Goal: Task Accomplishment & Management: Manage account settings

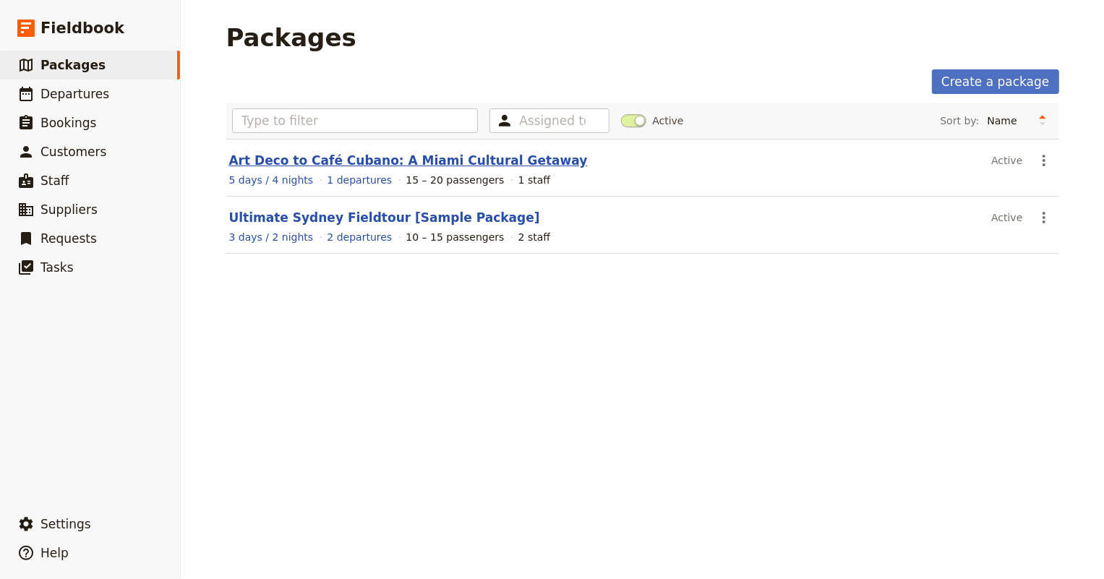
click at [288, 160] on link "Art Deco to Café Cubano: A Miami Cultural Getaway" at bounding box center [408, 160] width 358 height 14
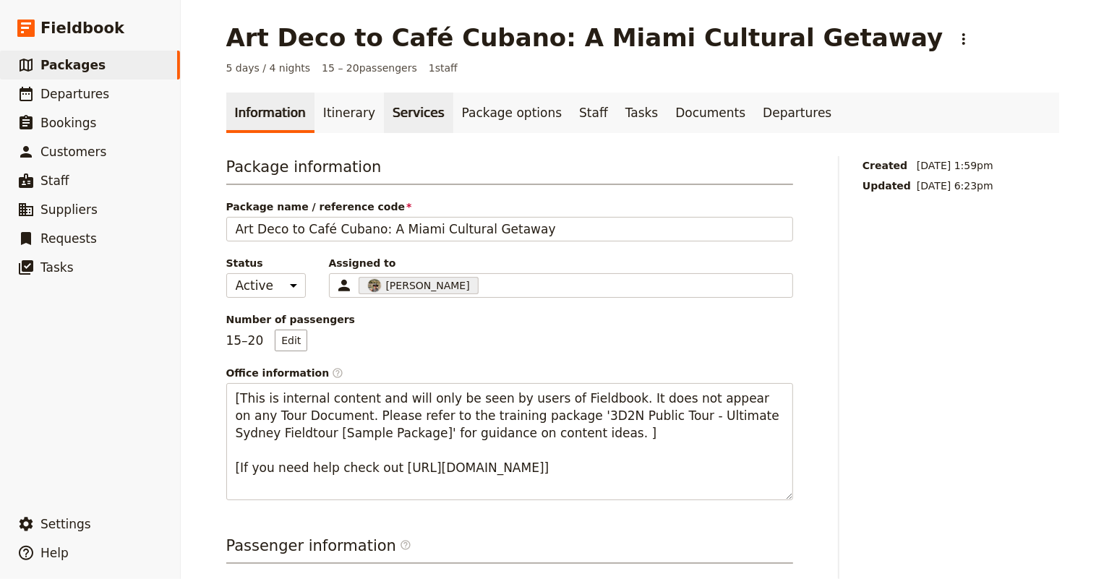
click at [390, 110] on link "Services" at bounding box center [418, 113] width 69 height 40
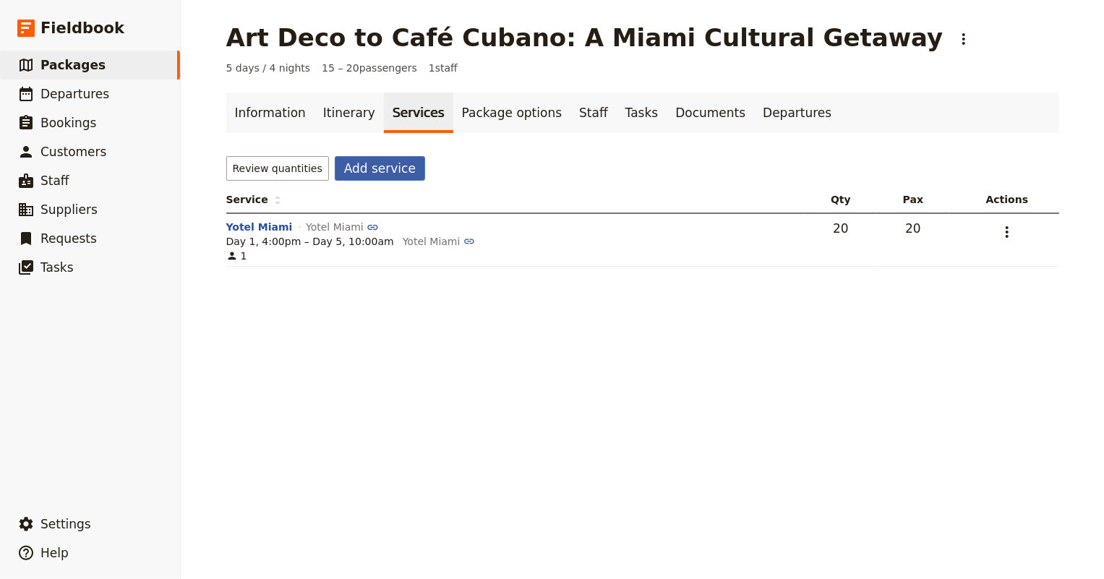
click at [387, 173] on button "Add service" at bounding box center [380, 168] width 90 height 25
select select "6"
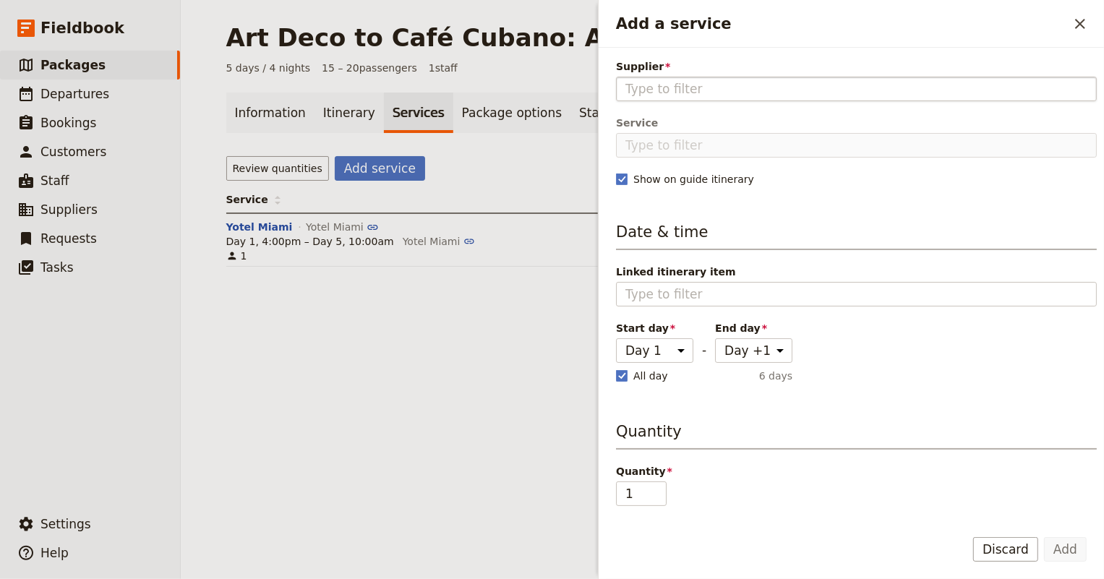
click at [642, 87] on input "Supplier" at bounding box center [856, 88] width 462 height 17
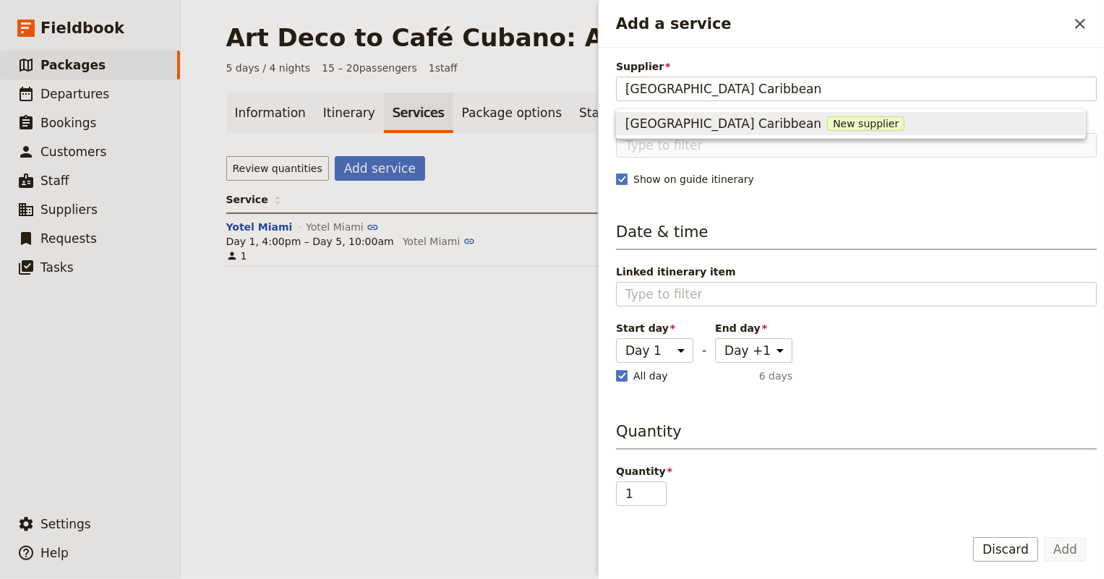
type input "[GEOGRAPHIC_DATA] Caribbean"
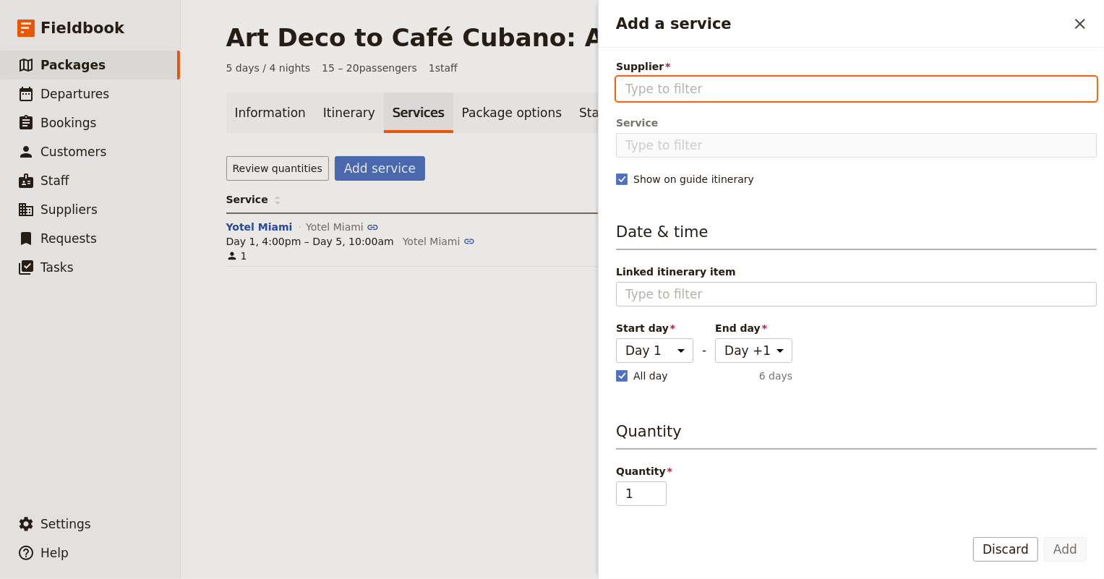
click at [675, 87] on input "Supplier" at bounding box center [856, 88] width 462 height 17
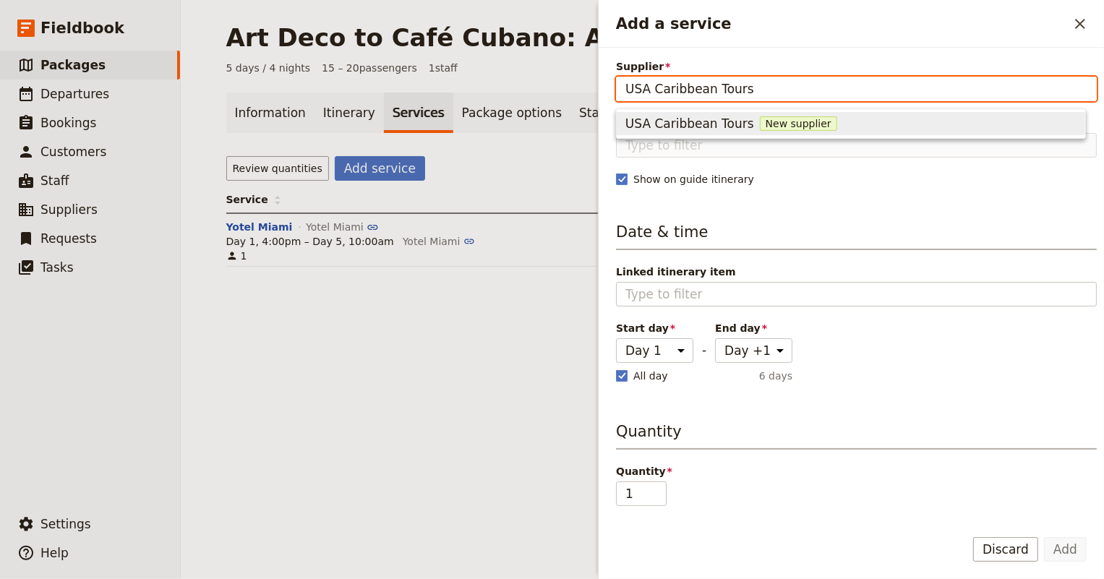
type input "USA Caribbean Tours"
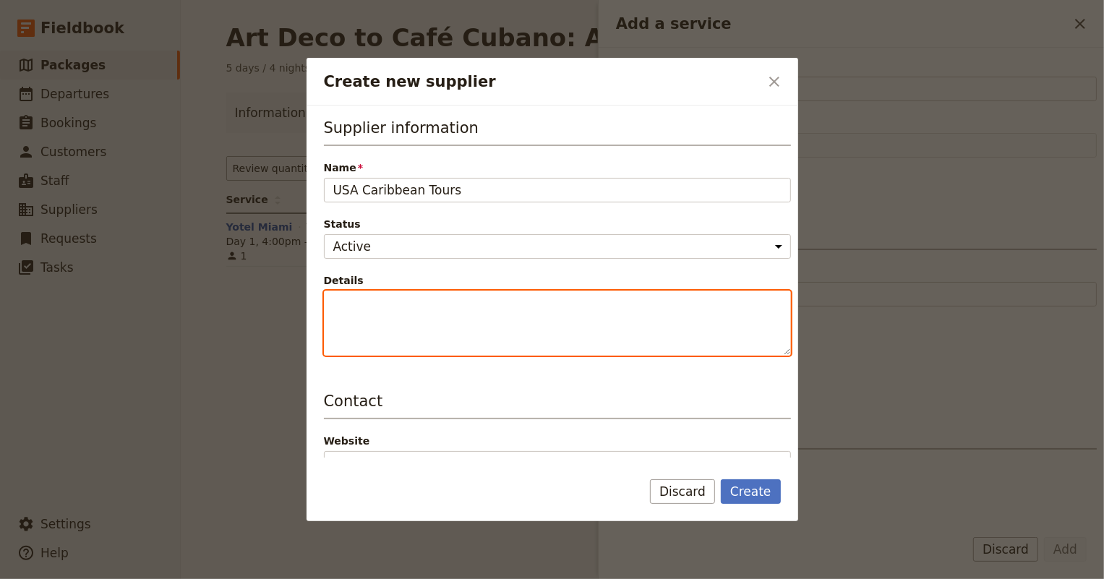
click at [502, 316] on textarea "Details" at bounding box center [557, 323] width 467 height 65
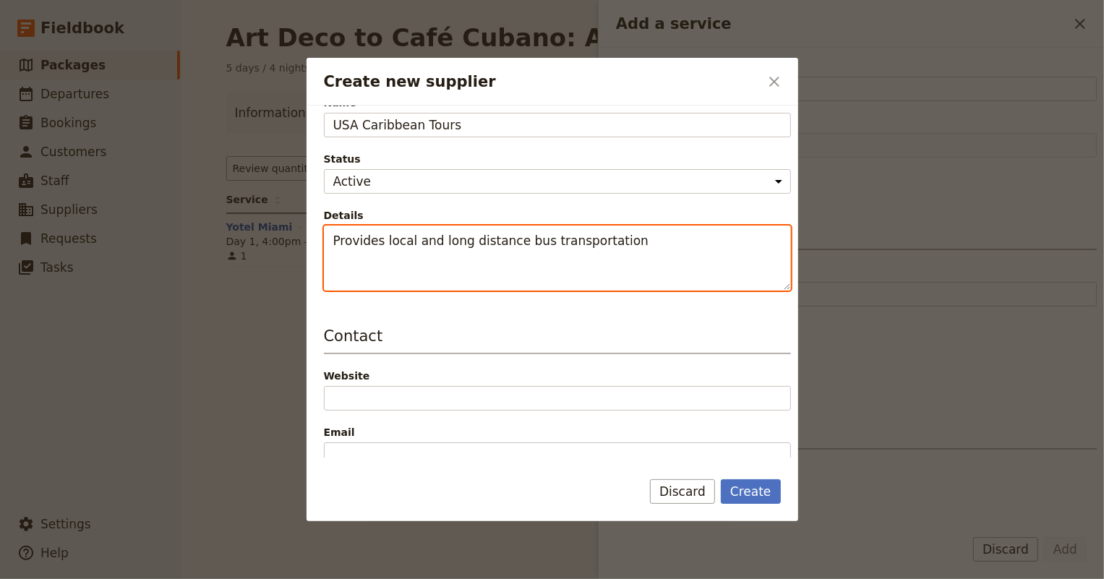
type textarea "Provides local and long distance bus transportation"
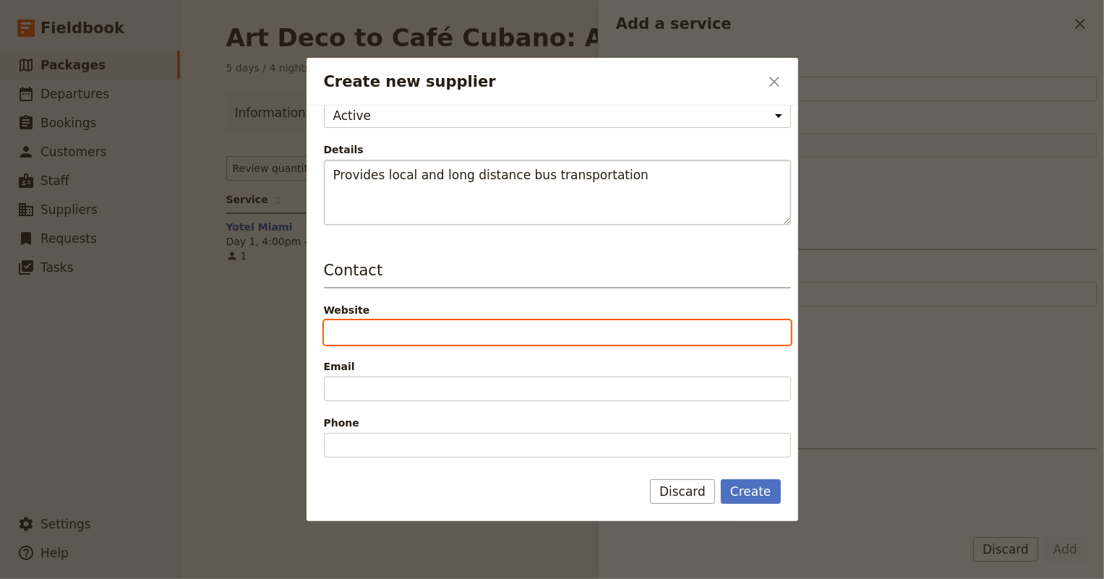
scroll to position [197, 0]
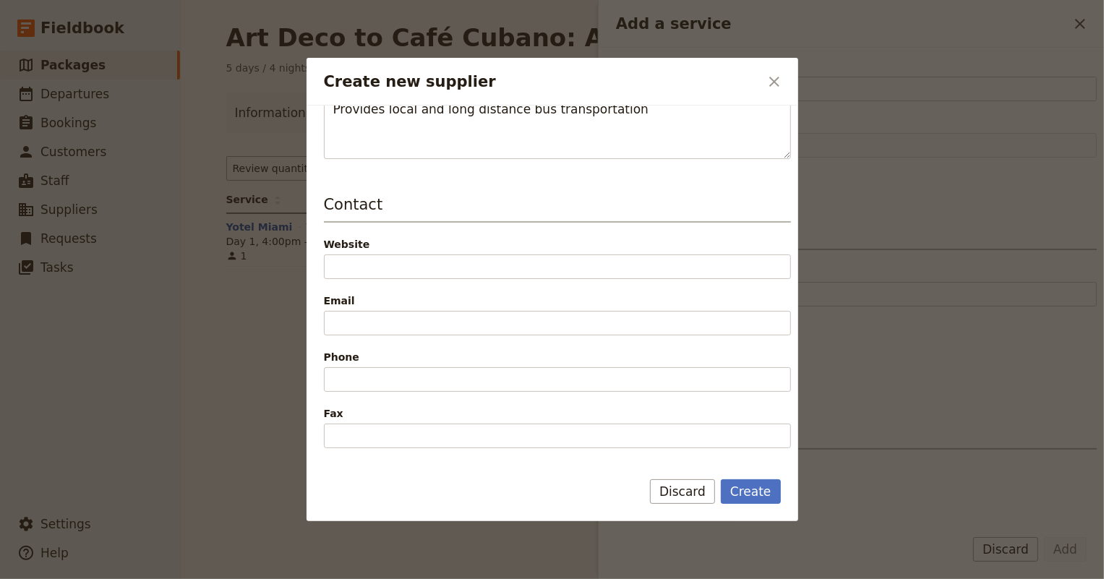
click at [627, 298] on span "Email" at bounding box center [557, 300] width 467 height 14
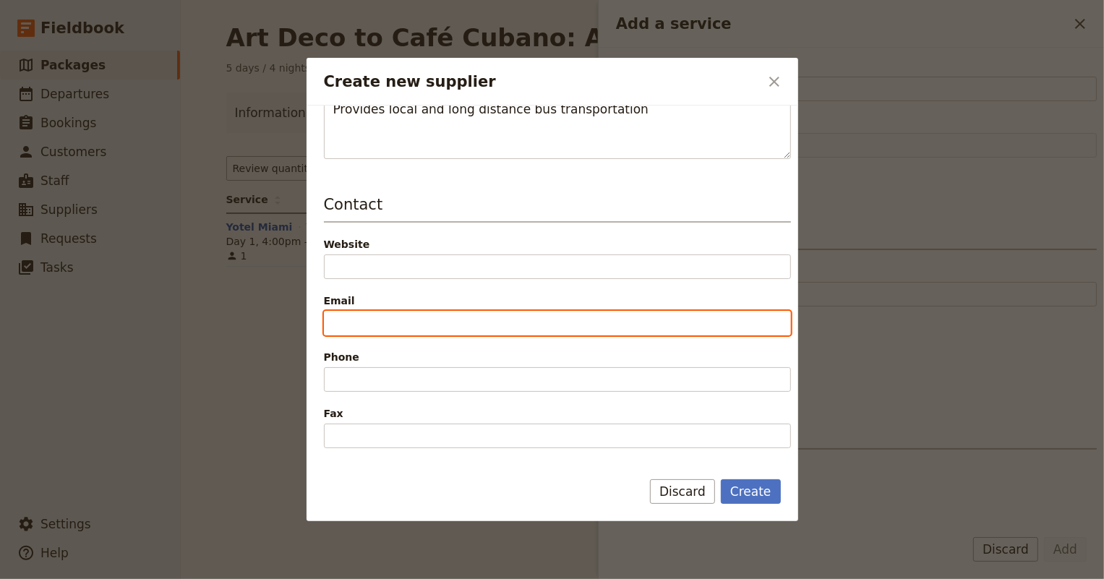
click at [627, 311] on input "Email" at bounding box center [557, 323] width 467 height 25
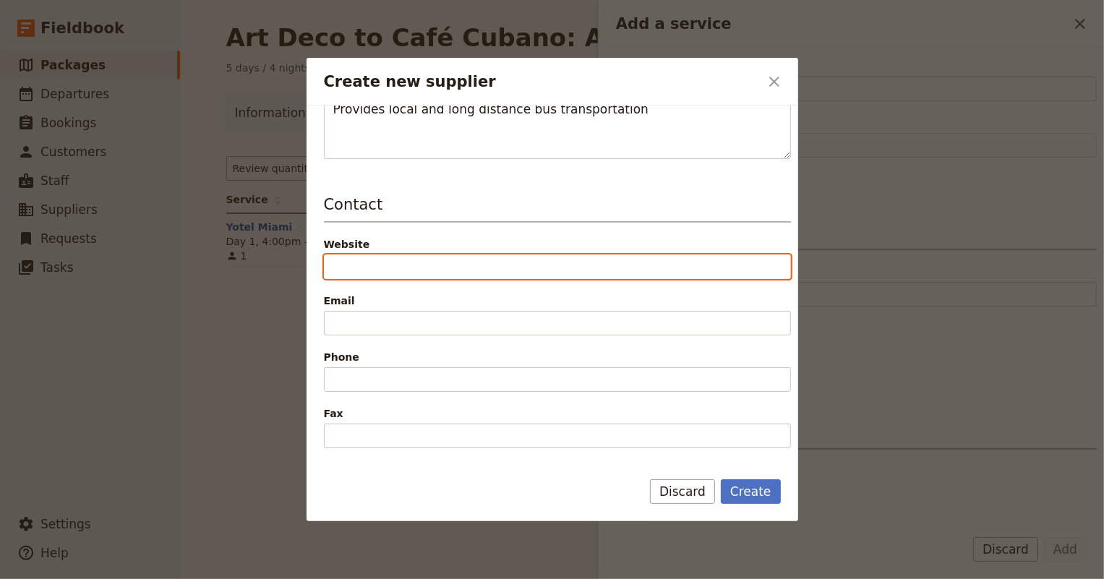
click at [415, 260] on input "Website" at bounding box center [557, 266] width 467 height 25
paste input "[DOMAIN_NAME]"
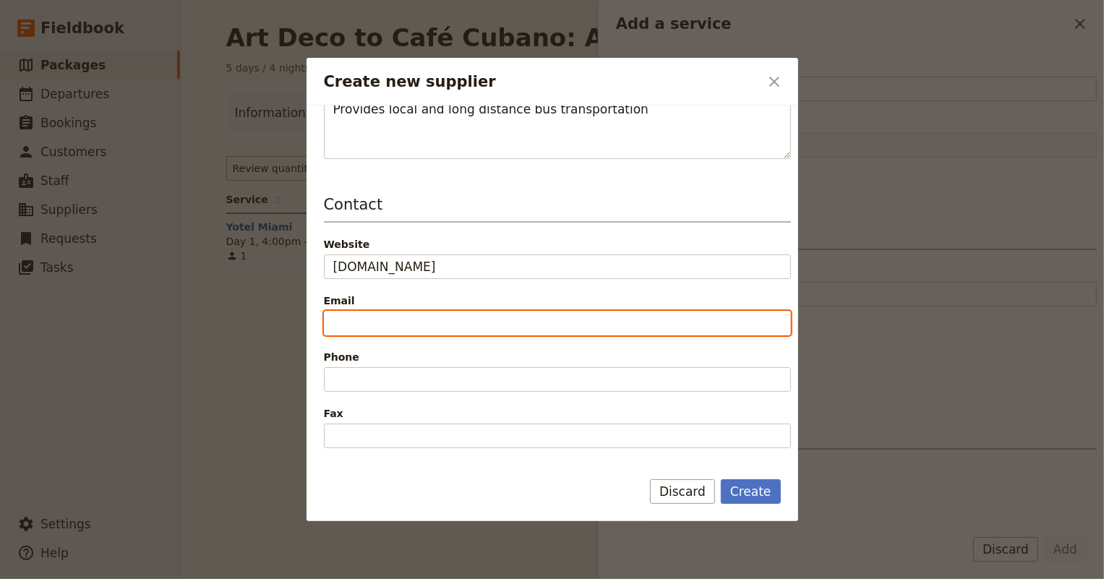
type input "[URL][DOMAIN_NAME]"
click at [361, 313] on label "Email" at bounding box center [557, 311] width 467 height 37
click at [361, 313] on input "Email" at bounding box center [557, 323] width 467 height 25
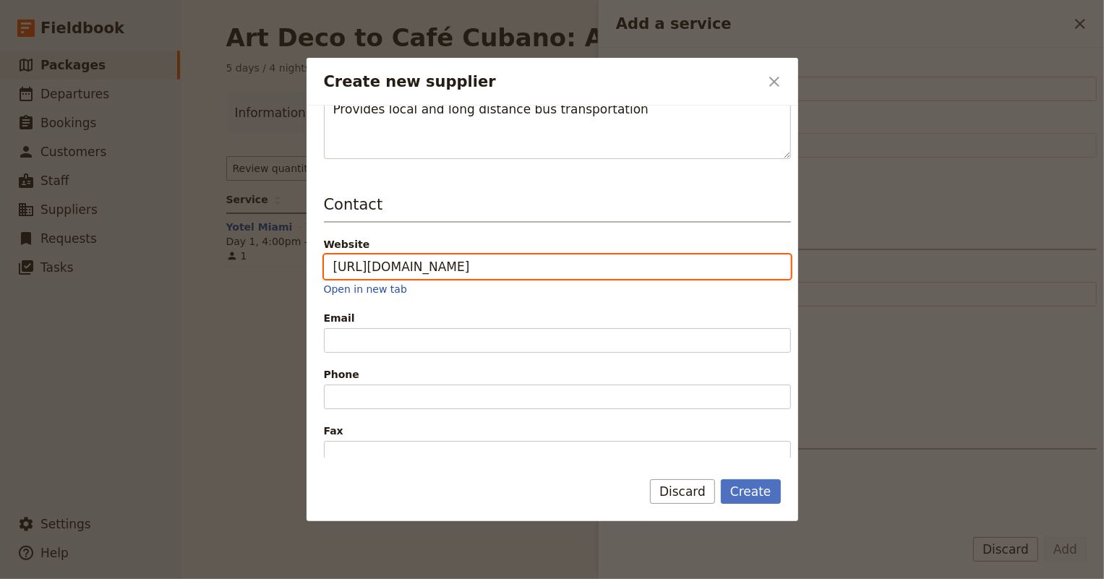
click at [620, 254] on input "[URL][DOMAIN_NAME]" at bounding box center [557, 266] width 467 height 25
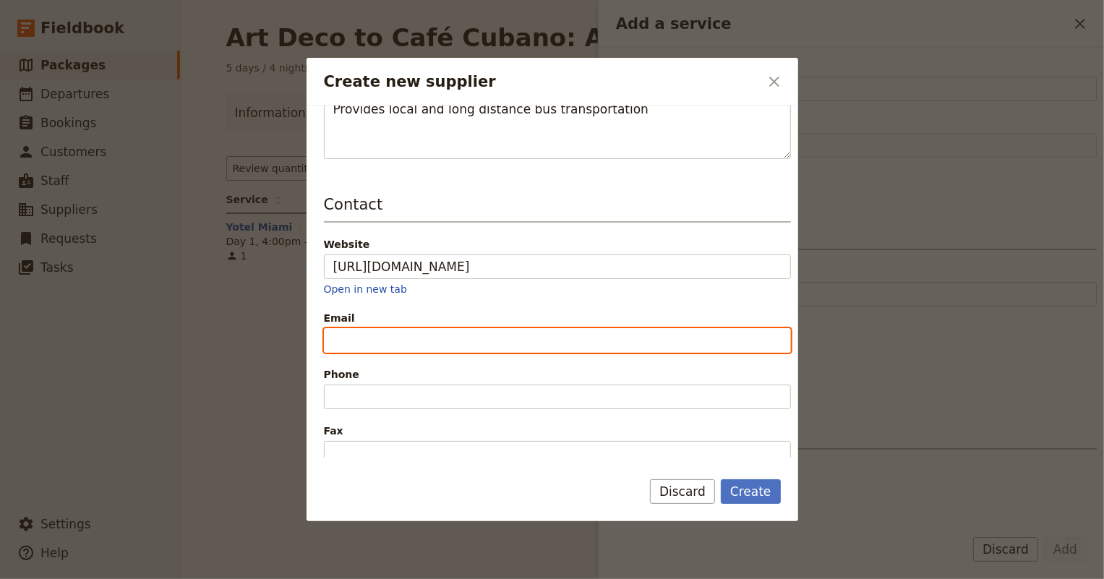
click at [383, 337] on input "Email" at bounding box center [557, 340] width 467 height 25
paste input "[EMAIL_ADDRESS][DOMAIN_NAME]"
type input "[EMAIL_ADDRESS][DOMAIN_NAME]"
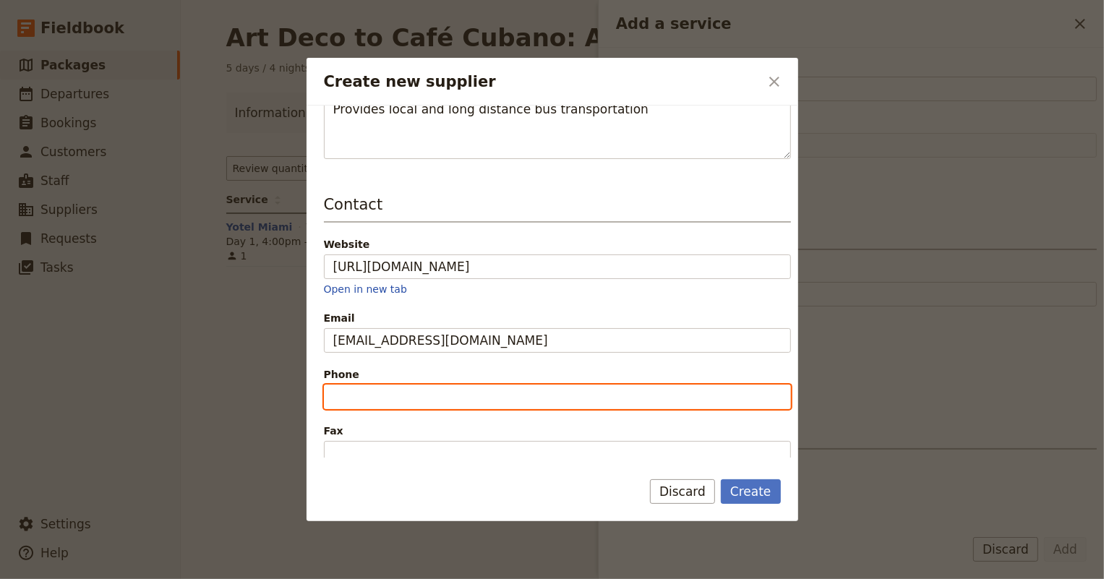
click at [356, 390] on input "Phone" at bounding box center [557, 396] width 467 height 25
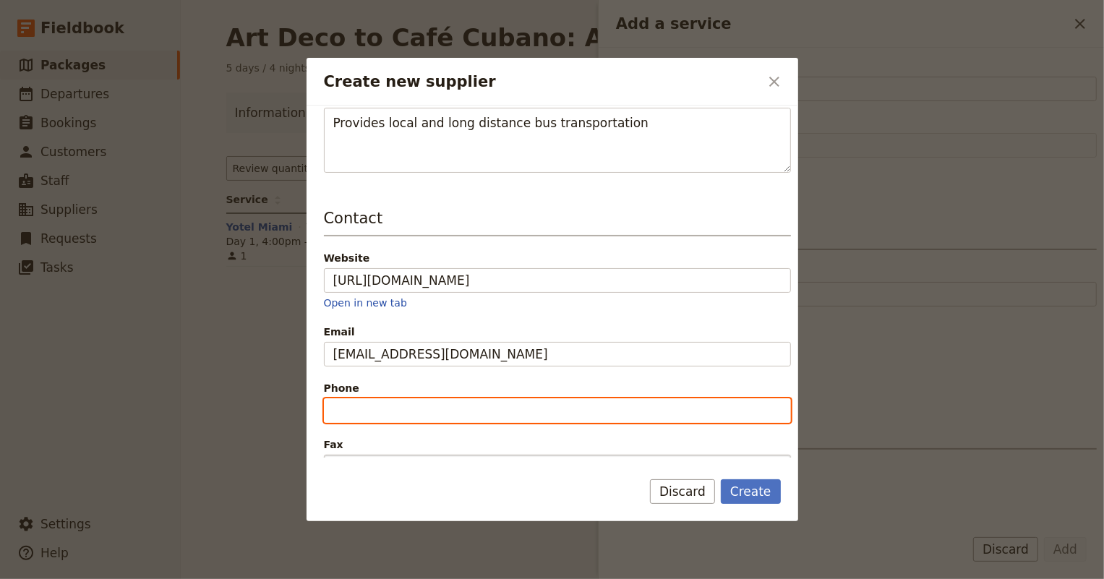
scroll to position [51, 0]
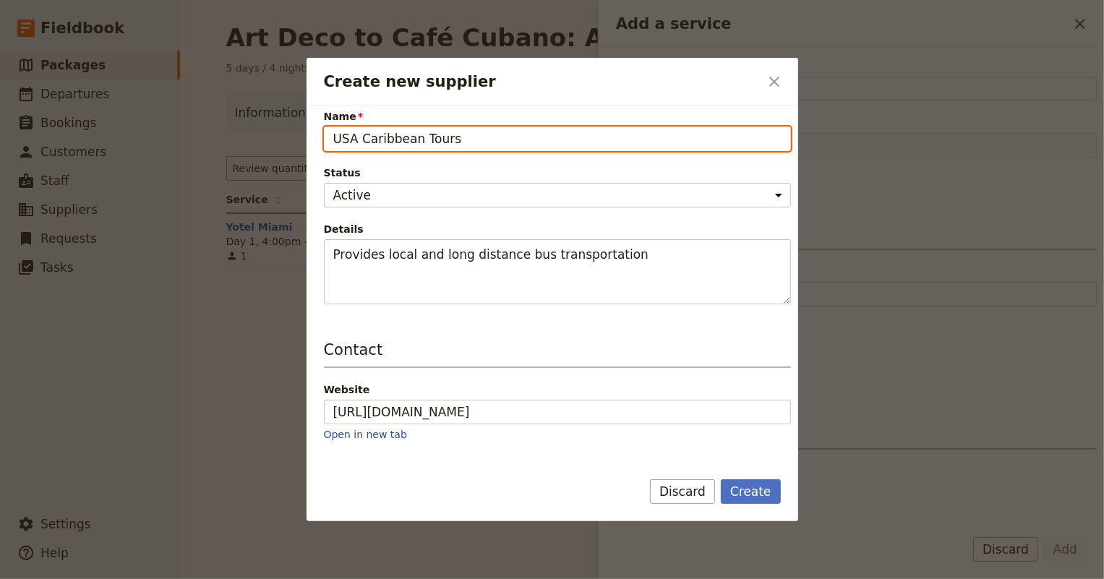
click at [449, 135] on input "USA Caribbean Tours" at bounding box center [557, 138] width 467 height 25
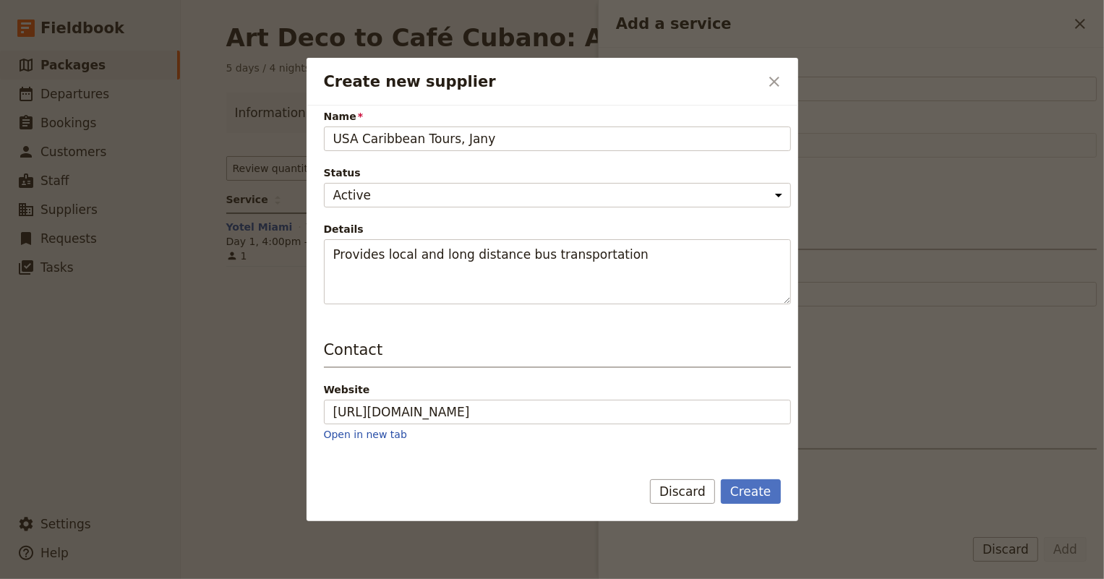
click at [670, 160] on div "Supplier information Name [GEOGRAPHIC_DATA] Caribbean Tours, Jany Status Active…" at bounding box center [557, 185] width 467 height 238
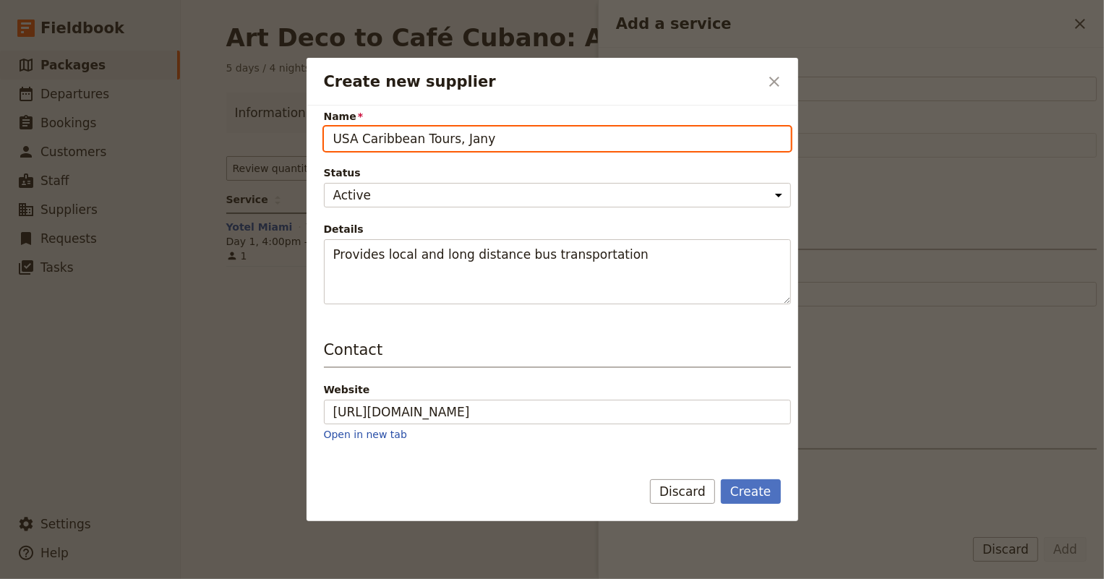
click at [574, 134] on input "USA Caribbean Tours, Jany" at bounding box center [557, 138] width 467 height 25
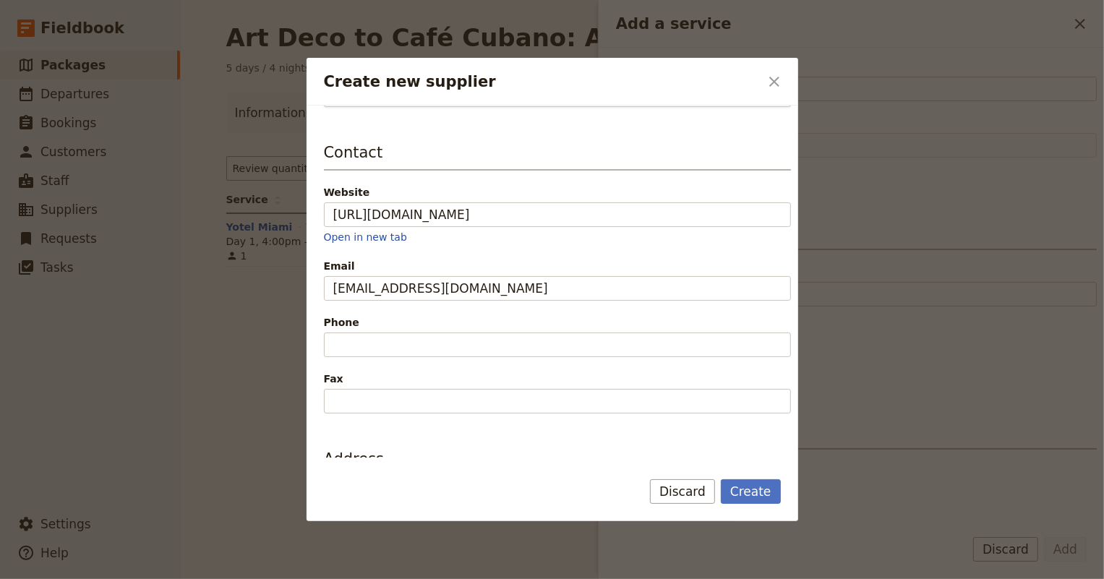
scroll to position [314, 0]
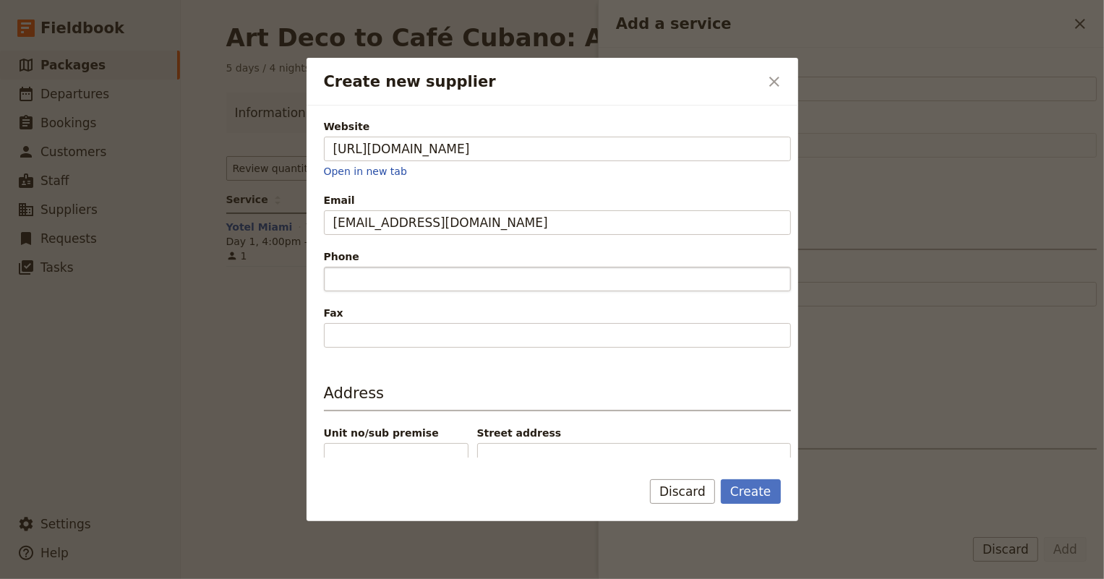
type input "USA Caribbean Tours, [PERSON_NAME], Office Manager"
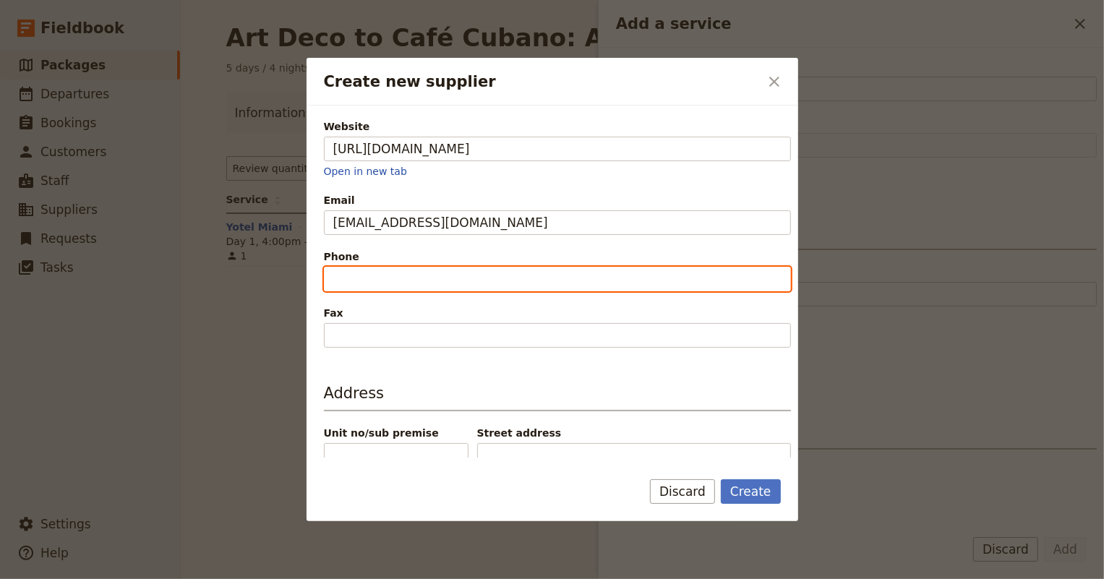
click at [353, 278] on input "Phone" at bounding box center [557, 279] width 467 height 25
paste input "[PHONE_NUMBER]"
click at [353, 278] on input "[PHONE_NUMBER]" at bounding box center [557, 279] width 467 height 25
type input "[PHONE_NUMBER]"
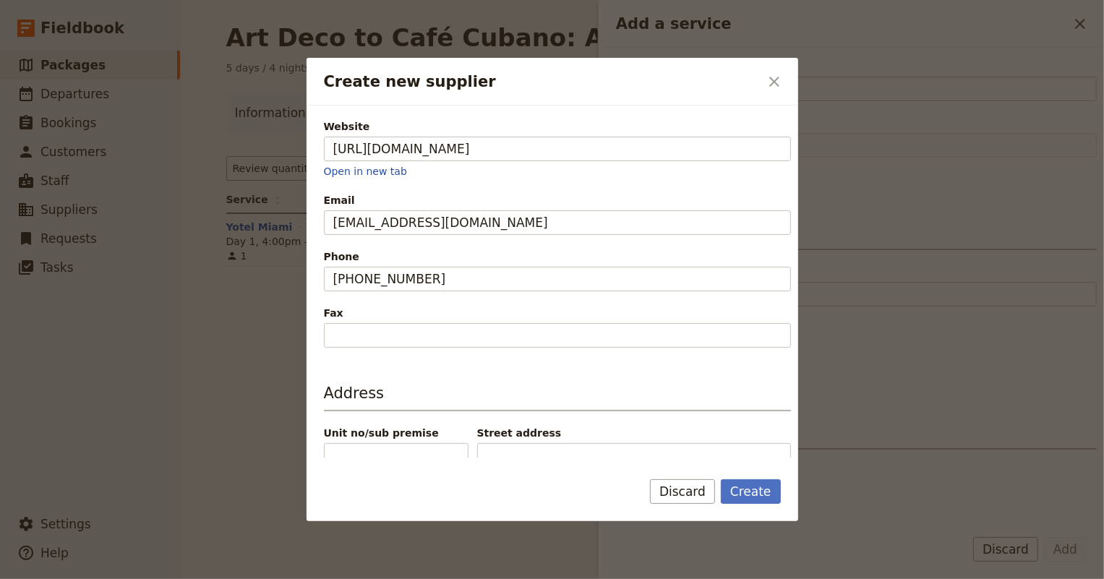
click at [317, 300] on div "Supplier information Name [GEOGRAPHIC_DATA] Caribbean Tours, [PERSON_NAME], Off…" at bounding box center [551, 282] width 491 height 352
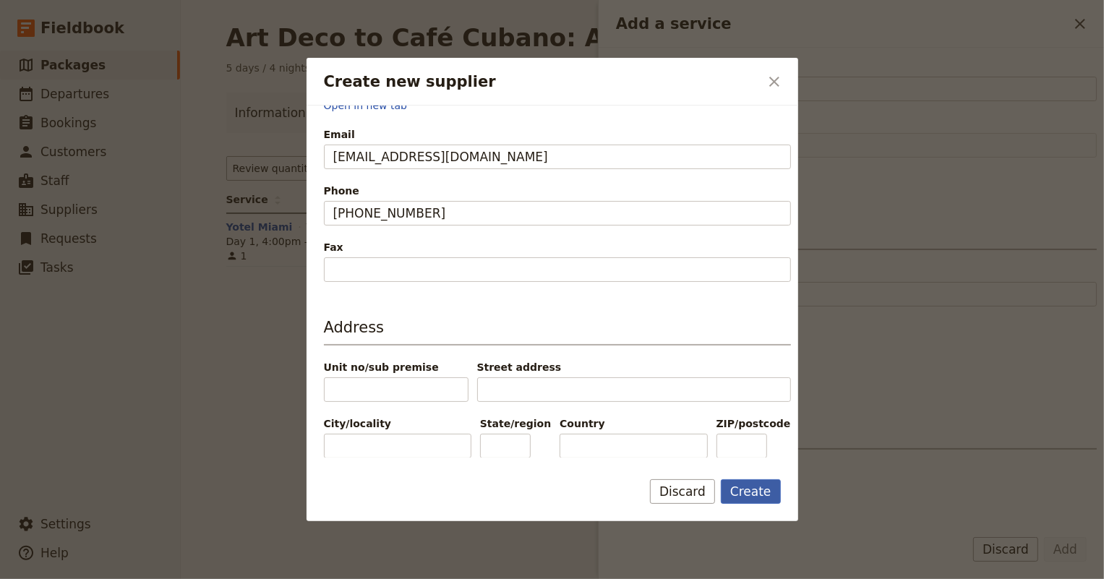
click at [755, 488] on button "Create" at bounding box center [751, 491] width 60 height 25
type input "USA Caribbean Tours, [PERSON_NAME], Office Manager"
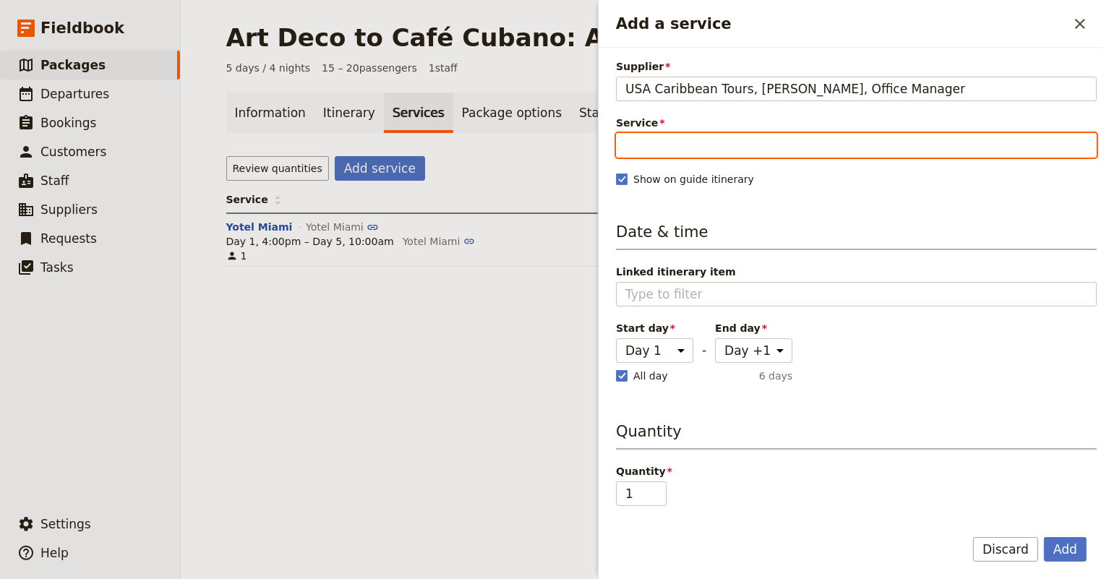
click at [667, 138] on input "Service" at bounding box center [856, 145] width 481 height 25
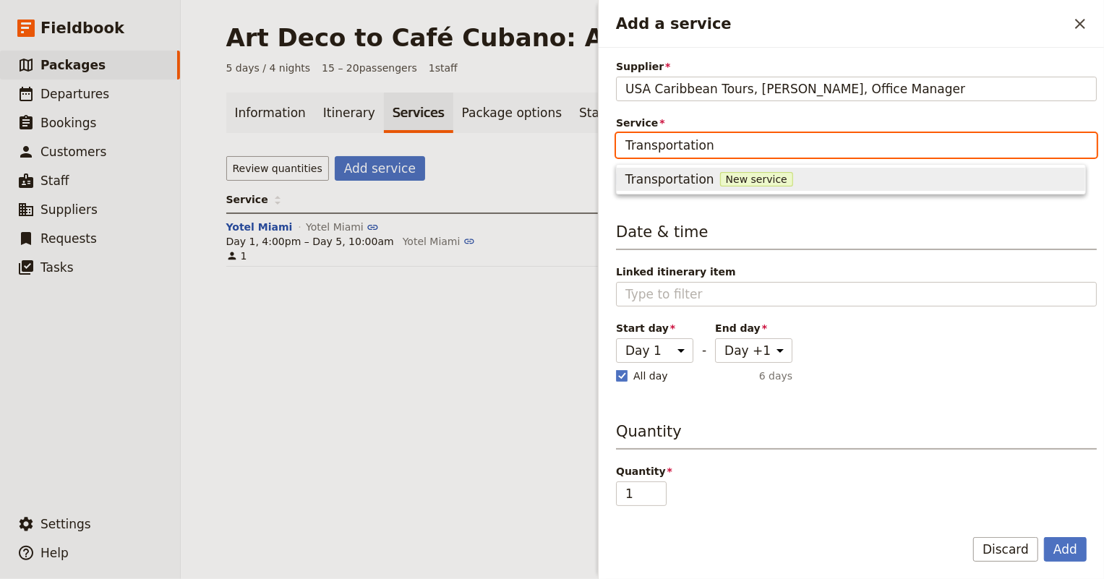
type input "Transportation"
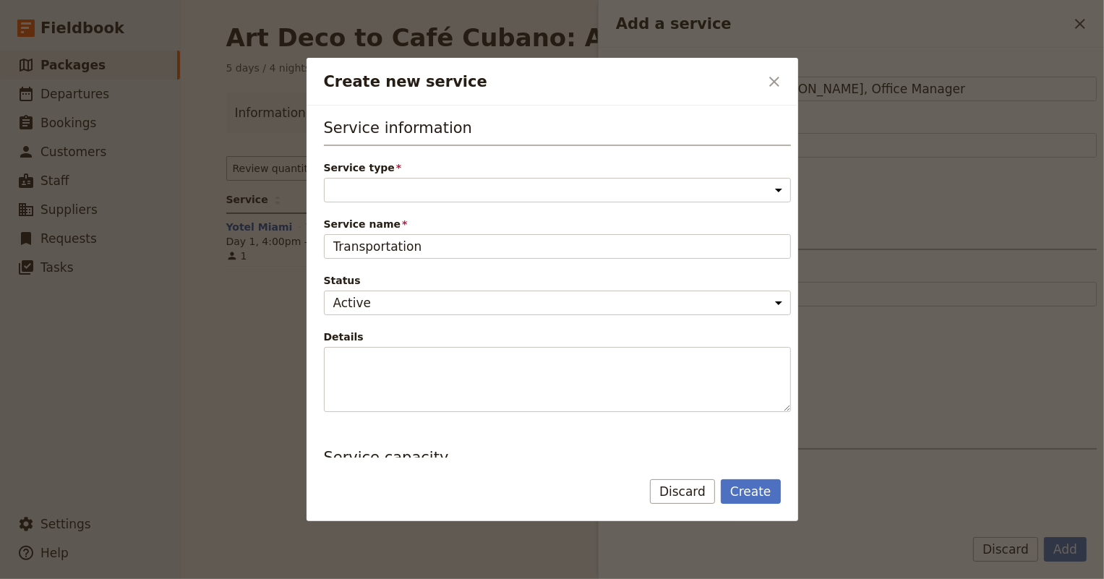
click at [457, 268] on div "Service information Service type Accommodation Activity Transport Flight Food a…" at bounding box center [557, 264] width 467 height 295
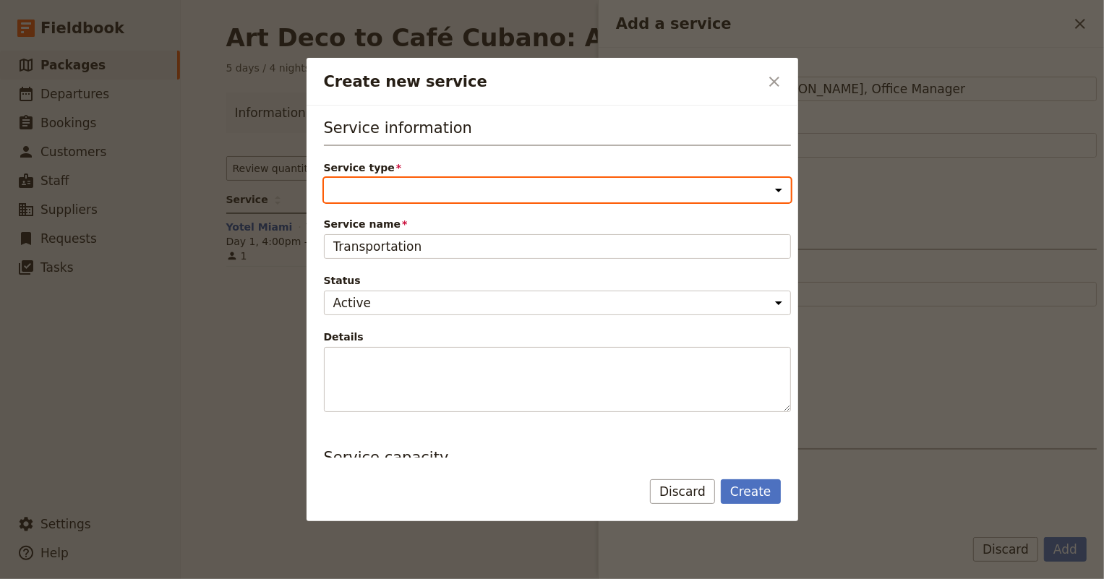
click at [434, 184] on select "Accommodation Activity Transport Flight Food and beverage Other" at bounding box center [557, 190] width 467 height 25
select select "TransportService"
click at [324, 178] on select "Accommodation Activity Transport Flight Food and beverage Other" at bounding box center [557, 190] width 467 height 25
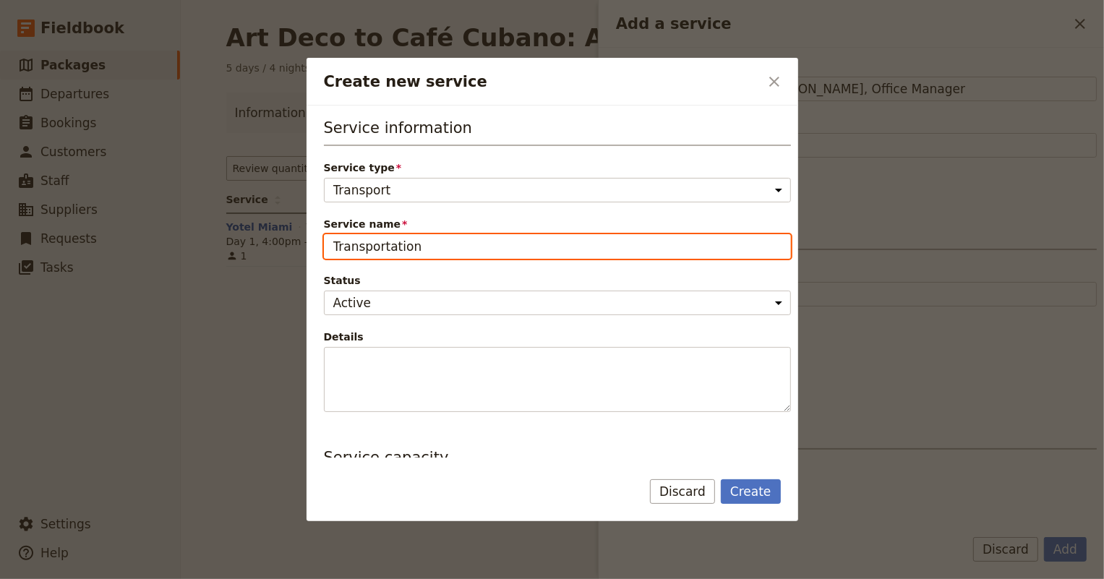
click at [408, 246] on input "Transportation" at bounding box center [557, 246] width 467 height 25
type input "[GEOGRAPHIC_DATA]"
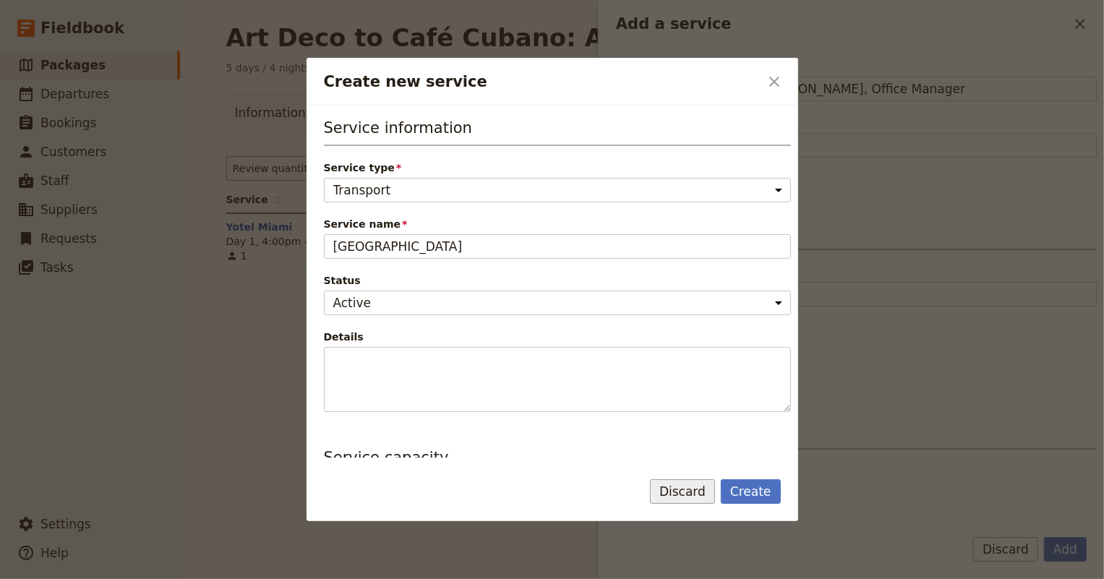
click at [681, 499] on button "Discard" at bounding box center [682, 491] width 65 height 25
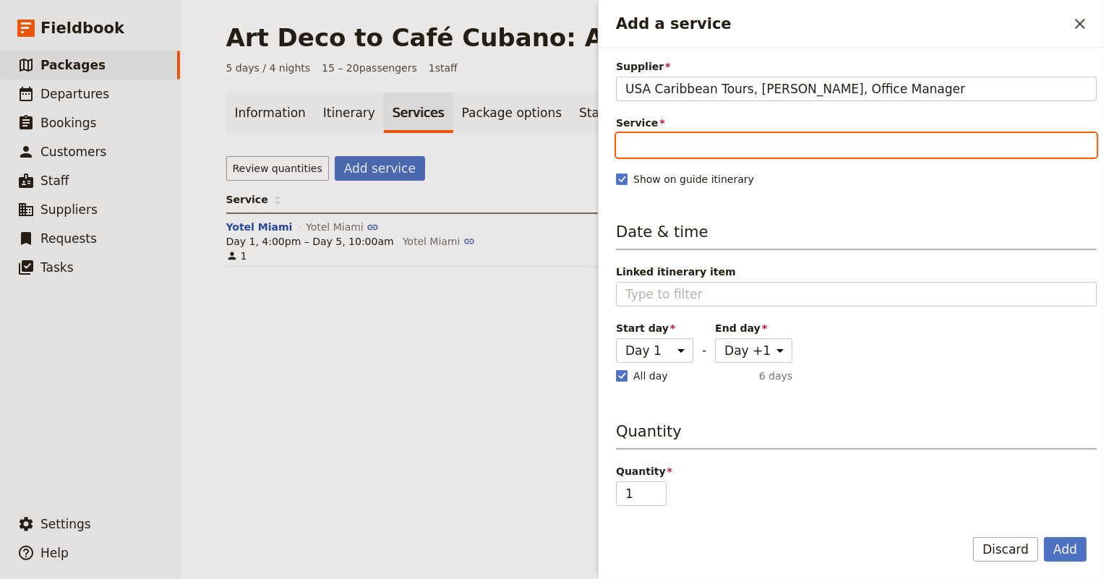
click at [713, 154] on input "Service" at bounding box center [856, 145] width 481 height 25
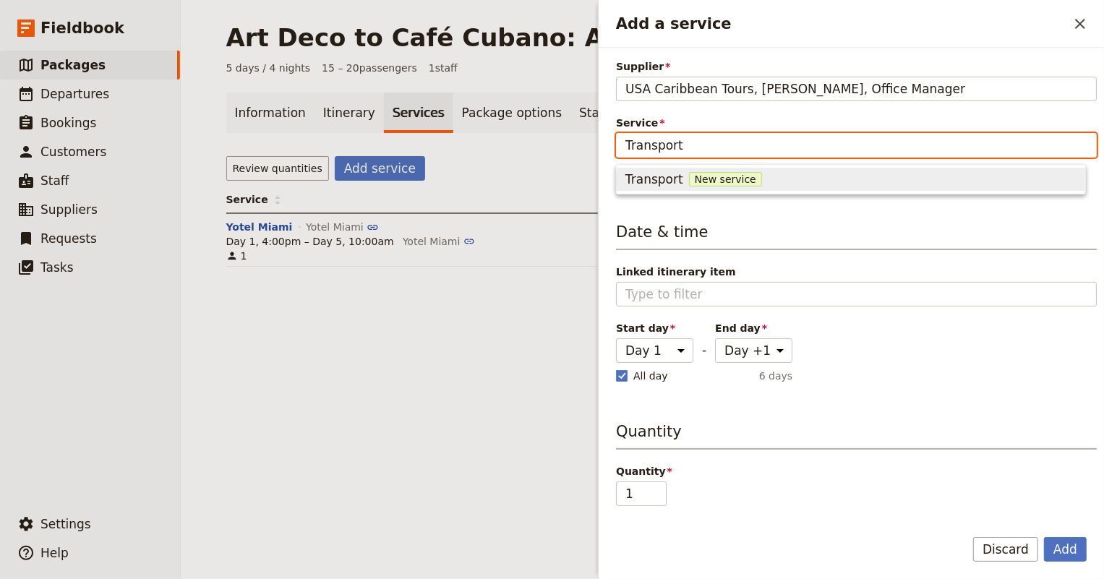
click at [713, 154] on input "Transport" at bounding box center [856, 145] width 481 height 25
type input "Transport"
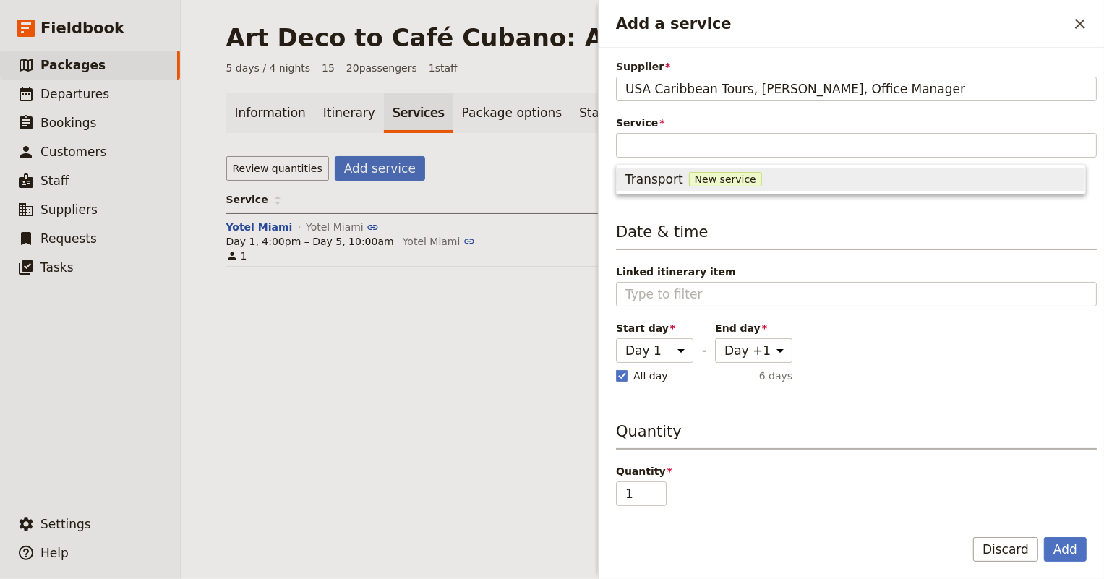
click at [751, 210] on div "Supplier [GEOGRAPHIC_DATA] Caribbean Tours, [PERSON_NAME], Office Manager [GEOG…" at bounding box center [856, 286] width 481 height 455
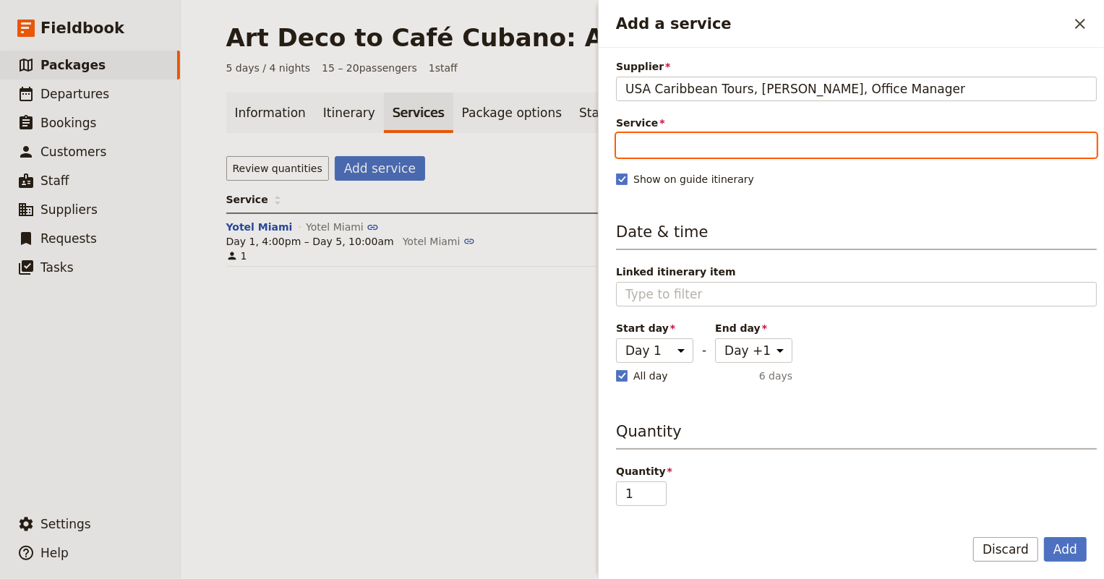
click at [679, 146] on input "Service" at bounding box center [856, 145] width 481 height 25
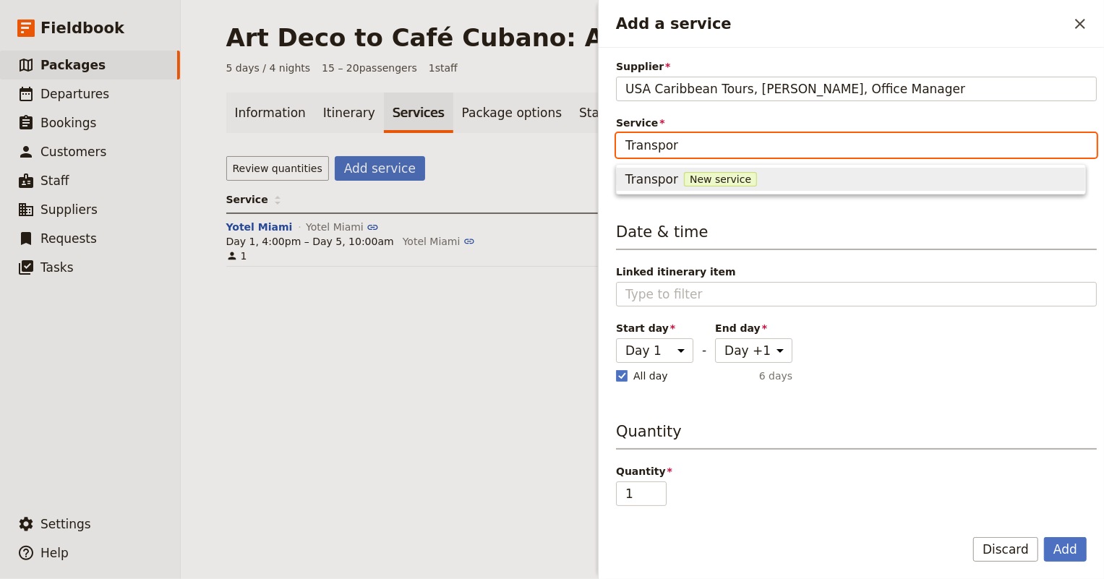
type input "Transport"
click at [663, 179] on span "Transport" at bounding box center [654, 179] width 58 height 17
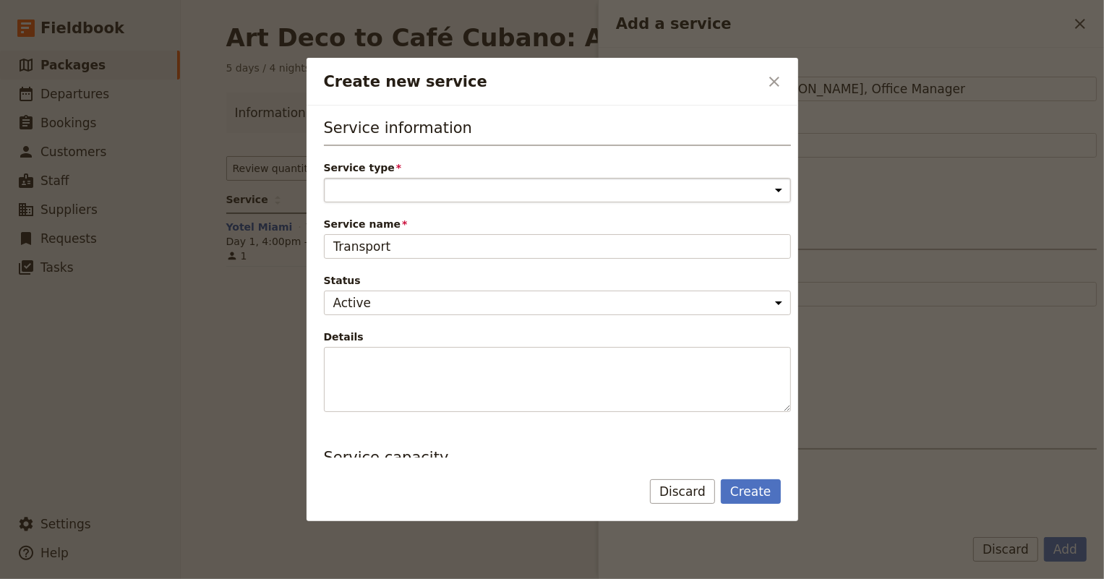
click at [573, 179] on select "Accommodation Activity Transport Flight Food and beverage Other" at bounding box center [557, 190] width 467 height 25
select select "TransportService"
click at [324, 178] on select "Accommodation Activity Transport Flight Food and beverage Other" at bounding box center [557, 190] width 467 height 25
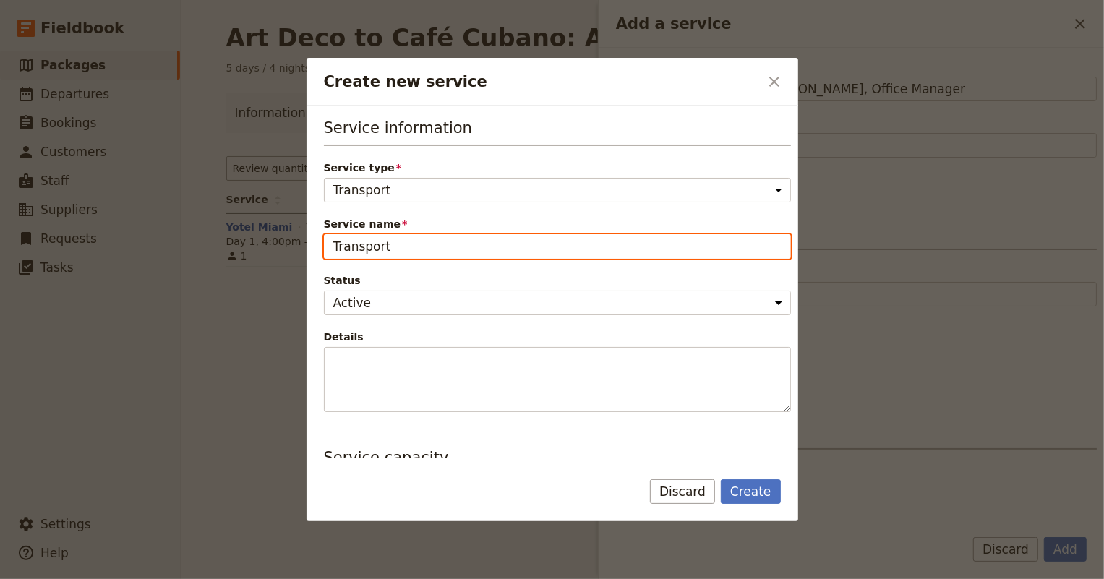
click at [502, 252] on input "Transport" at bounding box center [557, 246] width 467 height 25
type input "USA Caribbean Tours"
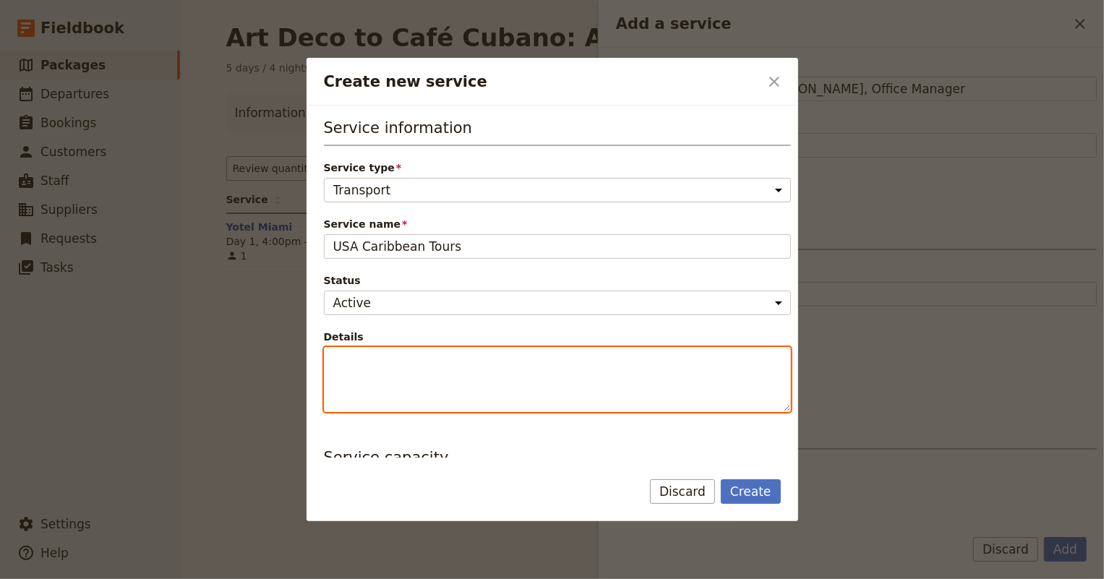
click at [478, 365] on textarea "Details" at bounding box center [557, 379] width 467 height 65
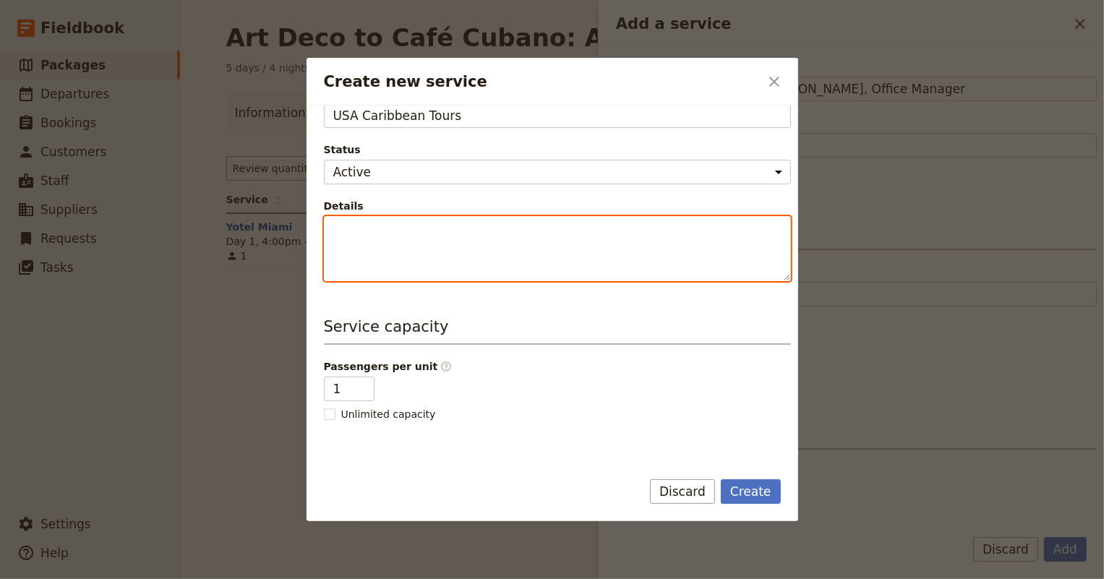
scroll to position [197, 0]
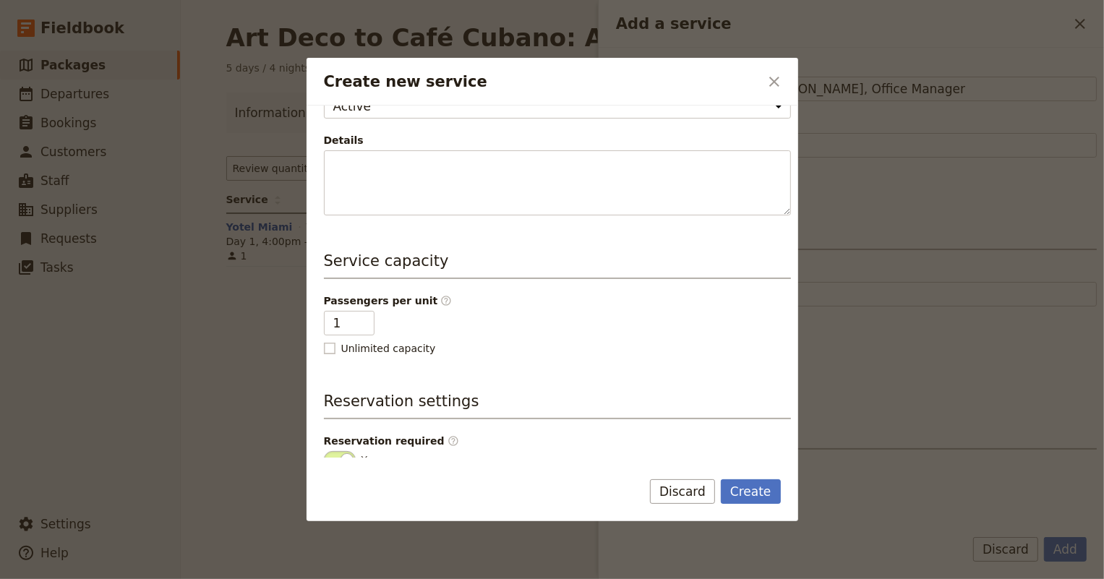
click at [324, 349] on rect "Create new service" at bounding box center [329, 348] width 11 height 11
click at [324, 341] on input "Unlimited capacity" at bounding box center [323, 340] width 1 height 1
checkbox input "true"
click at [527, 326] on div "Passengers per unit ​ Unlimited capacity" at bounding box center [557, 324] width 467 height 62
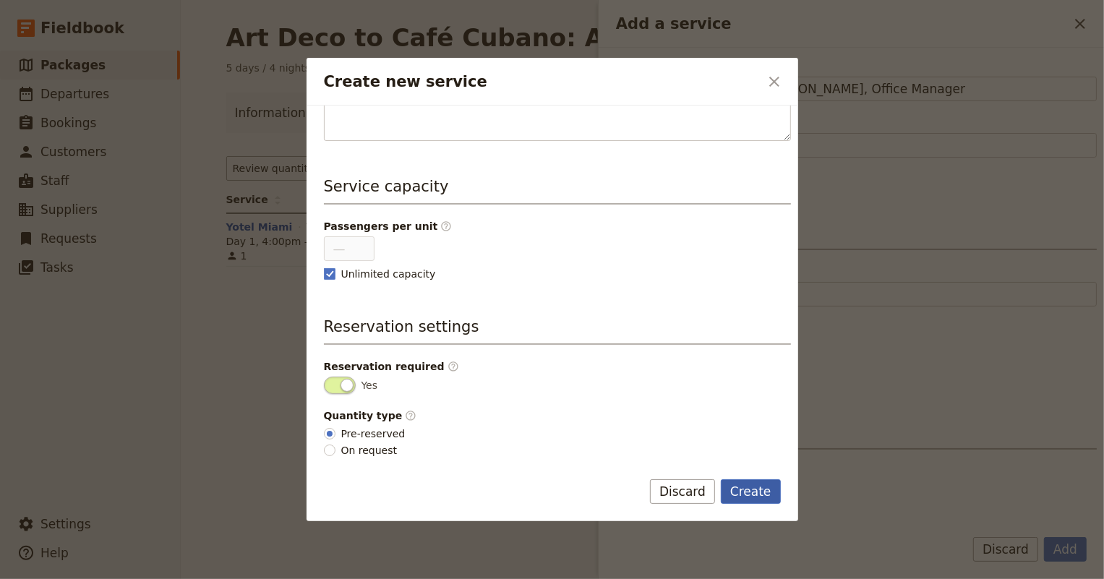
click at [762, 494] on button "Create" at bounding box center [751, 491] width 60 height 25
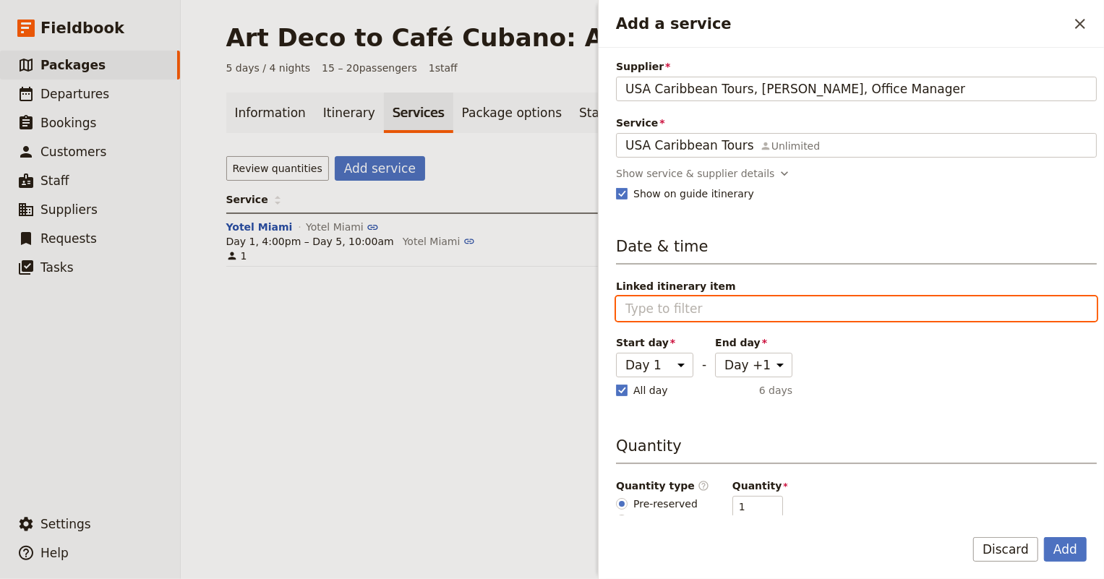
click at [680, 311] on input "Linked itinerary item" at bounding box center [856, 308] width 462 height 17
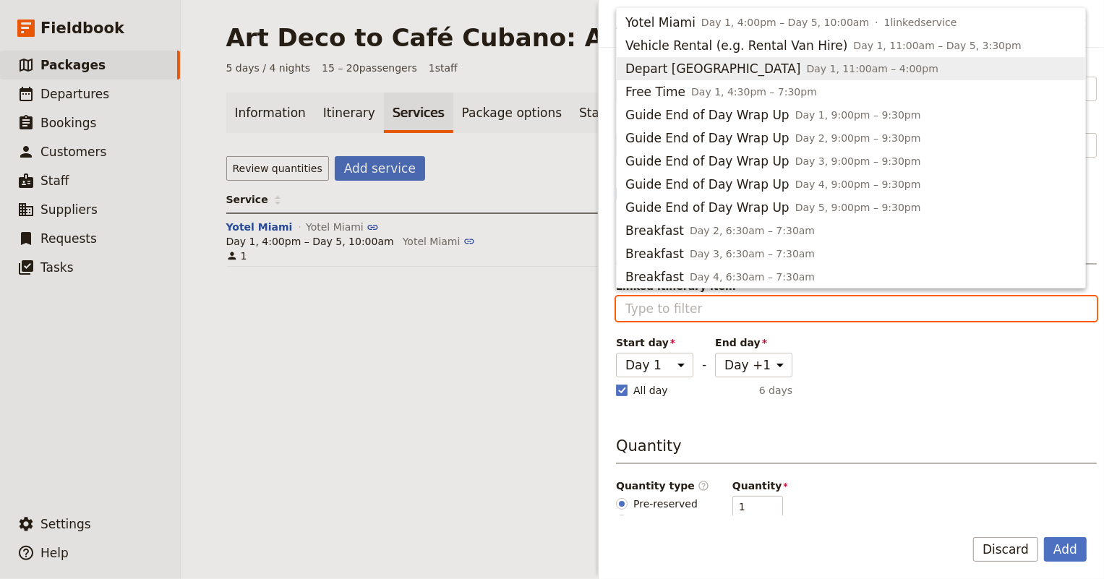
click at [692, 67] on span "Depart [GEOGRAPHIC_DATA]" at bounding box center [713, 68] width 176 height 17
type input "Depart [GEOGRAPHIC_DATA]"
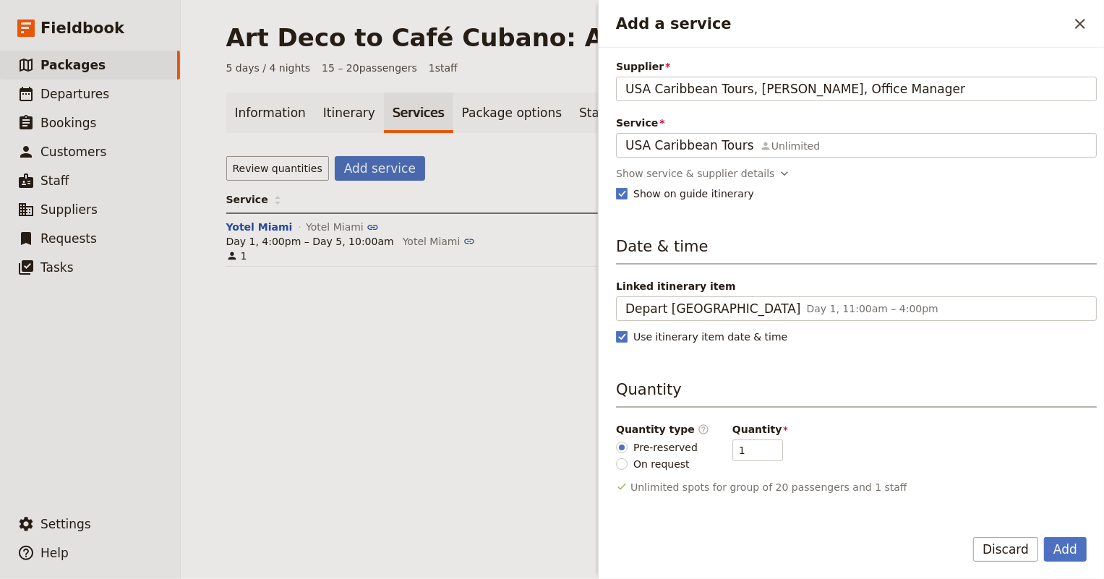
click at [739, 358] on div "Supplier [GEOGRAPHIC_DATA] Caribbean Tours, [PERSON_NAME], Office Manager [GEOG…" at bounding box center [856, 286] width 481 height 455
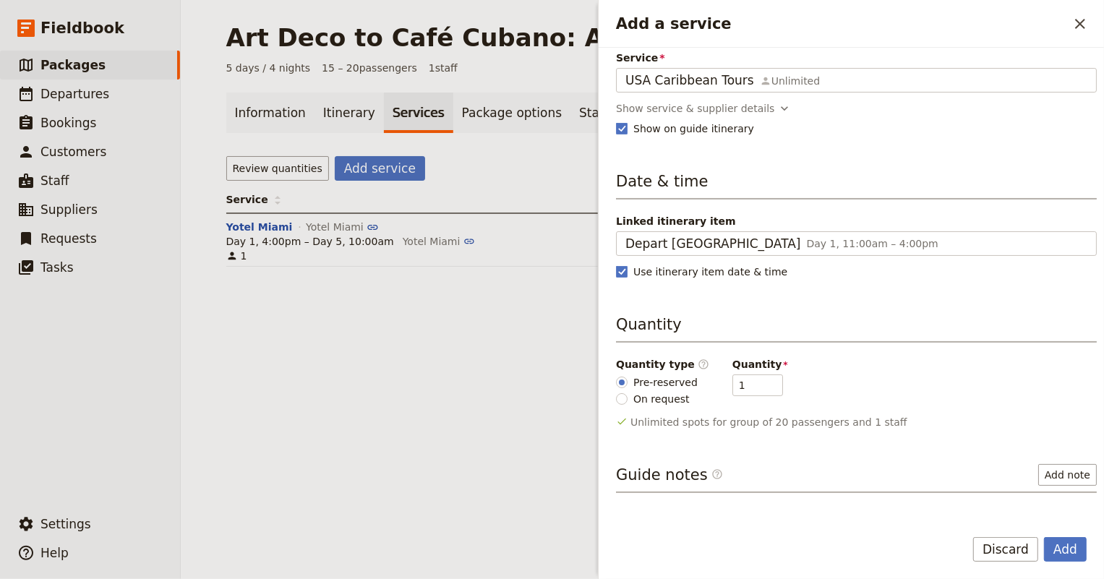
scroll to position [105, 0]
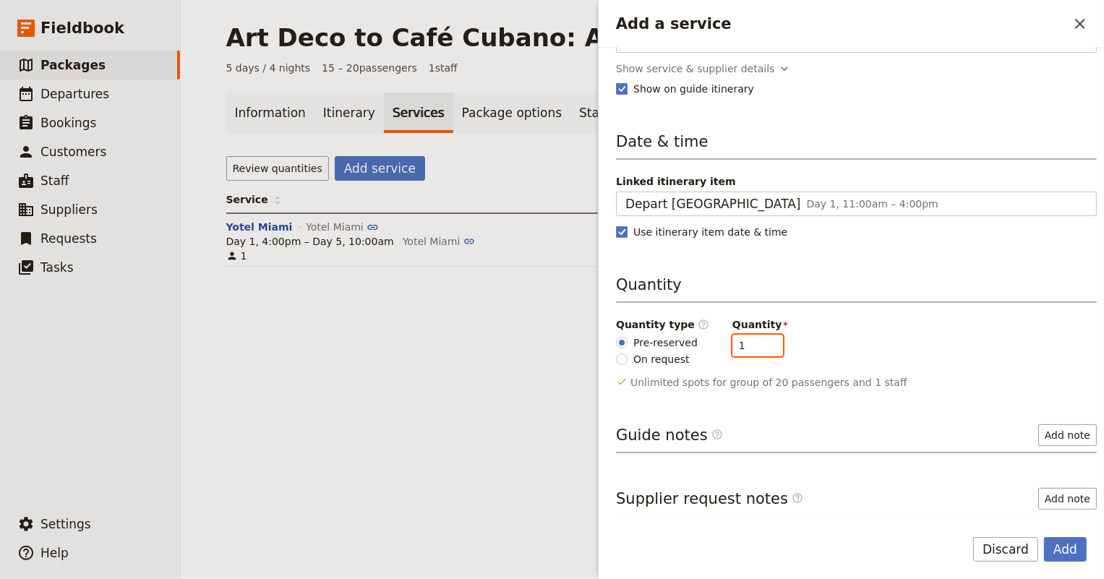
click at [736, 348] on input "1" at bounding box center [757, 346] width 51 height 22
type input "20"
click at [817, 343] on div "Quantity type ​ Pre-reserved On request Quantity 20" at bounding box center [856, 341] width 481 height 49
click at [1070, 548] on button "Add" at bounding box center [1065, 549] width 43 height 25
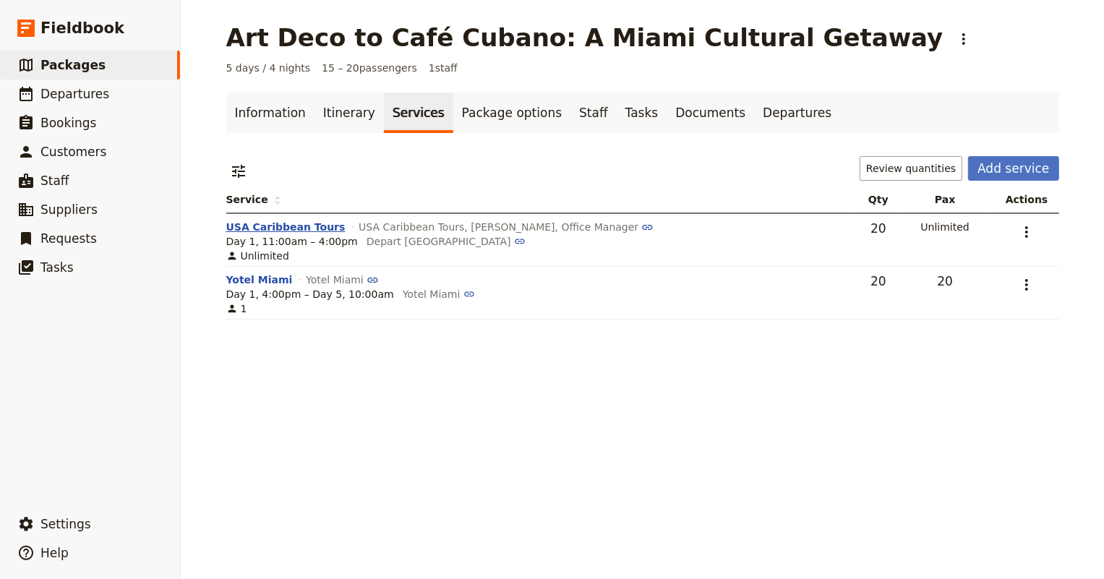
click at [293, 228] on button "USA Caribbean Tours" at bounding box center [285, 227] width 119 height 14
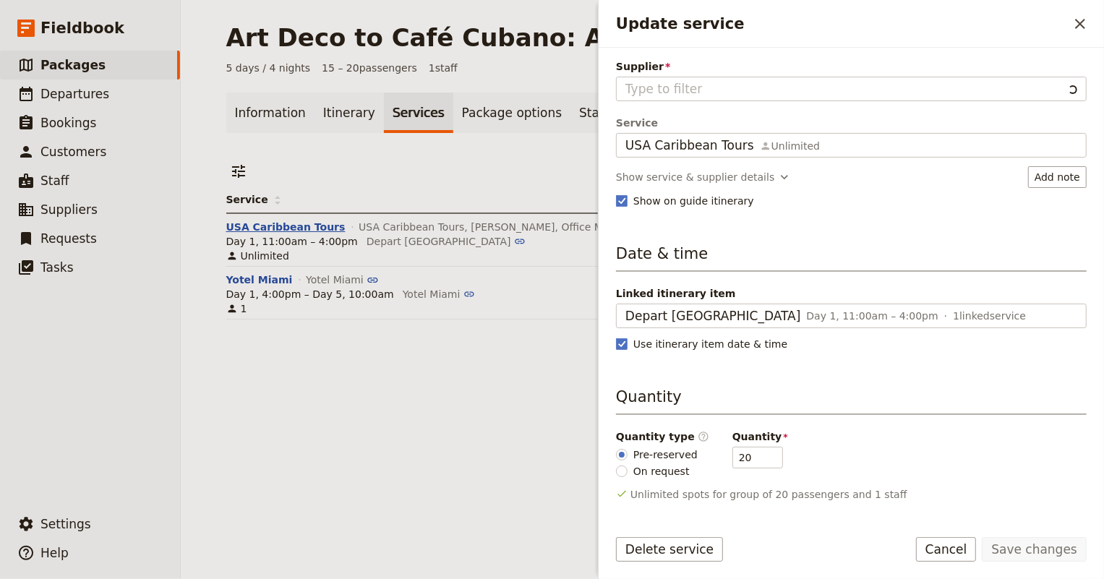
type input "USA Caribbean Tours, [PERSON_NAME], Office Manager"
click at [291, 399] on div "Art Deco to Café Cubano: A Miami Cultural Getaway ​ 5 days / 4 nights 15 – 20 p…" at bounding box center [642, 289] width 923 height 579
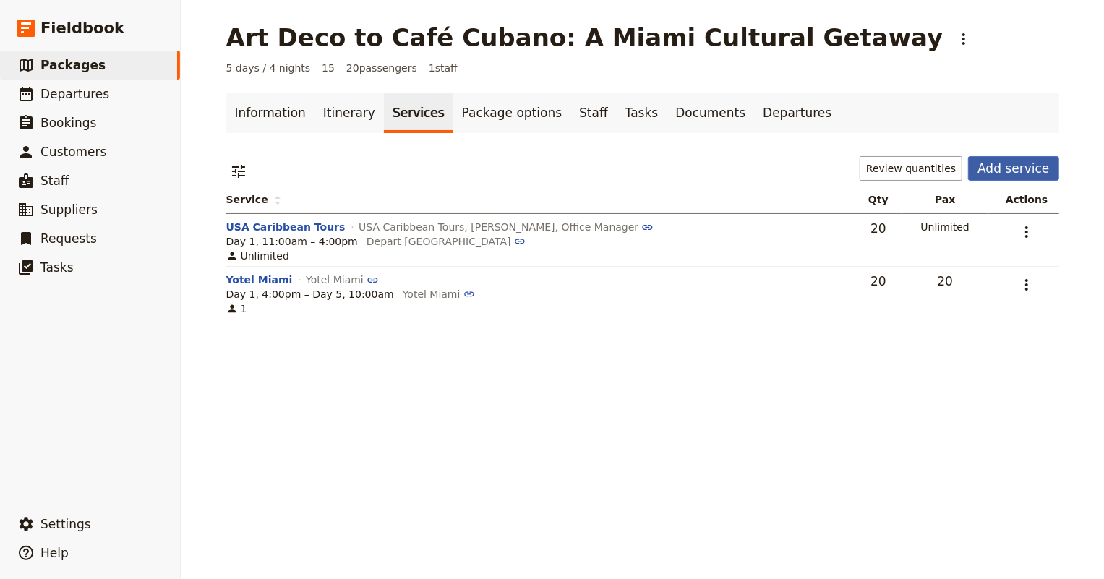
click at [994, 167] on button "Add service" at bounding box center [1013, 168] width 90 height 25
select select "6"
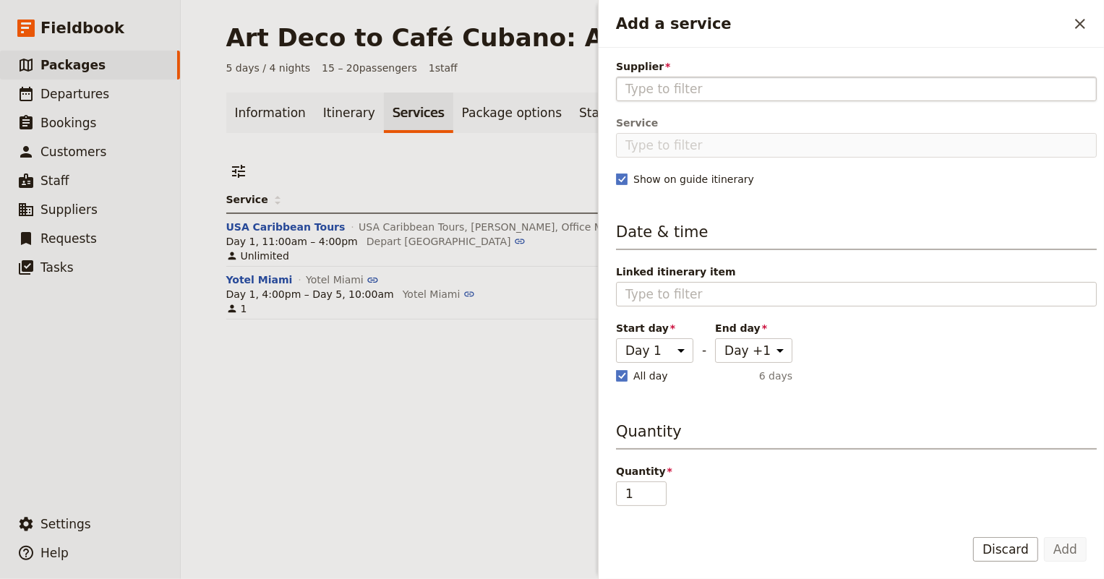
click at [676, 90] on input "Supplier" at bounding box center [856, 88] width 462 height 17
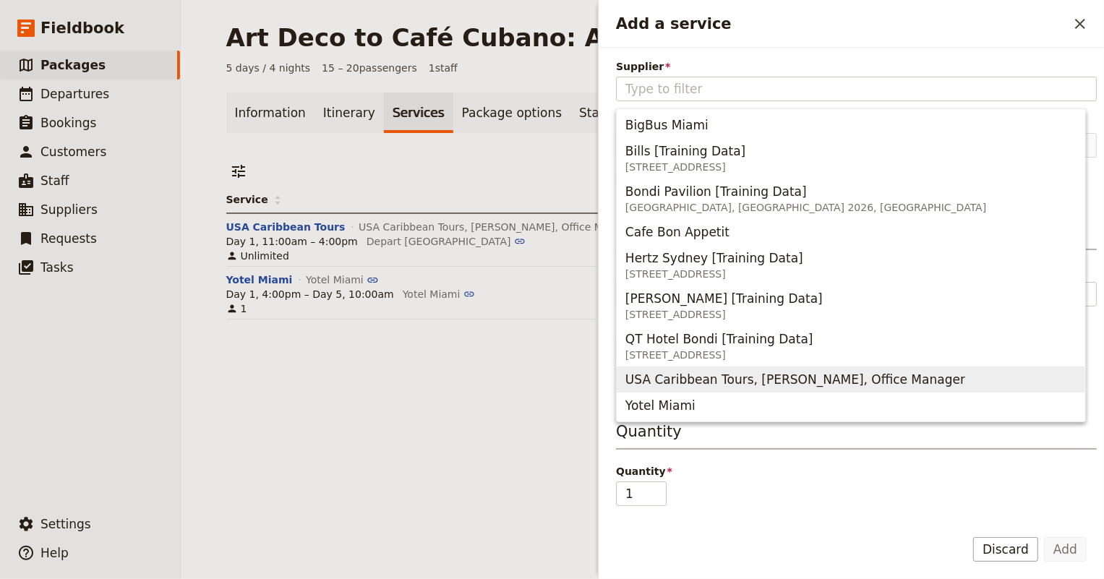
click at [687, 374] on span "USA Caribbean Tours, [PERSON_NAME], Office Manager" at bounding box center [795, 379] width 340 height 17
type input "USA Caribbean Tours, [PERSON_NAME], Office Manager"
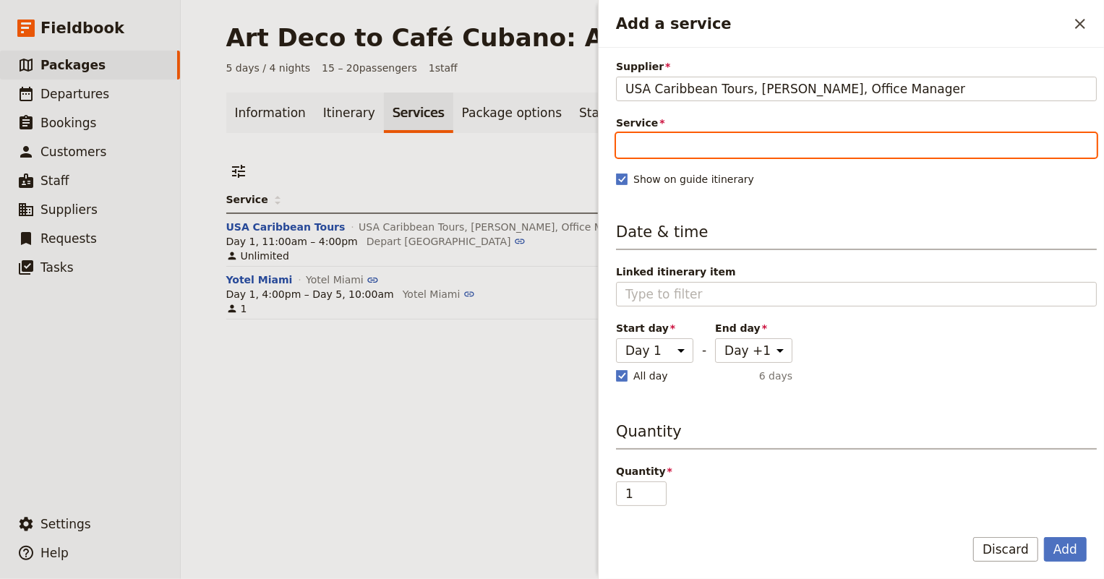
click at [637, 145] on input "Service" at bounding box center [856, 145] width 481 height 25
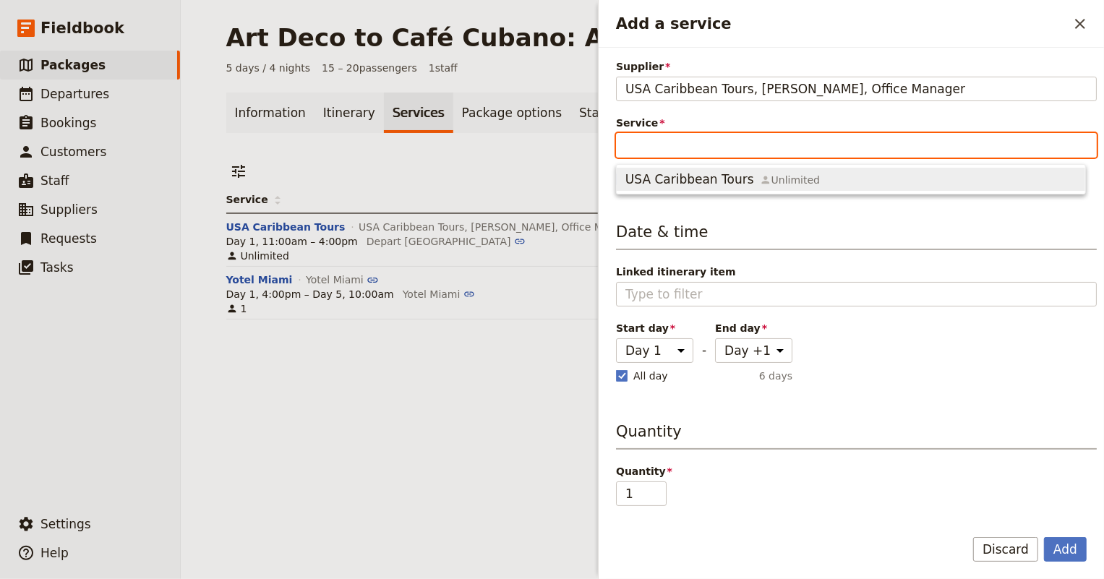
click at [637, 182] on span "USA Caribbean Tours" at bounding box center [689, 179] width 129 height 17
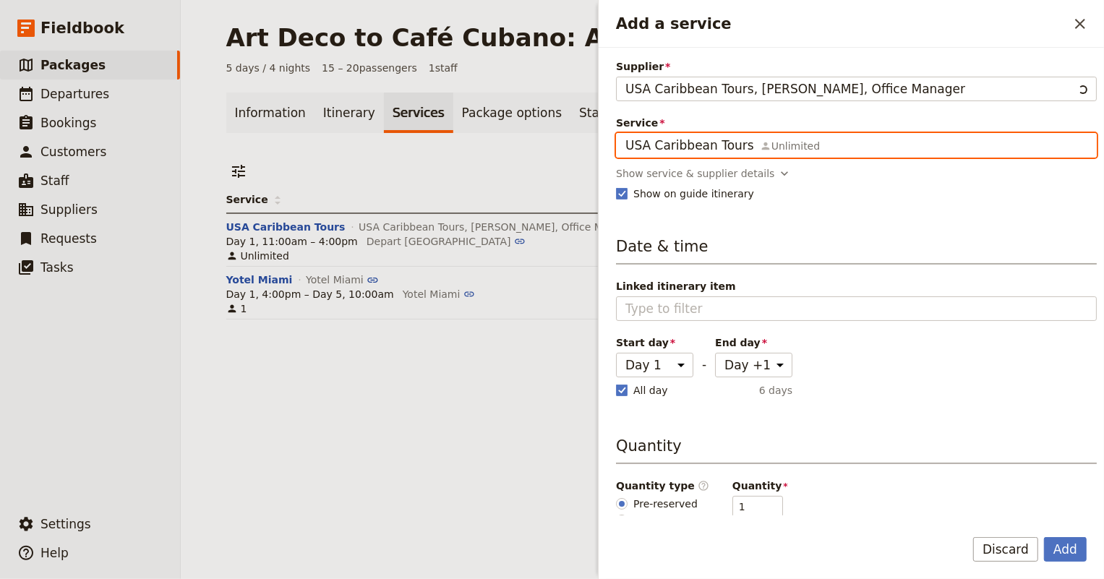
type input "USA Caribbean Tours"
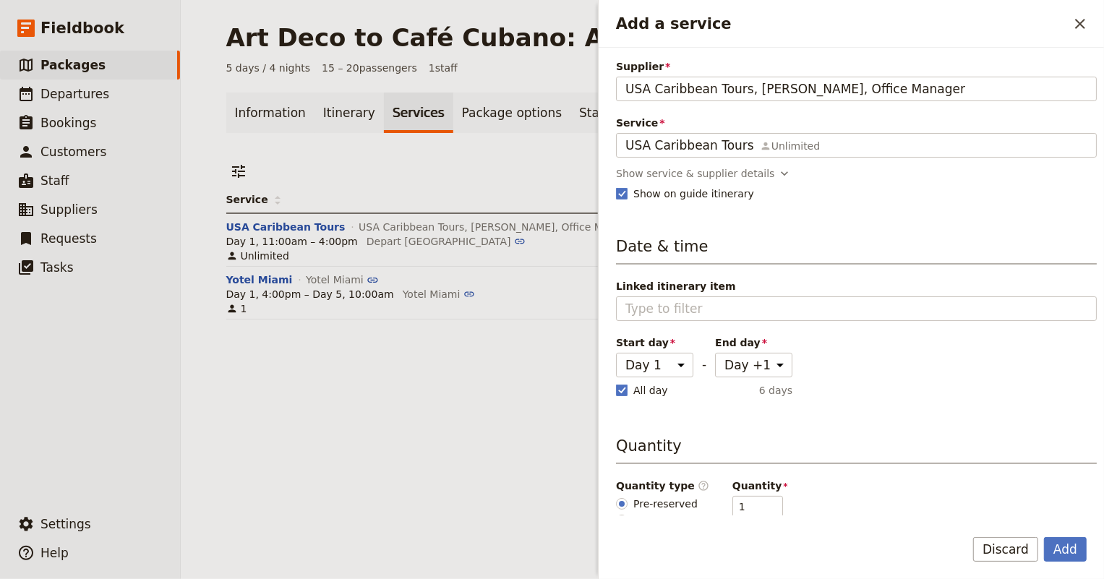
click at [637, 182] on div "Supplier [GEOGRAPHIC_DATA] Caribbean Tours, [PERSON_NAME], Office Manager [GEOG…" at bounding box center [856, 286] width 481 height 455
click at [637, 179] on div "Show service & supplier details" at bounding box center [695, 173] width 158 height 14
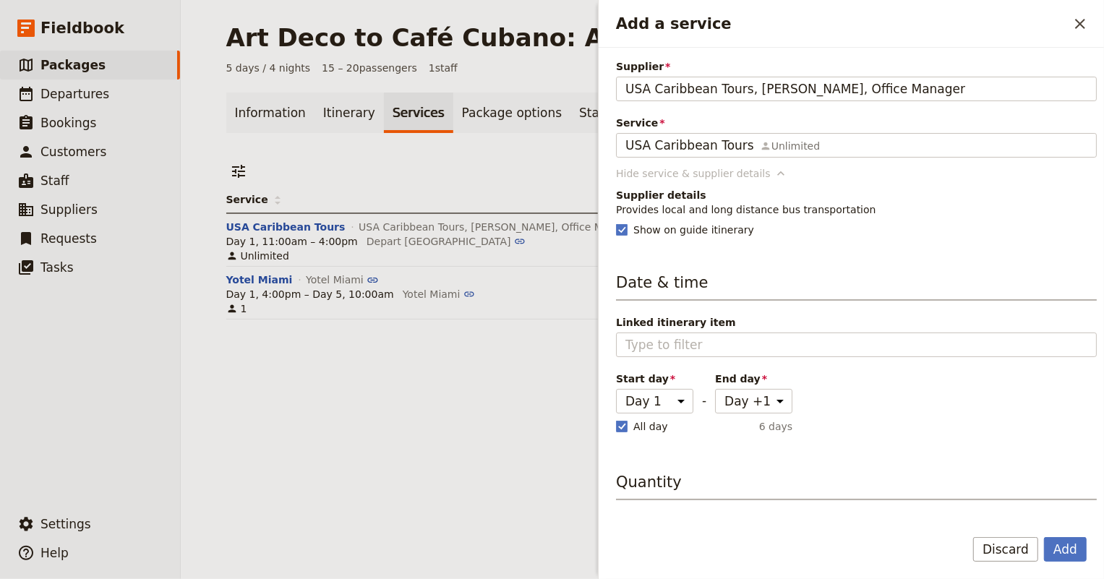
click at [637, 179] on div "Hide service & supplier details" at bounding box center [693, 173] width 155 height 14
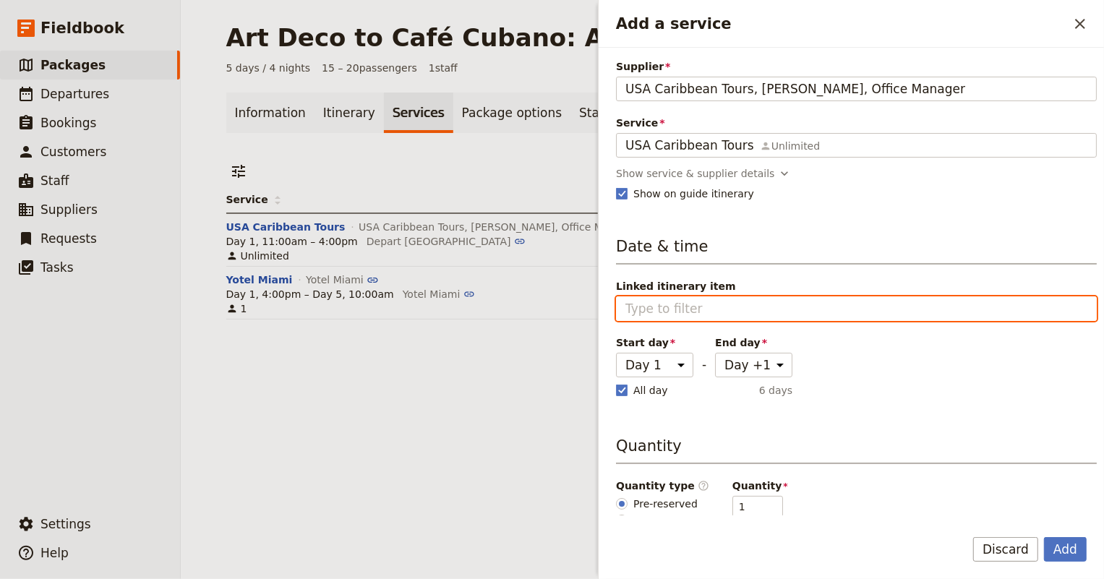
click at [644, 300] on input "Linked itinerary item" at bounding box center [856, 308] width 462 height 17
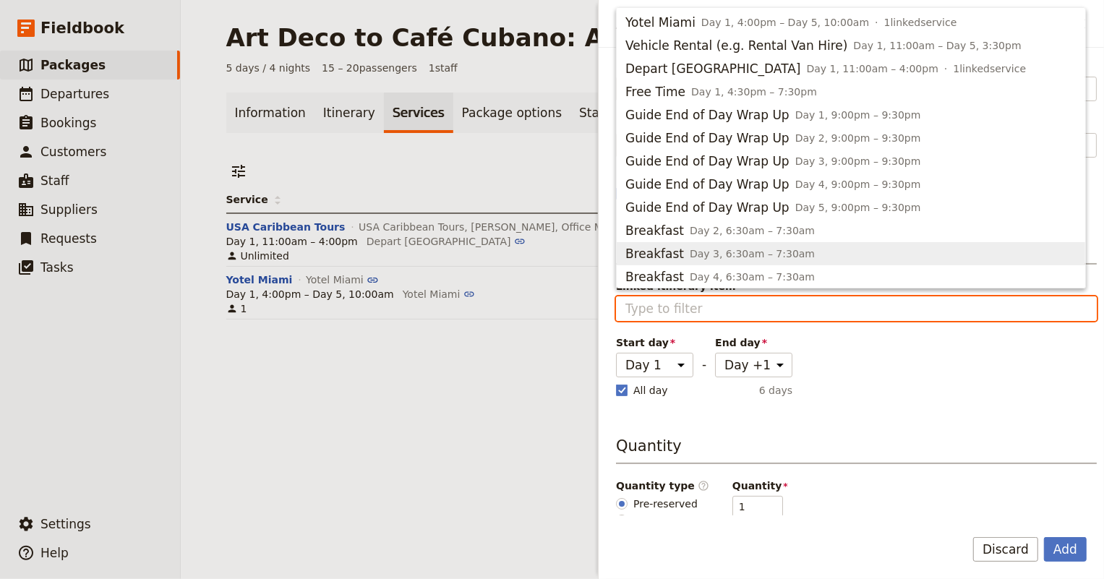
click at [542, 311] on div "1" at bounding box center [538, 308] width 624 height 14
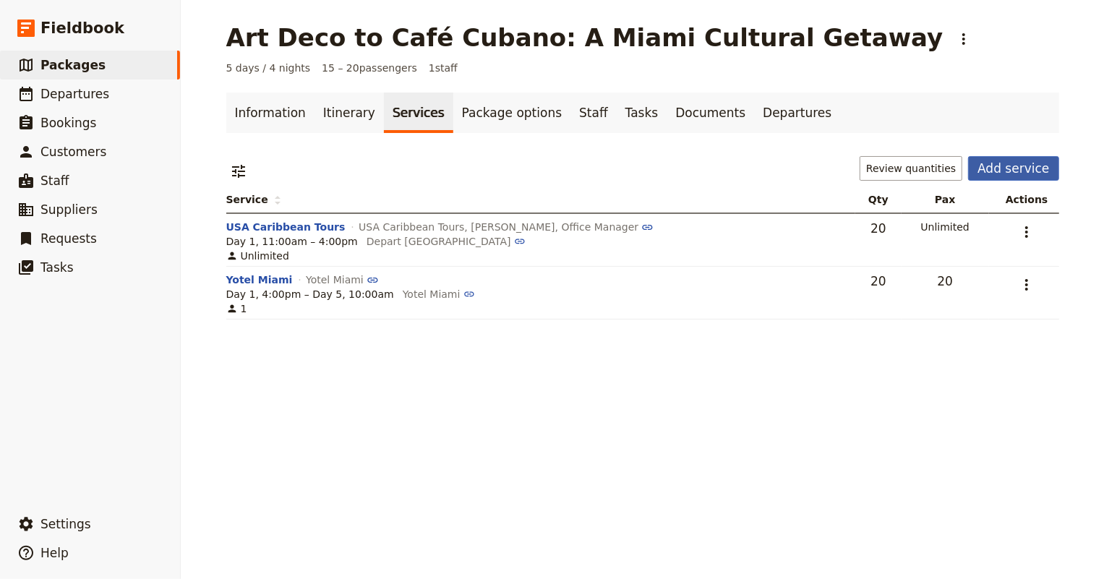
click at [1016, 168] on button "Add service" at bounding box center [1013, 168] width 90 height 25
select select "6"
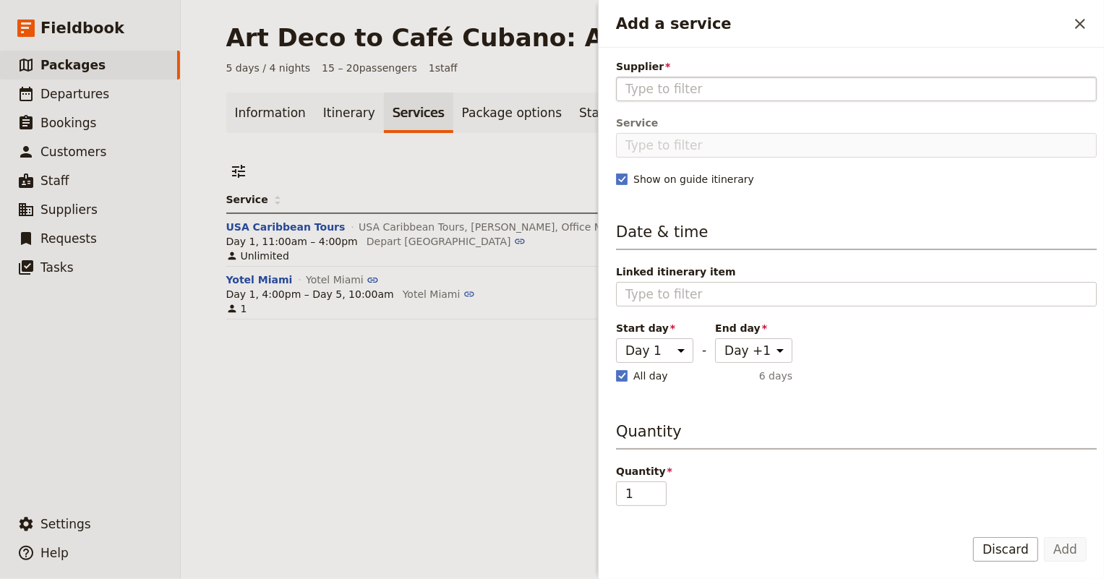
click at [686, 88] on input "Supplier" at bounding box center [856, 88] width 462 height 17
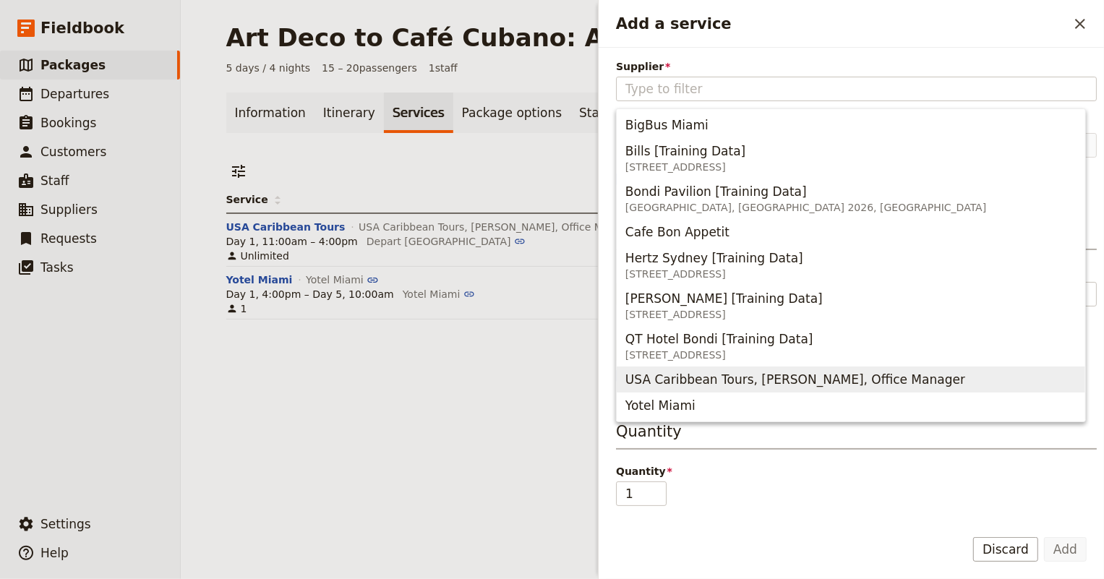
click at [697, 384] on span "USA Caribbean Tours, [PERSON_NAME], Office Manager" at bounding box center [795, 379] width 340 height 17
type input "USA Caribbean Tours, [PERSON_NAME], Office Manager"
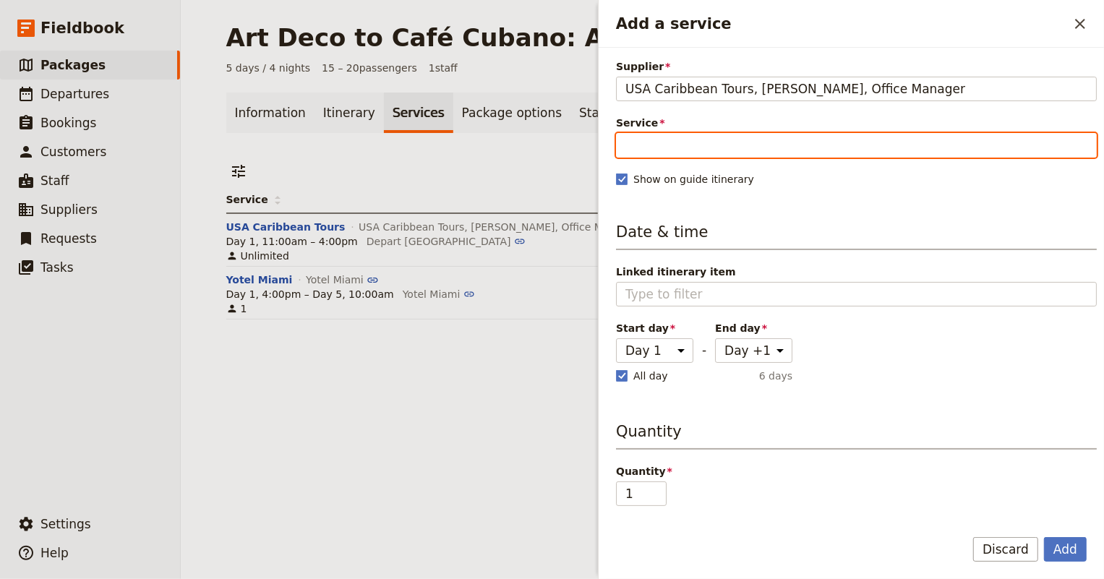
click at [642, 150] on input "Service" at bounding box center [856, 145] width 481 height 25
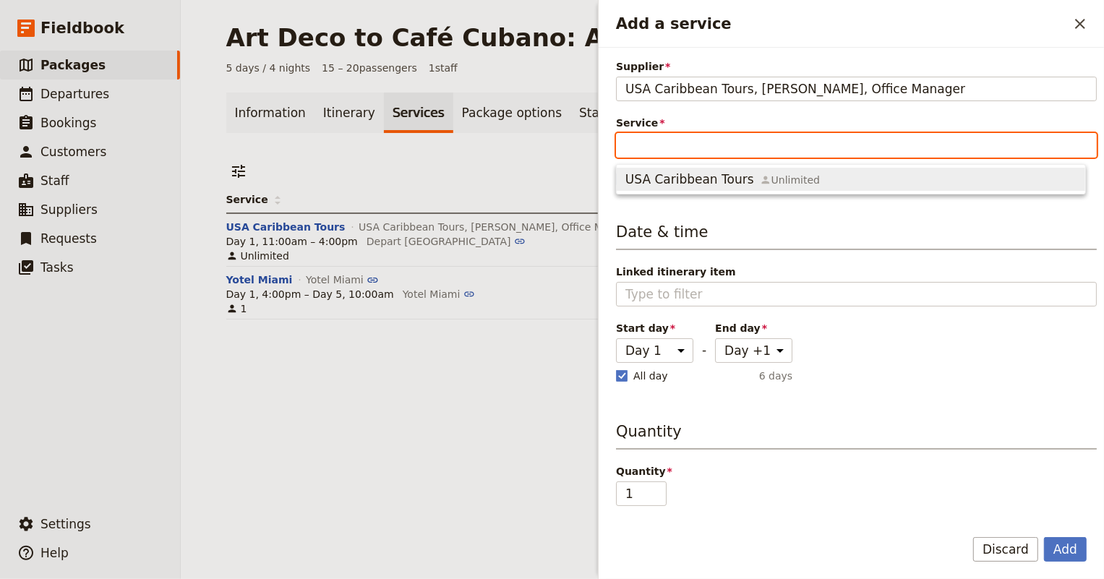
click at [644, 171] on span "USA Caribbean Tours" at bounding box center [689, 179] width 129 height 17
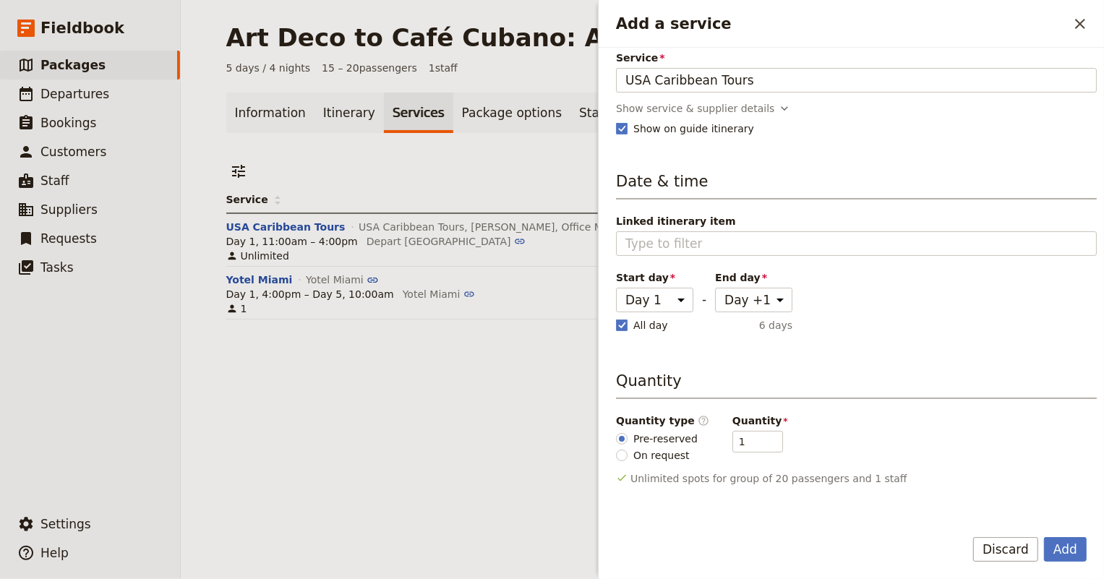
scroll to position [131, 0]
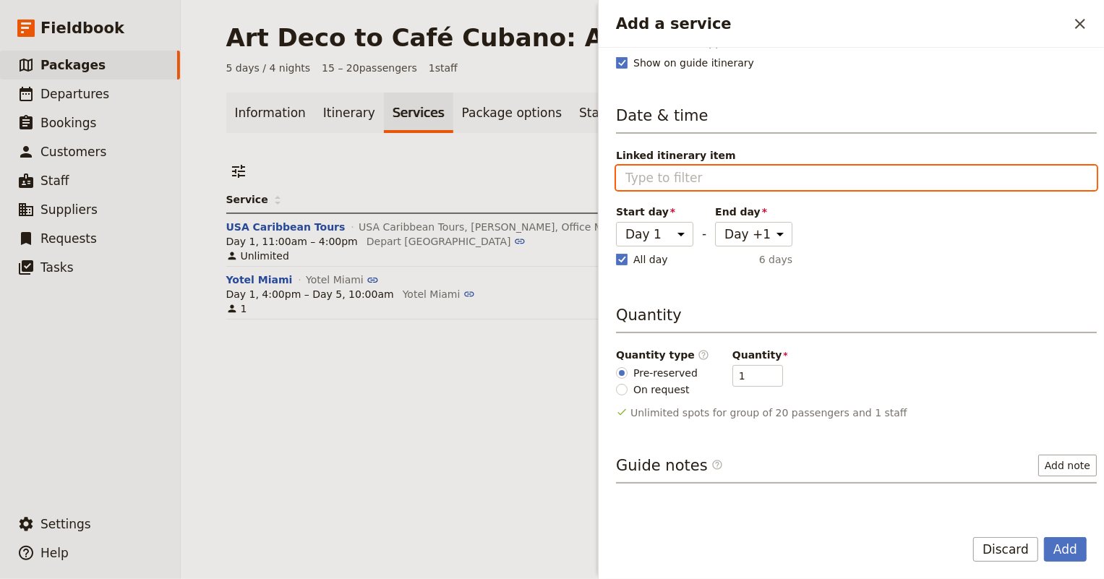
click at [666, 180] on input "Linked itinerary item" at bounding box center [856, 177] width 462 height 17
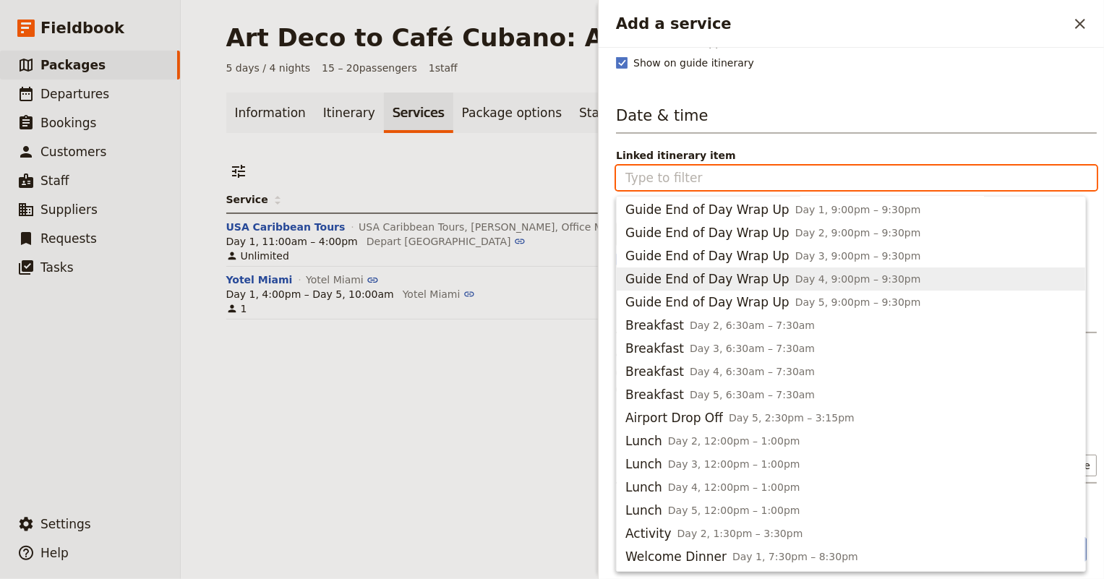
scroll to position [0, 0]
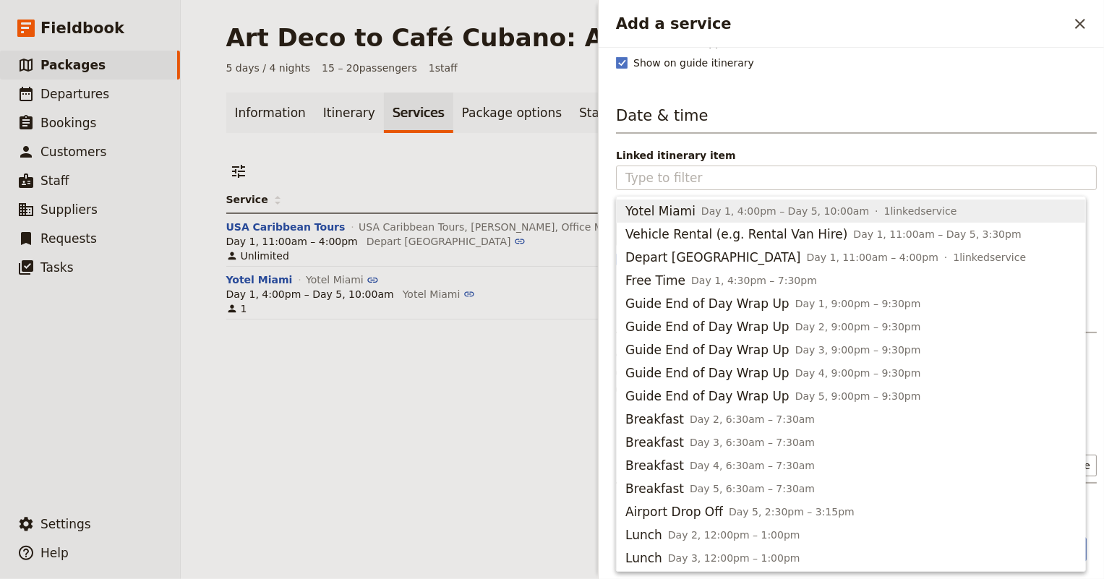
click at [719, 144] on div "Date & time Linked itinerary item Start day Day 1 Day 2 Day 3 Day 4 Day 5 Day +…" at bounding box center [856, 187] width 481 height 165
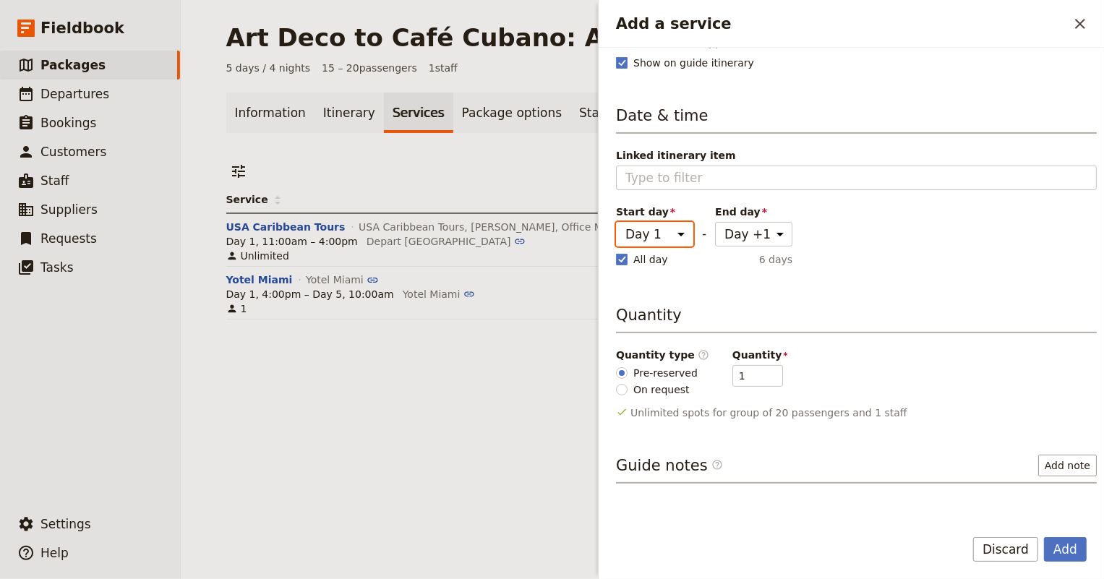
click at [670, 235] on select "Day 1 Day 2 Day 3 Day 4 Day 5 Day +1" at bounding box center [654, 234] width 77 height 25
select select "4"
click at [616, 222] on select "Day 1 Day 2 Day 3 Day 4 Day 5 Day +1" at bounding box center [654, 234] width 77 height 25
click at [739, 238] on select "Day 1 Day 2 Day 3 Day 4 Day 5 Day +1" at bounding box center [753, 234] width 77 height 25
select select "4"
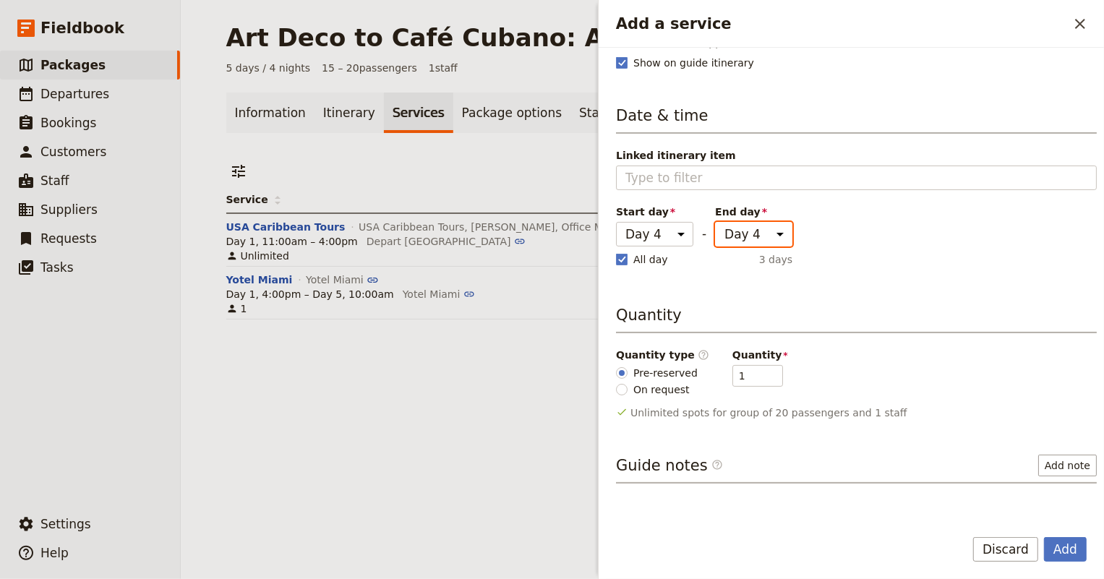
click at [715, 222] on select "Day 1 Day 2 Day 3 Day 4 Day 5 Day +1" at bounding box center [753, 234] width 77 height 25
click at [699, 268] on div "Supplier [GEOGRAPHIC_DATA] Caribbean Tours, [PERSON_NAME], Office Manager [GEOG…" at bounding box center [856, 155] width 481 height 455
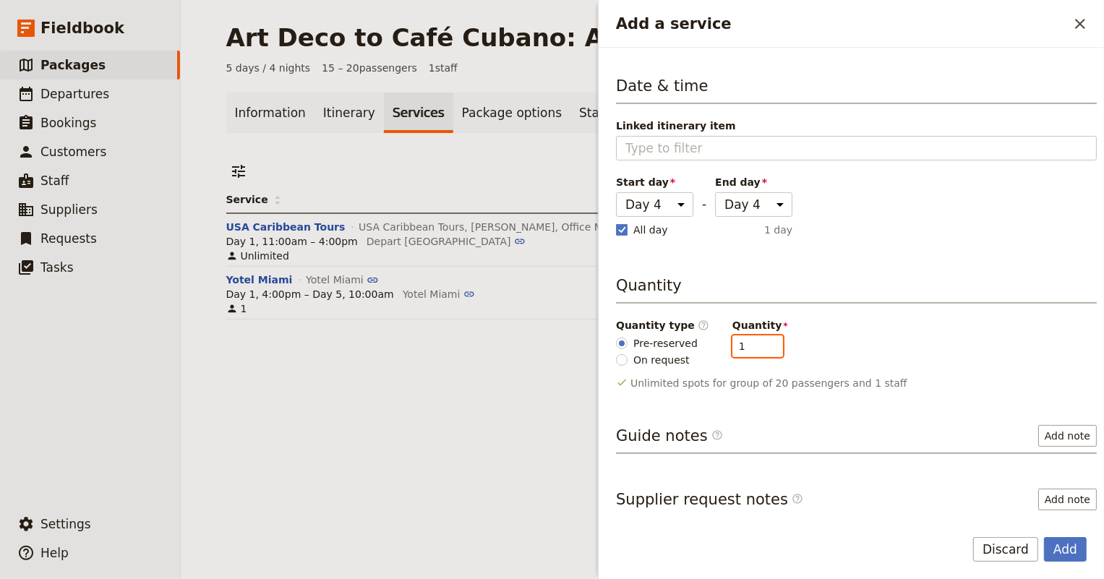
drag, startPoint x: 730, startPoint y: 343, endPoint x: 721, endPoint y: 345, distance: 9.6
click at [732, 345] on input "1" at bounding box center [757, 346] width 51 height 22
type input "20"
click at [892, 407] on div "Supplier [GEOGRAPHIC_DATA] Caribbean Tours, [PERSON_NAME], Office Manager [GEOG…" at bounding box center [850, 282] width 505 height 468
click at [1038, 431] on button "Add note" at bounding box center [1067, 436] width 59 height 22
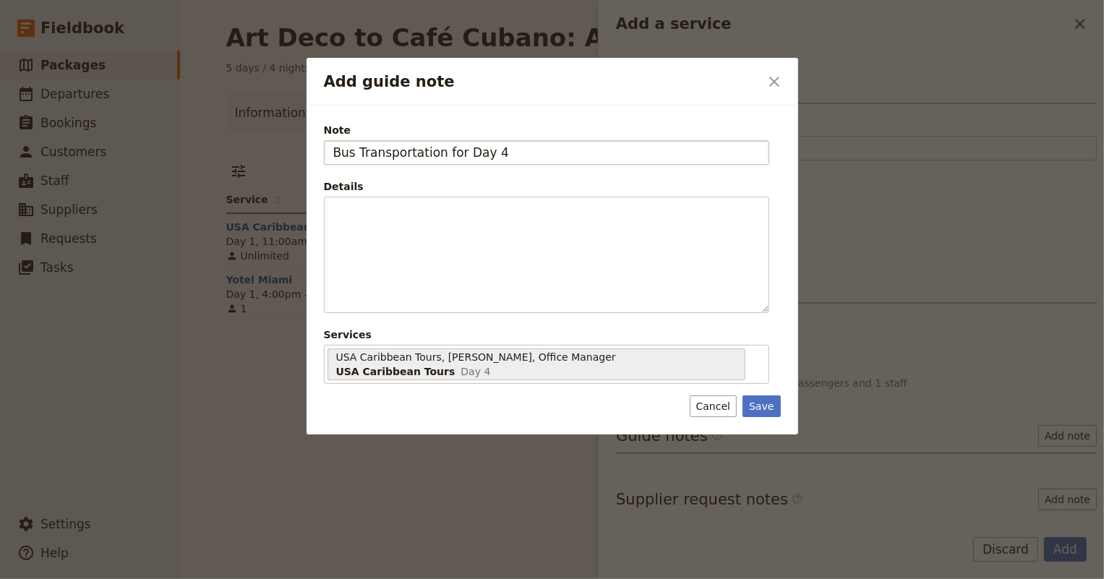
type input "Bus Transportation for Day 4"
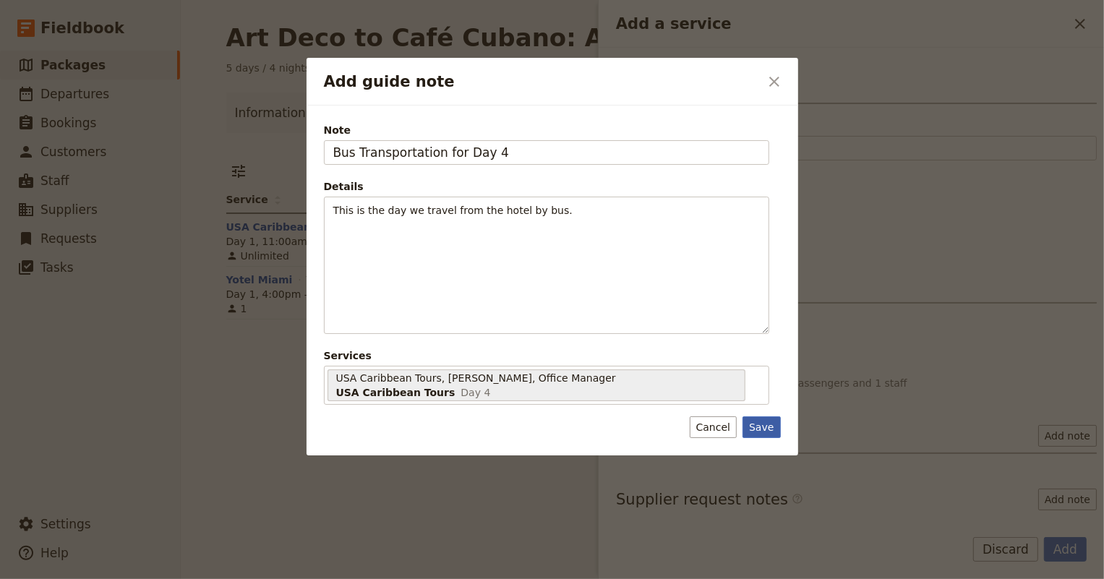
click at [761, 416] on button "Save" at bounding box center [761, 427] width 38 height 22
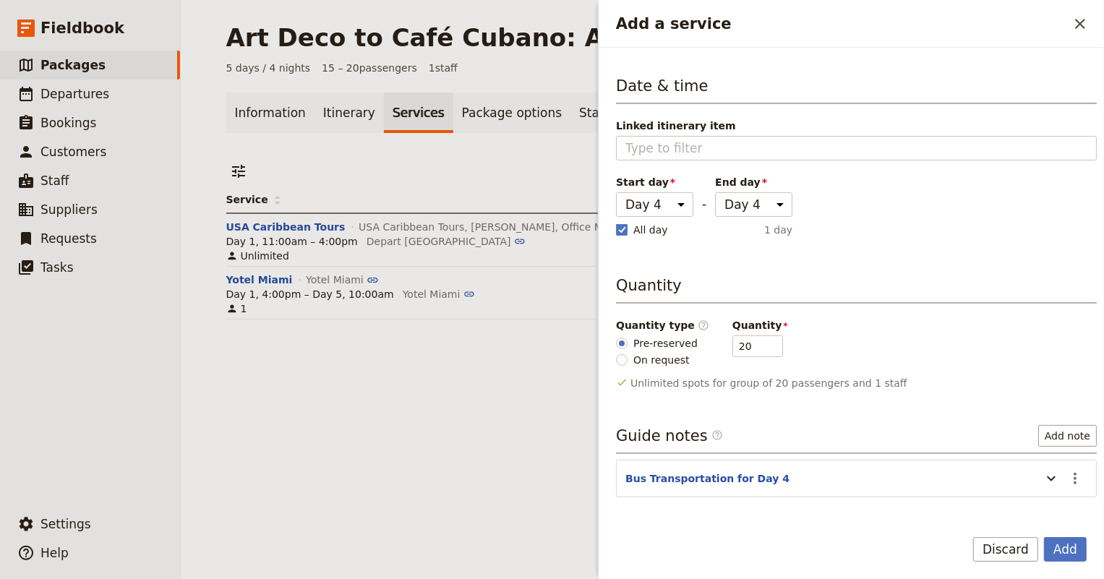
scroll to position [204, 0]
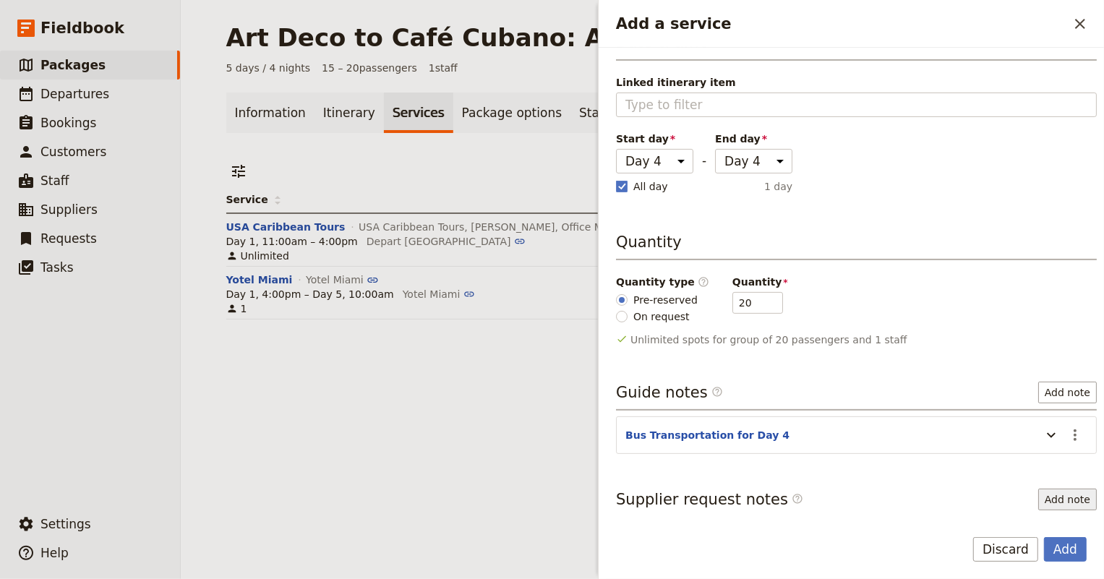
click at [1045, 502] on button "Add note" at bounding box center [1067, 500] width 59 height 22
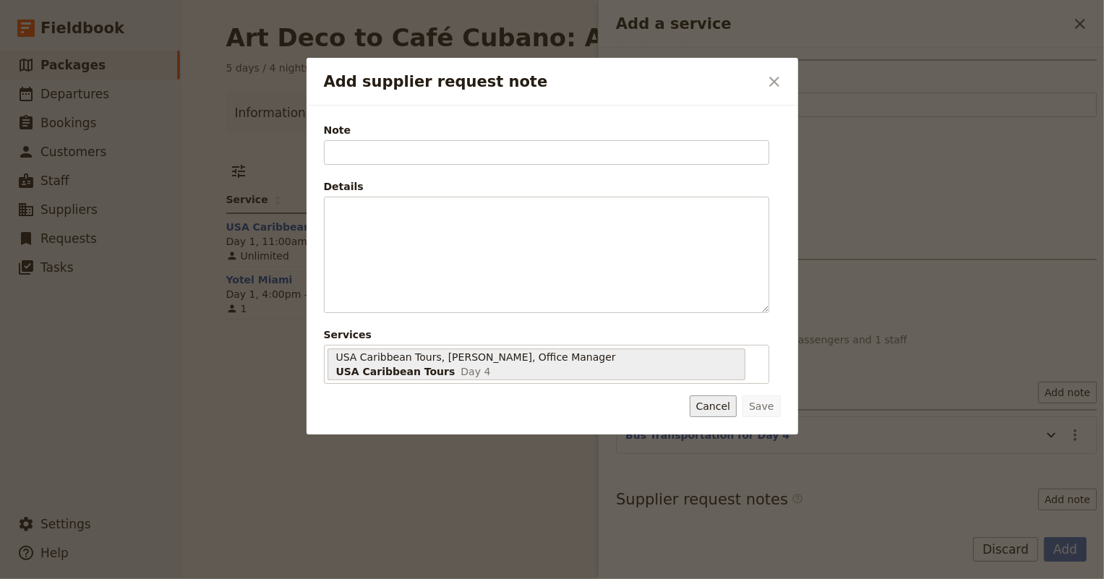
click at [726, 395] on button "Cancel" at bounding box center [712, 406] width 47 height 22
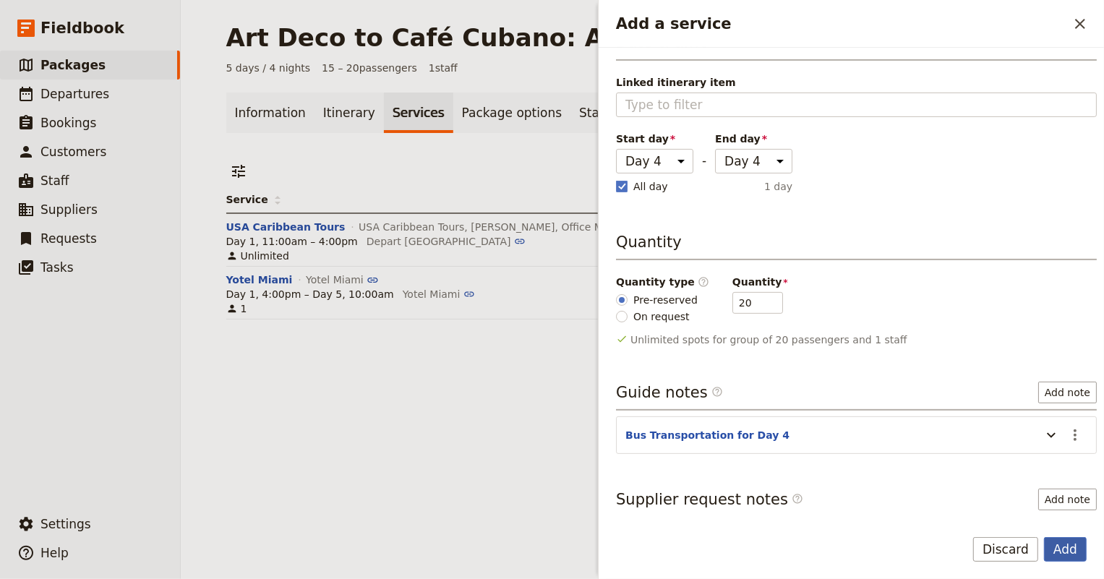
click at [1081, 549] on button "Add" at bounding box center [1065, 549] width 43 height 25
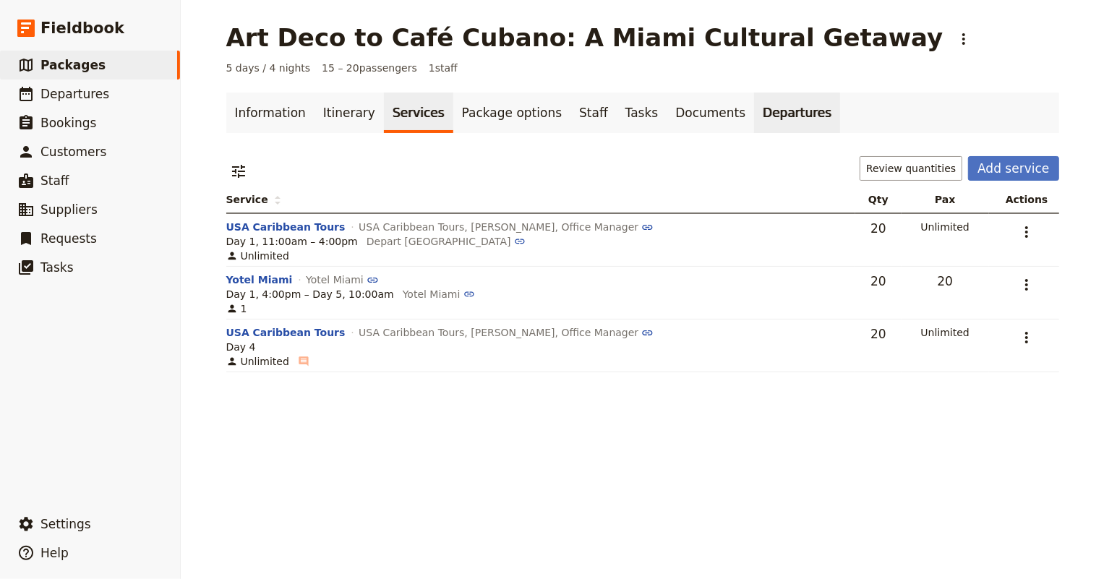
click at [754, 113] on link "Departures" at bounding box center [797, 113] width 86 height 40
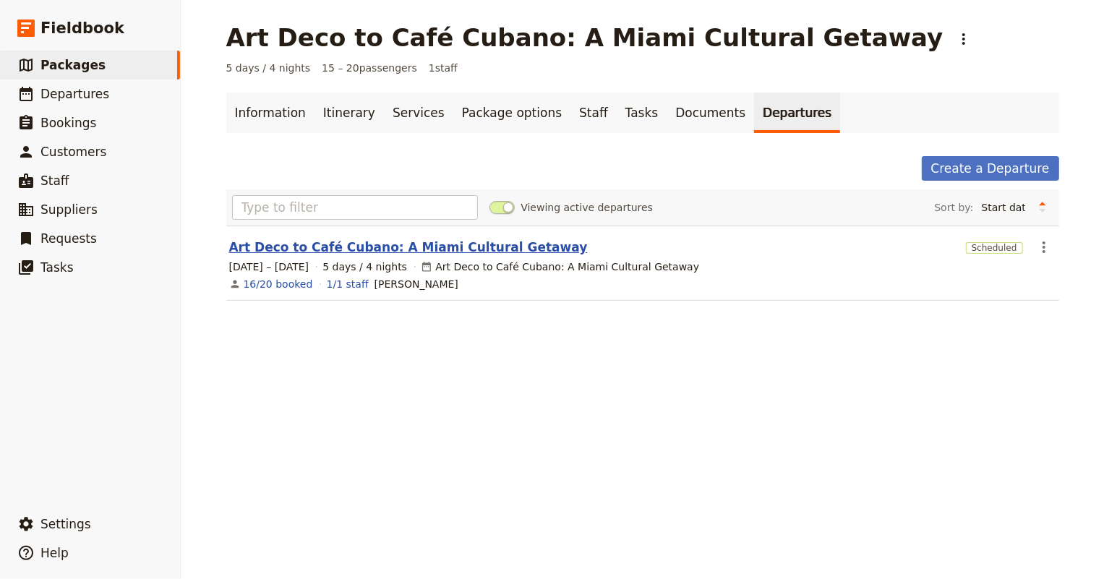
click at [389, 248] on link "Art Deco to Café Cubano: A Miami Cultural Getaway" at bounding box center [408, 246] width 358 height 17
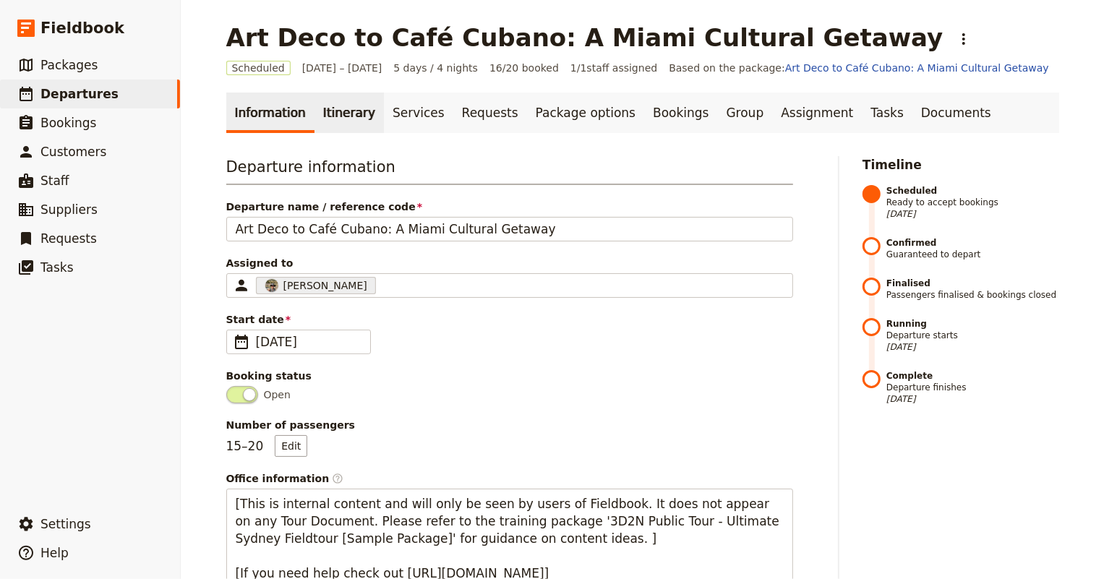
click at [328, 111] on link "Itinerary" at bounding box center [348, 113] width 69 height 40
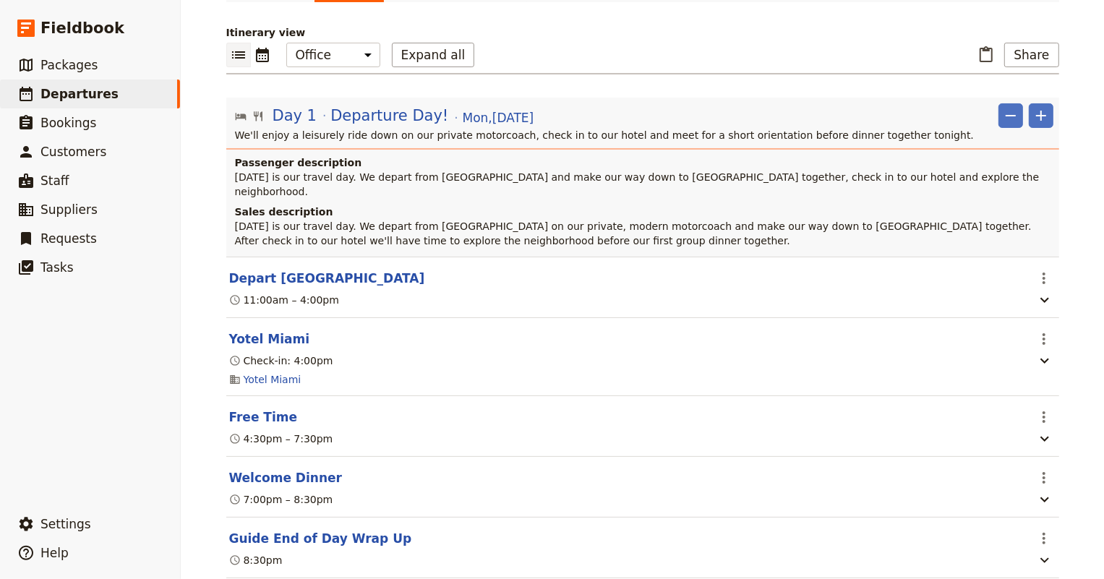
scroll to position [197, 0]
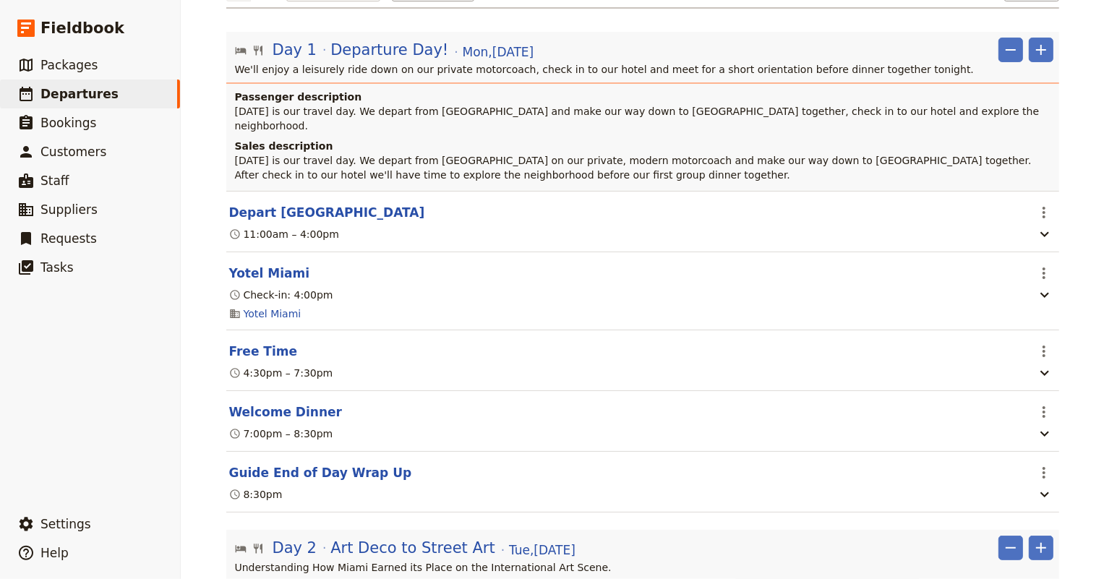
click at [1005, 116] on p "[DATE] is our travel day. We depart from [GEOGRAPHIC_DATA] and make our way dow…" at bounding box center [644, 118] width 818 height 29
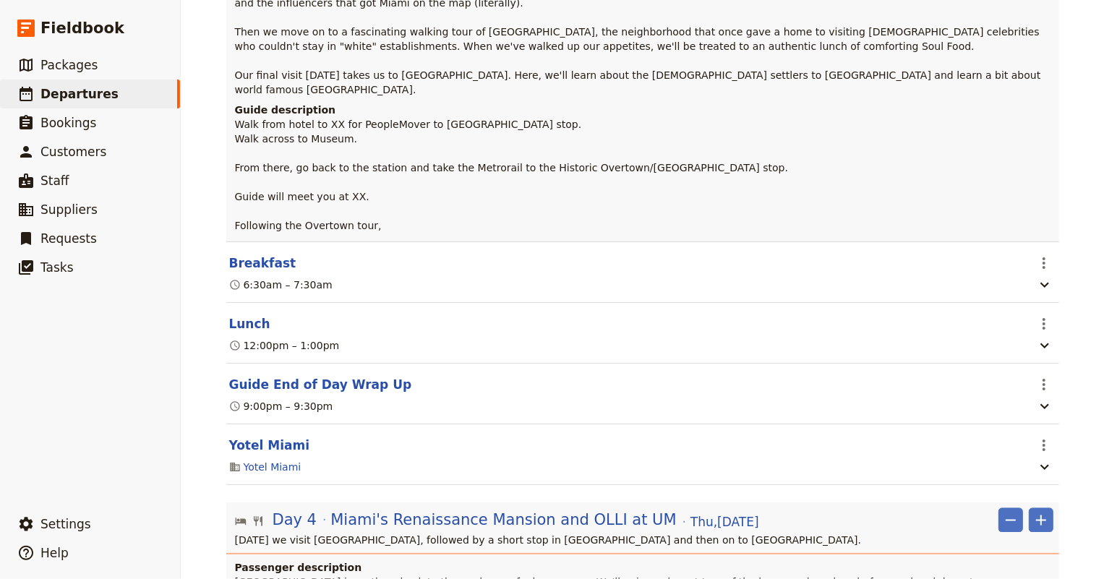
scroll to position [1971, 0]
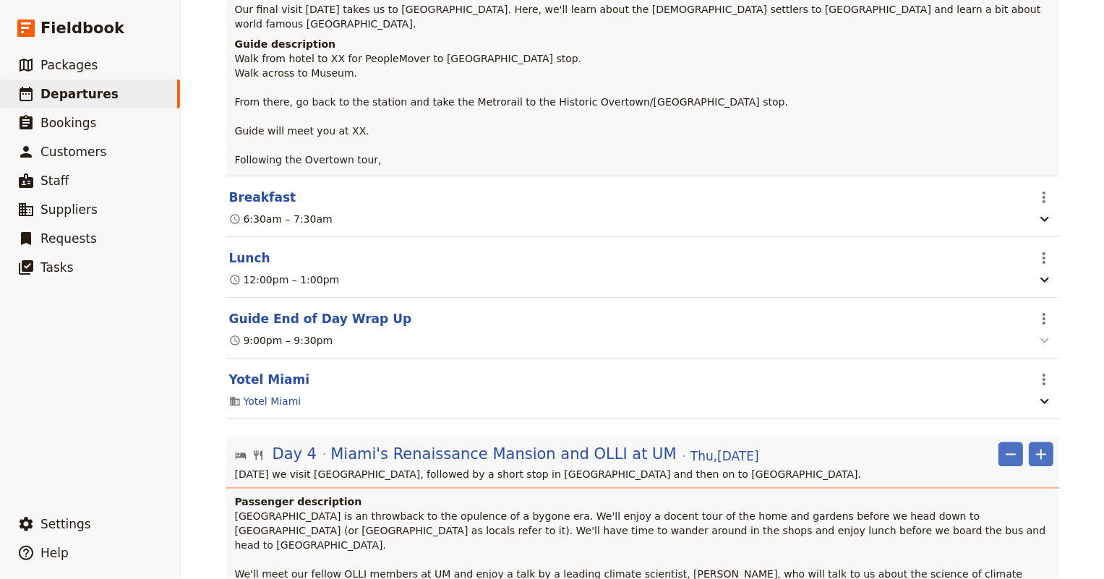
click at [1040, 338] on icon "button" at bounding box center [1044, 340] width 9 height 5
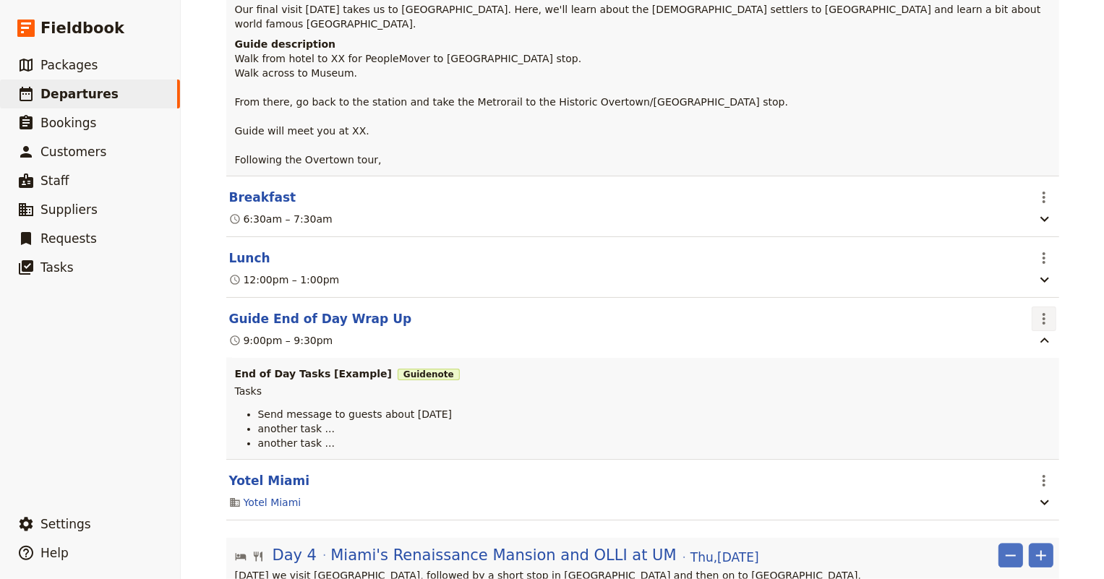
click at [1042, 313] on icon "Actions" at bounding box center [1043, 319] width 3 height 12
click at [983, 284] on span "Edit this itinerary item" at bounding box center [970, 284] width 113 height 14
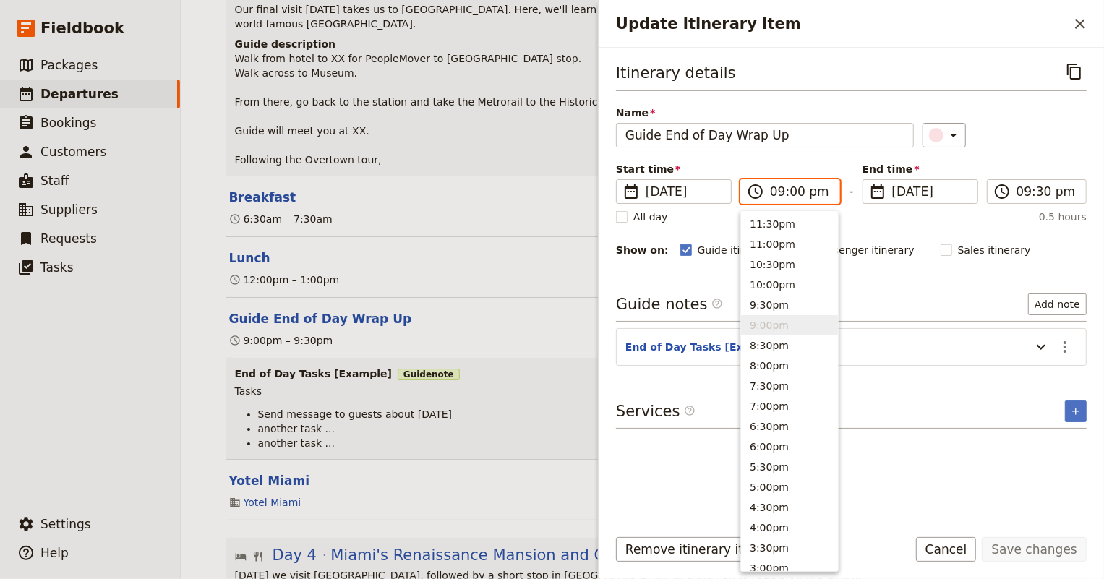
click at [786, 189] on input "09:00 pm" at bounding box center [800, 191] width 61 height 17
click at [774, 345] on button "8:30pm" at bounding box center [789, 345] width 97 height 20
type input "08:30 pm"
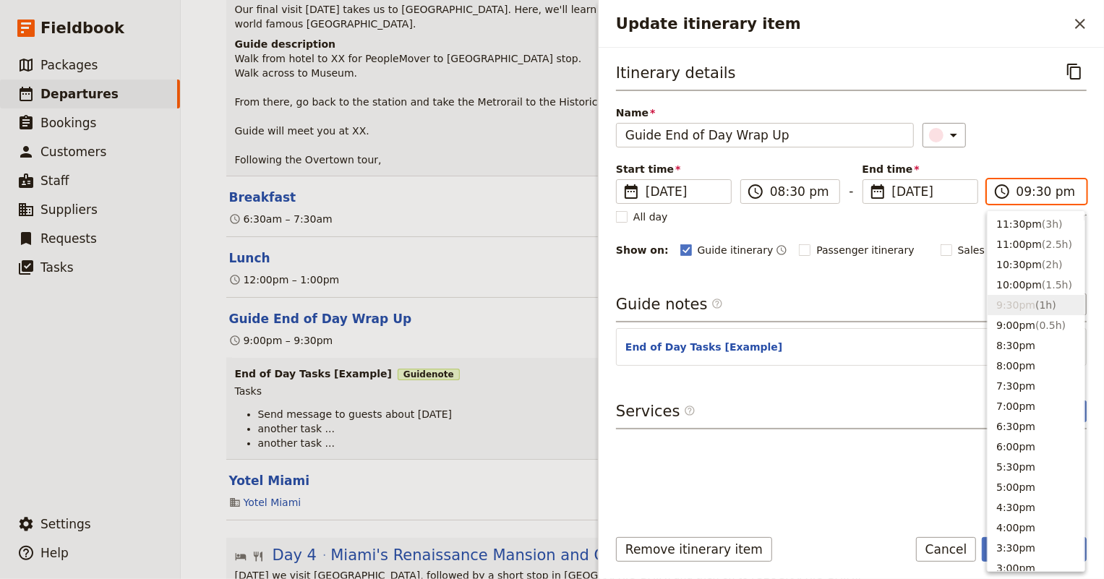
click at [1023, 196] on input "09:30 pm" at bounding box center [1046, 191] width 61 height 17
click at [1007, 349] on button "8:30pm" at bounding box center [1035, 345] width 97 height 20
type input "08:30 pm"
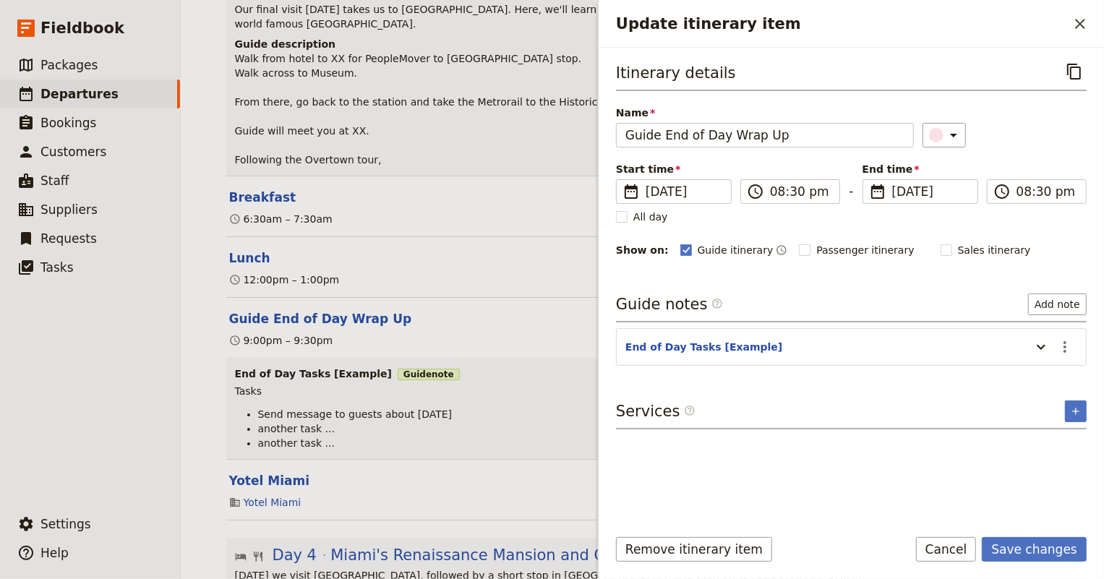
click at [1023, 238] on div "Itinerary details ​ Name Guide End of Day Wrap Up ​ Start time ​ [DATE] [DATE] …" at bounding box center [851, 158] width 470 height 199
click at [1031, 549] on button "Save changes" at bounding box center [1033, 549] width 105 height 25
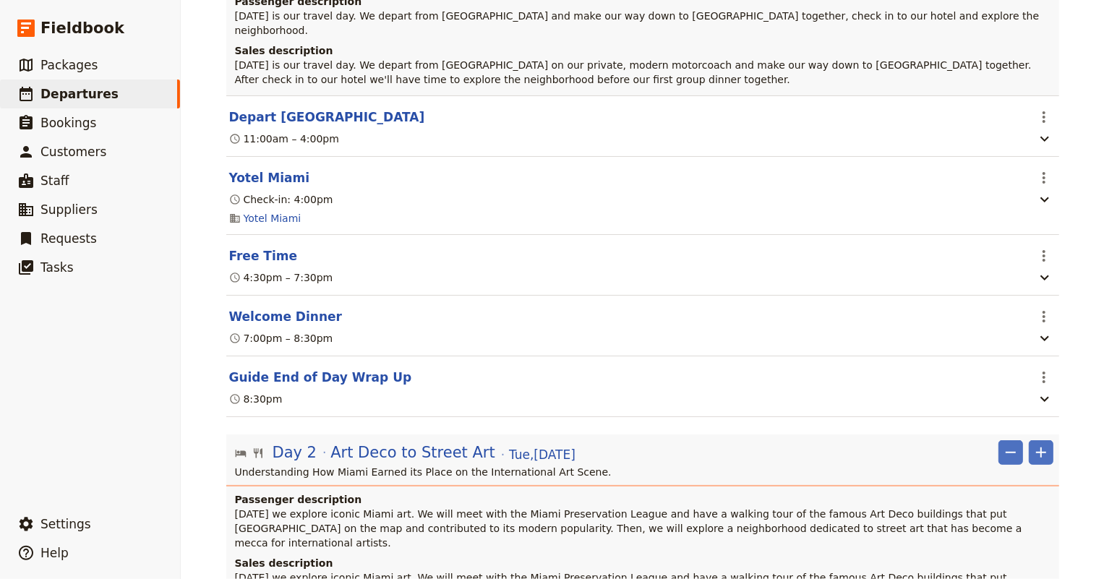
scroll to position [0, 0]
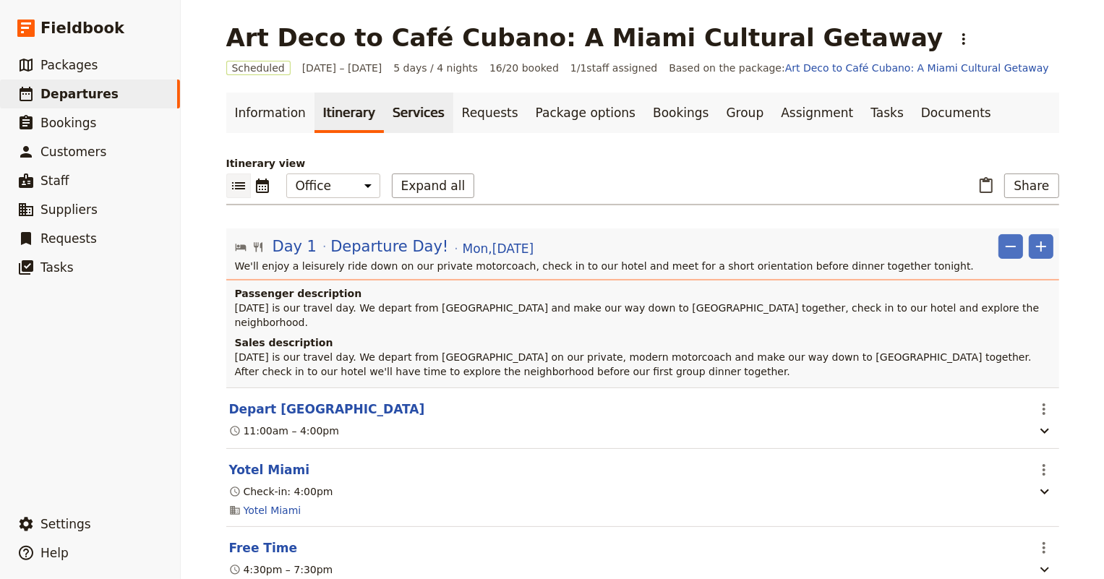
click at [392, 111] on link "Services" at bounding box center [418, 113] width 69 height 40
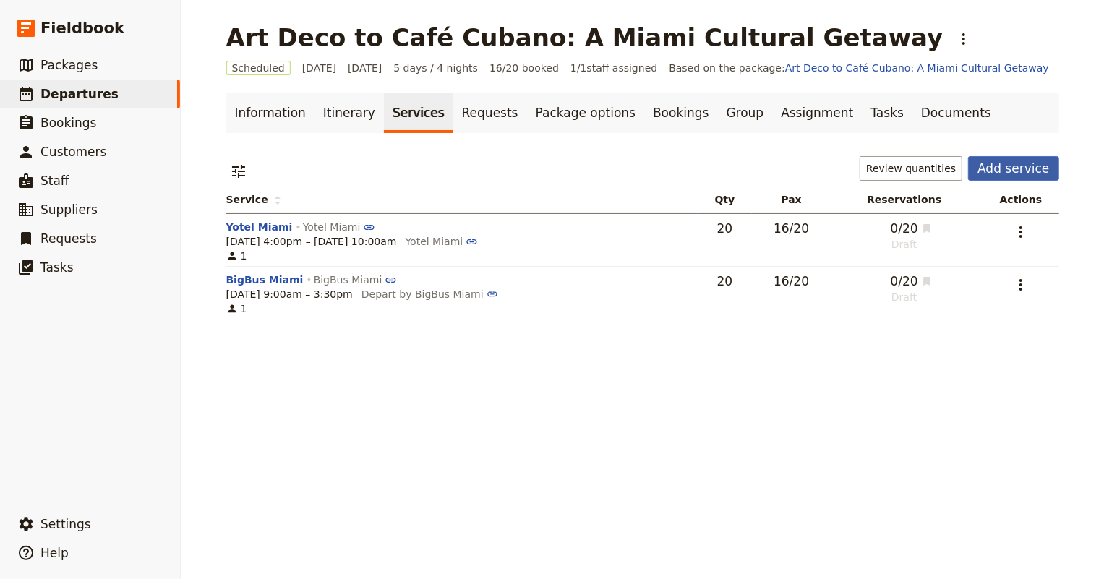
click at [1006, 170] on button "Add service" at bounding box center [1013, 168] width 90 height 25
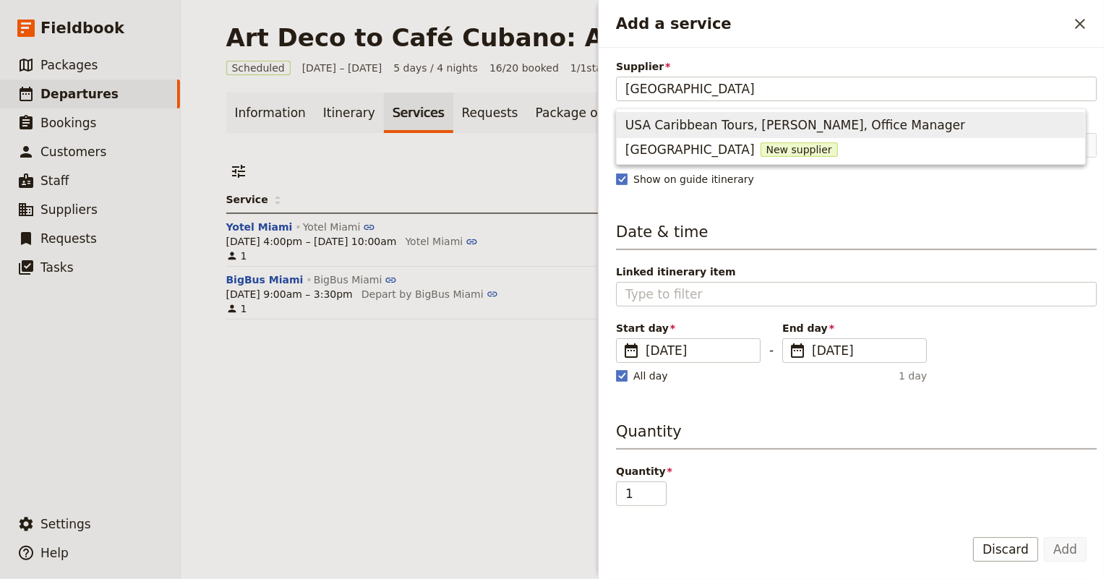
click at [820, 124] on span "USA Caribbean Tours, [PERSON_NAME], Office Manager" at bounding box center [795, 124] width 340 height 17
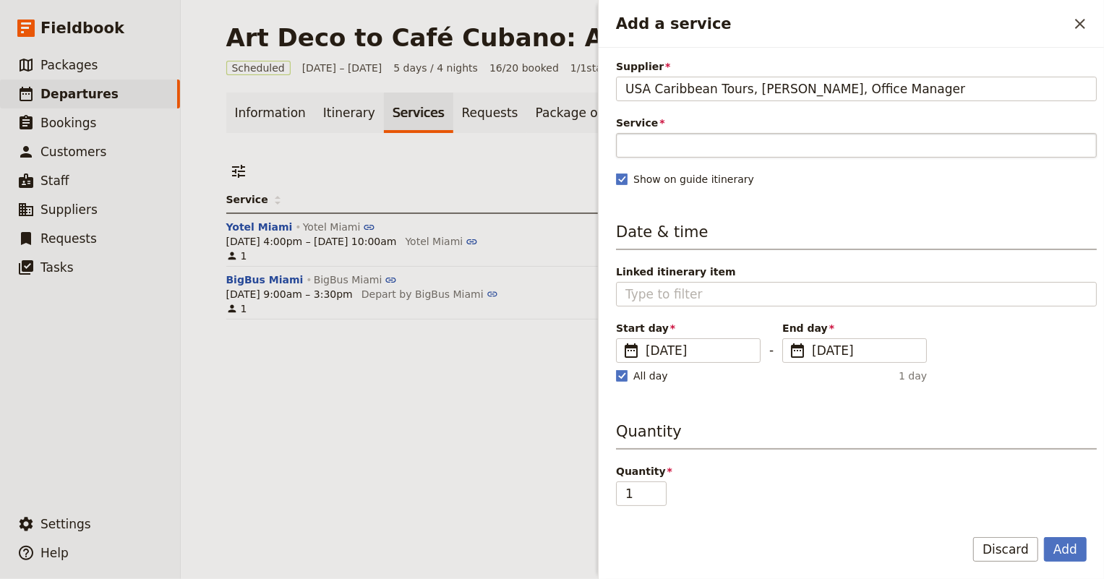
type input "USA Caribbean Tours, [PERSON_NAME], Office Manager"
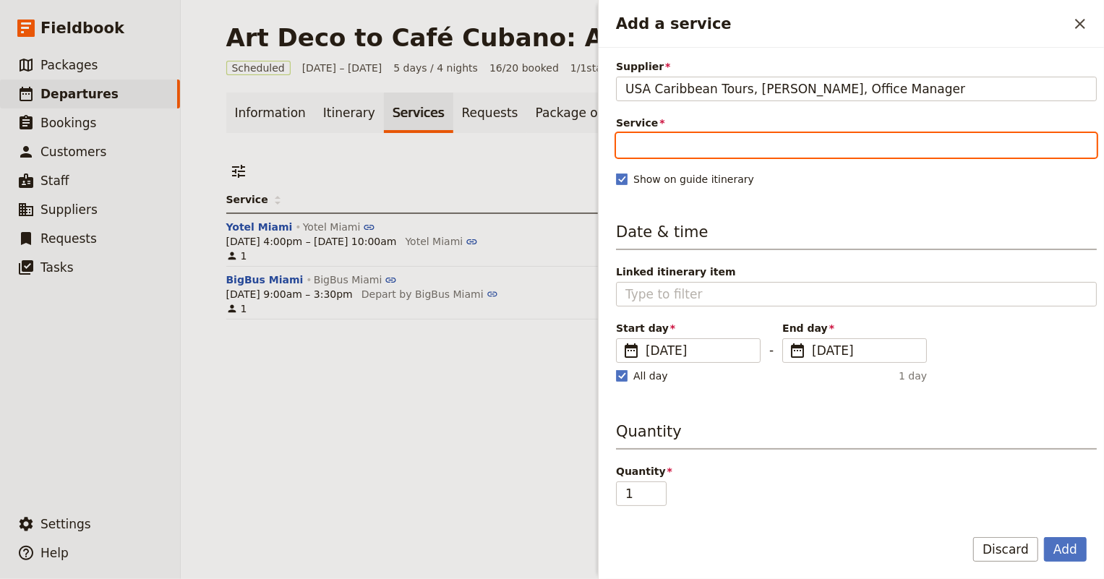
click at [820, 145] on input "Service" at bounding box center [856, 145] width 481 height 25
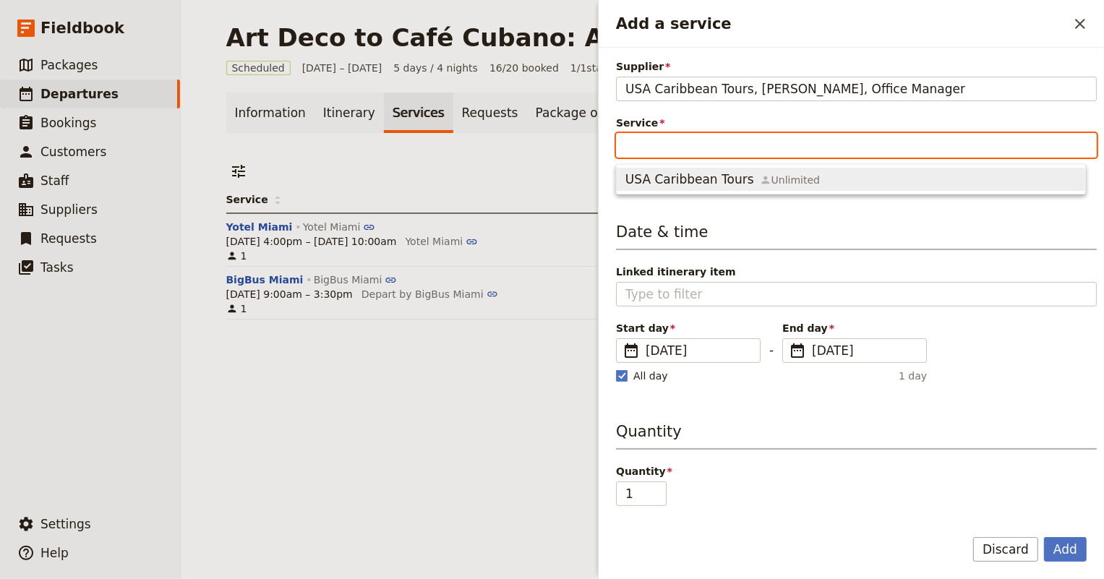
click at [797, 179] on span "Unlimited" at bounding box center [790, 180] width 60 height 14
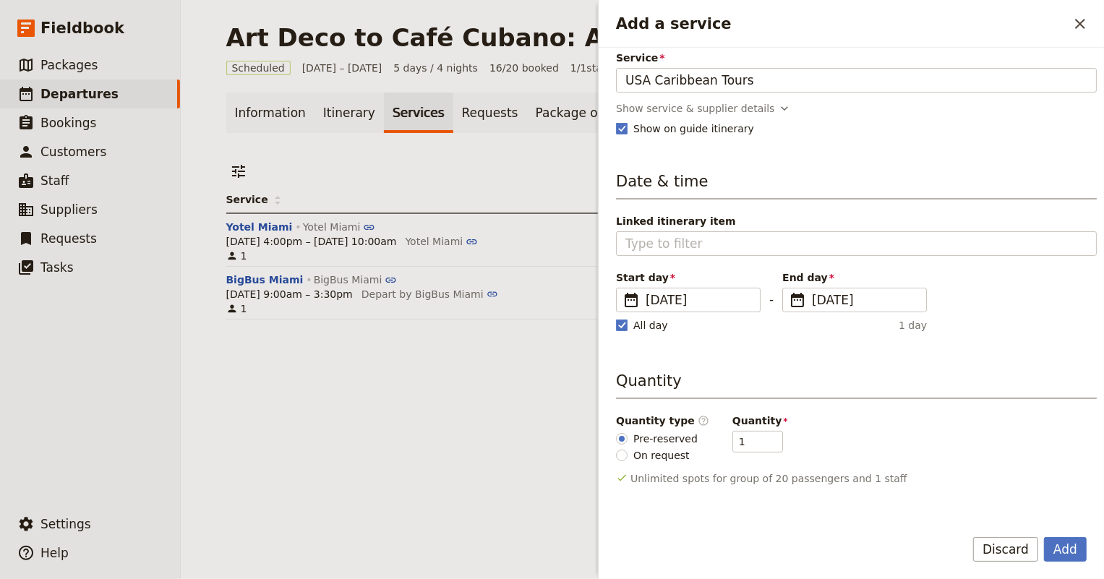
scroll to position [131, 0]
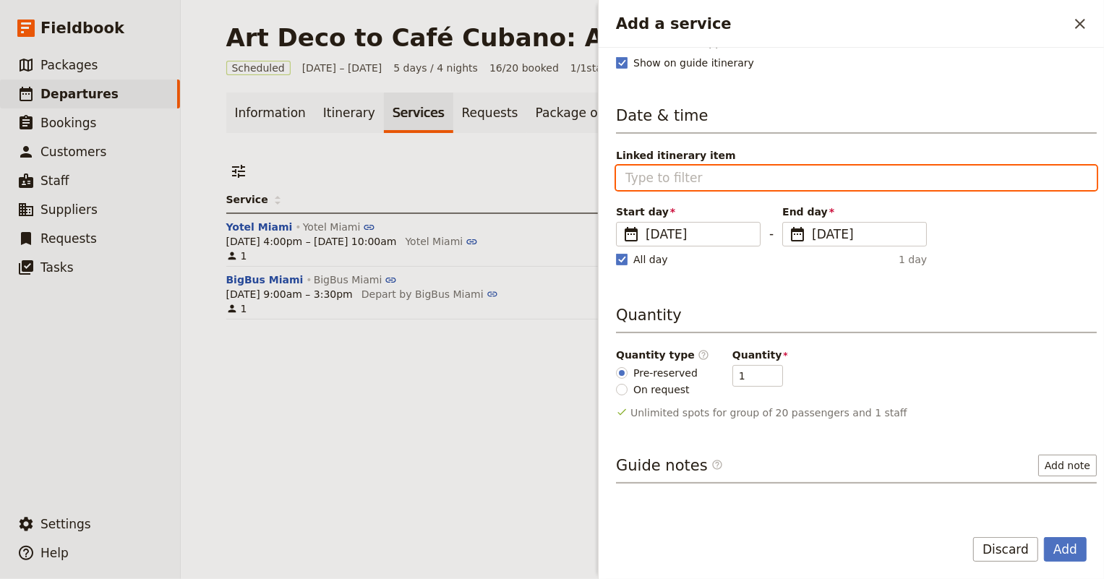
click at [797, 179] on input "Linked itinerary item" at bounding box center [856, 177] width 462 height 17
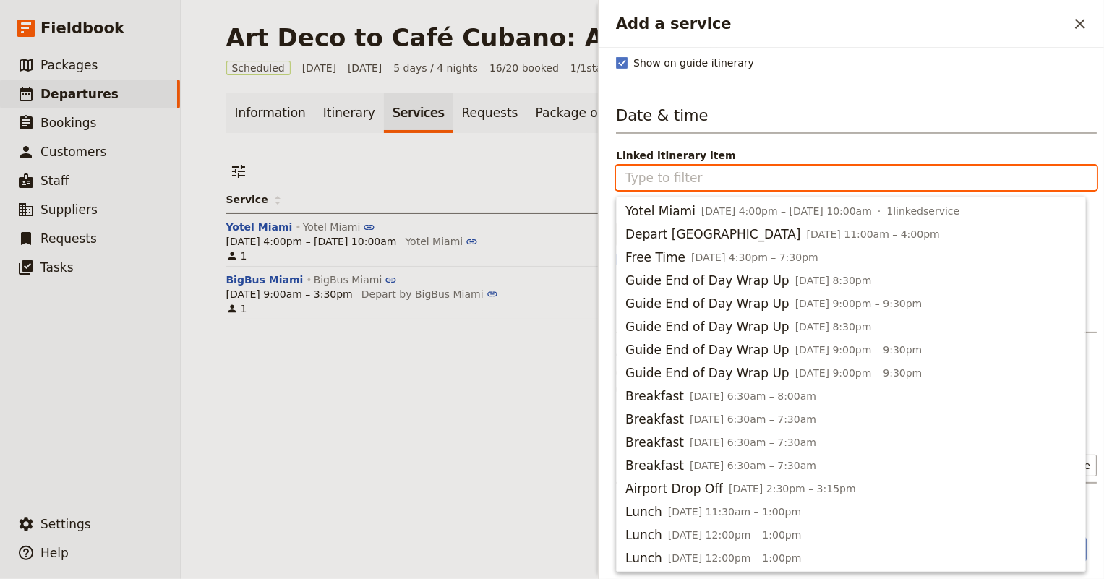
scroll to position [224, 0]
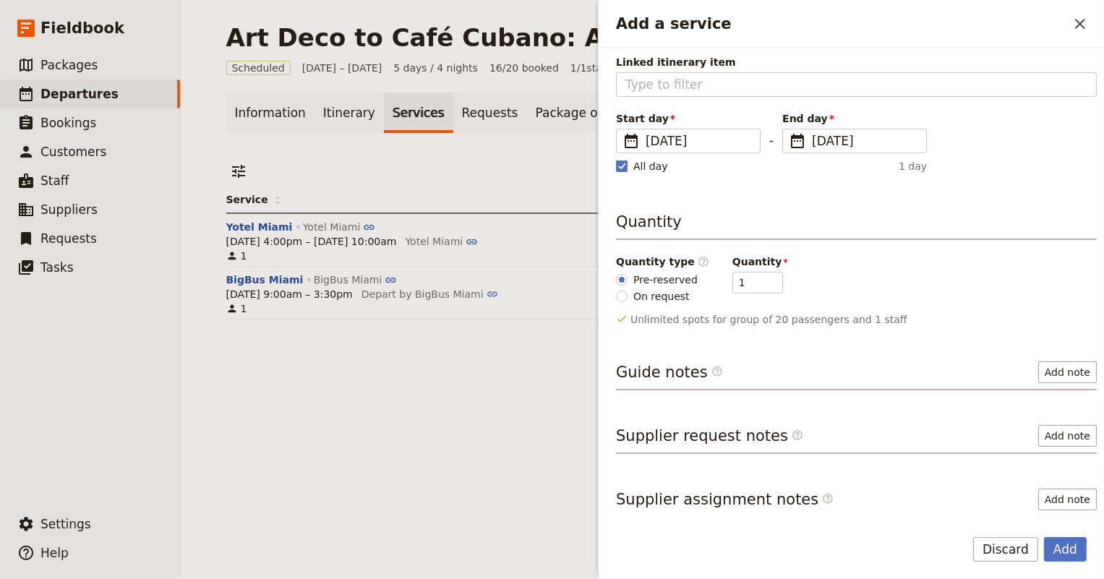
click at [713, 55] on span "Linked itinerary item" at bounding box center [856, 62] width 481 height 14
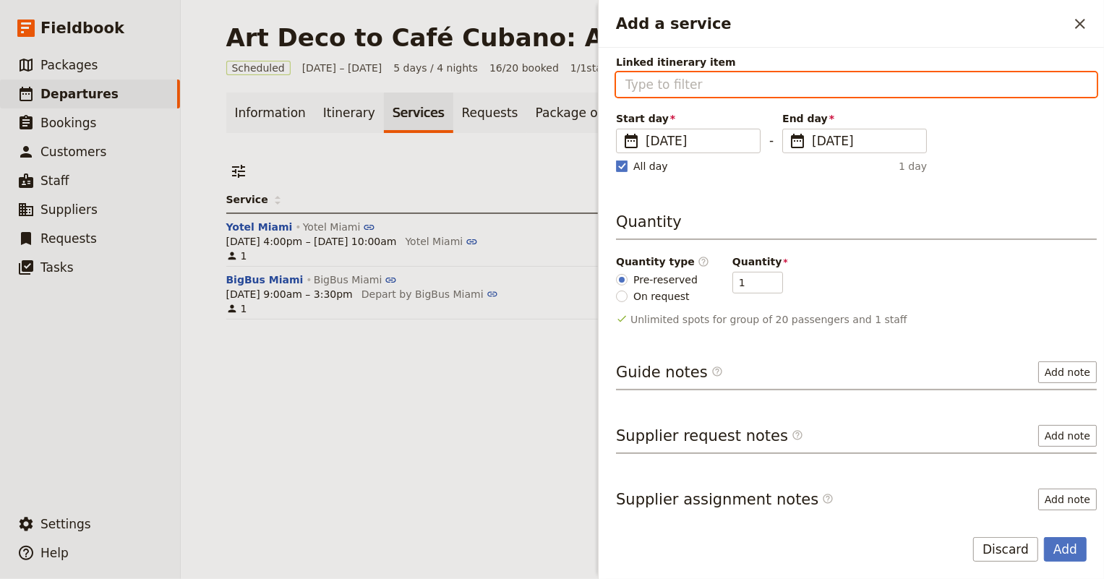
click at [713, 76] on input "Linked itinerary item" at bounding box center [856, 84] width 462 height 17
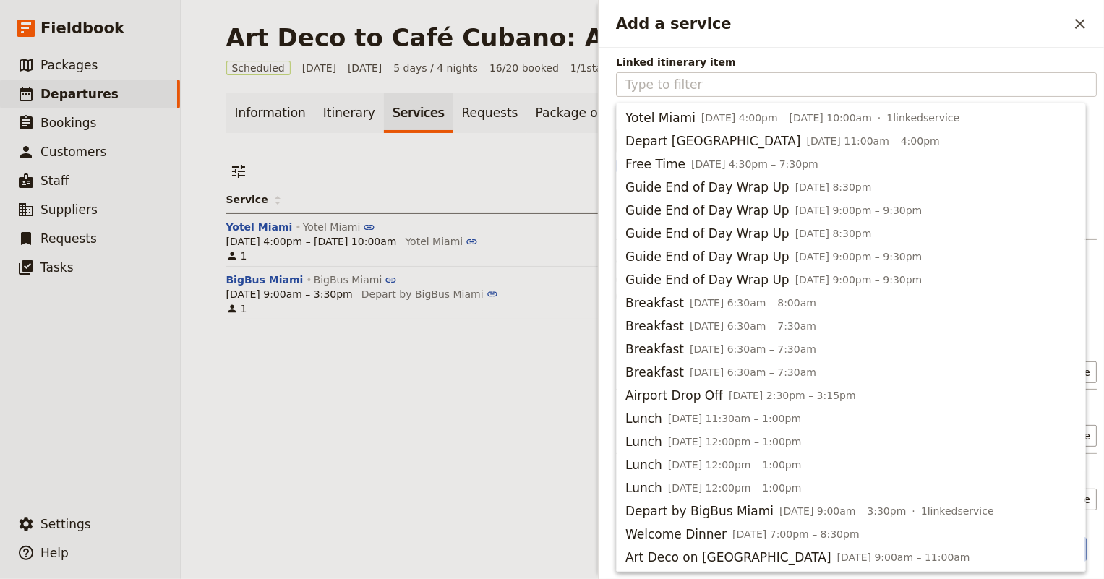
click at [713, 55] on span "Linked itinerary item" at bounding box center [856, 62] width 481 height 14
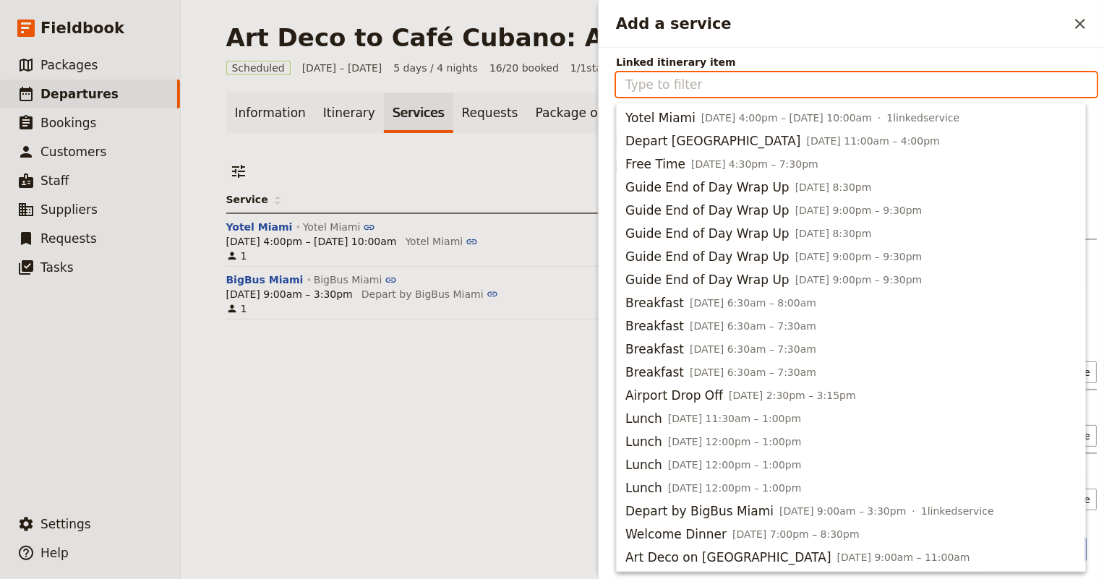
click at [713, 76] on input "Linked itinerary item" at bounding box center [856, 84] width 462 height 17
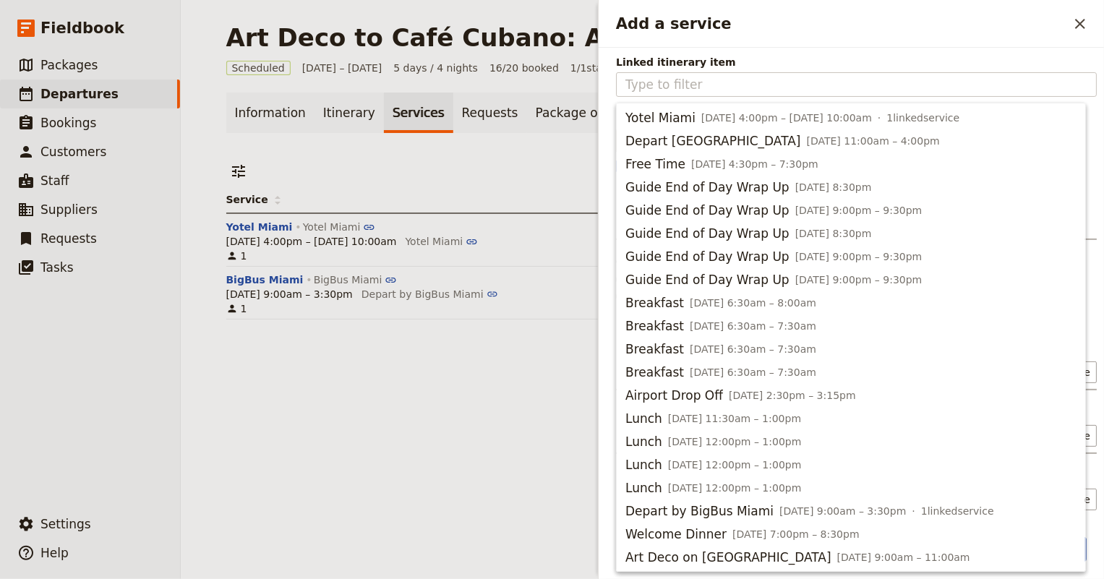
click at [713, 55] on span "Linked itinerary item" at bounding box center [856, 62] width 481 height 14
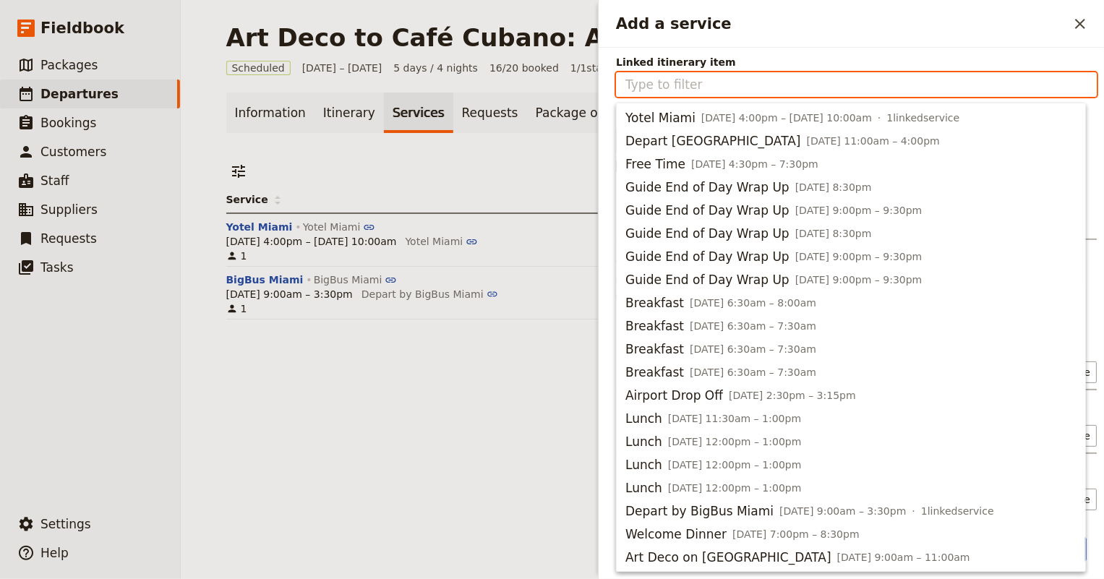
click at [713, 76] on input "Linked itinerary item" at bounding box center [856, 84] width 462 height 17
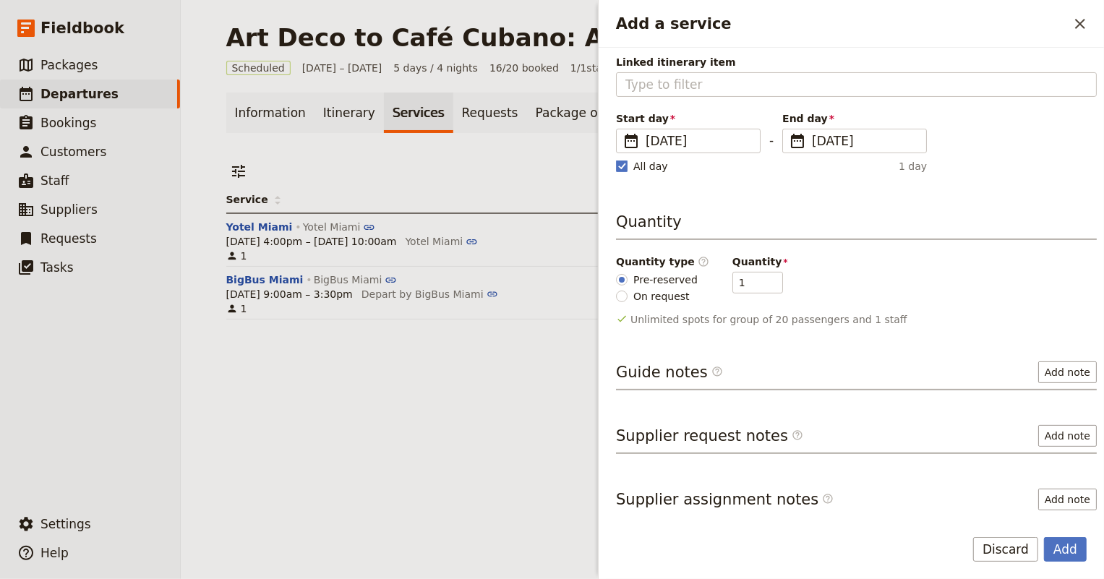
click at [671, 42] on div "Add a service ​" at bounding box center [850, 24] width 505 height 48
click at [680, 142] on span "[DATE]" at bounding box center [698, 140] width 106 height 17
click at [622, 129] on input "[DATE]" at bounding box center [622, 129] width 1 height 1
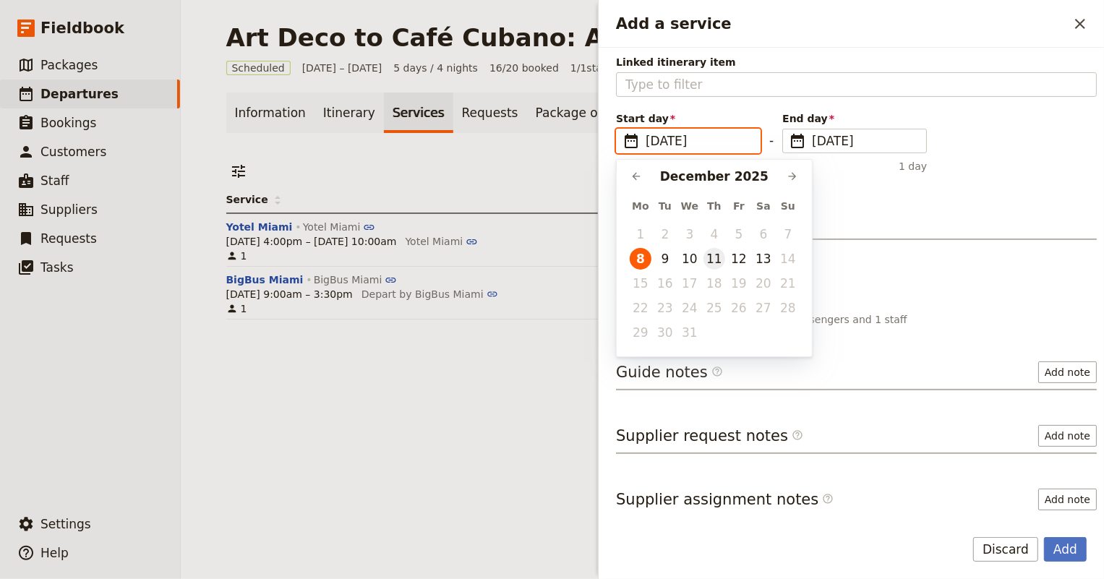
click at [712, 259] on button "11" at bounding box center [714, 259] width 22 height 22
type input "[DATE]"
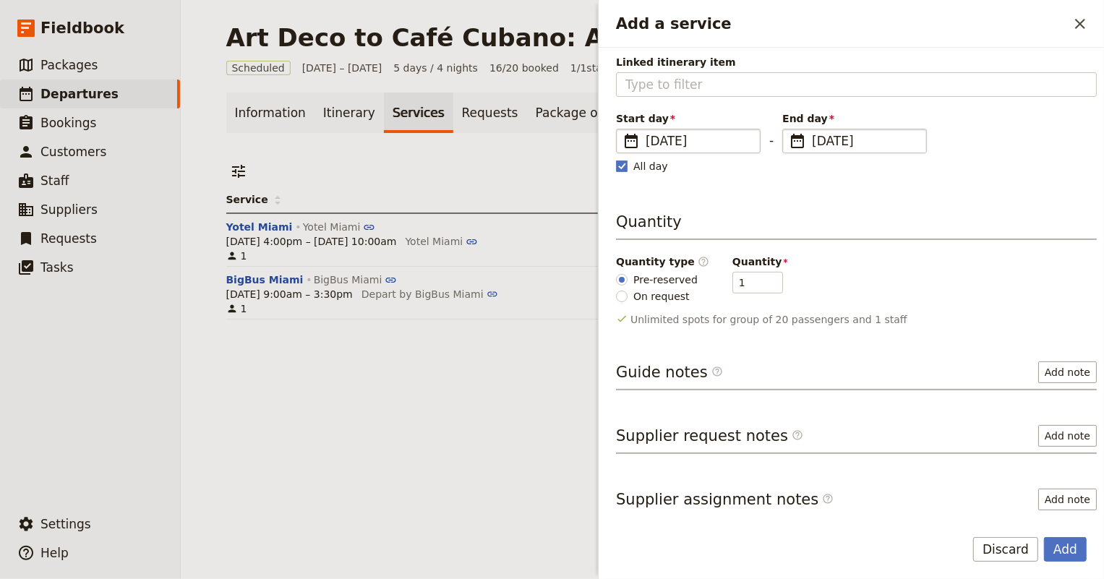
type input "[DATE]"
click at [820, 140] on span "[DATE]" at bounding box center [865, 140] width 106 height 17
click at [788, 129] on input "[DATE]" at bounding box center [788, 129] width 1 height 1
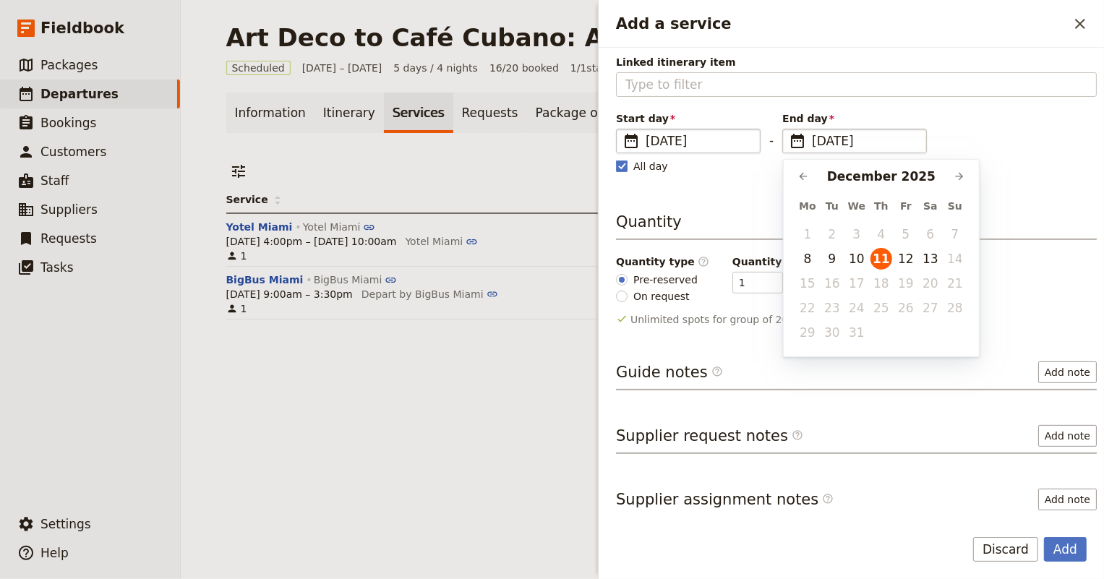
click at [747, 163] on div "All day 1 day" at bounding box center [771, 166] width 311 height 14
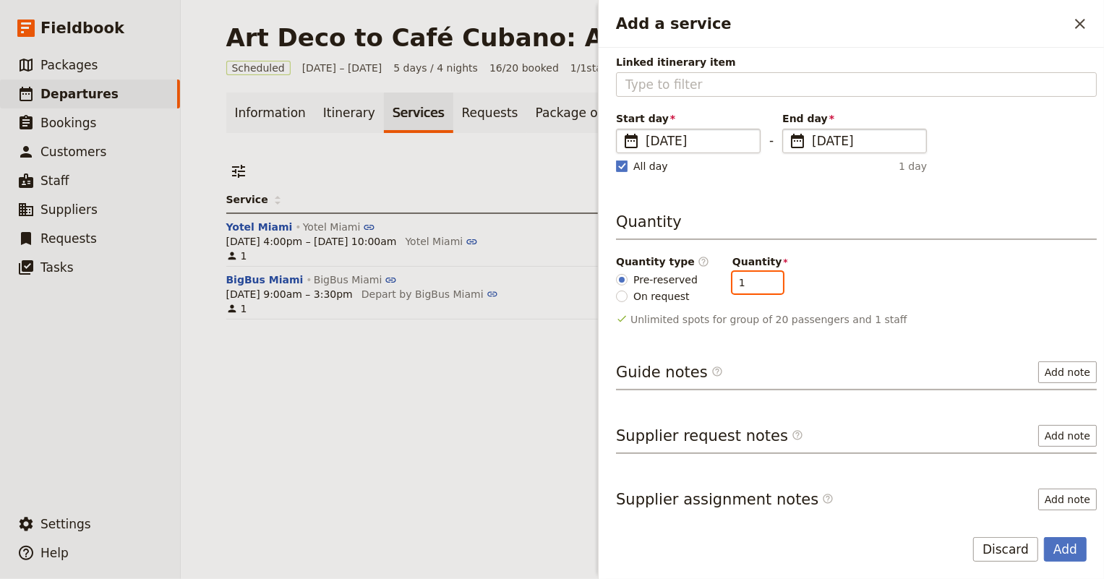
click at [732, 276] on input "1" at bounding box center [757, 283] width 51 height 22
click at [732, 278] on input "1" at bounding box center [757, 283] width 51 height 22
type input "20"
click at [843, 280] on div "Quantity type ​ Pre-reserved On request Quantity 20" at bounding box center [856, 278] width 481 height 49
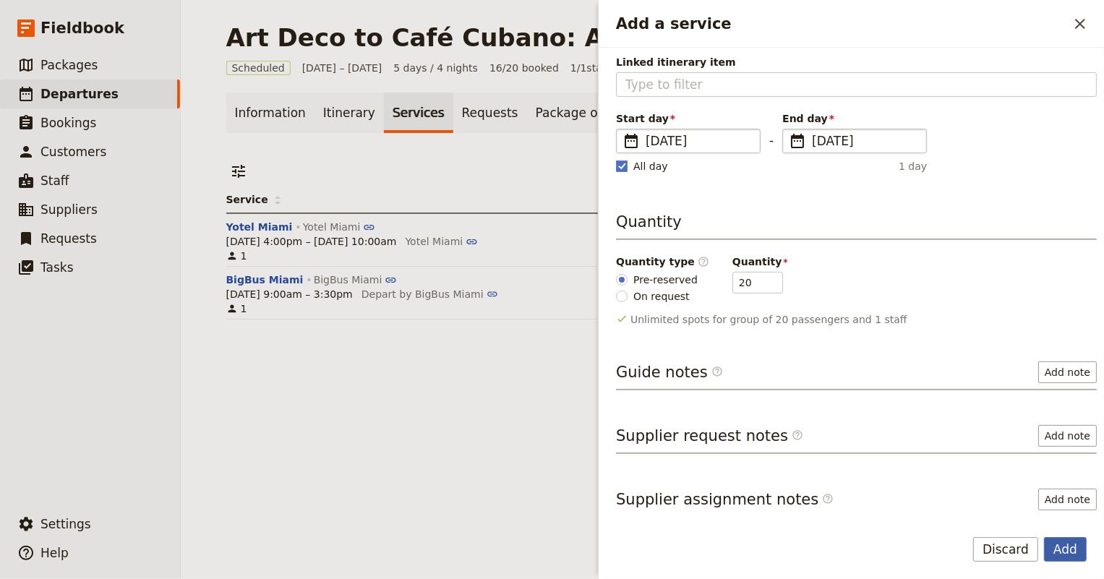
click at [1081, 550] on button "Add" at bounding box center [1065, 549] width 43 height 25
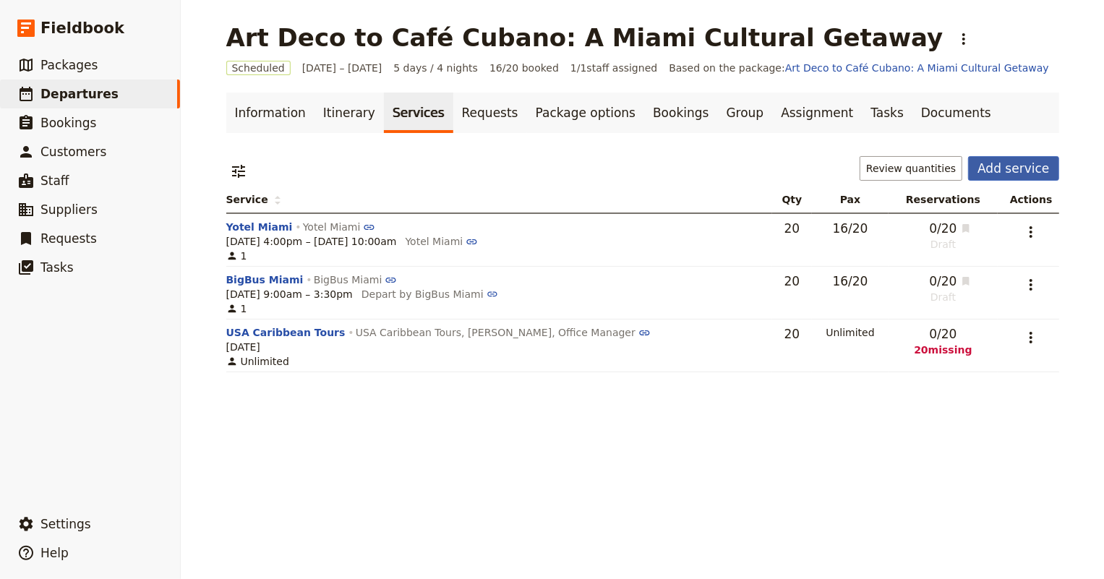
click at [1019, 172] on button "Add service" at bounding box center [1013, 168] width 90 height 25
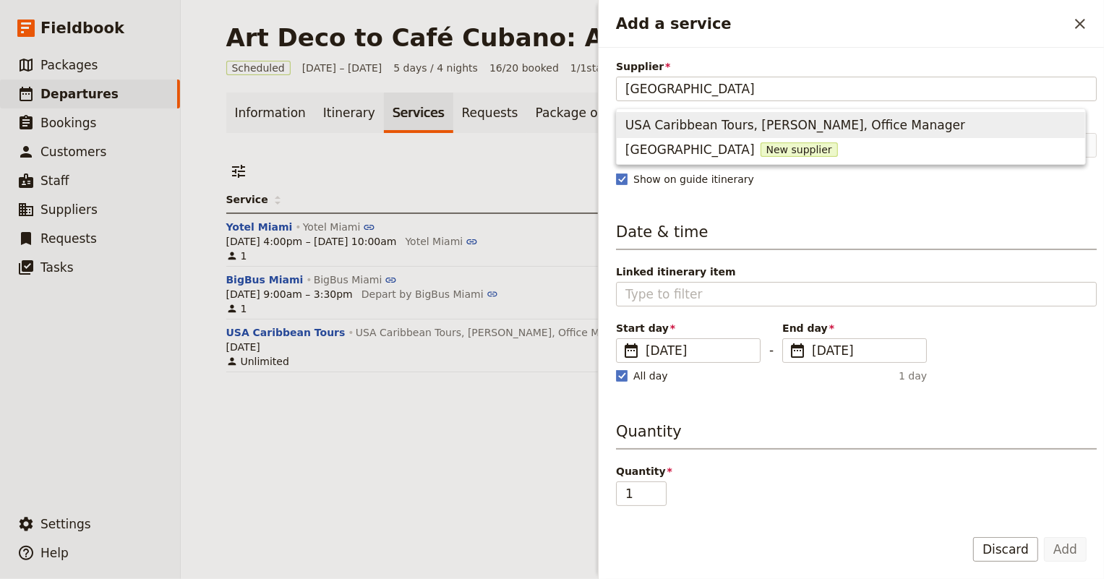
click at [857, 117] on span "USA Caribbean Tours, [PERSON_NAME], Office Manager" at bounding box center [795, 124] width 340 height 17
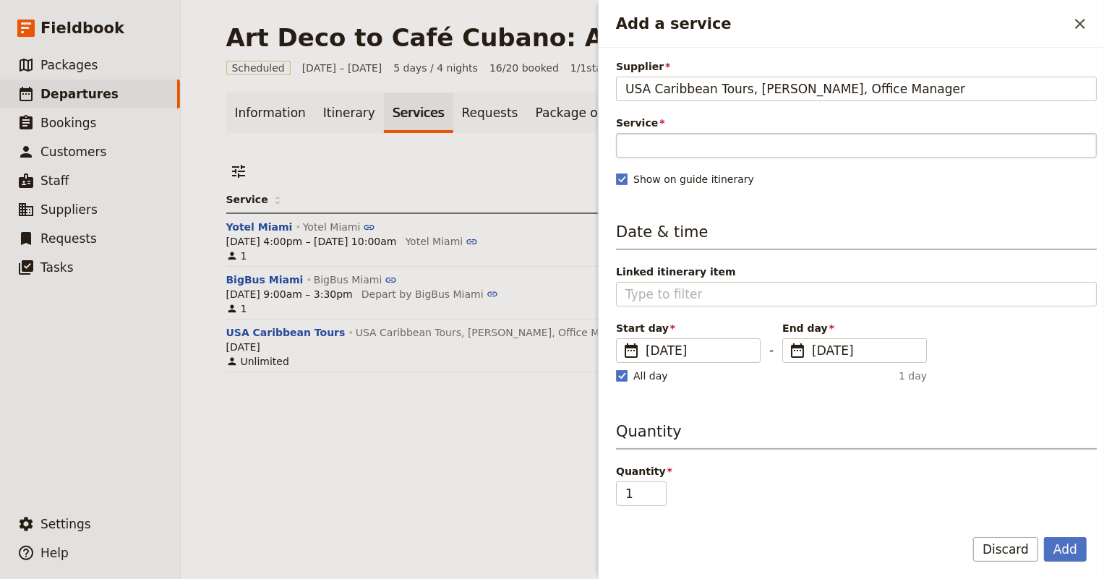
type input "USA Caribbean Tours, [PERSON_NAME], Office Manager"
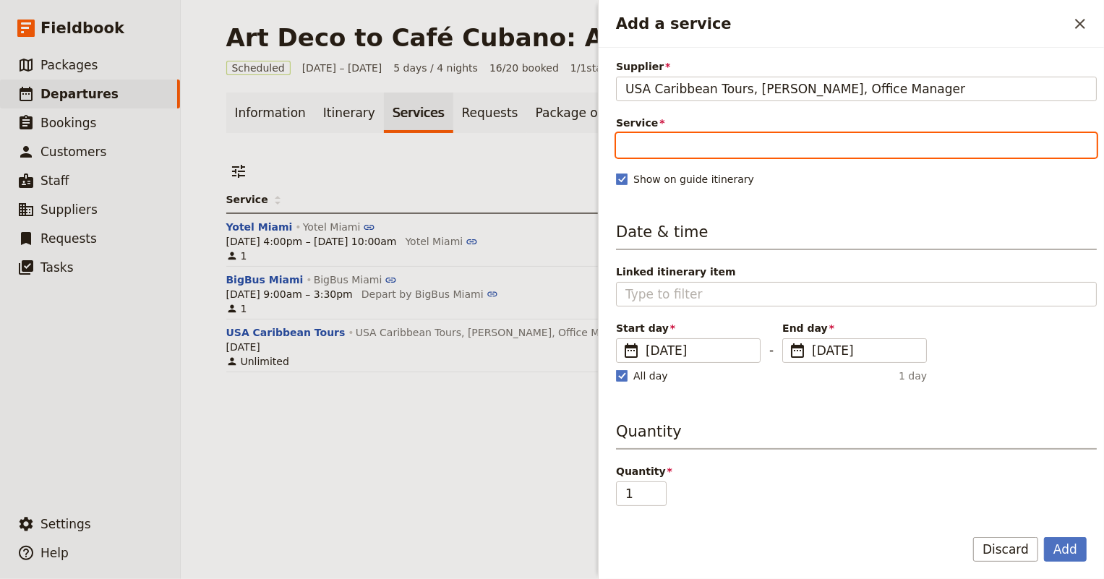
click at [855, 138] on input "Service" at bounding box center [856, 145] width 481 height 25
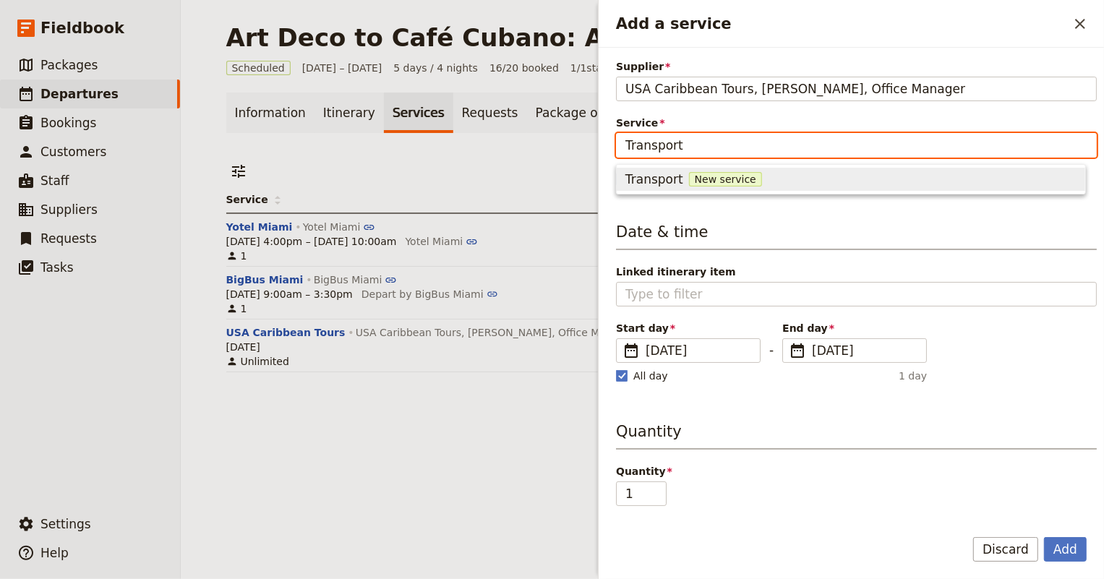
type input "Transport"
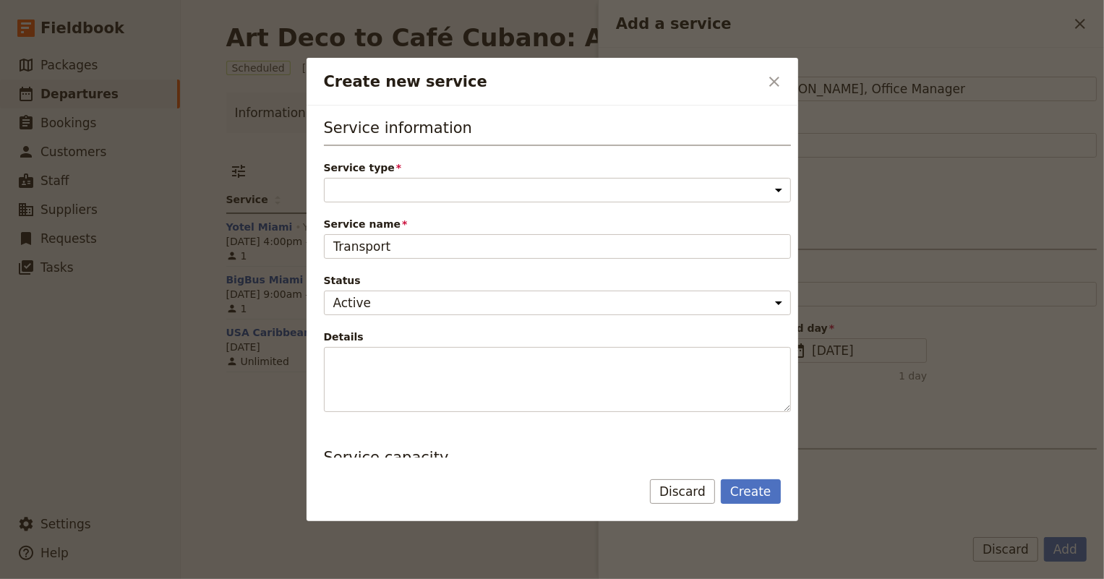
click at [614, 176] on div "Service type Accommodation Activity Transport Flight Food and beverage Other" at bounding box center [557, 181] width 467 height 42
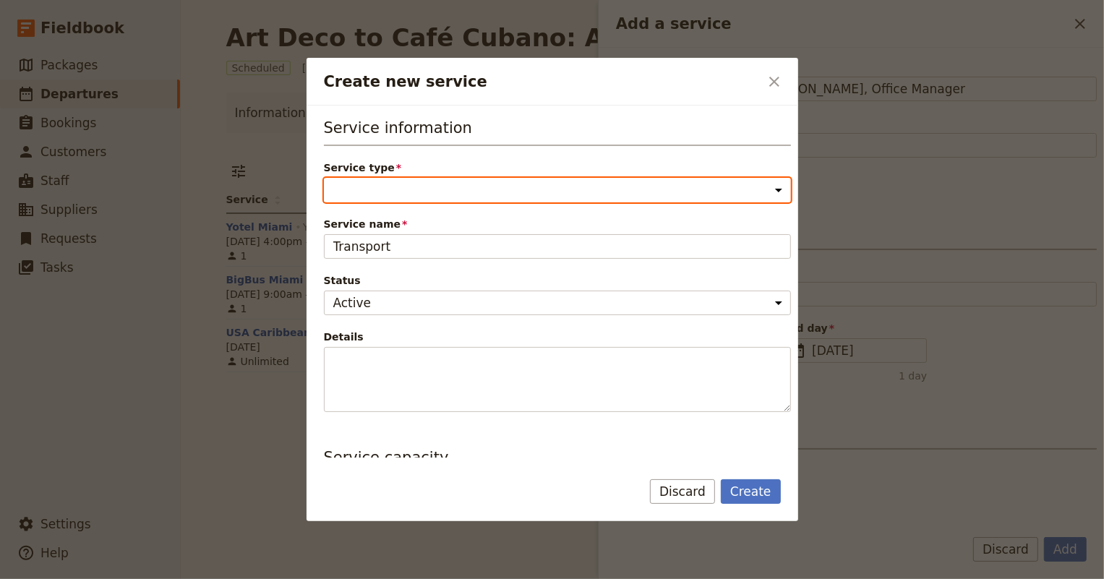
click at [606, 184] on select "Accommodation Activity Transport Flight Food and beverage Other" at bounding box center [557, 190] width 467 height 25
select select "TransportService"
click at [324, 178] on select "Accommodation Activity Transport Flight Food and beverage Other" at bounding box center [557, 190] width 467 height 25
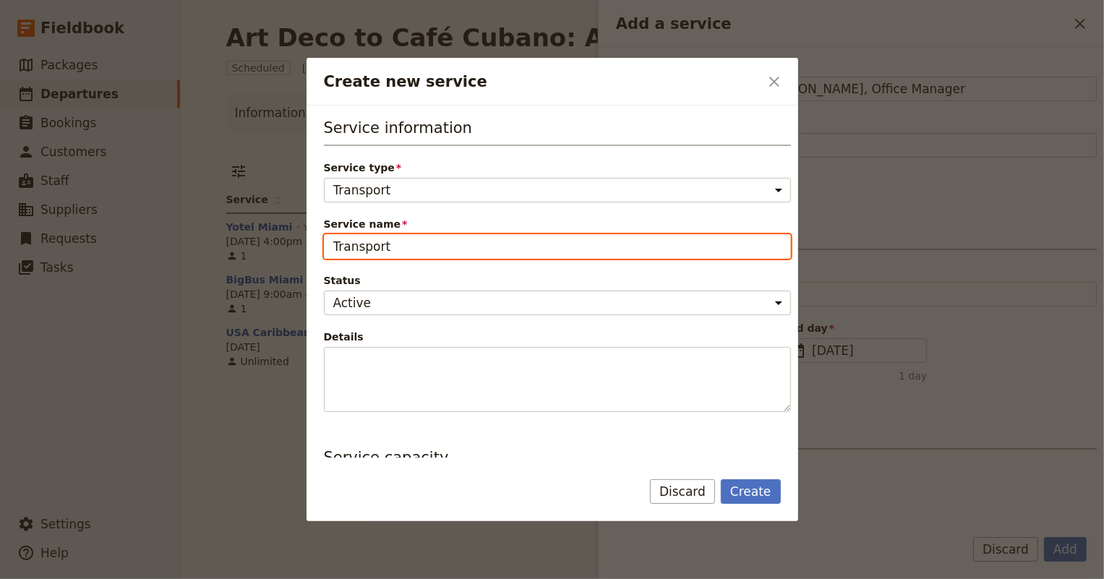
click at [539, 250] on input "Transport" at bounding box center [557, 246] width 467 height 25
type input "USA Caribbean Tours"
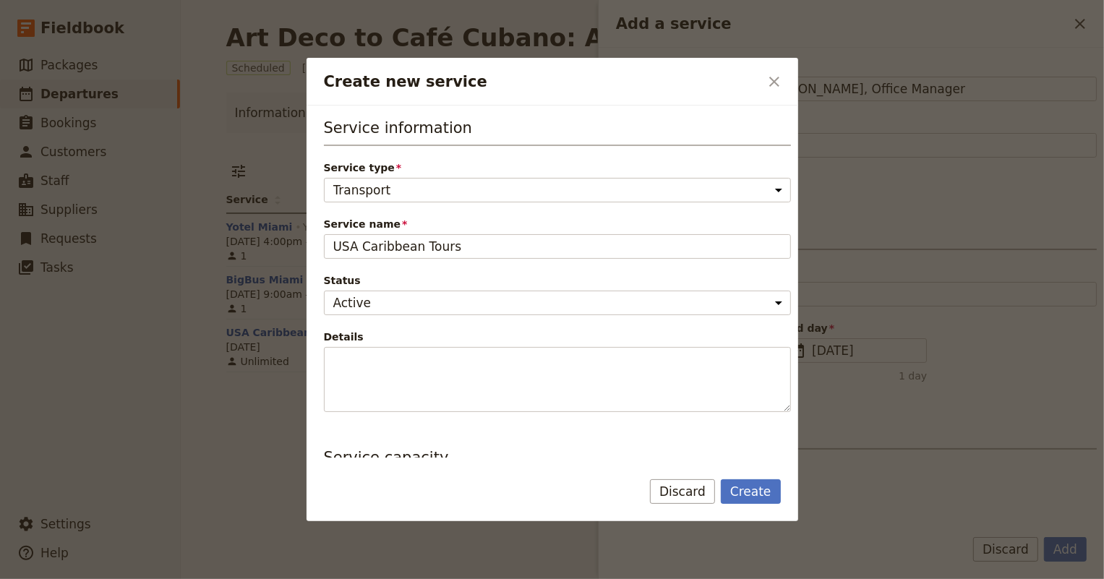
click at [523, 344] on label "Details" at bounding box center [557, 371] width 467 height 82
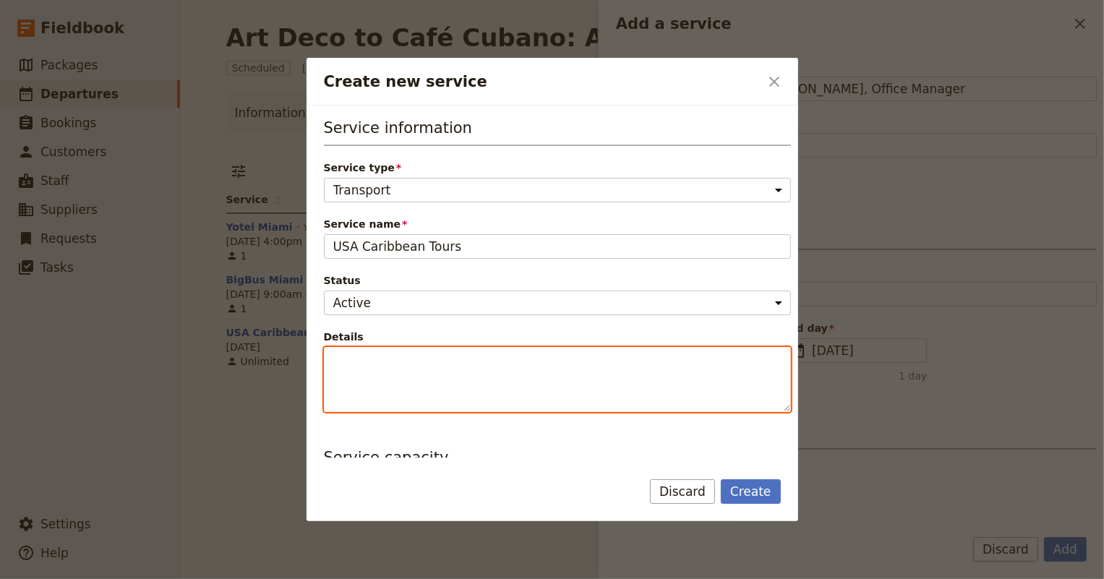
click at [523, 347] on textarea "Details" at bounding box center [557, 379] width 467 height 65
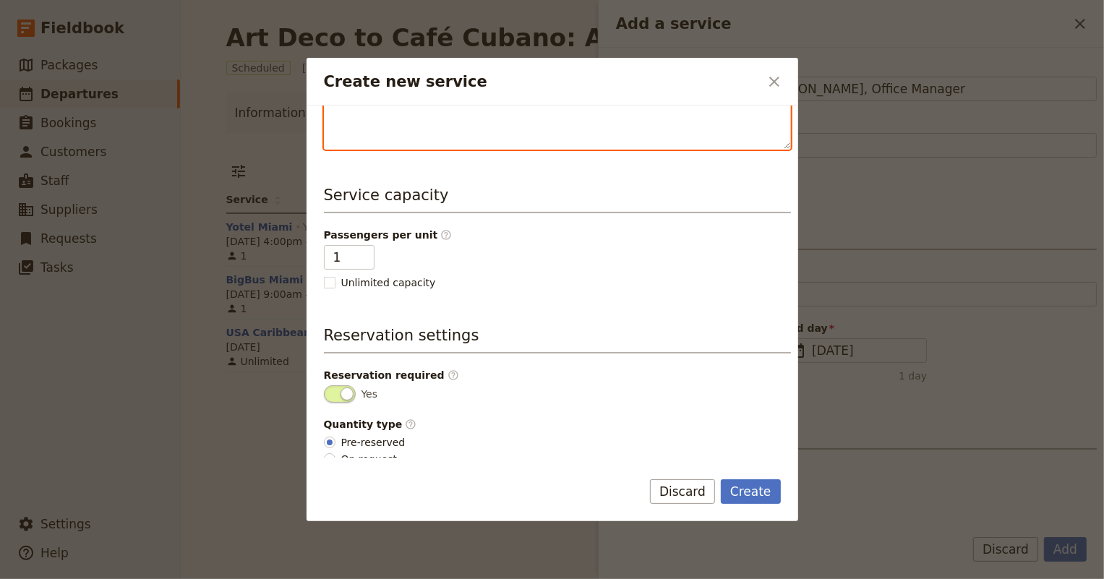
scroll to position [271, 0]
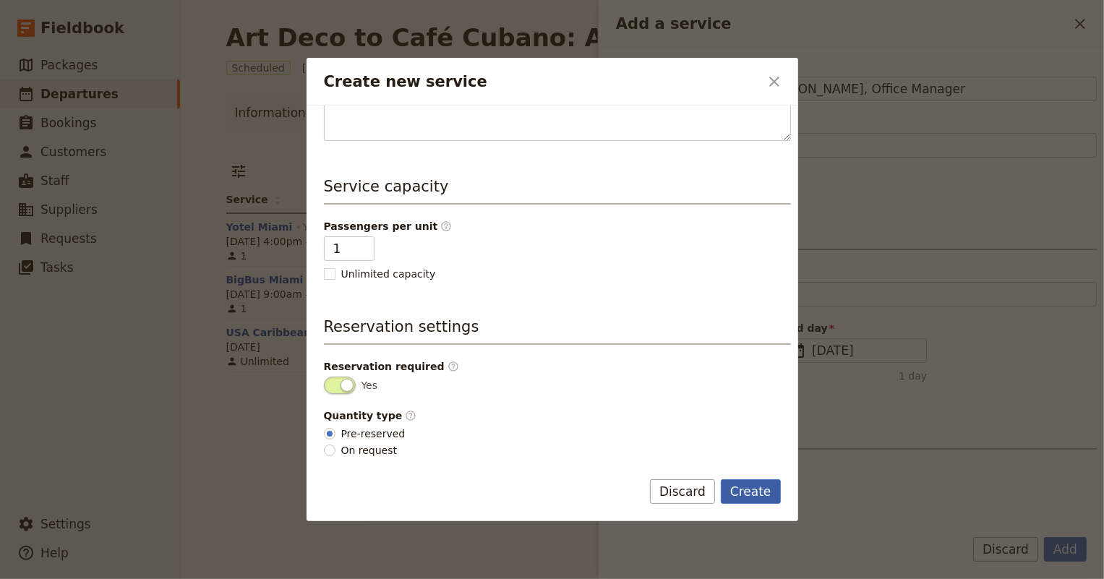
click at [763, 487] on button "Create" at bounding box center [751, 491] width 60 height 25
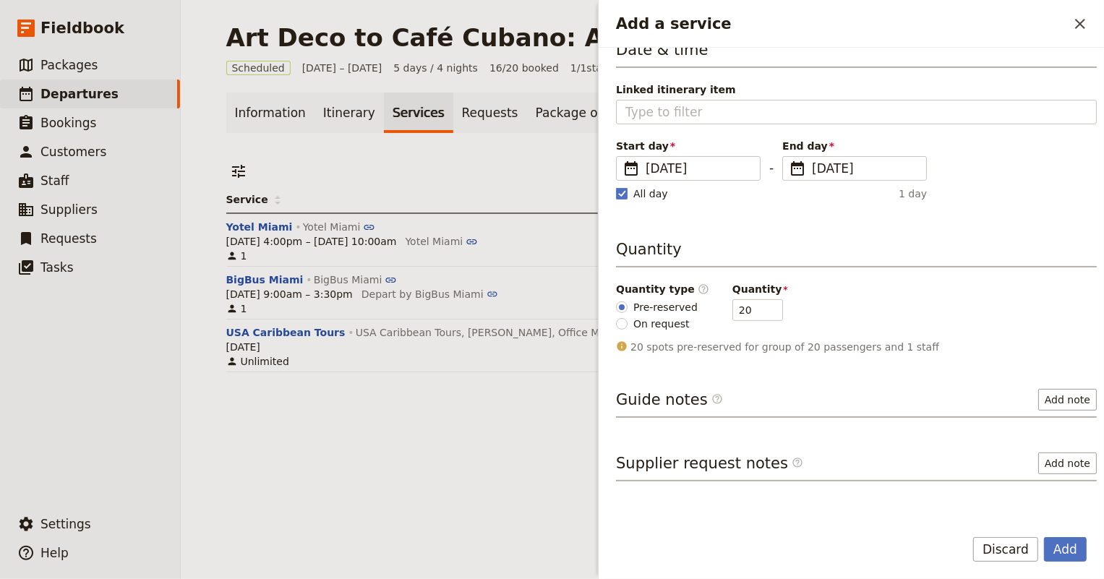
scroll to position [224, 0]
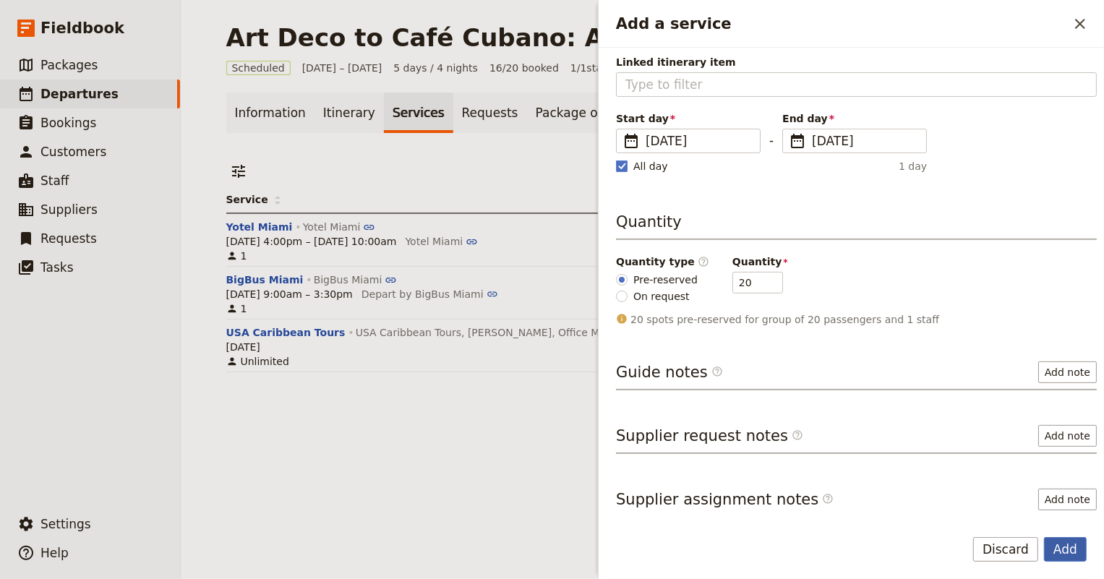
click at [1070, 549] on button "Add" at bounding box center [1065, 549] width 43 height 25
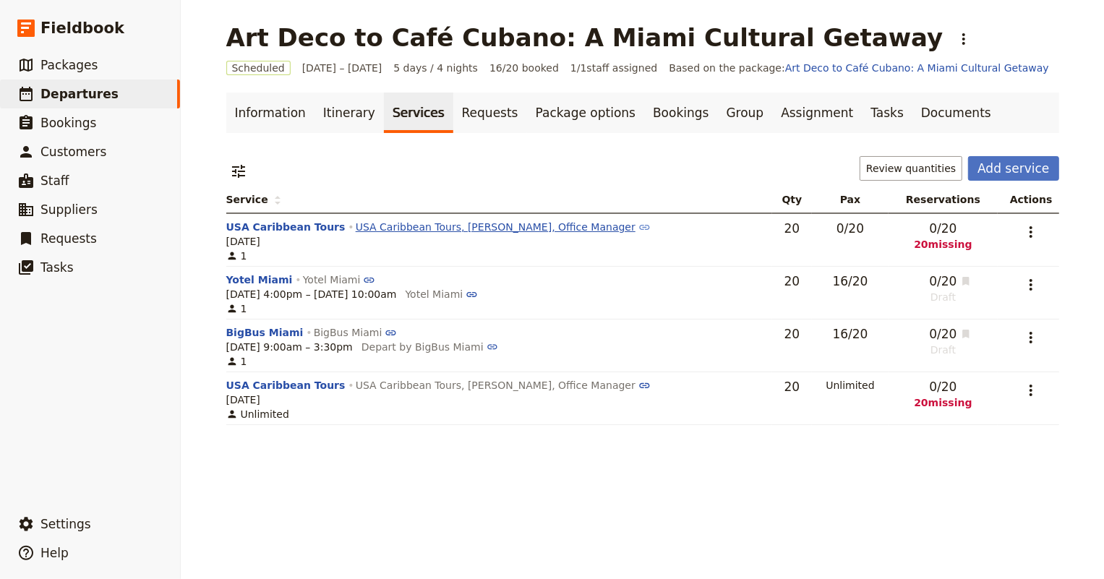
click at [547, 227] on link "USA Caribbean Tours, [PERSON_NAME], Office Manager" at bounding box center [503, 227] width 295 height 12
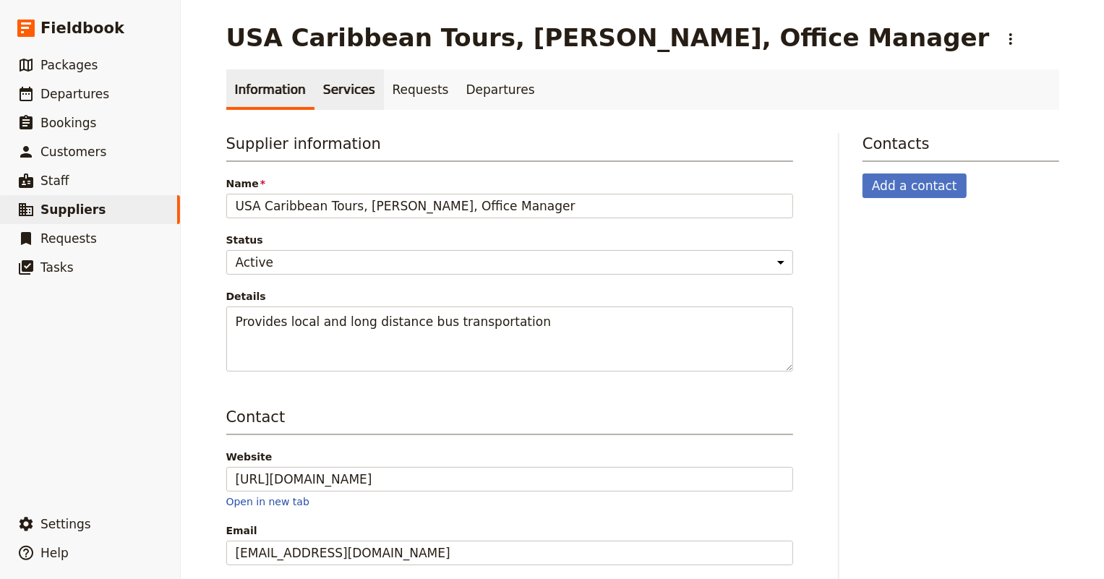
click at [324, 94] on link "Services" at bounding box center [348, 89] width 69 height 40
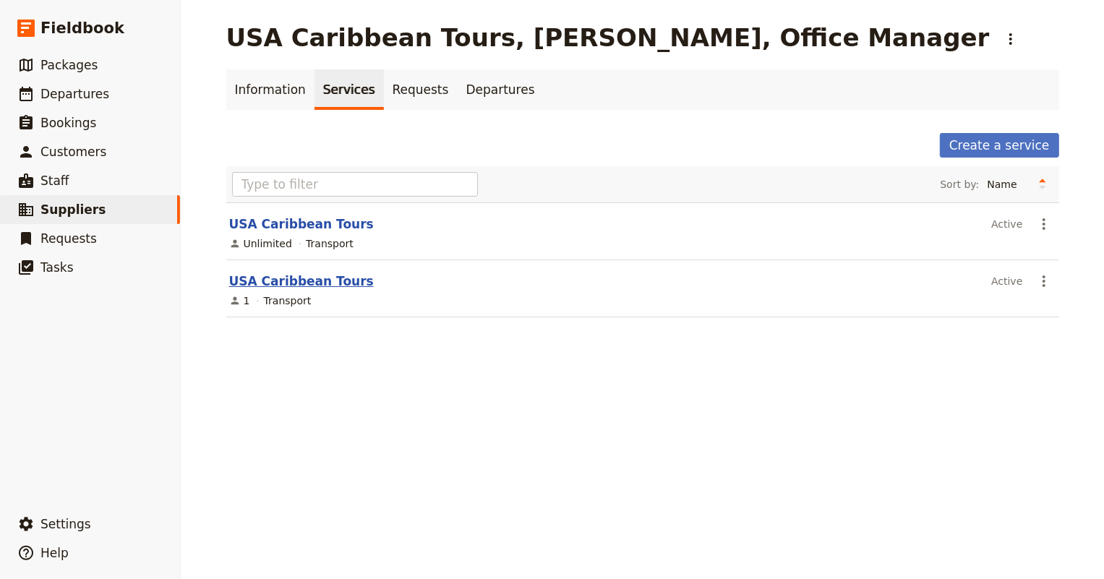
click at [313, 282] on link "USA Caribbean Tours" at bounding box center [301, 281] width 145 height 14
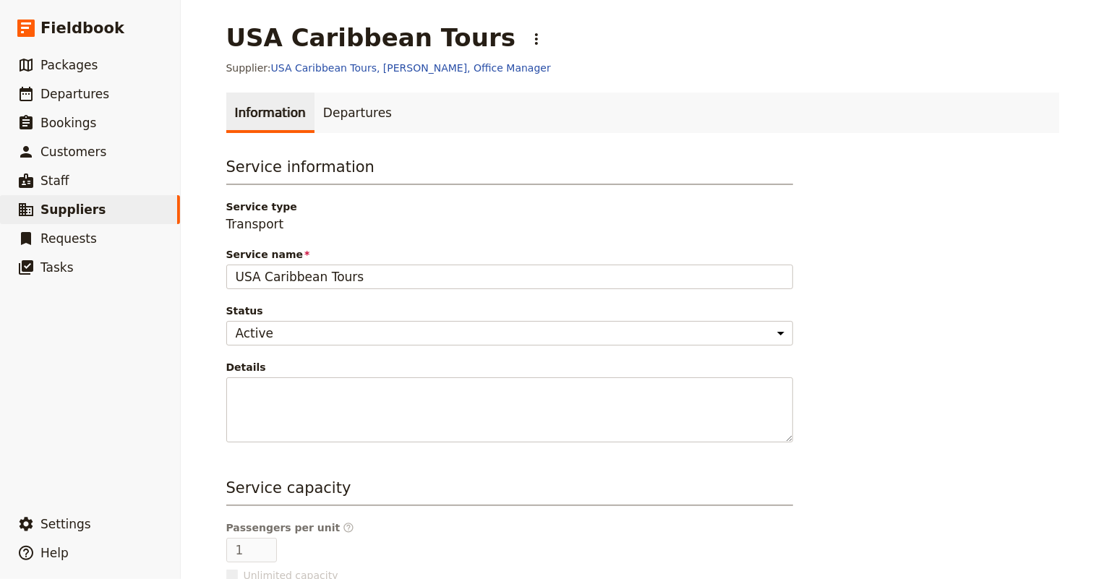
click at [382, 231] on p "Transport" at bounding box center [509, 223] width 567 height 17
click at [339, 112] on link "Departures" at bounding box center [357, 113] width 86 height 40
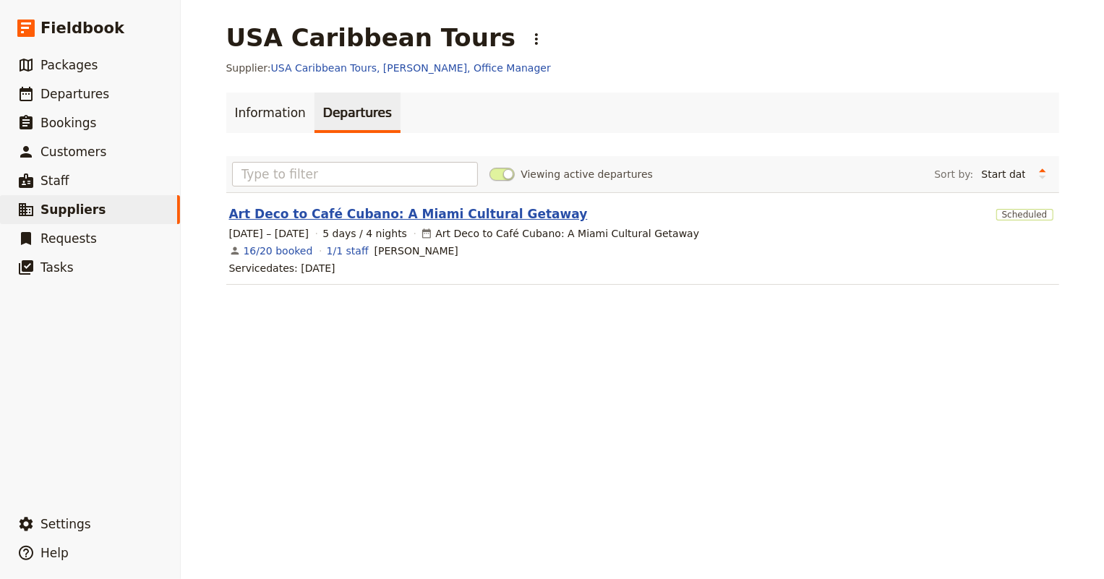
click at [341, 215] on link "Art Deco to Café Cubano: A Miami Cultural Getaway" at bounding box center [408, 213] width 358 height 17
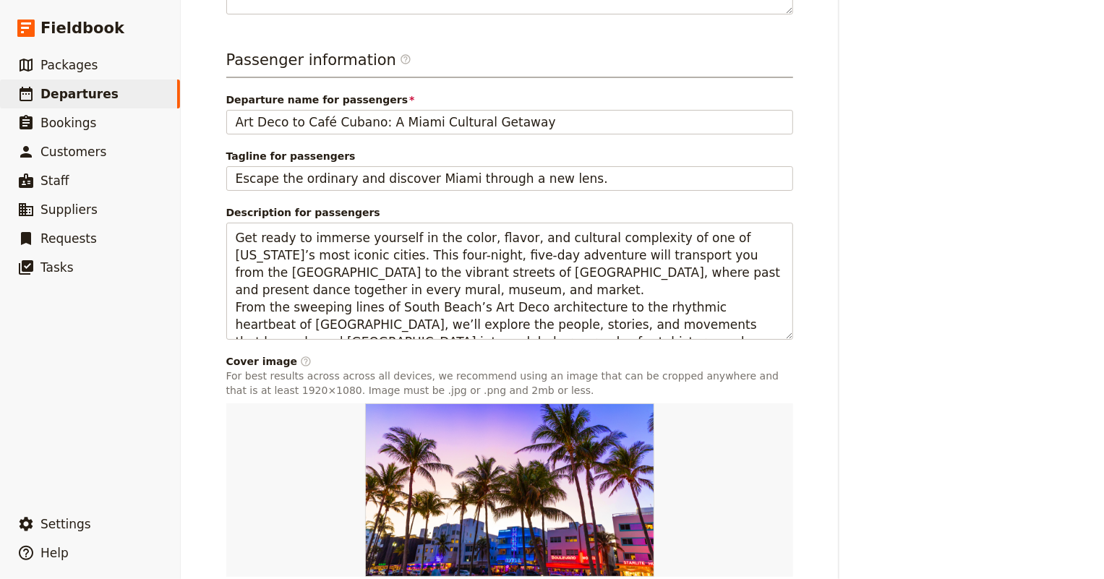
scroll to position [688, 0]
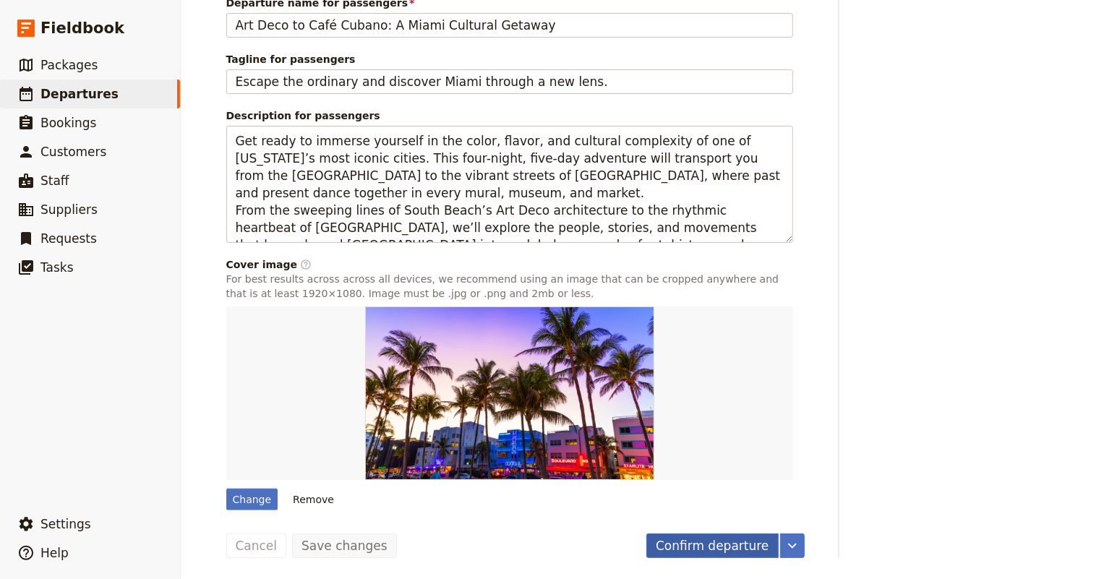
click at [685, 544] on button "Confirm departure" at bounding box center [712, 545] width 132 height 25
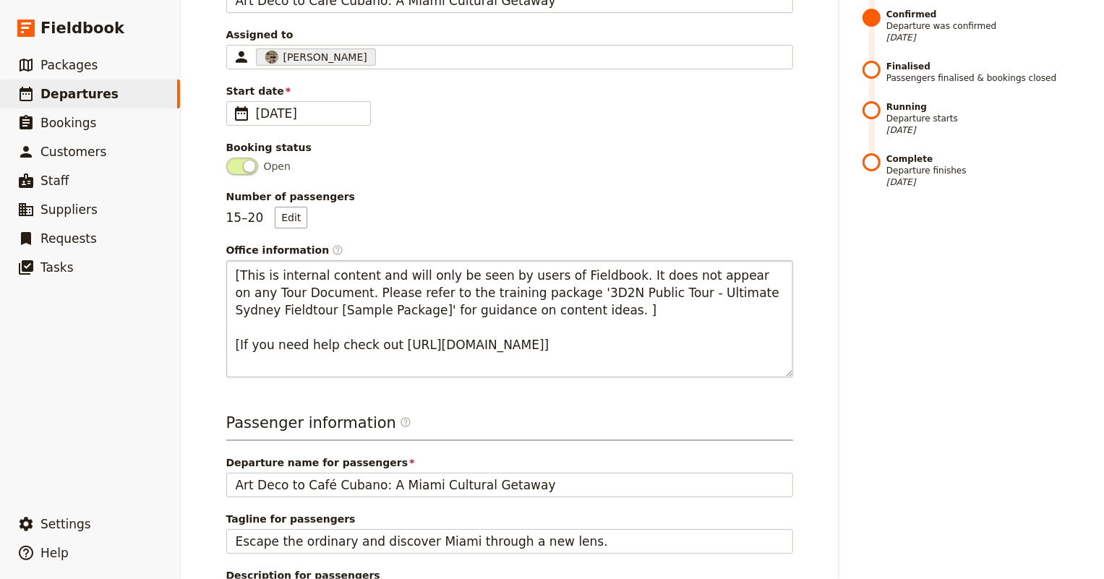
scroll to position [0, 0]
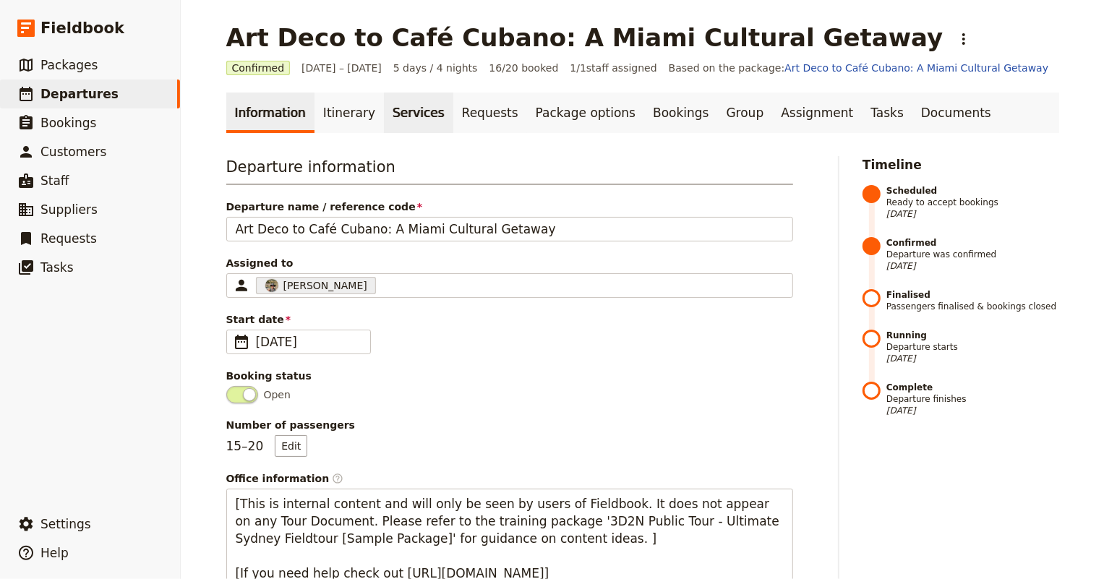
click at [397, 107] on link "Services" at bounding box center [418, 113] width 69 height 40
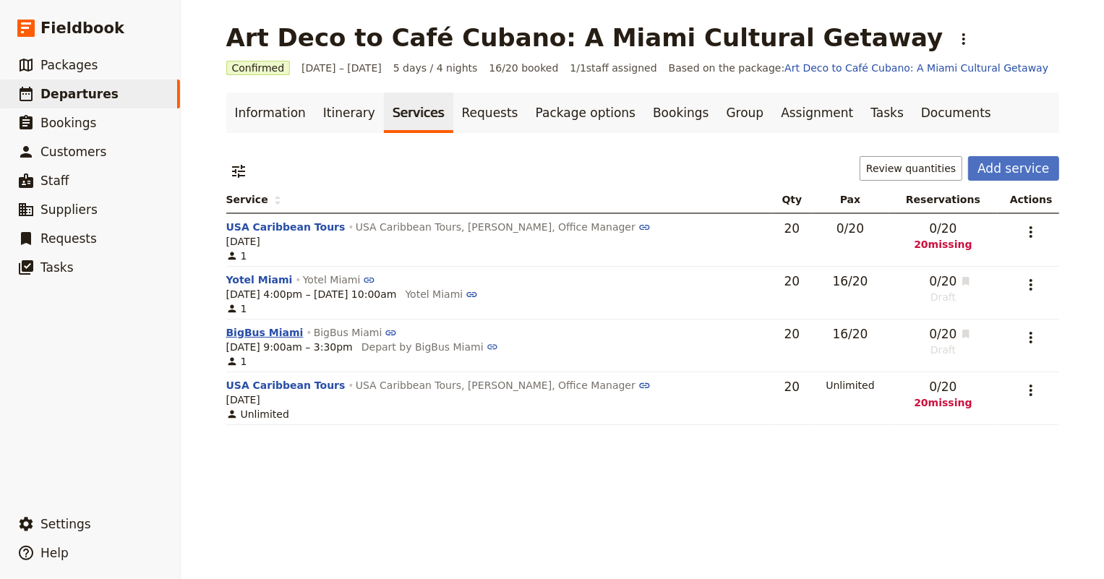
click at [257, 332] on button "BigBus Miami" at bounding box center [264, 332] width 77 height 14
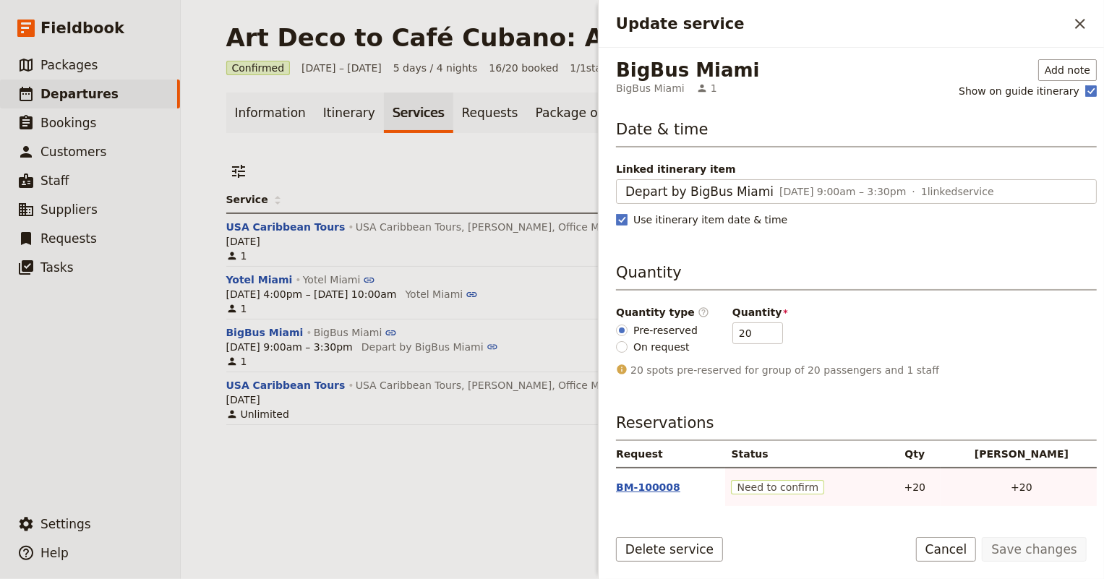
click at [654, 489] on button "BM-100008" at bounding box center [648, 487] width 64 height 14
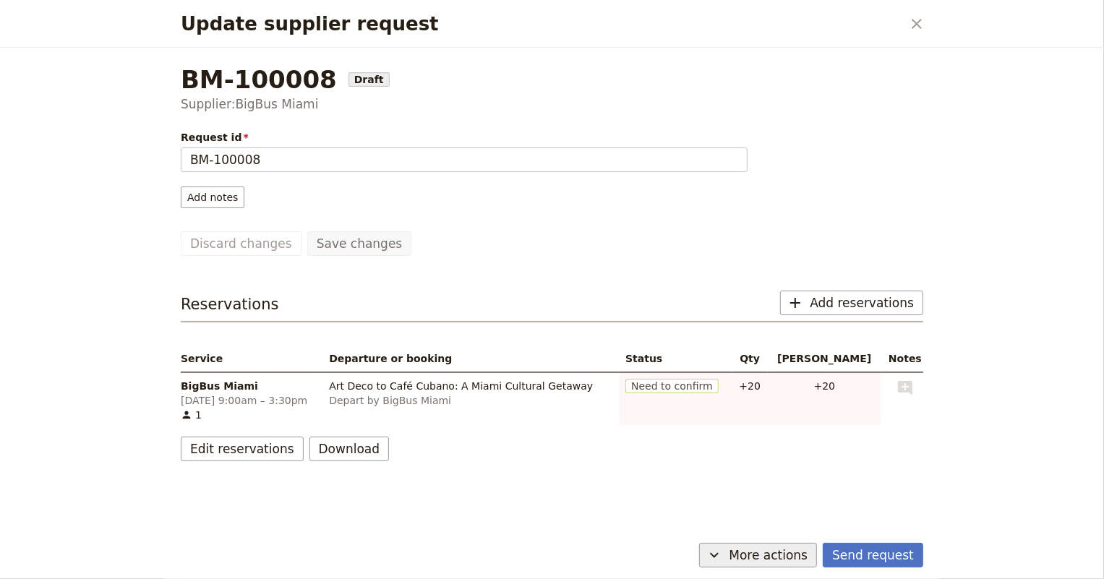
click at [723, 550] on icon "Update supplier request" at bounding box center [713, 554] width 17 height 17
click at [715, 486] on span "Mark as sent" at bounding box center [715, 483] width 65 height 14
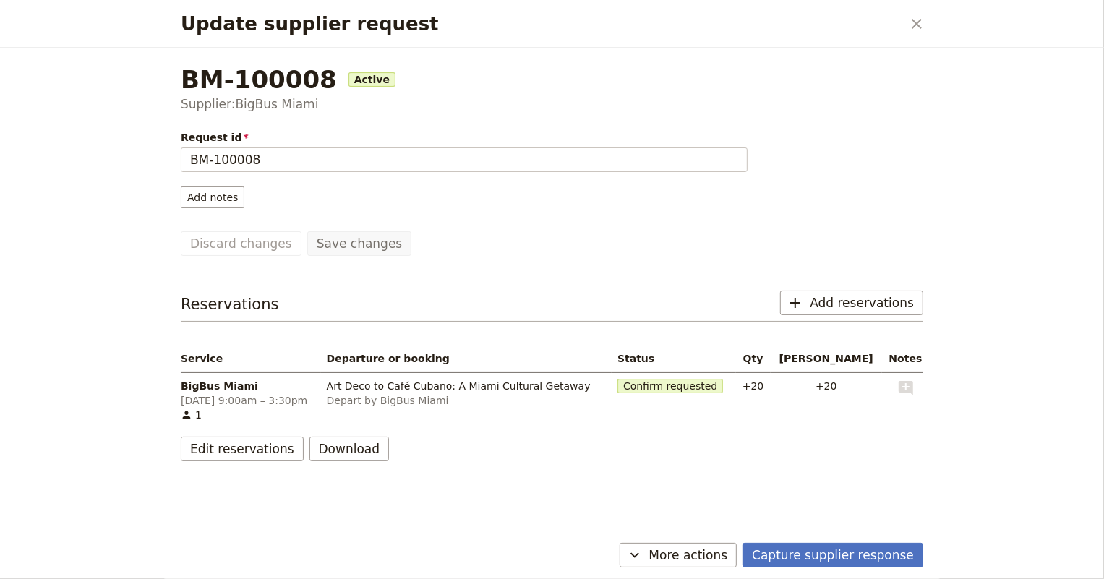
click at [773, 531] on div "BM-100008 Active Supplier: BigBus Miami Request id BM-100008 Add notes Save cha…" at bounding box center [551, 292] width 777 height 489
click at [918, 23] on icon "Close dialog" at bounding box center [916, 23] width 17 height 17
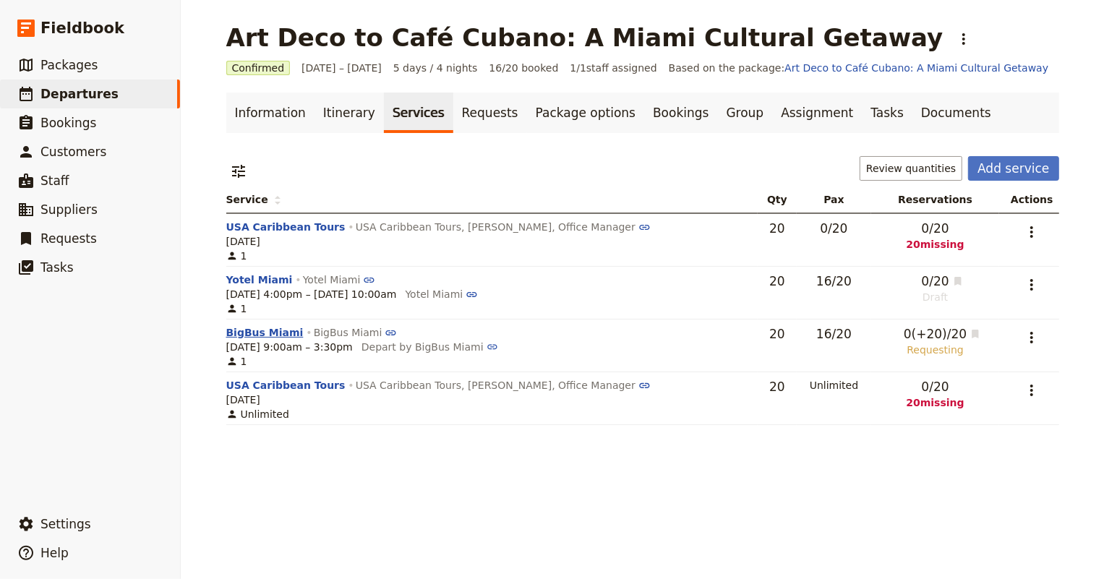
click at [256, 332] on button "BigBus Miami" at bounding box center [264, 332] width 77 height 14
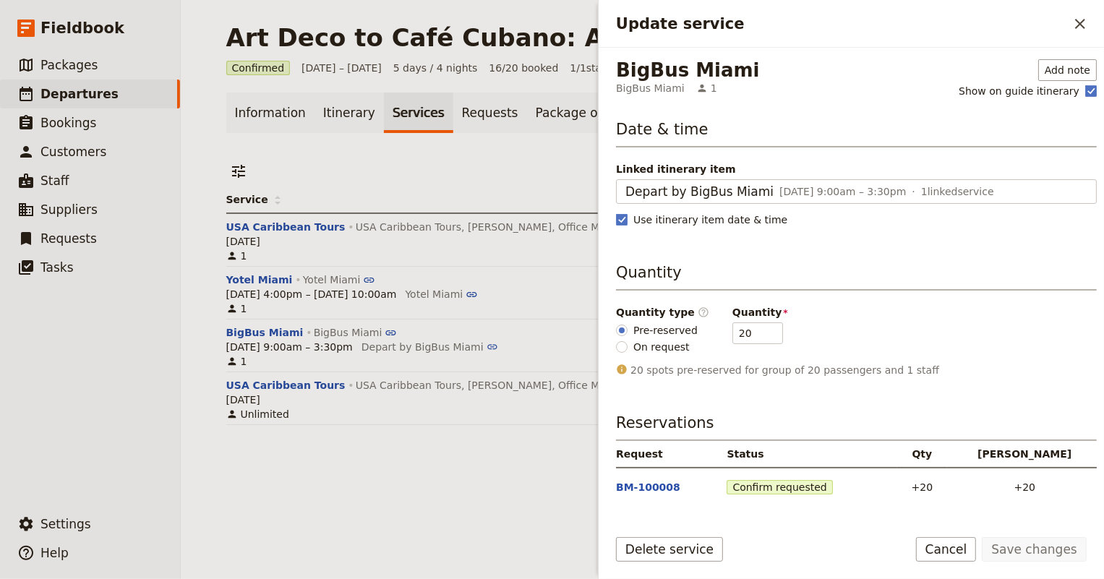
click at [533, 167] on div "​ Review quantities Add service" at bounding box center [642, 171] width 833 height 30
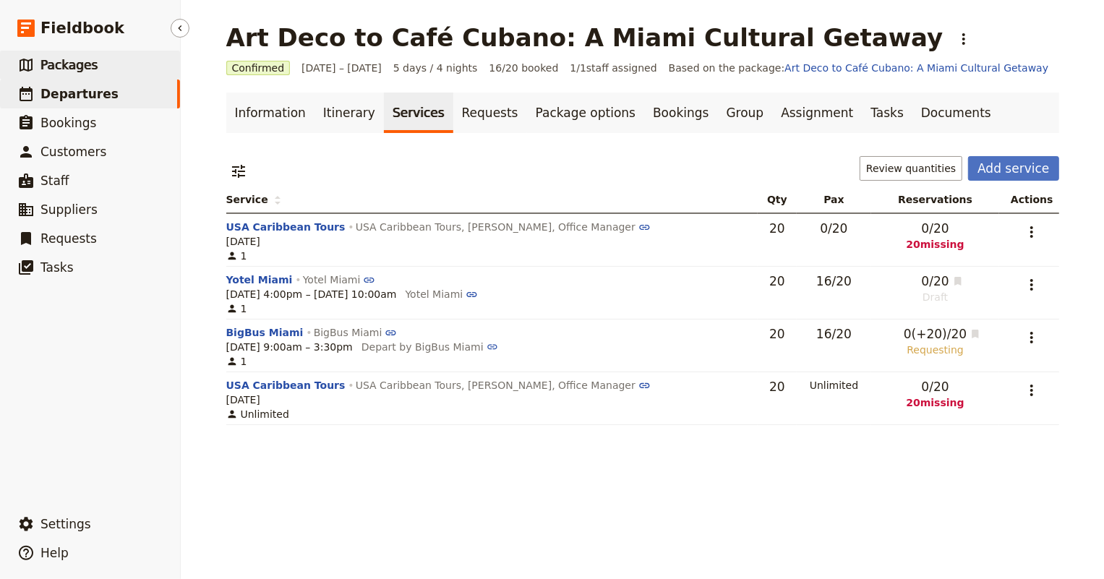
click at [66, 64] on span "Packages" at bounding box center [68, 65] width 57 height 14
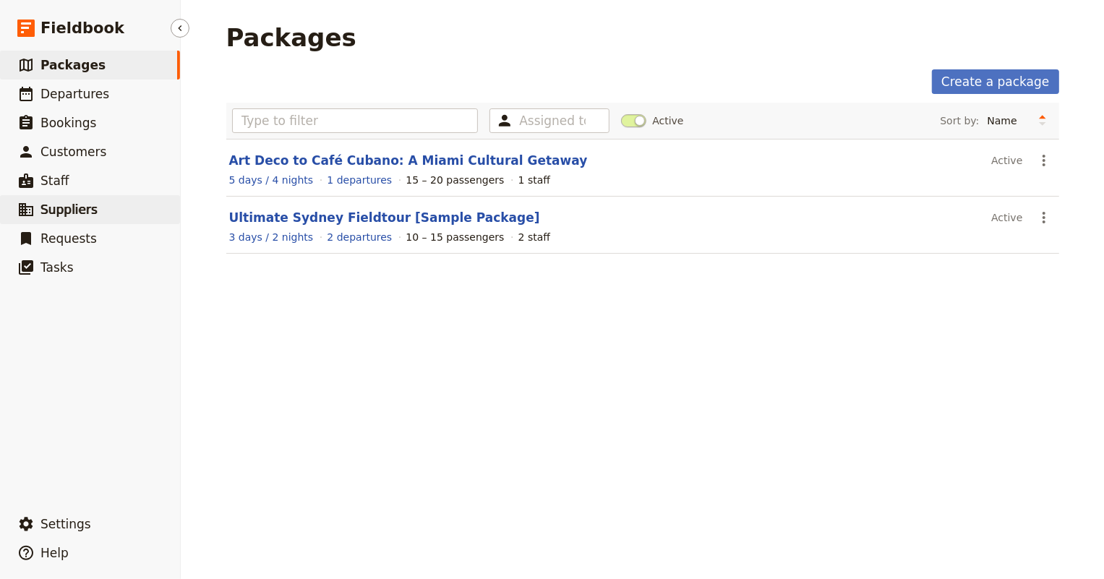
click at [63, 212] on span "Suppliers" at bounding box center [68, 209] width 57 height 14
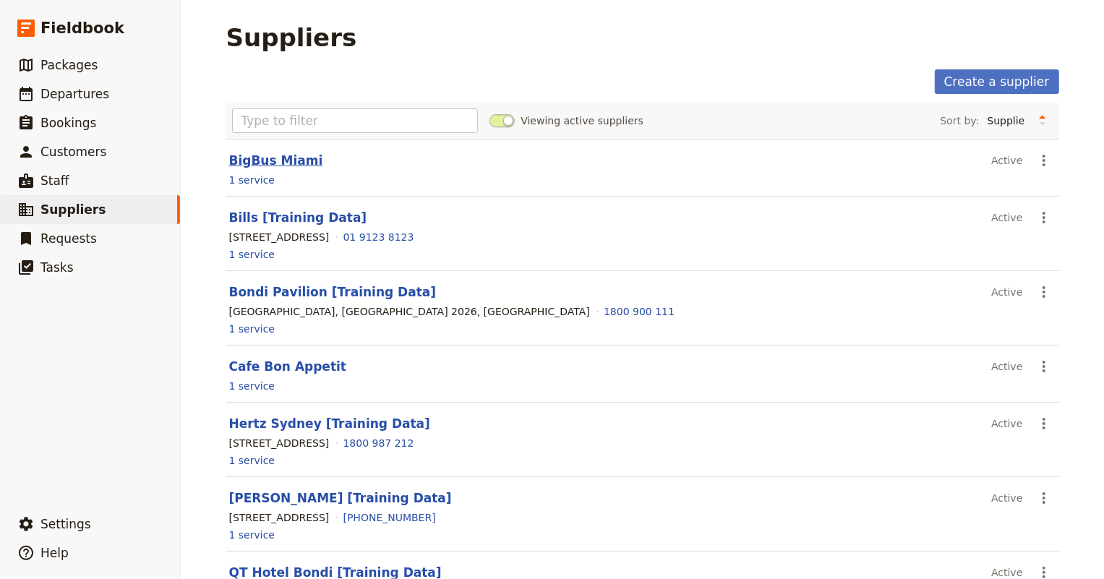
click at [250, 159] on link "BigBus Miami" at bounding box center [276, 160] width 94 height 14
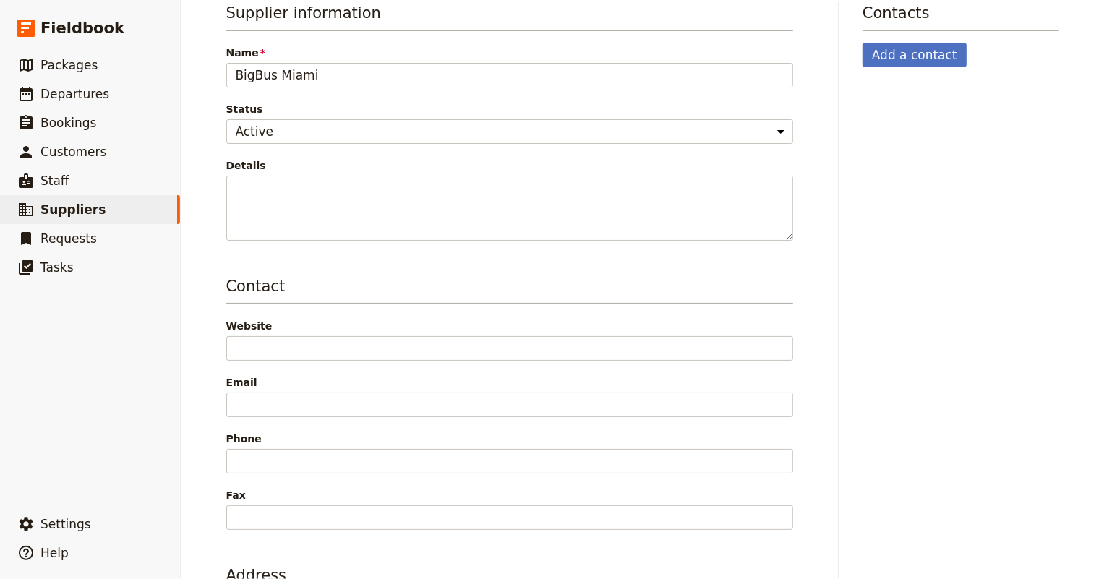
scroll to position [197, 0]
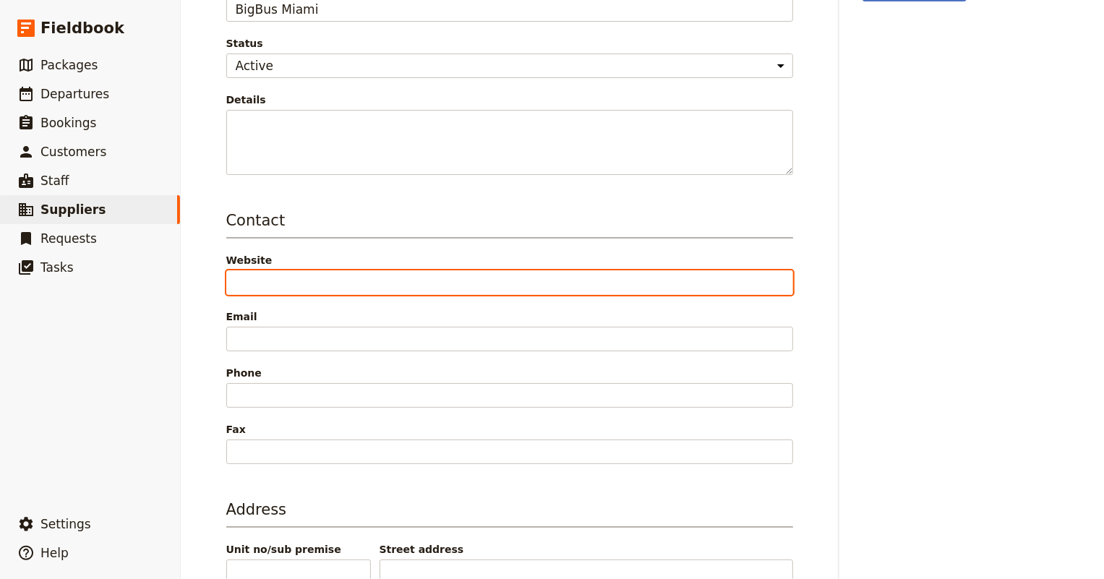
click at [286, 276] on input "Website" at bounding box center [509, 282] width 567 height 25
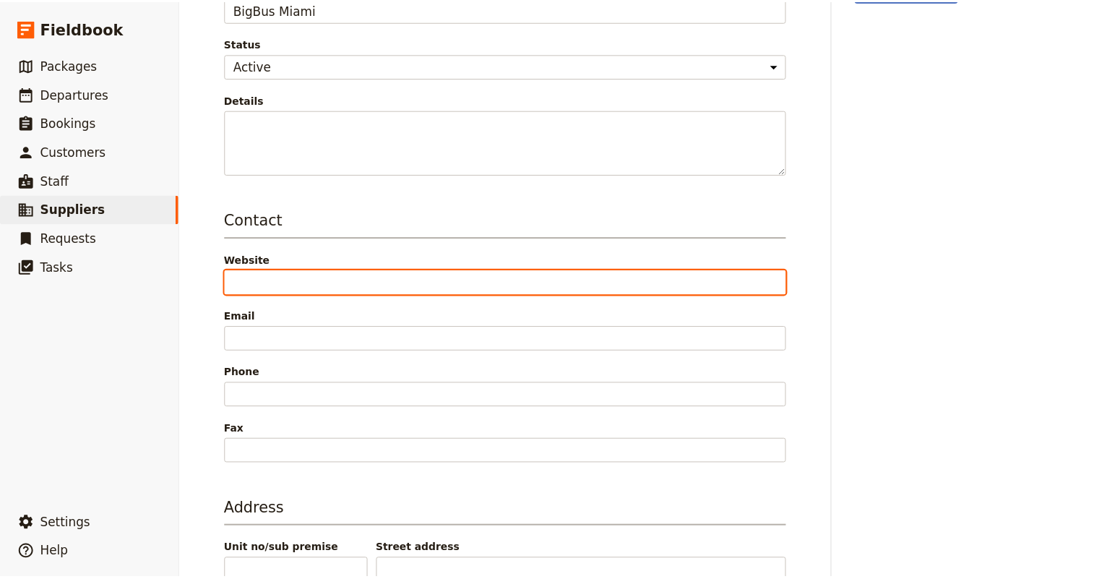
scroll to position [0, 0]
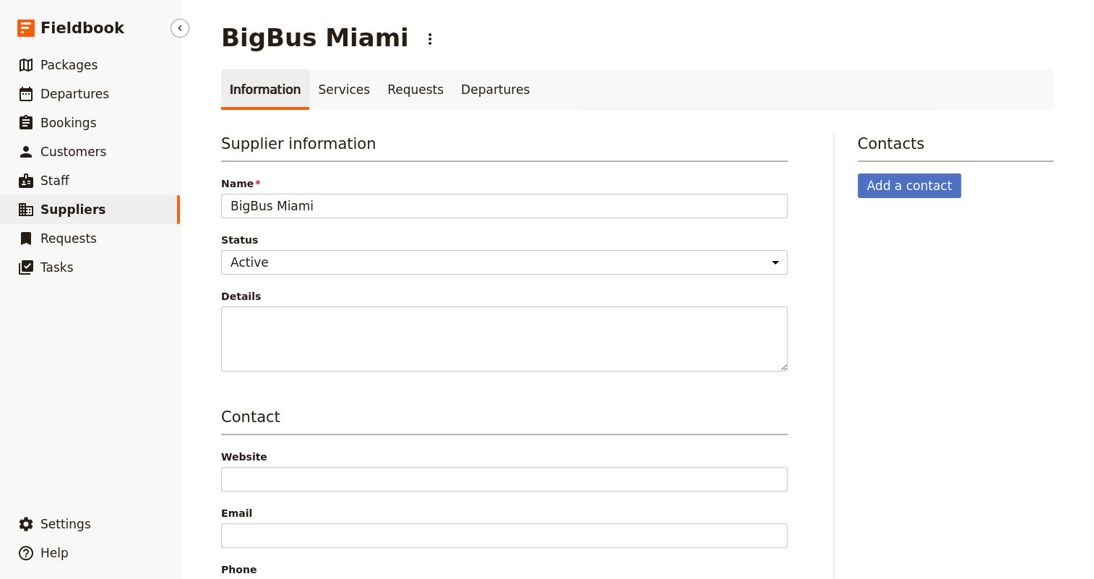
click at [72, 212] on span "Suppliers" at bounding box center [72, 209] width 65 height 14
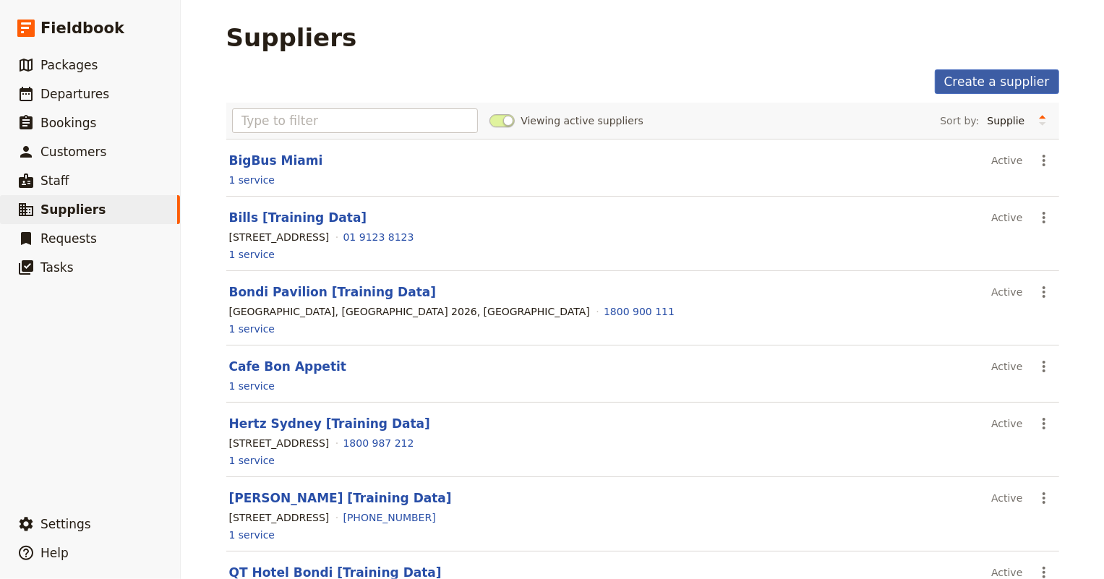
click at [997, 82] on link "Create a supplier" at bounding box center [996, 81] width 124 height 25
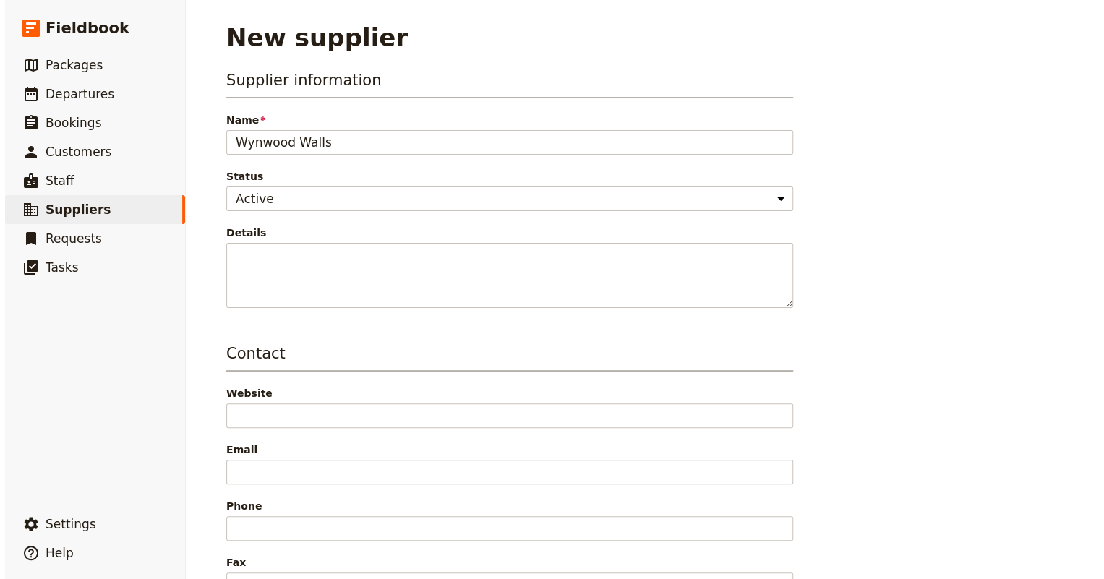
scroll to position [65, 0]
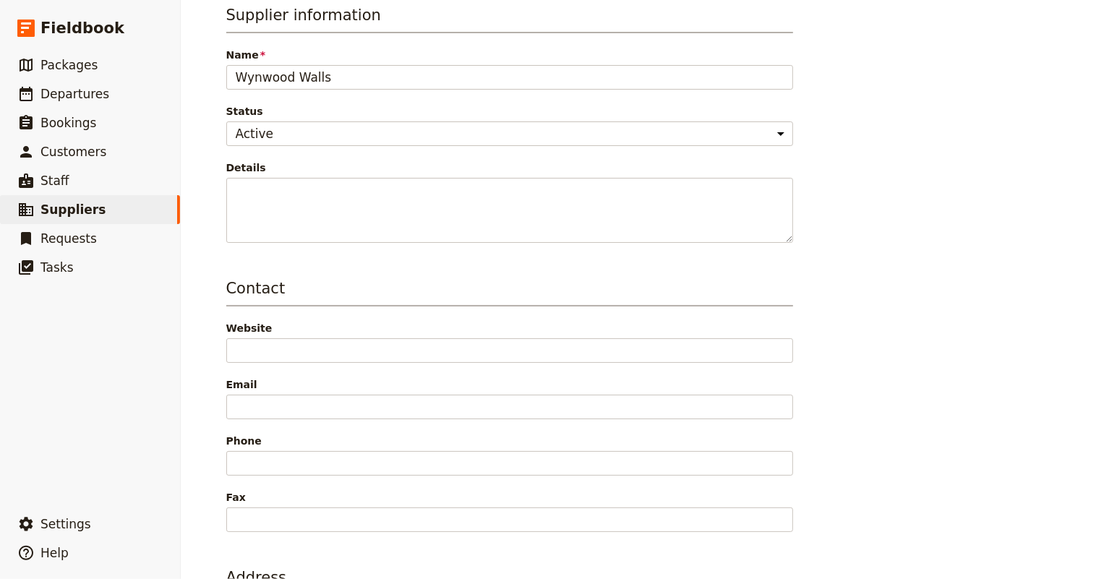
type input "Wynwood Walls"
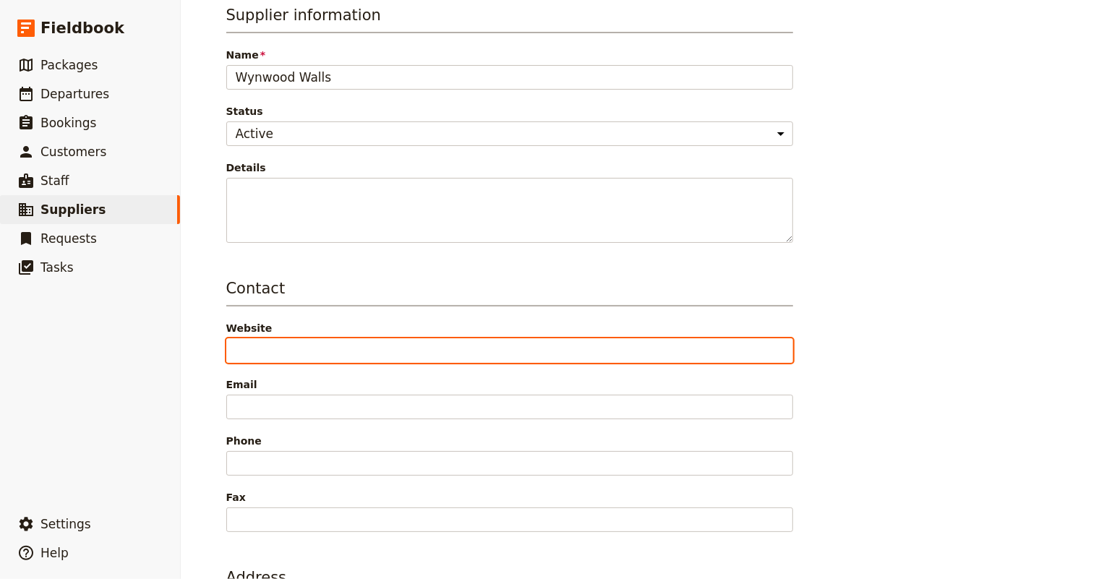
click at [288, 341] on input "Website" at bounding box center [509, 350] width 567 height 25
paste input "[DOMAIN_NAME]"
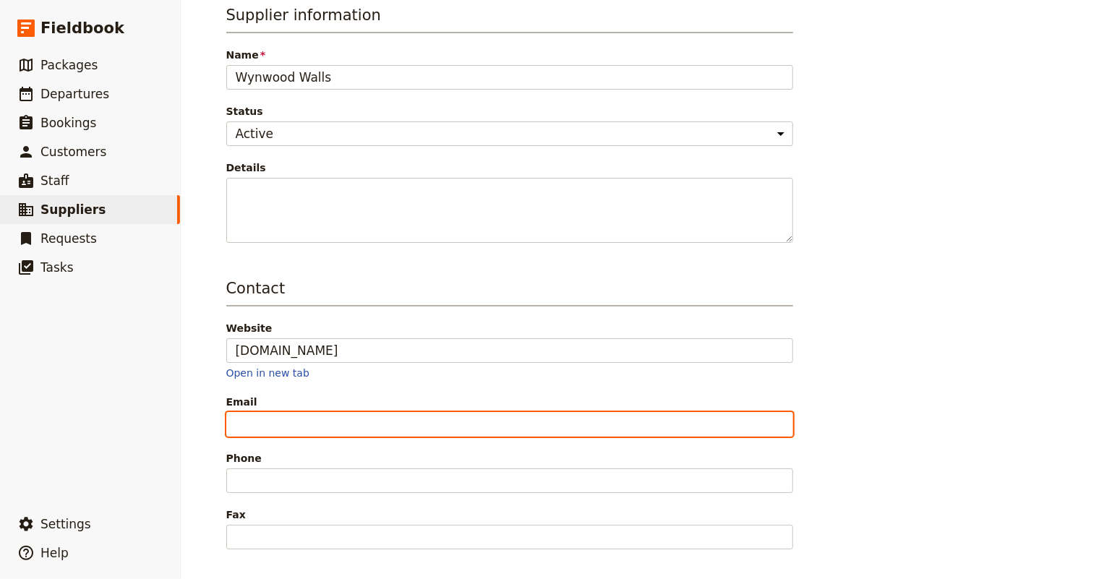
type input "[URL][DOMAIN_NAME]"
click at [259, 404] on label "Email" at bounding box center [509, 413] width 567 height 37
click at [259, 412] on input "Email" at bounding box center [509, 424] width 567 height 25
click at [345, 426] on input "Email" at bounding box center [509, 424] width 567 height 25
paste input "[PERSON_NAME][EMAIL_ADDRESS][PERSON_NAME][DOMAIN_NAME]"
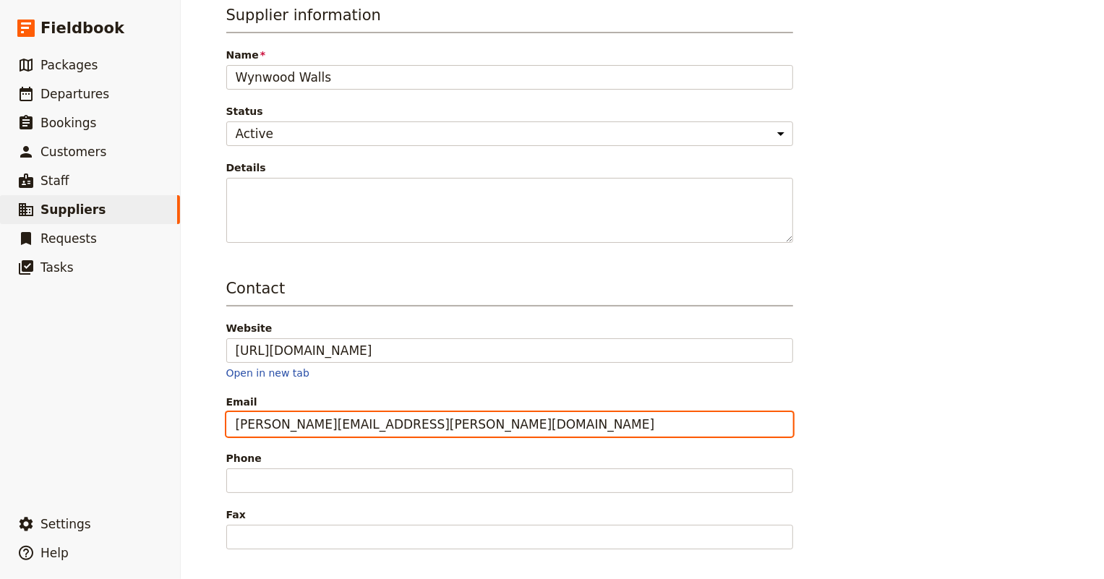
type input "[PERSON_NAME][EMAIL_ADDRESS][PERSON_NAME][DOMAIN_NAME]"
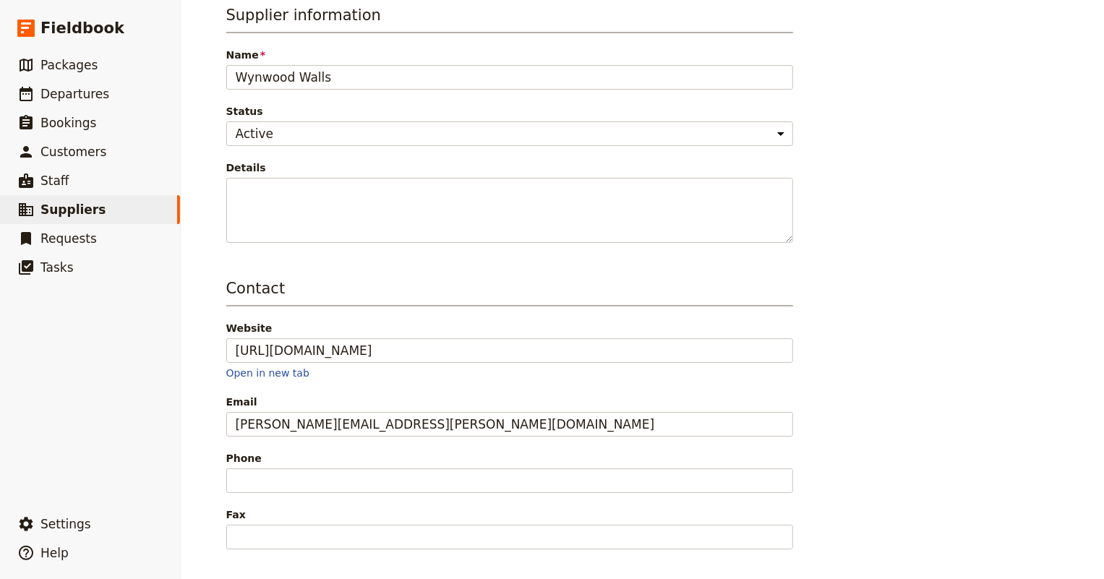
click at [571, 402] on span "Email" at bounding box center [509, 402] width 567 height 14
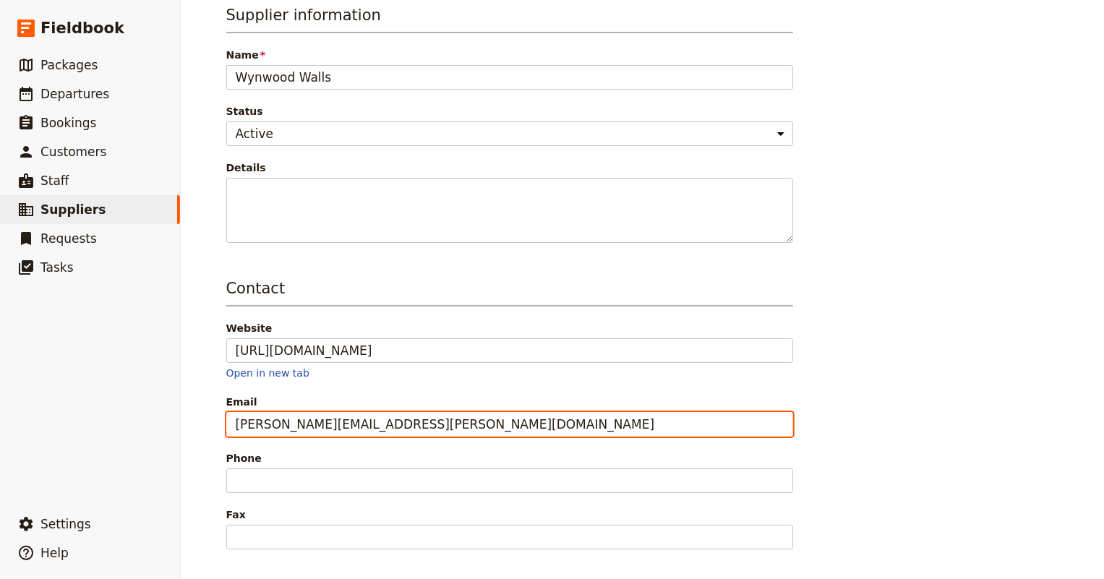
click at [571, 412] on input "[PERSON_NAME][EMAIL_ADDRESS][PERSON_NAME][DOMAIN_NAME]" at bounding box center [509, 424] width 567 height 25
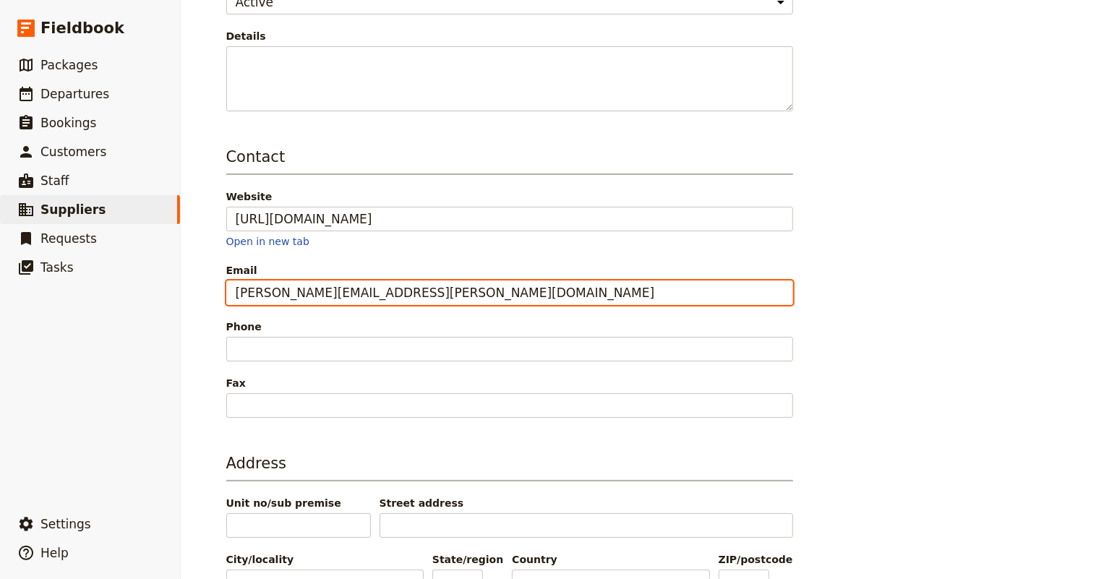
scroll to position [262, 0]
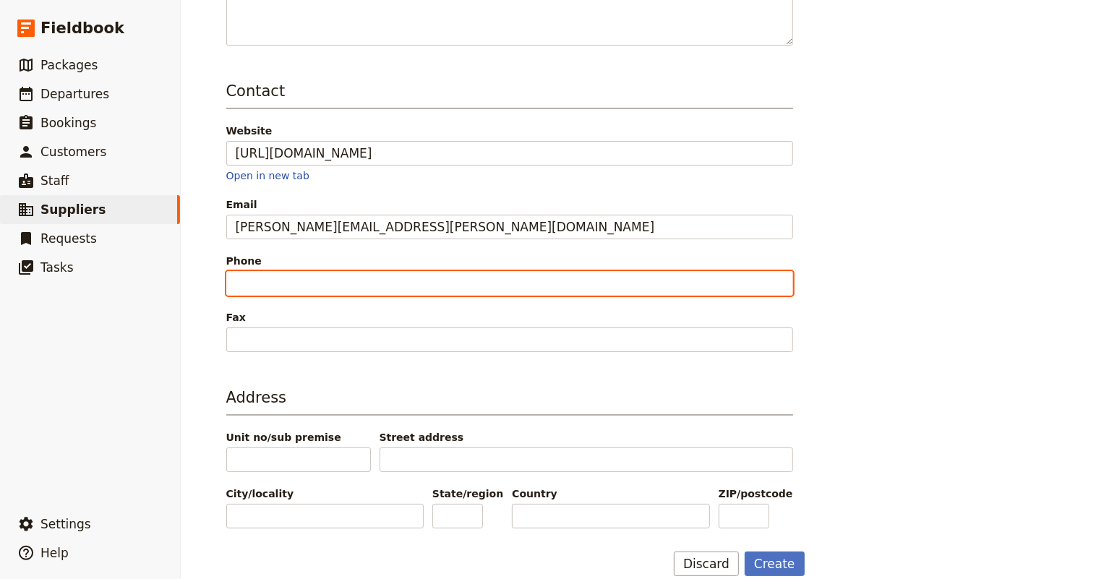
click at [504, 281] on input "Phone" at bounding box center [509, 283] width 567 height 25
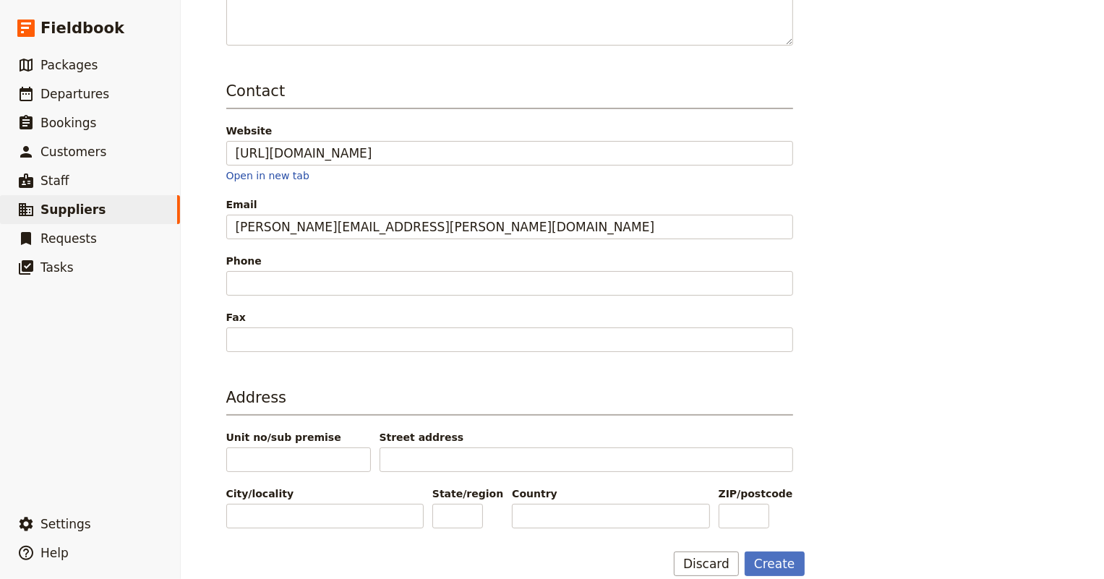
click at [392, 267] on div "Phone" at bounding box center [509, 275] width 567 height 42
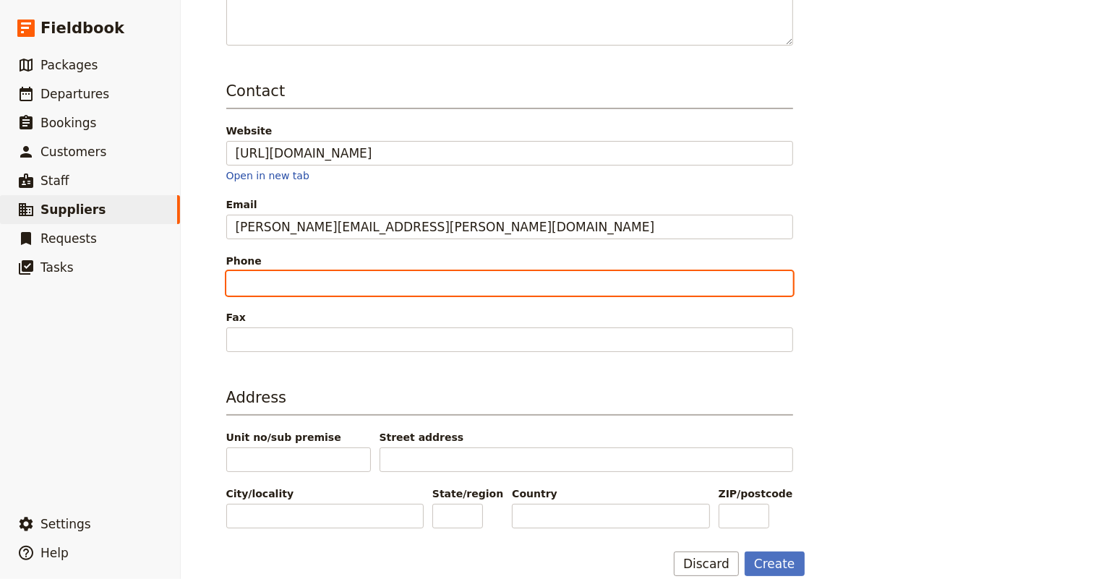
click at [376, 277] on input "Phone" at bounding box center [509, 283] width 567 height 25
paste input "tel:305%20576%203334"
click at [252, 283] on input "tel:305%20576%203334" at bounding box center [509, 283] width 567 height 25
click at [275, 280] on input "[PHONE_NUMBER]" at bounding box center [509, 283] width 567 height 25
type input "[PHONE_NUMBER]"
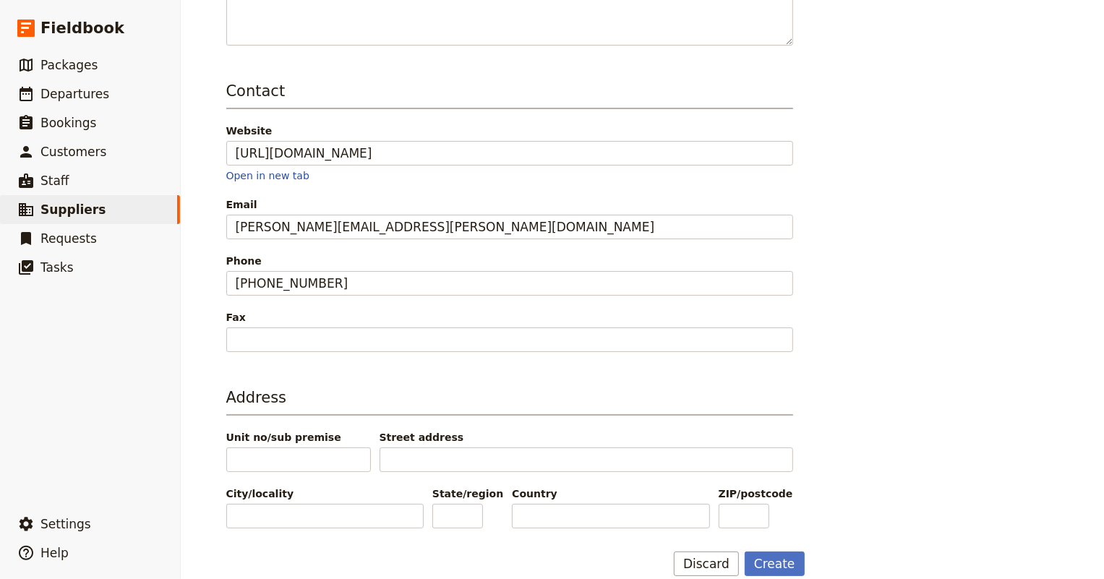
click at [293, 317] on span "Fax" at bounding box center [509, 317] width 567 height 14
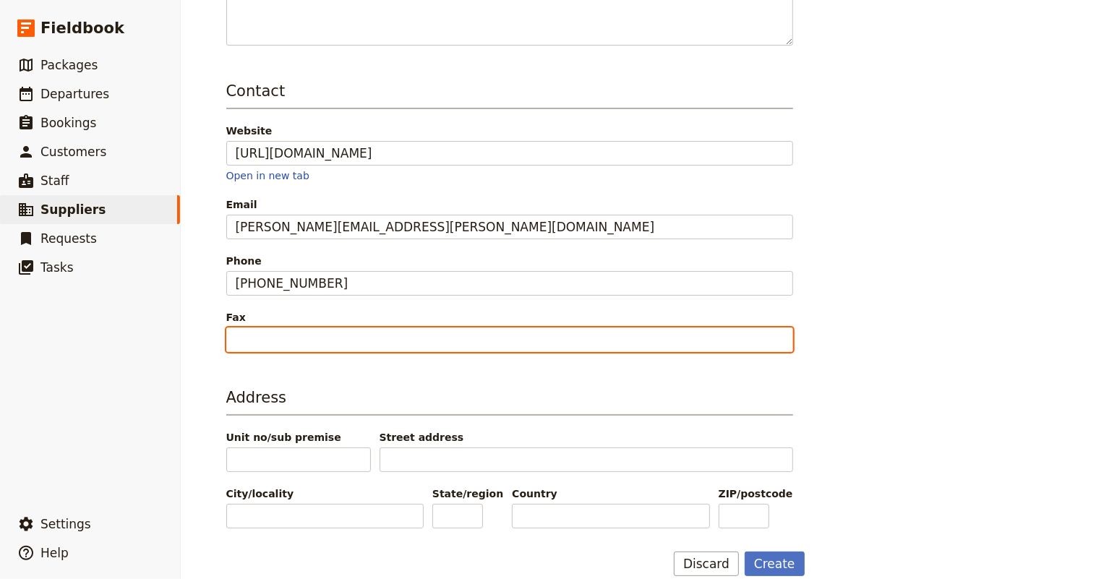
click at [293, 327] on input "Fax" at bounding box center [509, 339] width 567 height 25
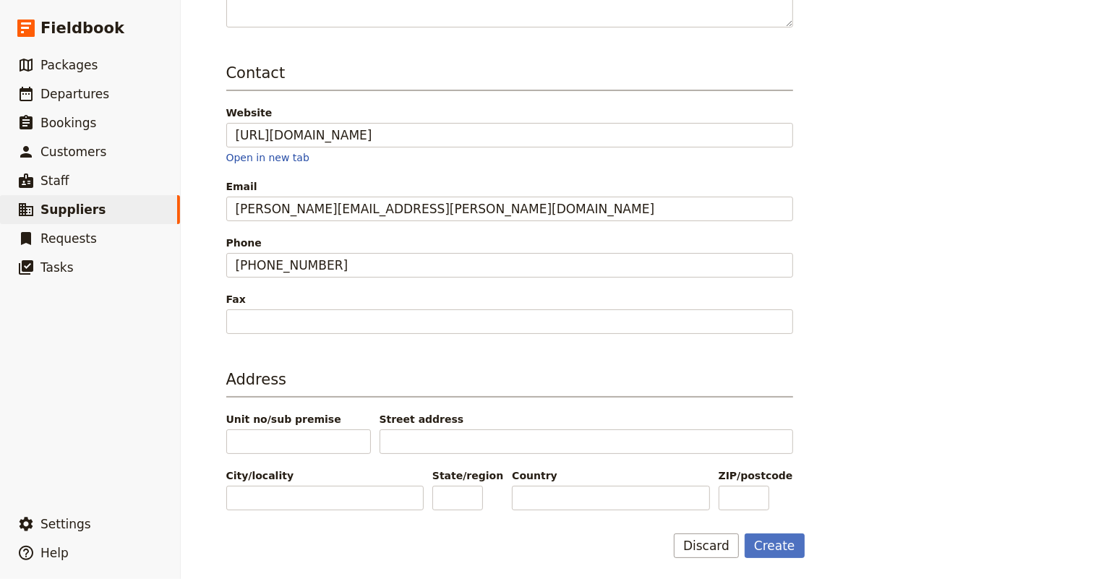
click at [874, 343] on div "Supplier information Name Wynwood Walls Status Active Inactive Details Contact …" at bounding box center [642, 173] width 833 height 769
click at [917, 319] on div "Supplier information Name Wynwood Walls Status Active Inactive Details Contact …" at bounding box center [642, 173] width 833 height 769
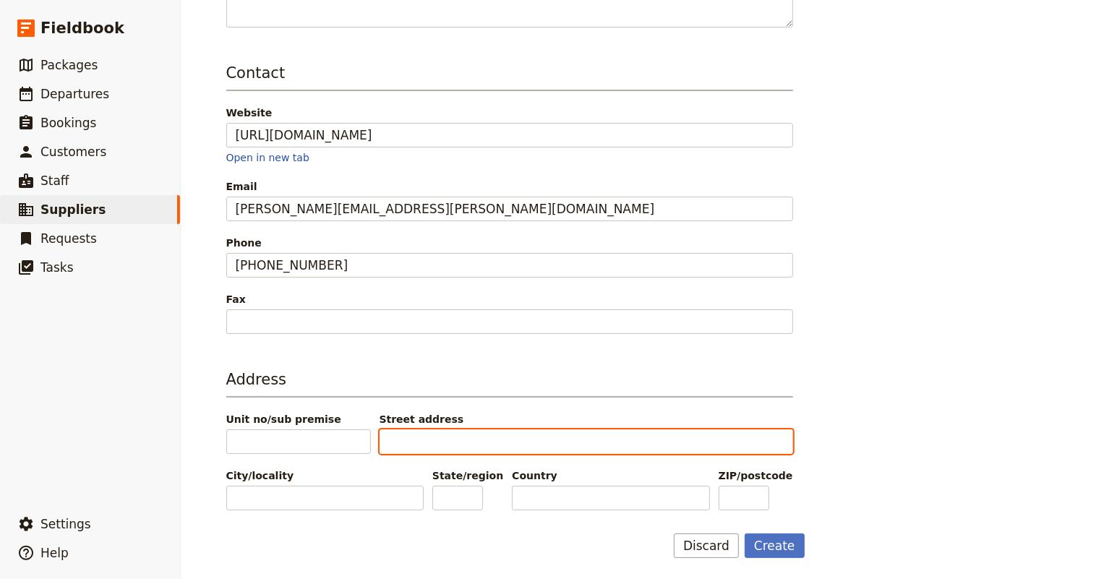
click at [510, 441] on input "Street address" at bounding box center [585, 441] width 413 height 25
paste input "[STREET_ADDRESS]"
click at [478, 431] on input "[STREET_ADDRESS]" at bounding box center [585, 441] width 413 height 25
type input "[STREET_ADDRESS]"
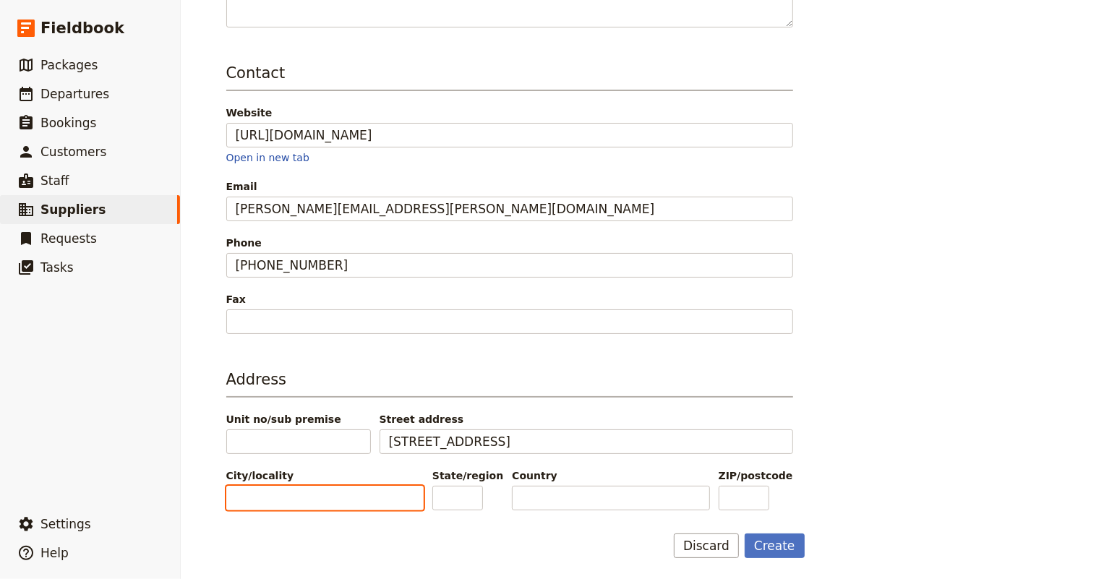
click at [250, 491] on input "City/locality" at bounding box center [324, 498] width 197 height 25
paste input "[GEOGRAPHIC_DATA]"
type input "[GEOGRAPHIC_DATA]"
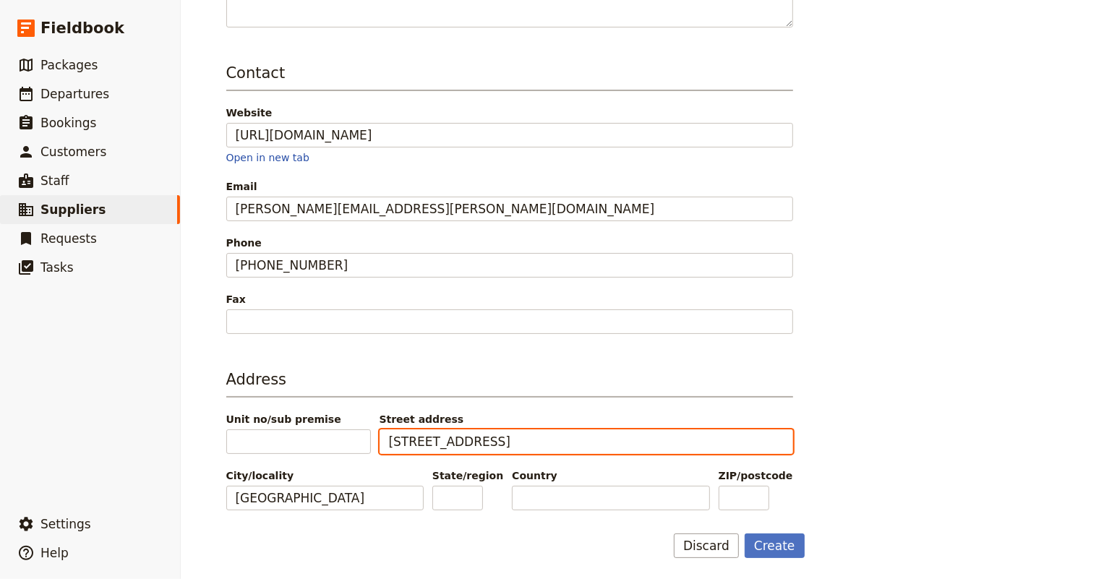
click at [498, 439] on input "[STREET_ADDRESS]" at bounding box center [585, 441] width 413 height 25
type input "[STREET_ADDRESS]"
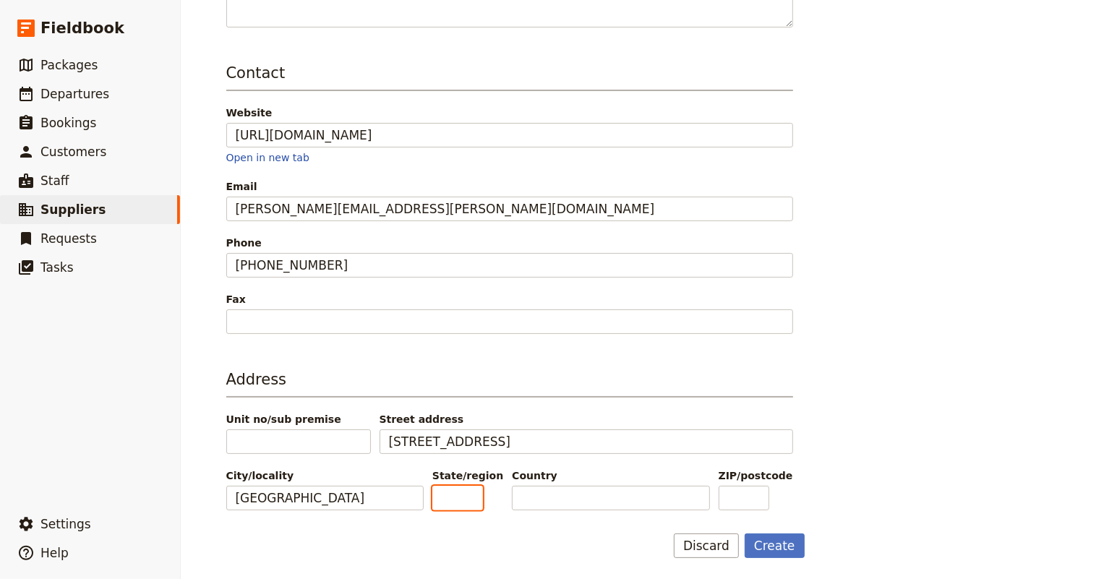
click at [451, 494] on input "State/region" at bounding box center [457, 498] width 51 height 25
type input "FL"
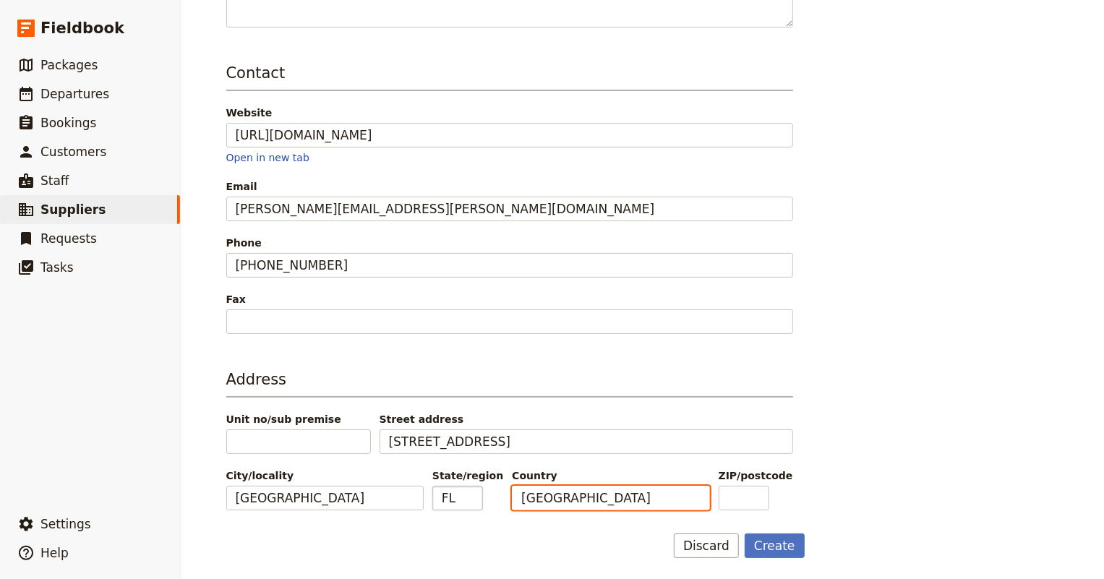
type input "[GEOGRAPHIC_DATA]"
type input "33127"
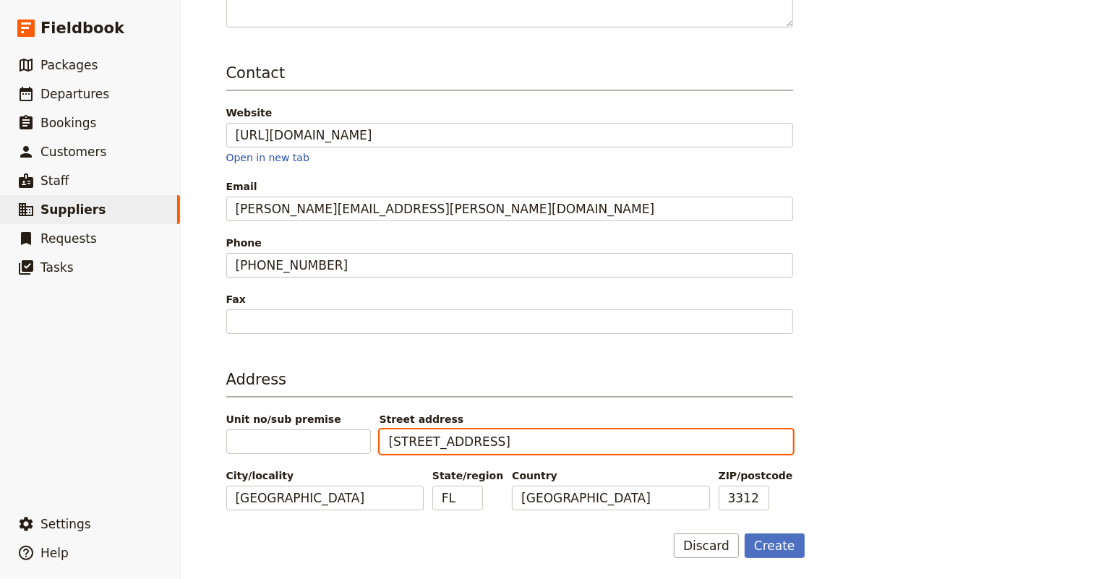
click at [520, 434] on input "[STREET_ADDRESS]" at bounding box center [585, 441] width 413 height 25
type input "[STREET_ADDRESS]"
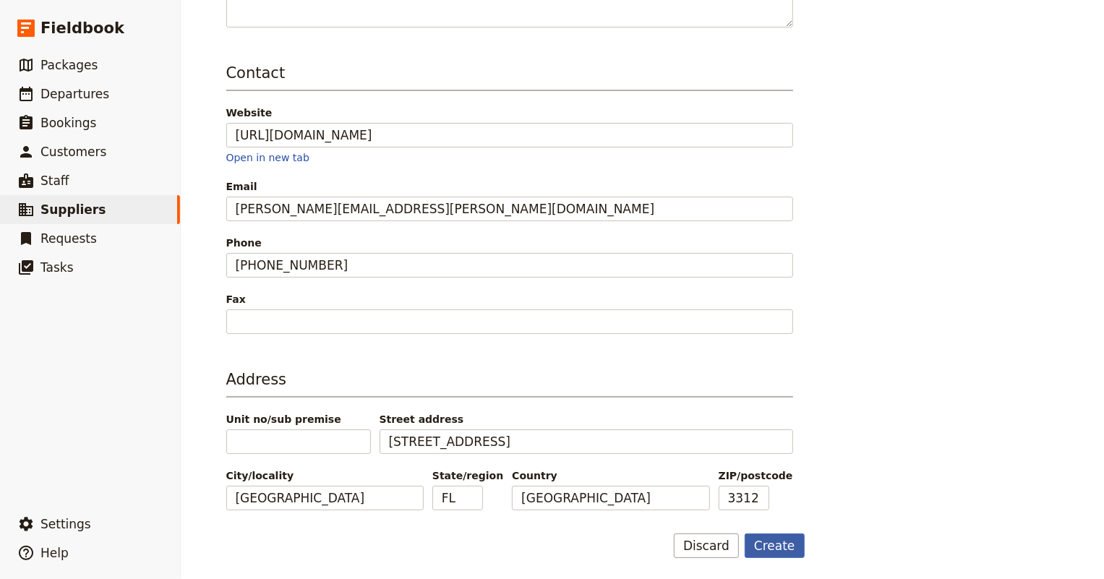
click at [766, 543] on button "Create" at bounding box center [774, 545] width 60 height 25
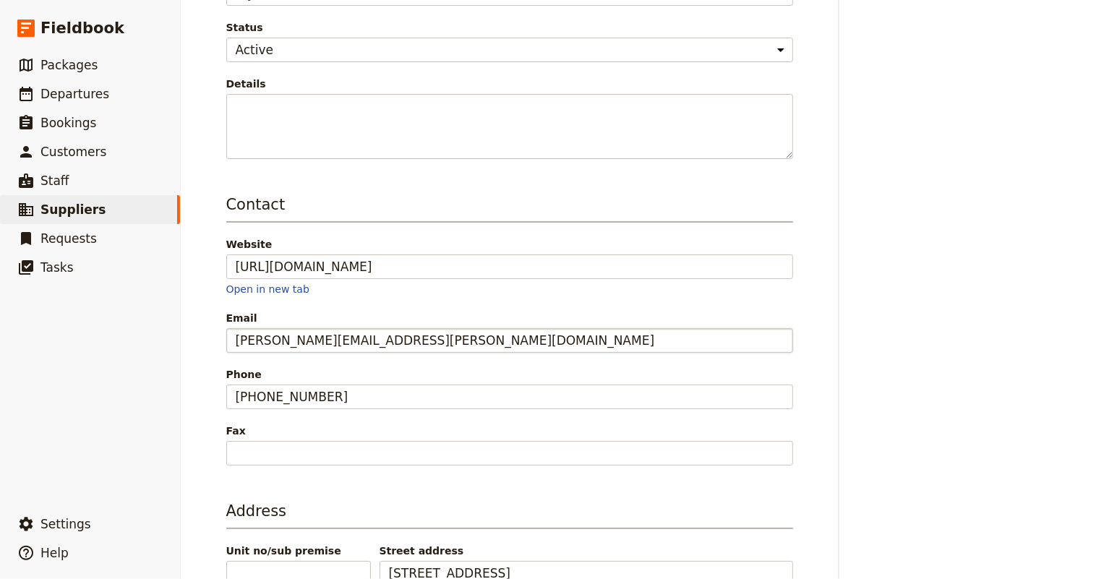
scroll to position [15, 0]
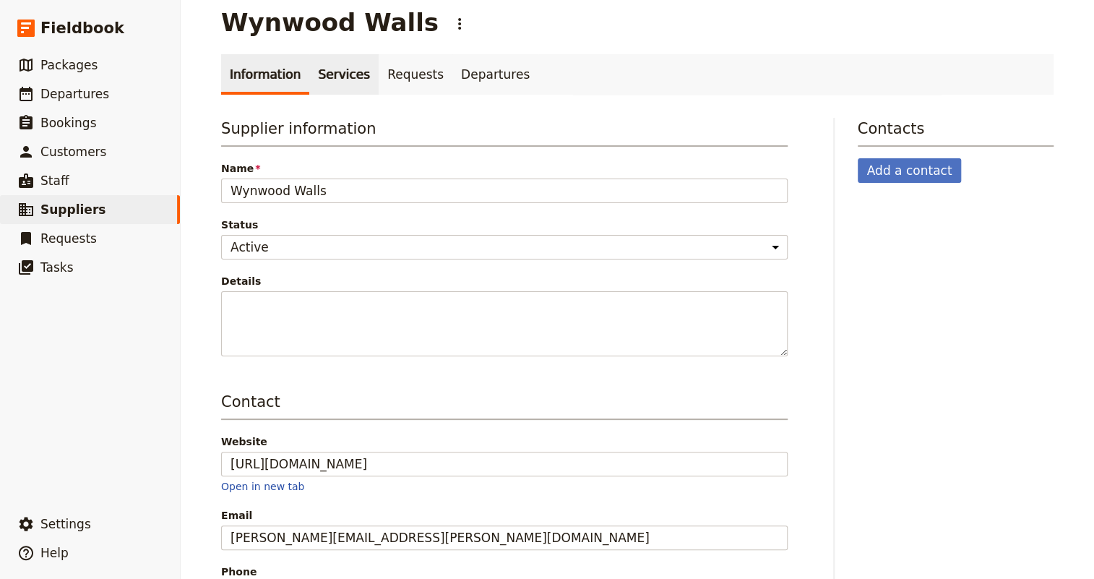
click at [320, 68] on link "Services" at bounding box center [343, 74] width 69 height 40
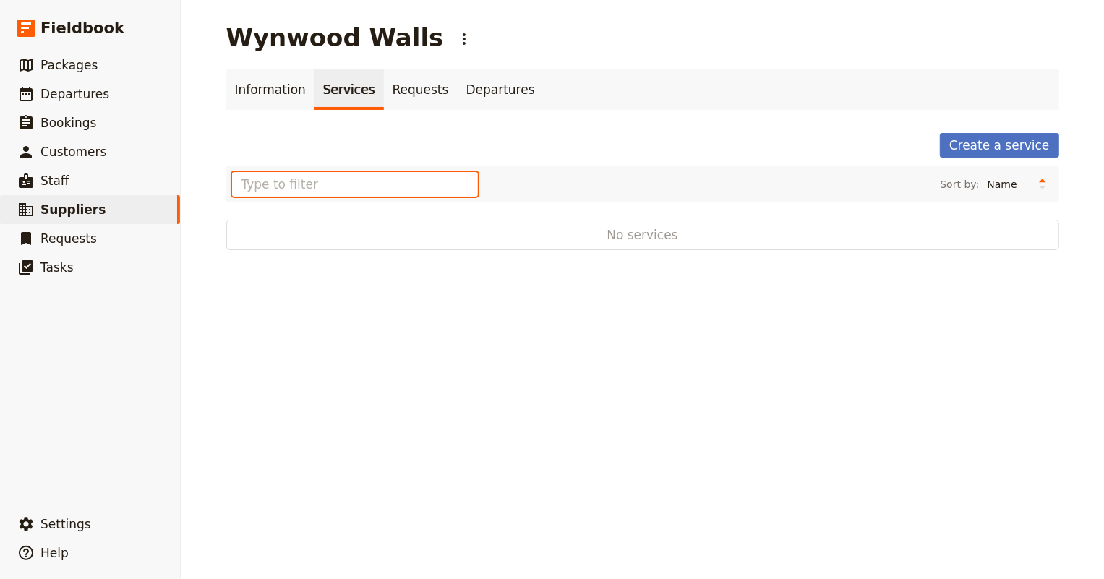
click at [344, 188] on input "text" at bounding box center [355, 184] width 246 height 25
click at [267, 81] on link "Information" at bounding box center [270, 89] width 88 height 40
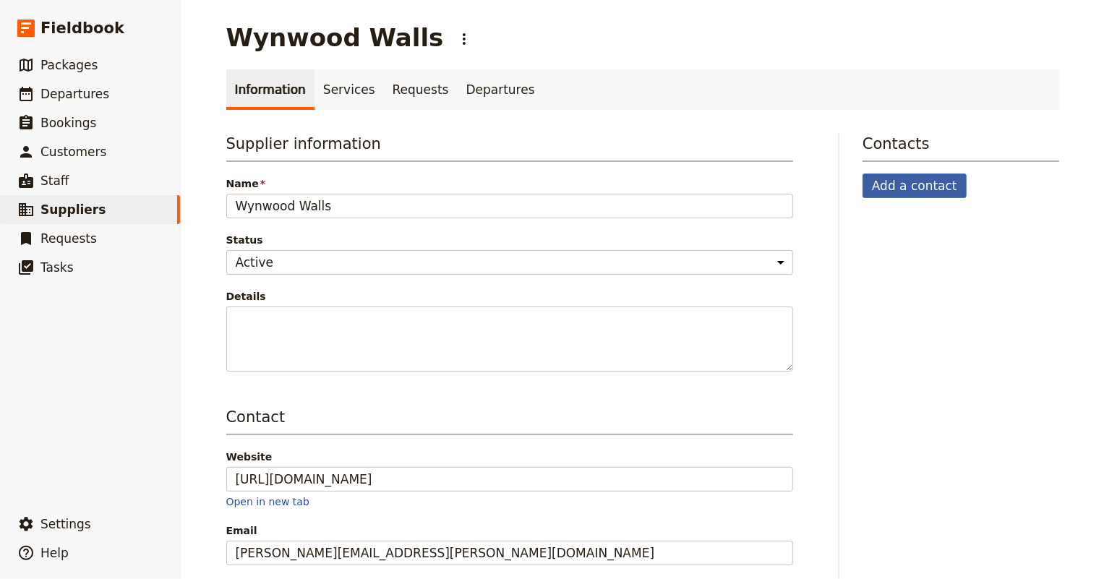
click at [918, 180] on button "Add a contact" at bounding box center [914, 185] width 104 height 25
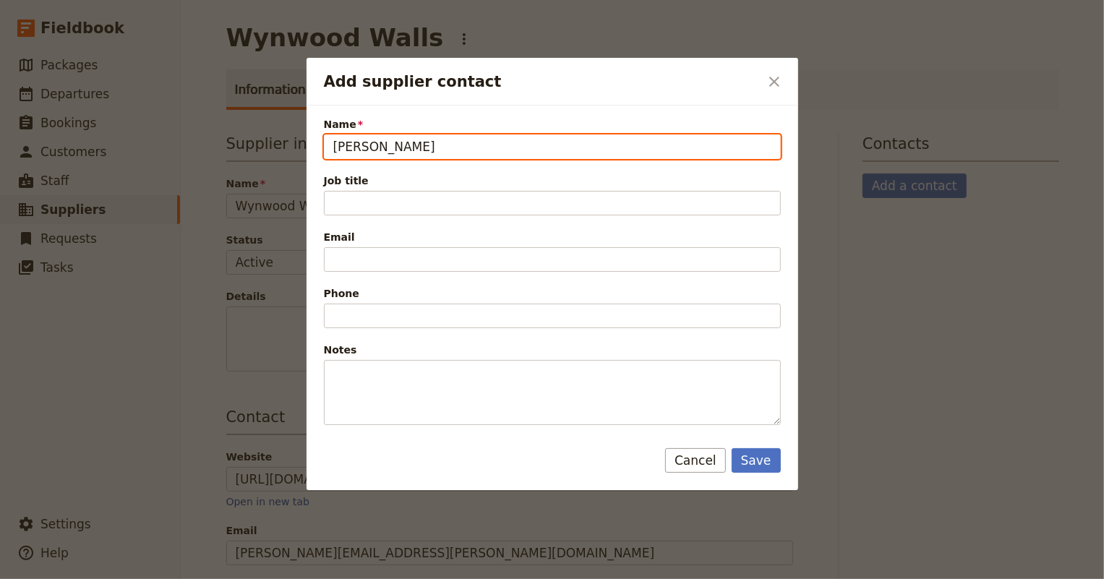
type input "[PERSON_NAME]"
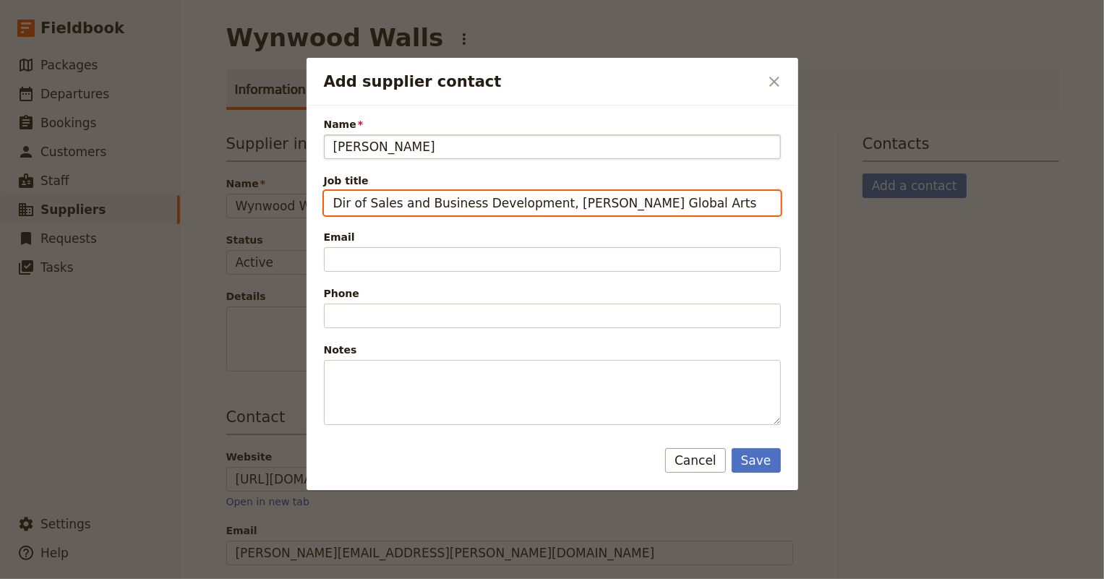
type input "Dir of Sales and Business Development, [PERSON_NAME] Global Arts"
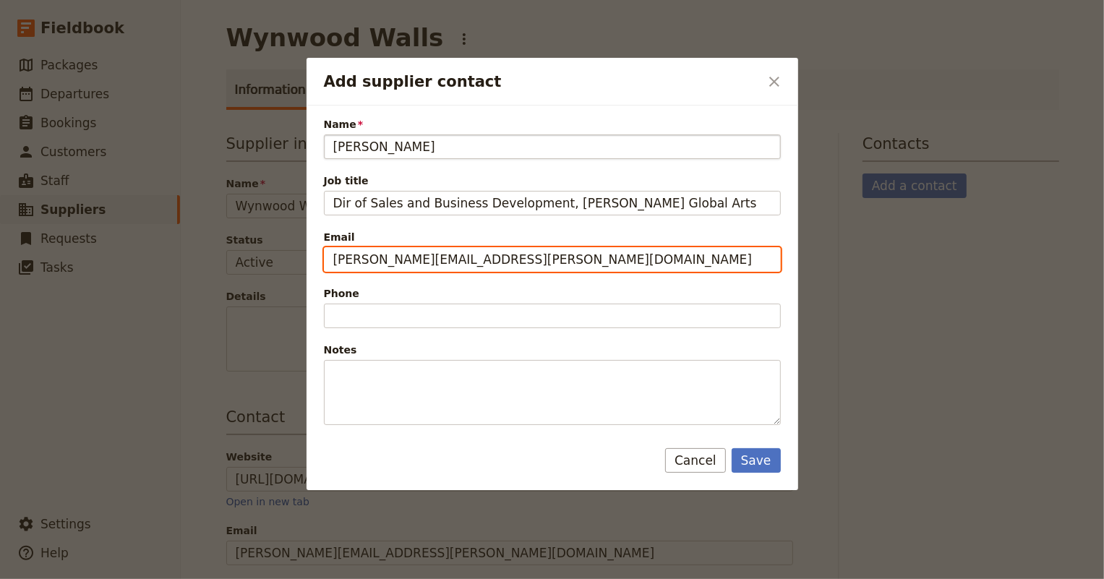
type input "[PERSON_NAME][EMAIL_ADDRESS][PERSON_NAME][DOMAIN_NAME]"
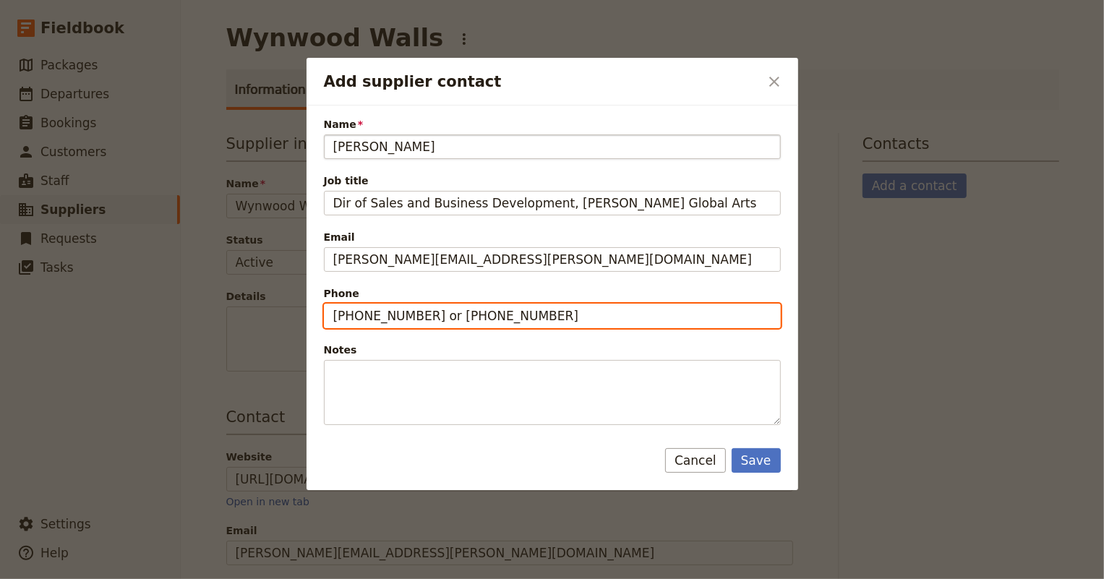
type input "[PHONE_NUMBER] or [PHONE_NUMBER]"
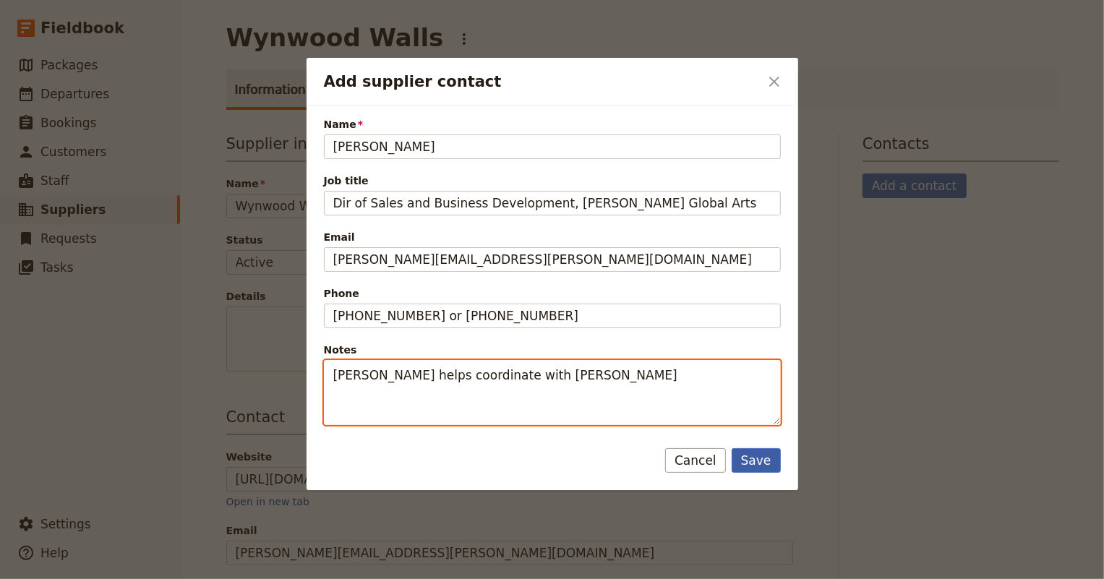
type textarea "[PERSON_NAME] helps coordinate with [PERSON_NAME]"
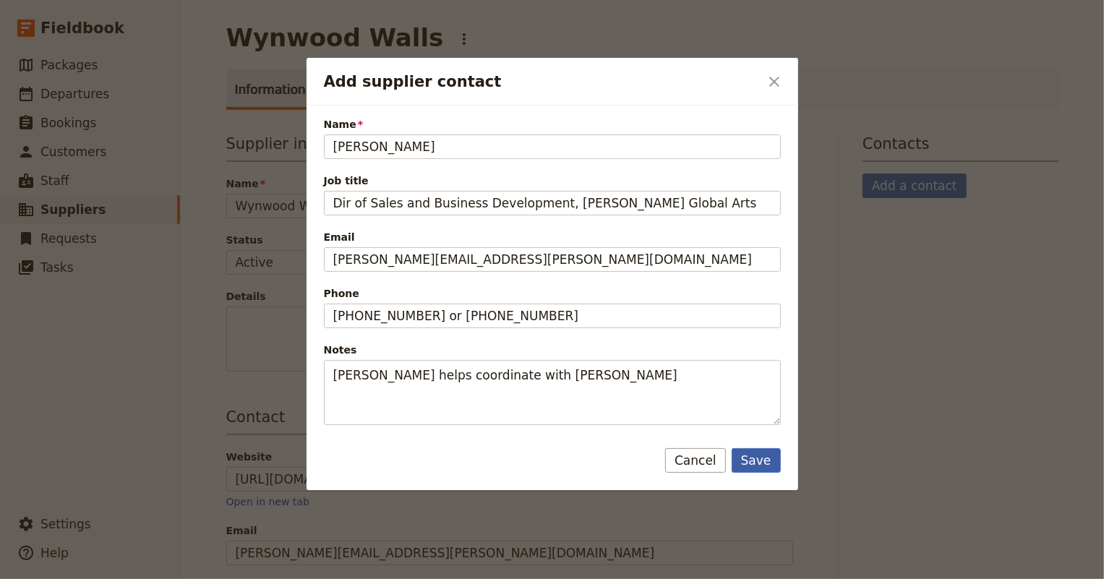
click at [762, 464] on button "Save" at bounding box center [755, 460] width 49 height 25
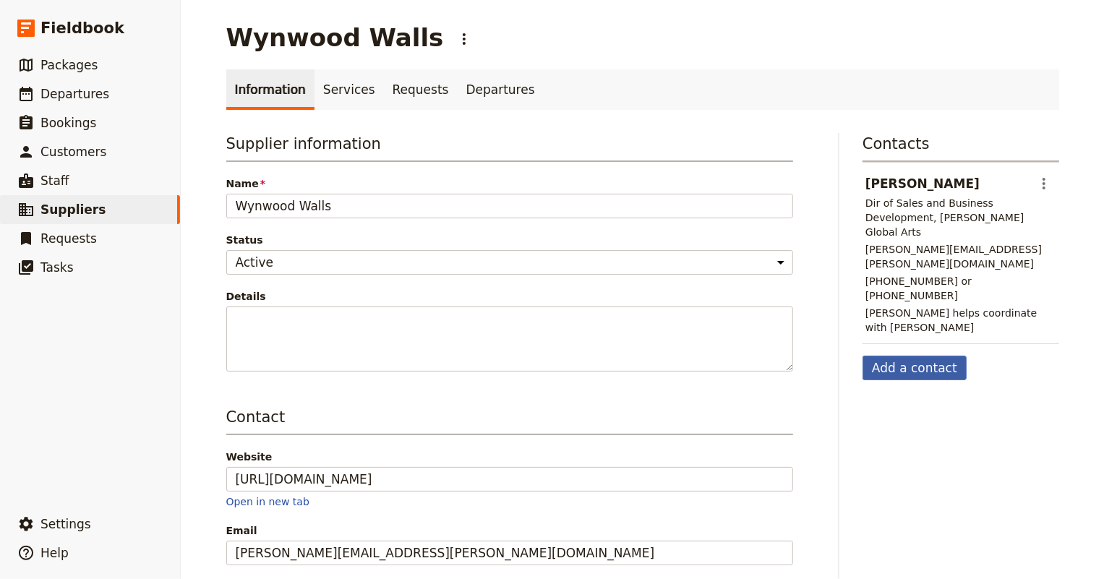
click at [908, 356] on button "Add a contact" at bounding box center [914, 368] width 104 height 25
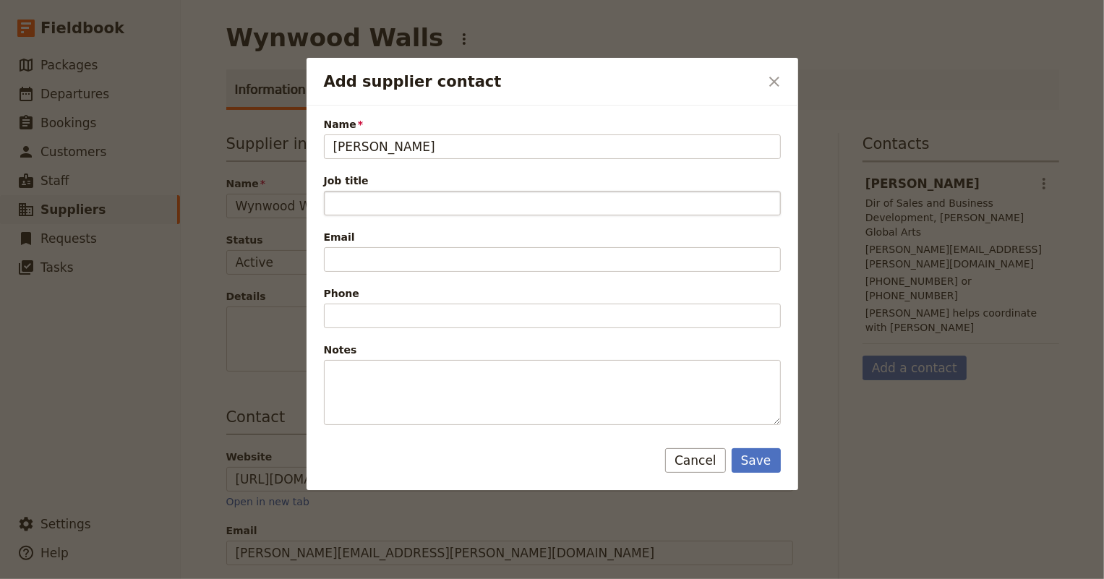
type input "[PERSON_NAME]"
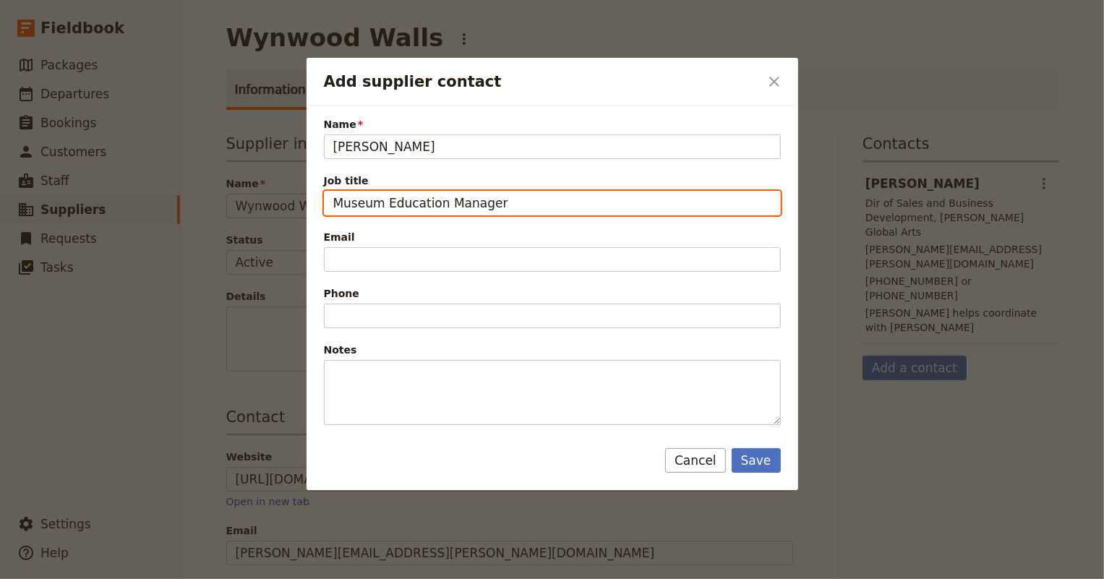
type input "Museum Education Manager"
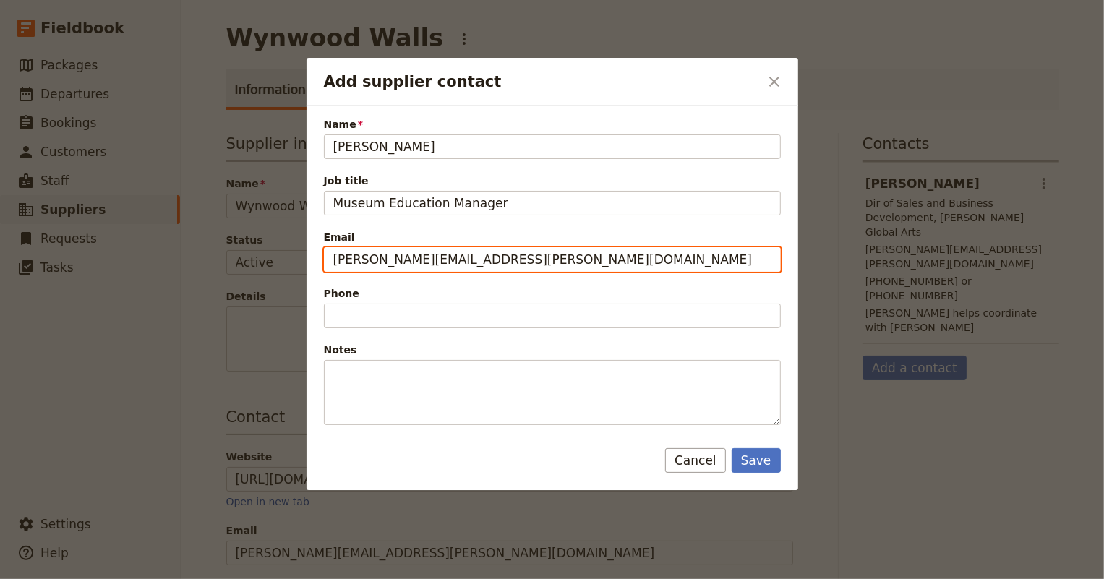
type input "[PERSON_NAME][EMAIL_ADDRESS][PERSON_NAME][DOMAIN_NAME]"
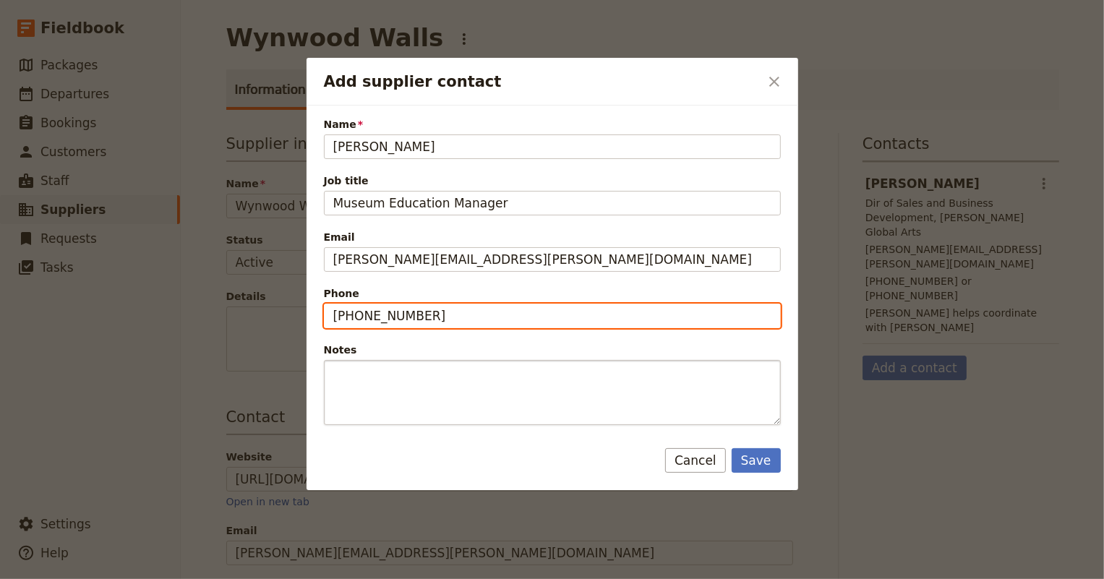
type input "[PHONE_NUMBER]"
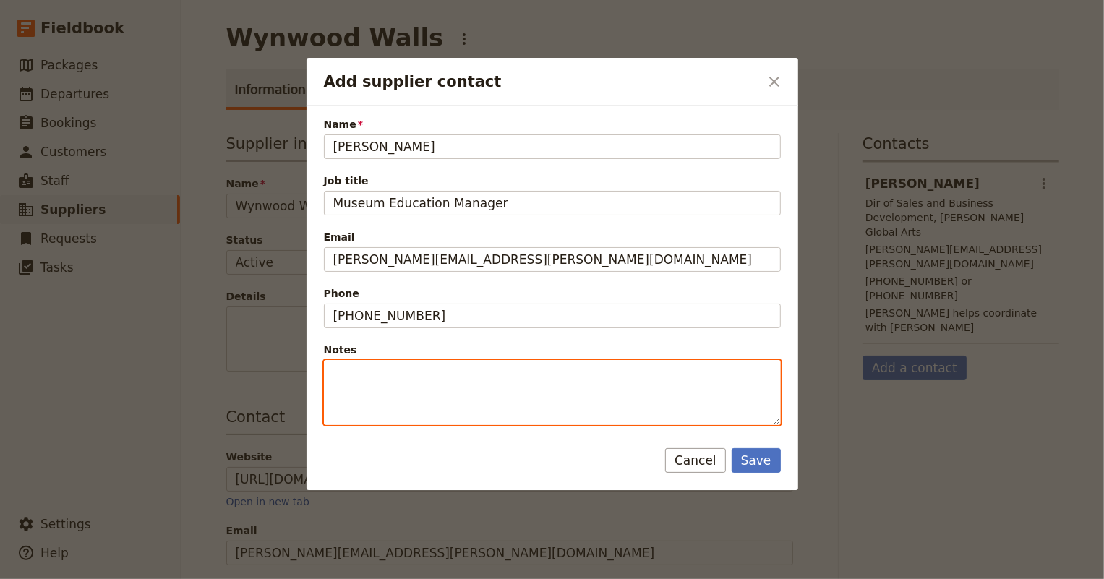
click at [395, 378] on textarea "Notes" at bounding box center [552, 392] width 457 height 65
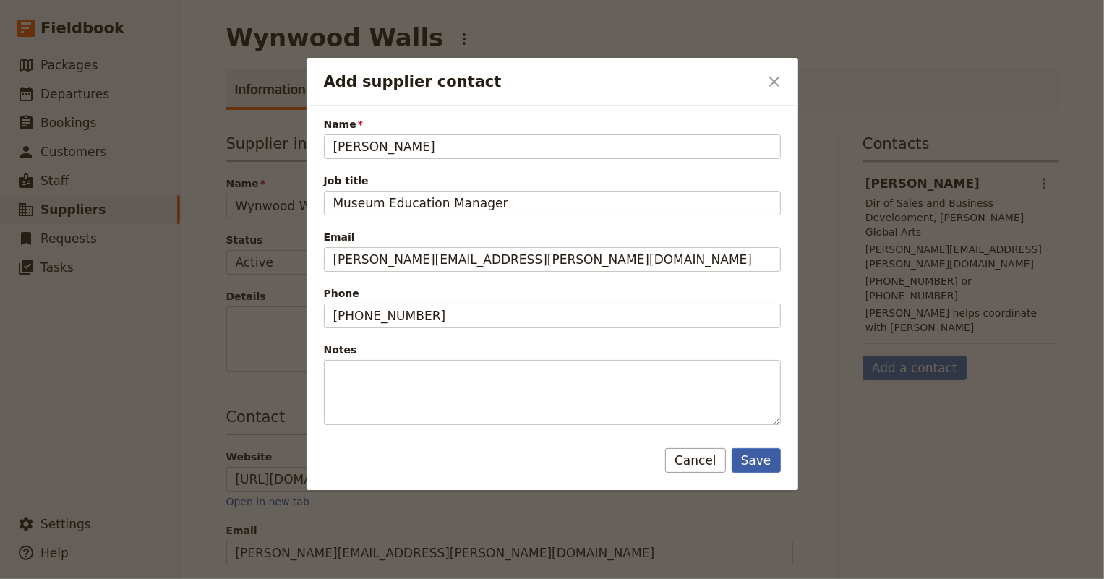
click at [758, 464] on button "Save" at bounding box center [755, 460] width 49 height 25
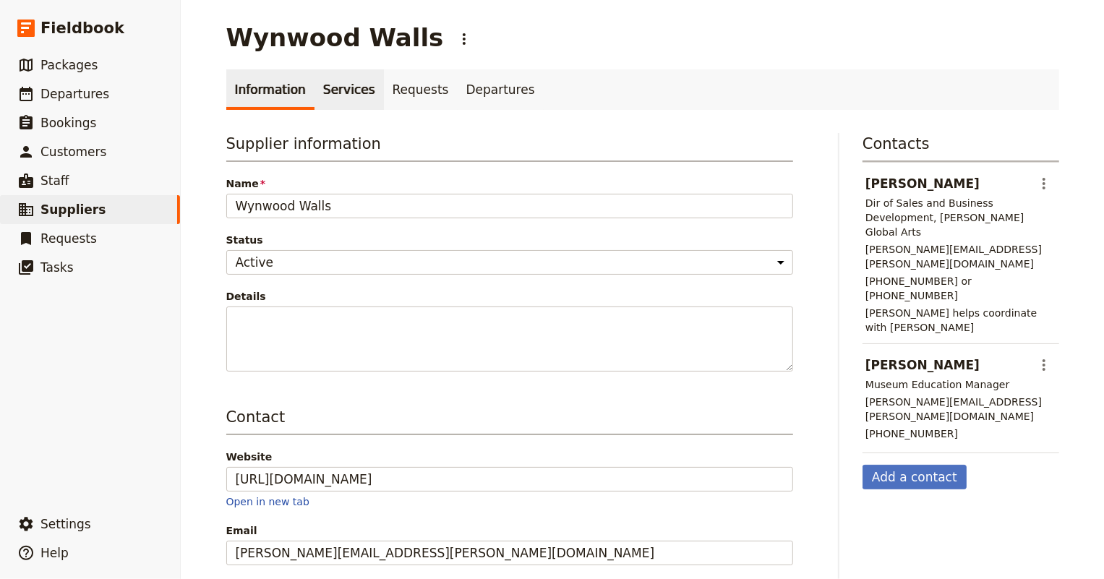
click at [322, 92] on link "Services" at bounding box center [348, 89] width 69 height 40
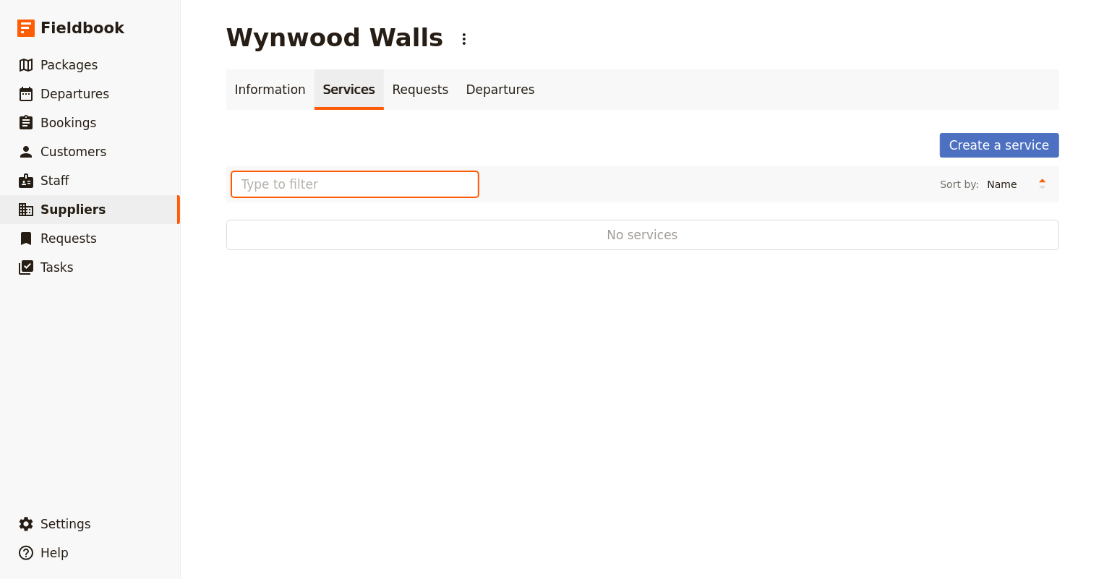
click at [316, 181] on input "text" at bounding box center [355, 184] width 246 height 25
type input "Guided Tour"
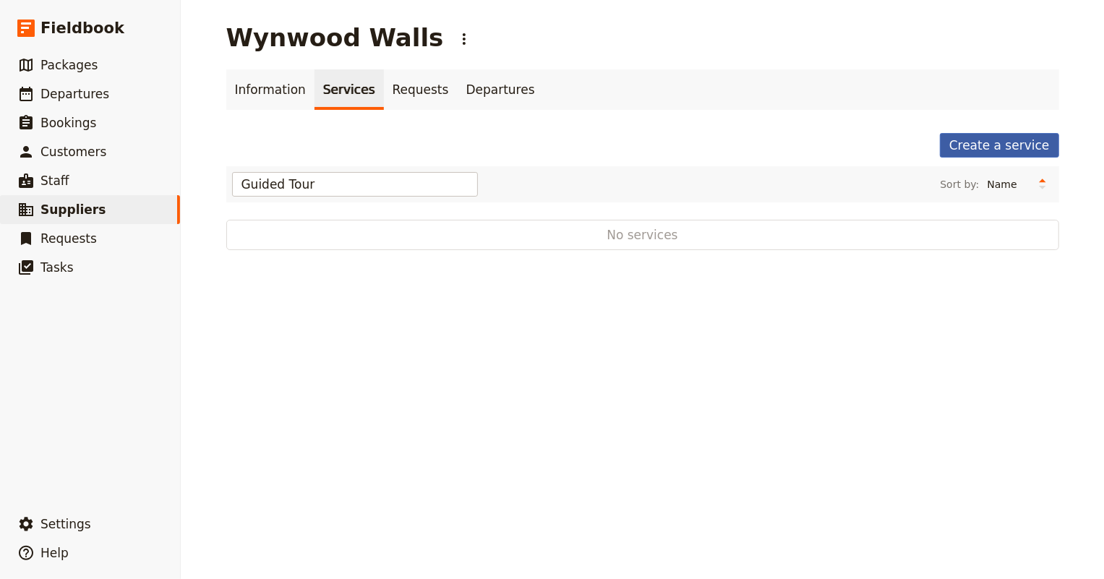
click at [1009, 139] on link "Create a service" at bounding box center [999, 145] width 119 height 25
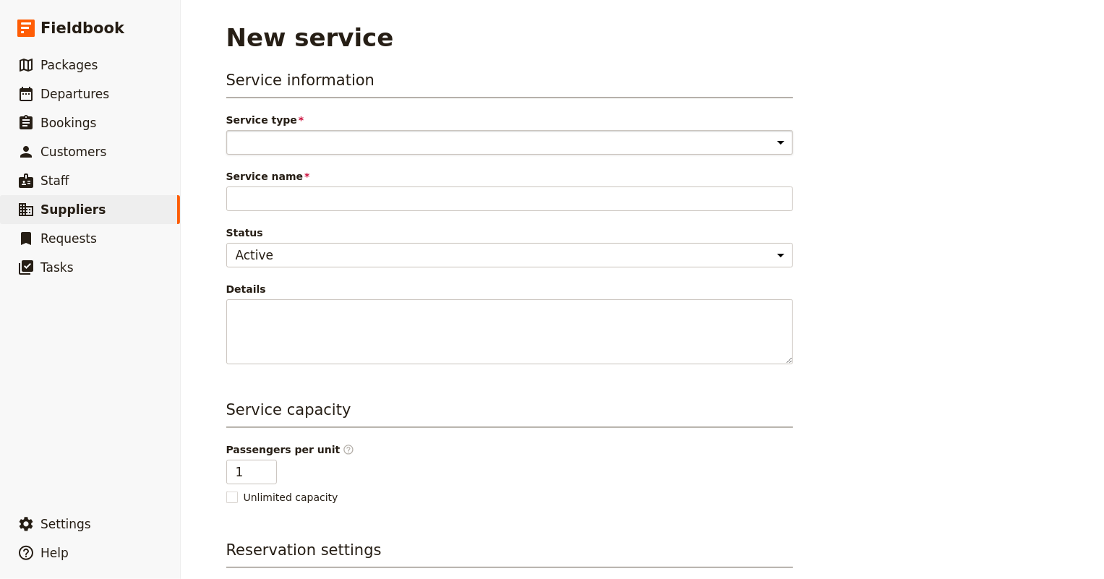
click at [388, 134] on select "Accommodation Activity Transport Flight Food and beverage Other" at bounding box center [509, 142] width 567 height 25
select select "ActivityService"
click at [226, 130] on select "Accommodation Activity Transport Flight Food and beverage Other" at bounding box center [509, 142] width 567 height 25
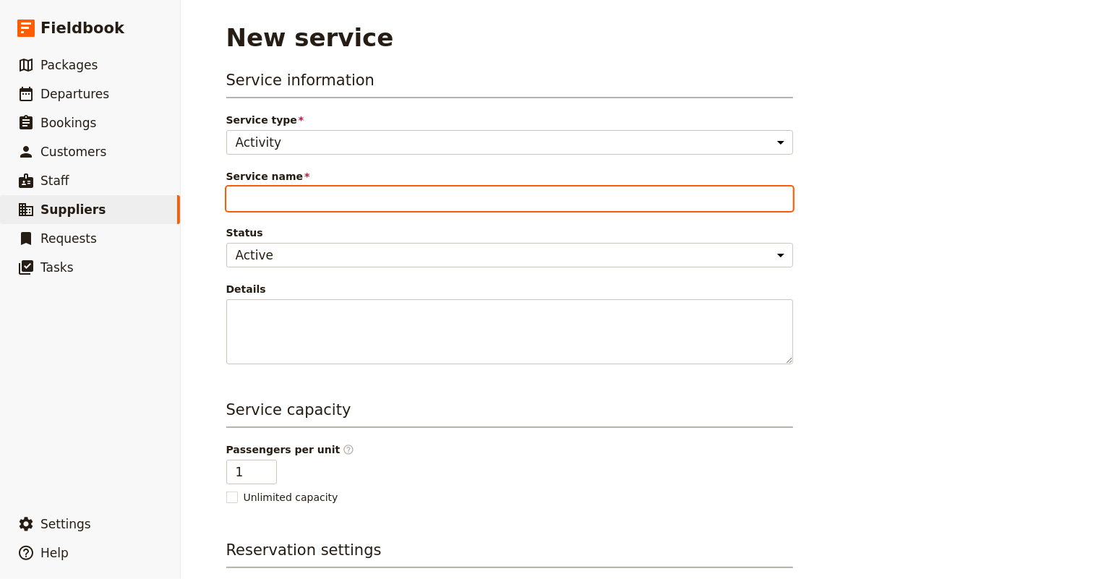
click at [366, 207] on input "Service name" at bounding box center [509, 198] width 567 height 25
type input "Guided Tour"
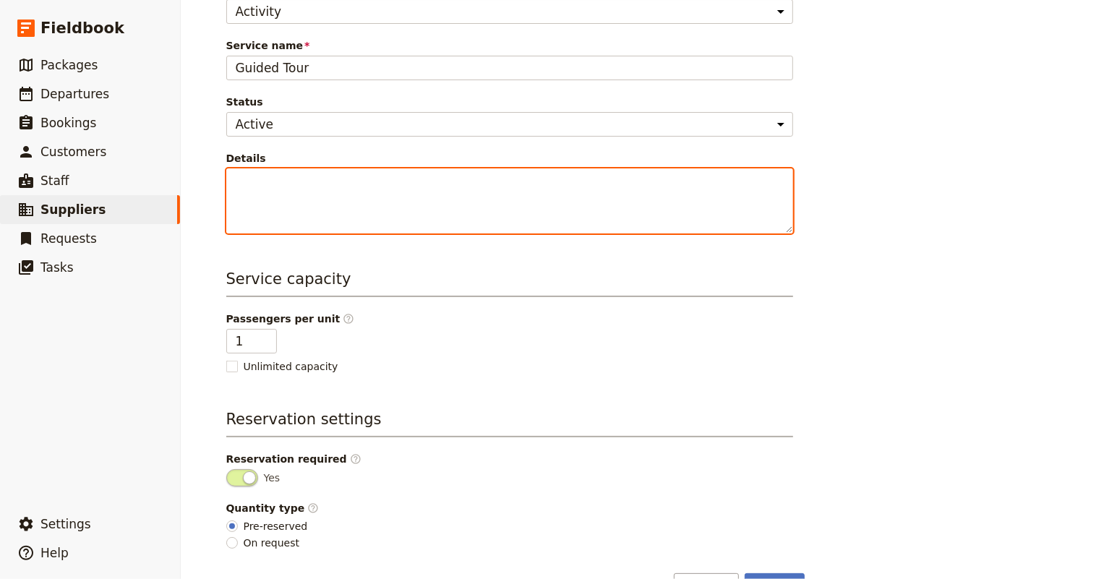
scroll to position [171, 0]
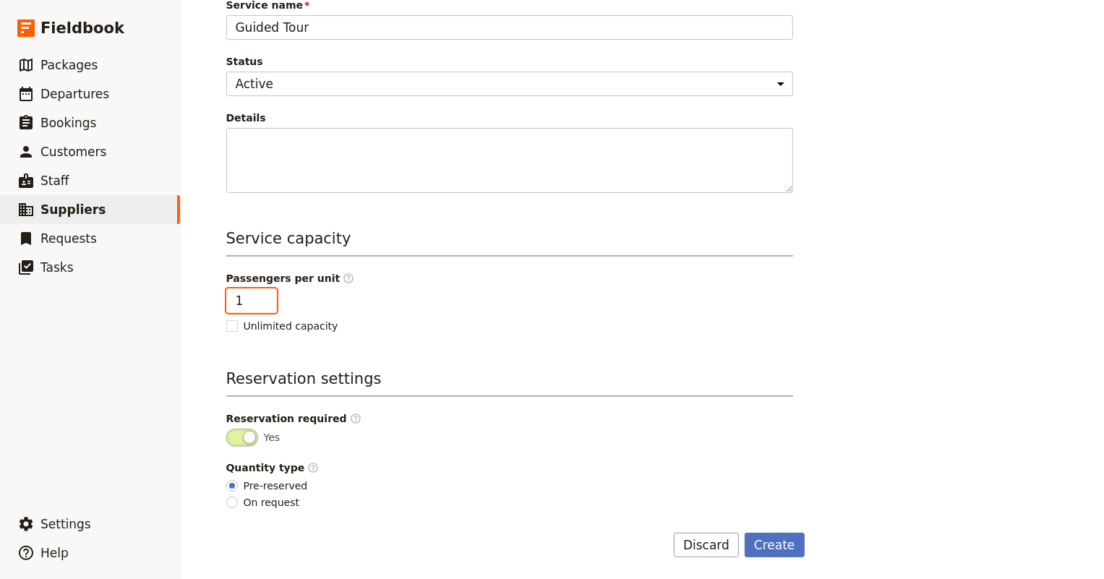
click at [244, 295] on input "1" at bounding box center [251, 300] width 51 height 25
type input "20"
click at [491, 382] on h3 "Reservation settings" at bounding box center [509, 382] width 567 height 29
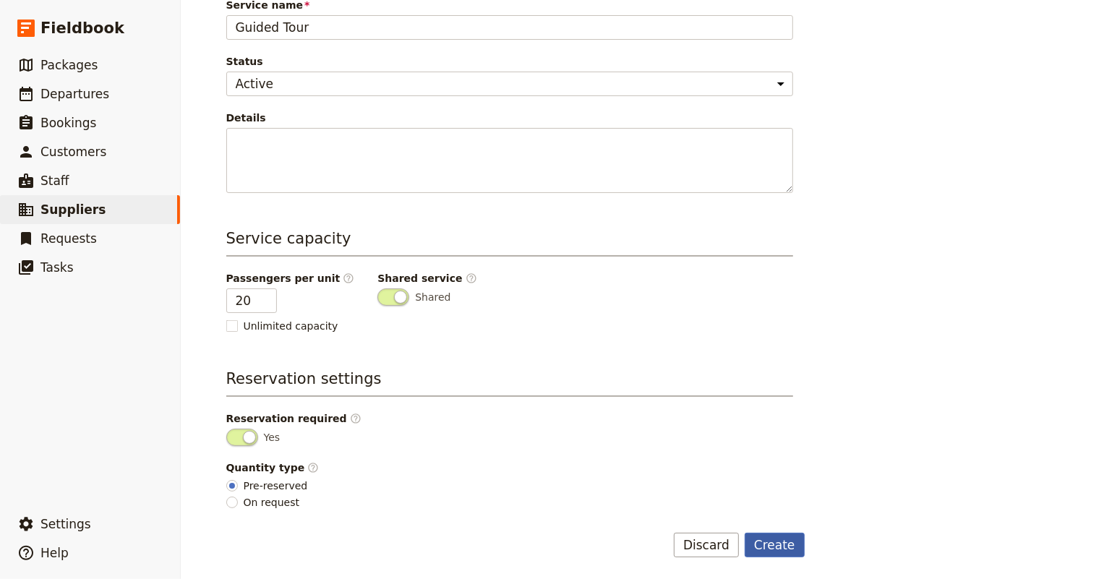
click at [769, 543] on button "Create" at bounding box center [774, 545] width 60 height 25
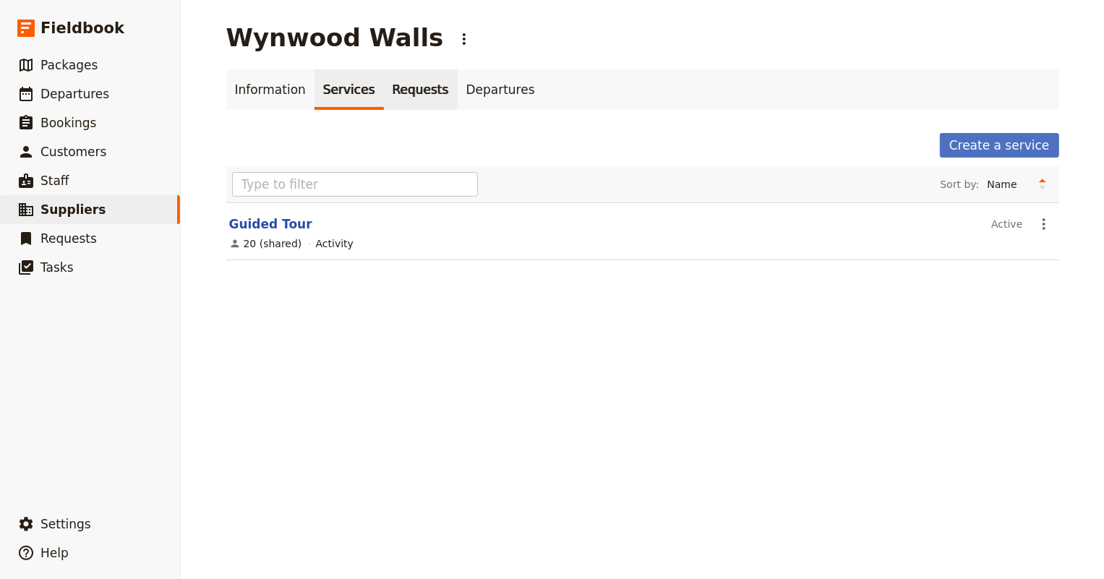
click at [394, 99] on link "Requests" at bounding box center [421, 89] width 74 height 40
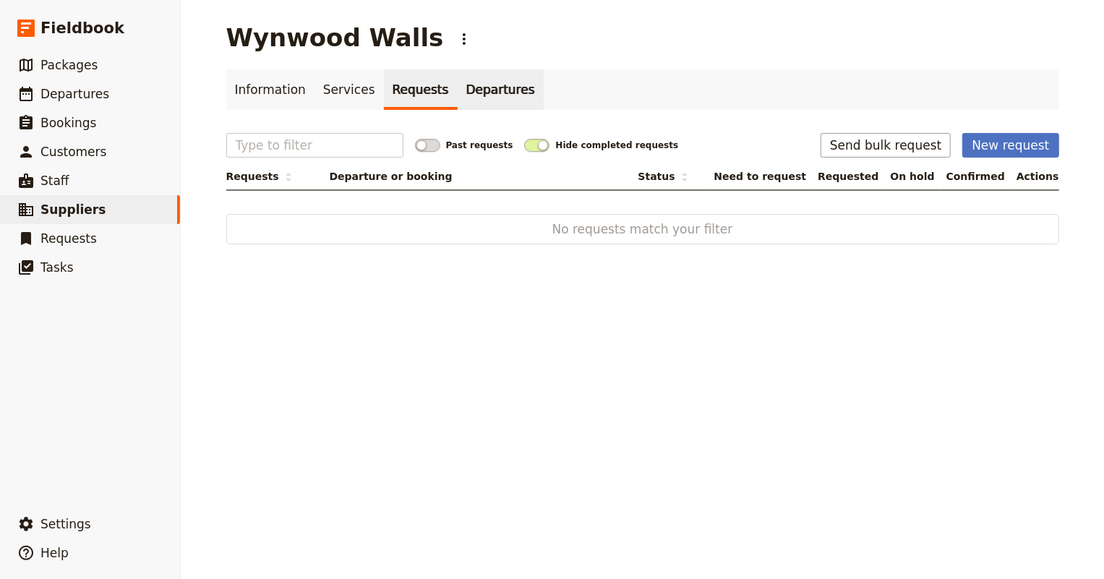
click at [465, 95] on link "Departures" at bounding box center [500, 89] width 86 height 40
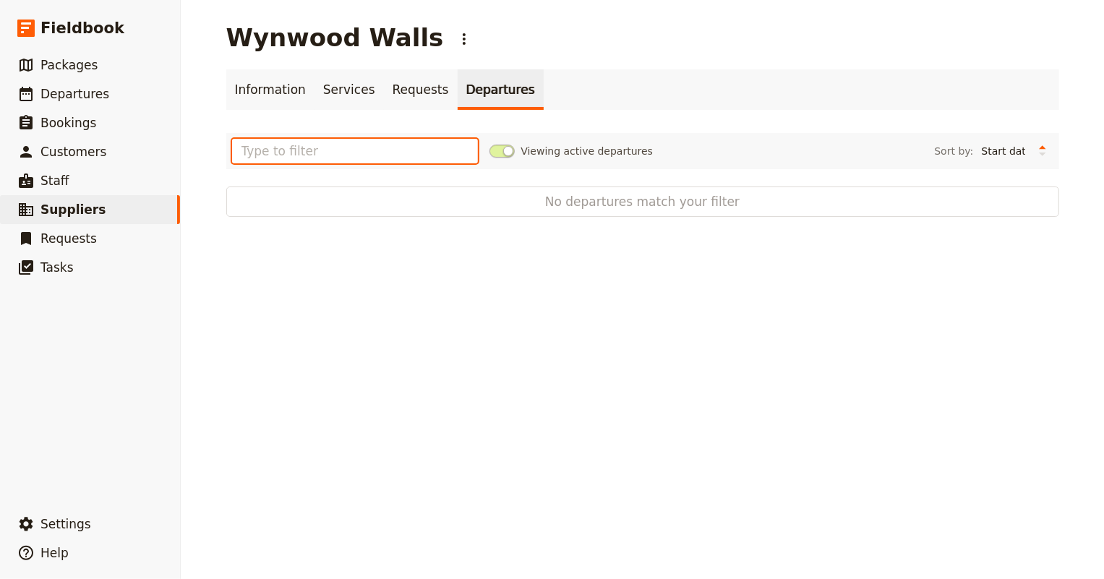
click at [392, 155] on input "text" at bounding box center [355, 151] width 246 height 25
type input "M"
click at [270, 90] on link "Information" at bounding box center [270, 89] width 88 height 40
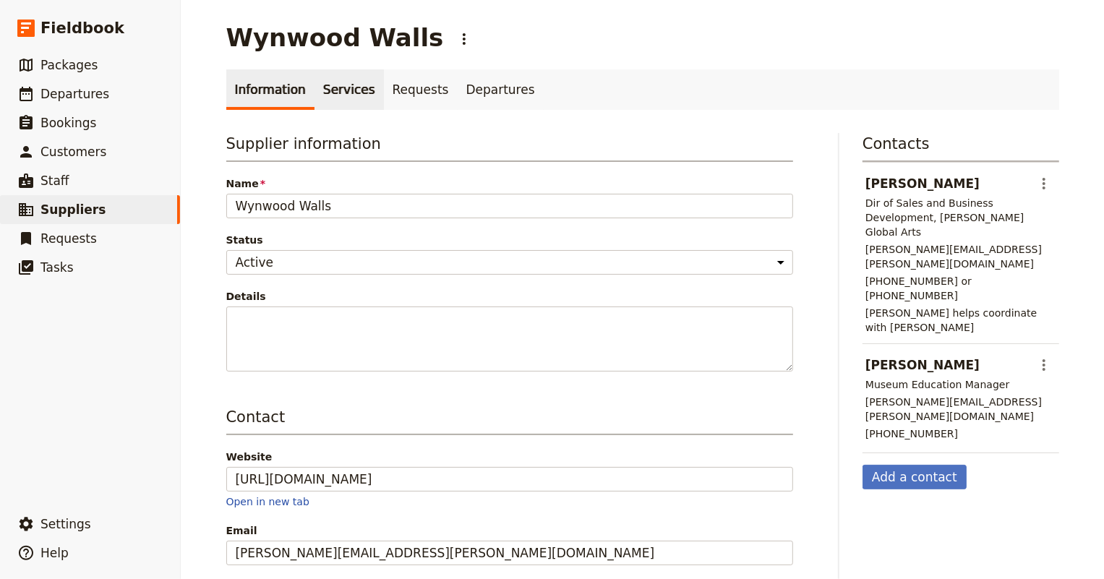
click at [334, 90] on link "Services" at bounding box center [348, 89] width 69 height 40
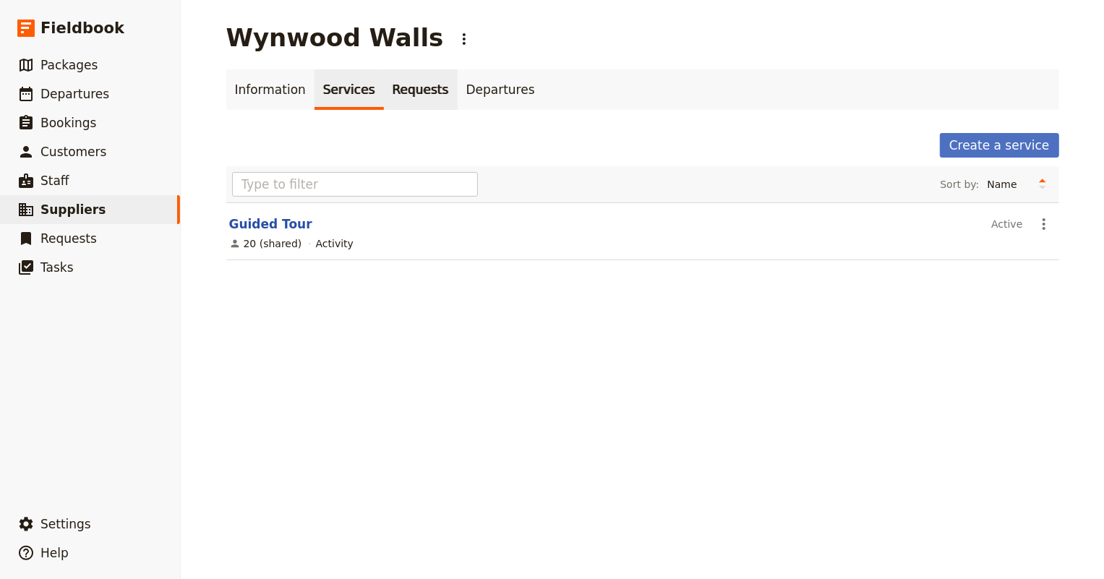
click at [397, 91] on link "Requests" at bounding box center [421, 89] width 74 height 40
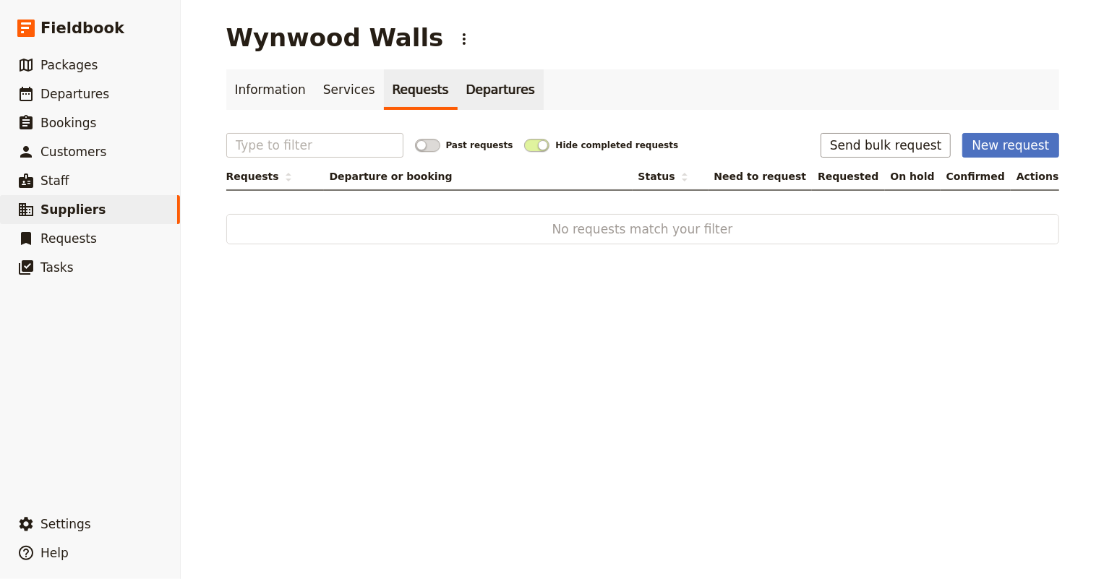
click at [461, 94] on link "Departures" at bounding box center [500, 89] width 86 height 40
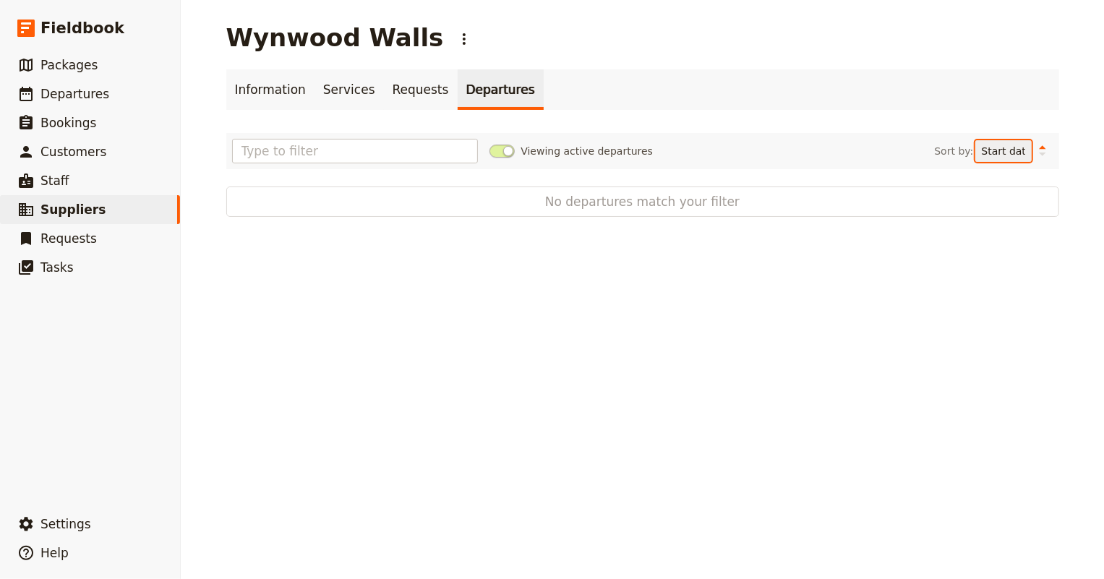
click at [975, 150] on select "Start date Name Status Most recently updated Most recently created" at bounding box center [1003, 151] width 56 height 22
select select "NAME"
click at [976, 140] on select "Start date Name Status Most recently updated Most recently created" at bounding box center [1003, 151] width 56 height 22
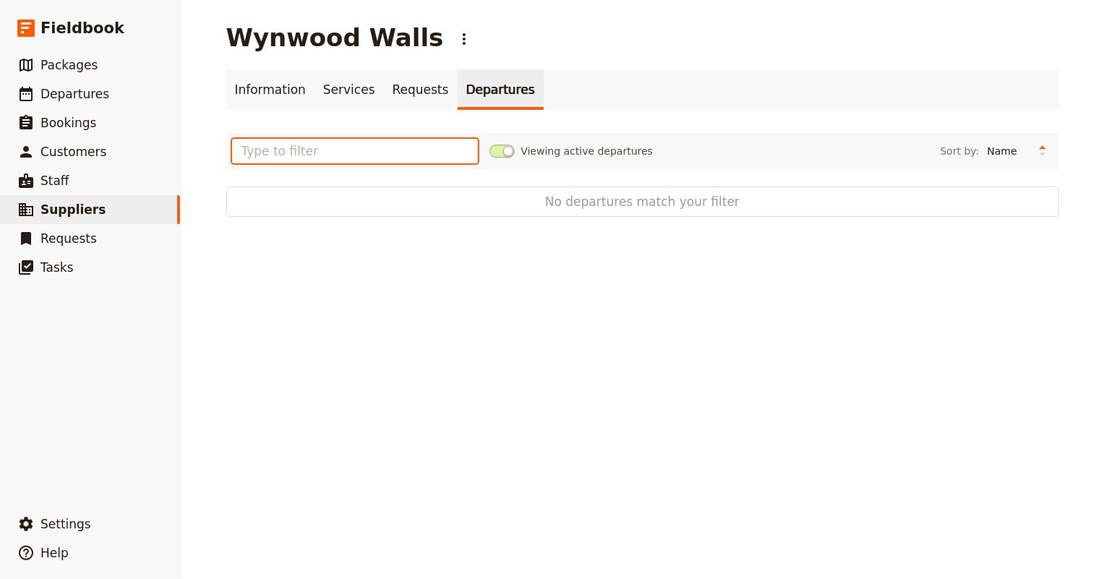
click at [384, 151] on input "text" at bounding box center [355, 151] width 246 height 25
type input "M"
click at [611, 34] on div "Wynwood Walls ​" at bounding box center [642, 37] width 833 height 29
click at [455, 36] on icon "Actions" at bounding box center [463, 38] width 17 height 17
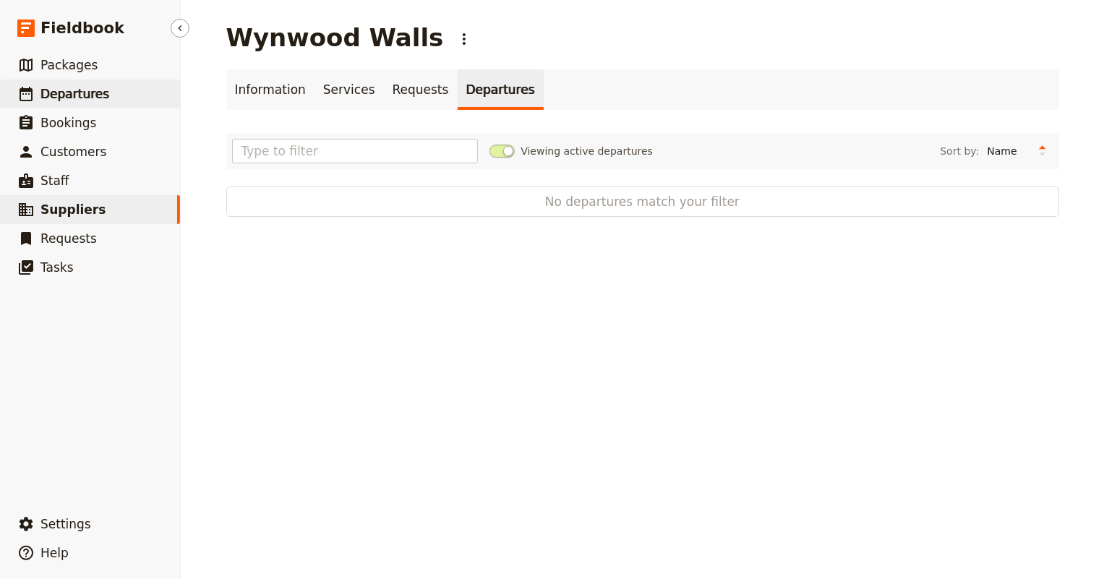
click at [79, 103] on link "​ Departures" at bounding box center [90, 93] width 180 height 29
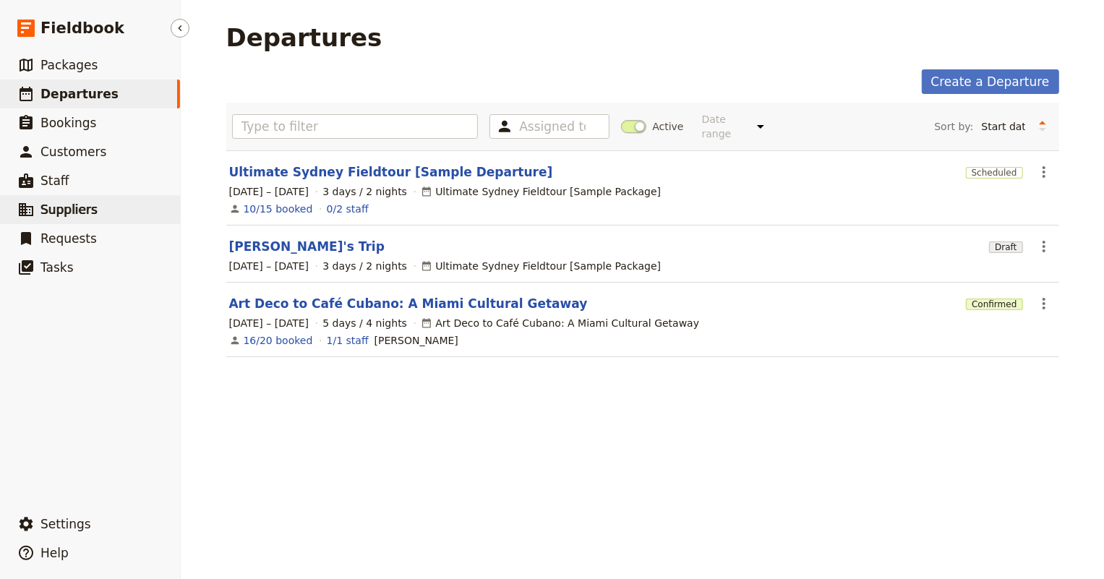
click at [66, 216] on span "Suppliers" at bounding box center [68, 209] width 57 height 14
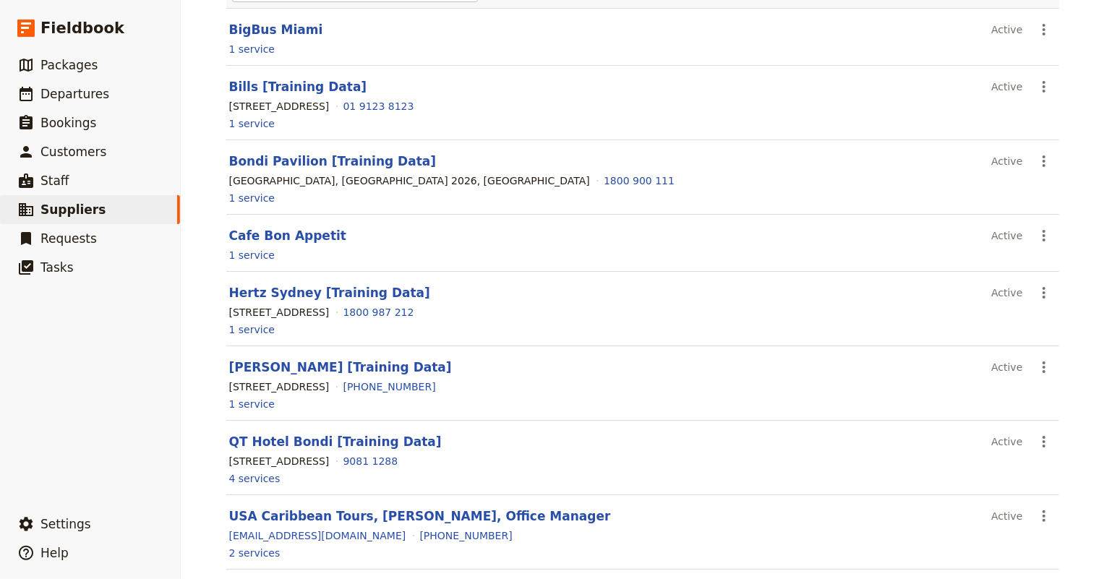
scroll to position [292, 0]
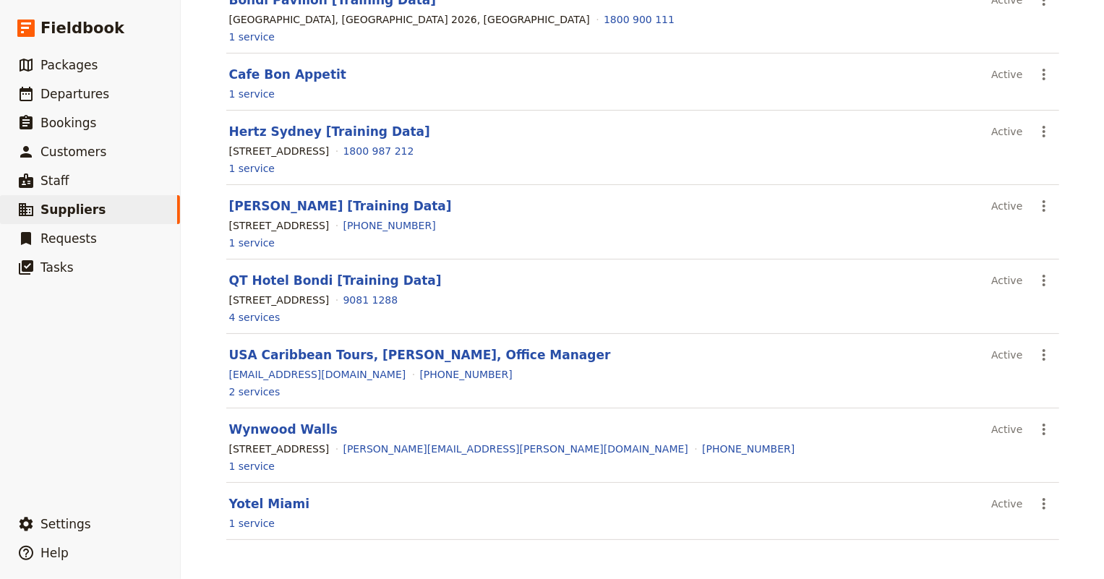
click at [266, 435] on header "Wynwood Walls" at bounding box center [607, 429] width 757 height 17
click at [263, 431] on link "Wynwood Walls" at bounding box center [283, 429] width 108 height 14
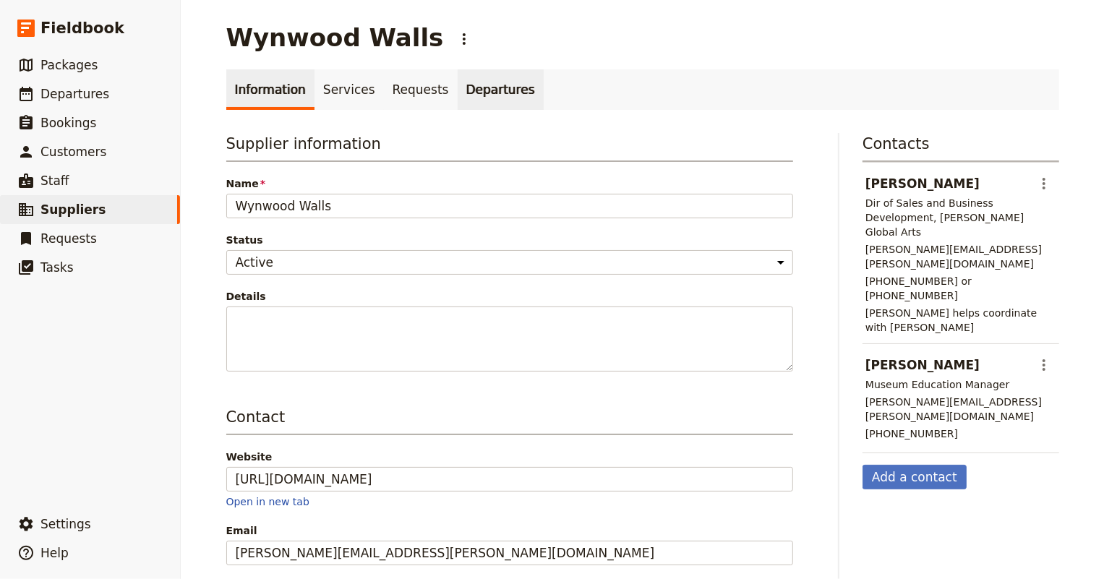
click at [465, 94] on link "Departures" at bounding box center [500, 89] width 86 height 40
select select "NAME"
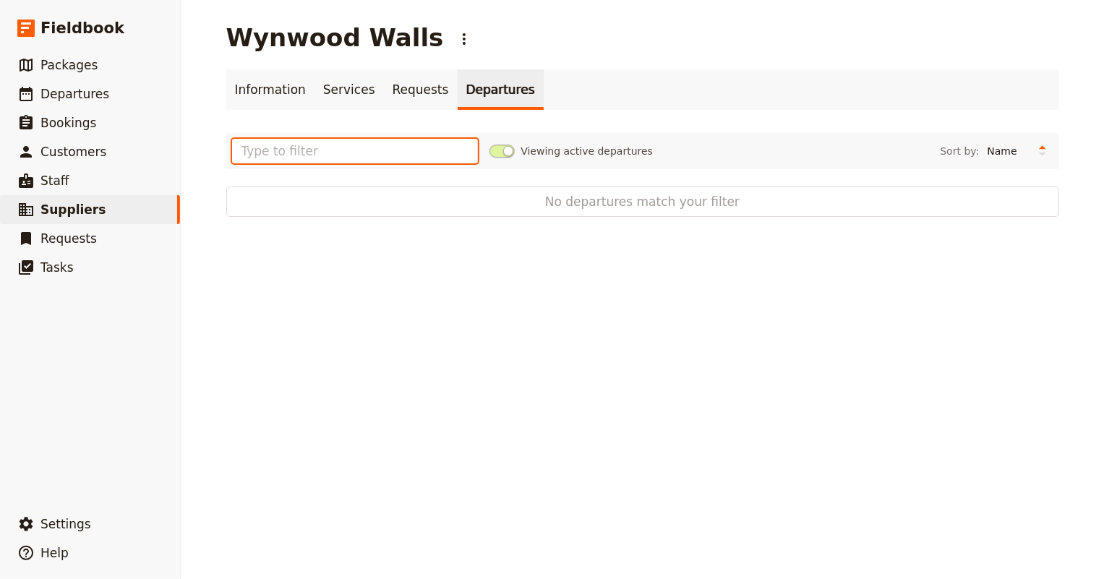
click at [383, 156] on input "text" at bounding box center [355, 151] width 246 height 25
type input "a"
click at [283, 98] on link "Information" at bounding box center [270, 89] width 88 height 40
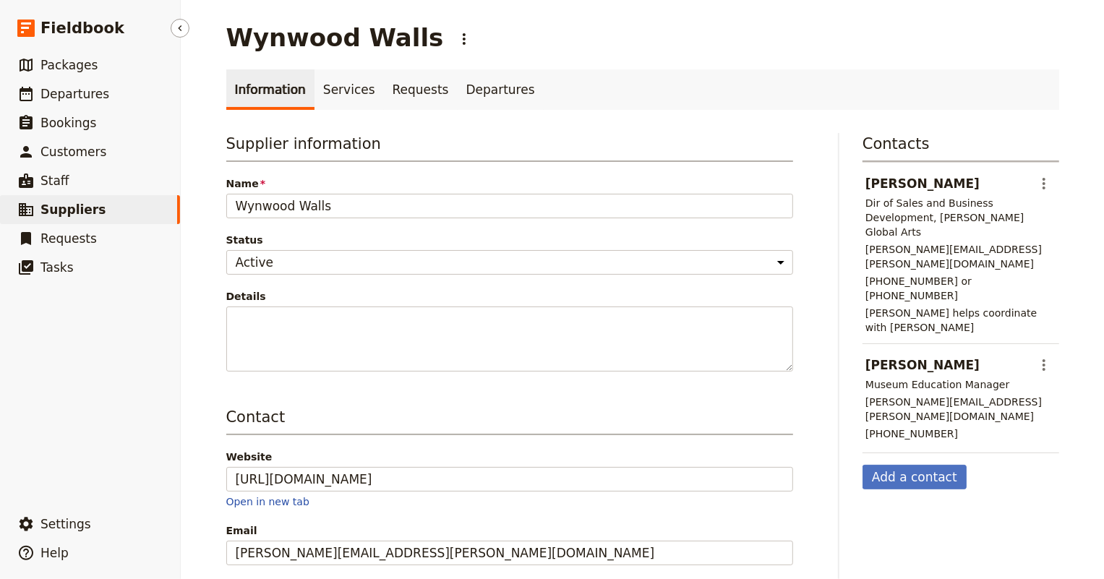
click at [70, 207] on span "Suppliers" at bounding box center [72, 209] width 65 height 14
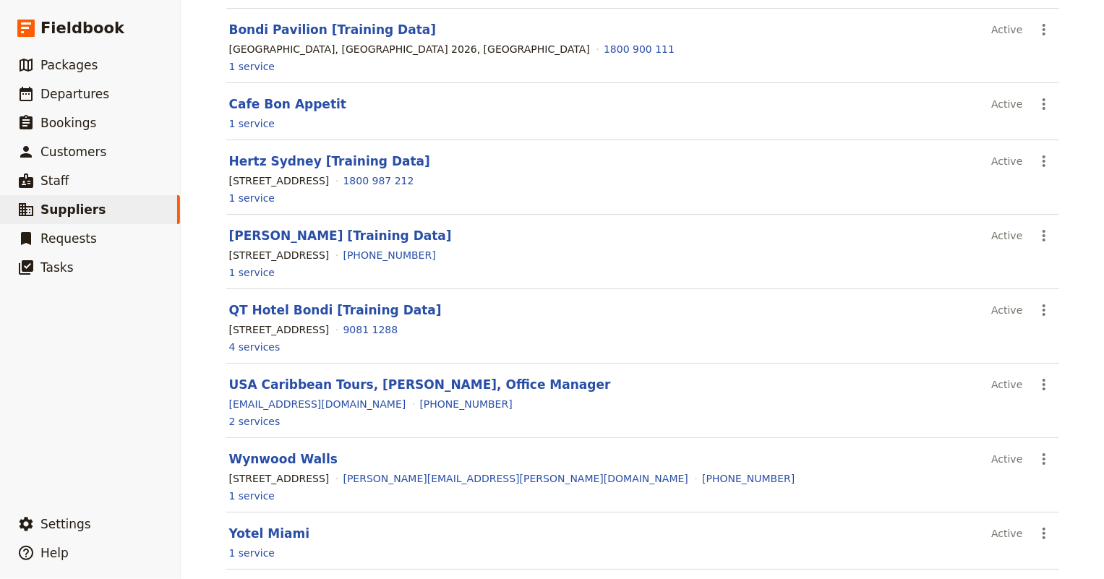
scroll to position [292, 0]
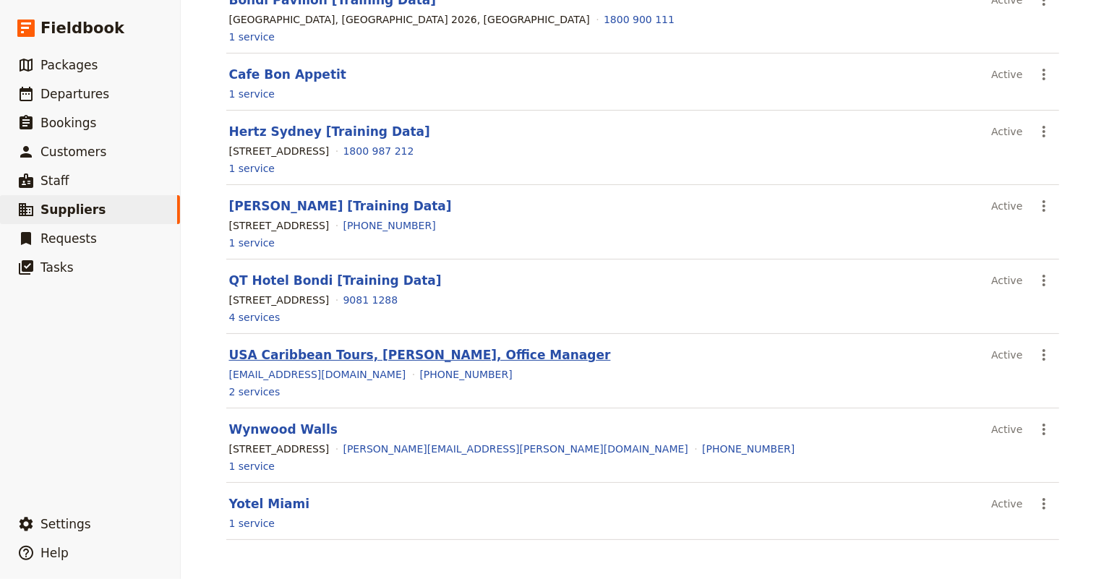
click at [264, 351] on link "USA Caribbean Tours, [PERSON_NAME], Office Manager" at bounding box center [420, 355] width 382 height 14
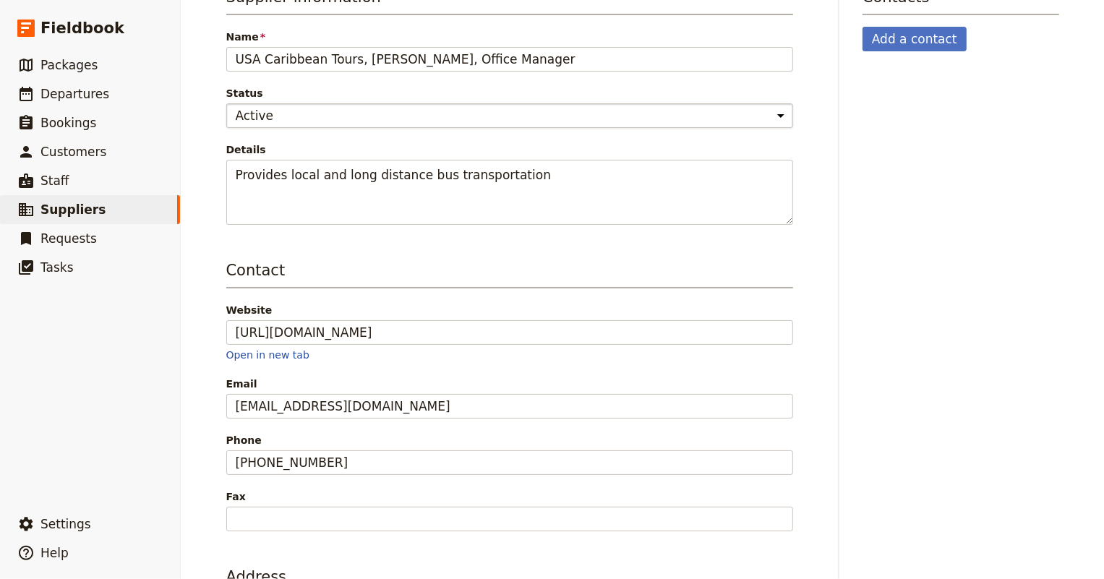
scroll to position [15, 0]
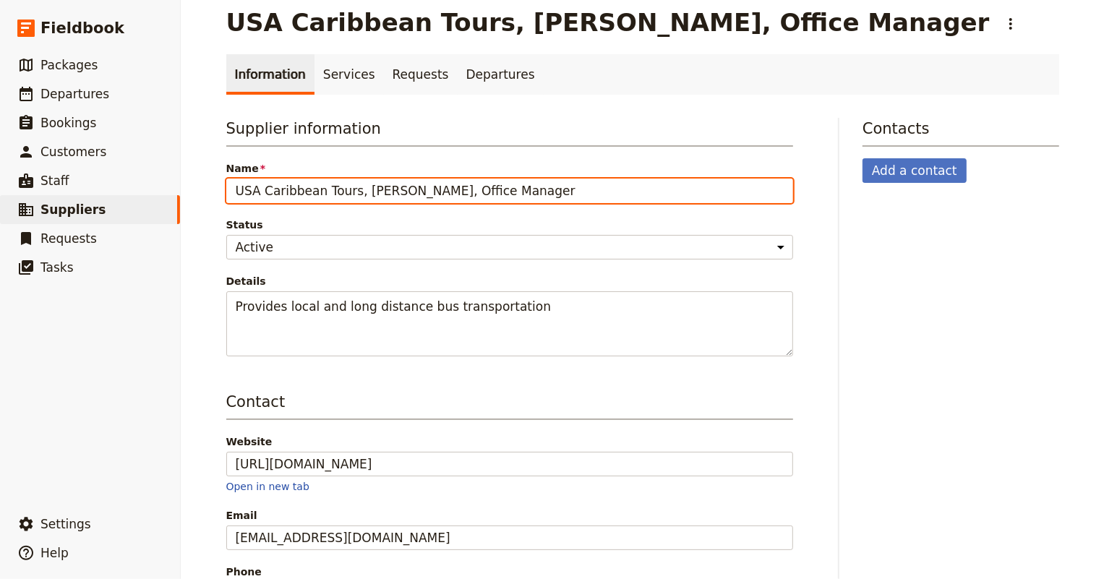
drag, startPoint x: 511, startPoint y: 192, endPoint x: 351, endPoint y: 190, distance: 160.5
click at [351, 190] on input "USA Caribbean Tours, [PERSON_NAME], Office Manager" at bounding box center [509, 191] width 567 height 25
type input "USA Caribbean Tours,"
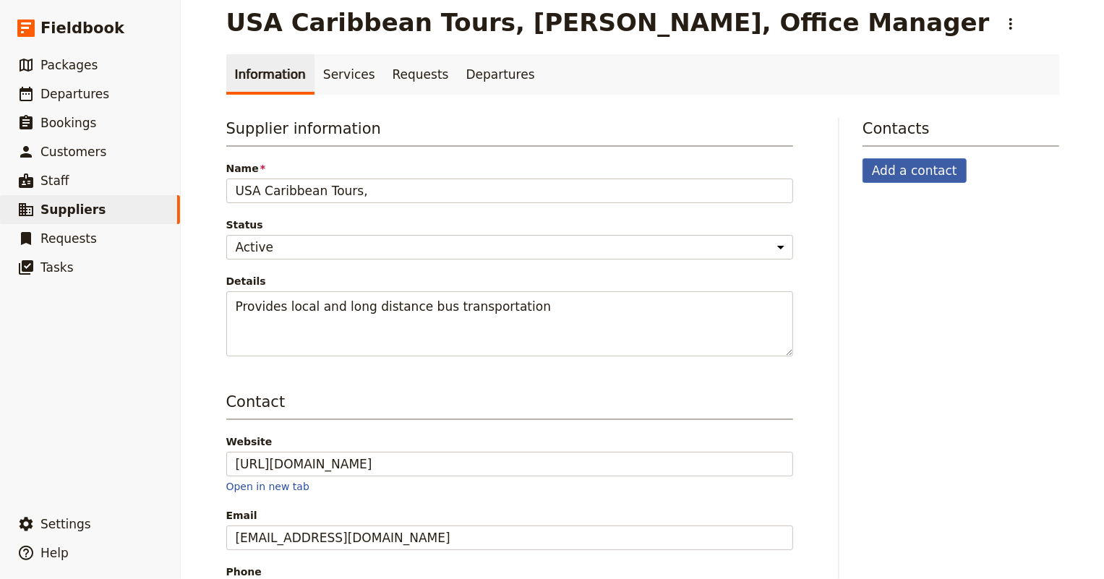
click at [901, 173] on button "Add a contact" at bounding box center [914, 170] width 104 height 25
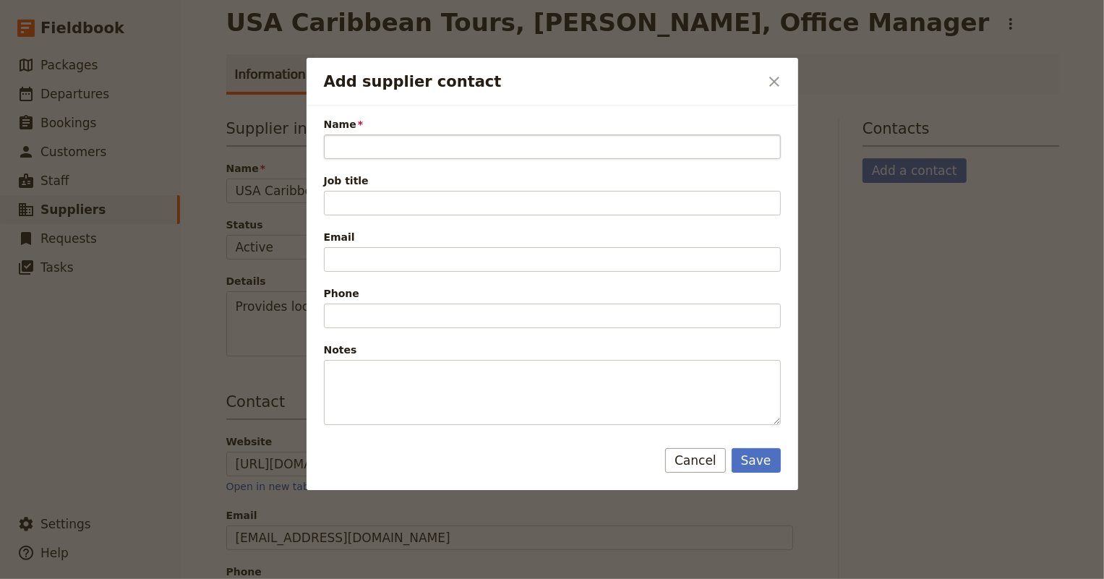
click at [424, 157] on input "Name" at bounding box center [552, 146] width 457 height 25
drag, startPoint x: 514, startPoint y: 145, endPoint x: 405, endPoint y: 147, distance: 109.2
click at [405, 147] on input "[PERSON_NAME], Office Manager" at bounding box center [552, 146] width 457 height 25
click at [406, 147] on input "[PERSON_NAME], Office Manager" at bounding box center [552, 146] width 457 height 25
click at [491, 147] on input "[PERSON_NAME], Office Manager" at bounding box center [552, 146] width 457 height 25
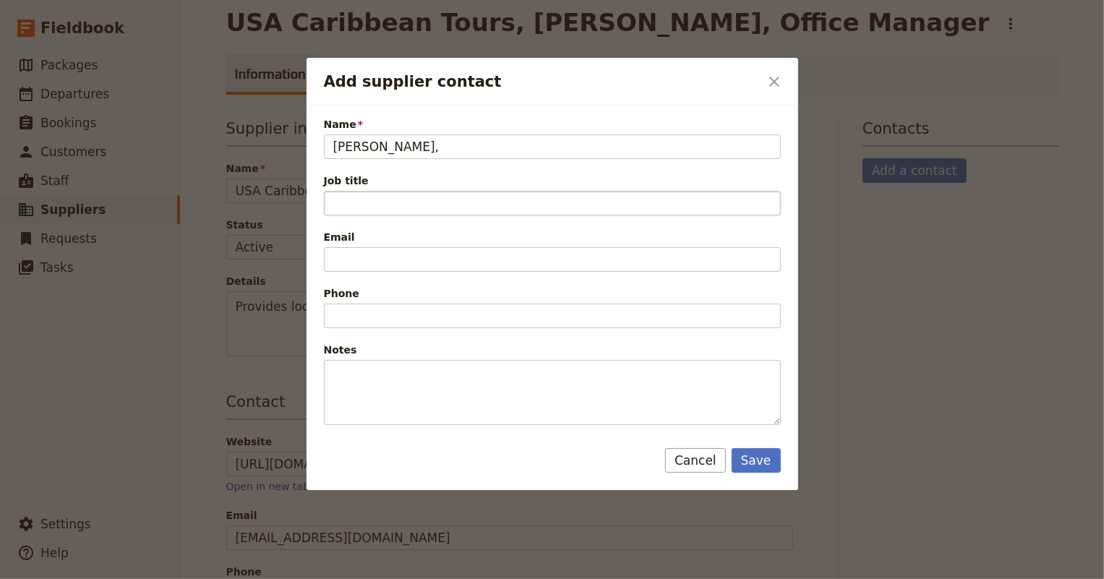
type input "[PERSON_NAME],"
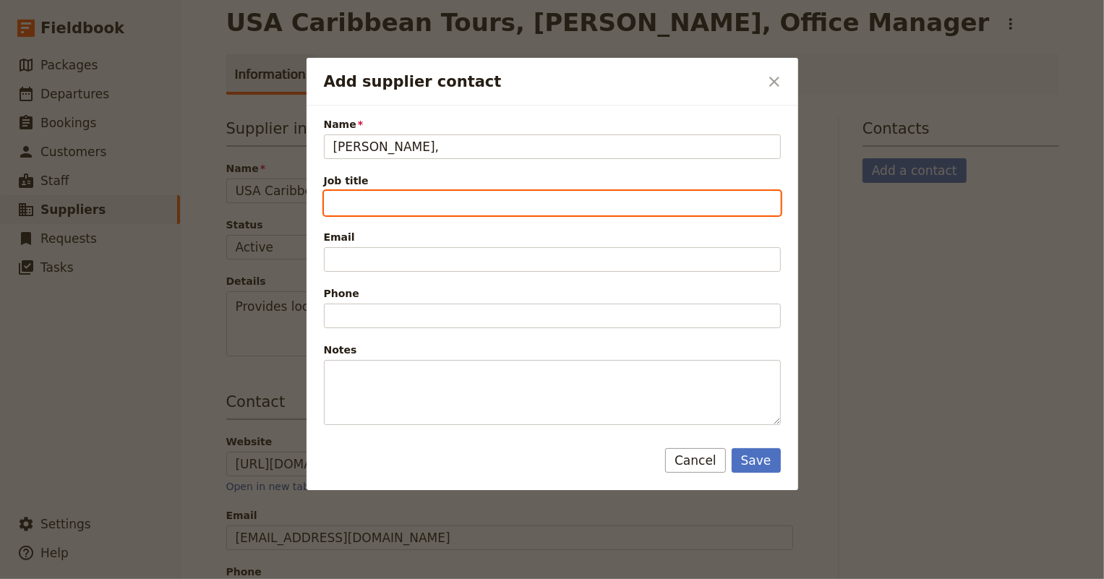
click at [357, 198] on input "Job title" at bounding box center [552, 203] width 457 height 25
paste input "Office Manager"
type input "Office Manager"
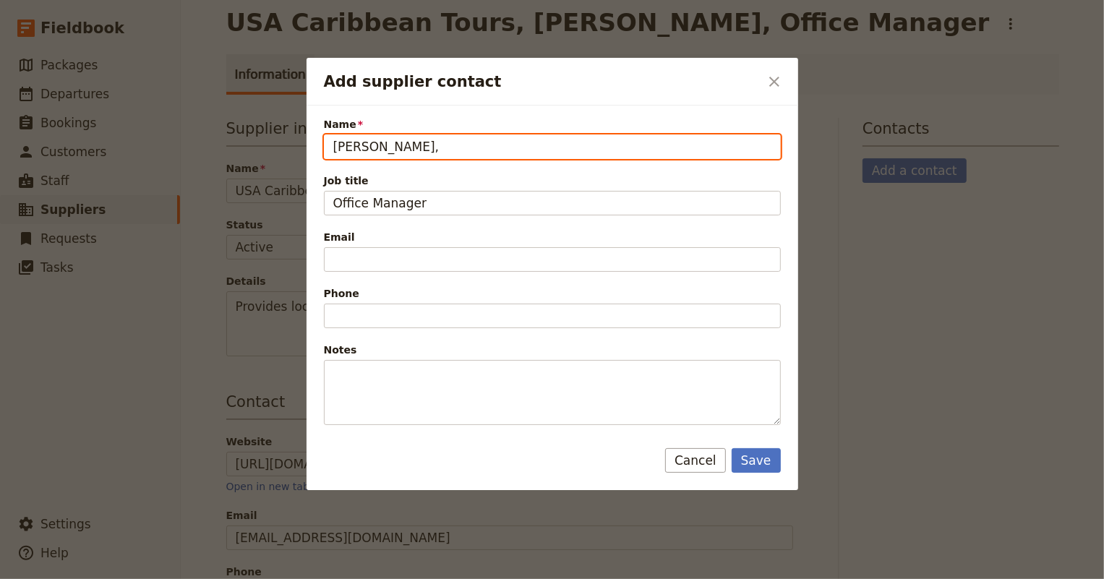
click at [405, 153] on input "[PERSON_NAME]," at bounding box center [552, 146] width 457 height 25
type input "[PERSON_NAME]"
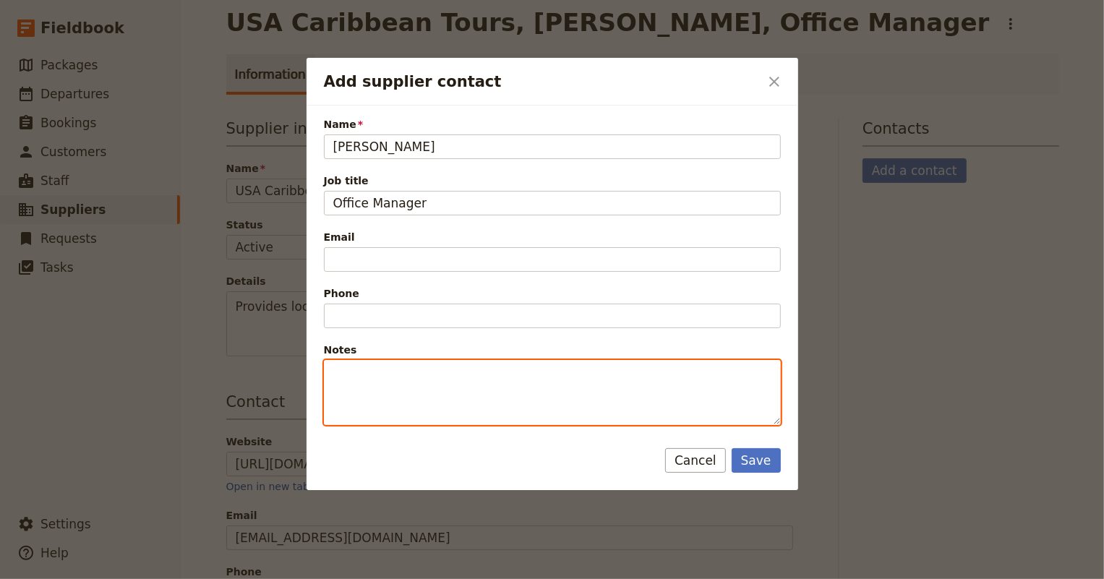
click at [438, 390] on textarea "Notes" at bounding box center [552, 392] width 457 height 65
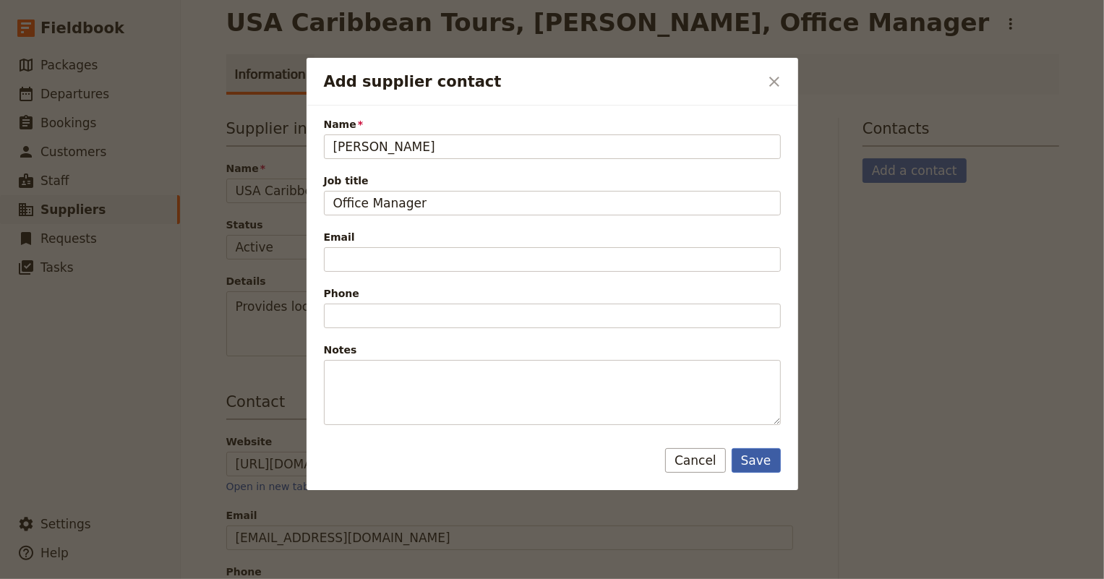
click at [762, 455] on button "Save" at bounding box center [755, 460] width 49 height 25
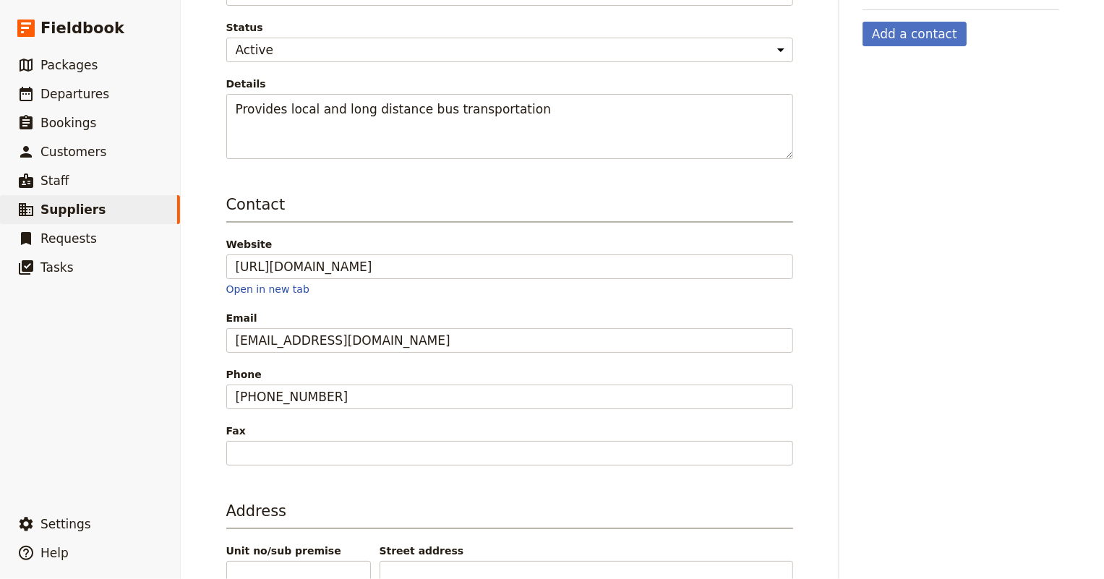
scroll to position [0, 0]
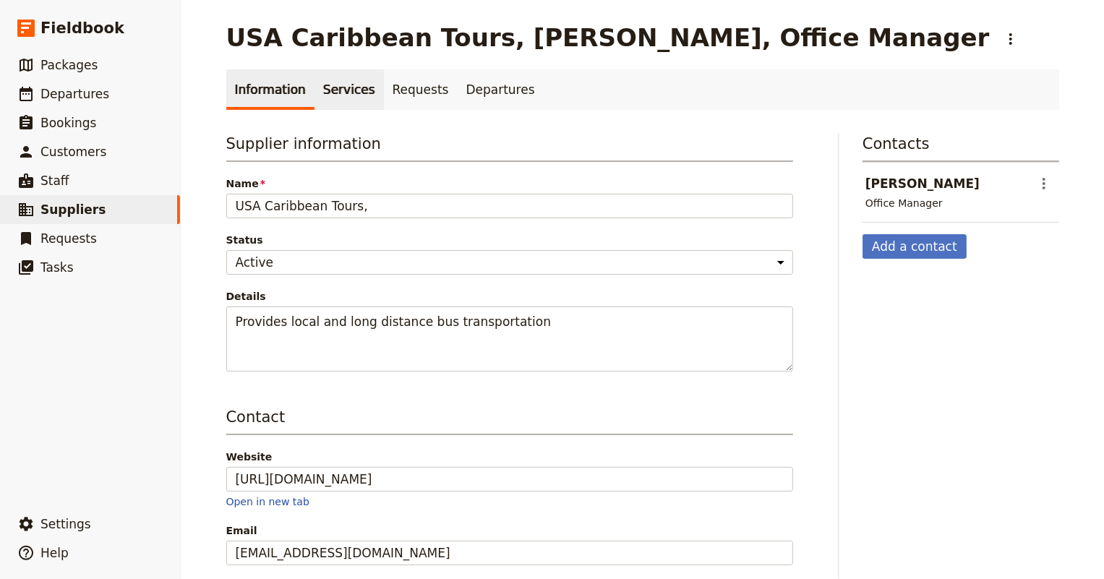
click at [335, 87] on link "Services" at bounding box center [348, 89] width 69 height 40
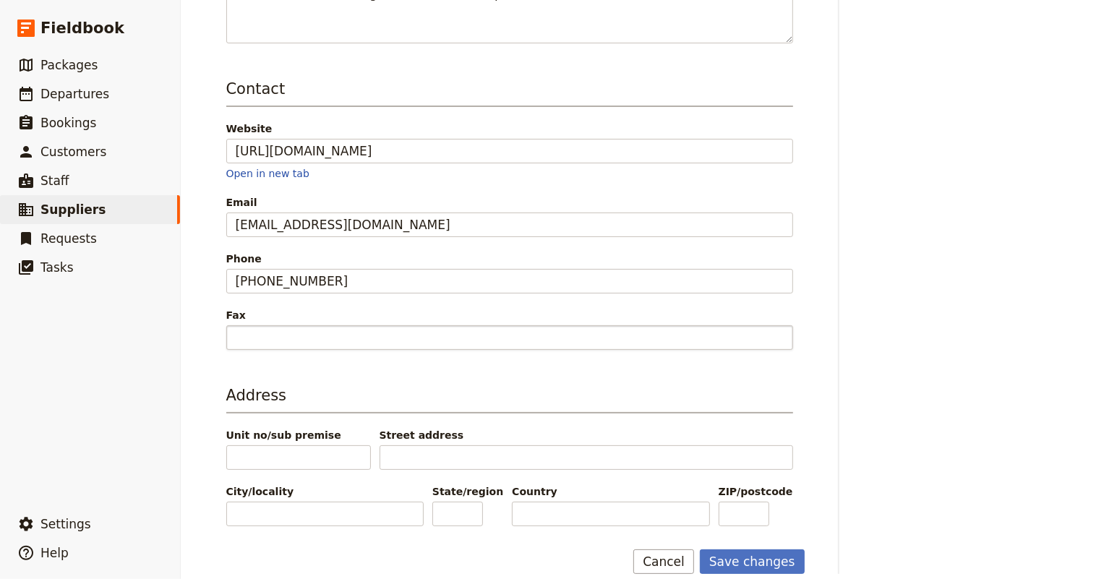
scroll to position [344, 0]
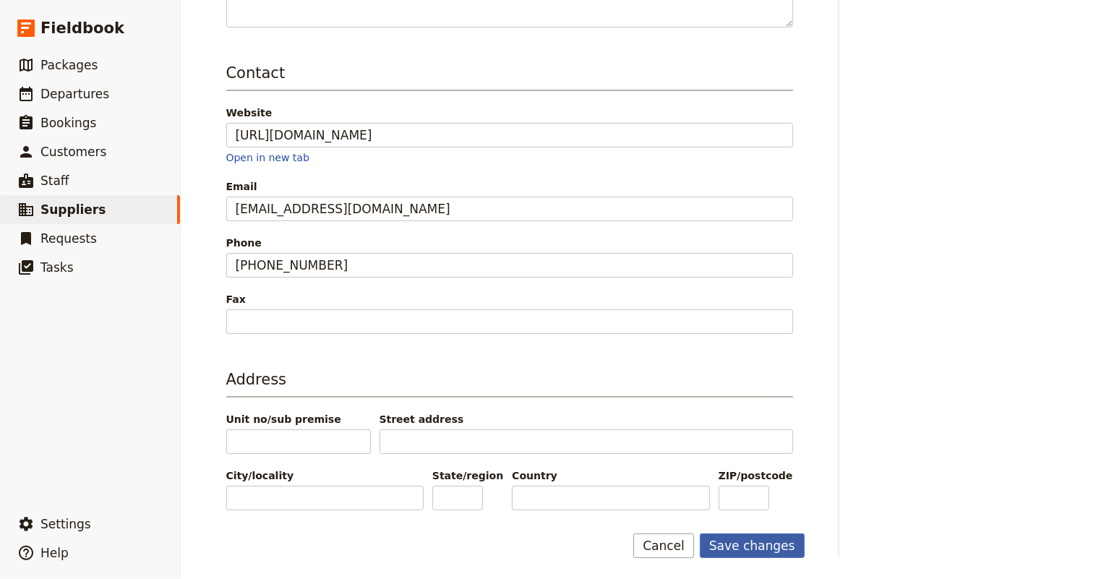
click at [789, 546] on button "Save changes" at bounding box center [752, 545] width 105 height 25
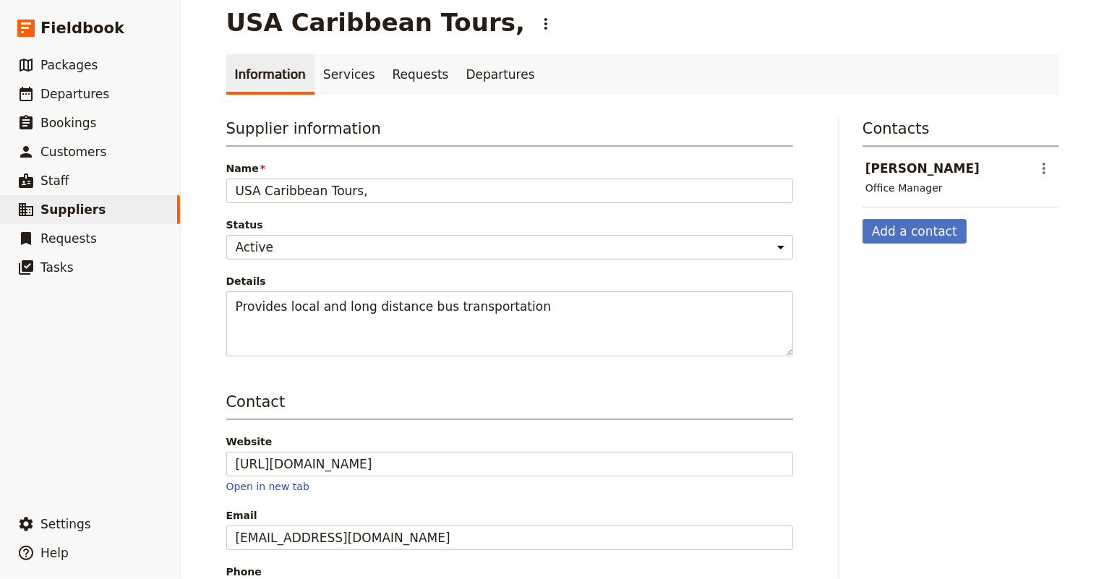
scroll to position [0, 0]
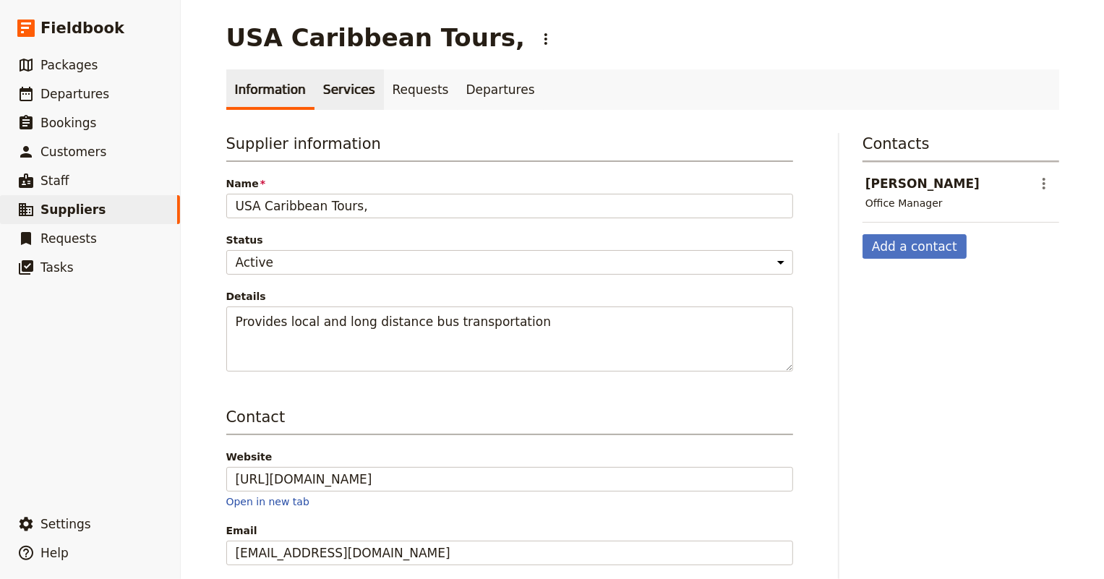
click at [336, 83] on link "Services" at bounding box center [348, 89] width 69 height 40
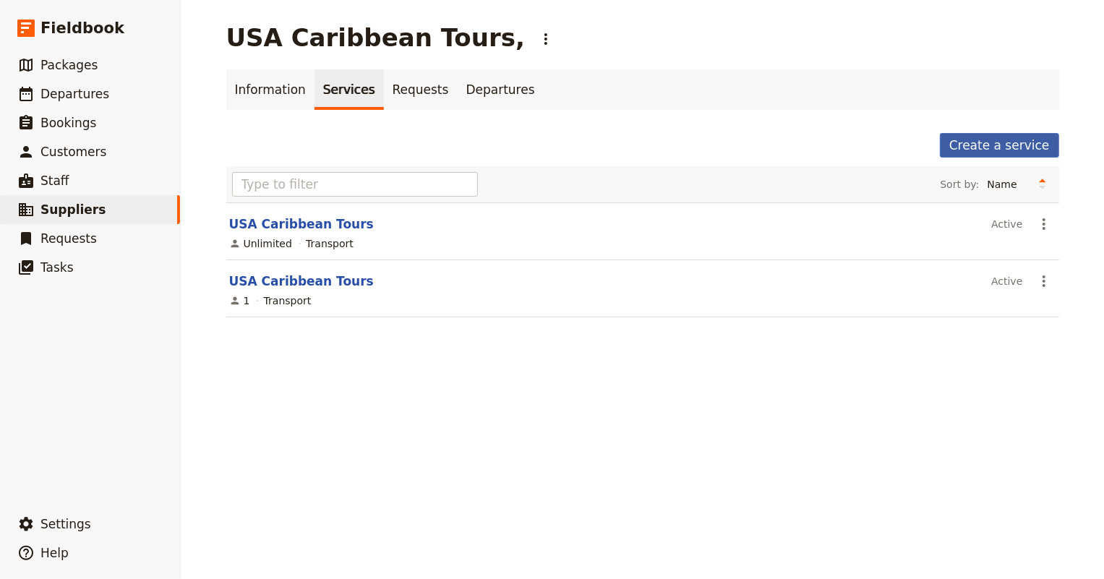
click at [961, 141] on link "Create a service" at bounding box center [999, 145] width 119 height 25
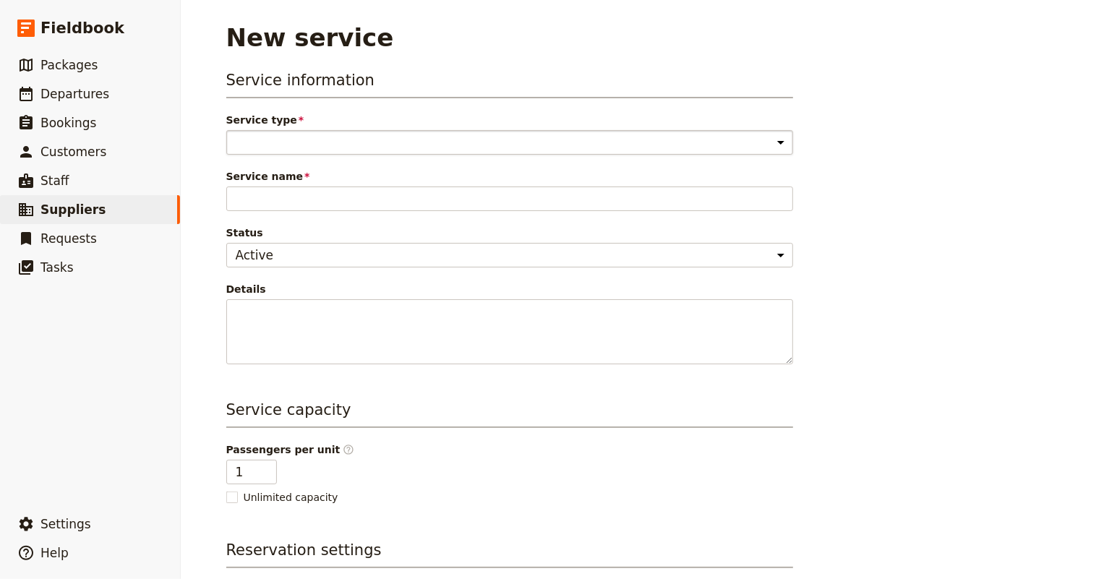
click at [715, 145] on select "Accommodation Activity Transport Flight Food and beverage Other" at bounding box center [509, 142] width 567 height 25
select select "TransportService"
click at [226, 130] on select "Accommodation Activity Transport Flight Food and beverage Other" at bounding box center [509, 142] width 567 height 25
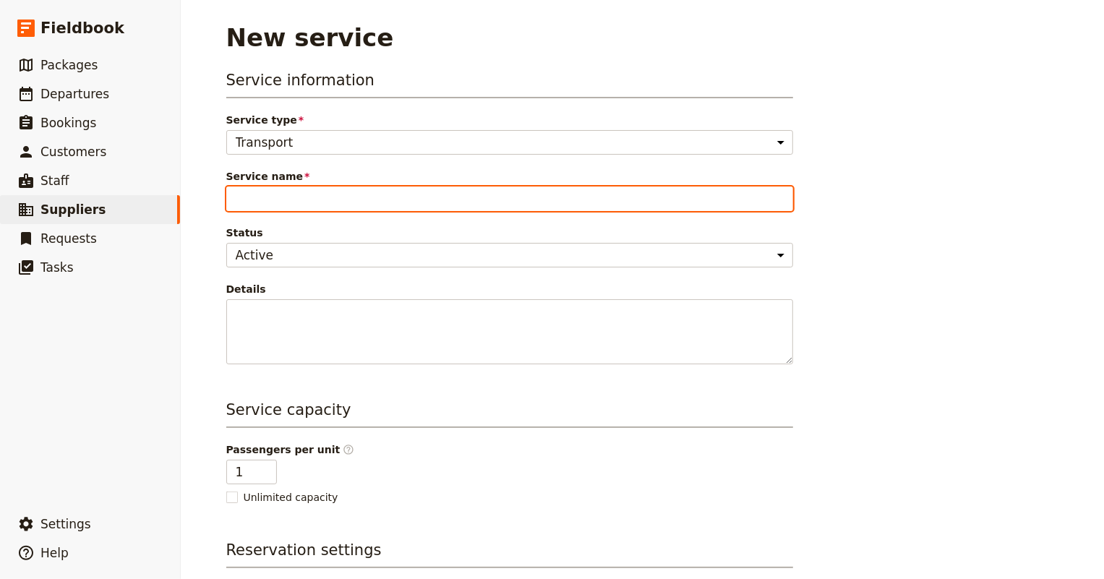
click at [485, 209] on input "Service name" at bounding box center [509, 198] width 567 height 25
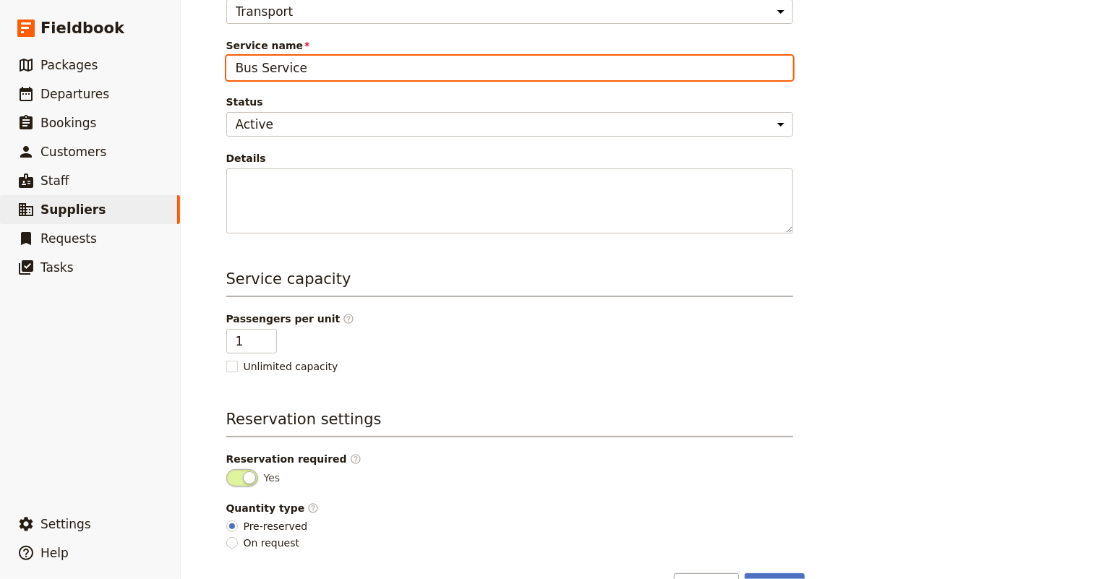
scroll to position [171, 0]
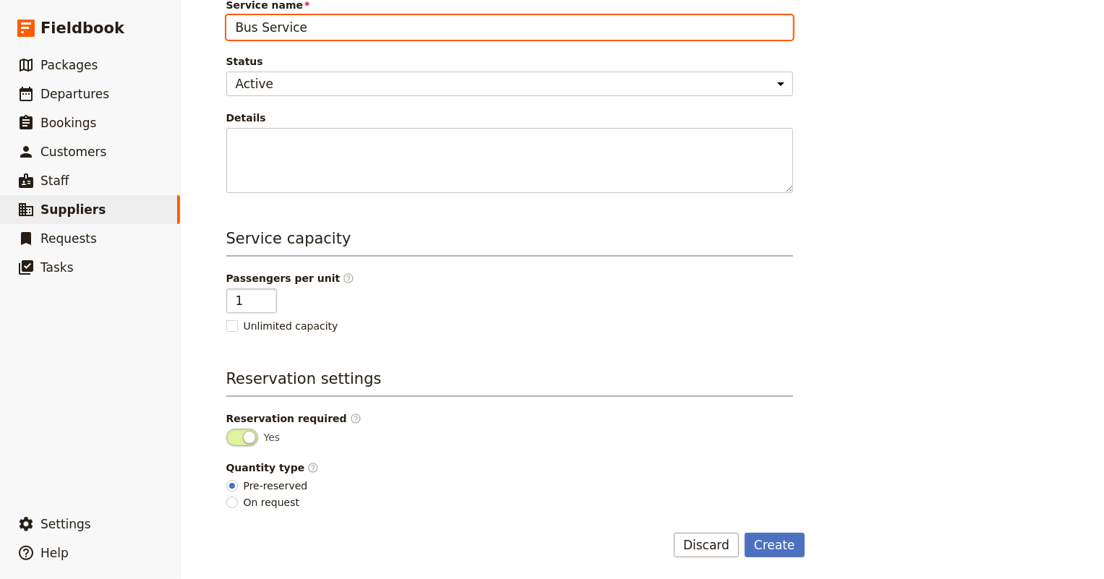
type input "Bus Service"
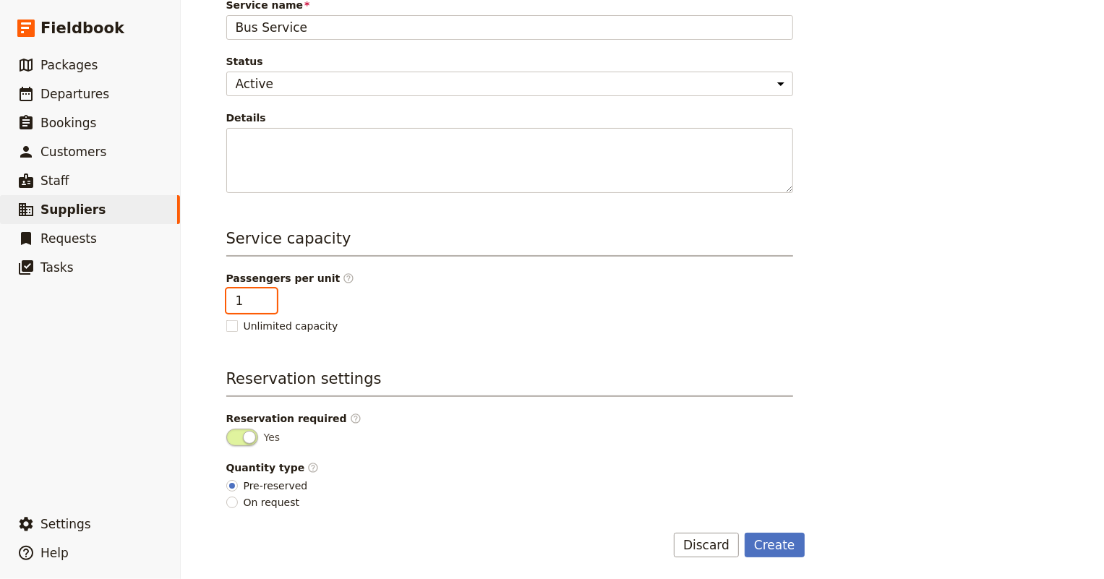
drag, startPoint x: 241, startPoint y: 298, endPoint x: 217, endPoint y: 298, distance: 24.6
click at [217, 298] on main "New service Service information Service type Accommodation Activity Transport F…" at bounding box center [642, 205] width 867 height 752
type input "20"
click at [511, 341] on div "Service information Service type Accommodation Activity Transport Flight Food a…" at bounding box center [509, 203] width 567 height 611
click at [769, 549] on button "Create" at bounding box center [774, 545] width 60 height 25
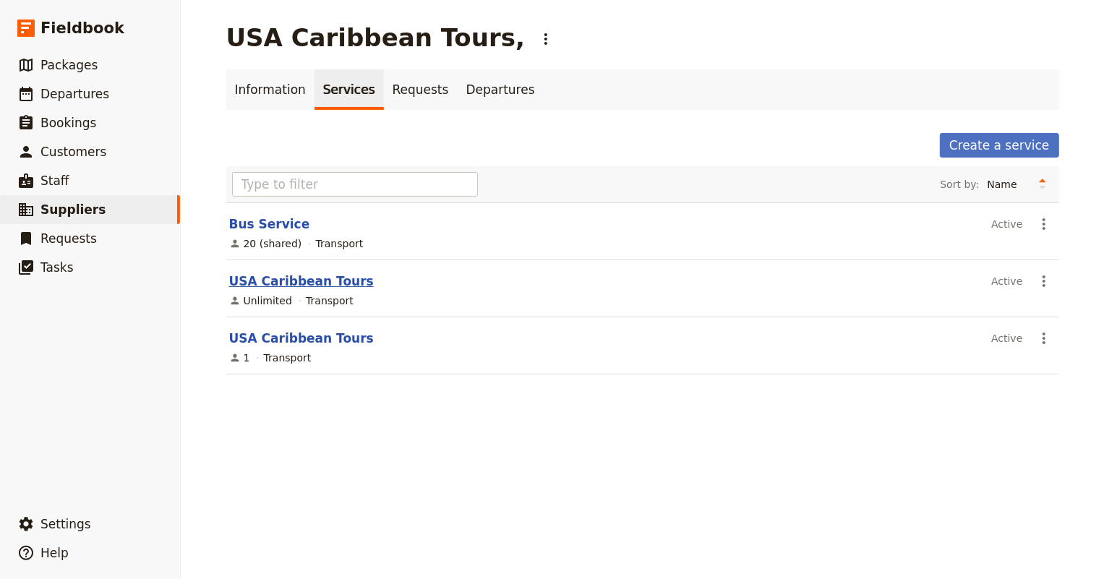
click at [285, 283] on link "USA Caribbean Tours" at bounding box center [301, 281] width 145 height 14
click at [257, 223] on link "Bus Service" at bounding box center [269, 224] width 81 height 14
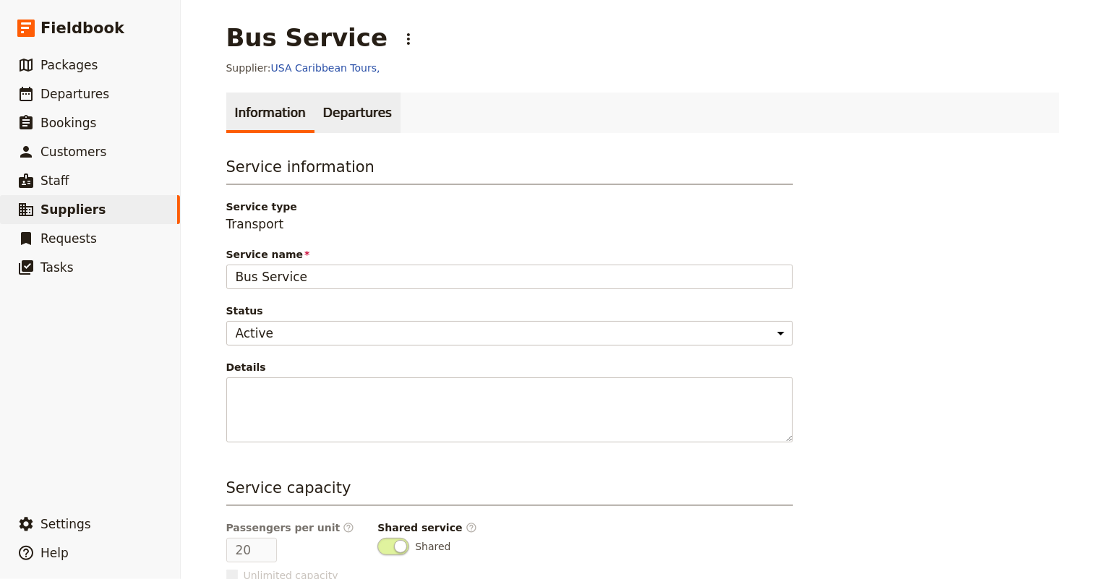
click at [332, 108] on link "Departures" at bounding box center [357, 113] width 86 height 40
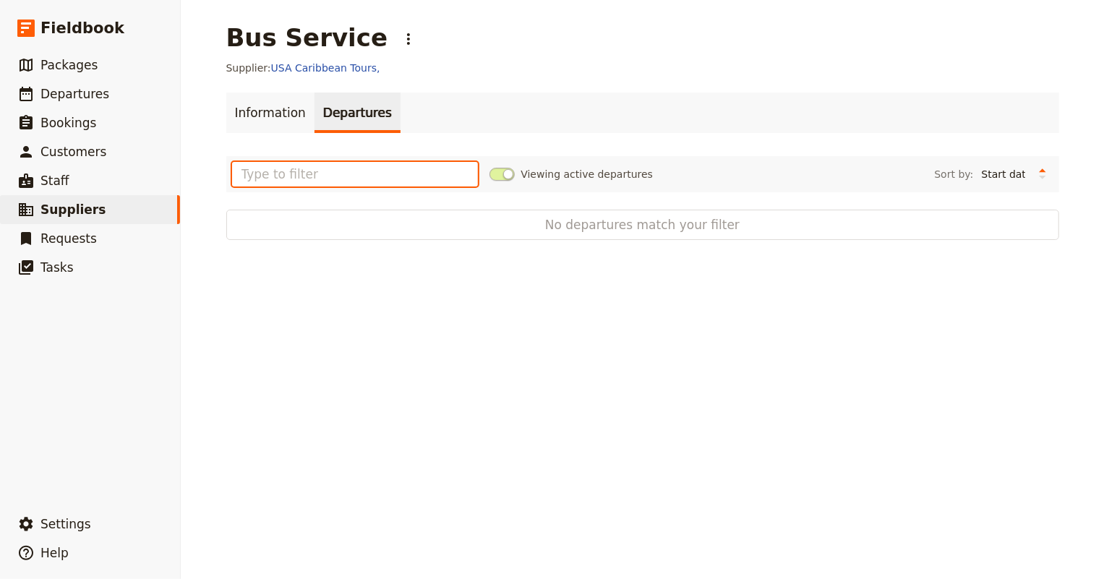
click at [323, 168] on input "text" at bounding box center [355, 174] width 246 height 25
type input "a"
type input "[GEOGRAPHIC_DATA]"
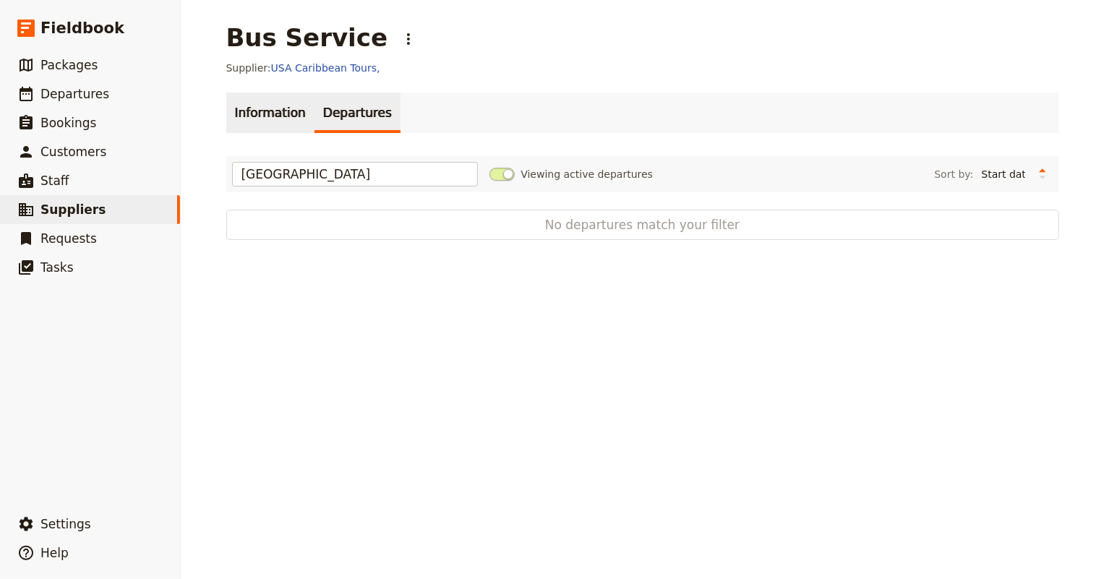
click at [250, 107] on link "Information" at bounding box center [270, 113] width 88 height 40
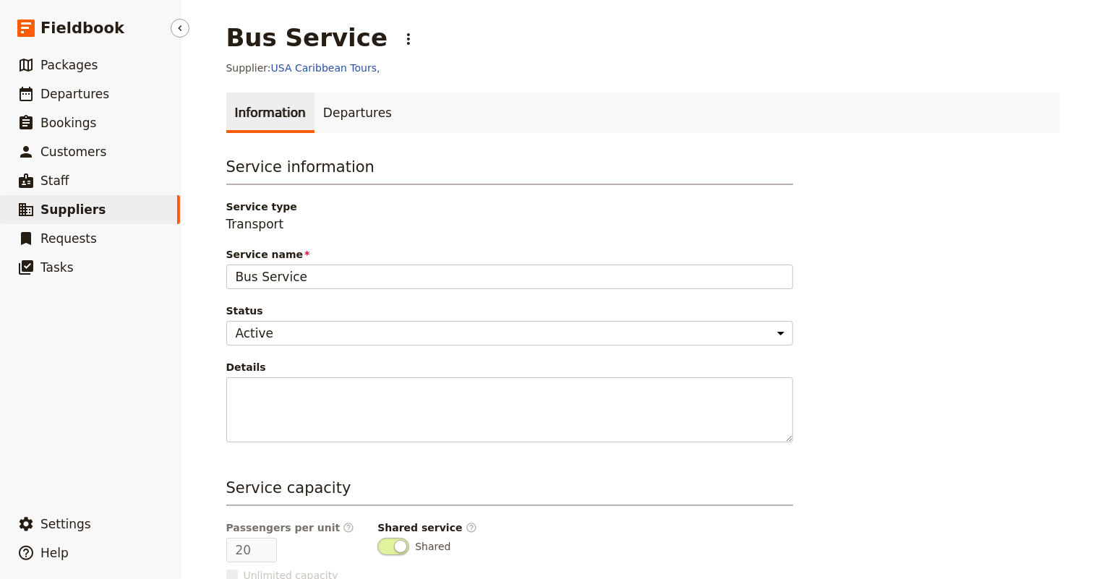
click at [20, 213] on icon at bounding box center [26, 209] width 14 height 13
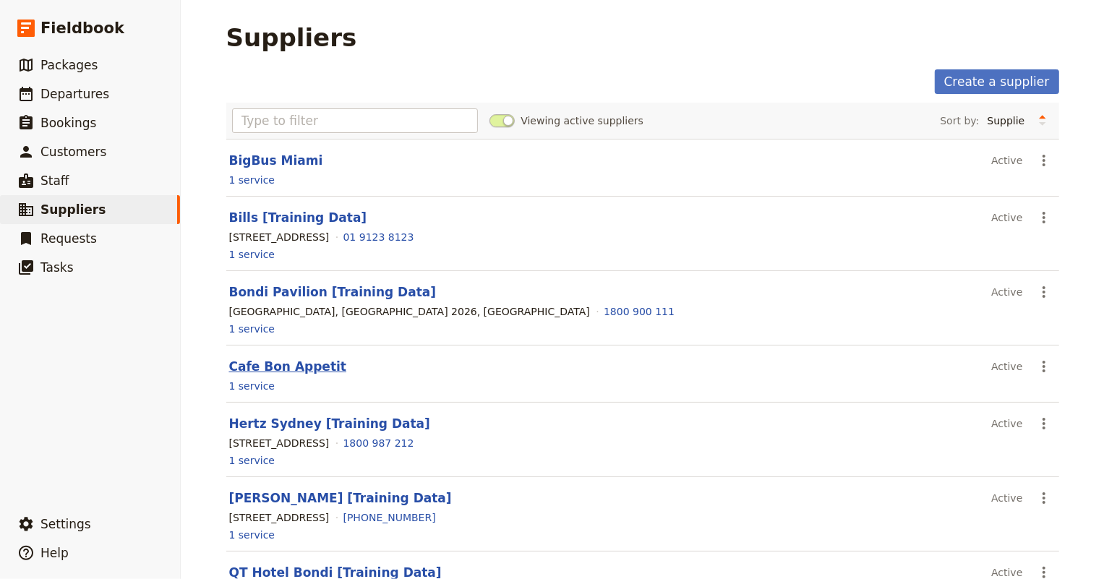
click at [265, 367] on link "Cafe Bon Appetit" at bounding box center [288, 366] width 118 height 14
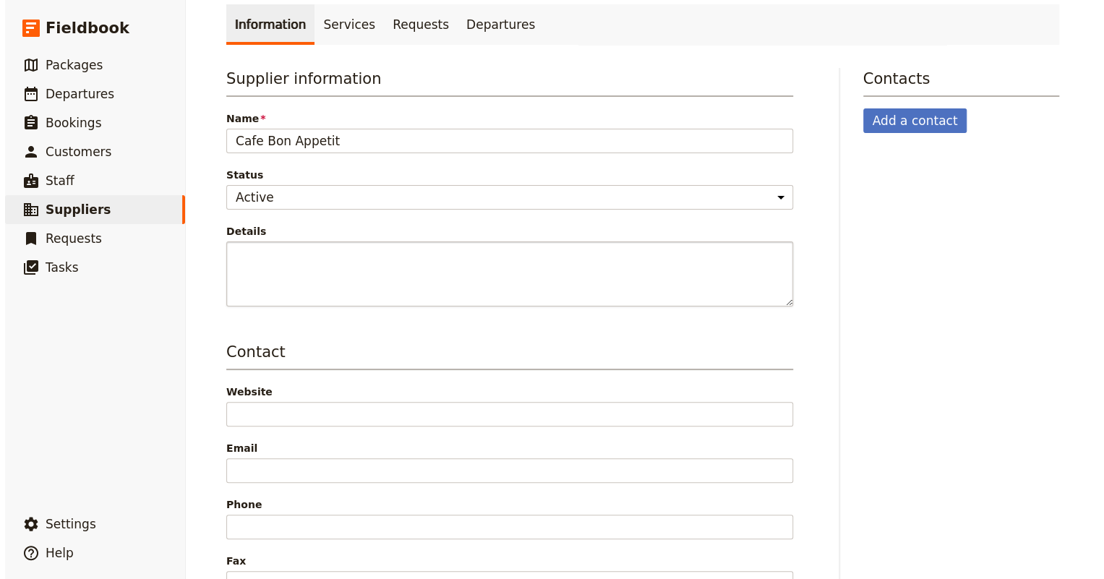
scroll to position [131, 0]
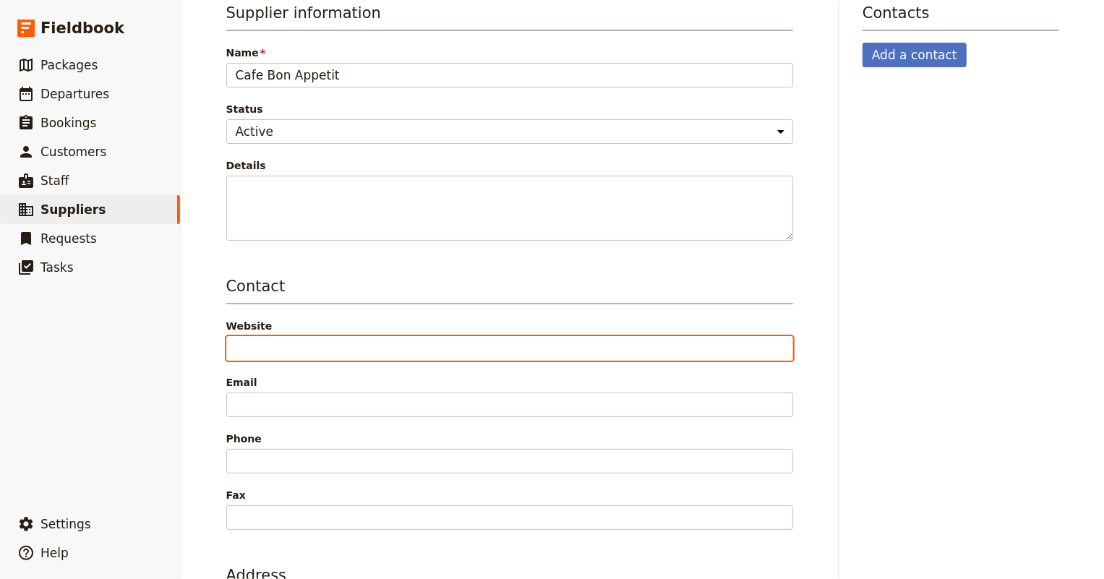
click at [274, 340] on input "Website" at bounding box center [509, 348] width 567 height 25
paste input "[URL][DOMAIN_NAME]"
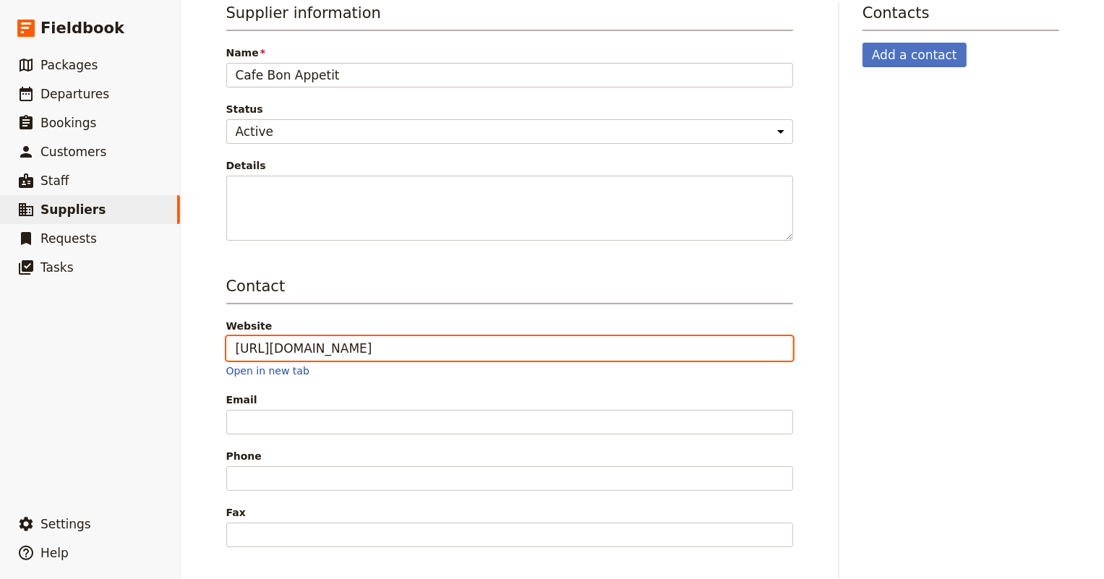
scroll to position [0, 29]
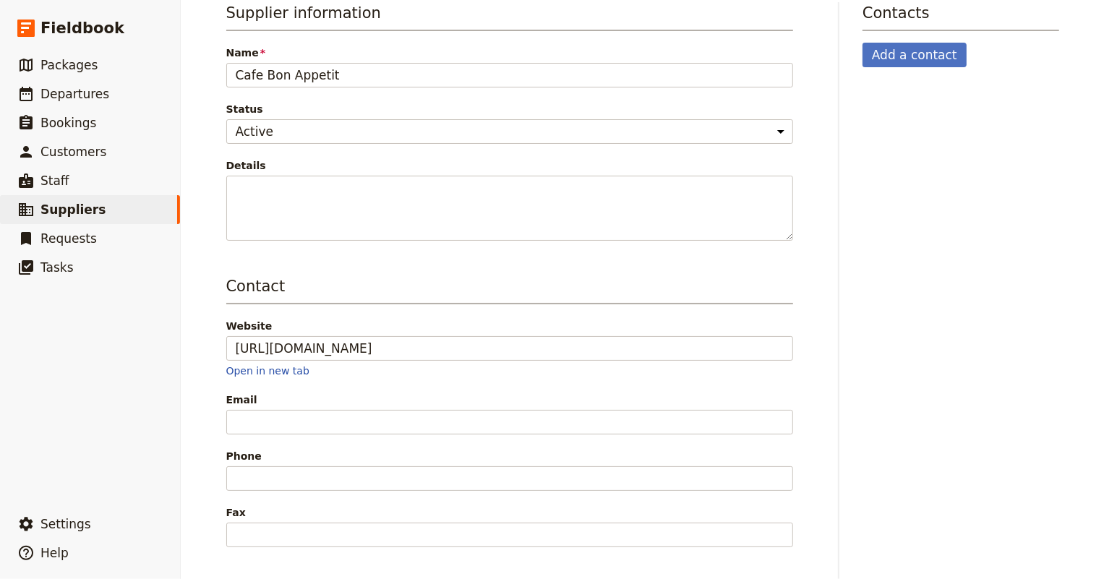
type input "[URL][DOMAIN_NAME]"
click at [374, 398] on span "Email" at bounding box center [509, 399] width 567 height 14
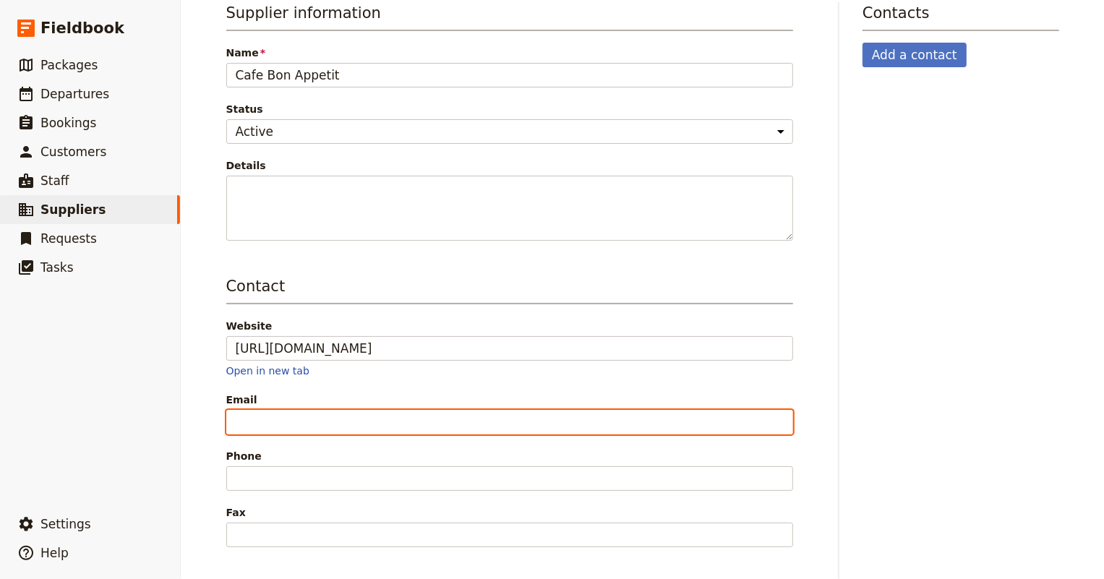
click at [374, 410] on input "Email" at bounding box center [509, 422] width 567 height 25
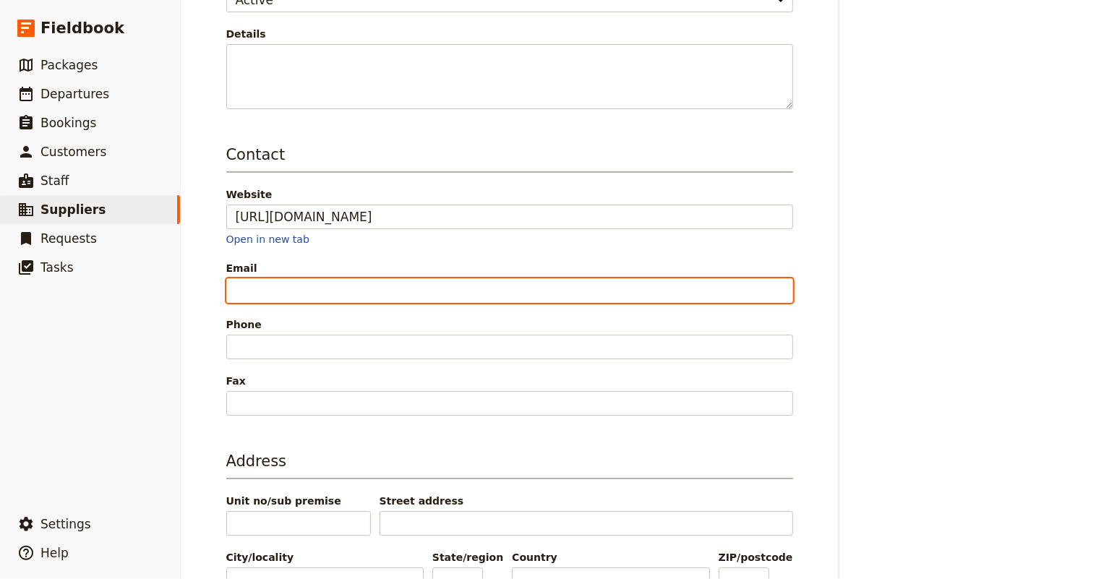
scroll to position [328, 0]
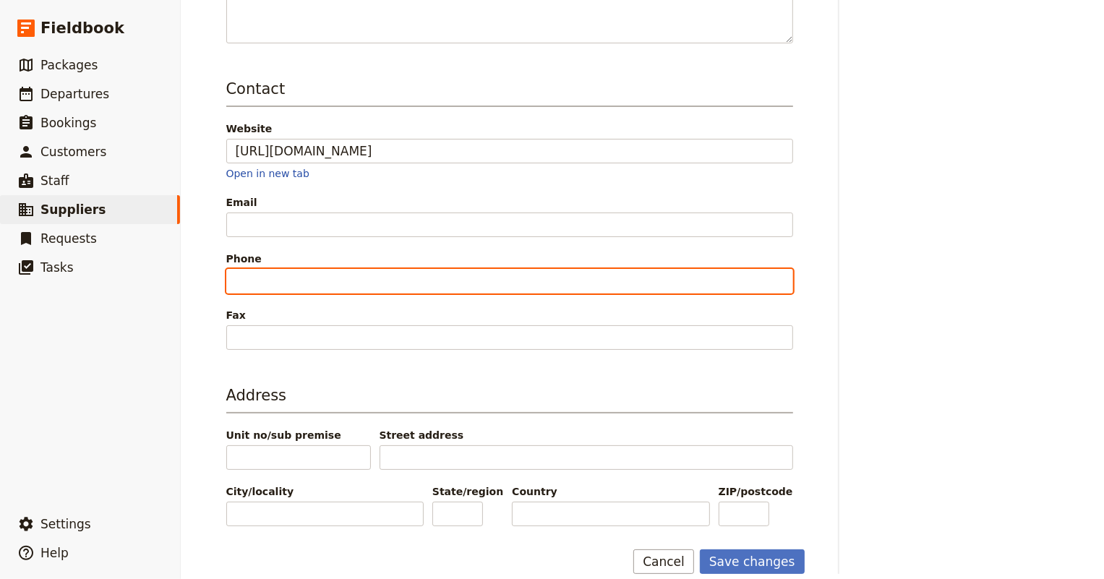
click at [328, 274] on input "Phone" at bounding box center [509, 281] width 567 height 25
paste input "727.864.7822"
type input "727.864.7822"
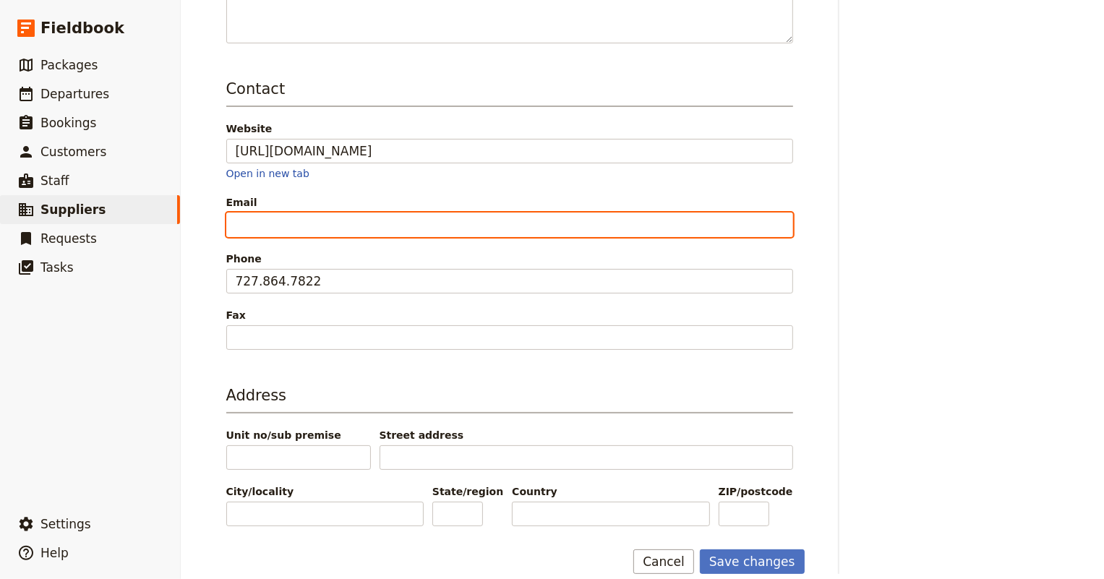
click at [318, 223] on input "Email" at bounding box center [509, 224] width 567 height 25
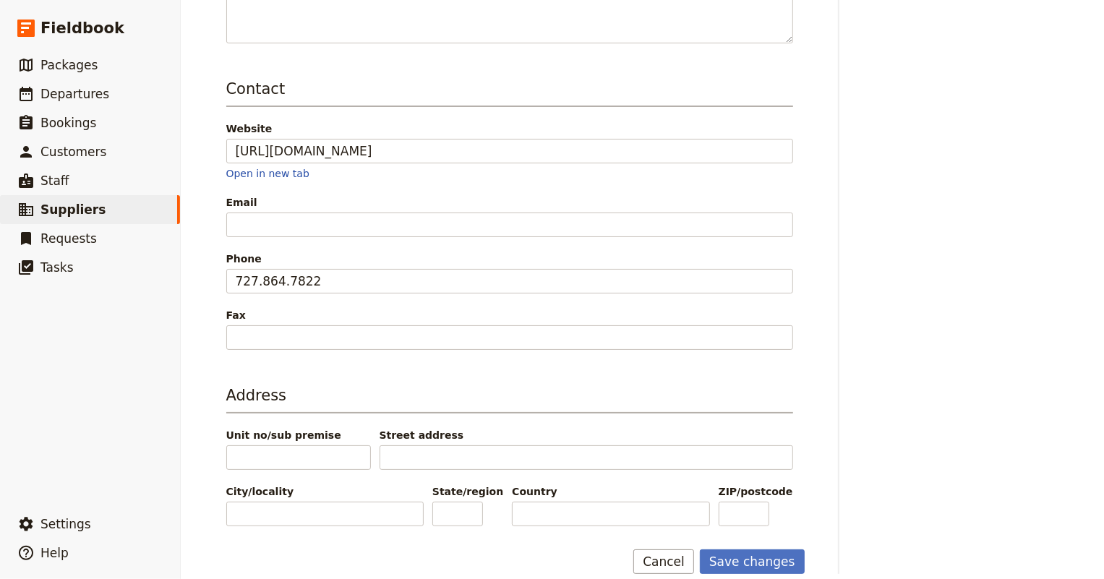
click at [846, 290] on div "Supplier information Name Cafe Bon Appetit Status Active Inactive Details Conta…" at bounding box center [642, 189] width 833 height 769
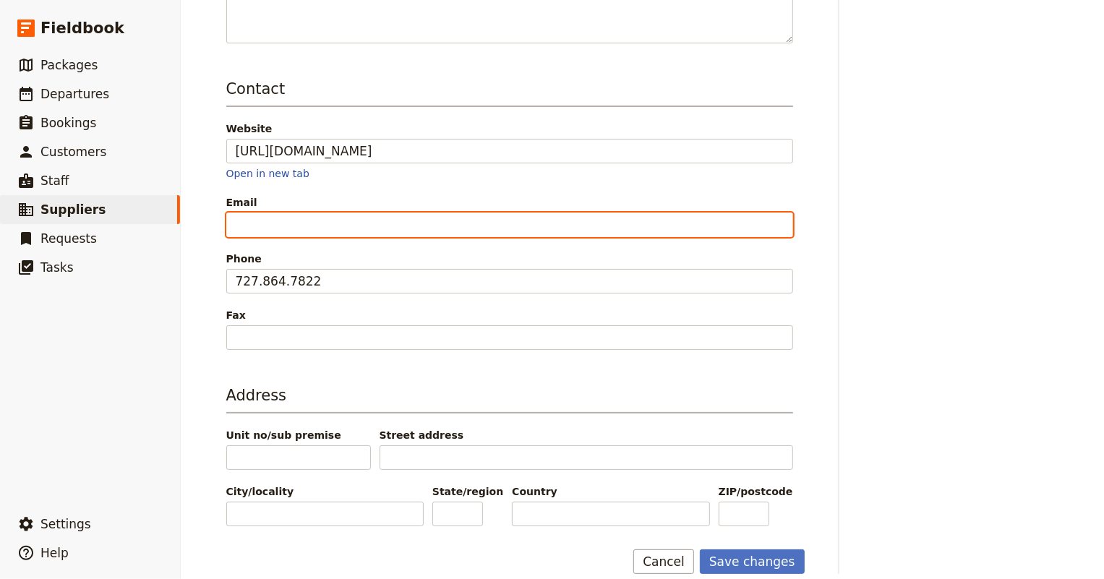
click at [395, 215] on input "Email" at bounding box center [509, 224] width 567 height 25
type input "[EMAIL_ADDRESS][DOMAIN_NAME]"
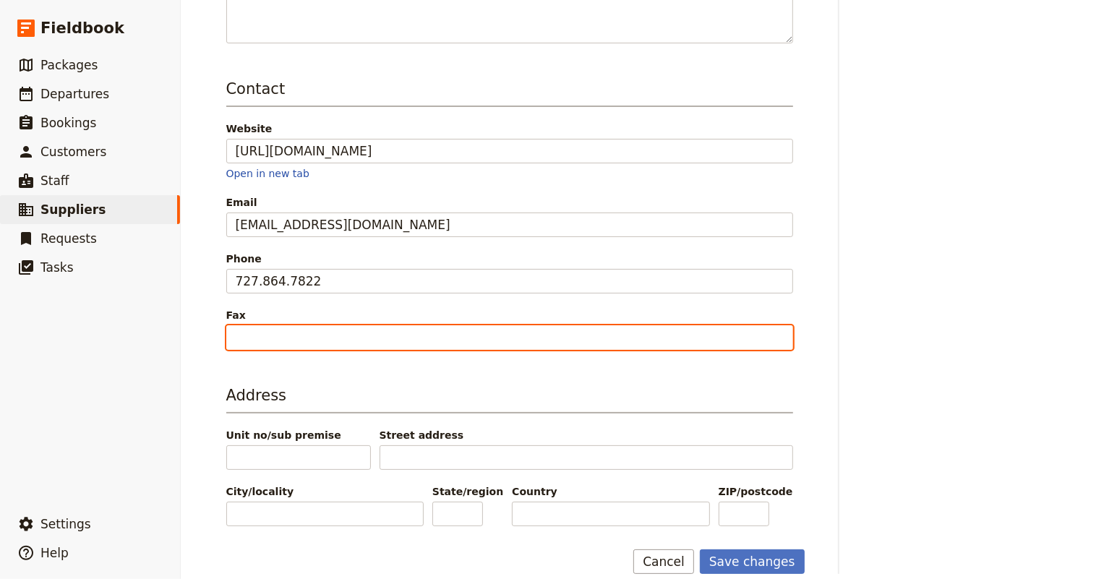
paste input "727.647.9199"
type input "727.647.9199 Voice"
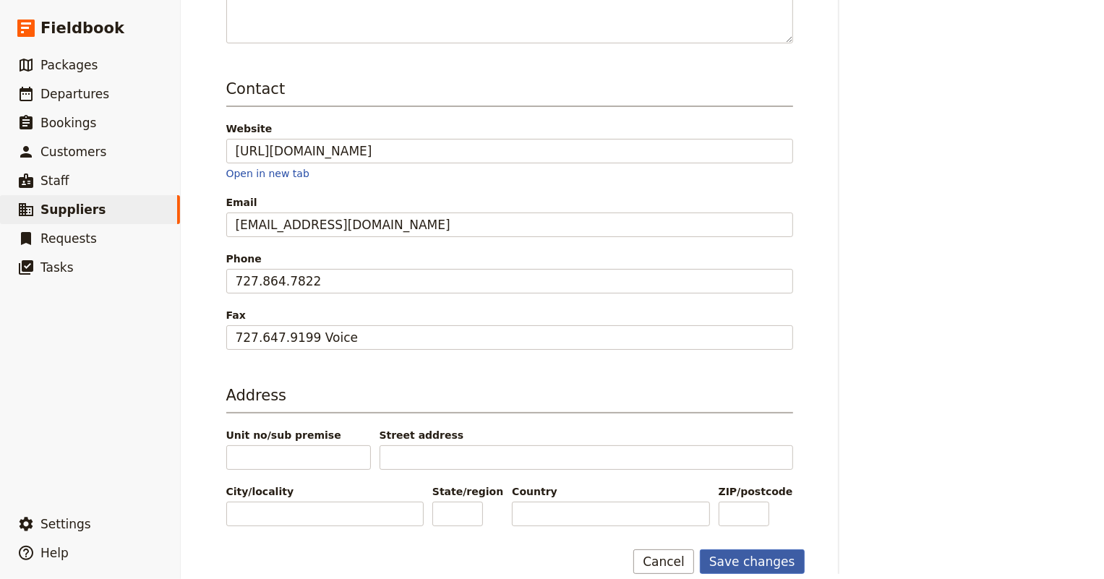
click at [744, 552] on button "Save changes" at bounding box center [752, 561] width 105 height 25
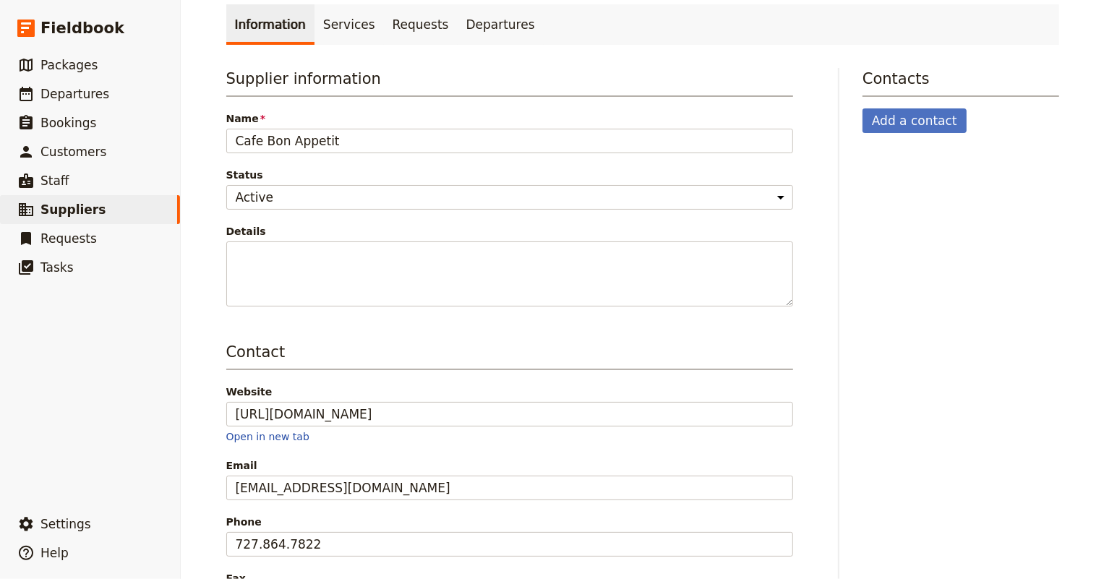
scroll to position [0, 0]
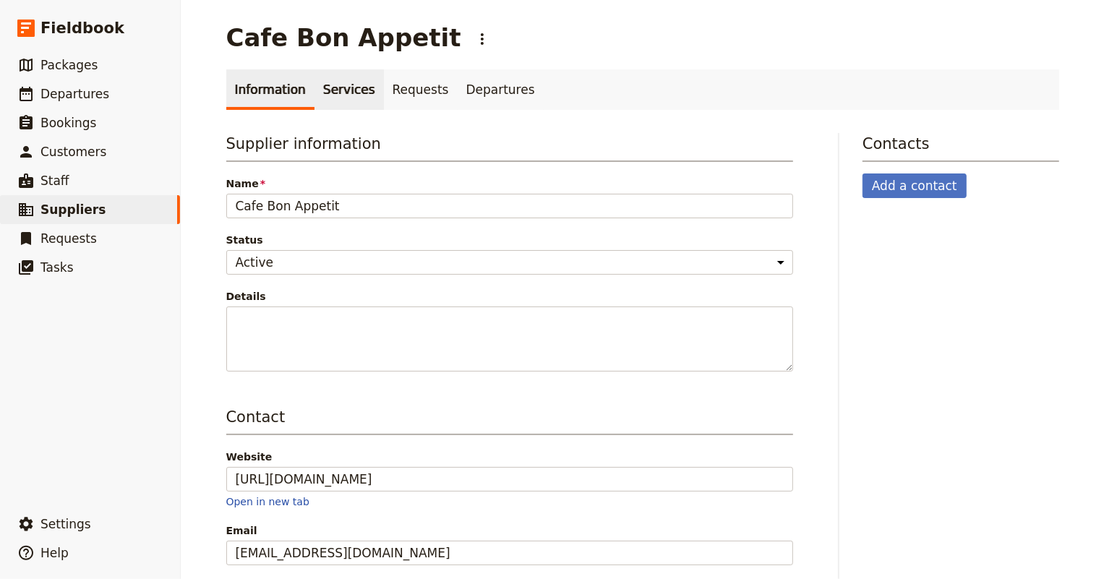
click at [340, 90] on link "Services" at bounding box center [348, 89] width 69 height 40
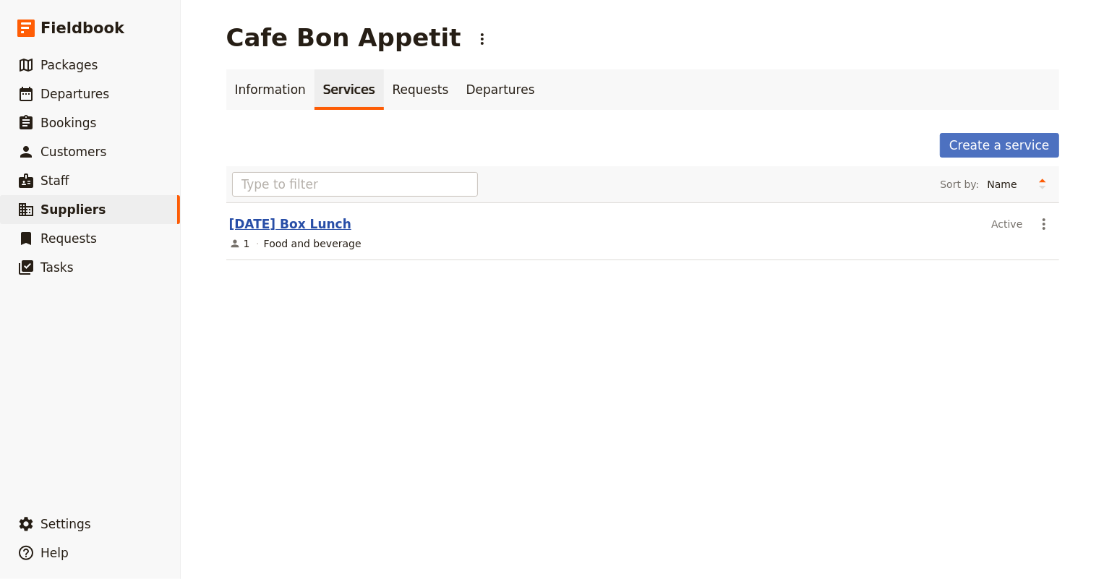
click at [259, 225] on link "[DATE] Box Lunch" at bounding box center [290, 224] width 122 height 14
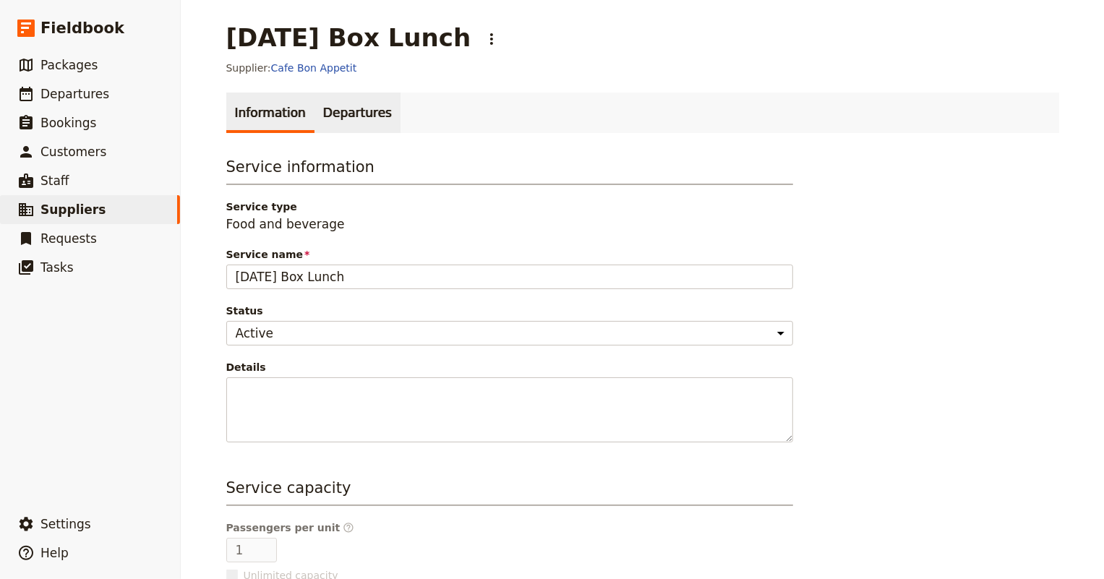
click at [352, 113] on link "Departures" at bounding box center [357, 113] width 86 height 40
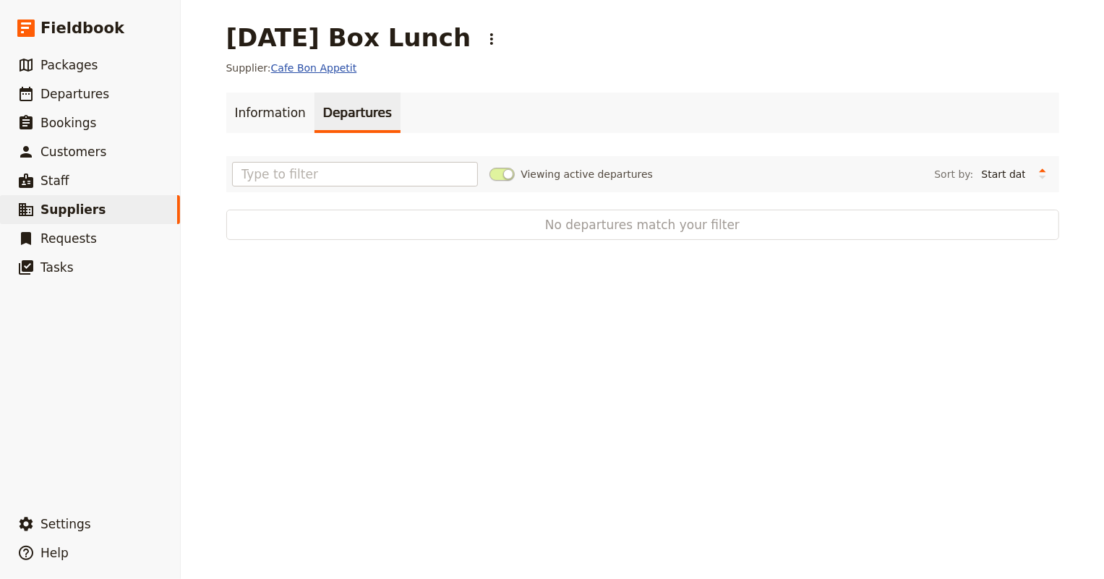
click at [293, 71] on link "Cafe Bon Appetit" at bounding box center [314, 68] width 86 height 12
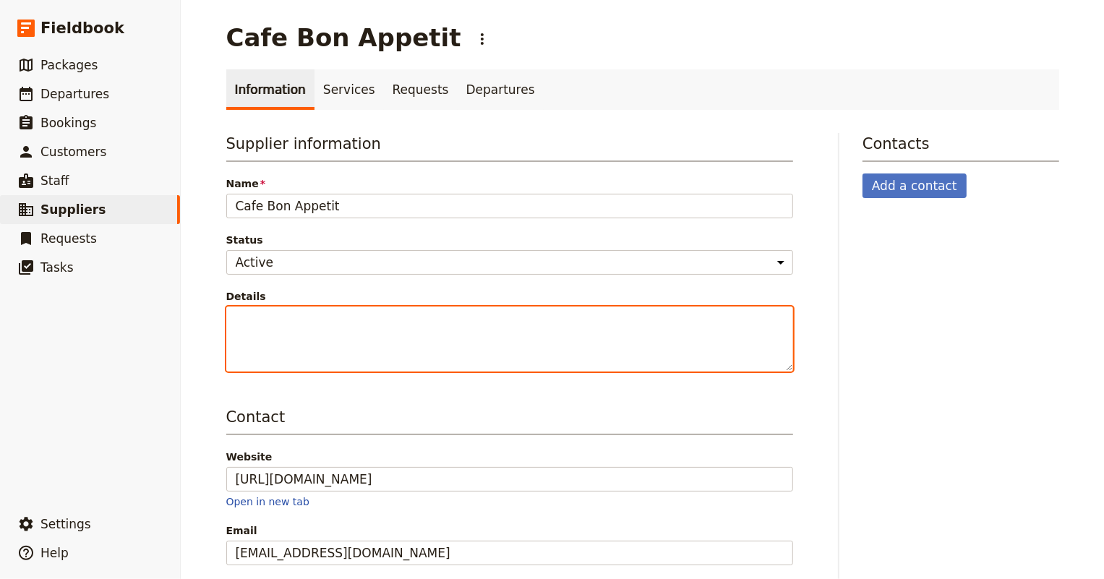
click at [451, 322] on textarea "Details" at bounding box center [509, 338] width 567 height 65
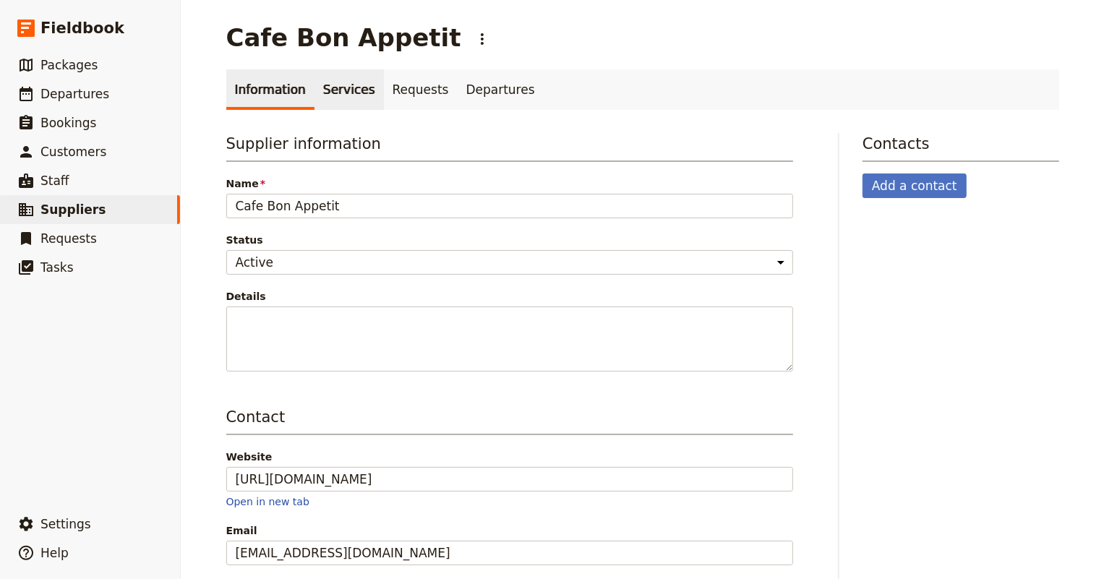
click at [336, 93] on link "Services" at bounding box center [348, 89] width 69 height 40
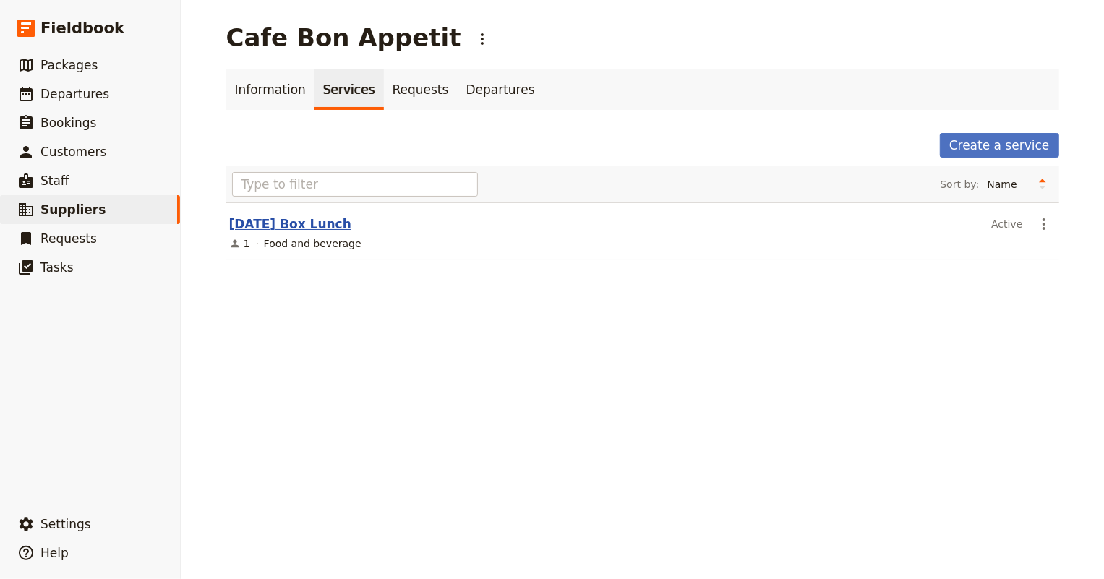
click at [290, 225] on link "[DATE] Box Lunch" at bounding box center [290, 224] width 122 height 14
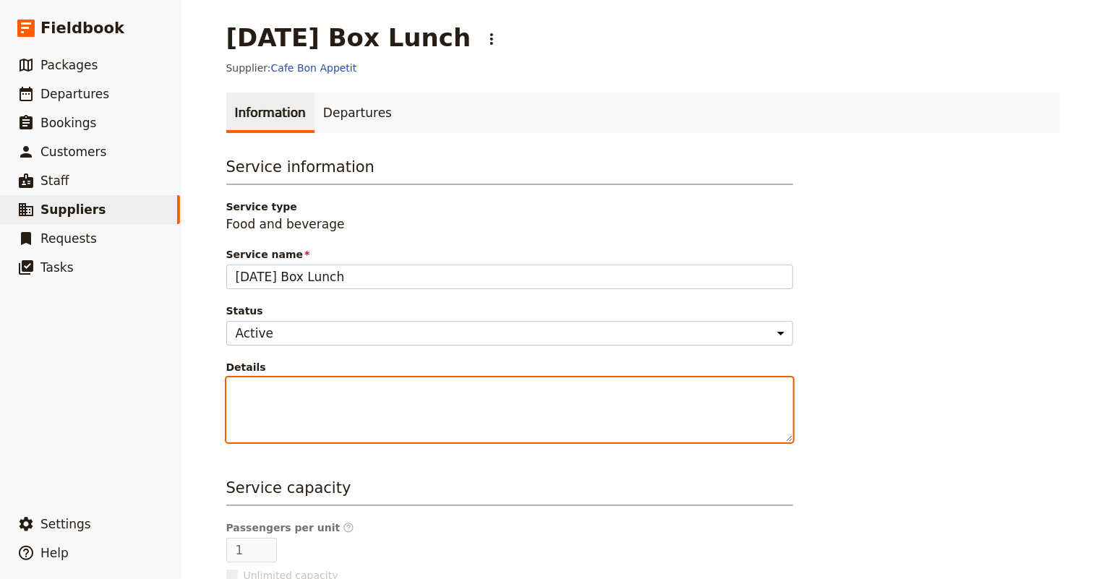
click at [323, 379] on textarea "Details" at bounding box center [509, 409] width 567 height 65
paste textarea "[URL][DOMAIN_NAME]"
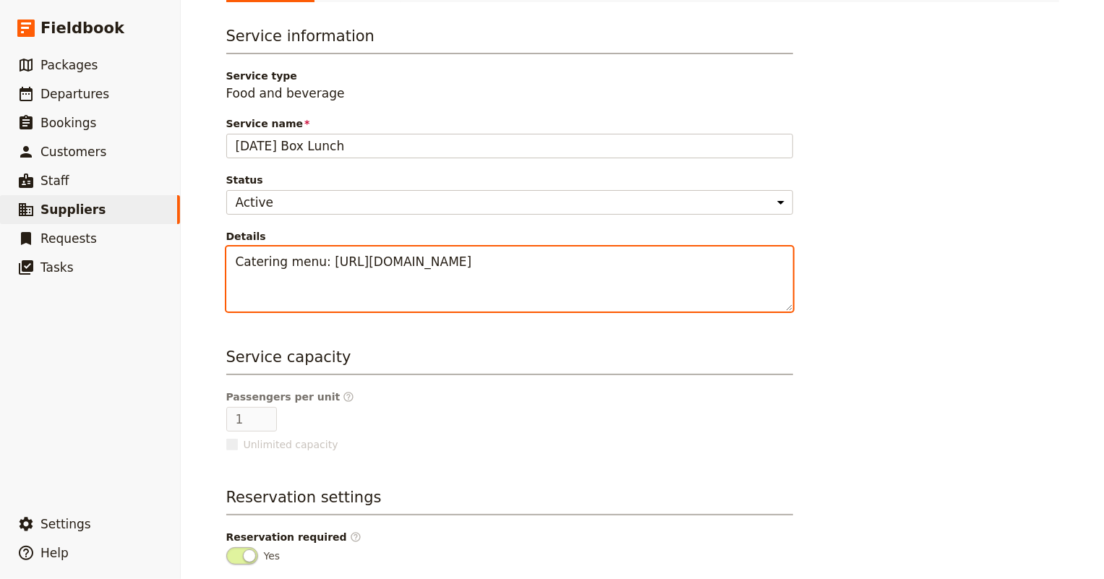
scroll to position [197, 0]
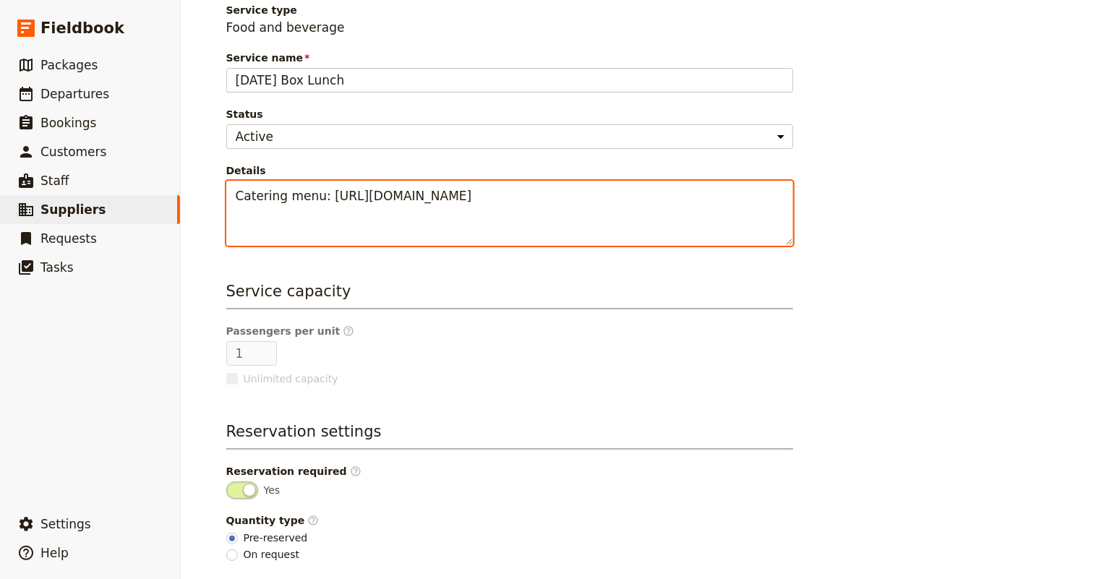
type textarea "Catering menu: [URL][DOMAIN_NAME]"
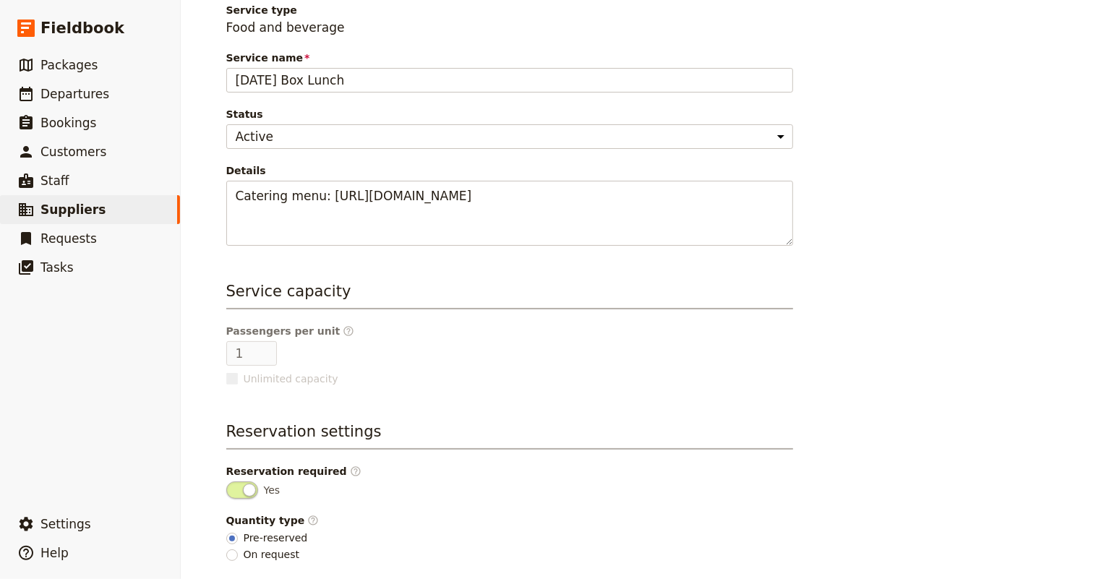
click at [225, 370] on div "Service information Service type Food and beverage Service name [DATE] Box Lunc…" at bounding box center [514, 261] width 578 height 606
click at [346, 338] on div "Passengers per unit ​ 1 Unlimited capacity" at bounding box center [509, 355] width 567 height 62
click at [231, 373] on rect at bounding box center [231, 378] width 11 height 11
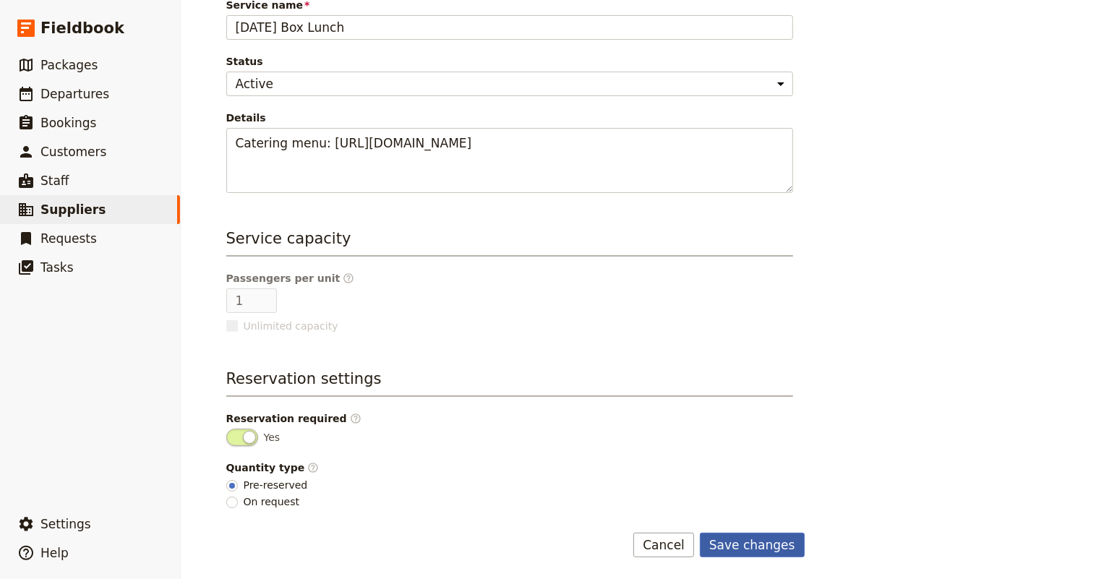
click at [753, 546] on button "Save changes" at bounding box center [752, 545] width 105 height 25
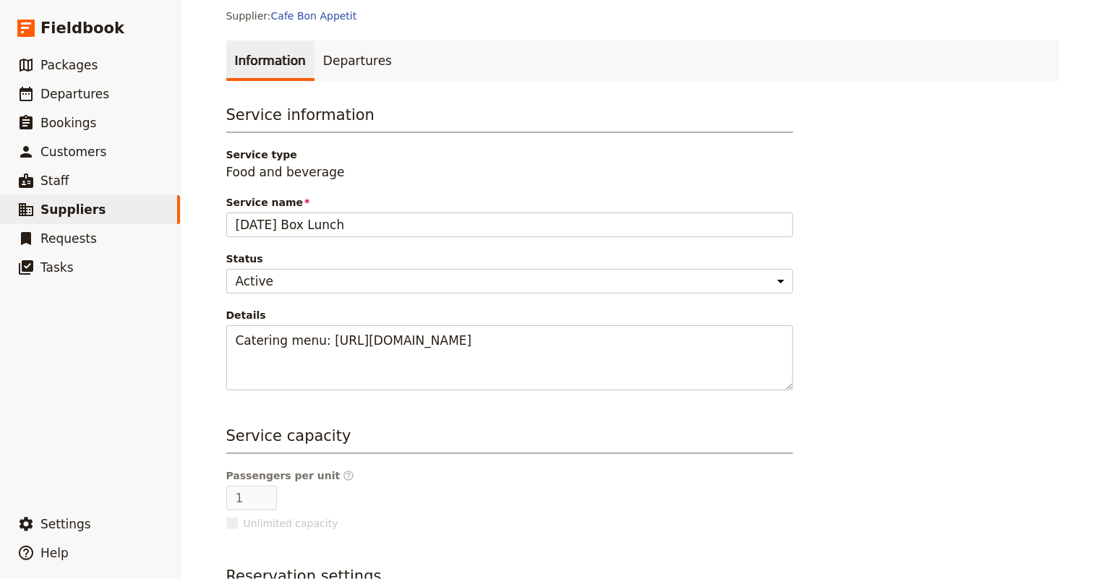
scroll to position [0, 0]
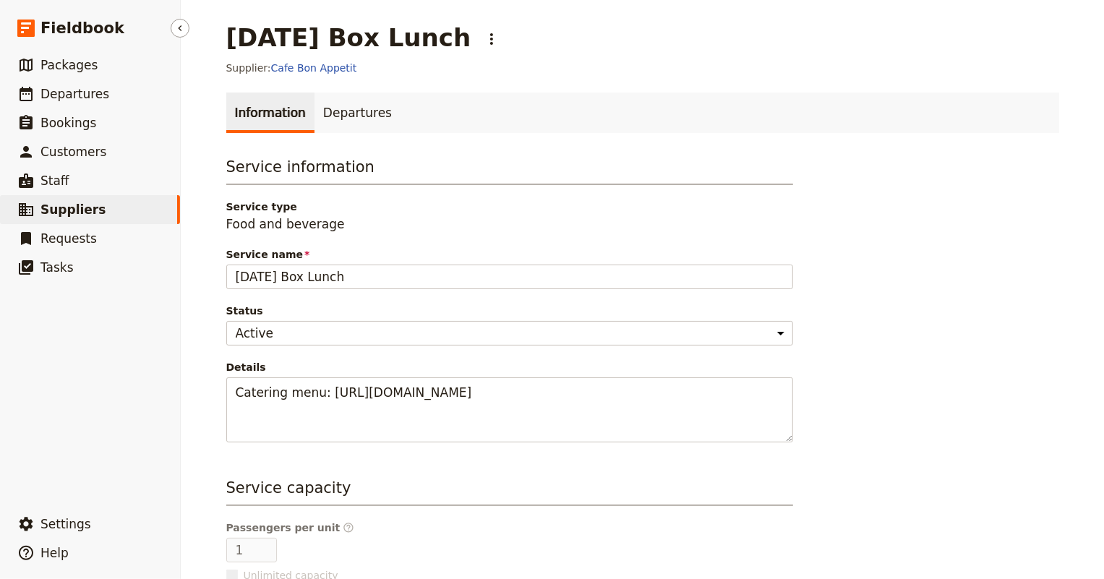
click at [87, 205] on span "Suppliers" at bounding box center [72, 209] width 65 height 14
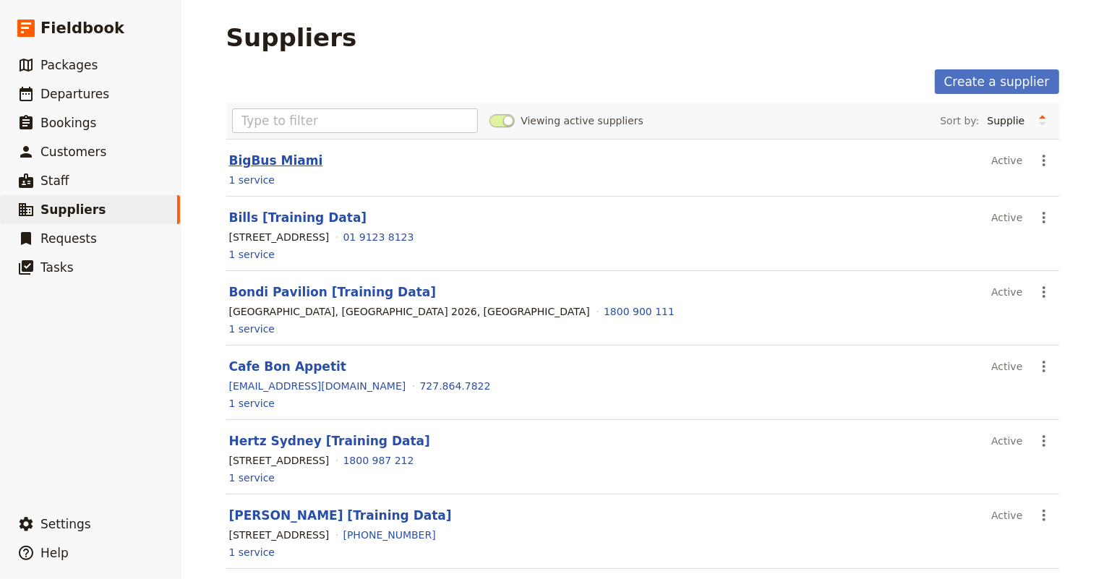
click at [257, 157] on link "BigBus Miami" at bounding box center [276, 160] width 94 height 14
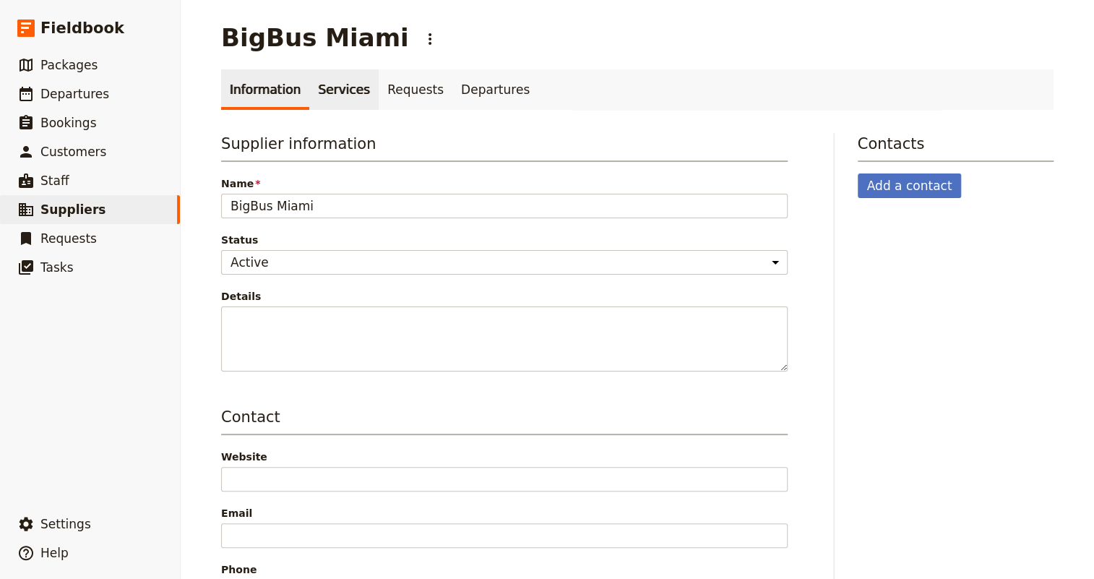
click at [314, 95] on link "Services" at bounding box center [343, 89] width 69 height 40
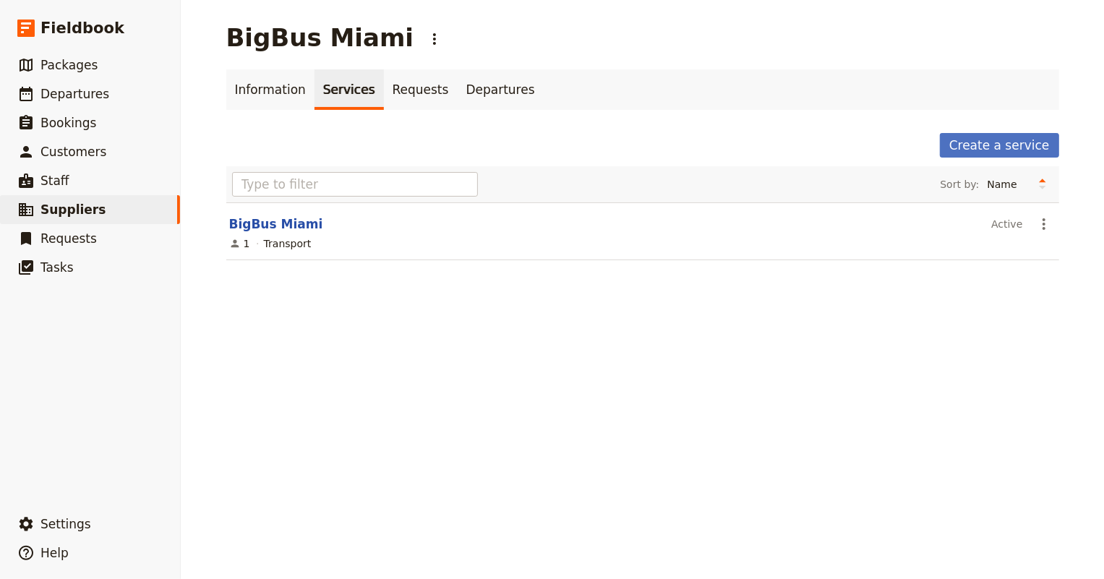
click at [229, 147] on div "Create a service" at bounding box center [642, 145] width 833 height 25
click at [72, 94] on span "Departures" at bounding box center [74, 94] width 69 height 14
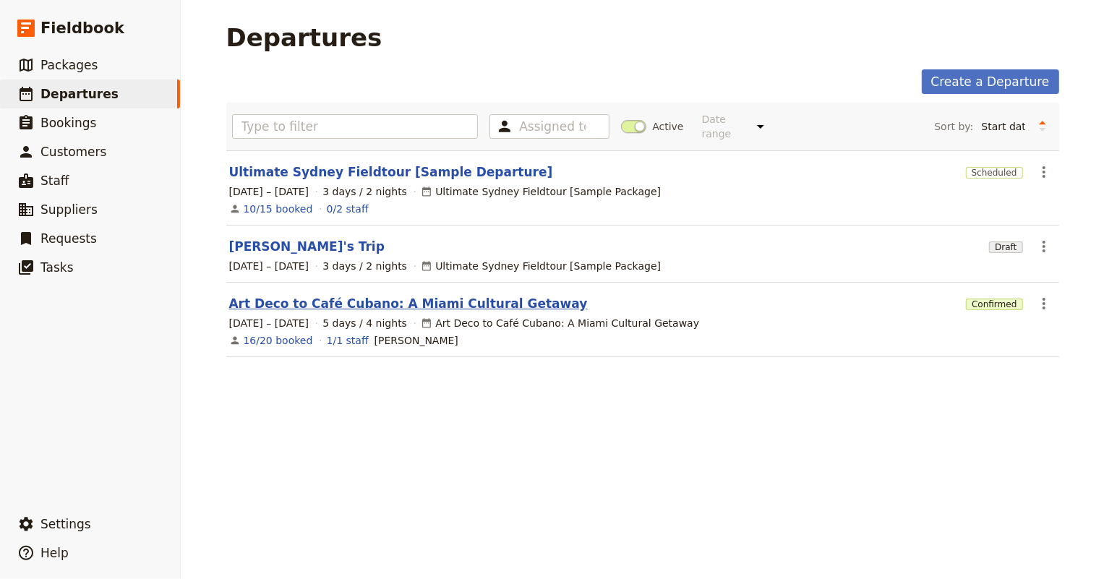
click at [335, 295] on link "Art Deco to Café Cubano: A Miami Cultural Getaway" at bounding box center [408, 303] width 358 height 17
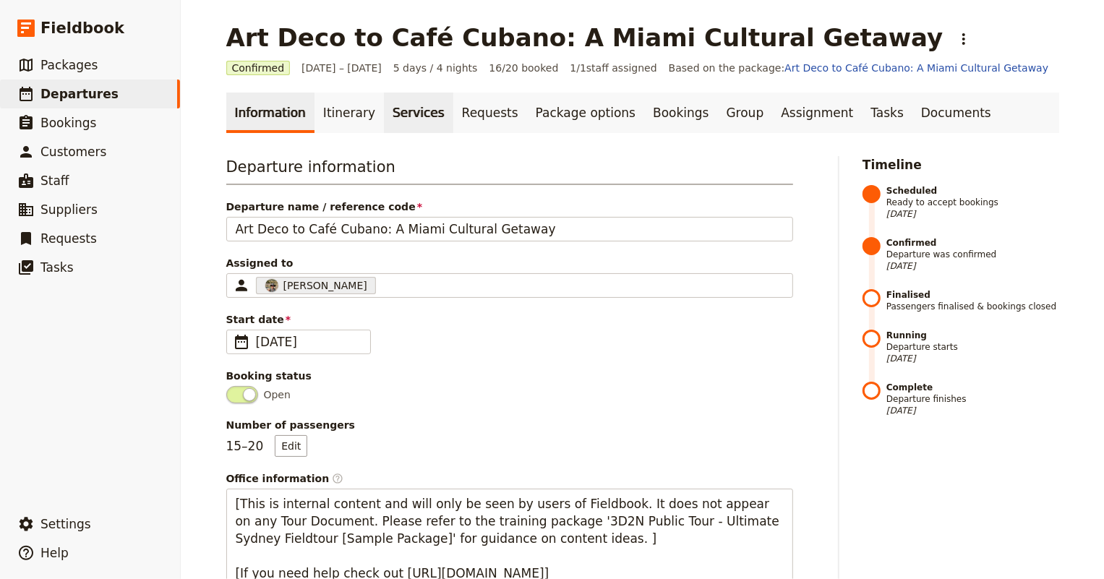
click at [386, 108] on link "Services" at bounding box center [418, 113] width 69 height 40
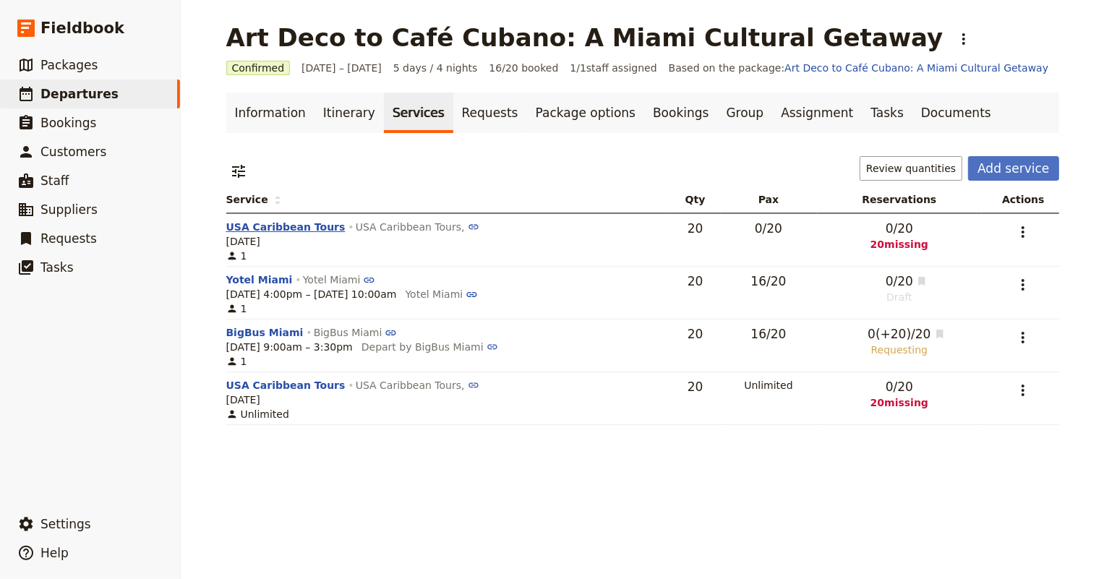
click at [260, 223] on button "USA Caribbean Tours" at bounding box center [285, 227] width 119 height 14
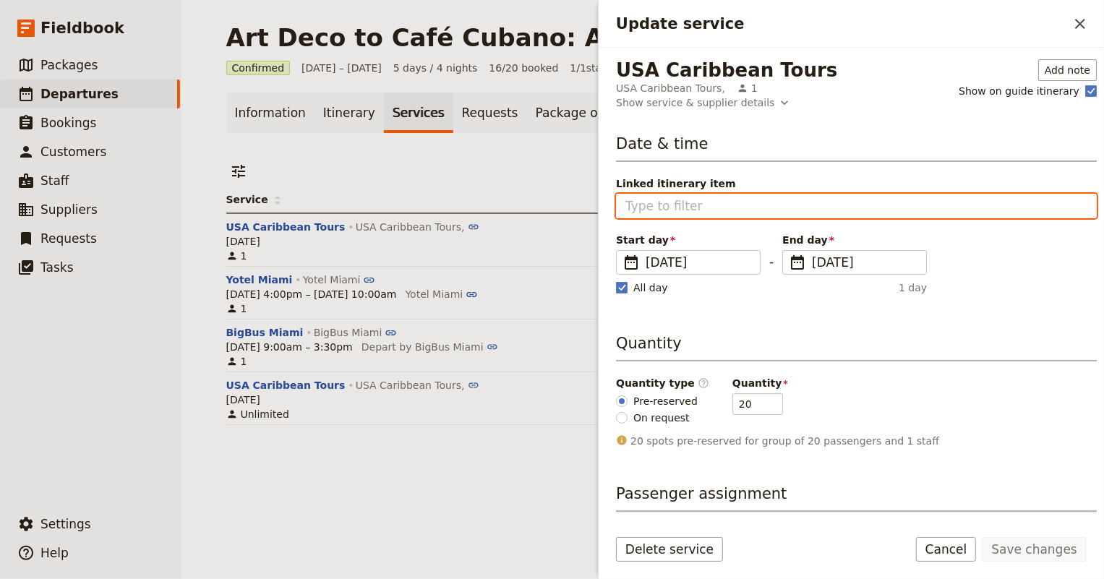
click at [645, 201] on input "Linked itinerary item" at bounding box center [856, 205] width 462 height 17
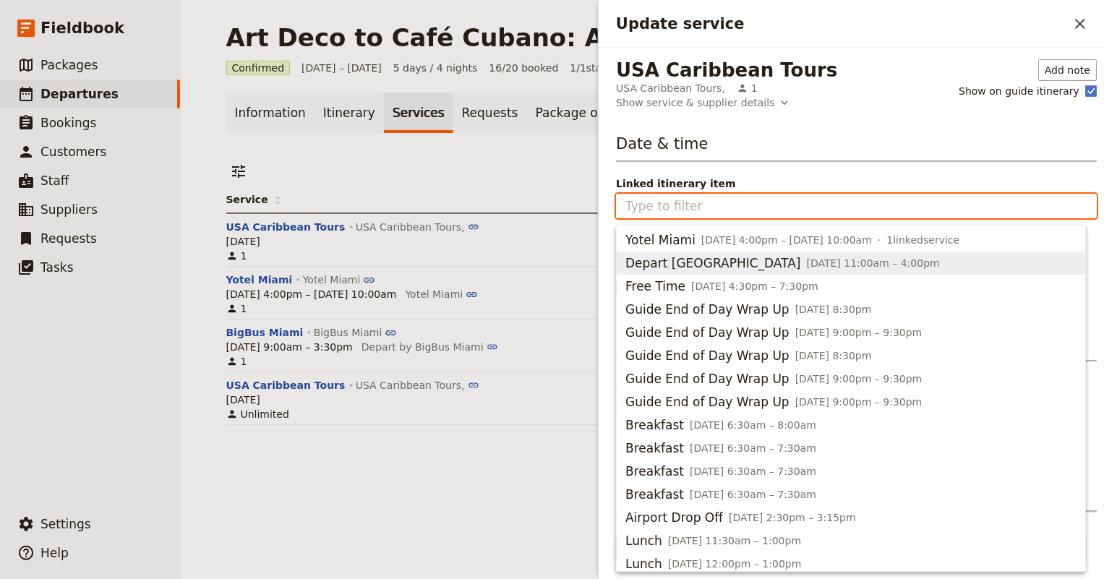
click at [659, 260] on span "Depart [GEOGRAPHIC_DATA]" at bounding box center [713, 262] width 176 height 17
type input "Depart [GEOGRAPHIC_DATA]"
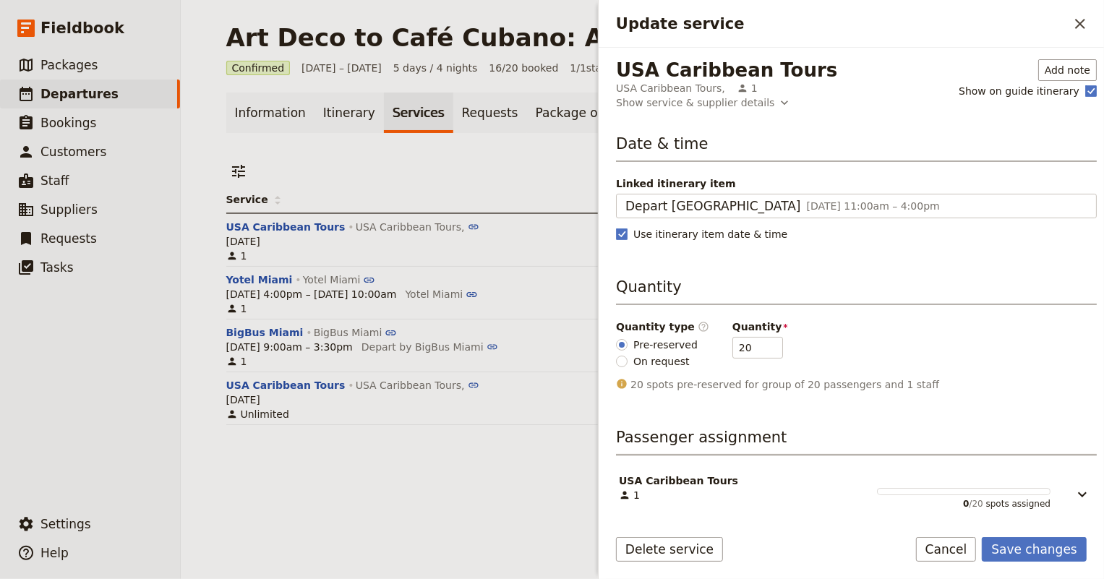
click at [890, 280] on h3 "Quantity" at bounding box center [856, 290] width 481 height 29
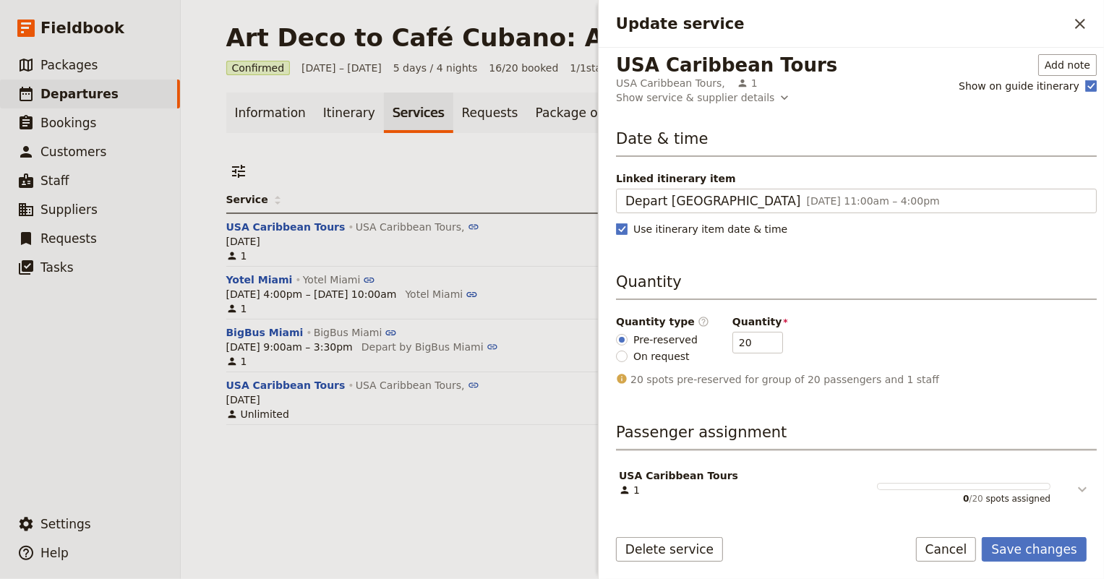
click at [1076, 491] on icon "Update service" at bounding box center [1081, 489] width 17 height 17
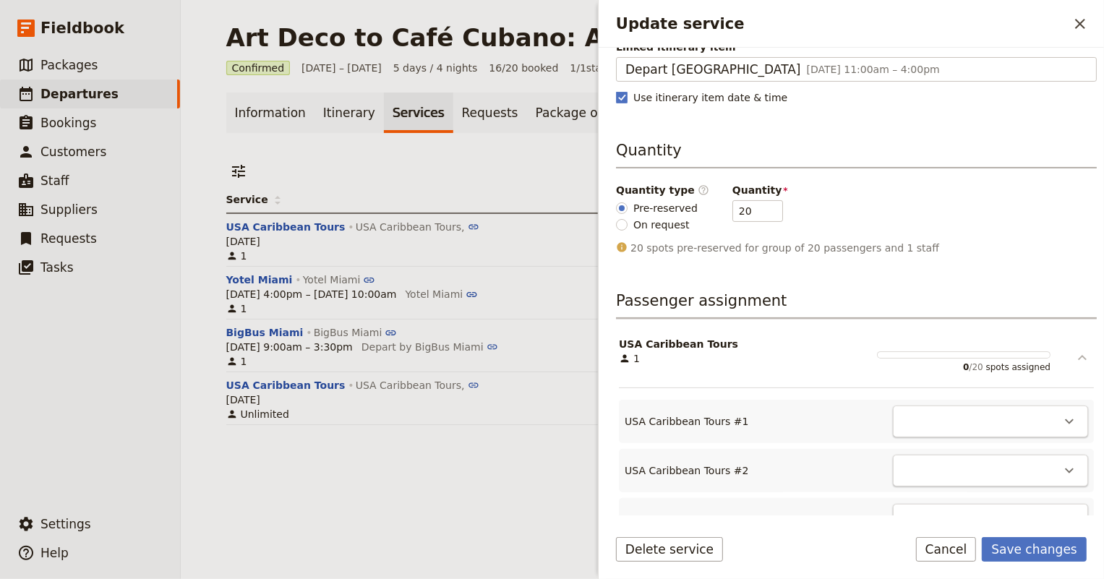
scroll to position [202, 0]
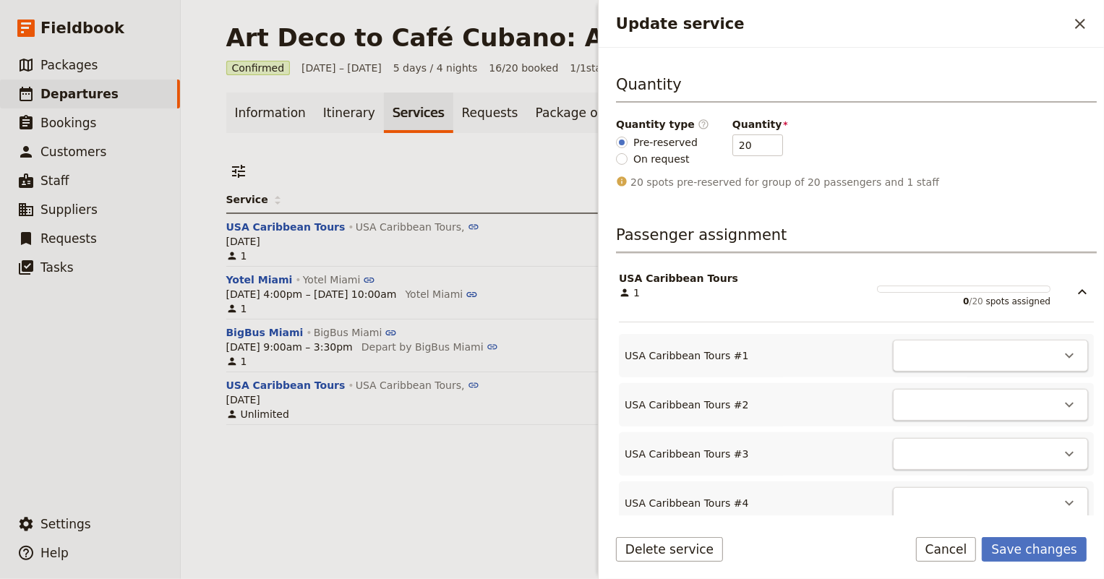
click at [942, 351] on div "​" at bounding box center [990, 356] width 195 height 32
click at [1060, 354] on icon "Actions" at bounding box center [1068, 355] width 17 height 17
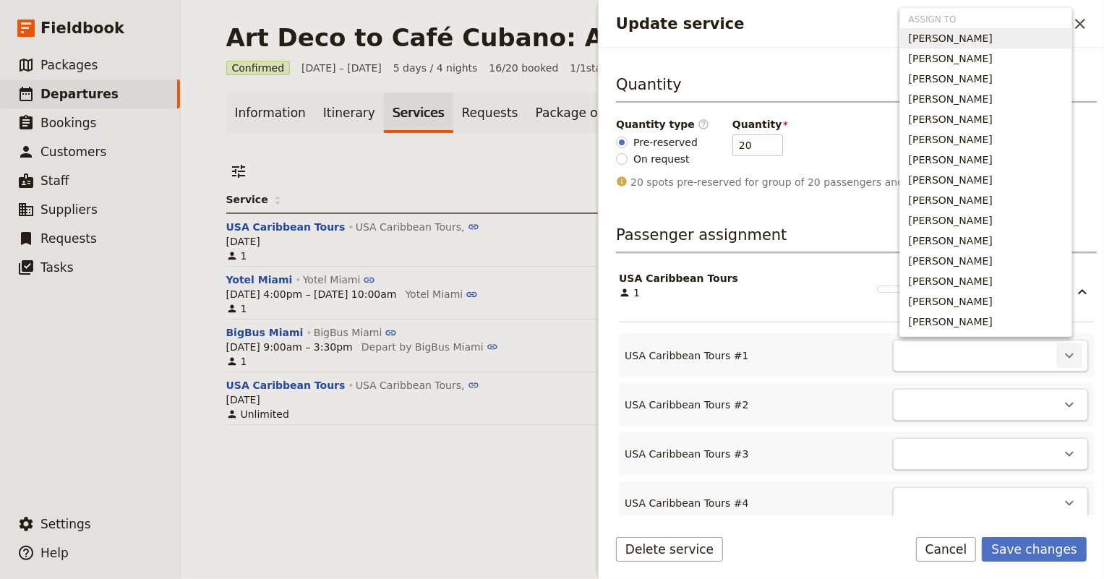
click at [963, 36] on span "[PERSON_NAME]" at bounding box center [950, 38] width 84 height 14
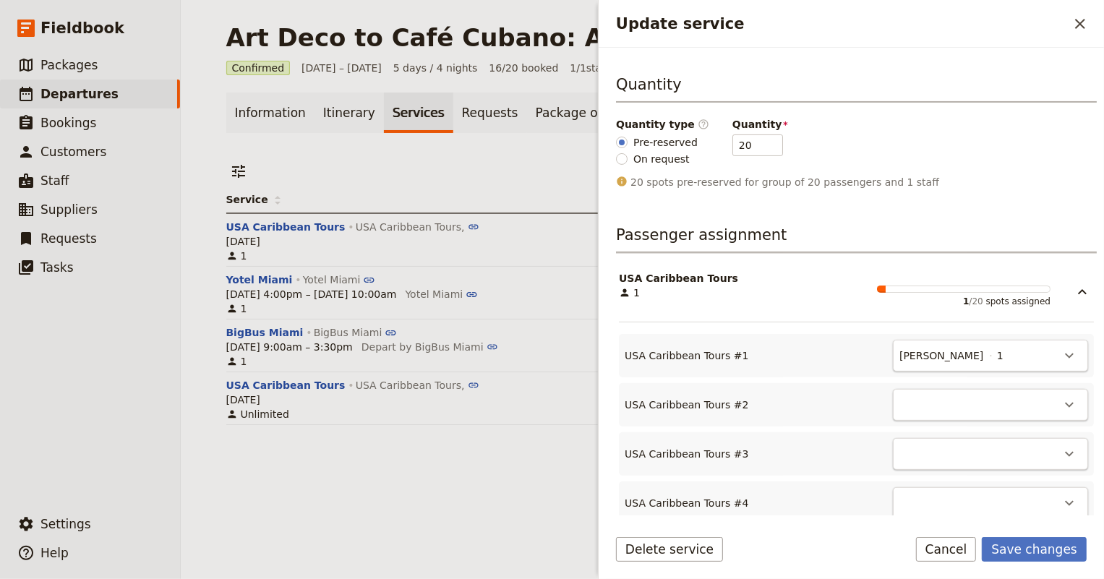
click at [1013, 415] on div "​" at bounding box center [990, 405] width 195 height 32
click at [1060, 405] on icon "Actions" at bounding box center [1068, 404] width 17 height 17
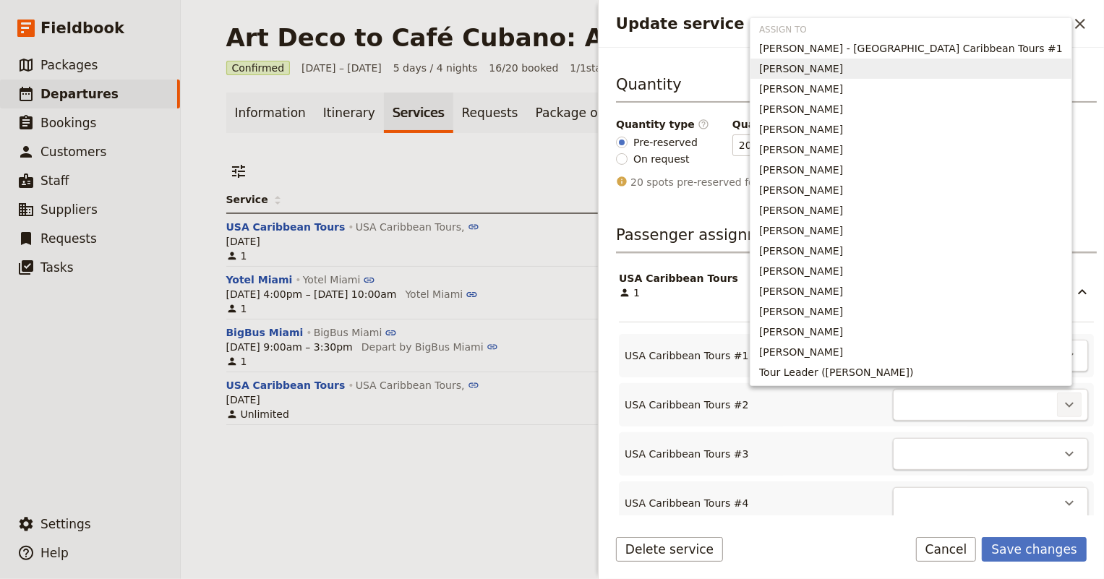
click at [971, 68] on span "[PERSON_NAME]" at bounding box center [911, 68] width 304 height 14
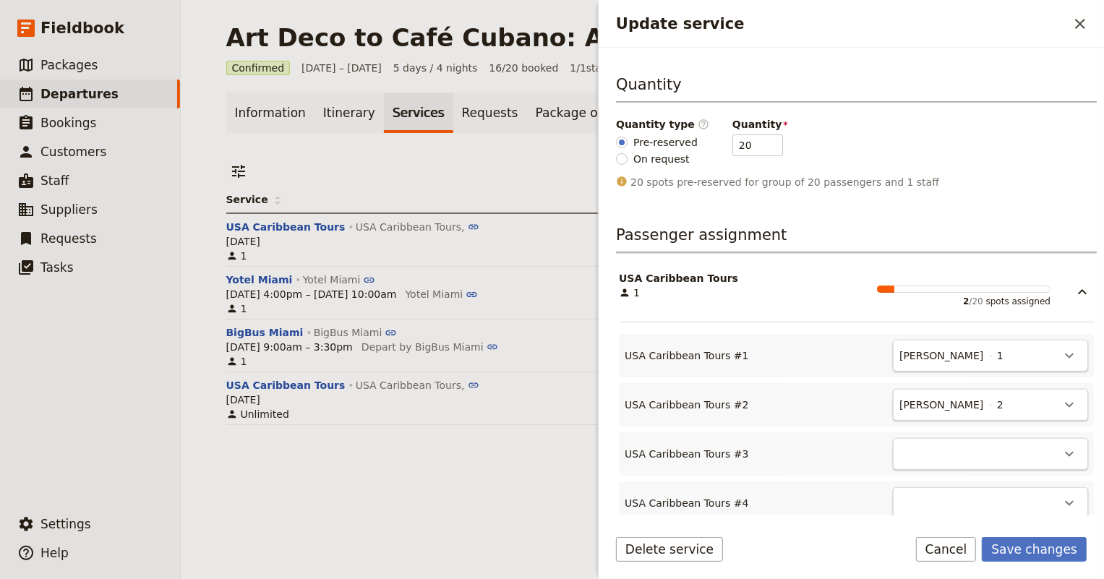
click at [950, 447] on div "​" at bounding box center [990, 454] width 195 height 32
click at [932, 465] on div "​" at bounding box center [990, 454] width 195 height 32
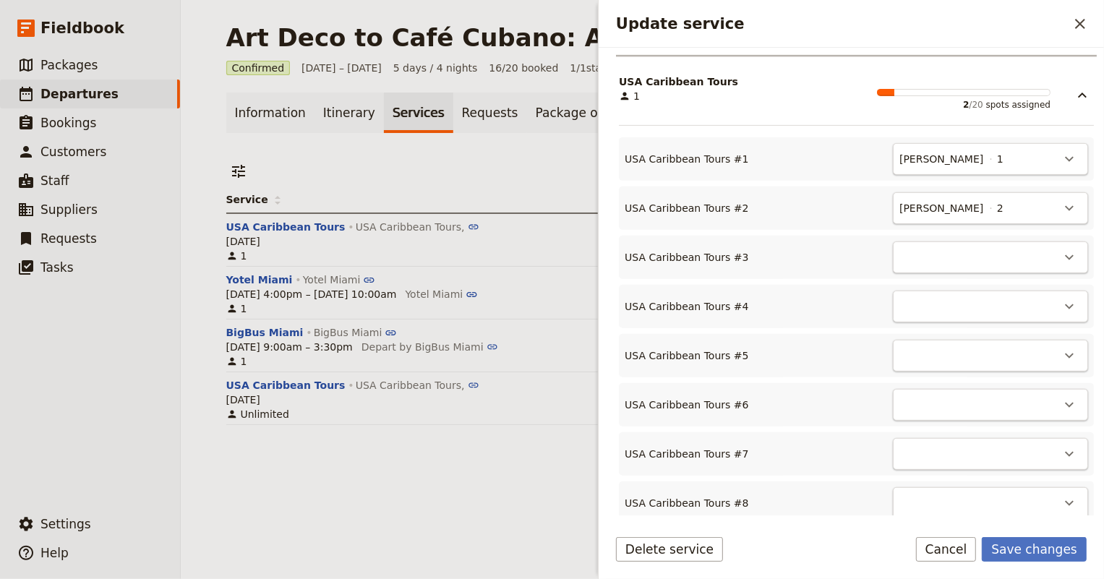
scroll to position [465, 0]
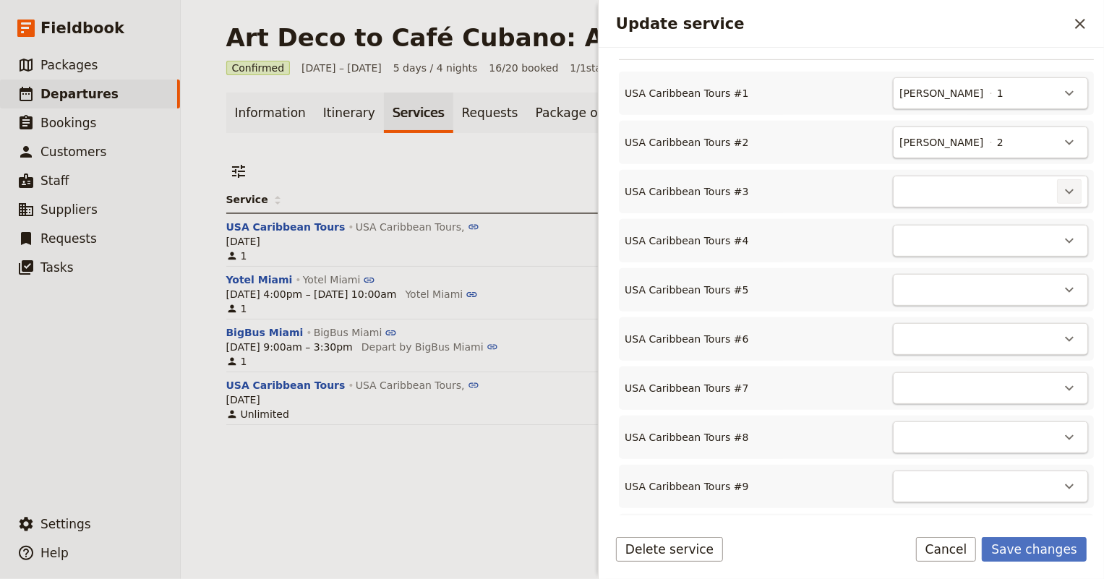
click at [1060, 188] on icon "Actions" at bounding box center [1068, 191] width 17 height 17
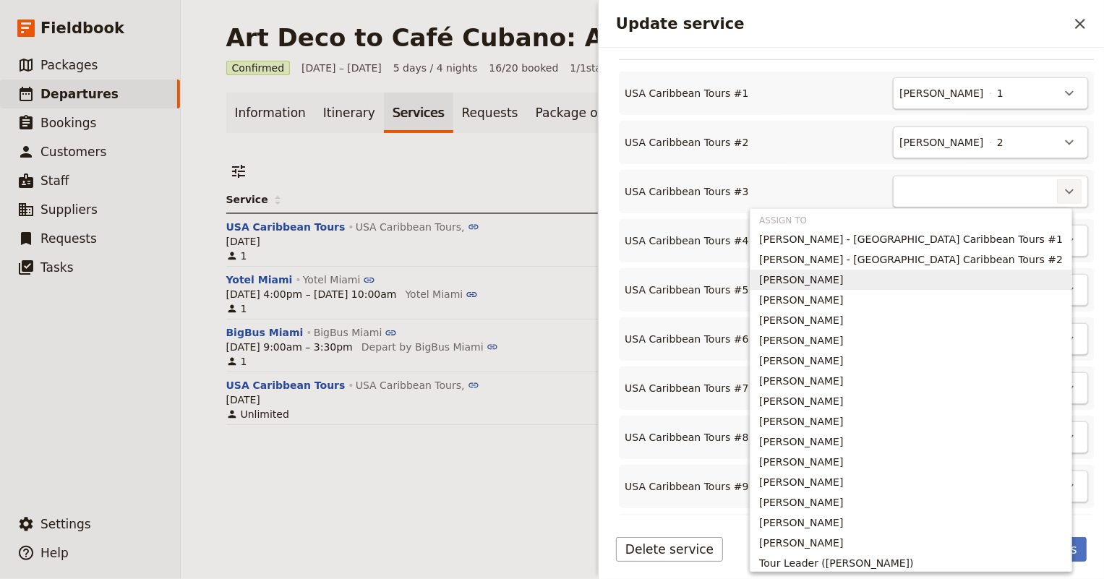
click at [843, 275] on span "[PERSON_NAME]" at bounding box center [801, 279] width 84 height 14
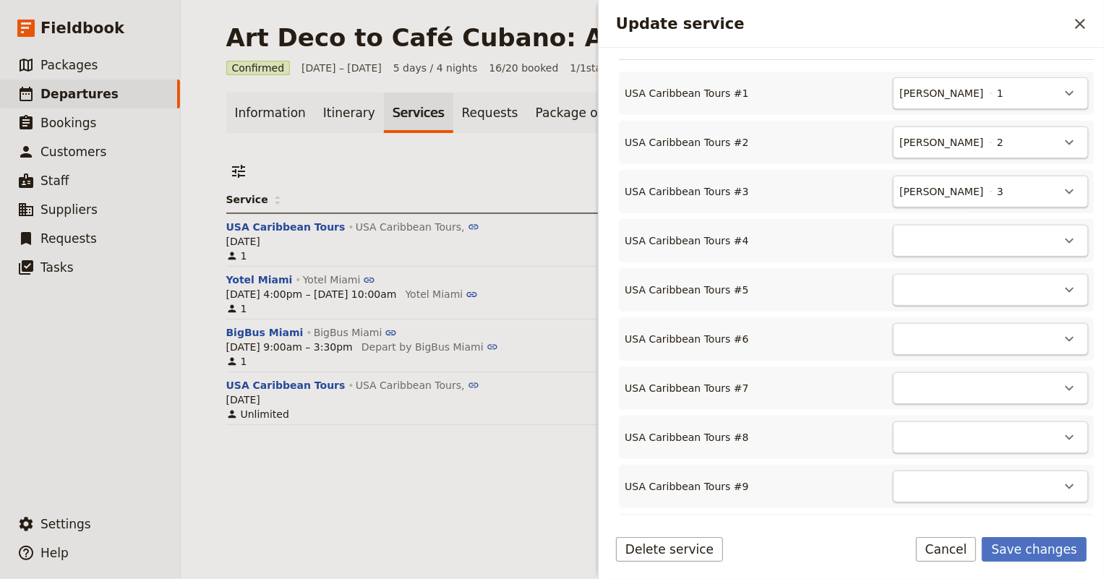
click at [981, 241] on div "​" at bounding box center [990, 241] width 195 height 32
click at [1060, 241] on icon "Actions" at bounding box center [1068, 240] width 17 height 17
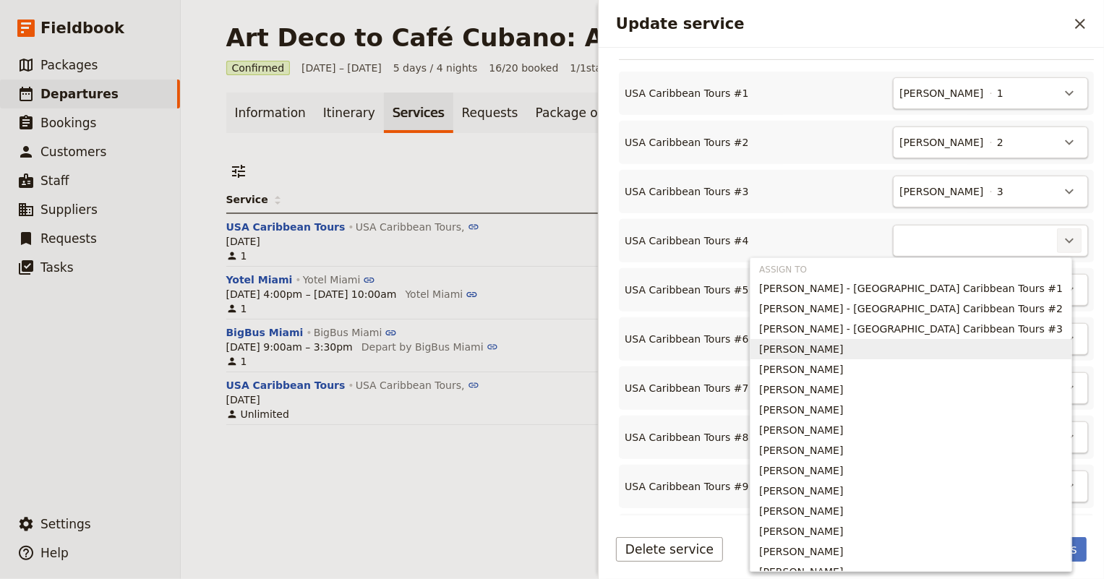
click at [843, 347] on span "[PERSON_NAME]" at bounding box center [801, 349] width 84 height 14
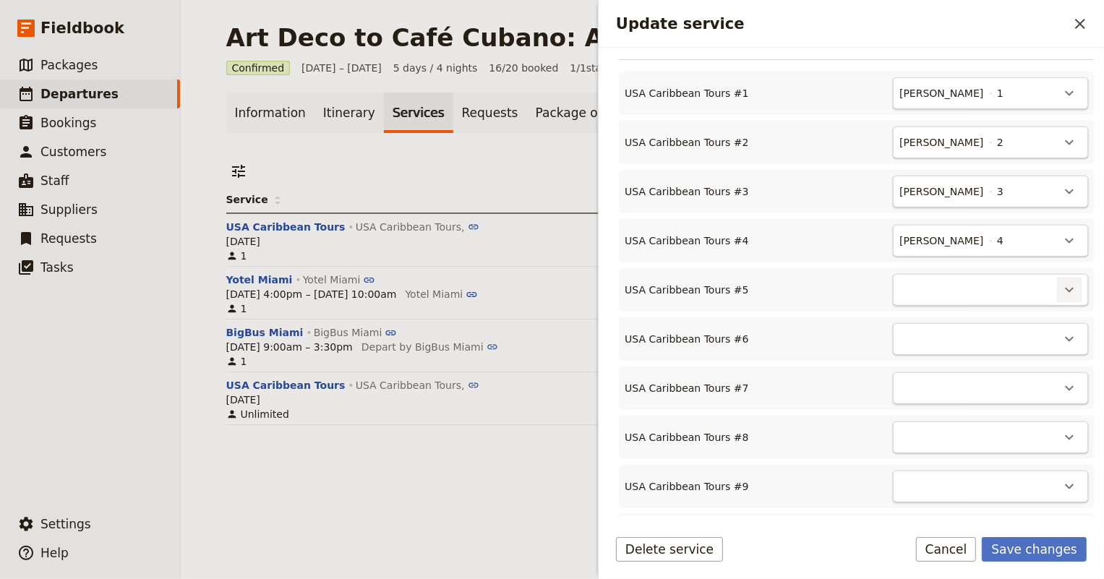
click at [1060, 286] on icon "Actions" at bounding box center [1068, 289] width 17 height 17
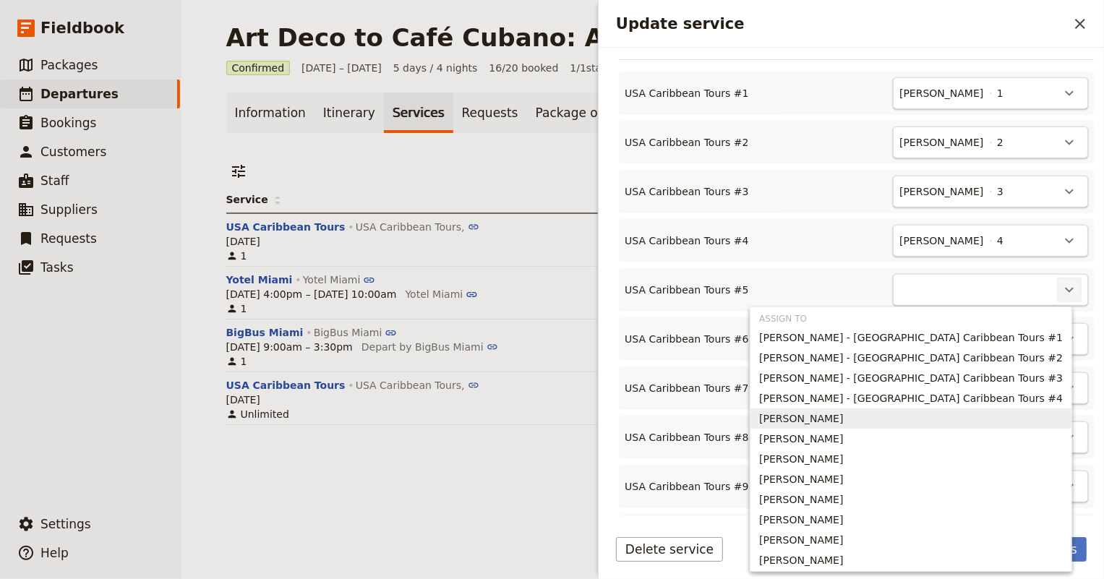
click at [843, 424] on span "[PERSON_NAME]" at bounding box center [801, 418] width 84 height 14
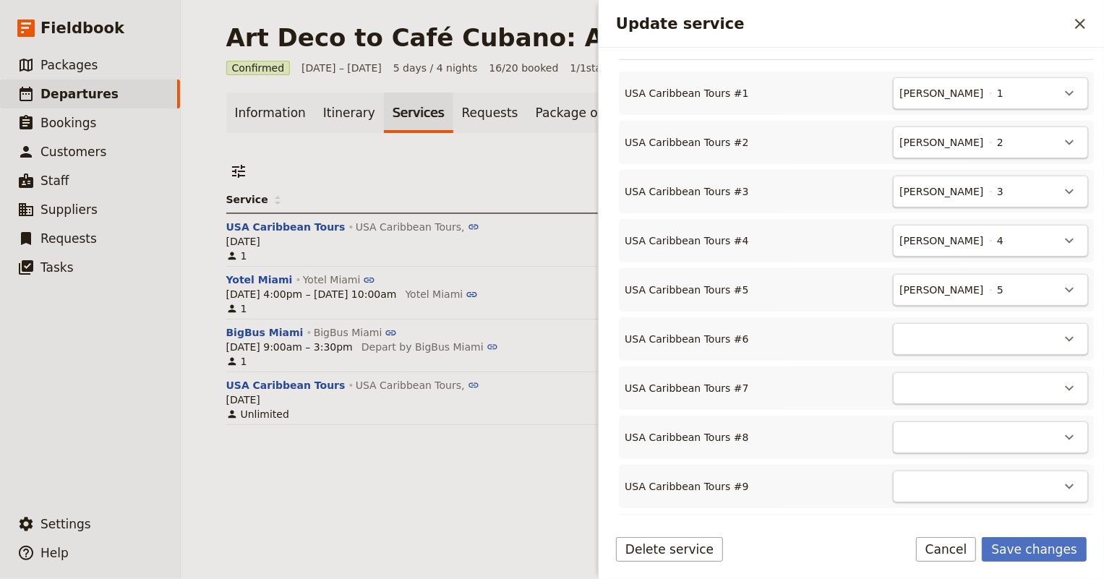
click at [943, 336] on div "​" at bounding box center [990, 339] width 195 height 32
click at [1060, 338] on icon "Actions" at bounding box center [1068, 338] width 17 height 17
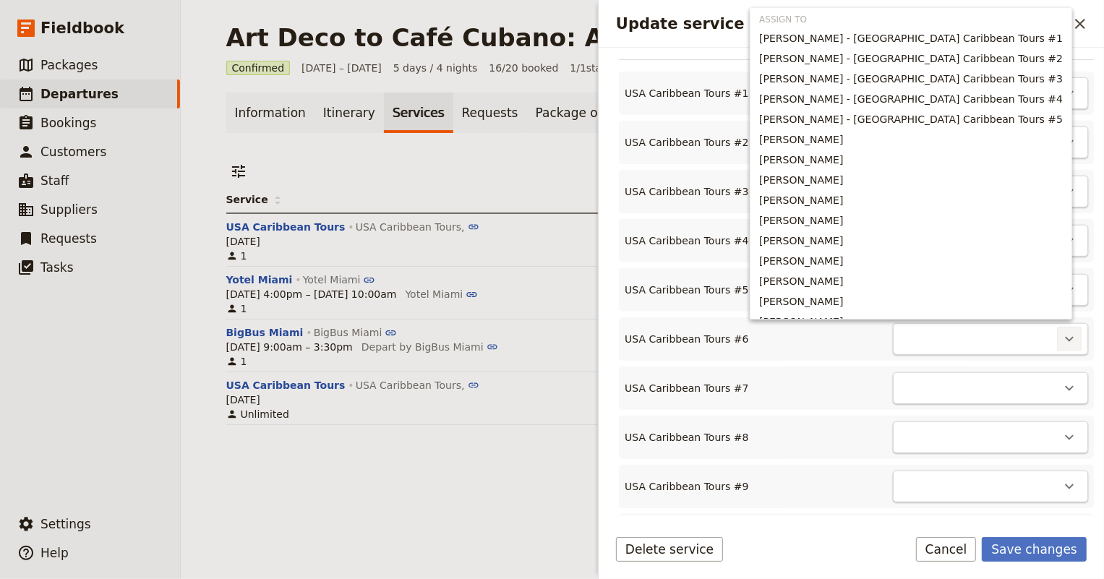
scroll to position [56, 0]
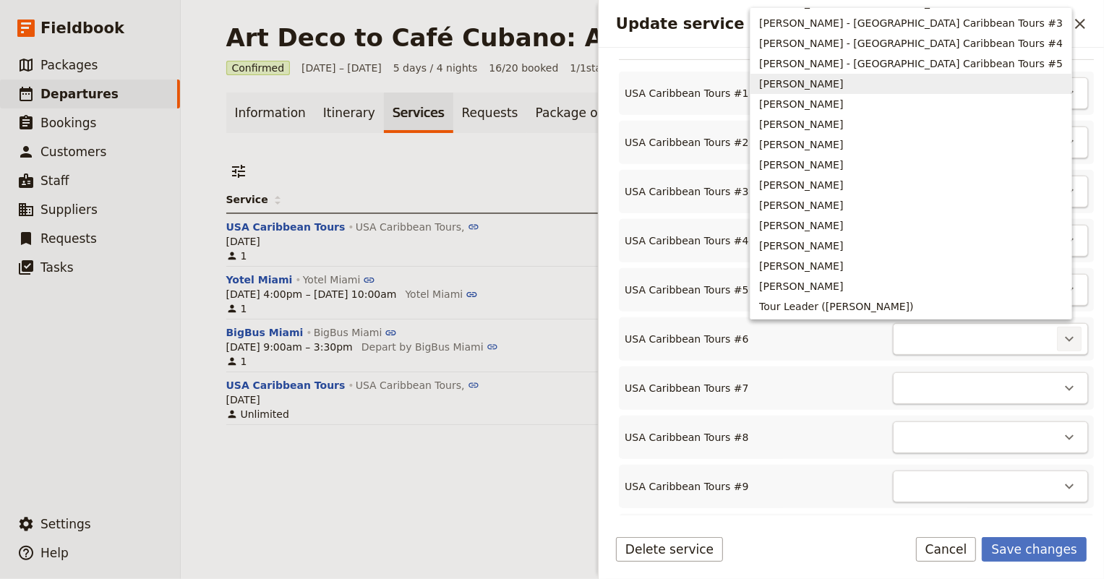
click at [843, 79] on span "[PERSON_NAME]" at bounding box center [801, 84] width 84 height 14
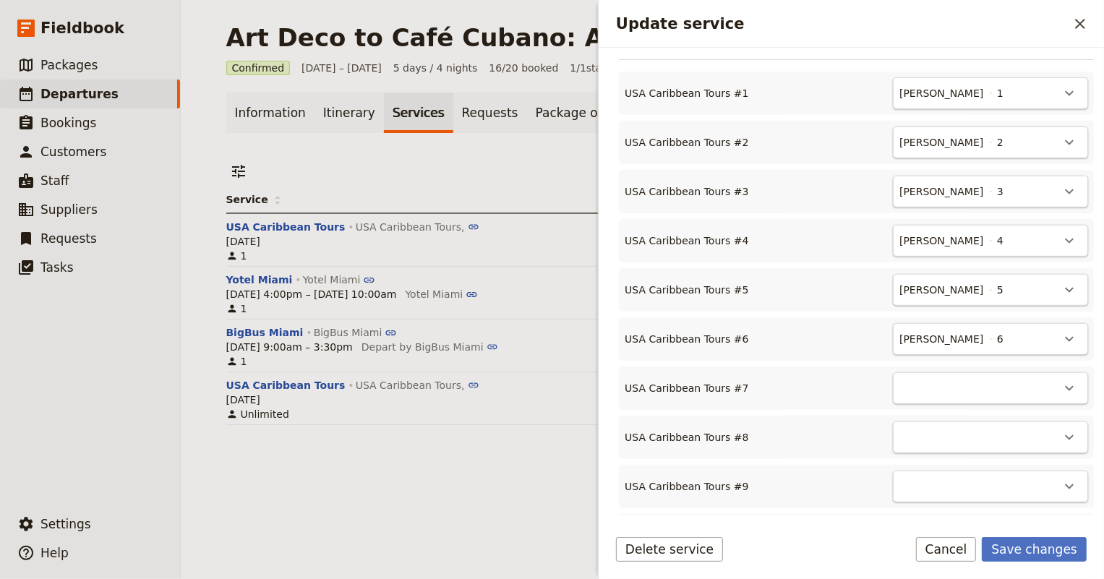
click at [968, 384] on div "​" at bounding box center [990, 388] width 195 height 32
click at [1060, 389] on icon "Actions" at bounding box center [1068, 387] width 17 height 17
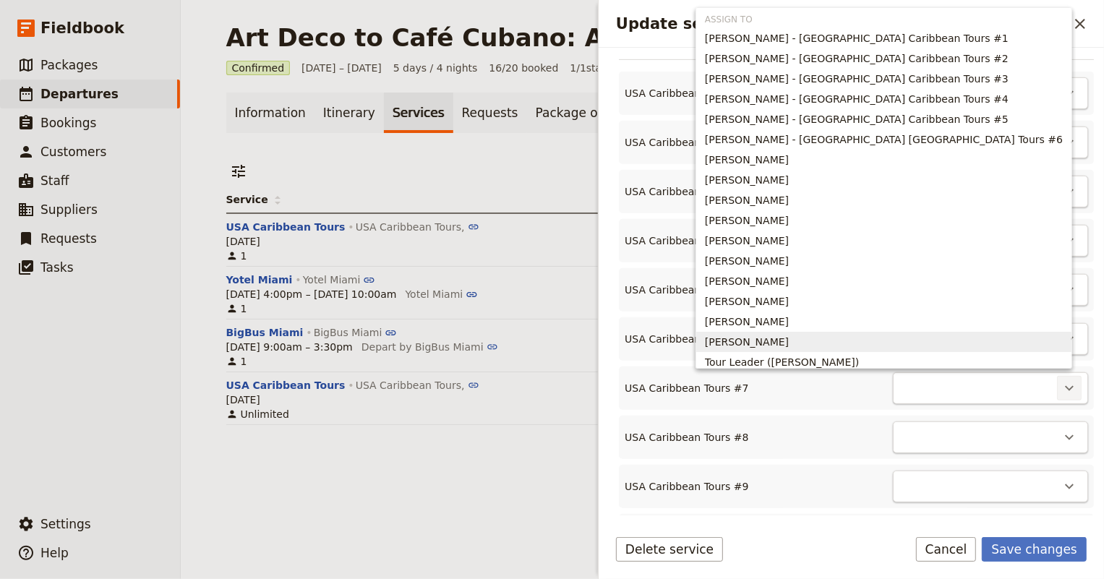
scroll to position [7, 0]
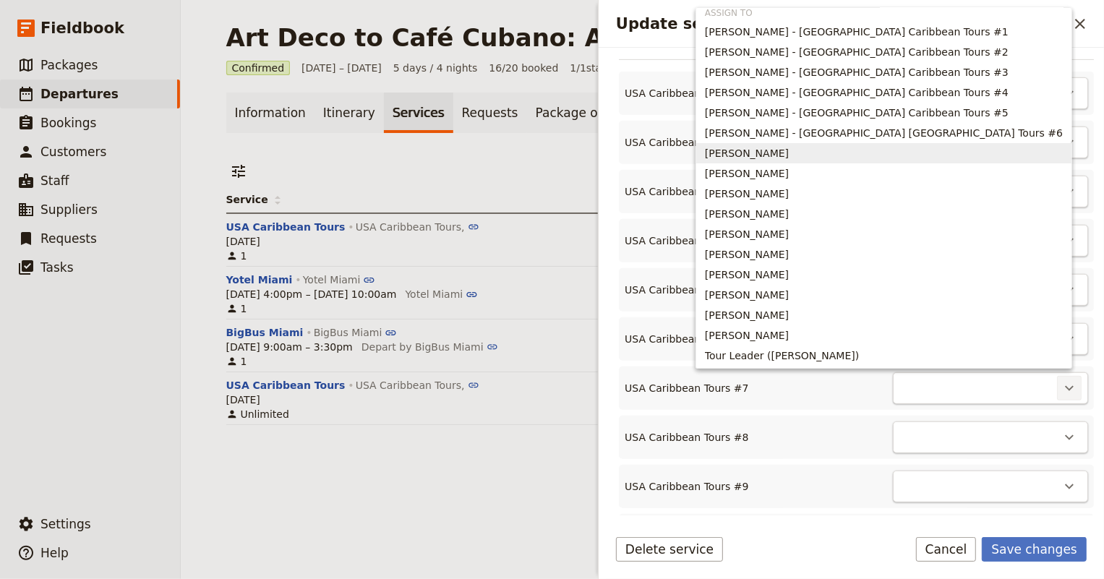
click at [934, 154] on span "[PERSON_NAME]" at bounding box center [884, 153] width 358 height 14
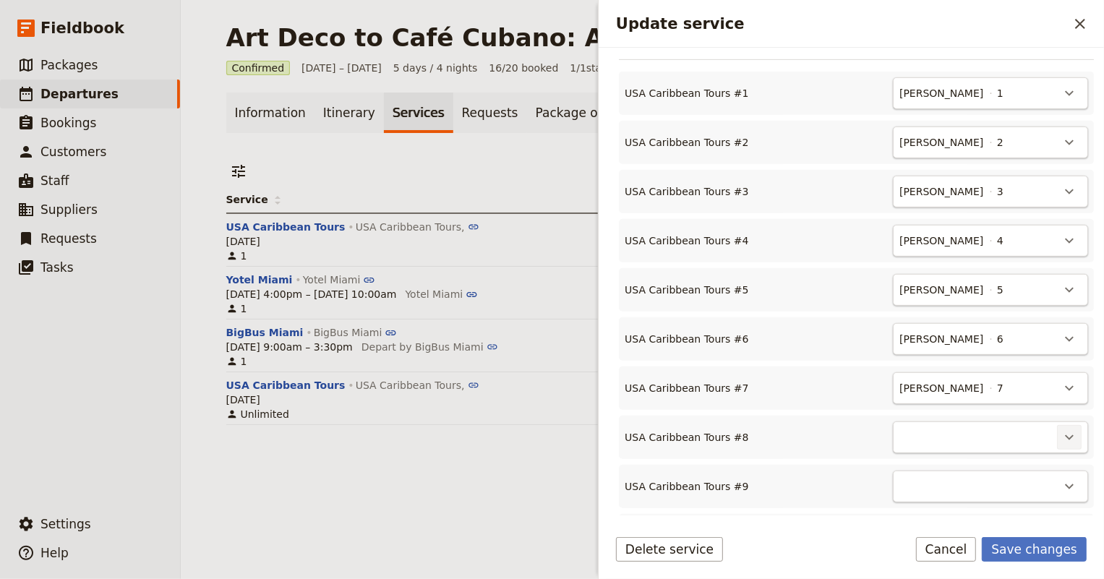
click at [1060, 434] on icon "Actions" at bounding box center [1068, 437] width 17 height 17
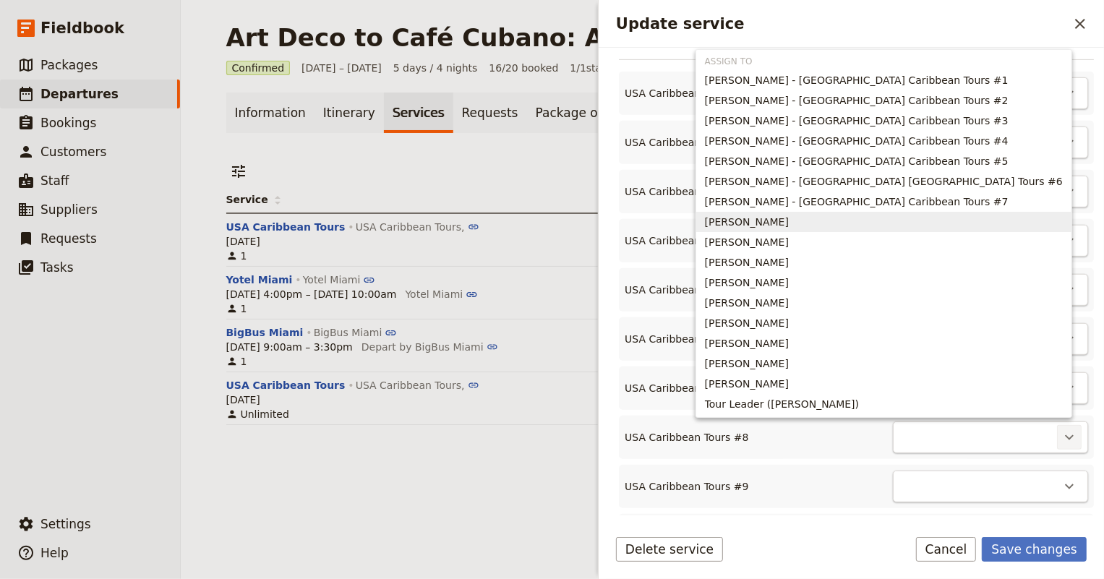
click at [968, 225] on span "[PERSON_NAME]" at bounding box center [884, 222] width 358 height 14
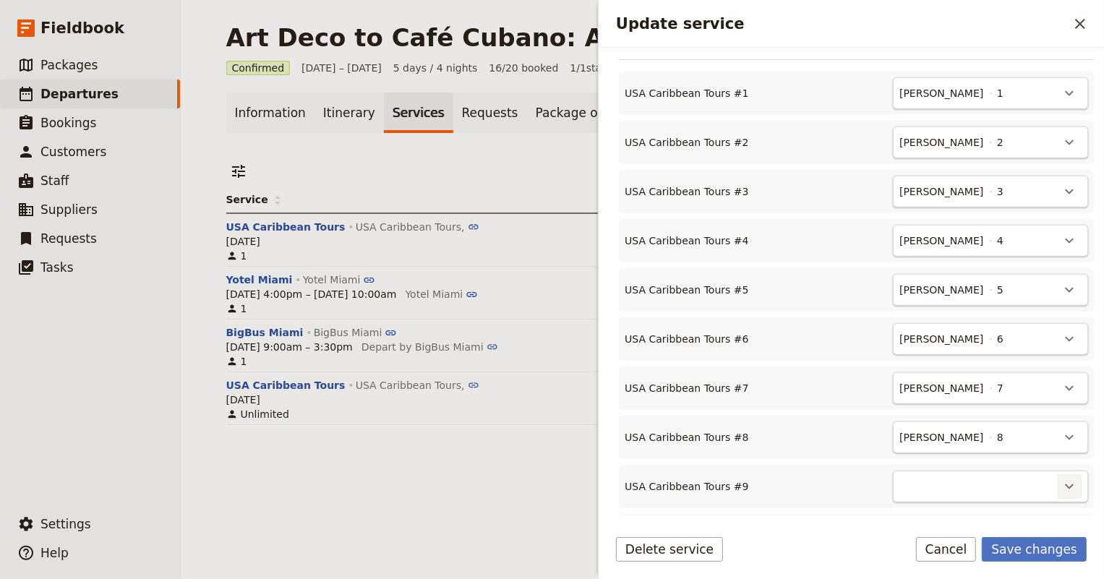
click at [1065, 484] on icon "Actions" at bounding box center [1069, 486] width 9 height 5
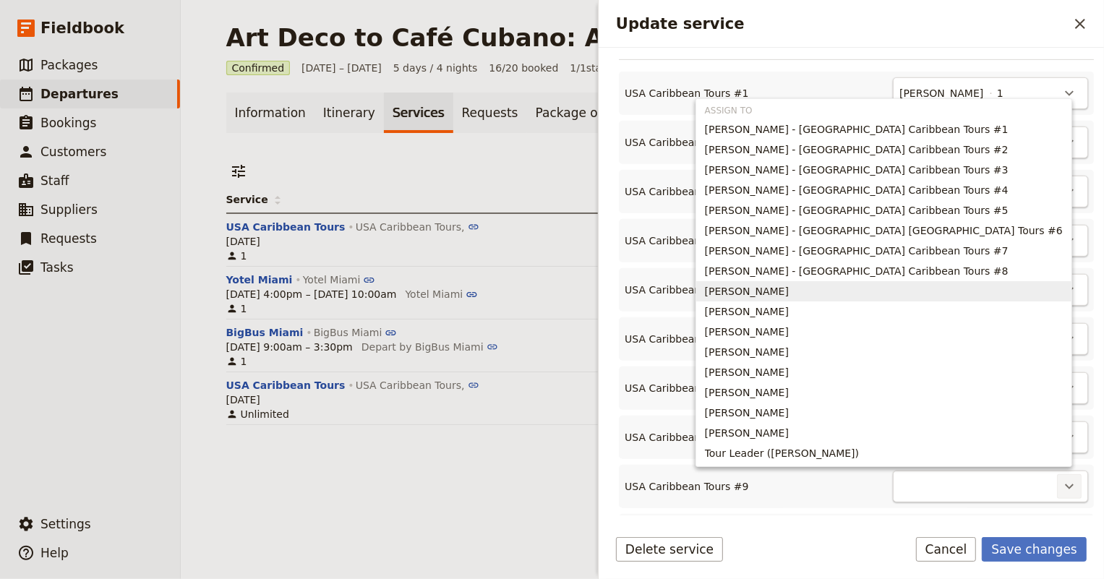
click at [961, 293] on span "[PERSON_NAME]" at bounding box center [884, 291] width 358 height 14
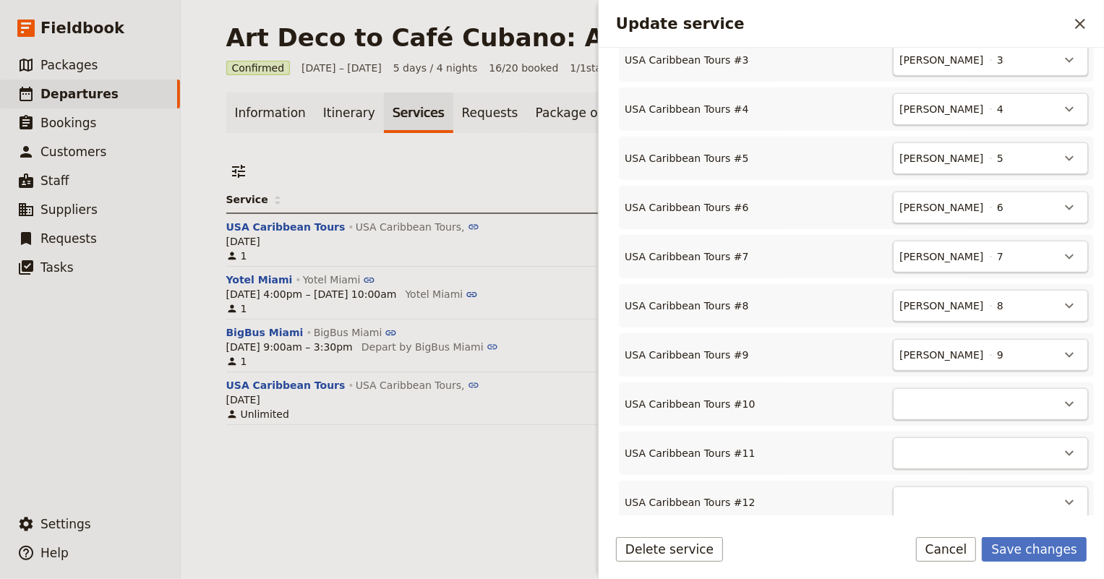
scroll to position [662, 0]
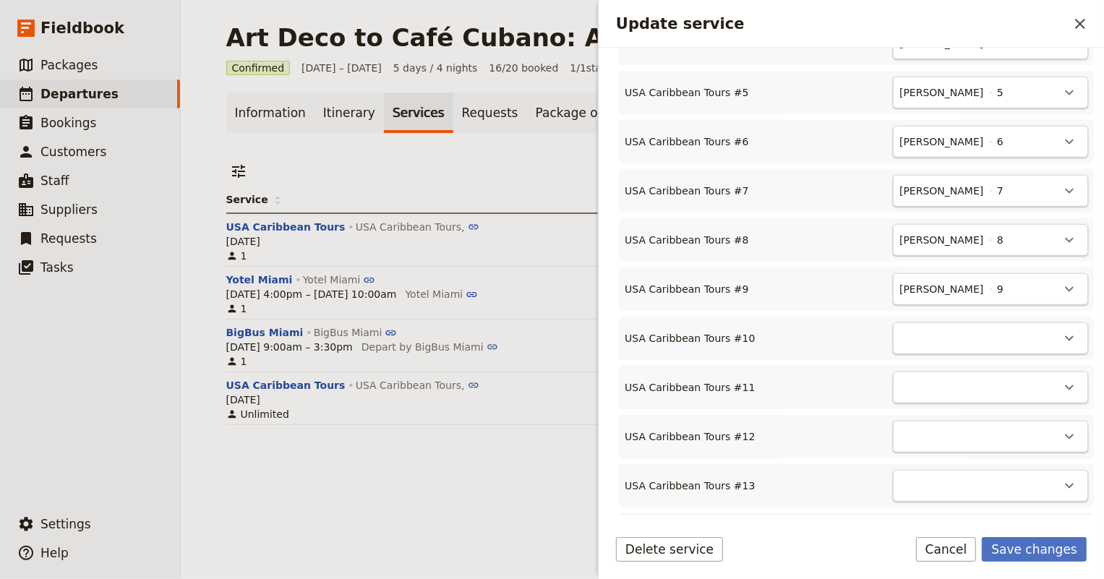
click at [1058, 401] on div "​" at bounding box center [990, 387] width 195 height 32
click at [1052, 401] on div "​" at bounding box center [990, 387] width 195 height 32
click at [1057, 401] on div "​" at bounding box center [990, 387] width 195 height 32
click at [937, 408] on div "[GEOGRAPHIC_DATA] Caribbean Tours #1 [PERSON_NAME] 1 ​ [GEOGRAPHIC_DATA] [GEOGR…" at bounding box center [856, 515] width 475 height 1306
click at [1057, 405] on div "USA Caribbean Tours #11 ​" at bounding box center [856, 387] width 475 height 43
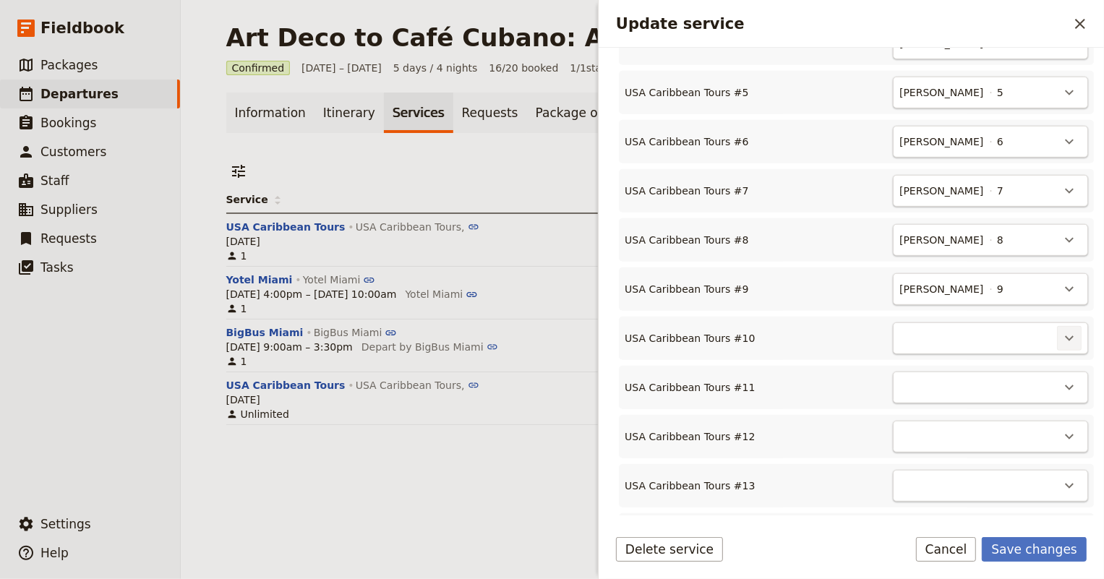
click at [1060, 340] on icon "Actions" at bounding box center [1068, 338] width 17 height 17
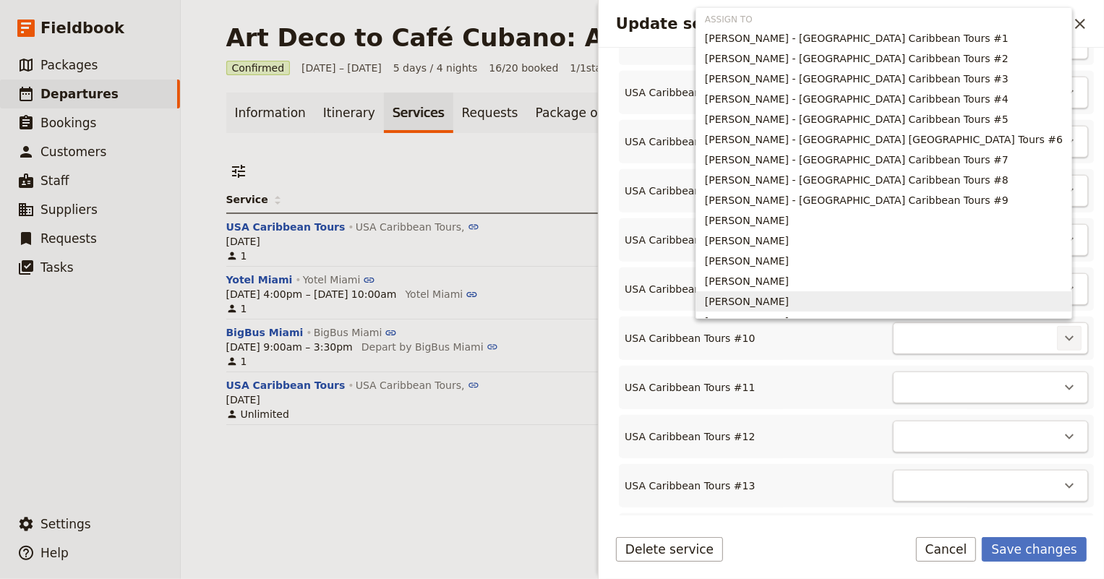
scroll to position [56, 0]
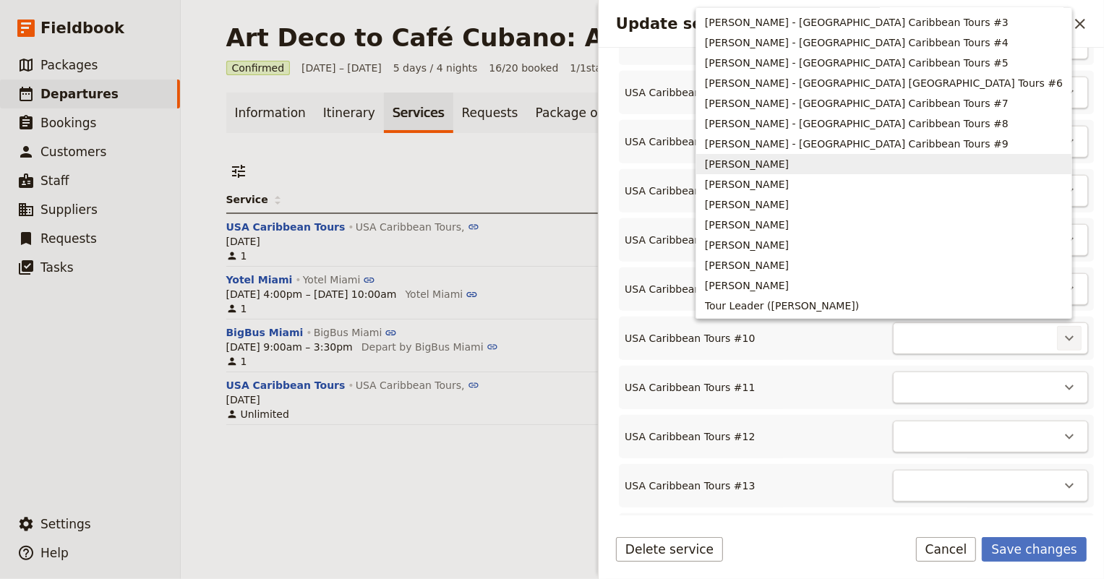
click at [952, 165] on span "[PERSON_NAME]" at bounding box center [884, 164] width 358 height 14
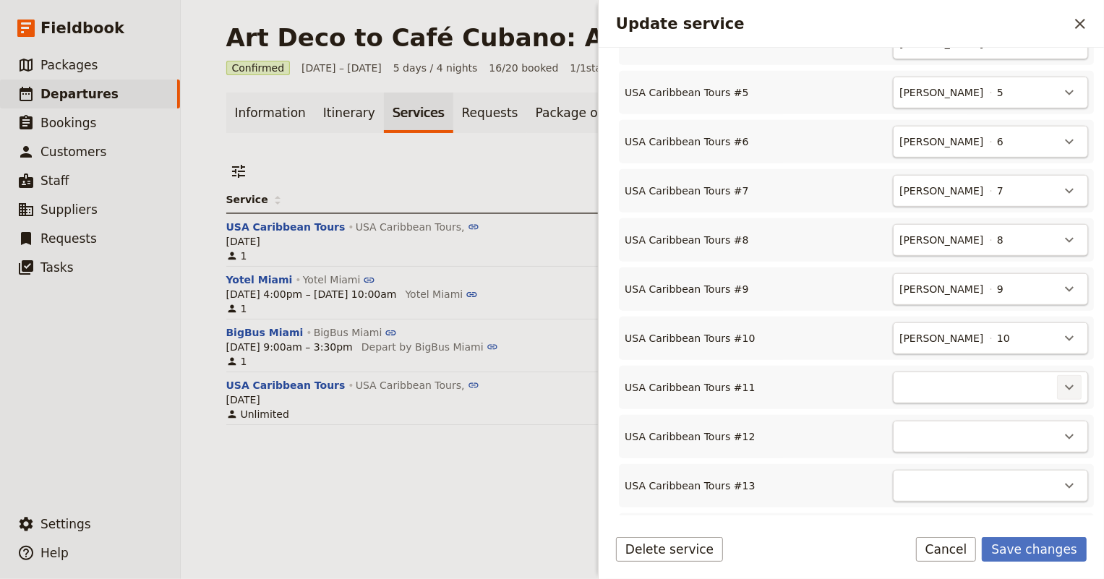
click at [1062, 384] on icon "Actions" at bounding box center [1068, 387] width 17 height 17
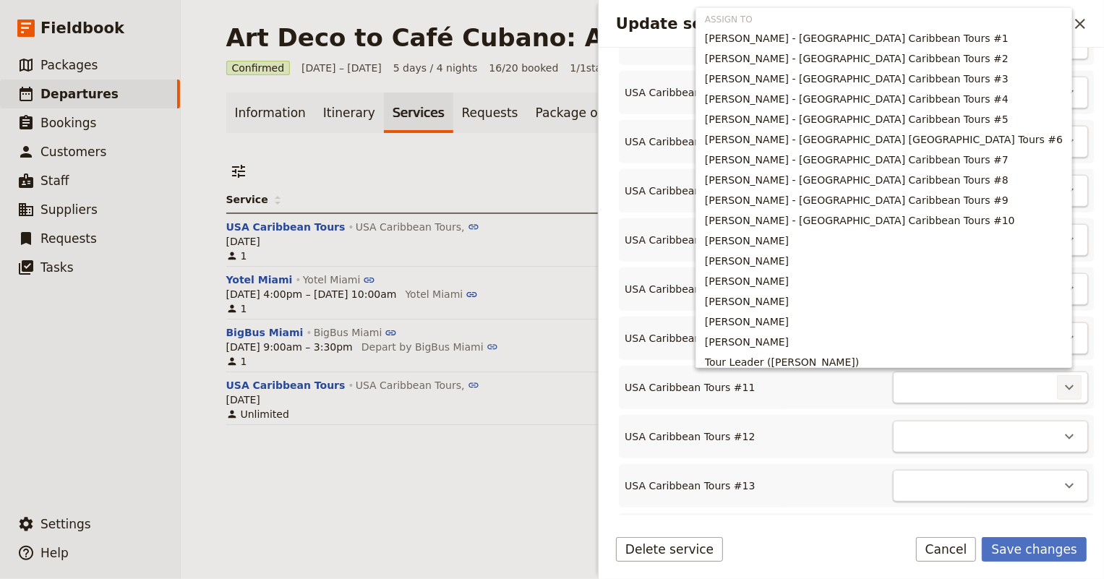
scroll to position [7, 0]
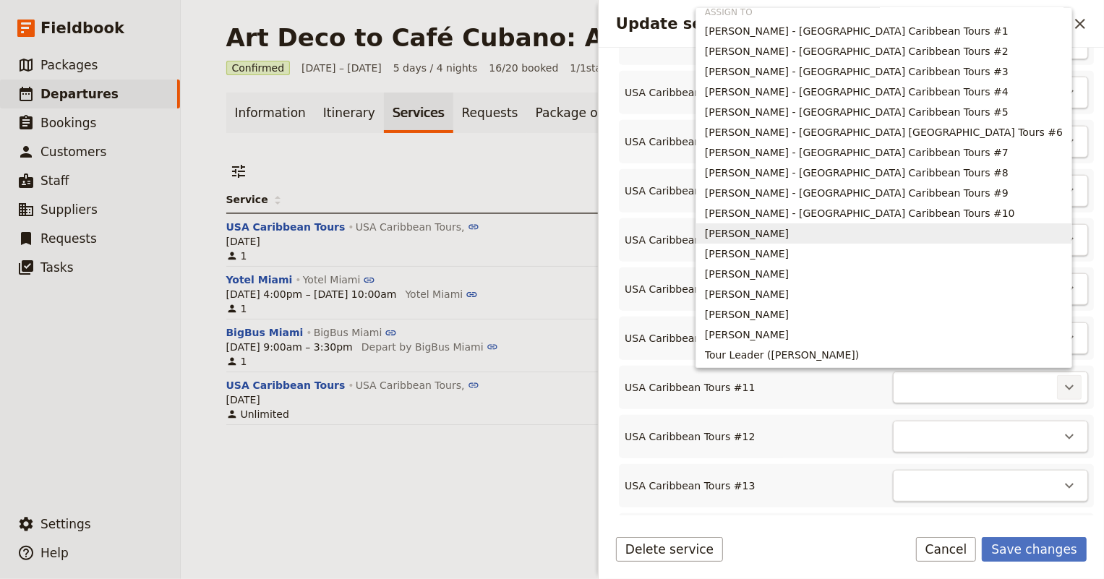
click at [976, 238] on span "[PERSON_NAME]" at bounding box center [884, 233] width 358 height 14
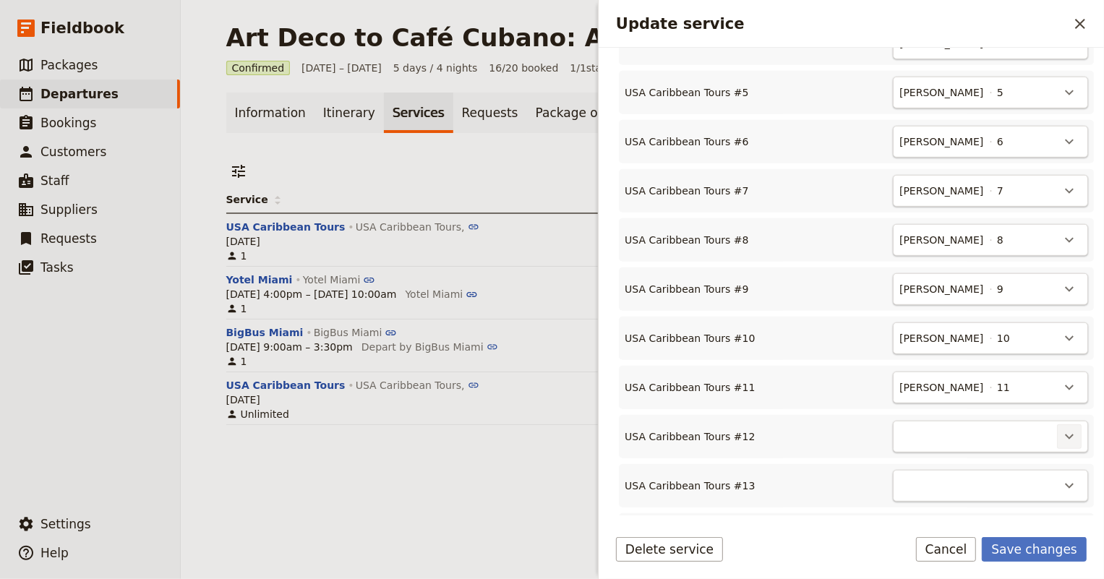
click at [1065, 434] on icon "Actions" at bounding box center [1069, 436] width 9 height 5
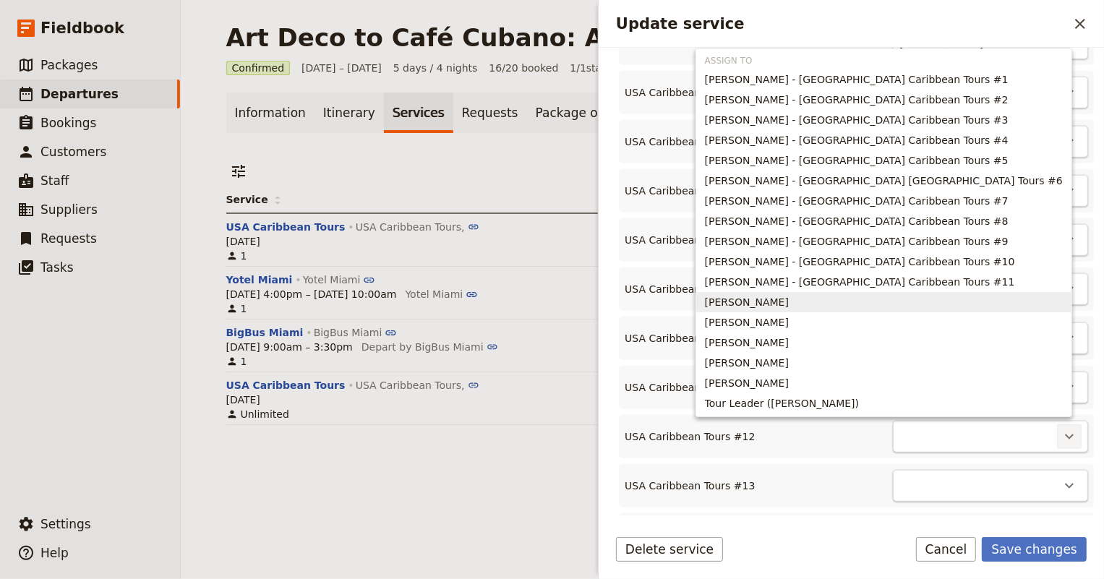
click at [969, 304] on span "[PERSON_NAME]" at bounding box center [884, 302] width 358 height 14
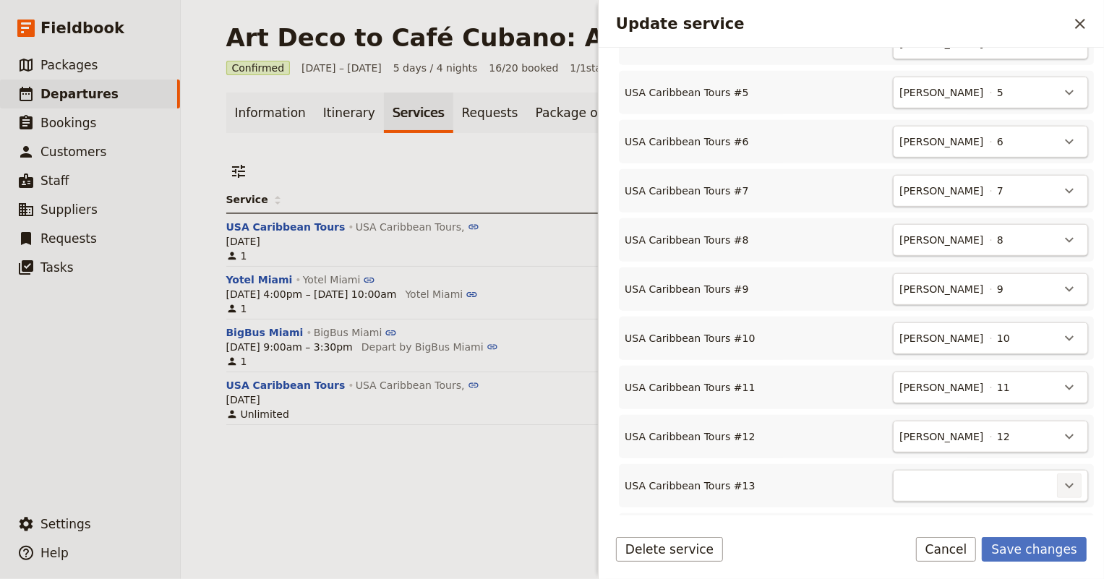
click at [1065, 483] on icon "Actions" at bounding box center [1069, 485] width 9 height 5
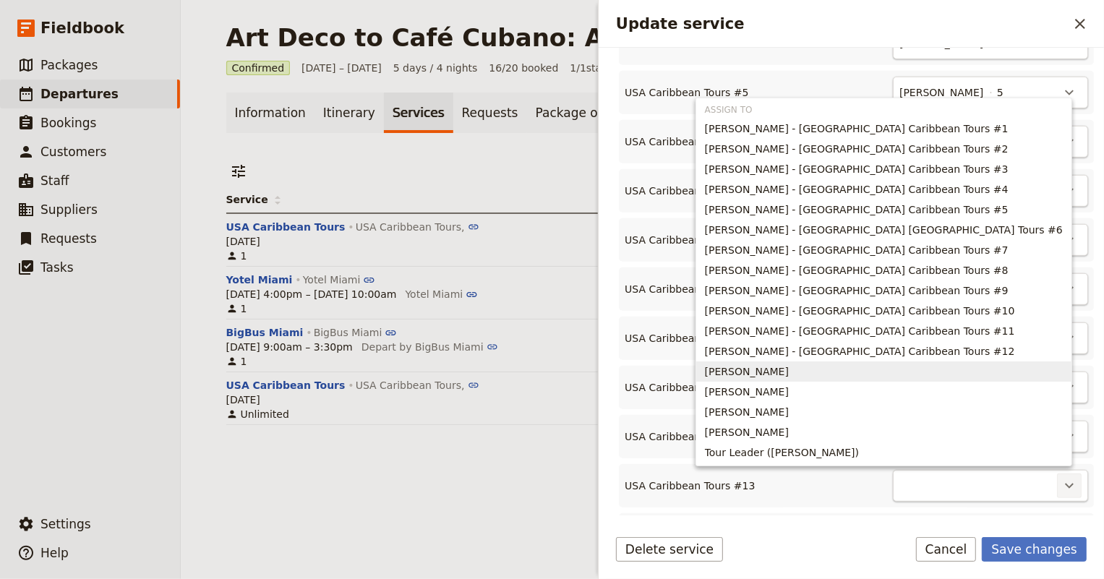
click at [955, 372] on span "[PERSON_NAME]" at bounding box center [884, 371] width 358 height 14
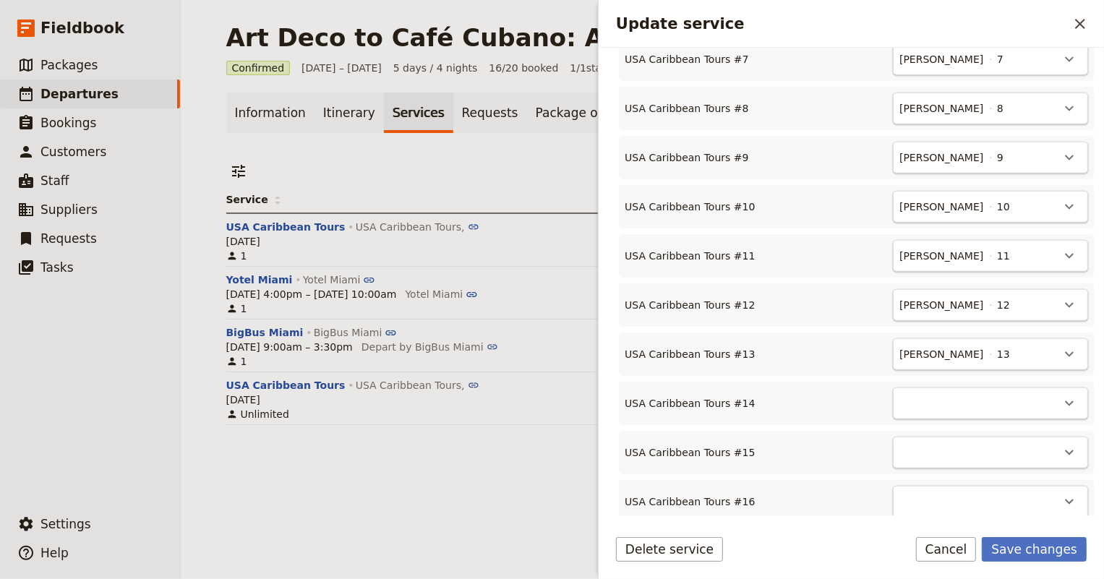
scroll to position [925, 0]
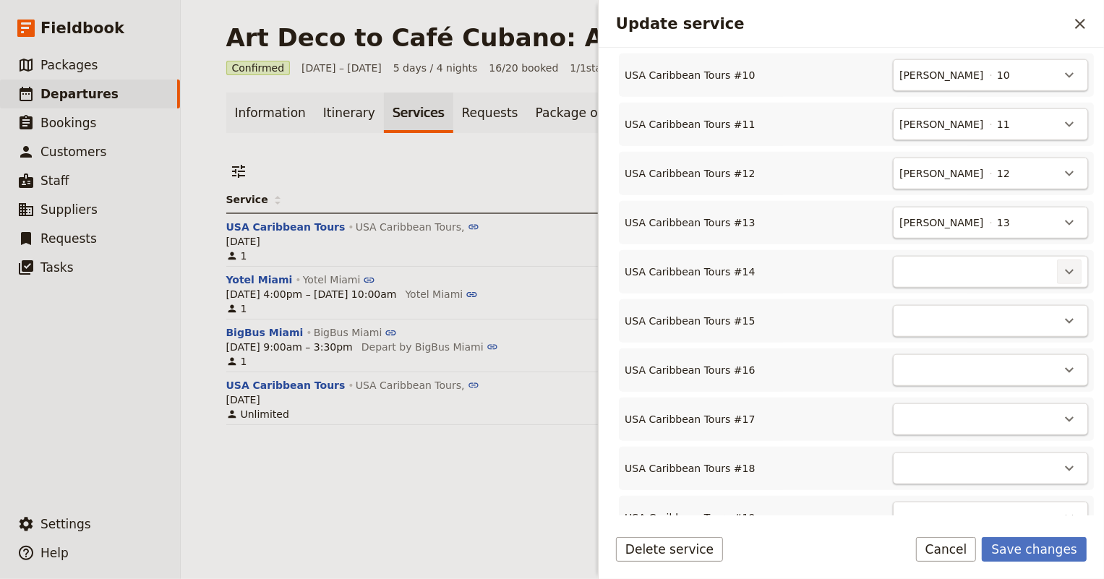
click at [1062, 272] on icon "Actions" at bounding box center [1068, 271] width 17 height 17
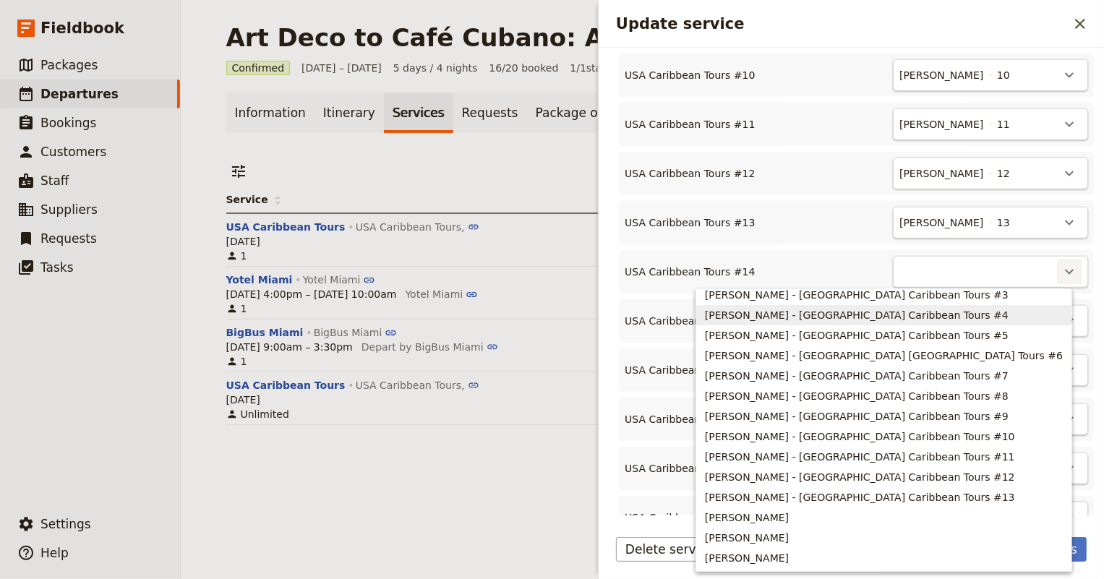
scroll to position [85, 0]
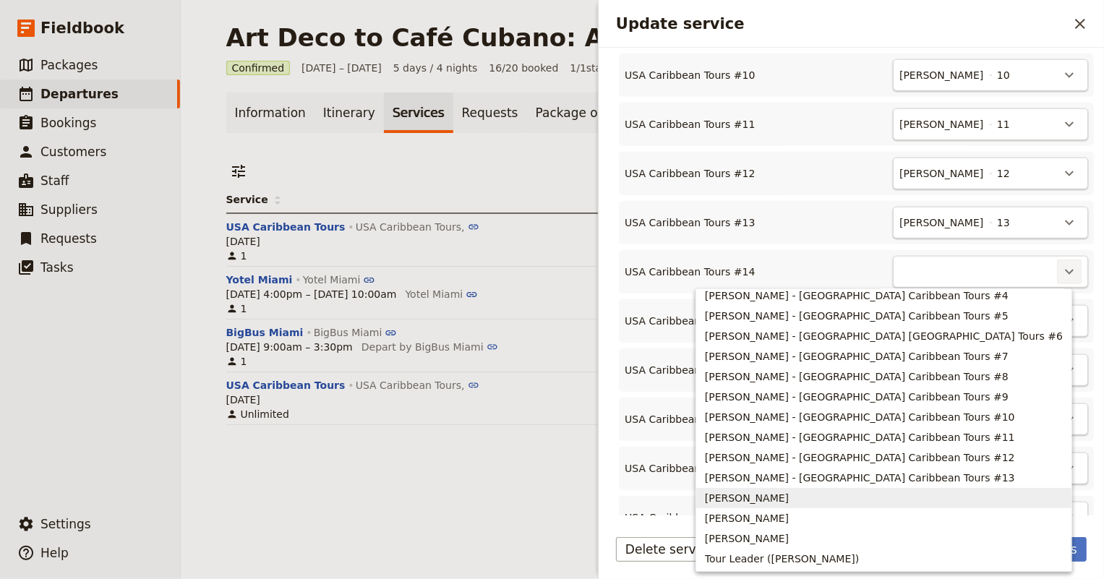
click at [940, 498] on span "[PERSON_NAME]" at bounding box center [884, 498] width 358 height 14
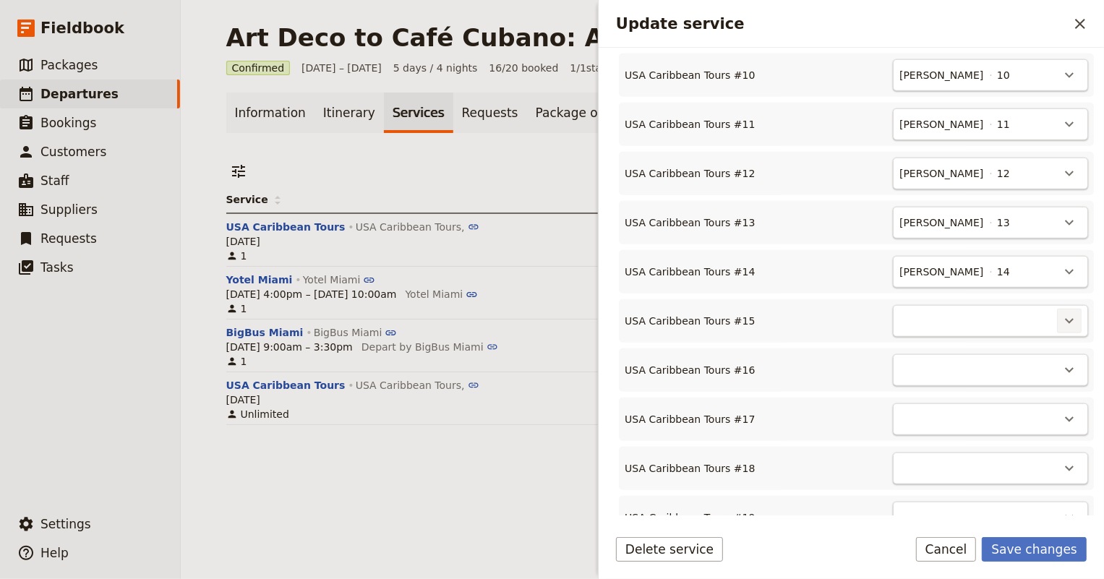
click at [1060, 315] on icon "Actions" at bounding box center [1068, 320] width 17 height 17
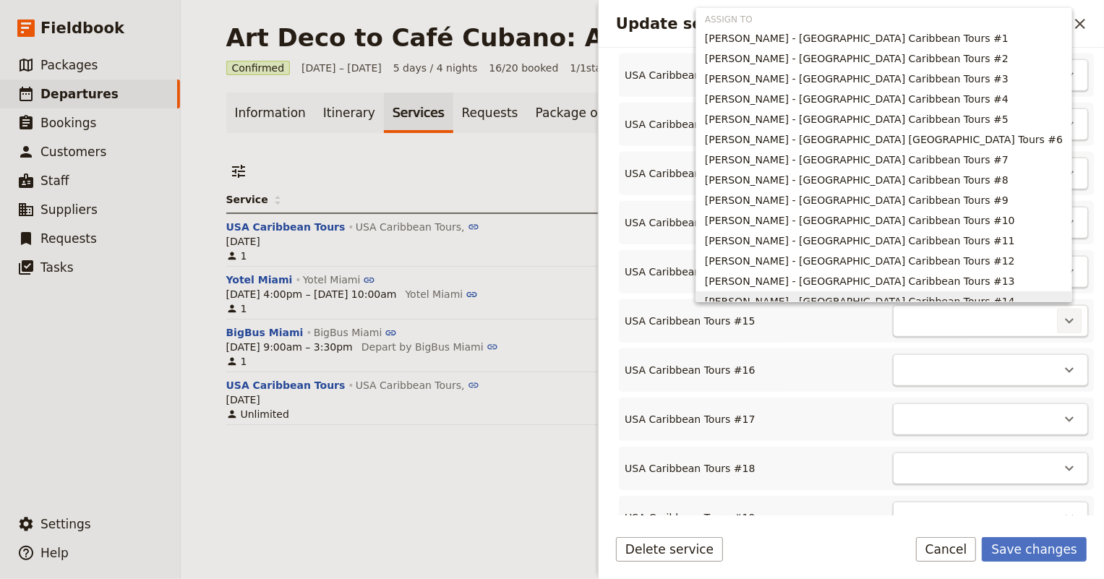
scroll to position [72, 0]
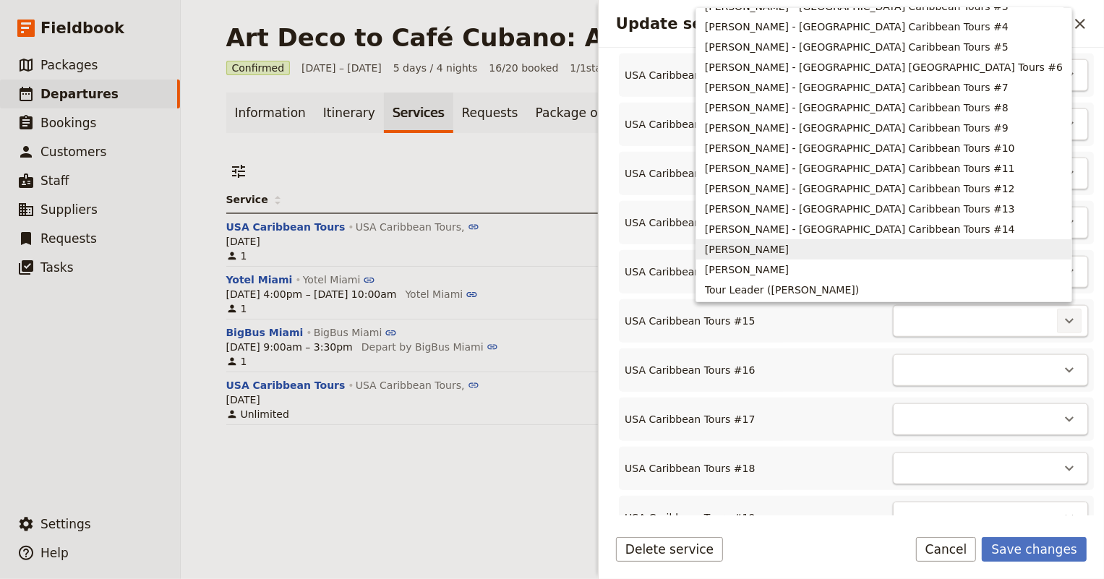
click at [978, 249] on span "[PERSON_NAME]" at bounding box center [884, 249] width 358 height 14
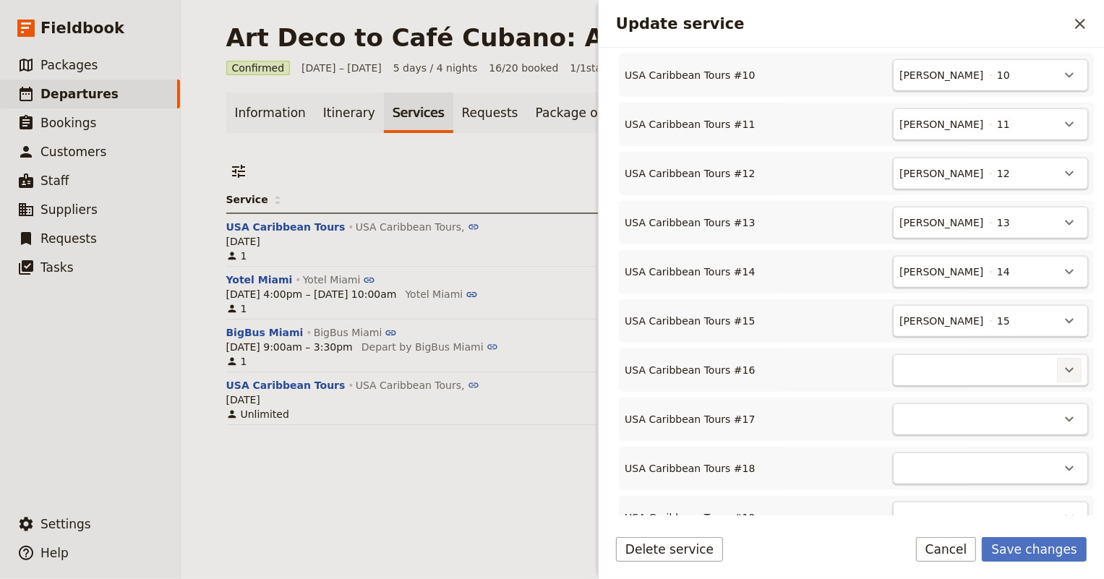
click at [1060, 364] on icon "Actions" at bounding box center [1068, 369] width 17 height 17
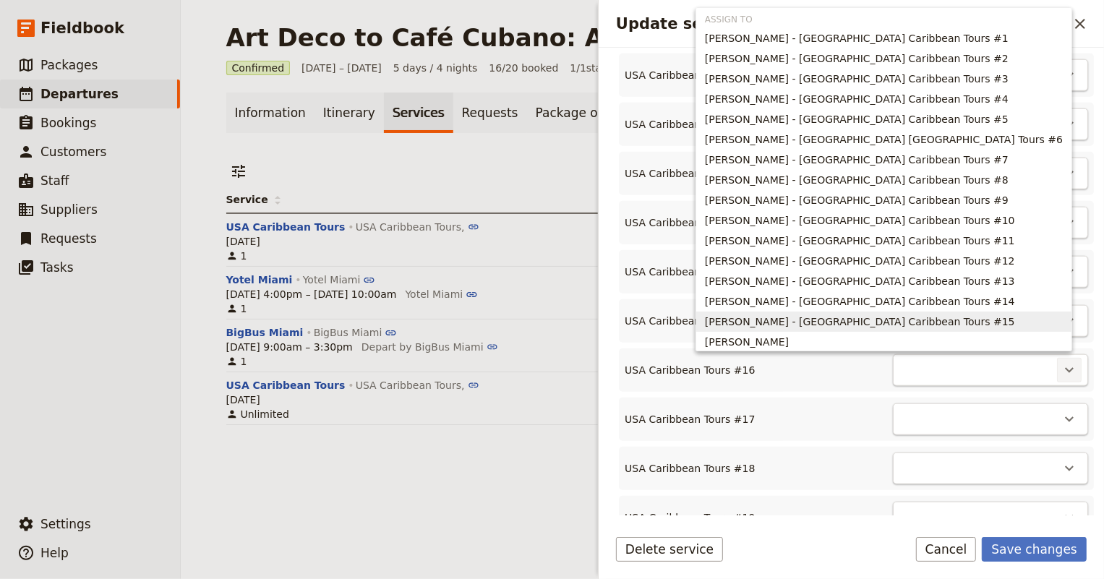
scroll to position [23, 0]
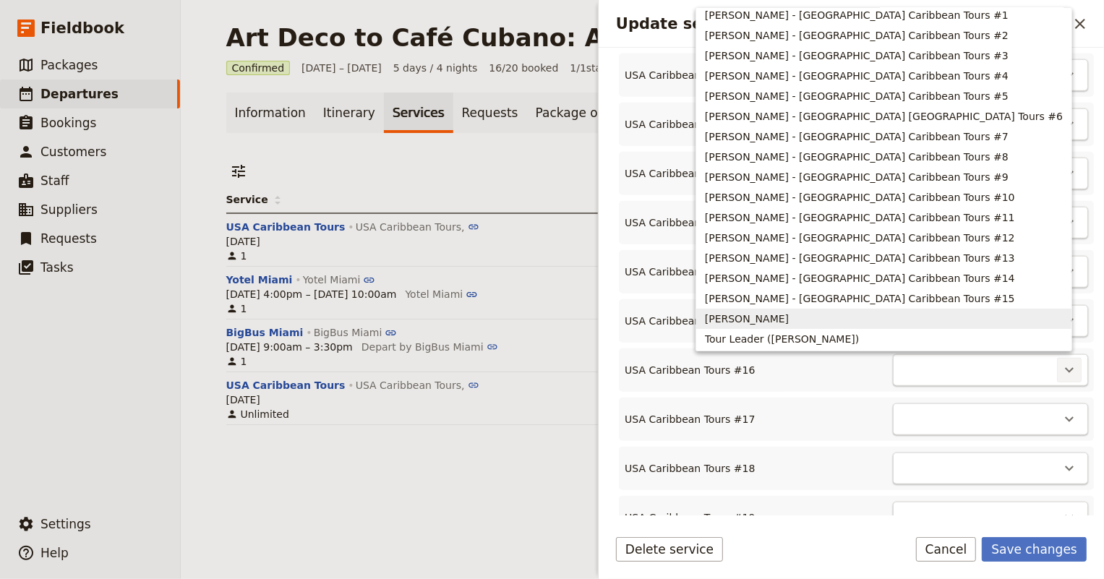
click at [1004, 316] on span "[PERSON_NAME]" at bounding box center [884, 318] width 358 height 14
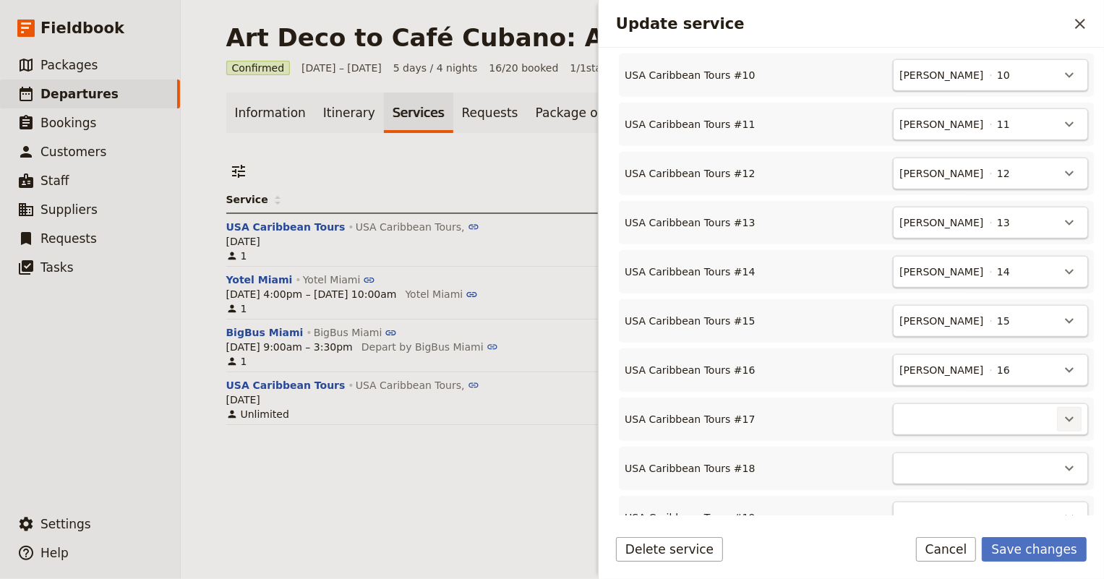
click at [1065, 418] on icon "Actions" at bounding box center [1069, 419] width 9 height 5
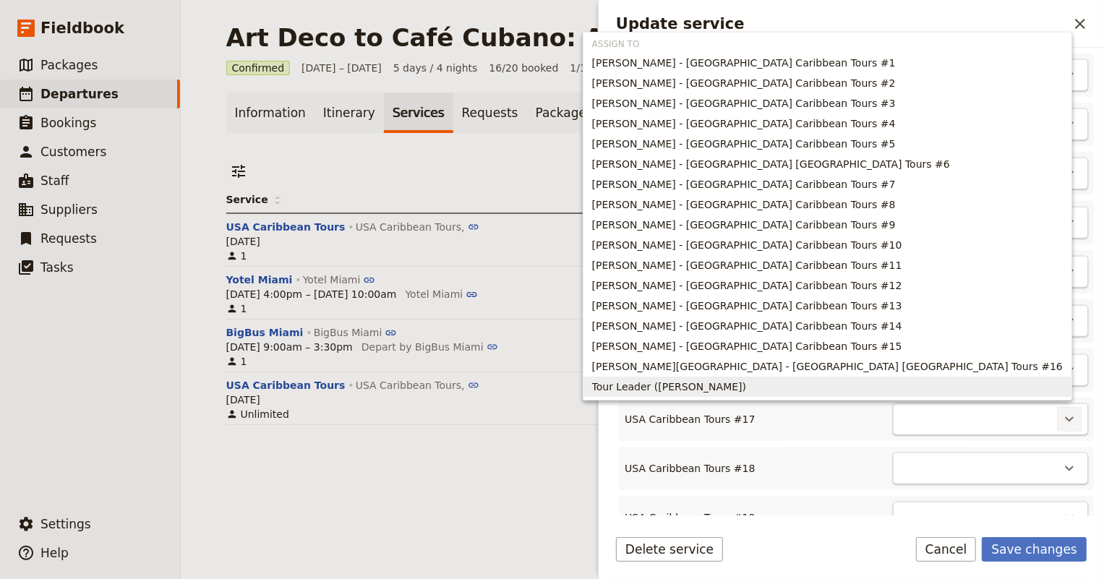
click at [972, 389] on span "Tour Leader ([PERSON_NAME])" at bounding box center [827, 386] width 470 height 14
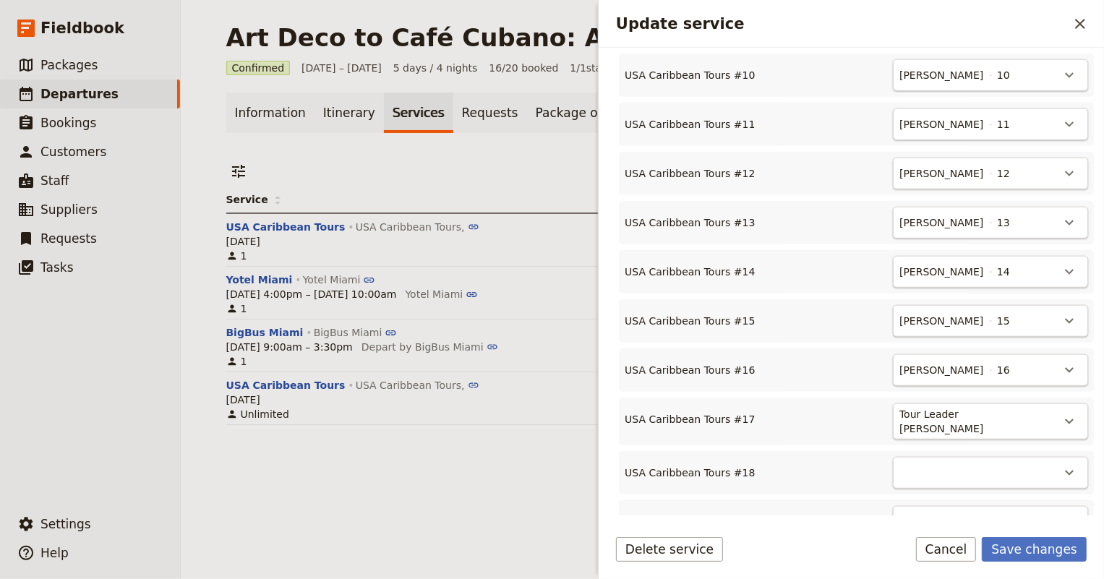
scroll to position [1005, 0]
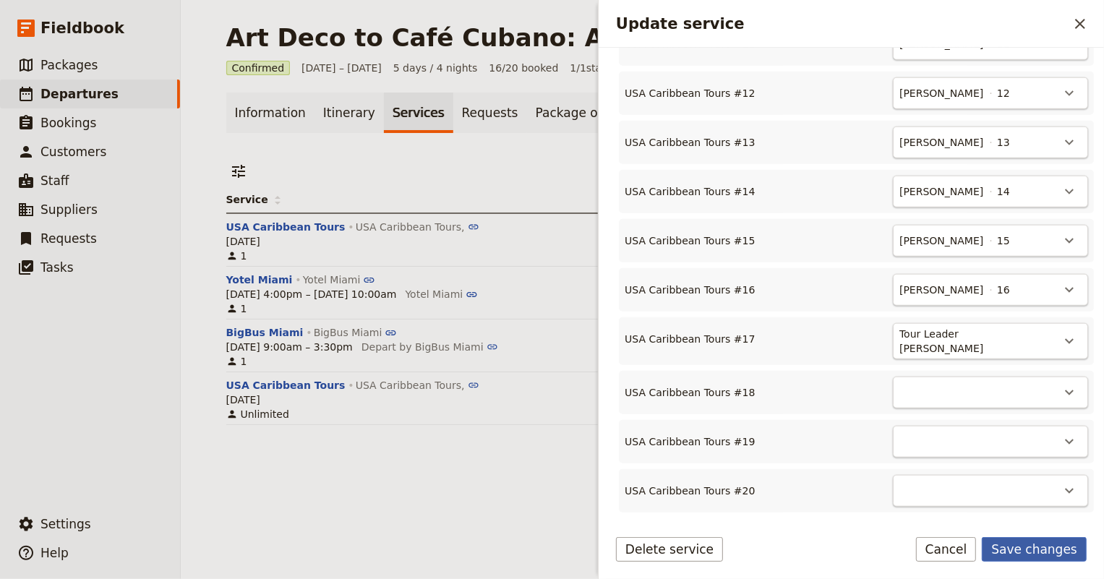
click at [1026, 544] on button "Save changes" at bounding box center [1033, 549] width 105 height 25
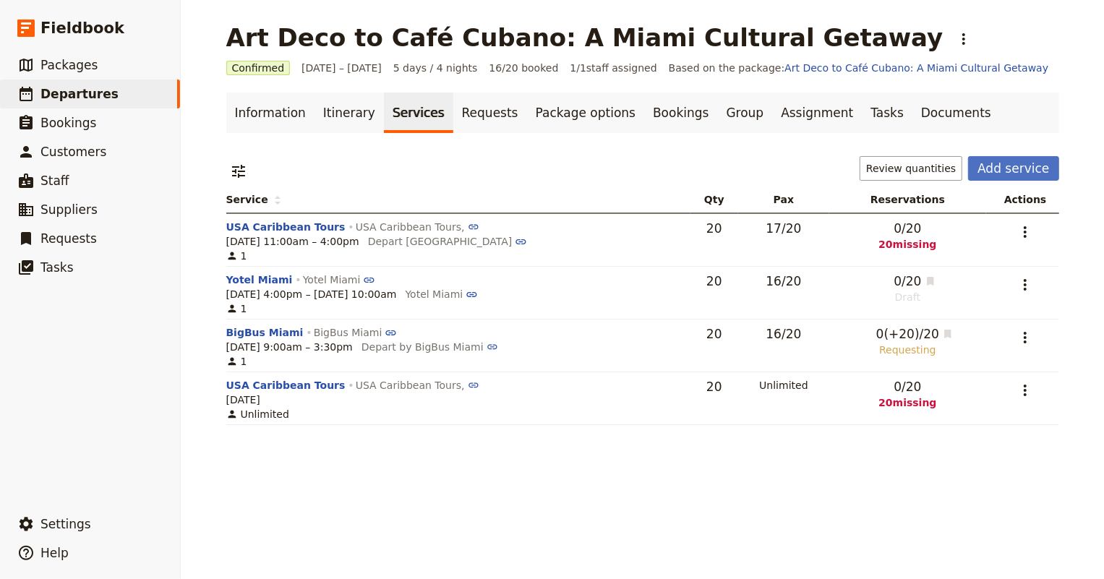
click at [901, 242] on span "20 missing" at bounding box center [907, 244] width 145 height 14
click at [1030, 227] on icon "Actions" at bounding box center [1024, 231] width 17 height 17
click at [962, 224] on div "0 / 20 20 missing" at bounding box center [907, 236] width 145 height 32
click at [296, 224] on button "USA Caribbean Tours" at bounding box center [285, 227] width 119 height 14
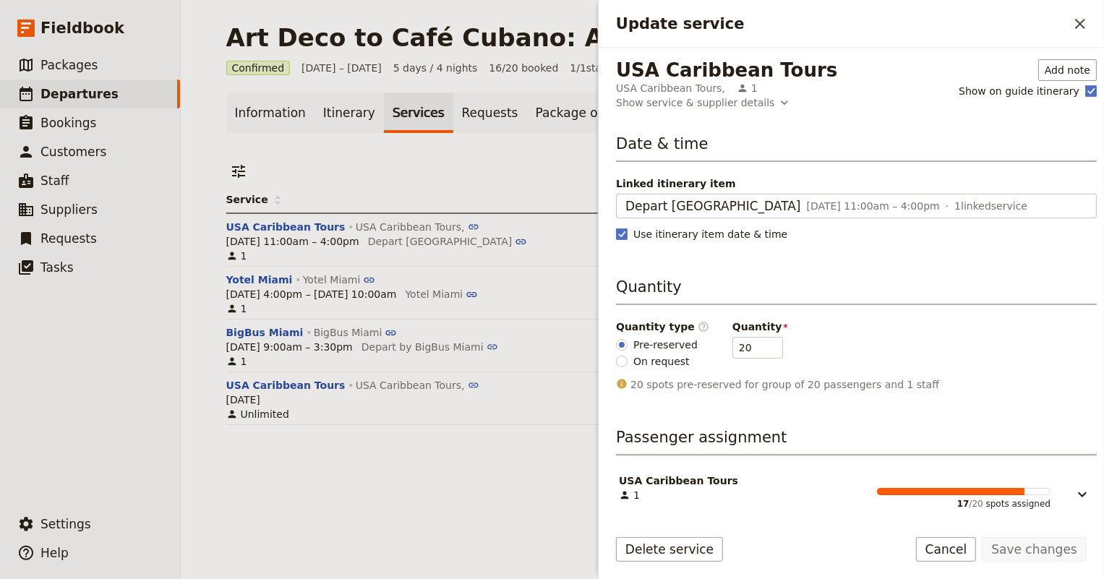
scroll to position [5, 0]
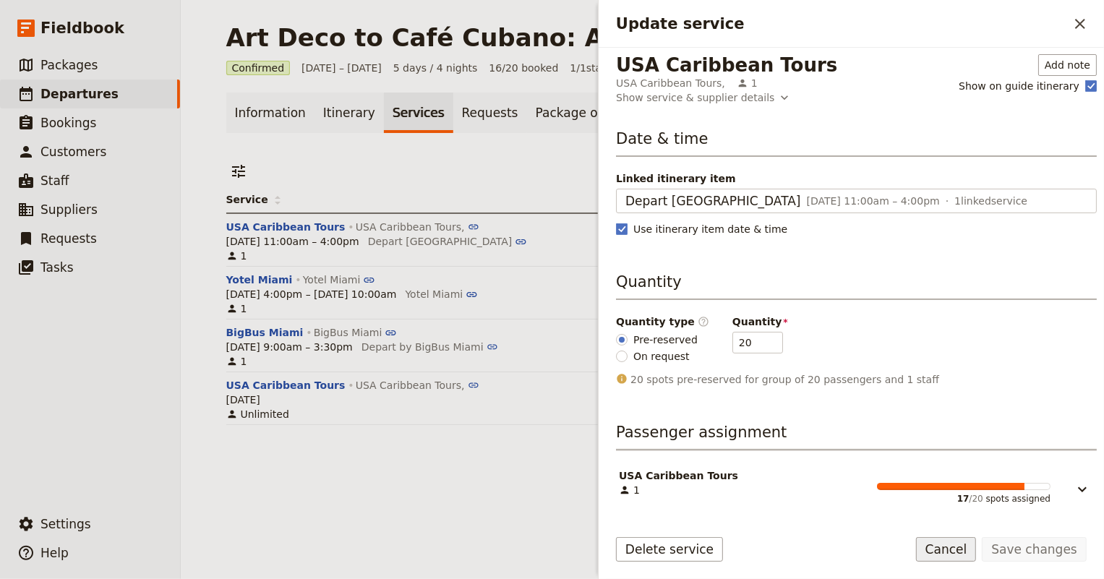
click at [972, 544] on button "Cancel" at bounding box center [946, 549] width 61 height 25
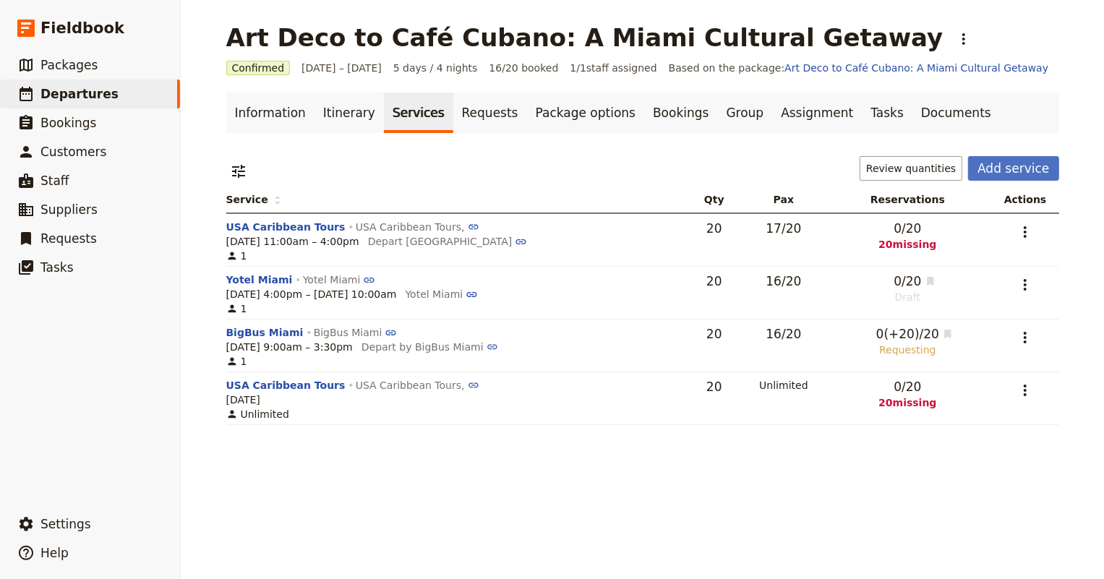
click at [893, 233] on span "0 / 20" at bounding box center [906, 228] width 27 height 17
click at [1019, 228] on icon "Actions" at bounding box center [1024, 231] width 17 height 17
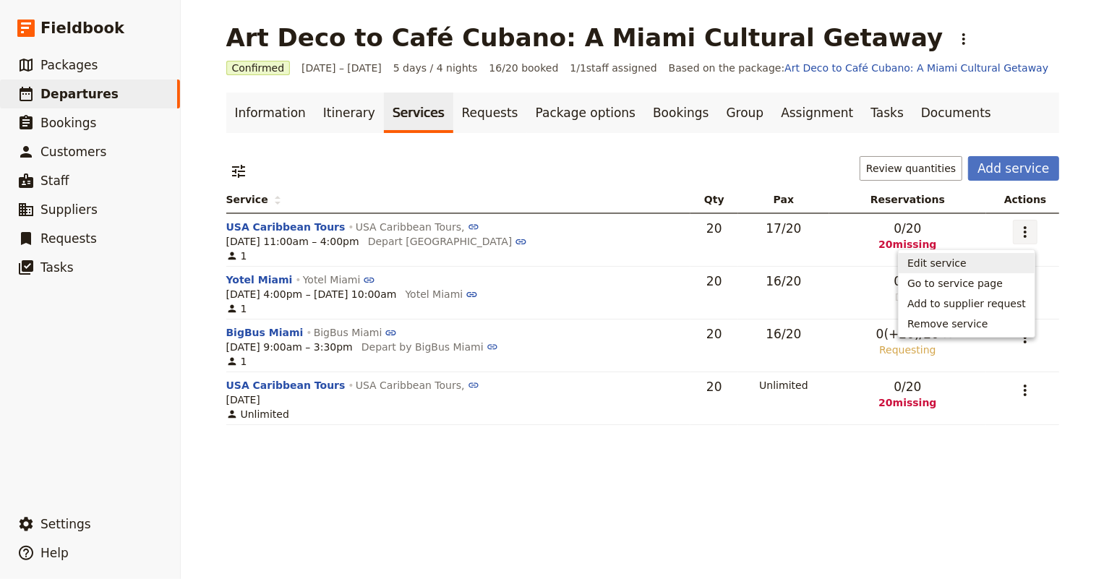
click at [954, 260] on span "Edit service" at bounding box center [936, 263] width 59 height 14
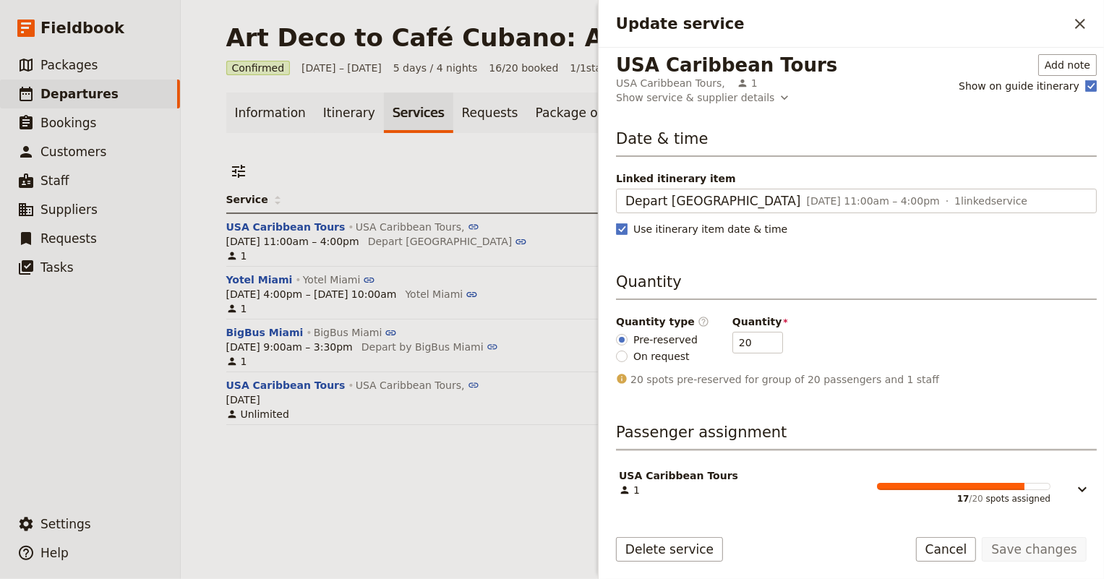
scroll to position [0, 0]
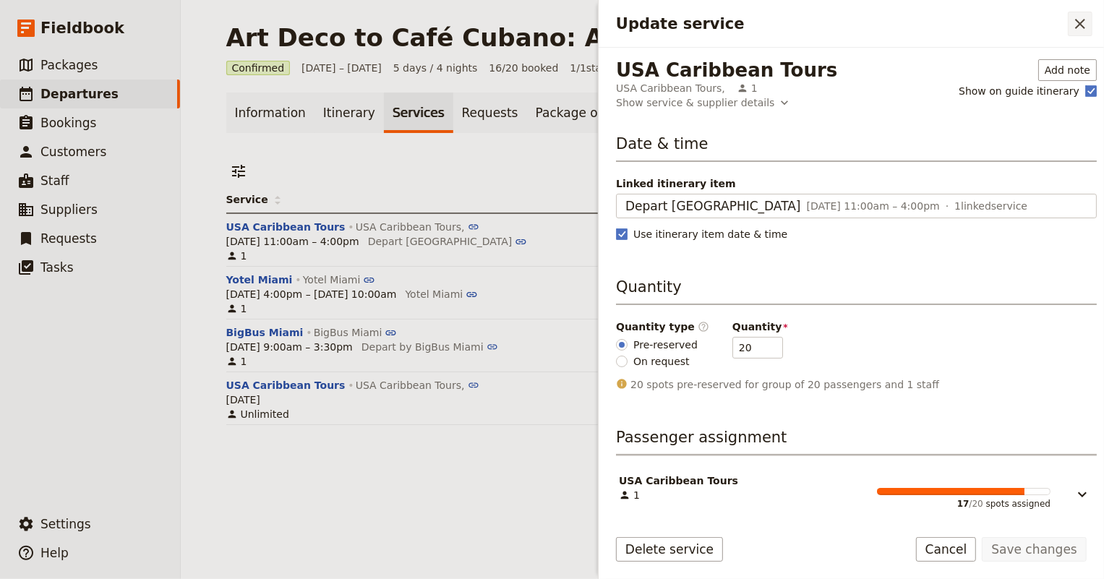
click at [1073, 21] on icon "Close drawer" at bounding box center [1079, 23] width 17 height 17
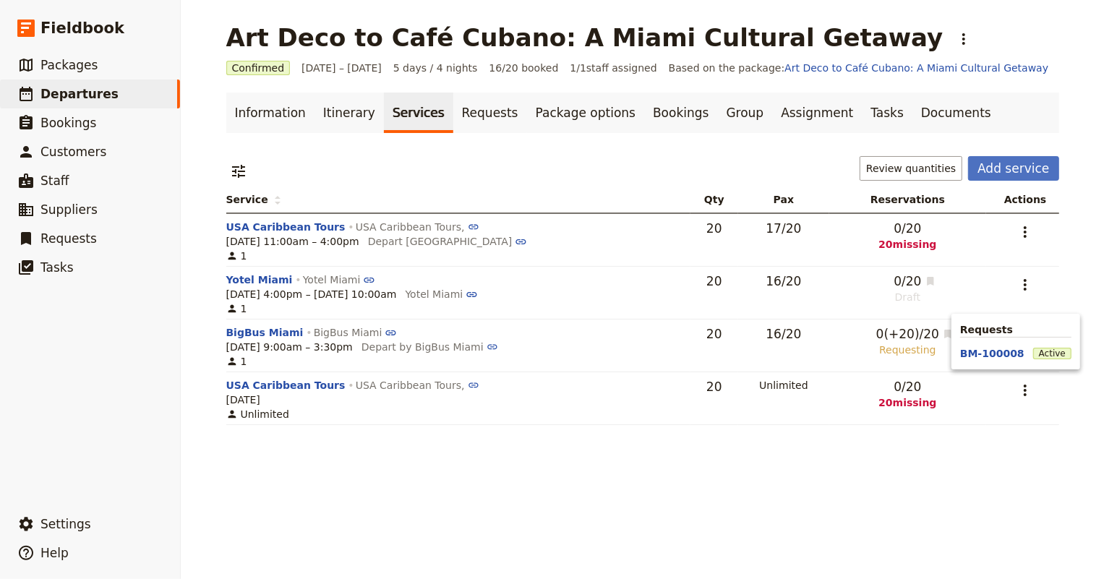
click at [909, 336] on span "0 (+20) / 20" at bounding box center [899, 333] width 77 height 17
click at [460, 118] on link "Requests" at bounding box center [490, 113] width 74 height 40
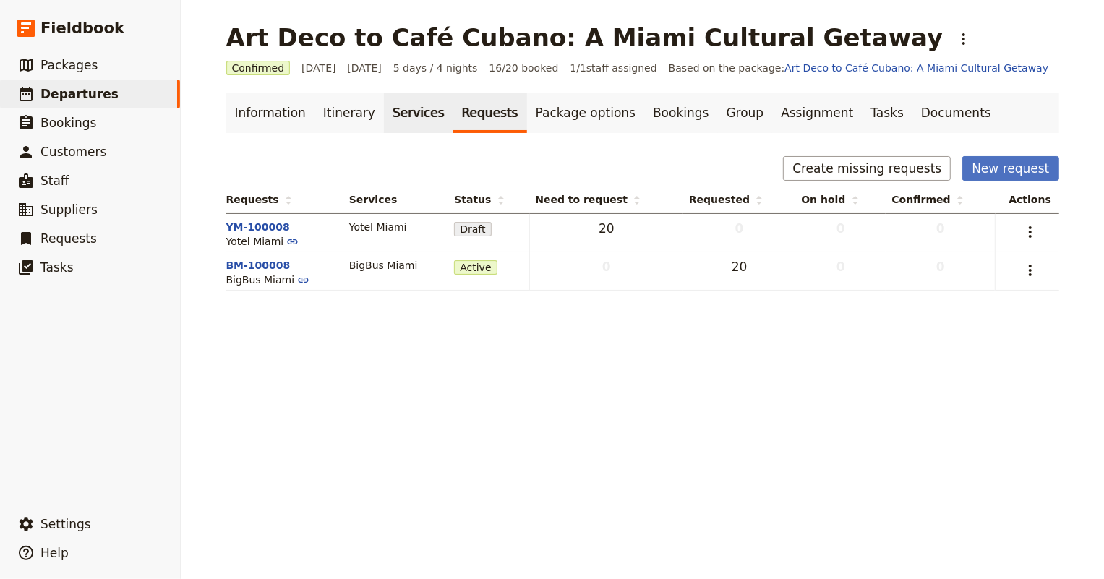
click at [397, 117] on link "Services" at bounding box center [418, 113] width 69 height 40
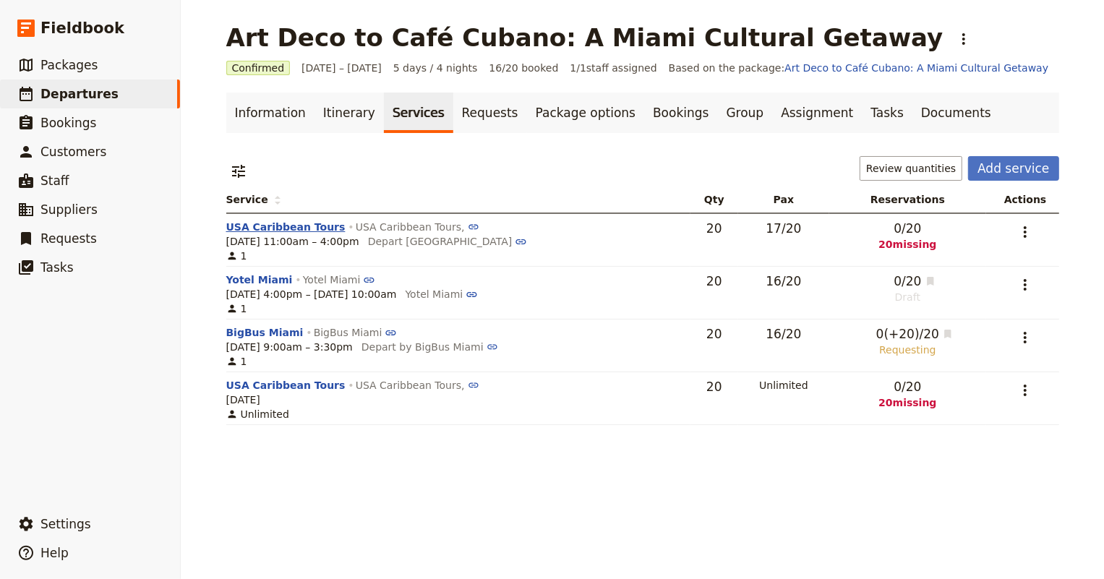
click at [302, 229] on button "USA Caribbean Tours" at bounding box center [285, 227] width 119 height 14
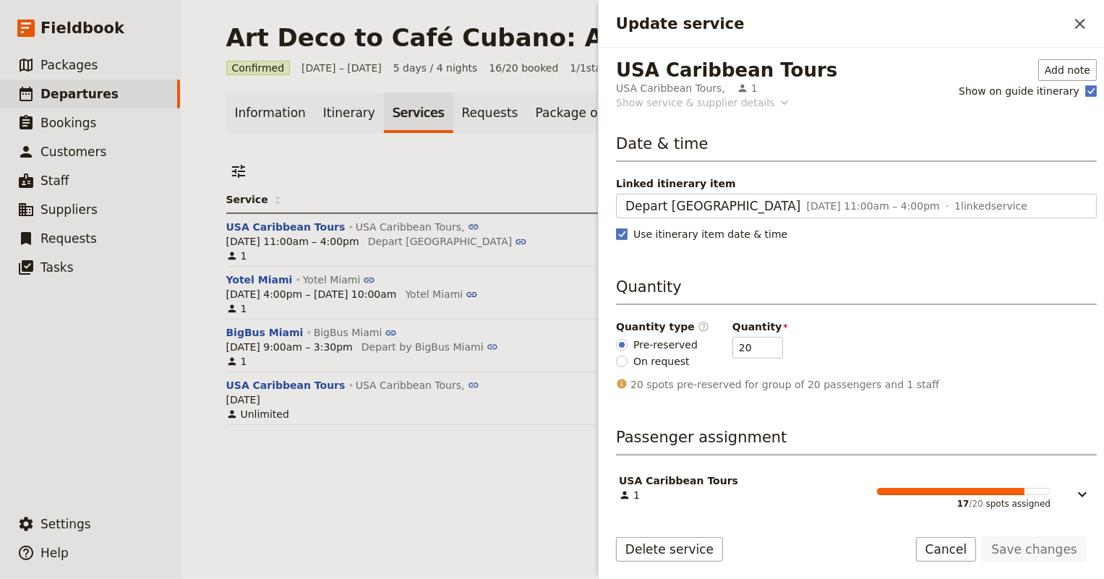
click at [777, 106] on icon "Update service" at bounding box center [784, 102] width 14 height 14
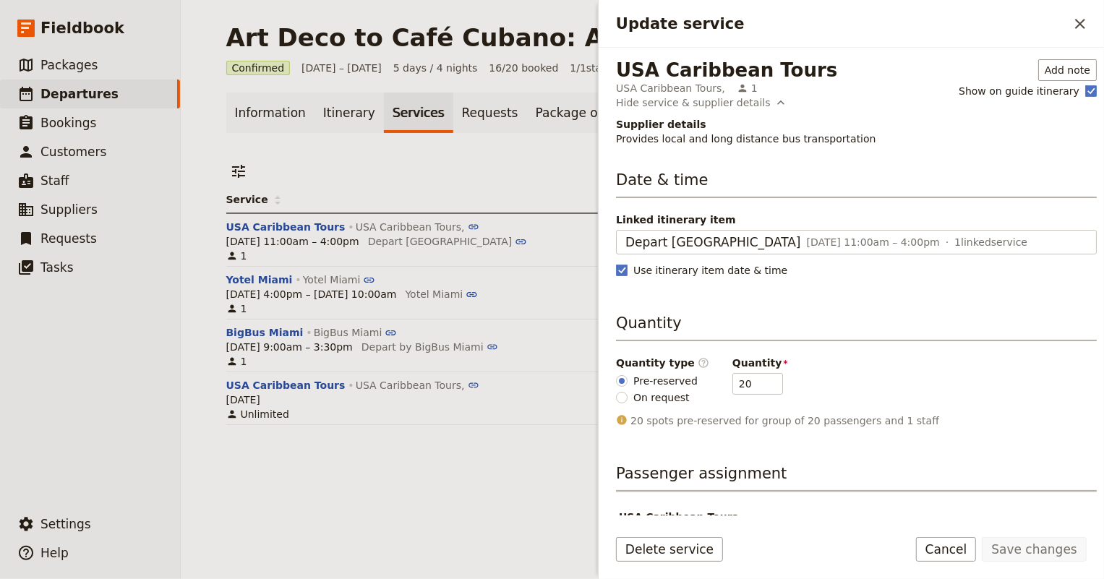
scroll to position [41, 0]
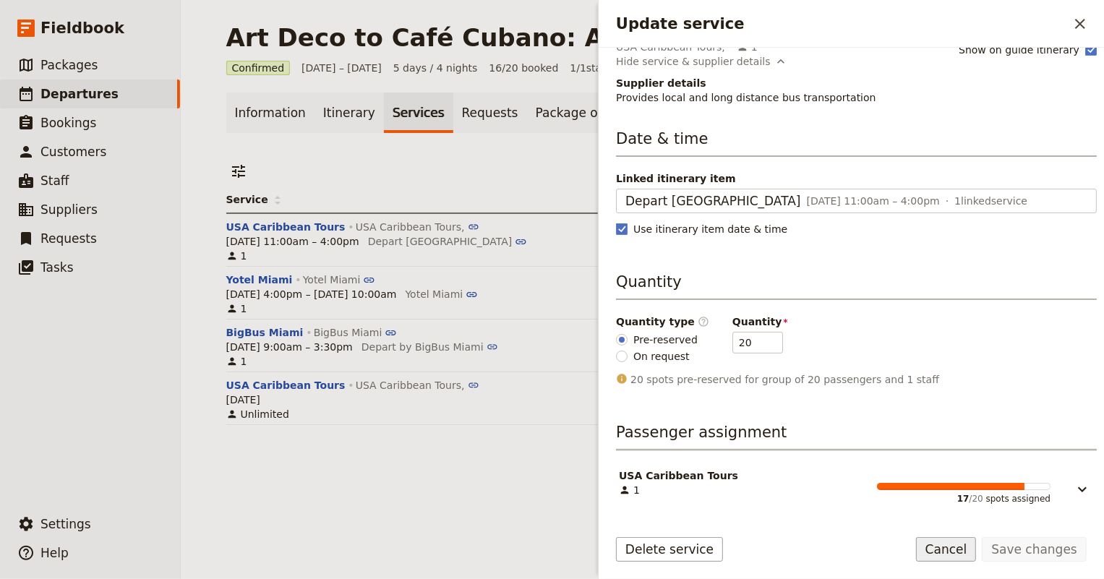
click at [952, 549] on button "Cancel" at bounding box center [946, 549] width 61 height 25
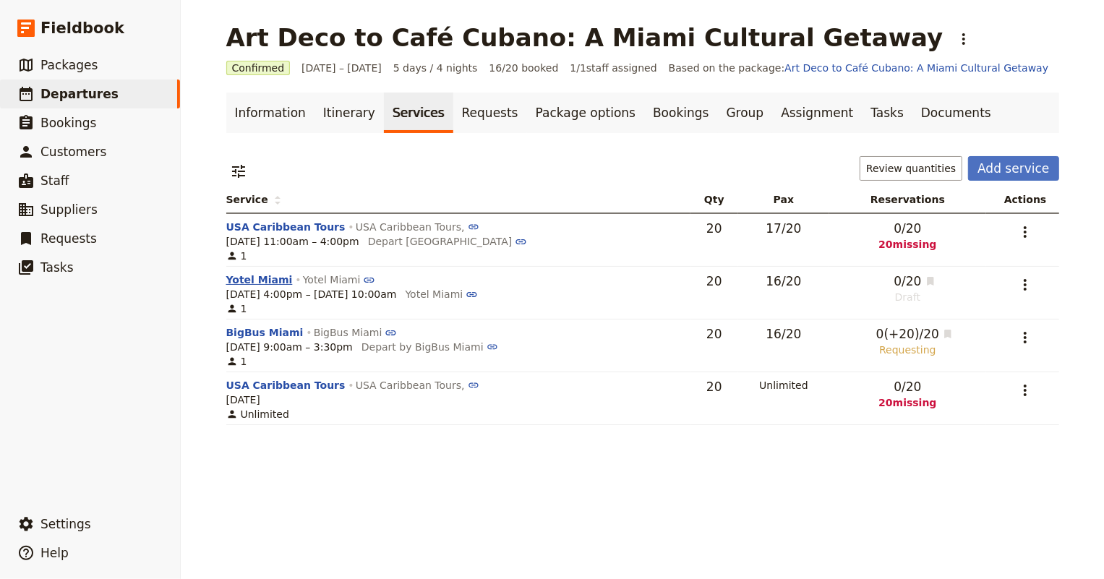
click at [251, 279] on button "Yotel Miami" at bounding box center [259, 279] width 66 height 14
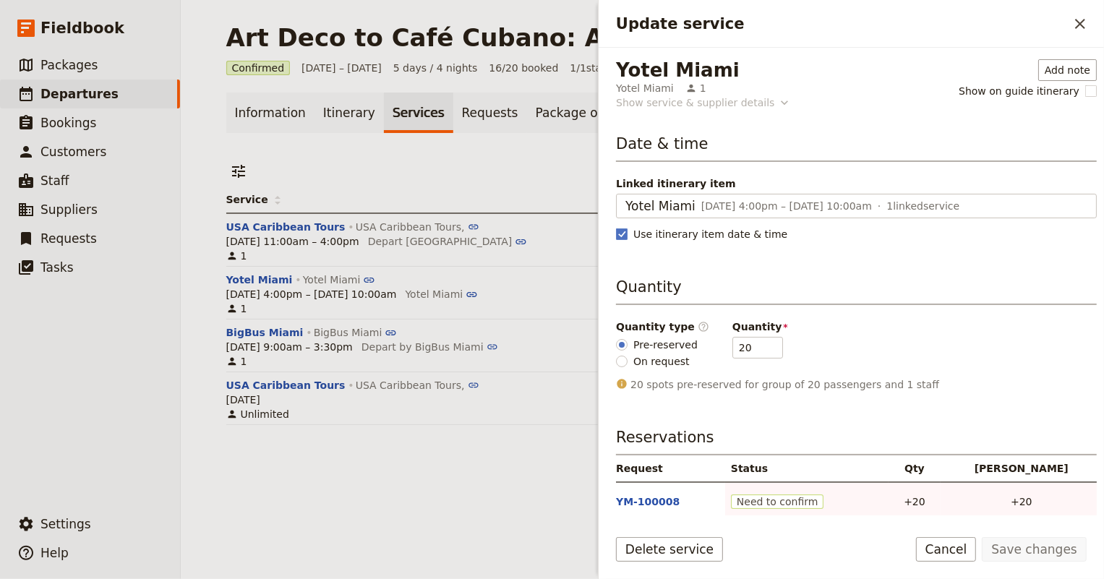
click at [777, 98] on icon "Update service" at bounding box center [784, 102] width 14 height 14
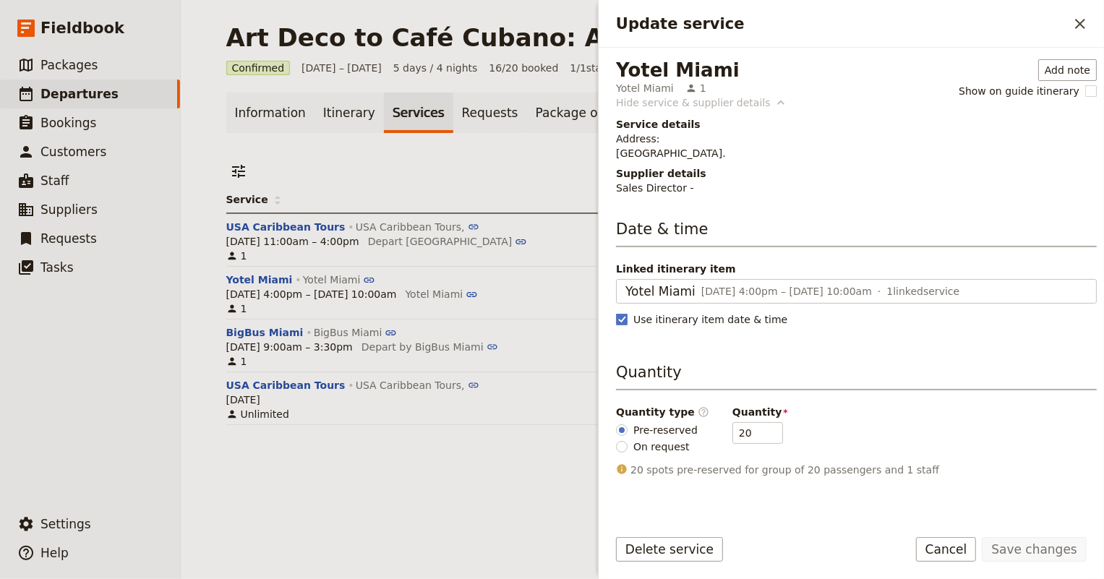
click at [773, 98] on icon "Update service" at bounding box center [780, 102] width 14 height 14
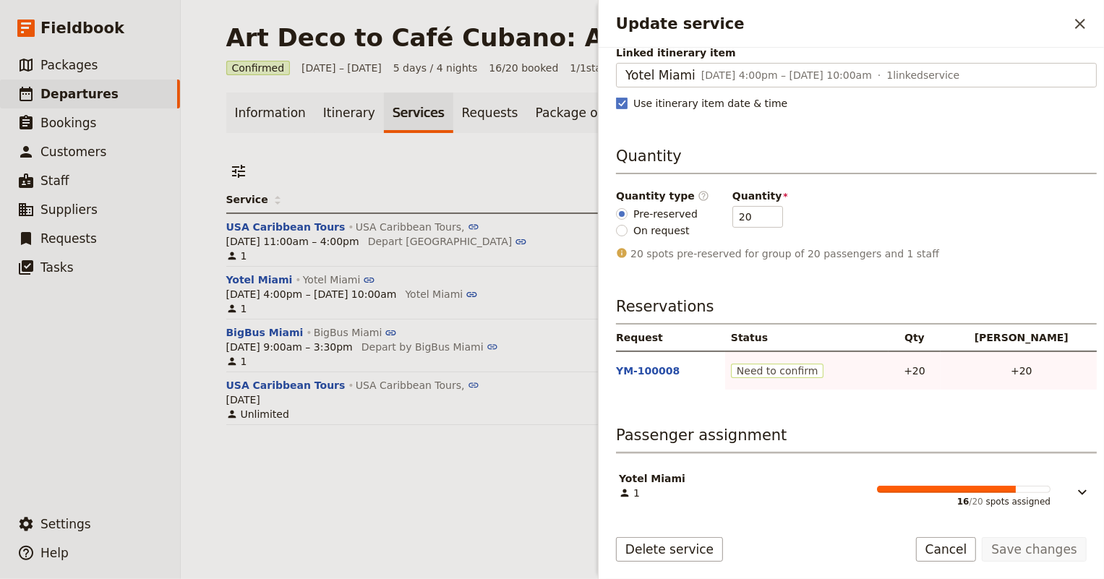
scroll to position [134, 0]
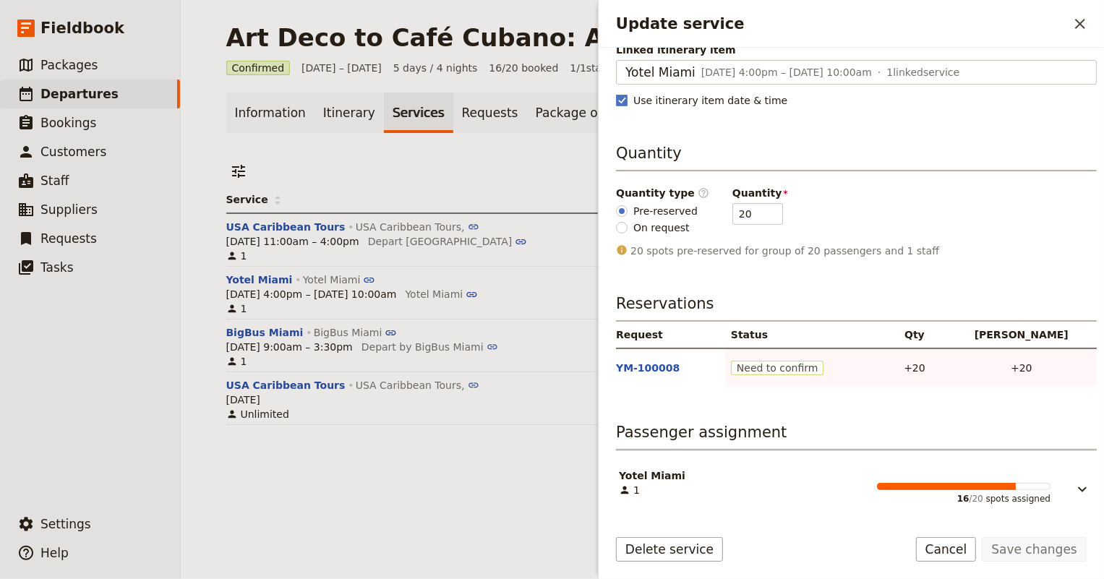
click at [755, 368] on span "Need to confirm" at bounding box center [777, 368] width 93 height 14
click at [630, 367] on button "YM-100008" at bounding box center [648, 368] width 64 height 14
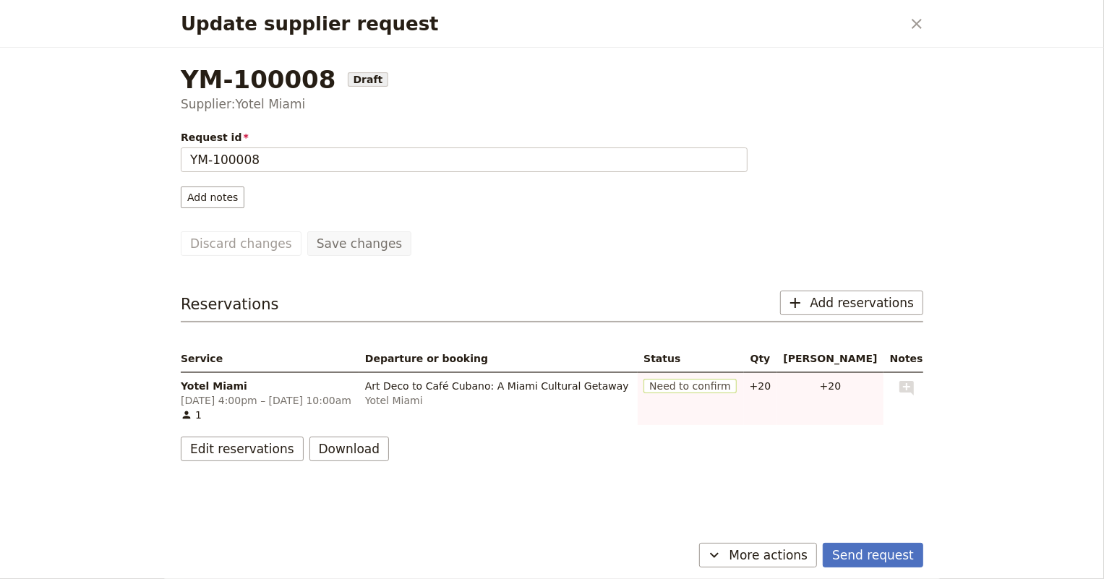
click at [715, 387] on span "Need to confirm" at bounding box center [689, 386] width 93 height 14
click at [222, 447] on button "Edit reservations" at bounding box center [242, 449] width 123 height 25
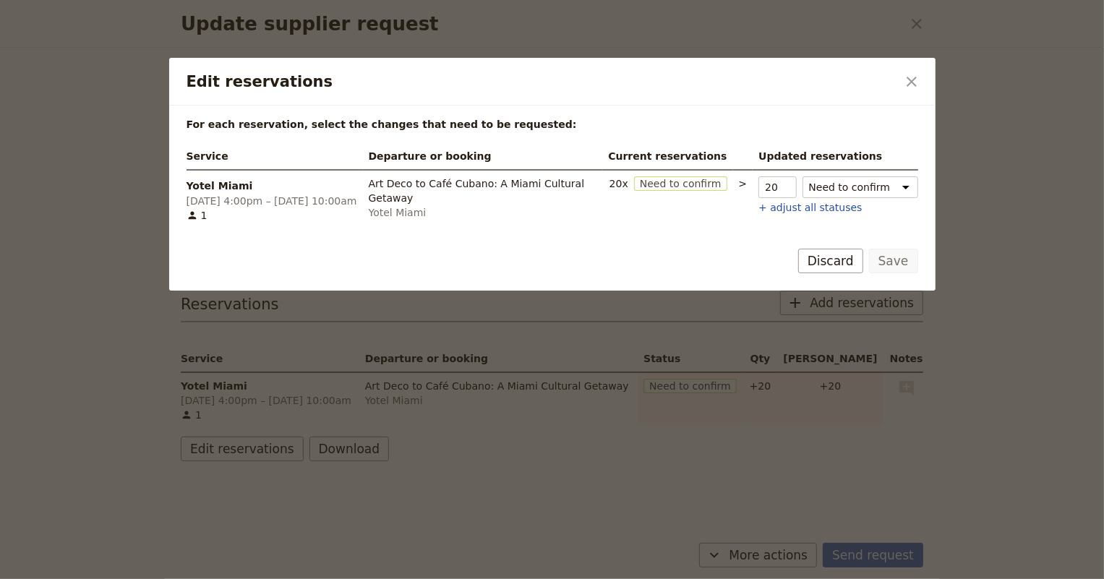
click at [666, 187] on span "Need to confirm" at bounding box center [680, 183] width 93 height 14
click at [712, 184] on span "Need to confirm" at bounding box center [680, 183] width 93 height 14
click at [470, 205] on div "Yotel Miami" at bounding box center [483, 212] width 228 height 14
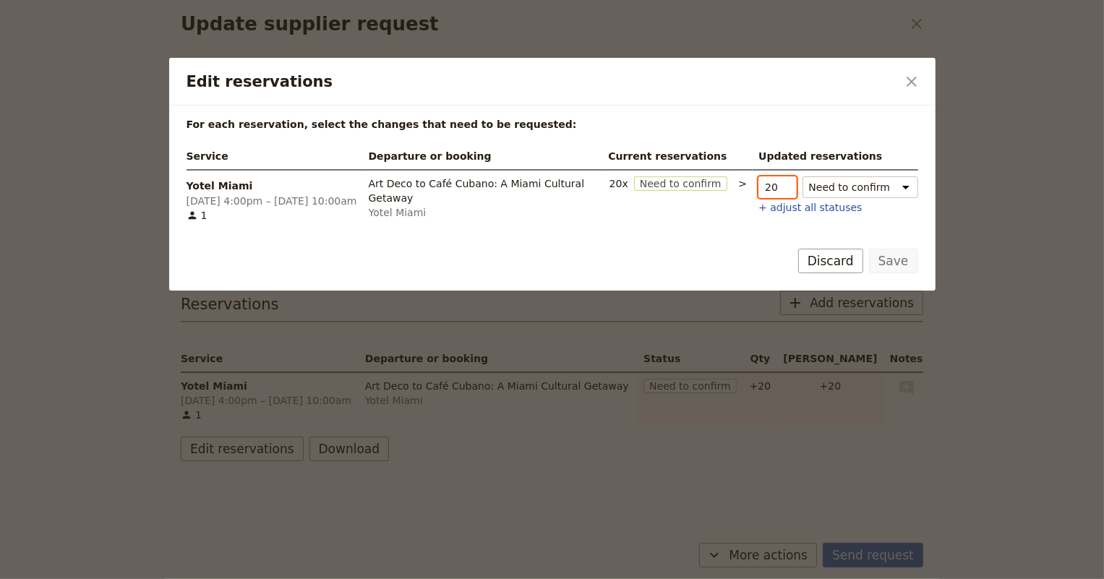
click at [777, 184] on input "20" at bounding box center [777, 187] width 38 height 22
click at [826, 188] on select "Need to confirm Need to hold Withdraw request" at bounding box center [860, 187] width 116 height 22
click at [685, 253] on div "Save Discard" at bounding box center [552, 270] width 766 height 42
click at [197, 218] on icon "Edit reservations" at bounding box center [192, 216] width 12 height 12
click at [195, 218] on icon "Edit reservations" at bounding box center [192, 216] width 8 height 8
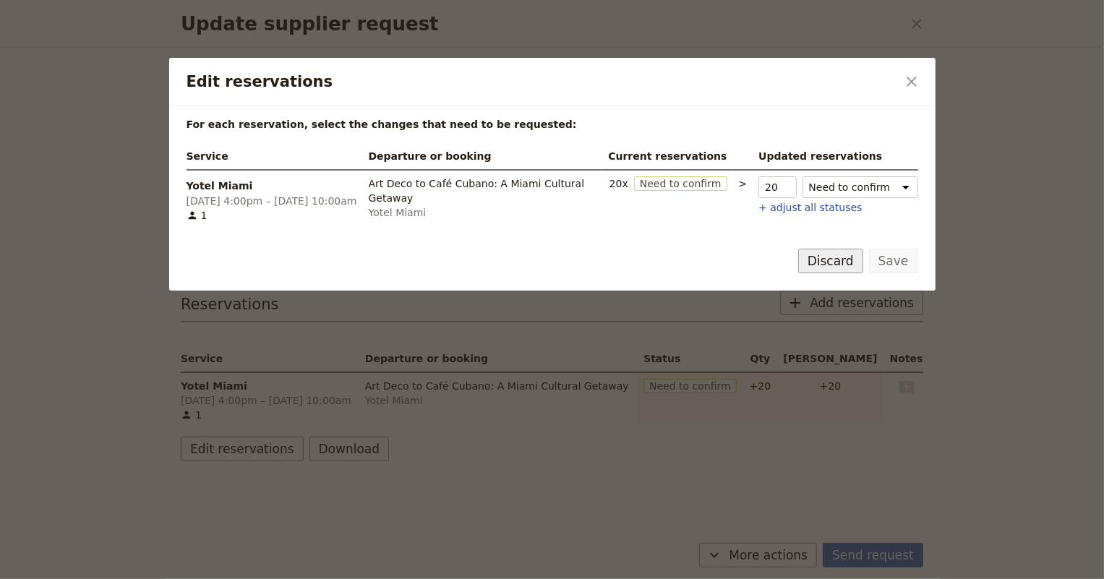
click at [831, 257] on button "Discard" at bounding box center [830, 261] width 65 height 25
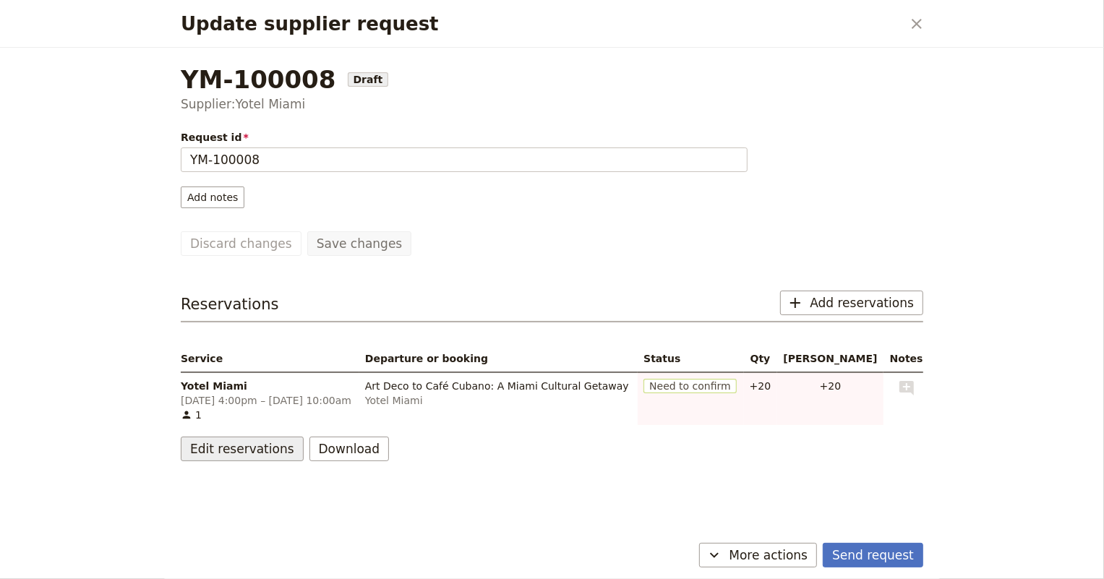
click at [242, 449] on button "Edit reservations" at bounding box center [242, 449] width 123 height 25
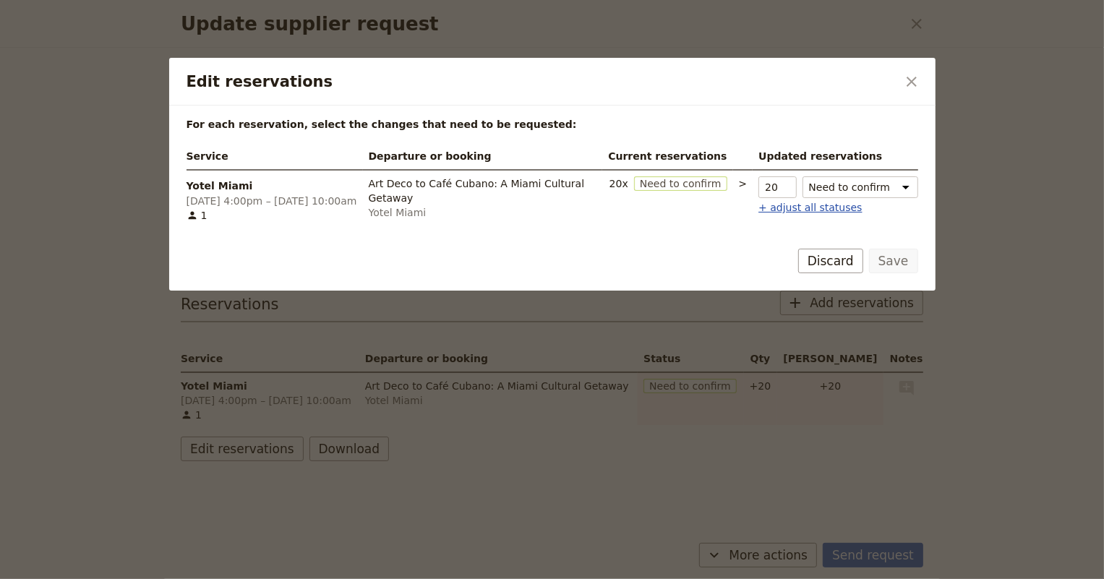
click at [781, 210] on button "+ adjust all statuses" at bounding box center [809, 207] width 103 height 14
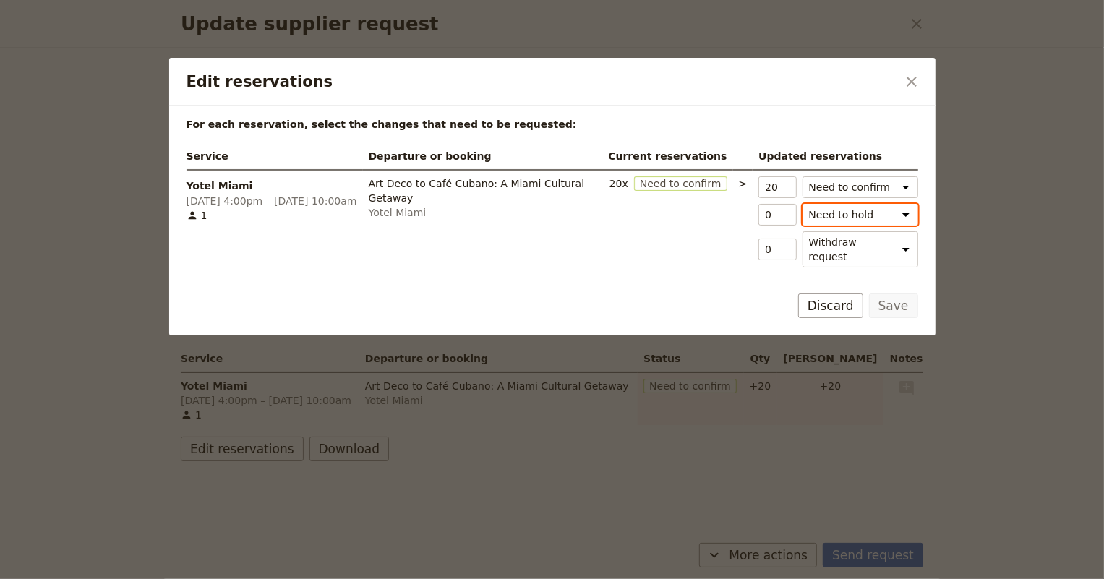
click at [822, 212] on select "Need to hold" at bounding box center [860, 215] width 116 height 22
click at [825, 293] on button "Discard" at bounding box center [830, 305] width 65 height 25
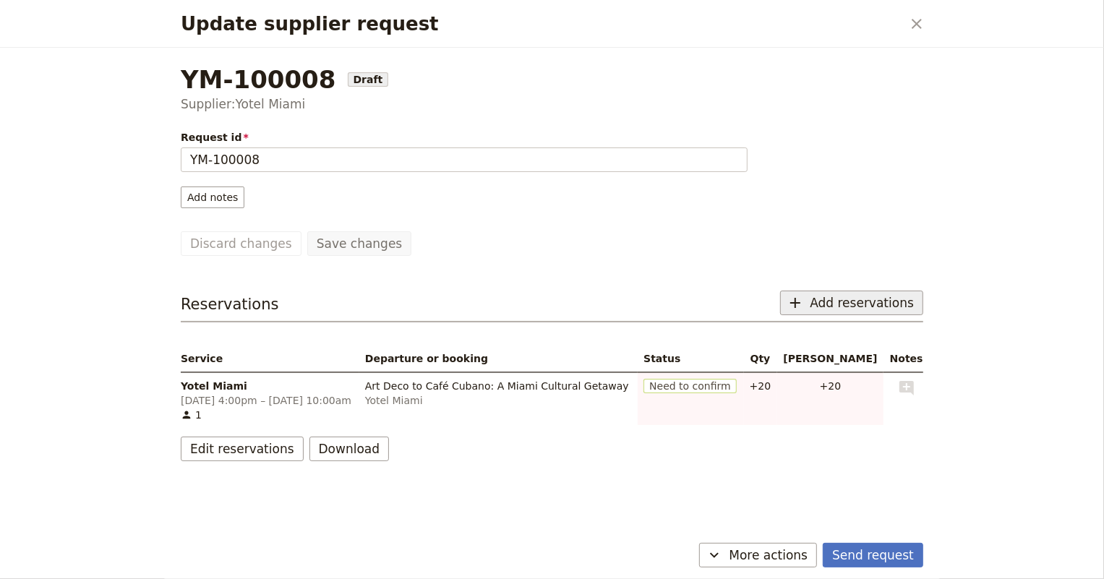
click at [825, 299] on span "Add reservations" at bounding box center [861, 302] width 104 height 17
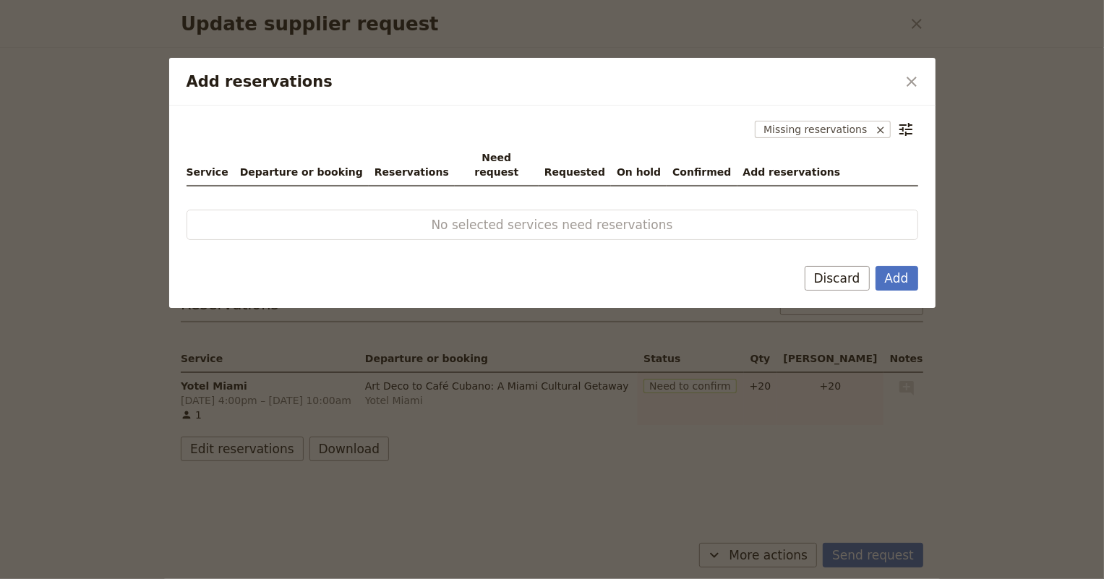
click at [788, 137] on div "​ Missing reservations" at bounding box center [551, 129] width 731 height 25
click at [788, 132] on span "Missing reservations" at bounding box center [812, 129] width 115 height 17
click at [911, 266] on button "Add" at bounding box center [896, 278] width 43 height 25
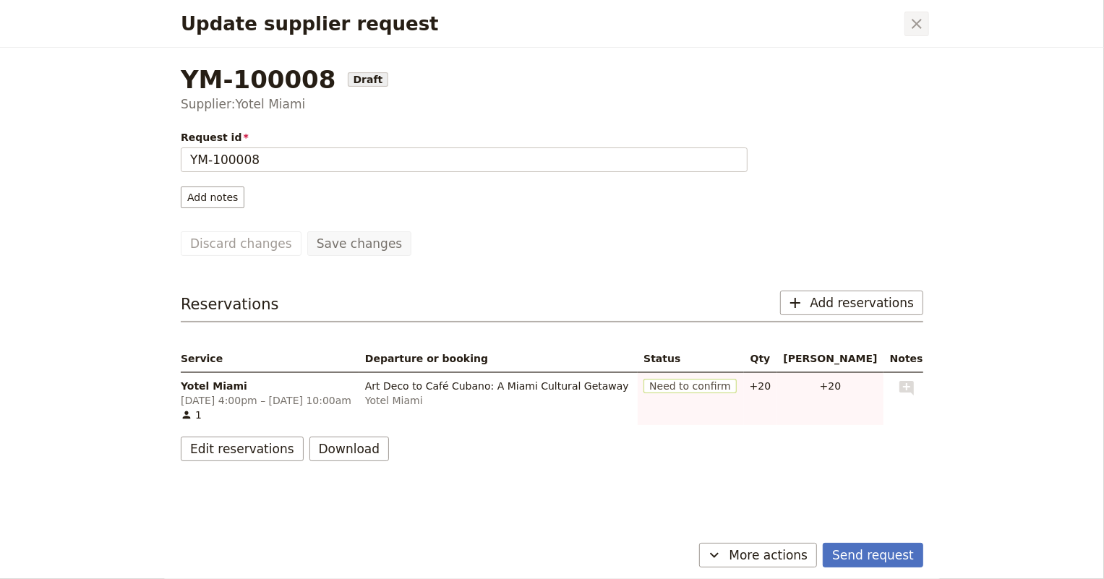
click at [924, 21] on icon "Close dialog" at bounding box center [916, 23] width 17 height 17
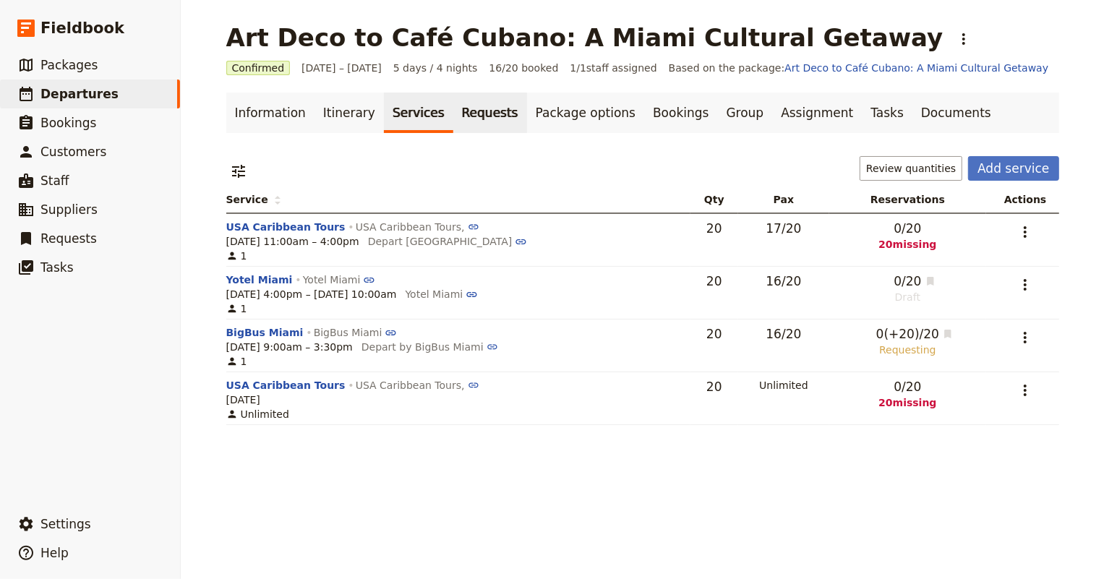
click at [468, 114] on link "Requests" at bounding box center [490, 113] width 74 height 40
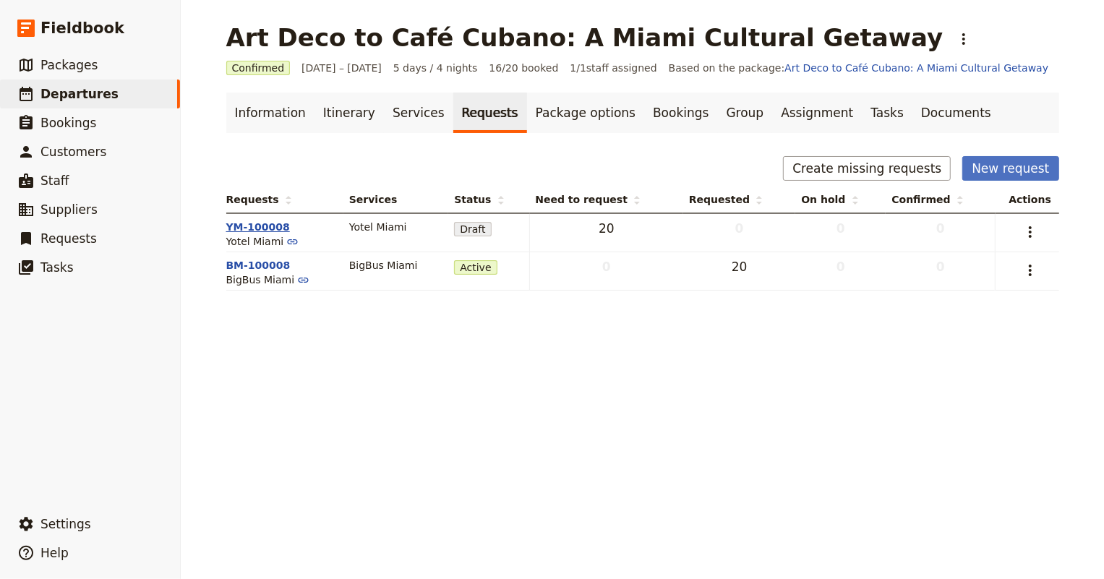
click at [270, 223] on button "YM-100008" at bounding box center [258, 227] width 64 height 14
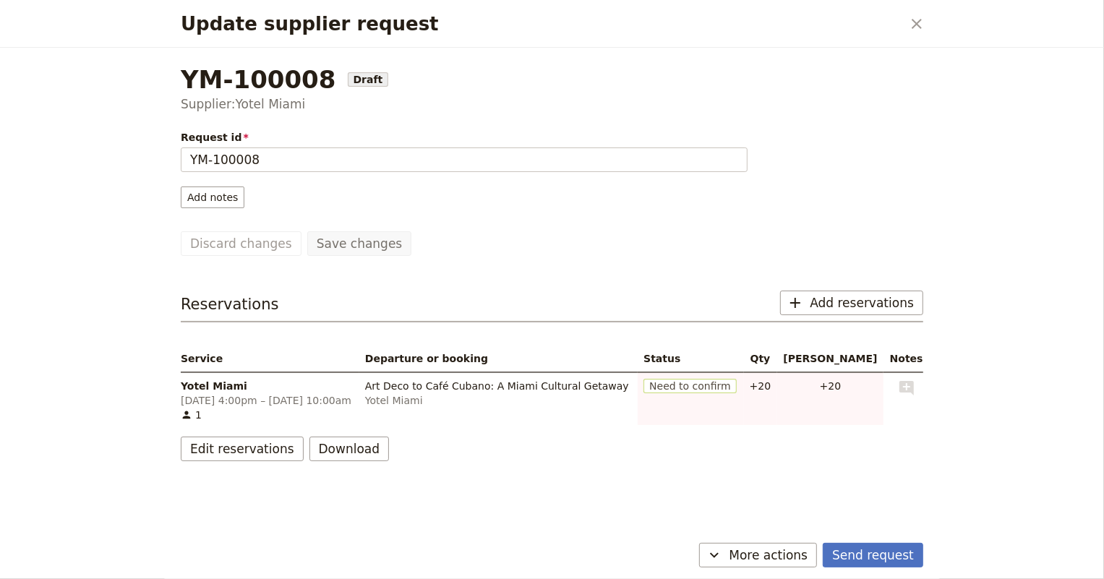
click at [736, 382] on span "Need to confirm" at bounding box center [689, 386] width 93 height 14
click at [736, 390] on span "Need to confirm" at bounding box center [689, 386] width 93 height 14
click at [723, 558] on icon "Update supplier request" at bounding box center [713, 554] width 17 height 17
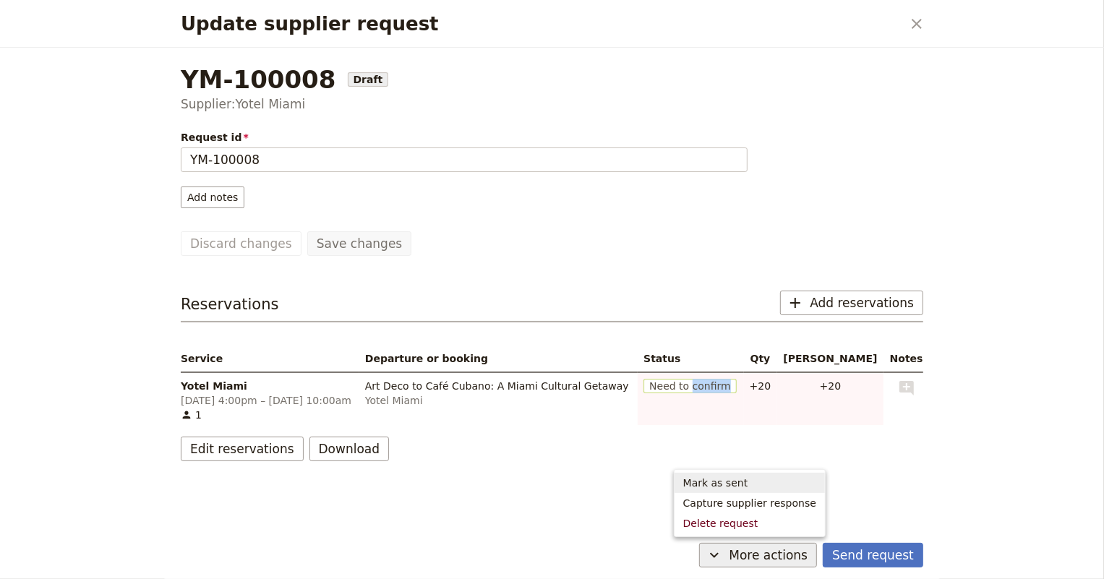
click at [721, 484] on span "Mark as sent" at bounding box center [715, 483] width 65 height 14
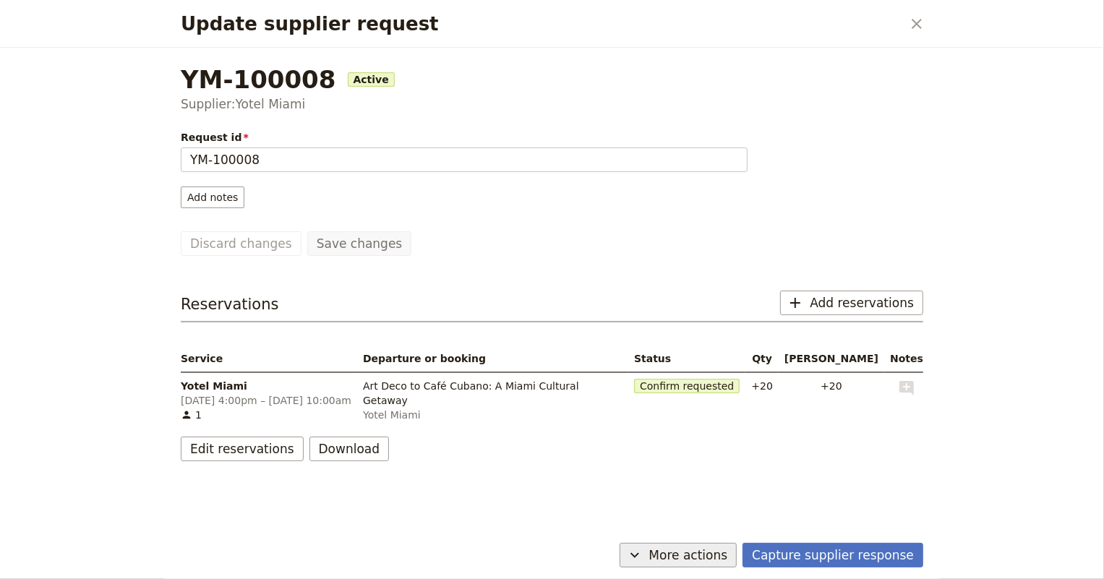
click at [713, 558] on span "More actions" at bounding box center [688, 554] width 79 height 17
click at [806, 551] on button "Capture supplier response" at bounding box center [832, 555] width 181 height 25
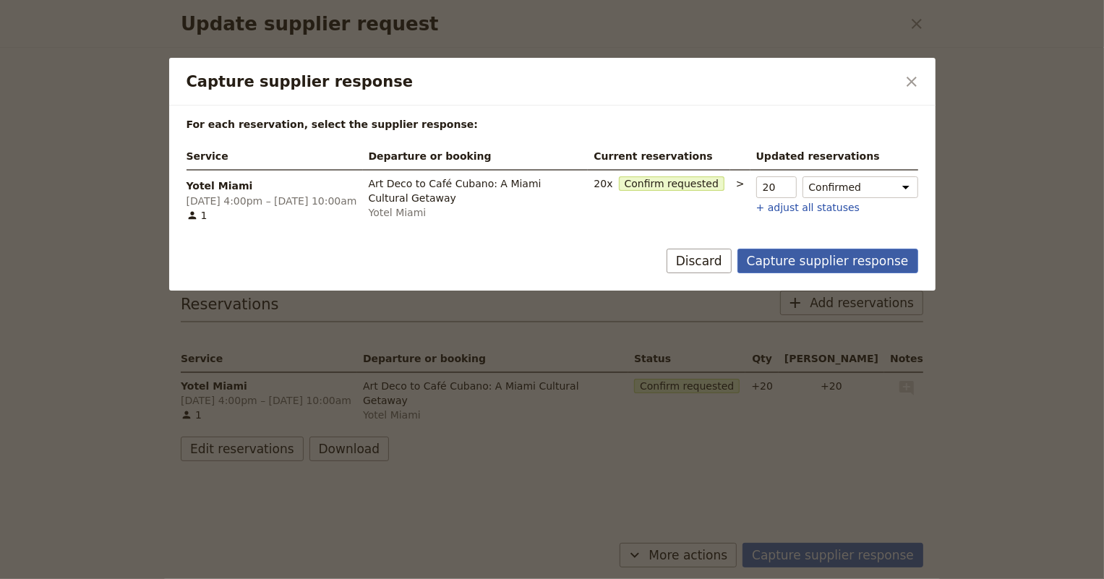
click at [835, 265] on button "Capture supplier response" at bounding box center [827, 261] width 181 height 25
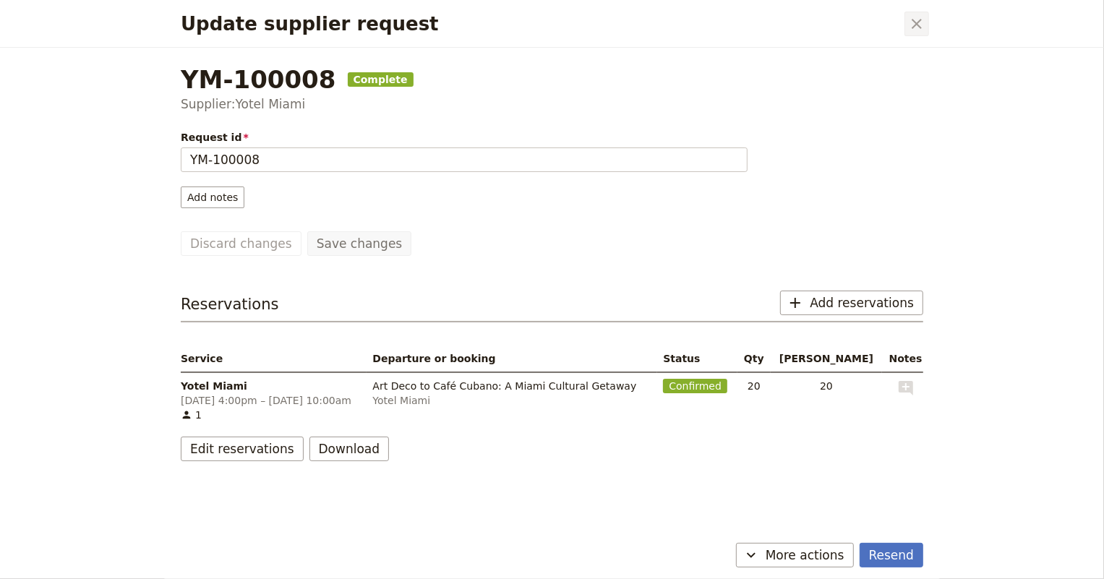
click at [921, 21] on icon "Close dialog" at bounding box center [916, 23] width 17 height 17
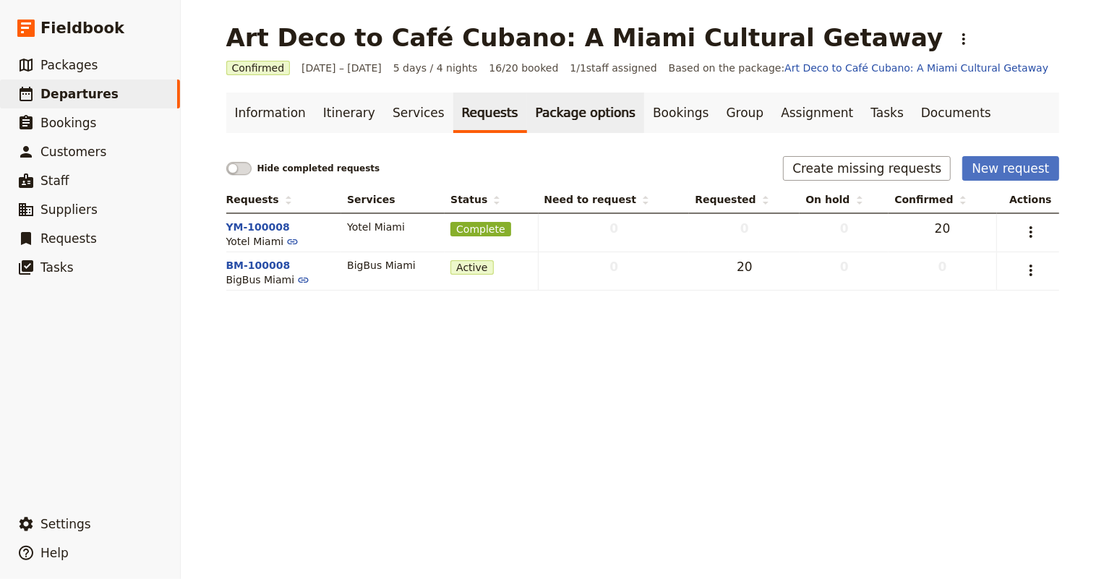
click at [553, 123] on link "Package options" at bounding box center [585, 113] width 117 height 40
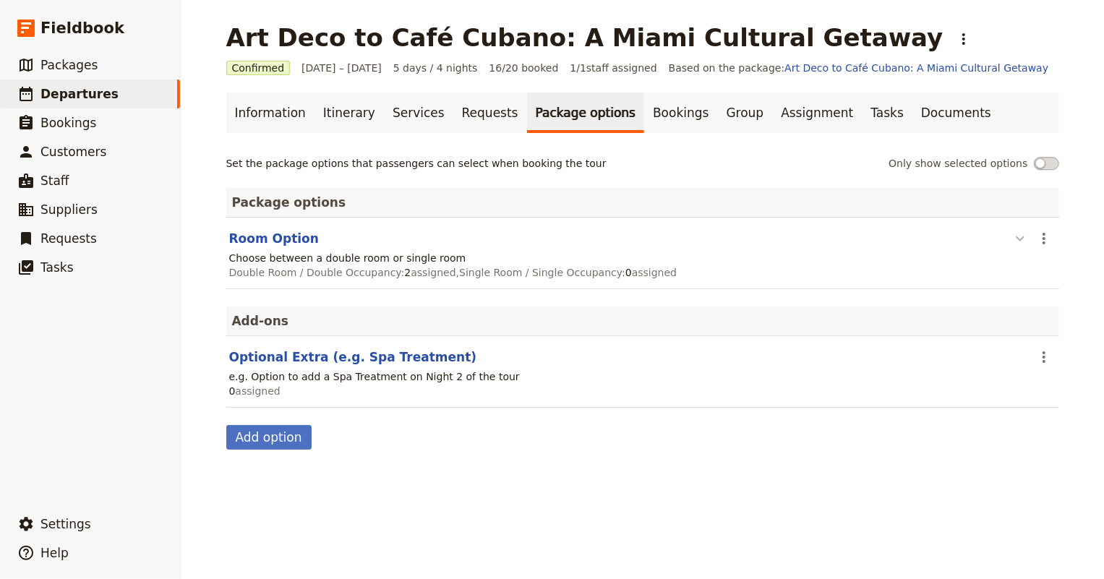
click at [1012, 239] on icon "button" at bounding box center [1019, 238] width 17 height 17
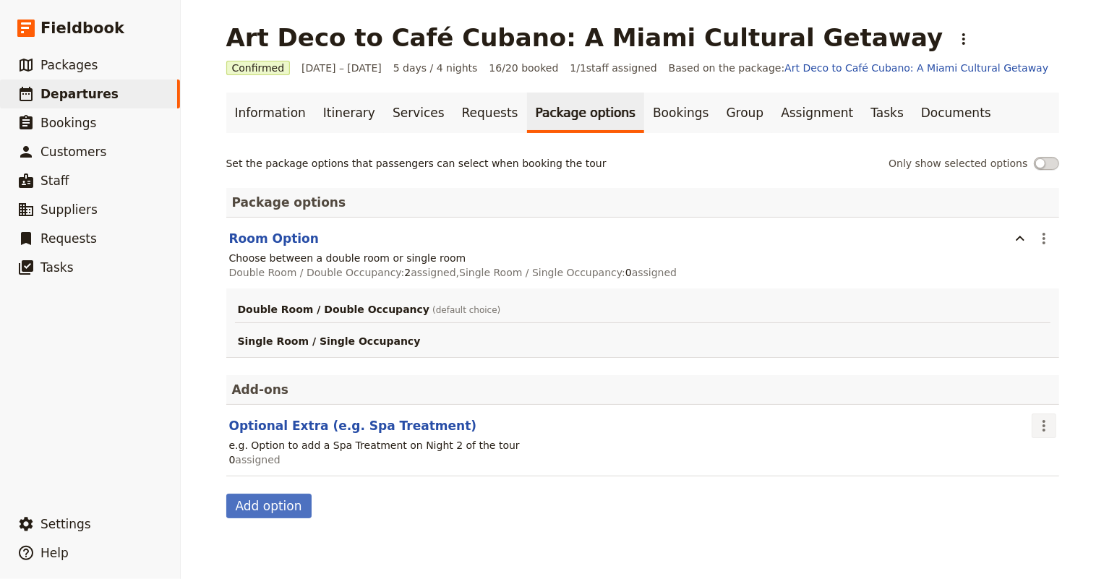
click at [1049, 426] on button "​" at bounding box center [1043, 425] width 25 height 25
click at [980, 475] on span "Remove package option" at bounding box center [980, 477] width 122 height 14
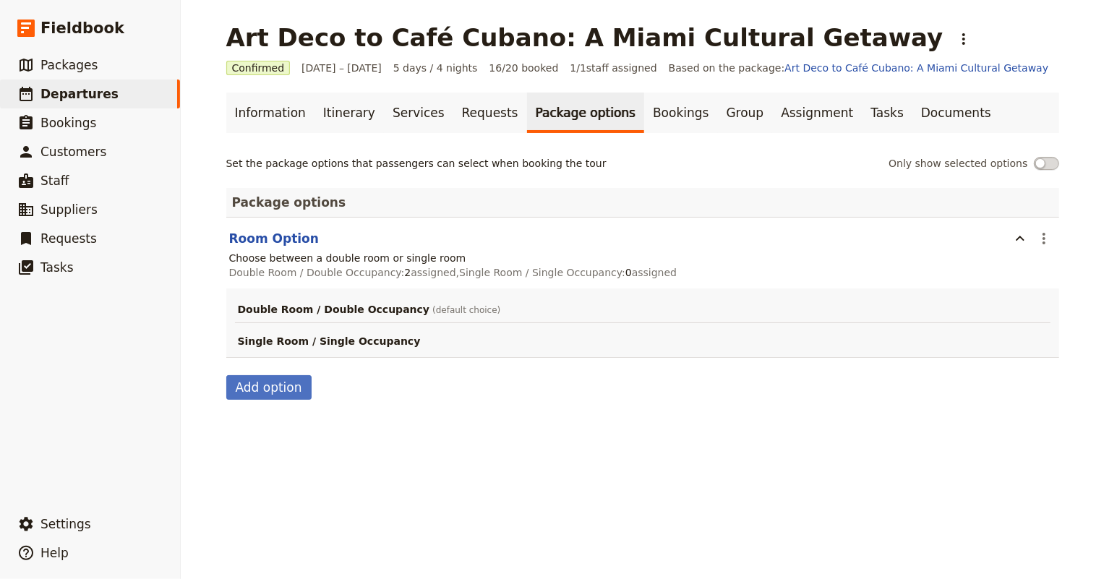
click at [856, 274] on div "Double Room / Double Occupancy : 2 assigned , Single Room / Single Occupancy : …" at bounding box center [643, 272] width 830 height 17
click at [644, 119] on link "Bookings" at bounding box center [680, 113] width 73 height 40
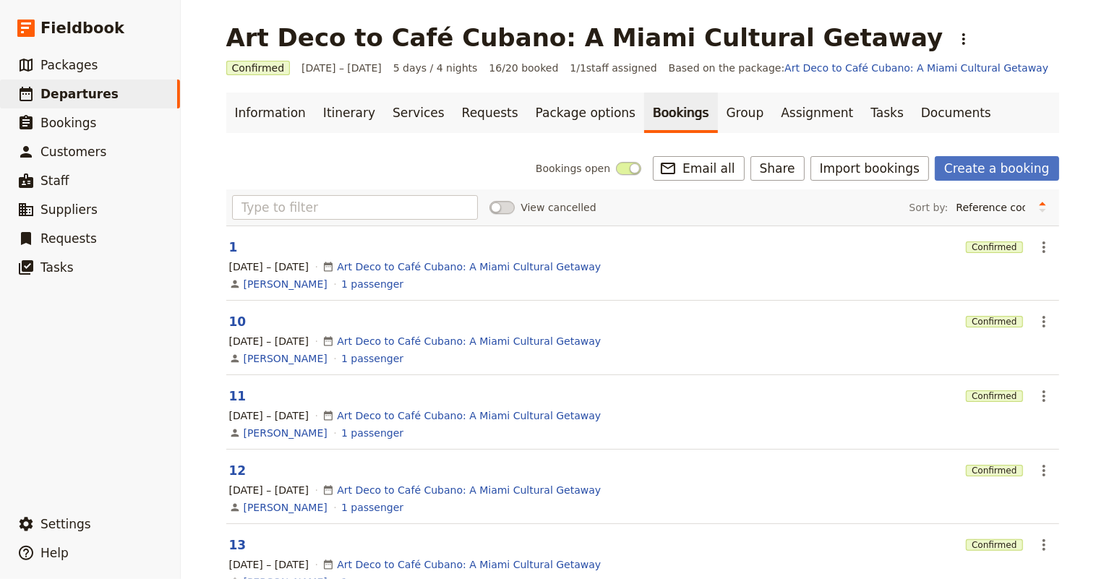
click at [405, 139] on div "Information Itinerary Services Requests Package options Bookings Group Assignme…" at bounding box center [642, 556] width 833 height 926
click at [385, 143] on div "Information Itinerary Services Requests Package options Bookings Group Assignme…" at bounding box center [642, 556] width 833 height 926
click at [292, 208] on input "text" at bounding box center [355, 207] width 246 height 25
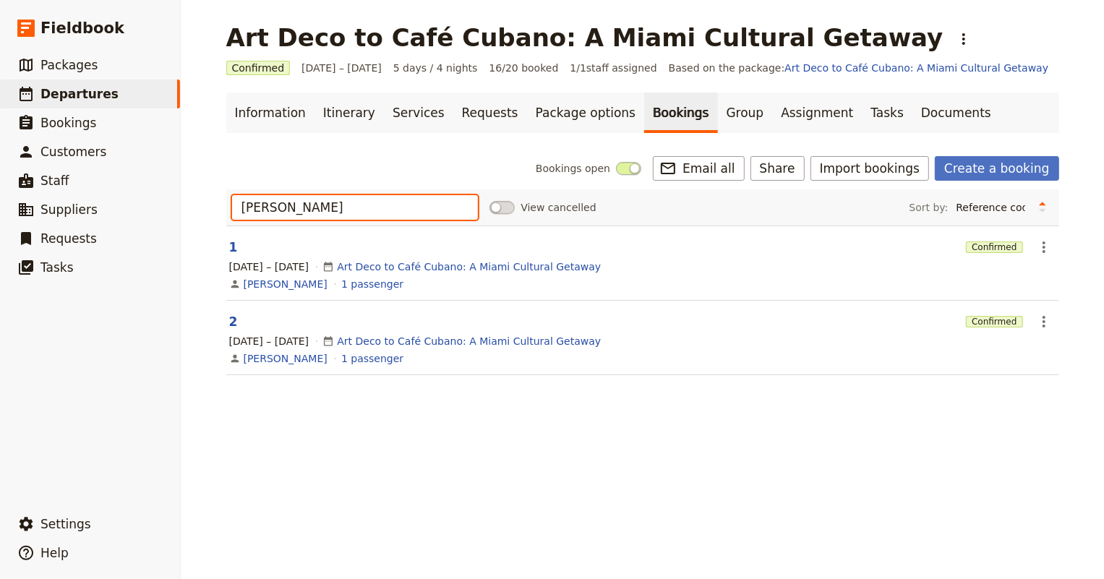
type input "[PERSON_NAME]"
click at [689, 280] on div "[PERSON_NAME] 1 passenger" at bounding box center [643, 283] width 830 height 17
click at [282, 283] on link "[PERSON_NAME]" at bounding box center [286, 284] width 84 height 14
select select "[DEMOGRAPHIC_DATA]"
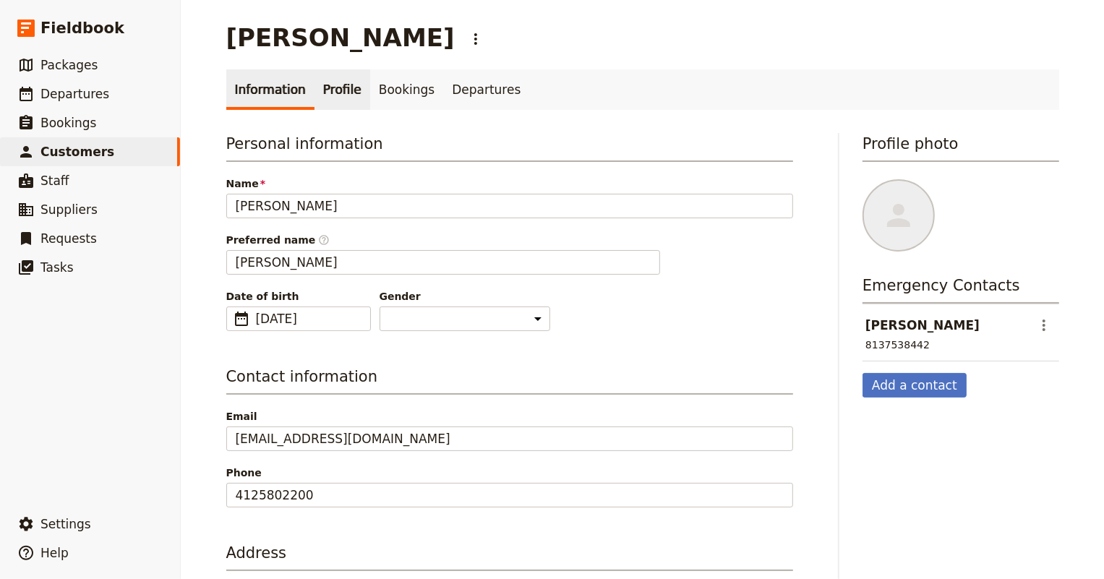
click at [332, 86] on link "Profile" at bounding box center [342, 89] width 56 height 40
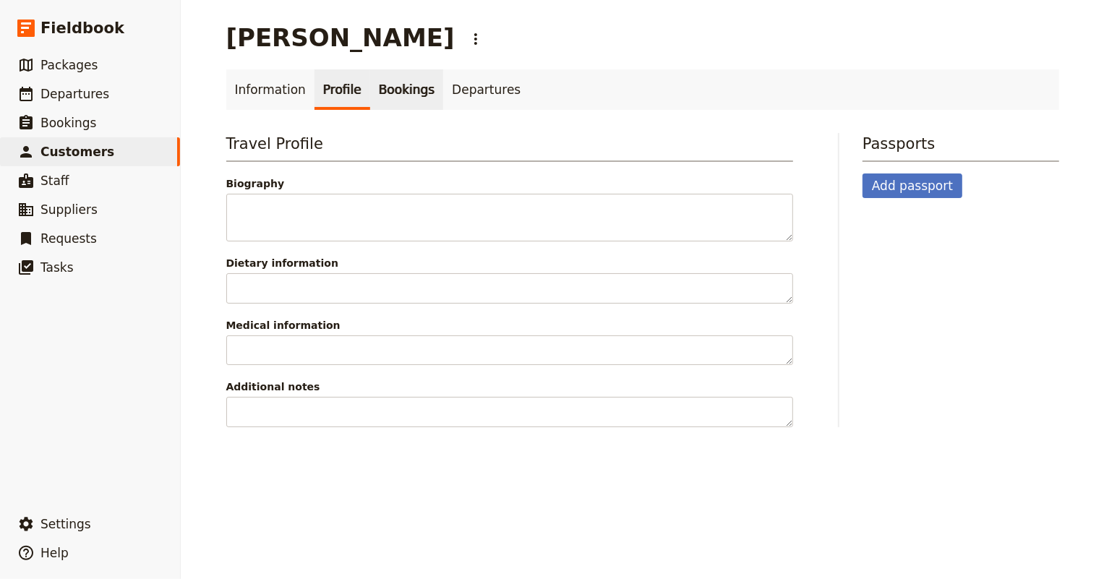
click at [408, 90] on link "Bookings" at bounding box center [406, 89] width 73 height 40
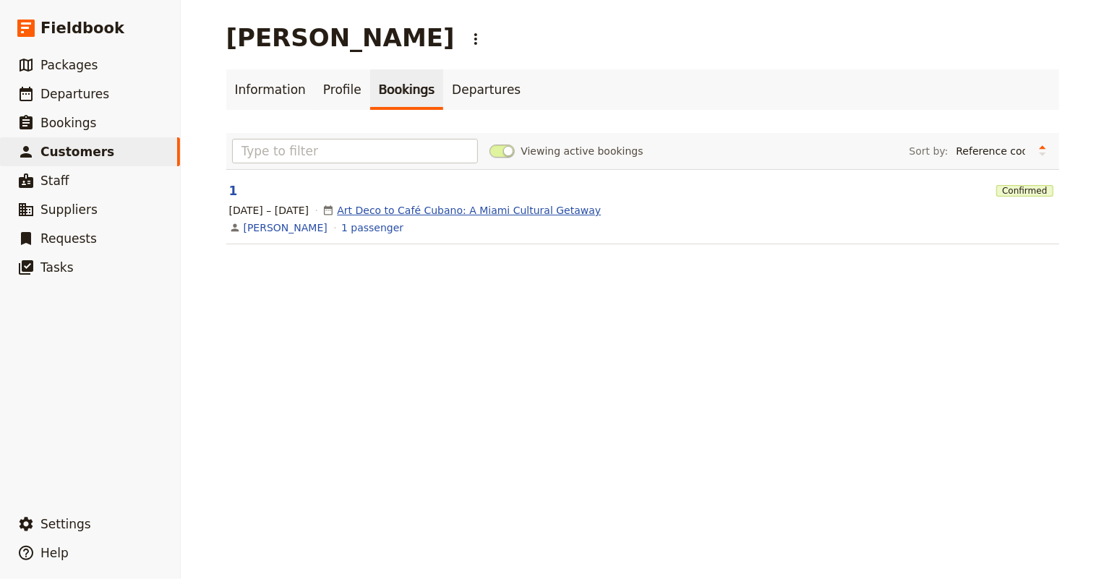
click at [391, 217] on link "Art Deco to Café Cubano: A Miami Cultural Getaway" at bounding box center [469, 210] width 264 height 14
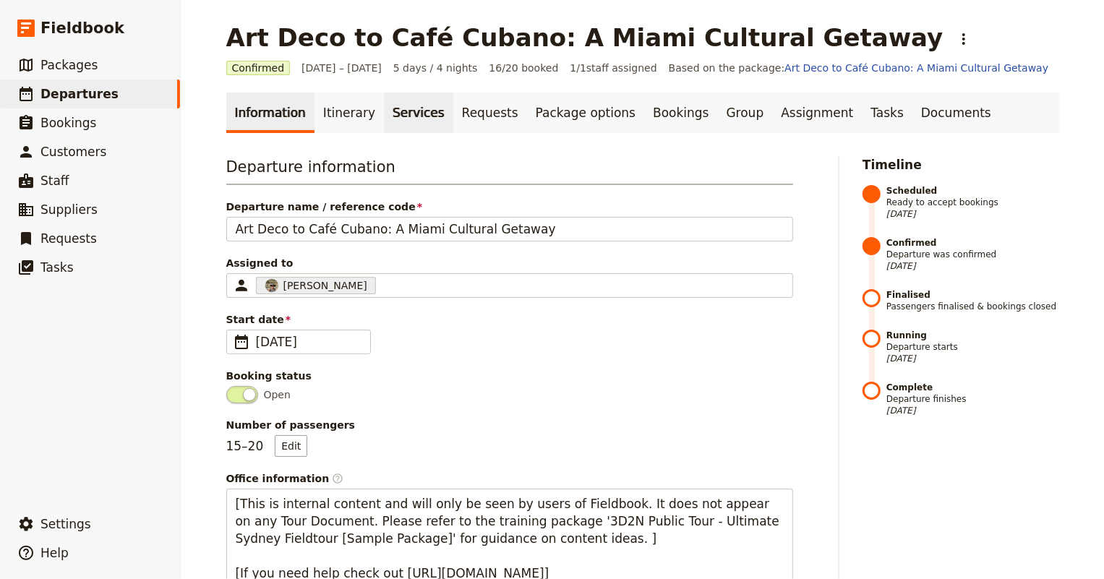
click at [412, 122] on link "Services" at bounding box center [418, 113] width 69 height 40
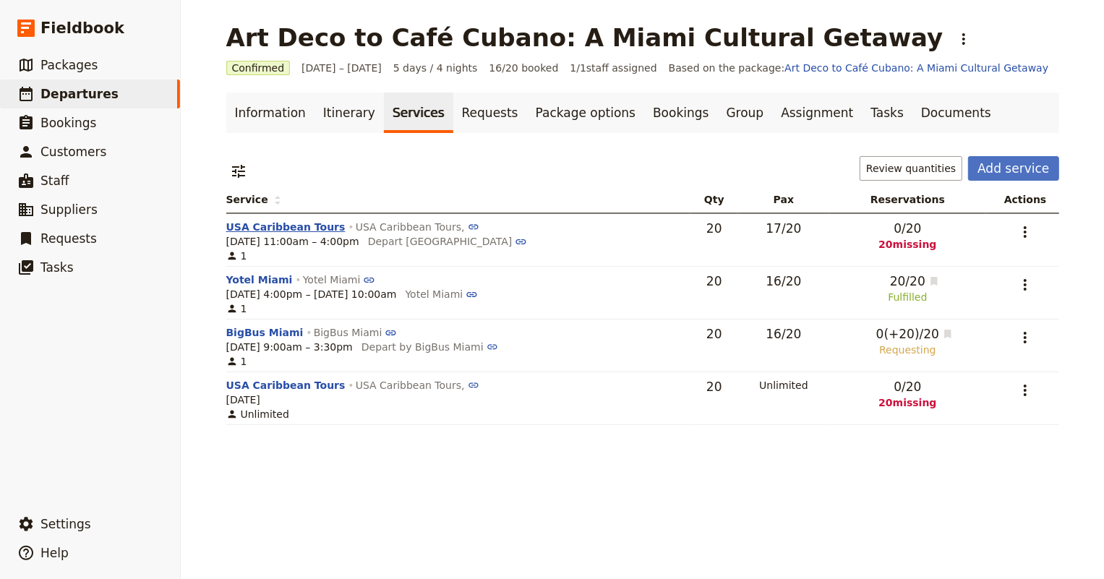
click at [247, 231] on button "USA Caribbean Tours" at bounding box center [285, 227] width 119 height 14
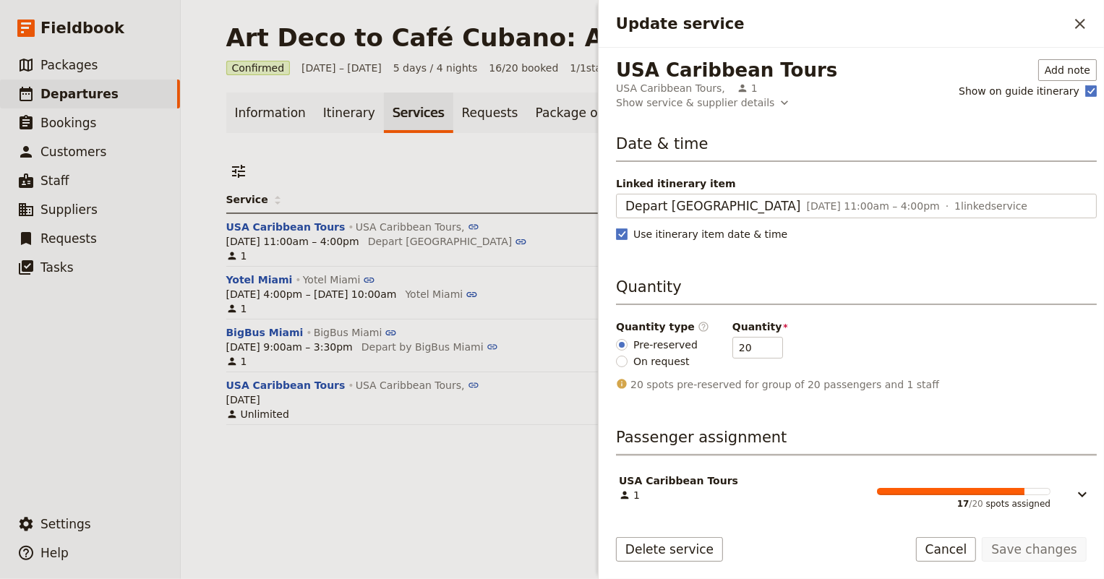
scroll to position [5, 0]
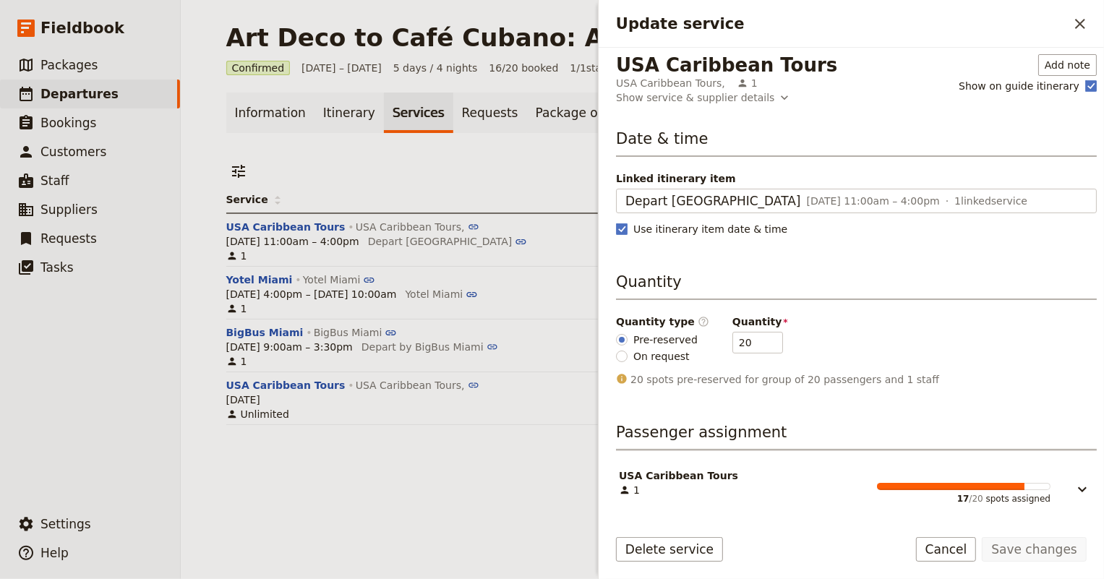
click at [684, 474] on span "USA Caribbean Tours" at bounding box center [678, 475] width 119 height 14
click at [976, 554] on button "Cancel" at bounding box center [946, 549] width 61 height 25
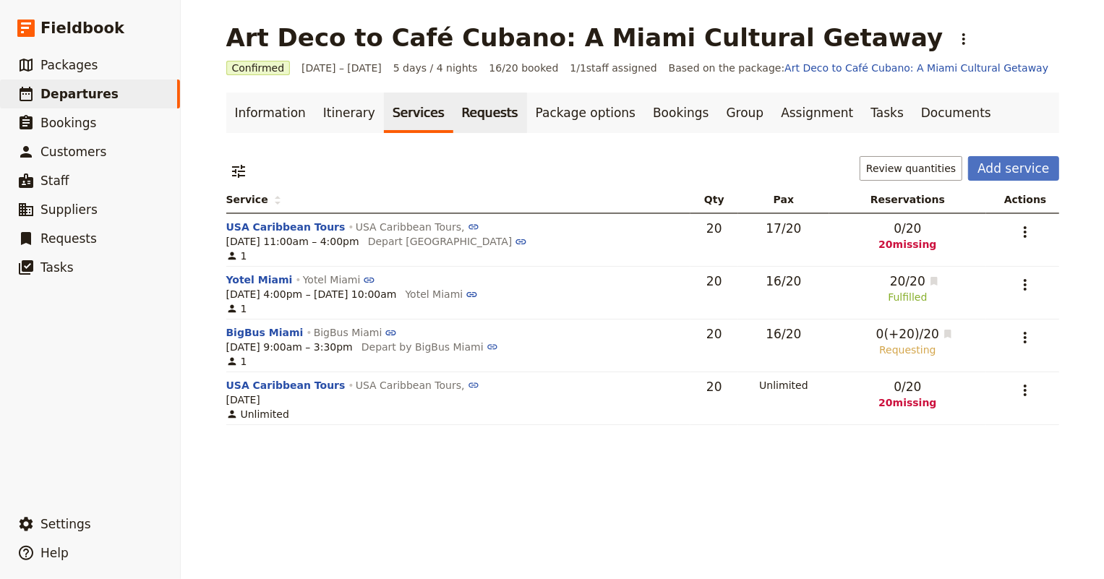
click at [453, 111] on link "Requests" at bounding box center [490, 113] width 74 height 40
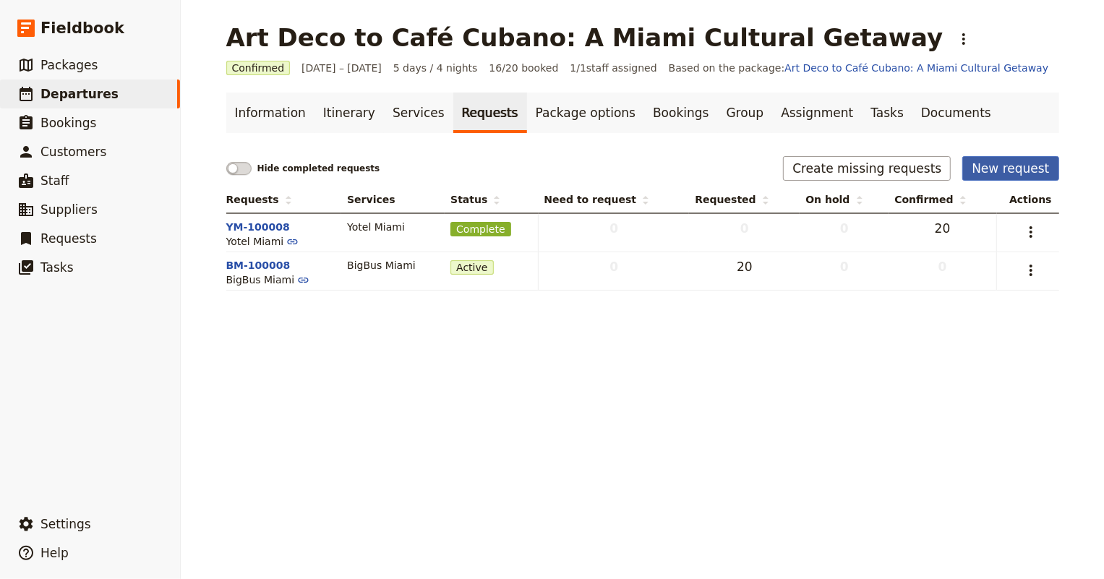
click at [999, 173] on button "New request" at bounding box center [1010, 168] width 96 height 25
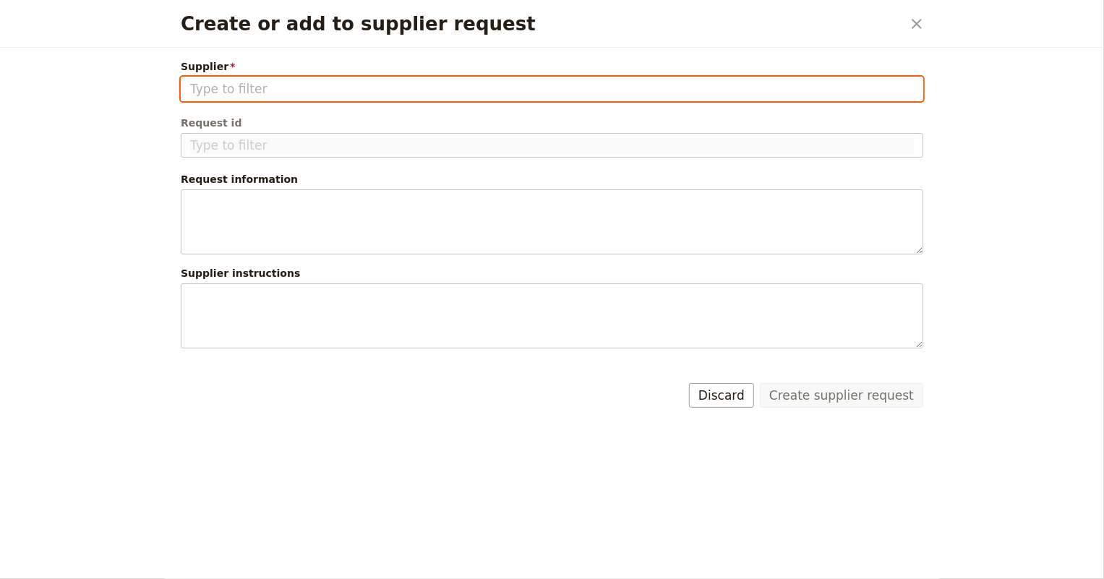
click at [405, 90] on input "Supplier" at bounding box center [551, 88] width 723 height 17
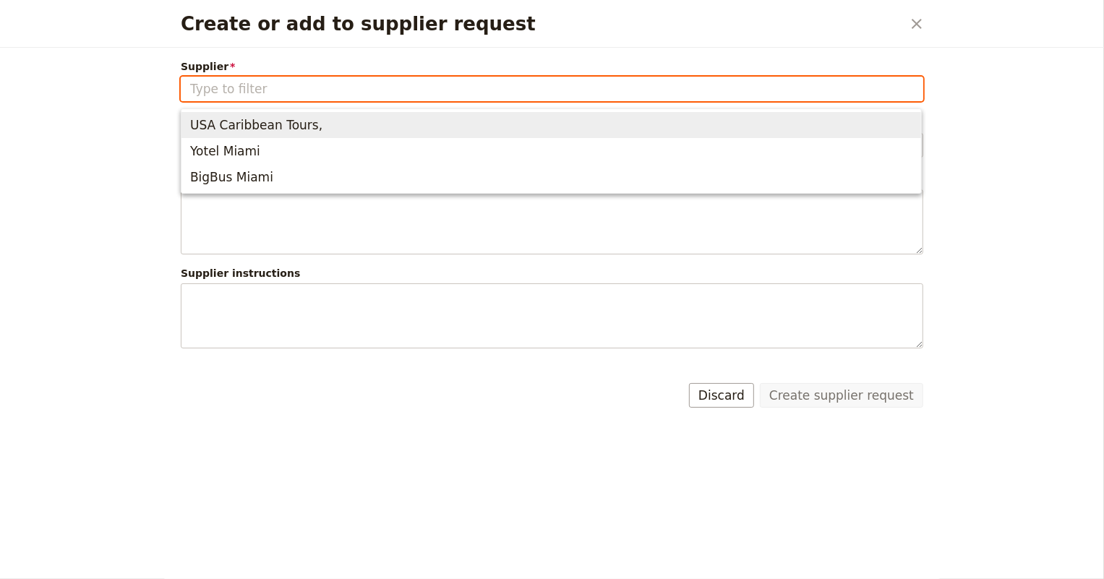
click at [400, 124] on span "USA Caribbean Tours," at bounding box center [551, 125] width 722 height 20
type input "USA Caribbean Tours,"
type input "UCT-100009"
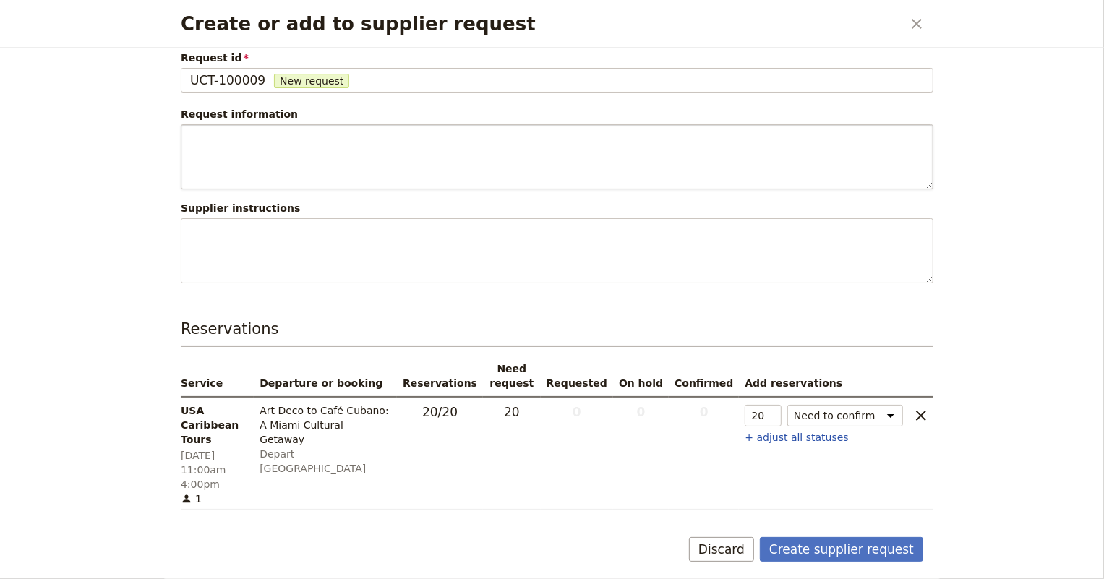
scroll to position [99, 0]
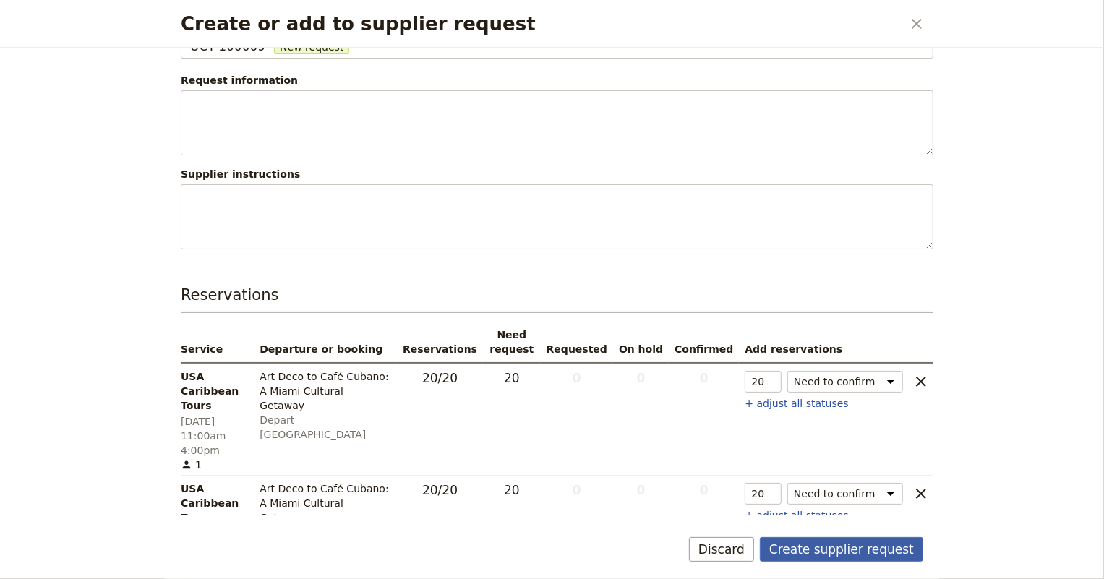
click at [835, 546] on button "Create supplier request" at bounding box center [841, 549] width 163 height 25
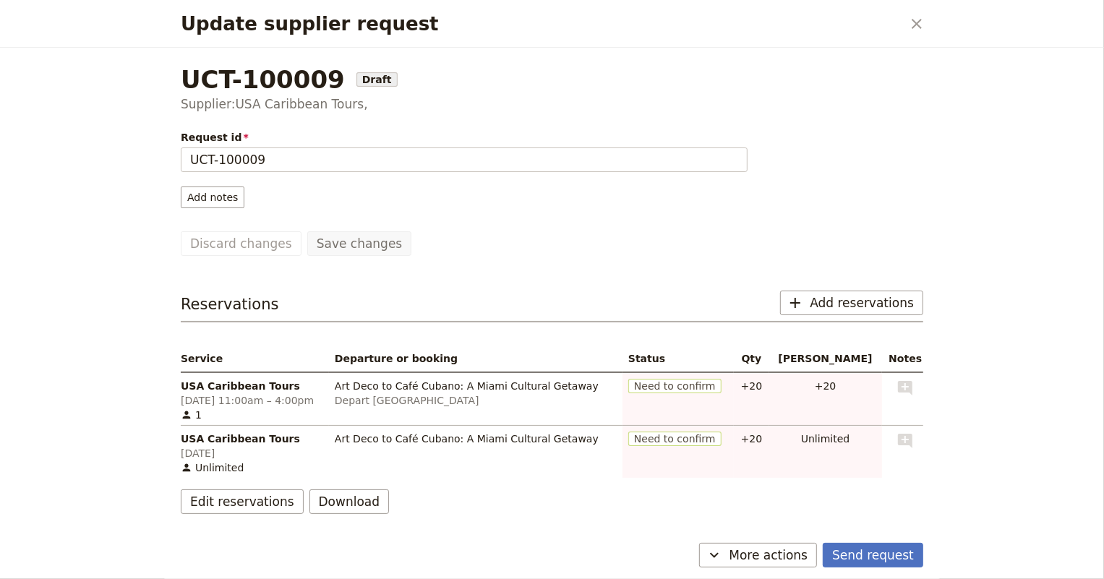
click at [716, 388] on span "Need to confirm" at bounding box center [674, 386] width 93 height 14
click at [784, 556] on span "More actions" at bounding box center [767, 554] width 79 height 17
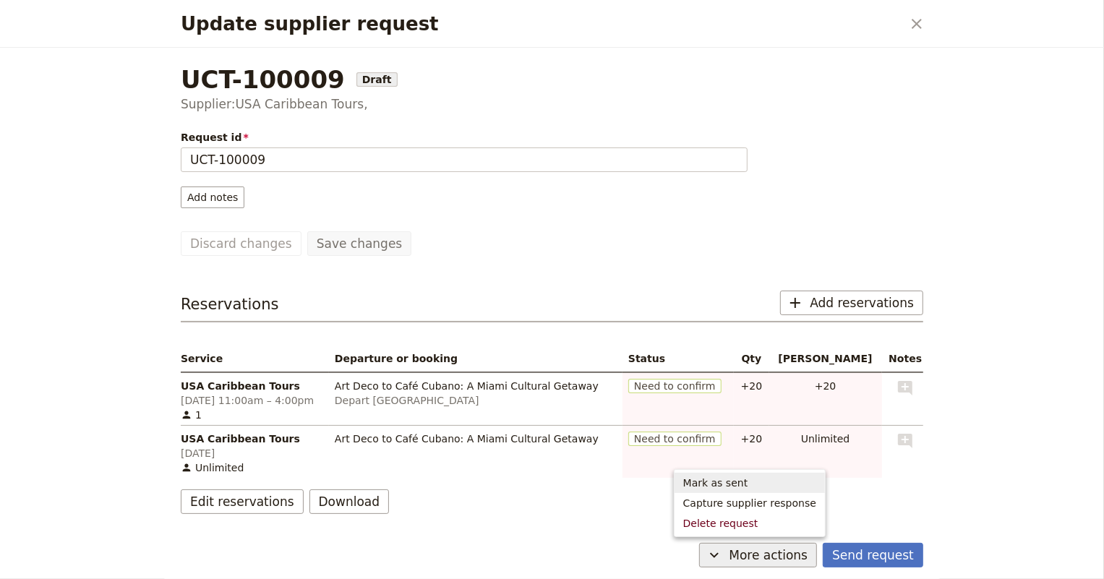
click at [748, 486] on span "Mark as sent" at bounding box center [715, 483] width 65 height 14
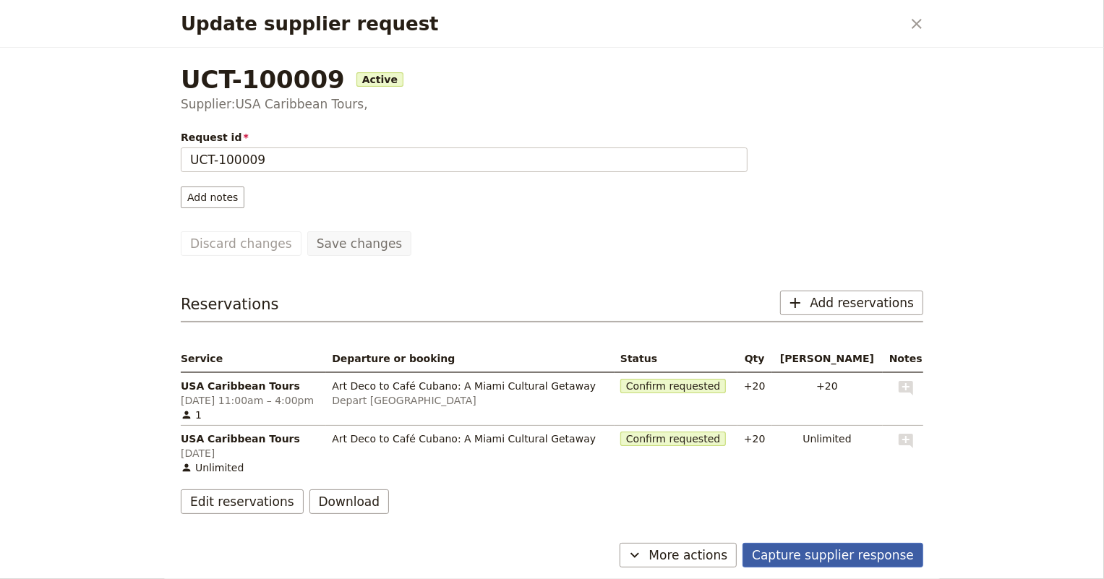
click at [797, 557] on button "Capture supplier response" at bounding box center [832, 555] width 181 height 25
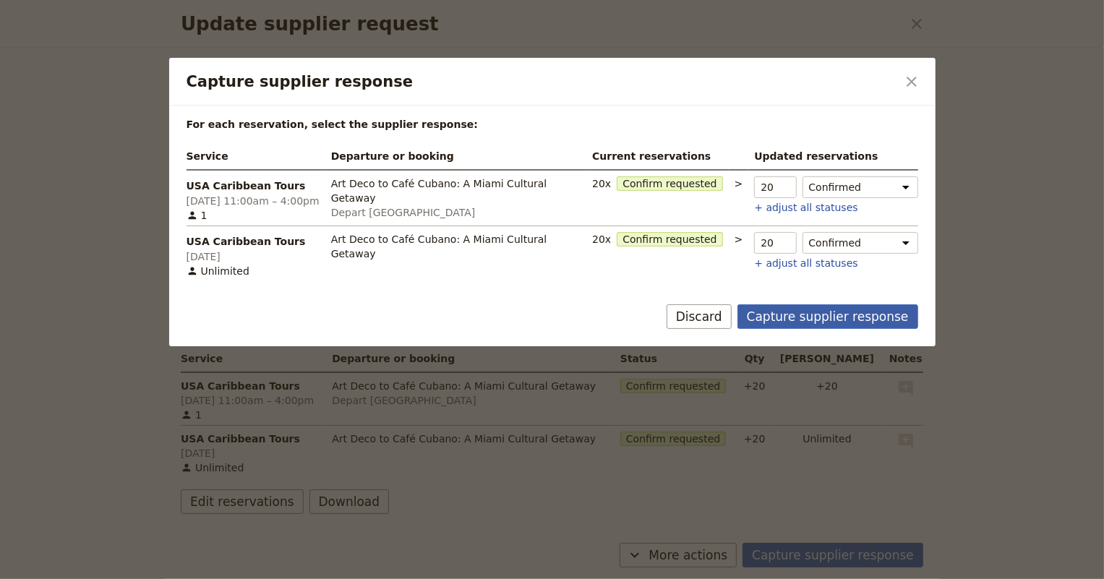
click at [833, 318] on button "Capture supplier response" at bounding box center [827, 316] width 181 height 25
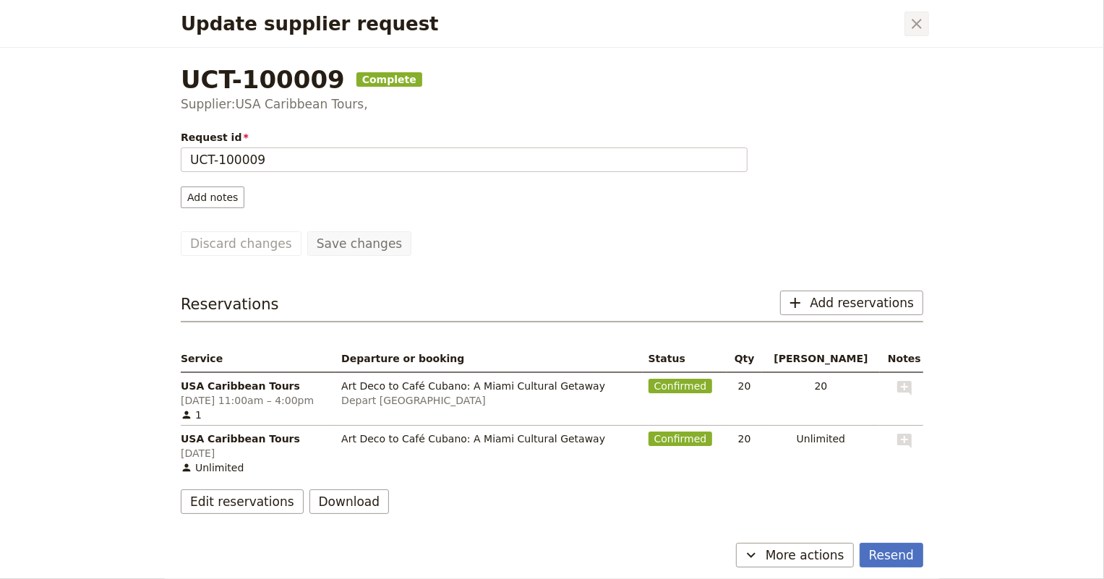
click at [906, 26] on button "​" at bounding box center [916, 24] width 25 height 25
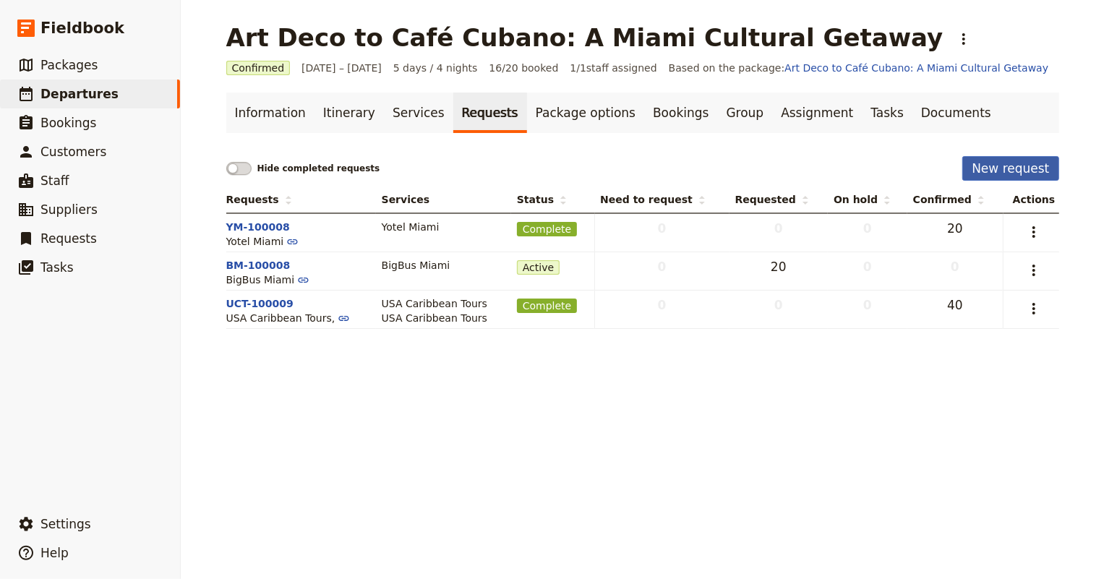
click at [1007, 168] on button "New request" at bounding box center [1010, 168] width 96 height 25
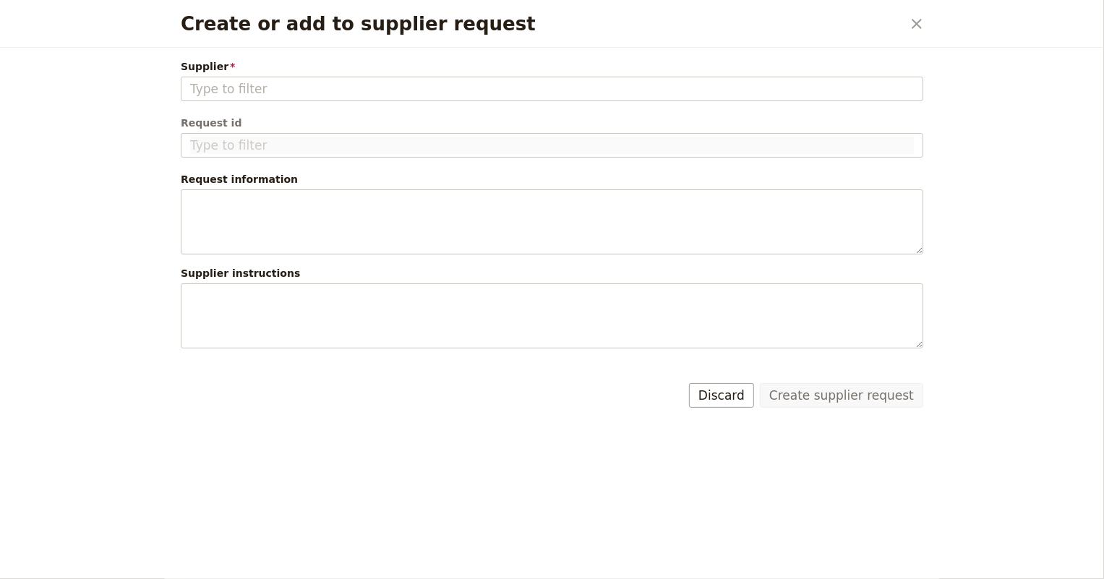
click at [454, 116] on span "Request id" at bounding box center [552, 123] width 742 height 14
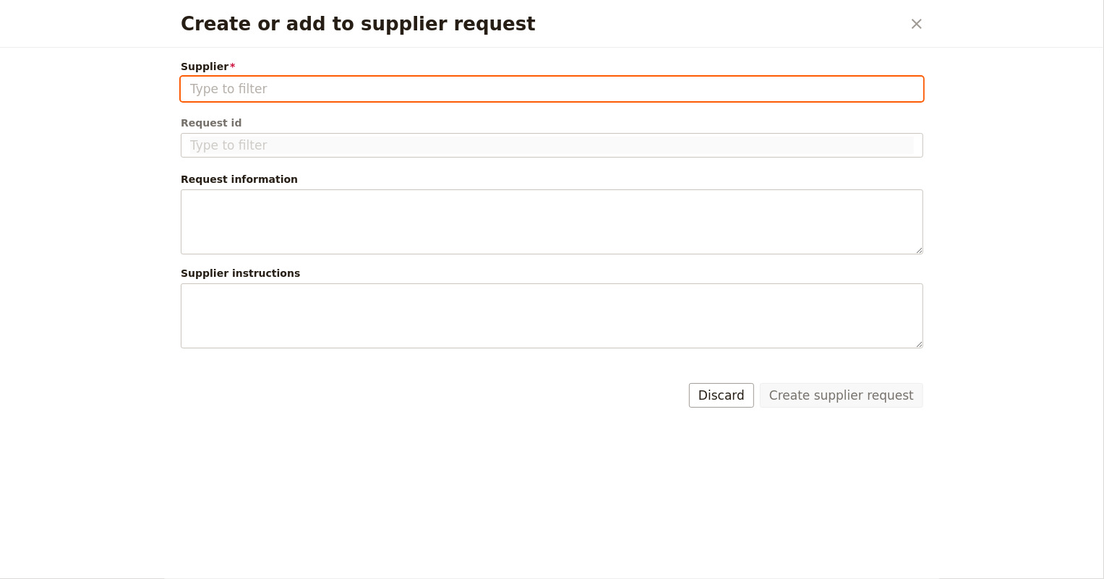
click at [423, 95] on input "Supplier" at bounding box center [551, 88] width 723 height 17
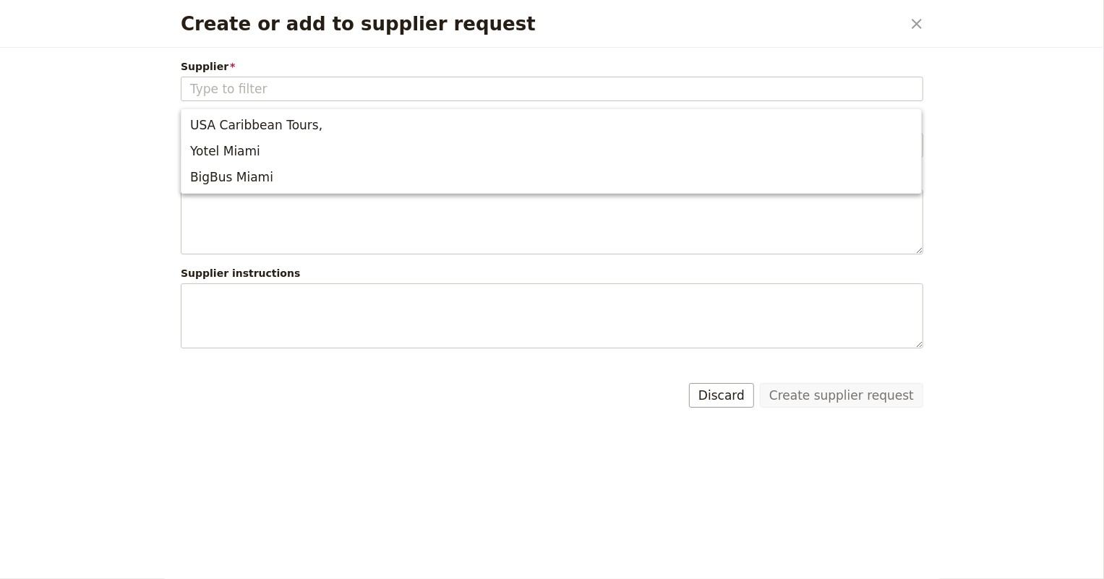
click at [335, 75] on div "Supplier Please fill out this field." at bounding box center [552, 80] width 742 height 42
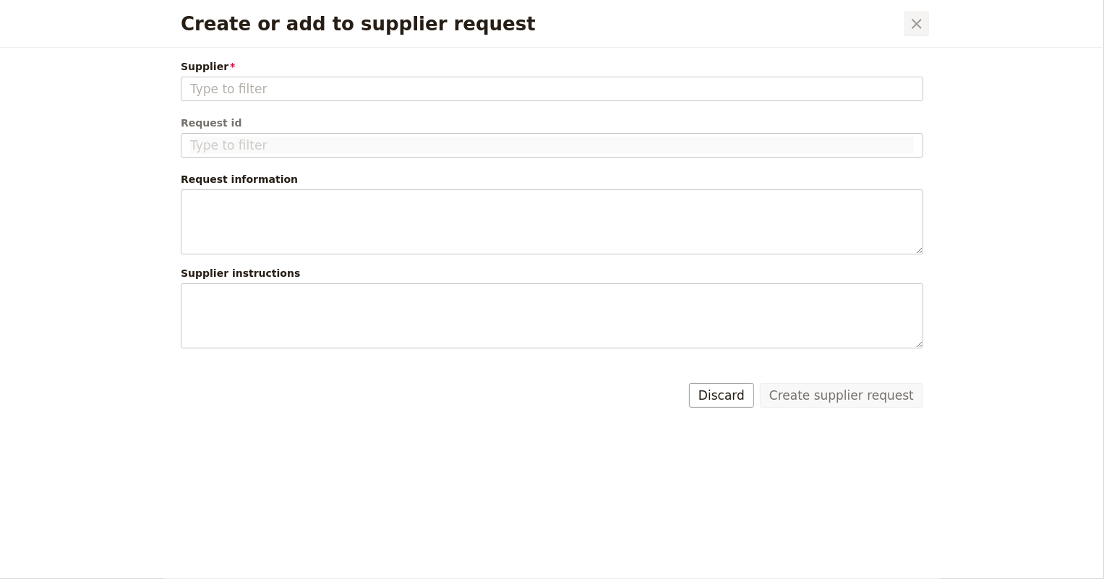
click at [919, 21] on icon "Close dialog" at bounding box center [916, 23] width 17 height 17
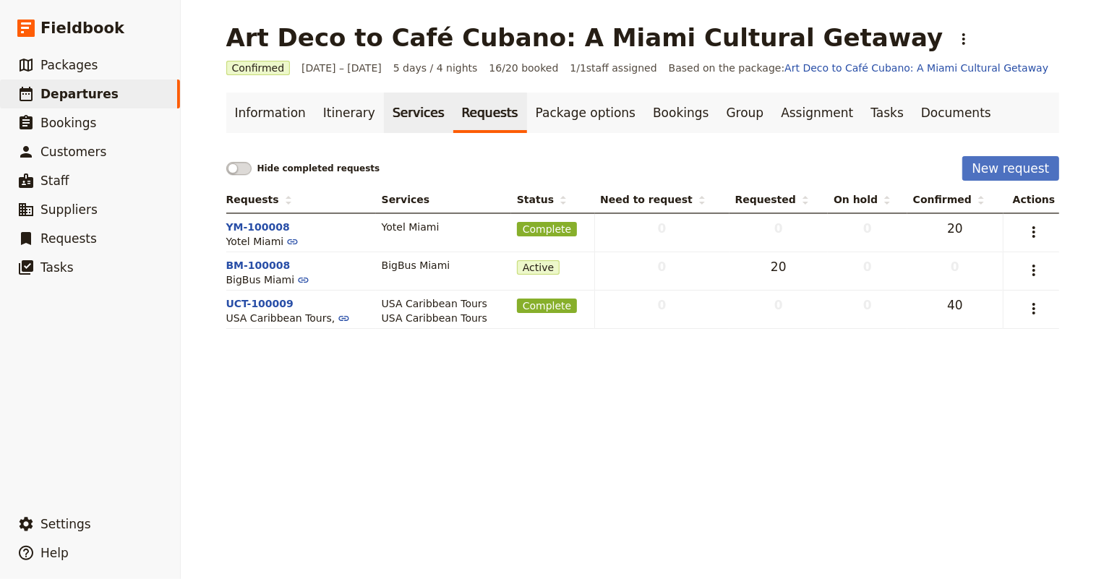
click at [390, 110] on link "Services" at bounding box center [418, 113] width 69 height 40
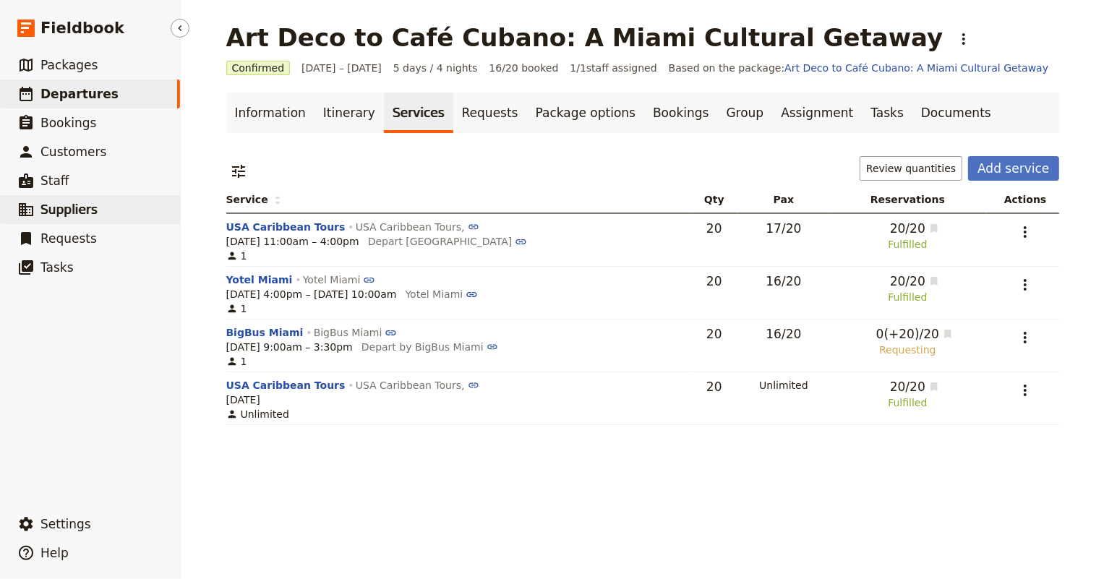
click at [52, 215] on span "Suppliers" at bounding box center [68, 209] width 57 height 14
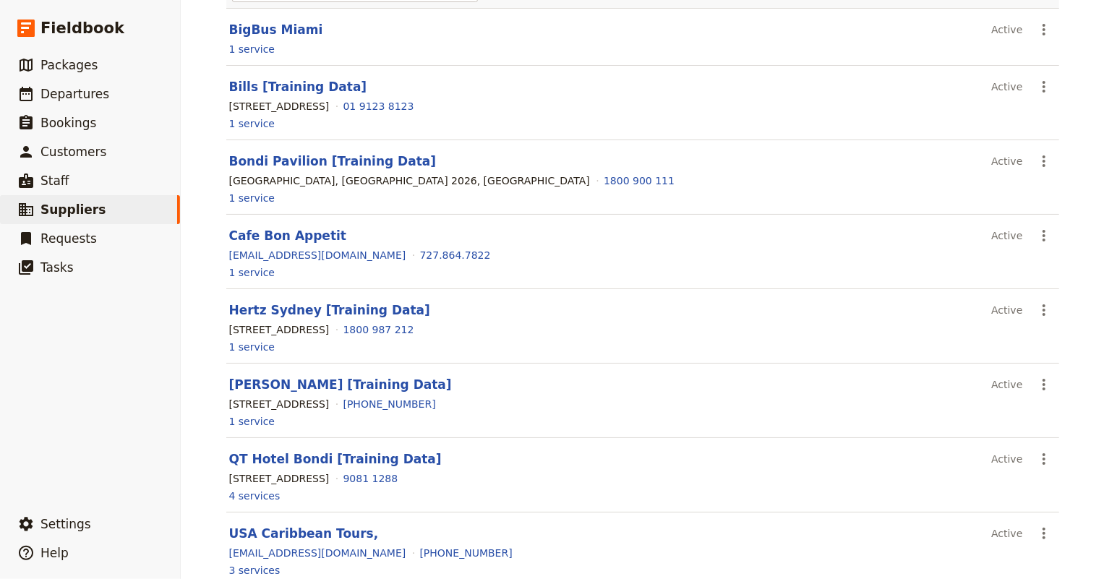
scroll to position [309, 0]
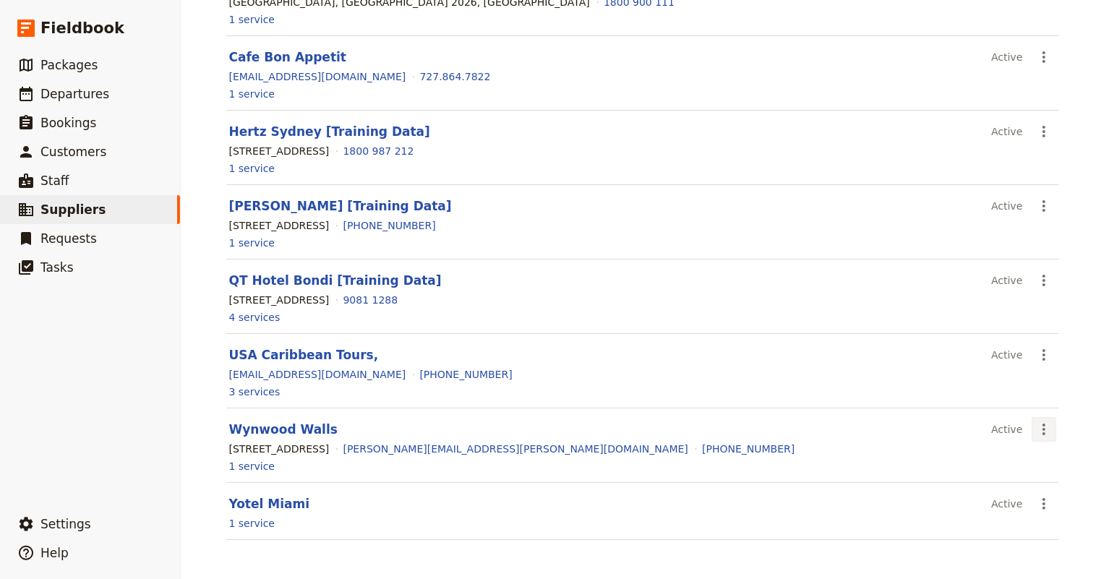
click at [1040, 430] on icon "Actions" at bounding box center [1043, 429] width 17 height 17
click at [1023, 453] on span "View supplier" at bounding box center [989, 459] width 68 height 14
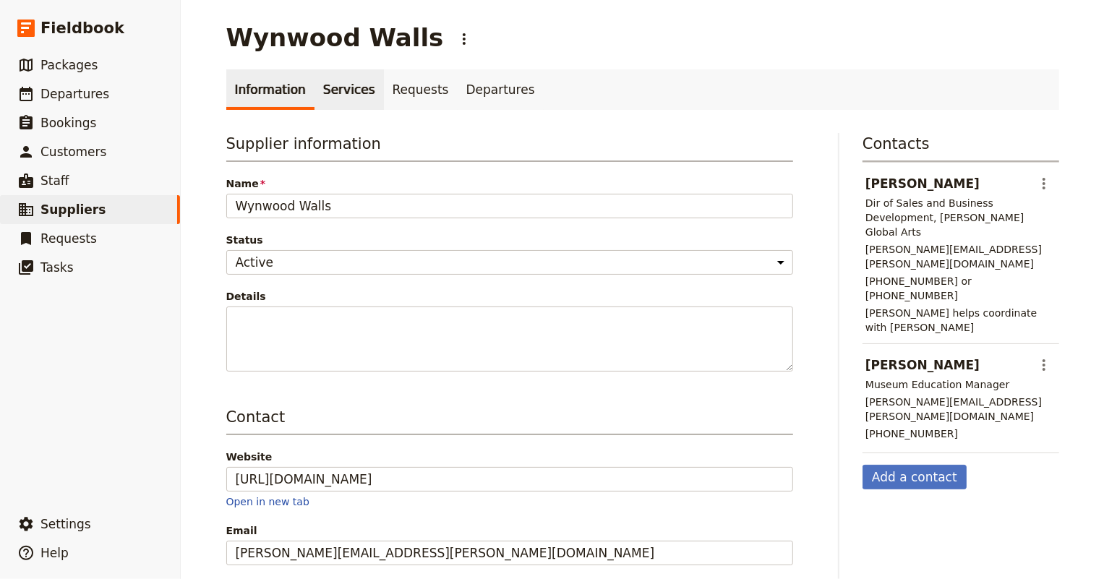
click at [324, 93] on link "Services" at bounding box center [348, 89] width 69 height 40
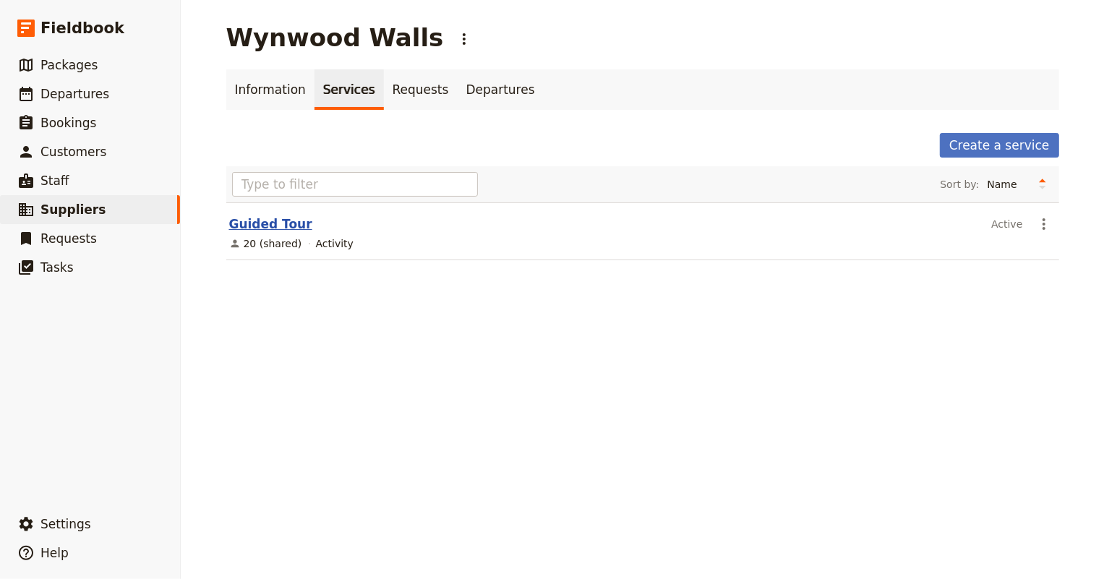
click at [278, 224] on link "Guided Tour" at bounding box center [270, 224] width 83 height 14
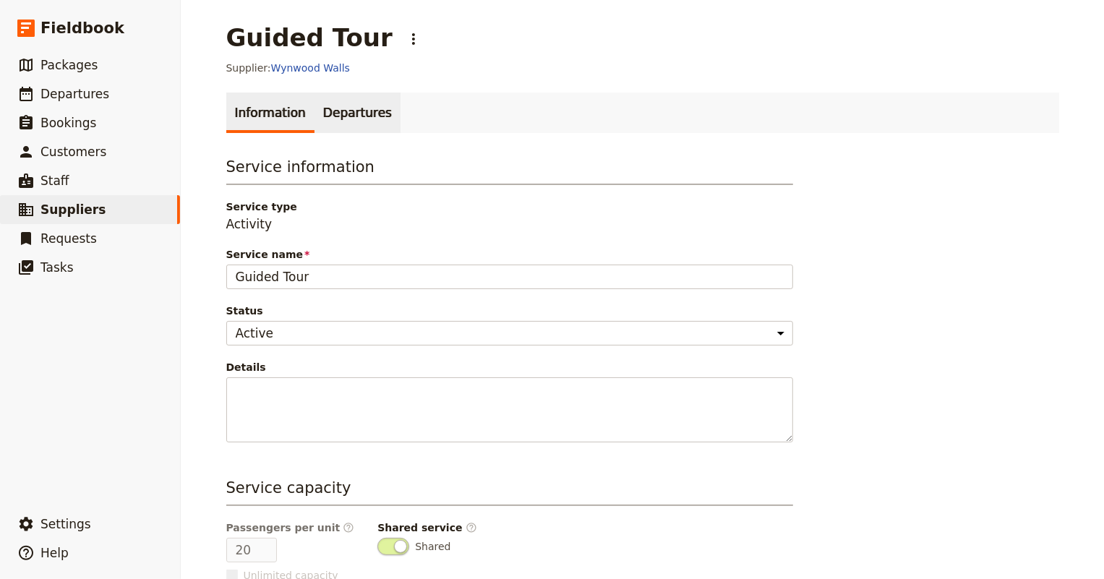
click at [327, 106] on link "Departures" at bounding box center [357, 113] width 86 height 40
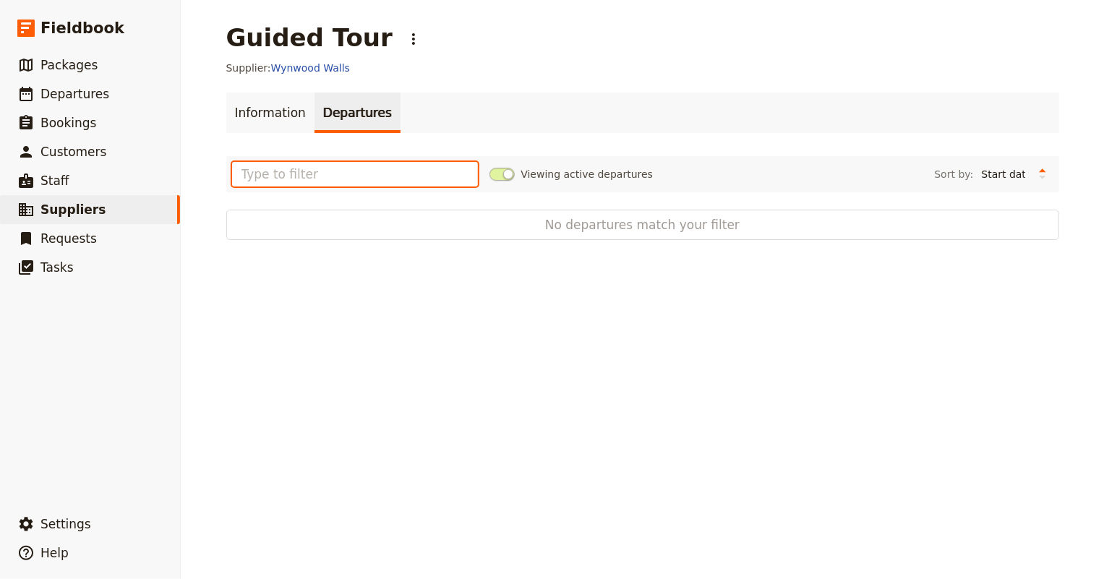
click at [317, 163] on input "text" at bounding box center [355, 174] width 246 height 25
type input "December"
drag, startPoint x: 324, startPoint y: 172, endPoint x: 233, endPoint y: 167, distance: 91.9
click at [233, 167] on input "December" at bounding box center [355, 174] width 246 height 25
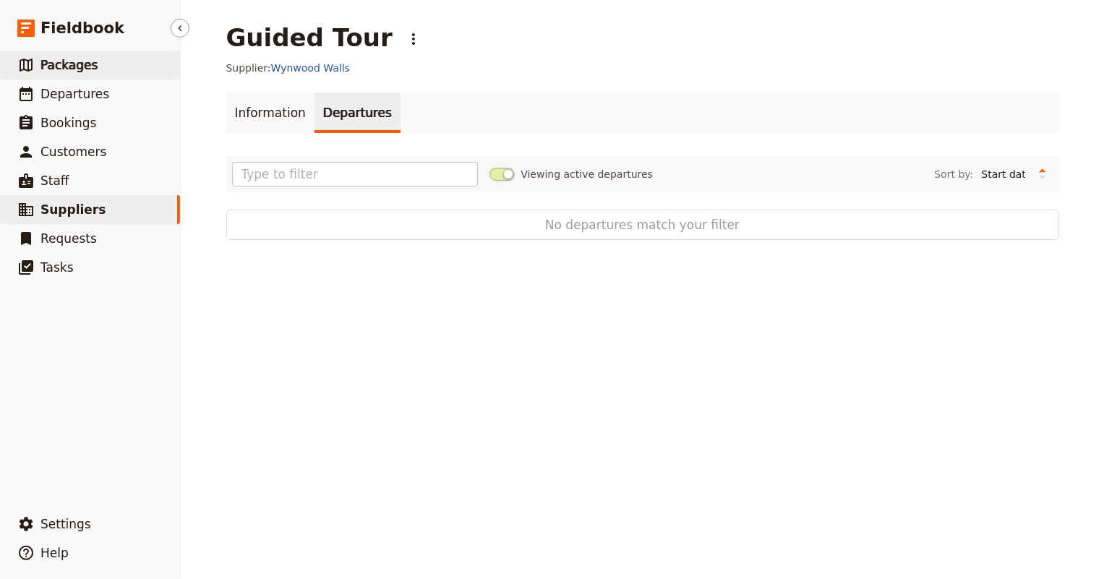
click at [108, 64] on link "​ Packages" at bounding box center [90, 65] width 180 height 29
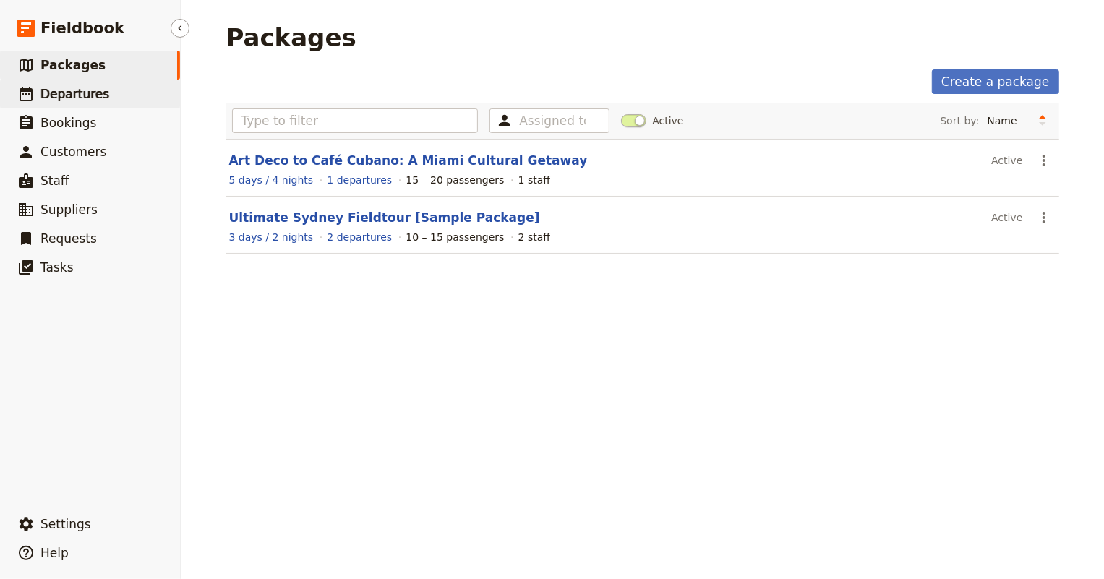
click at [61, 88] on span "Departures" at bounding box center [74, 94] width 69 height 14
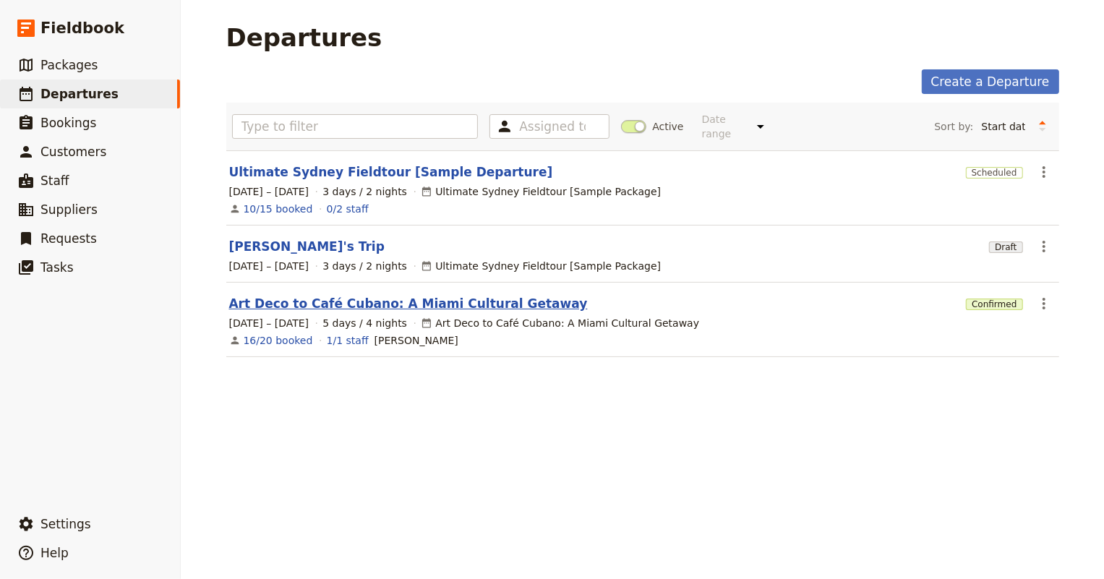
click at [253, 295] on link "Art Deco to Café Cubano: A Miami Cultural Getaway" at bounding box center [408, 303] width 358 height 17
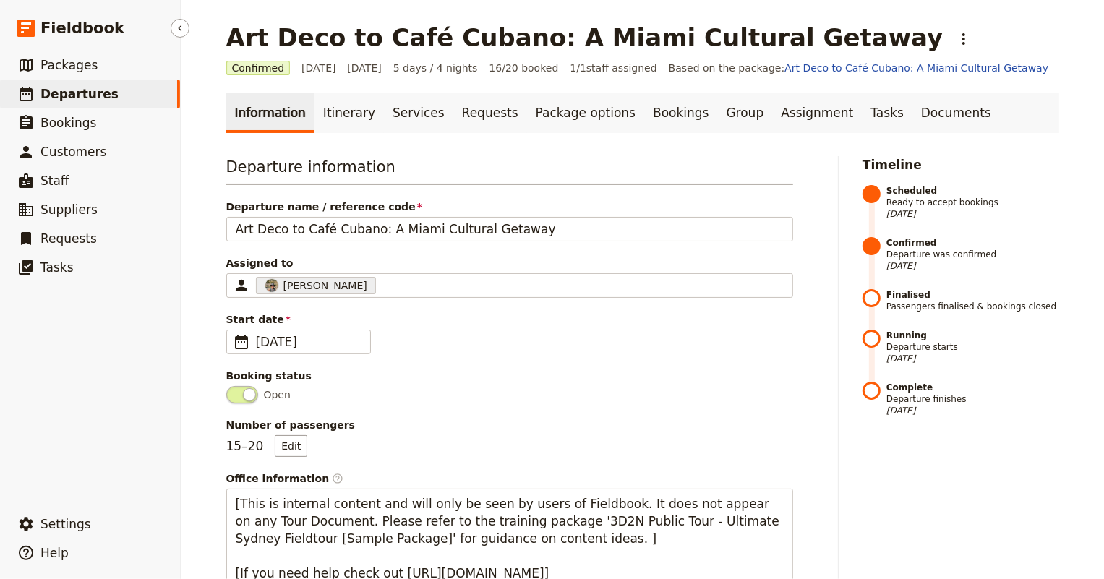
click at [114, 98] on link "​ Departures" at bounding box center [90, 93] width 180 height 29
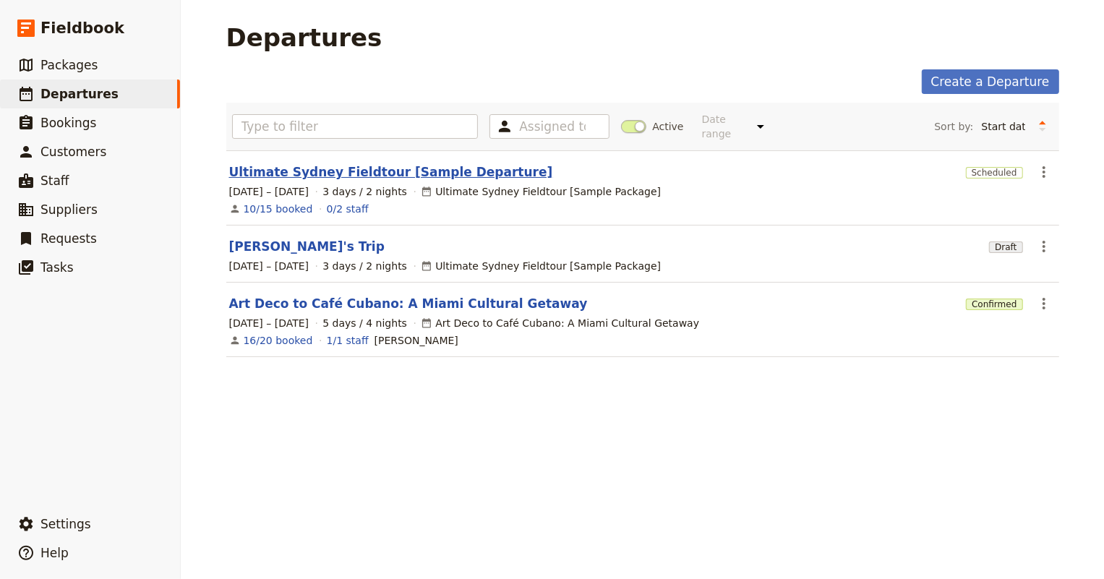
click at [332, 163] on link "Ultimate Sydney Fieldtour [Sample Departure]" at bounding box center [391, 171] width 324 height 17
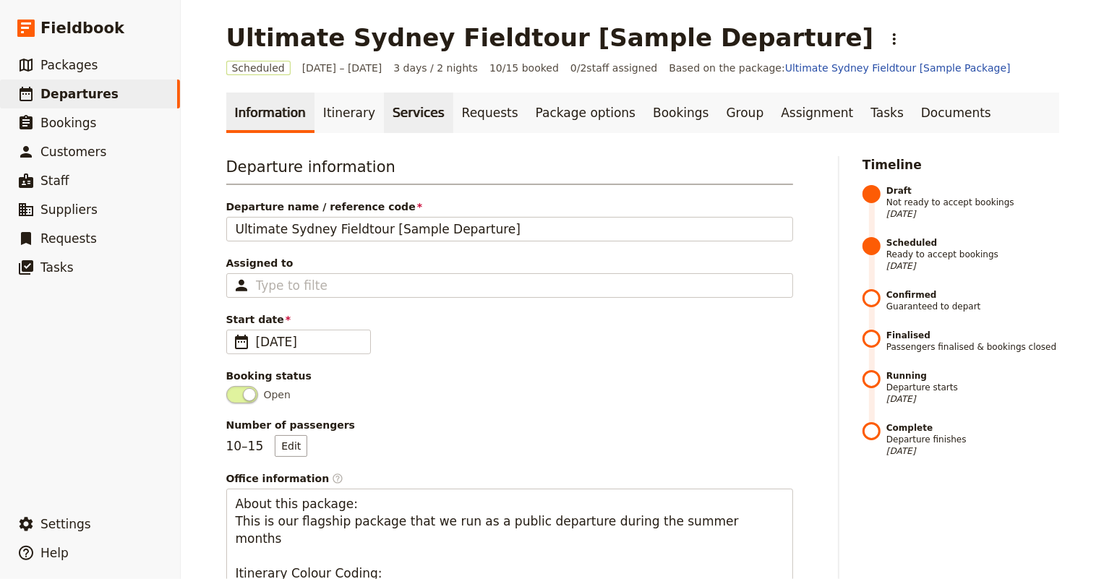
click at [384, 115] on link "Services" at bounding box center [418, 113] width 69 height 40
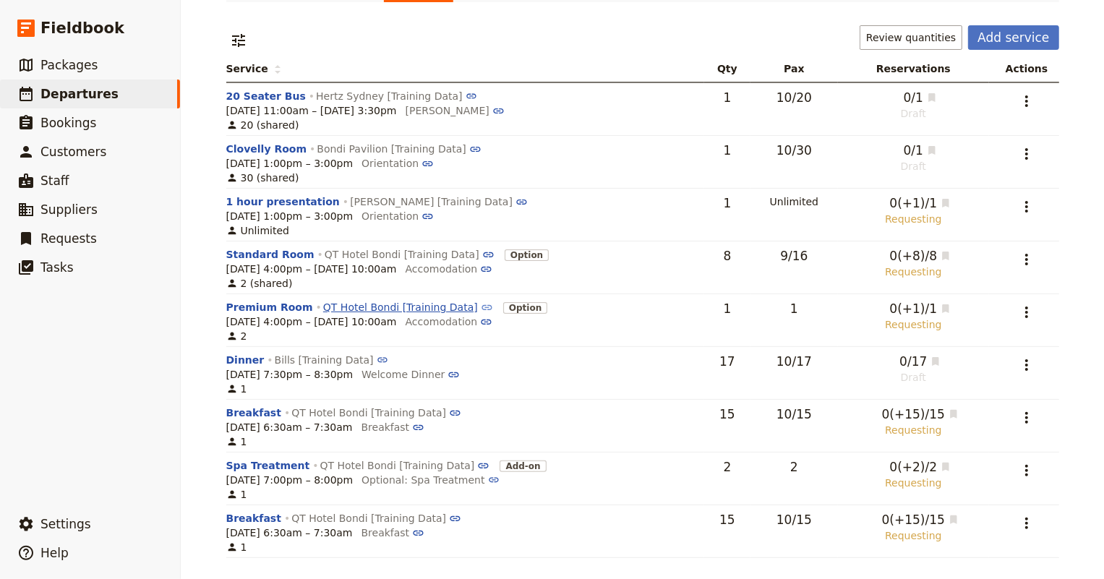
scroll to position [137, 0]
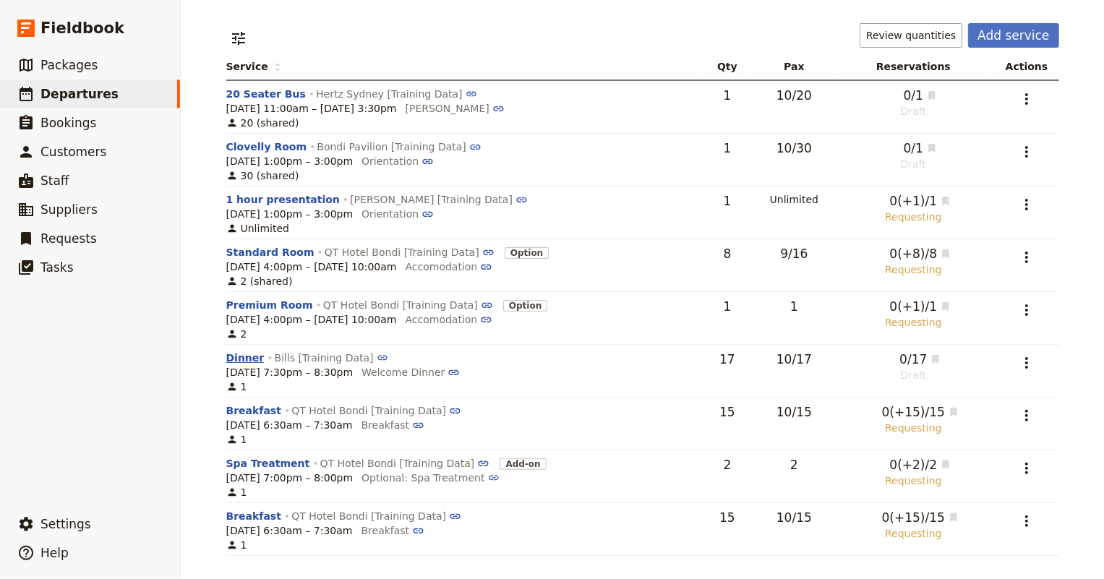
click at [238, 360] on button "Dinner" at bounding box center [245, 358] width 38 height 14
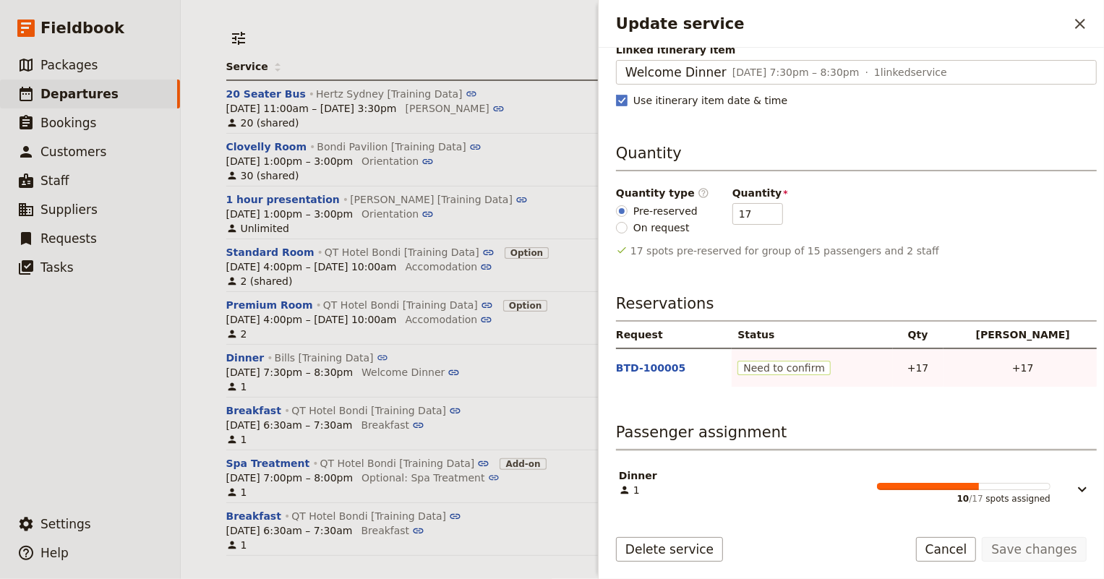
scroll to position [0, 0]
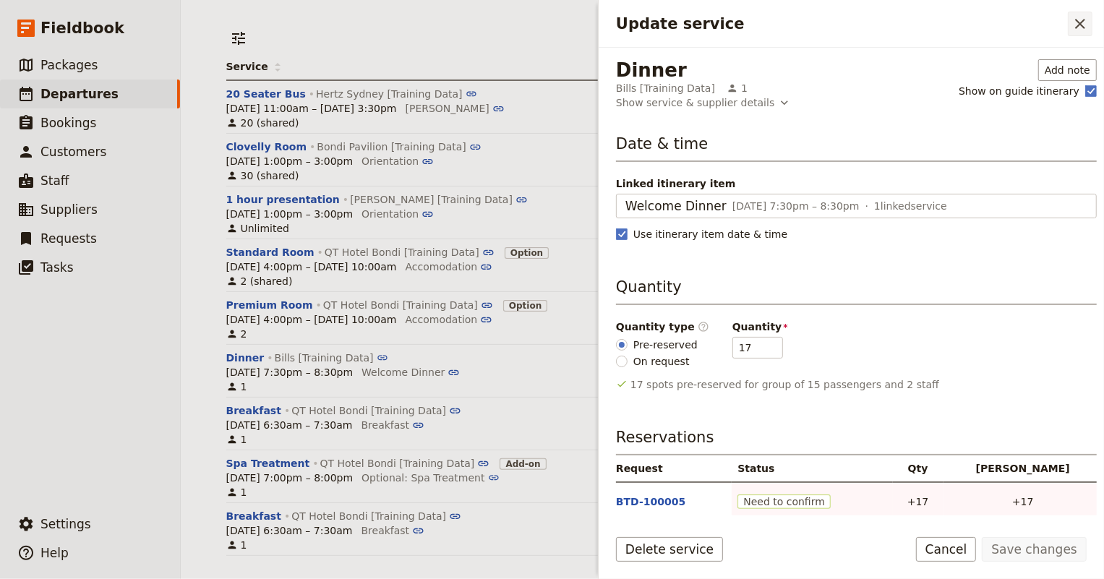
click at [1077, 17] on icon "Close drawer" at bounding box center [1079, 23] width 17 height 17
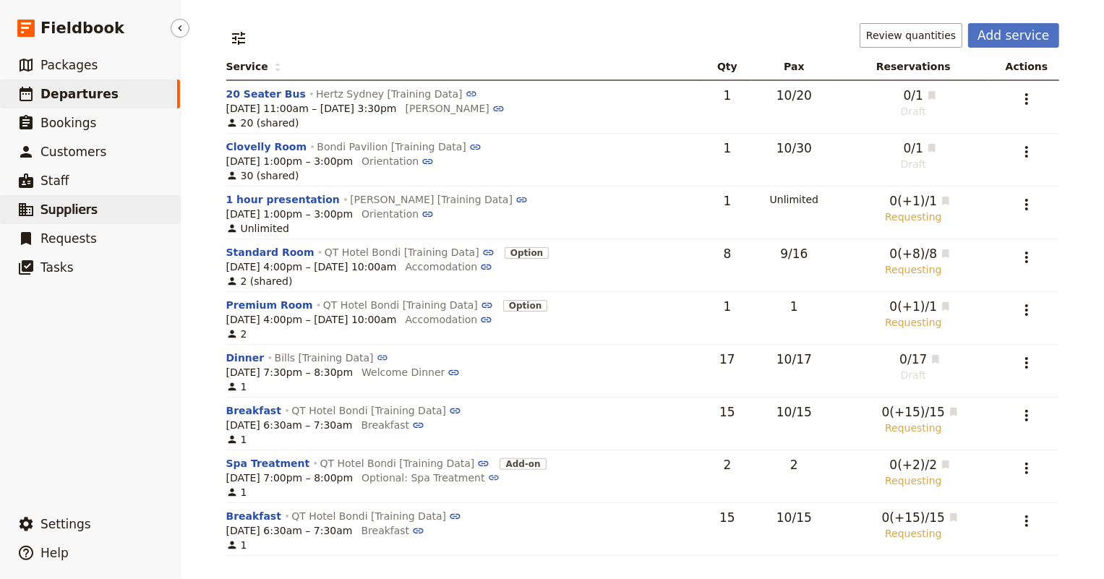
click at [80, 203] on span "Suppliers" at bounding box center [68, 209] width 57 height 14
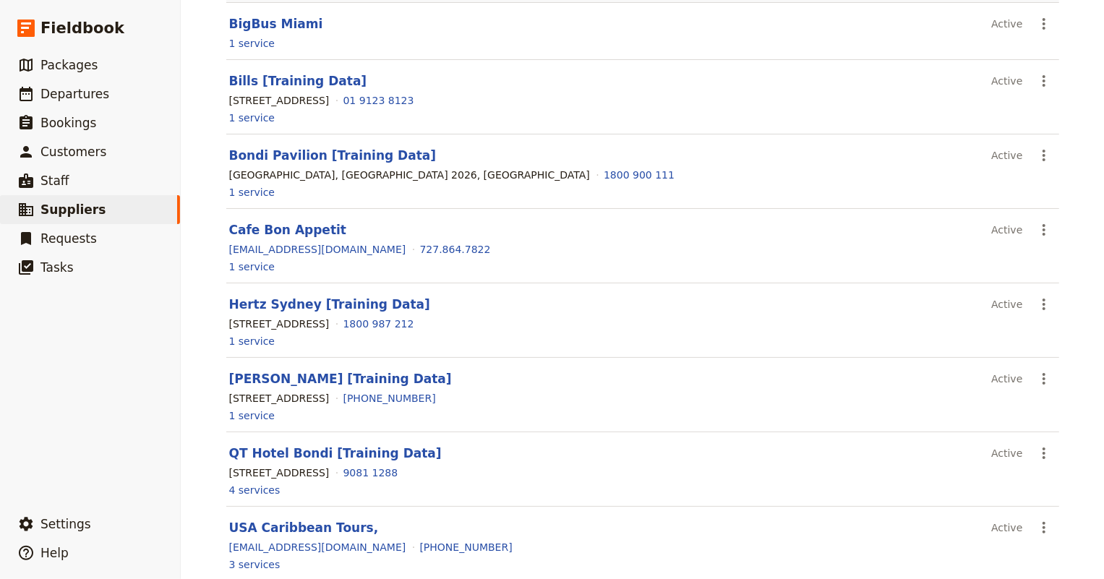
click at [306, 460] on header "QT Hotel Bondi [Training Data]" at bounding box center [607, 452] width 757 height 17
click at [306, 458] on link "QT Hotel Bondi [Training Data]" at bounding box center [335, 453] width 212 height 14
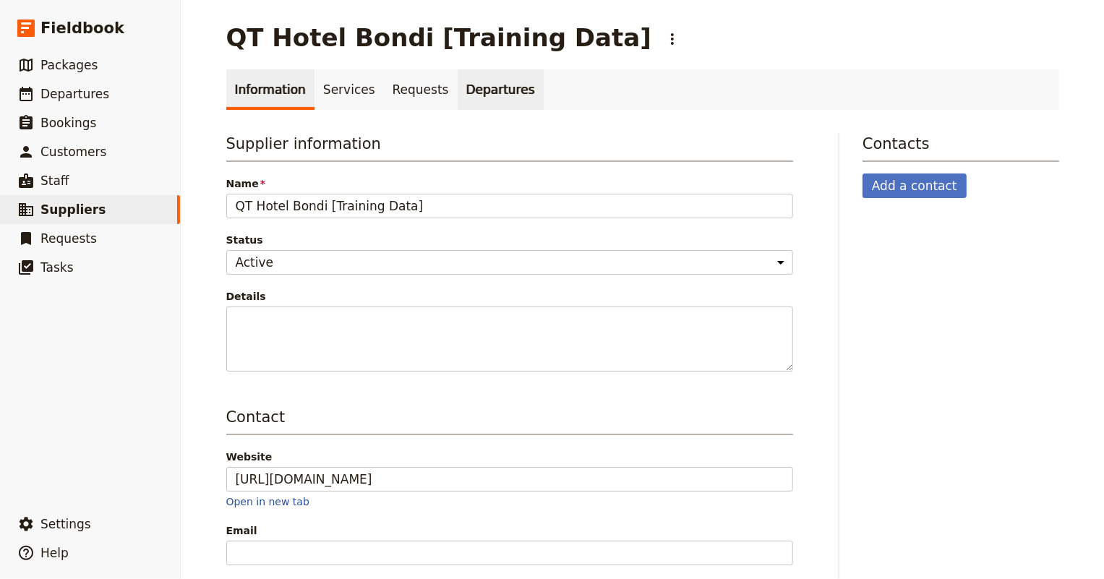
click at [457, 93] on link "Departures" at bounding box center [500, 89] width 86 height 40
select select "NAME"
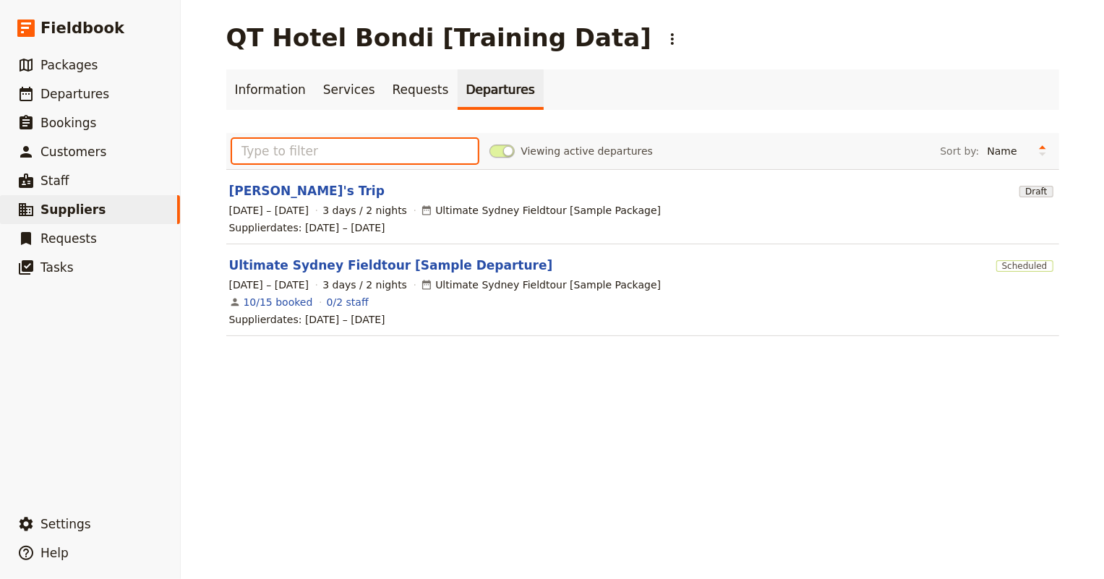
click at [377, 153] on input "text" at bounding box center [355, 151] width 246 height 25
click at [270, 83] on link "Information" at bounding box center [270, 89] width 88 height 40
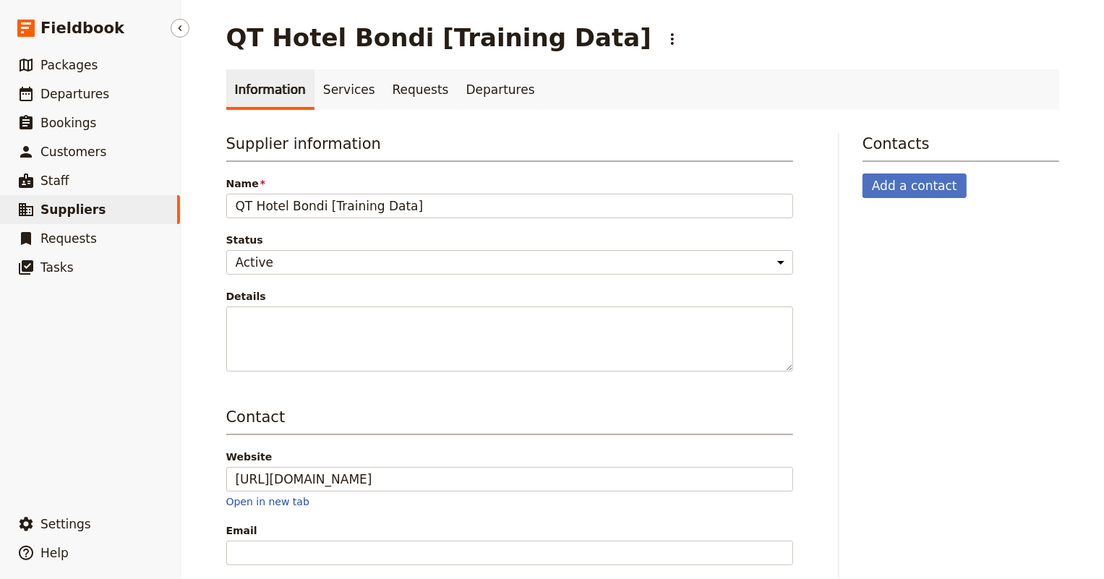
click at [64, 213] on span "Suppliers" at bounding box center [72, 209] width 65 height 14
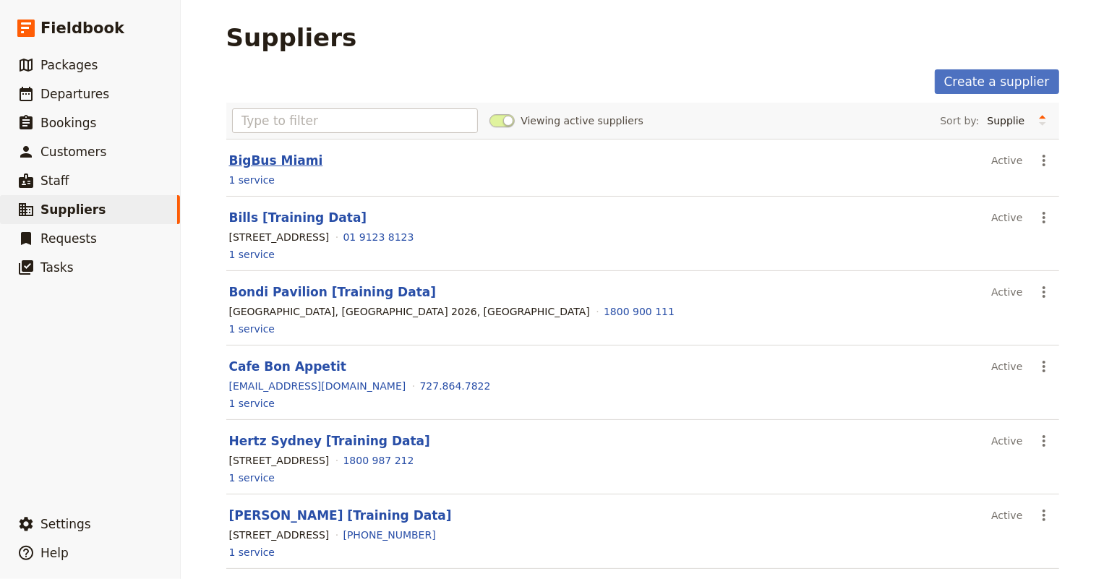
click at [298, 165] on link "BigBus Miami" at bounding box center [276, 160] width 94 height 14
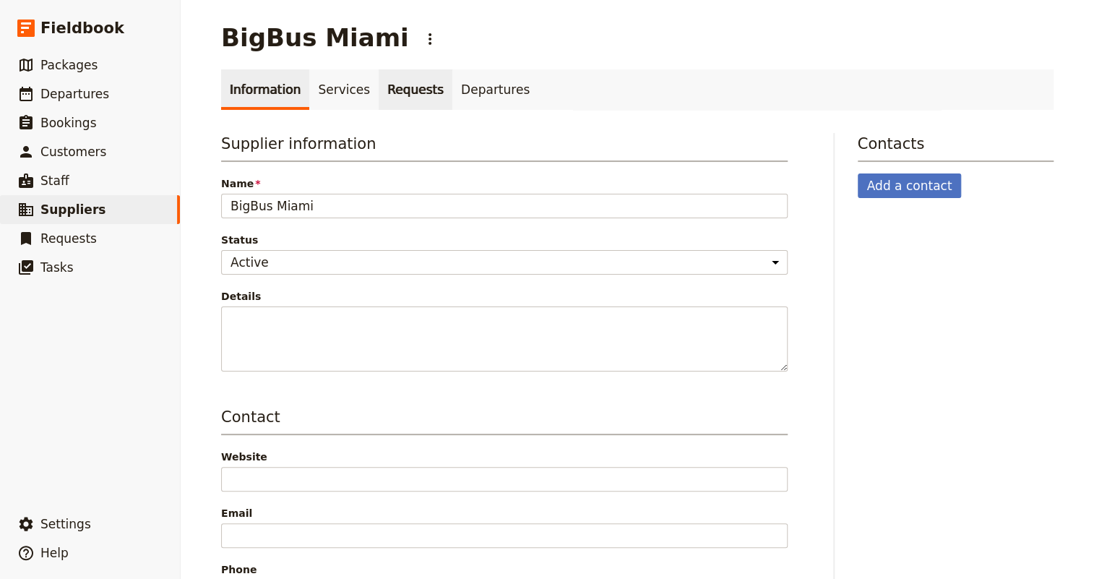
click at [382, 87] on link "Requests" at bounding box center [416, 89] width 74 height 40
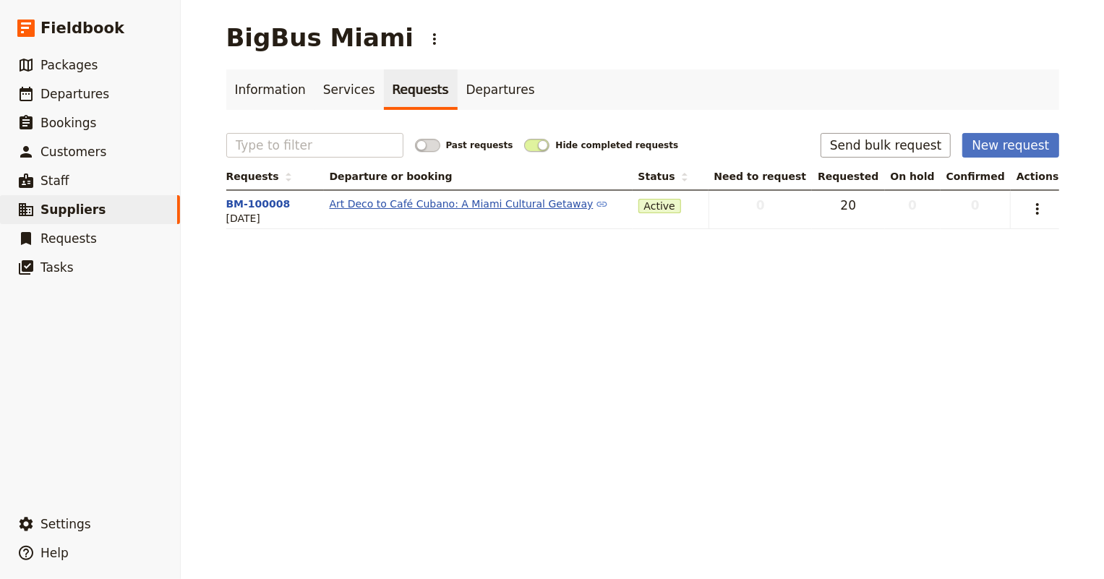
click at [383, 209] on link "Art Deco to Café Cubano: A Miami Cultural Getaway" at bounding box center [478, 204] width 297 height 14
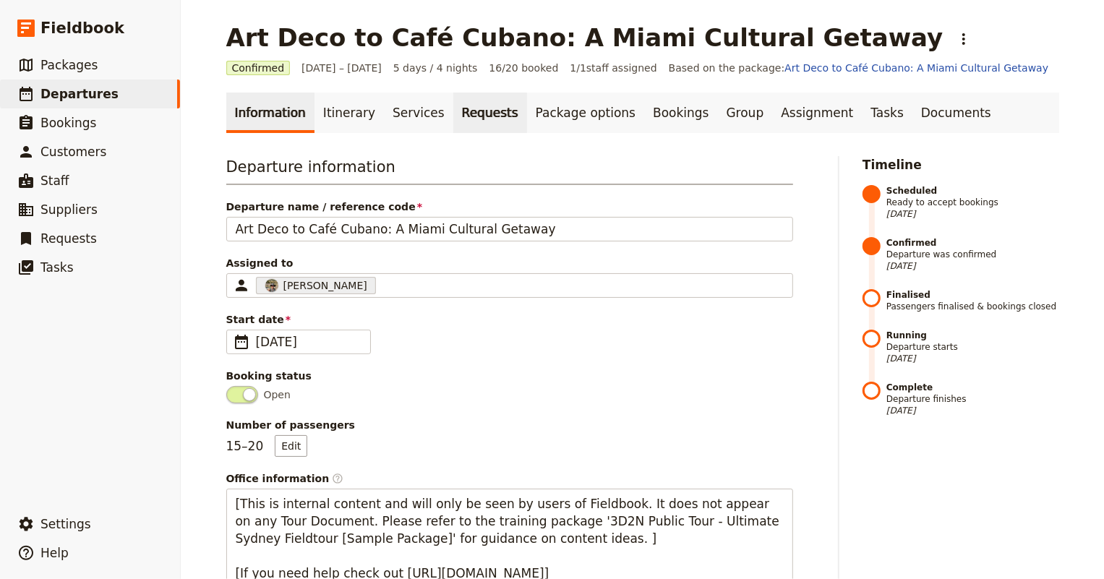
click at [453, 118] on link "Requests" at bounding box center [490, 113] width 74 height 40
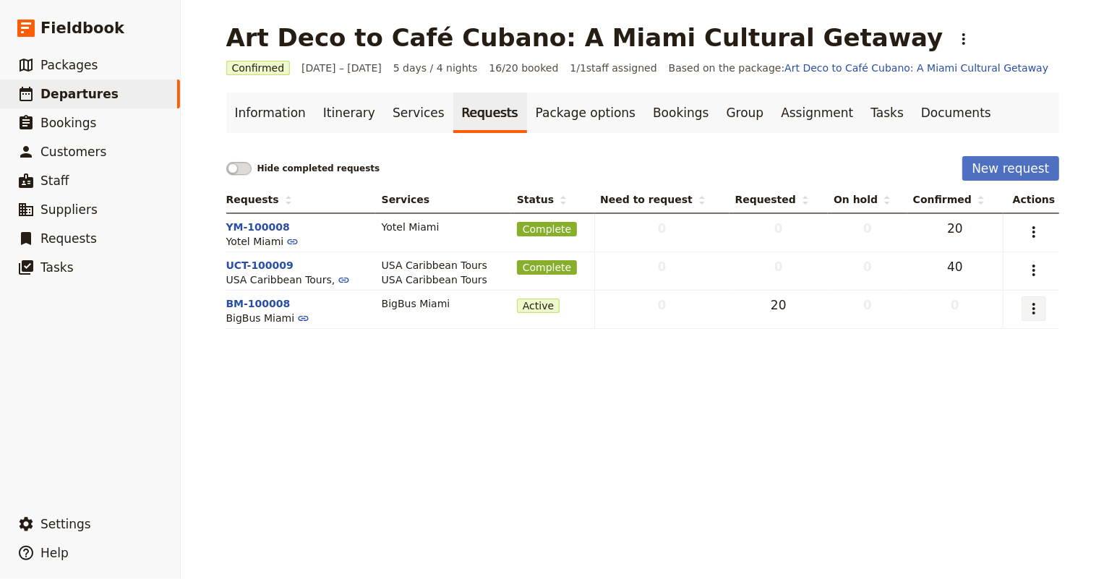
click at [1032, 304] on icon "Actions" at bounding box center [1033, 309] width 3 height 12
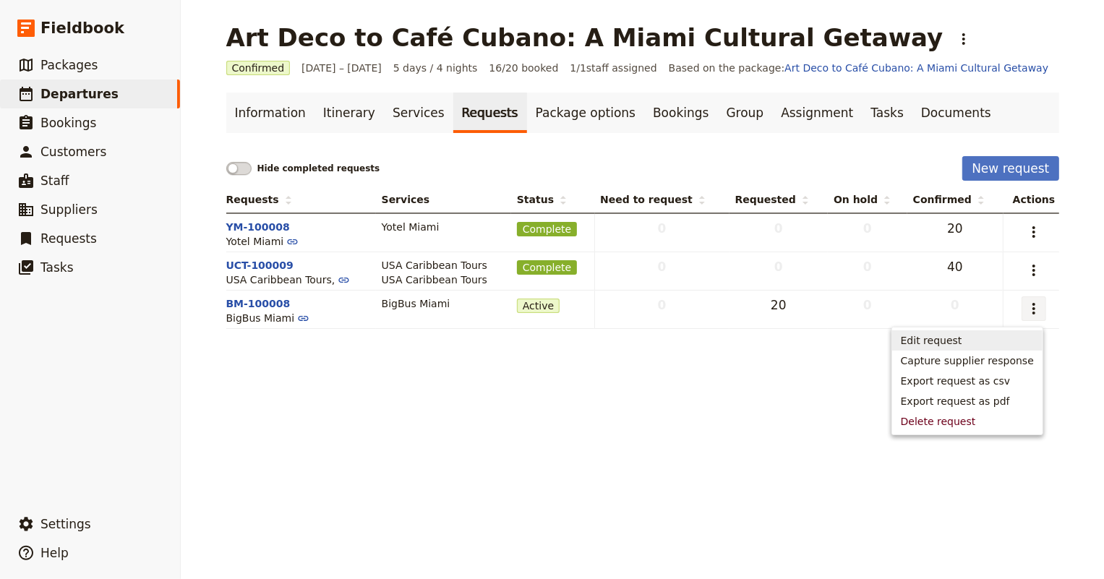
click at [987, 341] on span "Edit request" at bounding box center [967, 340] width 133 height 14
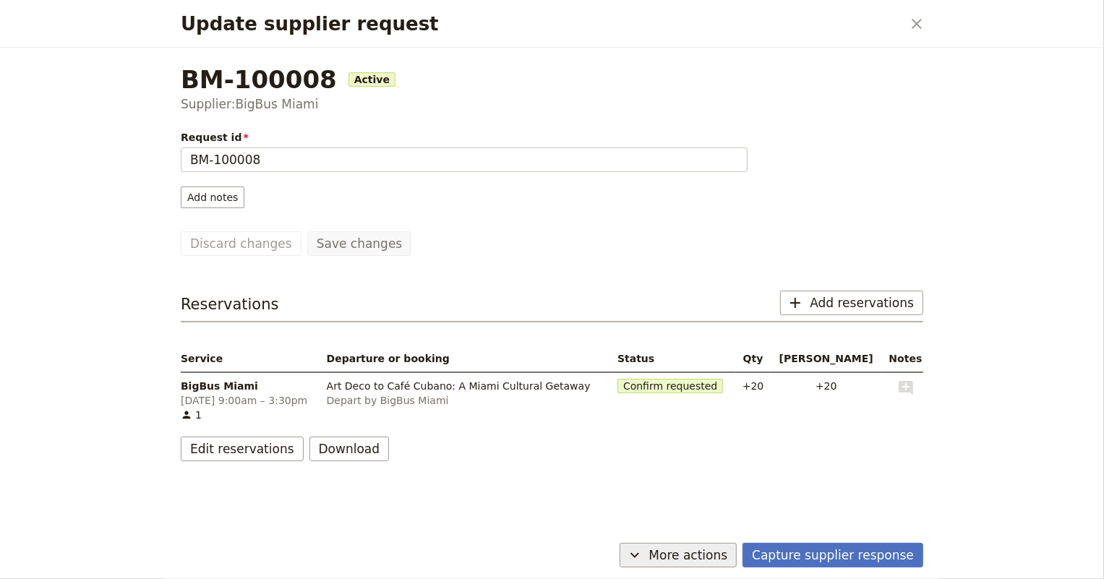
click at [705, 553] on span "More actions" at bounding box center [688, 554] width 79 height 17
click at [705, 559] on span "More actions" at bounding box center [688, 554] width 79 height 17
click at [788, 559] on button "Capture supplier response" at bounding box center [832, 555] width 181 height 25
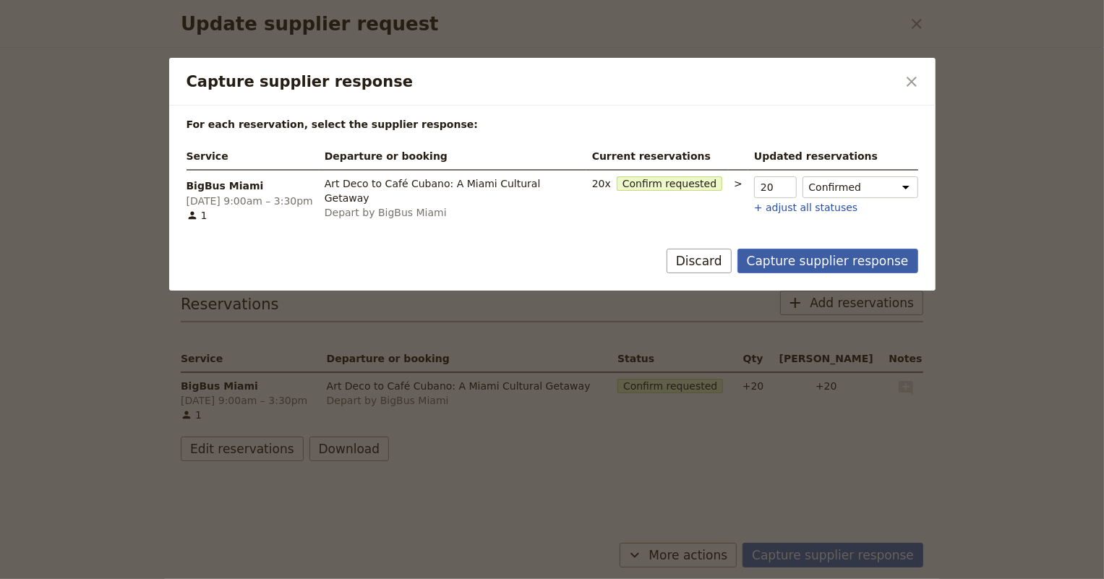
click at [804, 268] on button "Capture supplier response" at bounding box center [827, 261] width 181 height 25
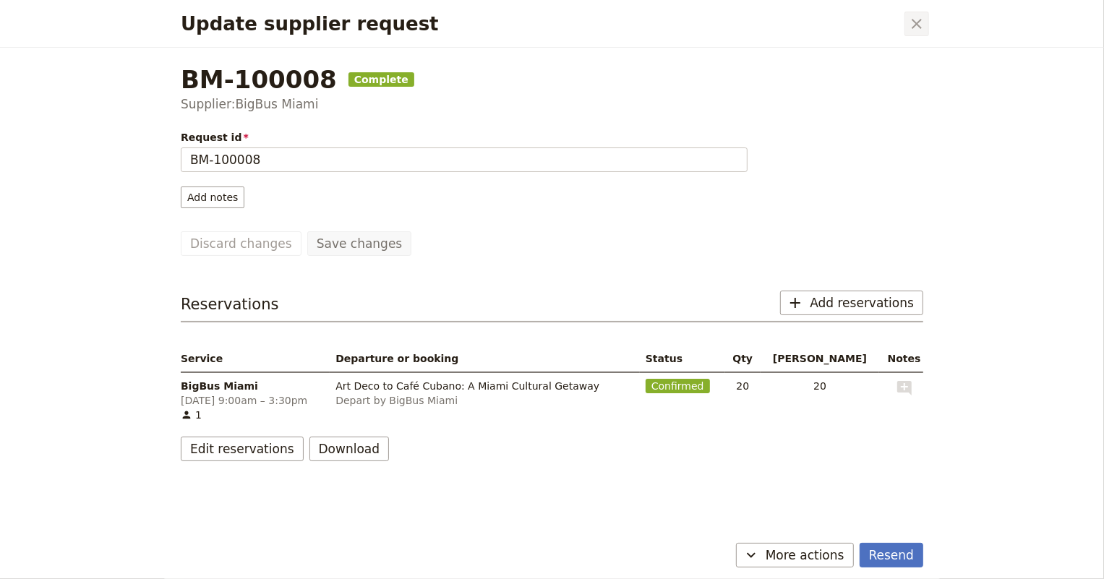
click at [916, 22] on icon "Close dialog" at bounding box center [916, 24] width 10 height 10
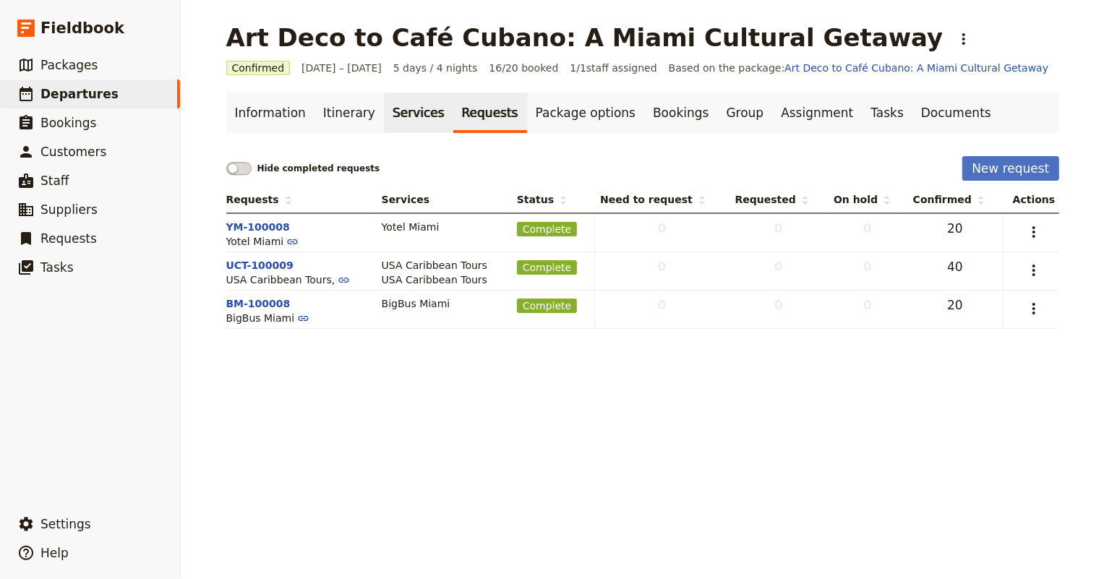
click at [396, 118] on link "Services" at bounding box center [418, 113] width 69 height 40
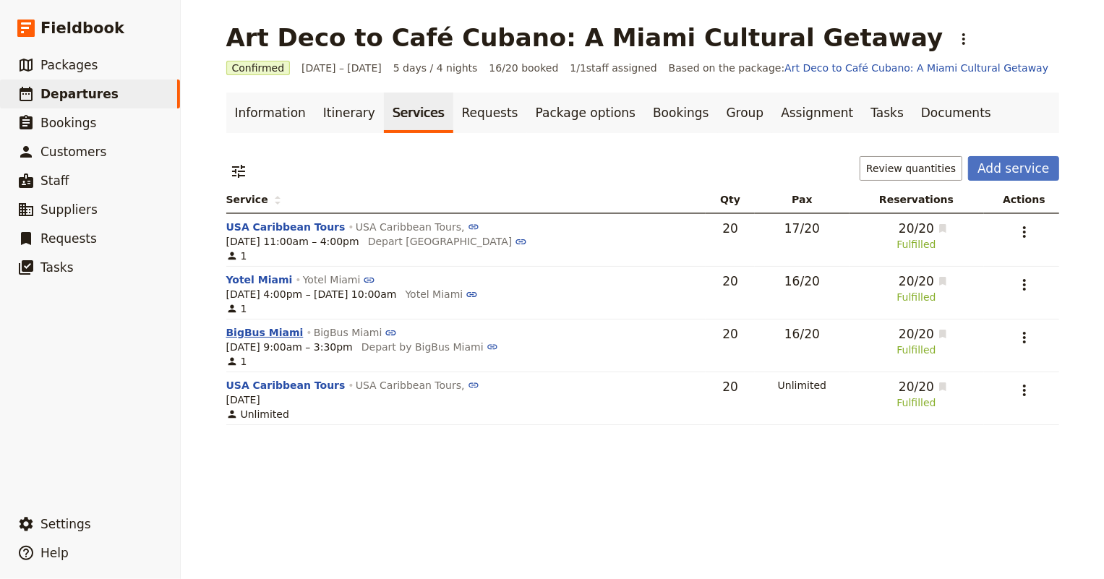
click at [246, 335] on button "BigBus Miami" at bounding box center [264, 332] width 77 height 14
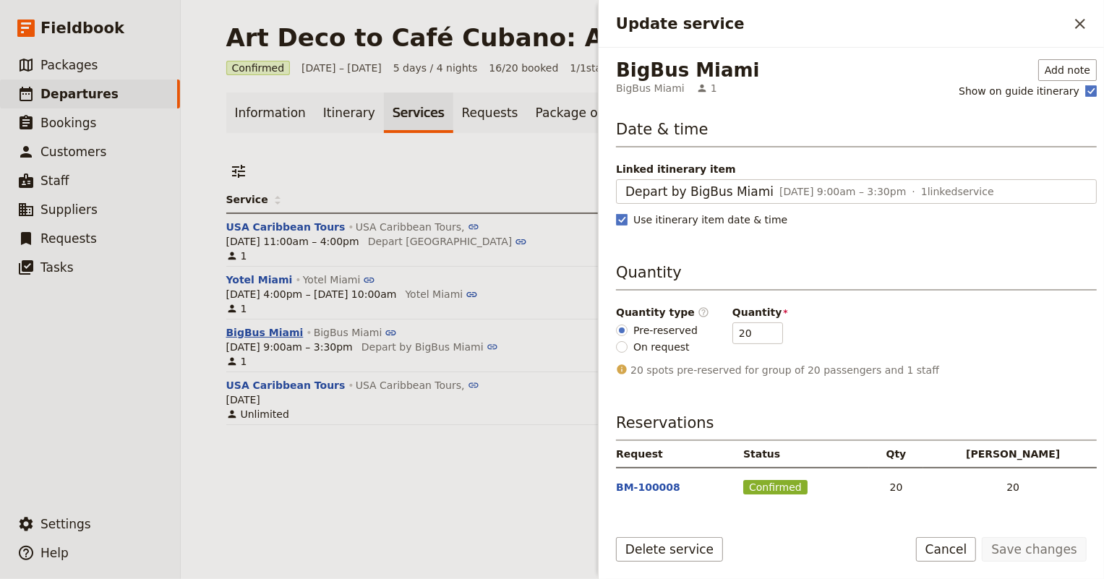
click at [246, 335] on button "BigBus Miami" at bounding box center [264, 332] width 77 height 14
click at [395, 501] on div "Art Deco to Café Cubano: A Miami Cultural Getaway ​ Confirmed [DATE] – [DATE] 5…" at bounding box center [642, 289] width 923 height 579
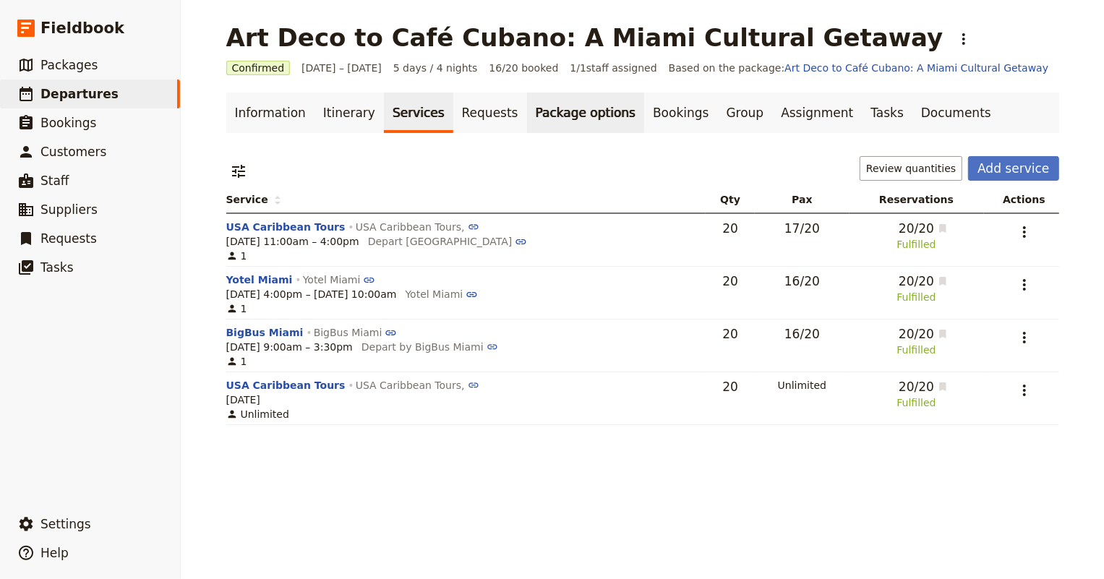
click at [559, 113] on link "Package options" at bounding box center [585, 113] width 117 height 40
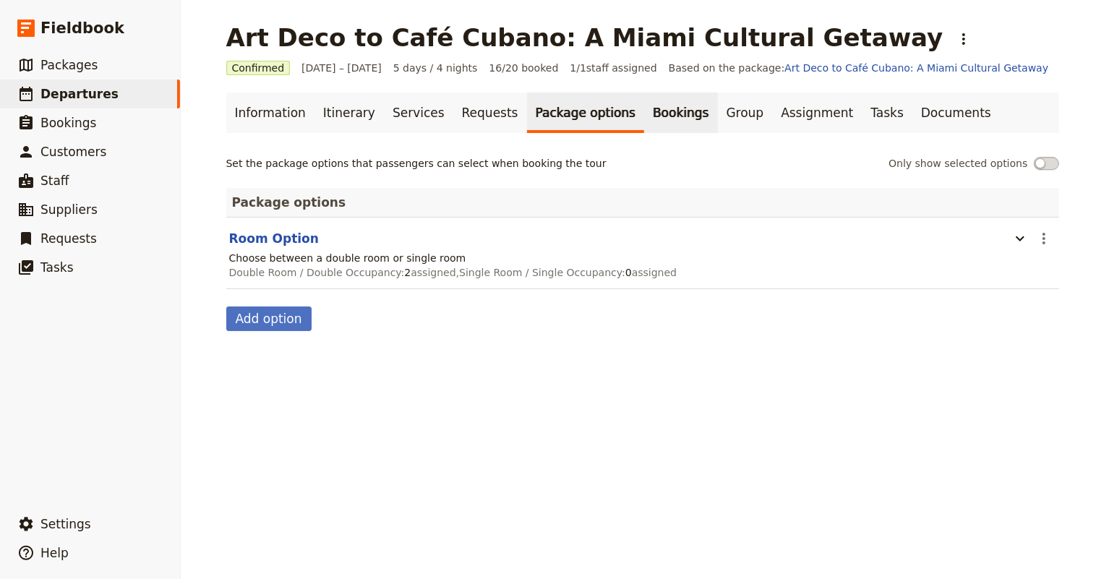
click at [644, 110] on link "Bookings" at bounding box center [680, 113] width 73 height 40
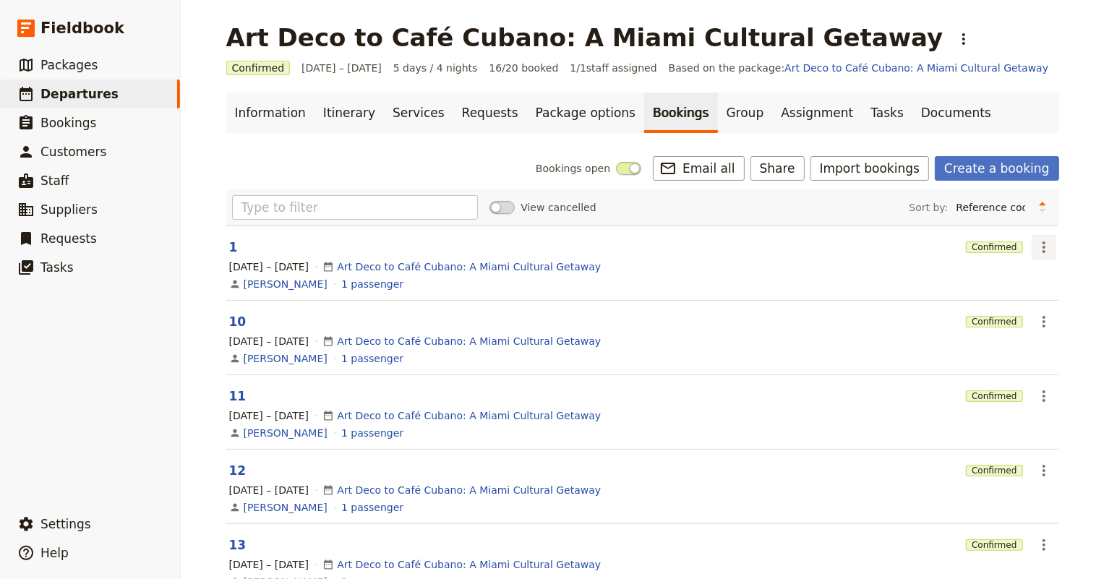
click at [1035, 245] on icon "Actions" at bounding box center [1043, 246] width 17 height 17
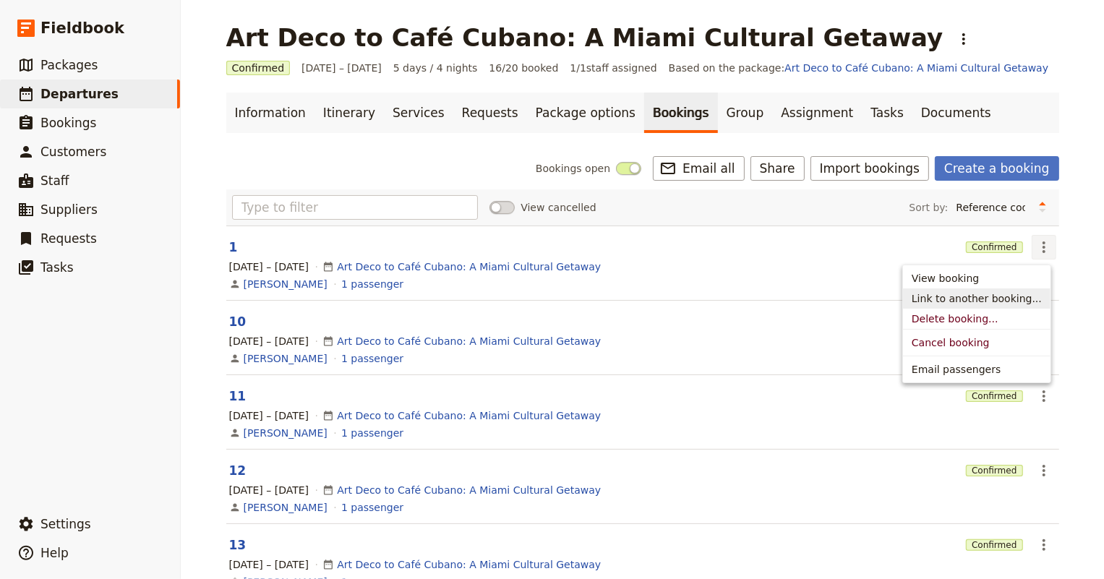
click at [959, 300] on span "Link to another booking..." at bounding box center [976, 298] width 130 height 14
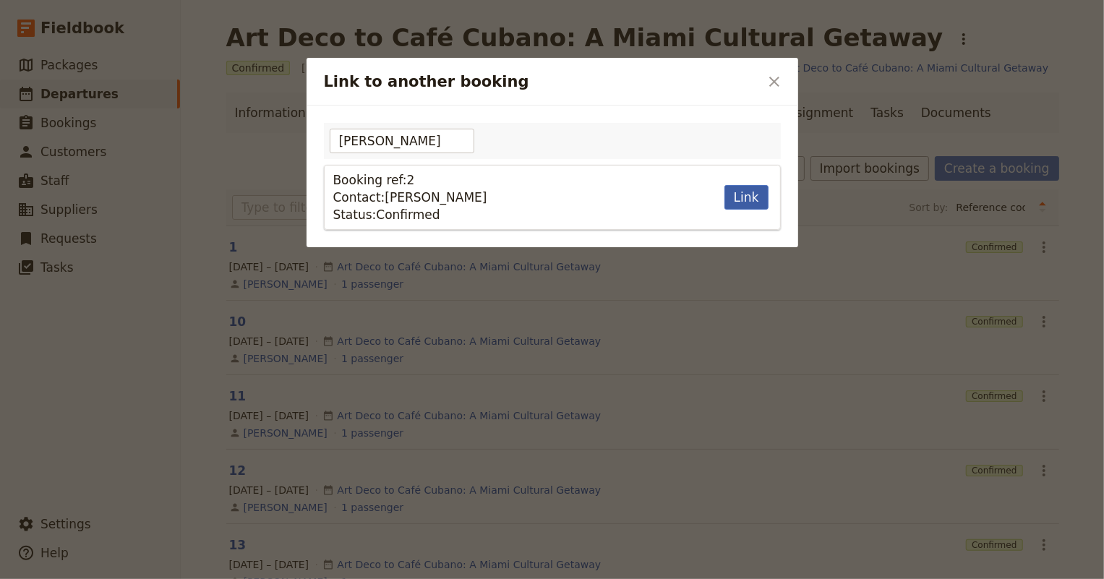
type input "[PERSON_NAME]"
click at [749, 194] on button "Link" at bounding box center [746, 197] width 44 height 25
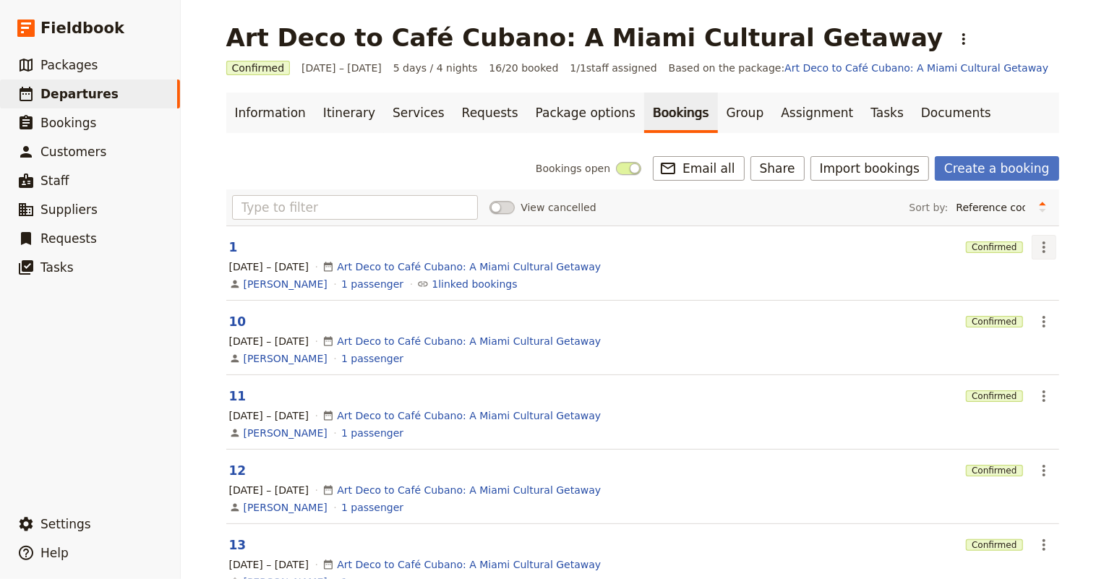
click at [1042, 246] on icon "Actions" at bounding box center [1043, 247] width 3 height 12
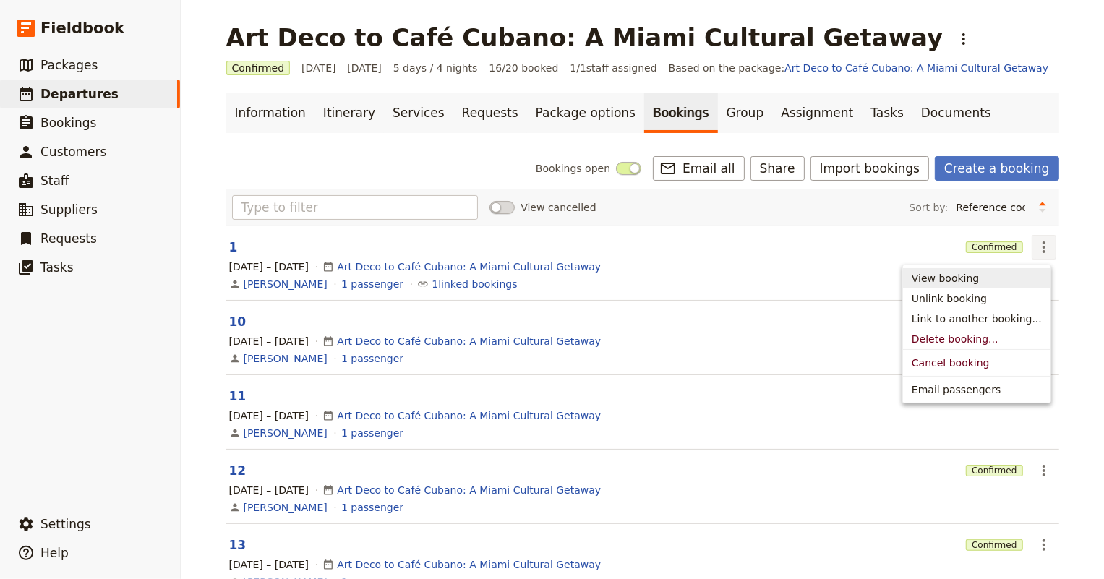
click at [973, 285] on span "View booking" at bounding box center [944, 278] width 67 height 14
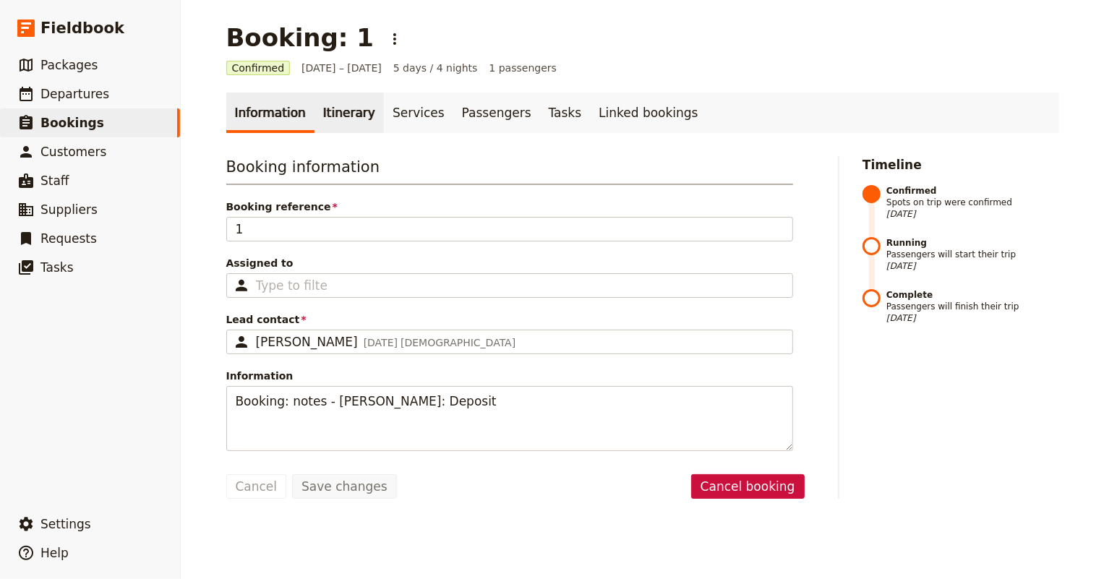
click at [343, 115] on link "Itinerary" at bounding box center [348, 113] width 69 height 40
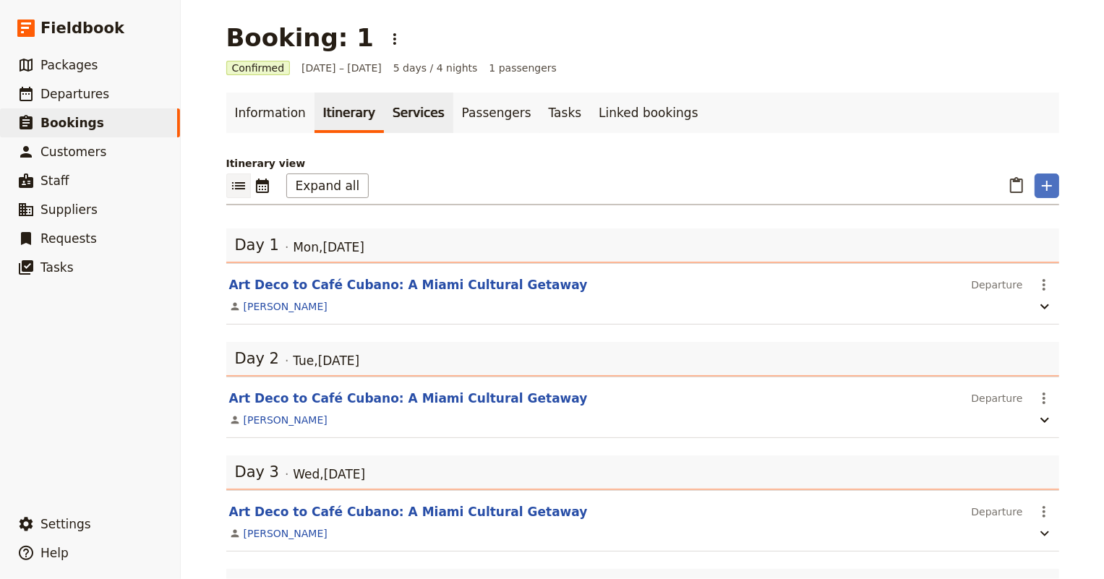
click at [387, 115] on link "Services" at bounding box center [418, 113] width 69 height 40
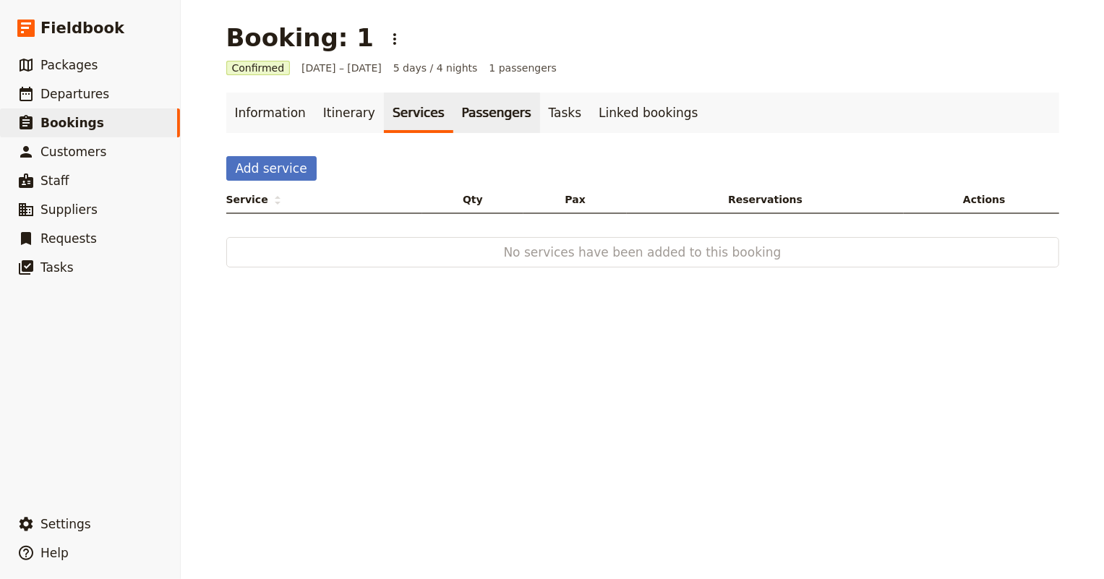
click at [463, 114] on link "Passengers" at bounding box center [496, 113] width 87 height 40
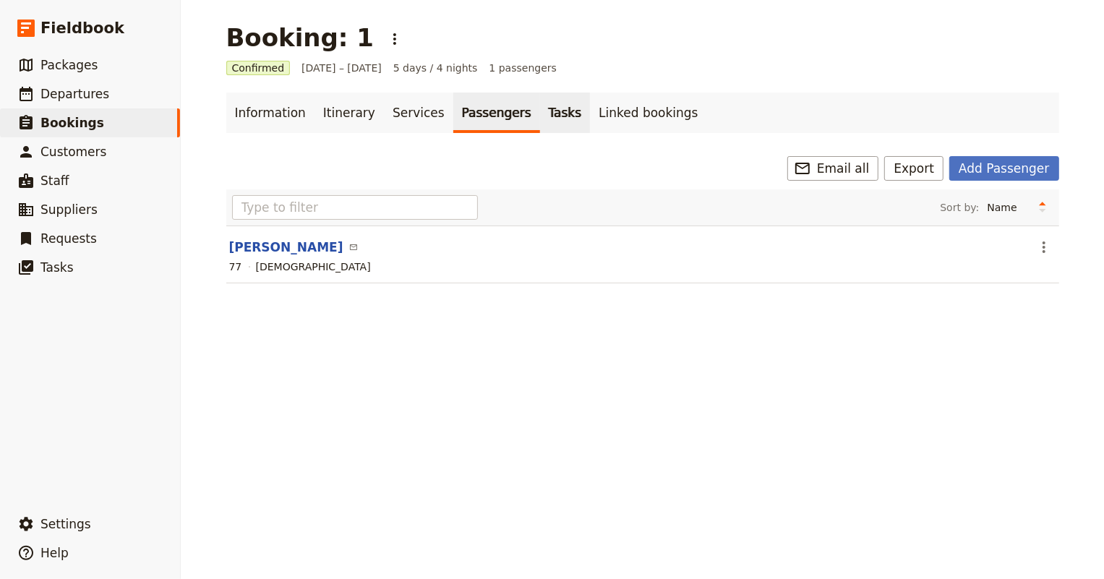
click at [540, 111] on link "Tasks" at bounding box center [565, 113] width 51 height 40
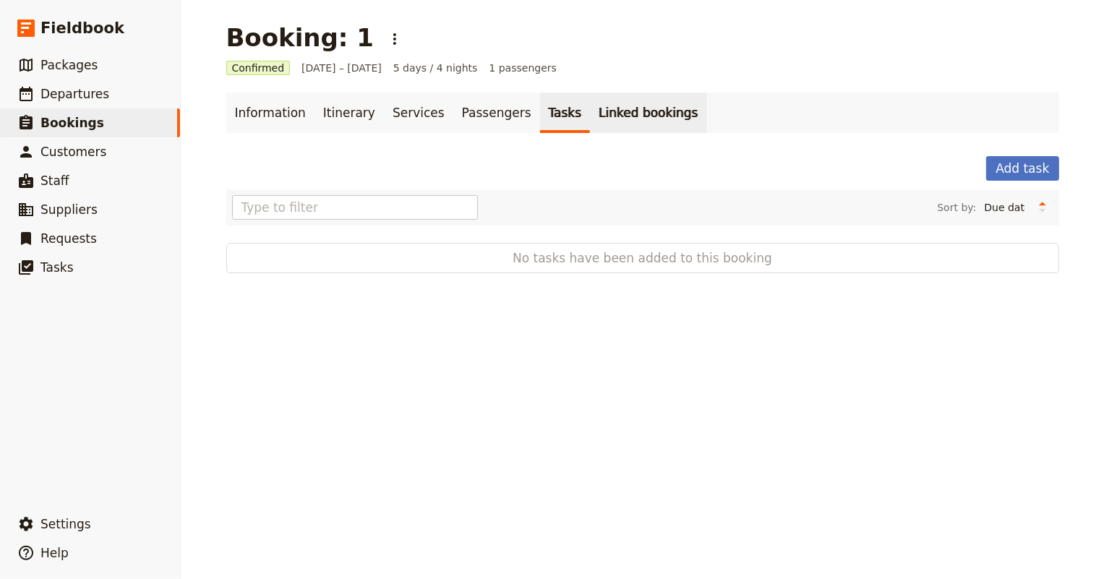
click at [614, 113] on link "Linked bookings" at bounding box center [648, 113] width 116 height 40
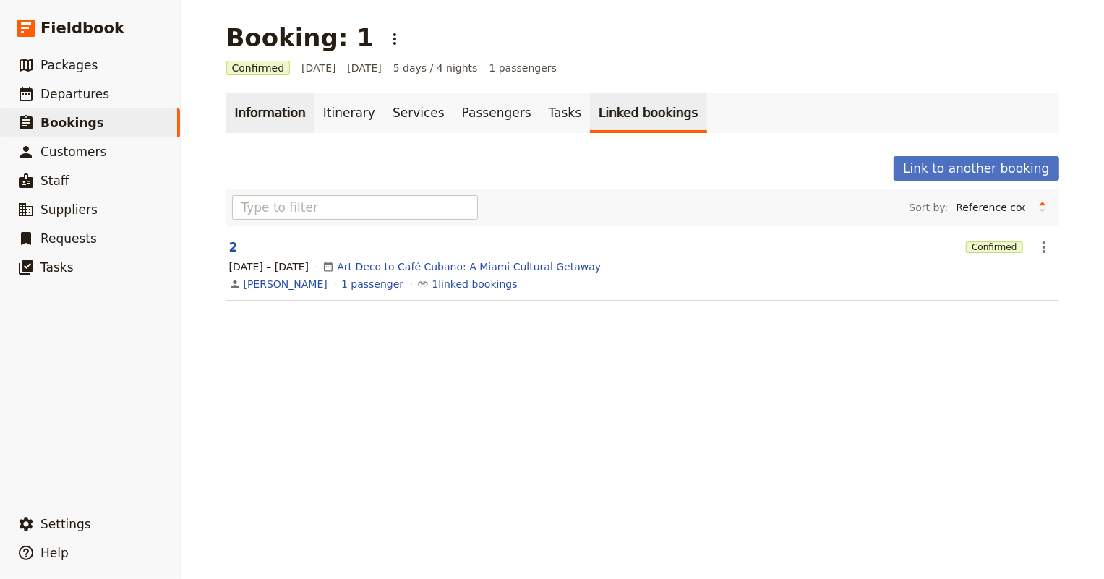
click at [283, 118] on link "Information" at bounding box center [270, 113] width 88 height 40
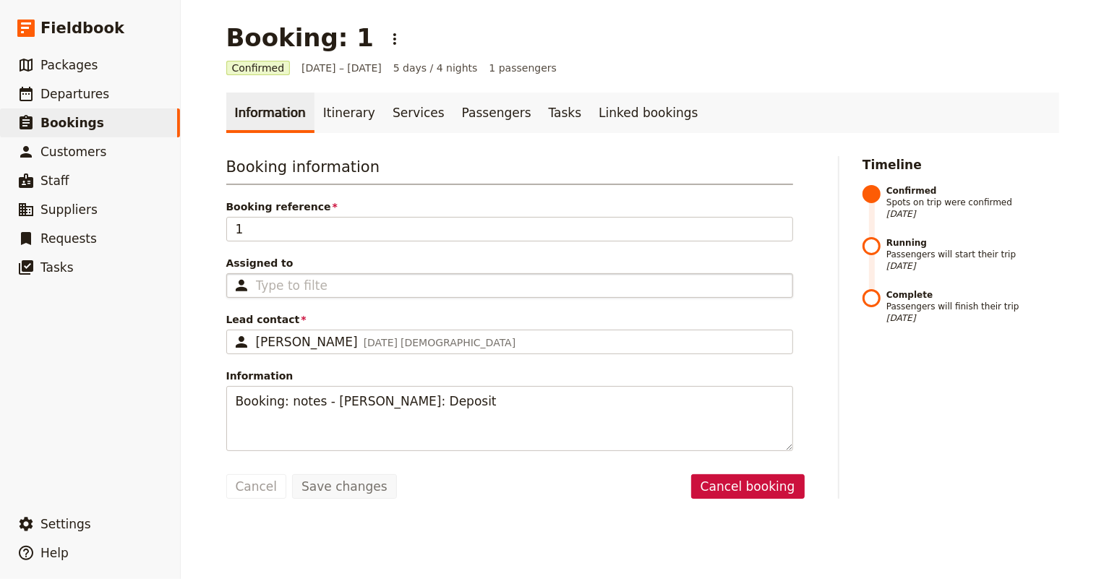
click at [464, 285] on div "Type to filter" at bounding box center [509, 285] width 567 height 25
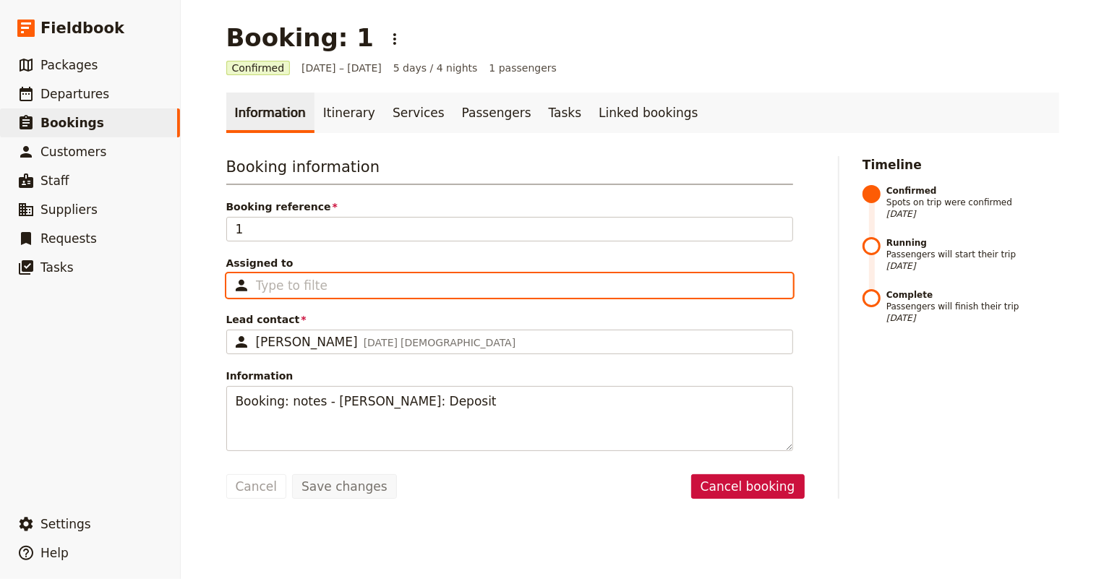
click at [327, 285] on input "Assigned to Type to filter" at bounding box center [291, 285] width 71 height 17
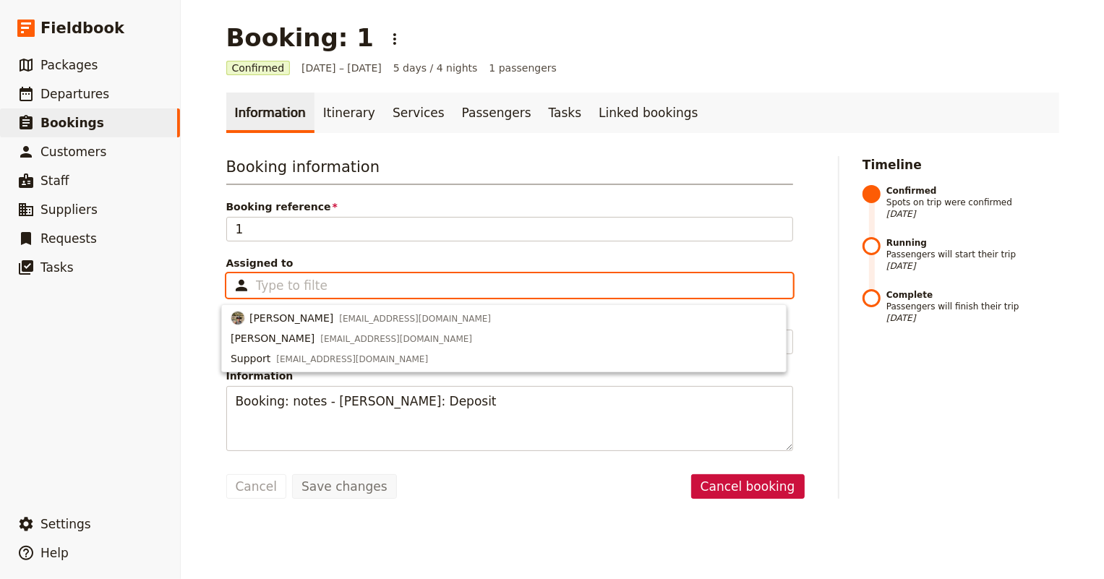
click at [464, 285] on div "Type to filter" at bounding box center [509, 285] width 567 height 25
click at [327, 285] on input "Assigned to Type to filter" at bounding box center [291, 285] width 71 height 17
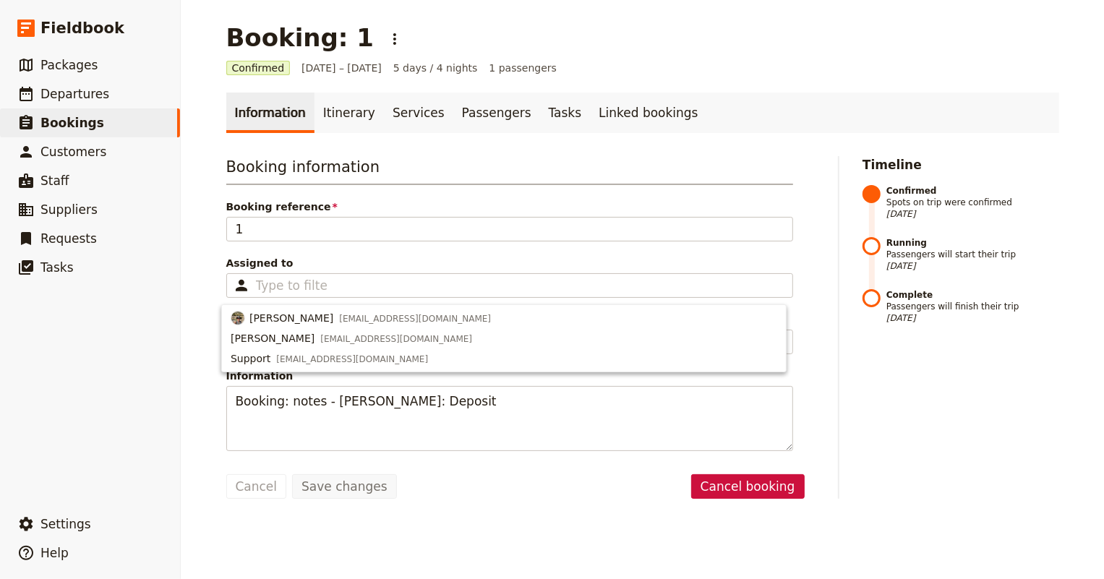
click at [463, 254] on div "Booking information Booking reference 1 Assigned to Type to filter Lead contact…" at bounding box center [509, 303] width 567 height 295
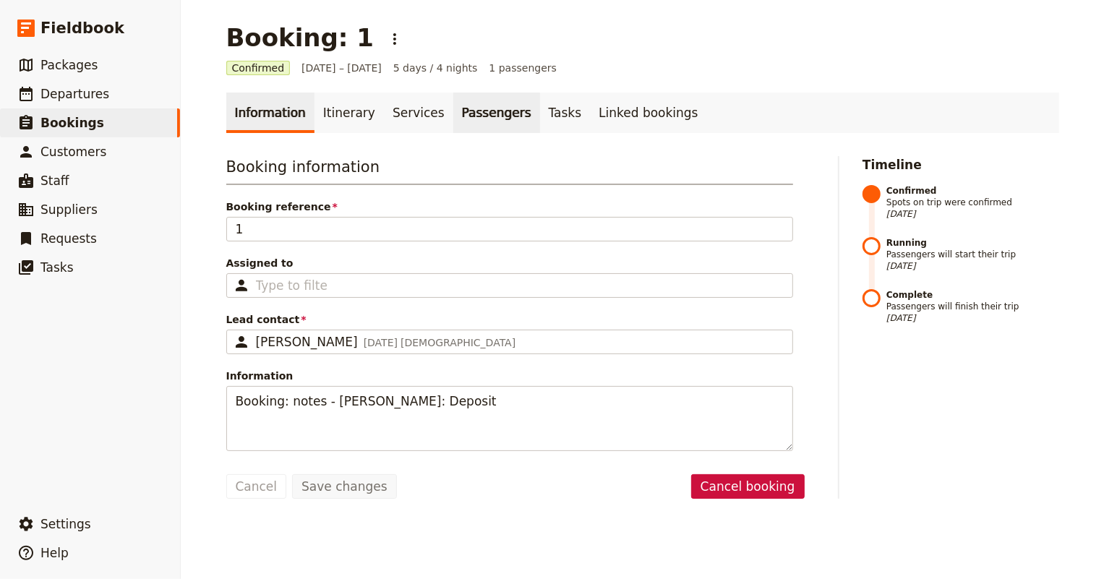
click at [453, 119] on link "Passengers" at bounding box center [496, 113] width 87 height 40
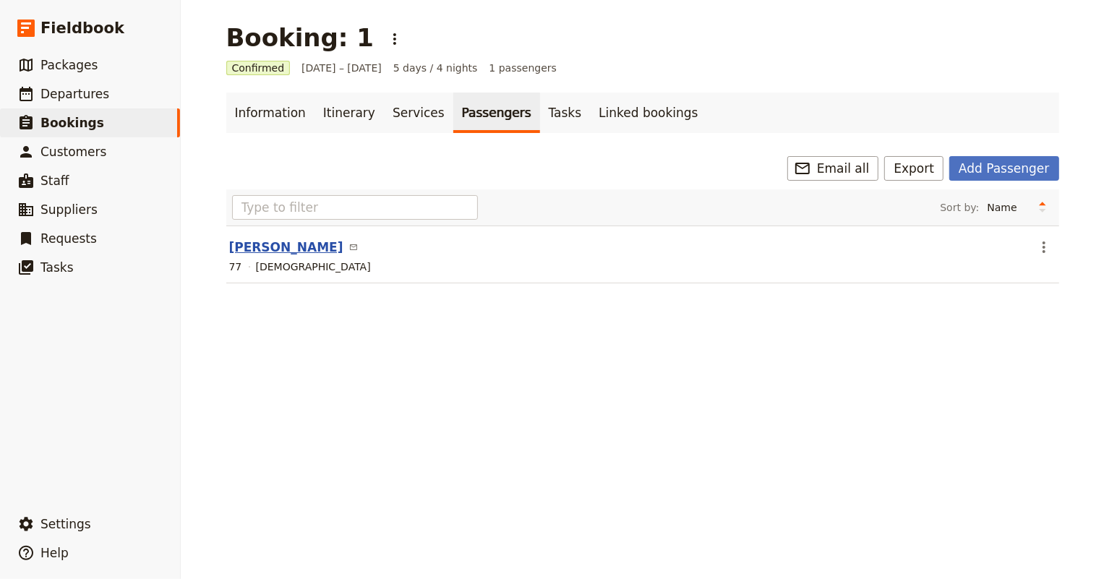
click at [243, 246] on button "[PERSON_NAME]" at bounding box center [286, 246] width 114 height 17
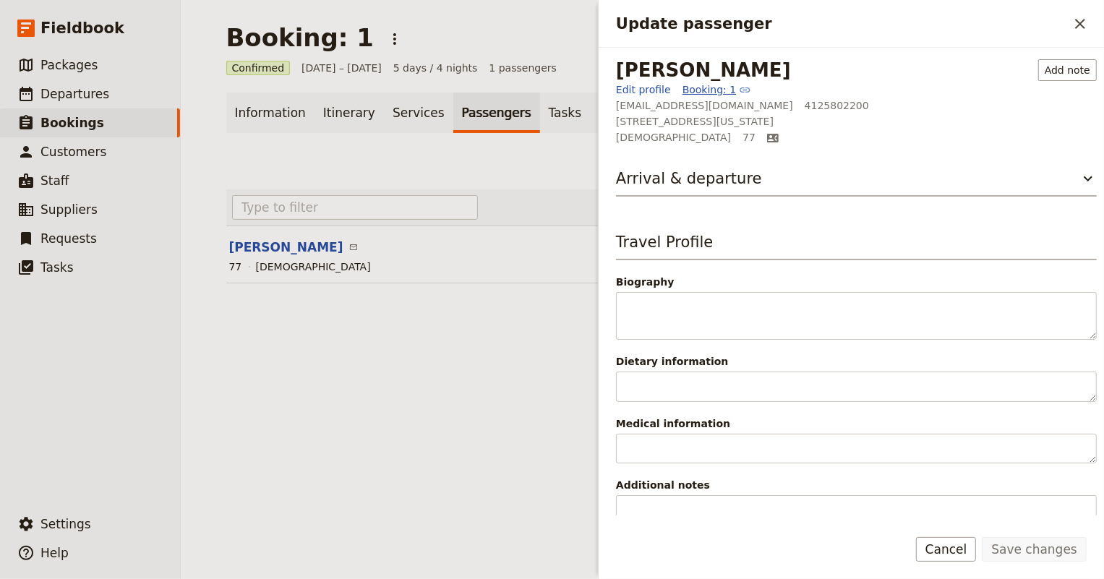
click at [684, 85] on link "Booking: 1" at bounding box center [716, 89] width 69 height 14
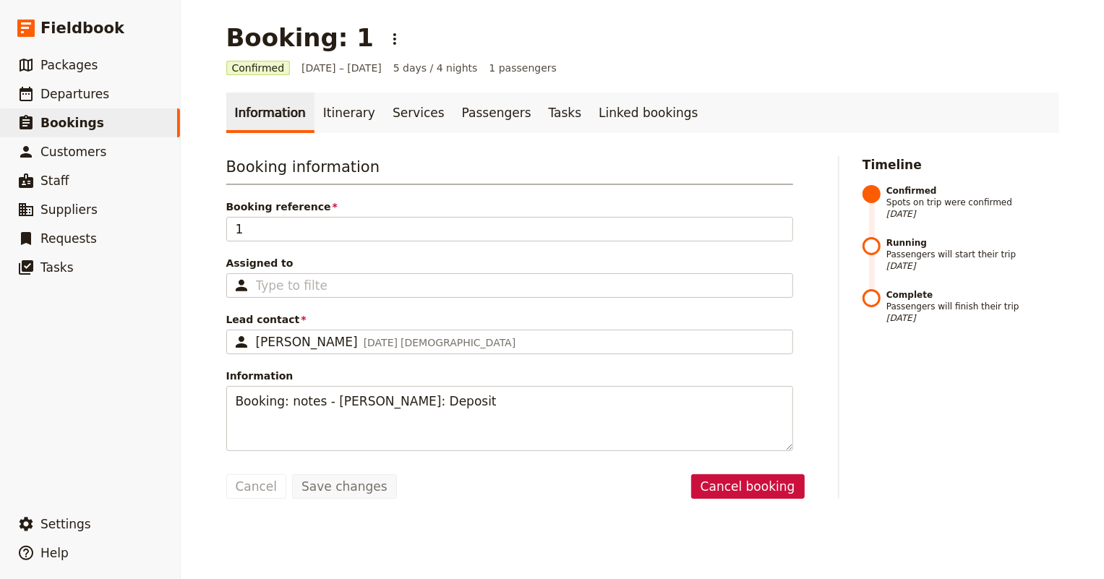
click at [684, 85] on main "Booking: 1 ​ Confirmed [DATE] – [DATE] 5 days / 4 nights 1 passengers Informati…" at bounding box center [642, 261] width 867 height 522
click at [66, 155] on span "Customers" at bounding box center [73, 152] width 66 height 14
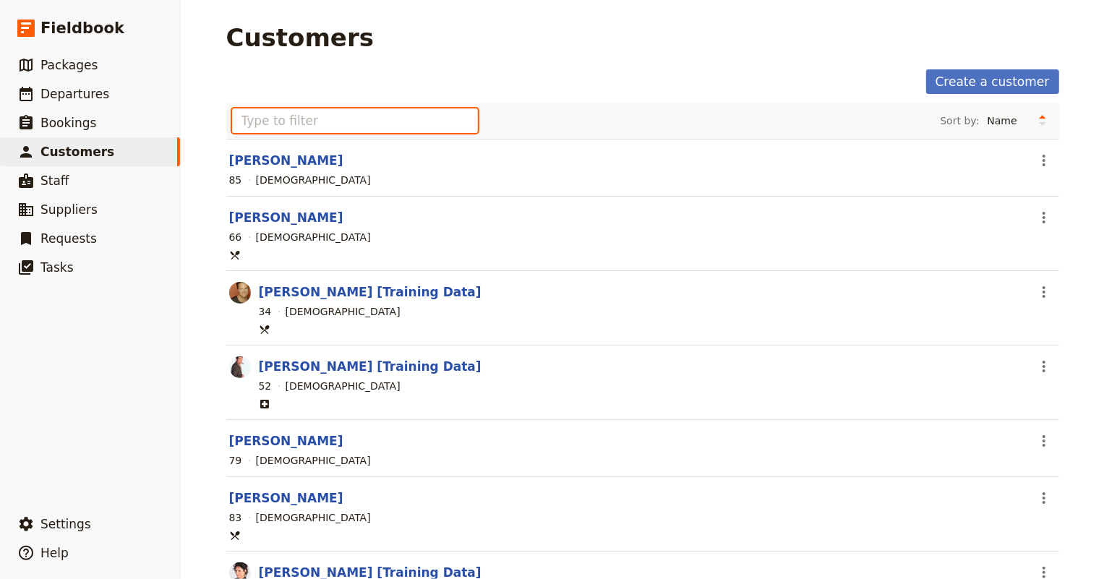
click at [379, 130] on input "text" at bounding box center [355, 120] width 246 height 25
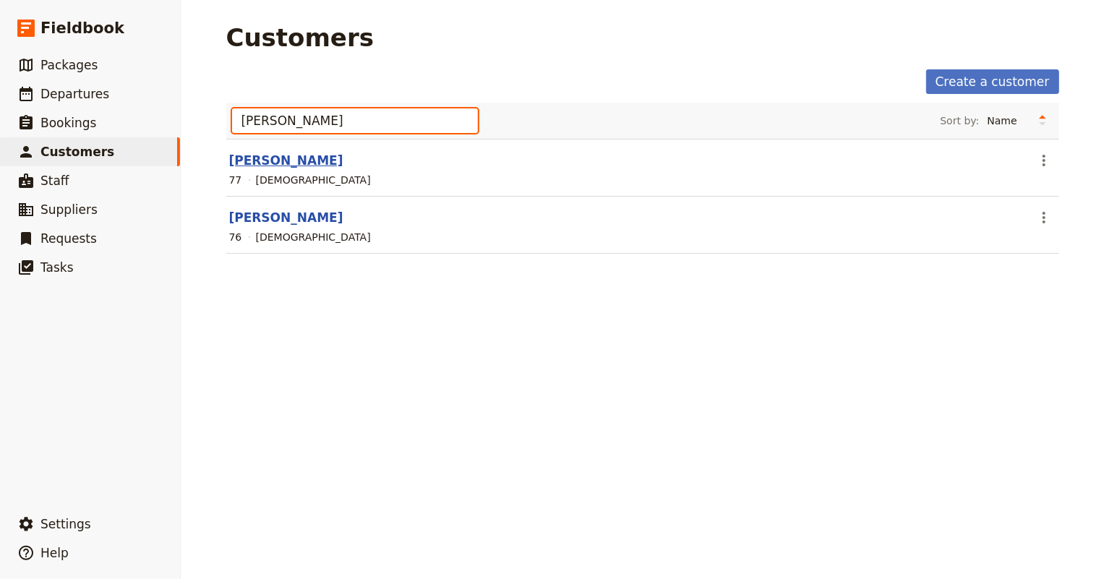
type input "[PERSON_NAME]"
click at [281, 162] on link "[PERSON_NAME]" at bounding box center [286, 160] width 114 height 14
select select "[DEMOGRAPHIC_DATA]"
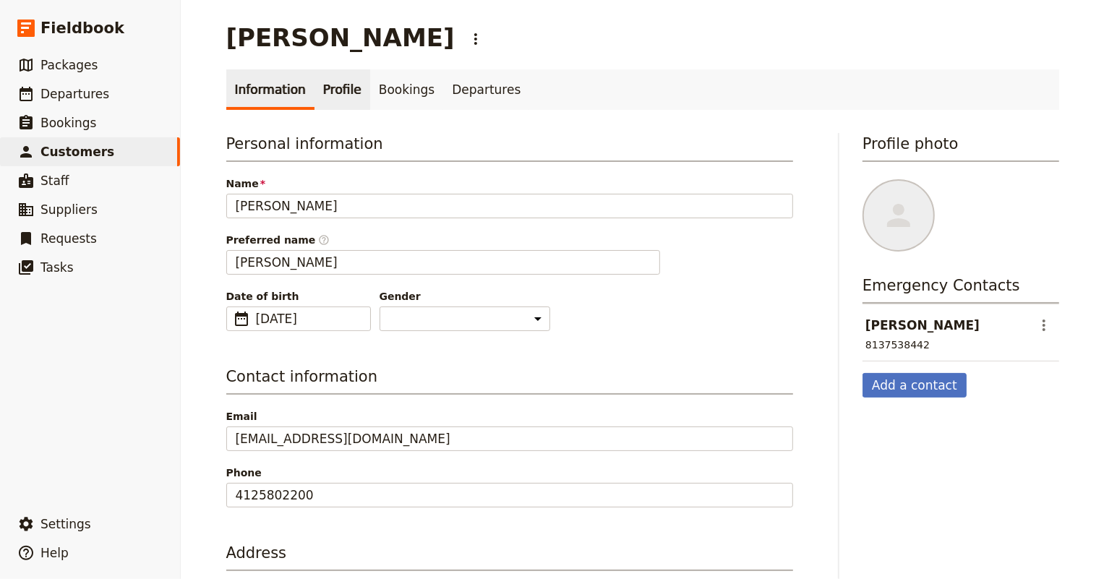
click at [331, 82] on link "Profile" at bounding box center [342, 89] width 56 height 40
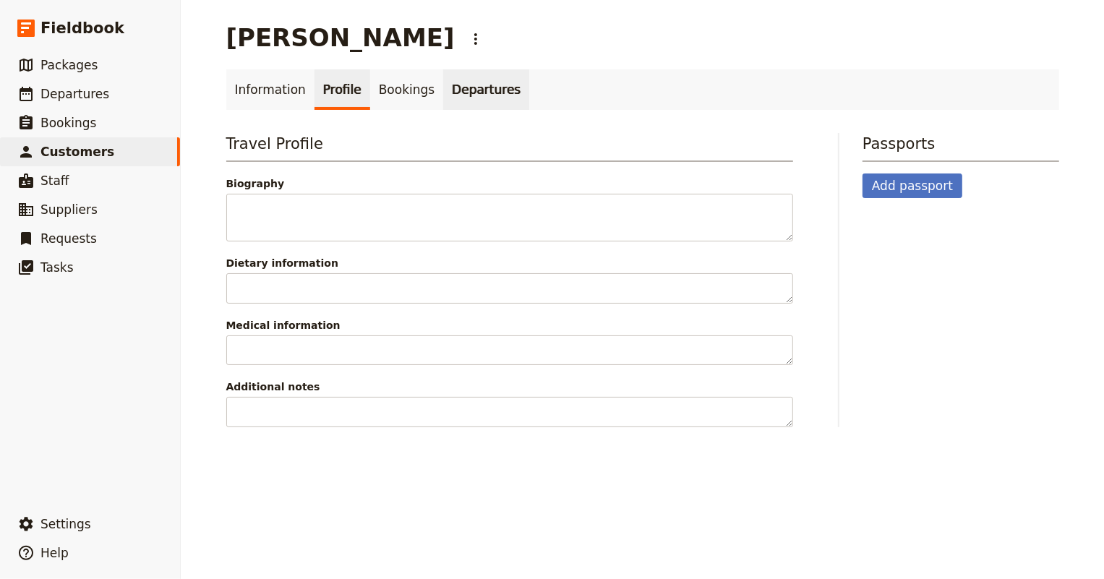
click at [443, 94] on link "Departures" at bounding box center [486, 89] width 86 height 40
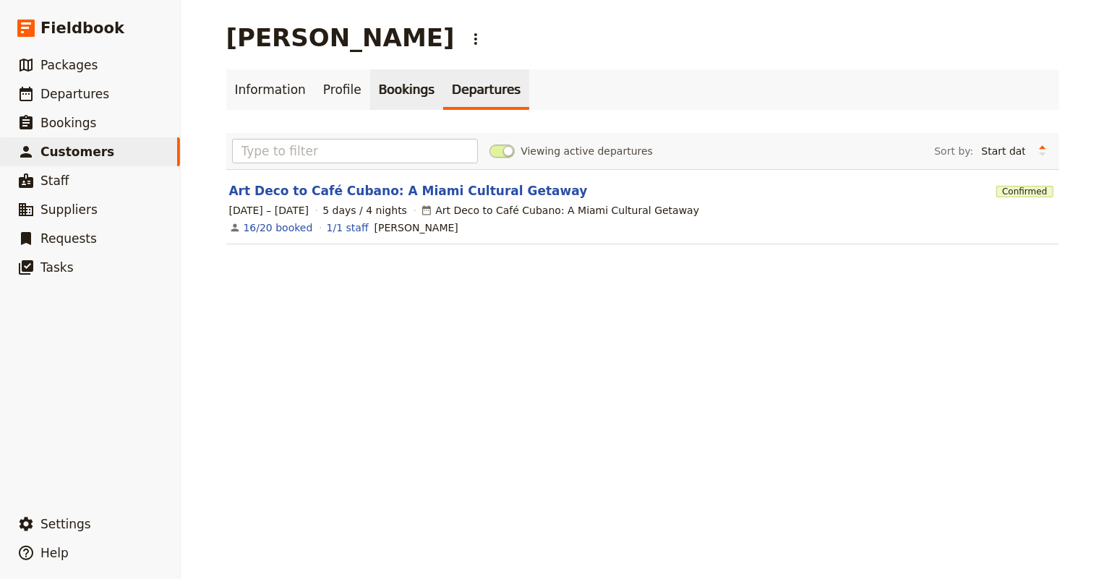
click at [370, 98] on link "Bookings" at bounding box center [406, 89] width 73 height 40
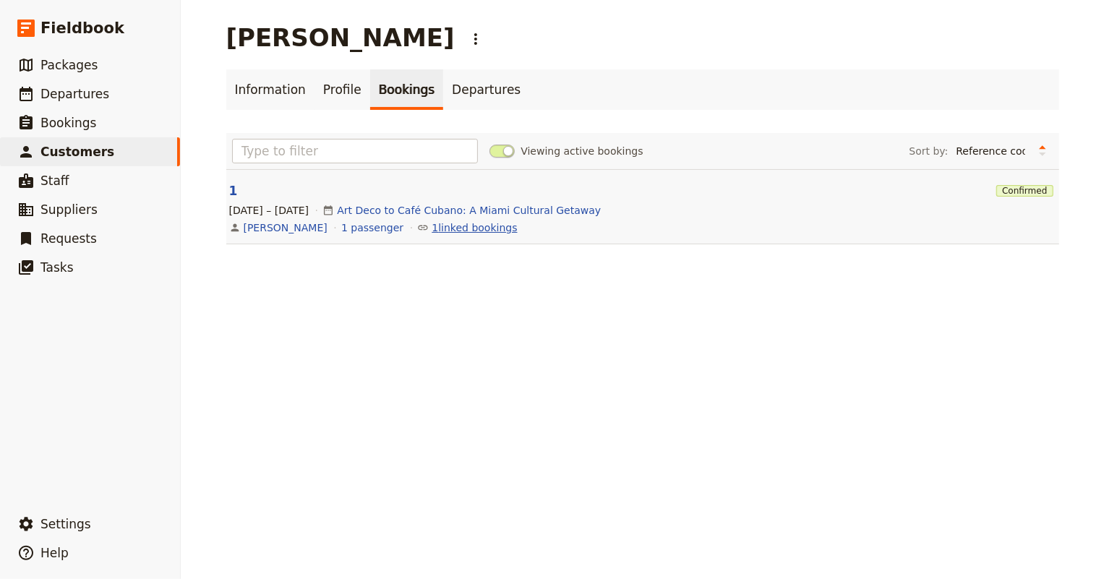
click at [431, 231] on link "1 linked bookings" at bounding box center [473, 227] width 85 height 14
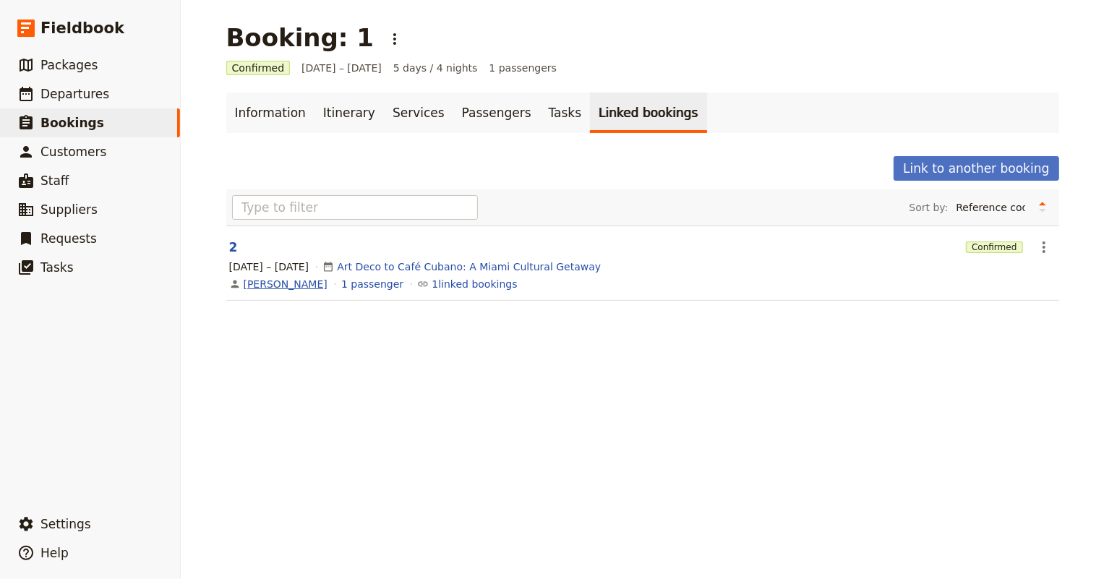
click at [267, 283] on link "[PERSON_NAME]" at bounding box center [286, 284] width 84 height 14
select select "[DEMOGRAPHIC_DATA]"
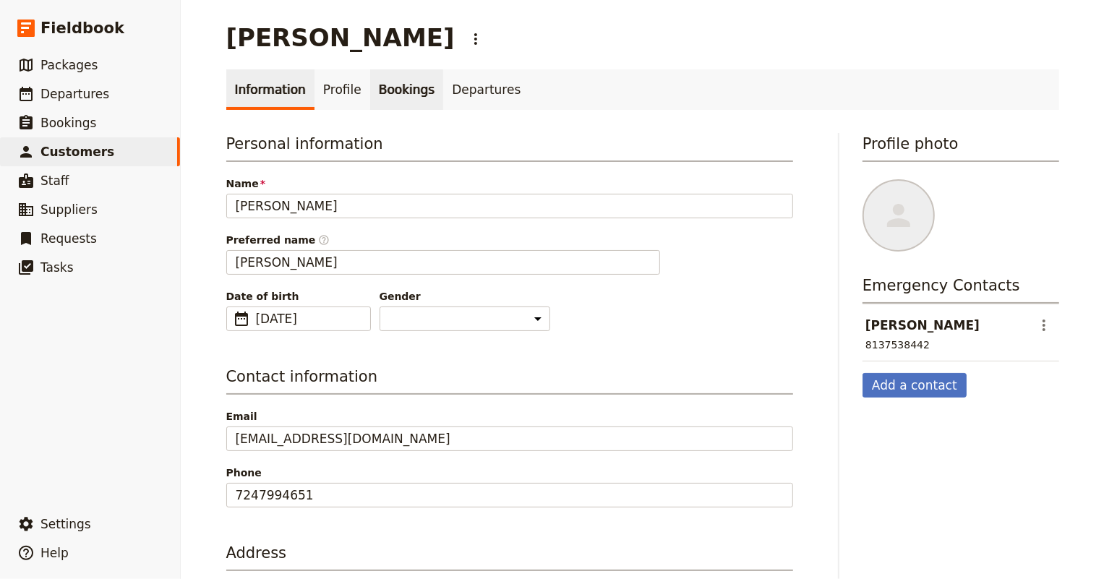
click at [388, 99] on link "Bookings" at bounding box center [406, 89] width 73 height 40
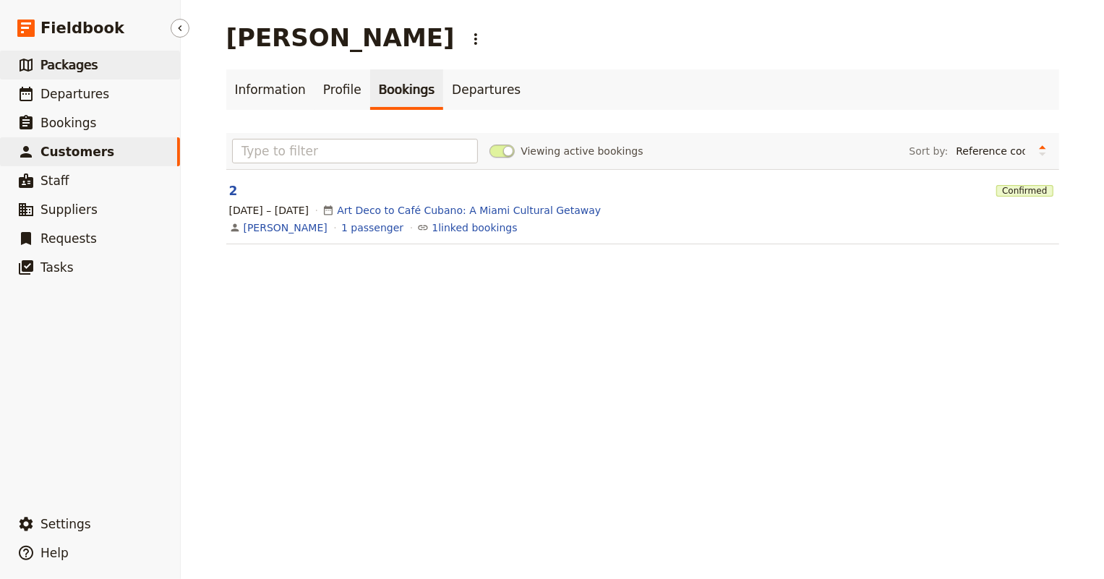
click at [67, 58] on span "Packages" at bounding box center [68, 65] width 57 height 14
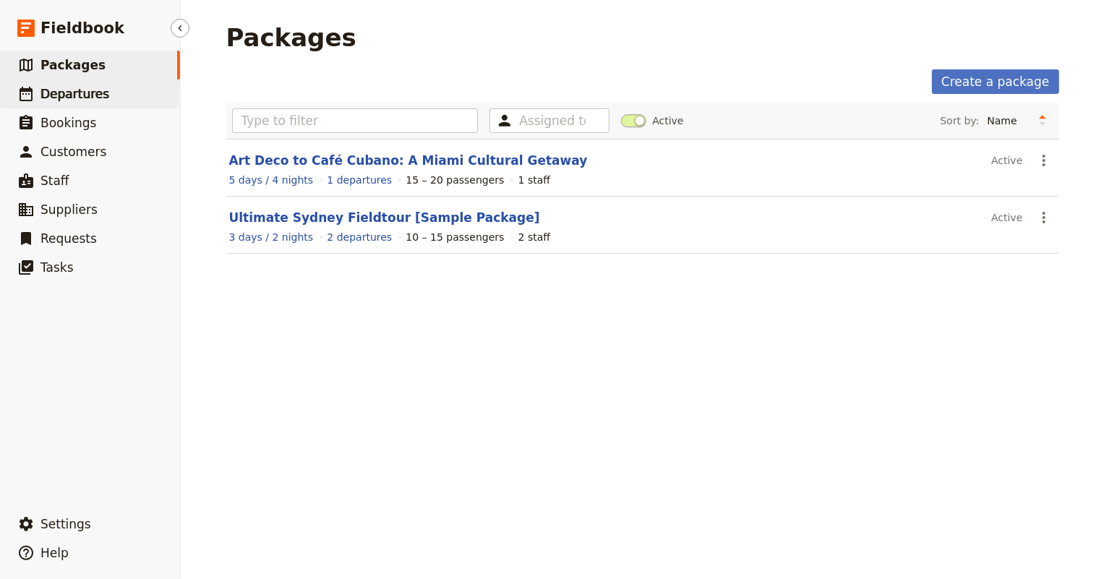
click at [66, 94] on span "Departures" at bounding box center [74, 94] width 69 height 14
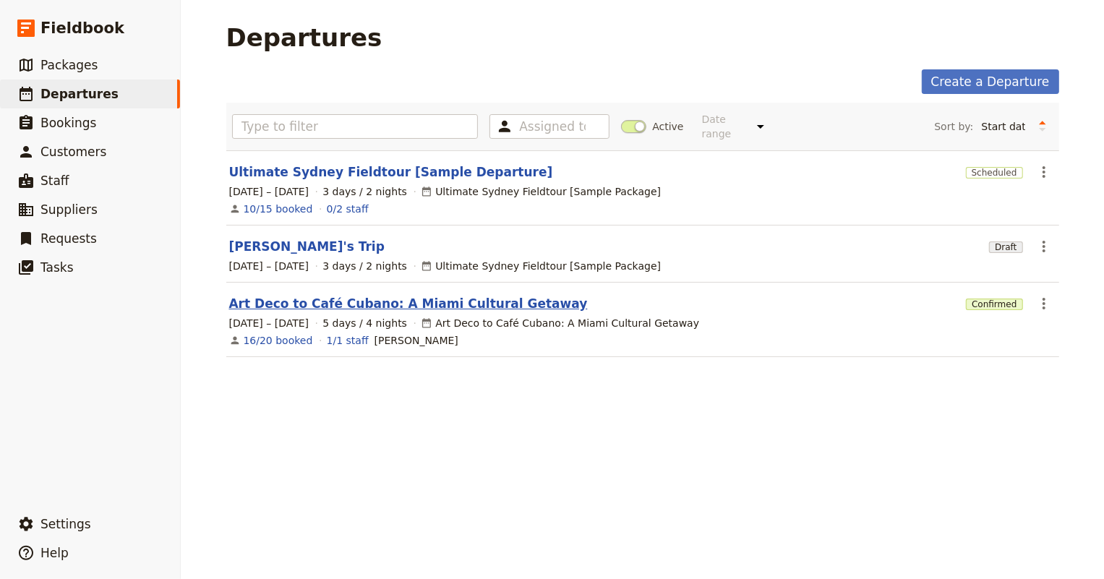
click at [289, 295] on link "Art Deco to Café Cubano: A Miami Cultural Getaway" at bounding box center [408, 303] width 358 height 17
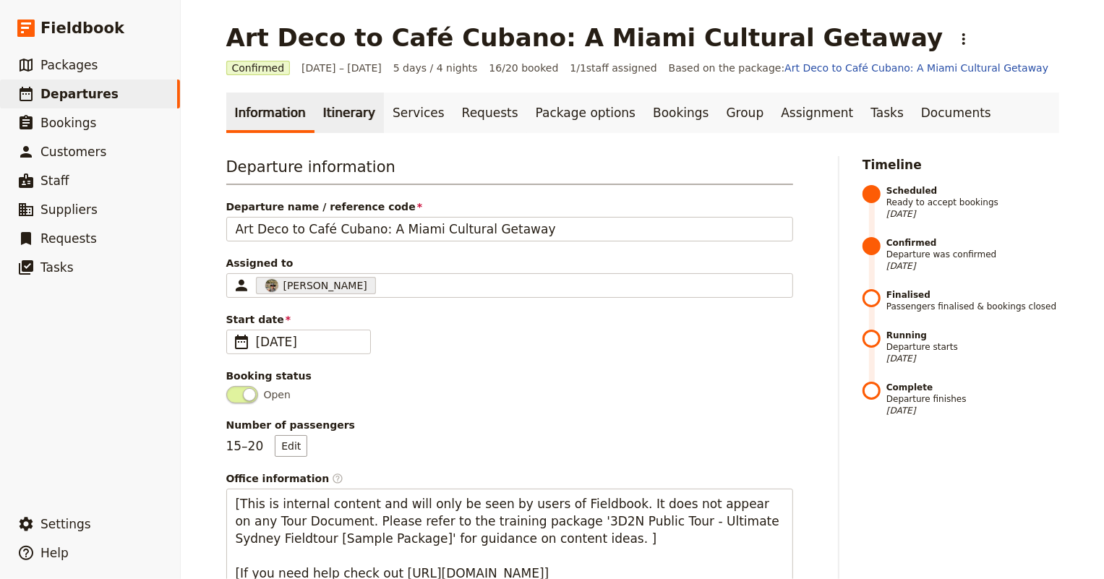
click at [330, 119] on link "Itinerary" at bounding box center [348, 113] width 69 height 40
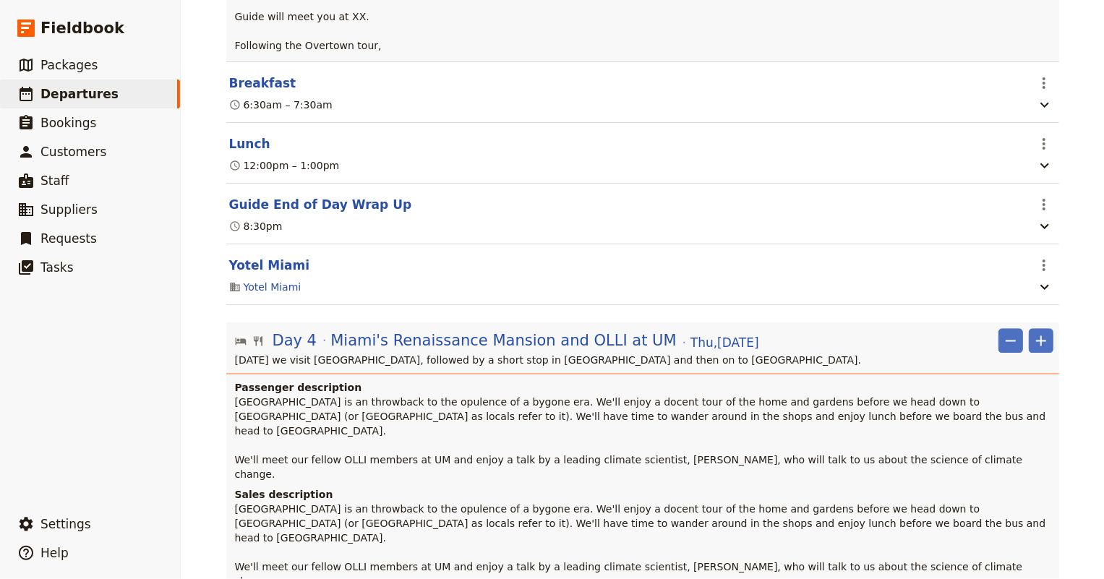
scroll to position [2168, 0]
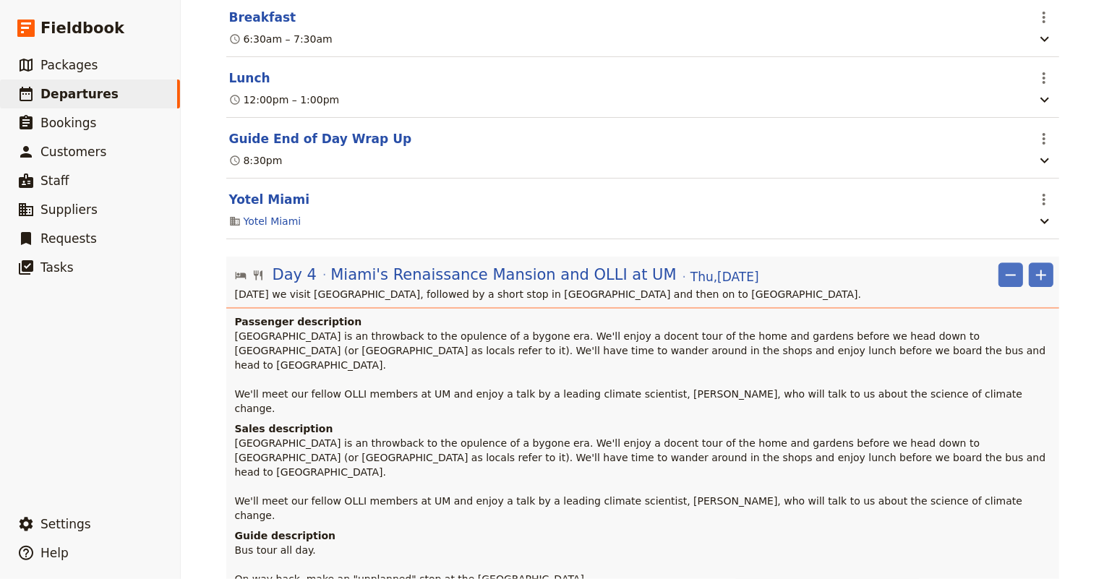
click at [450, 329] on p "[GEOGRAPHIC_DATA] is an throwback to the opulence of a bygone era. We'll enjoy …" at bounding box center [644, 372] width 818 height 87
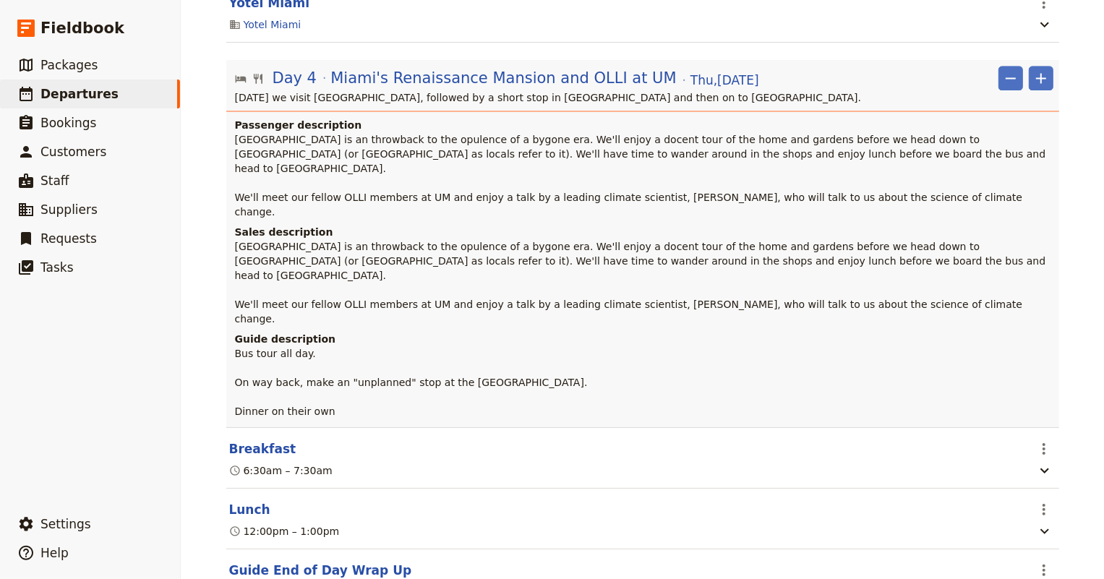
scroll to position [2299, 0]
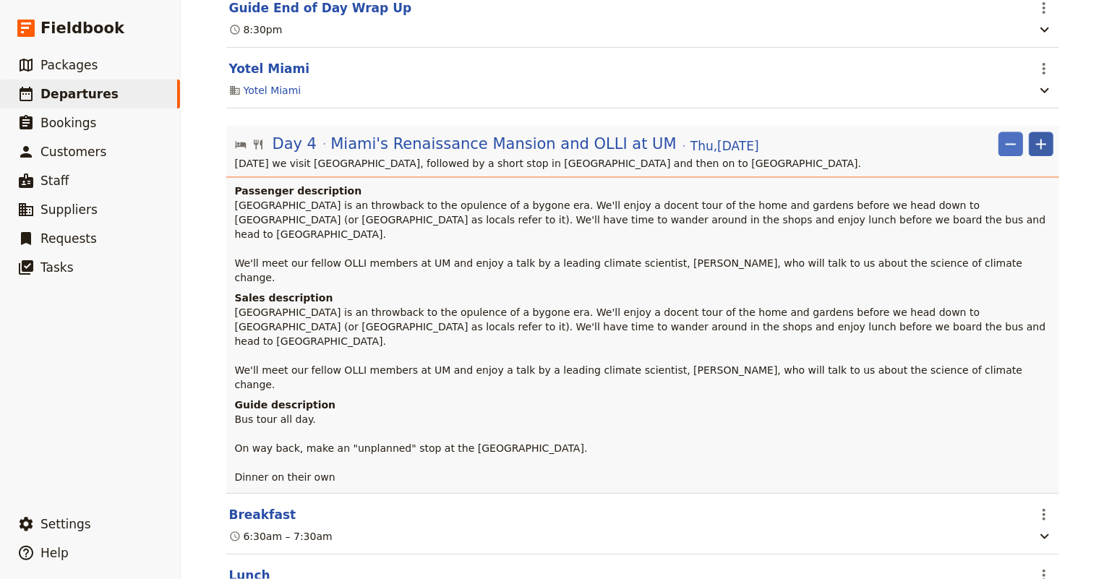
click at [1036, 139] on icon "Add" at bounding box center [1041, 144] width 10 height 10
click at [1018, 111] on span "Add itinerary item" at bounding box center [993, 110] width 92 height 14
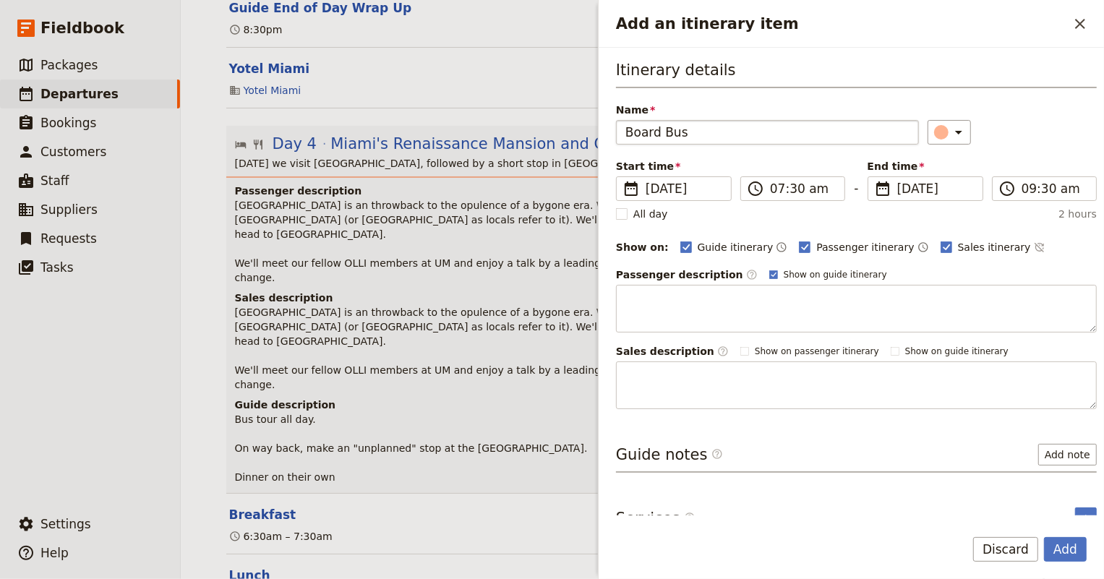
type input "Board Bus"
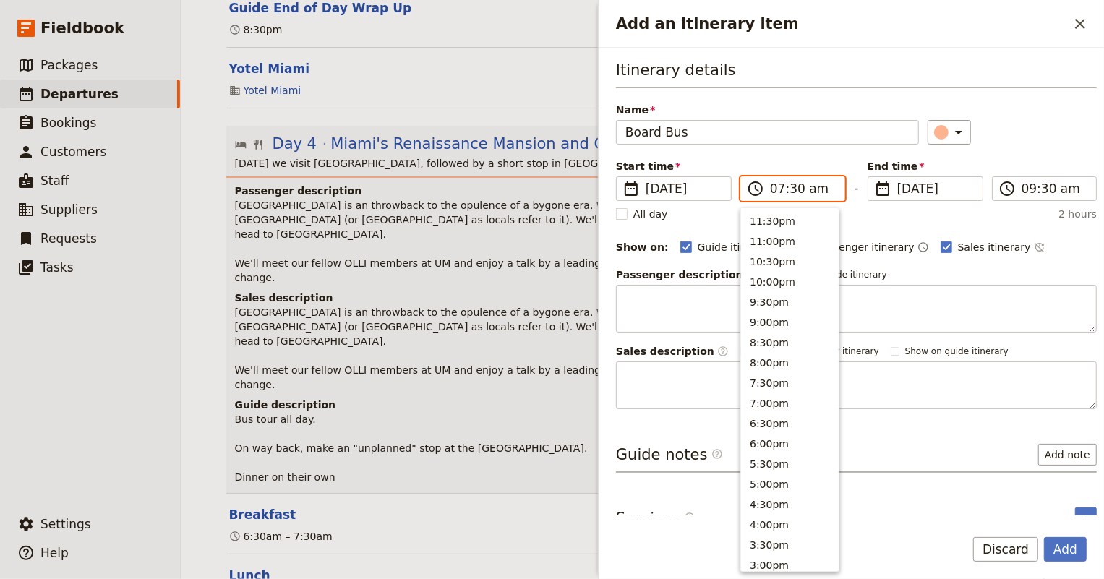
click at [774, 187] on input "07:30 am" at bounding box center [803, 188] width 66 height 17
click at [774, 222] on button "8:30am" at bounding box center [790, 219] width 98 height 20
type input "08:30 am"
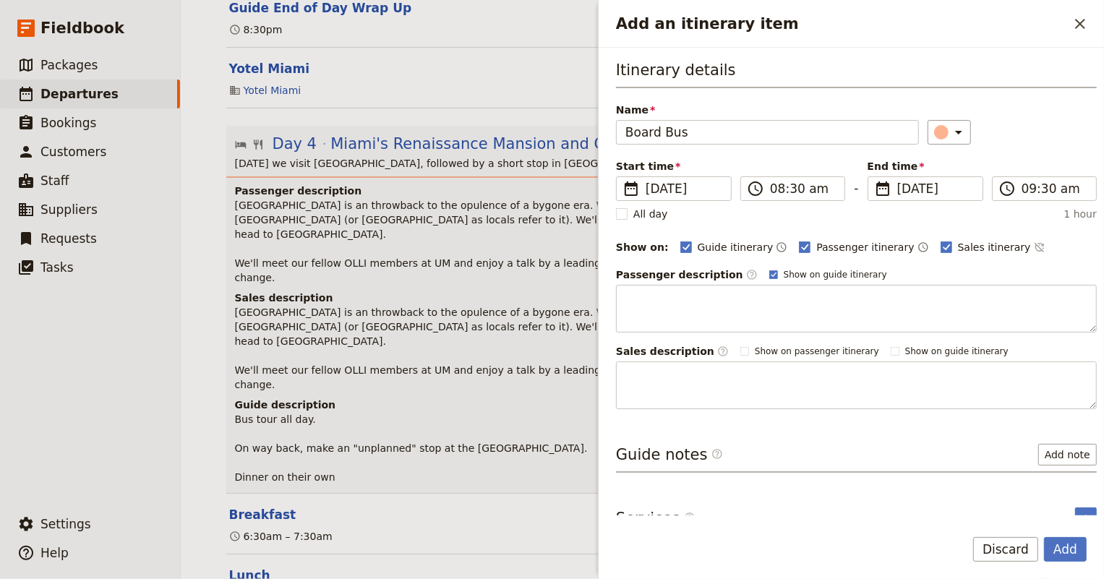
click at [855, 210] on div "All day 1 hour" at bounding box center [856, 214] width 481 height 14
click at [932, 192] on span "[DATE]" at bounding box center [935, 188] width 77 height 17
click at [874, 177] on input "[DATE]" at bounding box center [873, 176] width 1 height 1
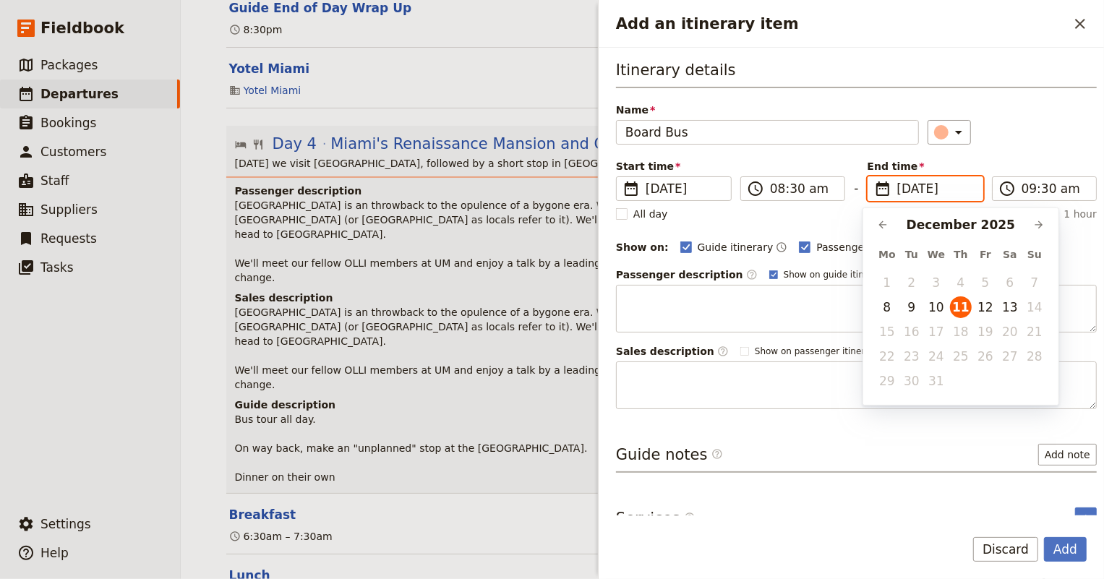
click at [932, 192] on input "[DATE]" at bounding box center [935, 188] width 77 height 17
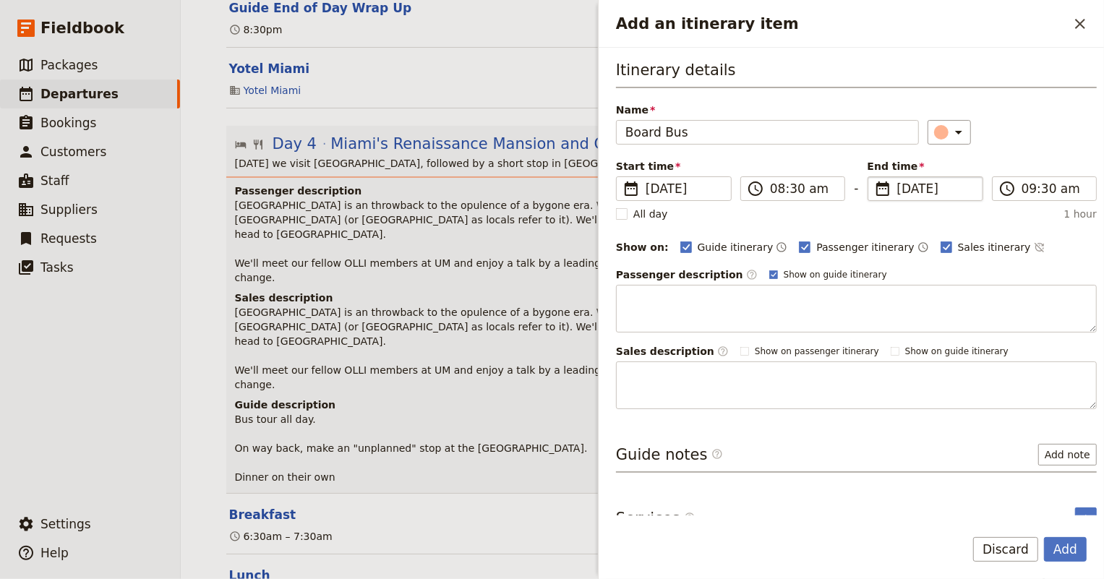
click at [1048, 157] on div "Itinerary details Name Board Bus ​ Start time ​ [DATE] [DATE] [DATE] 08:30 ​ 08…" at bounding box center [856, 234] width 481 height 350
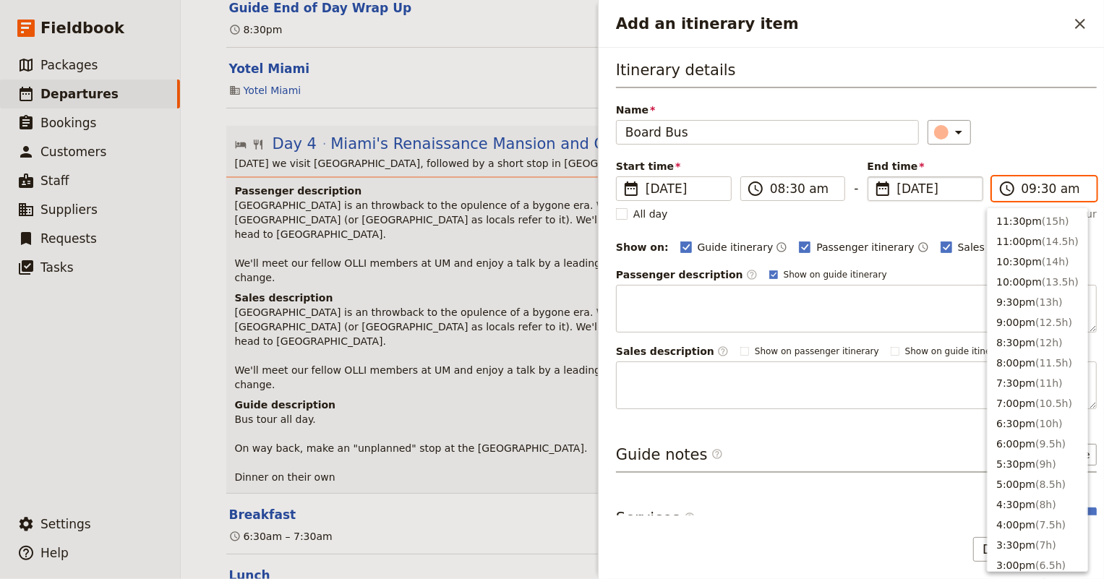
click at [1037, 188] on input "09:30 am" at bounding box center [1054, 188] width 66 height 17
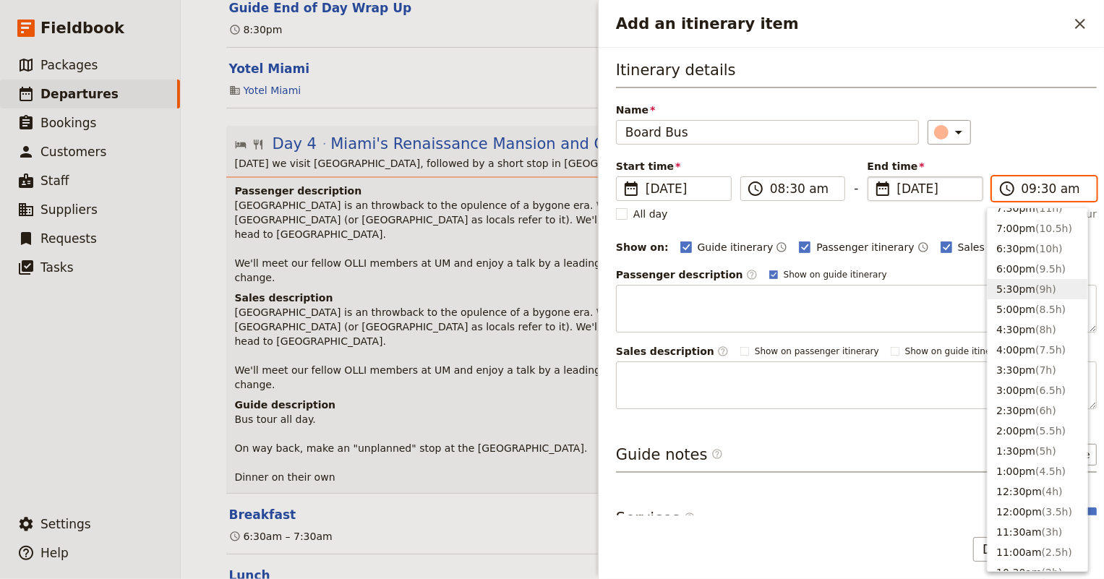
click at [1021, 285] on button "5:30pm ( 9h )" at bounding box center [1037, 289] width 100 height 20
type input "05:30 pm"
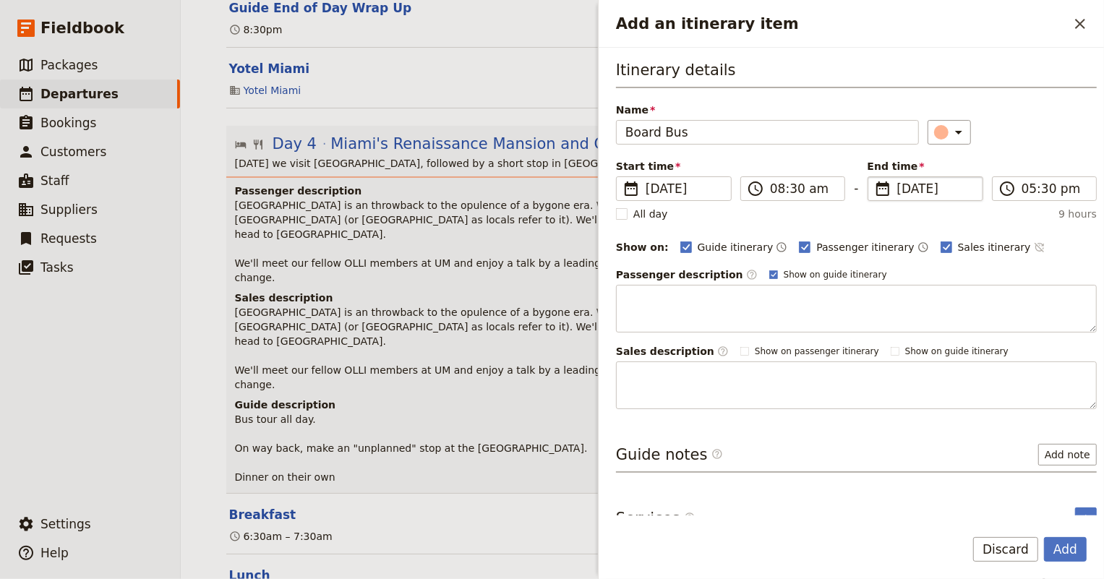
click at [1033, 239] on button "​" at bounding box center [1039, 246] width 12 height 17
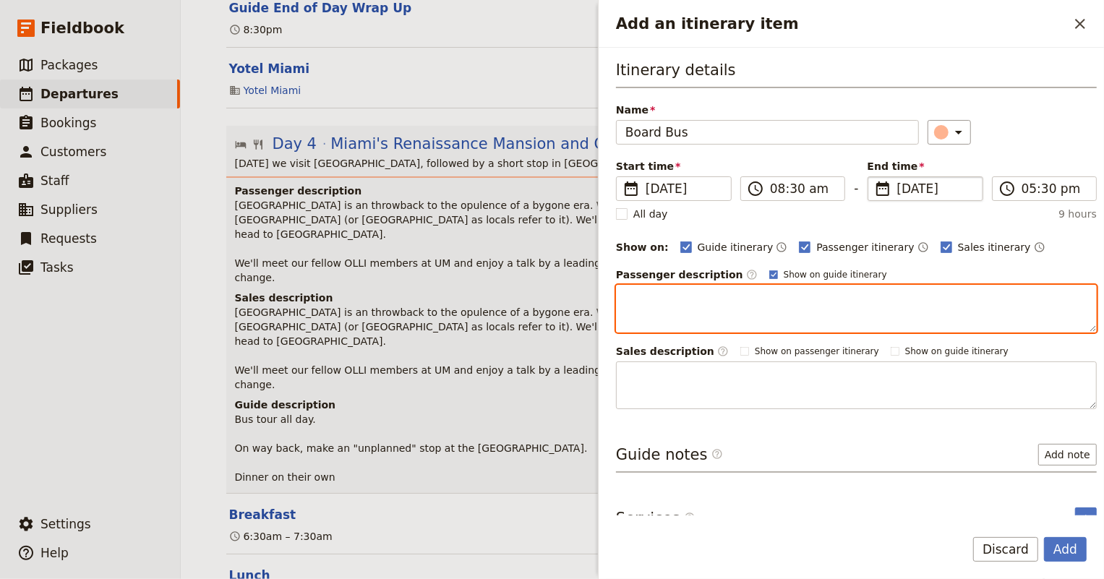
click at [750, 317] on textarea "Add an itinerary item" at bounding box center [856, 309] width 481 height 48
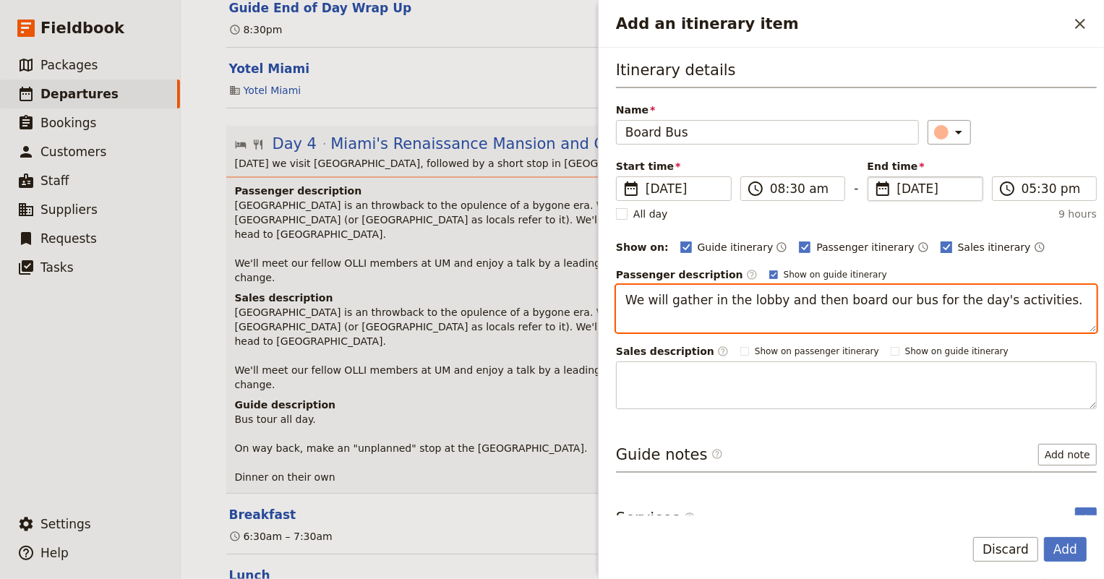
type textarea "We will gather in the lobby and then board our bus for the day's activities."
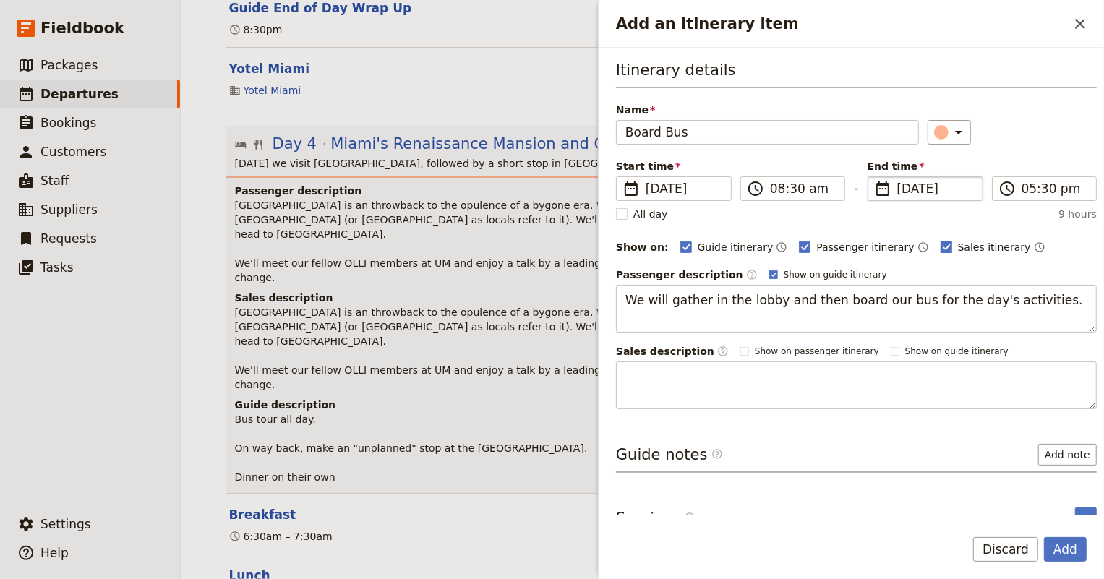
click at [940, 250] on rect "Add an itinerary item" at bounding box center [945, 246] width 11 height 11
click at [940, 240] on input "Sales itinerary" at bounding box center [940, 239] width 1 height 1
checkbox input "false"
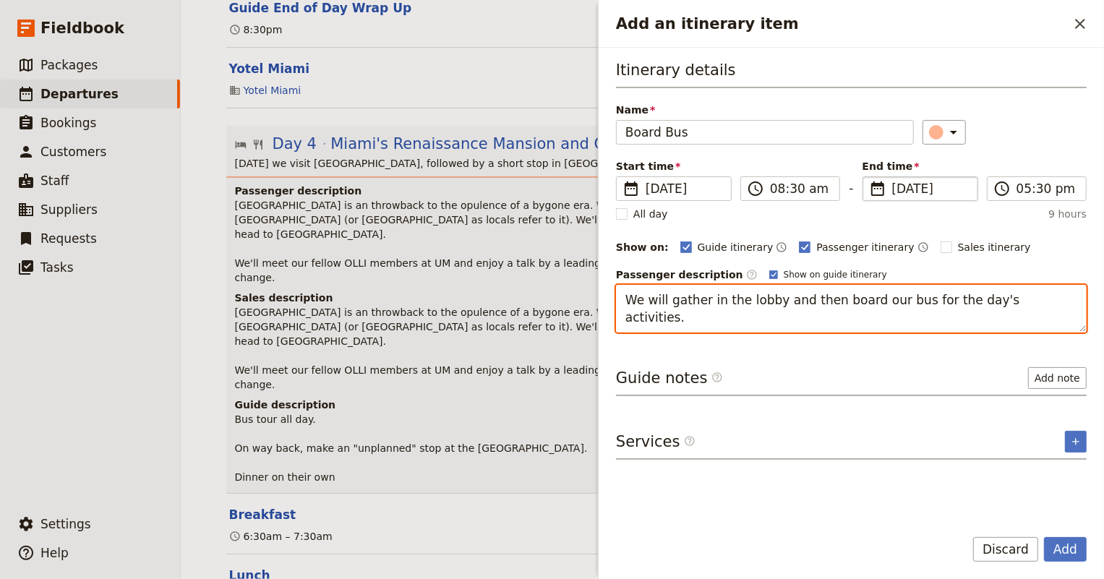
click at [1036, 296] on textarea "We will gather in the lobby and then board our bus for the day's activities." at bounding box center [851, 309] width 470 height 48
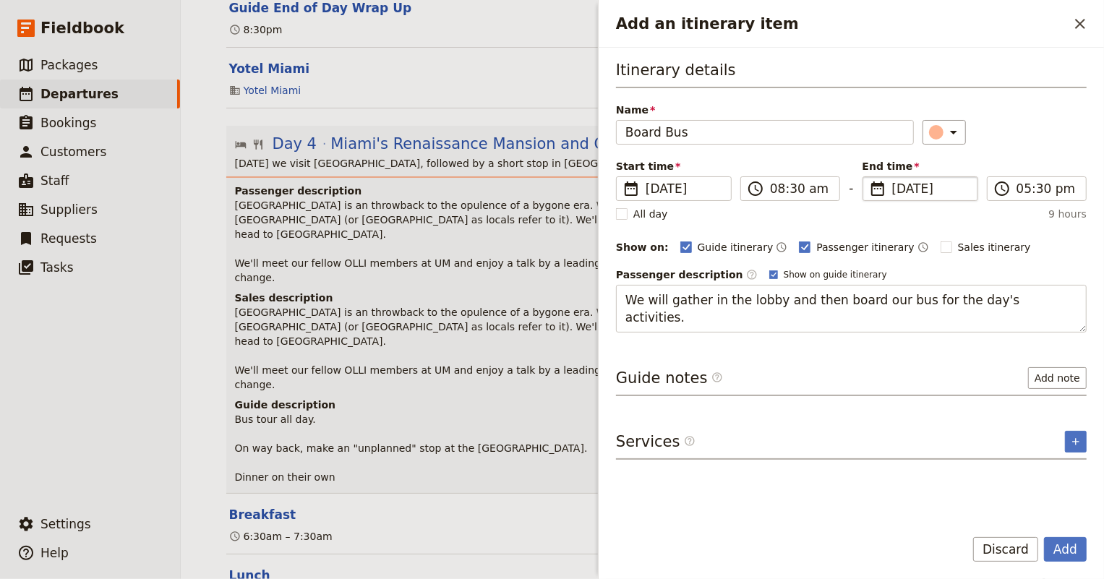
click at [937, 364] on div "Itinerary details Name Board Bus ​ Start time ​ [DATE] [DATE] [DATE] 08:30 ​ 08…" at bounding box center [851, 286] width 470 height 455
click at [1070, 549] on button "Add" at bounding box center [1065, 549] width 43 height 25
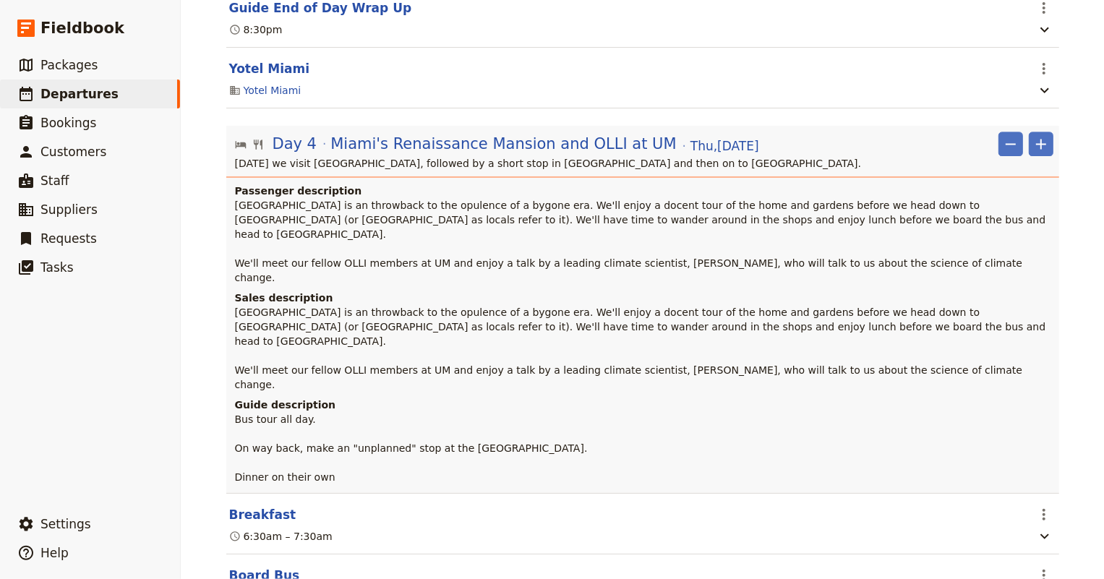
click at [258, 567] on button "Board Bus" at bounding box center [264, 575] width 71 height 17
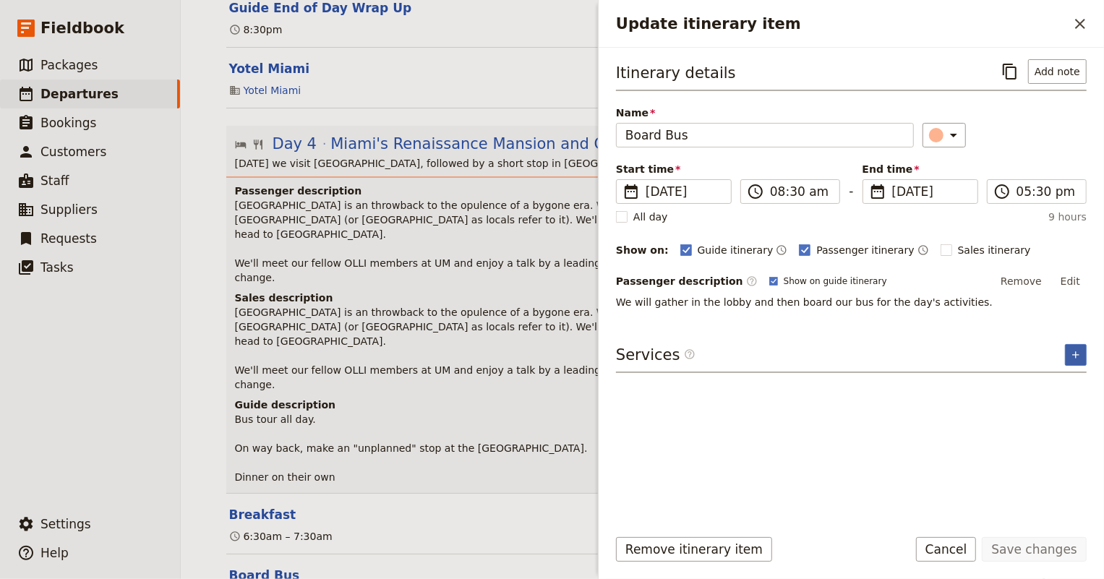
click at [1078, 351] on icon "Add service inclusion" at bounding box center [1076, 355] width 12 height 12
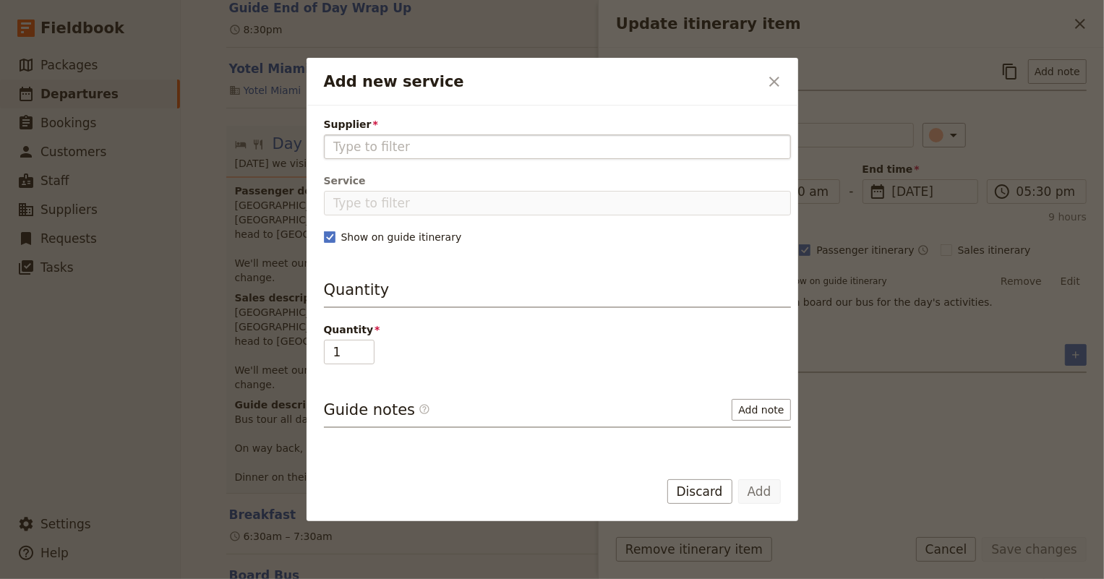
click at [371, 148] on input "Supplier" at bounding box center [557, 146] width 448 height 17
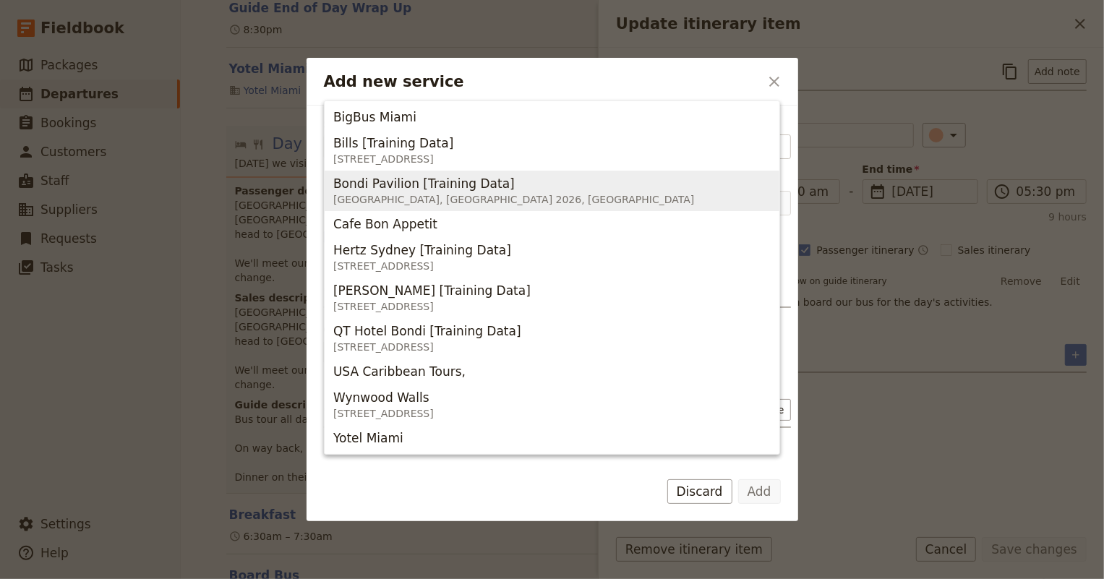
scroll to position [98, 0]
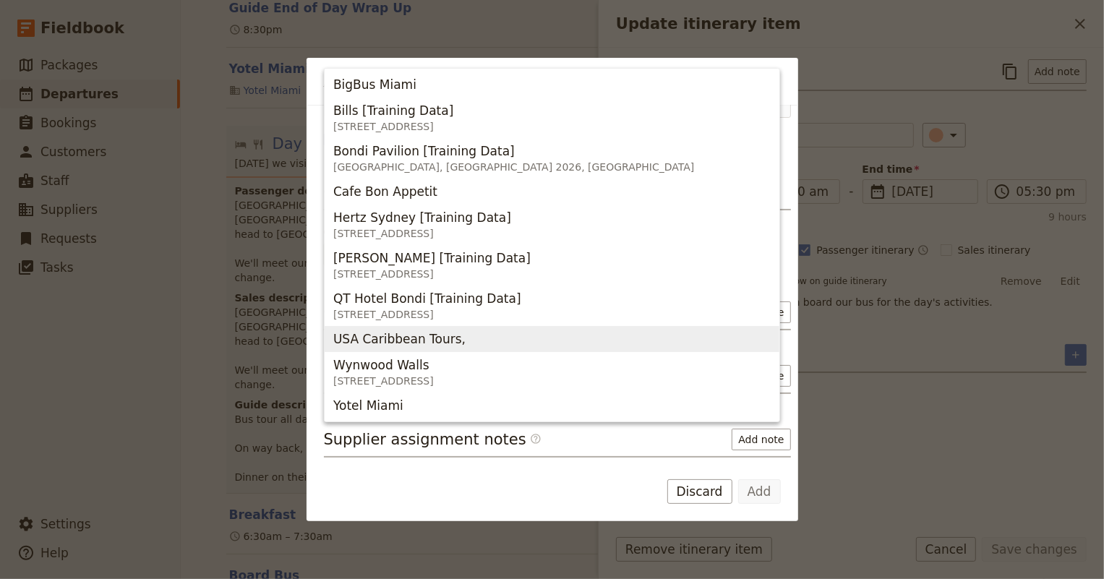
click at [370, 346] on span "USA Caribbean Tours," at bounding box center [399, 338] width 132 height 17
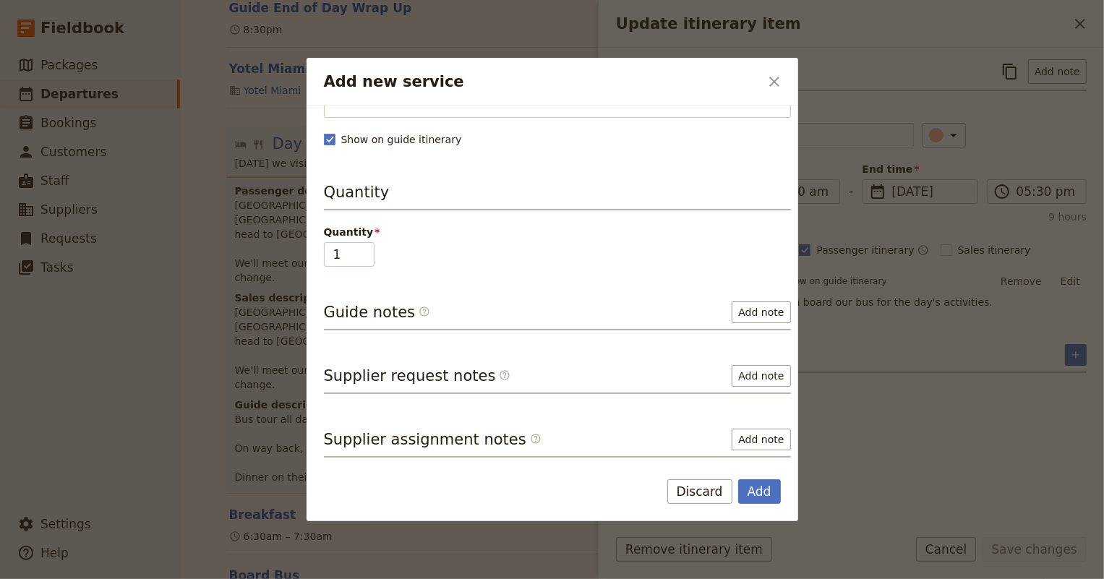
type input "USA Caribbean Tours,"
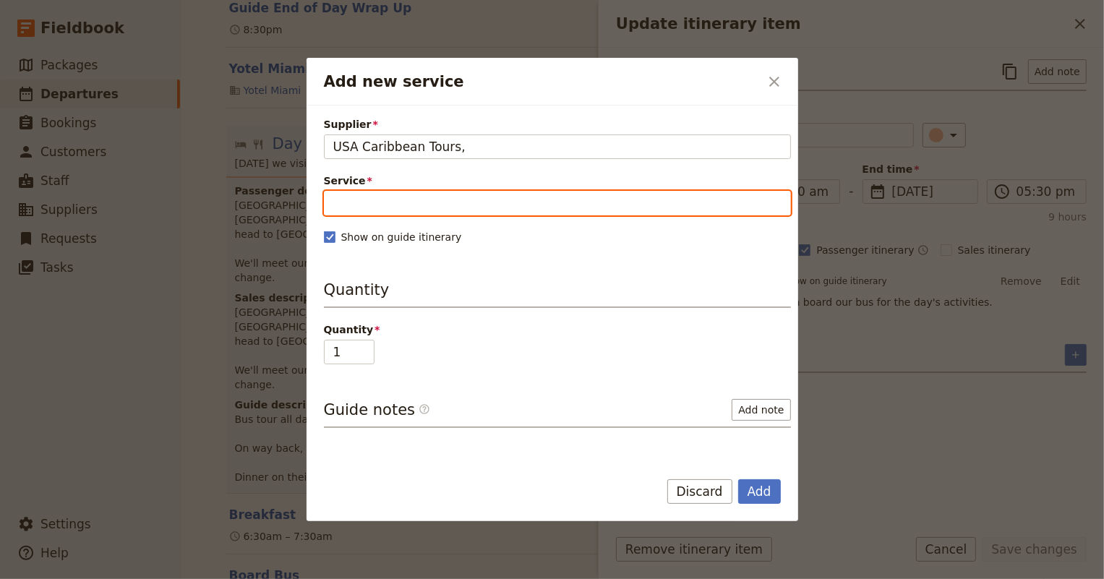
click at [421, 203] on input "Service" at bounding box center [557, 203] width 467 height 25
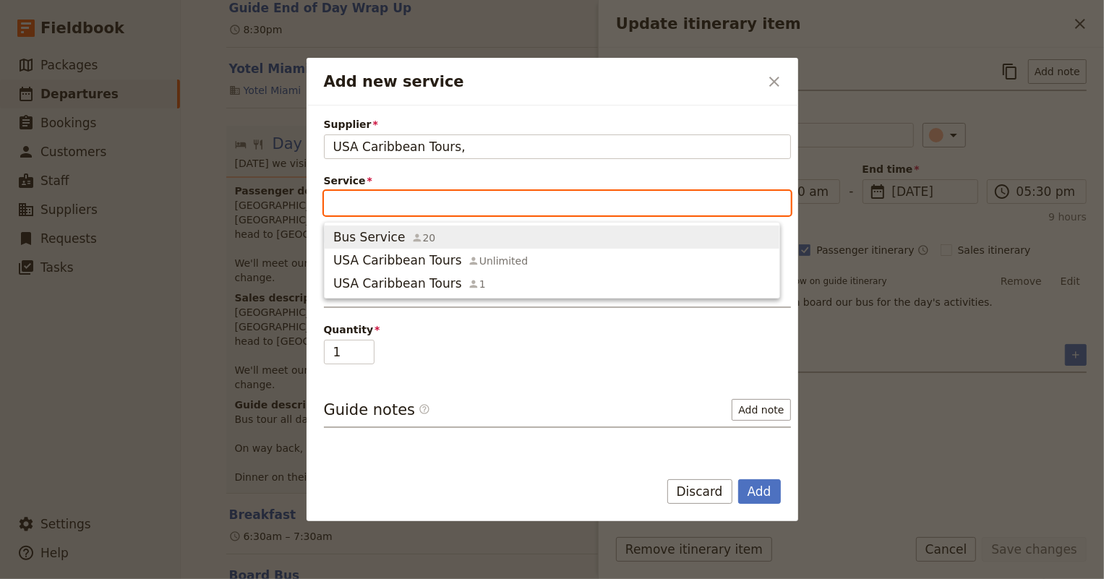
click at [375, 239] on span "Bus Service" at bounding box center [369, 236] width 72 height 17
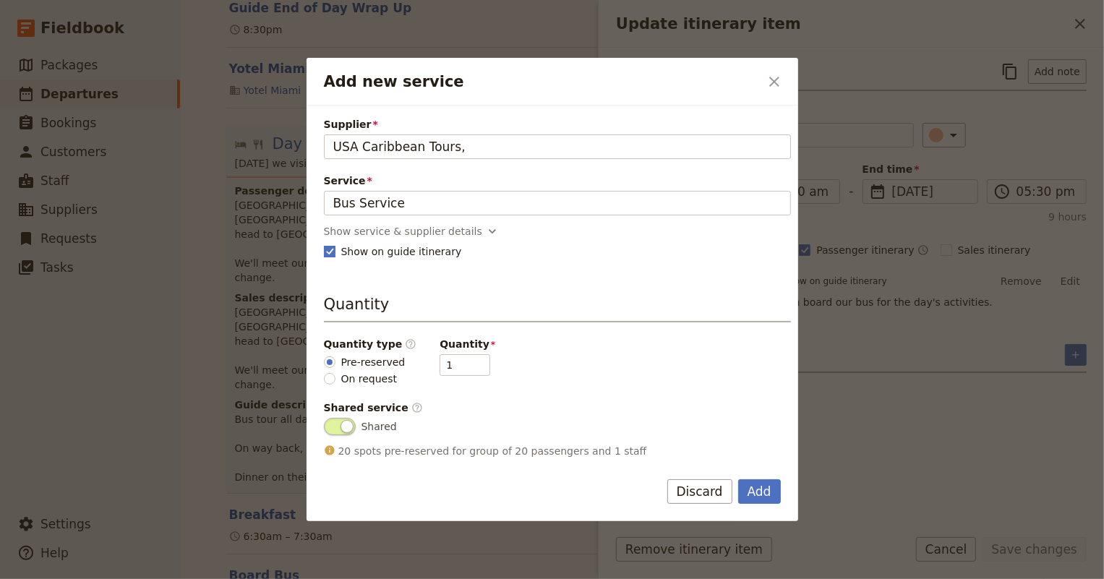
click at [481, 255] on label "Show on guide itinerary" at bounding box center [557, 251] width 467 height 14
click at [324, 244] on input "Show on guide itinerary" at bounding box center [323, 244] width 1 height 1
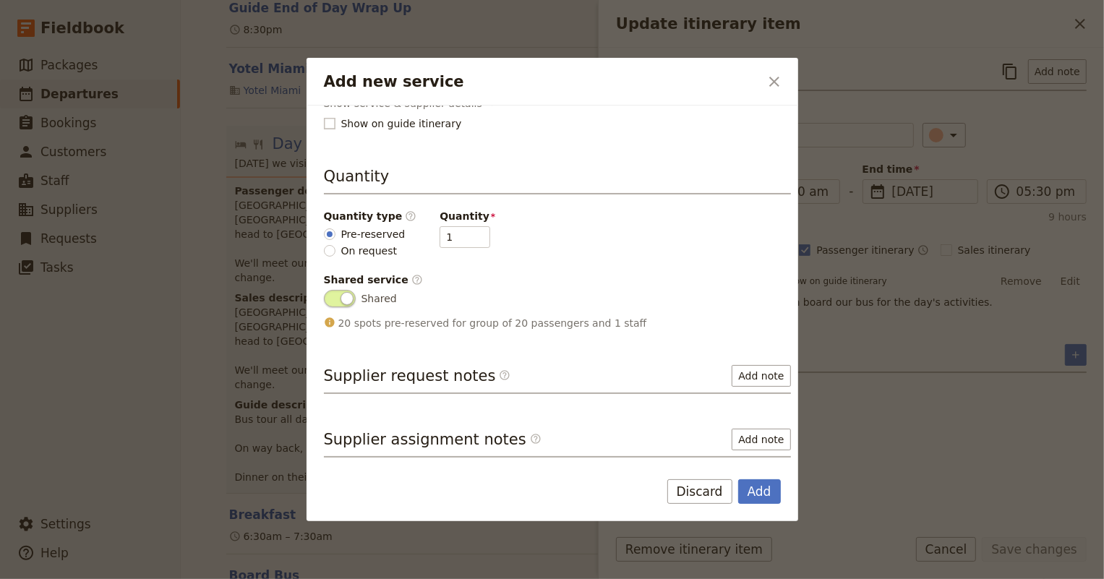
scroll to position [62, 0]
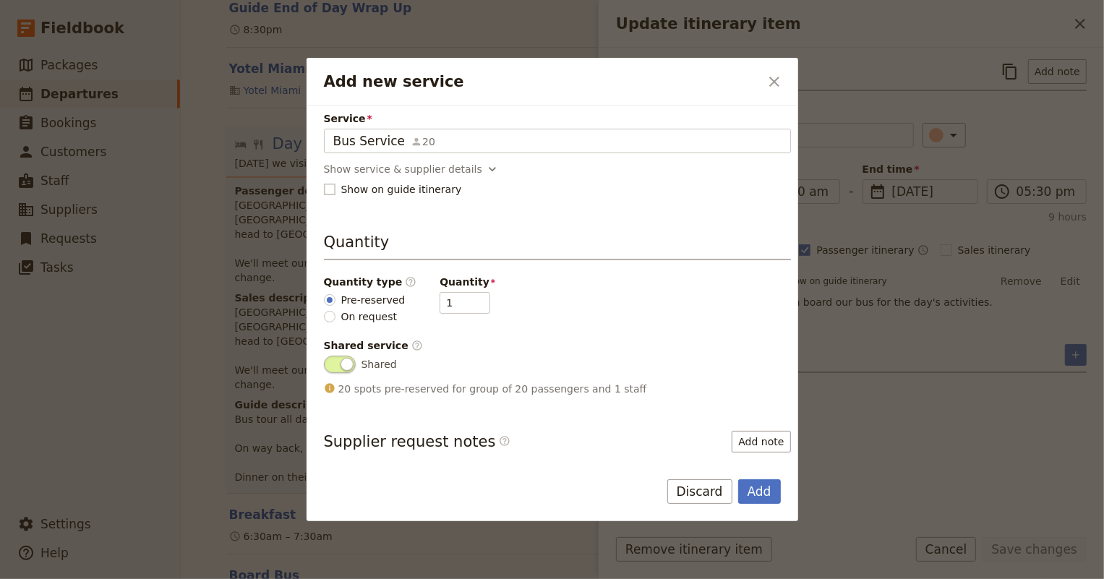
click at [324, 185] on rect "Add new service" at bounding box center [329, 189] width 11 height 11
click at [323, 182] on input "Show on guide itinerary" at bounding box center [323, 181] width 1 height 1
checkbox input "true"
click at [485, 169] on icon "Add new service" at bounding box center [492, 169] width 14 height 14
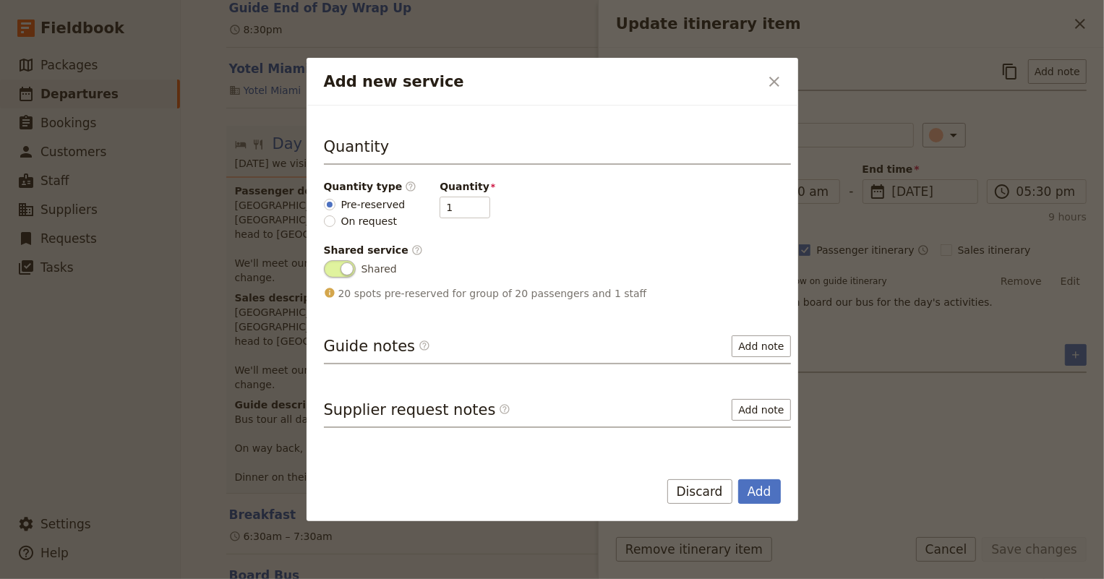
scroll to position [228, 0]
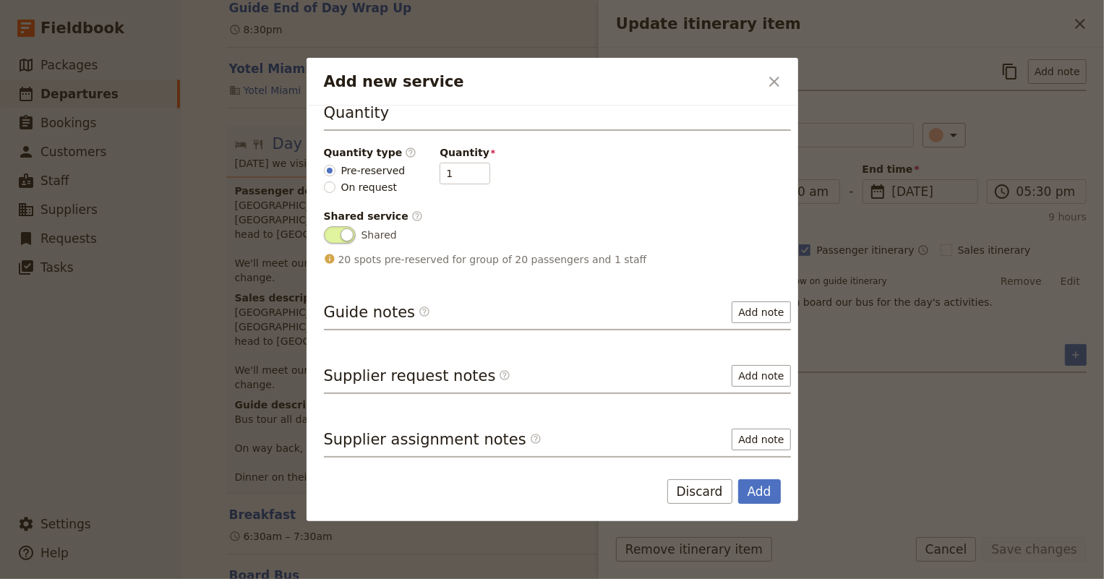
drag, startPoint x: 450, startPoint y: 210, endPoint x: 434, endPoint y: 210, distance: 15.9
click at [441, 210] on div "Shared service ​" at bounding box center [557, 216] width 467 height 14
click at [434, 210] on div "Shared service ​" at bounding box center [557, 216] width 467 height 14
click at [431, 210] on div "Shared service ​" at bounding box center [557, 216] width 467 height 14
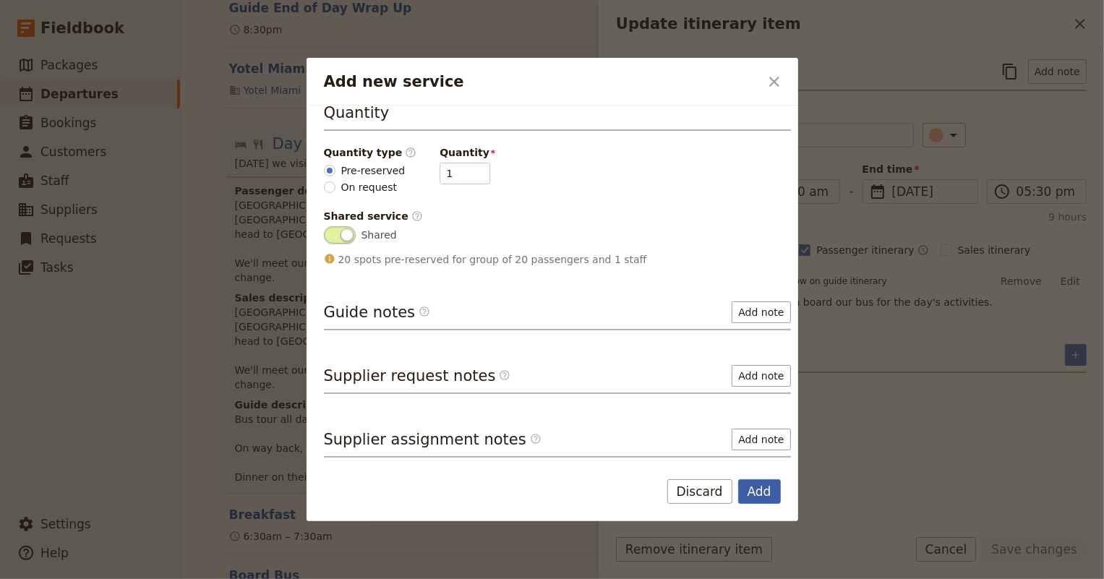
click at [759, 496] on button "Add" at bounding box center [759, 491] width 43 height 25
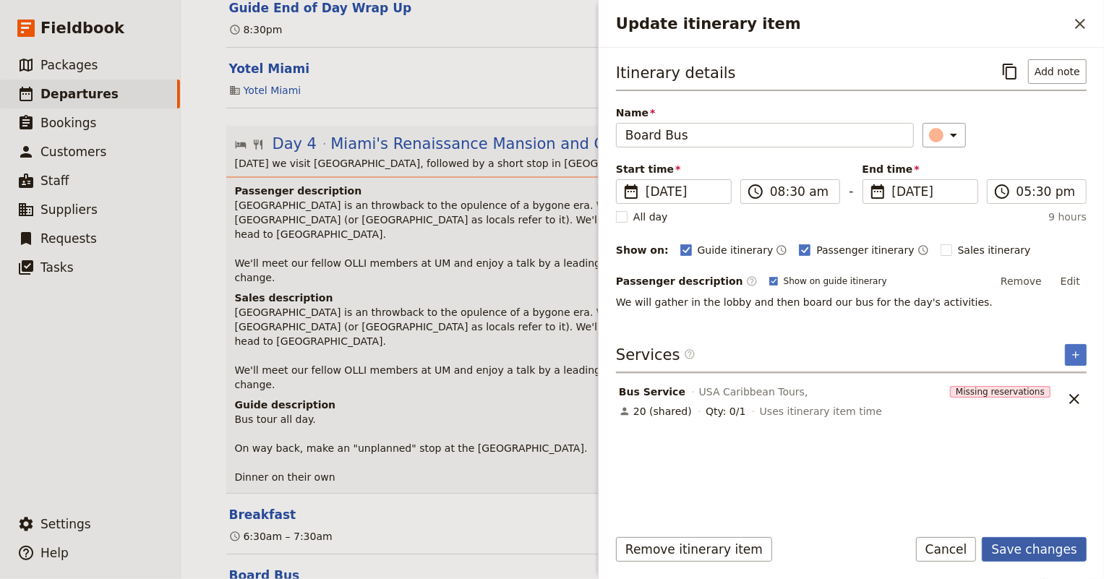
click at [1020, 547] on button "Save changes" at bounding box center [1033, 549] width 105 height 25
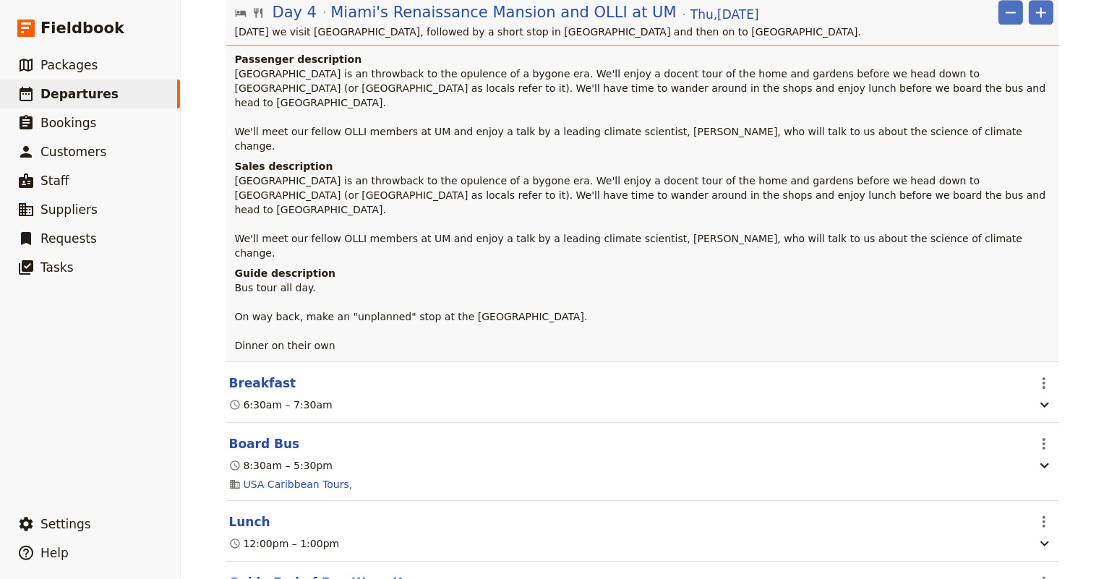
scroll to position [2496, 0]
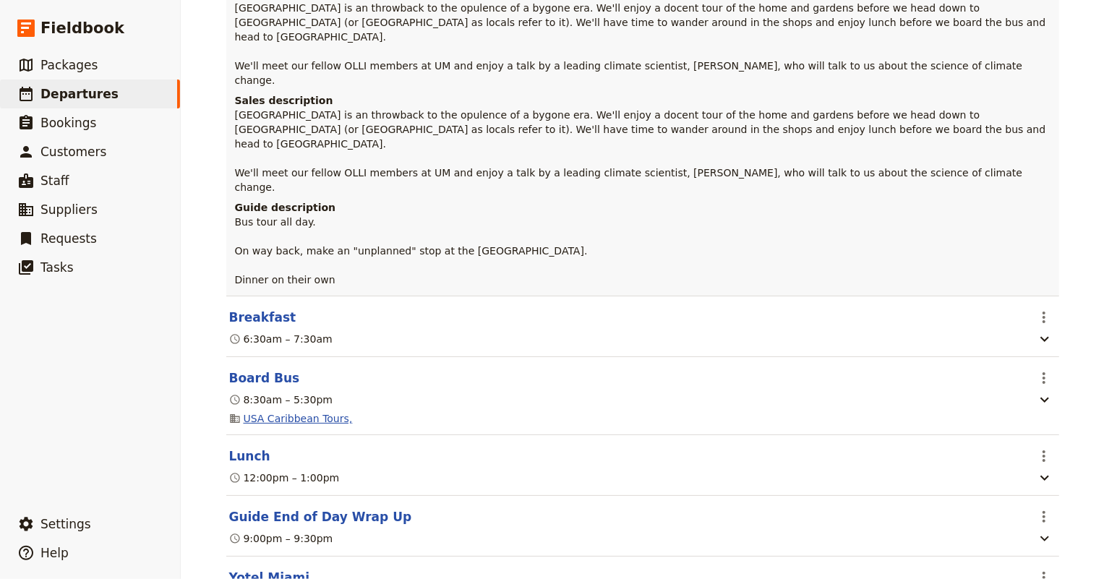
click at [319, 411] on link "USA Caribbean Tours," at bounding box center [298, 418] width 109 height 14
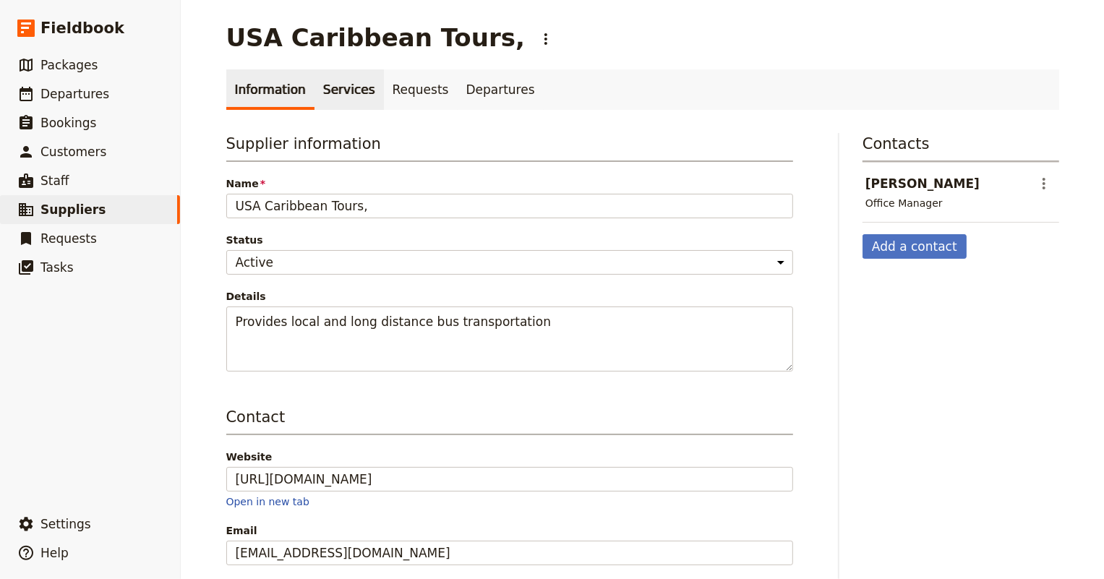
click at [335, 79] on link "Services" at bounding box center [348, 89] width 69 height 40
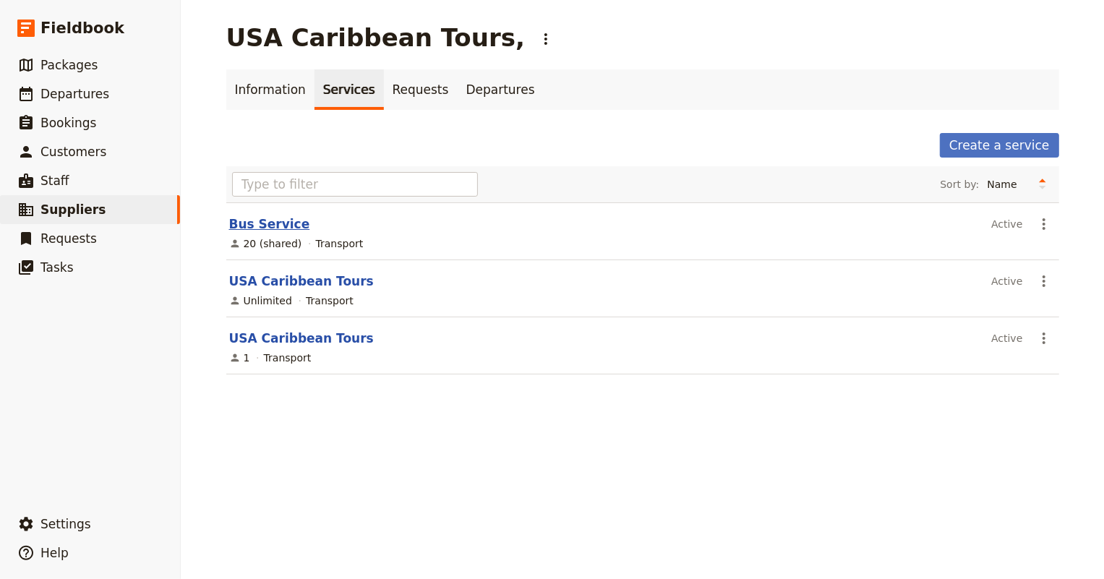
click at [272, 225] on link "Bus Service" at bounding box center [269, 224] width 81 height 14
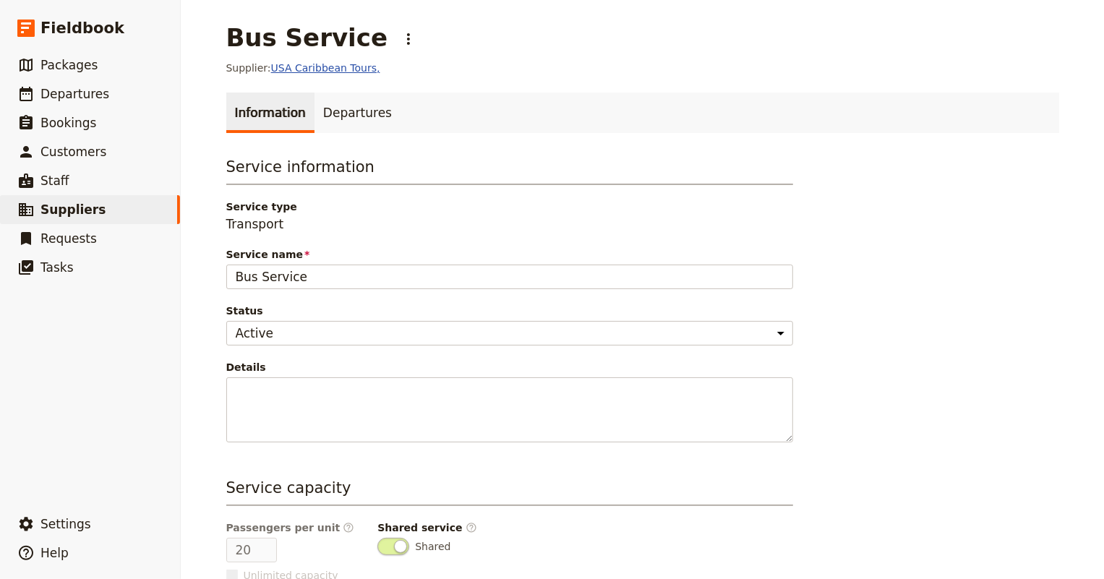
click at [294, 73] on link "USA Caribbean Tours," at bounding box center [325, 68] width 109 height 12
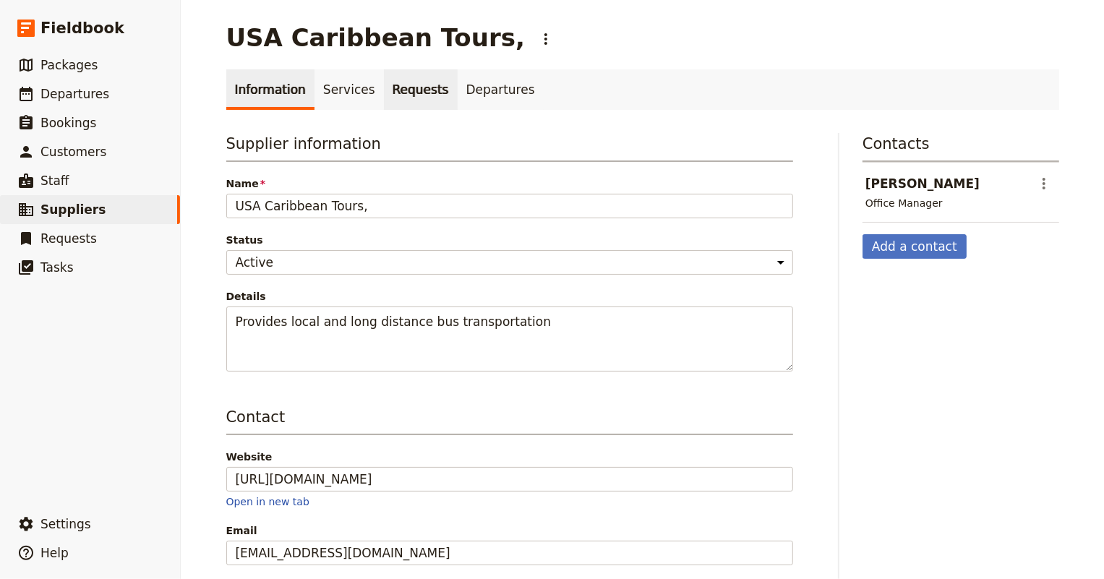
click at [384, 91] on link "Requests" at bounding box center [421, 89] width 74 height 40
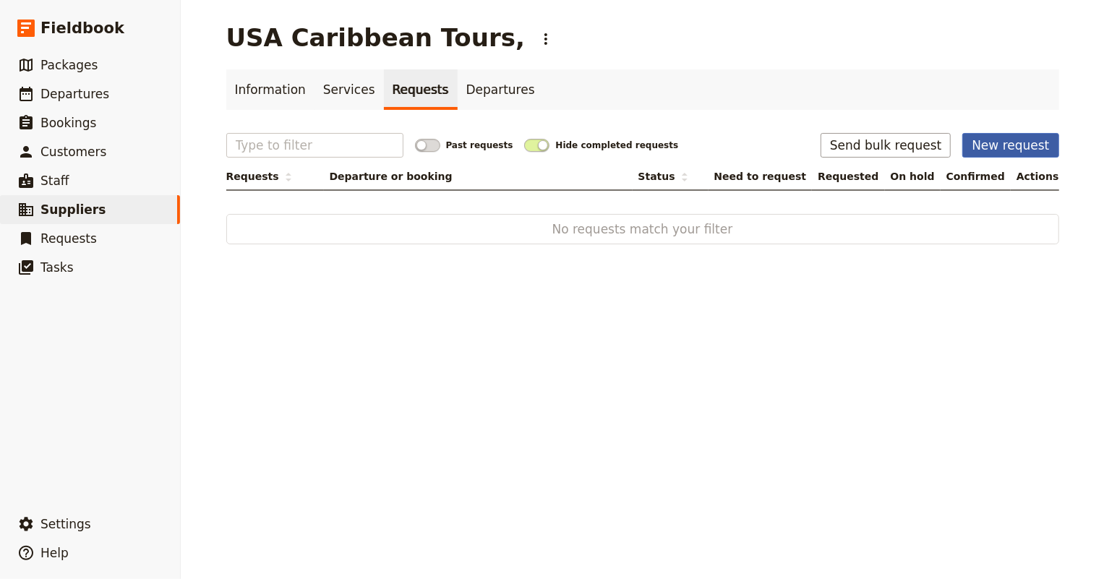
click at [1012, 143] on button "New request" at bounding box center [1010, 145] width 96 height 25
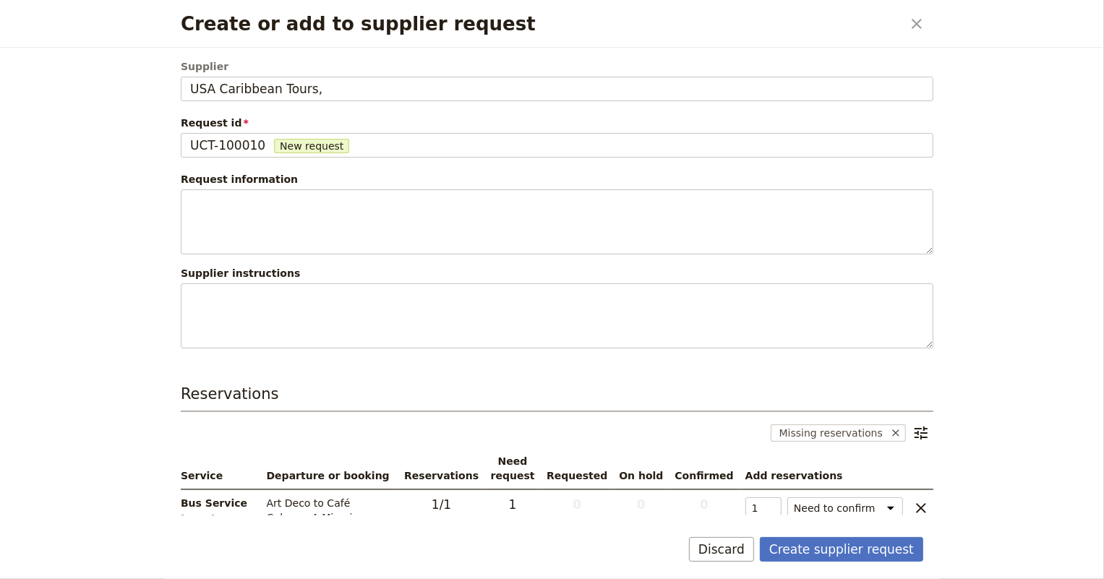
scroll to position [43, 0]
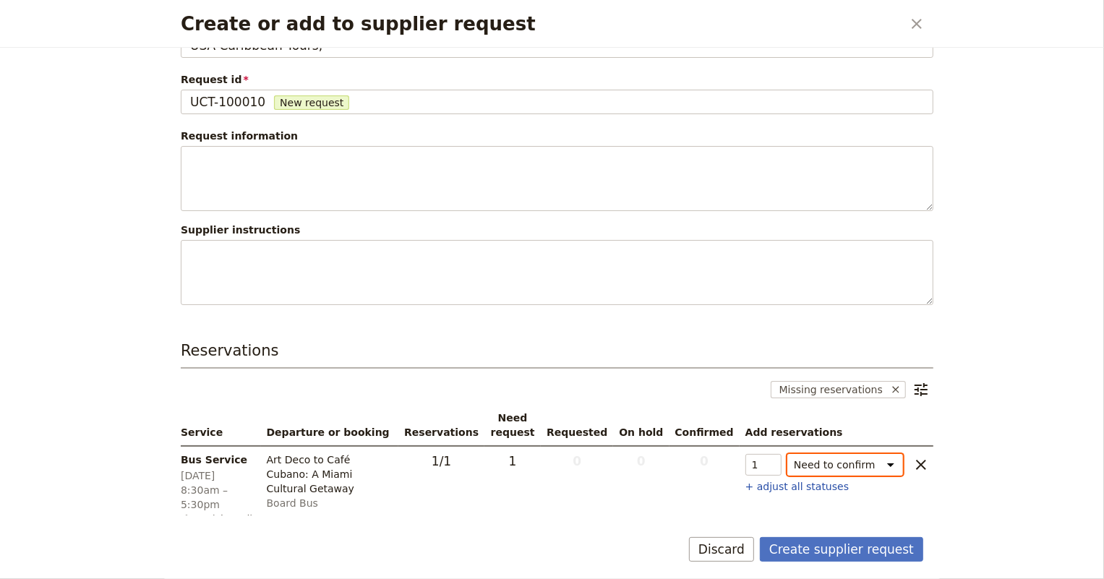
click at [824, 468] on select "Need to confirm Need to hold On hold requested Confirm requested On hold Confir…" at bounding box center [845, 465] width 116 height 22
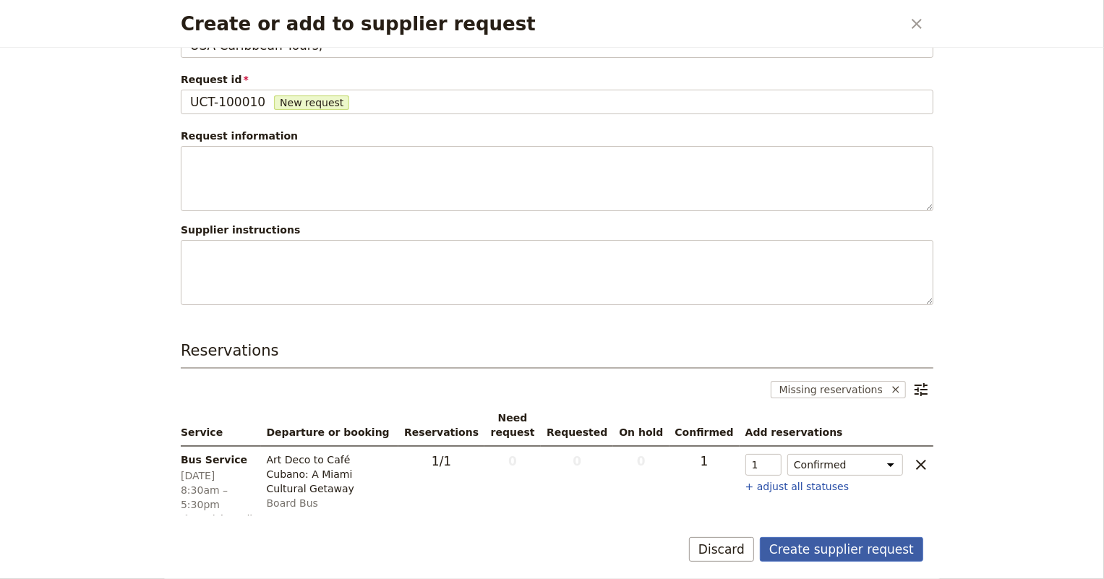
click at [817, 549] on button "Create supplier request" at bounding box center [841, 549] width 163 height 25
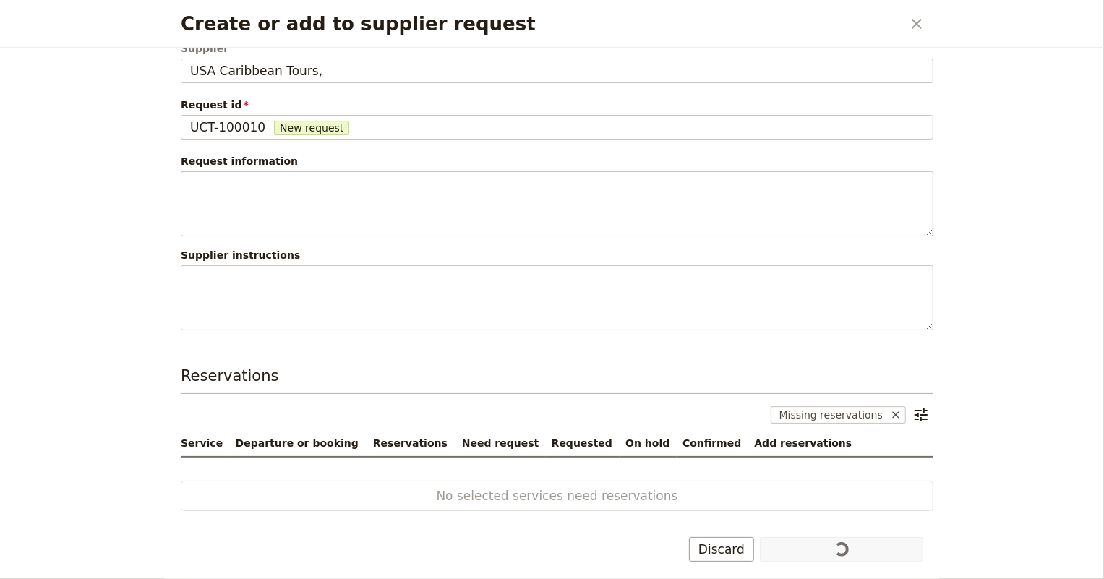
scroll to position [16, 0]
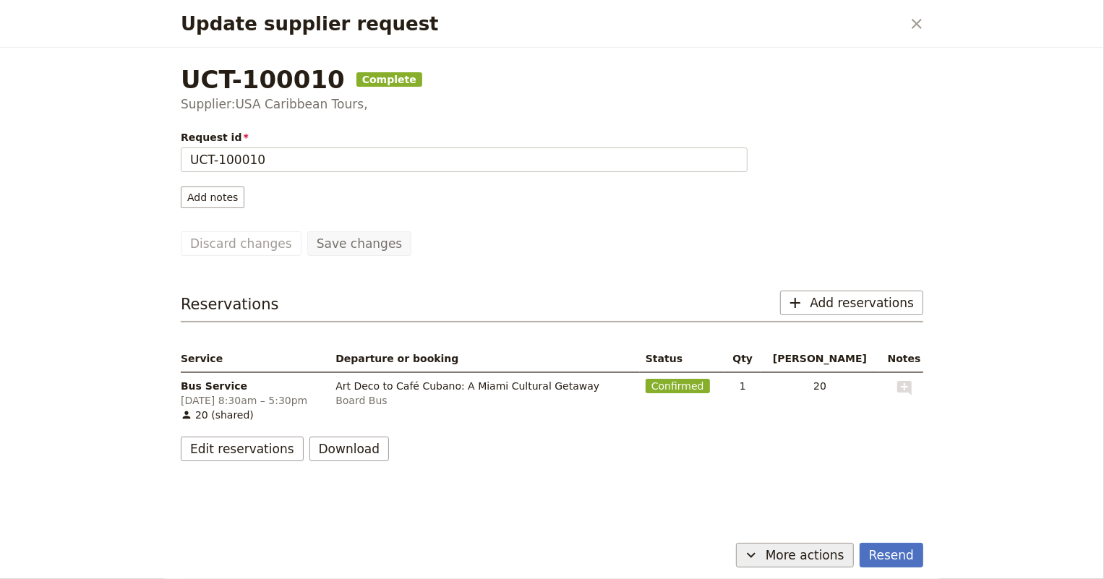
click at [783, 554] on span "More actions" at bounding box center [804, 554] width 79 height 17
click at [779, 500] on span "Capture supplier response" at bounding box center [782, 503] width 133 height 14
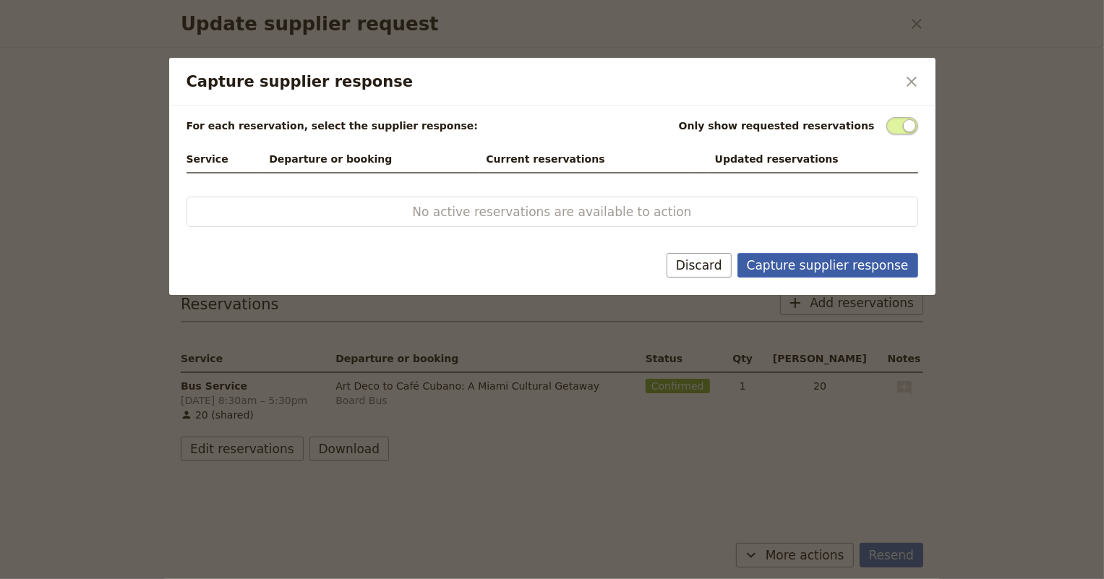
click at [789, 264] on button "Capture supplier response" at bounding box center [827, 265] width 181 height 25
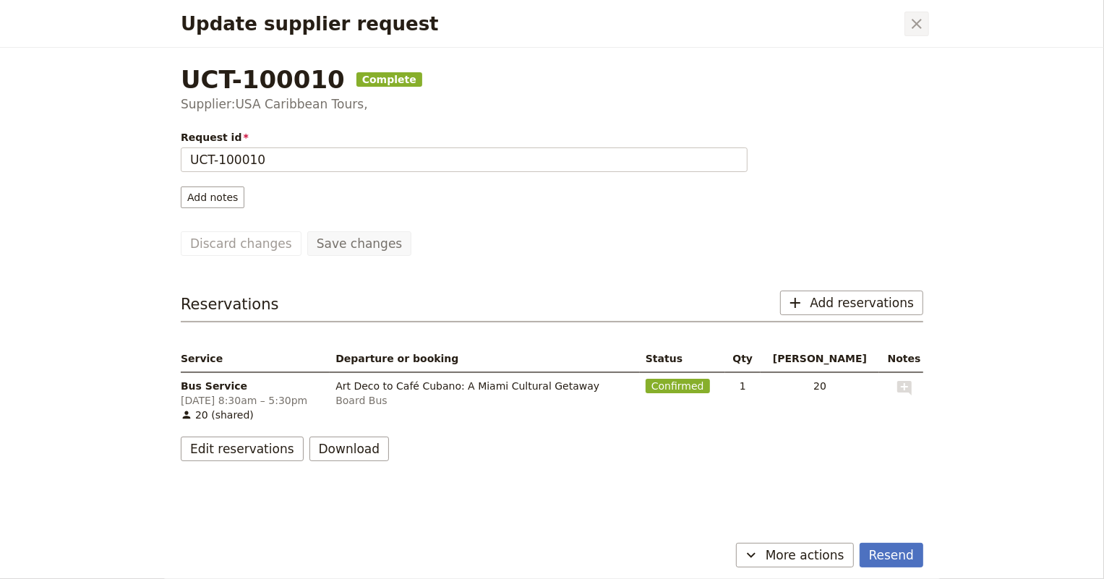
click at [914, 18] on icon "Close dialog" at bounding box center [916, 23] width 17 height 17
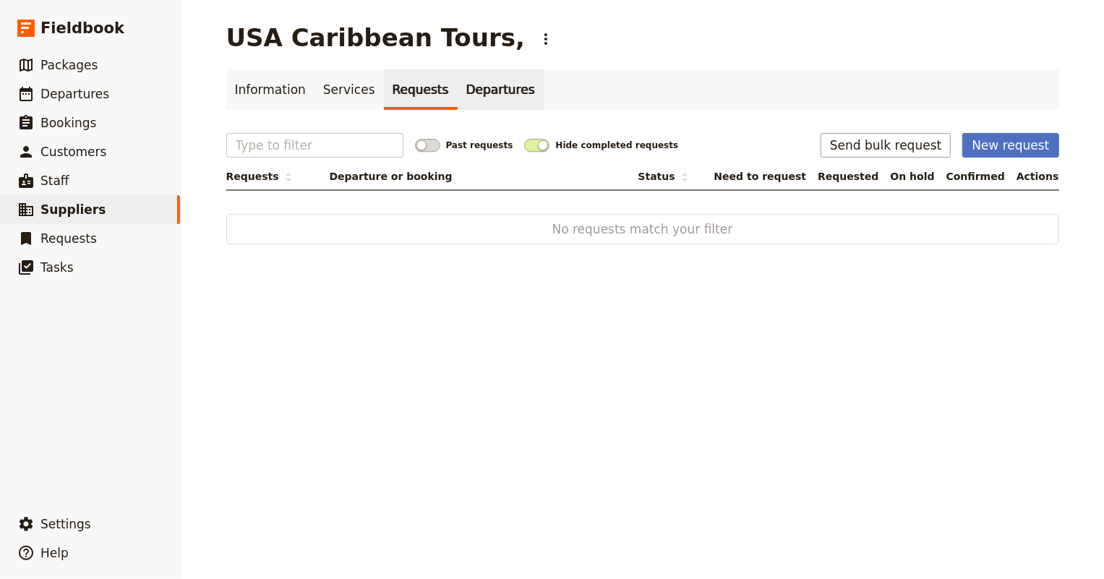
click at [465, 98] on link "Departures" at bounding box center [500, 89] width 86 height 40
select select "NAME"
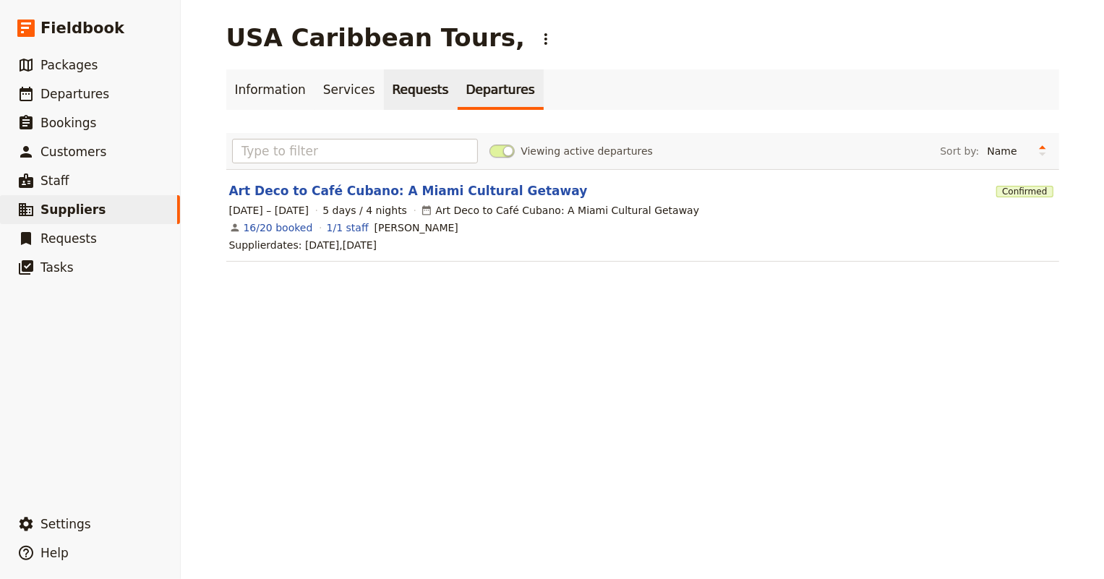
click at [399, 97] on link "Requests" at bounding box center [421, 89] width 74 height 40
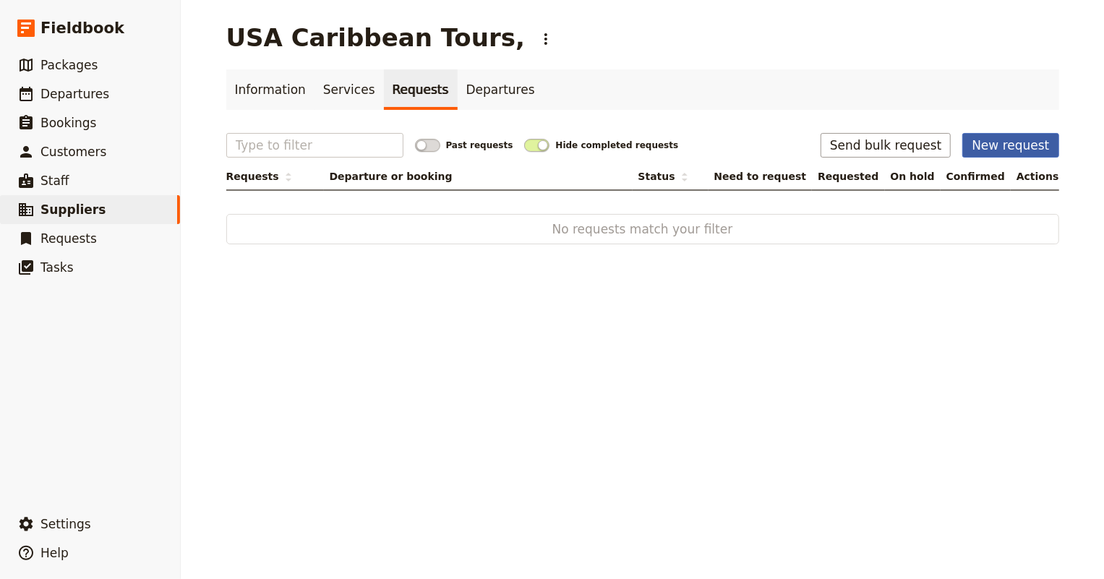
click at [1000, 145] on button "New request" at bounding box center [1010, 145] width 96 height 25
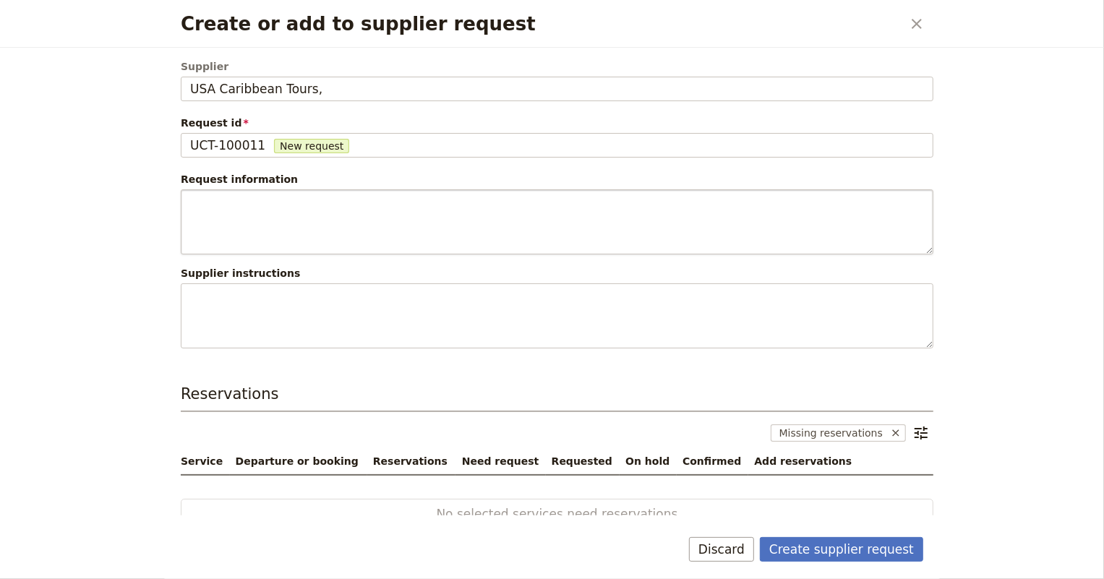
scroll to position [16, 0]
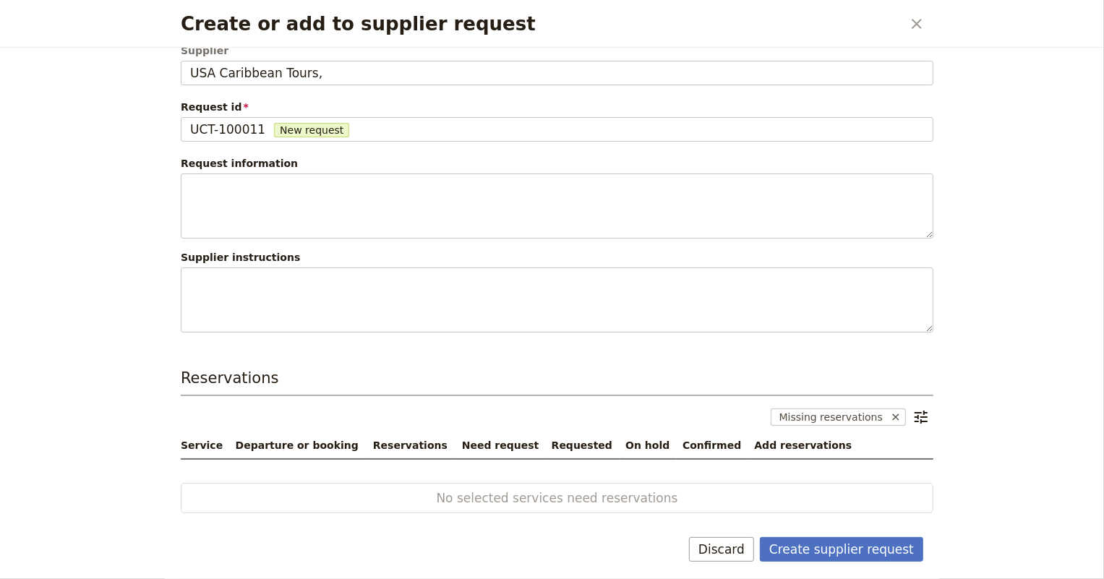
click at [813, 413] on span "Missing reservations" at bounding box center [827, 416] width 115 height 17
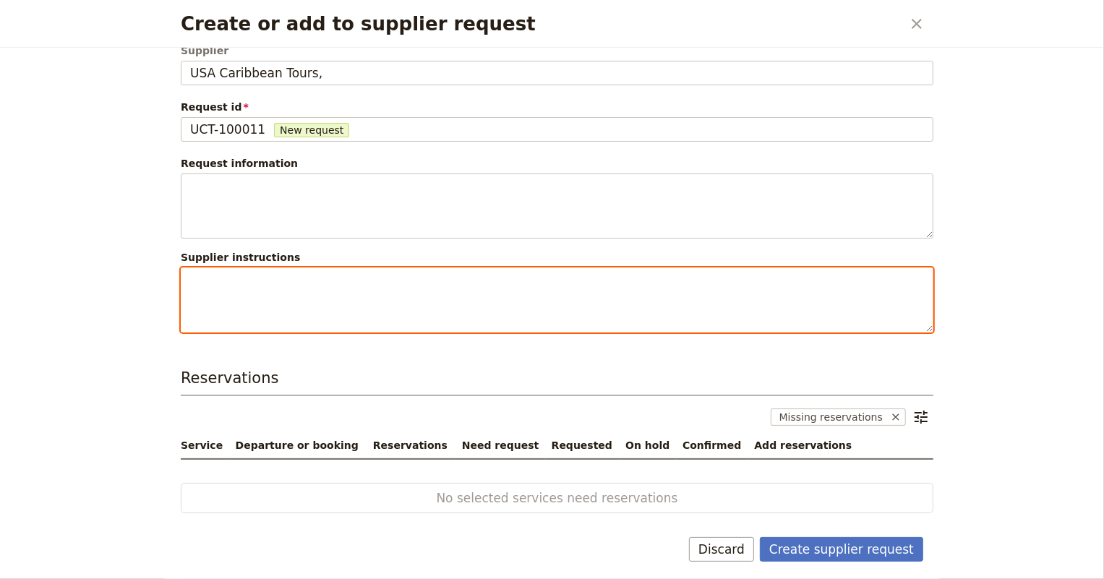
click at [368, 310] on textarea "Create or add to supplier request" at bounding box center [557, 299] width 752 height 65
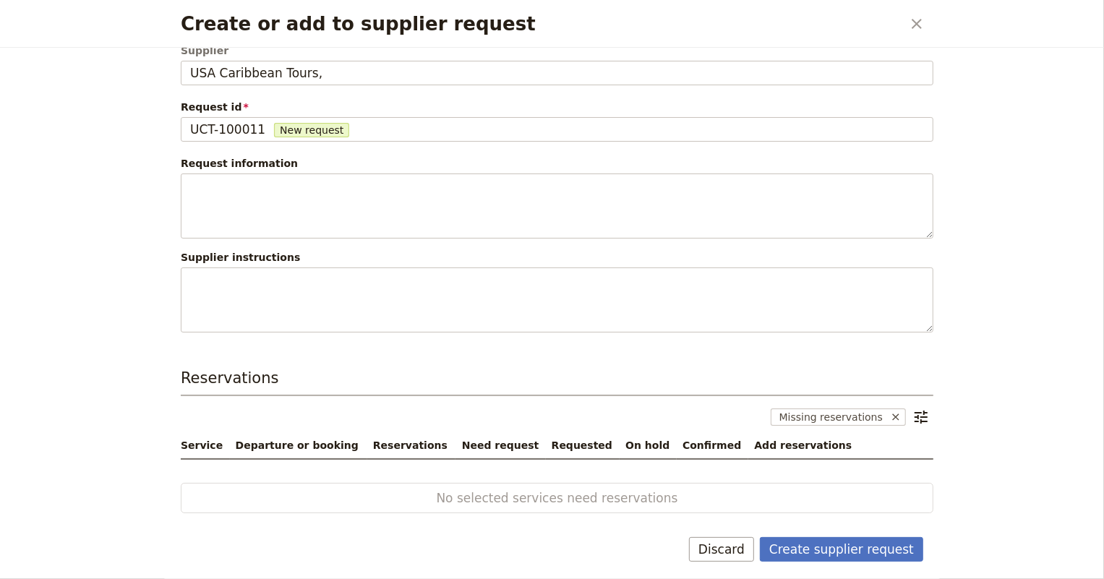
click at [761, 494] on span "No selected services need reservations" at bounding box center [557, 497] width 658 height 17
click at [822, 549] on button "Create supplier request" at bounding box center [841, 549] width 163 height 25
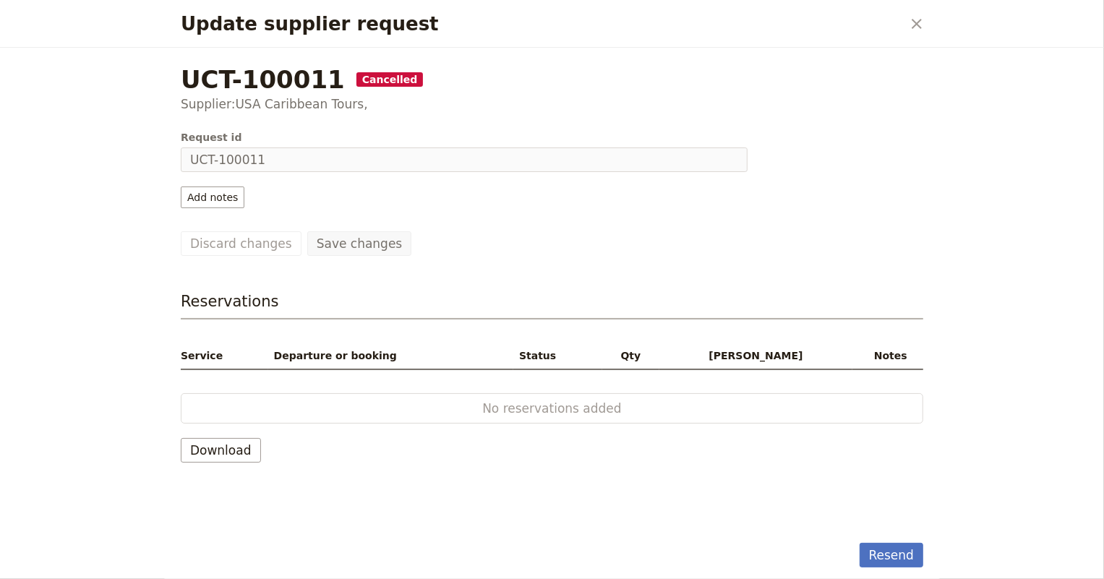
click at [356, 77] on span "Cancelled" at bounding box center [389, 79] width 67 height 14
click at [914, 26] on icon "Close dialog" at bounding box center [916, 24] width 10 height 10
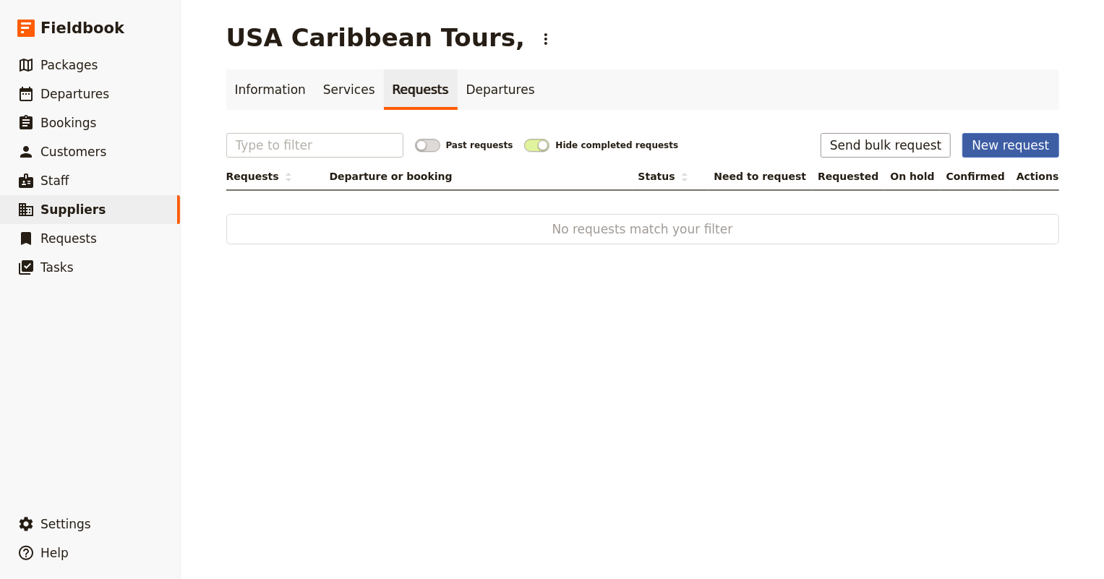
click at [995, 145] on button "New request" at bounding box center [1010, 145] width 96 height 25
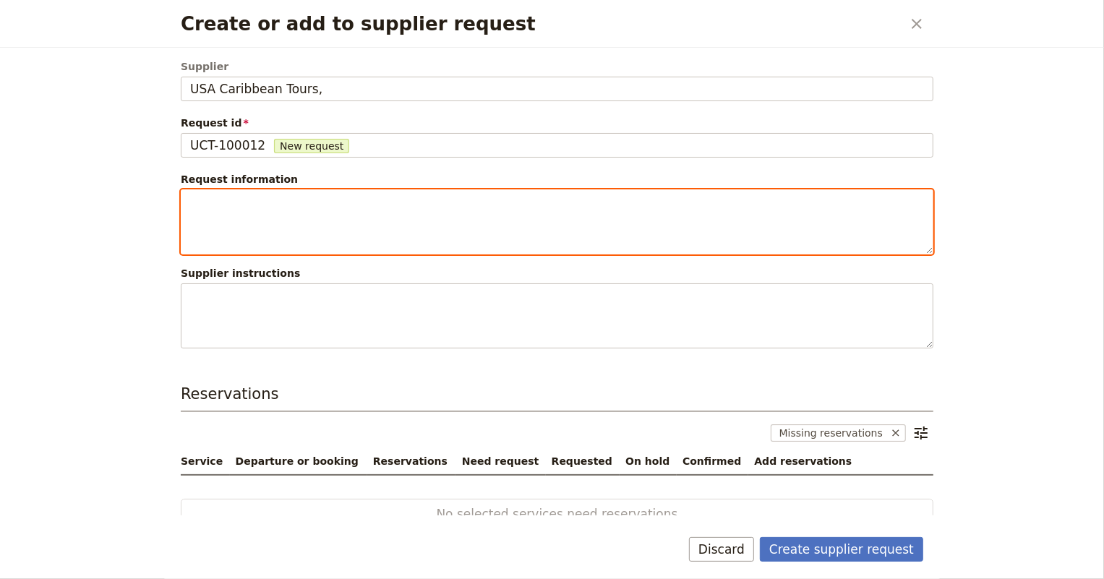
click at [267, 212] on textarea "Create or add to supplier request" at bounding box center [557, 221] width 752 height 65
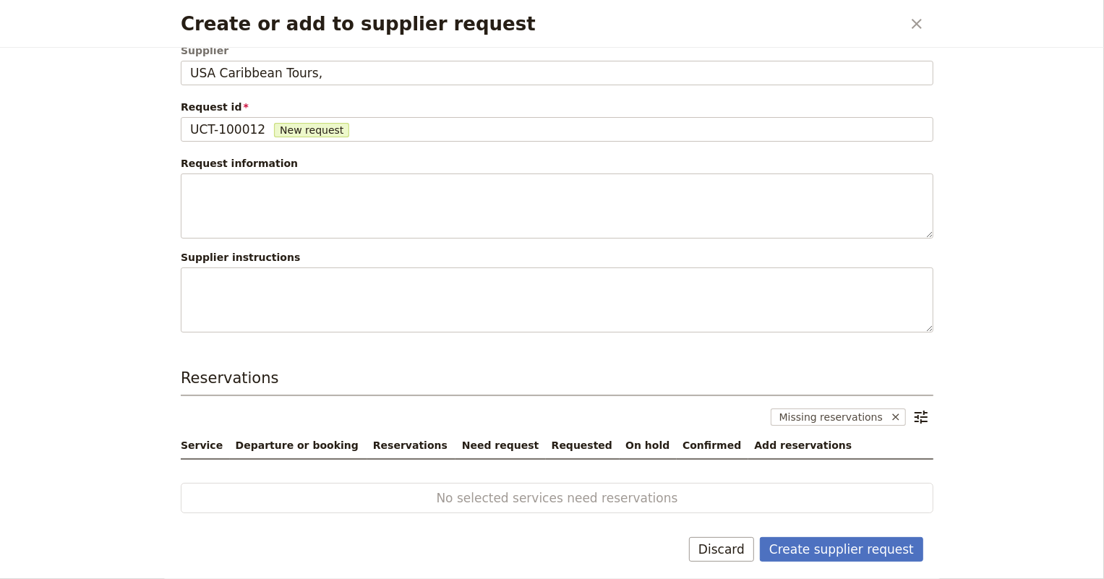
click at [804, 416] on span "Missing reservations" at bounding box center [827, 416] width 115 height 17
click at [890, 416] on icon "Create or add to supplier request" at bounding box center [896, 417] width 12 height 12
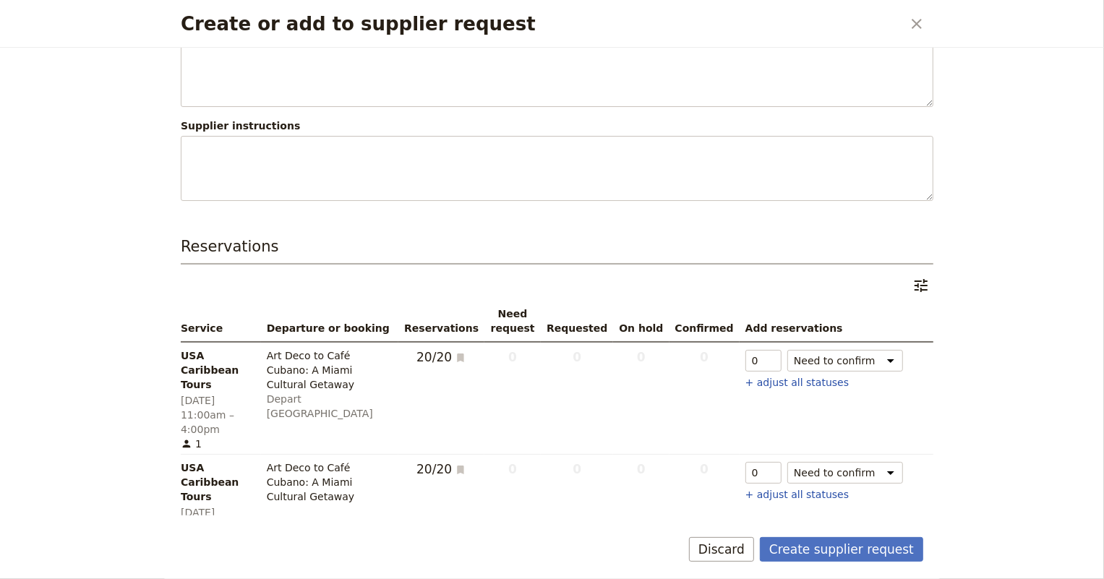
scroll to position [195, 0]
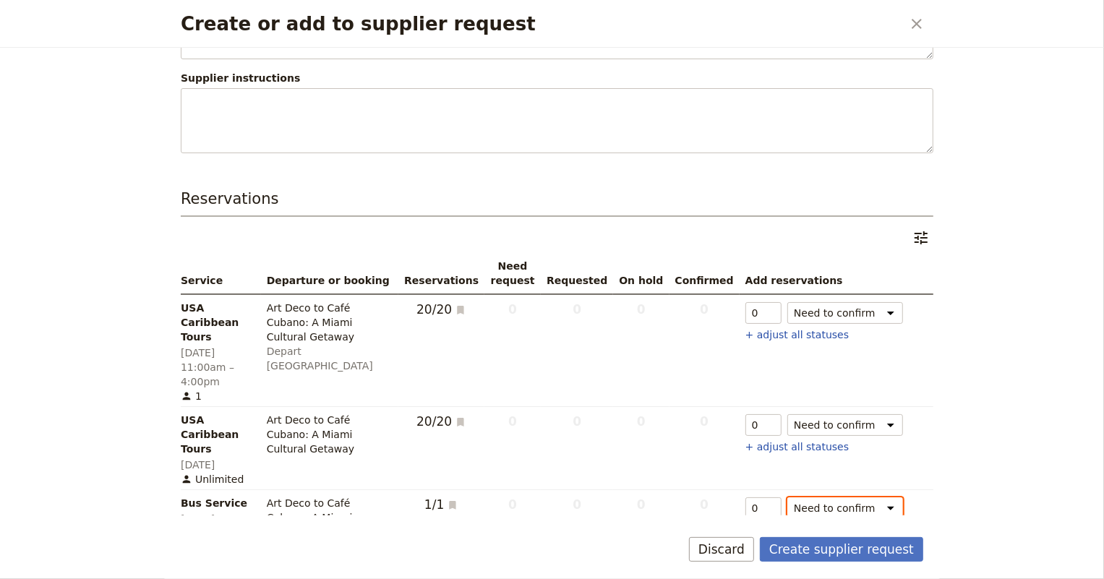
click at [847, 497] on select "Need to confirm Need to hold On hold requested Confirm requested On hold Confir…" at bounding box center [845, 508] width 116 height 22
click at [745, 497] on input "0" at bounding box center [763, 508] width 36 height 22
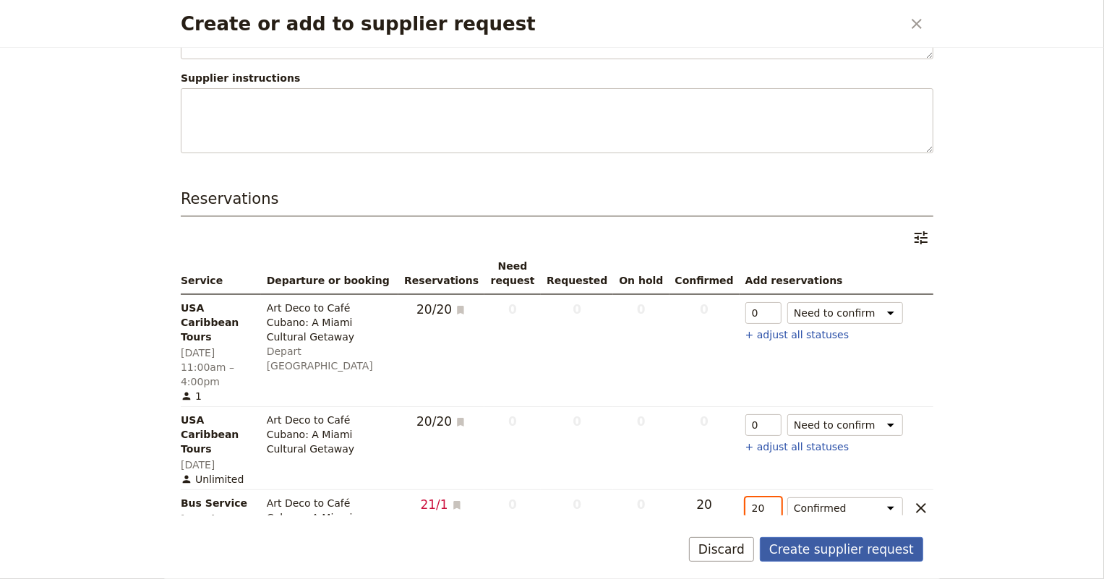
type input "20"
click at [838, 546] on button "Create supplier request" at bounding box center [841, 549] width 163 height 25
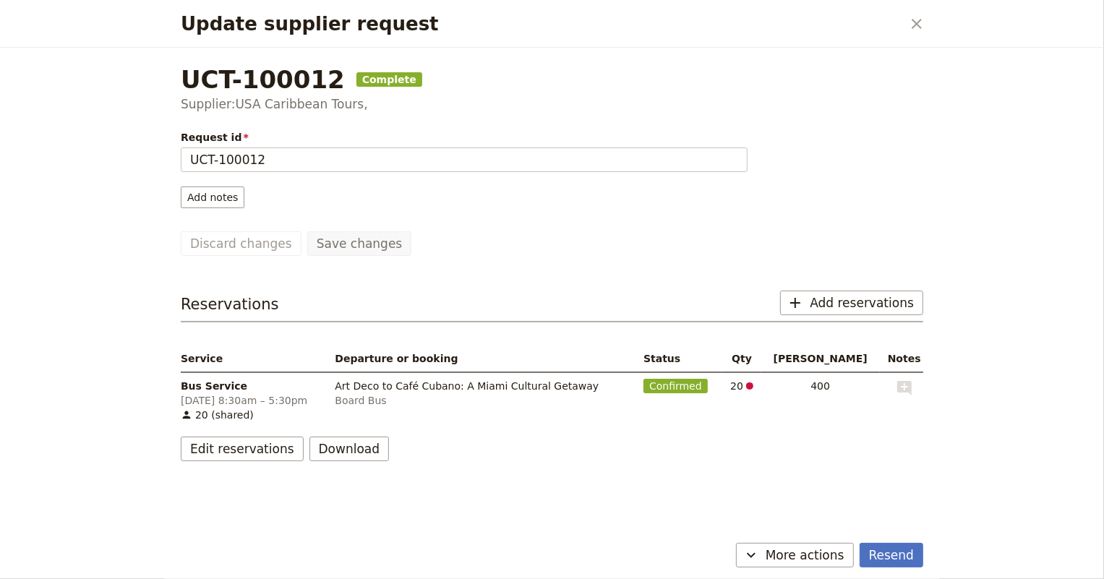
click at [838, 546] on span "More actions" at bounding box center [804, 554] width 79 height 17
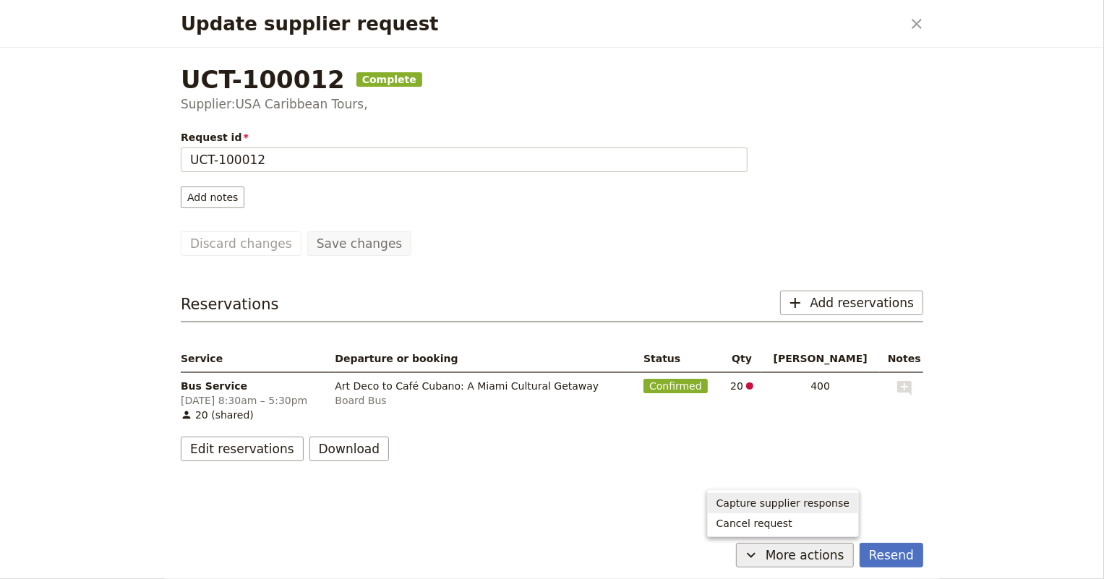
click at [825, 511] on button "Capture supplier response" at bounding box center [783, 503] width 150 height 20
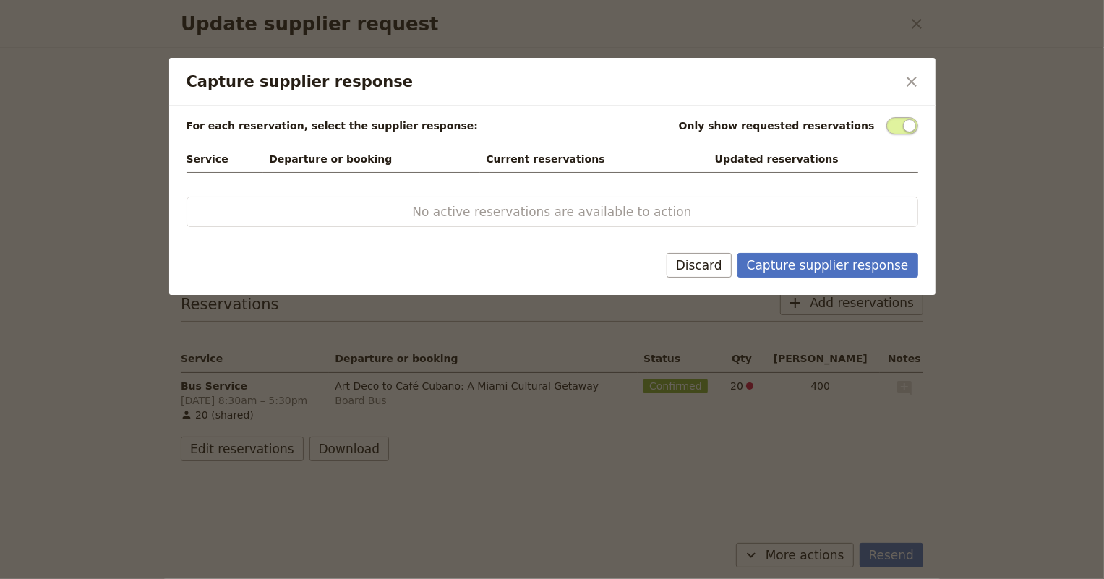
click at [707, 280] on div "Capture supplier response Discard" at bounding box center [552, 274] width 766 height 42
click at [704, 274] on button "Discard" at bounding box center [698, 265] width 65 height 25
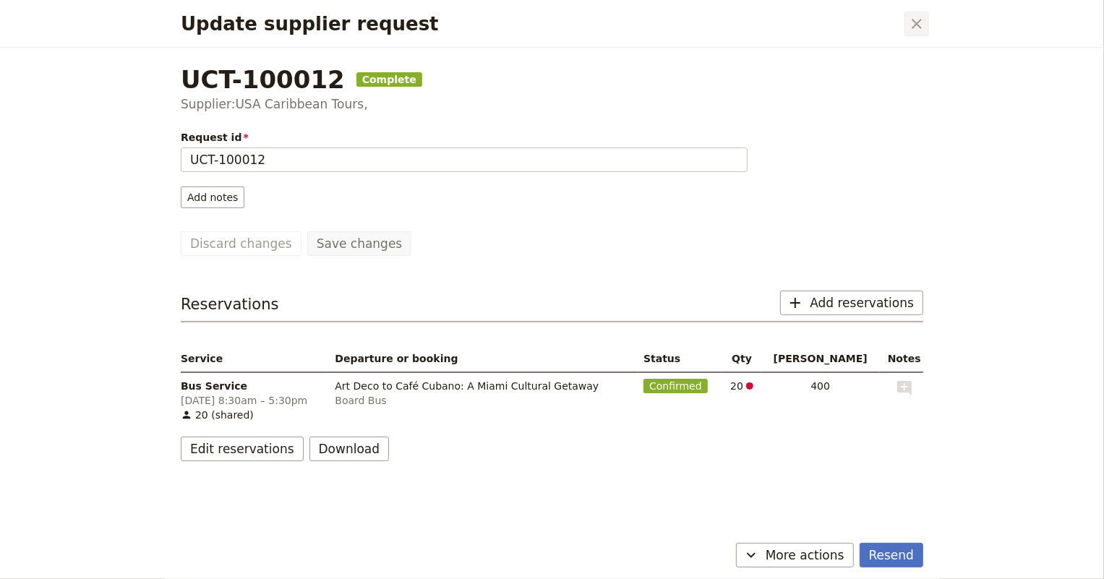
click at [915, 28] on icon "Close dialog" at bounding box center [916, 23] width 17 height 17
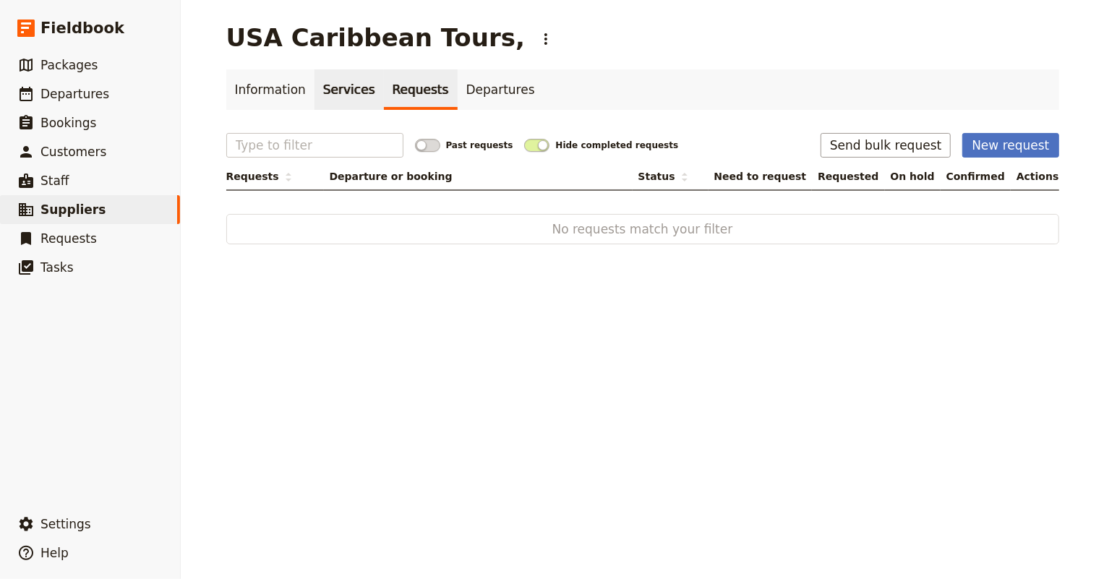
click at [338, 90] on link "Services" at bounding box center [348, 89] width 69 height 40
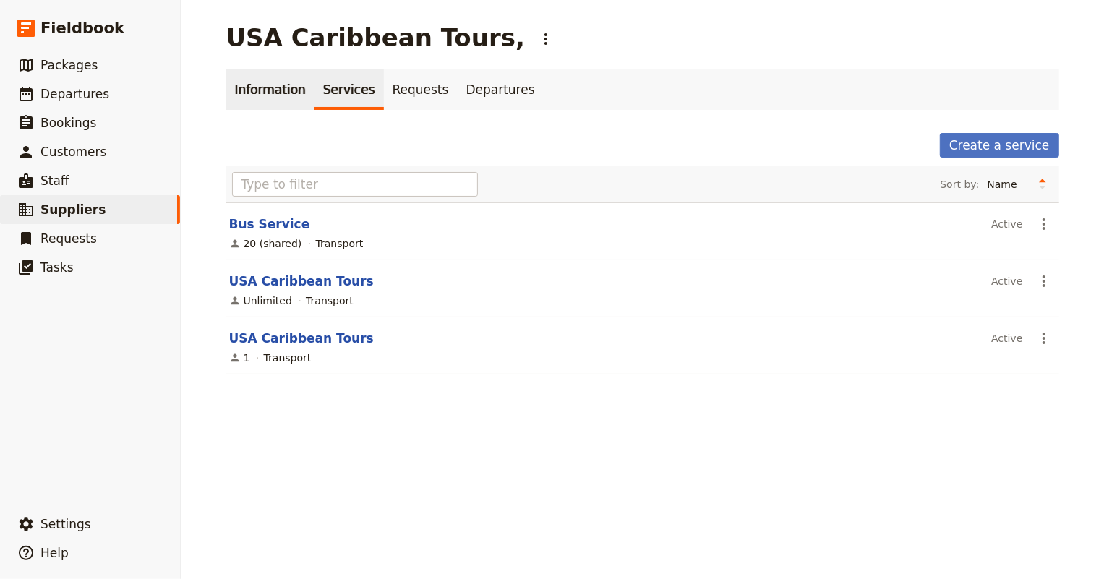
click at [226, 90] on link "Information" at bounding box center [270, 89] width 88 height 40
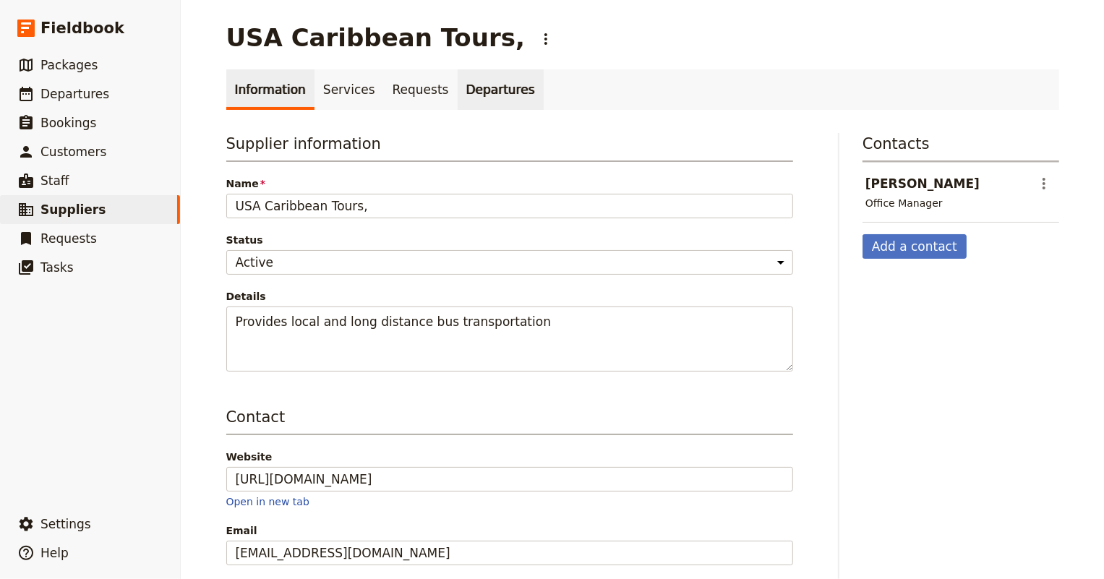
click at [477, 94] on link "Departures" at bounding box center [500, 89] width 86 height 40
select select "NAME"
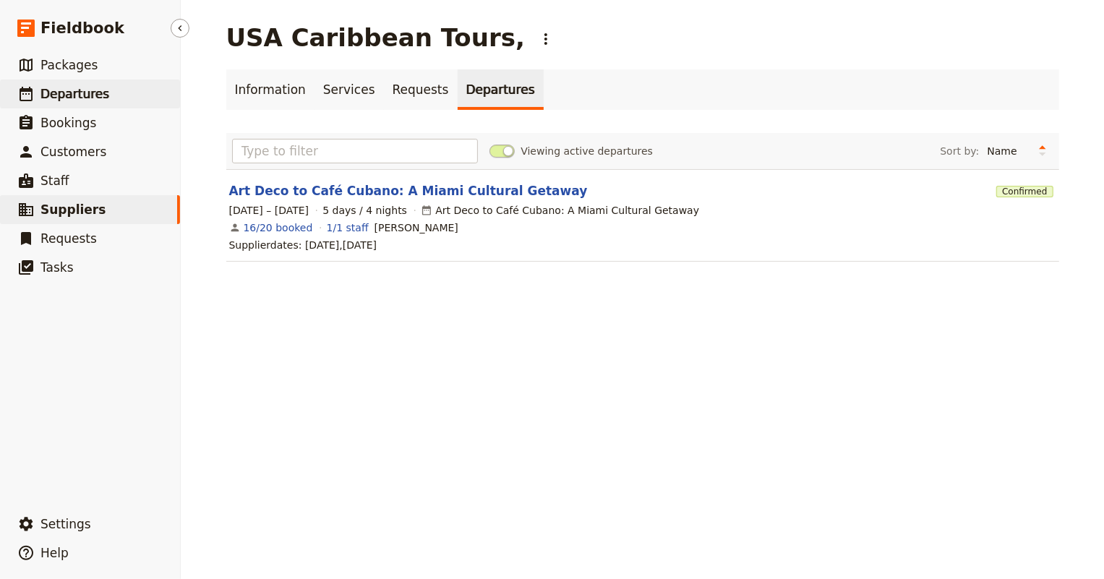
click at [81, 101] on span "Departures" at bounding box center [74, 94] width 69 height 14
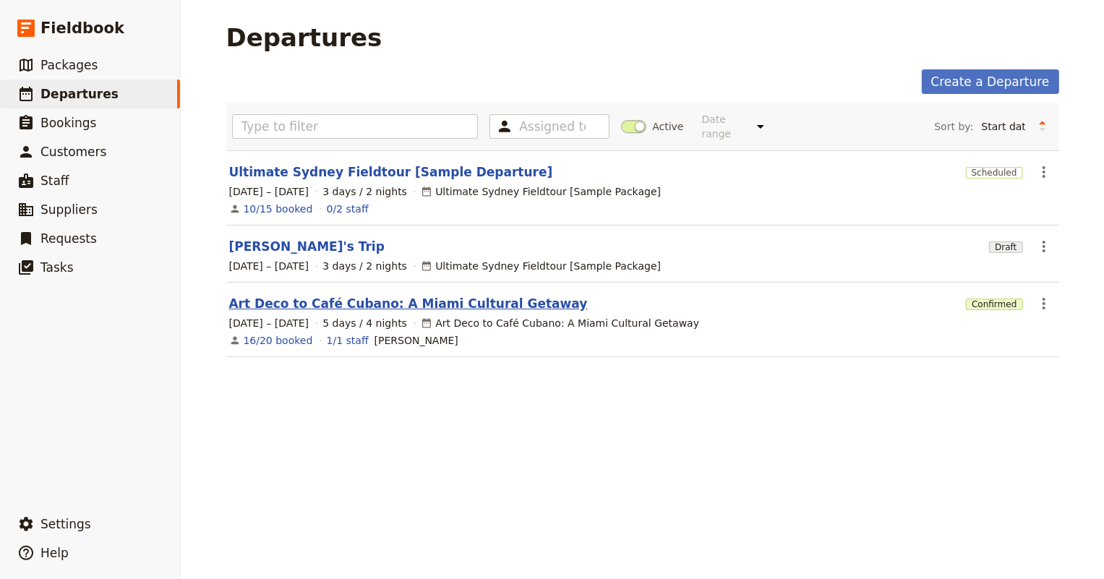
click at [321, 295] on link "Art Deco to Café Cubano: A Miami Cultural Getaway" at bounding box center [408, 303] width 358 height 17
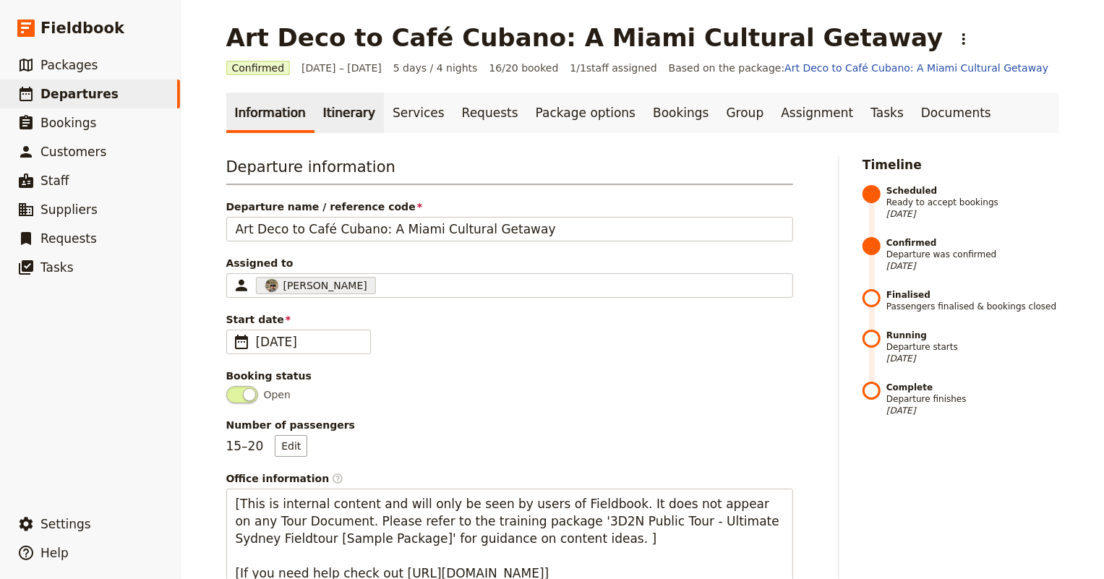
click at [332, 115] on link "Itinerary" at bounding box center [348, 113] width 69 height 40
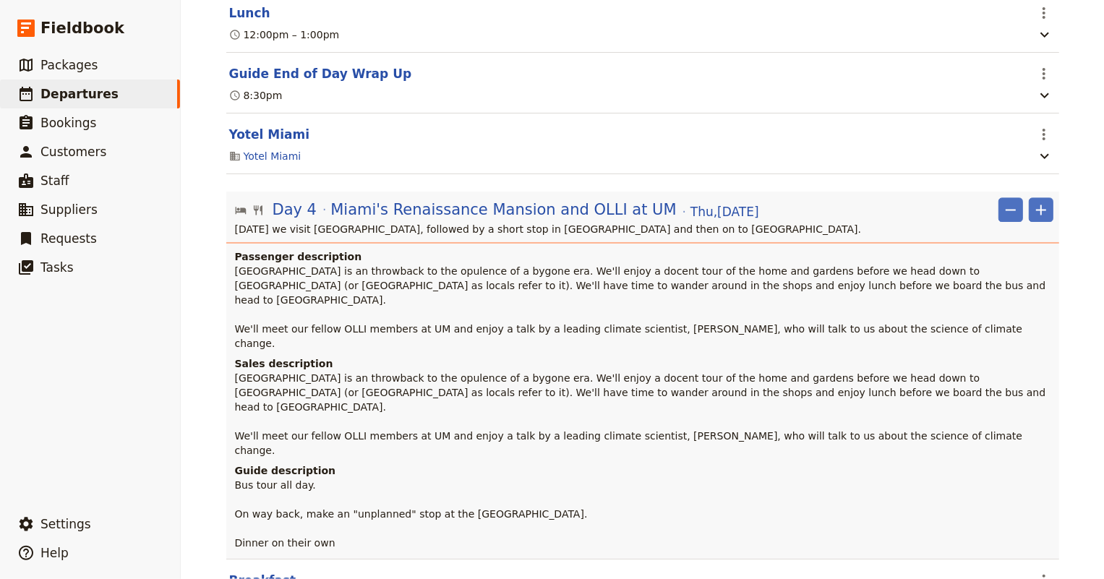
scroll to position [2168, 0]
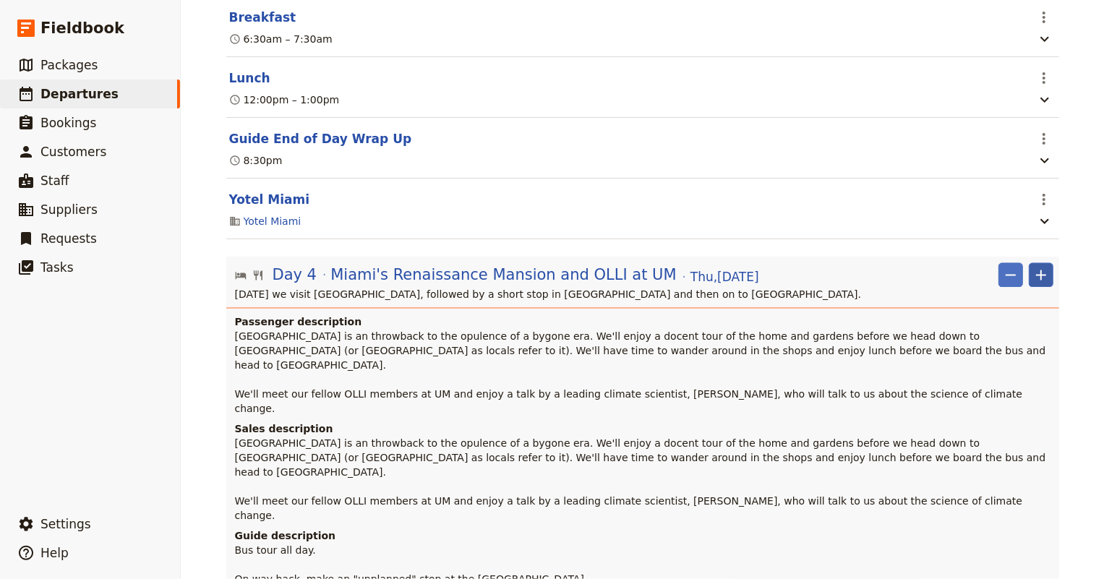
click at [1039, 266] on icon "Add" at bounding box center [1040, 274] width 17 height 17
click at [1033, 266] on icon "Add" at bounding box center [1040, 274] width 17 height 17
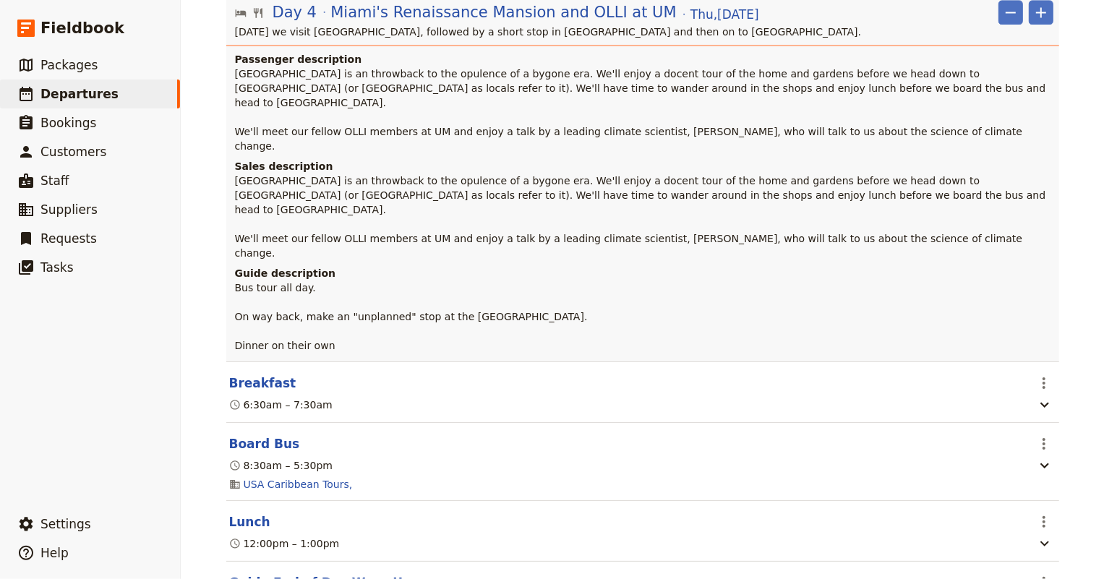
scroll to position [2233, 0]
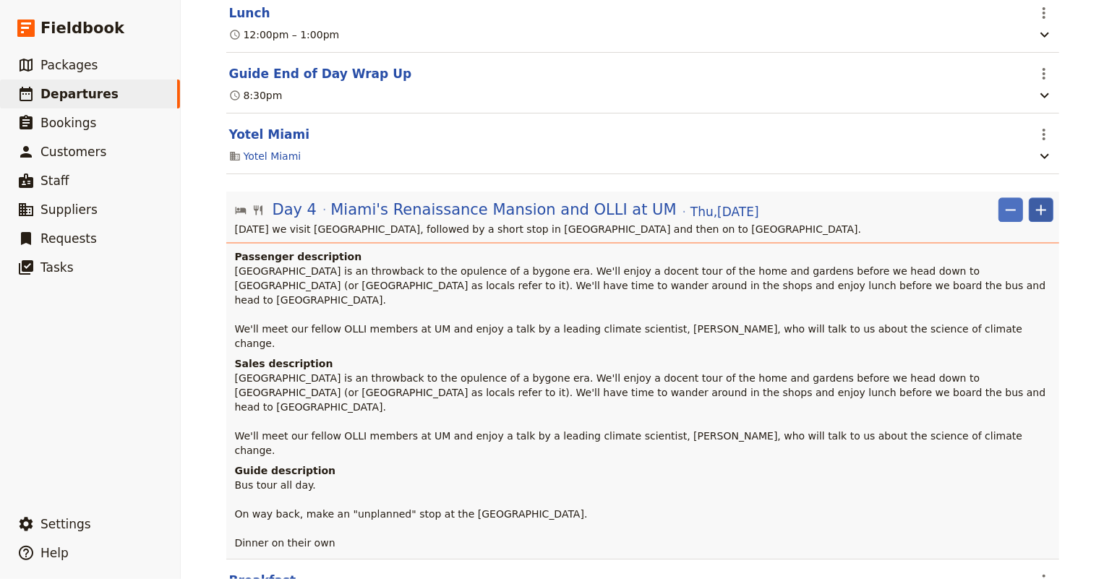
click at [1045, 197] on button "​" at bounding box center [1040, 209] width 25 height 25
click at [1012, 174] on span "Add itinerary item" at bounding box center [993, 175] width 92 height 14
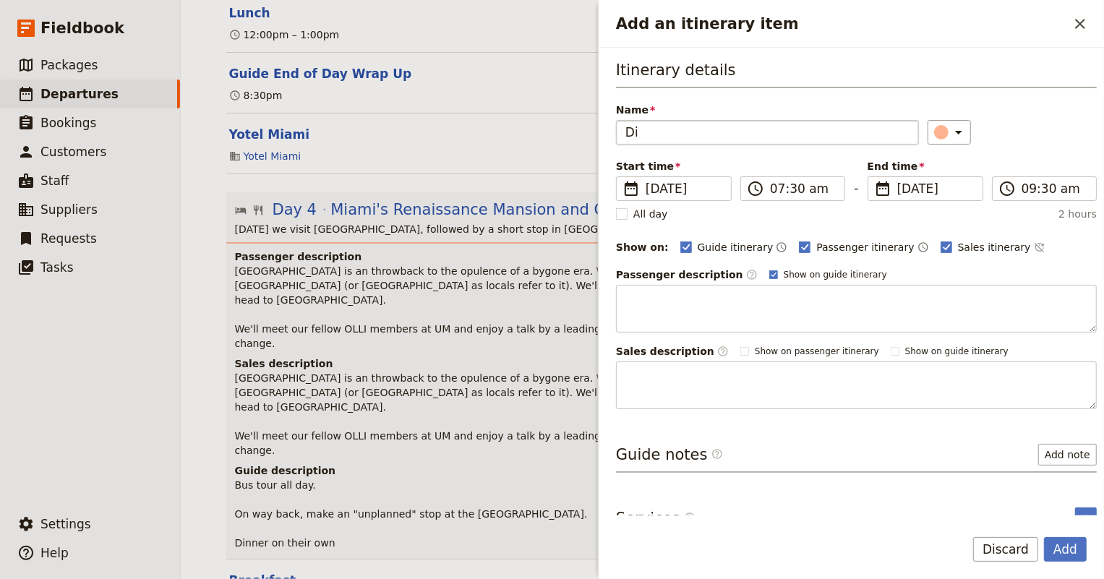
type input "D"
type input "[GEOGRAPHIC_DATA]"
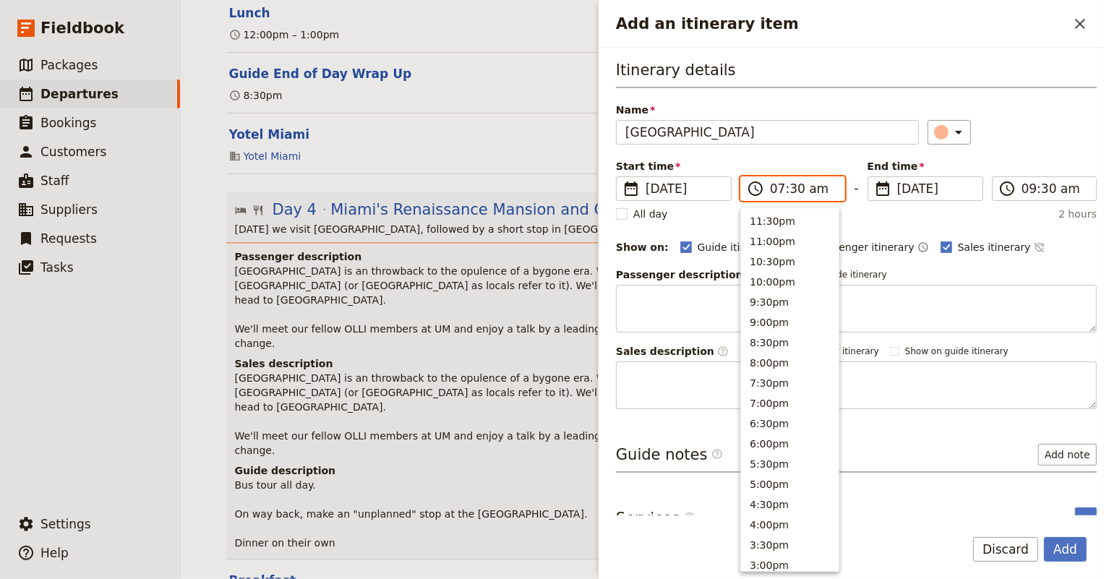
click at [787, 189] on input "07:30 am" at bounding box center [803, 188] width 66 height 17
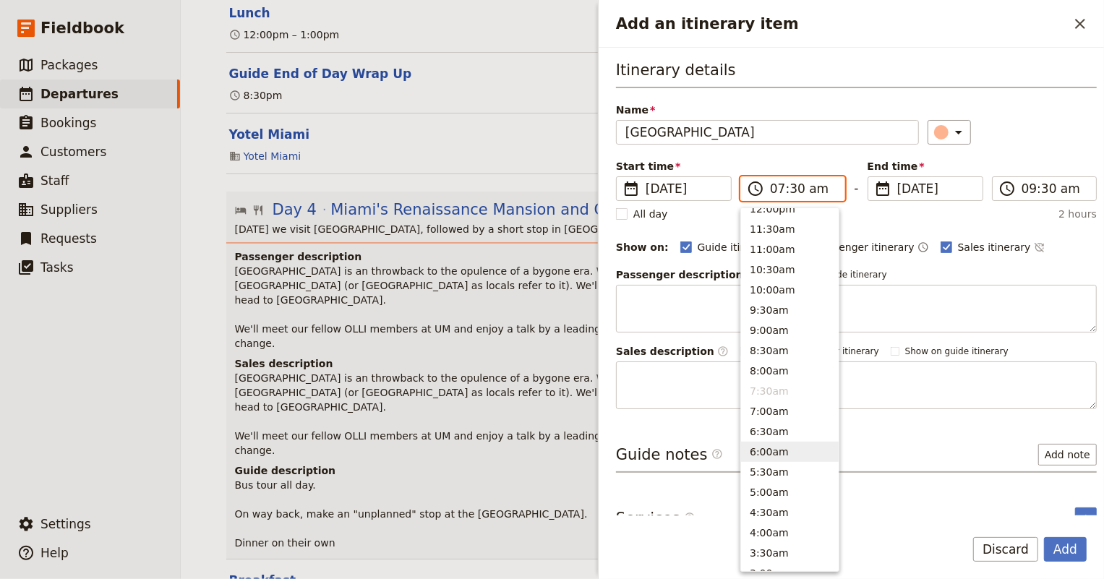
scroll to position [412, 0]
click at [773, 390] on button "9:00am" at bounding box center [790, 396] width 98 height 20
type input "09:00 am"
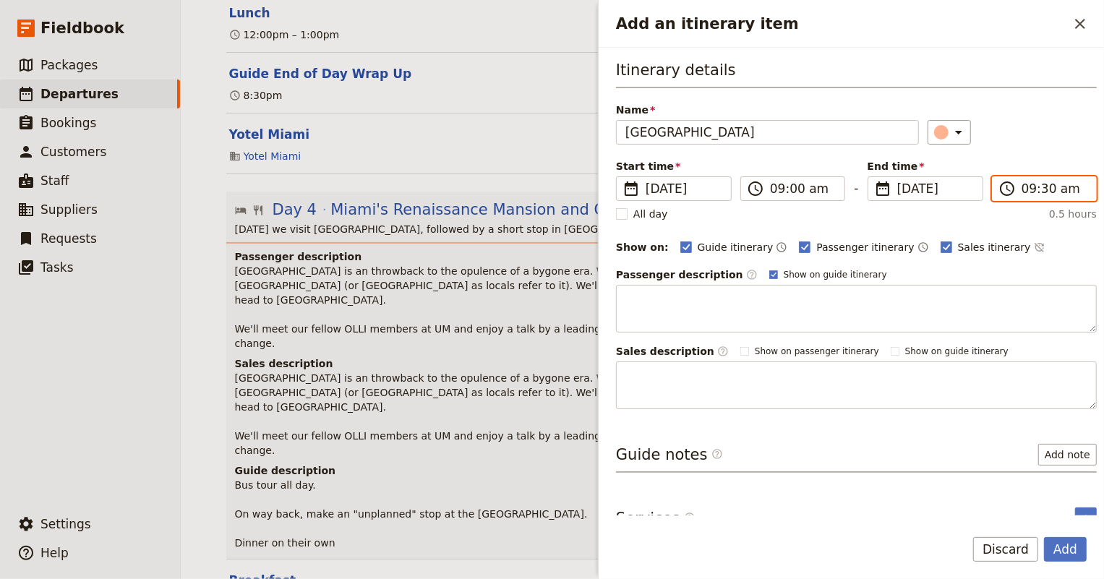
click at [1021, 188] on input "09:30 am" at bounding box center [1054, 188] width 66 height 17
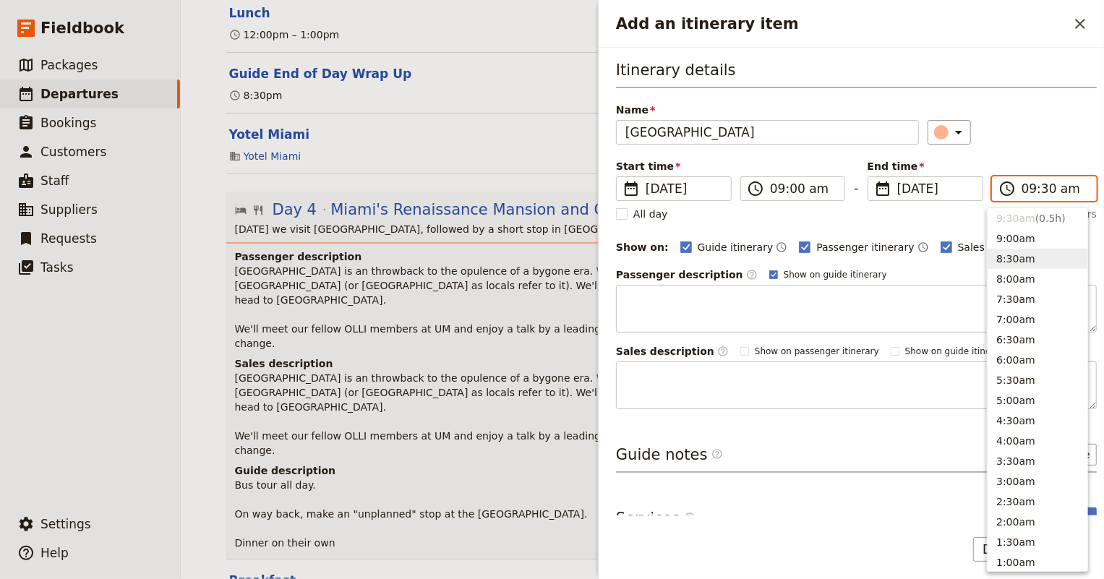
scroll to position [438, 0]
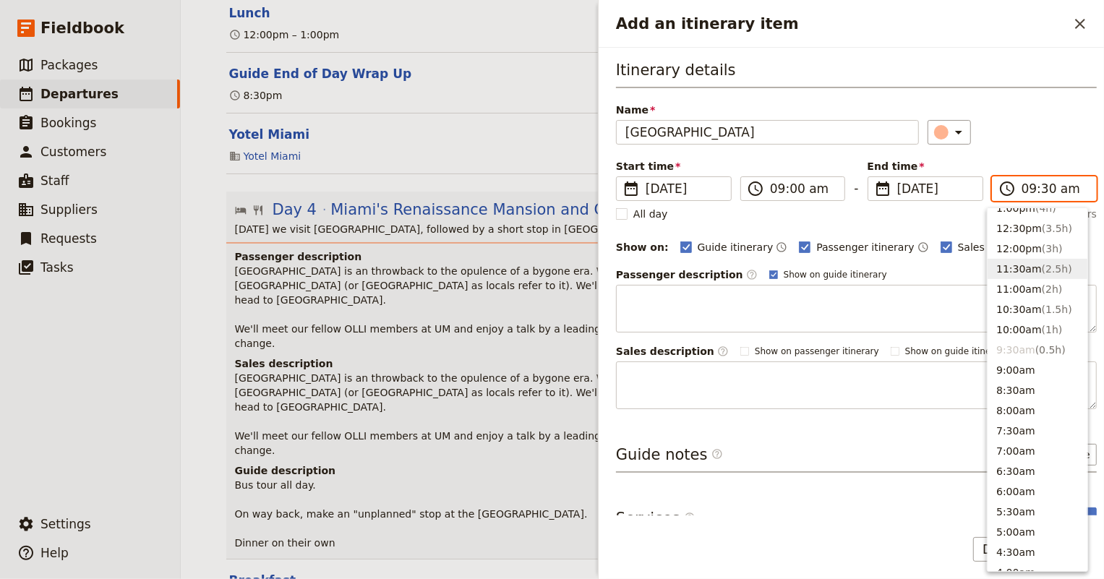
click at [1019, 272] on button "11:30am ( 2.5h )" at bounding box center [1037, 269] width 100 height 20
type input "11:30 am"
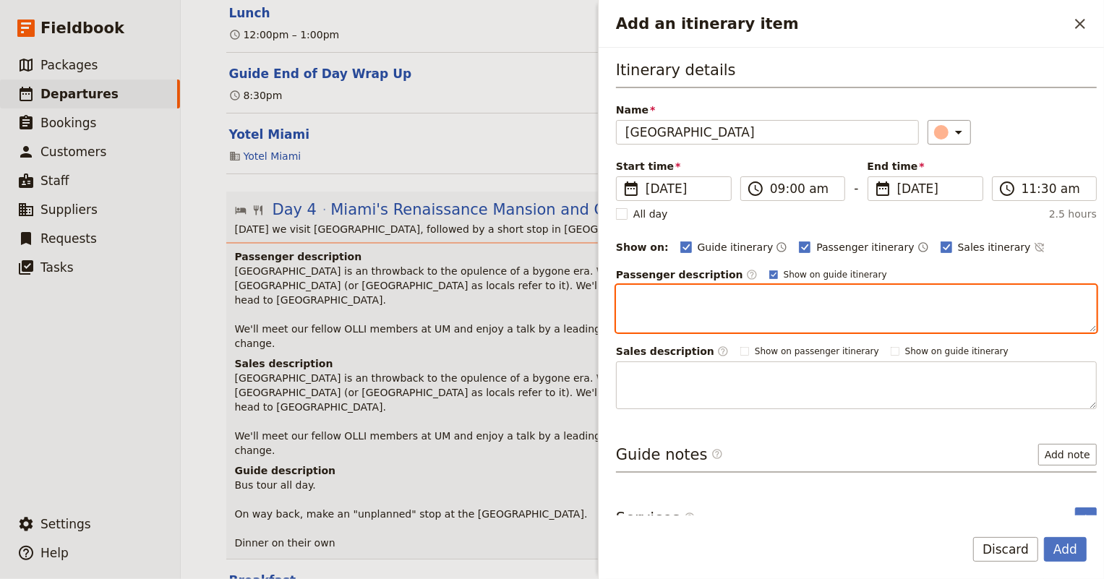
click at [870, 297] on textarea "Add an itinerary item" at bounding box center [856, 309] width 481 height 48
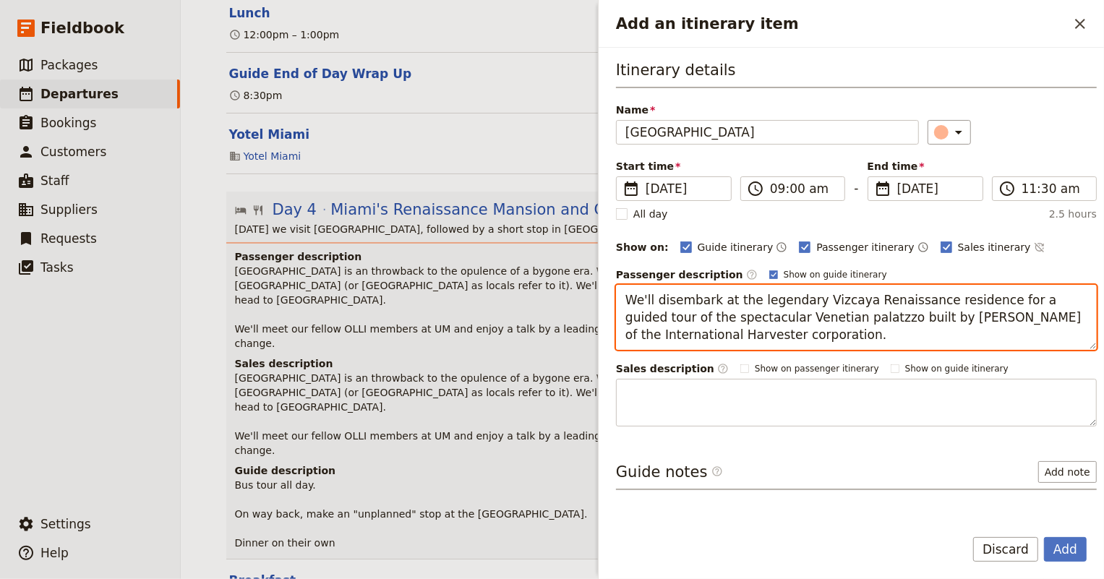
click at [788, 323] on textarea "We'll disembark at the legendary Vizcaya Renaissance residence for a guided tou…" at bounding box center [856, 317] width 481 height 65
click at [877, 331] on textarea "We'll disembark at the legendary Vizcaya Renaissance residence for a guided tou…" at bounding box center [856, 317] width 481 height 65
click at [1046, 337] on textarea "We'll disembark at the legendary Vizcaya Renaissance residence for a guided tou…" at bounding box center [856, 317] width 481 height 65
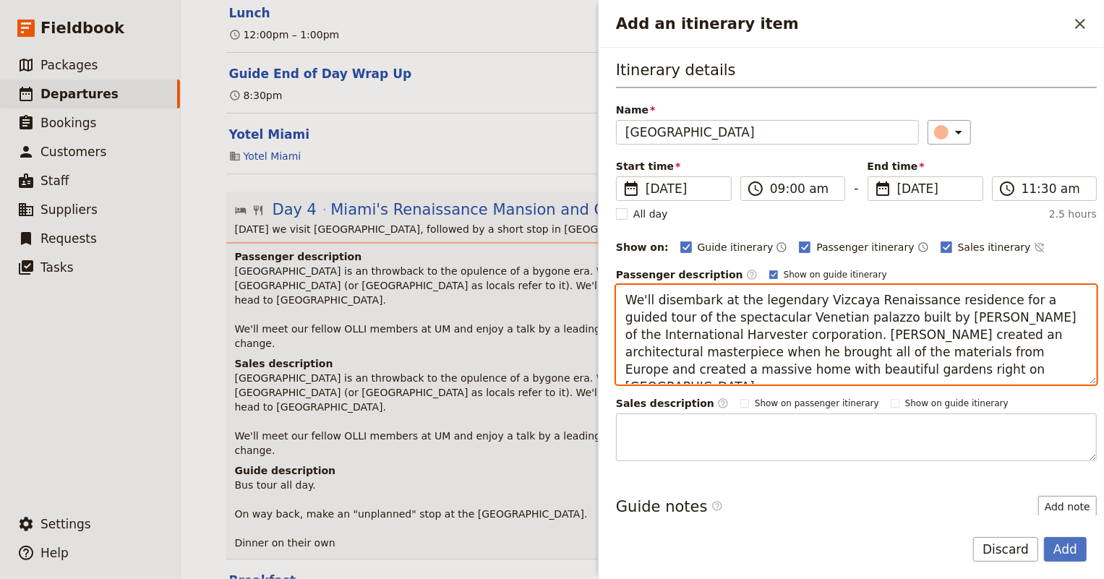
click at [865, 371] on textarea "We'll disembark at the legendary Vizcaya Renaissance residence for a guided tou…" at bounding box center [856, 335] width 481 height 100
drag, startPoint x: 845, startPoint y: 370, endPoint x: 614, endPoint y: 298, distance: 241.4
click at [614, 298] on div "Itinerary details Name [GEOGRAPHIC_DATA] ​ Start time ​ [DATE] [DATE] [DATE] 09…" at bounding box center [850, 282] width 505 height 468
type textarea "We'll disembark at the legendary Vizcaya Renaissance residence for a guided tou…"
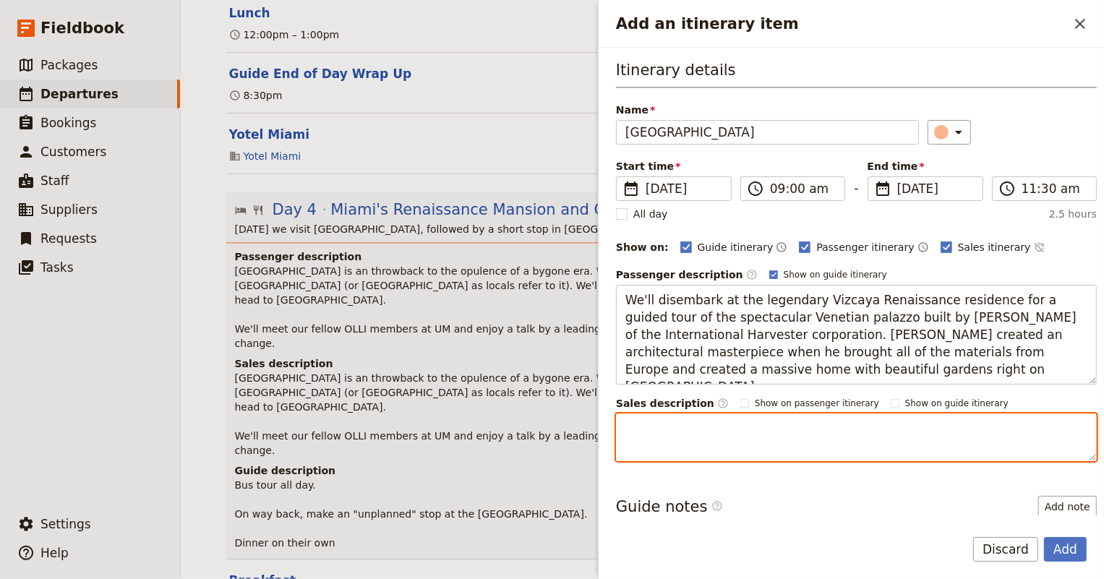
click at [684, 430] on textarea "Add an itinerary item" at bounding box center [856, 437] width 481 height 48
paste textarea "We'll disembark at the legendary Vizcaya Renaissance residence for a guided tou…"
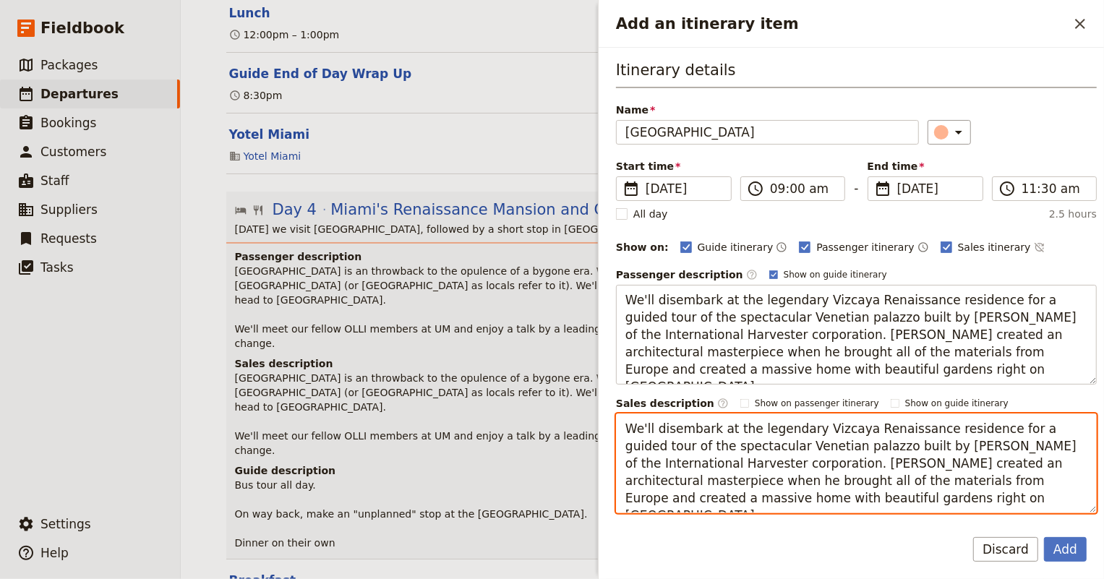
click at [656, 426] on textarea "We'll disembark at the legendary Vizcaya Renaissance residence for a guided tou…" at bounding box center [856, 463] width 481 height 100
click at [891, 439] on textarea "We'll explore the legendary Vizcaya Renaissance residence for a guided tour of …" at bounding box center [856, 463] width 481 height 100
click at [942, 429] on textarea "We'll explore the legendary Vizcaya Renaissance residence for a guided tour of …" at bounding box center [856, 463] width 481 height 100
click at [909, 457] on textarea "We'll explore the legendary Vizcaya Renaissance residence with a guided tour of…" at bounding box center [856, 463] width 481 height 100
click at [871, 502] on textarea "We'll explore the legendary Vizcaya Renaissance residence with a guided tour of…" at bounding box center [856, 463] width 481 height 100
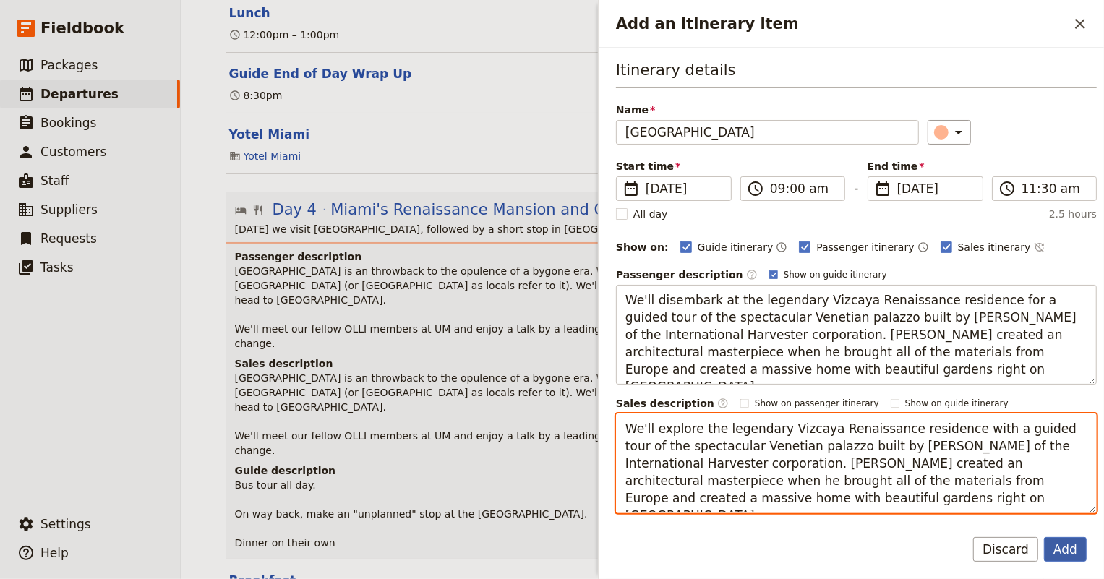
type textarea "We'll explore the legendary Vizcaya Renaissance residence with a guided tour of…"
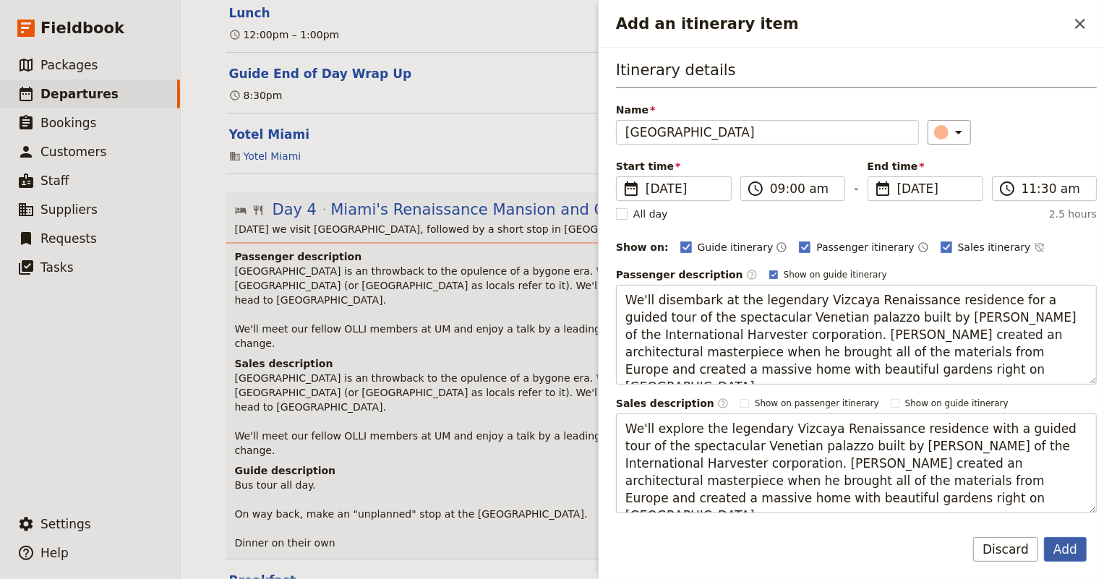
click at [1058, 543] on button "Add" at bounding box center [1065, 549] width 43 height 25
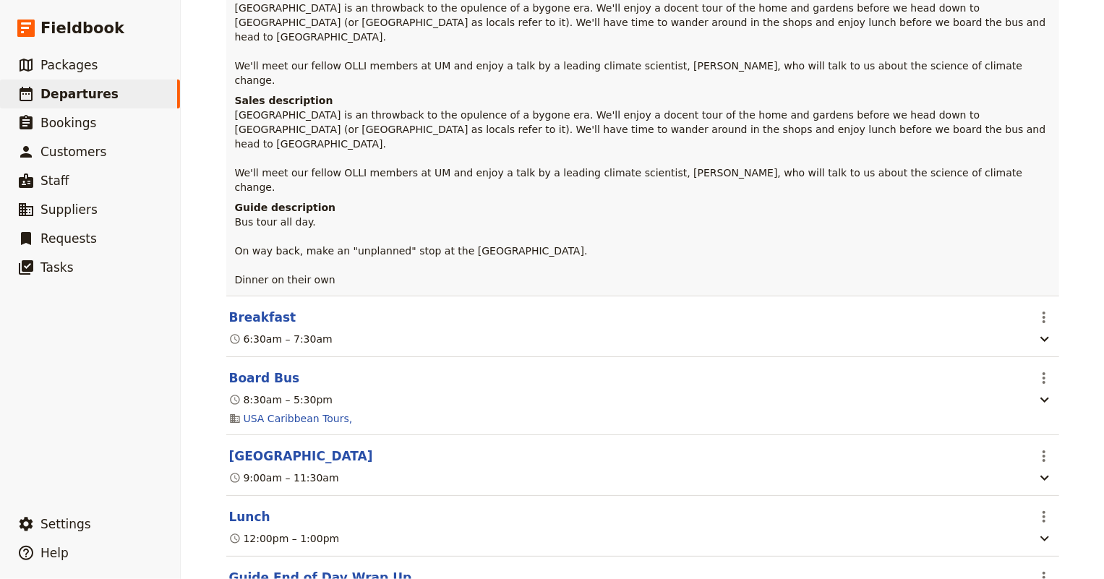
scroll to position [2562, 0]
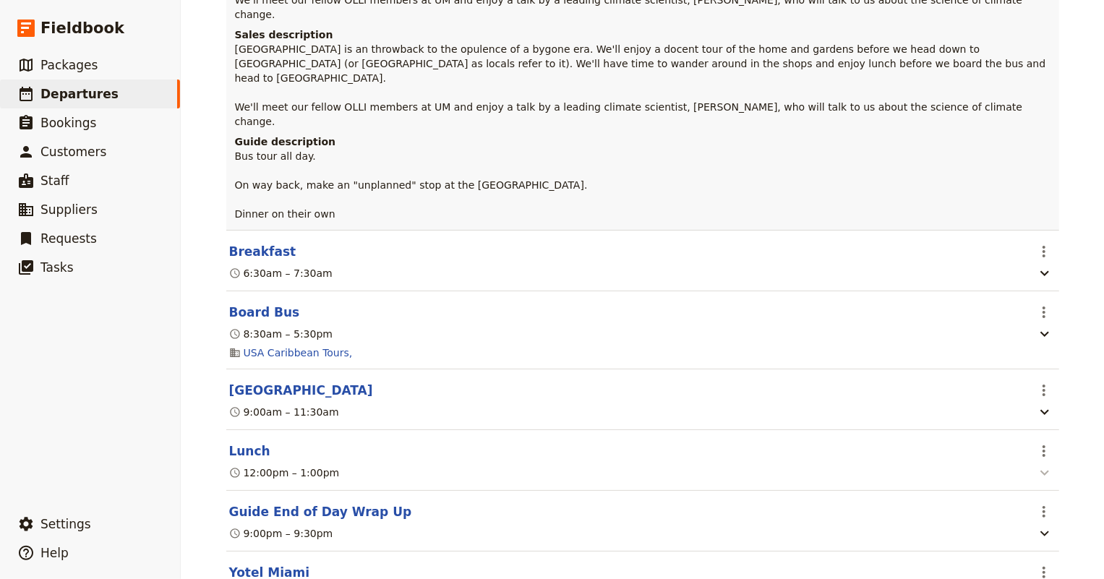
click at [1036, 464] on icon "button" at bounding box center [1044, 472] width 17 height 17
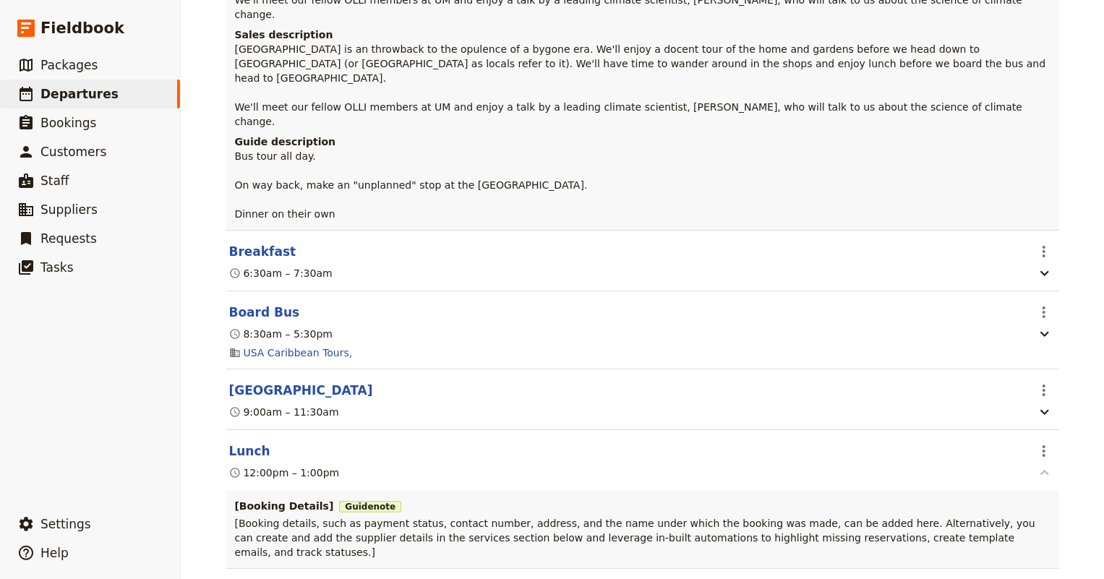
click at [1036, 464] on icon "button" at bounding box center [1044, 472] width 17 height 17
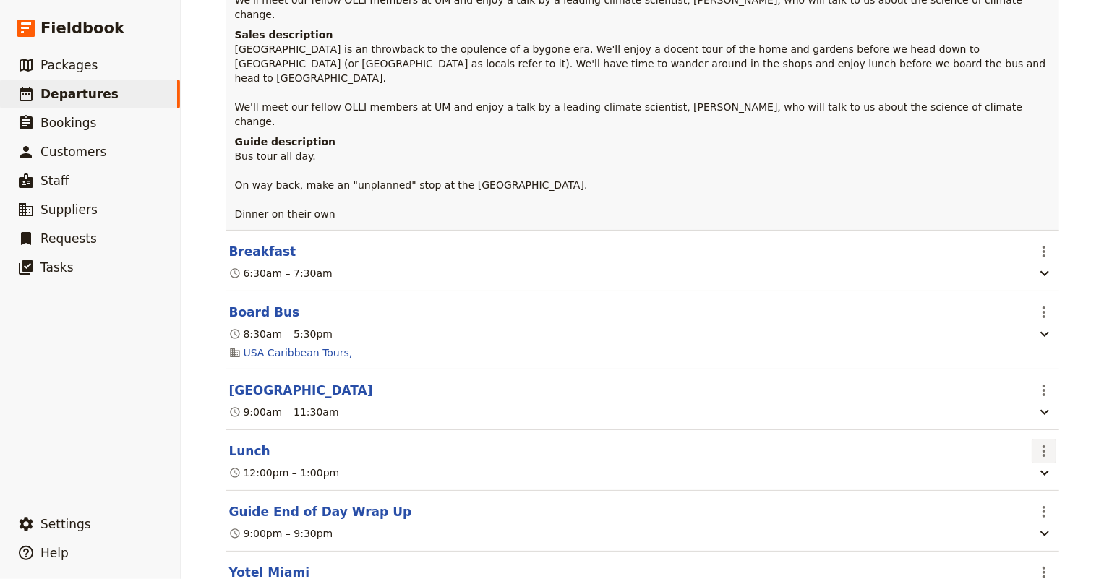
click at [1035, 442] on icon "Actions" at bounding box center [1043, 450] width 17 height 17
click at [1012, 361] on span "Edit this itinerary item" at bounding box center [970, 360] width 113 height 14
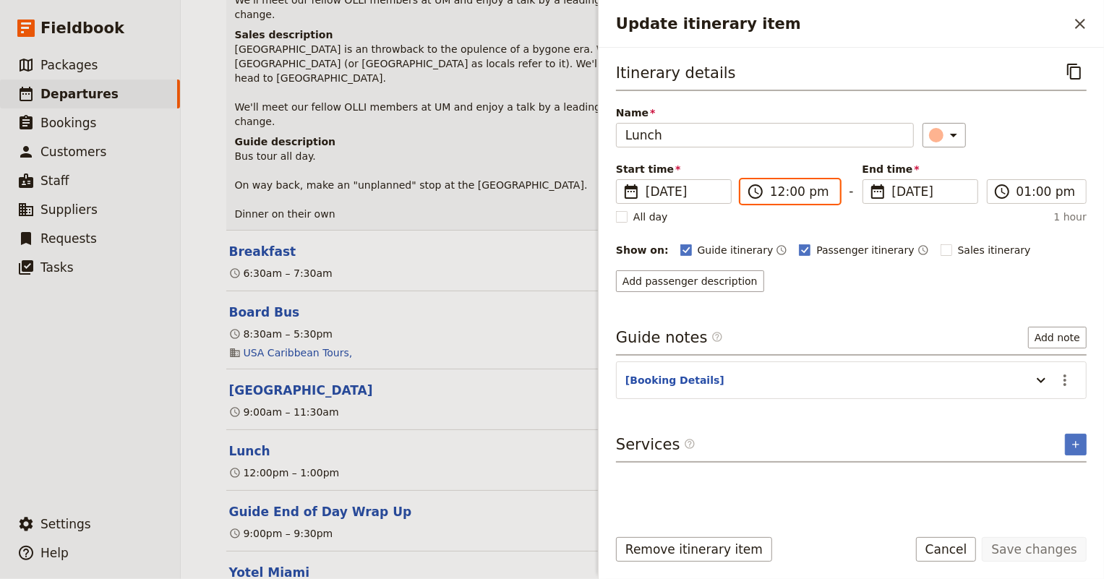
click at [781, 194] on input "12:00 pm" at bounding box center [800, 191] width 61 height 17
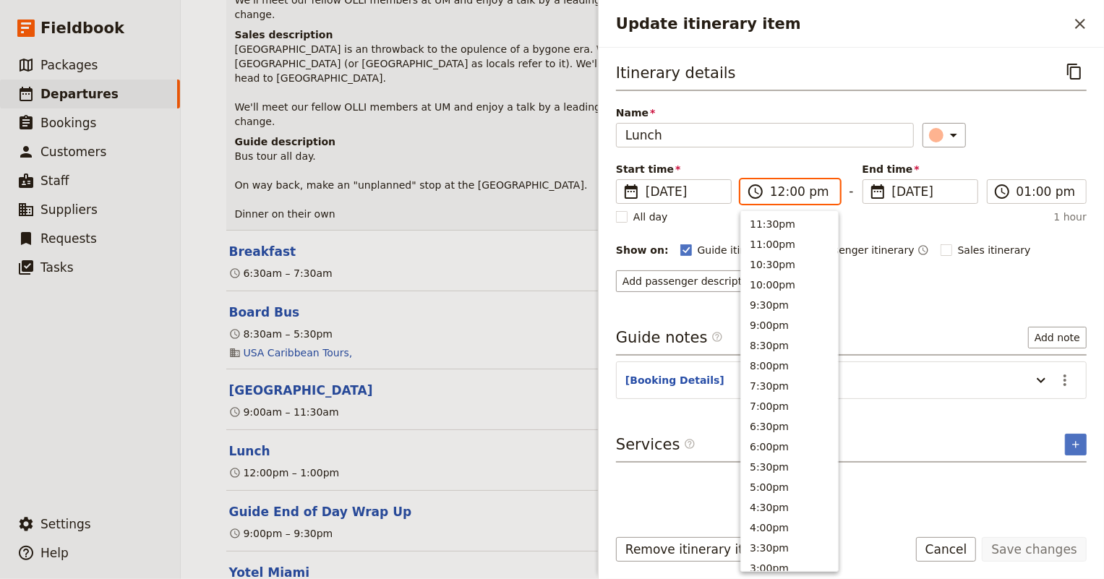
scroll to position [468, 0]
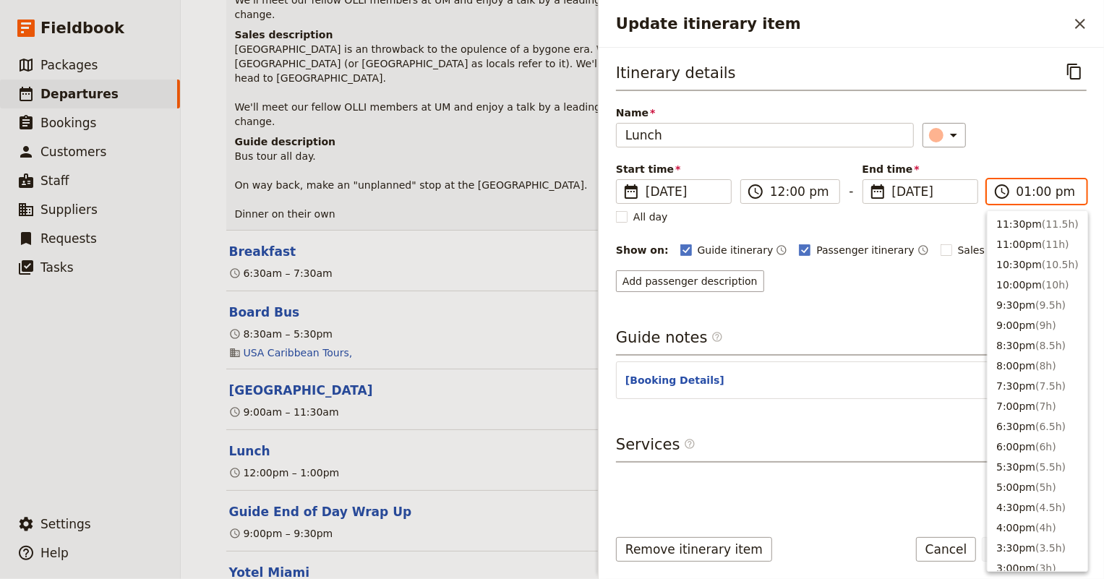
click at [1039, 188] on input "01:00 pm" at bounding box center [1046, 191] width 61 height 17
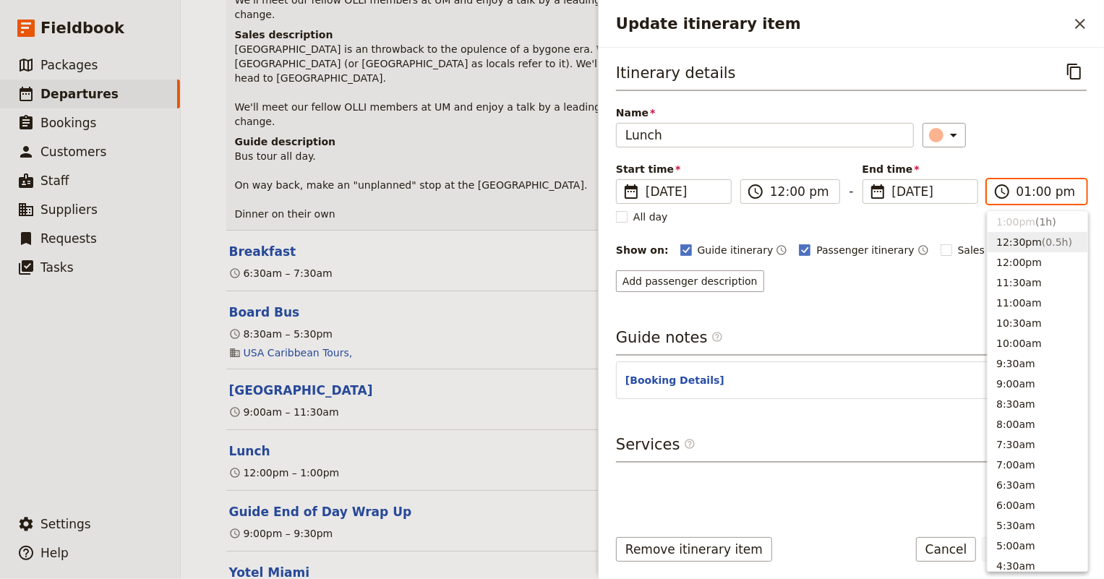
scroll to position [361, 0]
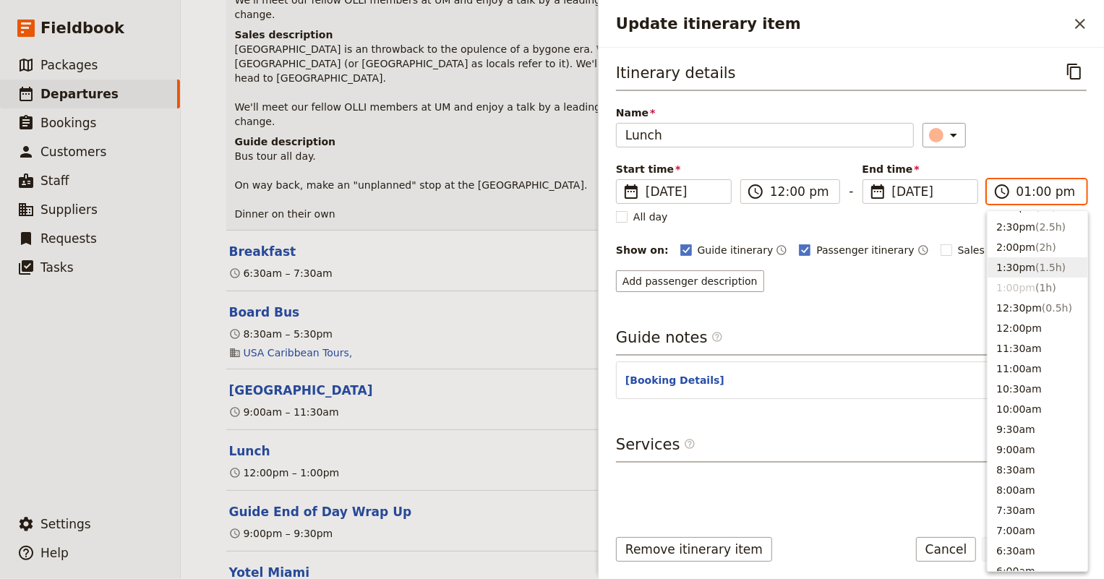
click at [1027, 258] on button "1:30pm ( 1.5h )" at bounding box center [1037, 267] width 100 height 20
type input "01:30 pm"
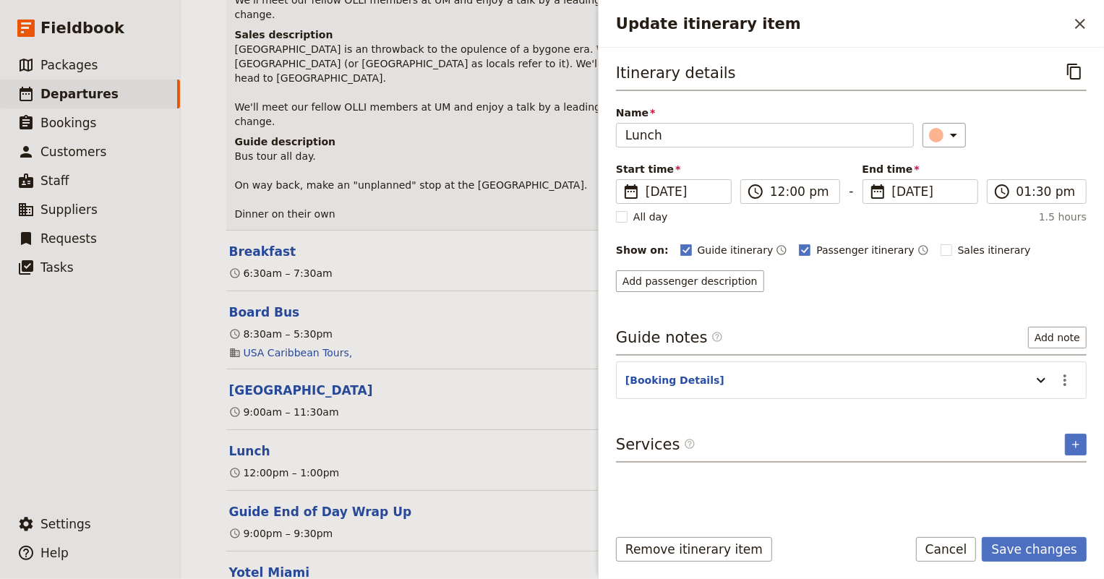
click at [921, 273] on div "Add passenger description" at bounding box center [851, 281] width 470 height 22
click at [690, 273] on button "Add passenger description" at bounding box center [690, 281] width 148 height 22
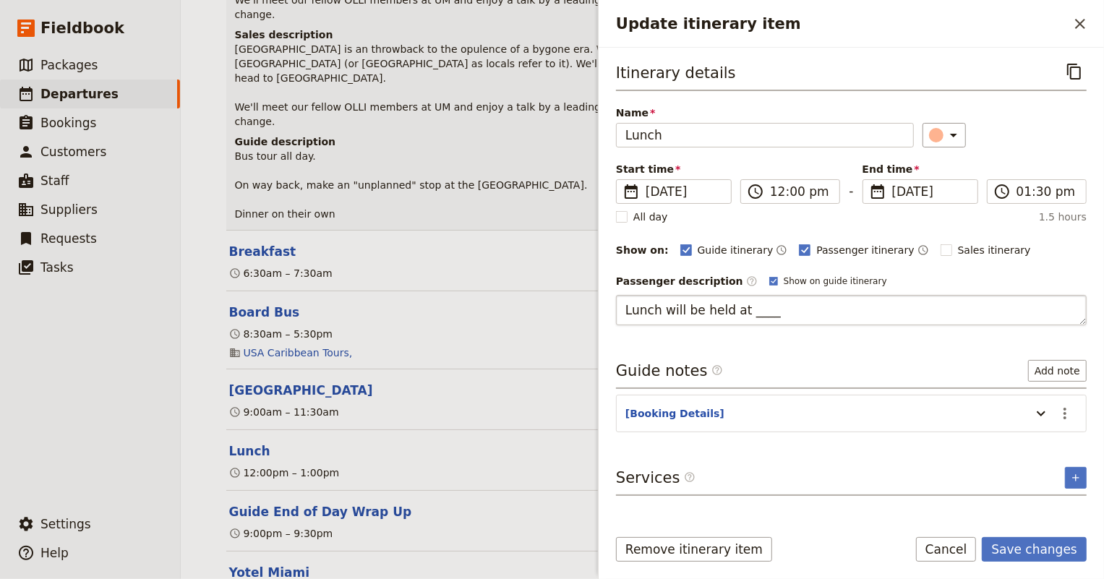
type textarea "Lunch will be held at _____"
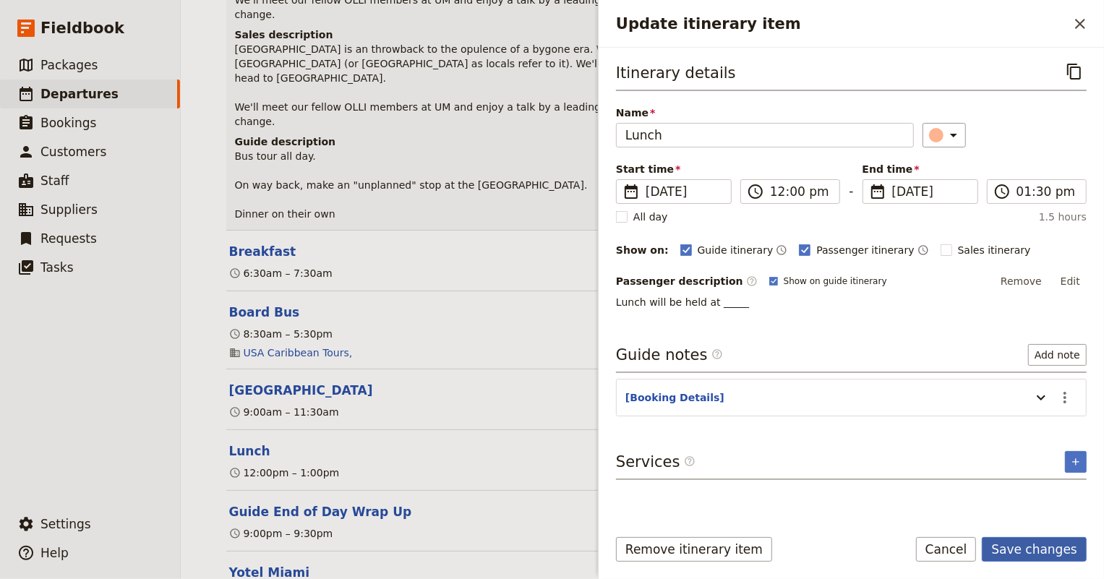
click at [1035, 556] on button "Save changes" at bounding box center [1033, 549] width 105 height 25
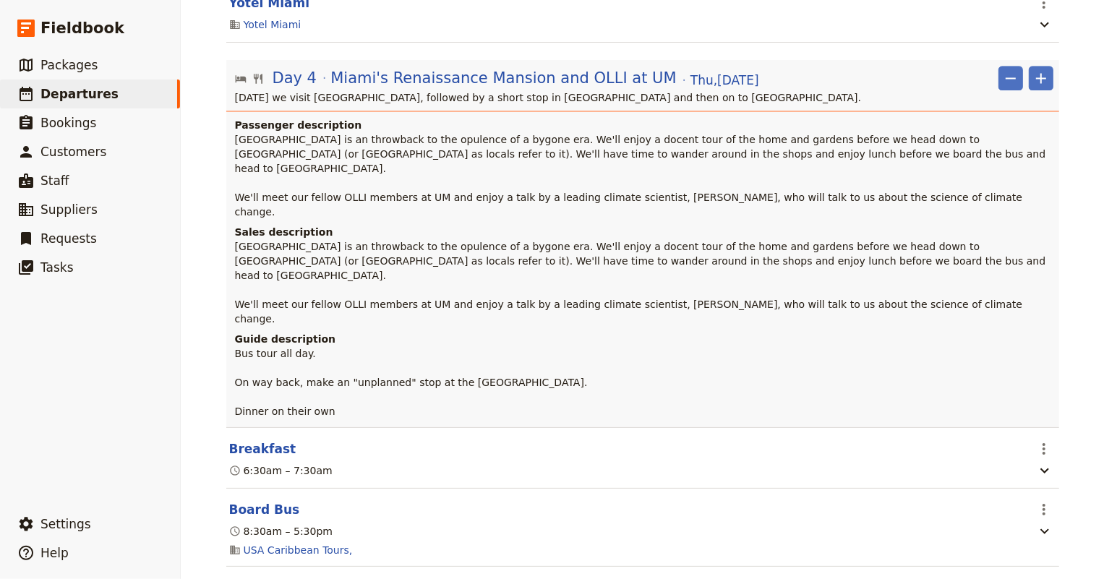
scroll to position [2233, 0]
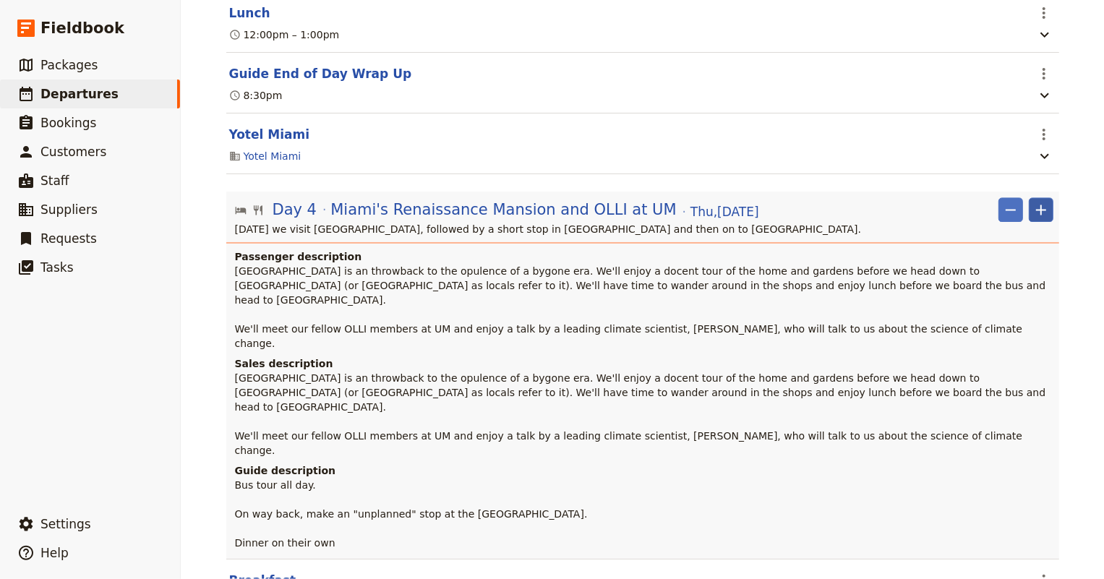
click at [1036, 205] on icon "Add" at bounding box center [1041, 210] width 10 height 10
click at [1019, 173] on span "Add itinerary item" at bounding box center [993, 175] width 92 height 14
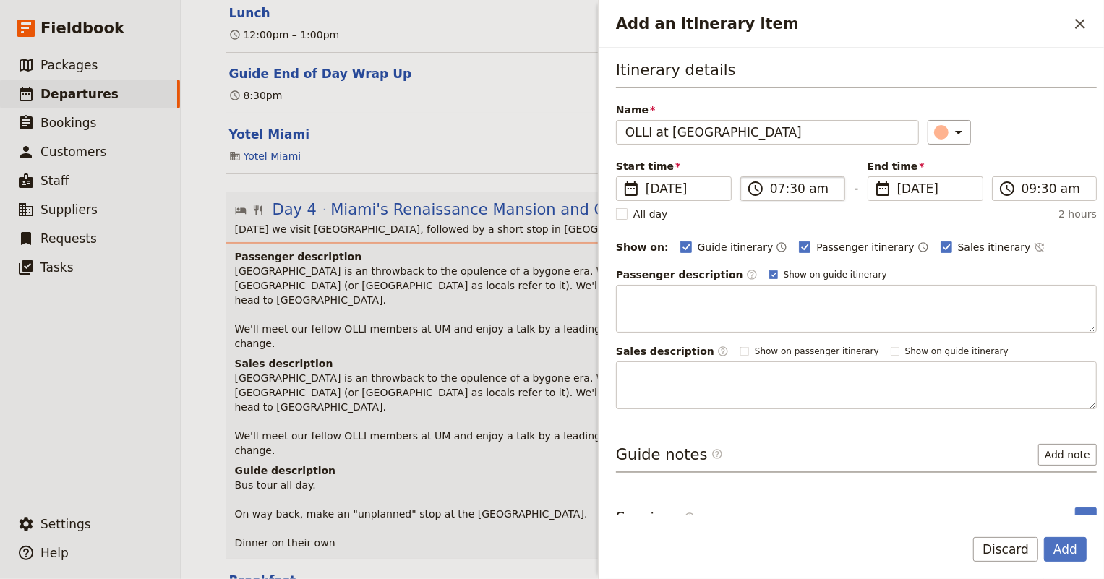
type input "OLLI at [GEOGRAPHIC_DATA]"
click at [780, 189] on input "07:30 am" at bounding box center [803, 188] width 66 height 17
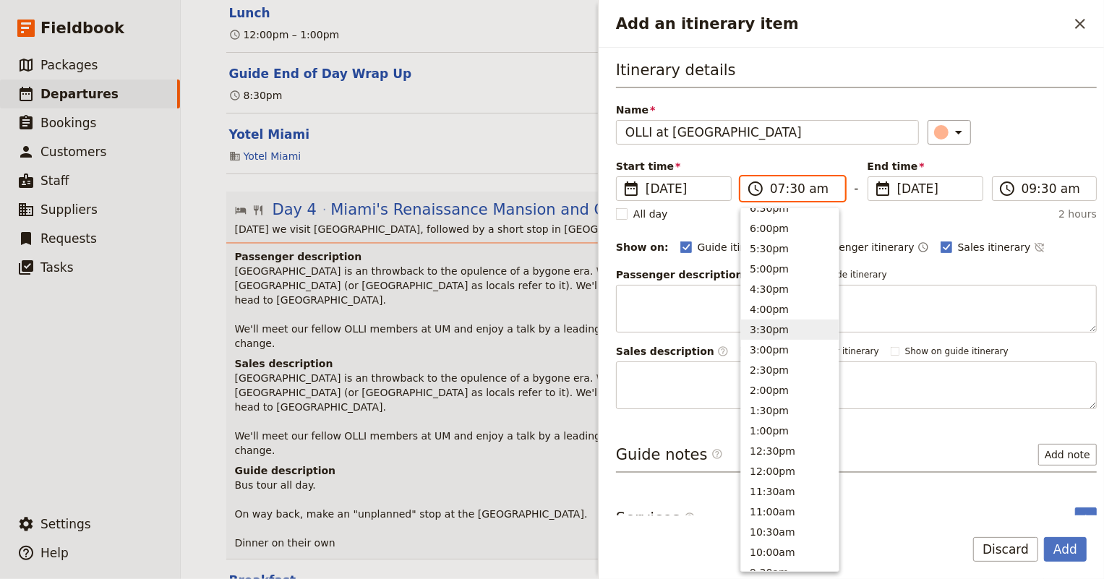
scroll to position [281, 0]
click at [775, 327] on button "2:00pm" at bounding box center [790, 324] width 98 height 20
type input "02:00 pm"
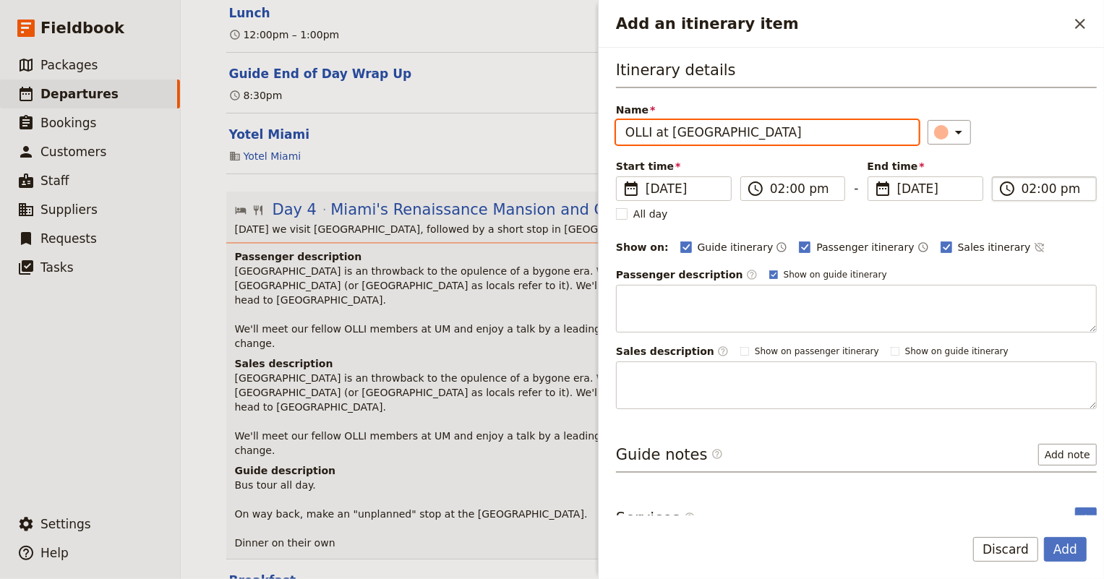
click at [1026, 192] on input "02:00 pm" at bounding box center [1054, 188] width 66 height 17
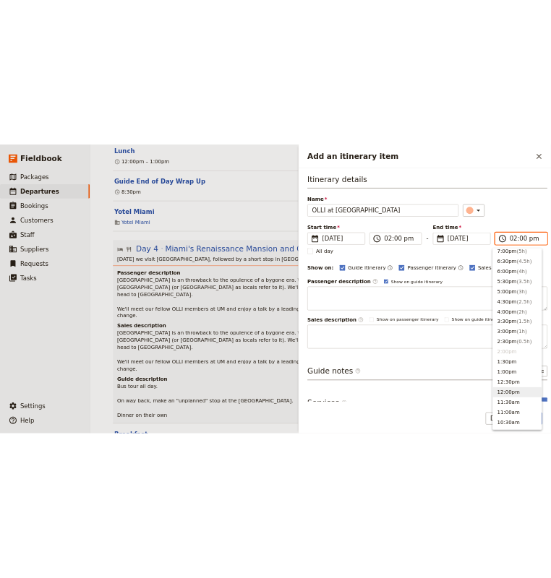
scroll to position [124, 0]
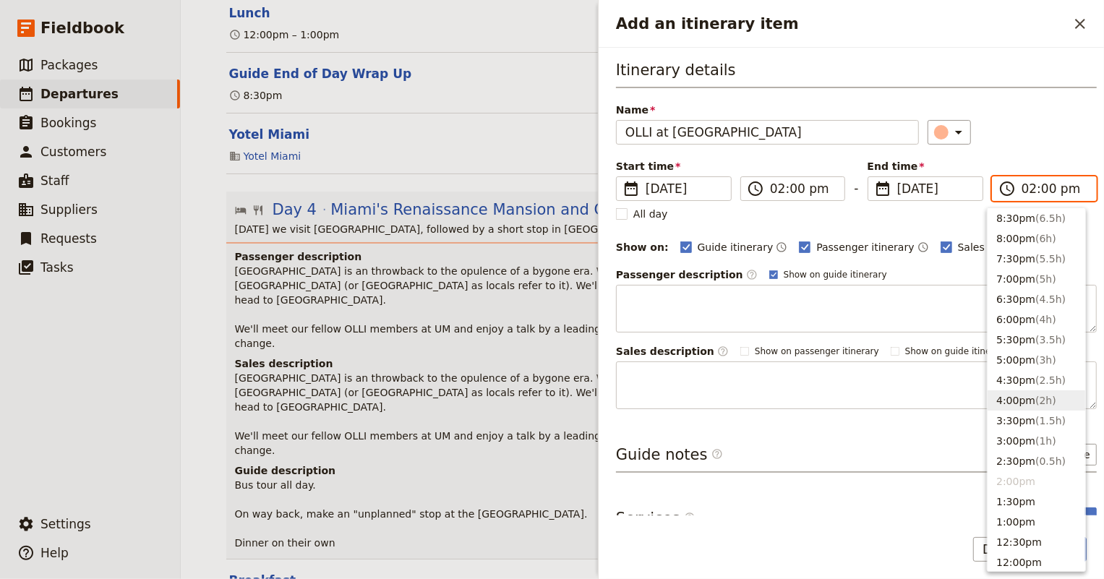
click at [1020, 395] on button "4:00pm ( 2h )" at bounding box center [1036, 400] width 98 height 20
type input "04:00 pm"
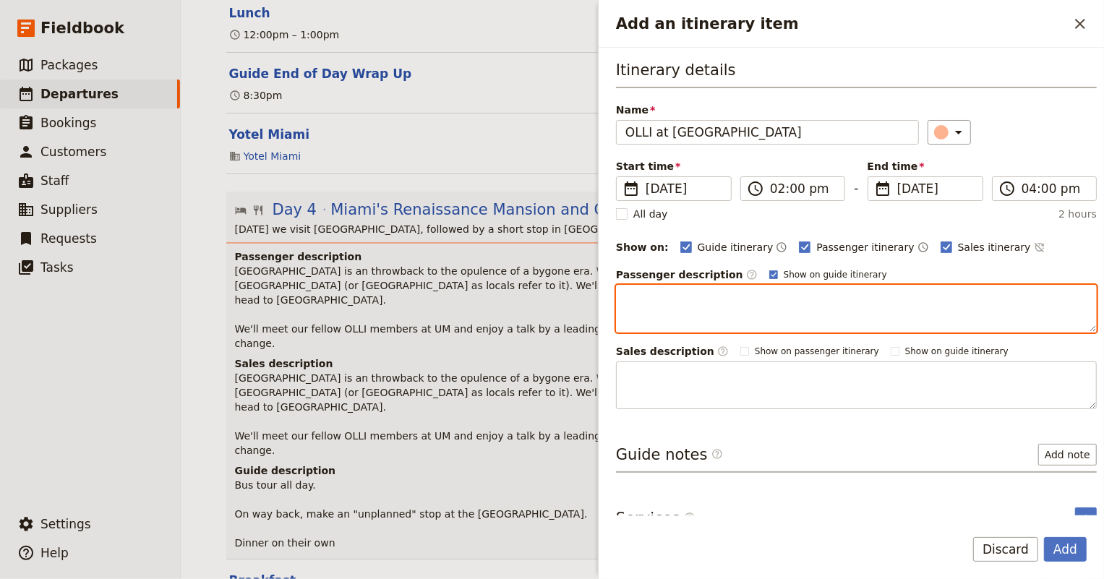
click at [784, 296] on textarea "Add an itinerary item" at bounding box center [856, 309] width 481 height 48
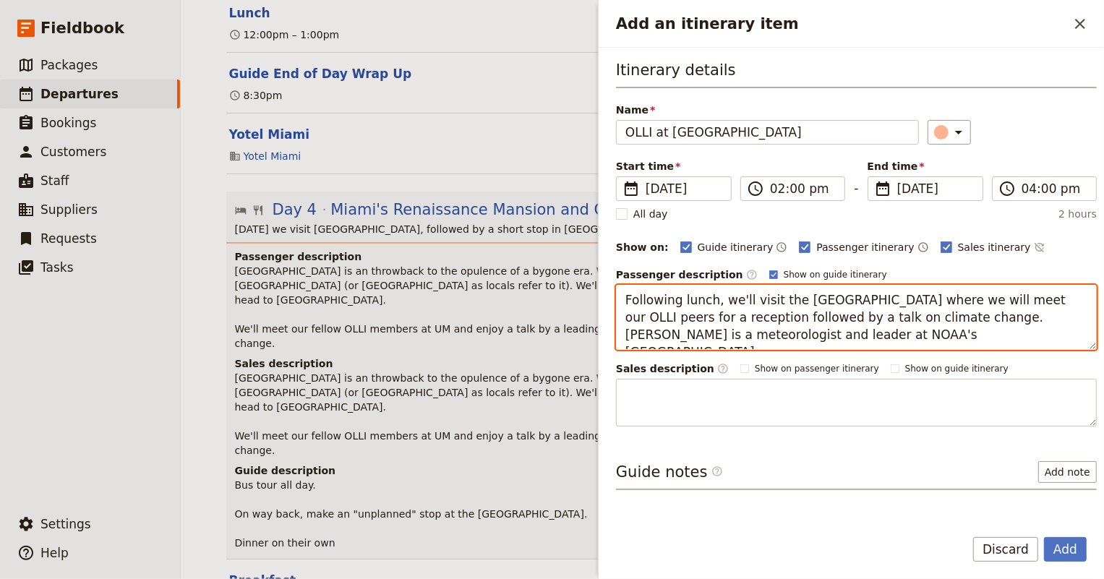
click at [857, 339] on textarea "Following lunch, we'll visit the [GEOGRAPHIC_DATA] where we will meet our OLLI …" at bounding box center [856, 317] width 481 height 65
click at [844, 335] on textarea "Following lunch, we'll visit the [GEOGRAPHIC_DATA] where we will meet our OLLI …" at bounding box center [856, 317] width 481 height 65
click at [943, 331] on textarea "Following lunch, we'll visit the [GEOGRAPHIC_DATA] where we will meet our OLLI …" at bounding box center [856, 317] width 481 height 65
click at [1053, 317] on textarea "Following lunch, we'll visit the [GEOGRAPHIC_DATA] where we will meet our OLLI …" at bounding box center [856, 317] width 481 height 65
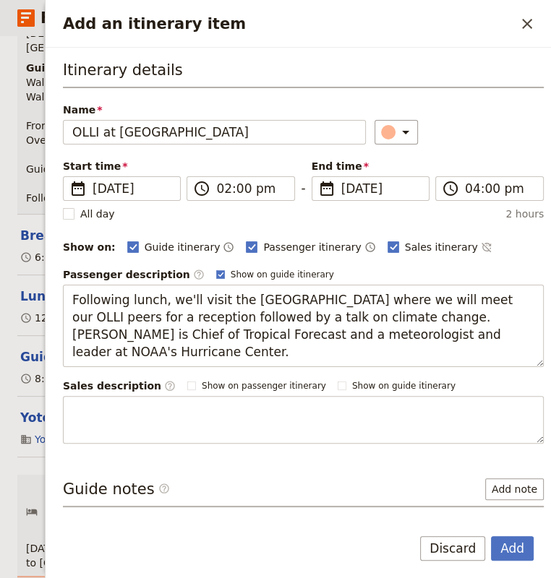
scroll to position [2430, 0]
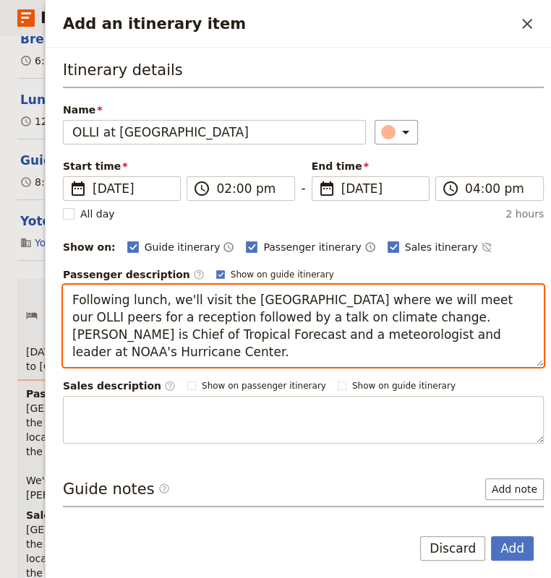
click at [104, 338] on textarea "Following lunch, we'll visit the [GEOGRAPHIC_DATA] where we will meet our OLLI …" at bounding box center [303, 326] width 481 height 82
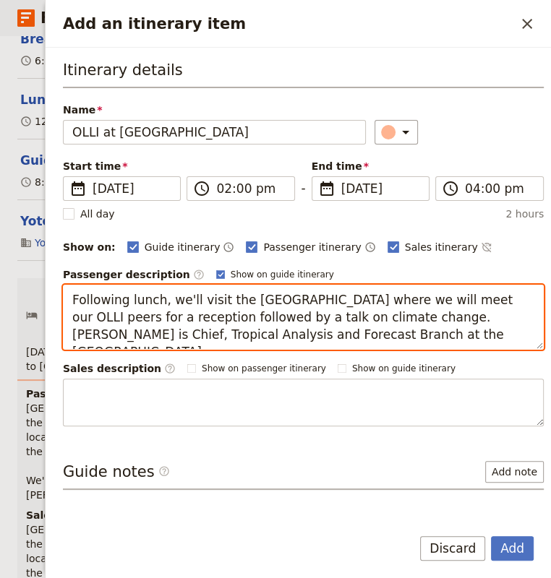
click at [182, 315] on textarea "Following lunch, we'll visit the [GEOGRAPHIC_DATA] where we will meet our OLLI …" at bounding box center [303, 317] width 481 height 65
click at [252, 323] on textarea "Following lunch, we'll visit the [GEOGRAPHIC_DATA] where we will meet our OLLI …" at bounding box center [303, 317] width 481 height 65
click at [232, 312] on textarea "Following lunch, we'll visit the [GEOGRAPHIC_DATA] where we will meet our OLLI …" at bounding box center [303, 317] width 481 height 65
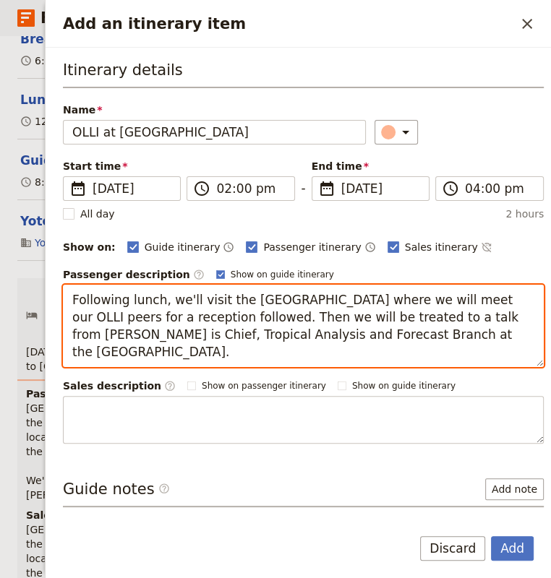
click at [131, 332] on textarea "Following lunch, we'll visit the [GEOGRAPHIC_DATA] where we will meet our OLLI …" at bounding box center [303, 326] width 481 height 82
click at [160, 345] on textarea "Following lunch, we'll visit the [GEOGRAPHIC_DATA] where we will meet our OLLI …" at bounding box center [303, 326] width 481 height 82
click at [493, 312] on textarea "Following lunch, we'll visit the [GEOGRAPHIC_DATA] where we will meet our OLLI …" at bounding box center [303, 326] width 481 height 82
click at [190, 351] on textarea "Following lunch, we'll visit the [GEOGRAPHIC_DATA] where we will meet our OLLI …" at bounding box center [303, 326] width 481 height 82
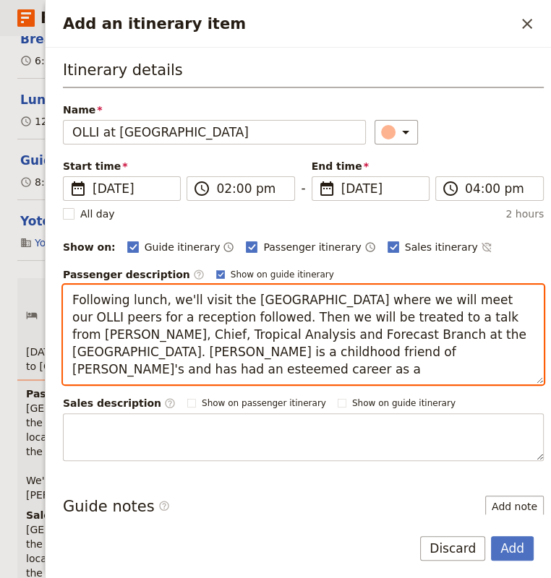
click at [165, 377] on textarea "Following lunch, we'll visit the [GEOGRAPHIC_DATA] where we will meet our OLLI …" at bounding box center [303, 335] width 481 height 100
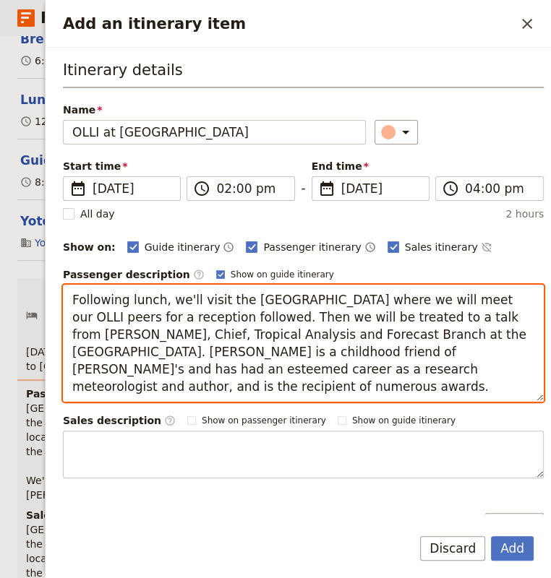
click at [294, 328] on textarea "Following lunch, we'll visit the [GEOGRAPHIC_DATA] where we will meet our OLLI …" at bounding box center [303, 343] width 481 height 117
click at [352, 349] on textarea "Following lunch, we'll visit the [GEOGRAPHIC_DATA] where we will meet our OLLI …" at bounding box center [303, 343] width 481 height 117
type textarea "Following lunch, we'll visit the [GEOGRAPHIC_DATA] where we will meet our OLLI …"
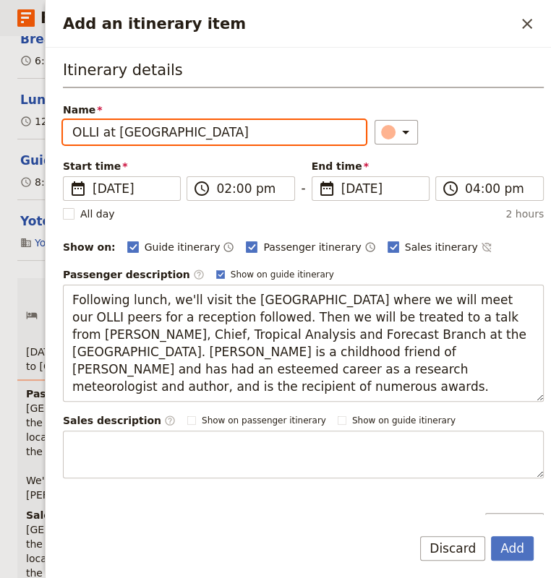
click at [182, 130] on input "OLLI at [GEOGRAPHIC_DATA]" at bounding box center [214, 132] width 303 height 25
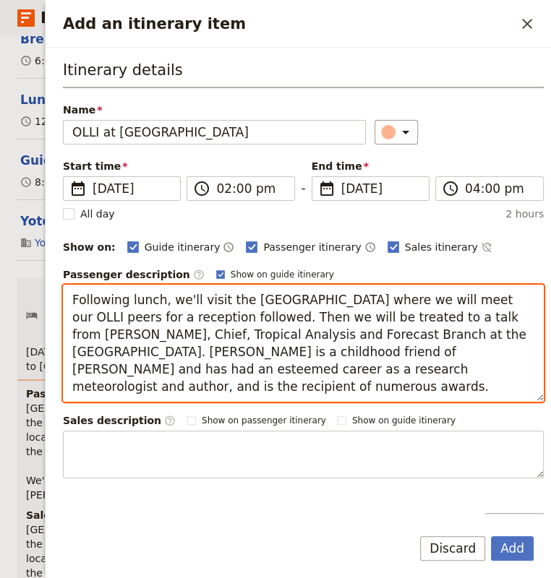
click at [171, 386] on textarea "Following lunch, we'll visit the [GEOGRAPHIC_DATA] where we will meet our OLLI …" at bounding box center [303, 343] width 481 height 117
click at [71, 302] on textarea "Following lunch, we'll visit the [GEOGRAPHIC_DATA] where we will meet our OLLI …" at bounding box center [303, 343] width 481 height 117
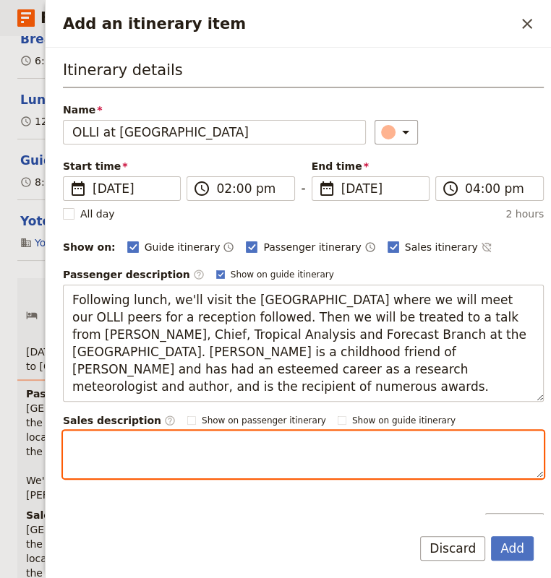
click at [106, 449] on textarea "Add an itinerary item" at bounding box center [303, 455] width 481 height 48
paste textarea "Following lunch, we'll visit the [GEOGRAPHIC_DATA] where we will meet our OLLI …"
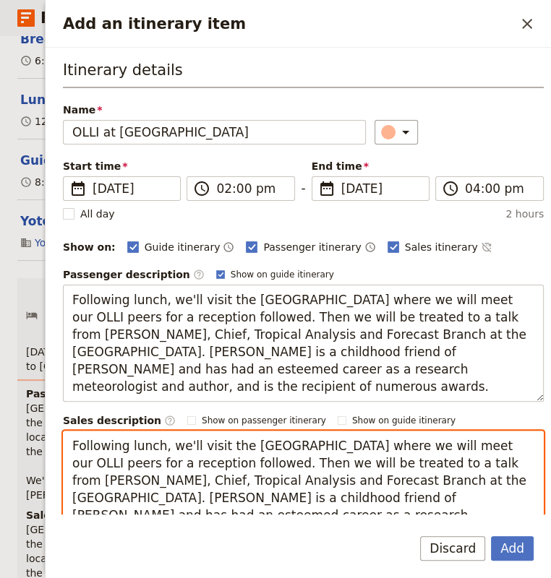
scroll to position [25, 0]
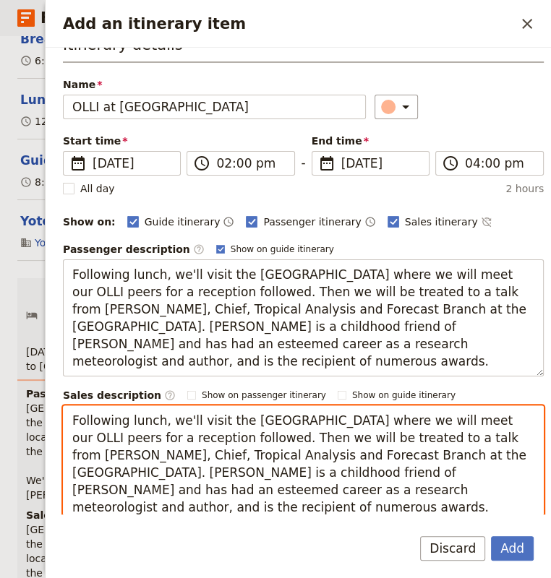
click at [171, 470] on textarea "Following lunch, we'll visit the [GEOGRAPHIC_DATA] where we will meet our OLLI …" at bounding box center [303, 463] width 481 height 117
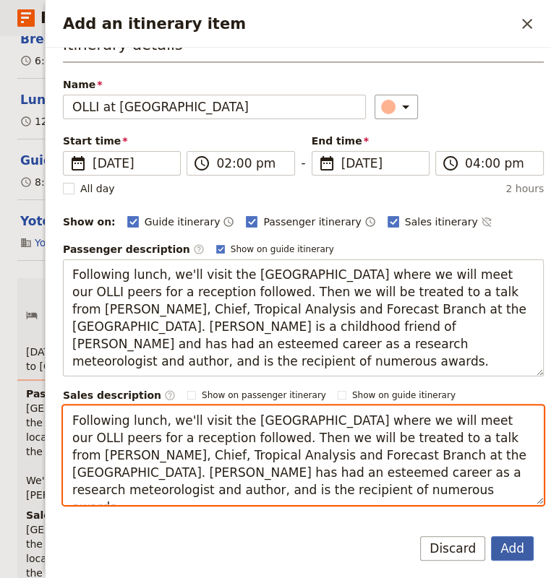
type textarea "Following lunch, we'll visit the [GEOGRAPHIC_DATA] where we will meet our OLLI …"
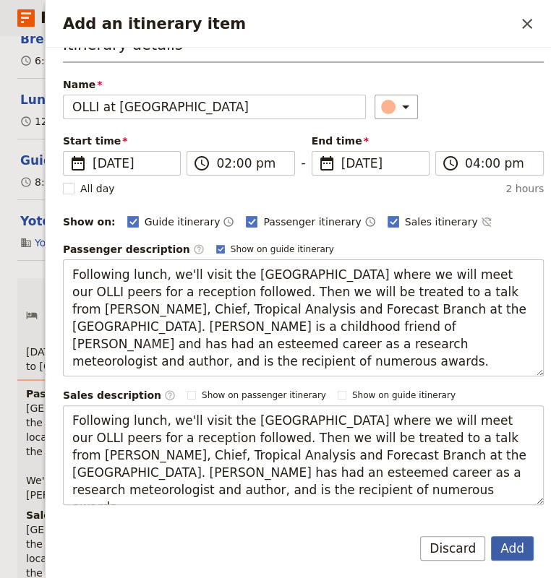
click at [520, 549] on button "Add" at bounding box center [512, 548] width 43 height 25
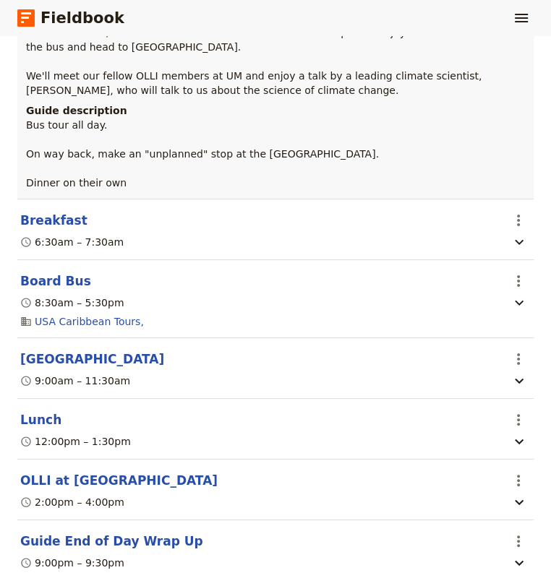
scroll to position [3021, 0]
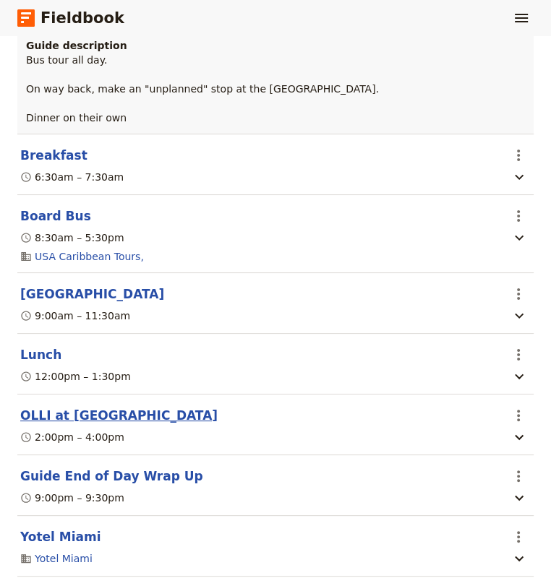
click at [108, 407] on button "OLLI at [GEOGRAPHIC_DATA]" at bounding box center [118, 415] width 197 height 17
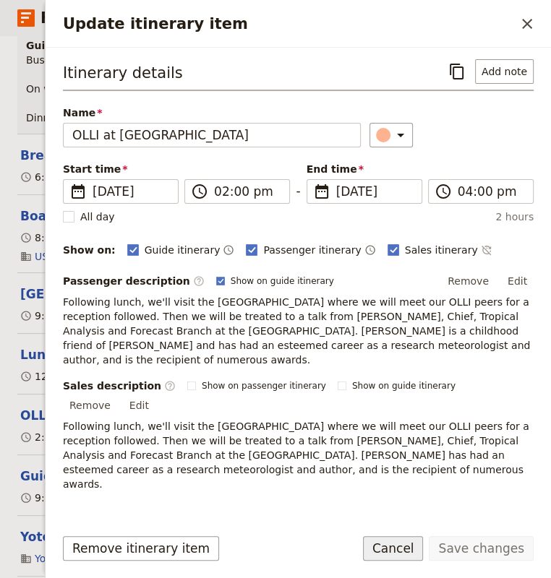
click at [418, 552] on button "Cancel" at bounding box center [393, 548] width 61 height 25
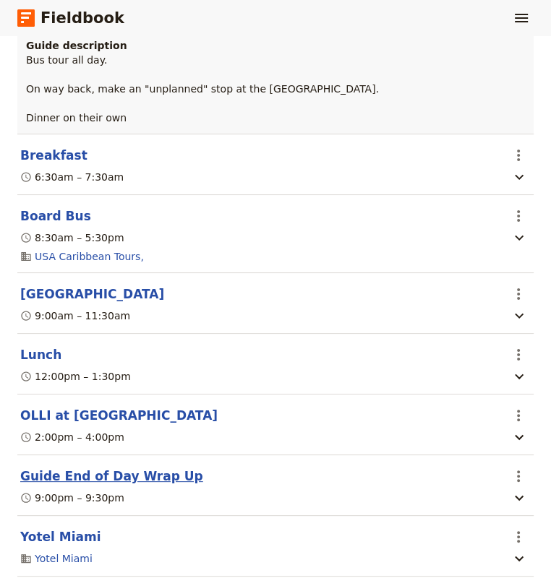
click at [86, 468] on button "Guide End of Day Wrap Up" at bounding box center [111, 476] width 183 height 17
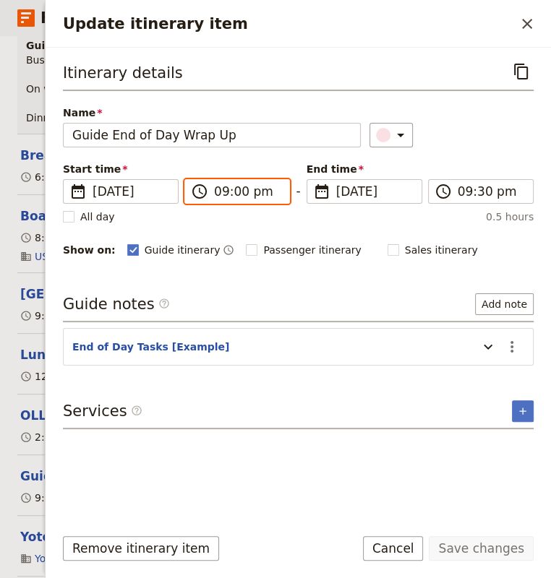
click at [229, 194] on input "09:00 pm" at bounding box center [247, 191] width 66 height 17
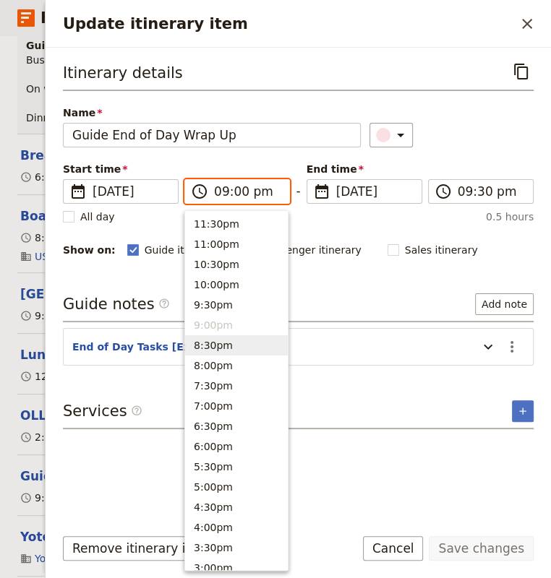
click at [218, 343] on button "8:30pm" at bounding box center [236, 345] width 103 height 20
type input "08:30 pm"
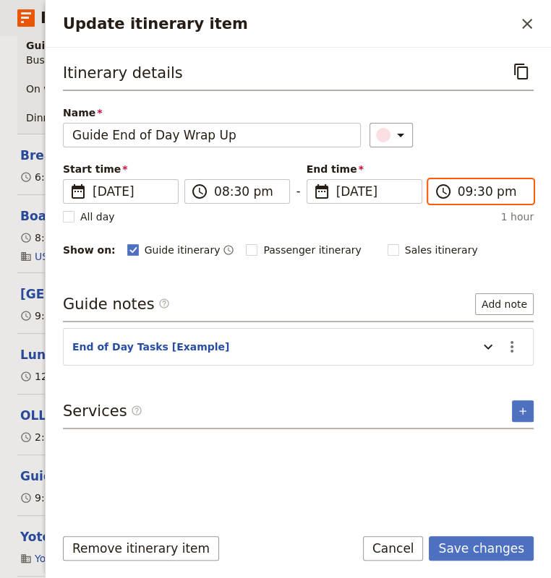
click at [463, 192] on input "09:30 pm" at bounding box center [490, 191] width 66 height 17
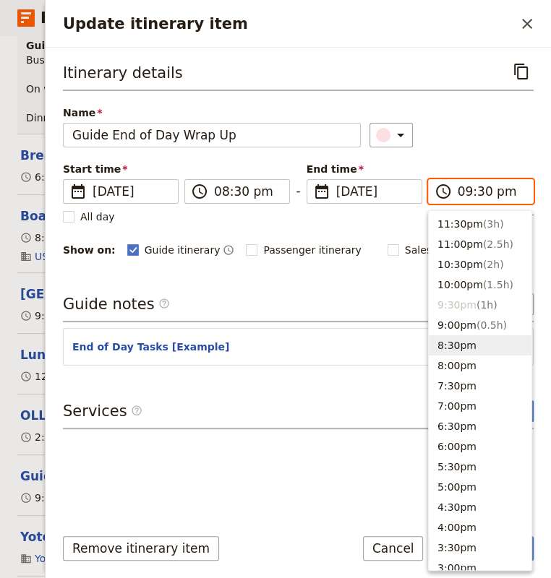
click at [453, 349] on button "8:30pm" at bounding box center [480, 345] width 103 height 20
type input "08:30 pm"
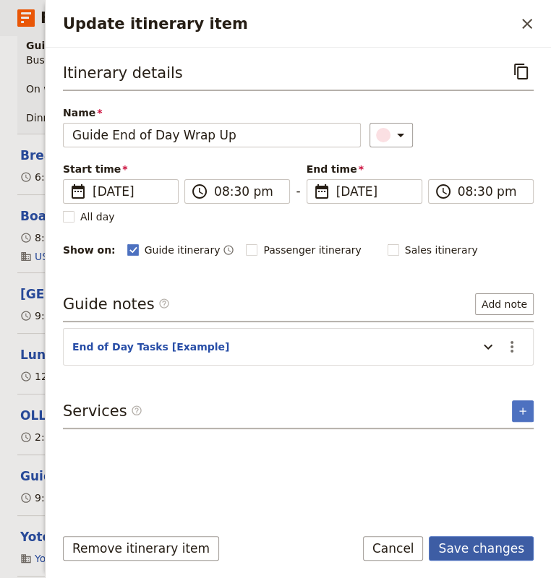
click at [468, 547] on button "Save changes" at bounding box center [481, 548] width 105 height 25
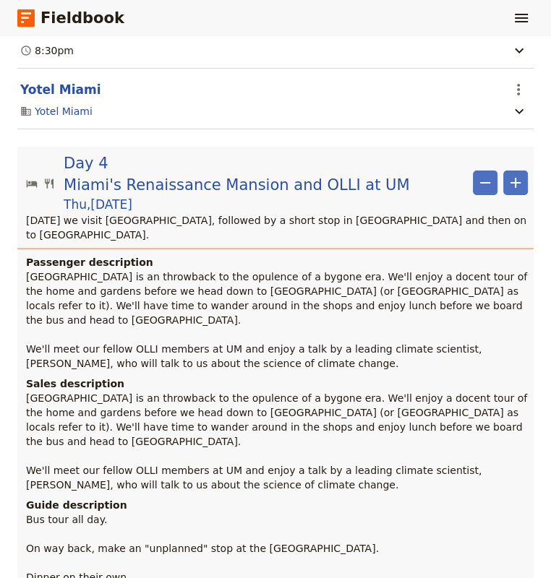
scroll to position [2496, 0]
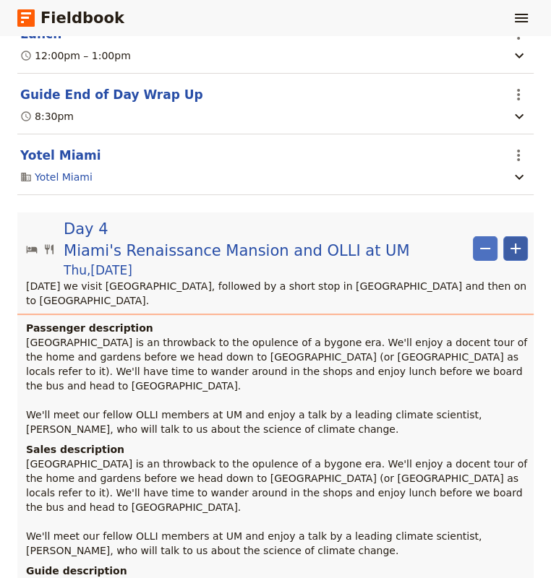
click at [510, 244] on icon "Add" at bounding box center [515, 249] width 10 height 10
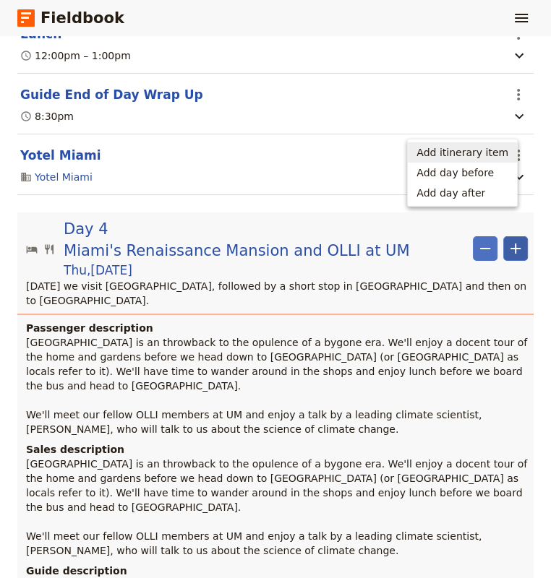
click at [476, 155] on span "Add itinerary item" at bounding box center [462, 152] width 92 height 14
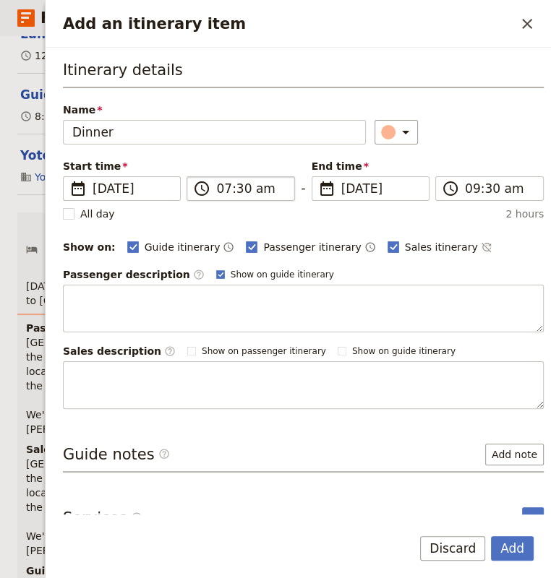
type input "Dinner"
click at [227, 188] on input "07:30 am" at bounding box center [250, 188] width 69 height 17
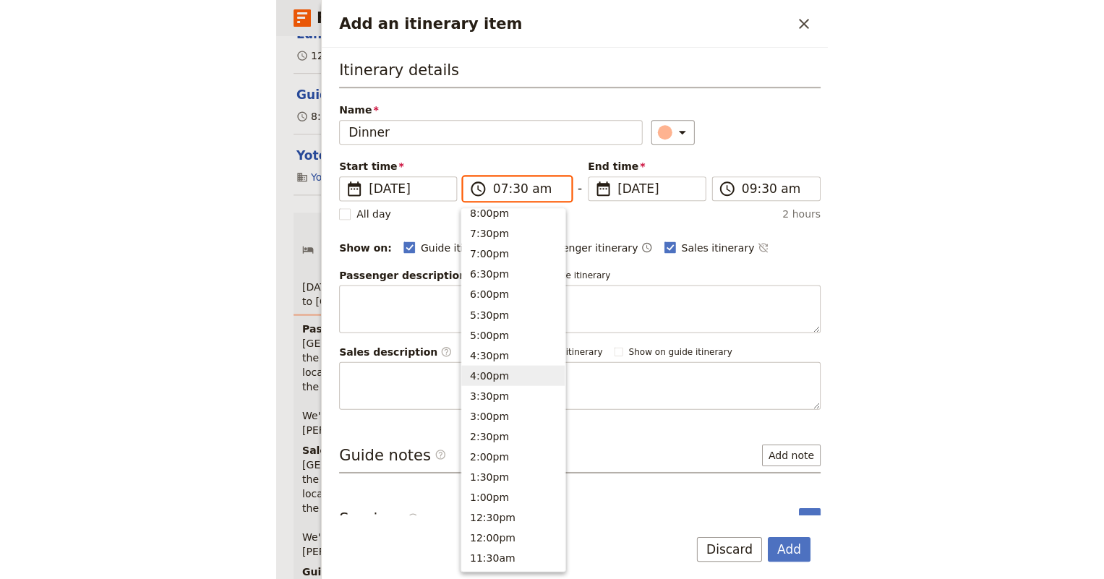
scroll to position [84, 0]
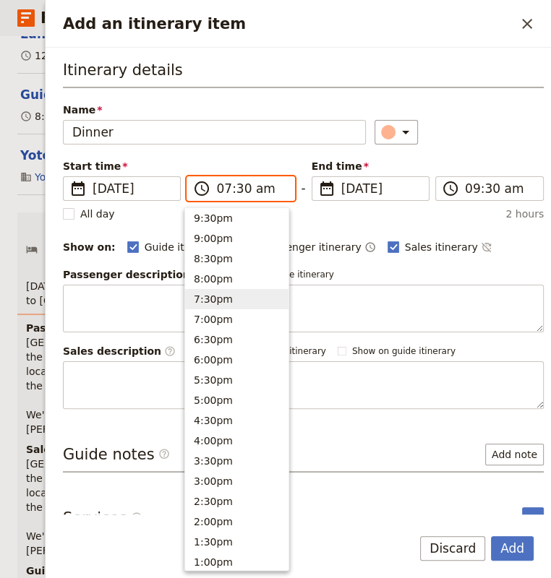
click at [231, 291] on button "7:30pm" at bounding box center [236, 299] width 103 height 20
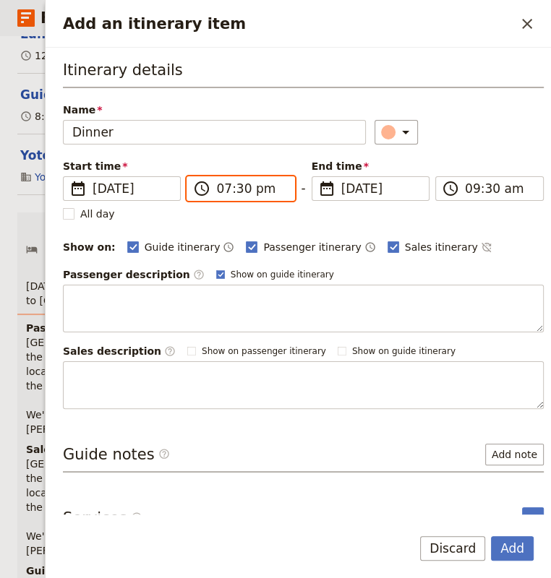
click at [233, 192] on input "07:30 pm" at bounding box center [250, 188] width 69 height 17
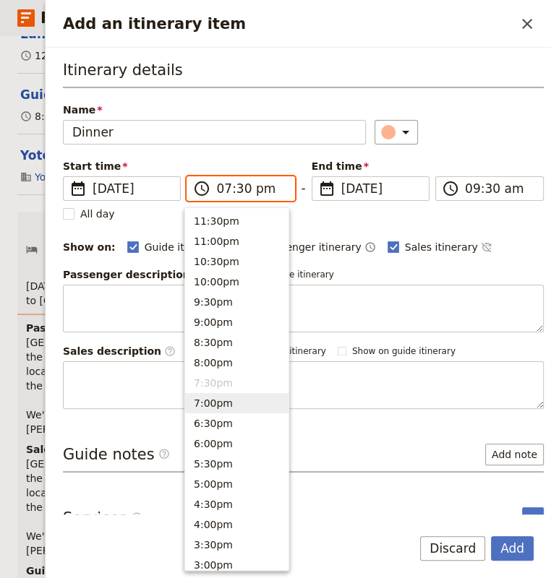
click at [215, 403] on button "7:00pm" at bounding box center [236, 403] width 103 height 20
type input "07:00 pm"
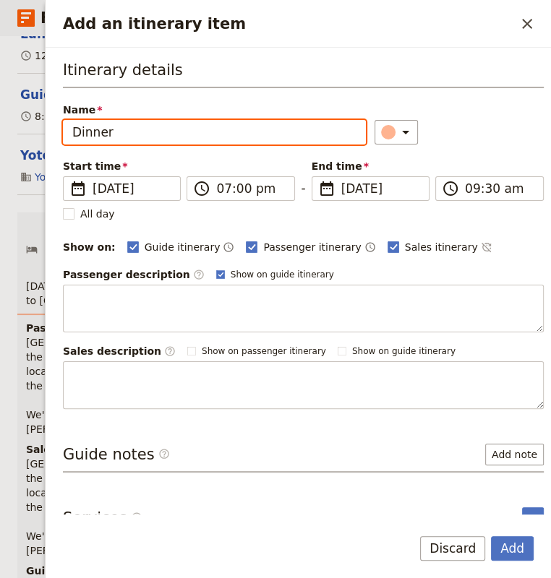
type input "07:00 pm"
click at [456, 216] on div "All day" at bounding box center [303, 214] width 481 height 14
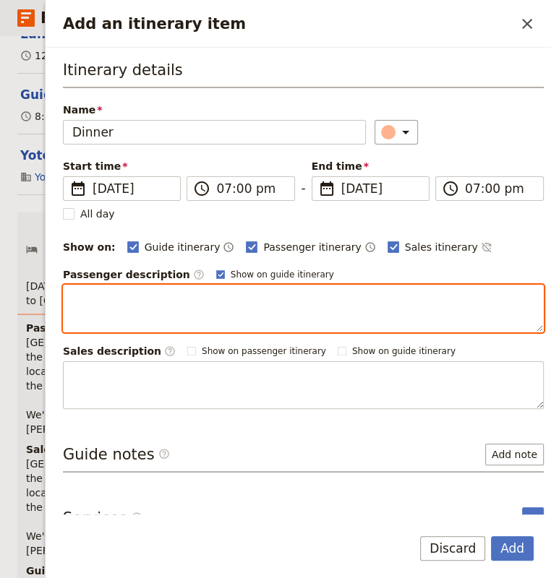
click at [177, 292] on textarea "Add an itinerary item" at bounding box center [303, 309] width 481 height 48
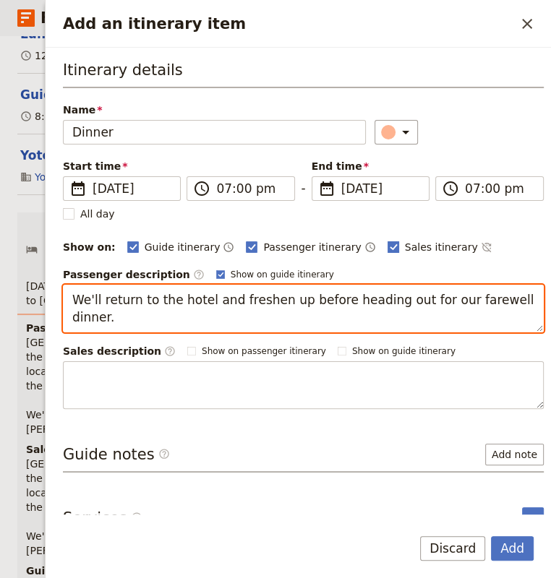
type textarea "We'll return to the hotel and freshen up before heading out for our farewell di…"
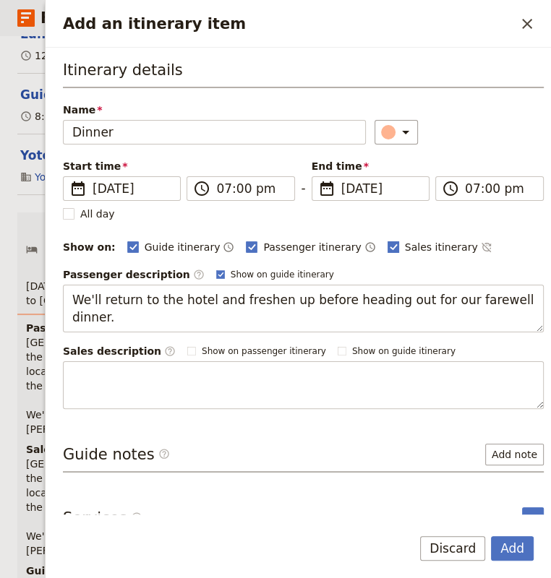
click at [387, 249] on label "Sales itinerary" at bounding box center [432, 247] width 90 height 14
click at [387, 240] on input "Sales itinerary" at bounding box center [387, 239] width 1 height 1
checkbox input "false"
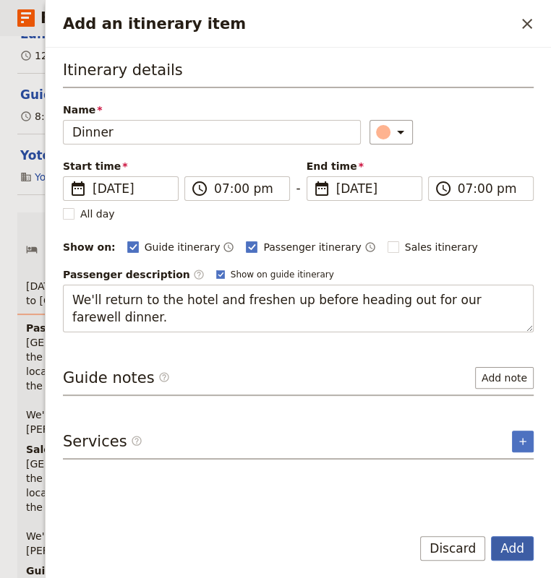
click at [517, 546] on button "Add" at bounding box center [512, 548] width 43 height 25
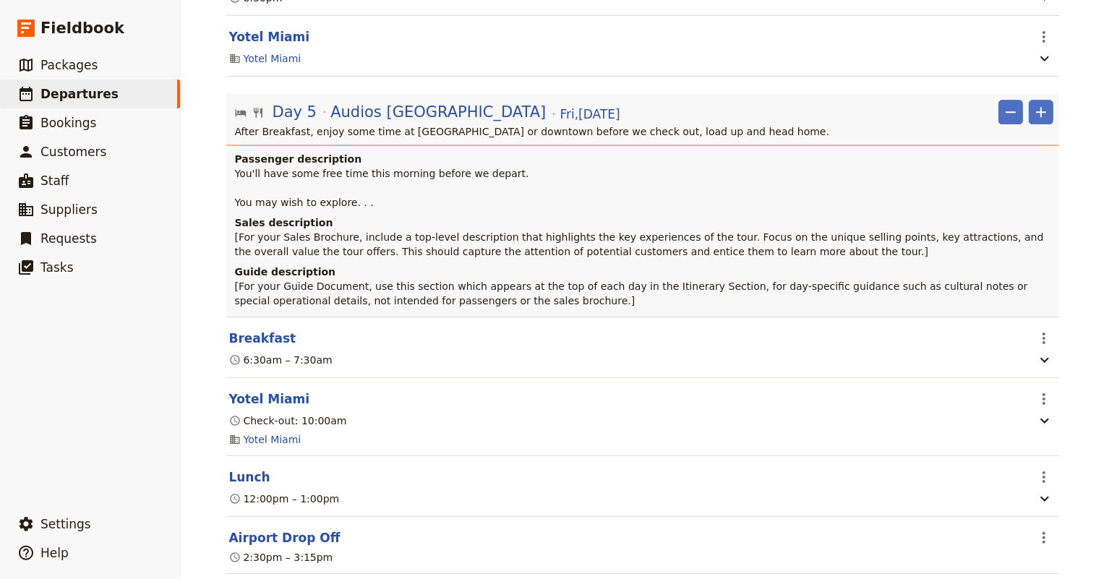
scroll to position [3285, 0]
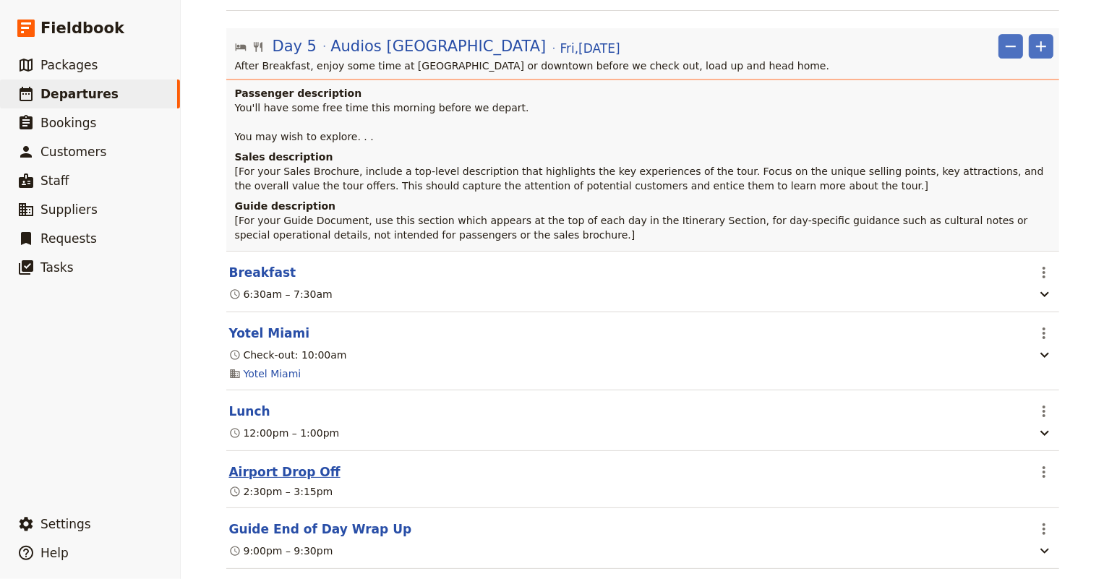
click at [283, 463] on button "Airport Drop Off" at bounding box center [284, 471] width 111 height 17
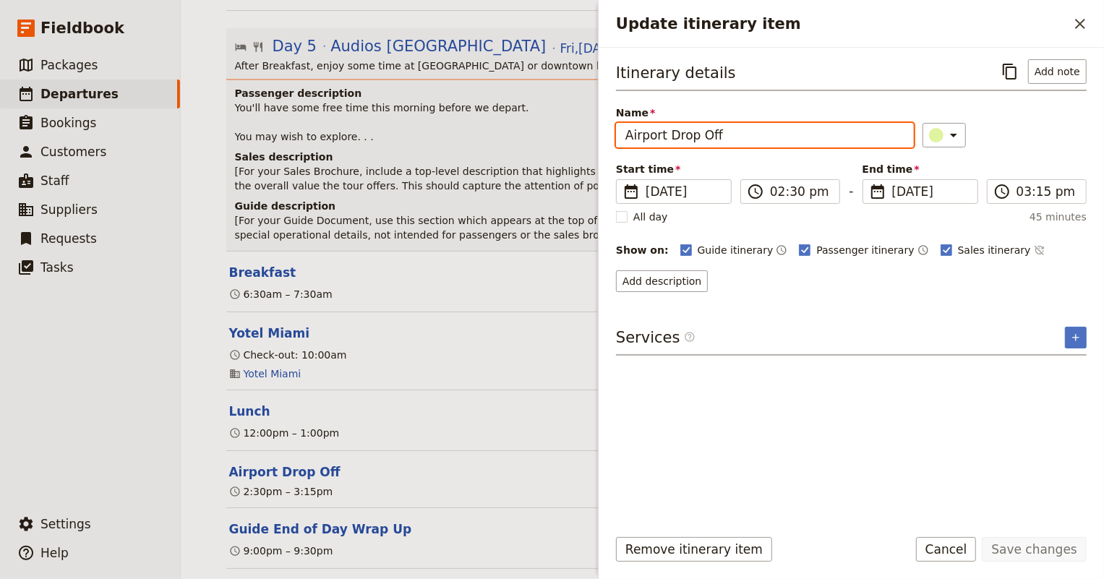
click at [670, 142] on input "Airport Drop Off" at bounding box center [765, 135] width 298 height 25
click at [667, 134] on input "Airport Drop Off" at bounding box center [765, 135] width 298 height 25
type input "R"
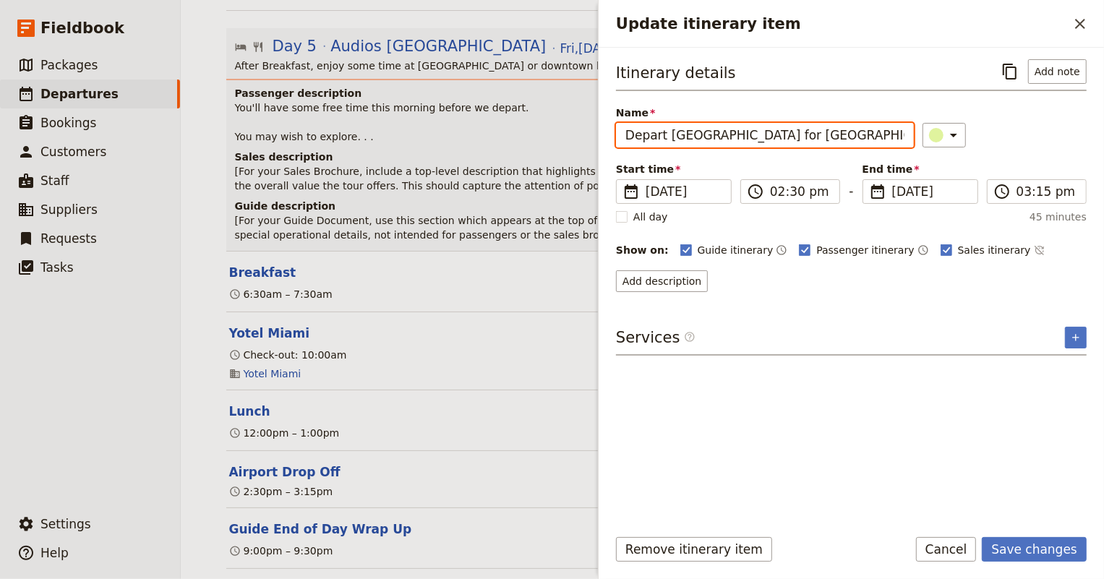
type input "Depart [GEOGRAPHIC_DATA] for [GEOGRAPHIC_DATA]"
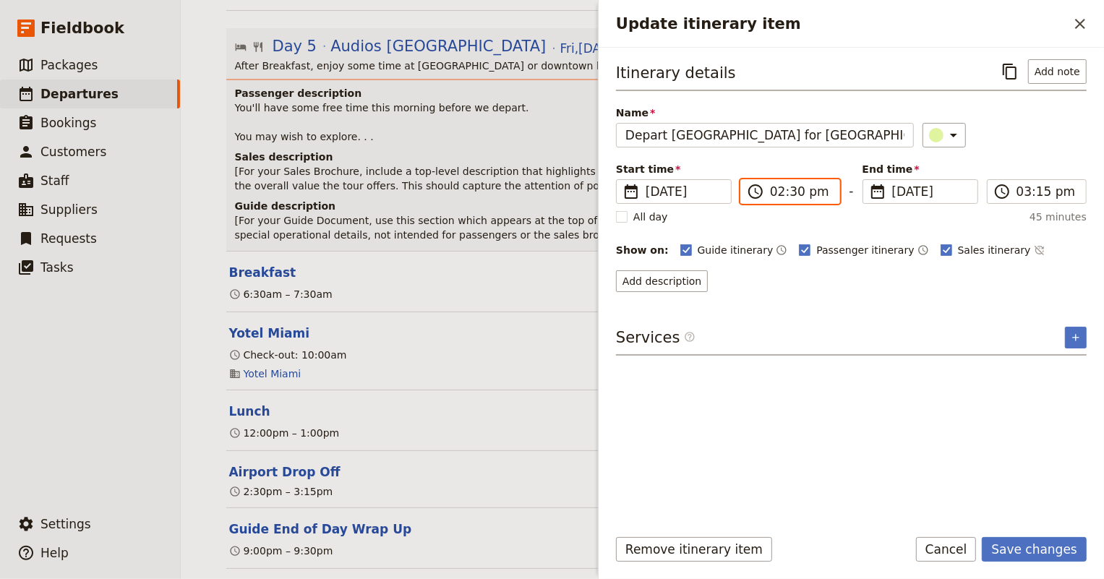
click at [775, 192] on input "02:30 pm" at bounding box center [800, 191] width 61 height 17
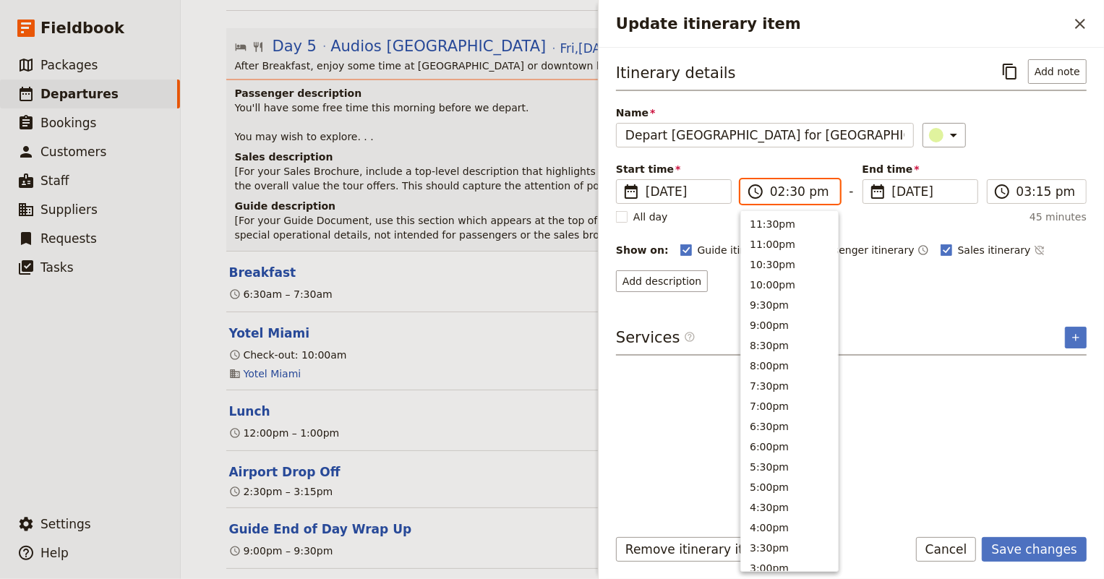
scroll to position [367, 0]
click at [770, 262] on button "1:30pm" at bounding box center [789, 262] width 97 height 20
type input "01:30 pm"
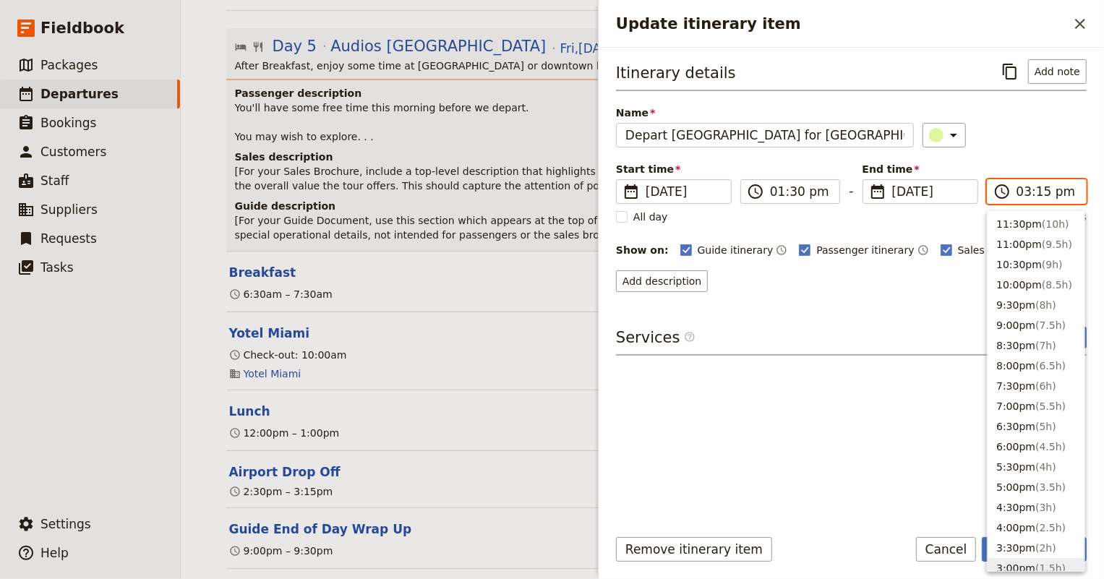
click at [1019, 194] on input "03:15 pm" at bounding box center [1046, 191] width 61 height 17
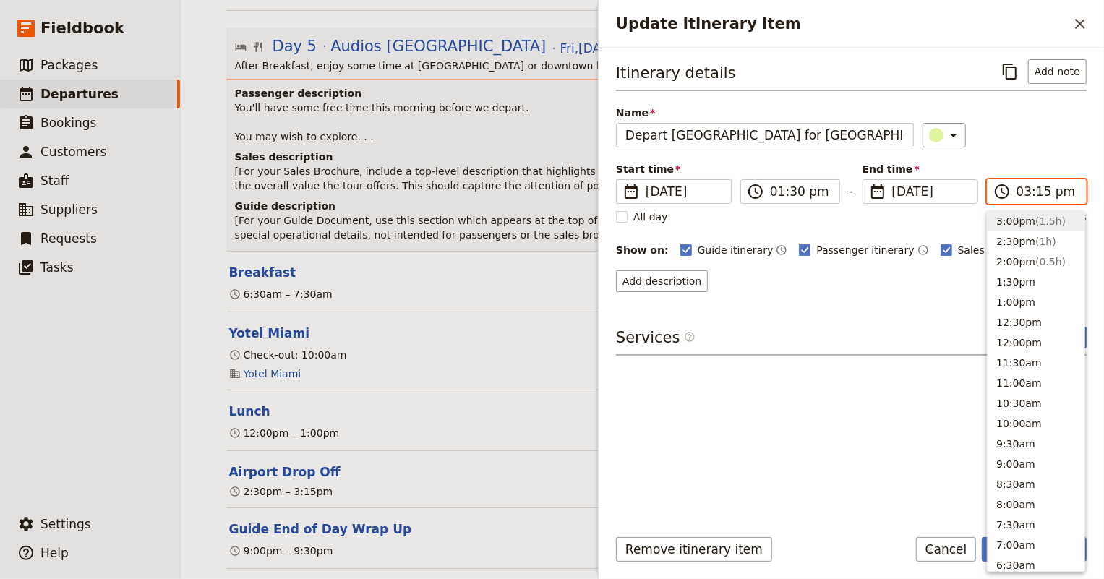
scroll to position [215, 0]
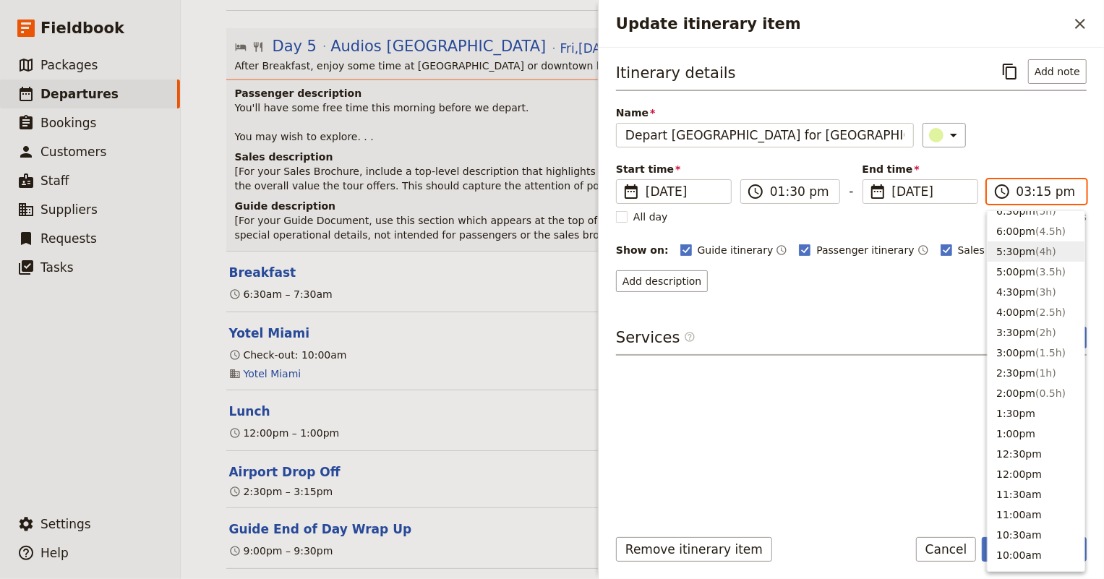
click at [1012, 247] on button "5:30pm ( 4h )" at bounding box center [1035, 251] width 97 height 20
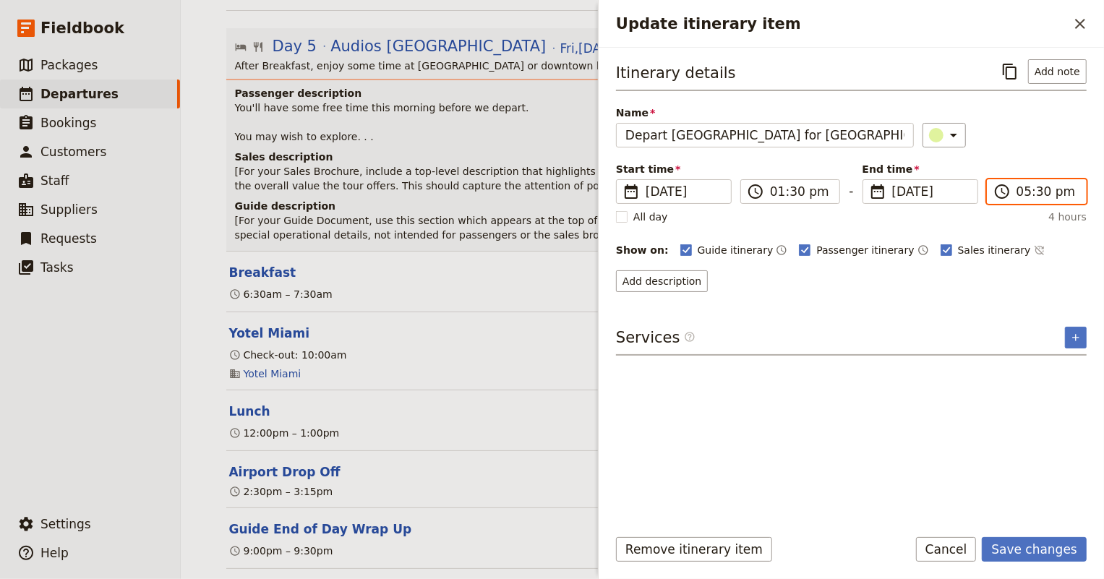
click at [1020, 192] on input "05:30 pm" at bounding box center [1046, 191] width 61 height 17
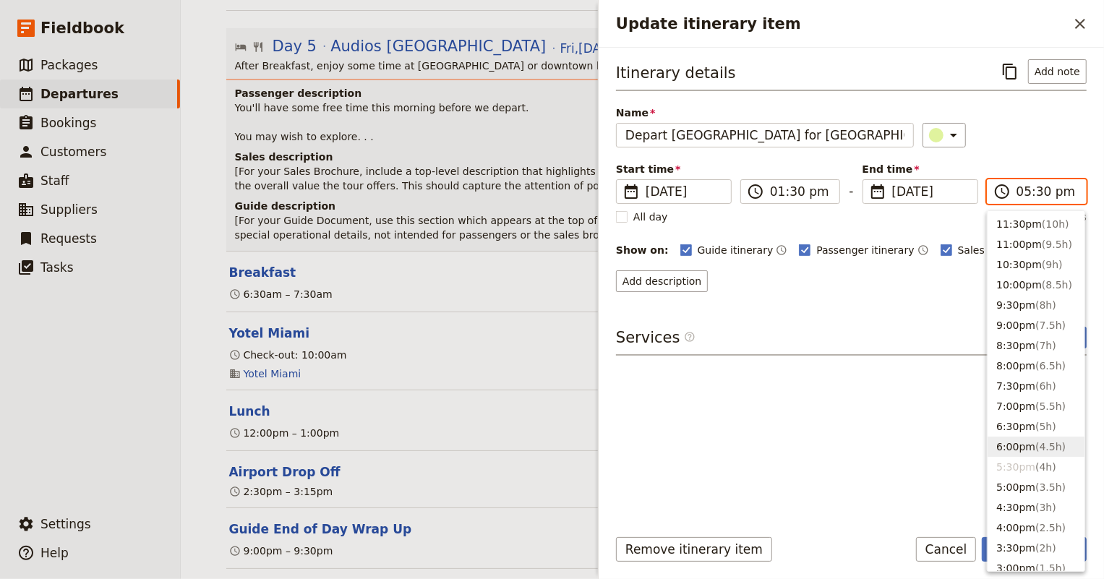
click at [1012, 448] on button "6:00pm ( 4.5h )" at bounding box center [1035, 447] width 97 height 20
type input "06:00 pm"
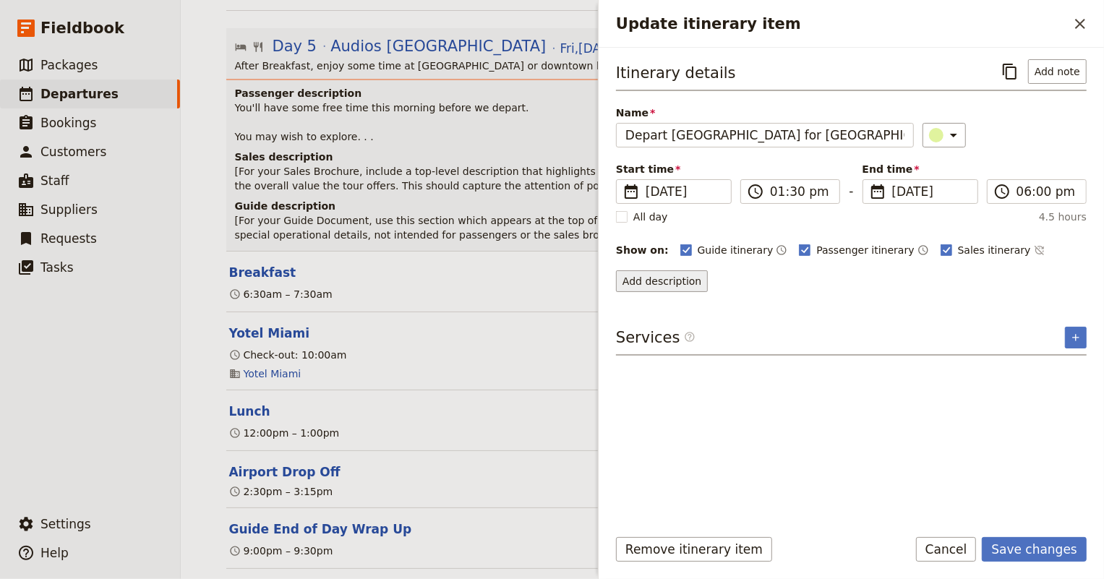
click at [666, 288] on button "Add description" at bounding box center [662, 281] width 92 height 22
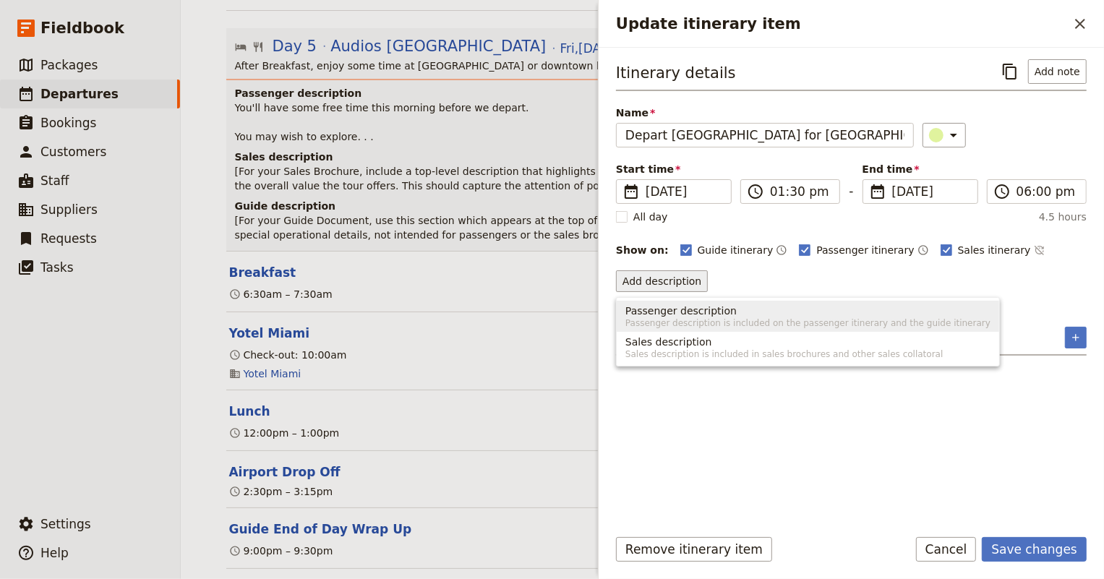
click at [664, 312] on span "Passenger description" at bounding box center [680, 311] width 111 height 14
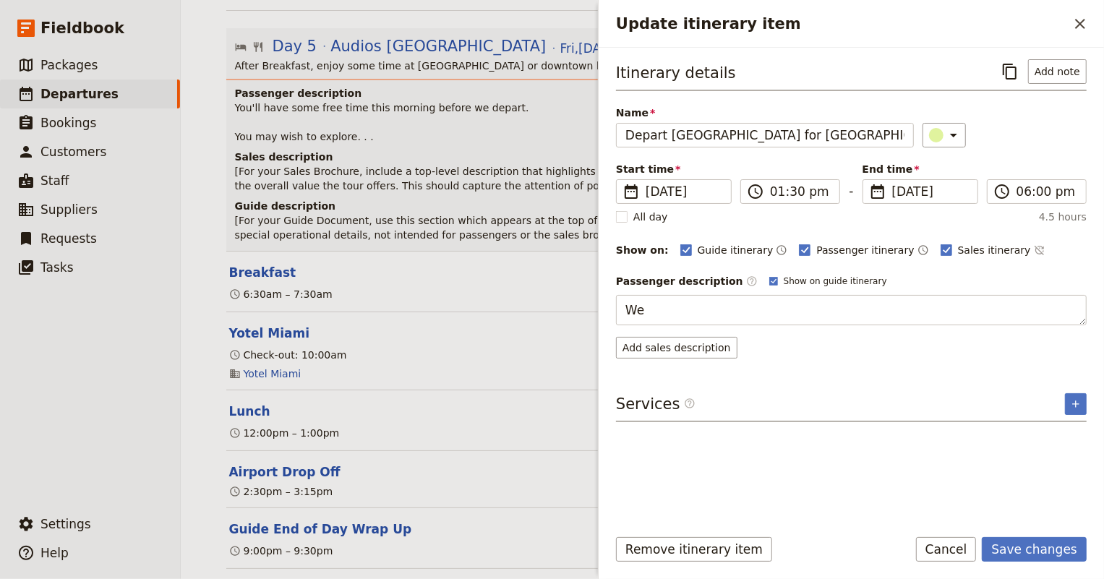
type textarea "W"
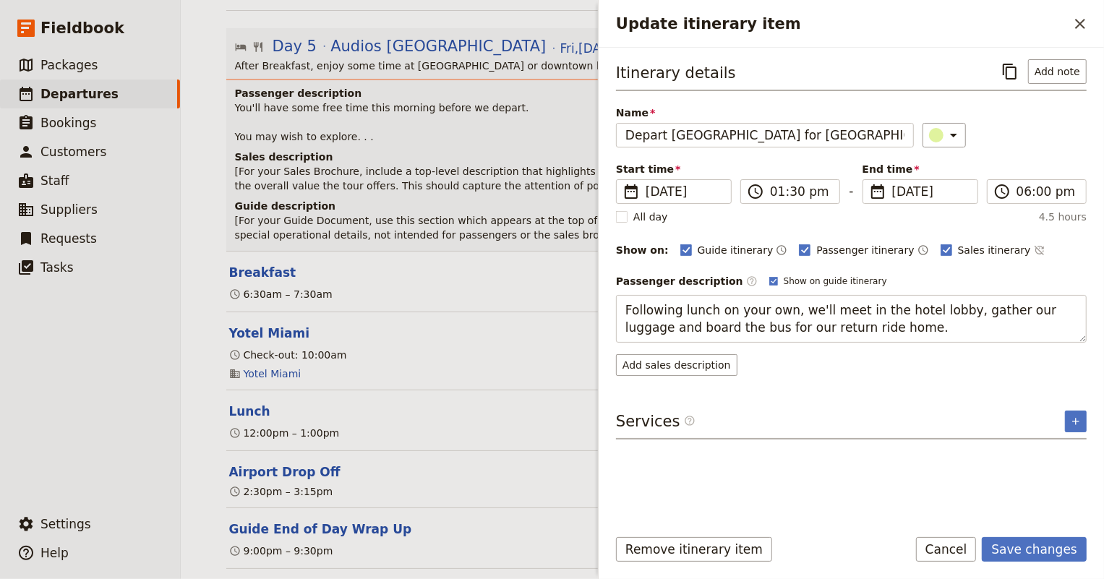
type textarea "Following lunch on your own, we'll meet in the hotel lobby, gather our luggage …"
click at [940, 247] on rect "Update itinerary item" at bounding box center [945, 249] width 11 height 11
click at [940, 243] on input "Sales itinerary" at bounding box center [940, 242] width 1 height 1
checkbox input "false"
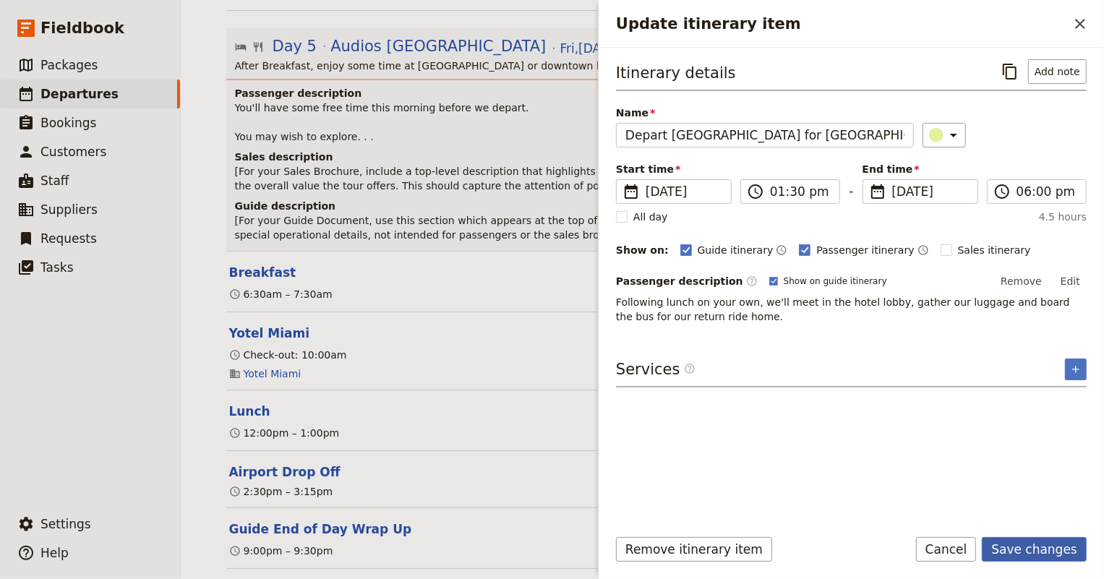
click at [1053, 544] on button "Save changes" at bounding box center [1033, 549] width 105 height 25
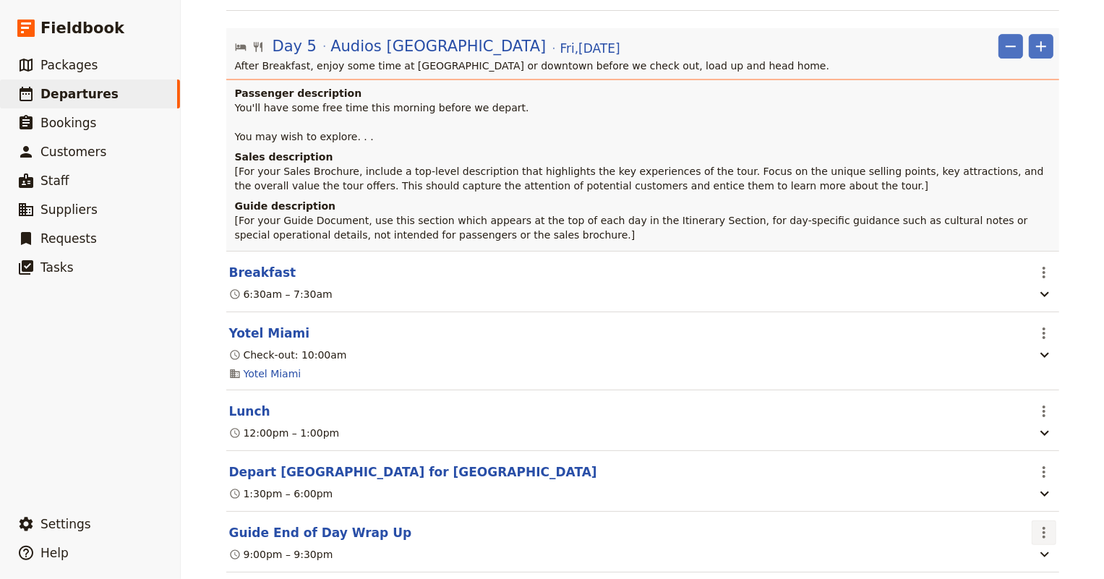
click at [1038, 524] on icon "Actions" at bounding box center [1043, 532] width 17 height 17
click at [996, 462] on span "Delete this itinerary item" at bounding box center [977, 465] width 127 height 14
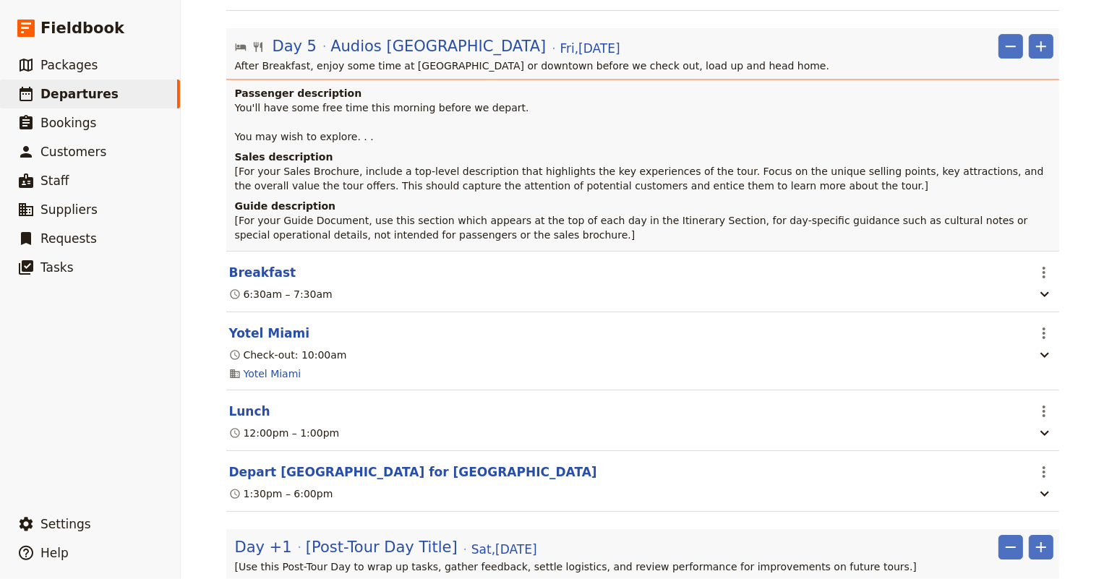
scroll to position [3238, 0]
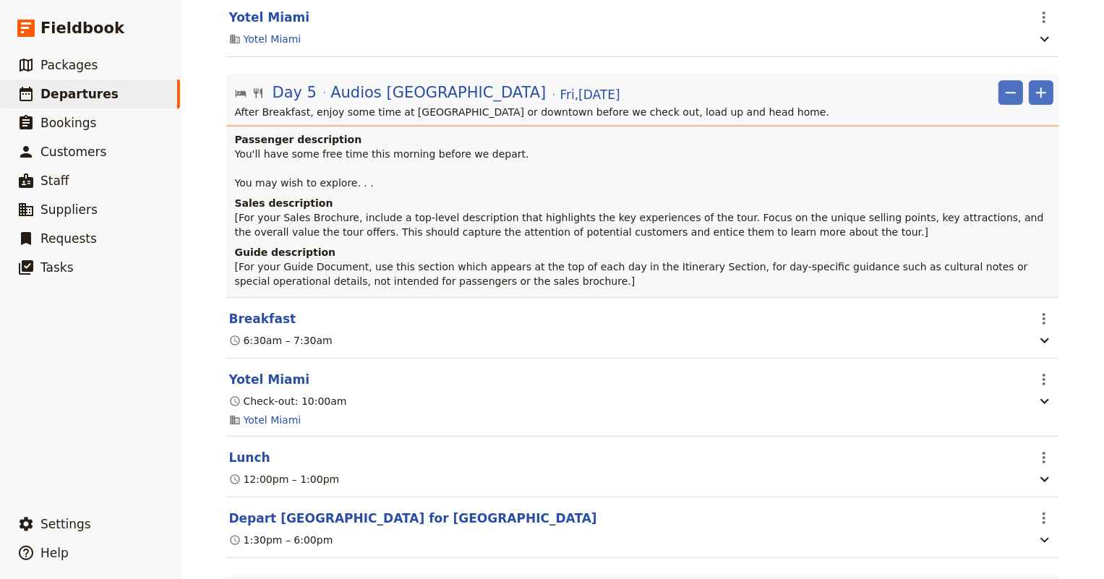
click at [983, 507] on span "Remove day" at bounding box center [976, 506] width 63 height 14
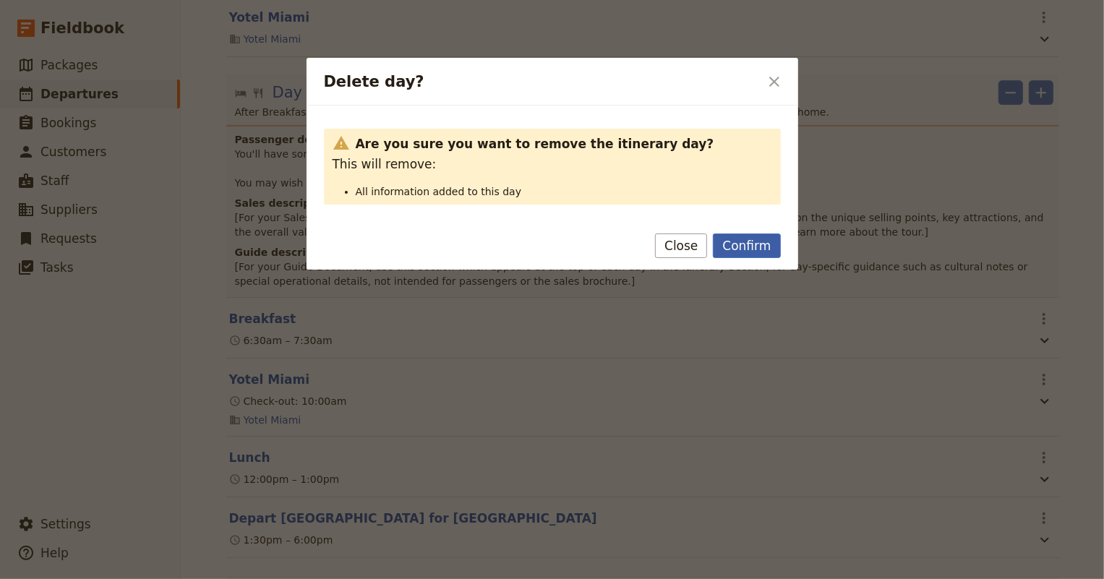
click at [757, 246] on button "Confirm" at bounding box center [746, 245] width 67 height 25
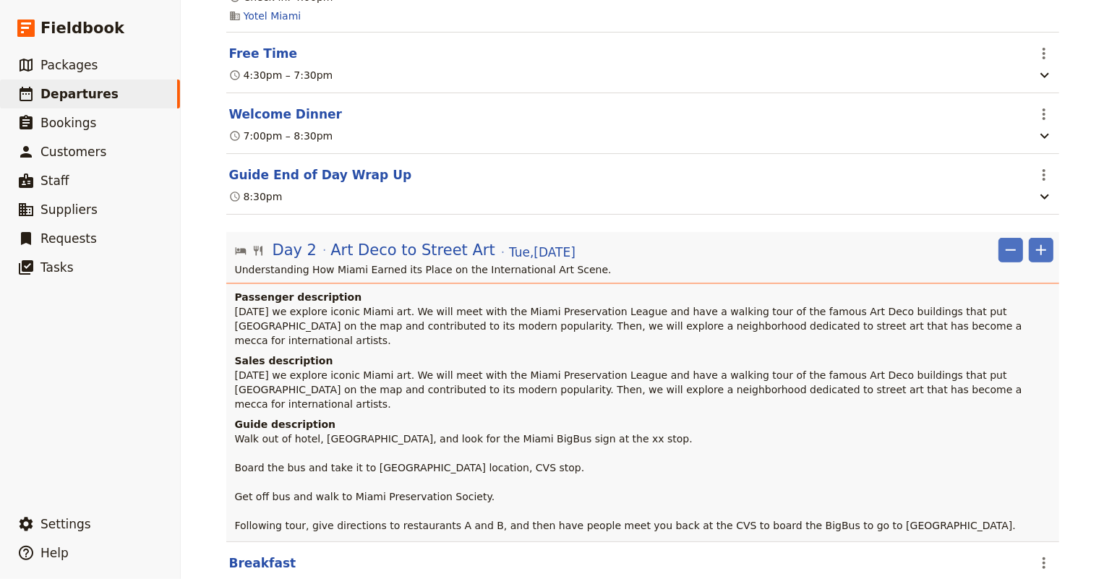
scroll to position [0, 0]
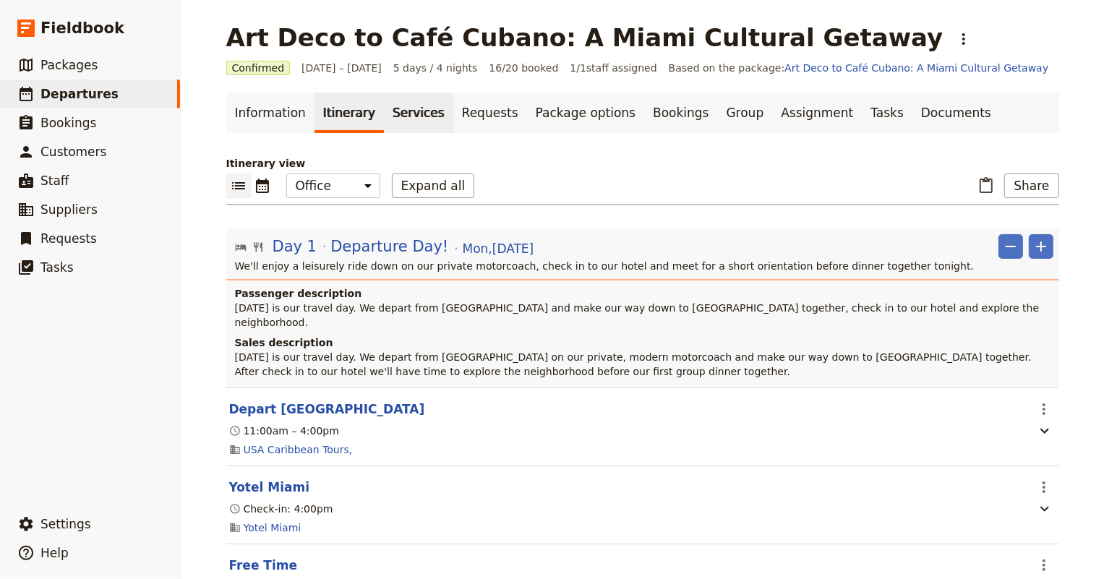
click at [390, 111] on link "Services" at bounding box center [418, 113] width 69 height 40
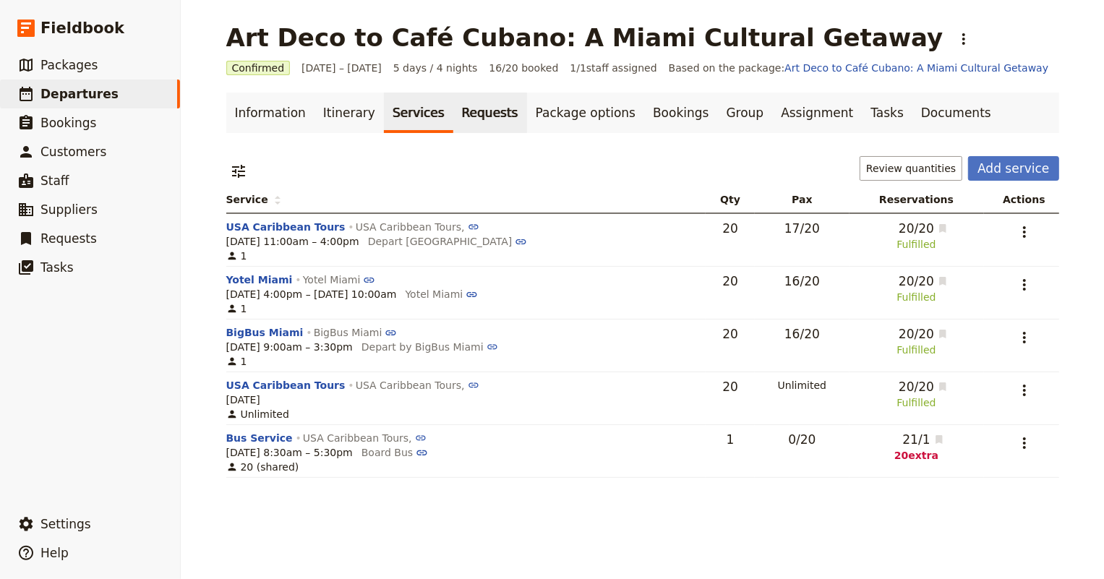
click at [463, 111] on link "Requests" at bounding box center [490, 113] width 74 height 40
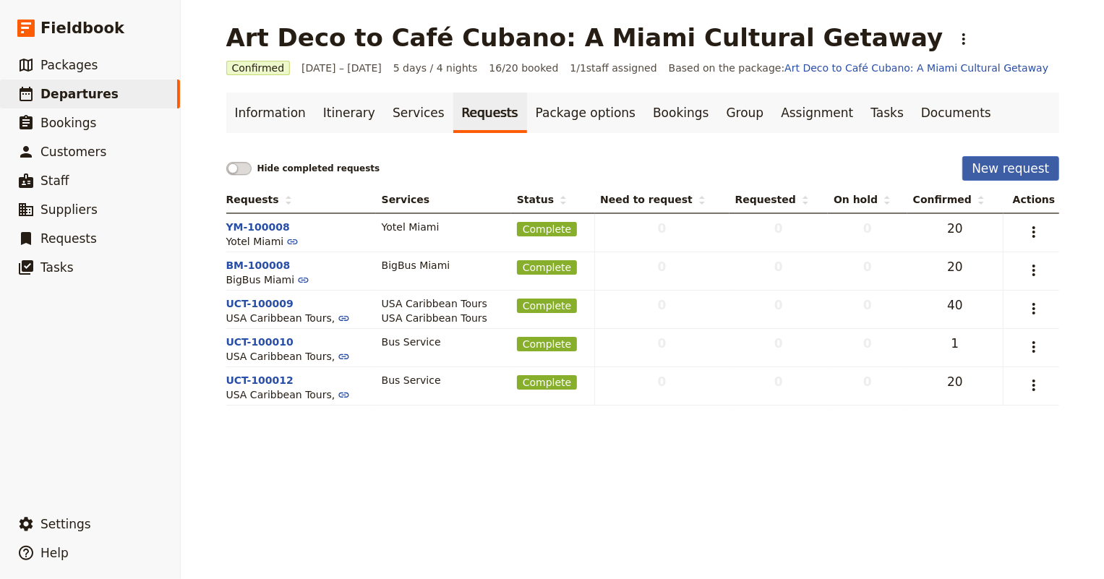
click at [1014, 166] on button "New request" at bounding box center [1010, 168] width 96 height 25
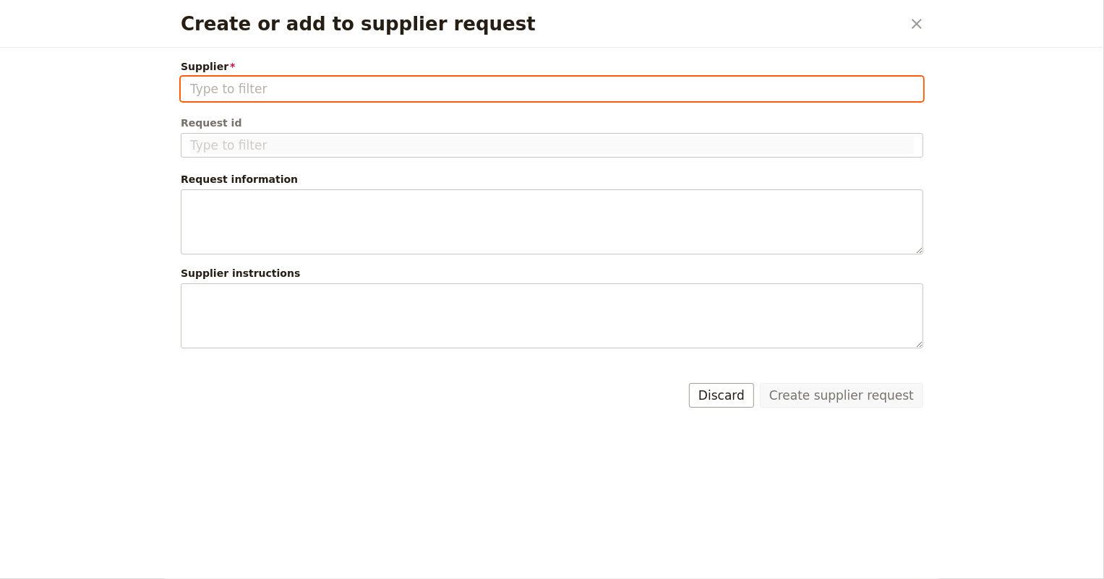
click at [332, 90] on input "Supplier" at bounding box center [551, 88] width 723 height 17
type input "w"
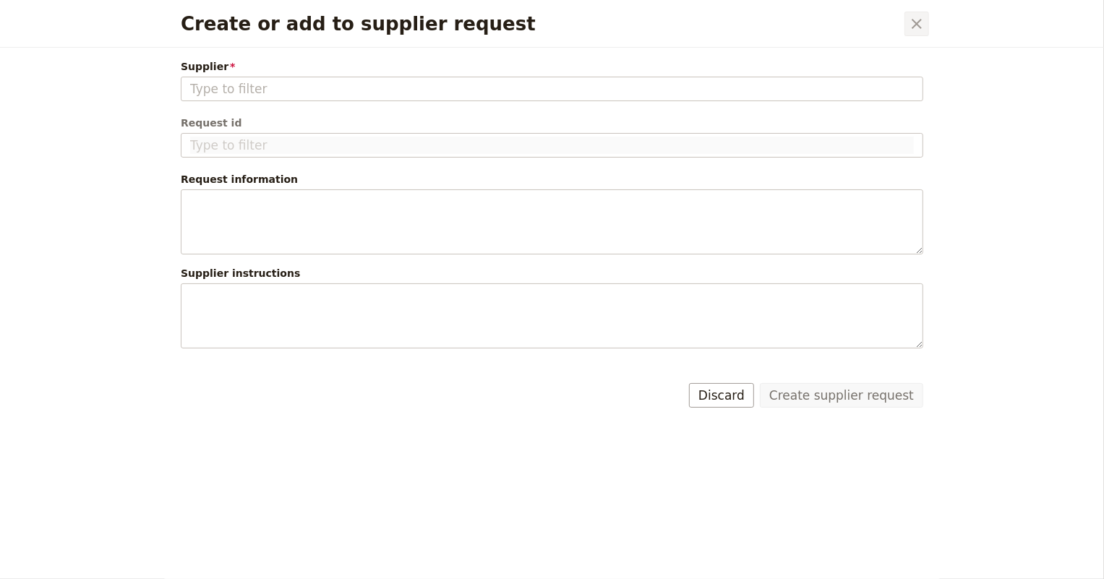
click at [909, 24] on icon "Close dialog" at bounding box center [916, 23] width 17 height 17
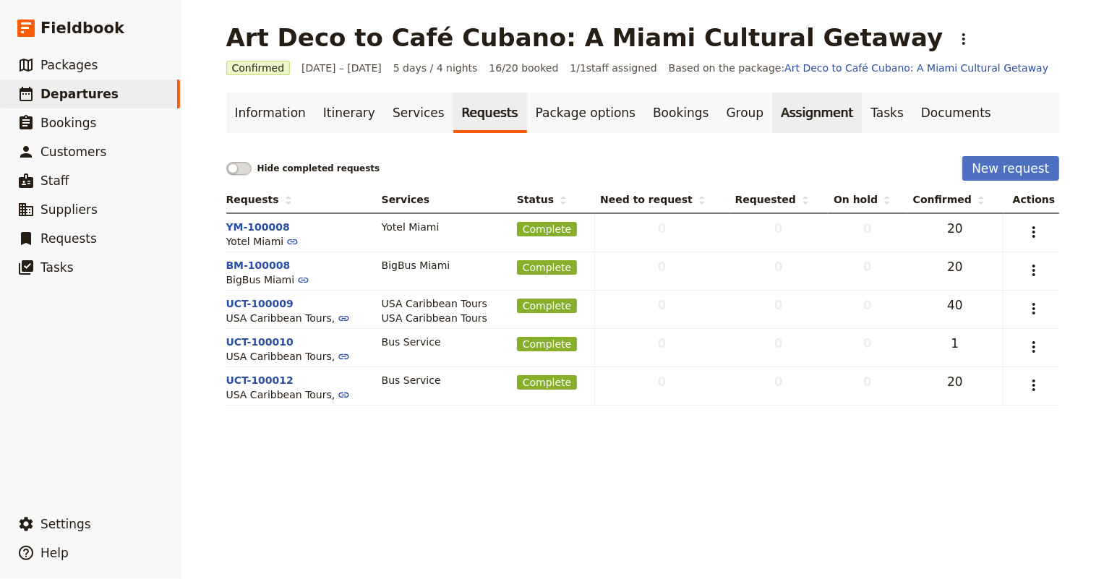
click at [772, 116] on link "Assignment" at bounding box center [817, 113] width 90 height 40
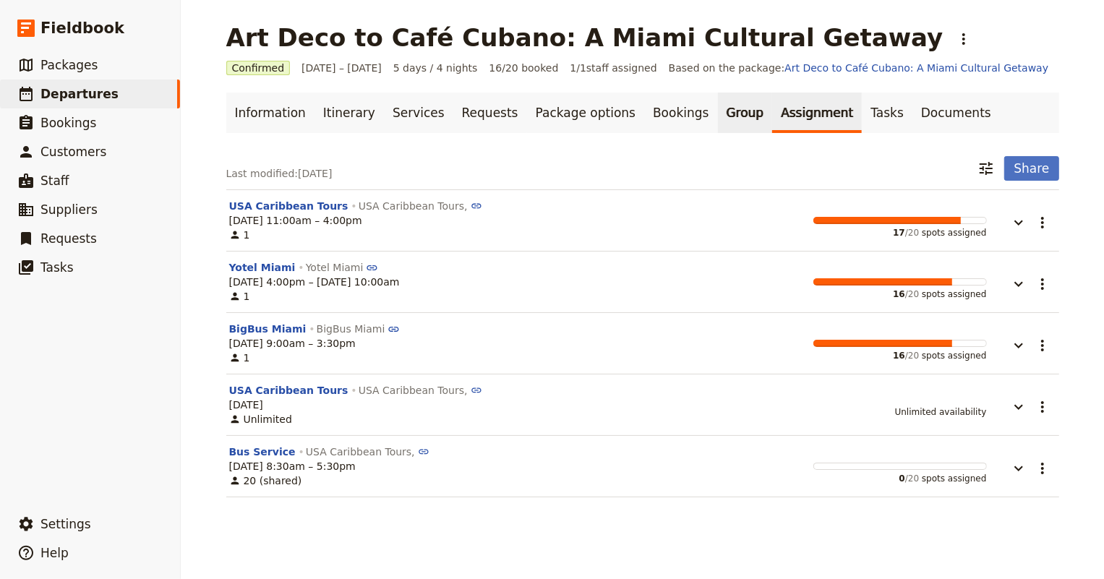
click at [718, 106] on link "Group" at bounding box center [745, 113] width 55 height 40
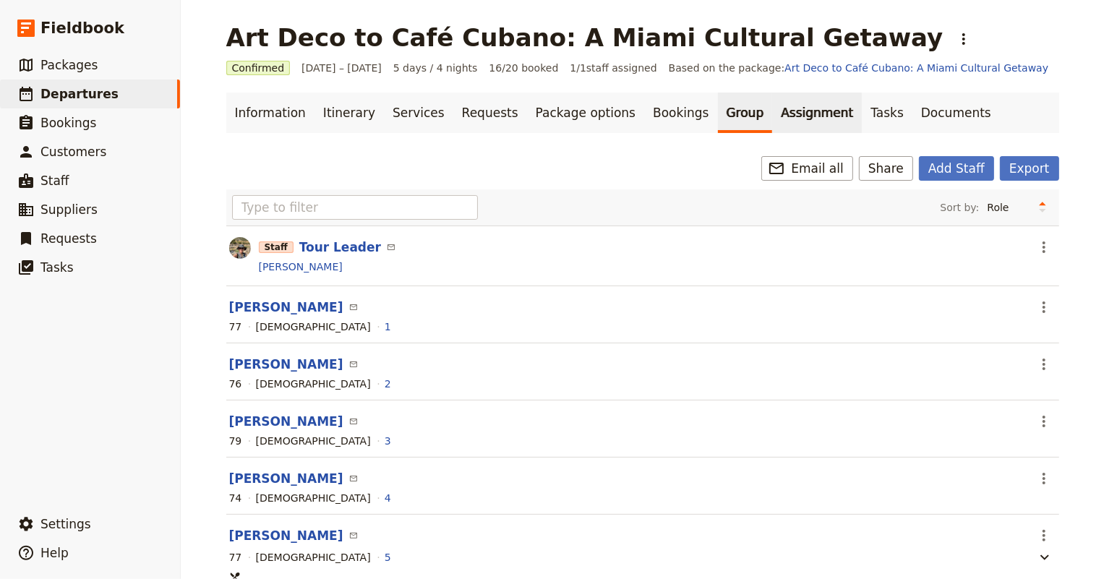
click at [772, 107] on link "Assignment" at bounding box center [817, 113] width 90 height 40
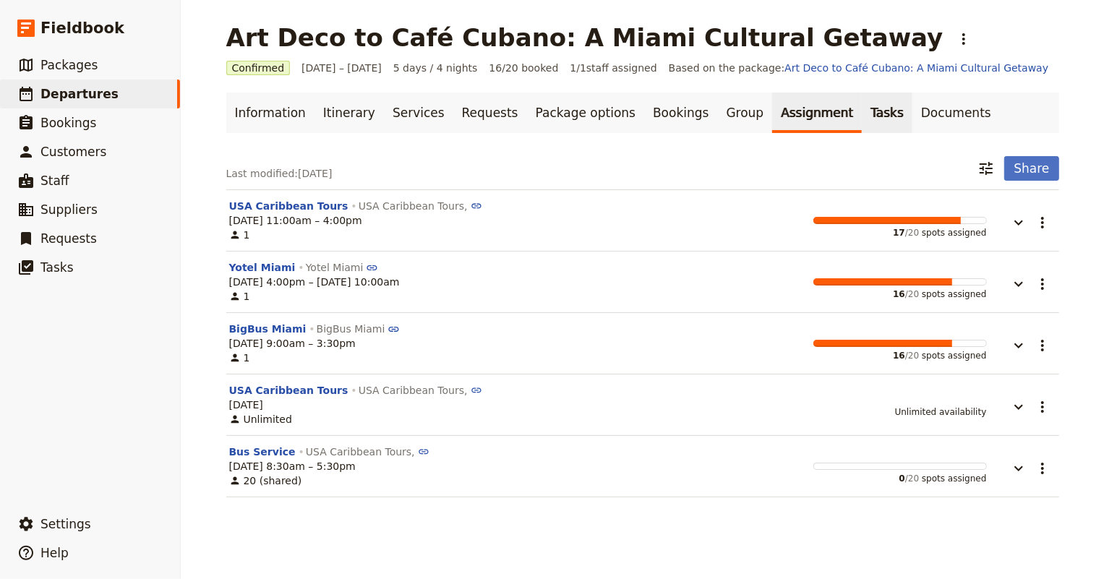
click at [861, 109] on link "Tasks" at bounding box center [886, 113] width 51 height 40
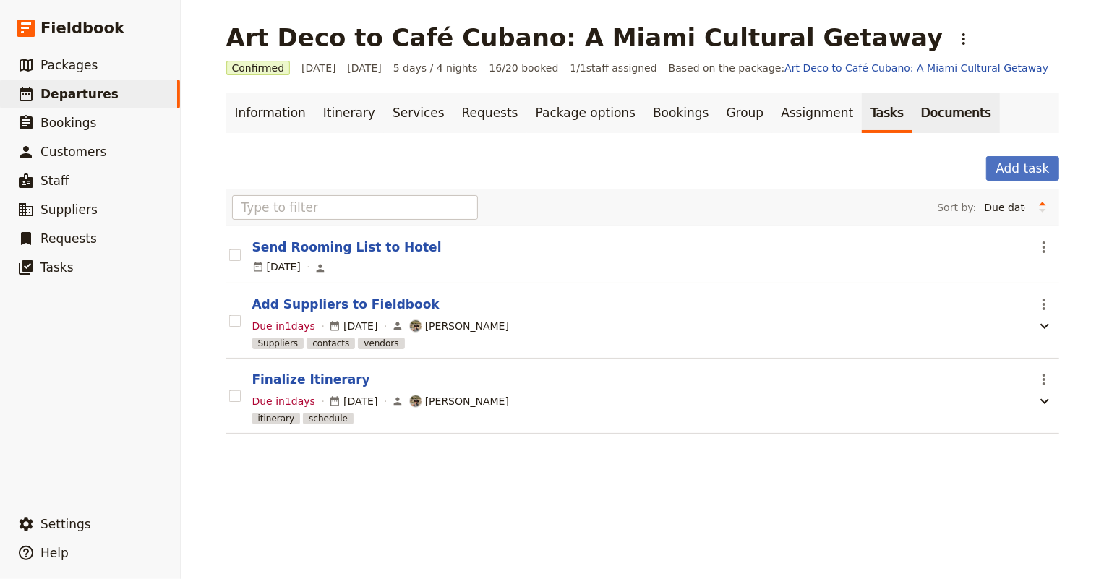
click at [912, 109] on link "Documents" at bounding box center [955, 113] width 87 height 40
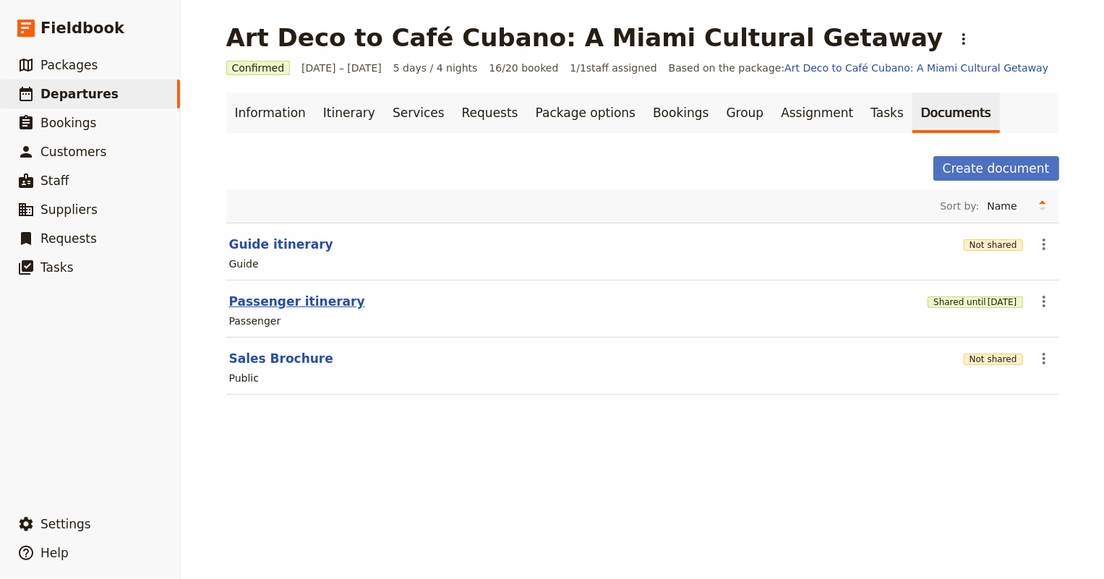
click at [298, 308] on button "Passenger itinerary" at bounding box center [297, 301] width 136 height 17
select select "PASSENGER"
select select "RUN_SHEET"
select select "DEFAULT"
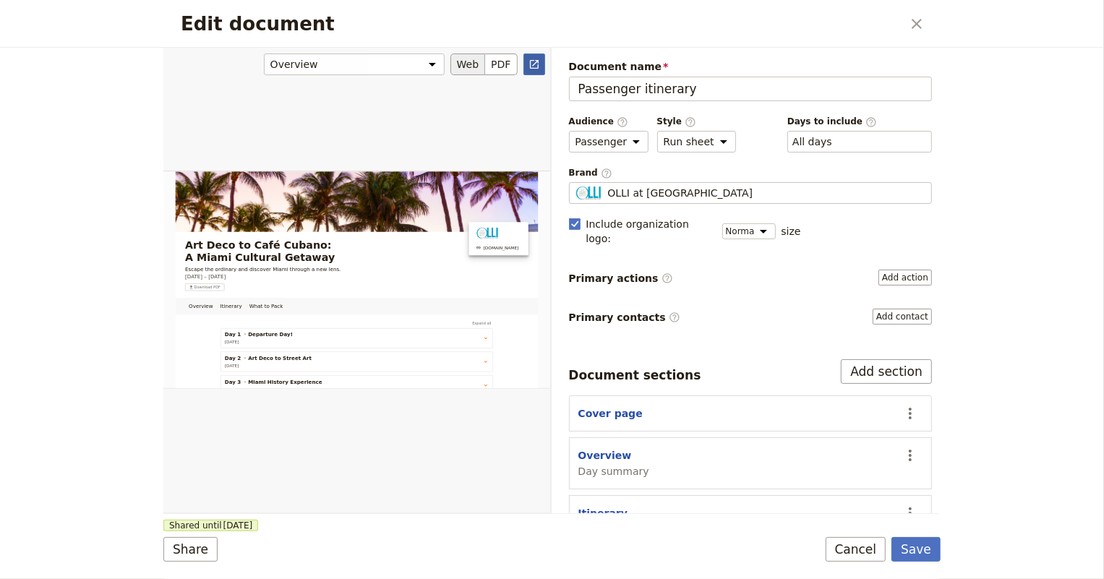
click at [535, 64] on icon "Open full preview" at bounding box center [534, 65] width 12 height 12
click at [101, 93] on div "Edit document ​ Overview Itinerary What to Pack Web PDF ​ Document name Passeng…" at bounding box center [552, 289] width 1104 height 579
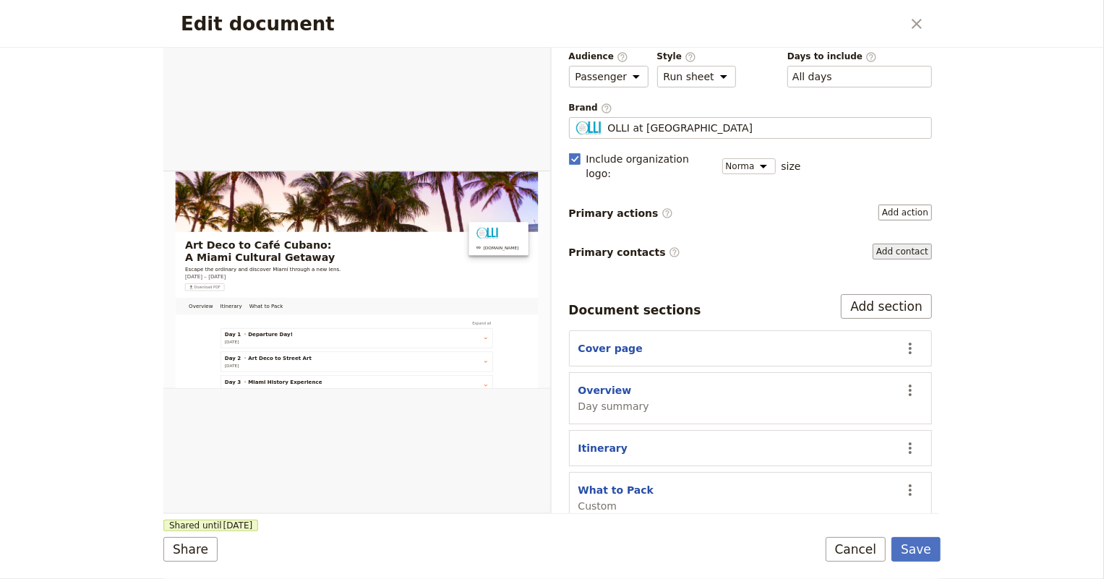
click at [877, 244] on button "Add contact" at bounding box center [901, 252] width 59 height 16
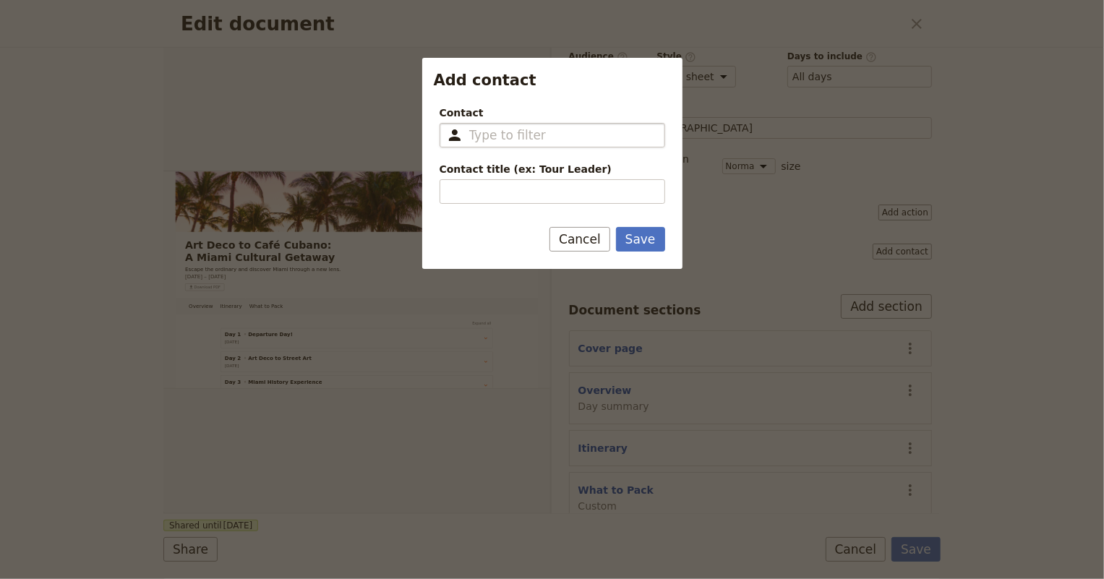
click at [483, 131] on input "Contact ​" at bounding box center [562, 134] width 186 height 17
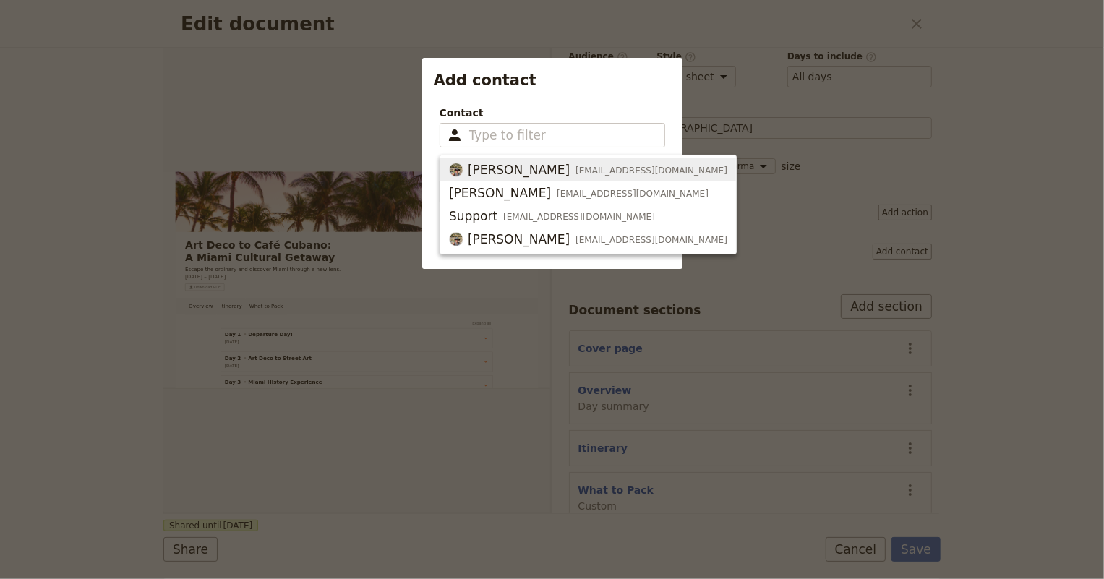
click at [486, 166] on span "[PERSON_NAME]" at bounding box center [519, 169] width 102 height 17
type input "[PERSON_NAME]"
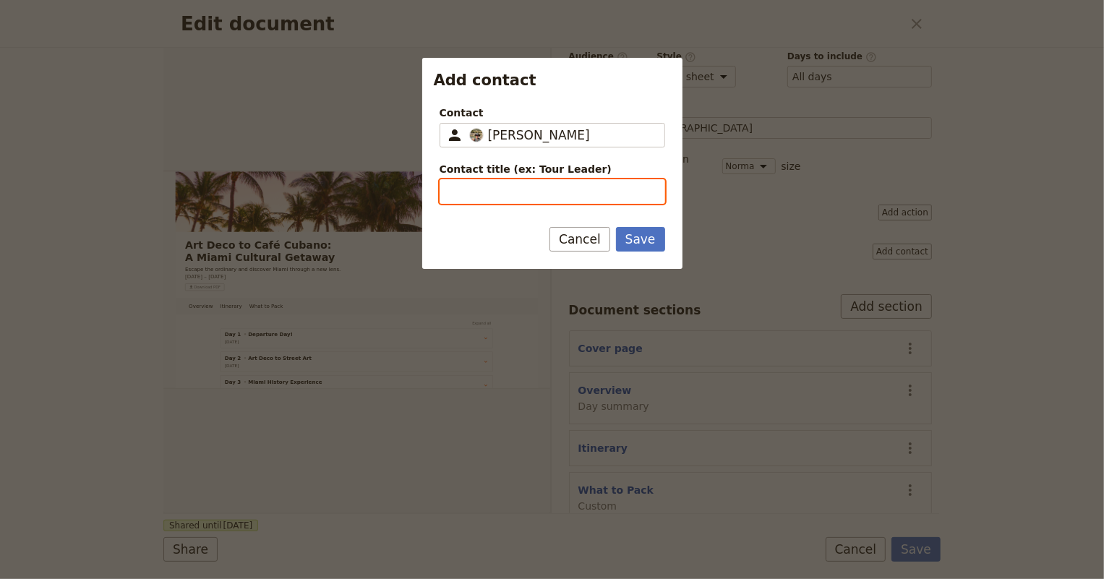
click at [485, 186] on input "Contact title (ex: Tour Leader)" at bounding box center [551, 191] width 225 height 25
type input "Study Travel Manager"
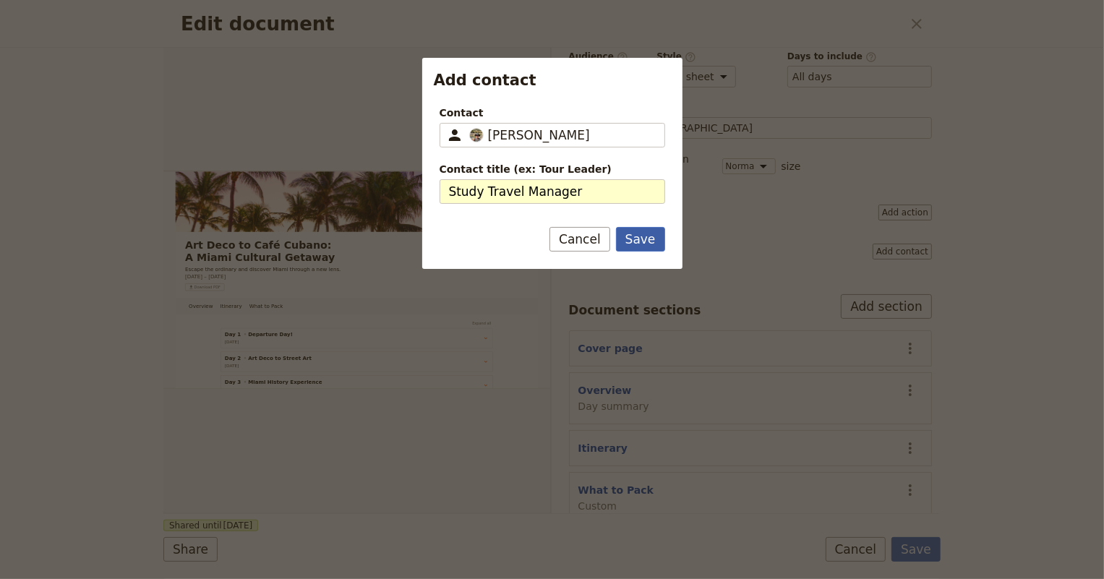
click at [635, 234] on button "Save" at bounding box center [640, 239] width 49 height 25
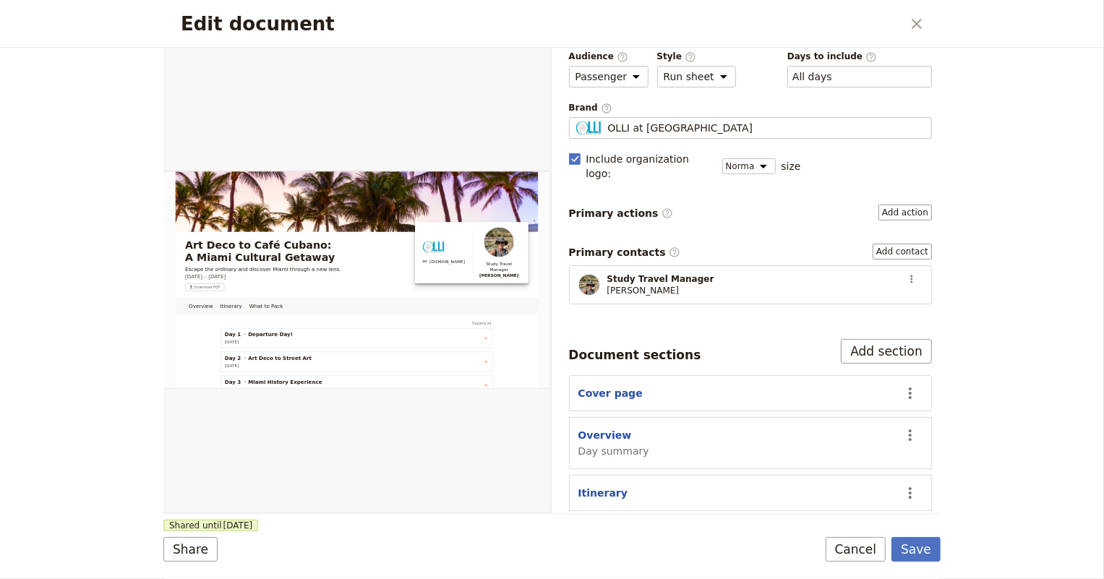
scroll to position [109, 0]
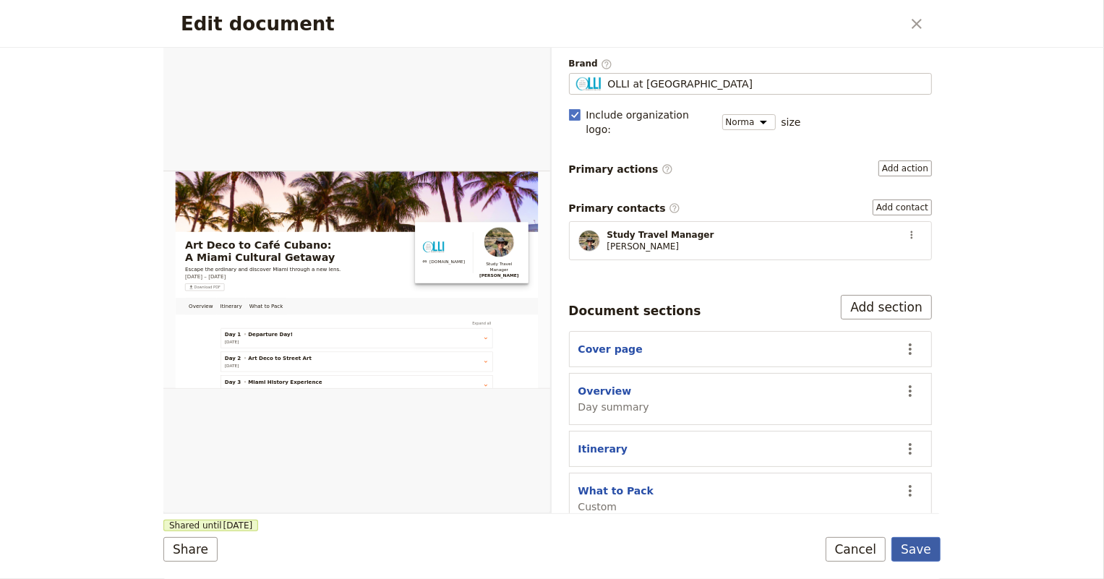
click at [928, 551] on button "Save" at bounding box center [915, 549] width 49 height 25
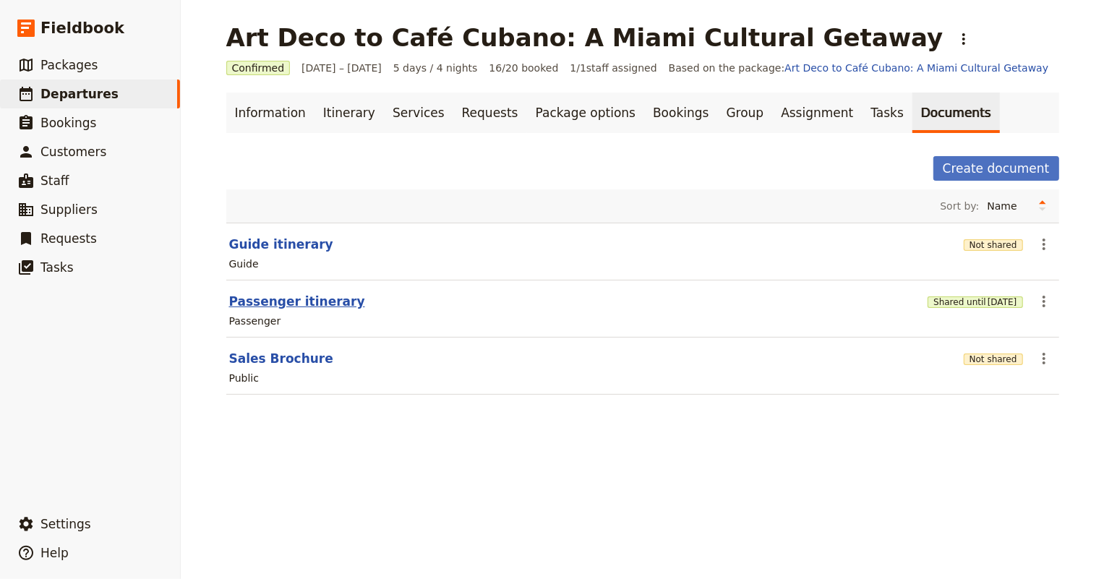
click at [253, 298] on button "Passenger itinerary" at bounding box center [297, 301] width 136 height 17
select select "PASSENGER"
select select "RUN_SHEET"
select select "DEFAULT"
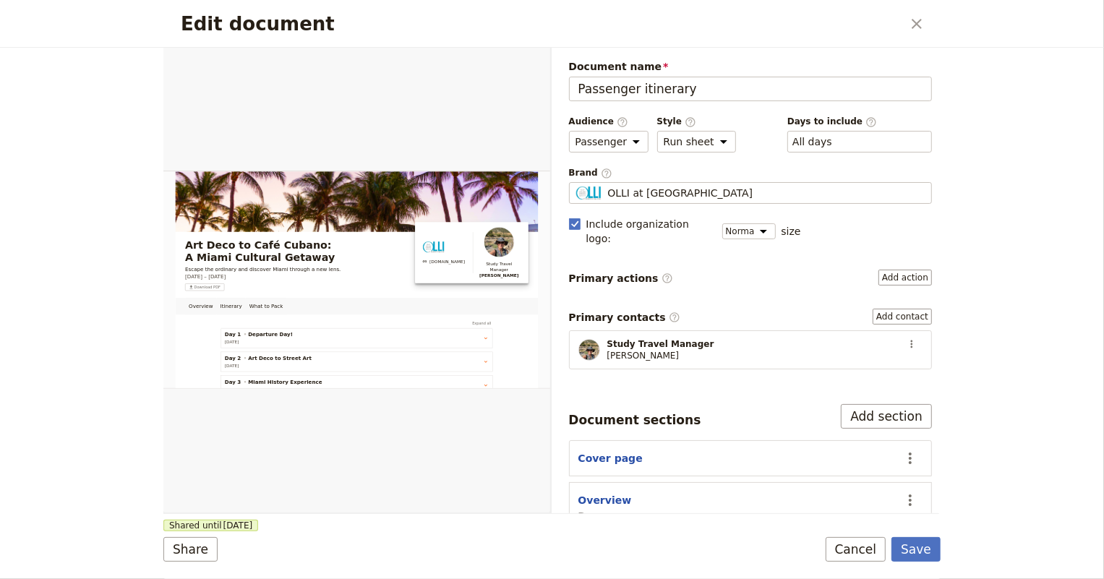
scroll to position [0, 0]
click at [65, 288] on div "Edit document ​ Overview Itinerary What to Pack Web PDF ​ Document name Passeng…" at bounding box center [552, 289] width 1104 height 579
click at [74, 168] on div "Edit document ​ Overview Itinerary What to Pack Web PDF ​ Document name Passeng…" at bounding box center [552, 289] width 1104 height 579
drag, startPoint x: 484, startPoint y: 20, endPoint x: 541, endPoint y: 25, distance: 57.4
click at [484, 20] on h2 "Edit document" at bounding box center [541, 24] width 721 height 22
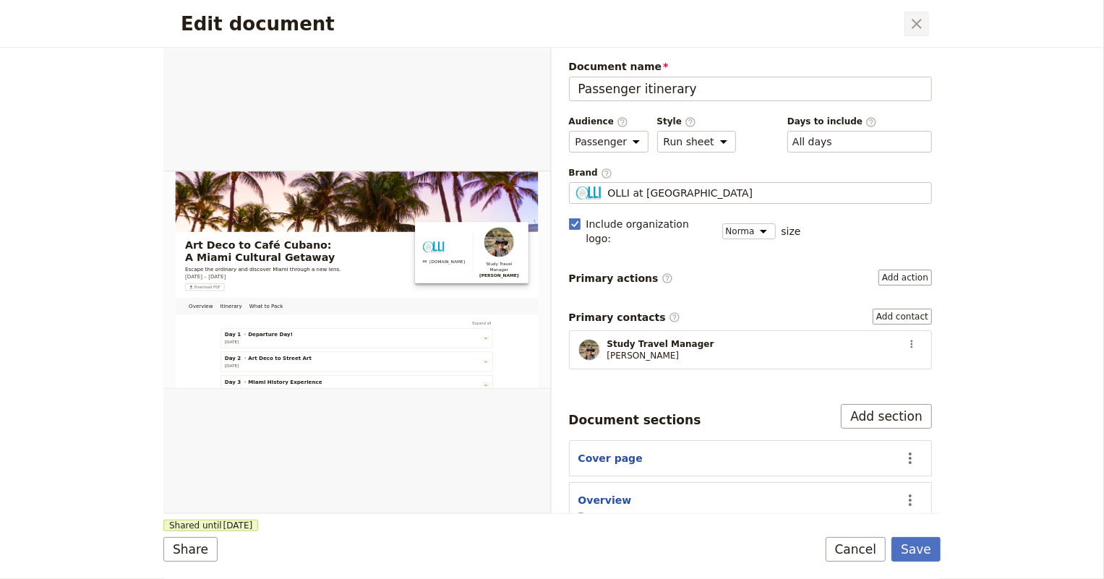
click at [924, 22] on icon "Close dialog" at bounding box center [916, 23] width 17 height 17
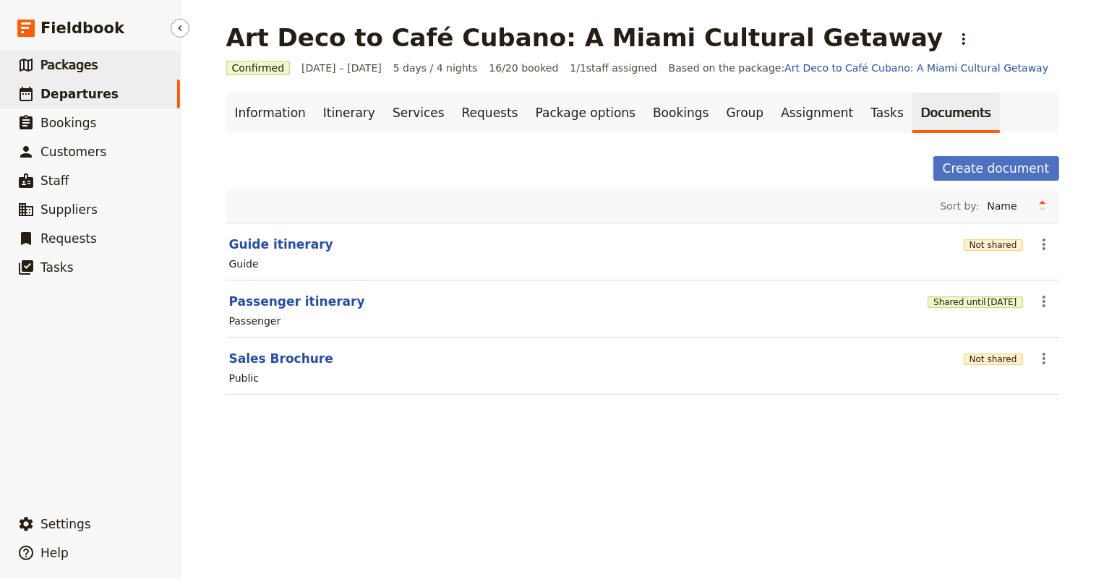
click at [73, 63] on span "Packages" at bounding box center [68, 65] width 57 height 14
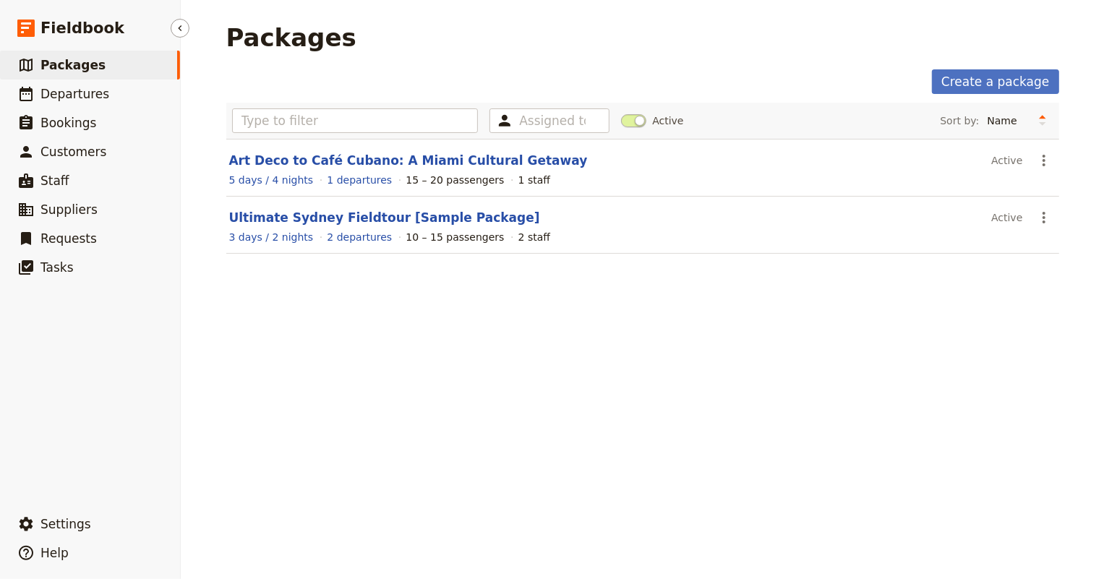
click at [71, 64] on span "Packages" at bounding box center [72, 65] width 65 height 14
click at [46, 94] on span "Departures" at bounding box center [74, 94] width 69 height 14
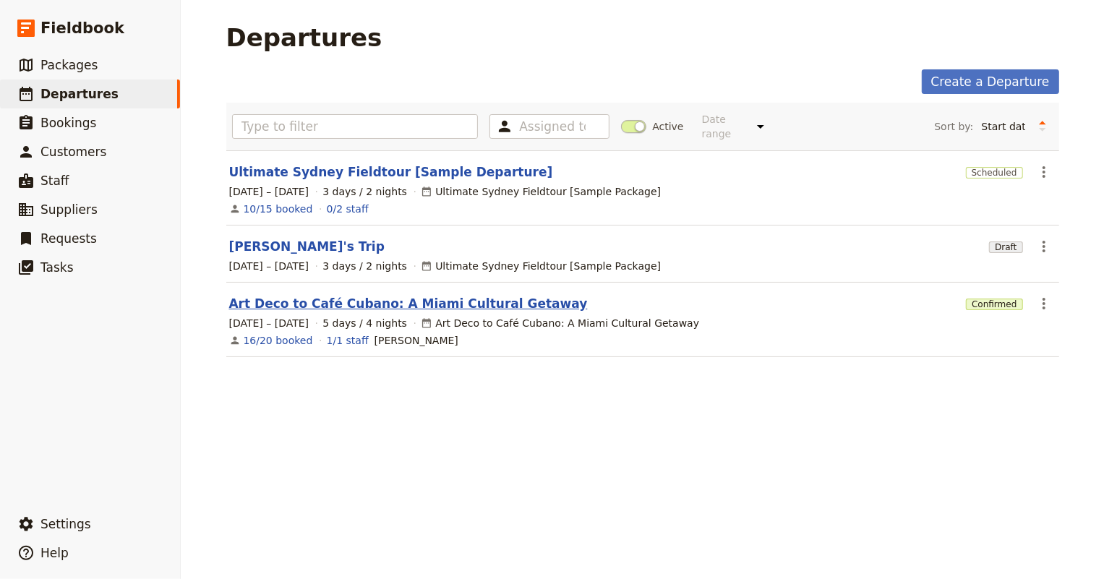
click at [371, 295] on link "Art Deco to Café Cubano: A Miami Cultural Getaway" at bounding box center [408, 303] width 358 height 17
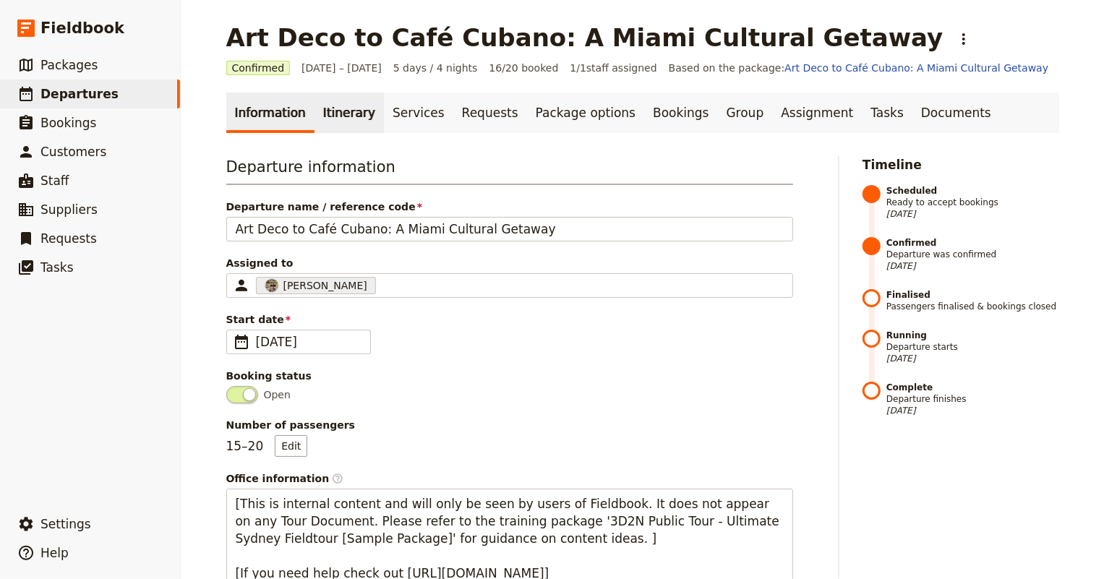
click at [329, 108] on link "Itinerary" at bounding box center [348, 113] width 69 height 40
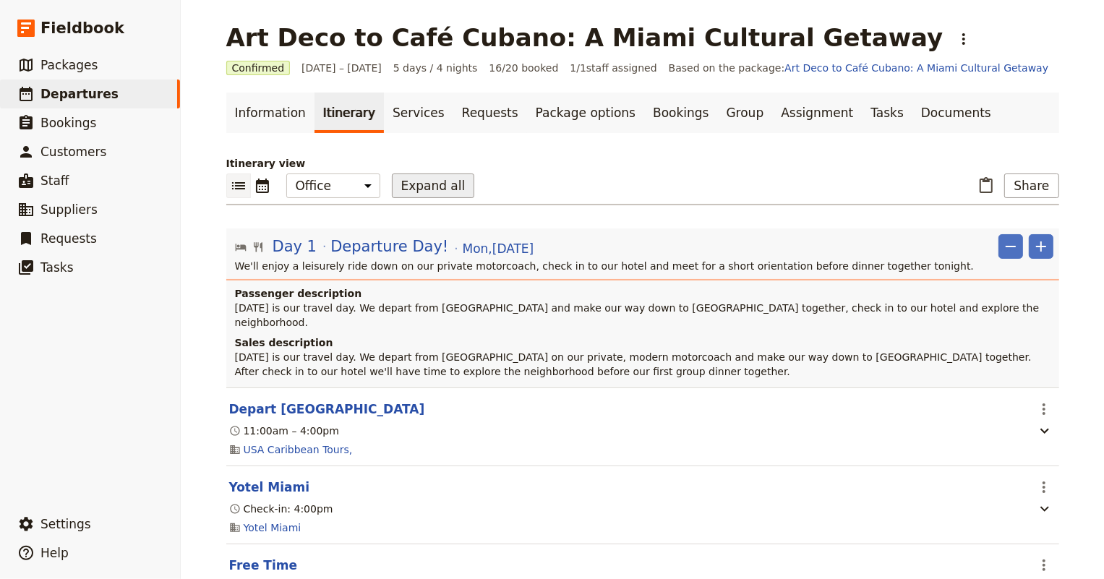
click at [392, 188] on button "Expand all" at bounding box center [433, 185] width 83 height 25
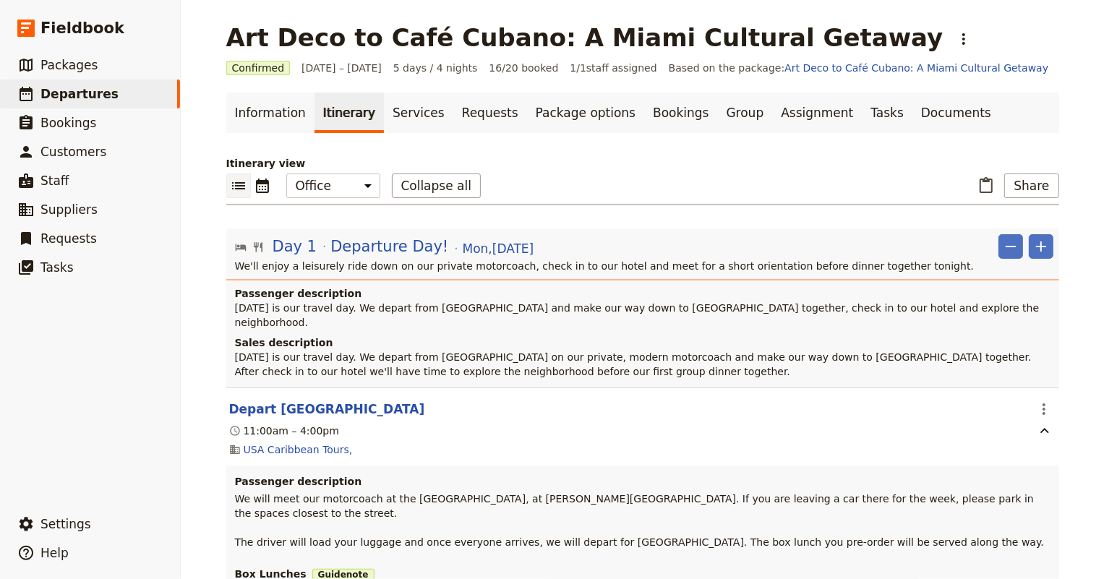
click at [226, 166] on p "Itinerary view" at bounding box center [642, 163] width 833 height 14
click at [353, 179] on select "Office Guide Passenger Sales" at bounding box center [333, 185] width 94 height 25
click at [286, 173] on select "Office Guide Passenger Sales" at bounding box center [333, 185] width 94 height 25
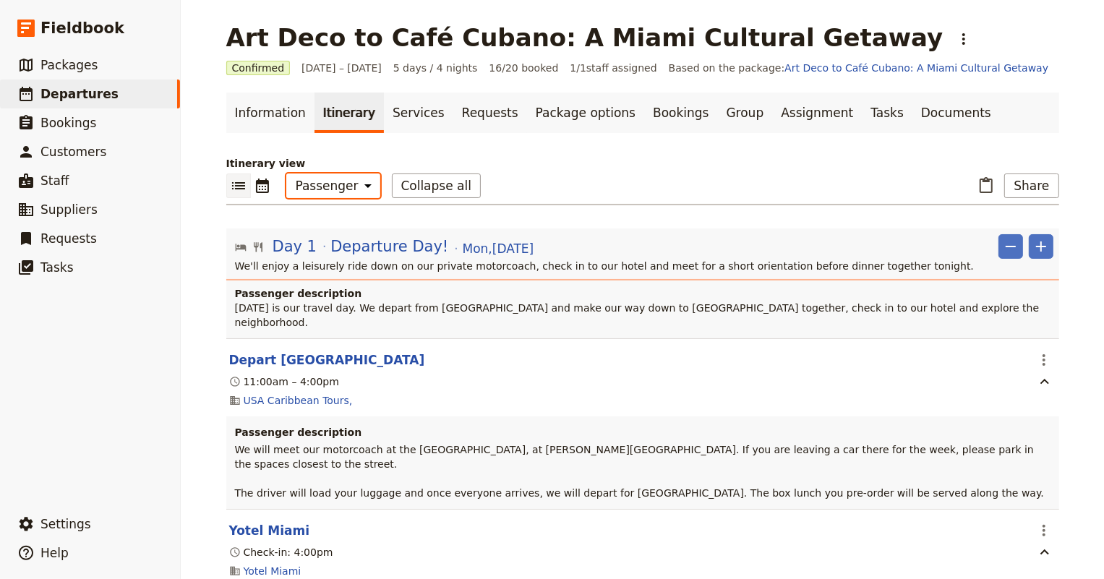
click at [335, 182] on select "Office Guide Passenger Sales" at bounding box center [333, 185] width 94 height 25
click at [286, 173] on select "Office Guide Passenger Sales" at bounding box center [333, 185] width 94 height 25
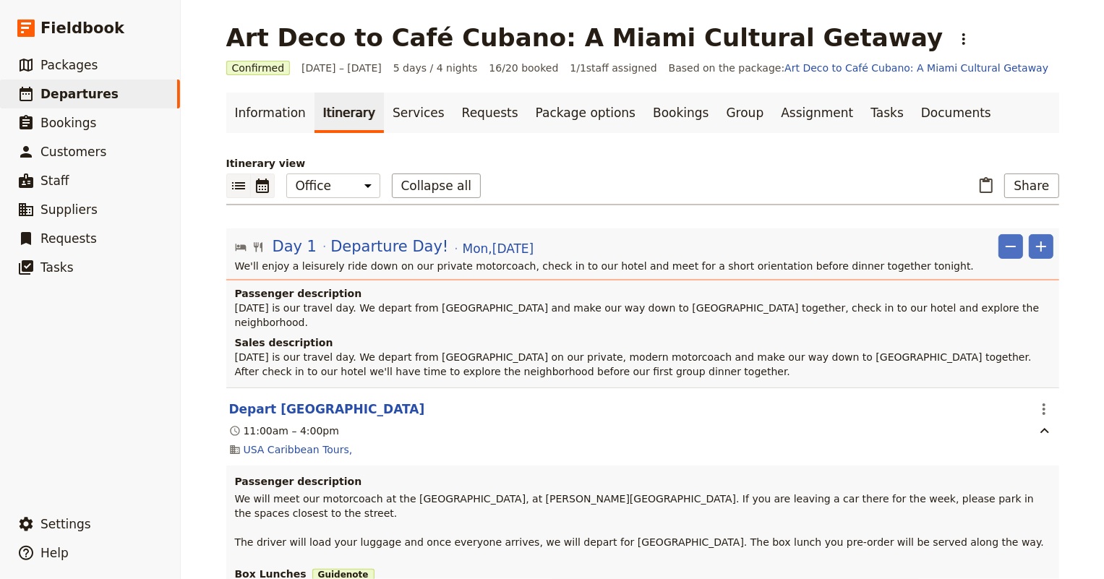
click at [254, 189] on icon "Calendar view" at bounding box center [262, 185] width 17 height 17
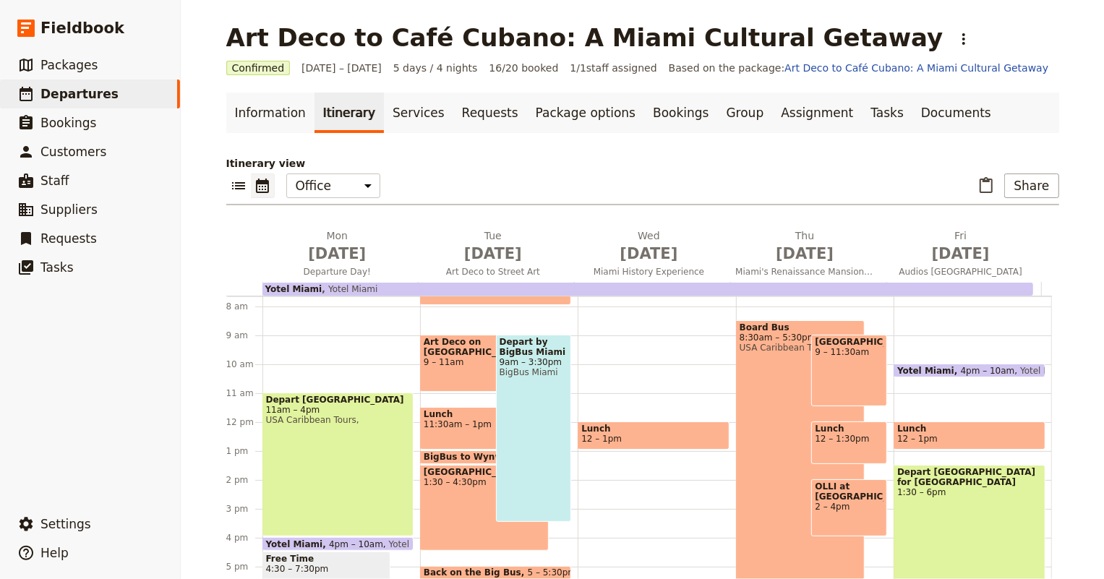
scroll to position [155, 0]
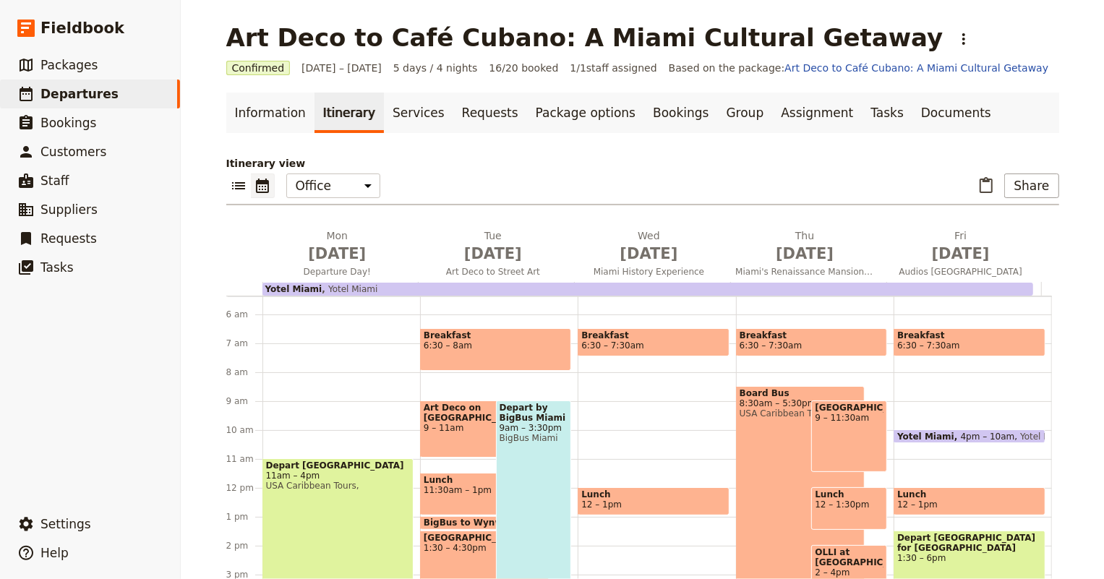
click at [543, 453] on div "Depart by BigBus Miami 9am – 3:30pm BigBus Miami" at bounding box center [534, 493] width 76 height 187
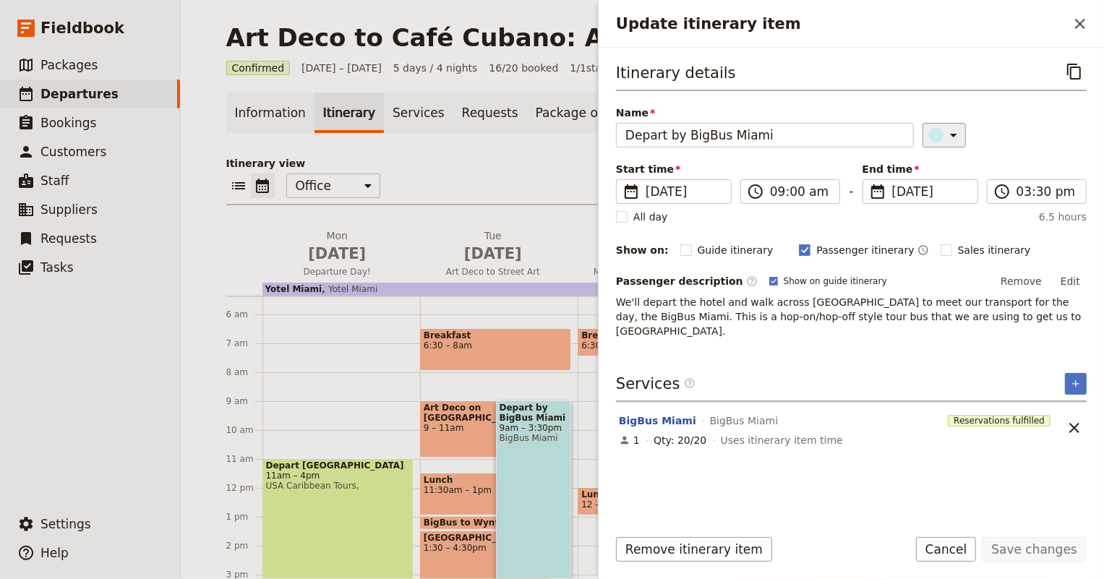
click at [945, 130] on icon "Update itinerary item" at bounding box center [953, 134] width 17 height 17
click at [931, 181] on div "button" at bounding box center [928, 182] width 14 height 14
click at [1039, 542] on button "Save changes" at bounding box center [1033, 549] width 105 height 25
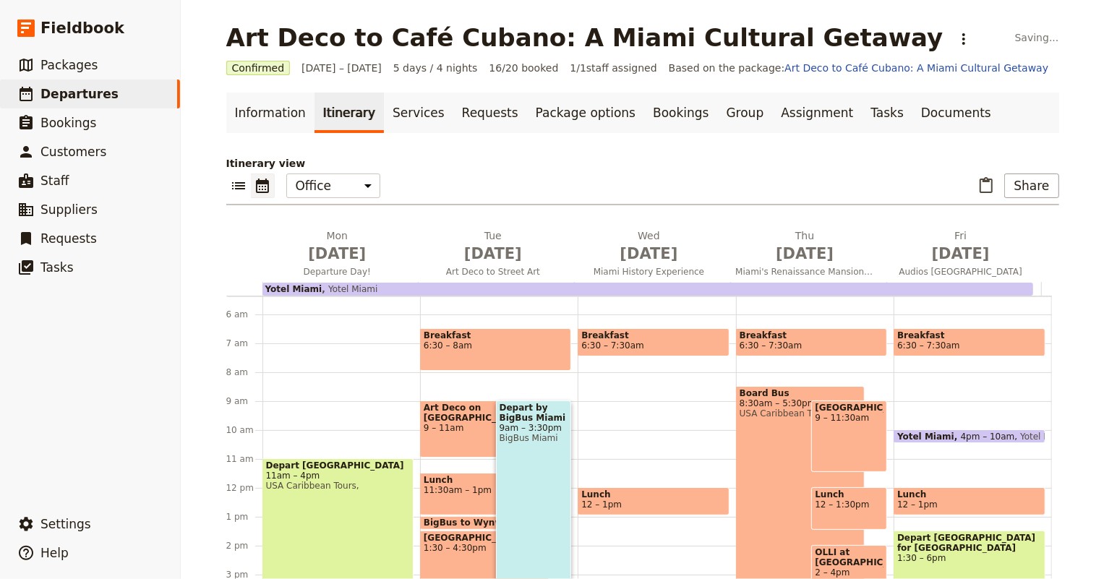
scroll to position [7, 0]
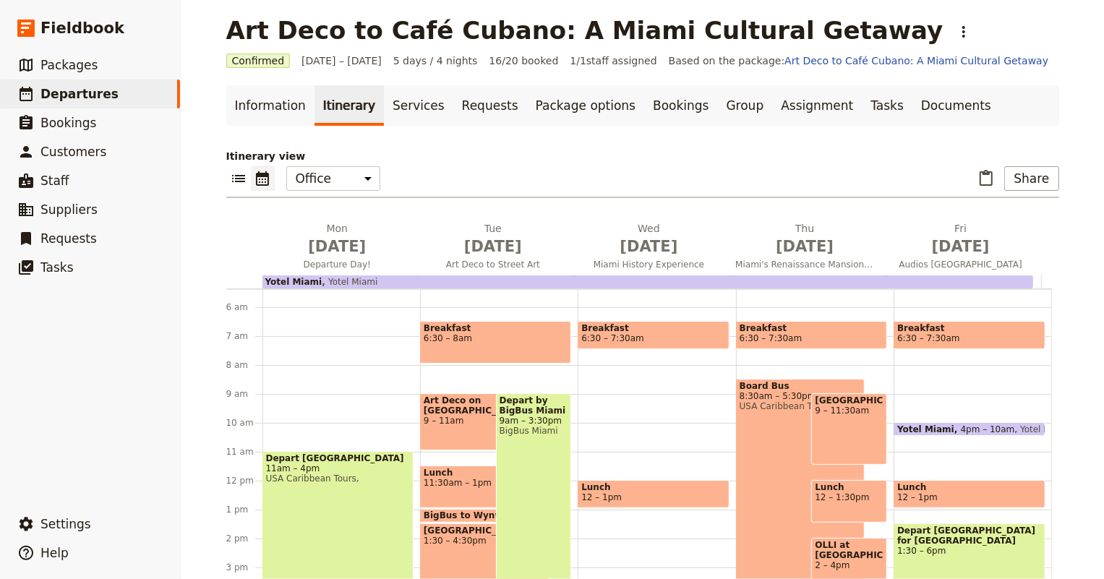
click at [736, 437] on div "Board Bus 8:30am – 5:30pm USA Caribbean Tours," at bounding box center [800, 508] width 129 height 259
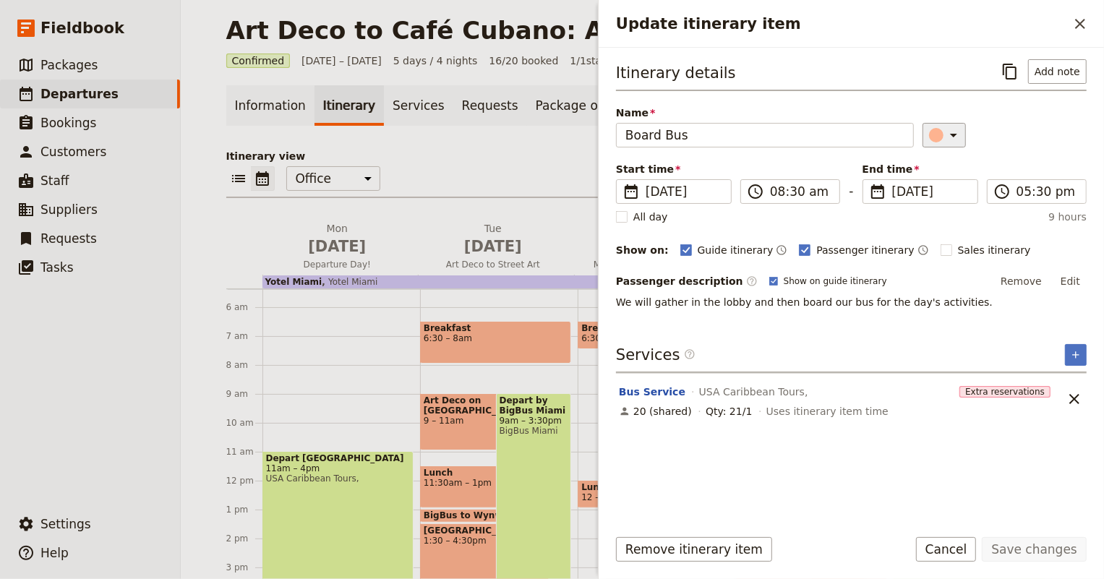
click at [945, 127] on icon "Update itinerary item" at bounding box center [953, 134] width 17 height 17
click at [922, 180] on div "button" at bounding box center [928, 182] width 14 height 14
click at [1041, 551] on button "Save changes" at bounding box center [1033, 549] width 105 height 25
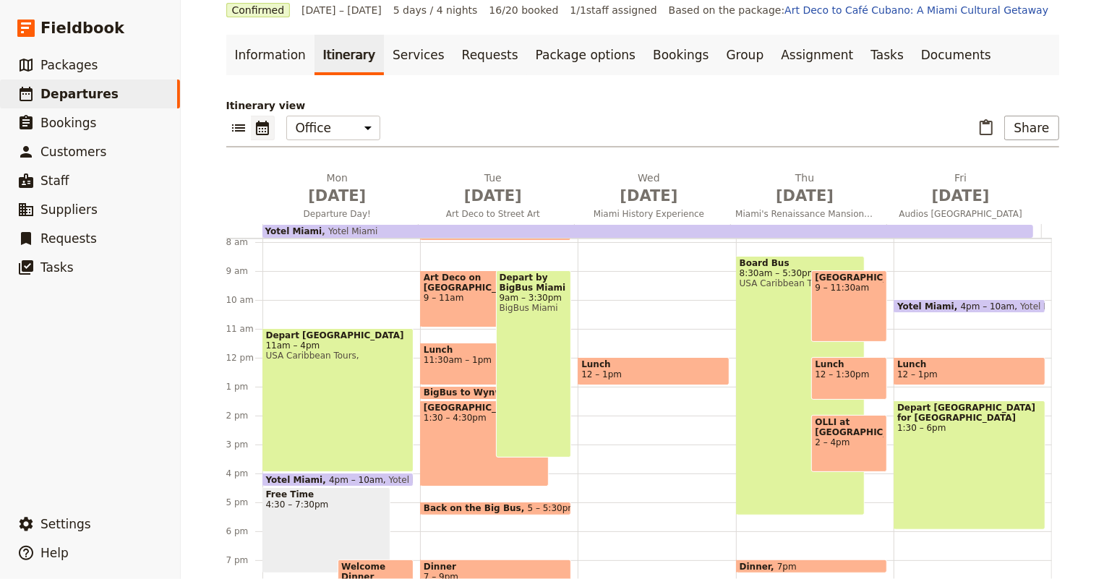
scroll to position [162, 0]
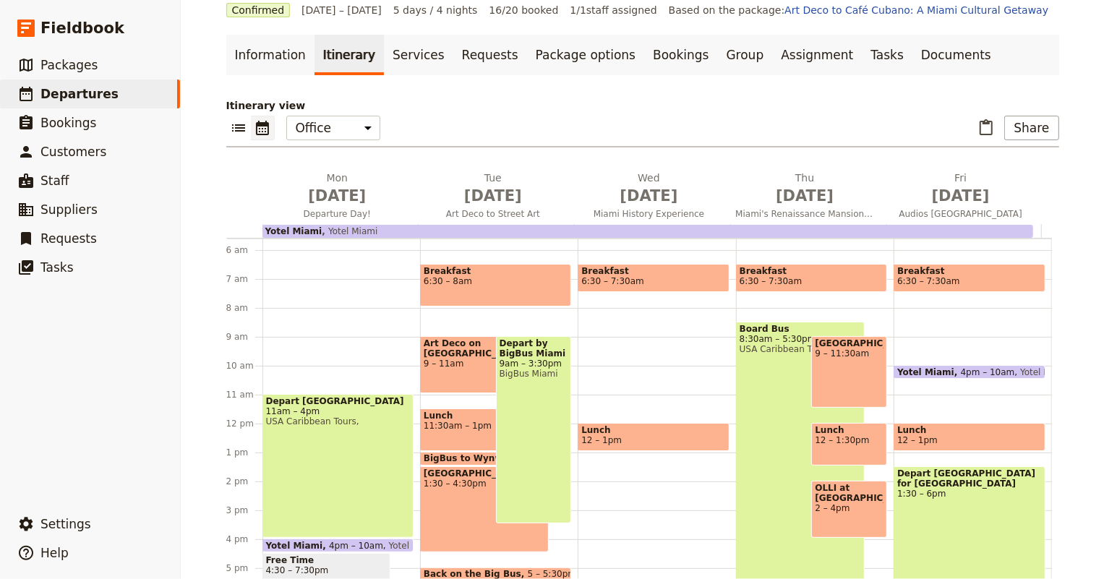
click at [464, 297] on div "Breakfast 6:30 – 8am" at bounding box center [495, 285] width 151 height 43
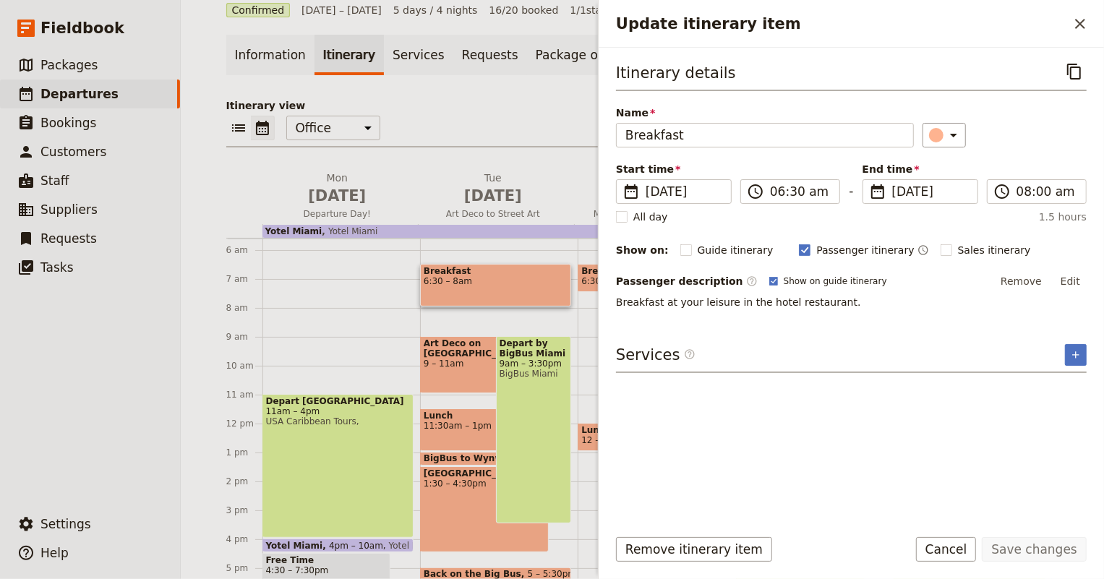
click at [344, 278] on div "Depart [GEOGRAPHIC_DATA] 11am – 4pm [GEOGRAPHIC_DATA] Caribbean Tours, [GEOGRAP…" at bounding box center [341, 424] width 158 height 694
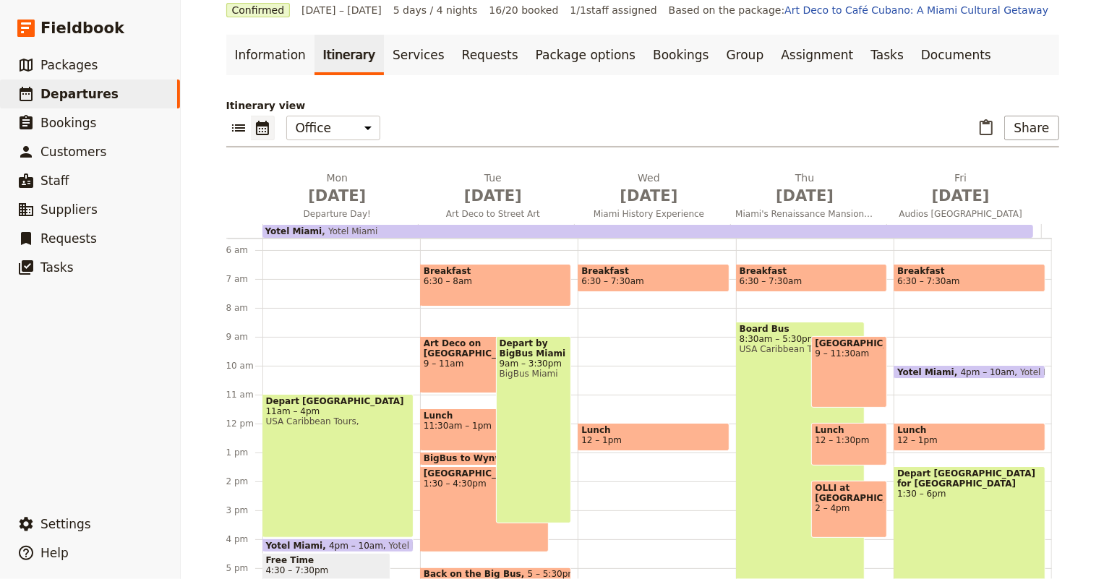
click at [463, 365] on div "Art Deco on [GEOGRAPHIC_DATA] 9 – 11am" at bounding box center [484, 364] width 129 height 57
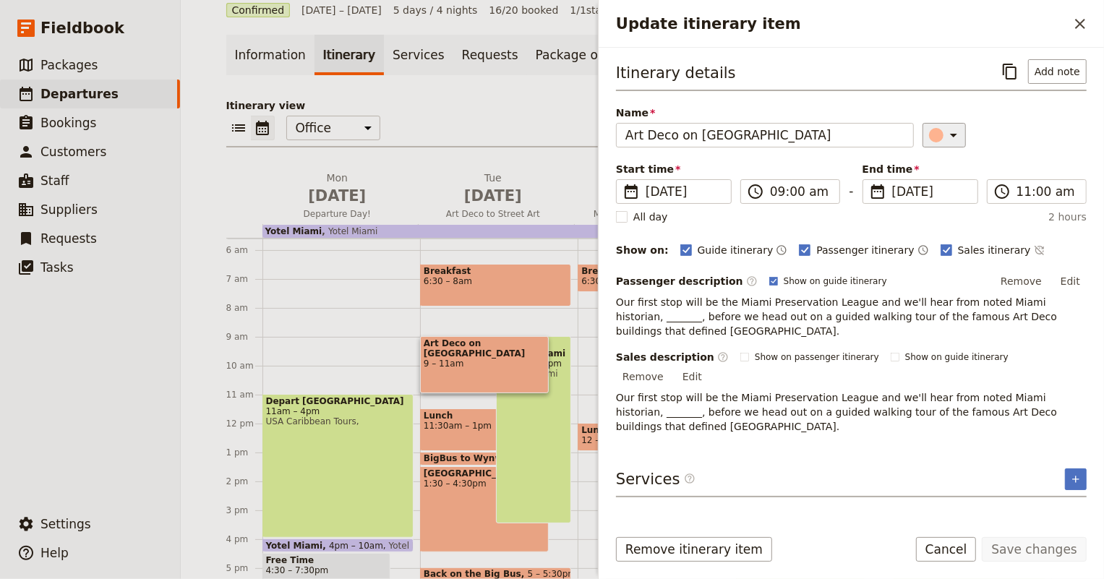
click at [946, 139] on icon "Update itinerary item" at bounding box center [953, 134] width 17 height 17
click at [942, 200] on div "button" at bounding box center [945, 199] width 14 height 14
click at [1039, 543] on button "Save changes" at bounding box center [1033, 549] width 105 height 25
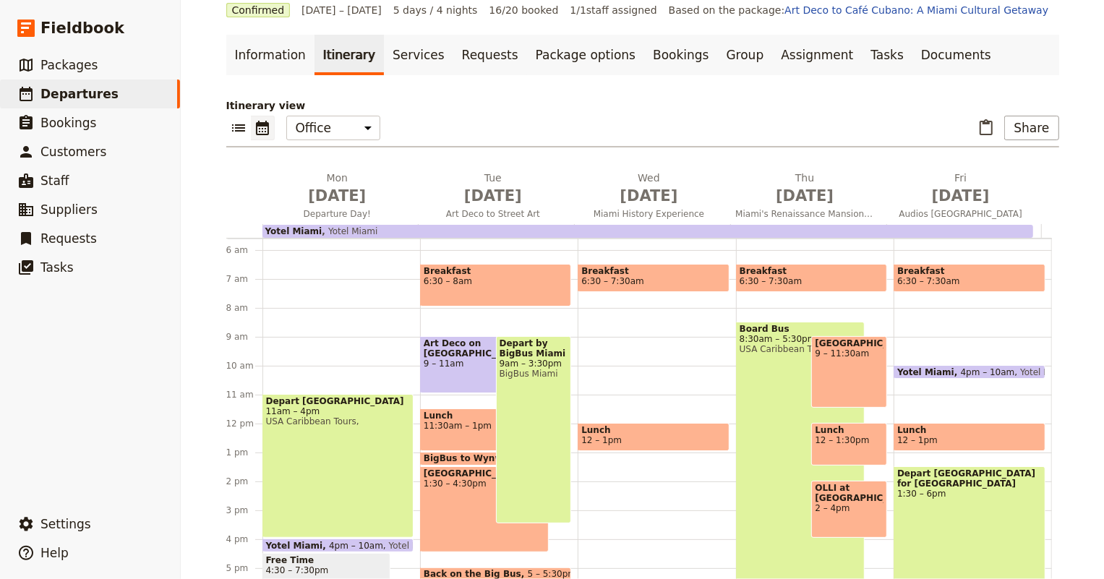
click at [442, 426] on span "11:30am – 1pm" at bounding box center [484, 426] width 121 height 10
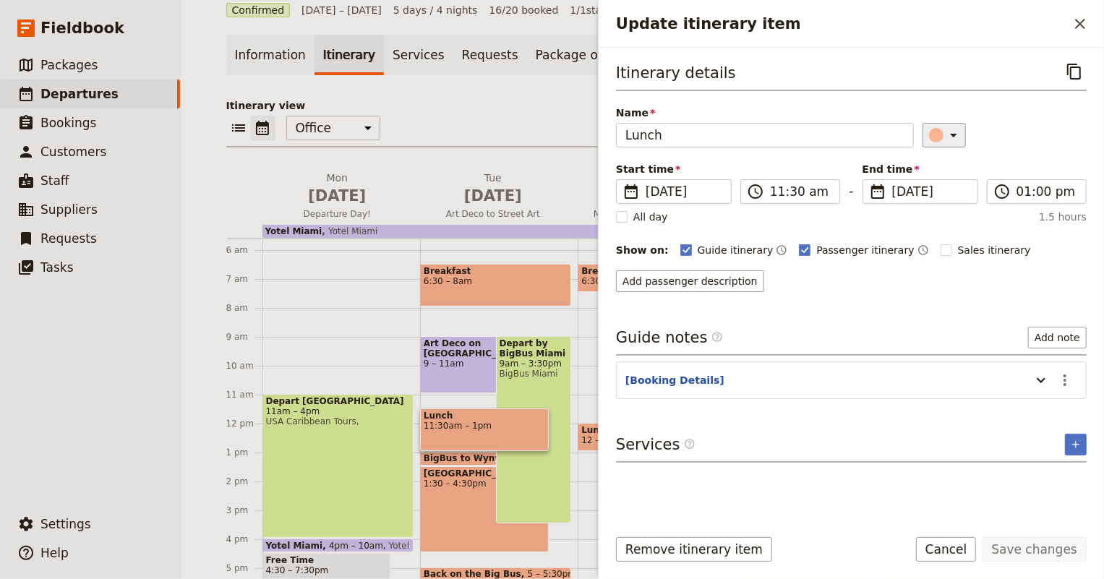
click at [958, 139] on div "​" at bounding box center [1004, 135] width 164 height 25
click at [945, 132] on icon "Update itinerary item" at bounding box center [953, 134] width 17 height 17
click at [949, 204] on div "button" at bounding box center [945, 199] width 14 height 14
click at [1055, 551] on button "Save changes" at bounding box center [1033, 549] width 105 height 25
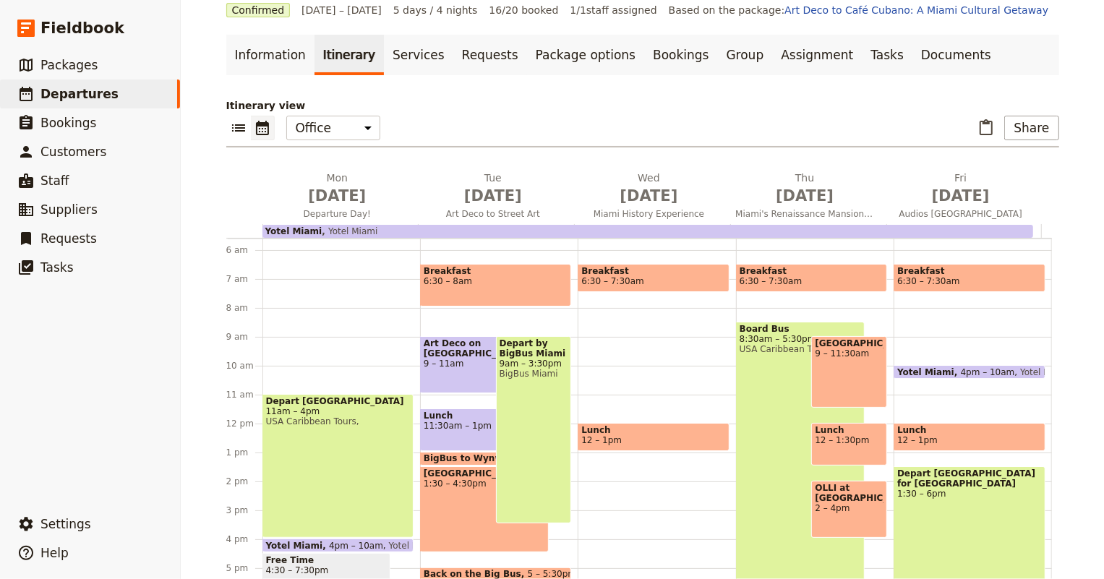
click at [456, 453] on span "BigBus to Wynwood Walls" at bounding box center [490, 458] width 133 height 10
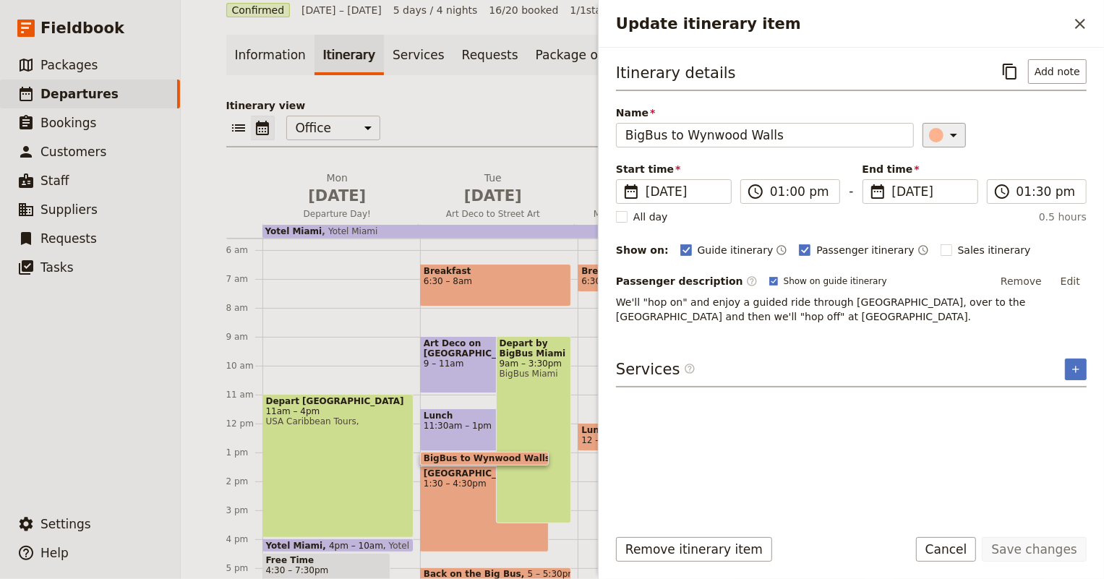
click at [945, 129] on icon "Update itinerary item" at bounding box center [953, 134] width 17 height 17
click at [924, 186] on div "button" at bounding box center [928, 182] width 14 height 14
click at [1042, 543] on button "Save changes" at bounding box center [1033, 549] width 105 height 25
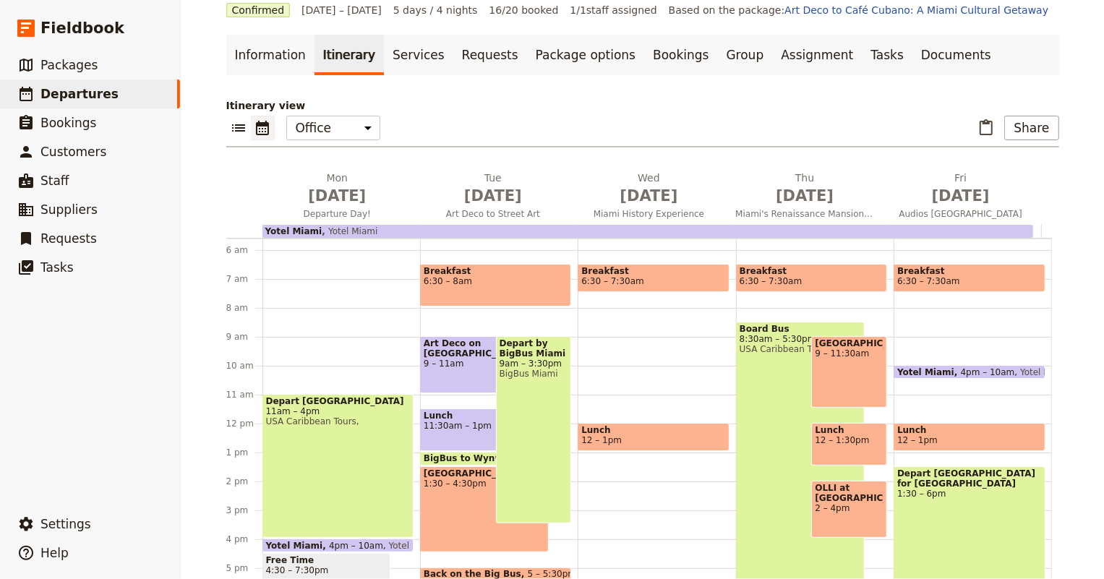
click at [453, 515] on div "[GEOGRAPHIC_DATA] and Gallery 1:30 – 4:30pm" at bounding box center [484, 509] width 129 height 86
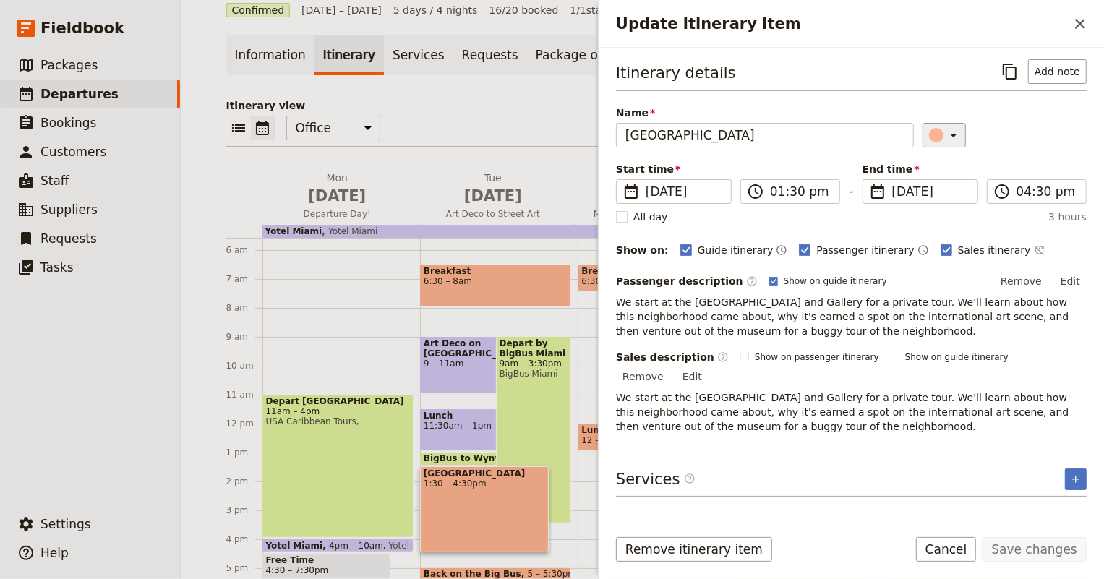
click at [945, 133] on icon "Update itinerary item" at bounding box center [953, 134] width 17 height 17
click at [942, 201] on div "button" at bounding box center [945, 199] width 14 height 14
click at [1044, 544] on button "Save changes" at bounding box center [1033, 549] width 105 height 25
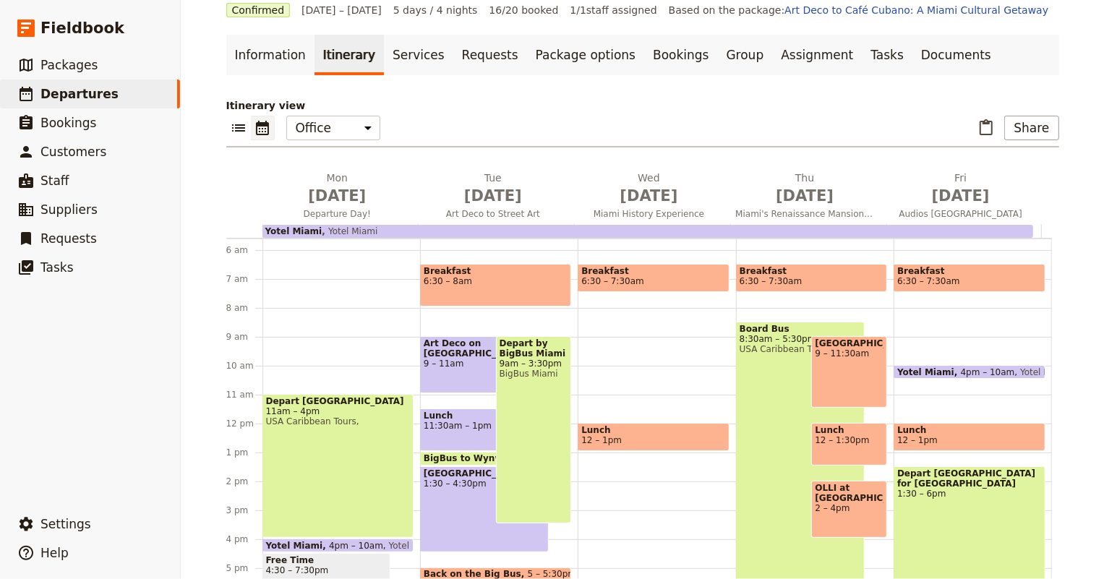
click at [435, 415] on span "Lunch" at bounding box center [484, 416] width 121 height 10
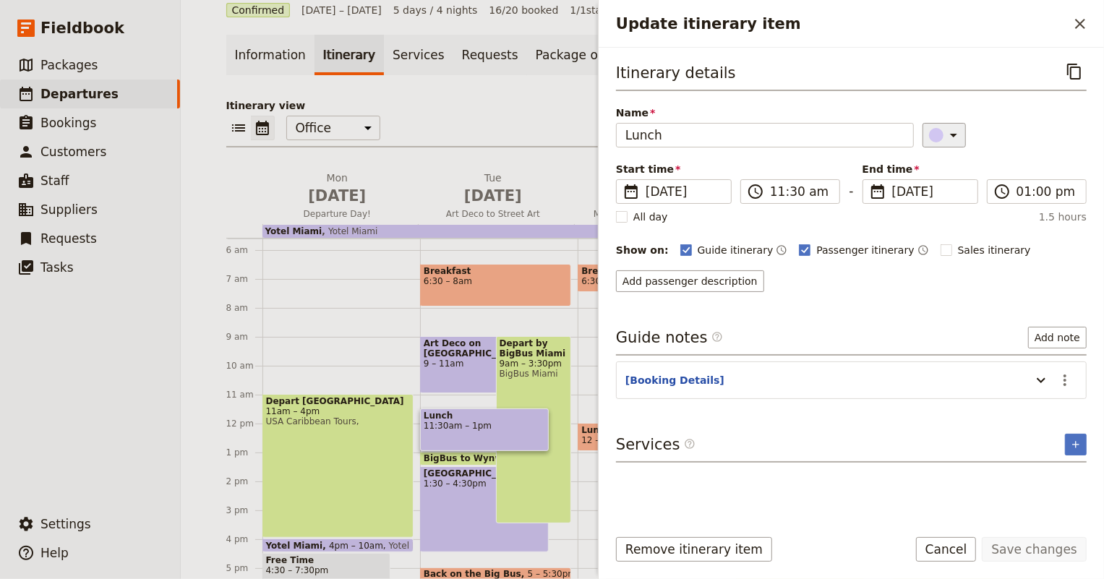
click at [951, 134] on icon "Update itinerary item" at bounding box center [953, 134] width 17 height 17
click at [923, 166] on div "button" at bounding box center [928, 165] width 14 height 14
click at [1054, 547] on button "Save changes" at bounding box center [1033, 549] width 105 height 25
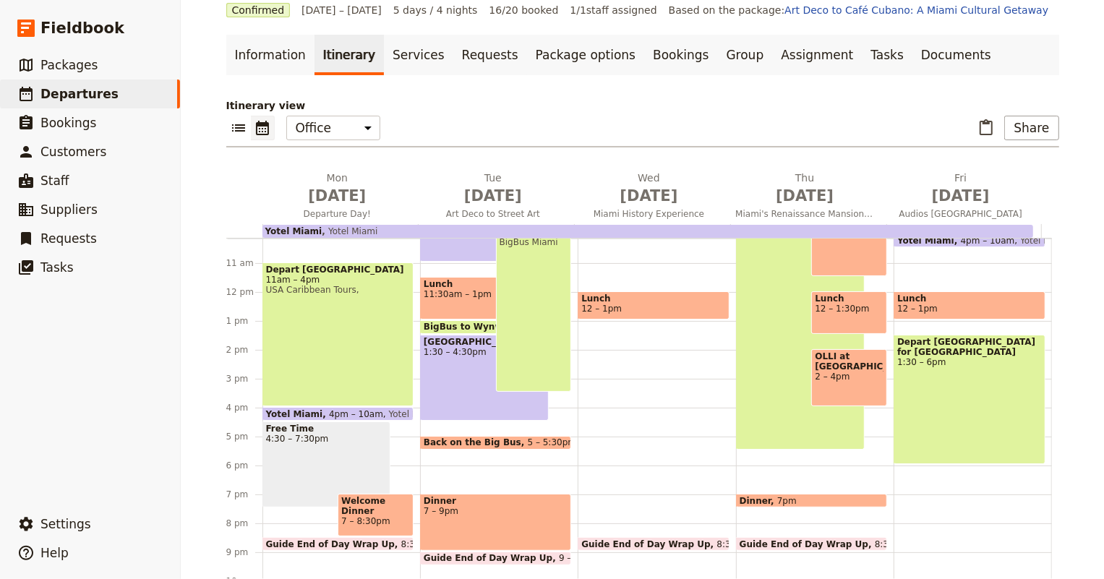
scroll to position [352, 0]
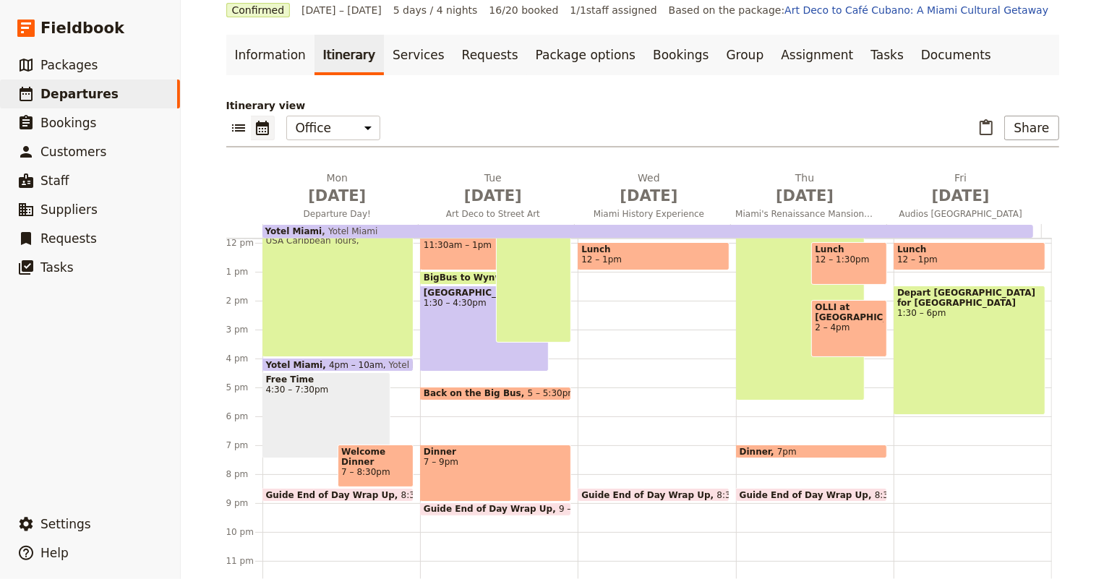
click at [460, 388] on span "Back on the Big Bus" at bounding box center [476, 393] width 104 height 10
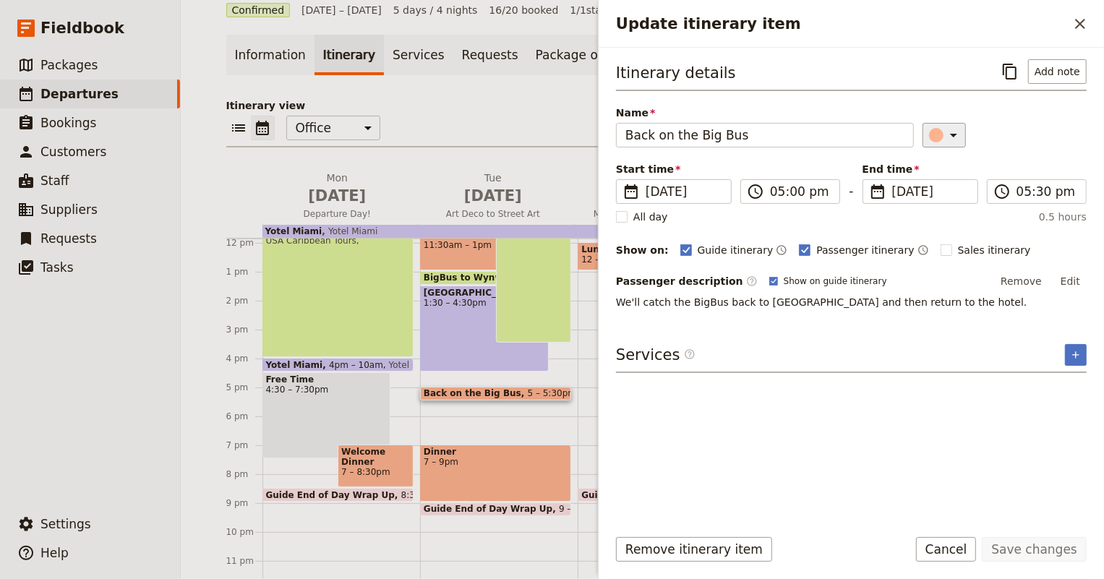
click at [948, 130] on icon "Update itinerary item" at bounding box center [953, 134] width 17 height 17
click at [947, 198] on div "button" at bounding box center [945, 199] width 14 height 14
click at [949, 134] on icon "Update itinerary item" at bounding box center [953, 134] width 17 height 17
click at [927, 176] on div "button" at bounding box center [928, 182] width 14 height 14
click at [1026, 551] on button "Save changes" at bounding box center [1033, 549] width 105 height 25
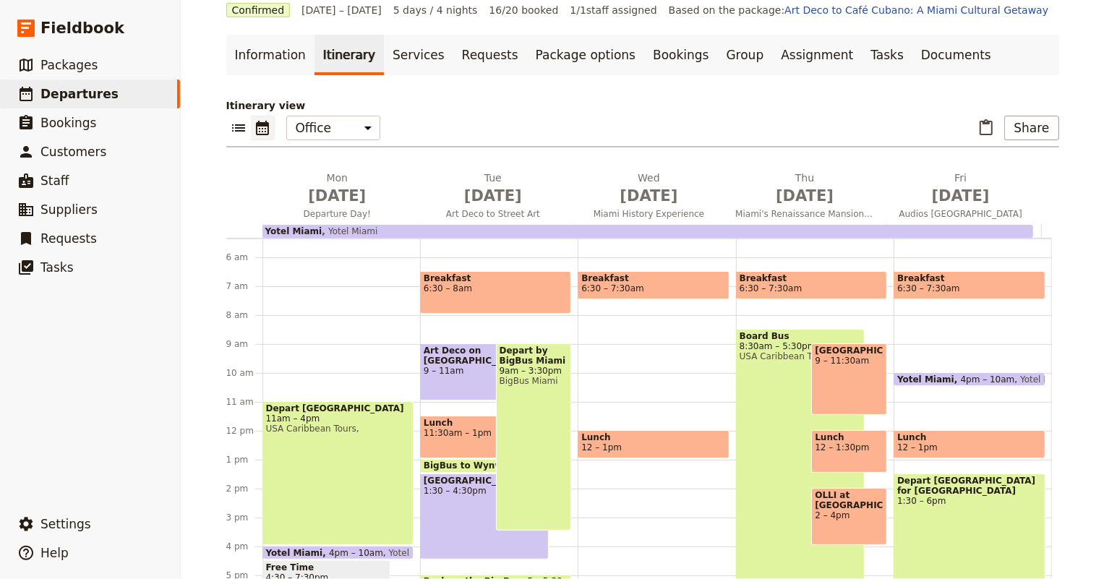
scroll to position [220, 0]
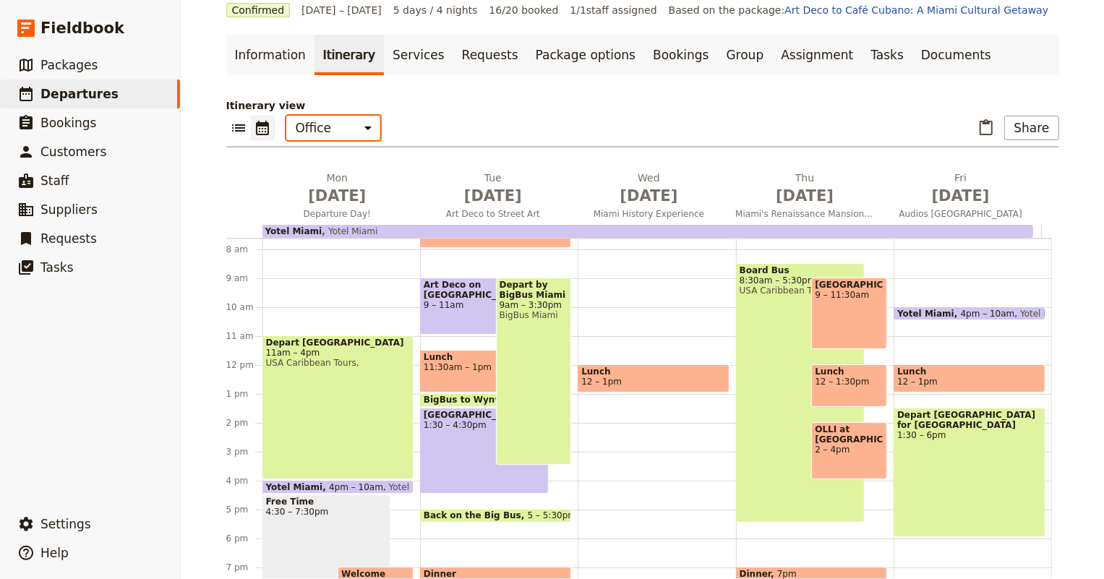
click at [346, 121] on select "Office Guide Passenger Sales" at bounding box center [333, 128] width 94 height 25
click at [286, 116] on select "Office Guide Passenger Sales" at bounding box center [333, 128] width 94 height 25
click at [340, 132] on select "Office Guide Passenger Sales" at bounding box center [333, 128] width 94 height 25
select select "ALL"
click at [286, 116] on select "Office Guide Passenger Sales" at bounding box center [333, 128] width 94 height 25
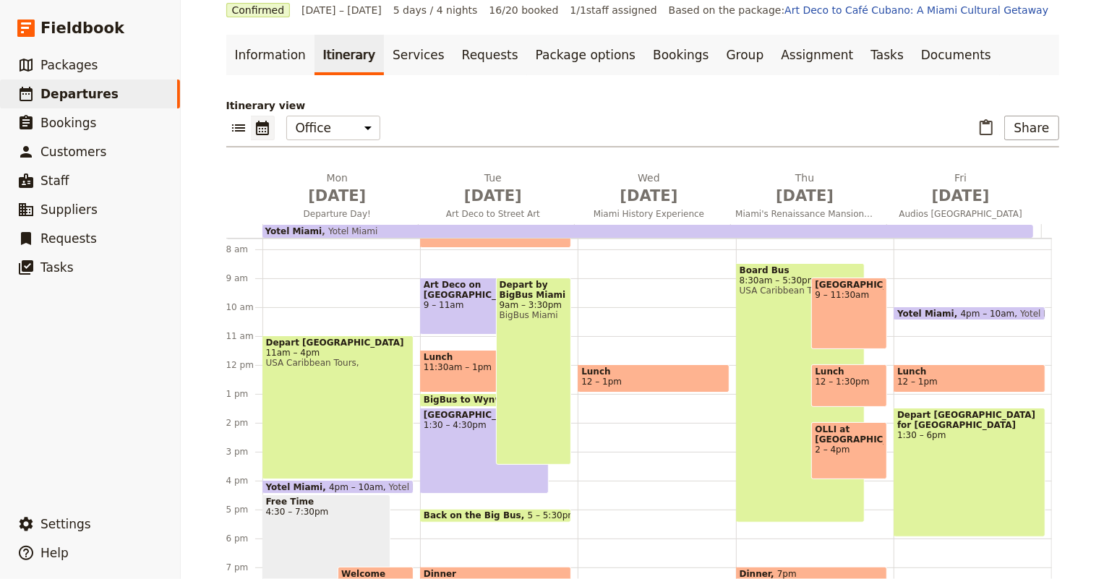
click at [824, 317] on div "[GEOGRAPHIC_DATA] 9 – 11:30am" at bounding box center [849, 314] width 76 height 72
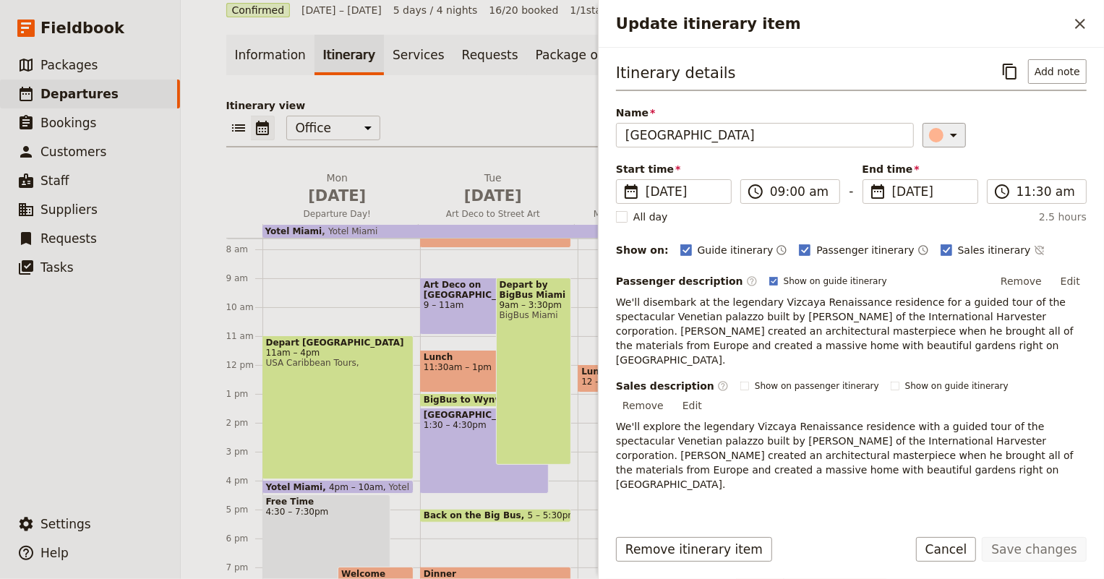
click at [933, 133] on div "Update itinerary item" at bounding box center [936, 135] width 14 height 14
click at [947, 203] on div "button" at bounding box center [945, 199] width 14 height 14
click at [1031, 548] on button "Save changes" at bounding box center [1033, 549] width 105 height 25
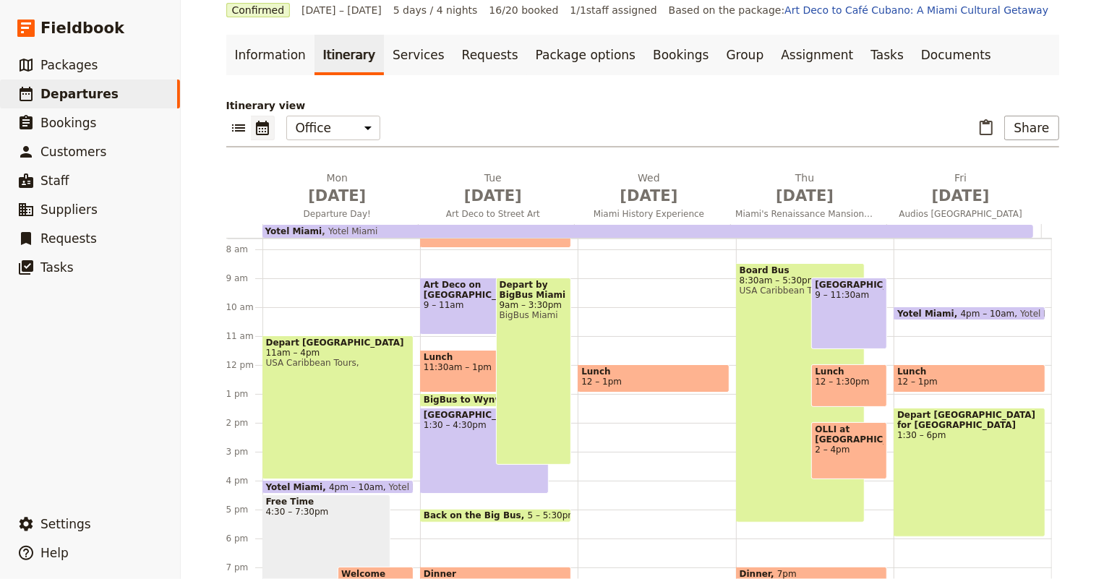
click at [853, 455] on span "2 – 4pm" at bounding box center [849, 449] width 69 height 10
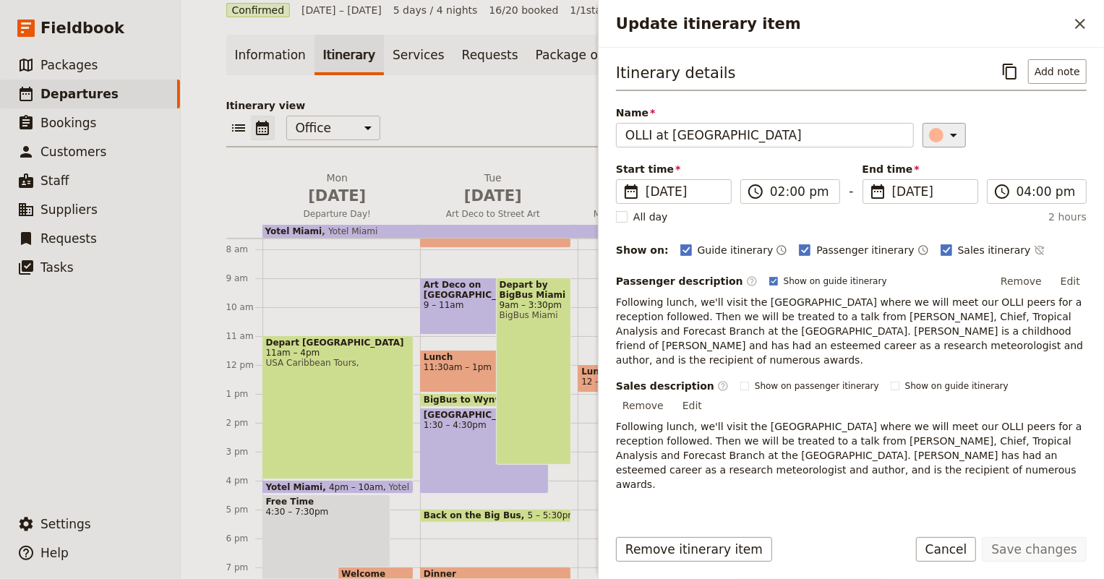
click at [945, 130] on icon "Update itinerary item" at bounding box center [953, 134] width 17 height 17
click at [948, 197] on div "button" at bounding box center [945, 199] width 14 height 14
click at [1033, 551] on button "Save changes" at bounding box center [1033, 549] width 105 height 25
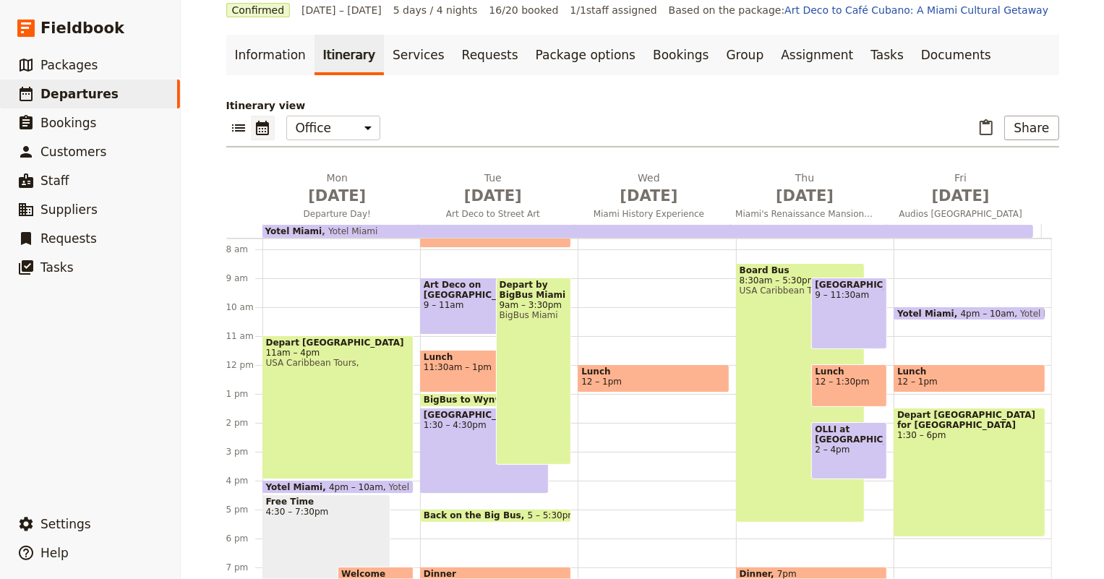
click at [523, 285] on span "Depart by BigBus Miami" at bounding box center [533, 290] width 69 height 20
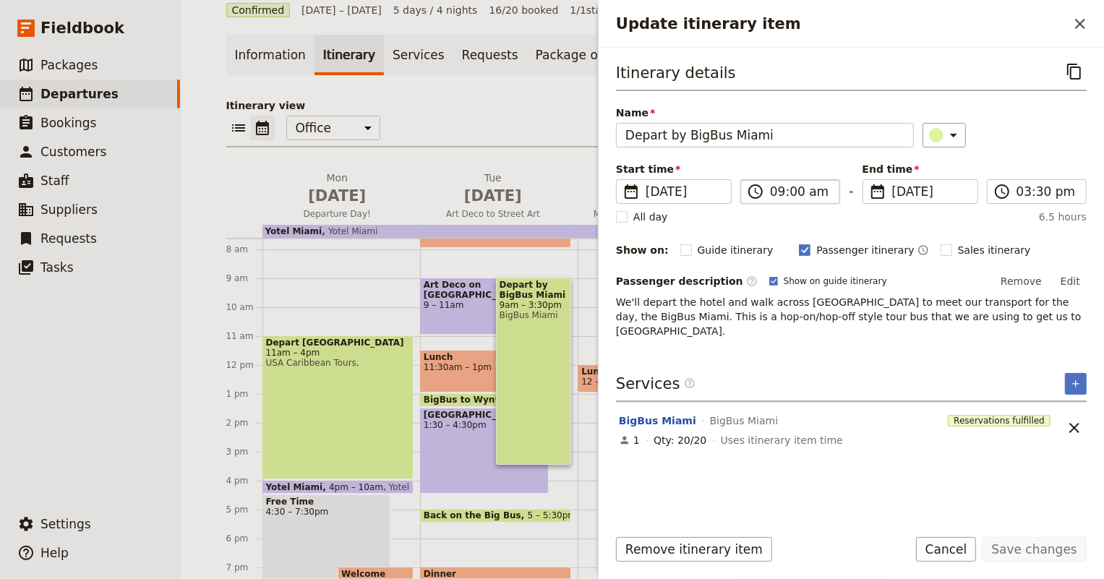
click at [766, 195] on label "​ 09:00 am" at bounding box center [790, 191] width 100 height 25
click at [770, 195] on input "09:00 am" at bounding box center [800, 191] width 61 height 17
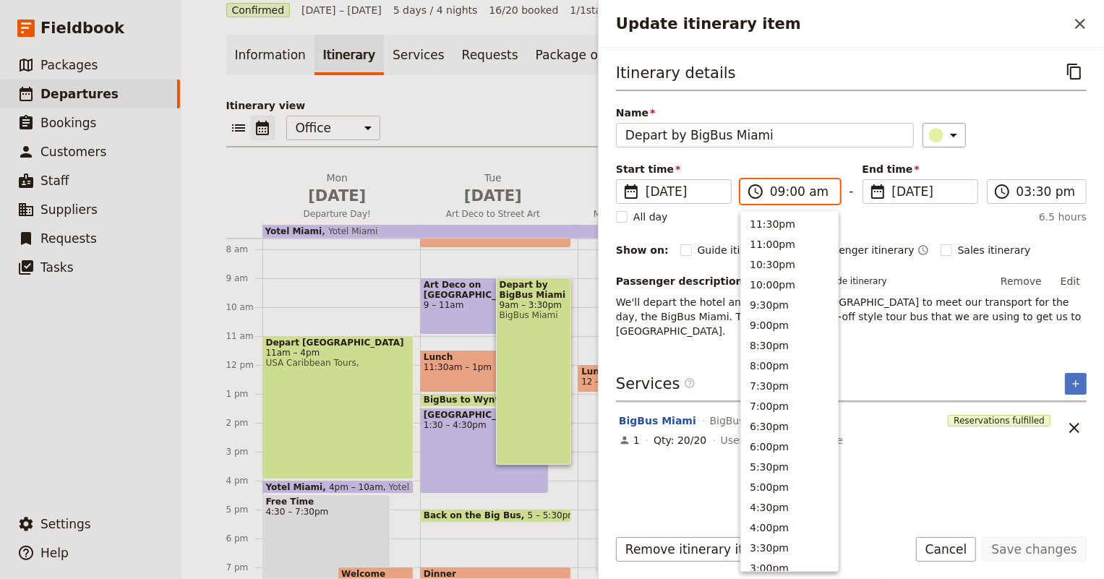
scroll to position [589, 0]
click at [768, 247] on button "8:30am" at bounding box center [789, 242] width 97 height 20
type input "08:30 am"
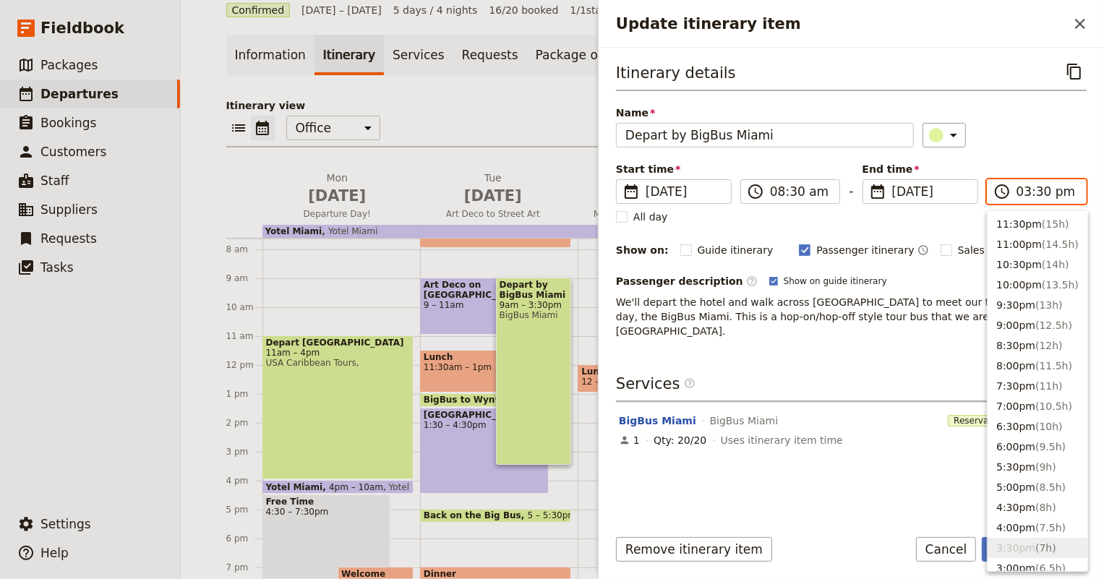
click at [1023, 185] on input "03:30 pm" at bounding box center [1046, 191] width 61 height 17
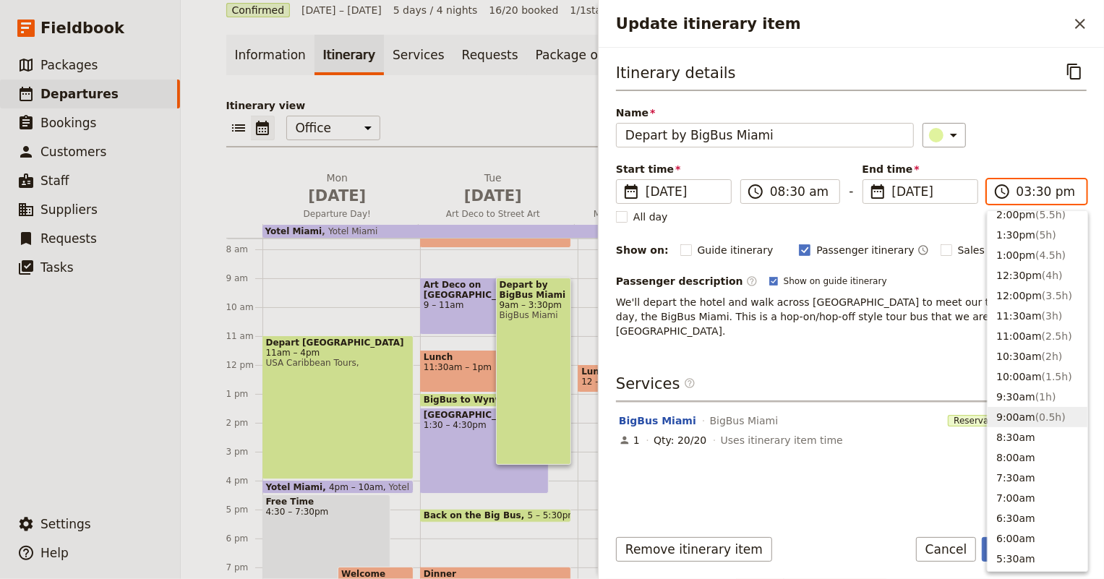
click at [1019, 418] on button "9:00am ( 0.5h )" at bounding box center [1037, 417] width 100 height 20
type input "09:00 am"
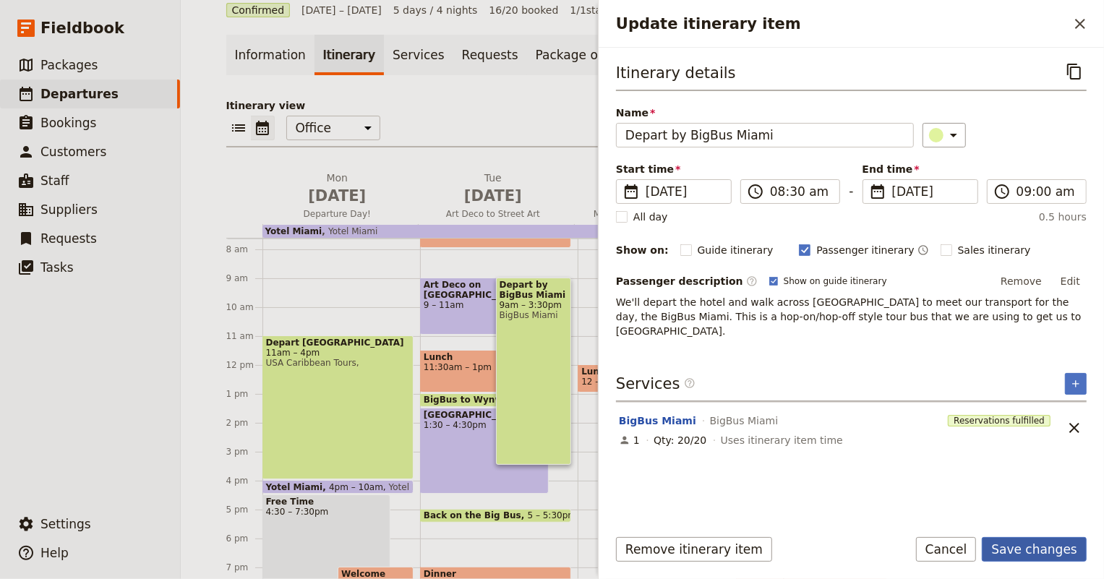
click at [1049, 556] on button "Save changes" at bounding box center [1033, 549] width 105 height 25
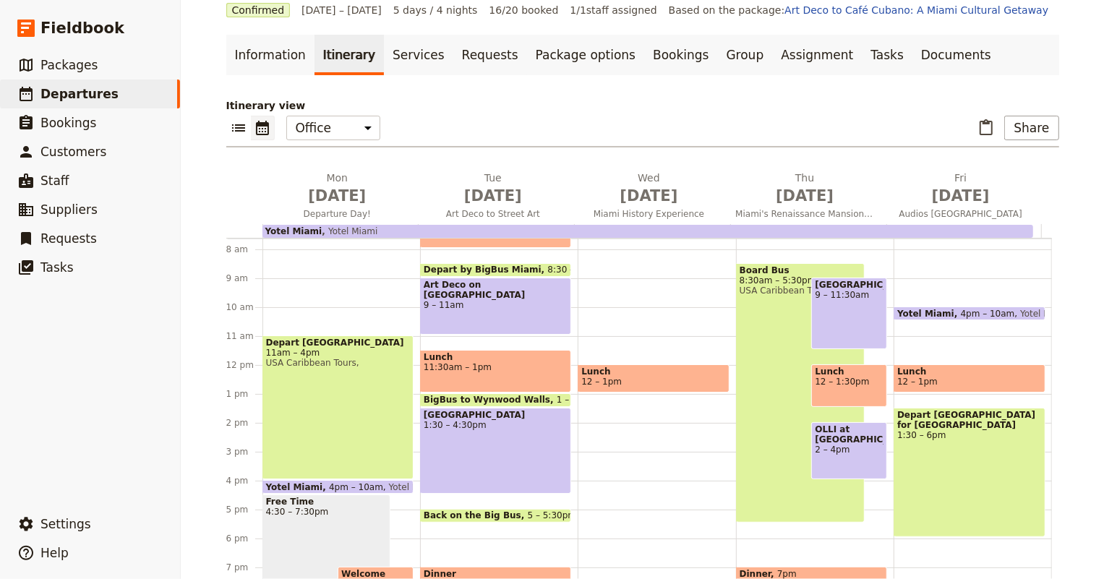
click at [743, 275] on span "8:30am – 5:30pm" at bounding box center [799, 280] width 121 height 10
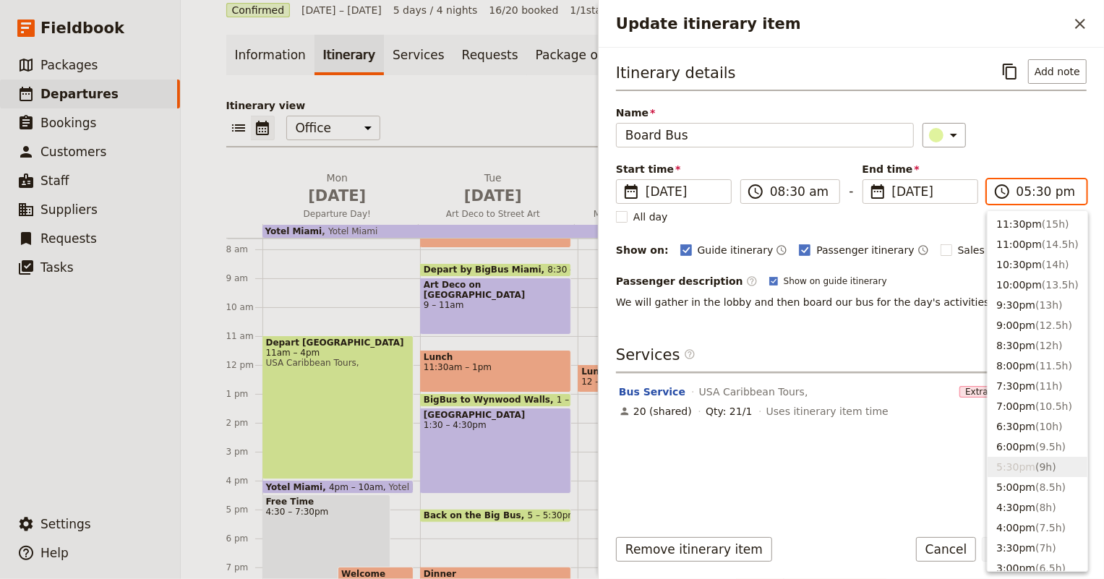
click at [1041, 192] on input "05:30 pm" at bounding box center [1046, 191] width 61 height 17
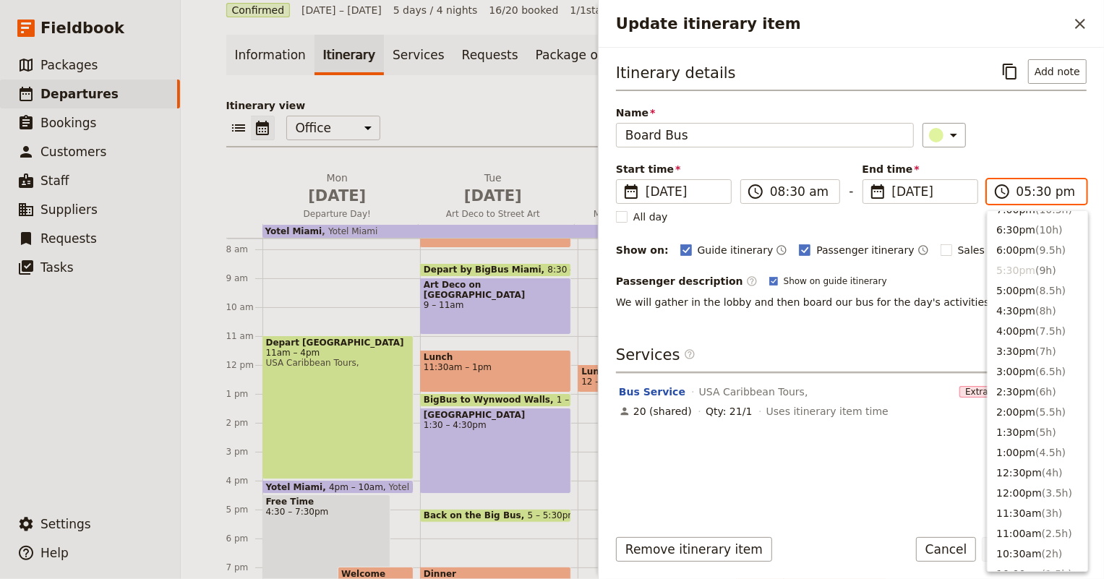
scroll to position [328, 0]
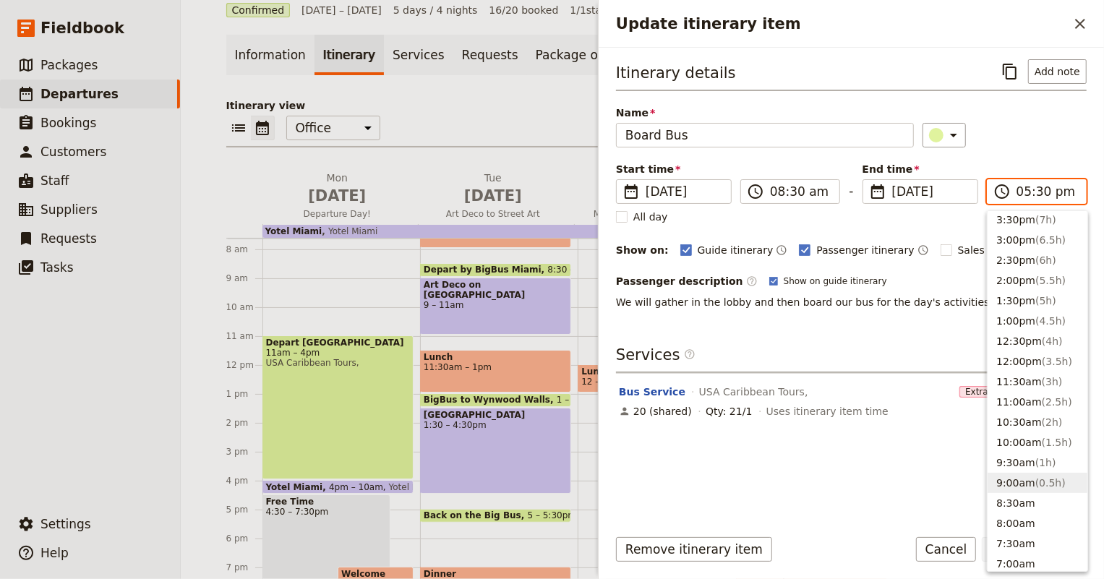
click at [1026, 477] on button "9:00am ( 0.5h )" at bounding box center [1037, 483] width 100 height 20
type input "09:00 am"
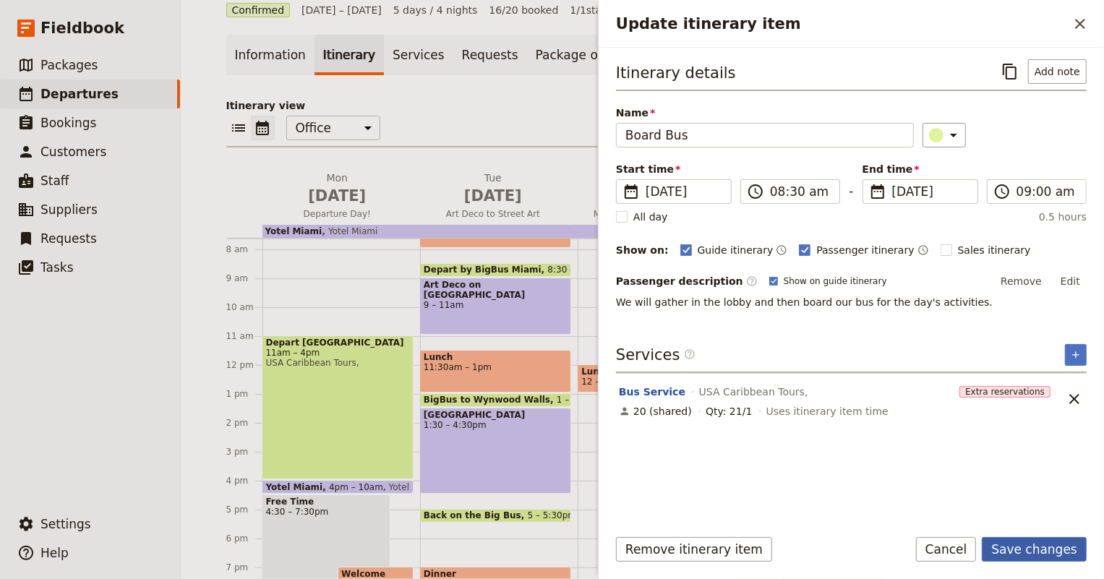
click at [1054, 549] on button "Save changes" at bounding box center [1033, 549] width 105 height 25
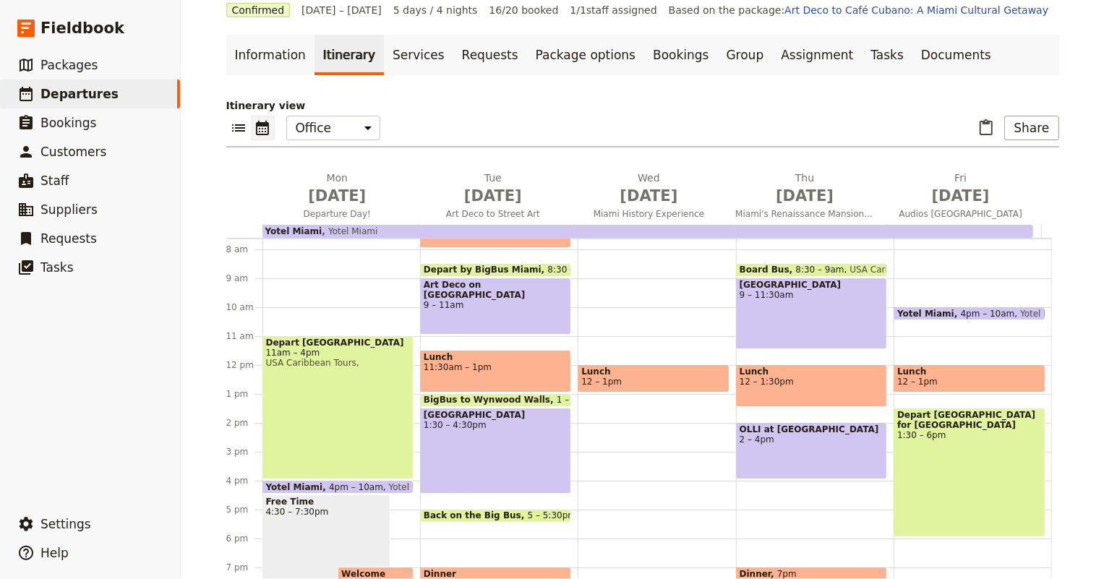
click at [755, 415] on div "Breakfast 6:30 – 7:30am Board Bus 8:30 – 9am [GEOGRAPHIC_DATA] Caribbean Tours,…" at bounding box center [815, 365] width 158 height 694
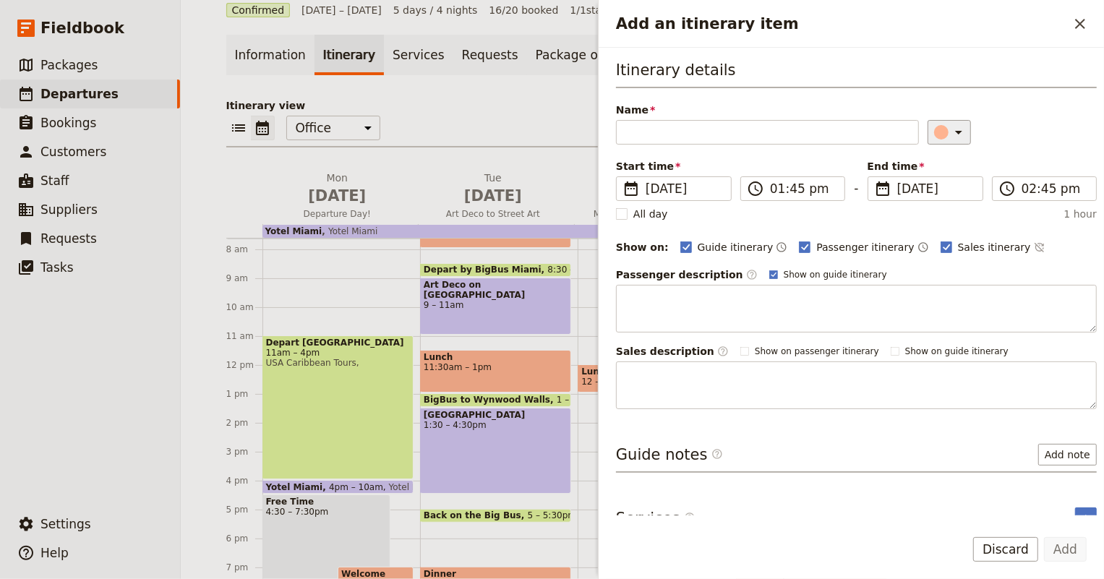
click at [950, 126] on icon "Add an itinerary item" at bounding box center [958, 132] width 17 height 17
click at [928, 173] on div "button" at bounding box center [928, 179] width 14 height 14
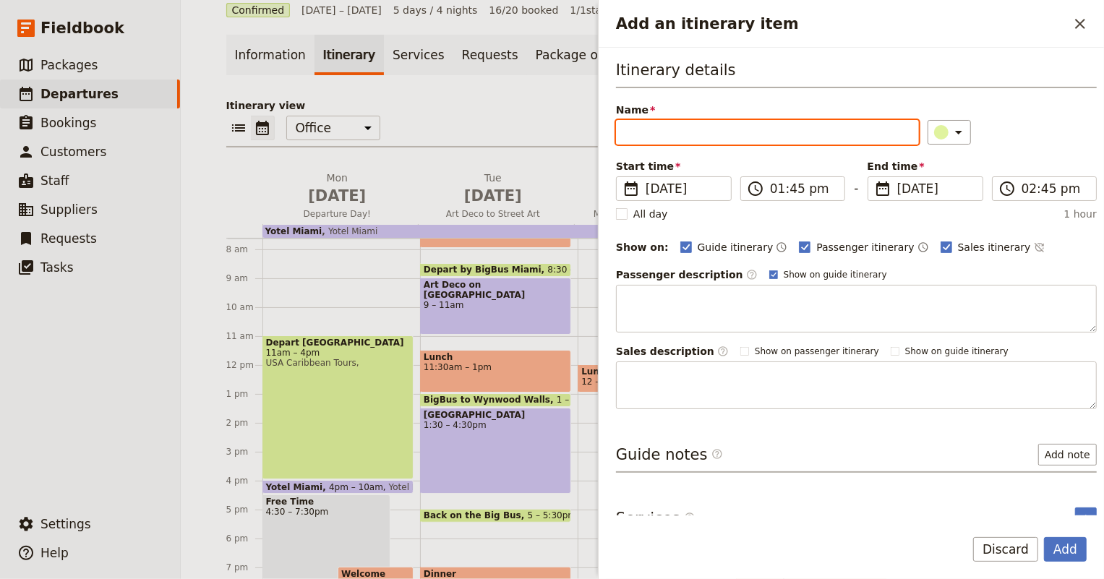
click at [726, 132] on input "Name" at bounding box center [767, 132] width 303 height 25
type input "Bus Ride to [GEOGRAPHIC_DATA]"
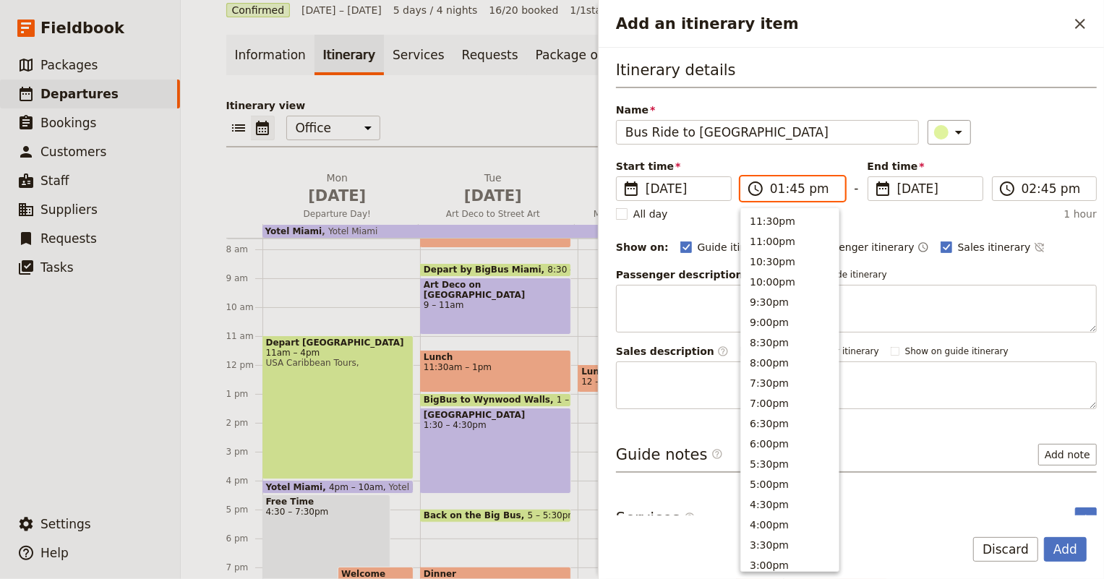
scroll to position [407, 0]
click at [782, 187] on input "01:45 pm" at bounding box center [803, 188] width 66 height 17
click at [770, 215] on button "1:30pm" at bounding box center [790, 219] width 98 height 20
type input "01:30 pm"
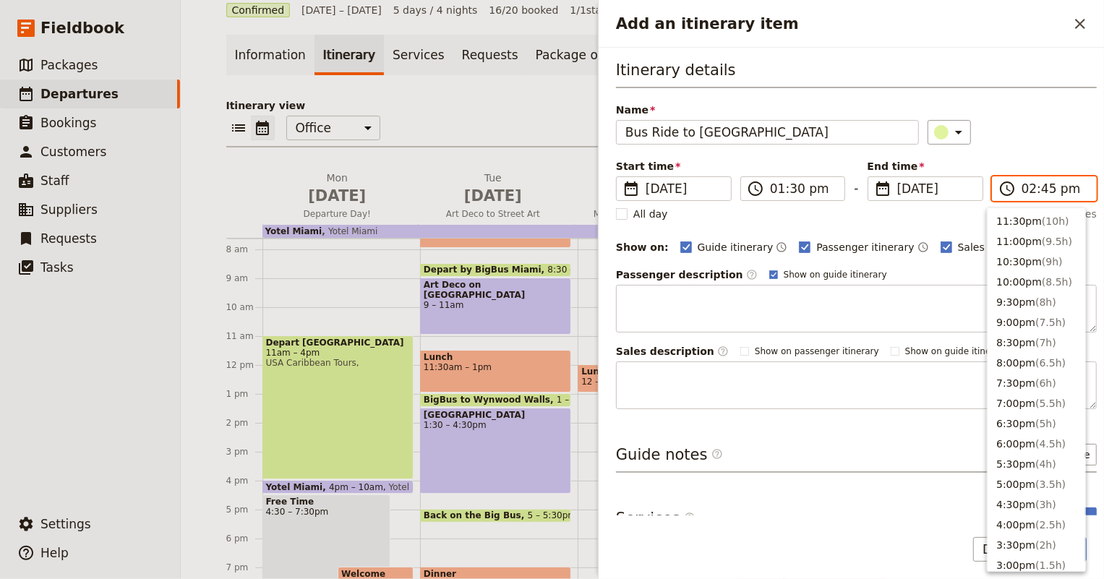
scroll to position [367, 0]
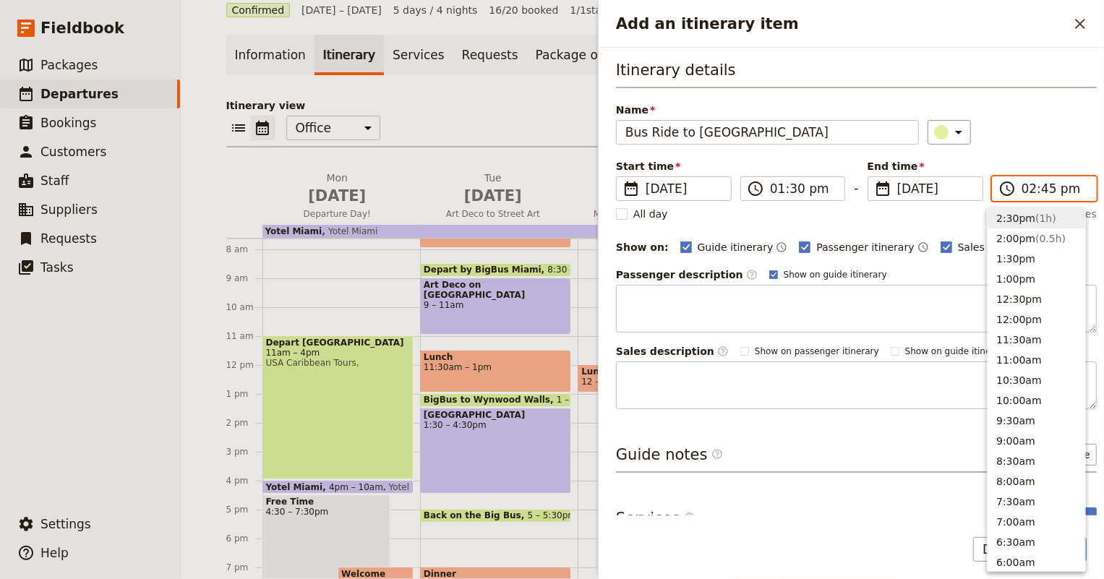
click at [1033, 192] on input "02:45 pm" at bounding box center [1054, 188] width 66 height 17
click at [1023, 233] on button "2:00pm ( 0.5h )" at bounding box center [1036, 238] width 98 height 20
type input "02:00 pm"
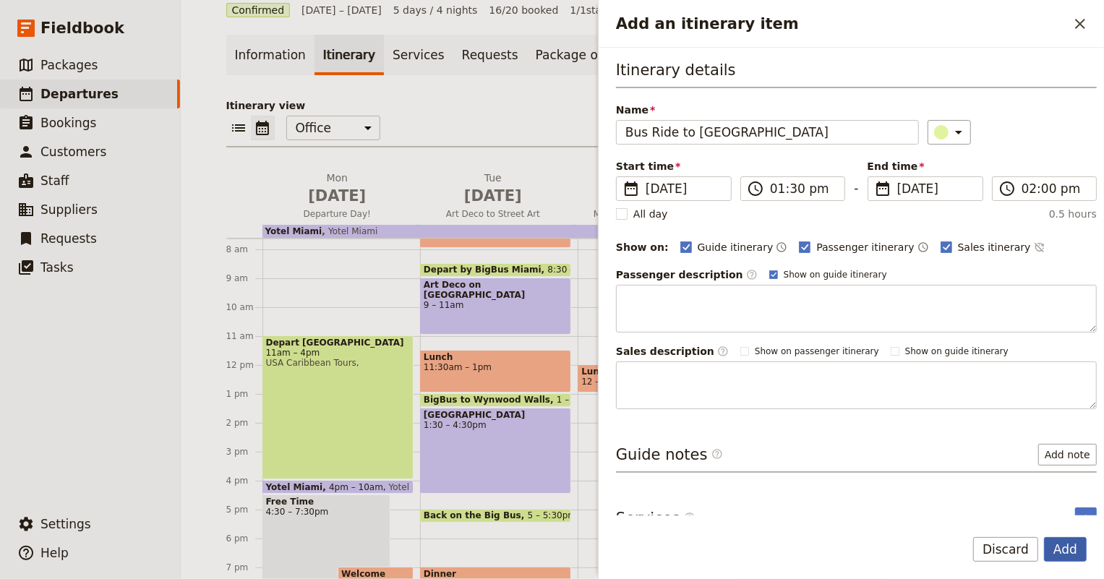
click at [1059, 553] on button "Add" at bounding box center [1065, 549] width 43 height 25
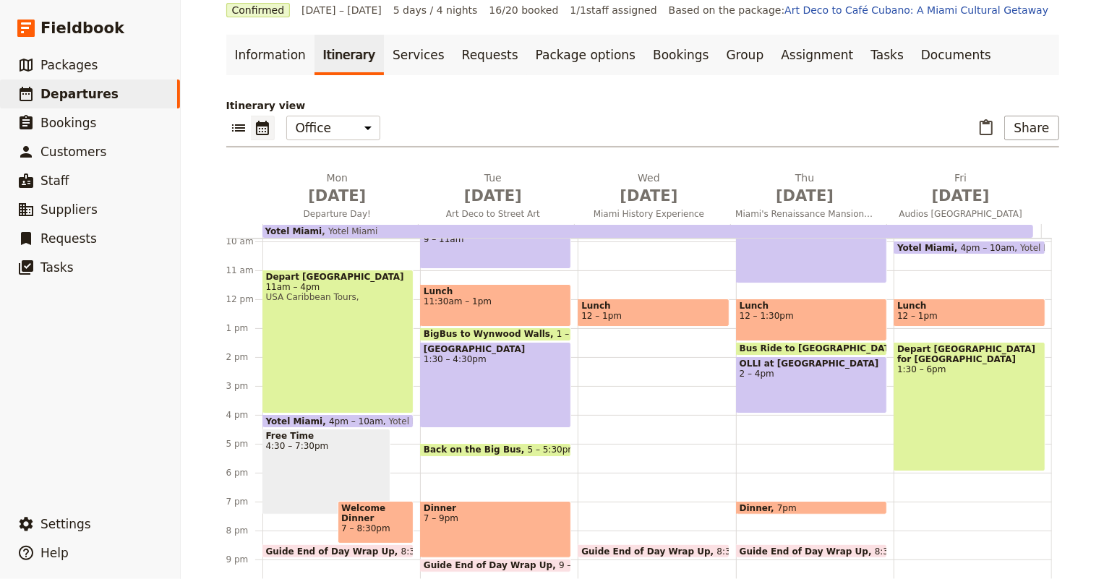
scroll to position [352, 0]
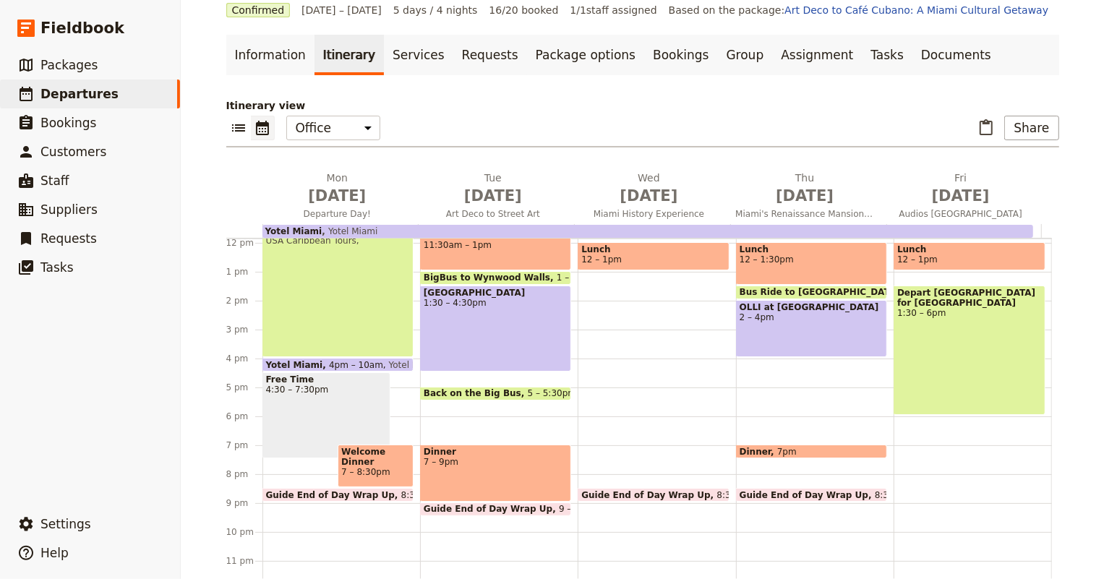
click at [741, 358] on div "Breakfast 6:30 – 7:30am Board Bus 8:30 – 9am [GEOGRAPHIC_DATA] Caribbean Tours,…" at bounding box center [815, 243] width 158 height 694
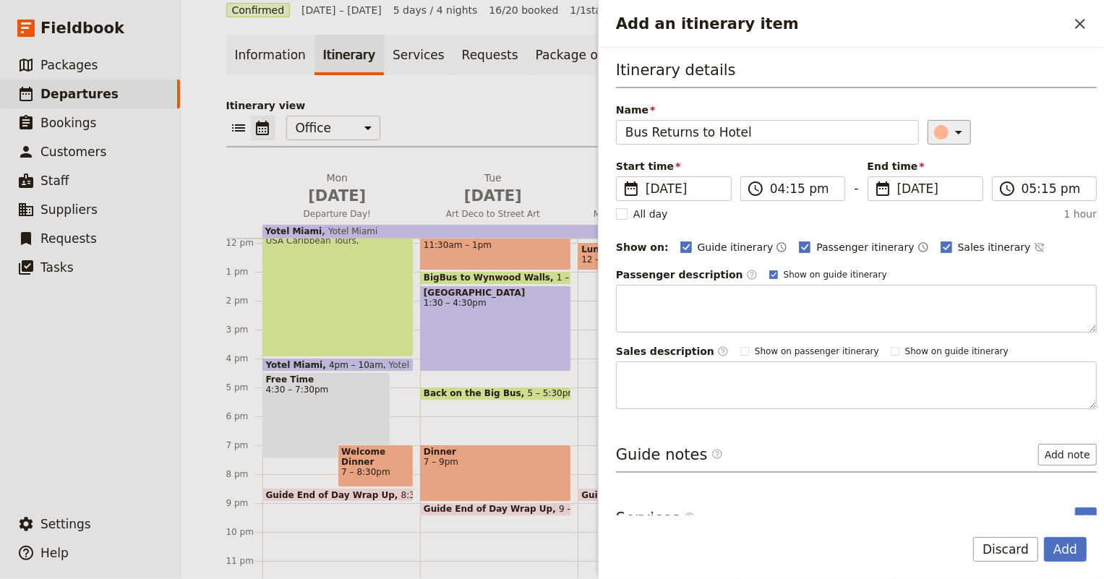
type input "Bus Returns to Hotel"
click at [934, 130] on div "Add an itinerary item" at bounding box center [941, 132] width 14 height 14
click at [925, 181] on div "button" at bounding box center [928, 179] width 14 height 14
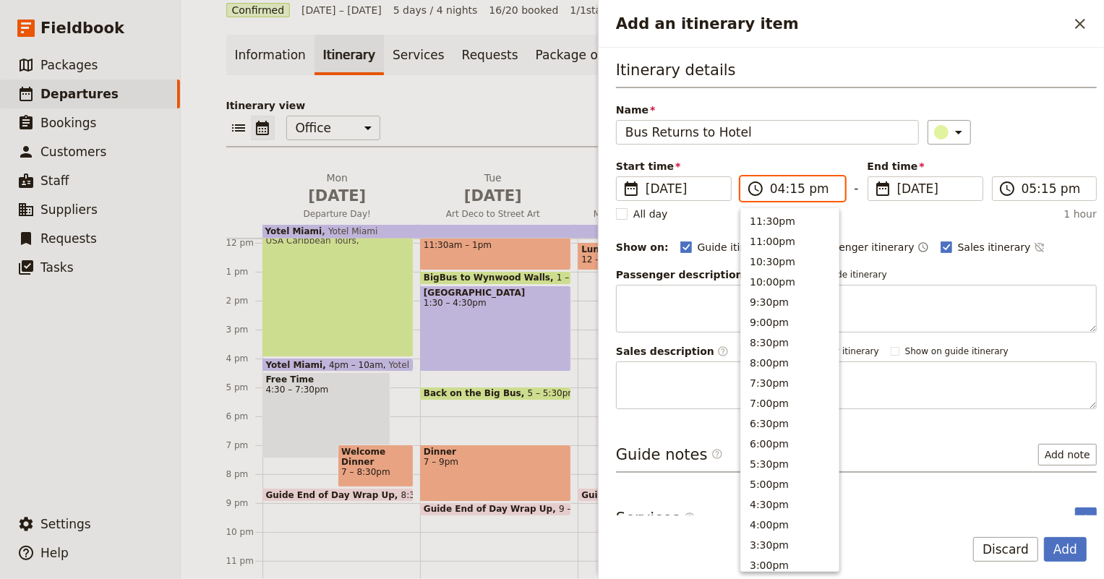
click at [788, 194] on input "04:15 pm" at bounding box center [803, 188] width 66 height 17
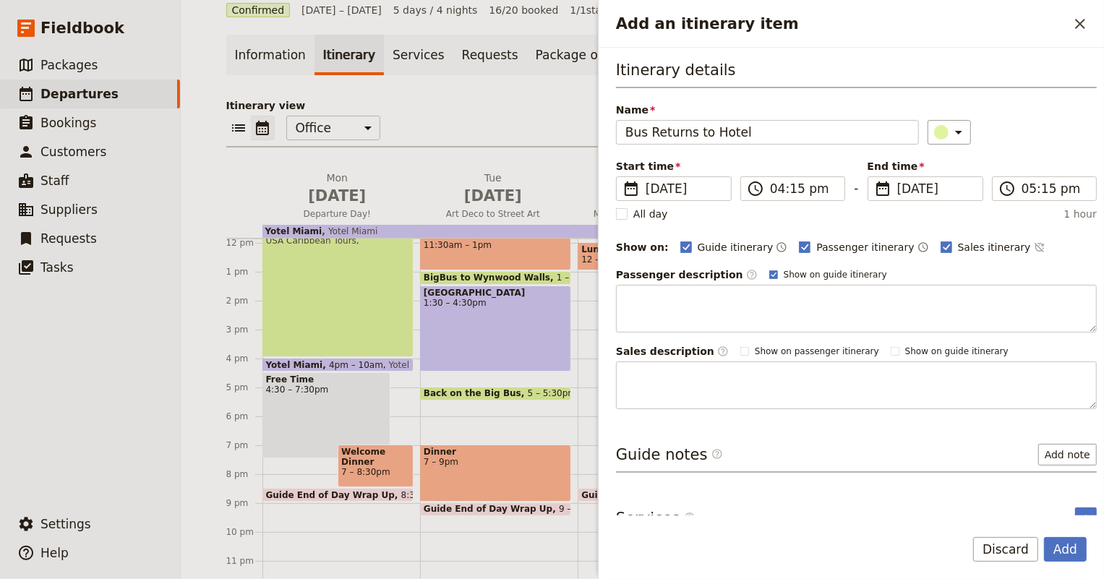
click at [1020, 225] on div "Itinerary details Name Bus Returns to Hotel ​ Start time ​ [DATE] [DATE] [DATE]…" at bounding box center [856, 234] width 481 height 350
click at [1069, 543] on button "Add" at bounding box center [1065, 549] width 43 height 25
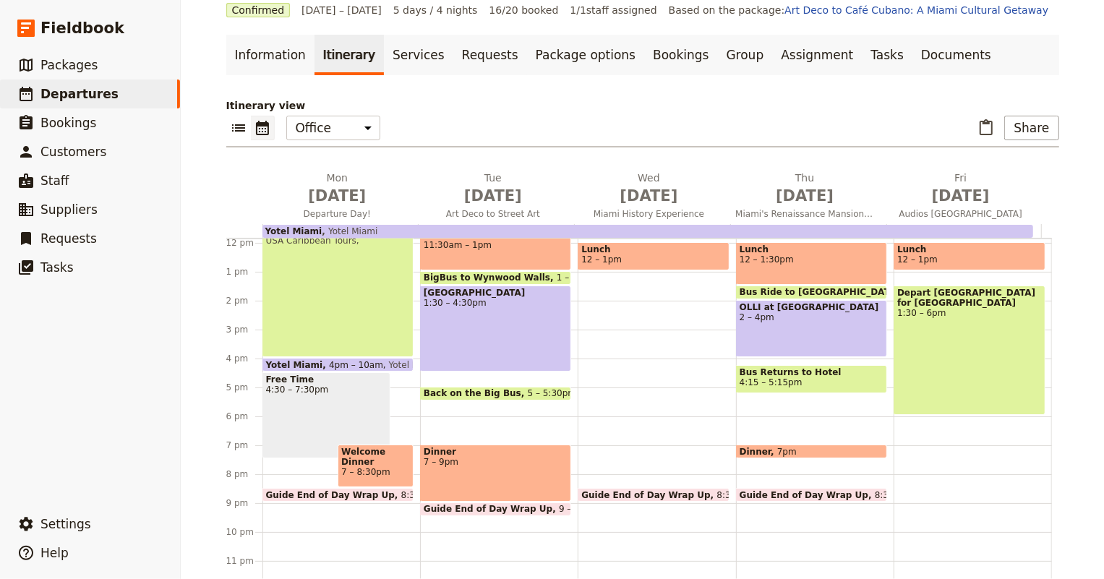
click at [313, 384] on span "4:30 – 7:30pm" at bounding box center [326, 389] width 121 height 10
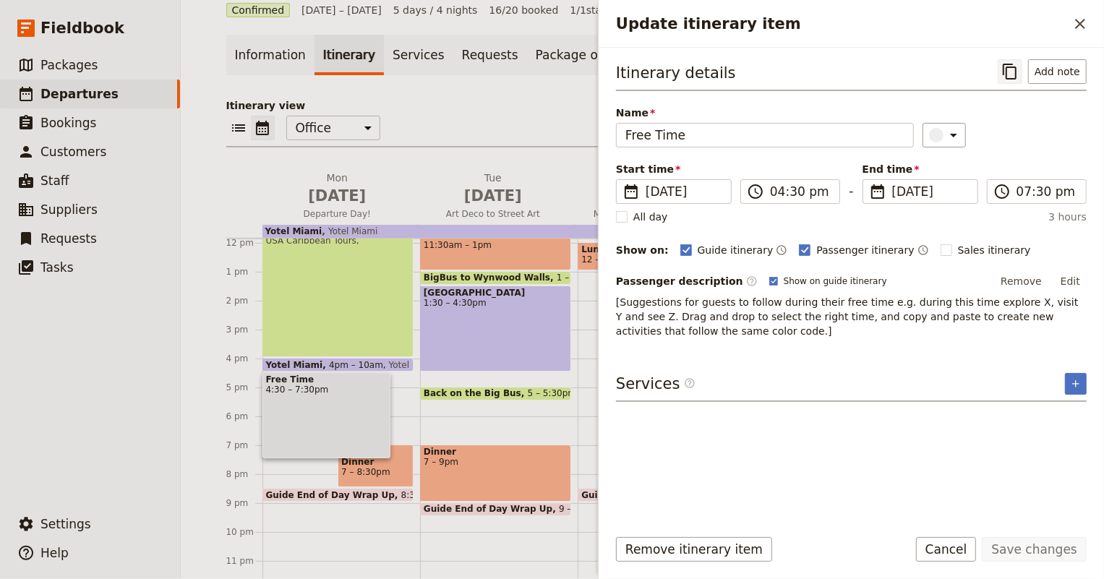
click at [1010, 68] on icon "Copy itinerary item" at bounding box center [1009, 72] width 14 height 16
click at [441, 403] on div "Breakfast 6:30 – 8am Depart by BigBus [GEOGRAPHIC_DATA] 8:30 – 9am BigBus Miami…" at bounding box center [499, 243] width 158 height 694
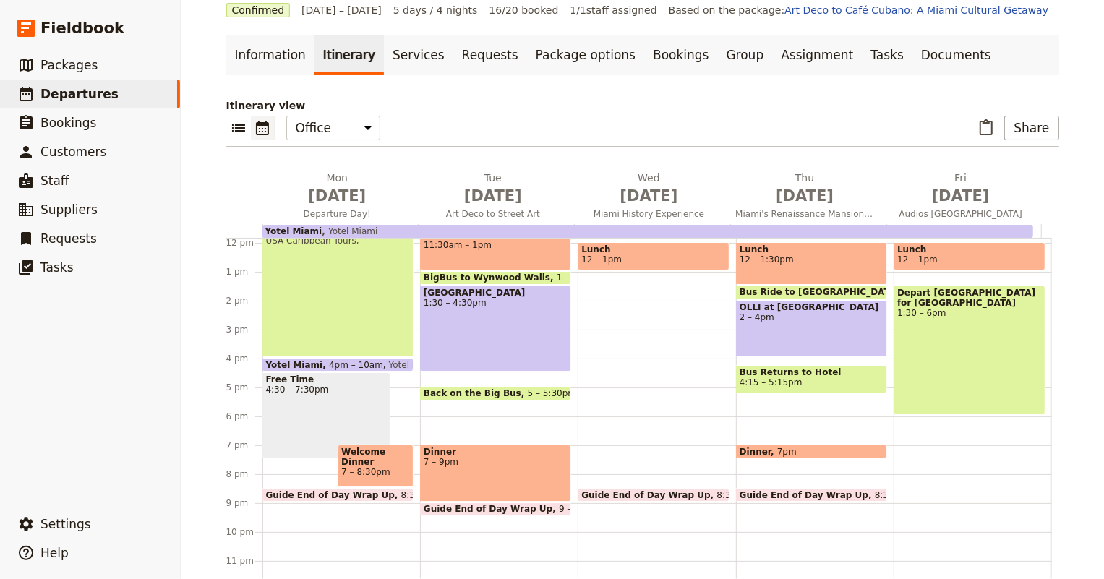
click at [441, 403] on div "Breakfast 6:30 – 8am Depart by BigBus [GEOGRAPHIC_DATA] 8:30 – 9am BigBus Miami…" at bounding box center [499, 243] width 158 height 694
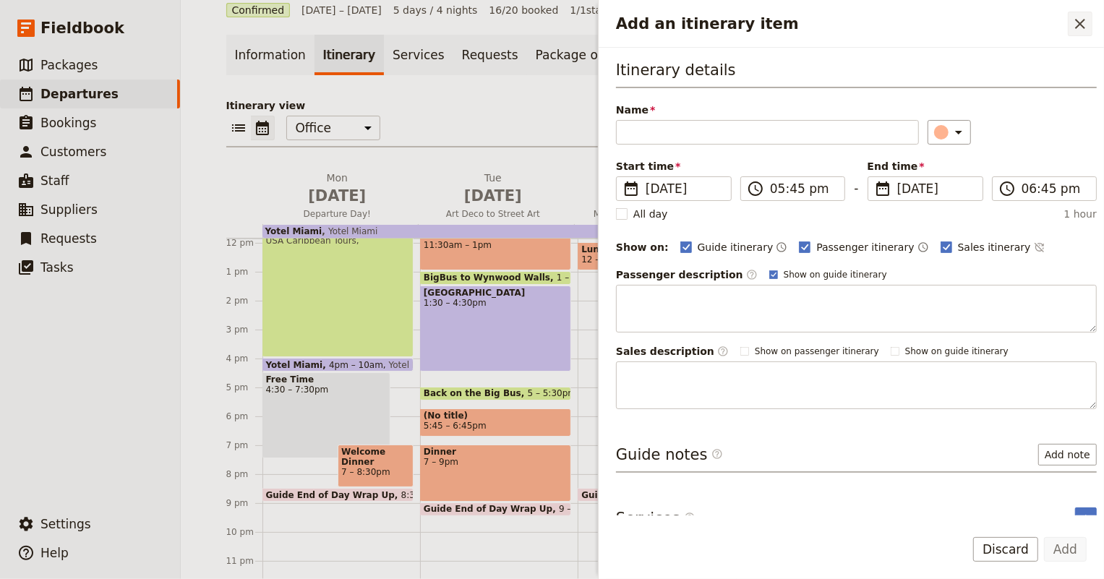
click at [1082, 24] on icon "Close drawer" at bounding box center [1079, 23] width 17 height 17
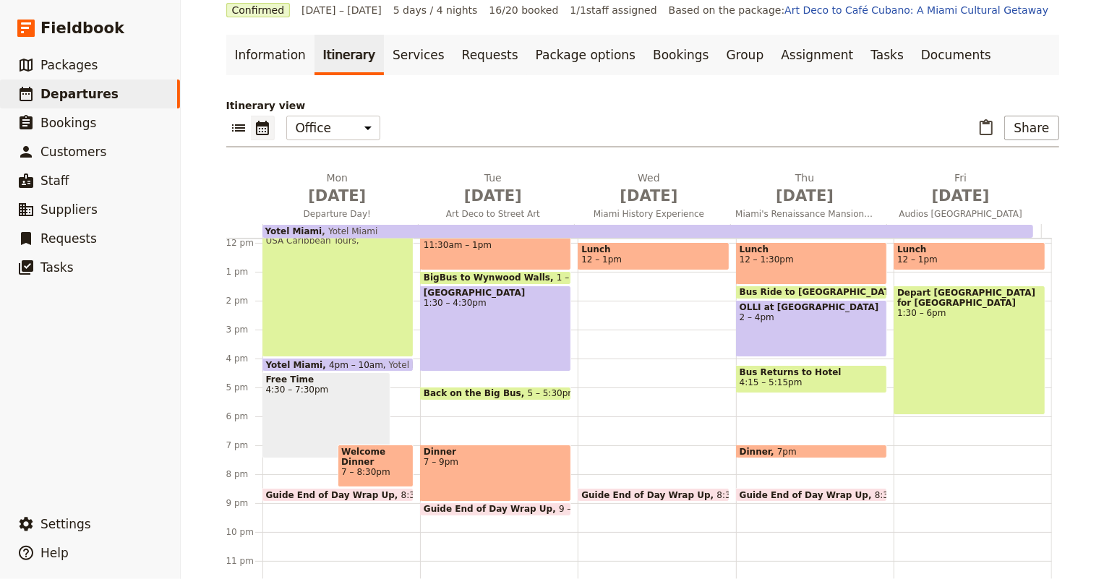
scroll to position [286, 0]
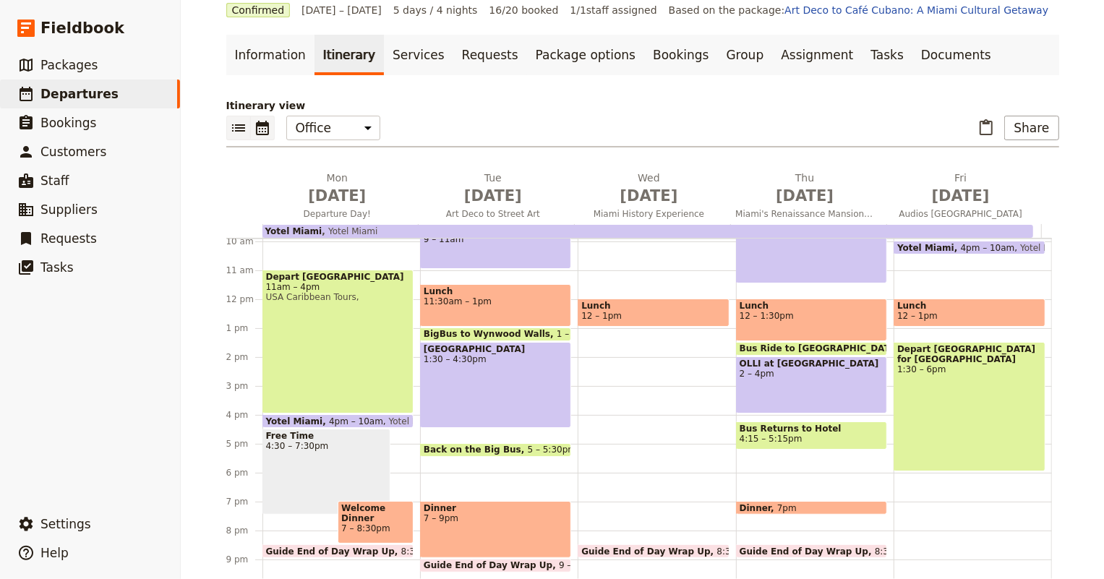
click at [226, 123] on button "​" at bounding box center [238, 128] width 25 height 25
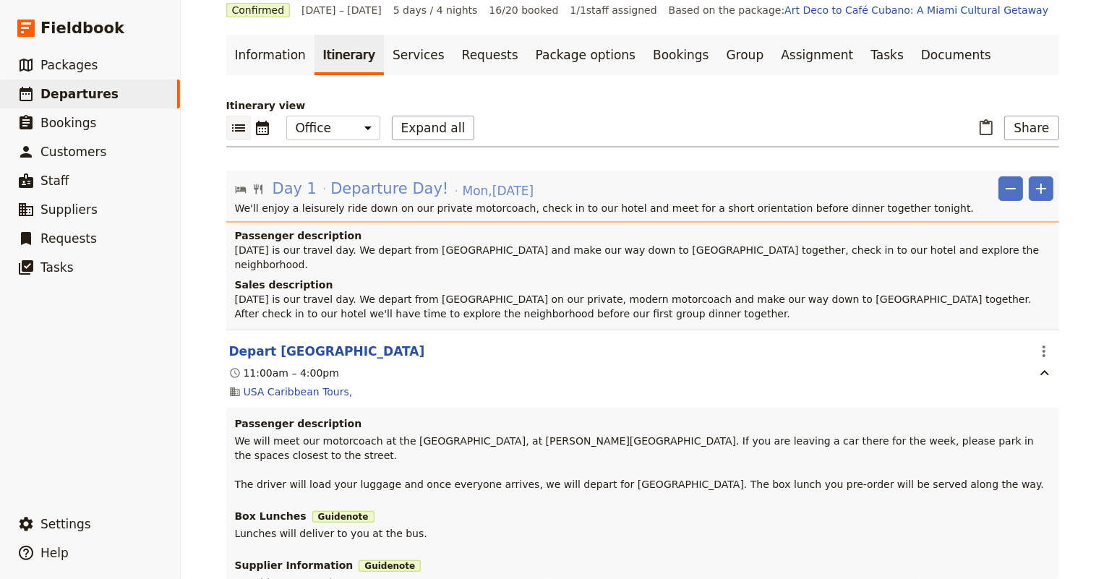
scroll to position [0, 0]
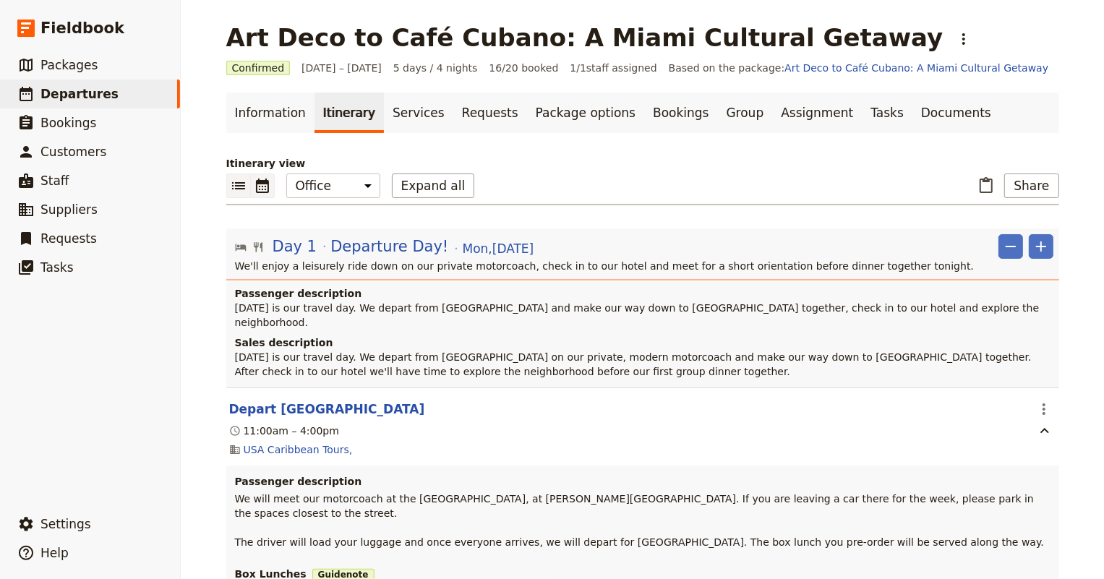
click at [256, 184] on icon "Calendar view" at bounding box center [262, 186] width 13 height 14
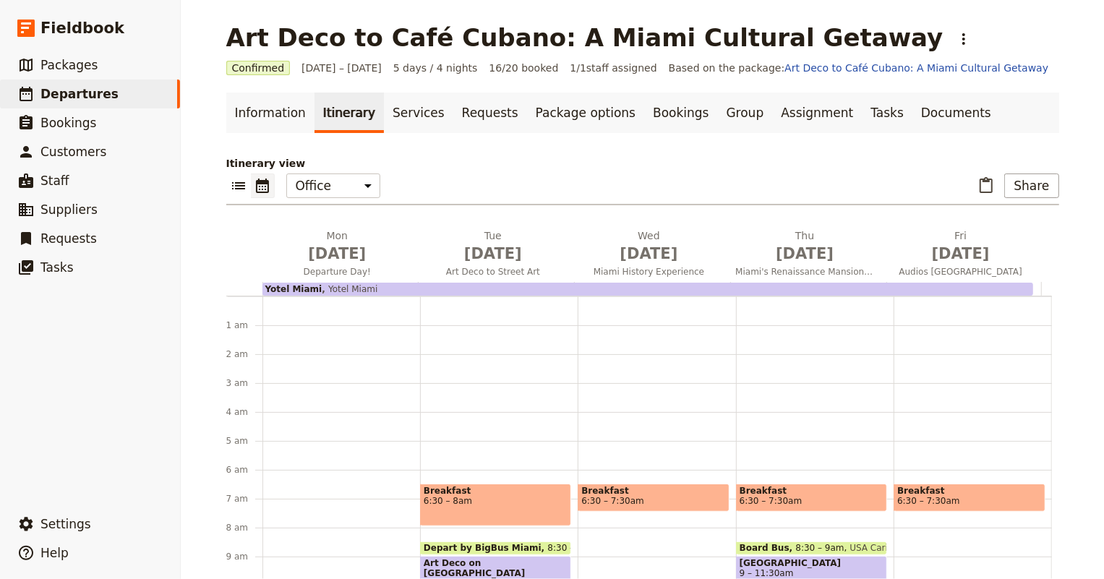
scroll to position [173, 0]
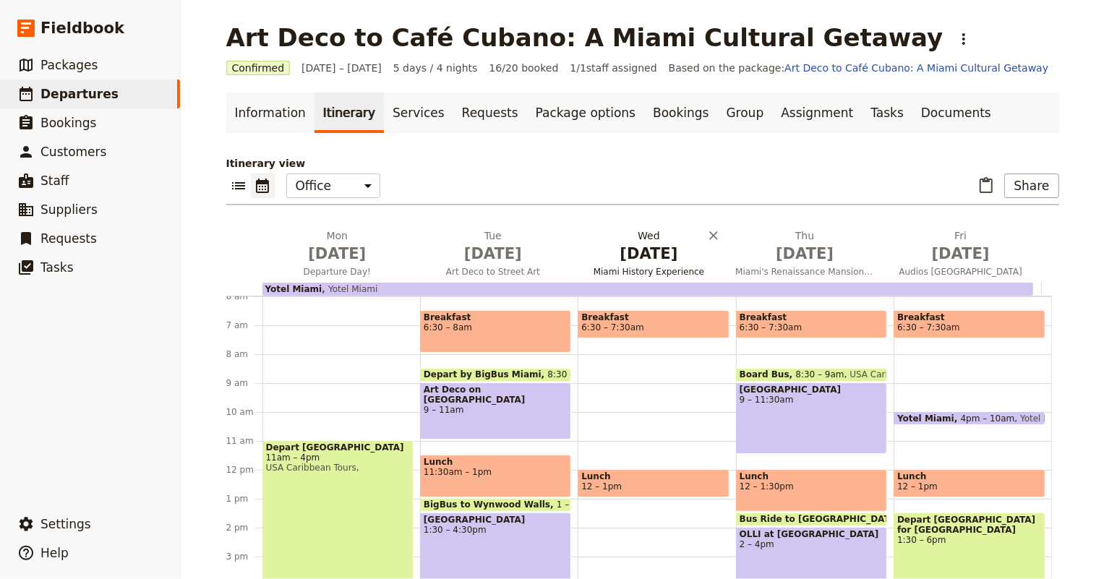
click at [632, 271] on span "Miami History Experience" at bounding box center [649, 272] width 150 height 12
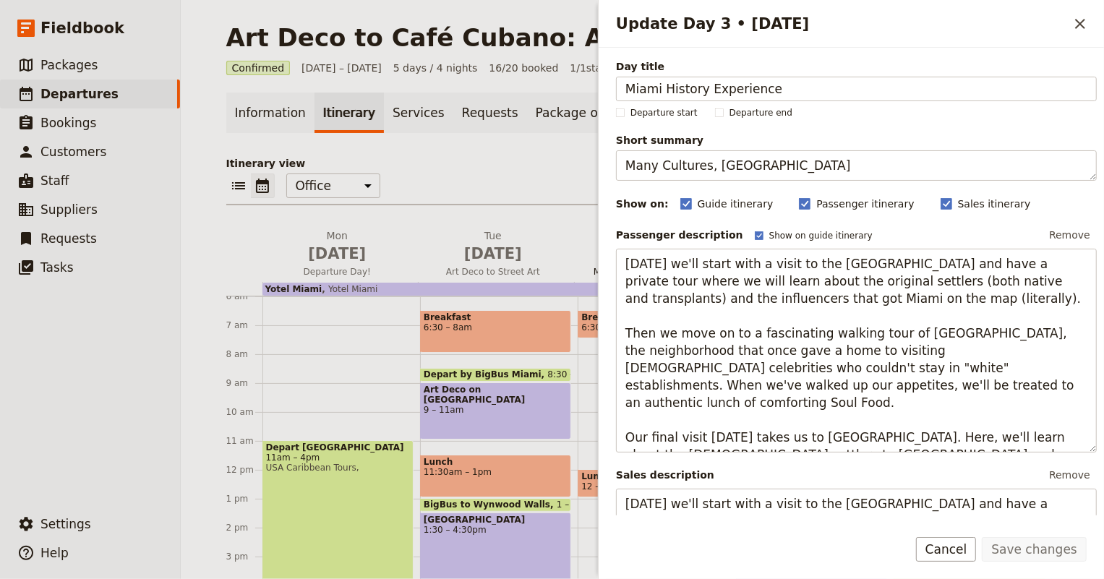
click at [580, 250] on span "[DATE]" at bounding box center [649, 254] width 139 height 22
click at [556, 254] on span "[DATE]" at bounding box center [493, 254] width 139 height 22
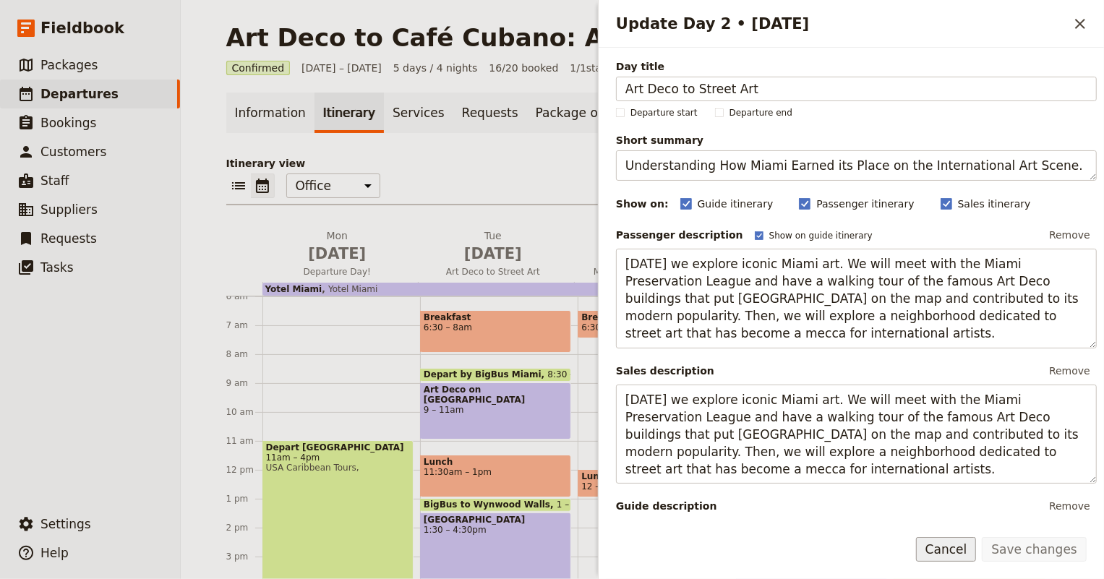
click at [971, 552] on button "Cancel" at bounding box center [946, 549] width 61 height 25
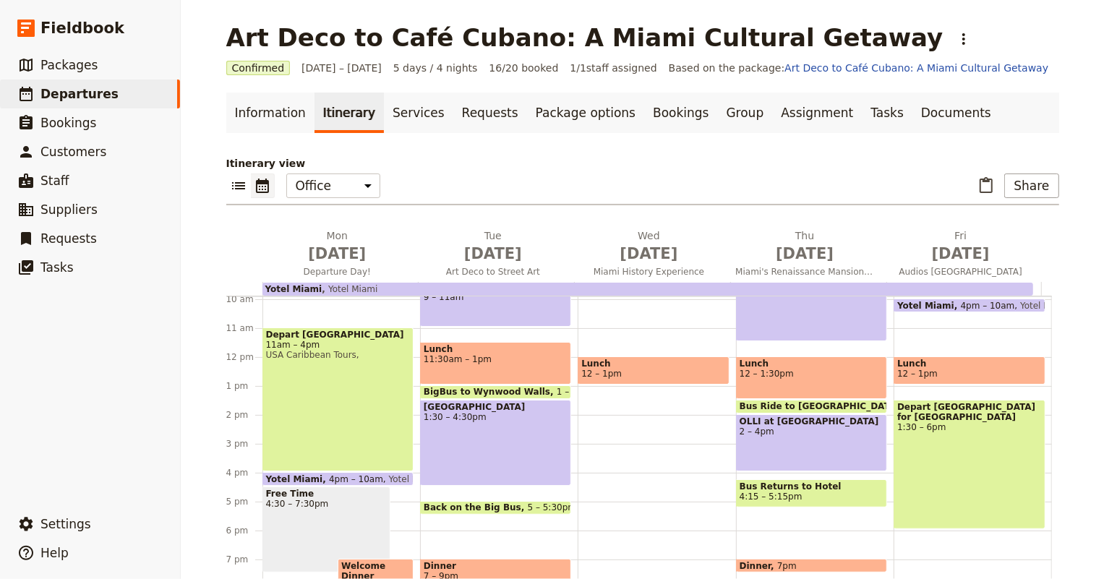
scroll to position [352, 0]
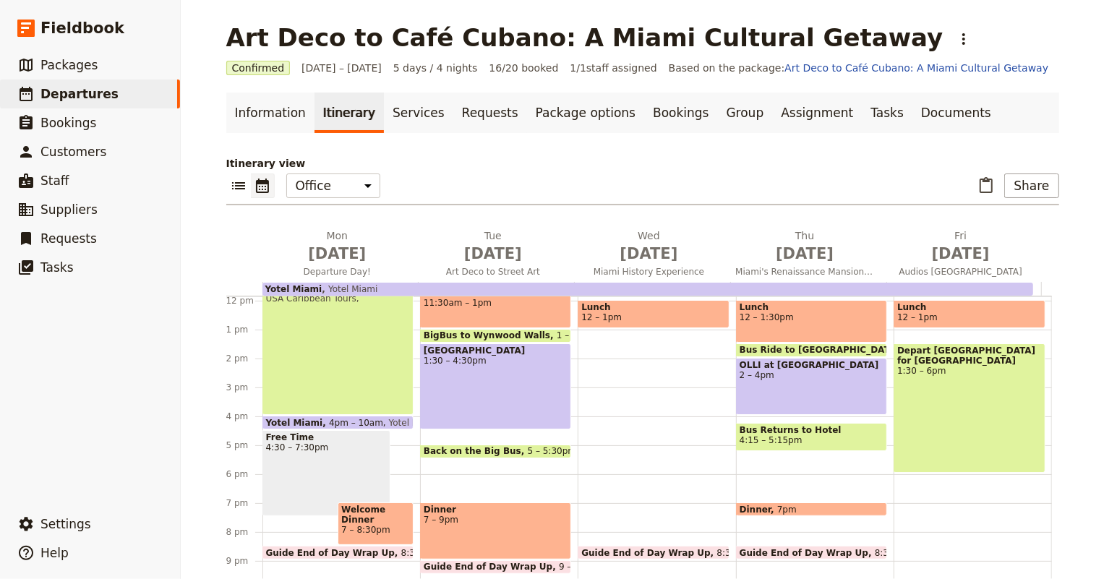
click at [432, 454] on div "Breakfast 6:30 – 8am Depart by BigBus [GEOGRAPHIC_DATA] 8:30 – 9am BigBus Miami…" at bounding box center [499, 301] width 158 height 694
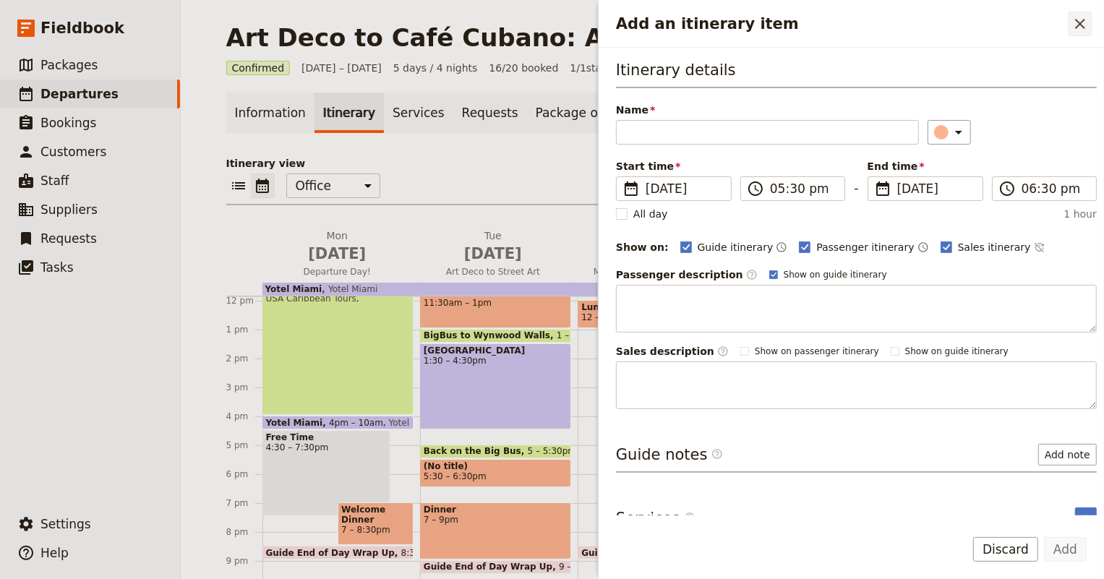
click at [1076, 22] on icon "Close drawer" at bounding box center [1079, 23] width 17 height 17
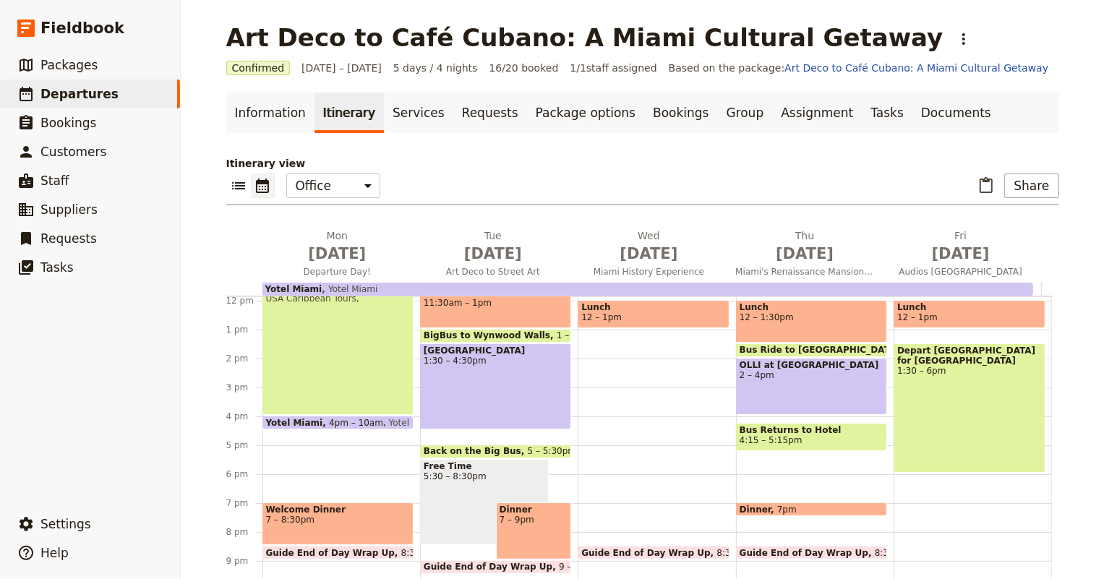
click at [463, 471] on span "5:30 – 8:30pm" at bounding box center [484, 476] width 121 height 10
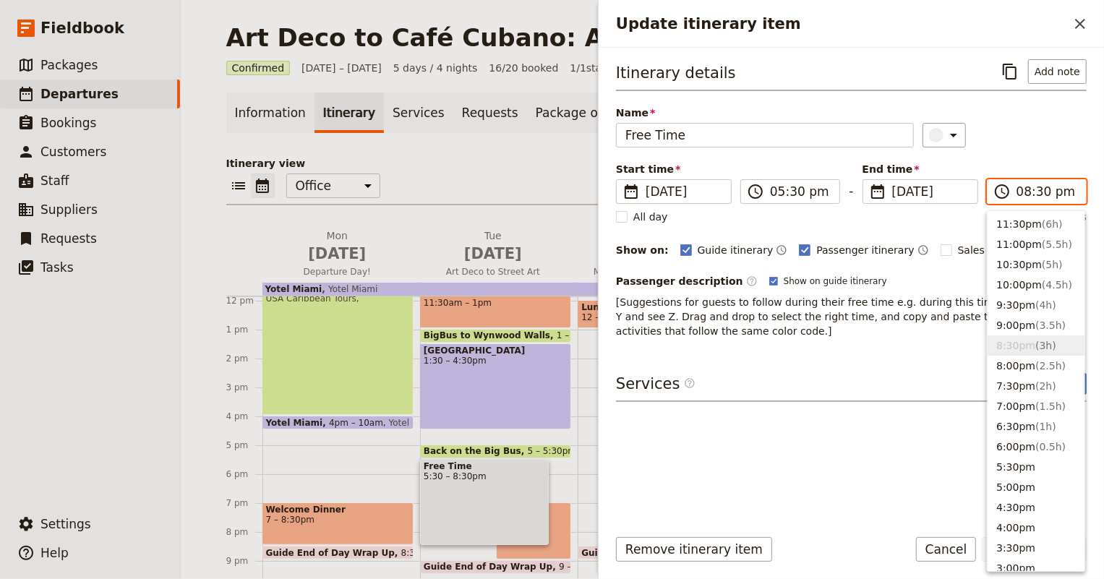
click at [1019, 186] on input "08:30 pm" at bounding box center [1046, 191] width 61 height 17
click at [1035, 404] on span "( 1.5h )" at bounding box center [1050, 406] width 30 height 12
type input "07:00 pm"
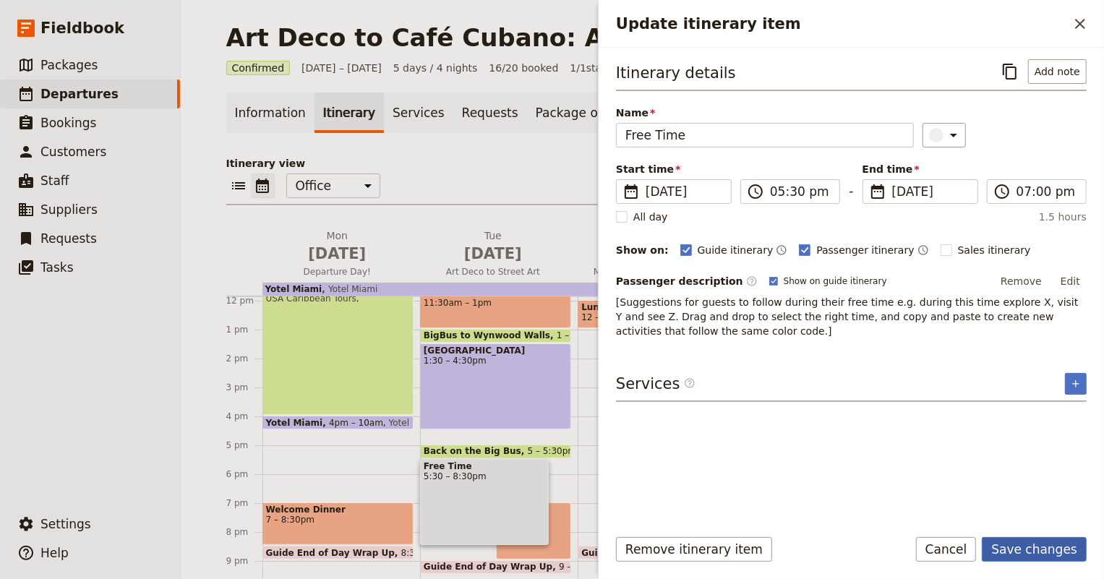
click at [1035, 554] on button "Save changes" at bounding box center [1033, 549] width 105 height 25
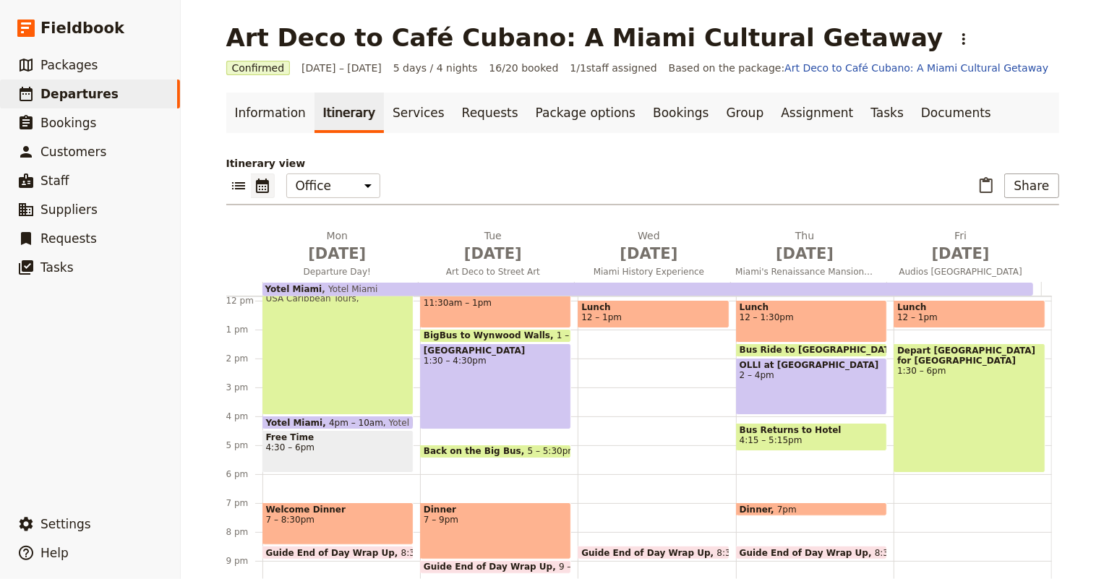
click at [294, 442] on span "4:30 – 6pm" at bounding box center [338, 447] width 144 height 10
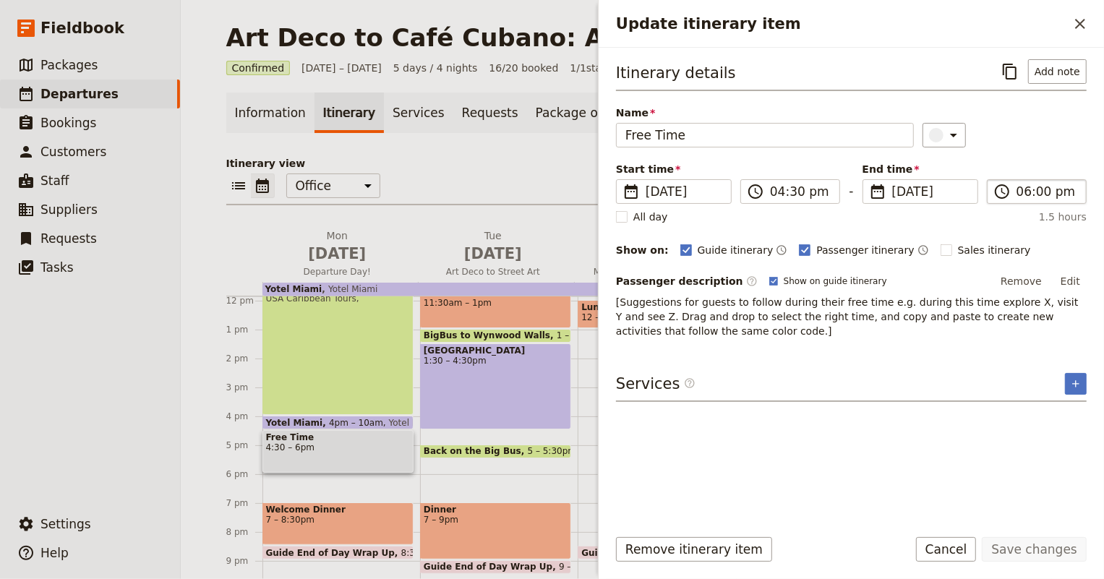
click at [1009, 183] on span "​" at bounding box center [1001, 191] width 17 height 17
click at [1016, 183] on input "06:00 pm" at bounding box center [1046, 191] width 61 height 17
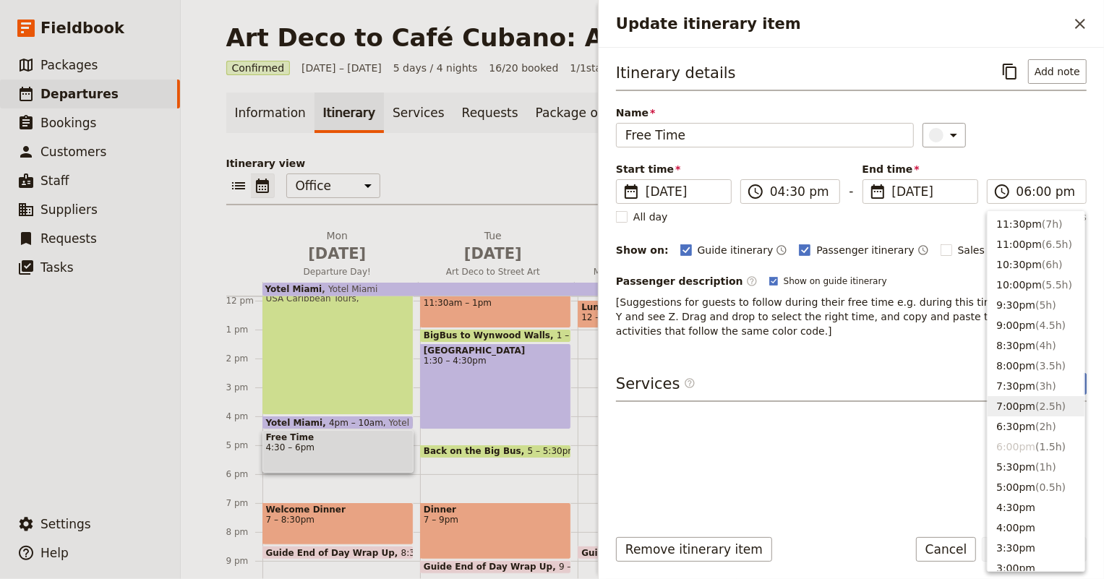
click at [986, 405] on div "Itinerary details ​ Add note Name Free Time ​ Start time ​ [DATE] [DATE] [DATE]…" at bounding box center [851, 286] width 470 height 455
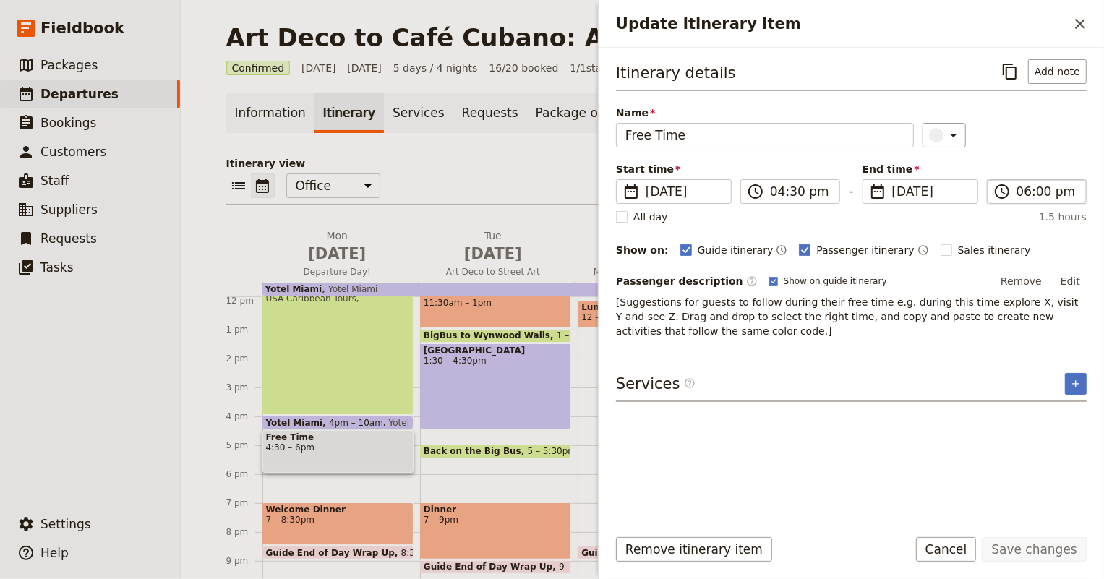
drag, startPoint x: 1012, startPoint y: 191, endPoint x: 1018, endPoint y: 202, distance: 12.9
click at [1012, 192] on label "​ 06:00 pm" at bounding box center [1037, 191] width 100 height 25
click at [1033, 193] on input "06:00 pm" at bounding box center [1046, 191] width 61 height 17
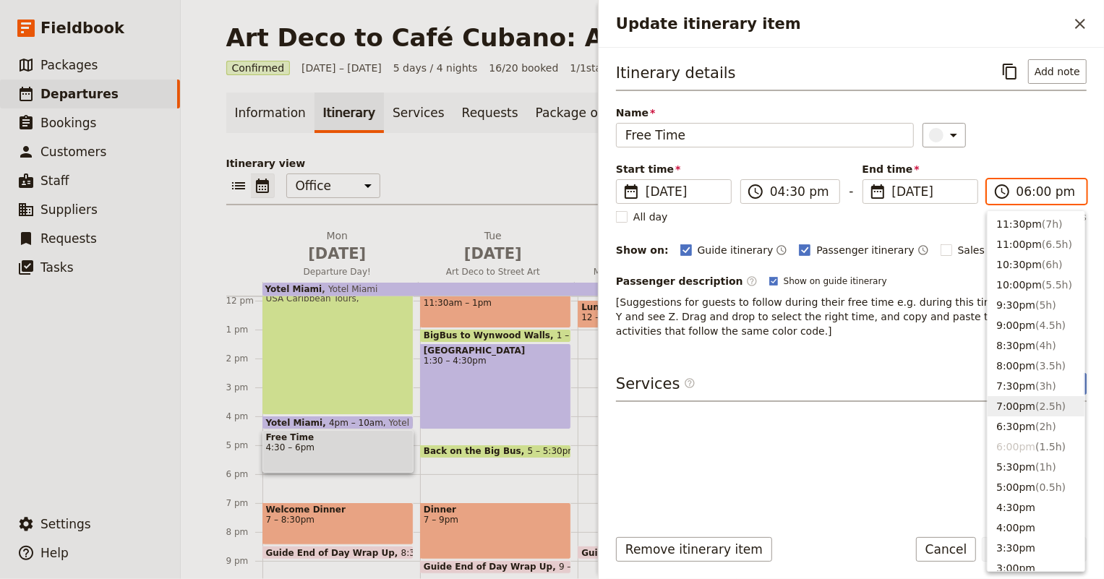
click at [1022, 402] on button "7:00pm ( 2.5h )" at bounding box center [1035, 406] width 97 height 20
type input "07:00 pm"
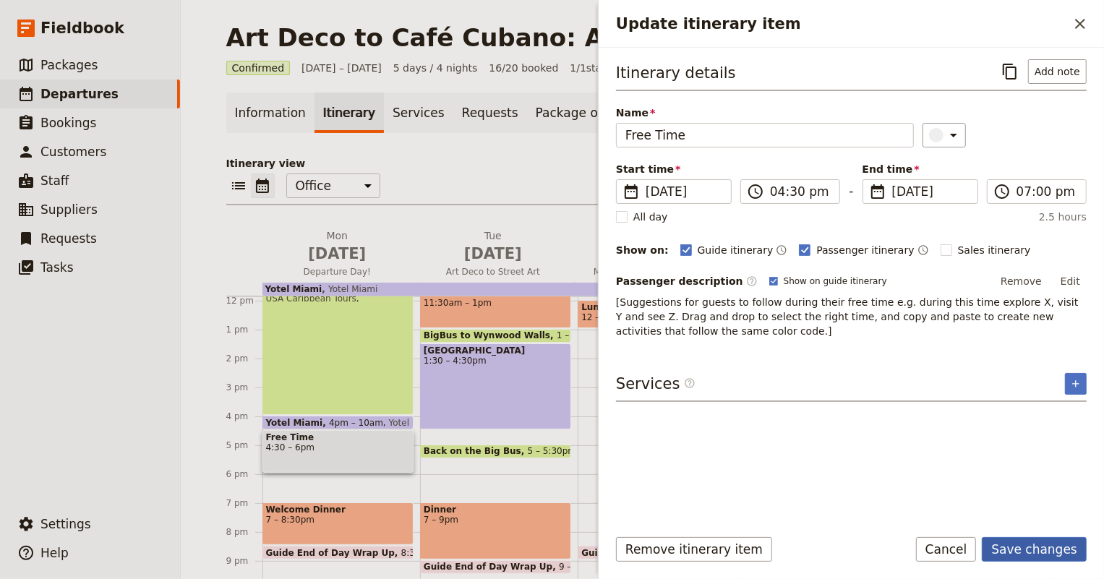
click at [1052, 556] on button "Save changes" at bounding box center [1033, 549] width 105 height 25
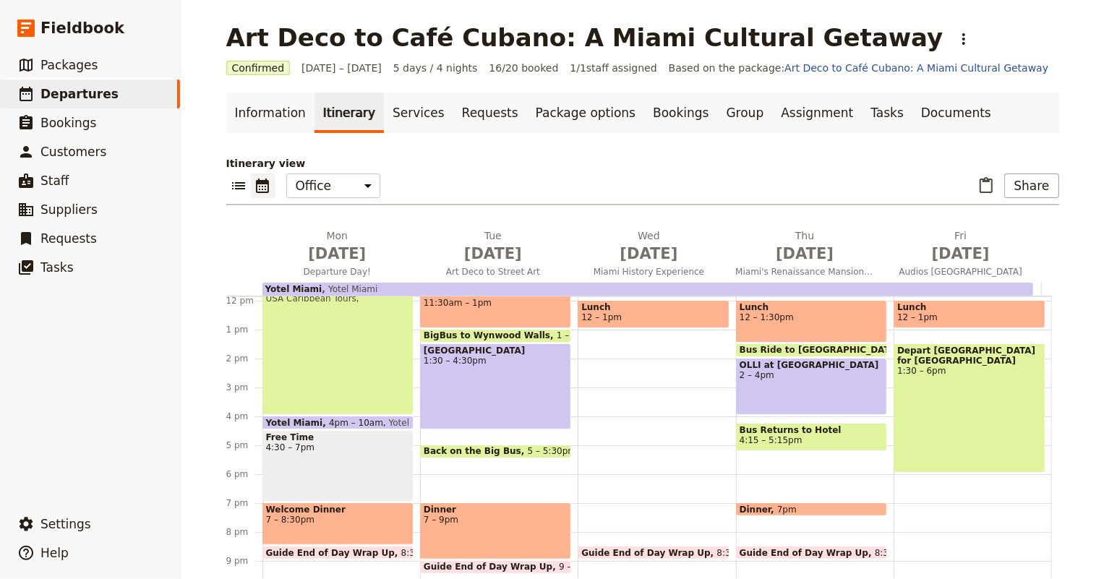
click at [327, 445] on div "Free Time 4:30 – 7pm" at bounding box center [337, 466] width 151 height 72
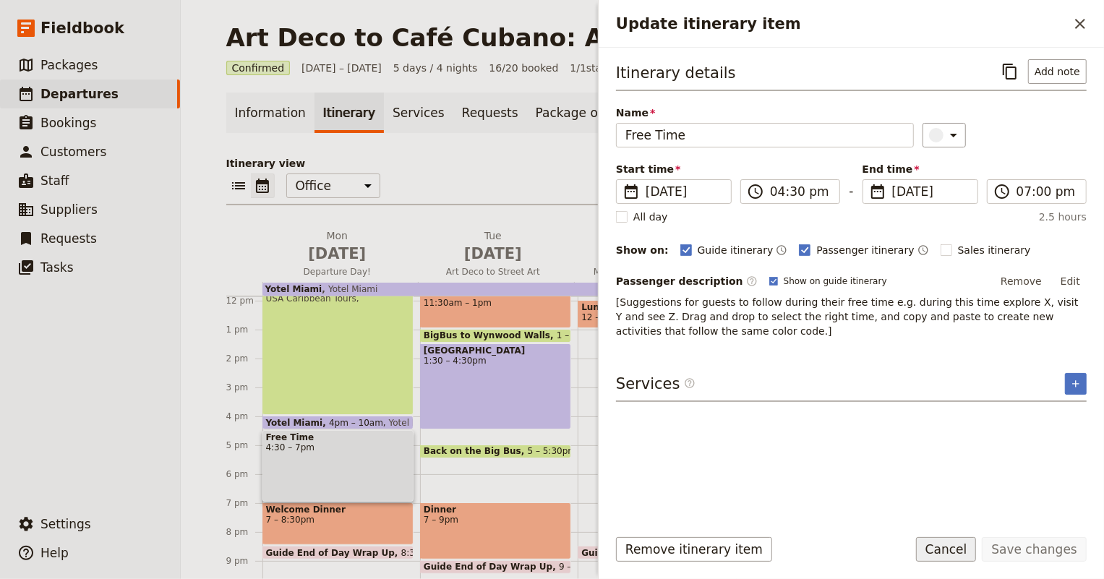
click at [976, 549] on button "Cancel" at bounding box center [946, 549] width 61 height 25
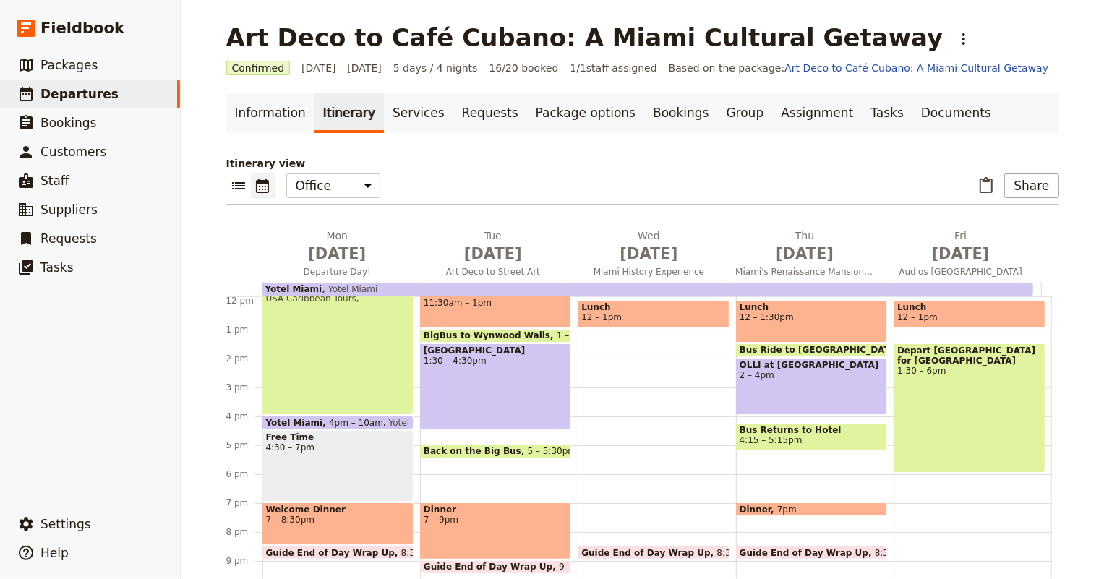
click at [469, 452] on div "Breakfast 6:30 – 8am Depart by BigBus [GEOGRAPHIC_DATA] 8:30 – 9am BigBus Miami…" at bounding box center [499, 301] width 158 height 694
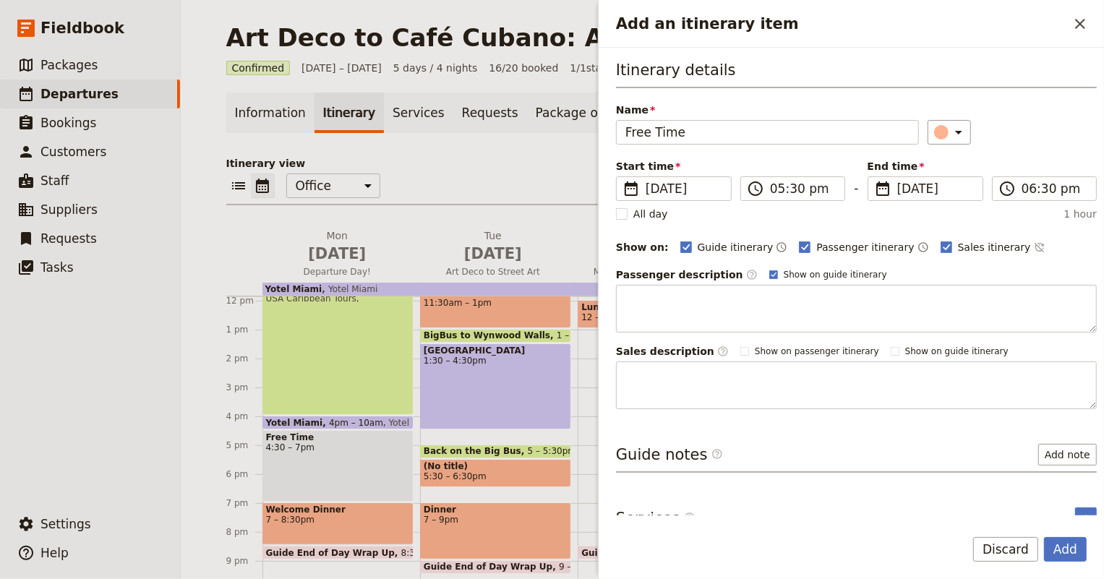
type input "Free Time"
click at [950, 133] on icon "Add an itinerary item" at bounding box center [958, 132] width 17 height 17
click at [930, 231] on div "button" at bounding box center [928, 231] width 14 height 14
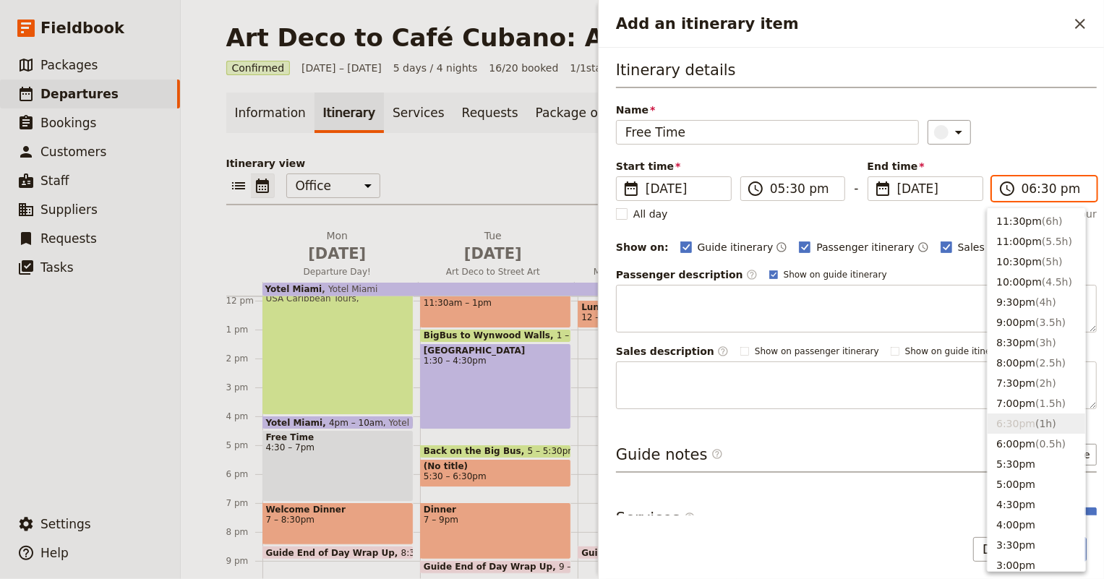
click at [1033, 184] on input "06:30 pm" at bounding box center [1054, 188] width 66 height 17
click at [1036, 402] on span "( 1.5h )" at bounding box center [1050, 403] width 30 height 12
type input "07:00 pm"
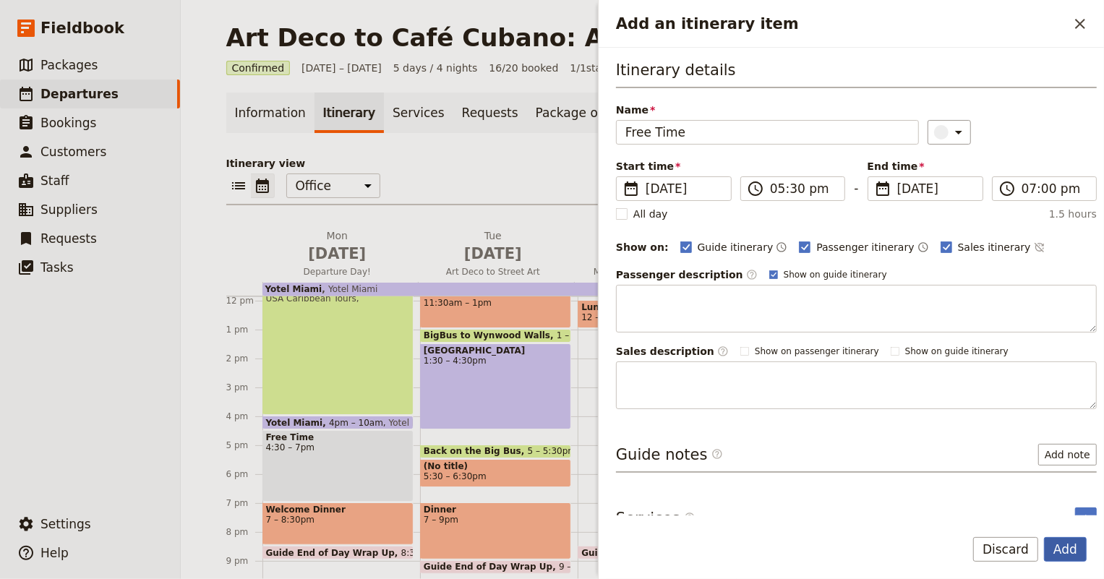
click at [1073, 548] on button "Add" at bounding box center [1065, 549] width 43 height 25
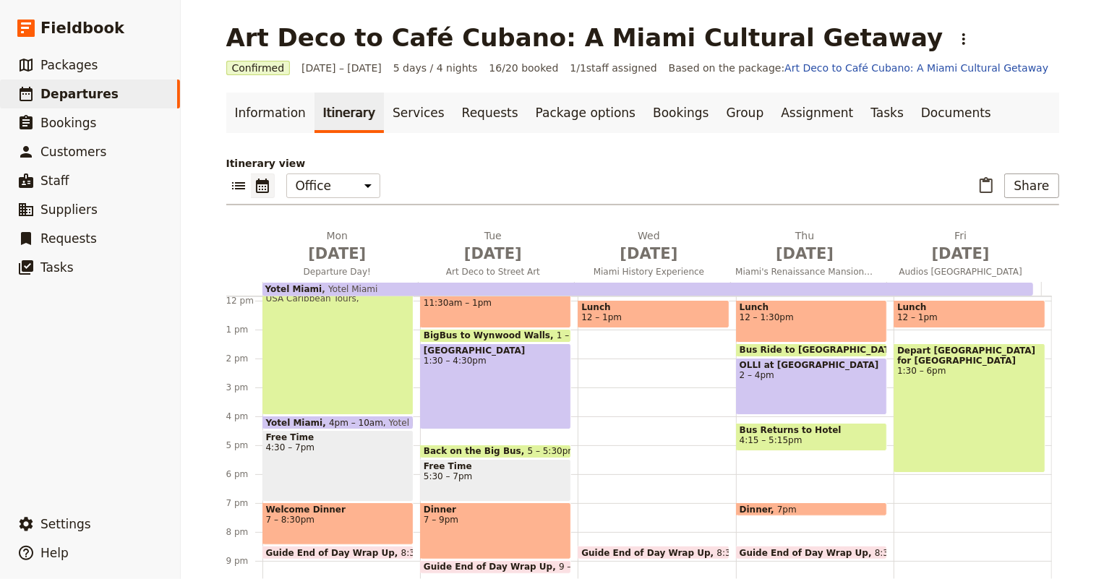
click at [784, 449] on div "Breakfast 6:30 – 7:30am Board Bus 8:30 – 9am [GEOGRAPHIC_DATA] Caribbean Tours,…" at bounding box center [815, 301] width 158 height 694
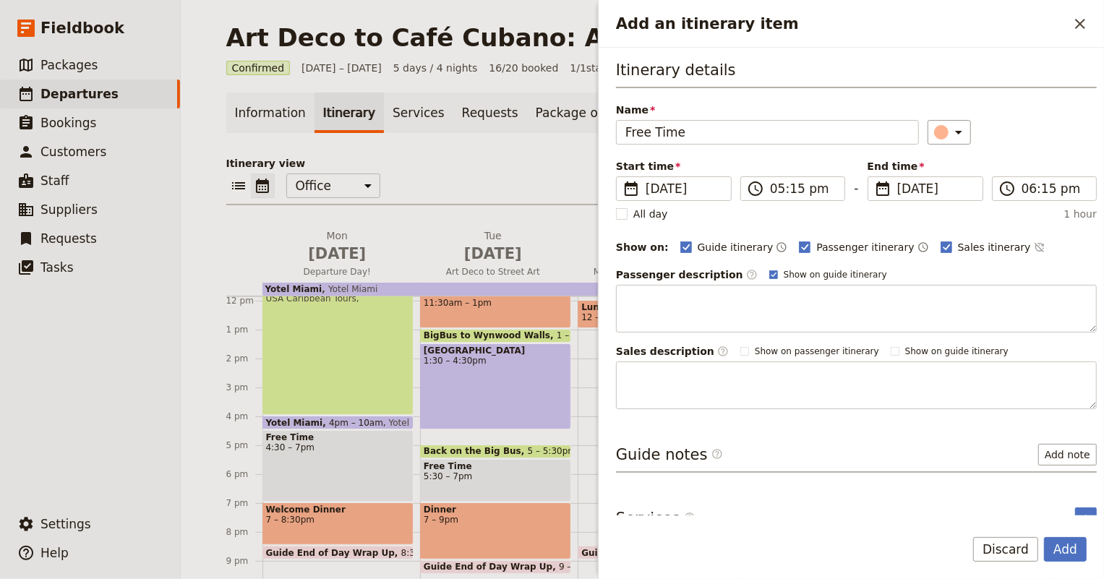
type input "Free Time"
click at [950, 134] on icon "Add an itinerary item" at bounding box center [958, 132] width 17 height 17
click at [927, 228] on div "button" at bounding box center [928, 231] width 14 height 14
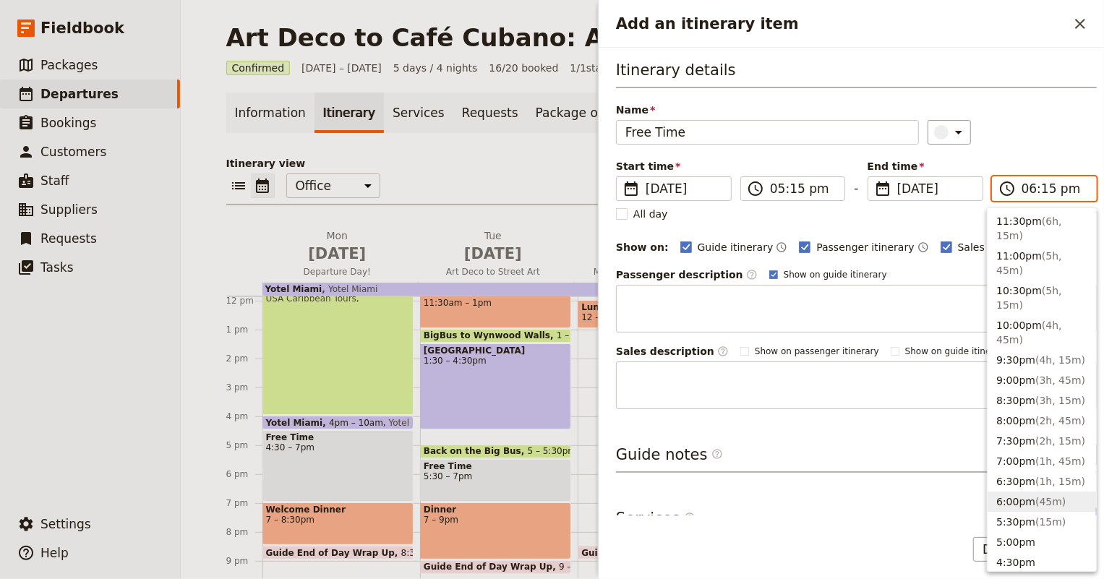
click at [1038, 187] on input "06:15 pm" at bounding box center [1054, 188] width 66 height 17
click at [1020, 451] on button "7:00pm ( 1h, 45m )" at bounding box center [1041, 461] width 108 height 20
type input "07:00 pm"
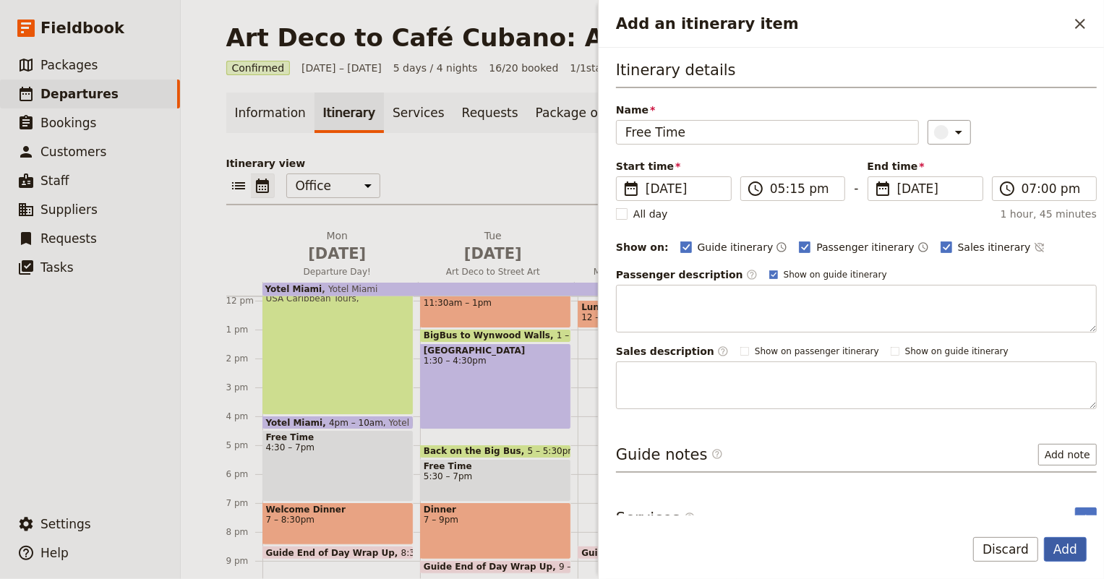
click at [1080, 557] on button "Add" at bounding box center [1065, 549] width 43 height 25
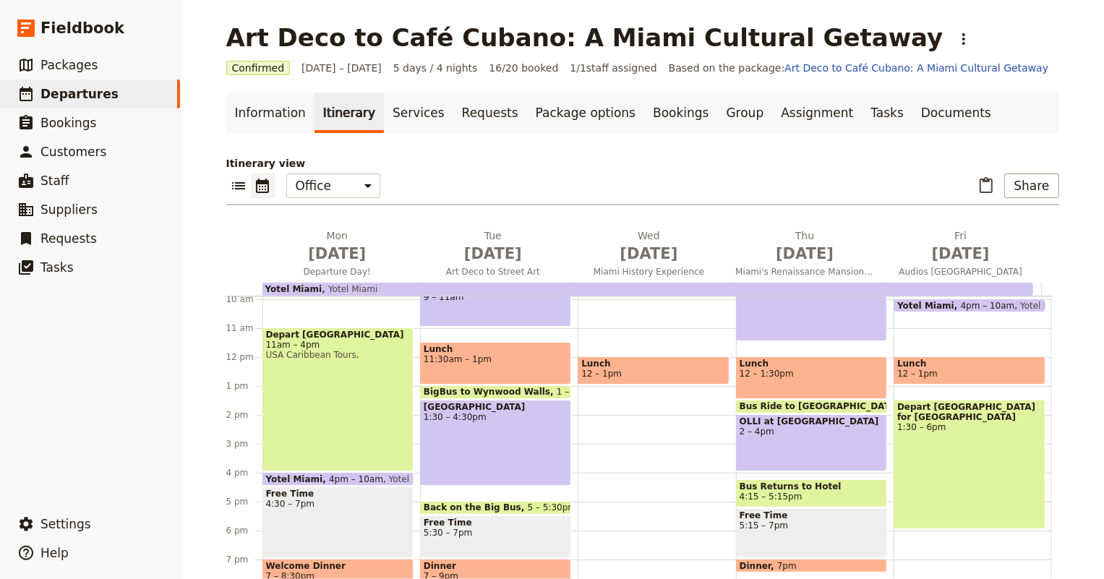
scroll to position [220, 0]
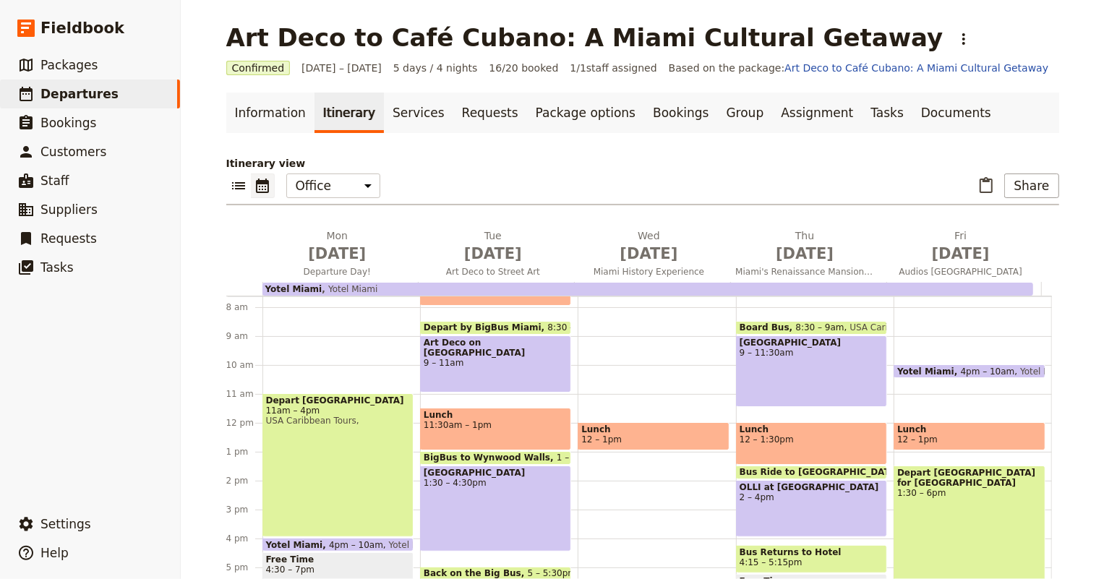
click at [960, 366] on span "4pm – 10am" at bounding box center [987, 370] width 54 height 9
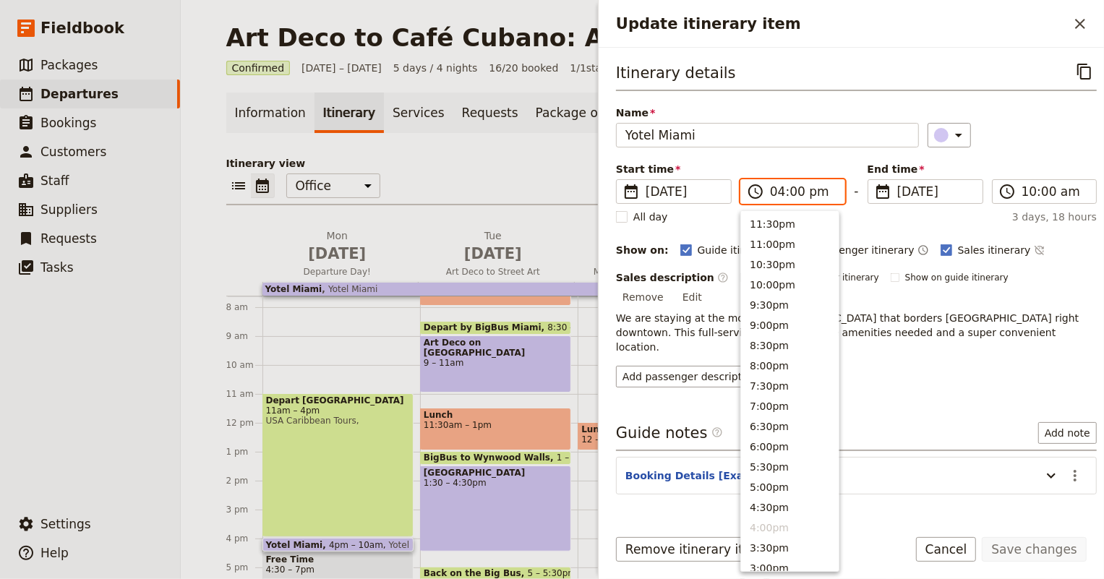
click at [783, 195] on input "04:00 pm" at bounding box center [803, 191] width 66 height 17
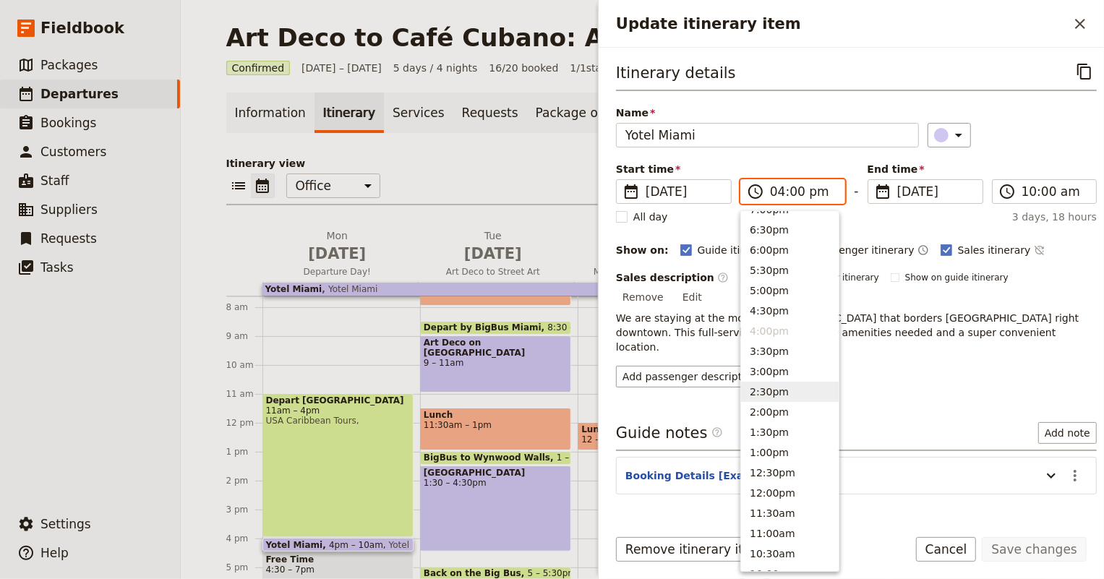
scroll to position [262, 0]
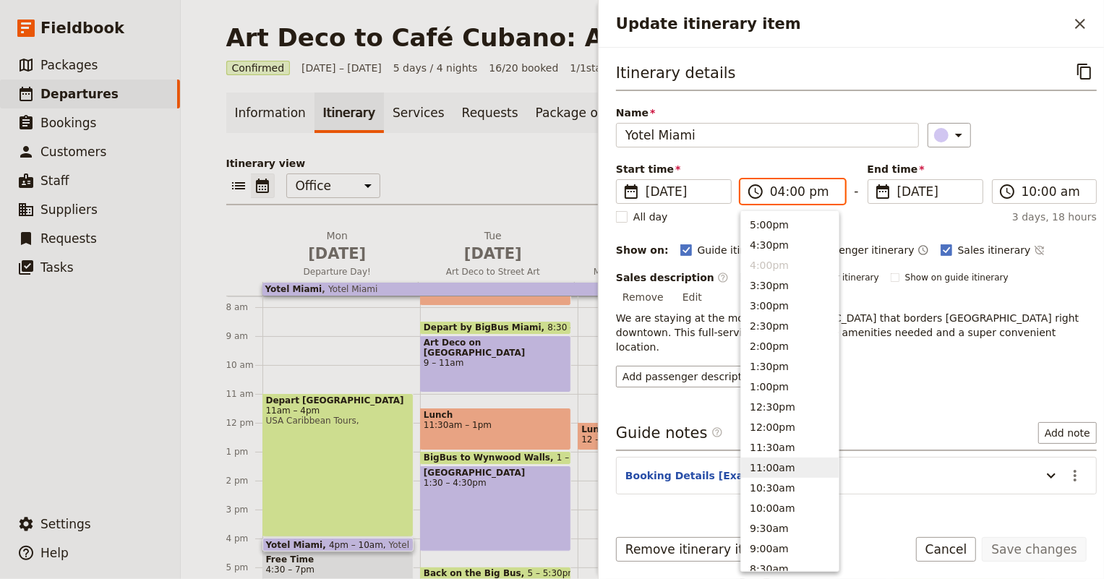
click at [792, 467] on button "11:00am" at bounding box center [790, 467] width 98 height 20
type input "11:00 am"
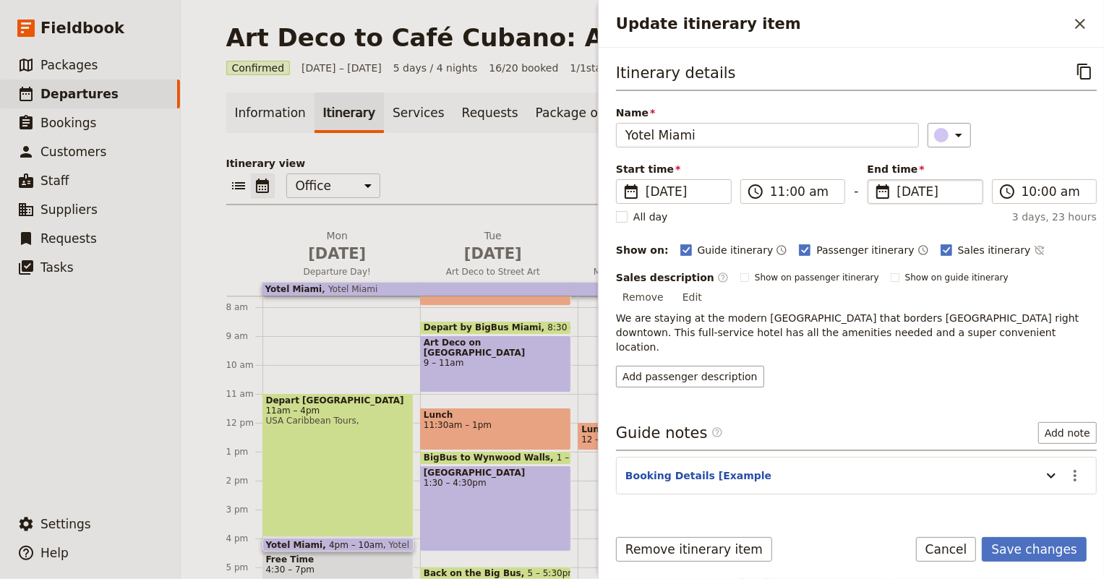
click at [917, 191] on span "[DATE]" at bounding box center [935, 191] width 77 height 17
click at [874, 180] on input "[DATE]" at bounding box center [873, 179] width 1 height 1
click at [764, 186] on label "​ 11:00 am" at bounding box center [792, 191] width 105 height 25
click at [774, 194] on input "11:00 am" at bounding box center [803, 191] width 66 height 17
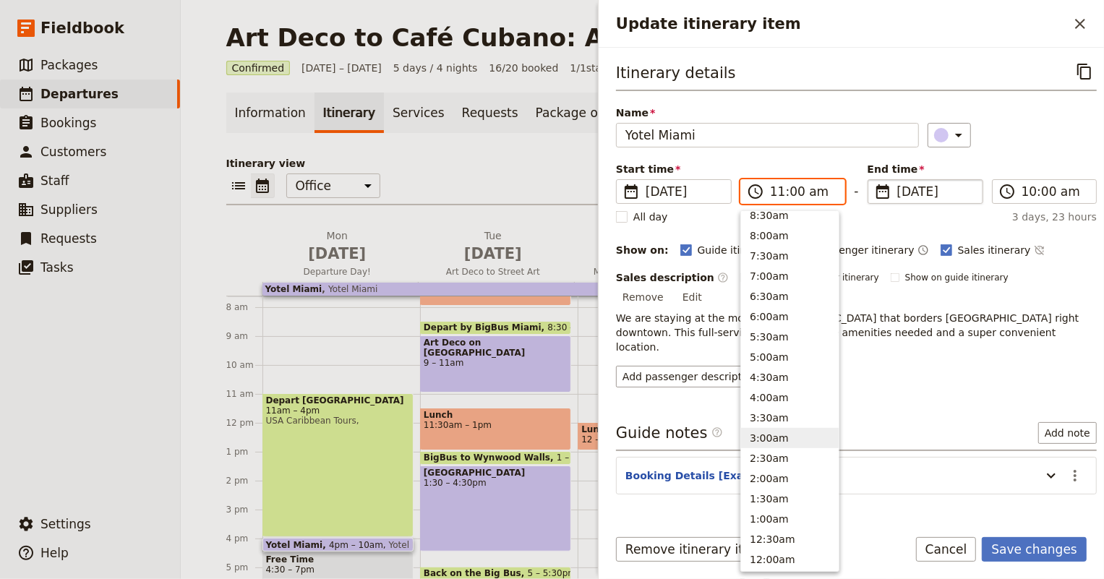
scroll to position [484, 0]
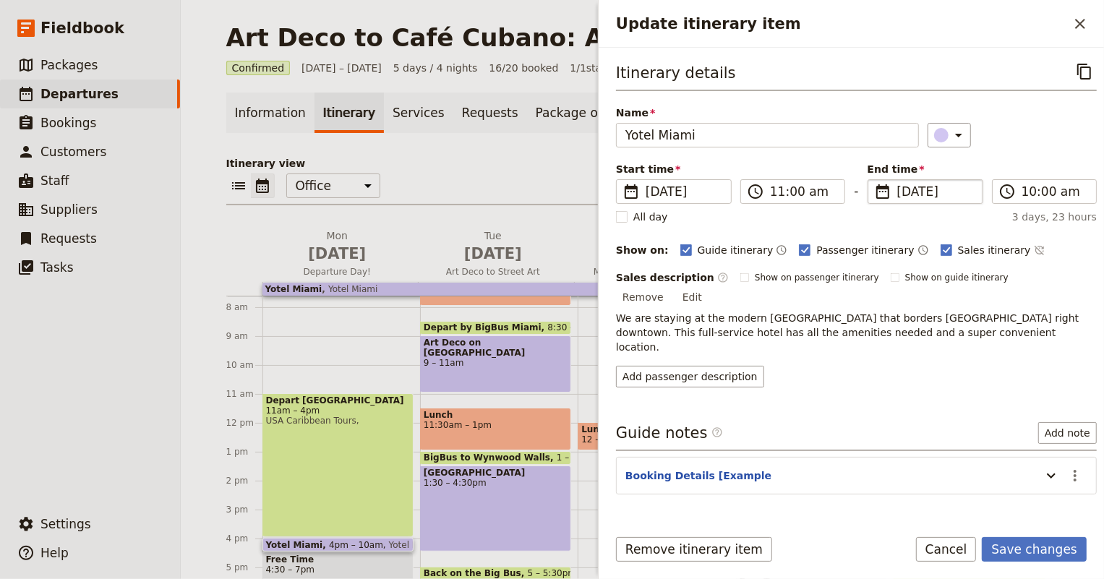
click at [929, 217] on div "All day 3 days, 23 hours" at bounding box center [856, 217] width 481 height 14
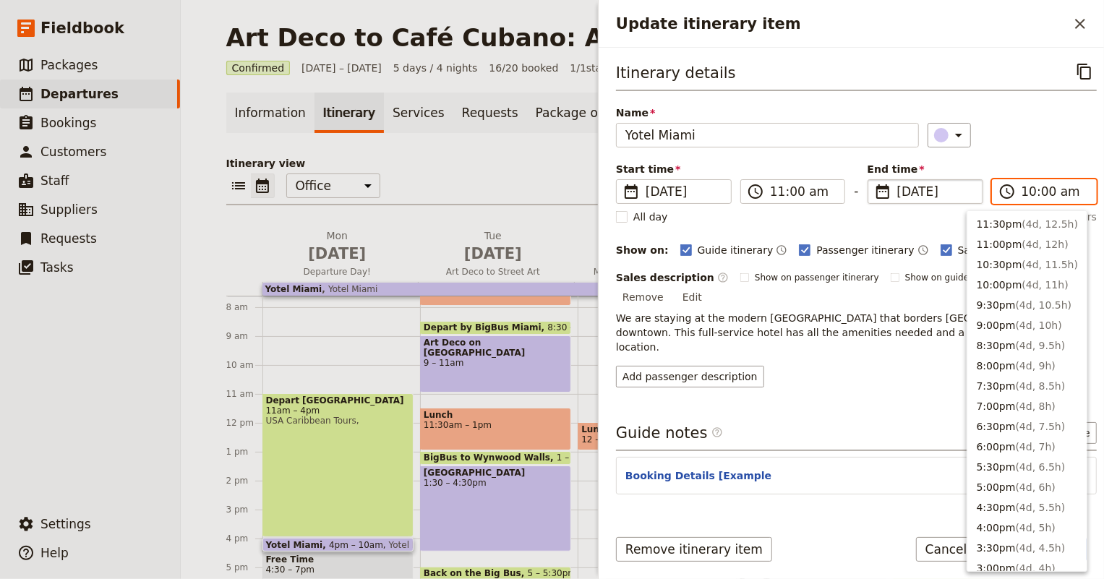
click at [1048, 196] on input "10:00 am" at bounding box center [1054, 191] width 66 height 17
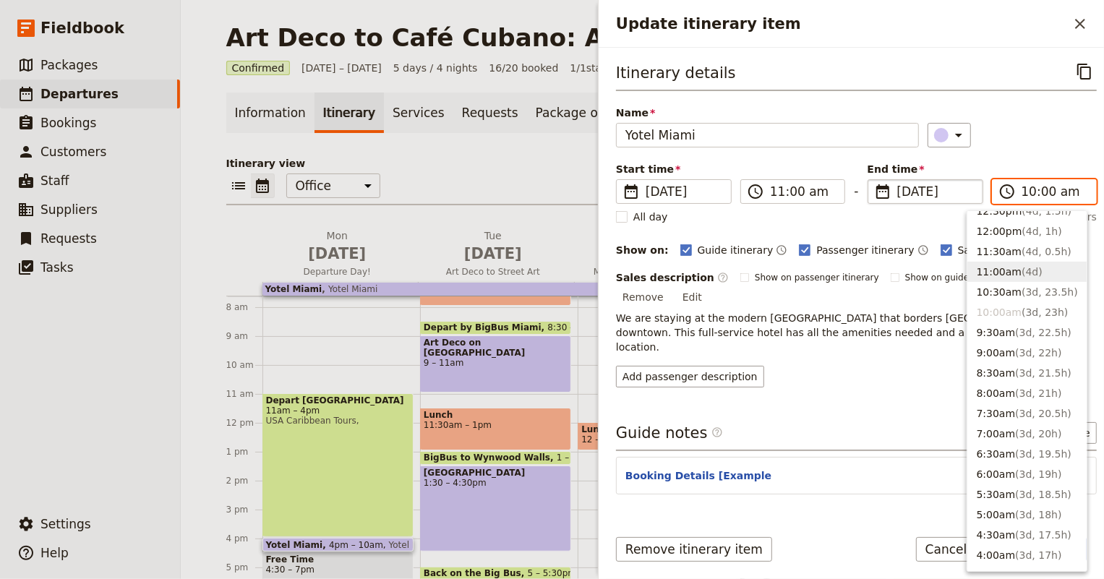
click at [995, 271] on button "11:00am ( 4d )" at bounding box center [1026, 272] width 119 height 20
type input "11:00 am"
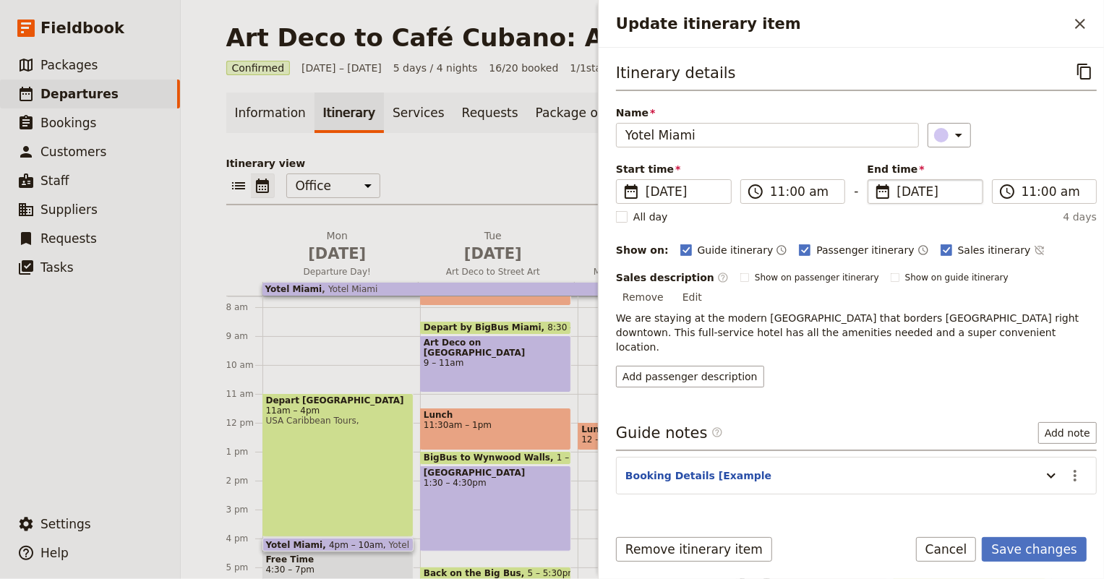
click at [815, 359] on div "Itinerary details ​ Name Yotel [GEOGRAPHIC_DATA] ​ Start time ​ [DATE] [DATE] […" at bounding box center [856, 286] width 481 height 455
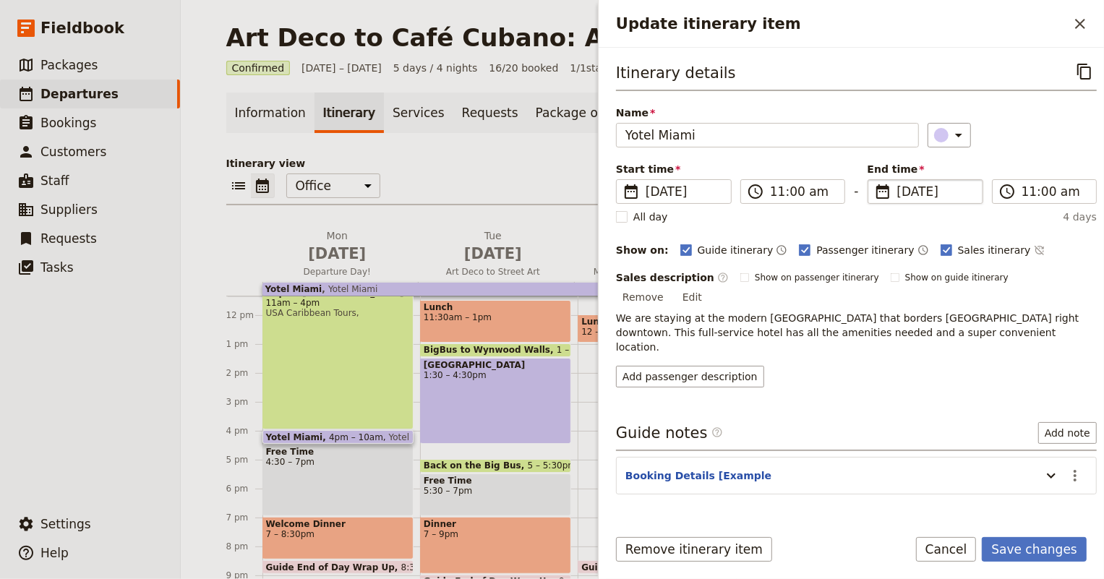
scroll to position [352, 0]
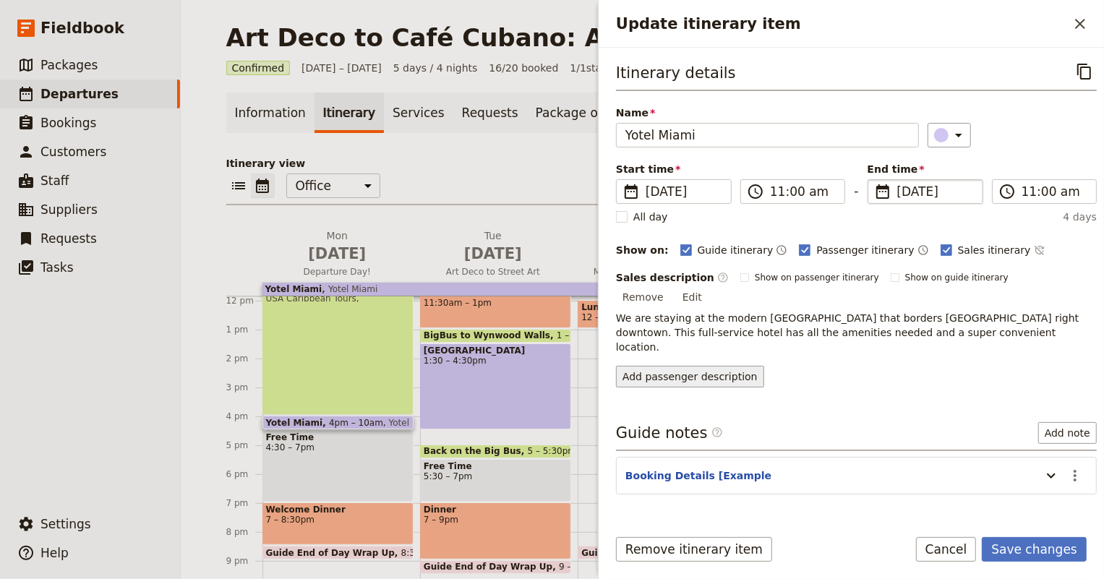
click at [689, 366] on button "Add passenger description" at bounding box center [690, 377] width 148 height 22
click at [961, 547] on button "Cancel" at bounding box center [946, 549] width 61 height 25
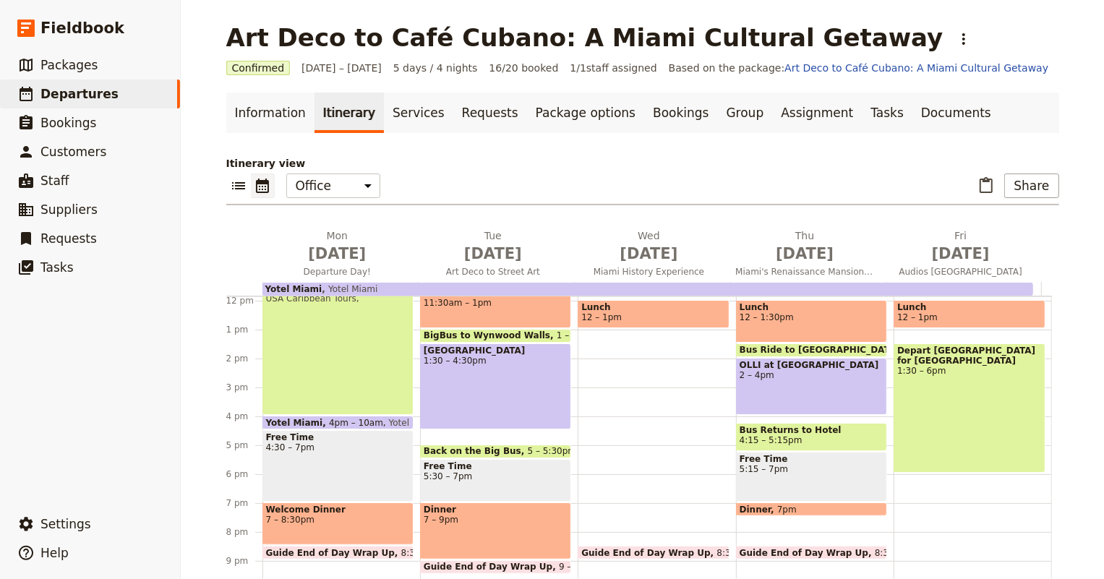
scroll to position [221, 0]
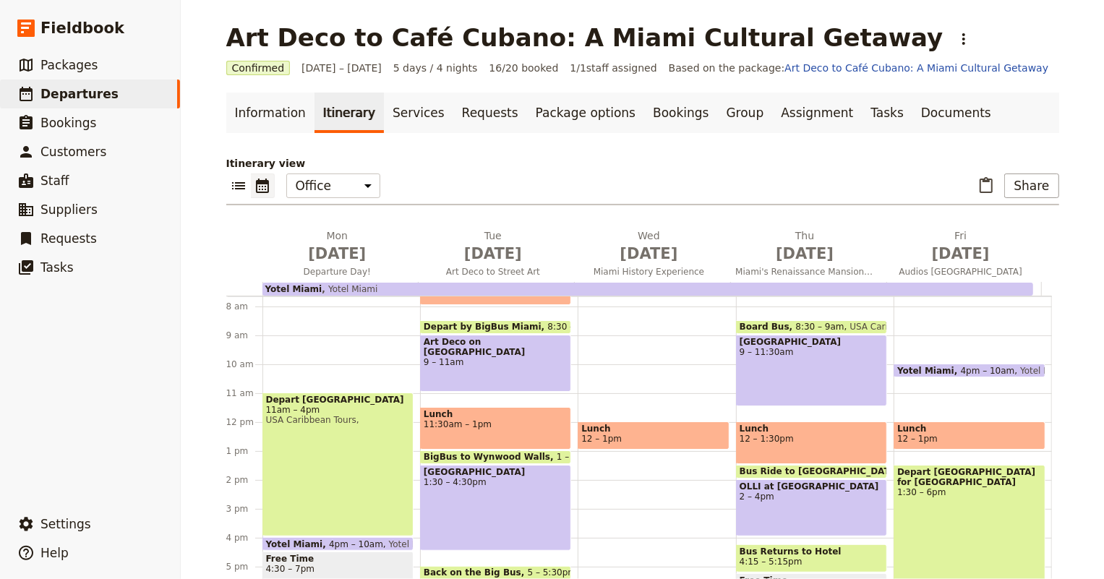
click at [932, 380] on div "Breakfast 6:30 – 7:30am Yotel Miami 4pm – 10am Yotel Miami Lunch 12 – 1pm Depar…" at bounding box center [972, 422] width 158 height 694
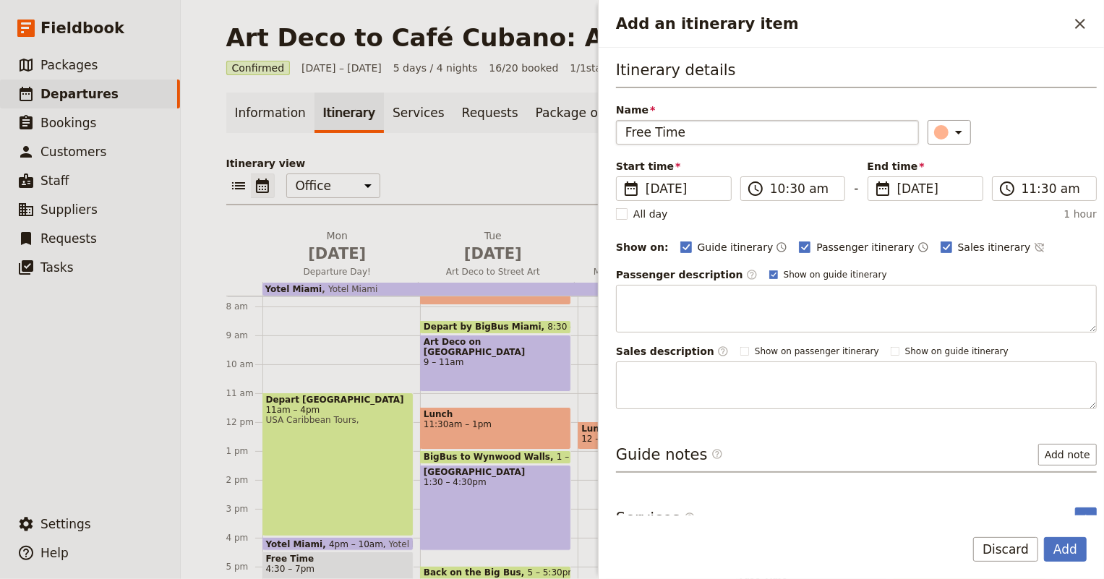
type input "Free Time"
click at [935, 128] on div "​" at bounding box center [951, 132] width 32 height 17
click at [932, 224] on button "button" at bounding box center [927, 231] width 17 height 17
click at [940, 244] on label "Sales itinerary" at bounding box center [985, 247] width 90 height 14
click at [940, 240] on input "Sales itinerary" at bounding box center [940, 239] width 1 height 1
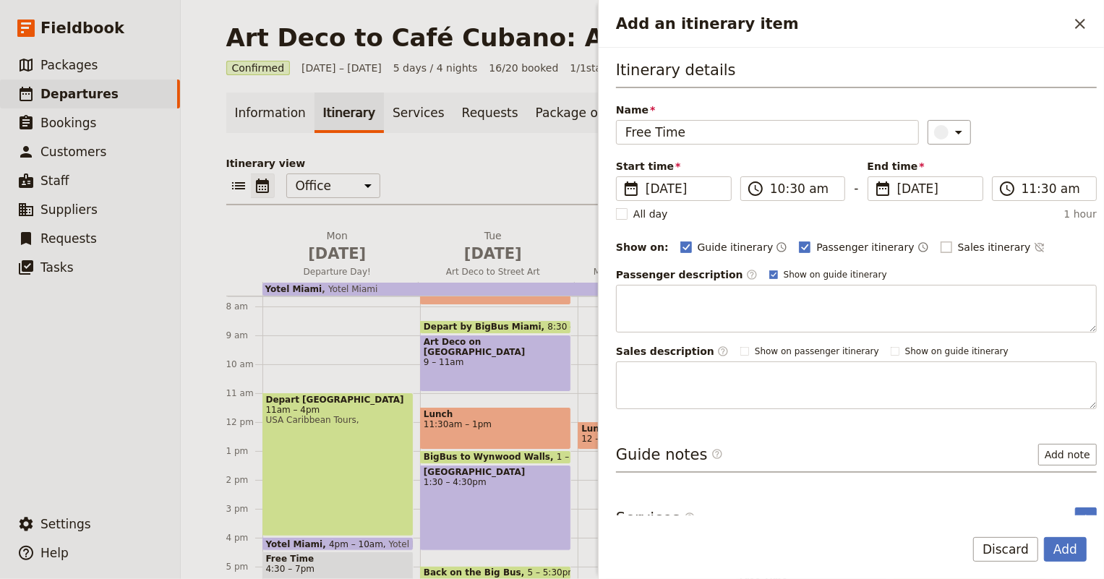
checkbox input "false"
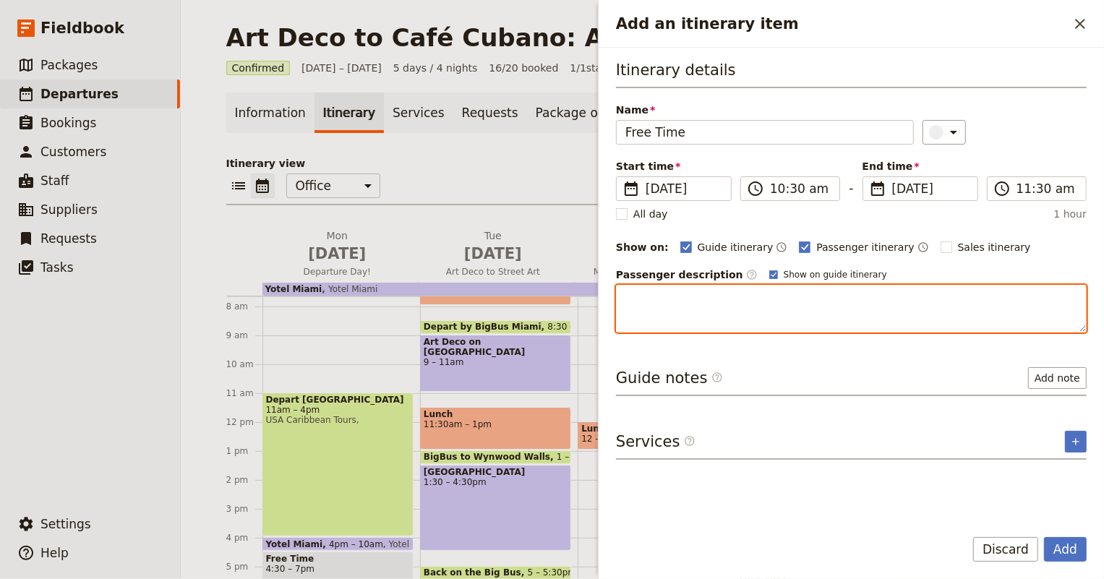
click at [788, 297] on textarea "Add an itinerary item" at bounding box center [851, 309] width 470 height 48
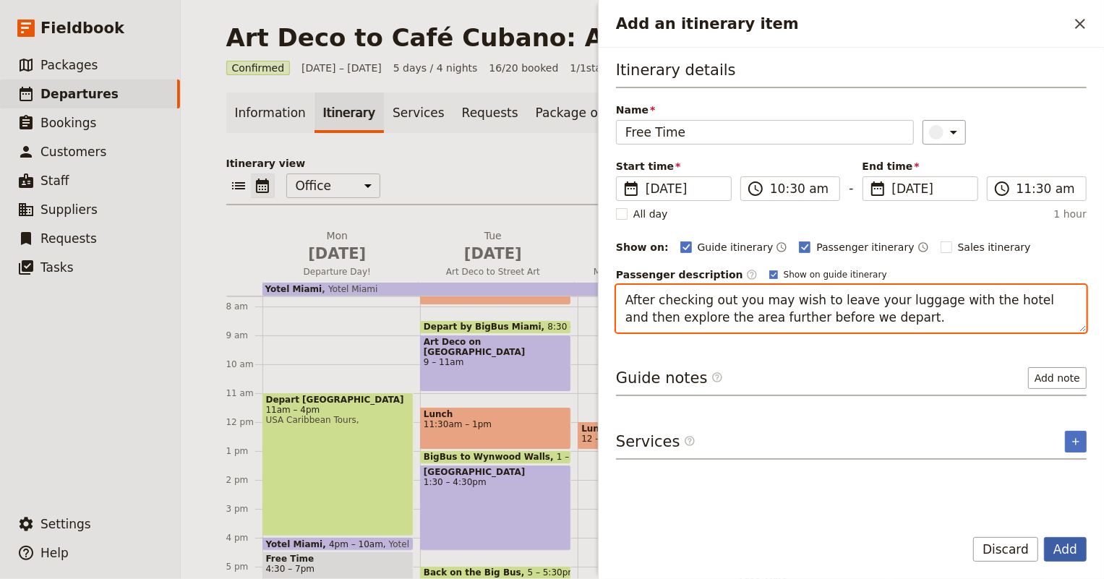
type textarea "After checking out you may wish to leave your luggage with the hotel and then e…"
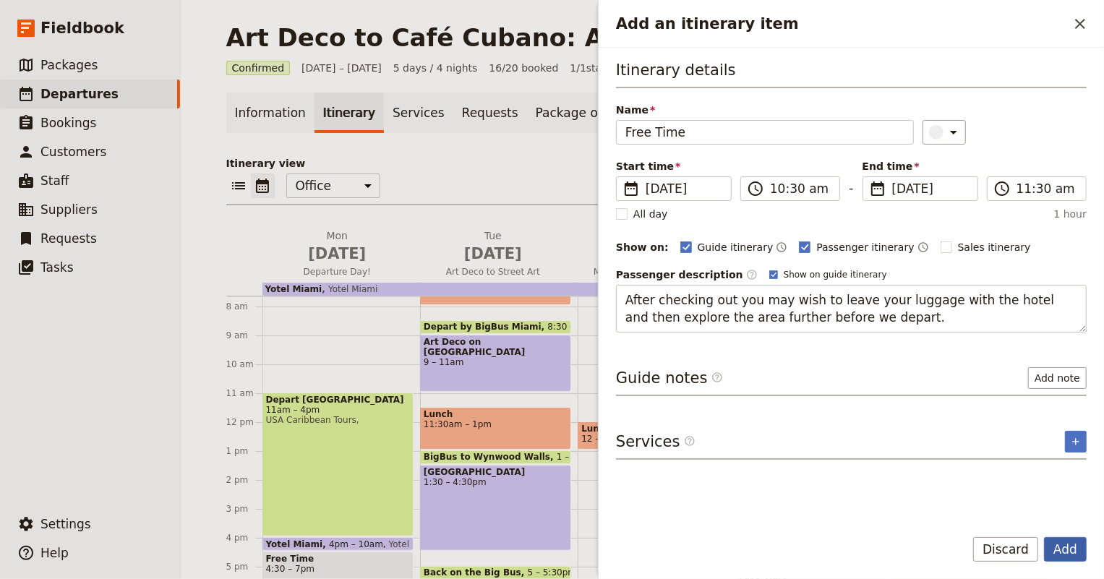
click at [1062, 546] on button "Add" at bounding box center [1065, 549] width 43 height 25
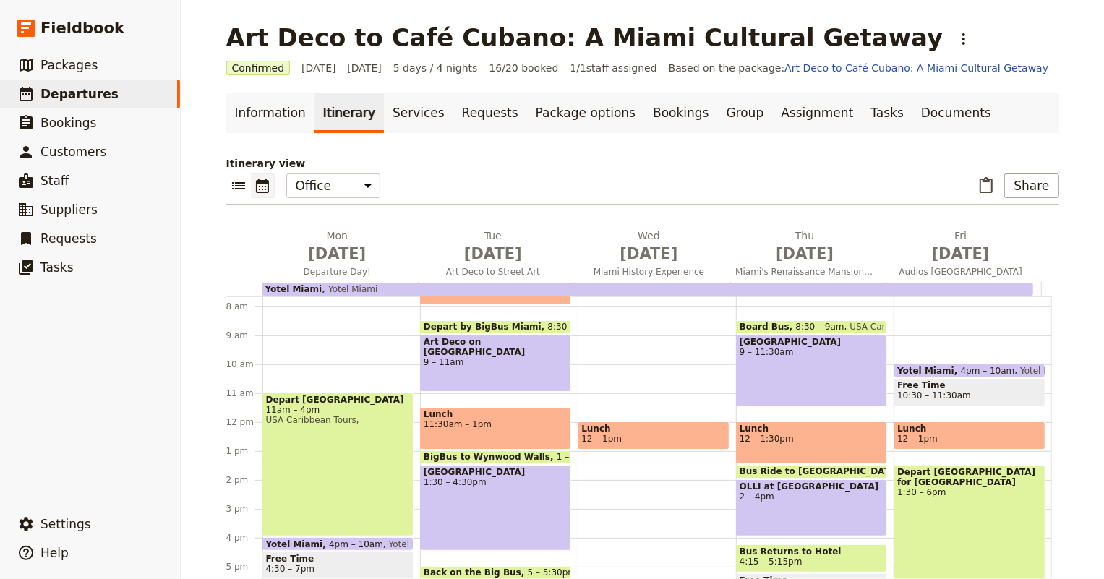
scroll to position [287, 0]
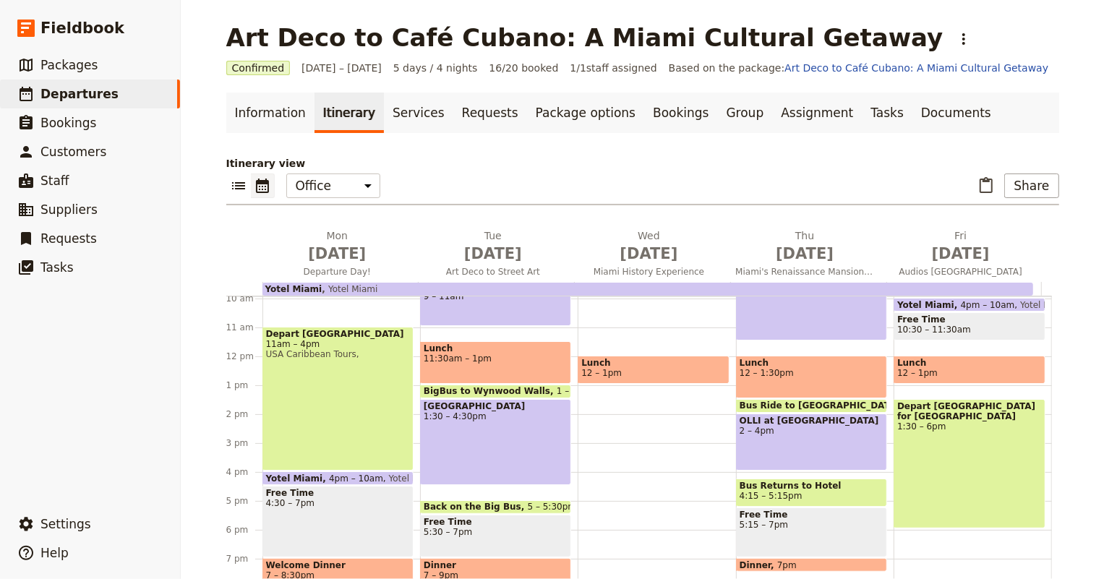
click at [927, 329] on span "10:30 – 11:30am" at bounding box center [934, 329] width 74 height 10
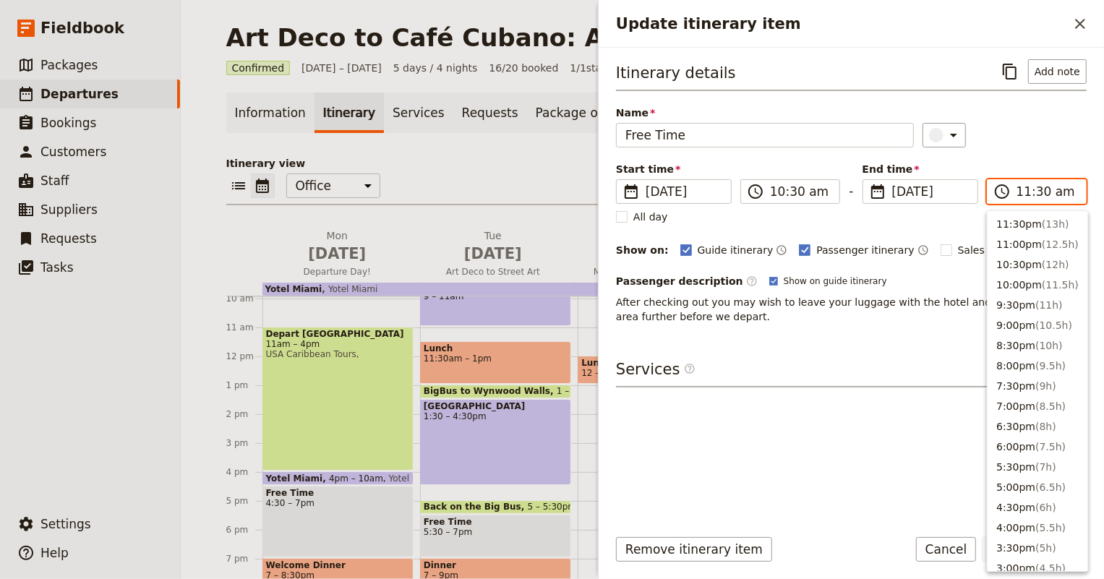
click at [1026, 188] on input "11:30 am" at bounding box center [1046, 191] width 61 height 17
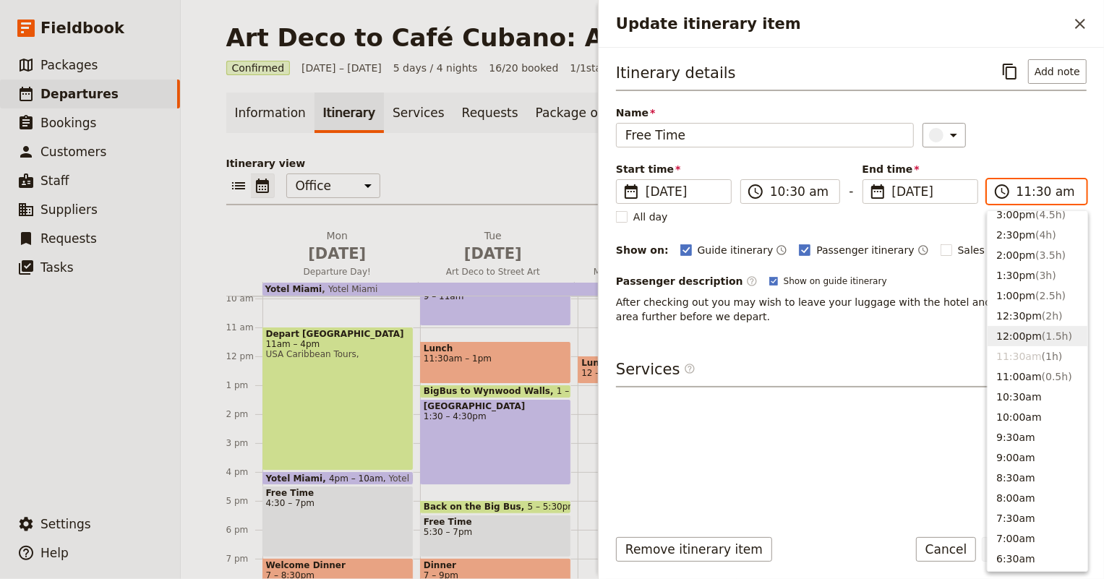
click at [1022, 340] on button "12:00pm ( 1.5h )" at bounding box center [1037, 336] width 100 height 20
type input "12:00 pm"
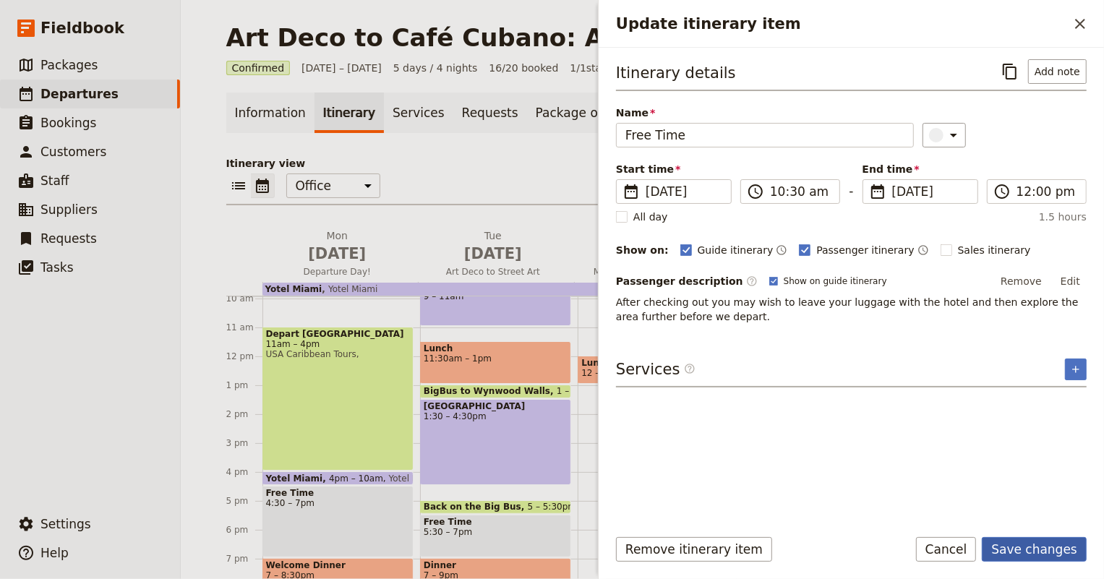
click at [1039, 547] on button "Save changes" at bounding box center [1033, 549] width 105 height 25
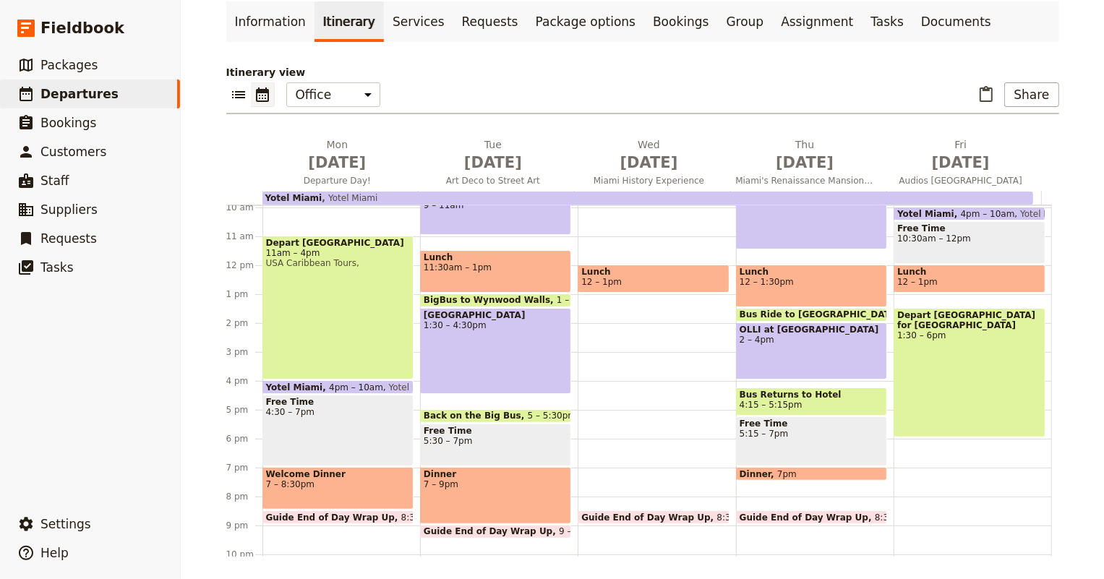
scroll to position [25, 0]
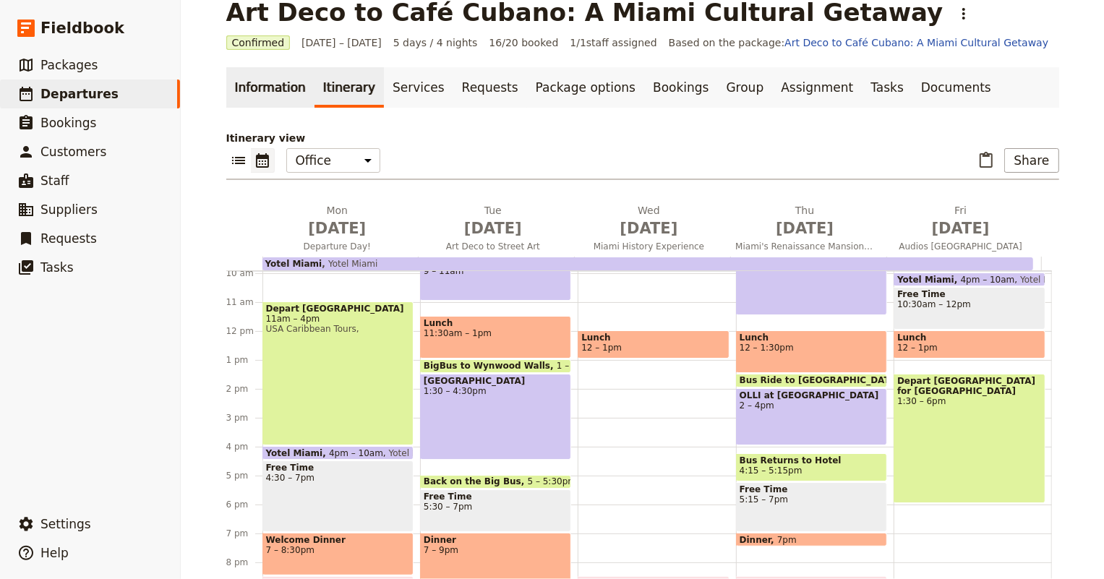
click at [274, 80] on link "Information" at bounding box center [270, 87] width 88 height 40
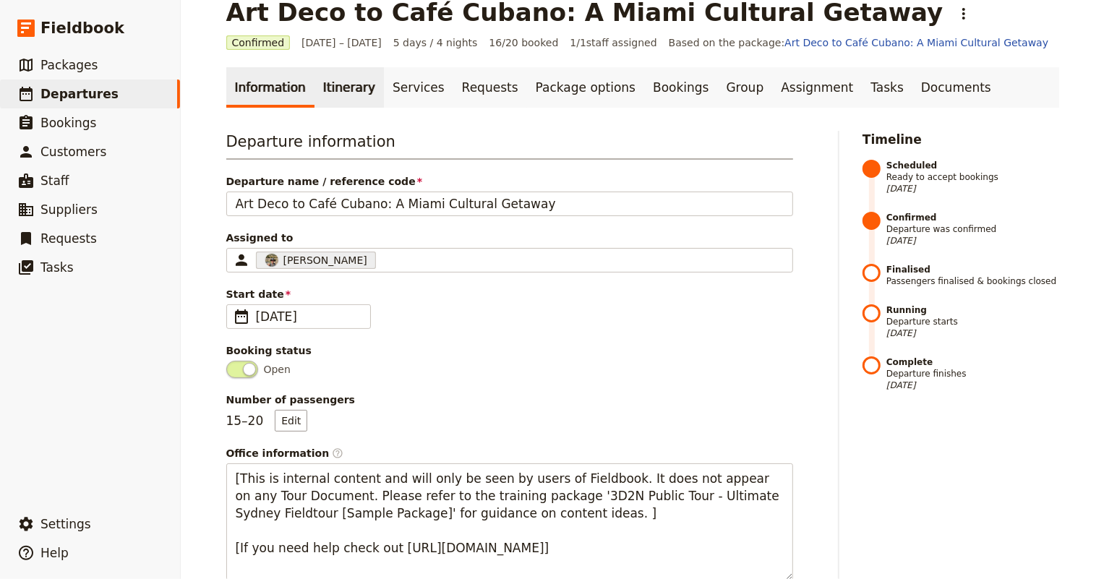
click at [330, 89] on link "Itinerary" at bounding box center [348, 87] width 69 height 40
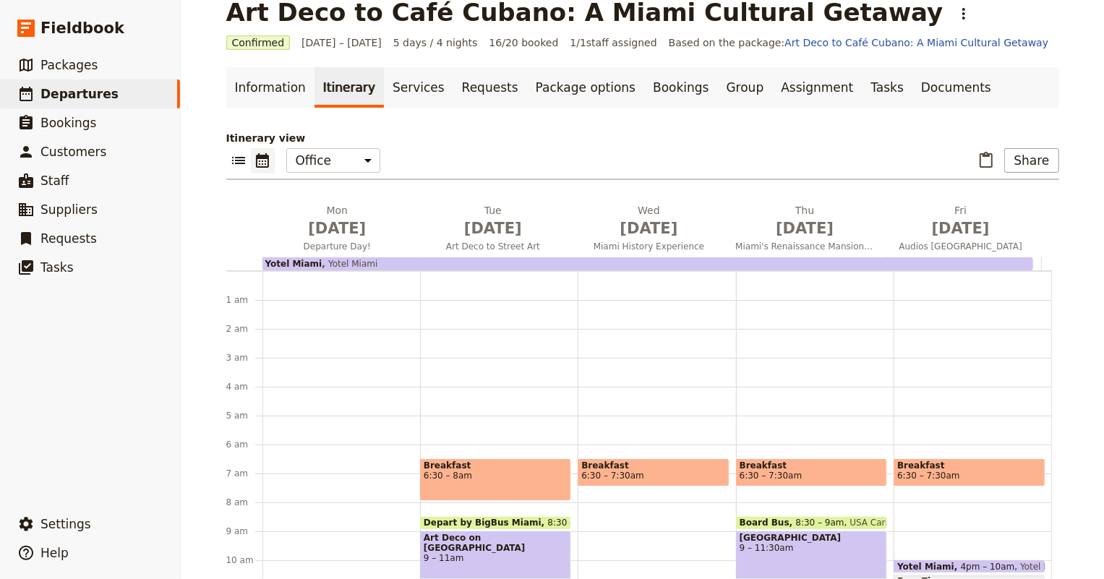
scroll to position [173, 0]
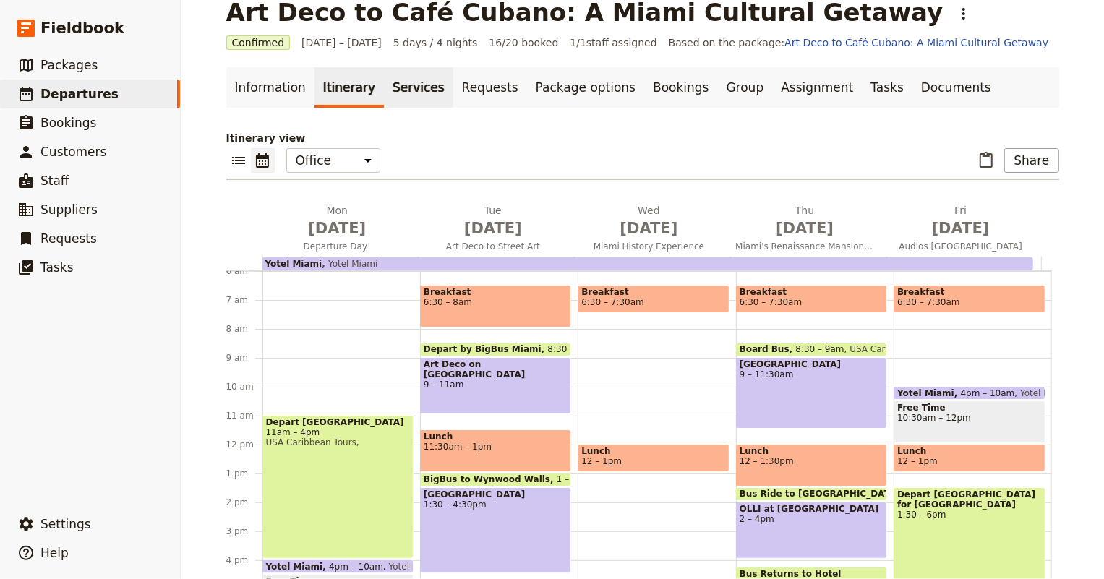
click at [412, 92] on link "Services" at bounding box center [418, 87] width 69 height 40
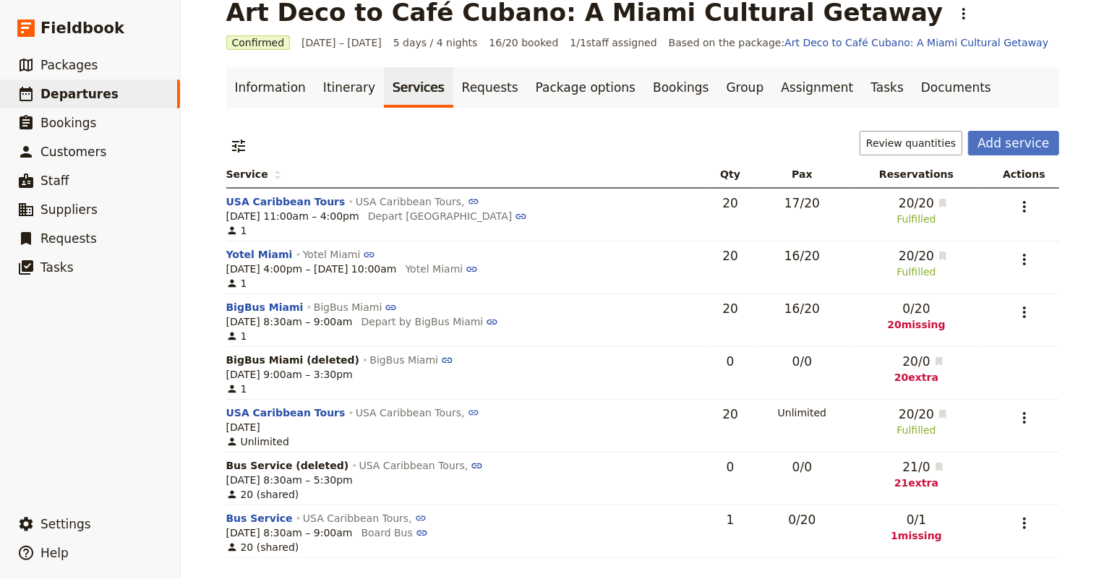
click at [468, 86] on link "Requests" at bounding box center [490, 87] width 74 height 40
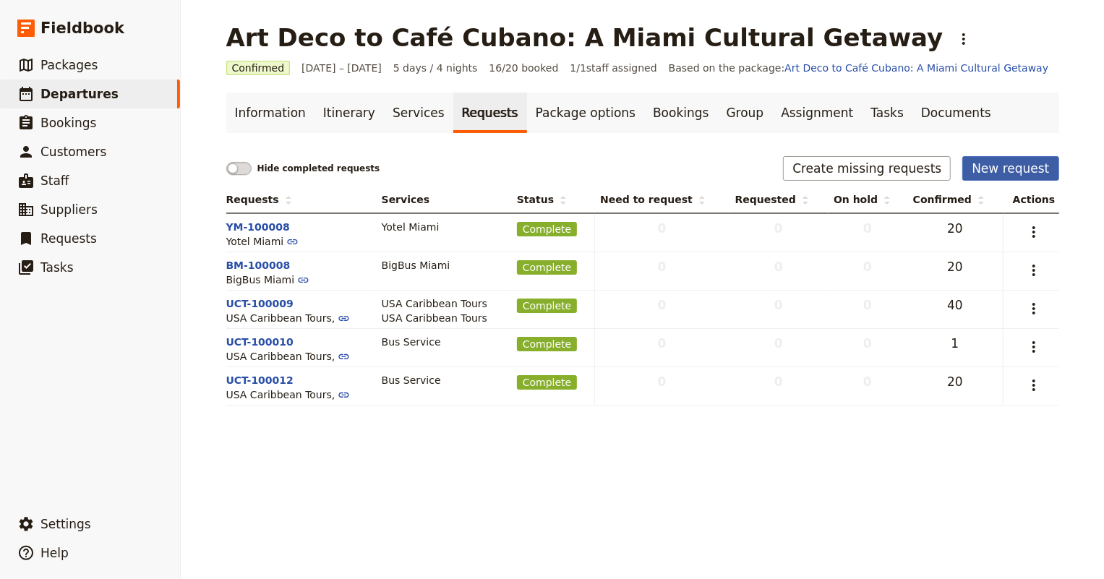
click at [1012, 171] on button "New request" at bounding box center [1010, 168] width 96 height 25
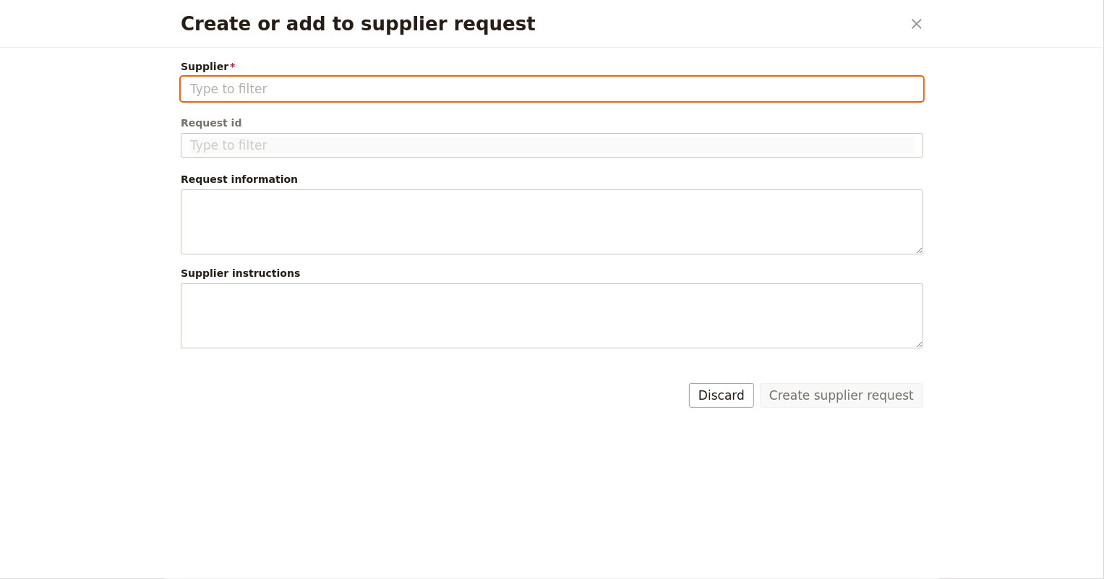
click at [322, 90] on input "Supplier" at bounding box center [551, 88] width 723 height 17
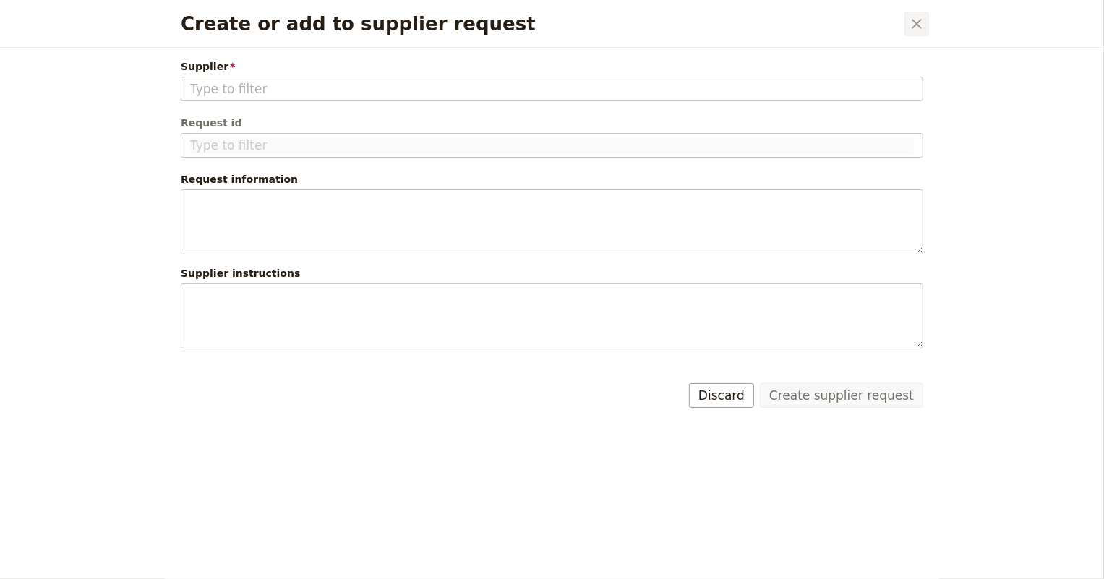
click at [914, 16] on icon "Close dialog" at bounding box center [916, 23] width 17 height 17
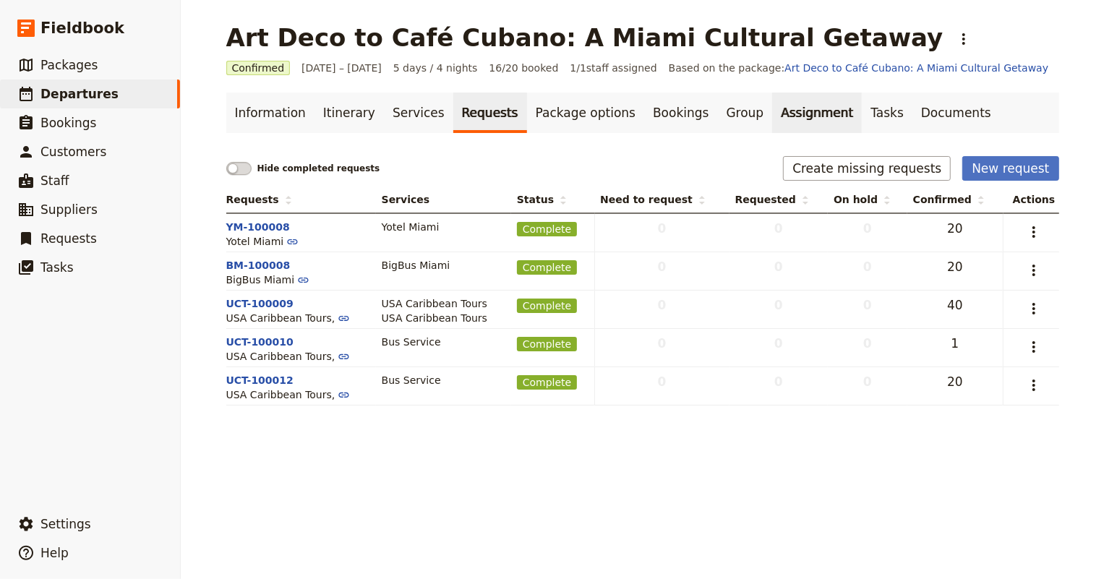
click at [772, 105] on link "Assignment" at bounding box center [817, 113] width 90 height 40
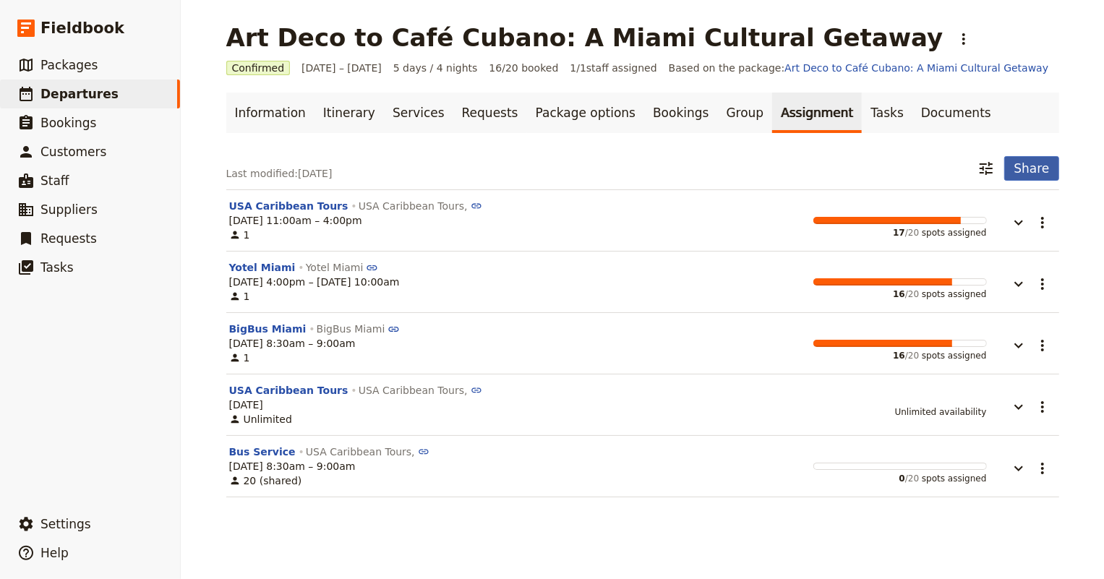
click at [1028, 159] on button "Share" at bounding box center [1031, 168] width 54 height 25
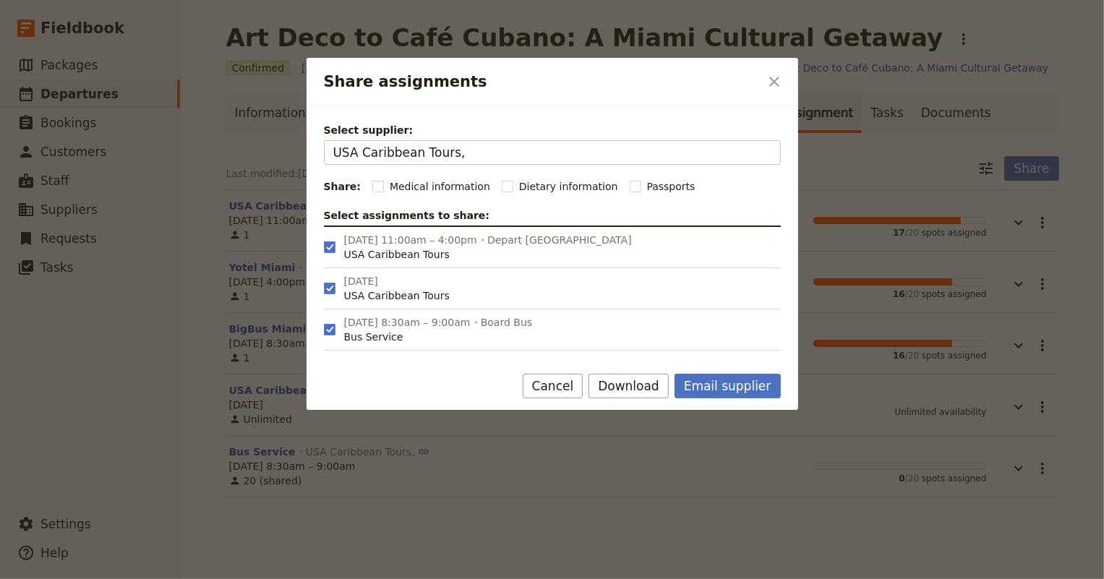
drag, startPoint x: 460, startPoint y: 151, endPoint x: 296, endPoint y: 152, distance: 164.8
click at [296, 578] on div "Share assignments ​ Select supplier: [GEOGRAPHIC_DATA] Caribbean Tours, Share: …" at bounding box center [552, 579] width 1104 height 0
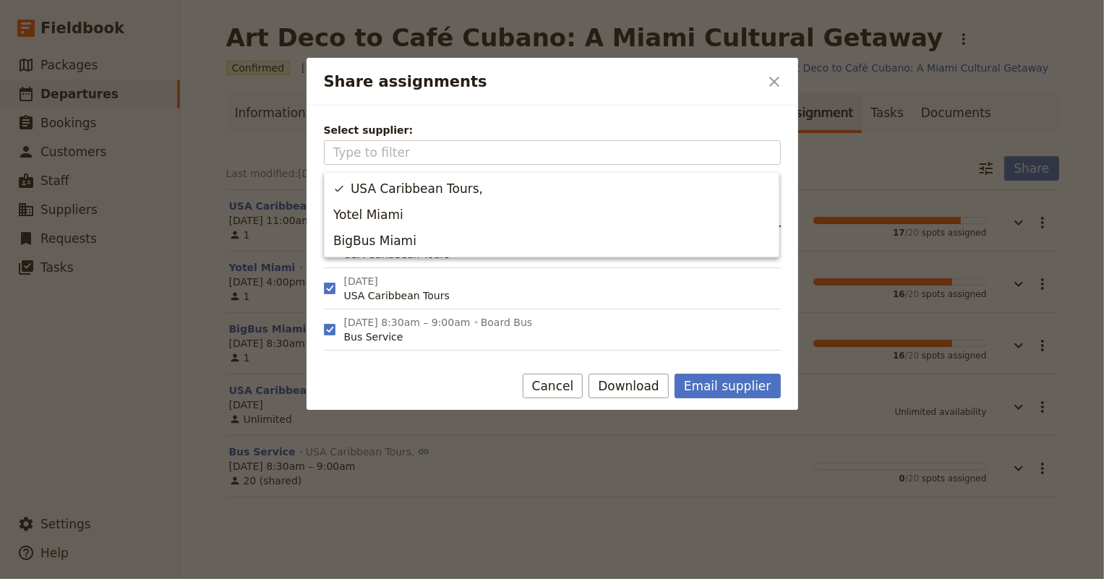
type input "USA Caribbean Tours,"
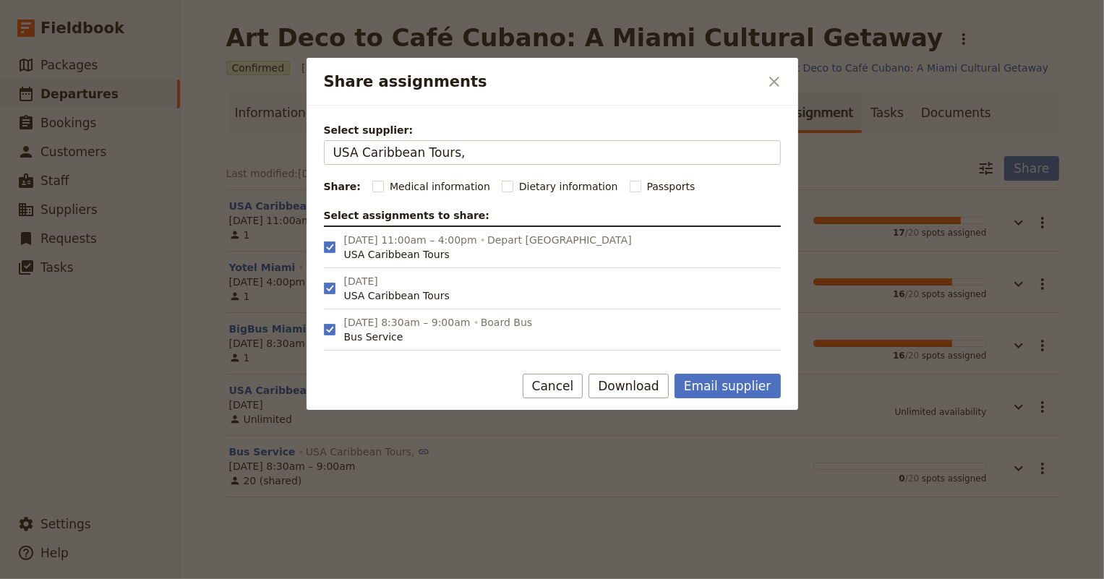
click at [374, 124] on span "Select supplier:" at bounding box center [552, 130] width 457 height 14
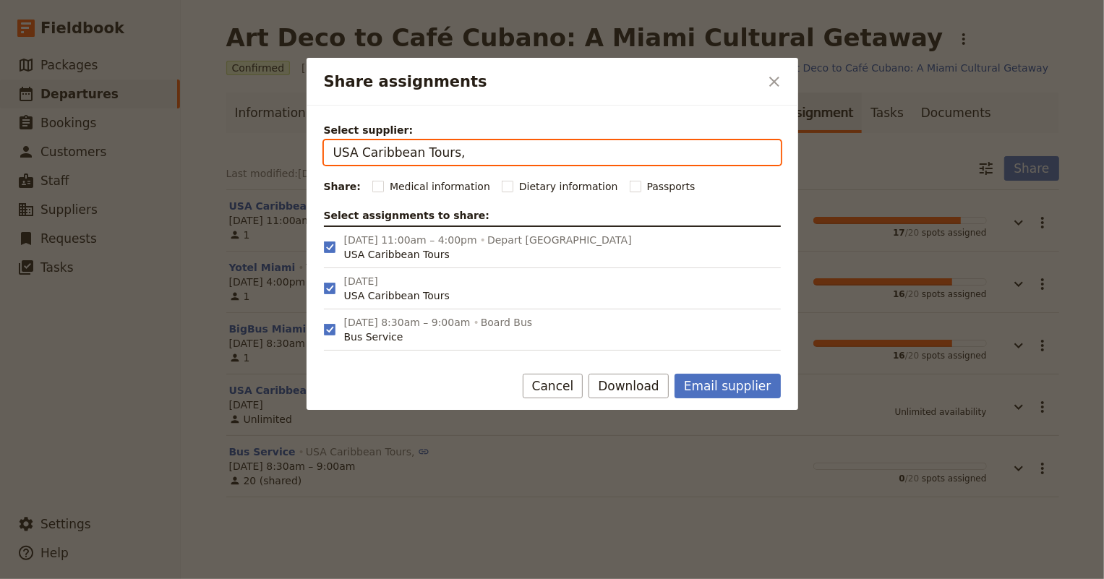
click at [333, 140] on input "USA Caribbean Tours," at bounding box center [332, 140] width 1 height 1
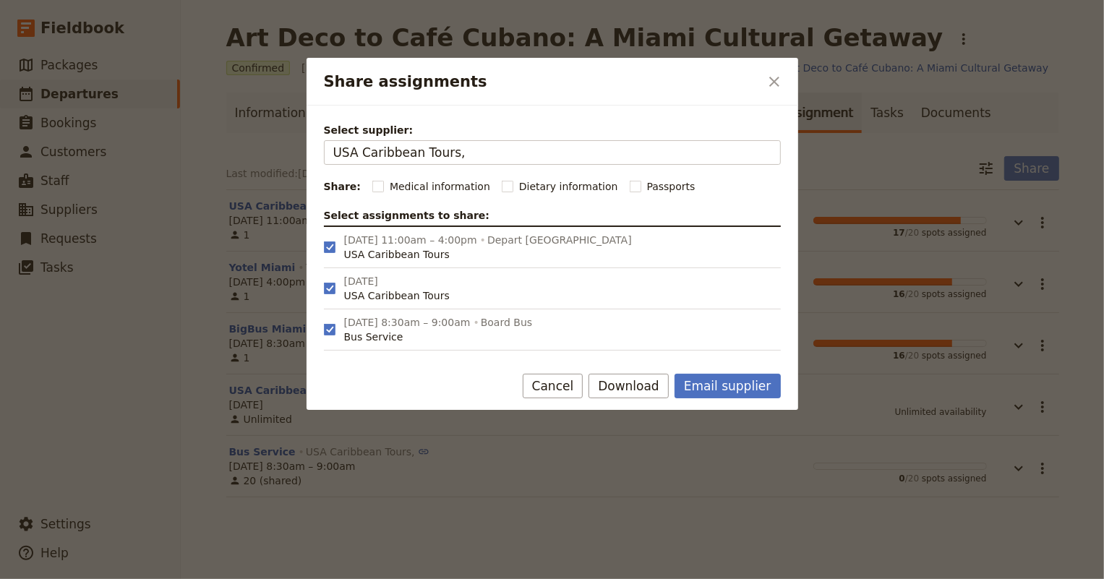
click at [559, 384] on button "Cancel" at bounding box center [553, 386] width 61 height 25
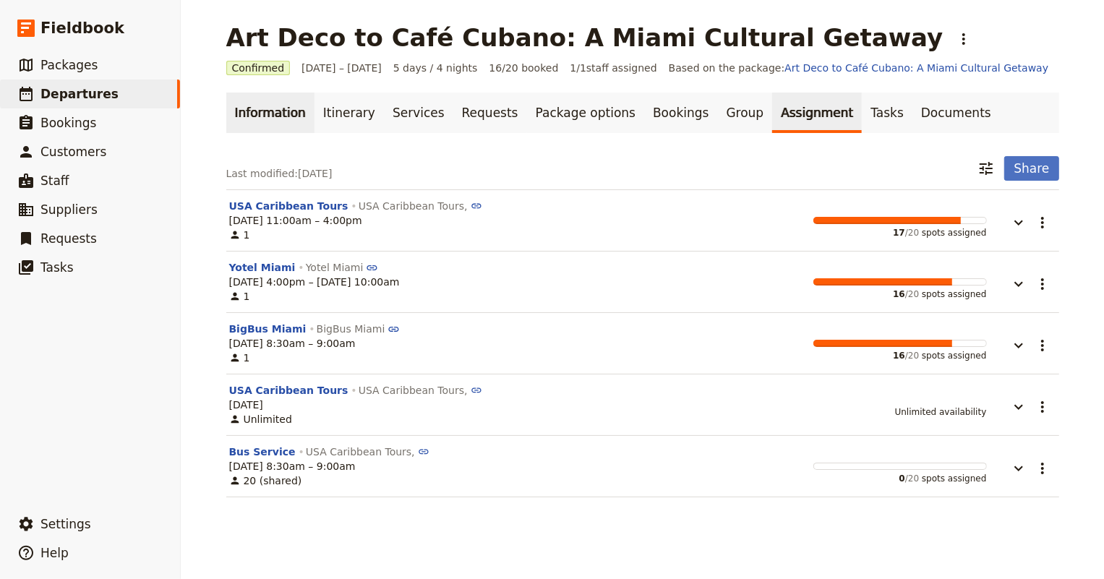
click at [254, 113] on link "Information" at bounding box center [270, 113] width 88 height 40
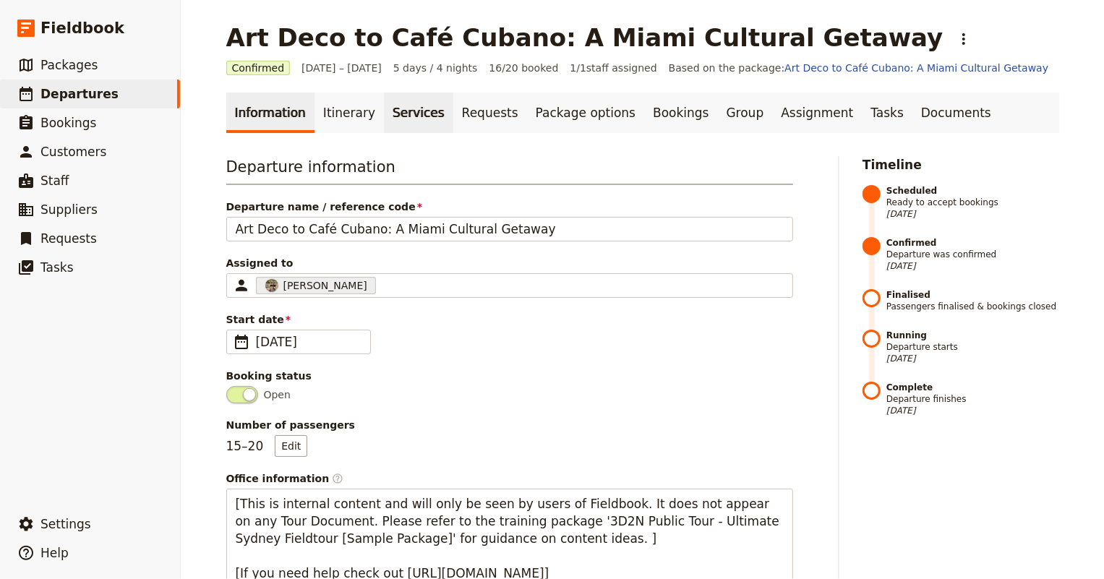
click at [394, 104] on link "Services" at bounding box center [418, 113] width 69 height 40
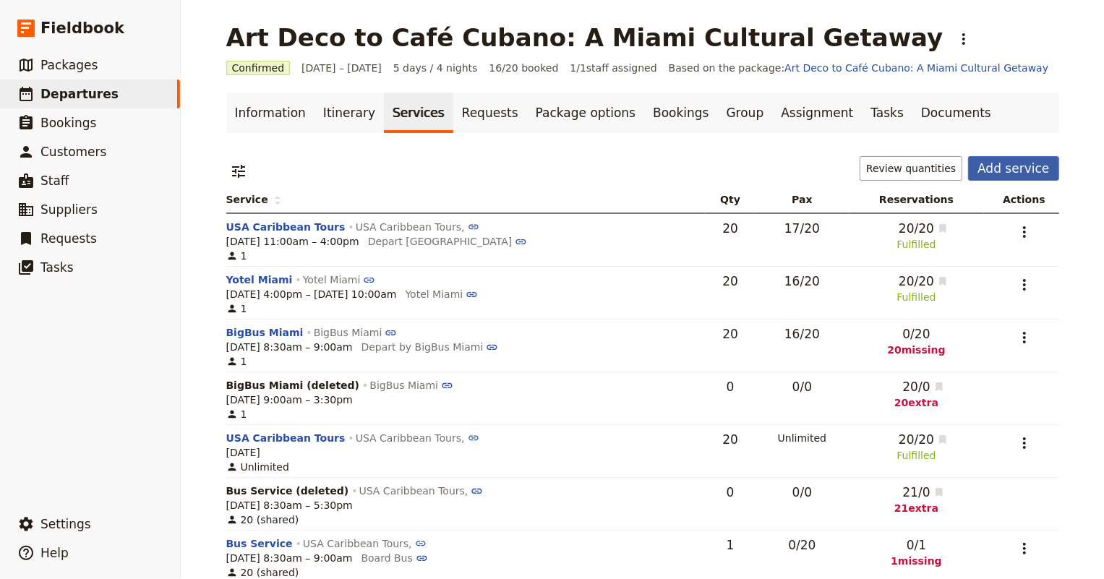
click at [1017, 169] on button "Add service" at bounding box center [1013, 168] width 90 height 25
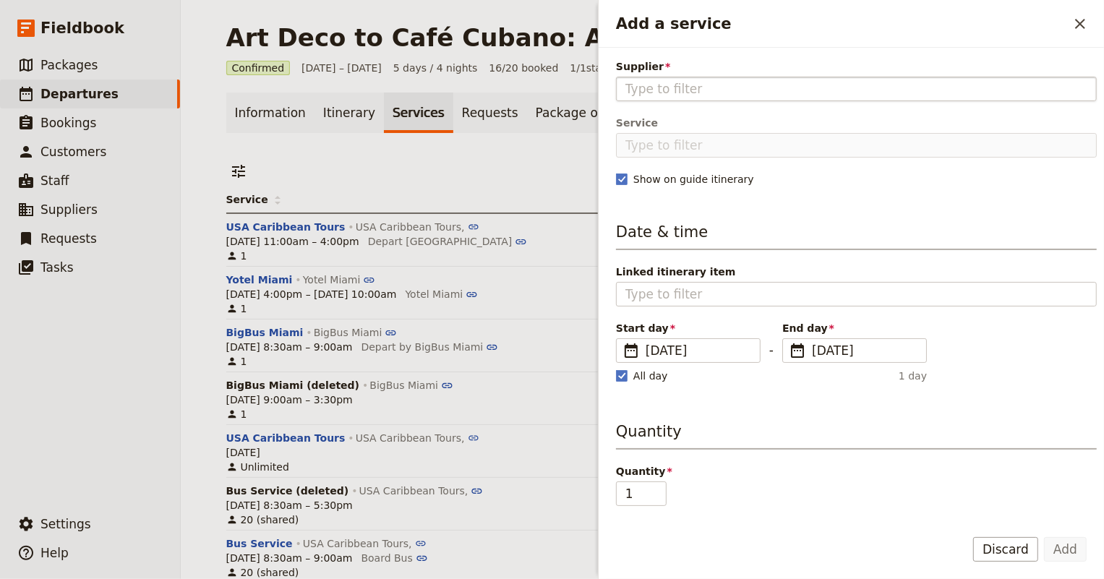
click at [783, 77] on fieldset "Add a service" at bounding box center [856, 89] width 481 height 25
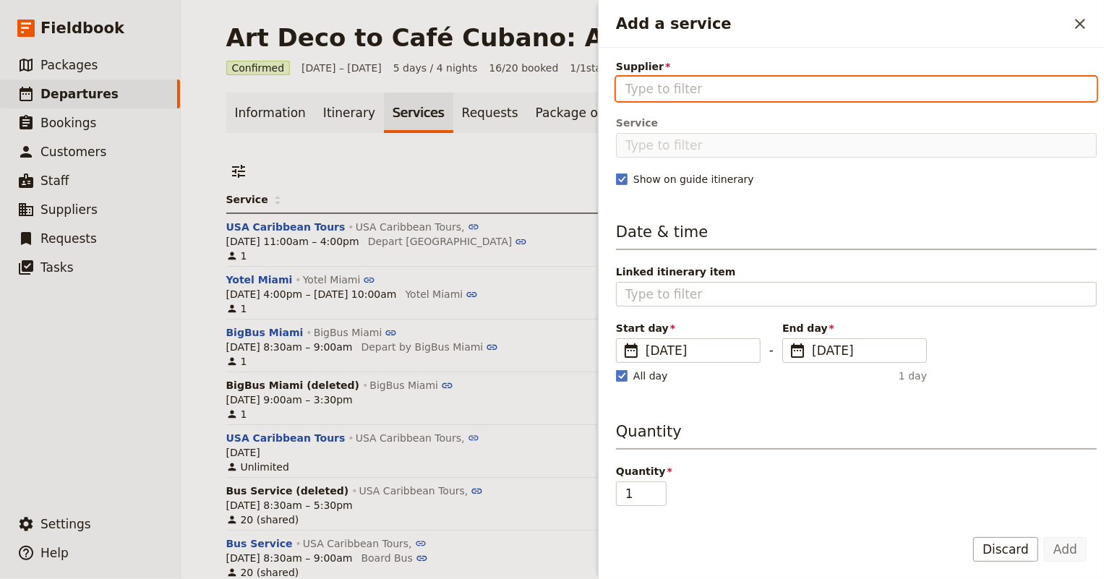
click at [783, 80] on input "Supplier" at bounding box center [856, 88] width 462 height 17
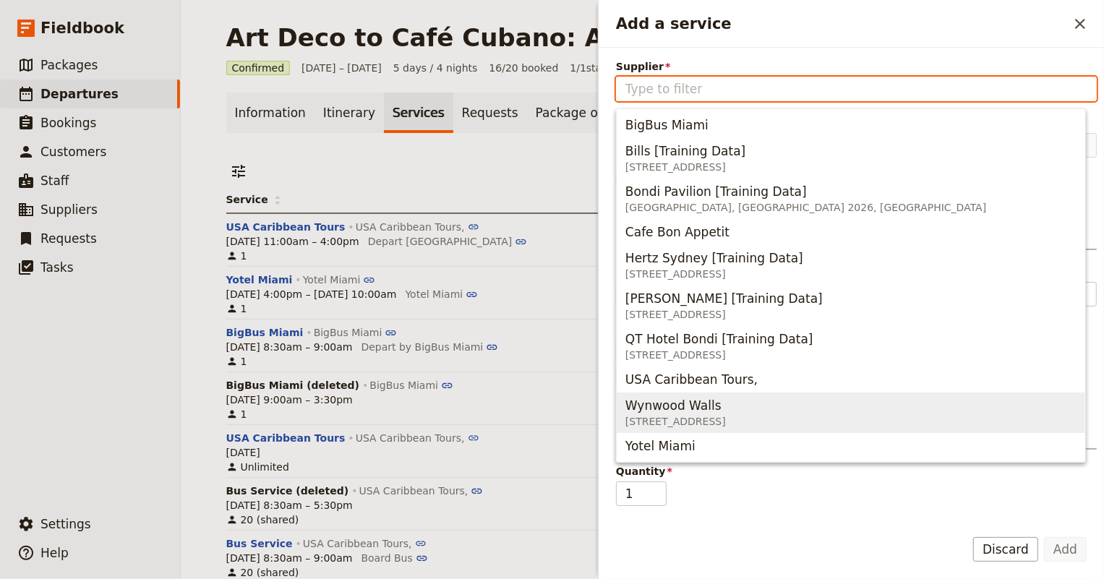
click at [726, 404] on div "Wynwood Walls" at bounding box center [675, 405] width 100 height 17
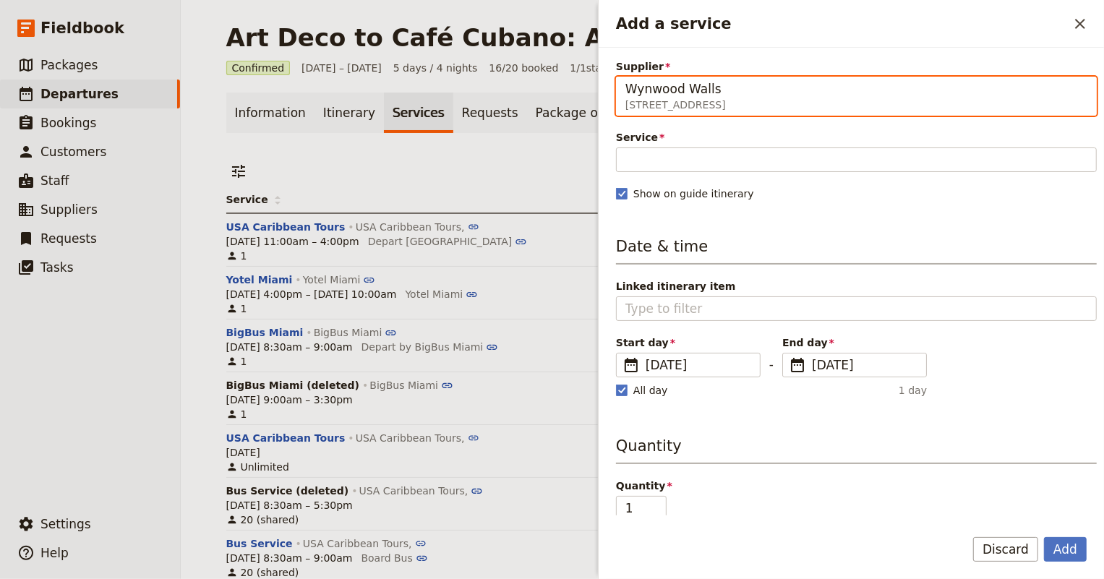
type input "Wynwood Walls"
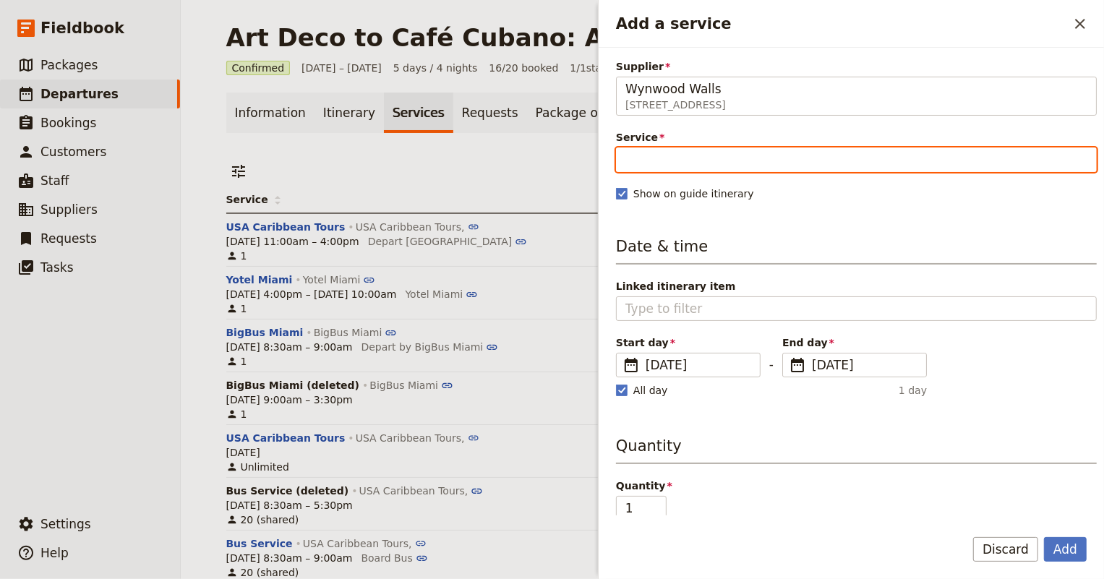
click at [656, 161] on input "Service" at bounding box center [856, 159] width 481 height 25
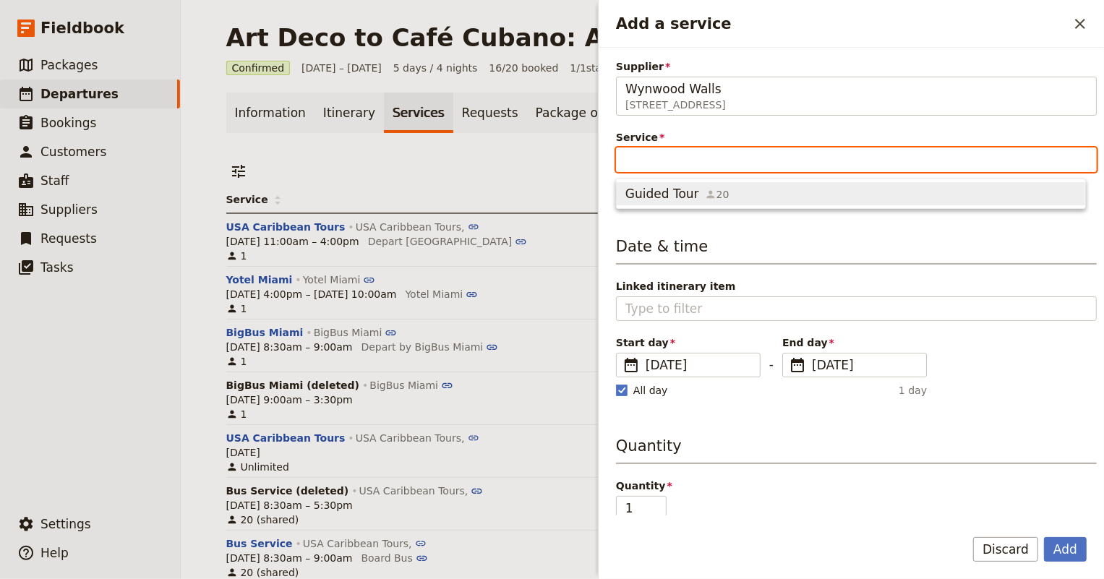
click at [657, 194] on span "Guided Tour" at bounding box center [662, 193] width 74 height 17
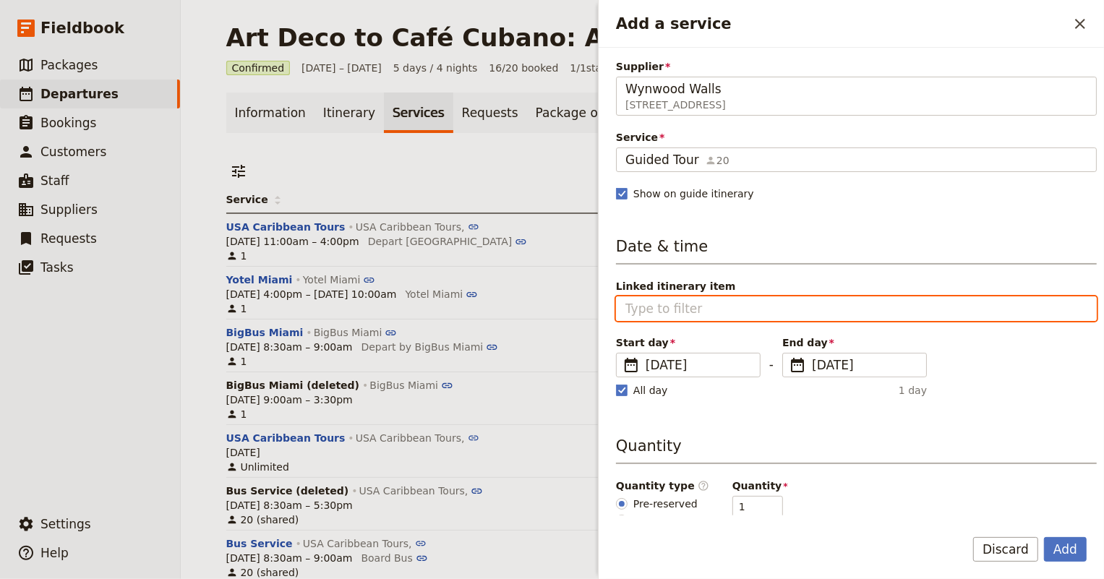
click at [689, 300] on input "Linked itinerary item" at bounding box center [856, 308] width 462 height 17
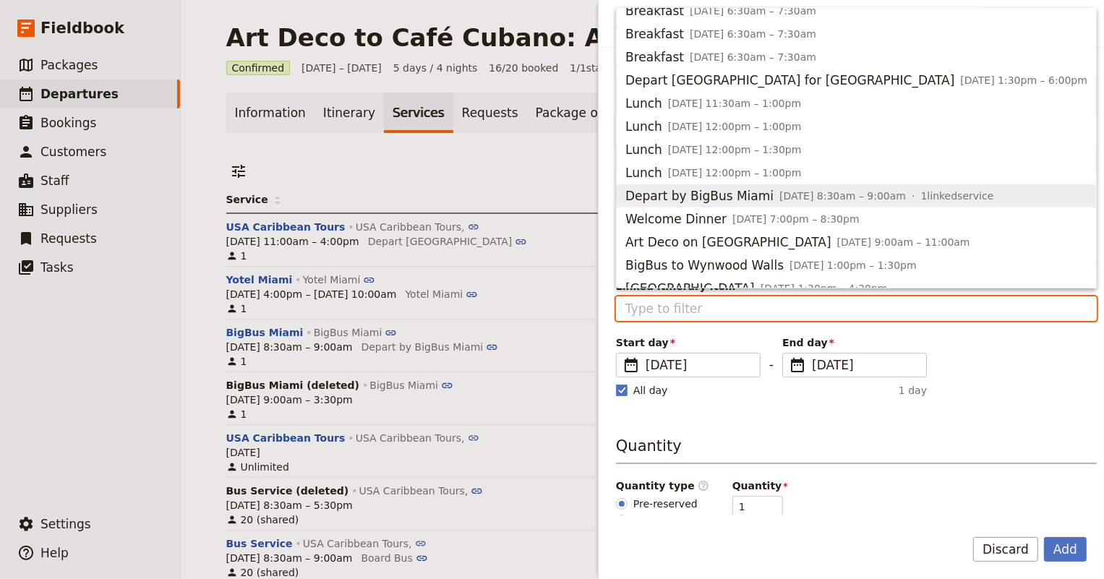
scroll to position [262, 0]
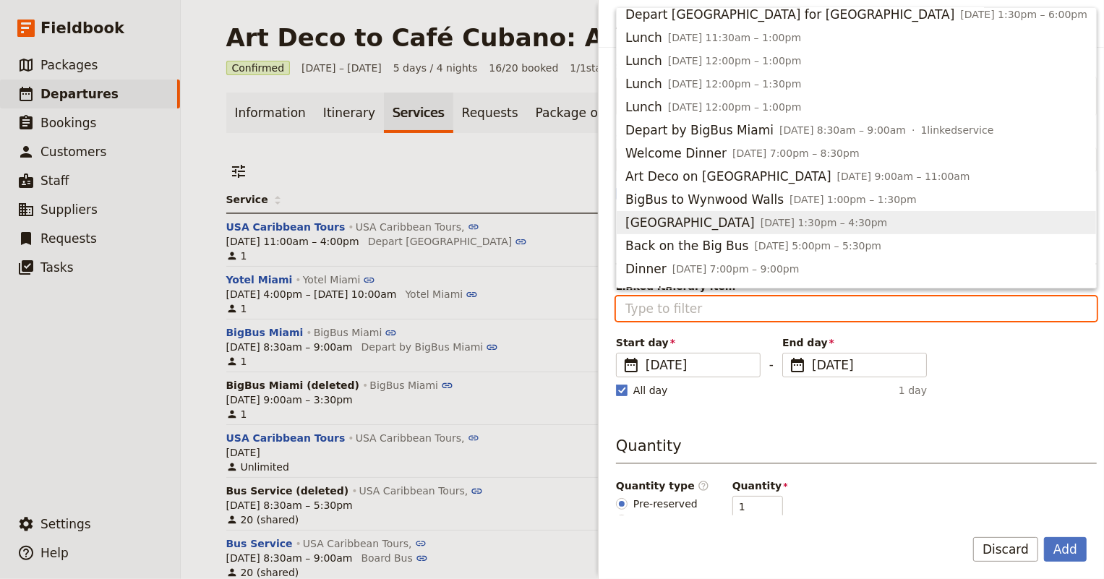
click at [686, 215] on span "[GEOGRAPHIC_DATA]" at bounding box center [689, 222] width 129 height 17
type input "[GEOGRAPHIC_DATA]"
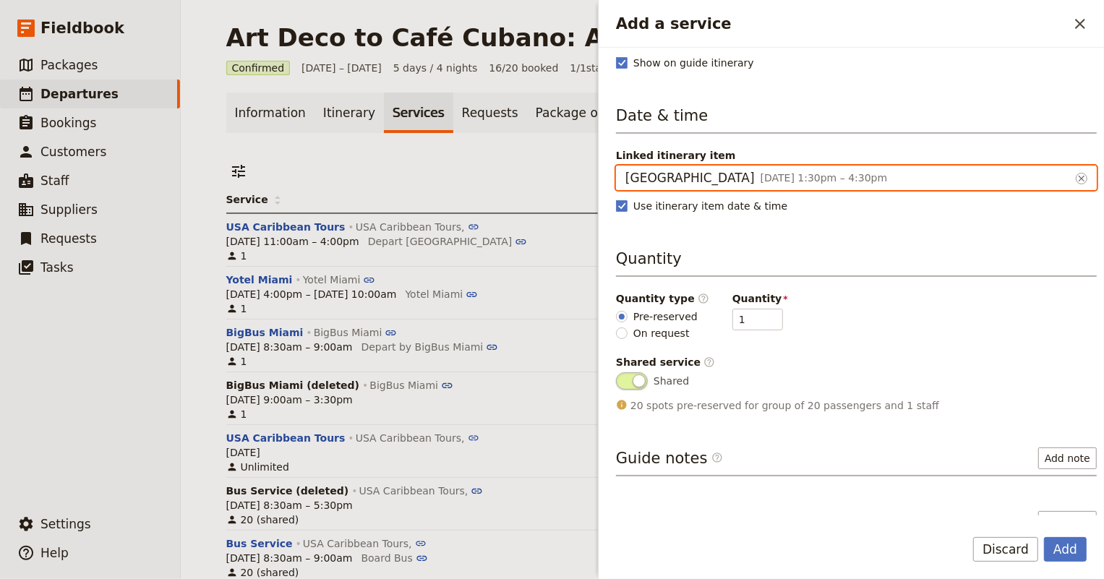
scroll to position [197, 0]
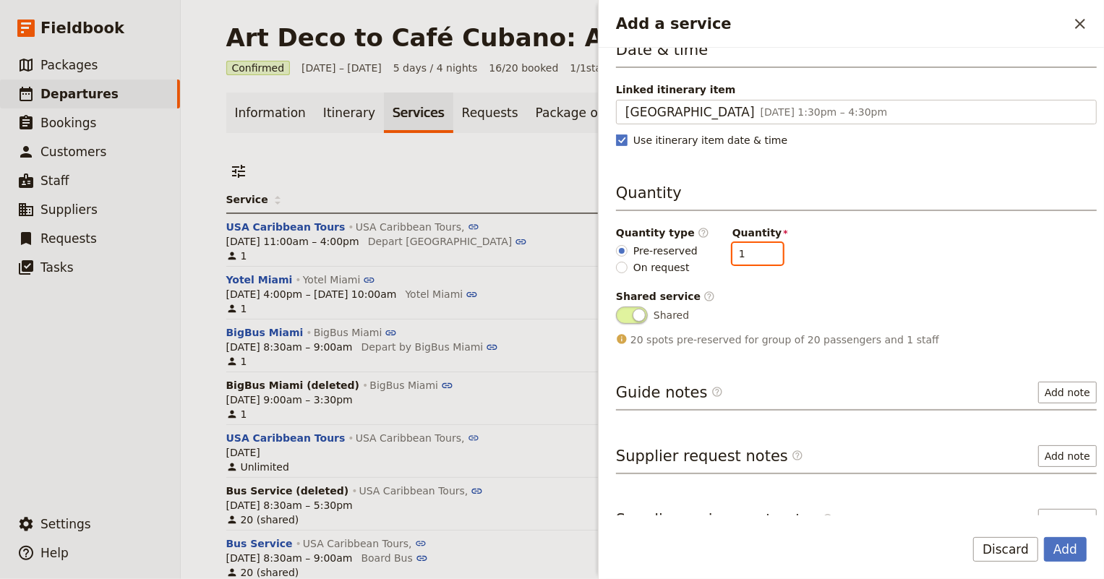
drag, startPoint x: 726, startPoint y: 252, endPoint x: 719, endPoint y: 251, distance: 7.4
click at [732, 251] on input "1" at bounding box center [757, 254] width 51 height 22
type input "20"
click at [882, 250] on div "Quantity type ​ Pre-reserved On request Quantity 20" at bounding box center [856, 249] width 481 height 49
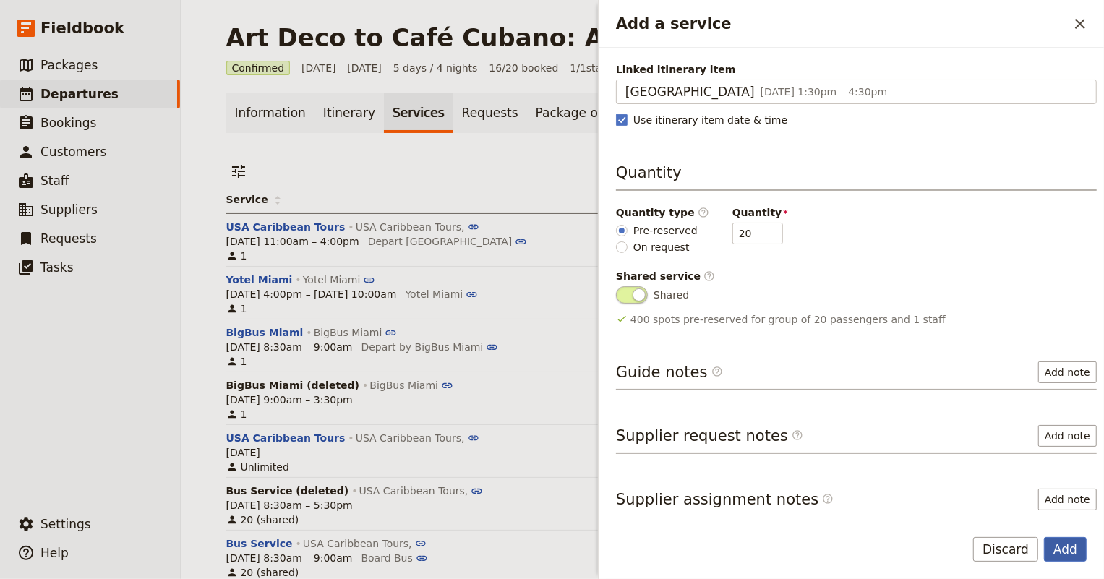
click at [1071, 546] on button "Add" at bounding box center [1065, 549] width 43 height 25
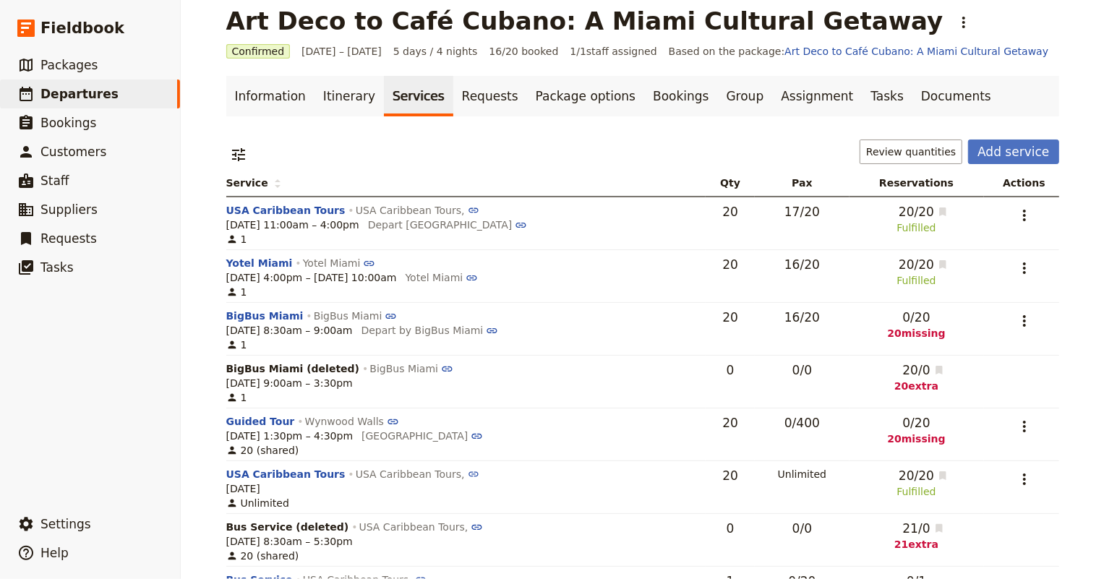
scroll to position [0, 0]
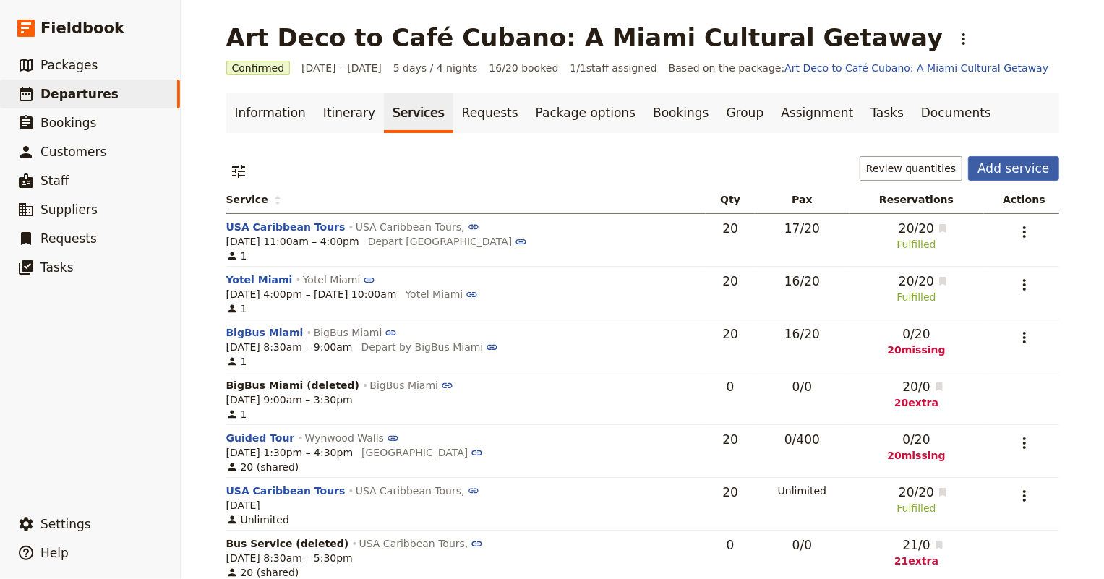
click at [1012, 168] on button "Add service" at bounding box center [1013, 168] width 90 height 25
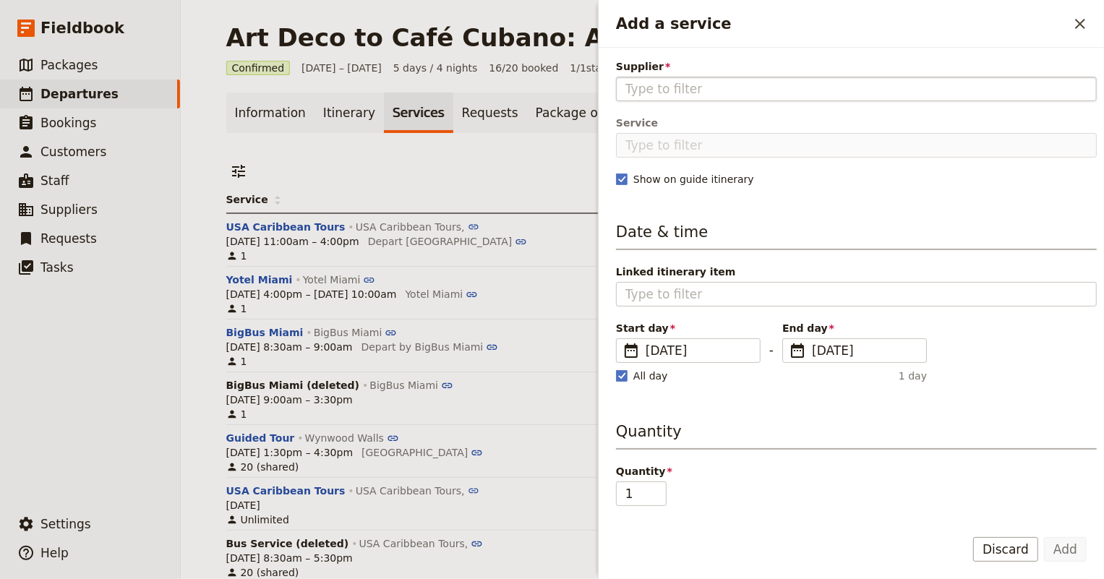
click at [688, 86] on input "Supplier" at bounding box center [856, 88] width 462 height 17
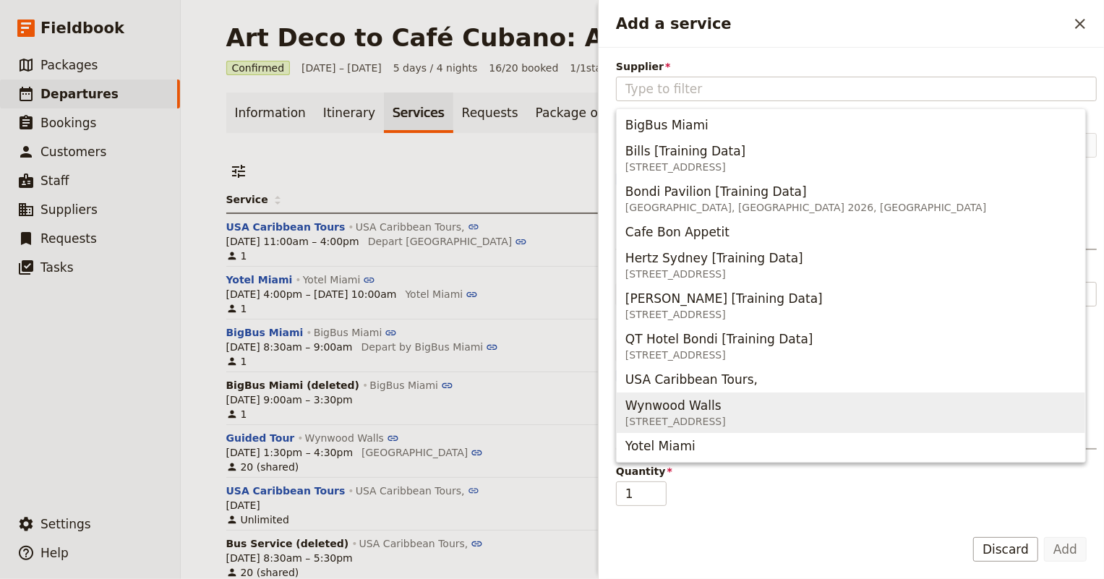
click at [688, 411] on span "Wynwood Walls" at bounding box center [673, 405] width 96 height 17
type input "Wynwood Walls"
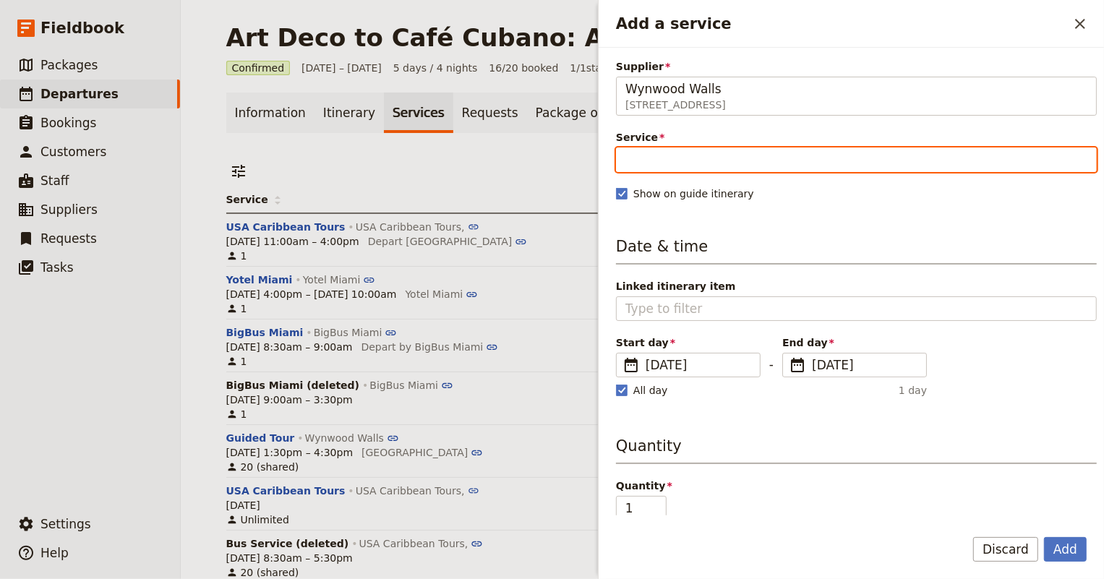
click at [691, 166] on input "Service" at bounding box center [856, 159] width 481 height 25
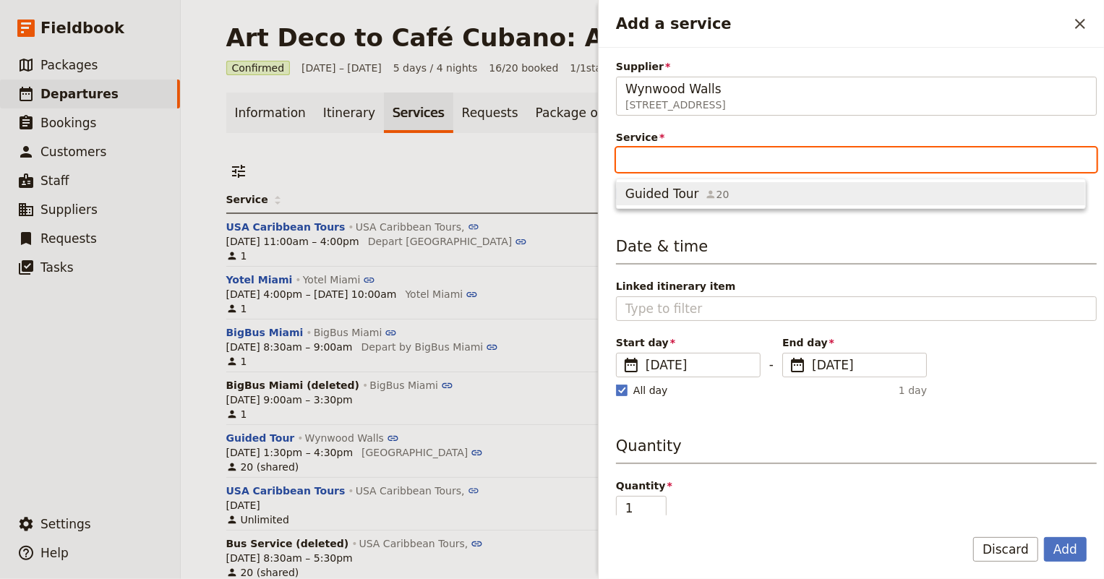
click at [688, 187] on span "Guided Tour" at bounding box center [662, 193] width 74 height 17
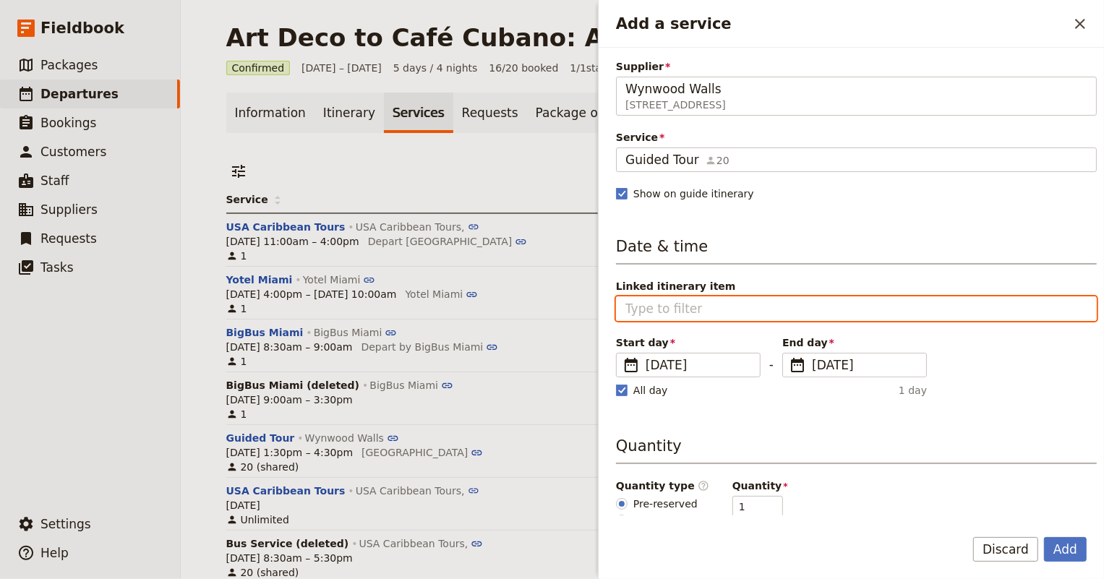
click at [669, 303] on input "Linked itinerary item" at bounding box center [856, 308] width 462 height 17
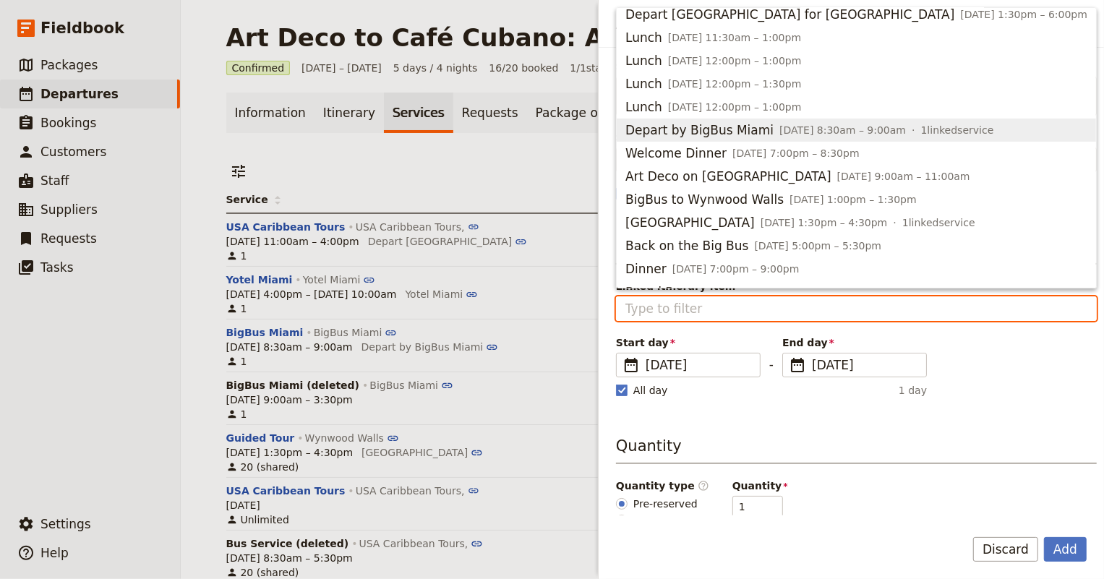
scroll to position [328, 0]
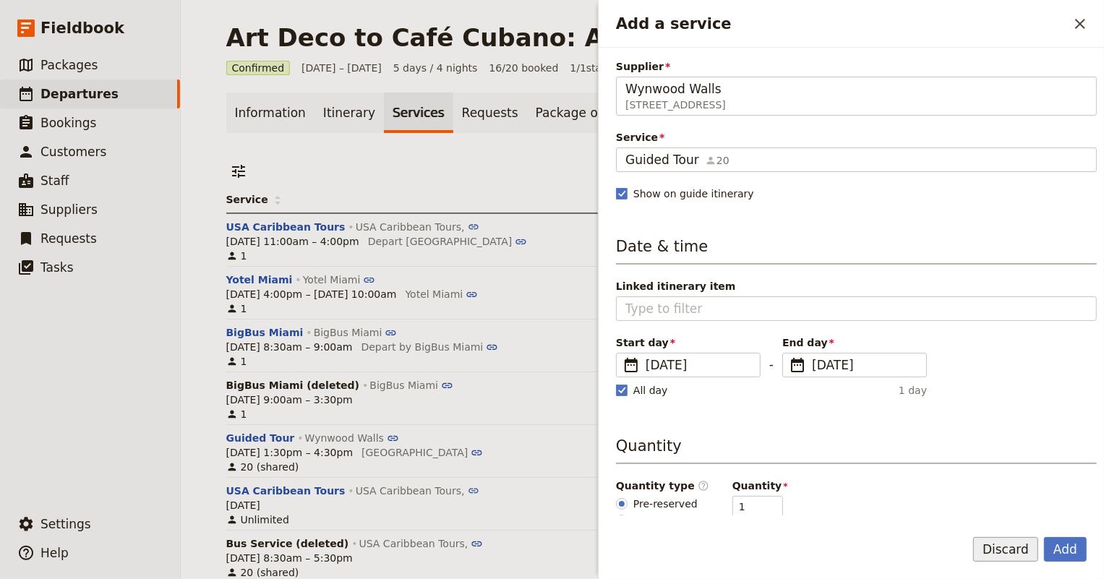
click at [1005, 545] on button "Discard" at bounding box center [1005, 549] width 65 height 25
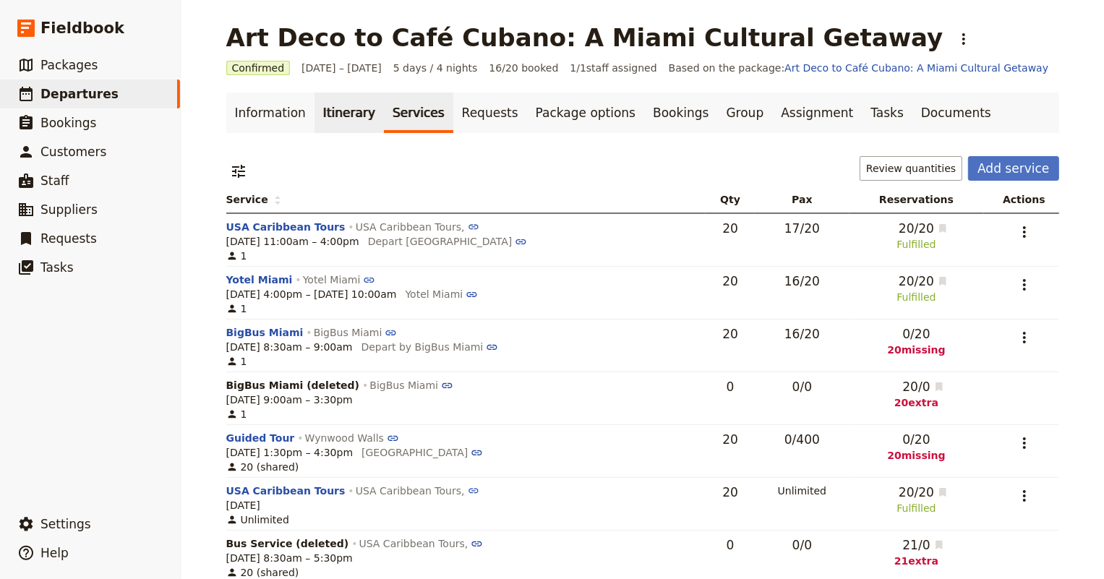
click at [323, 111] on link "Itinerary" at bounding box center [348, 113] width 69 height 40
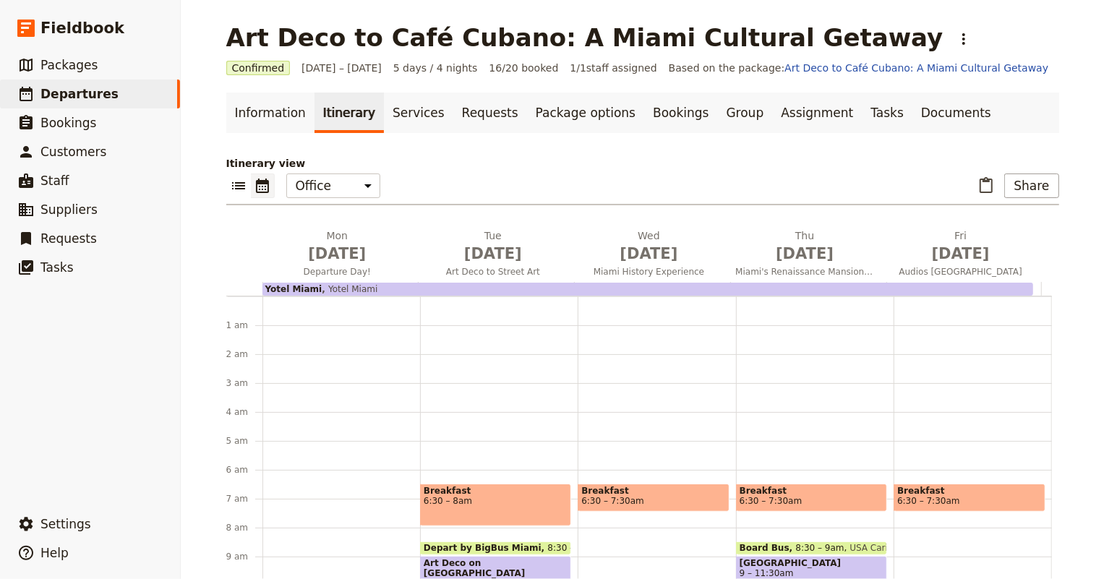
scroll to position [173, 0]
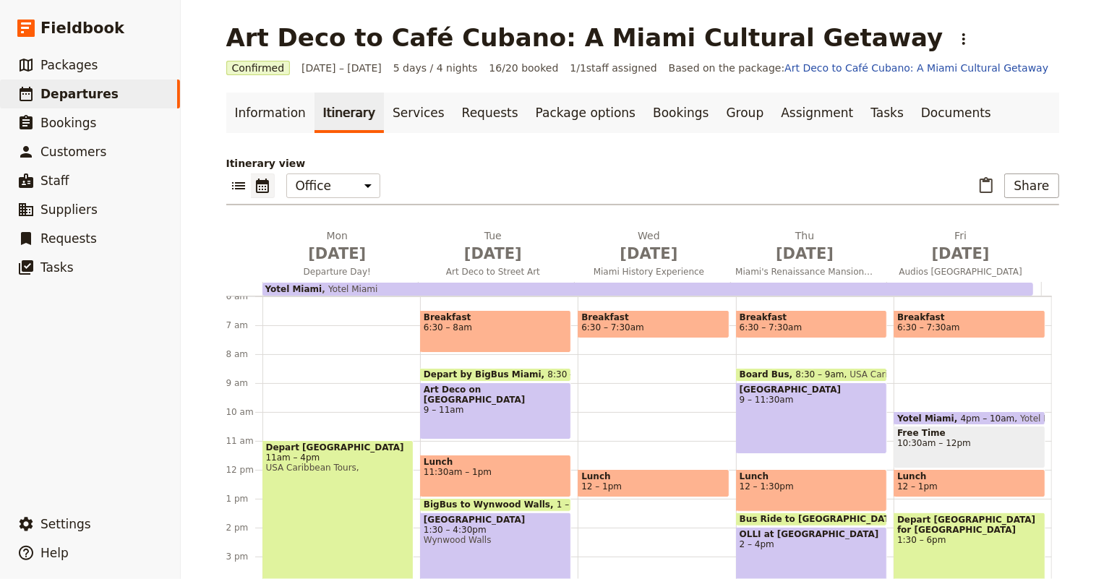
click at [452, 525] on span "[GEOGRAPHIC_DATA]" at bounding box center [496, 520] width 144 height 10
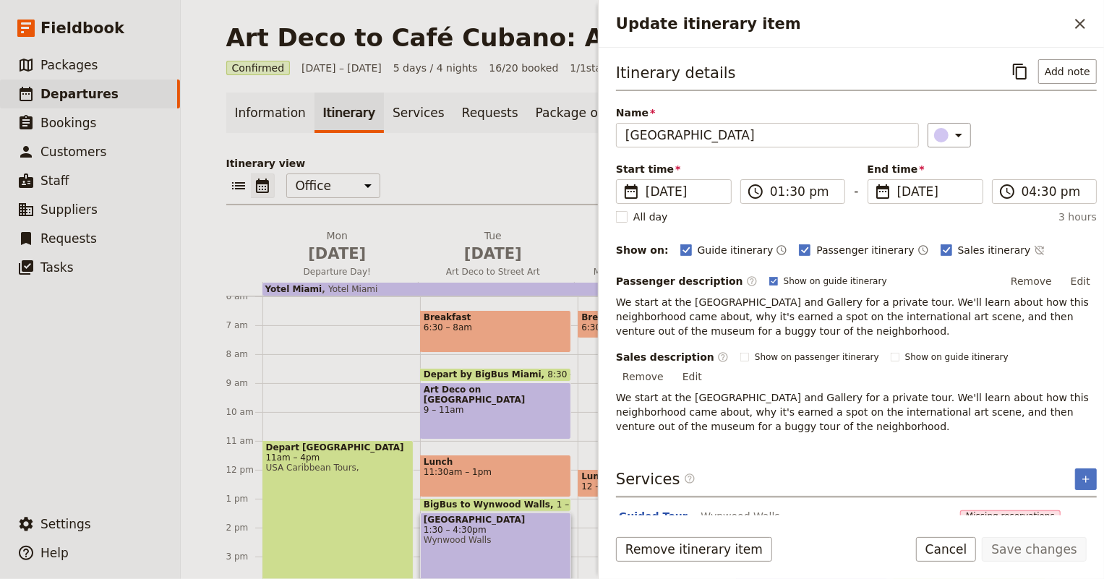
scroll to position [15, 0]
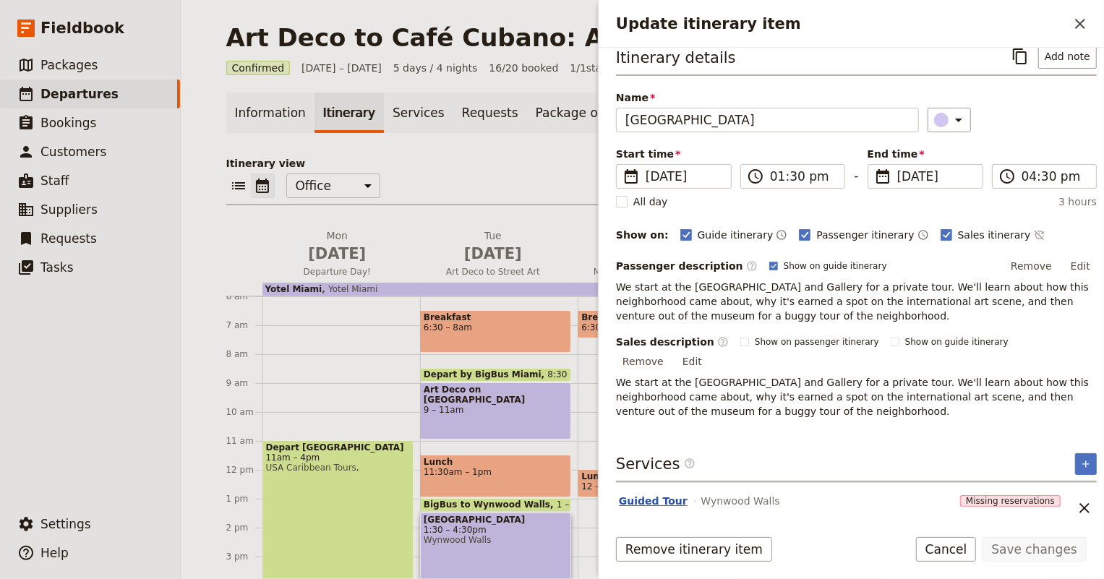
click at [629, 494] on button "Guided Tour" at bounding box center [653, 501] width 69 height 14
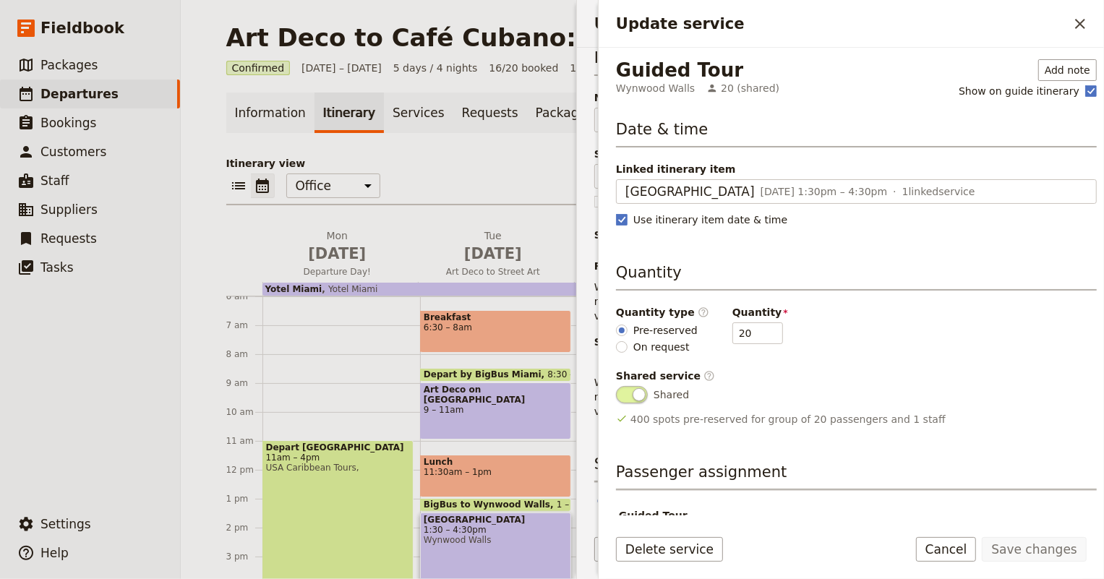
scroll to position [40, 0]
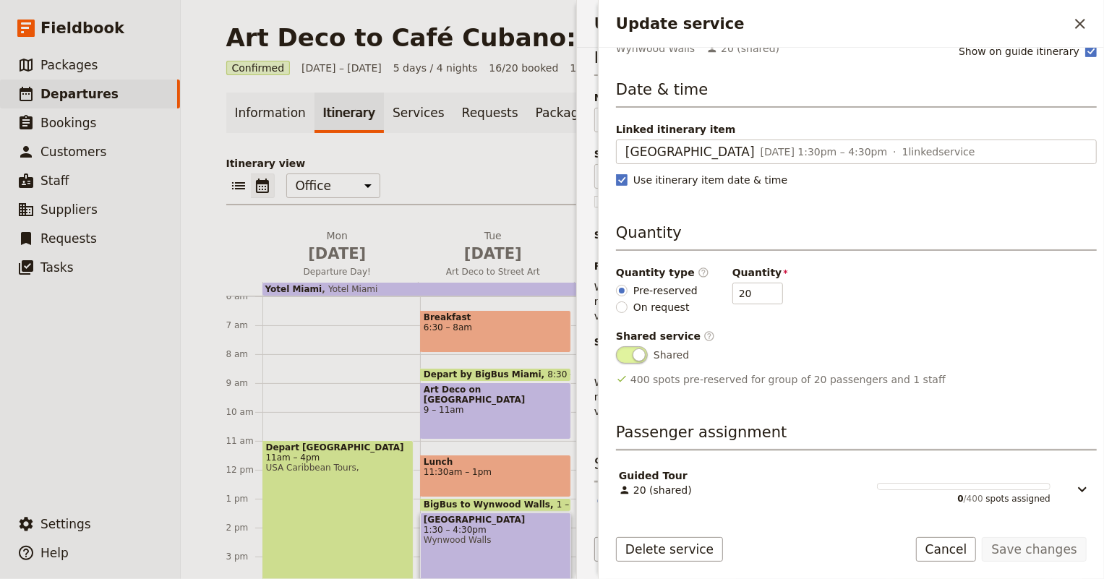
click at [664, 483] on span "20 (shared)" at bounding box center [655, 490] width 73 height 14
click at [1073, 487] on icon "Update service" at bounding box center [1081, 489] width 17 height 17
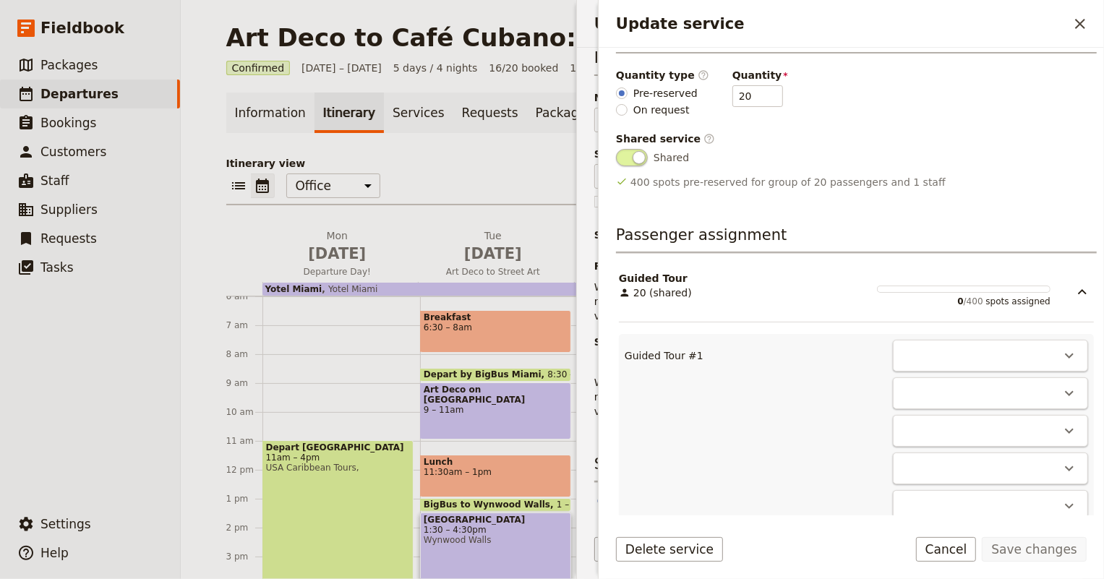
click at [983, 359] on div "​" at bounding box center [990, 356] width 195 height 32
click at [1061, 358] on icon "Actions" at bounding box center [1068, 355] width 17 height 17
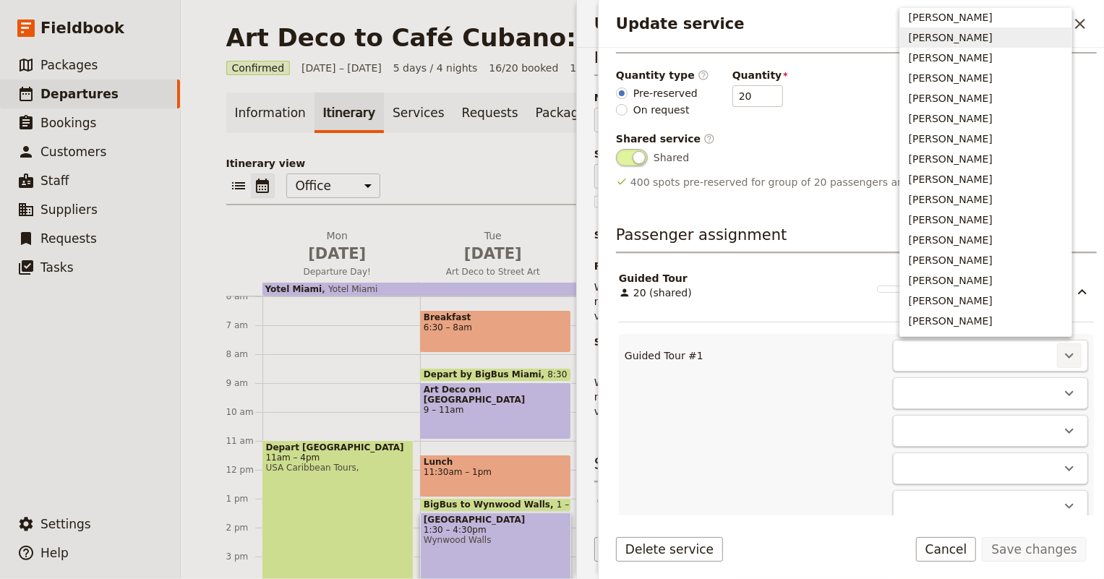
scroll to position [0, 0]
click at [971, 39] on span "[PERSON_NAME]" at bounding box center [950, 38] width 84 height 14
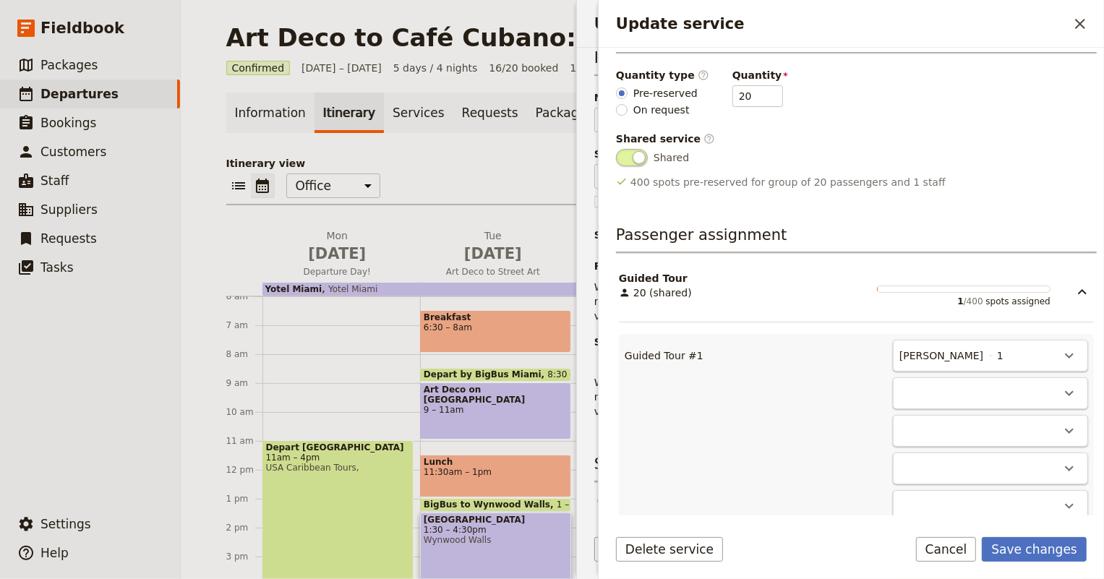
click at [1006, 390] on div "​" at bounding box center [990, 393] width 195 height 32
click at [1060, 397] on icon "Actions" at bounding box center [1068, 392] width 17 height 17
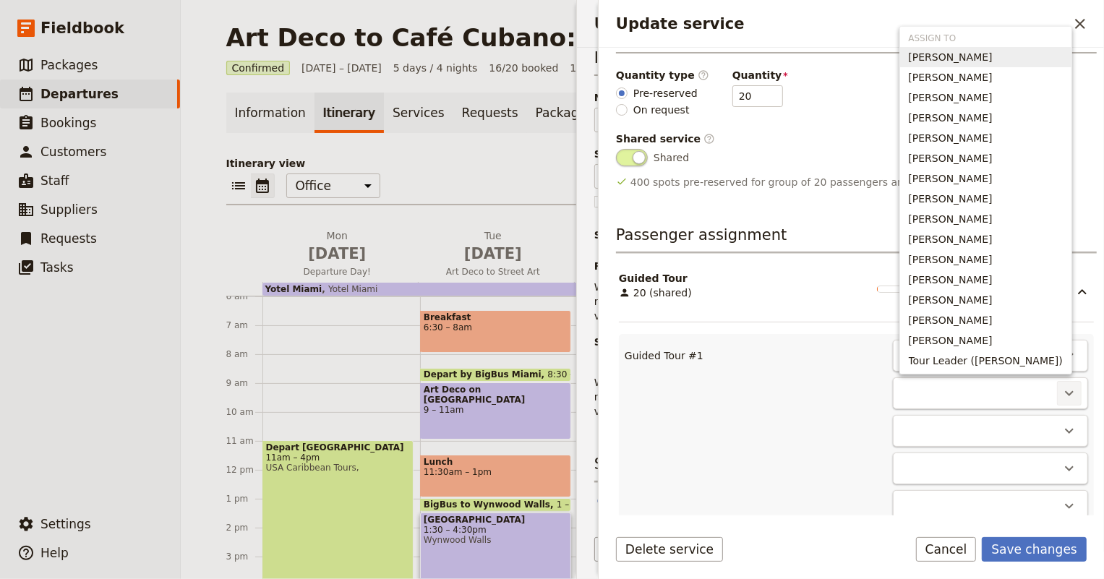
click at [973, 61] on span "[PERSON_NAME]" at bounding box center [950, 57] width 84 height 14
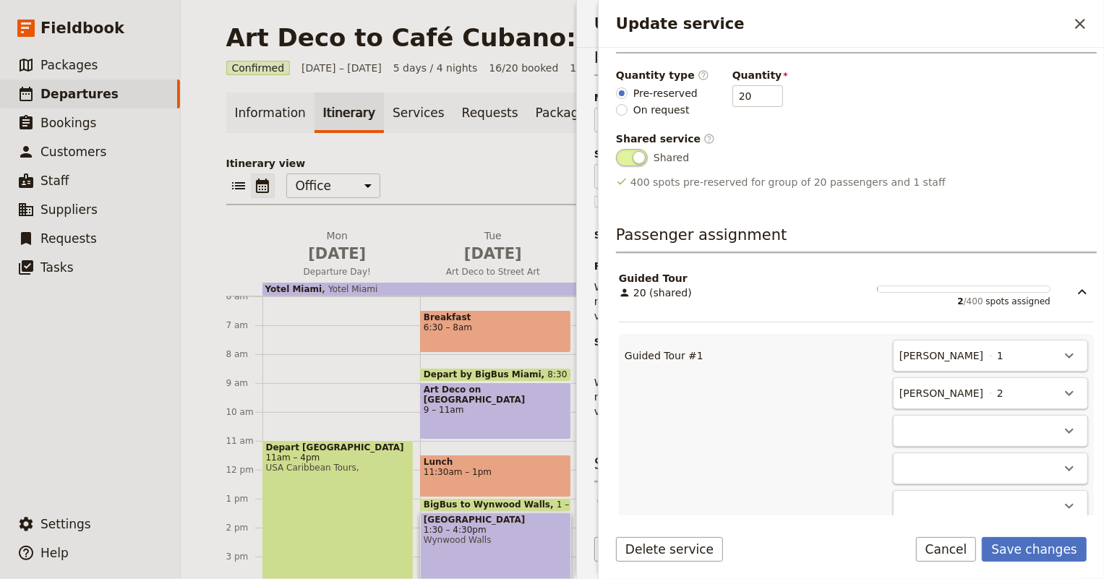
click at [1015, 426] on div "​" at bounding box center [990, 431] width 195 height 32
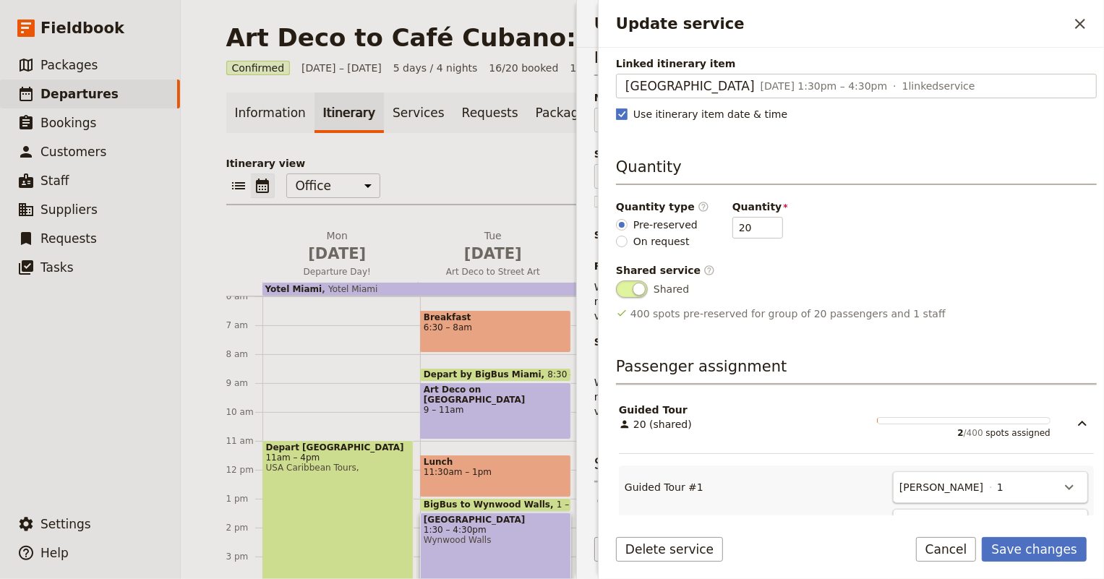
click at [665, 420] on span "20 (shared)" at bounding box center [655, 424] width 73 height 14
click at [620, 281] on span "Update service" at bounding box center [632, 288] width 32 height 17
click at [616, 280] on input "Shared" at bounding box center [616, 280] width 0 height 0
click at [629, 282] on span "Update service" at bounding box center [632, 288] width 32 height 17
click at [616, 280] on input "Update service" at bounding box center [616, 280] width 0 height 0
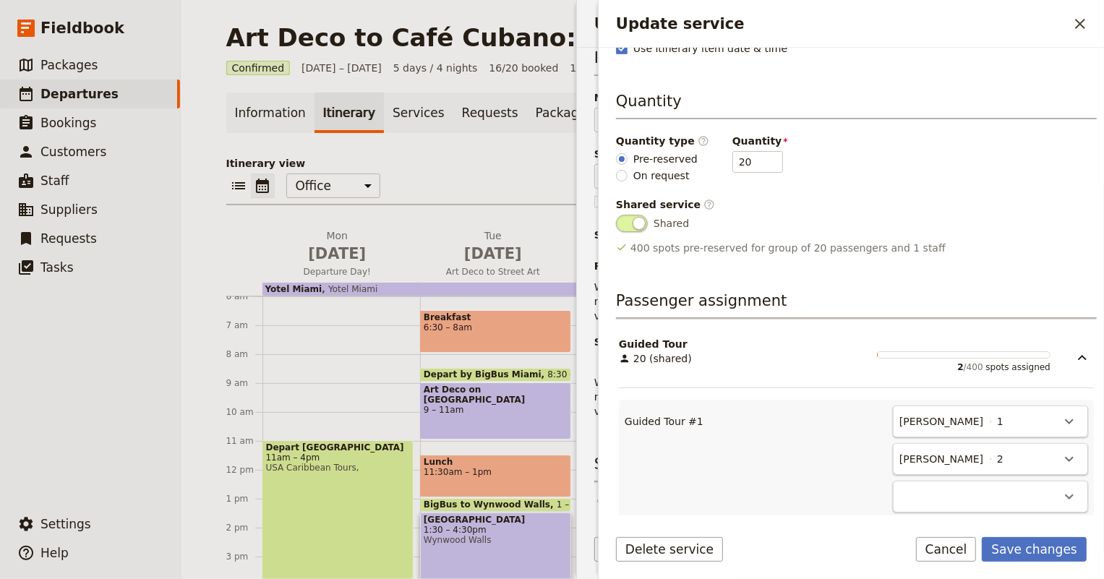
scroll to position [237, 0]
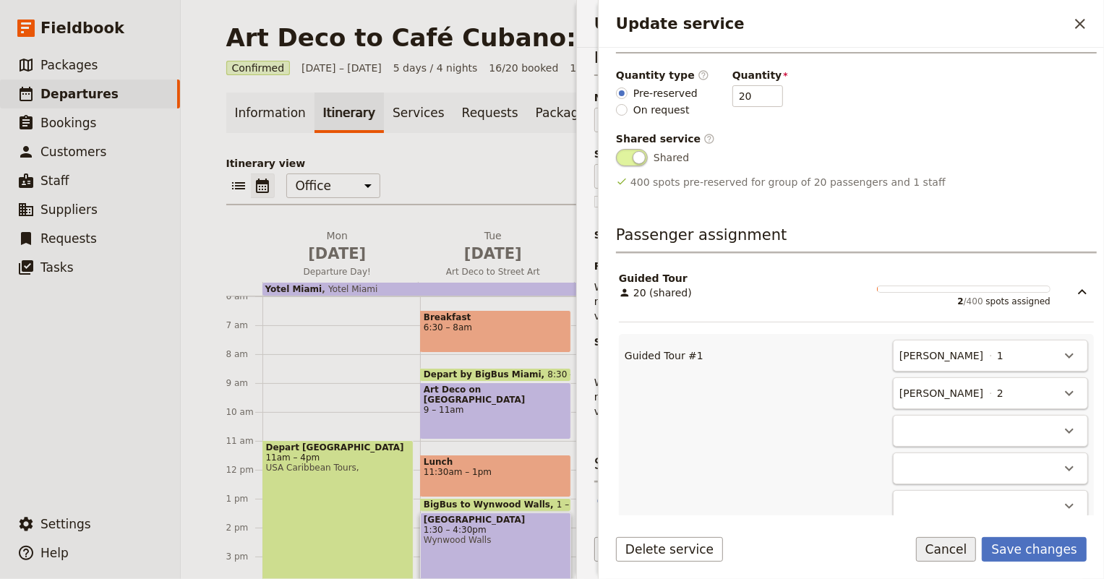
click at [958, 550] on button "Cancel" at bounding box center [946, 549] width 61 height 25
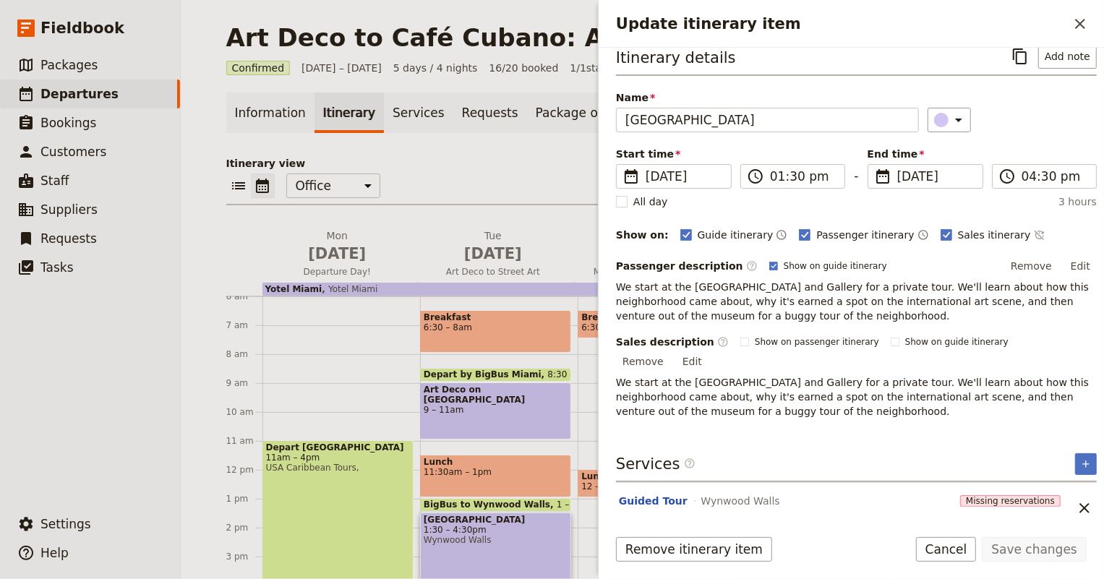
click at [788, 513] on span "Uses itinerary item time" at bounding box center [827, 520] width 122 height 14
click at [667, 494] on button "Guided Tour" at bounding box center [653, 501] width 69 height 14
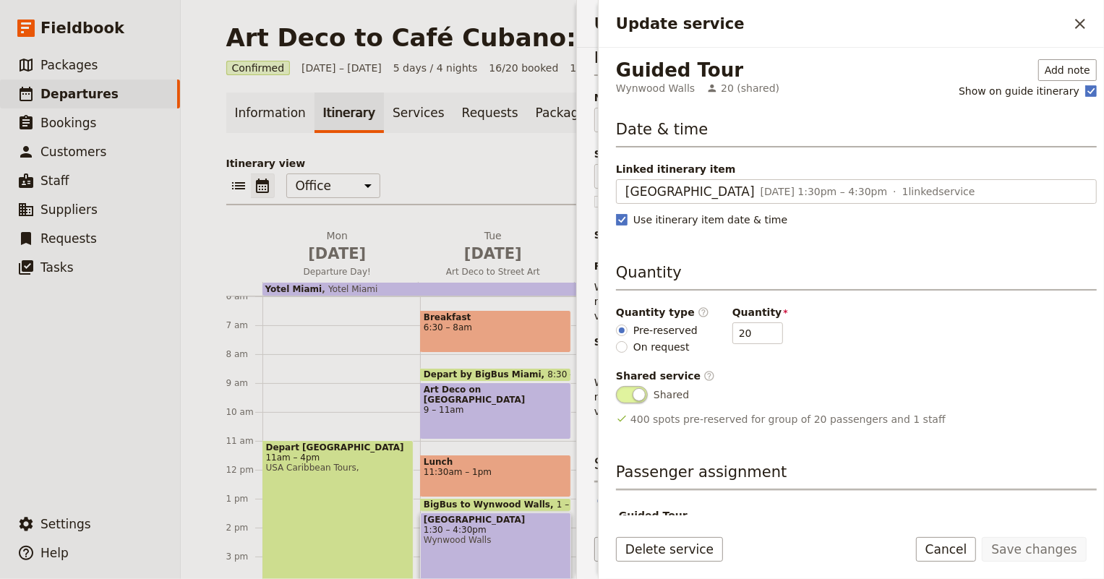
scroll to position [40, 0]
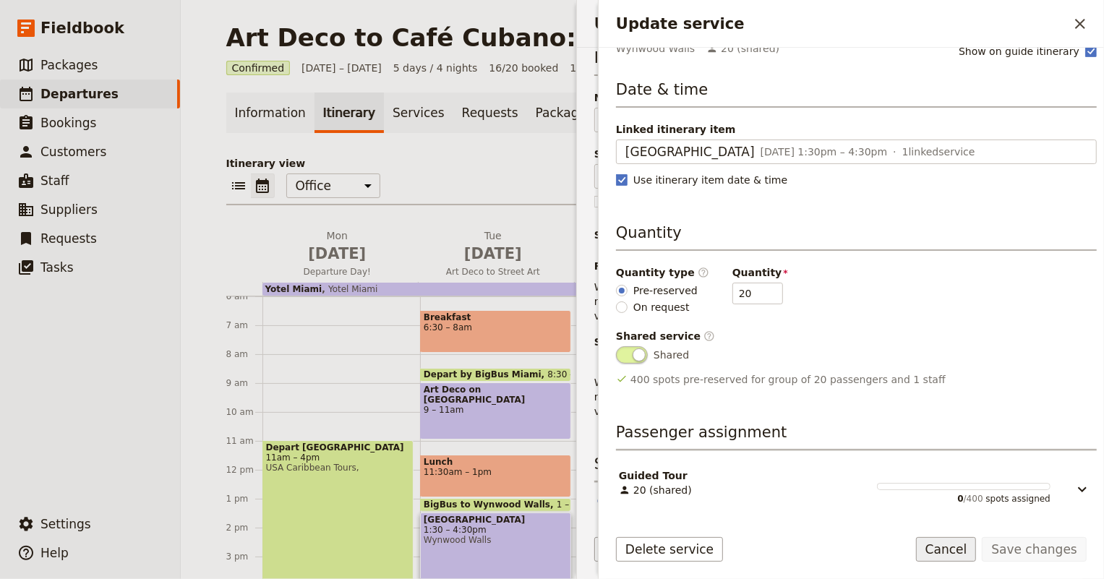
click at [968, 545] on button "Cancel" at bounding box center [946, 549] width 61 height 25
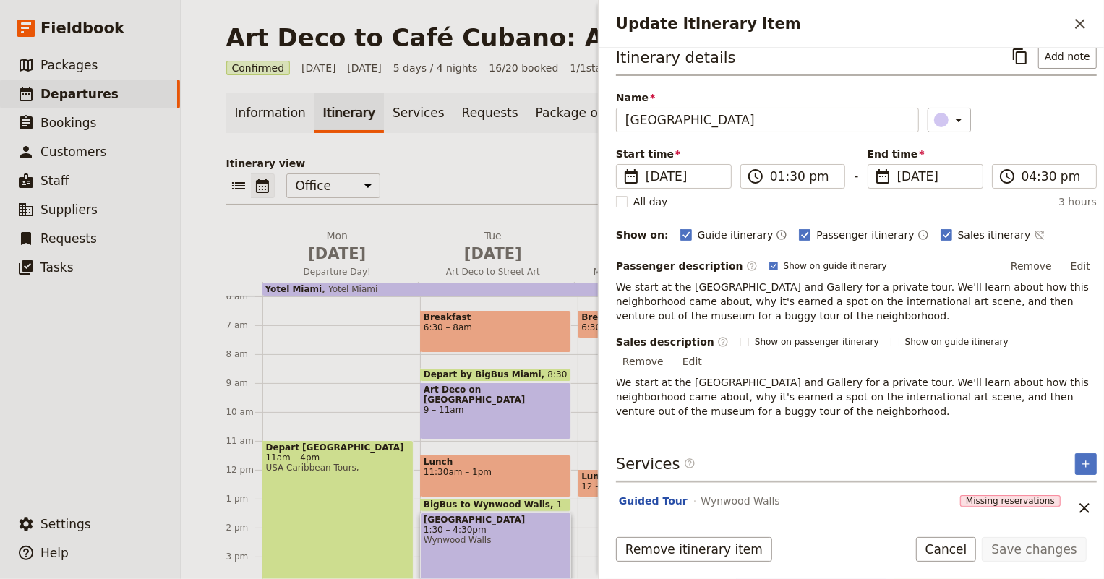
click at [985, 495] on span "Missing reservations" at bounding box center [1010, 501] width 100 height 12
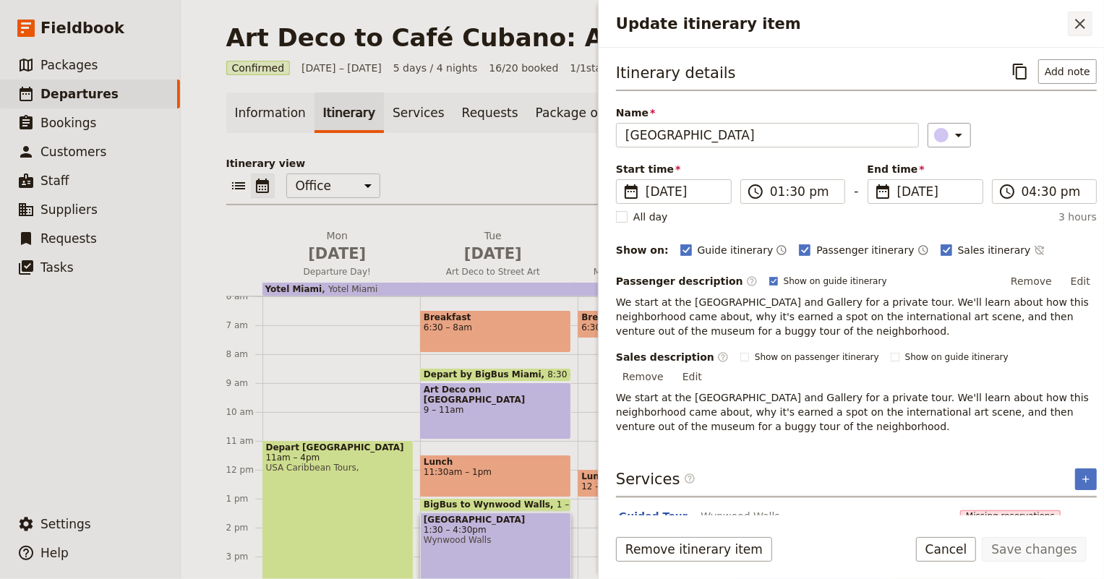
click at [1076, 27] on icon "Close drawer" at bounding box center [1080, 24] width 10 height 10
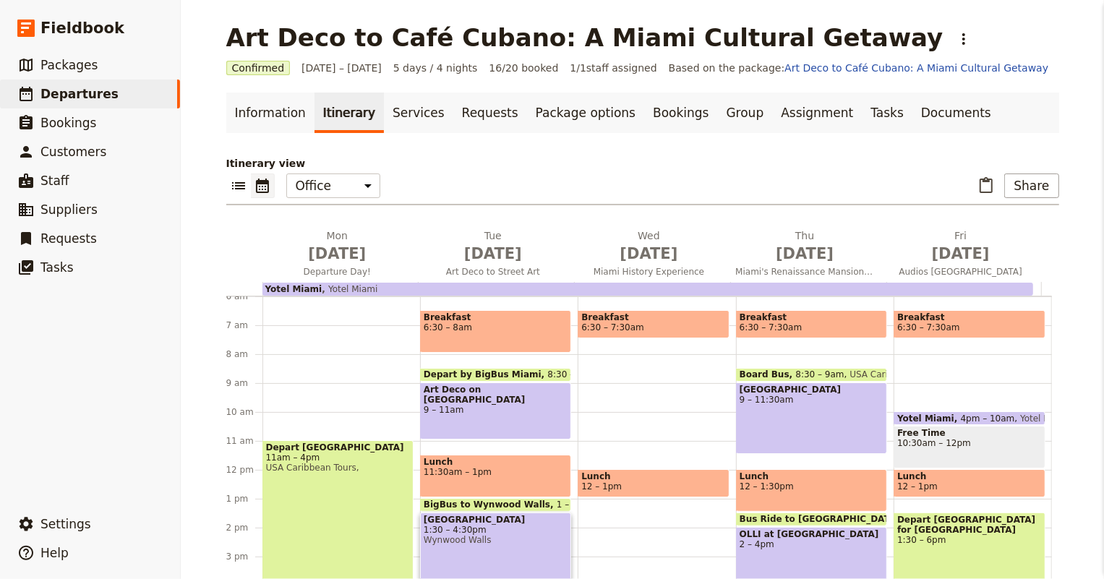
scroll to position [18, 0]
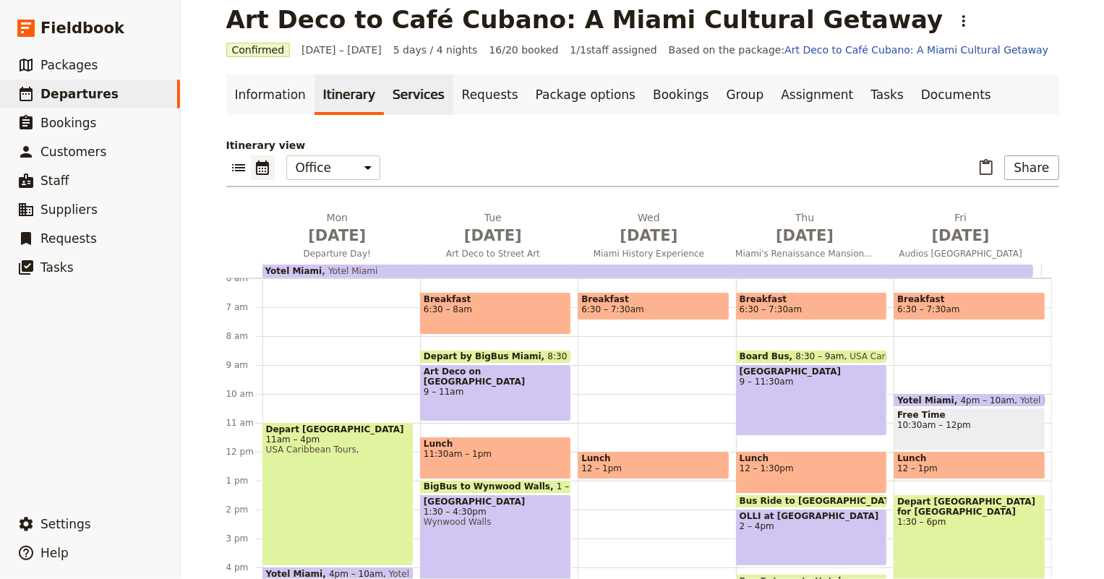
click at [407, 95] on link "Services" at bounding box center [418, 94] width 69 height 40
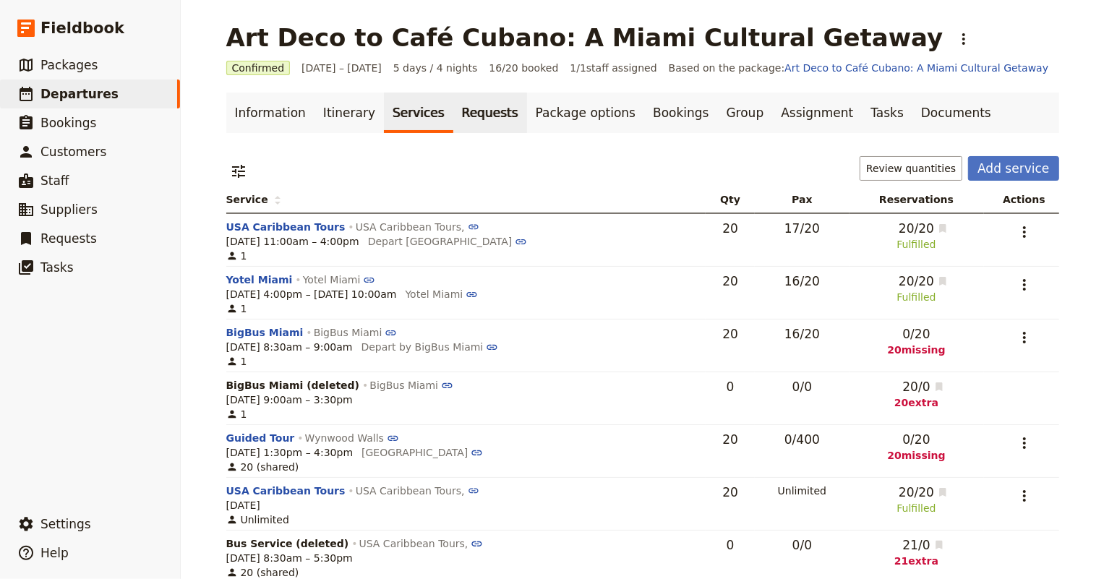
click at [463, 109] on link "Requests" at bounding box center [490, 113] width 74 height 40
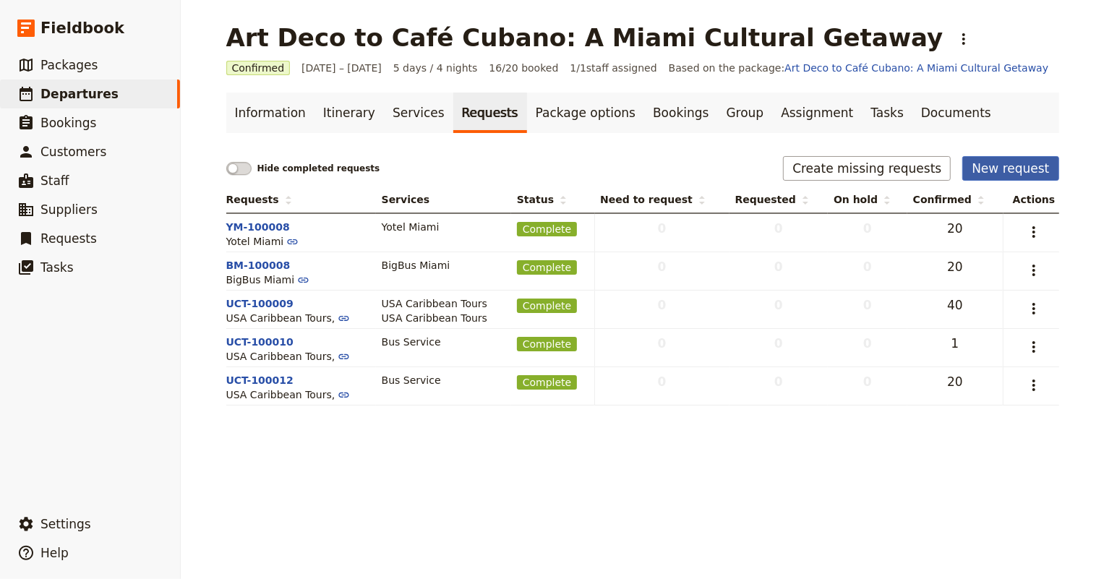
click at [1006, 173] on button "New request" at bounding box center [1010, 168] width 96 height 25
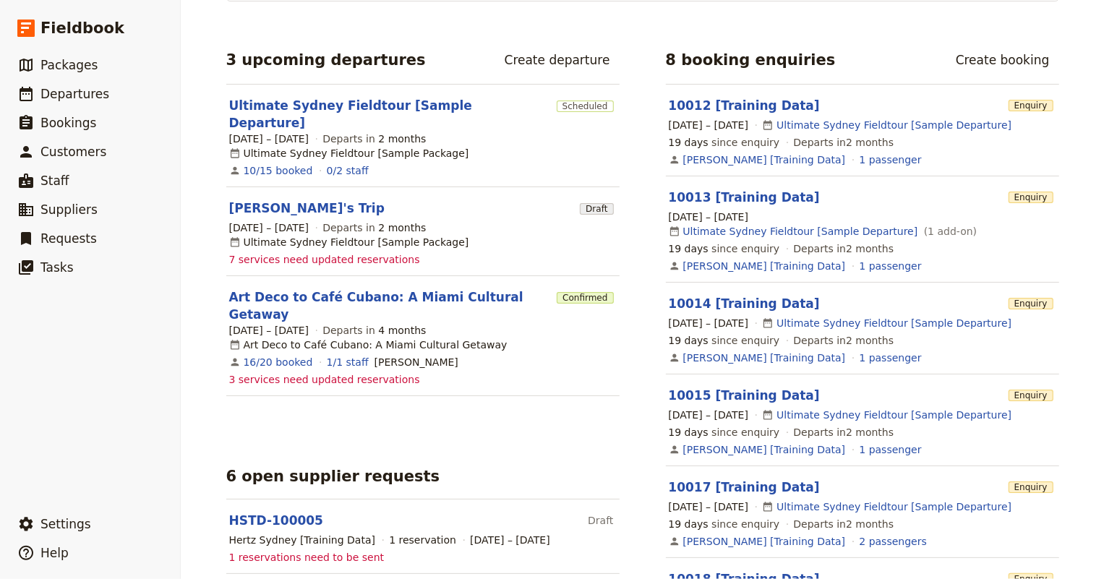
scroll to position [184, 0]
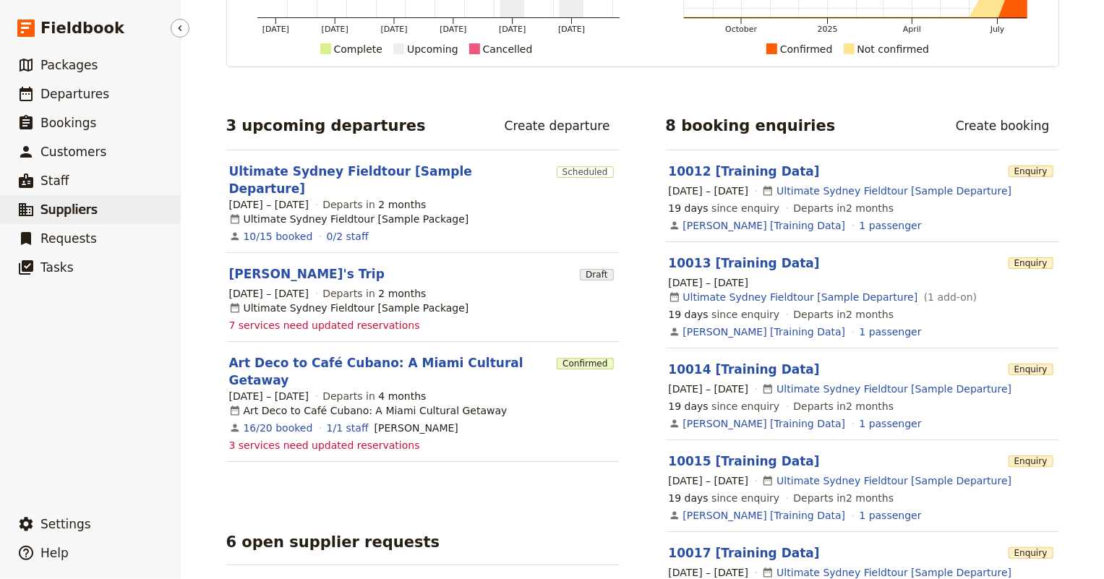
click at [59, 207] on span "Suppliers" at bounding box center [68, 209] width 57 height 14
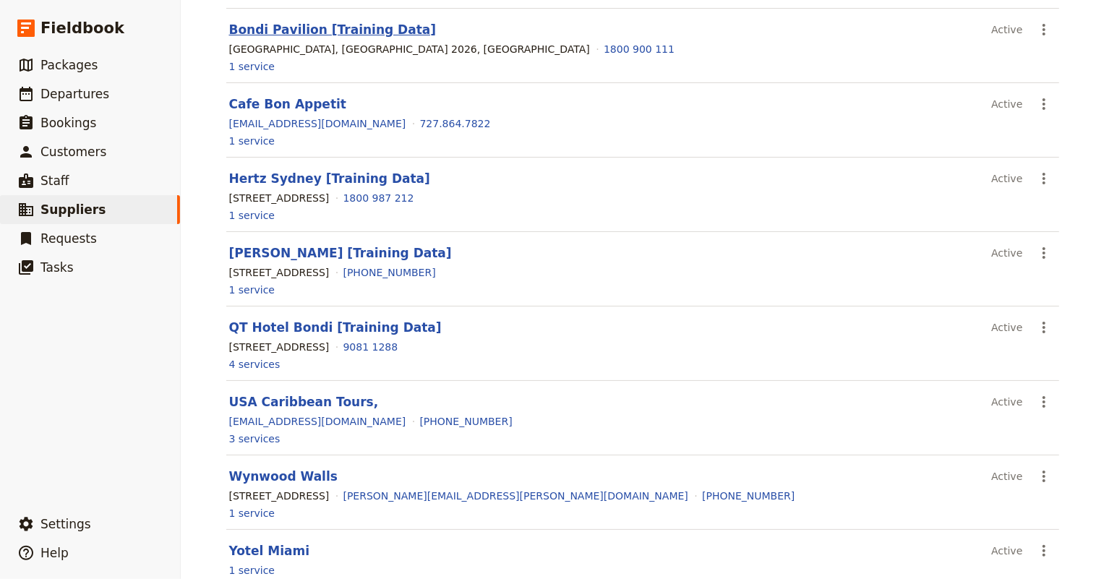
scroll to position [309, 0]
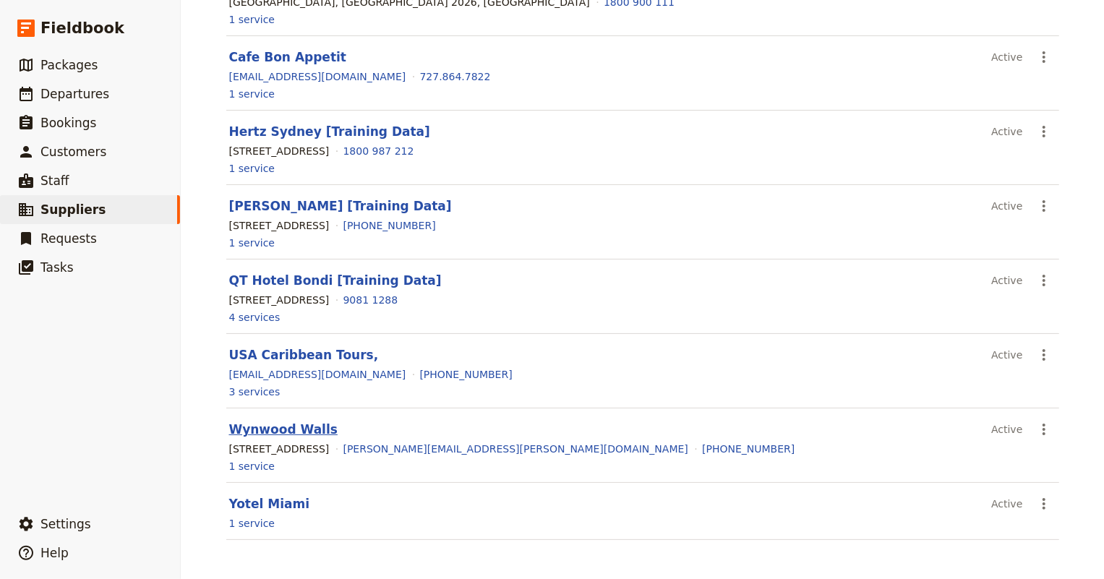
click at [285, 423] on link "Wynwood Walls" at bounding box center [283, 429] width 108 height 14
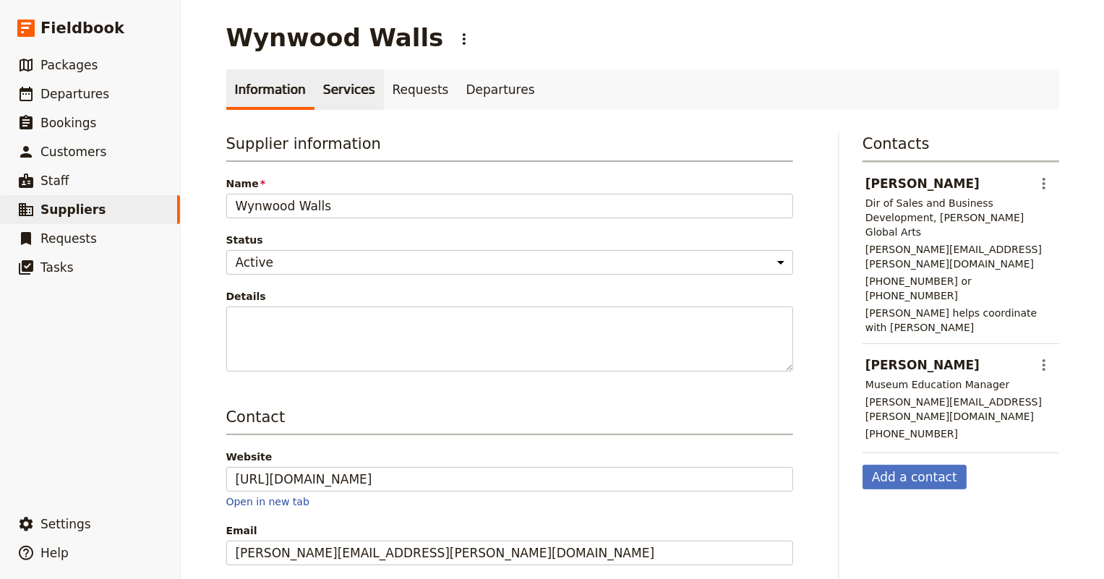
click at [335, 85] on link "Services" at bounding box center [348, 89] width 69 height 40
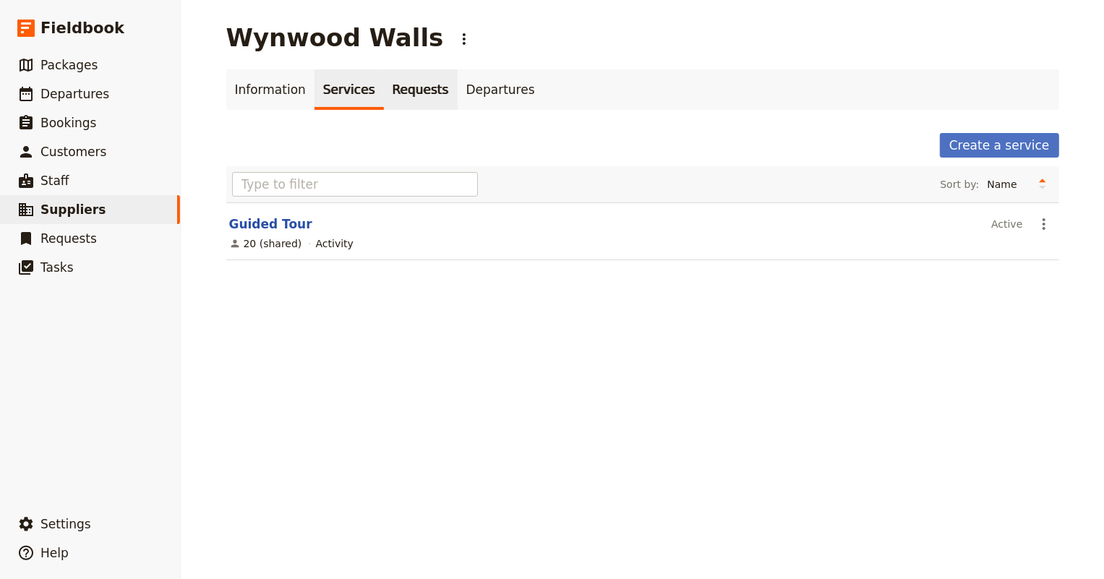
click at [397, 90] on link "Requests" at bounding box center [421, 89] width 74 height 40
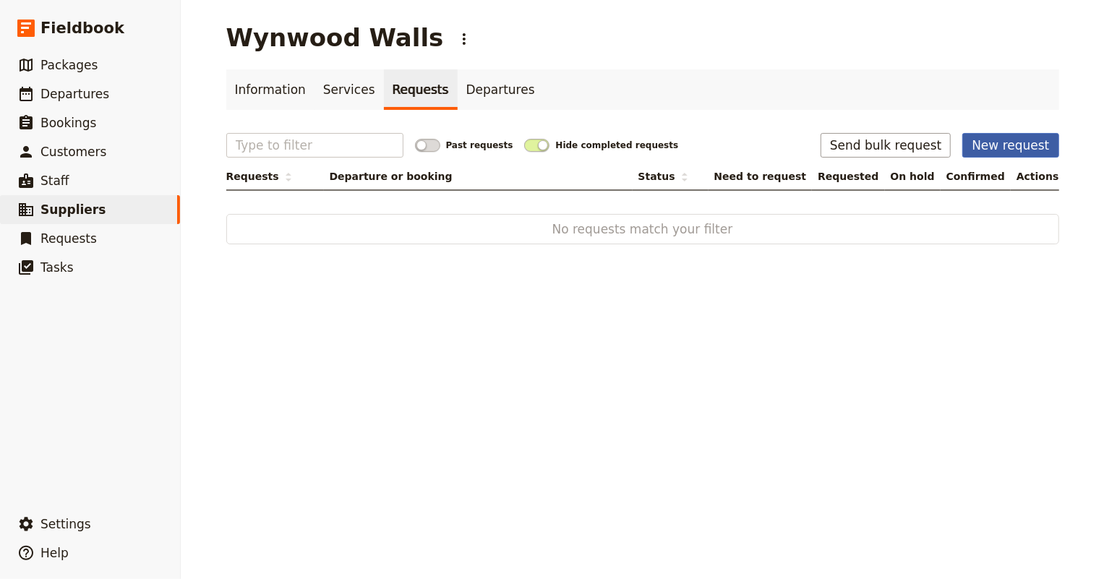
click at [1005, 141] on button "New request" at bounding box center [1010, 145] width 96 height 25
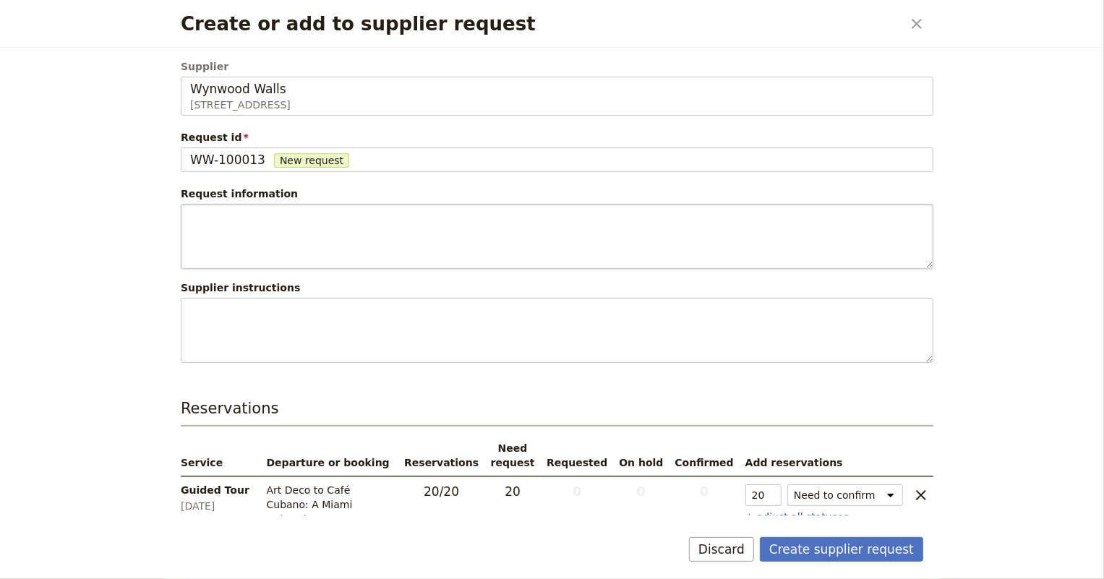
scroll to position [30, 0]
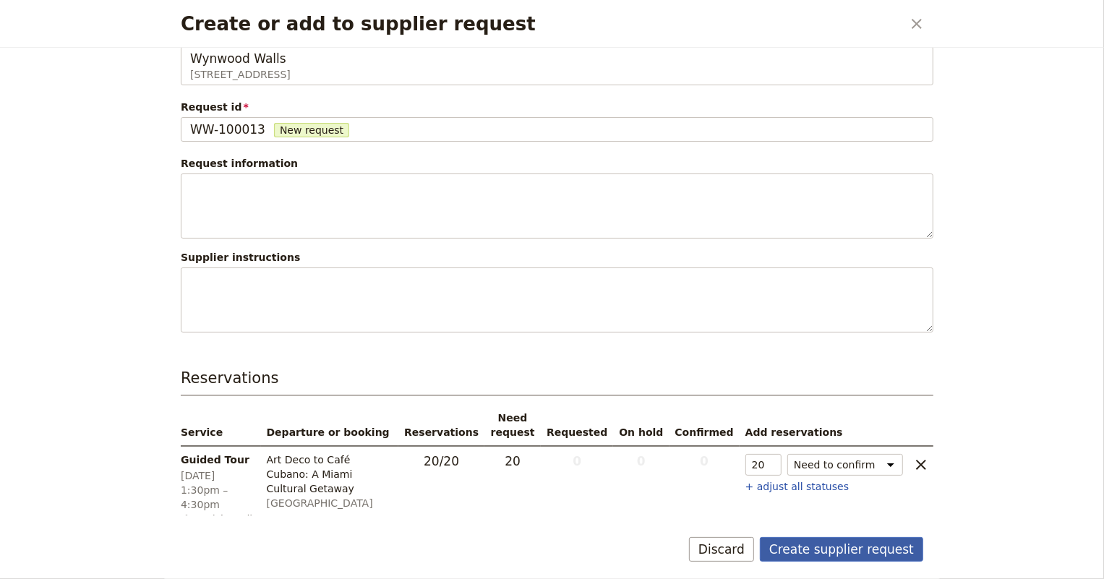
click at [828, 550] on button "Create supplier request" at bounding box center [841, 549] width 163 height 25
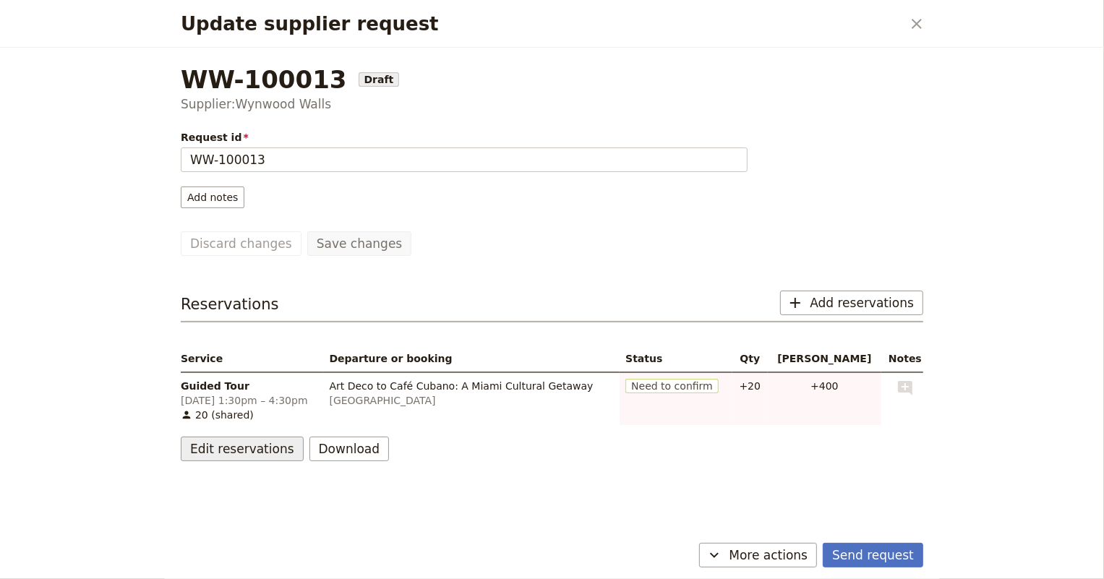
click at [205, 451] on button "Edit reservations" at bounding box center [242, 449] width 123 height 25
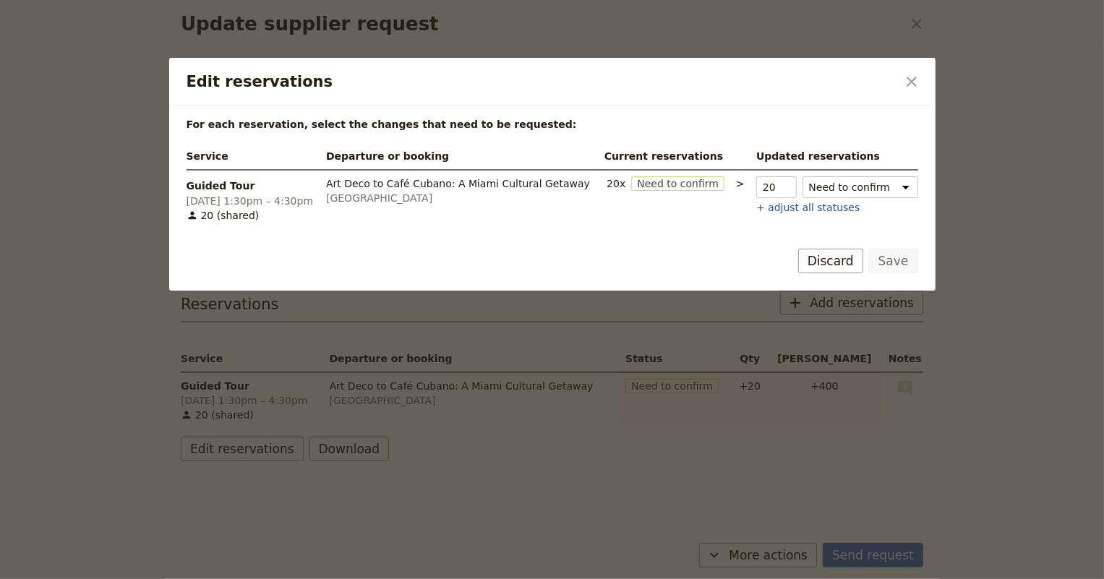
click at [676, 180] on span "Need to confirm" at bounding box center [677, 183] width 93 height 14
click at [864, 190] on select "Need to confirm Need to hold Withdraw request" at bounding box center [860, 187] width 116 height 22
click at [827, 179] on select "Need to confirm Need to hold Withdraw request" at bounding box center [860, 187] width 116 height 22
click at [825, 254] on button "Discard" at bounding box center [830, 261] width 65 height 25
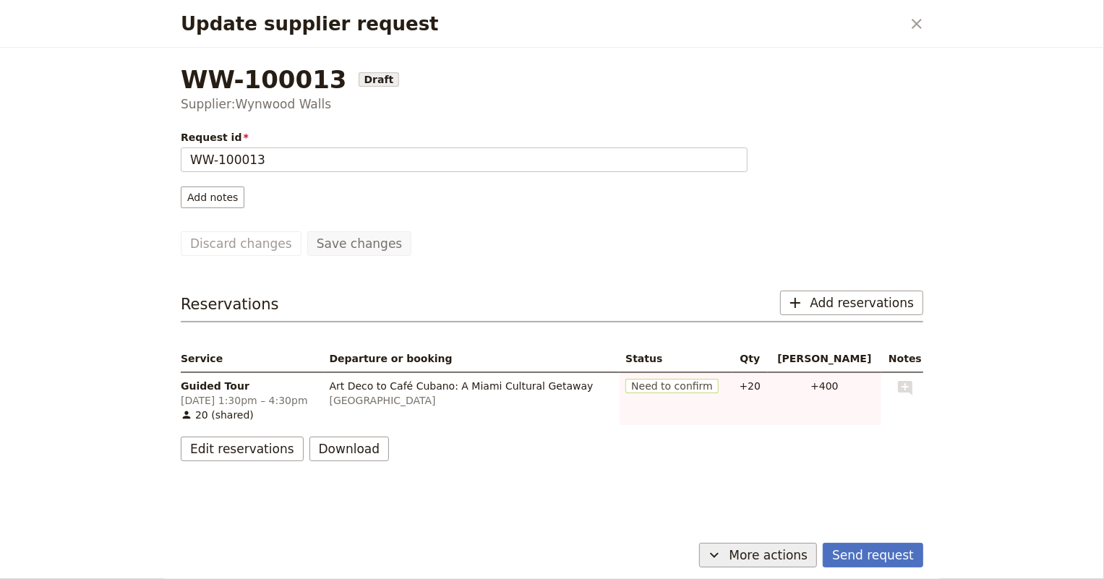
click at [788, 561] on span "More actions" at bounding box center [767, 554] width 79 height 17
click at [740, 483] on span "Mark as sent" at bounding box center [715, 483] width 65 height 14
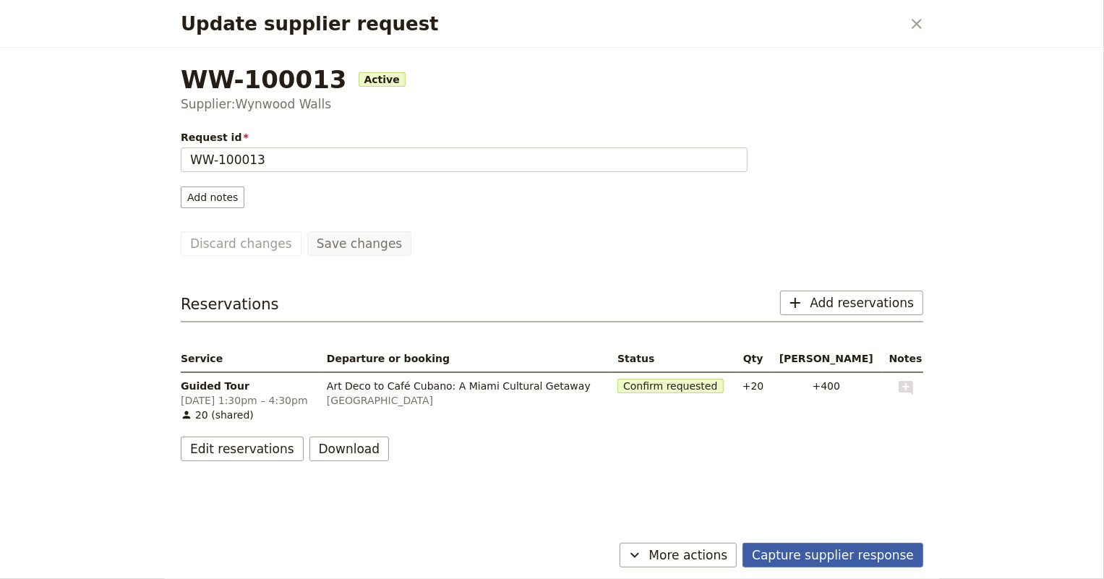
click at [804, 547] on button "Capture supplier response" at bounding box center [832, 555] width 181 height 25
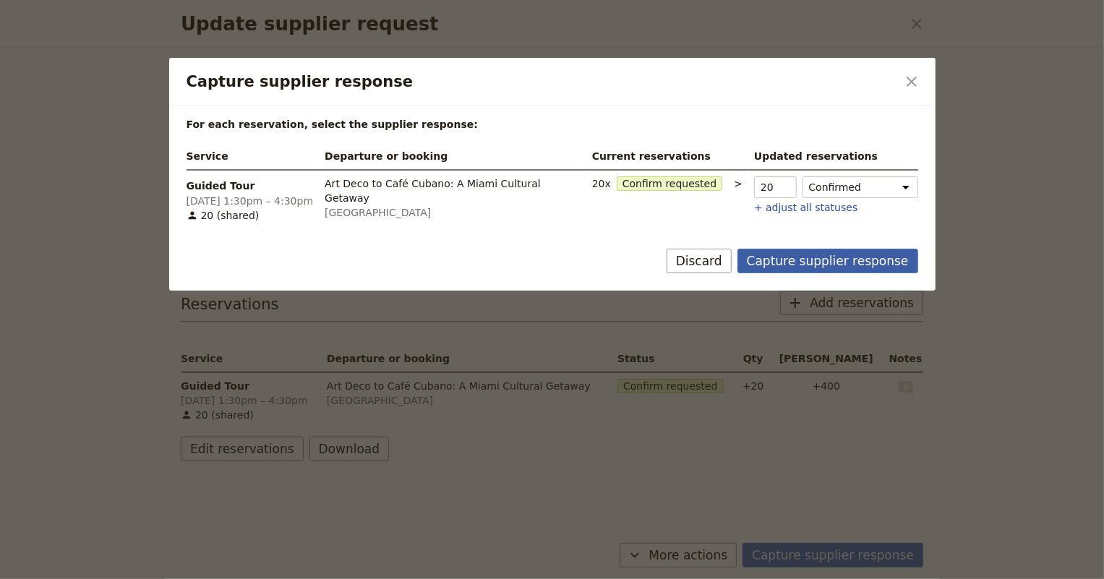
click at [792, 258] on button "Capture supplier response" at bounding box center [827, 261] width 181 height 25
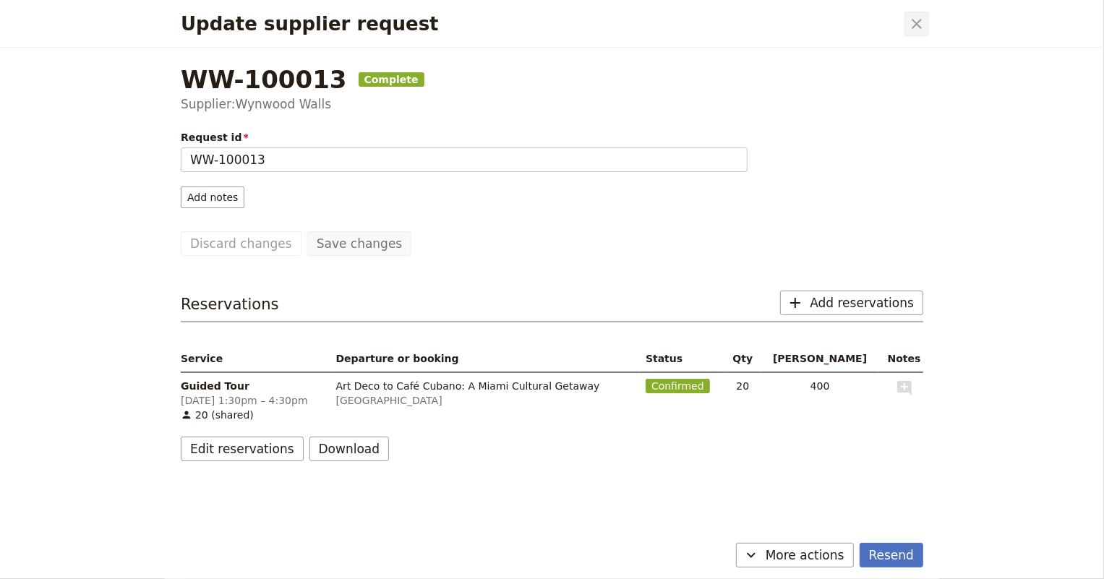
click at [914, 25] on icon "Close dialog" at bounding box center [916, 24] width 10 height 10
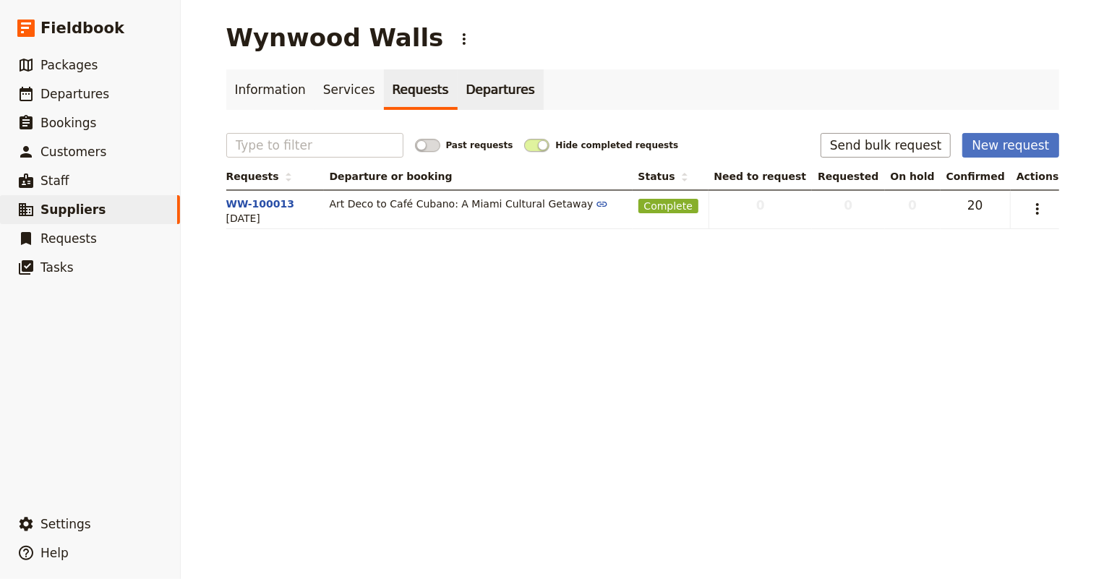
click at [457, 83] on link "Departures" at bounding box center [500, 89] width 86 height 40
select select "NAME"
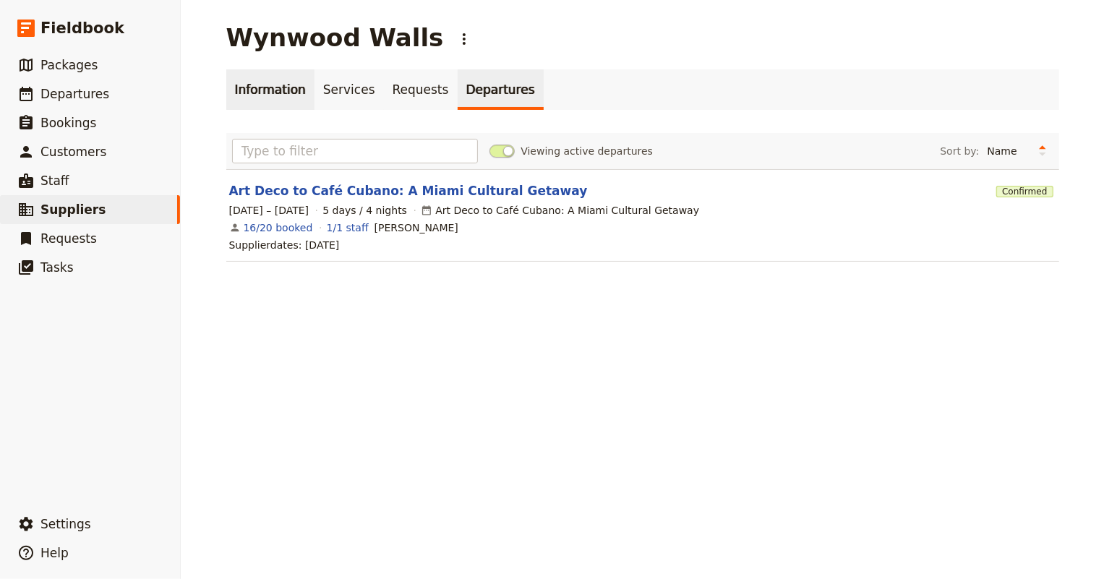
click at [260, 87] on link "Information" at bounding box center [270, 89] width 88 height 40
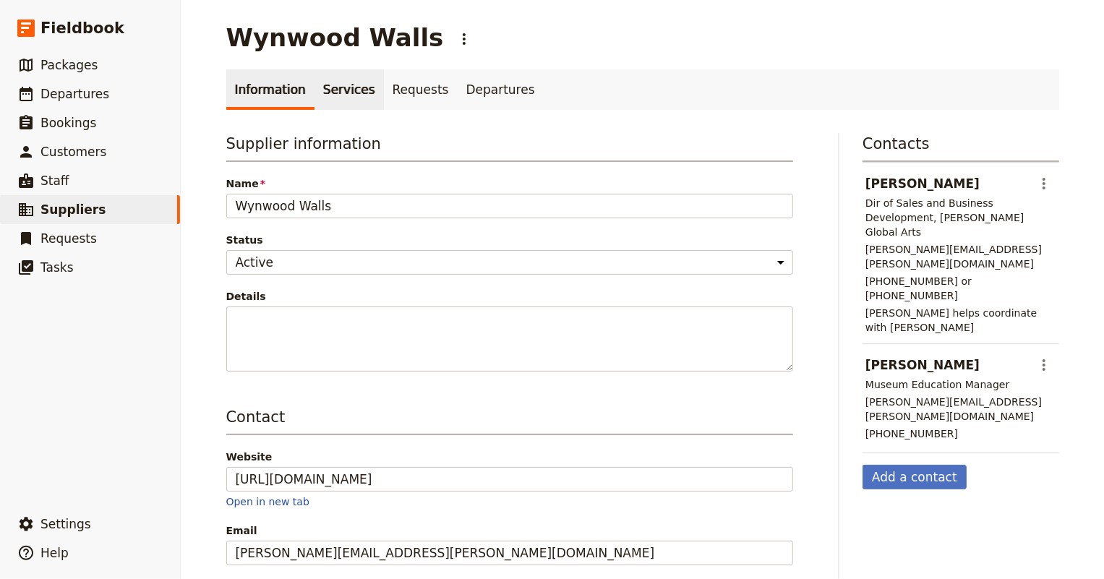
click at [315, 82] on link "Services" at bounding box center [348, 89] width 69 height 40
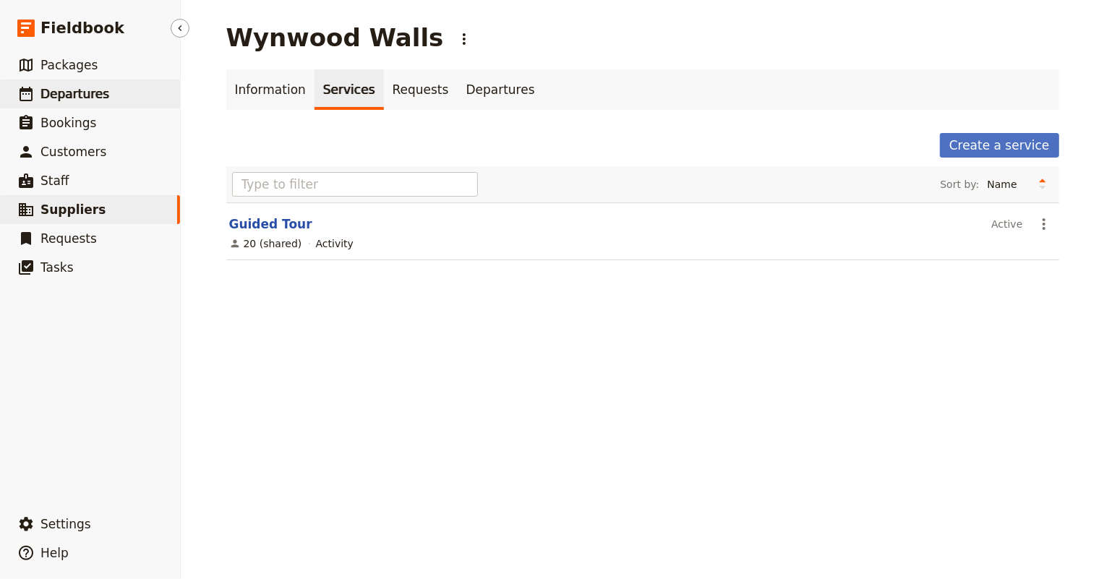
click at [59, 87] on span "Departures" at bounding box center [74, 94] width 69 height 14
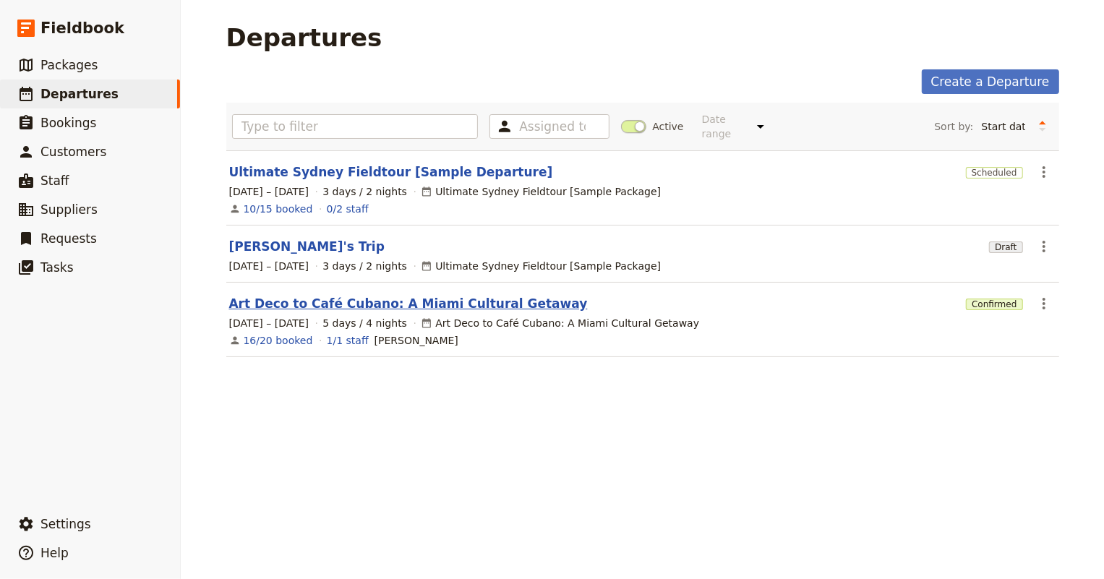
click at [310, 295] on link "Art Deco to Café Cubano: A Miami Cultural Getaway" at bounding box center [408, 303] width 358 height 17
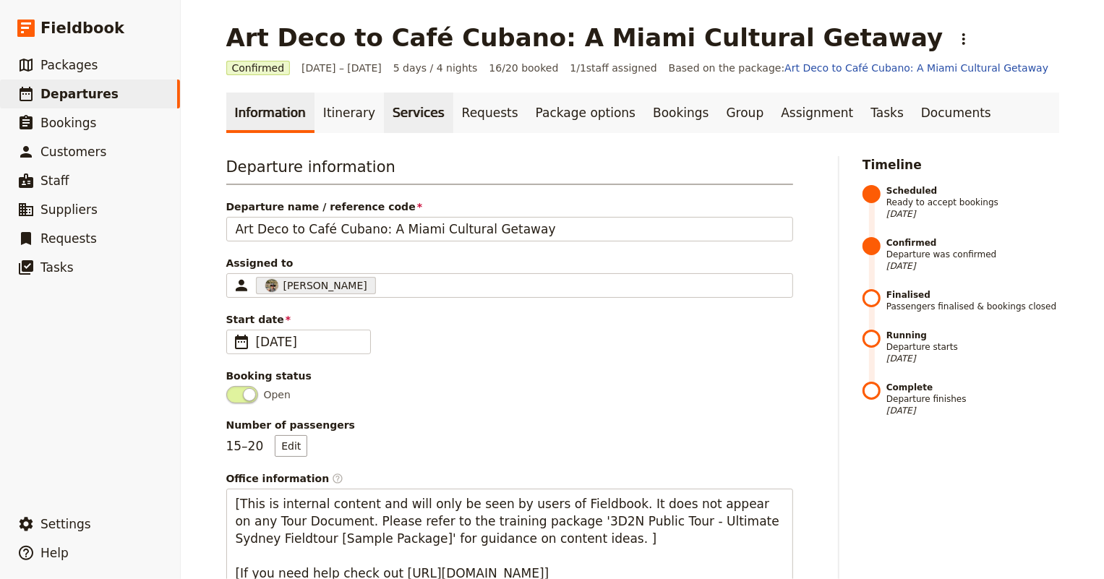
click at [390, 114] on link "Services" at bounding box center [418, 113] width 69 height 40
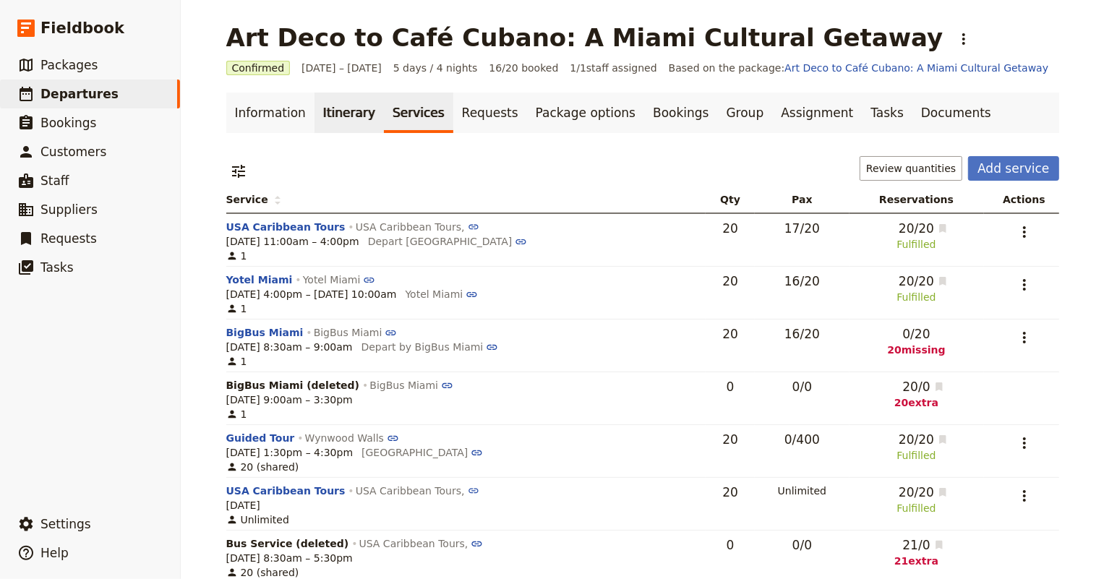
click at [331, 107] on link "Itinerary" at bounding box center [348, 113] width 69 height 40
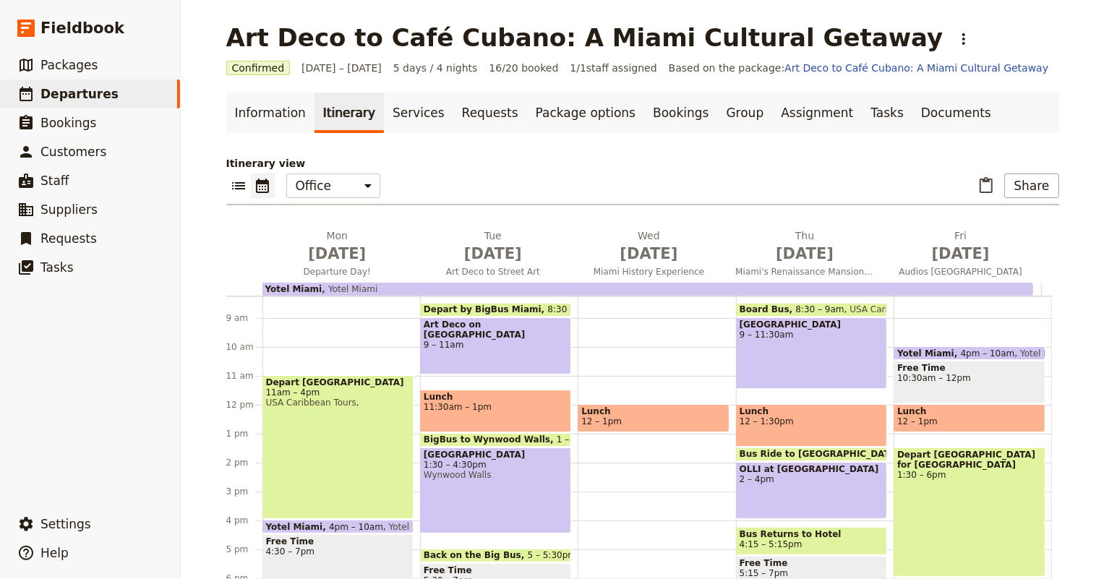
scroll to position [304, 0]
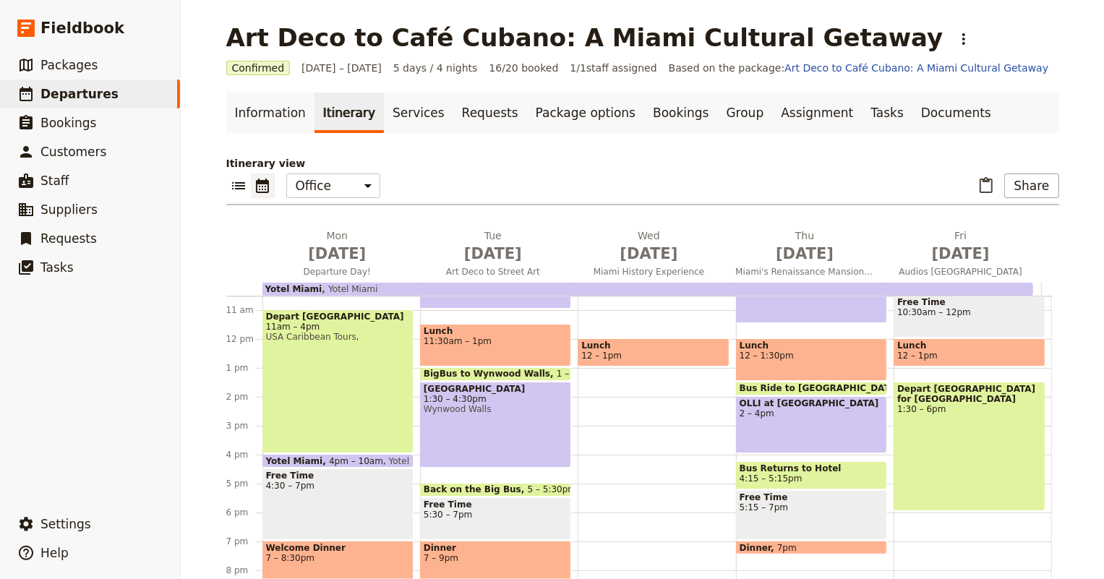
click at [479, 391] on span "[GEOGRAPHIC_DATA]" at bounding box center [496, 389] width 144 height 10
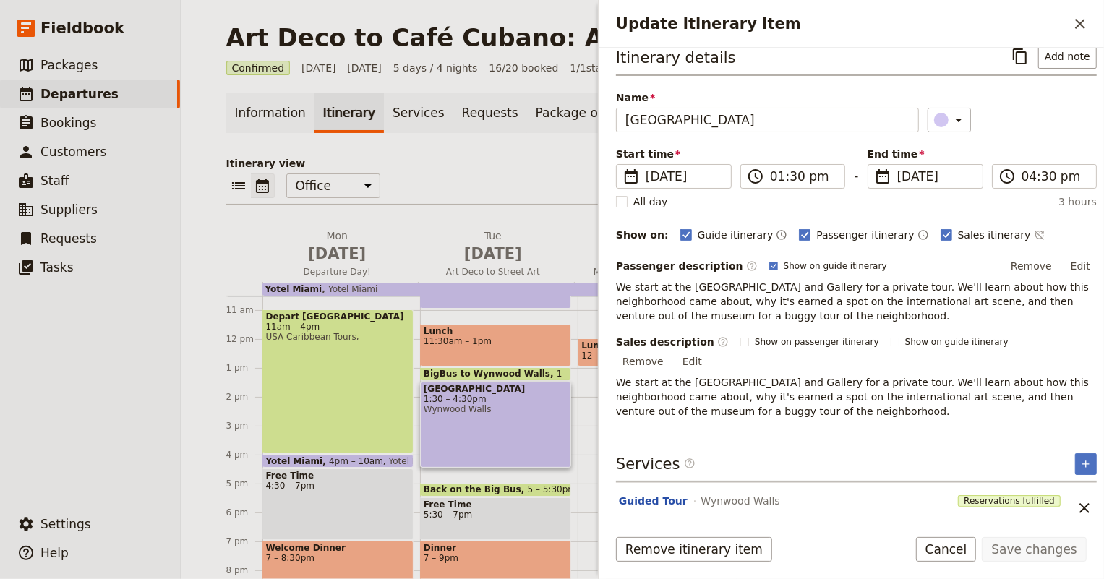
scroll to position [0, 0]
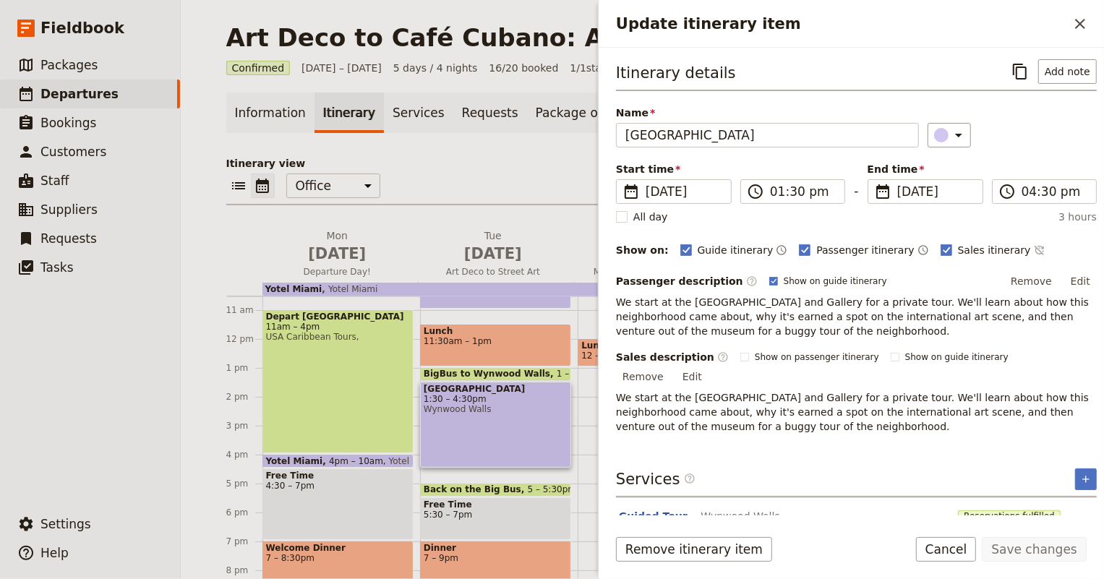
click at [466, 139] on div "Information Itinerary Services Requests Package options Bookings Group Assignme…" at bounding box center [642, 370] width 833 height 555
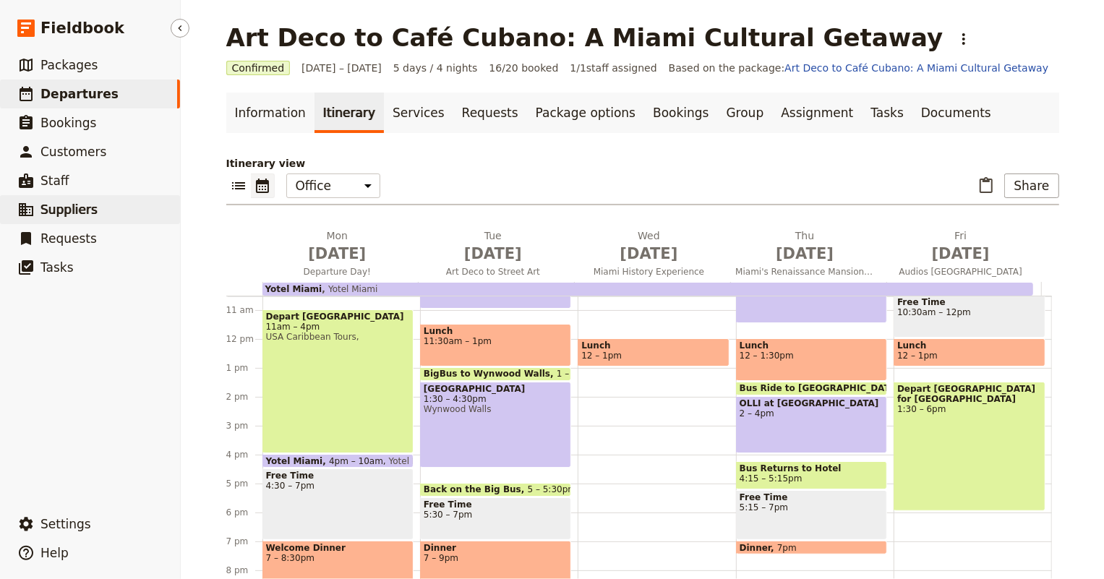
click at [77, 206] on span "Suppliers" at bounding box center [68, 209] width 57 height 14
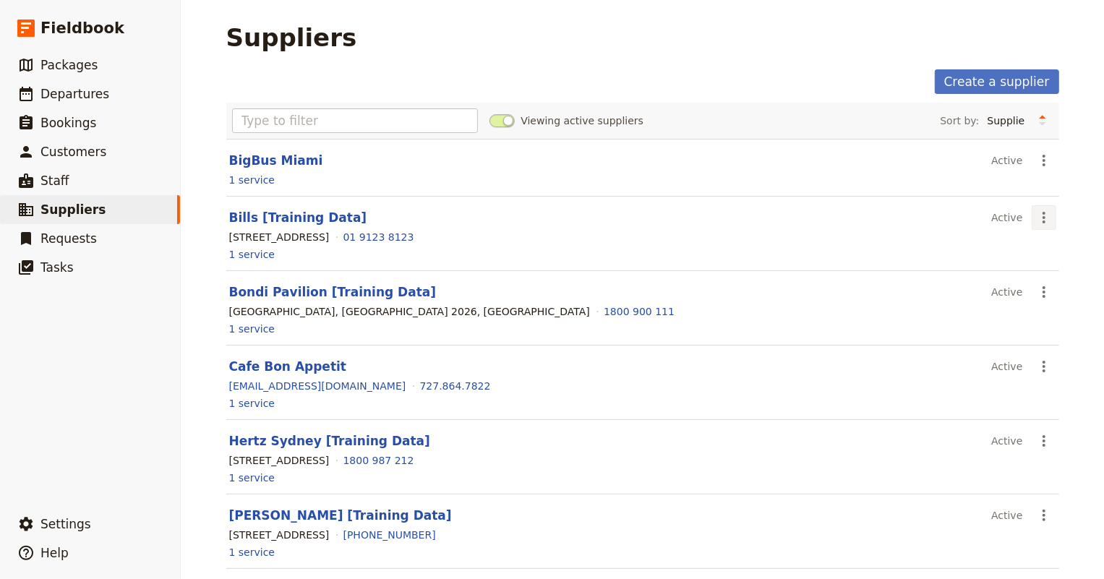
click at [1041, 218] on icon "Actions" at bounding box center [1043, 217] width 17 height 17
click at [1020, 267] on span "Delete supplier..." at bounding box center [998, 269] width 86 height 14
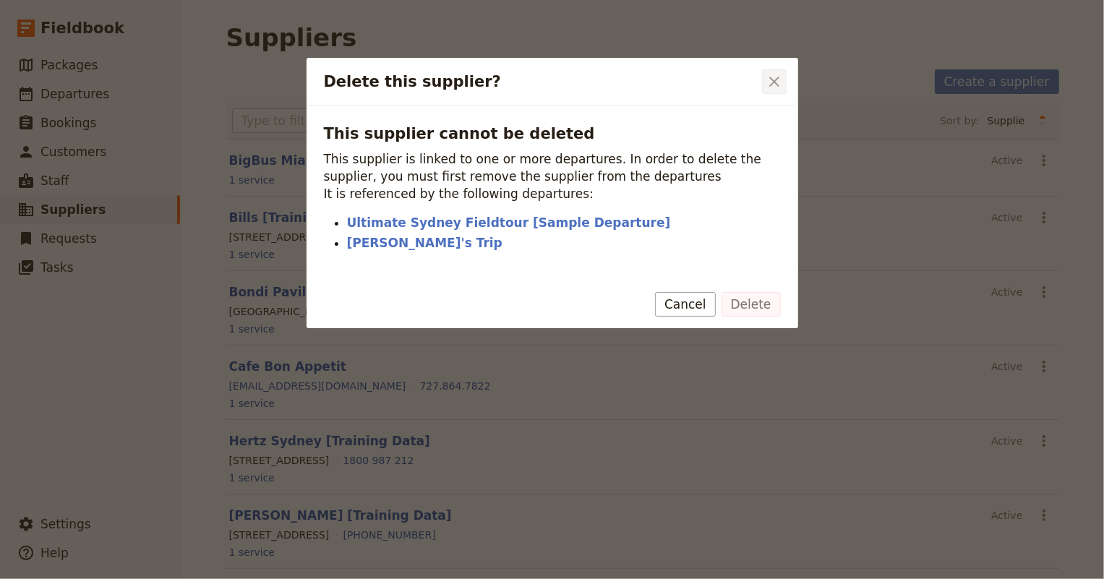
click at [775, 82] on icon "Close dialog" at bounding box center [774, 82] width 10 height 10
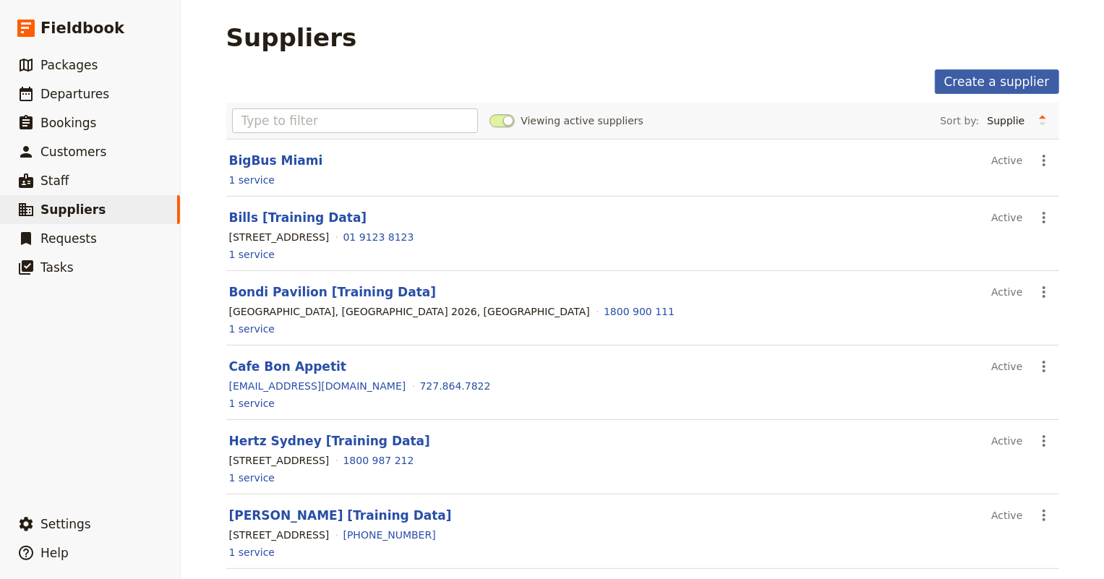
click at [1009, 78] on link "Create a supplier" at bounding box center [996, 81] width 124 height 25
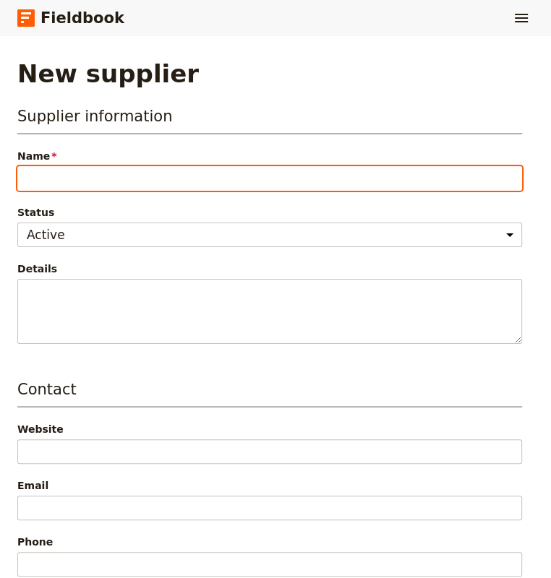
click at [51, 174] on input "Name" at bounding box center [269, 178] width 504 height 25
type input "Miami Design Preservation League"
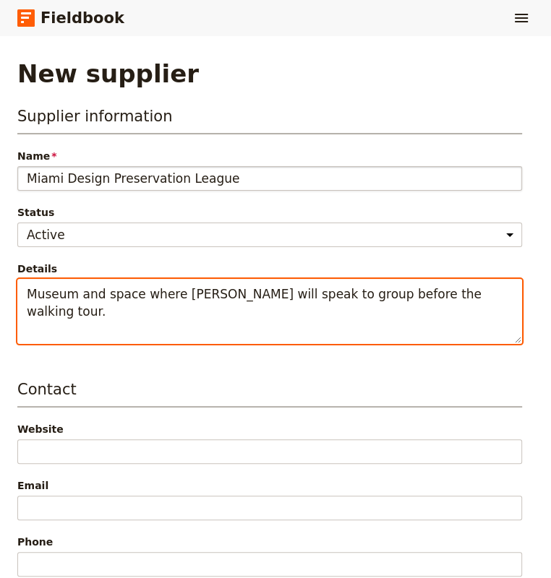
type textarea "Museum and space where George Neary will speak to group before the walking tour."
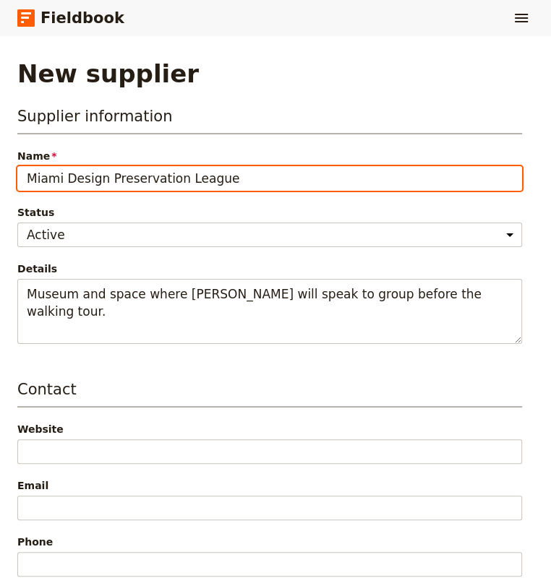
drag, startPoint x: 231, startPoint y: 179, endPoint x: -22, endPoint y: 162, distance: 254.2
click at [0, 162] on html "Fieldbook ​ ​ Fieldbook ​ ​ Packages ​ Departures ​ Bookings ​ Customers ​ Staf…" at bounding box center [275, 338] width 551 height 676
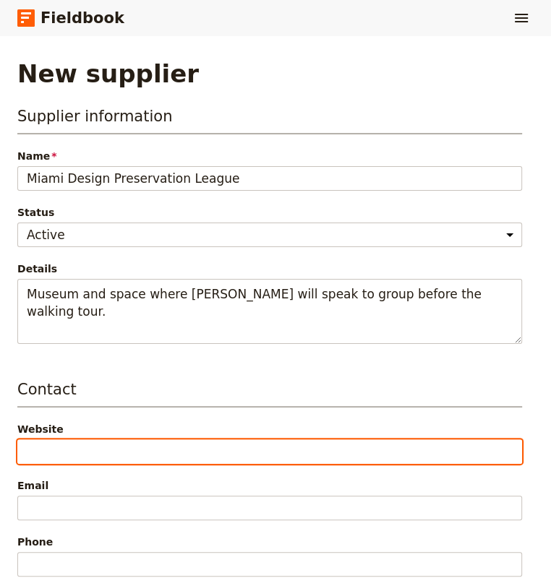
click at [72, 441] on input "Website" at bounding box center [269, 451] width 504 height 25
paste input "https://mdpl.org/"
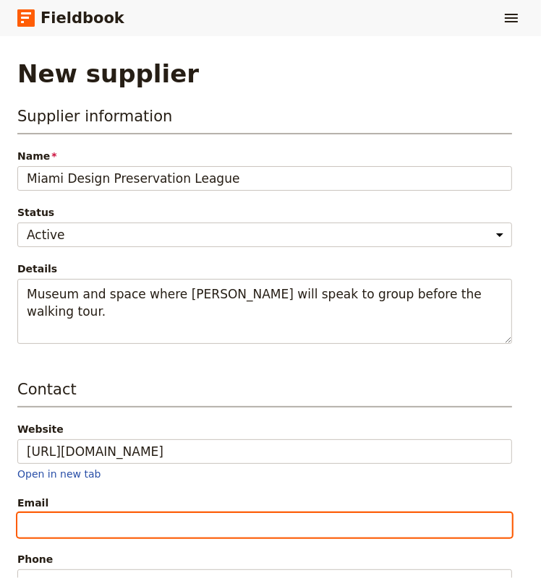
type input "https://mdpl.org"
click at [79, 526] on input "Email" at bounding box center [264, 525] width 494 height 25
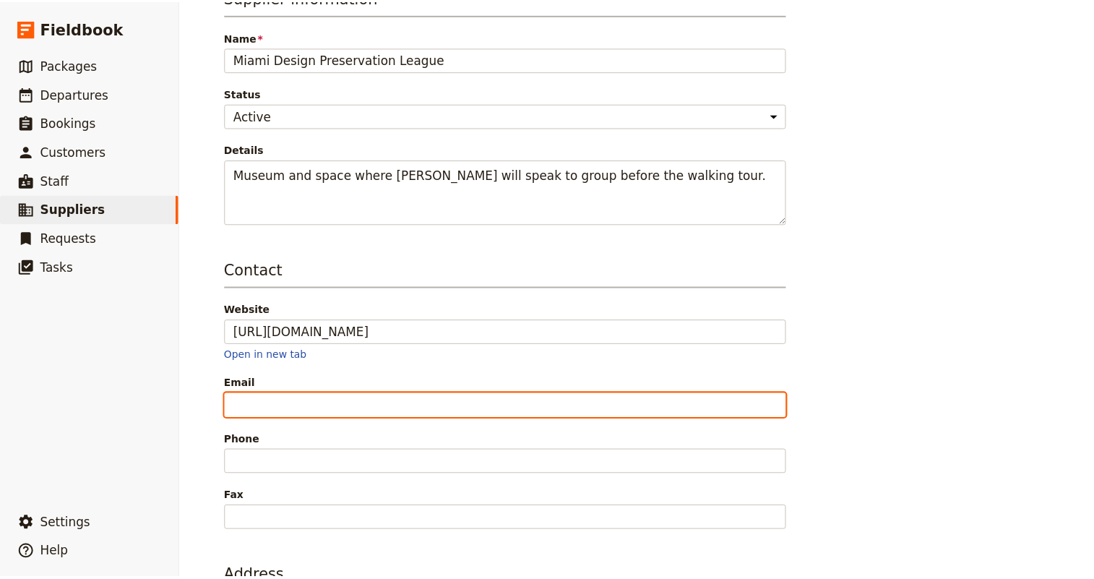
scroll to position [17, 0]
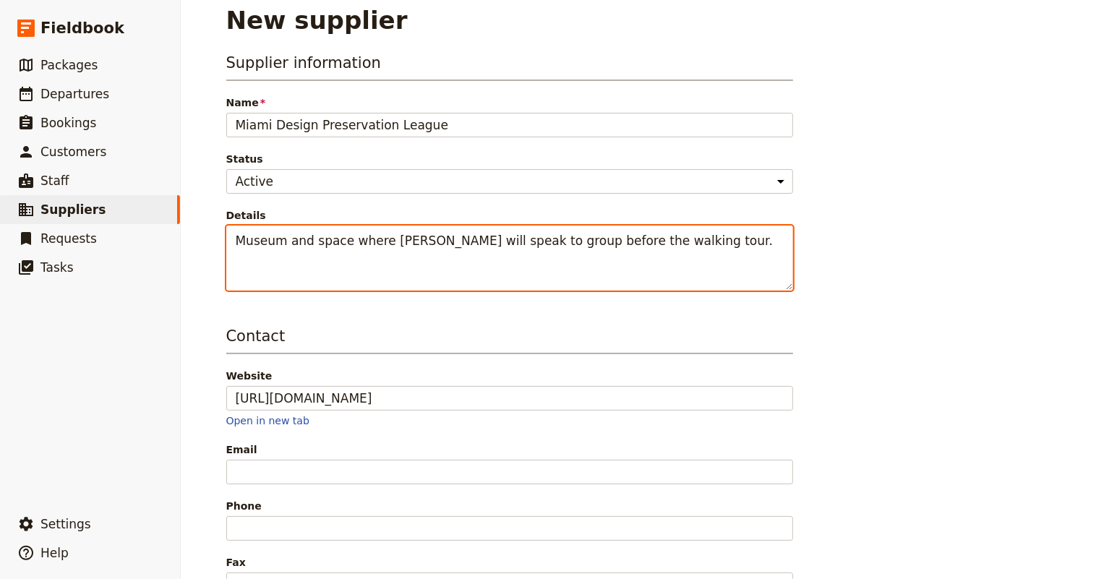
click at [713, 246] on textarea "Museum and space where George Neary will speak to group before the walking tour." at bounding box center [509, 257] width 567 height 65
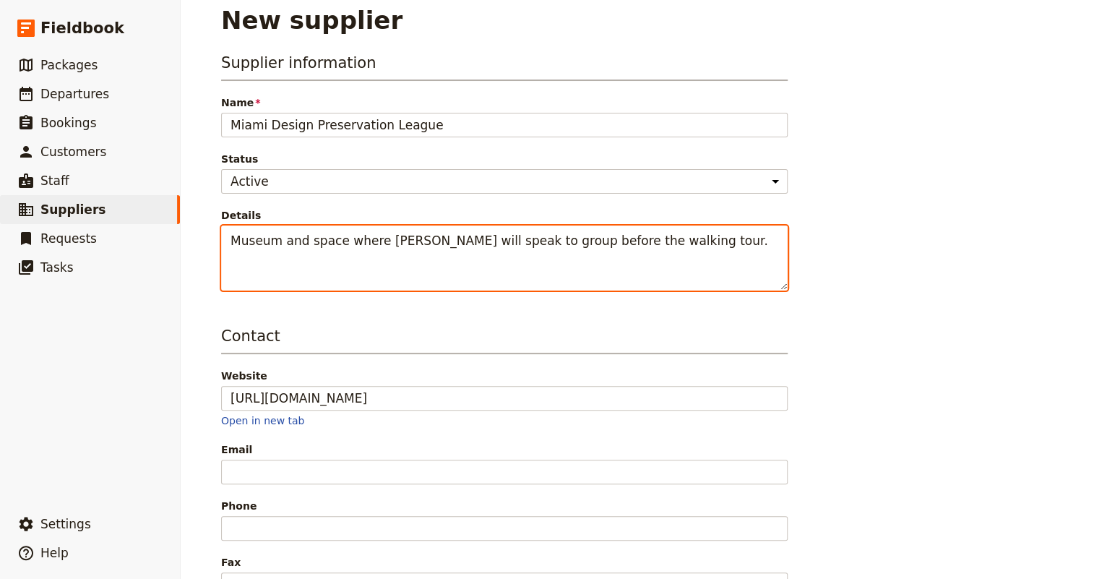
paste textarea "Art Deco Gift Shop Art Deco Gift Shop, 1001 Ocean Dr, Miami Beach, FL 33139"
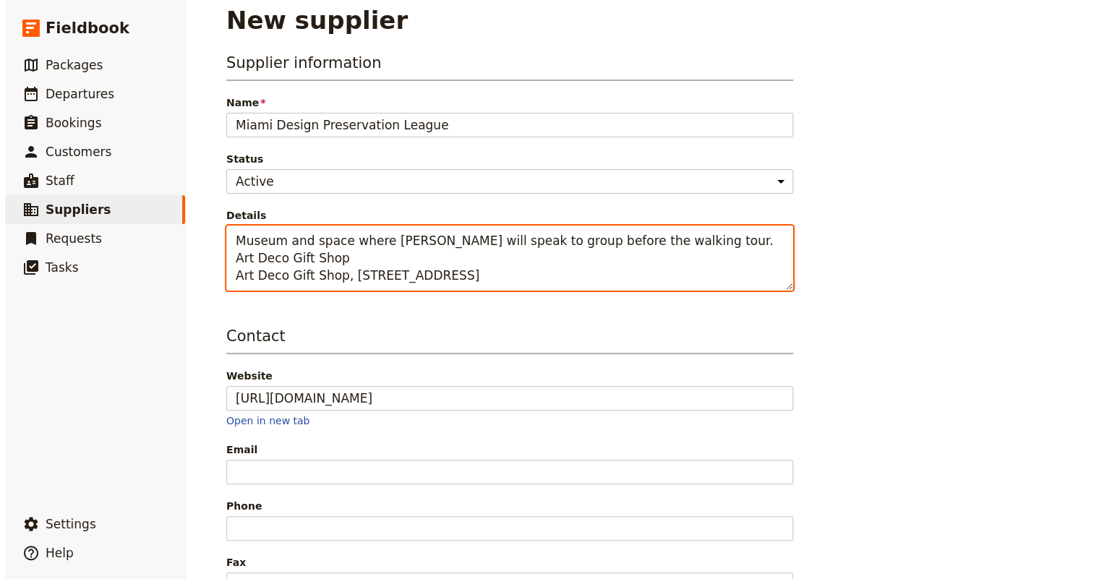
scroll to position [83, 0]
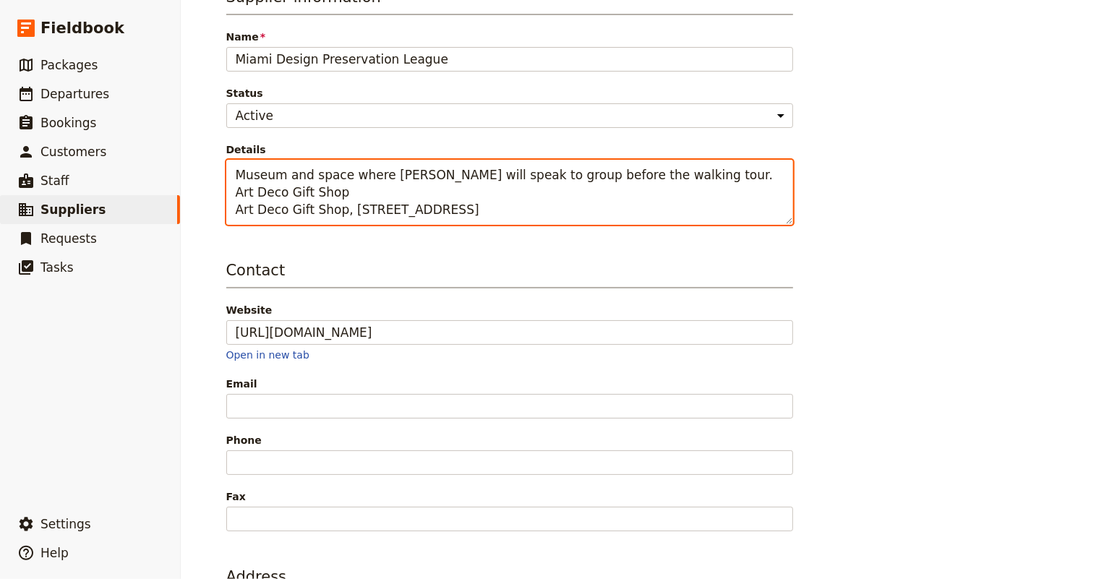
drag, startPoint x: 339, startPoint y: 206, endPoint x: 417, endPoint y: 214, distance: 78.5
click at [417, 212] on textarea "Museum and space where George Neary will speak to group before the walking tour…" at bounding box center [509, 192] width 567 height 65
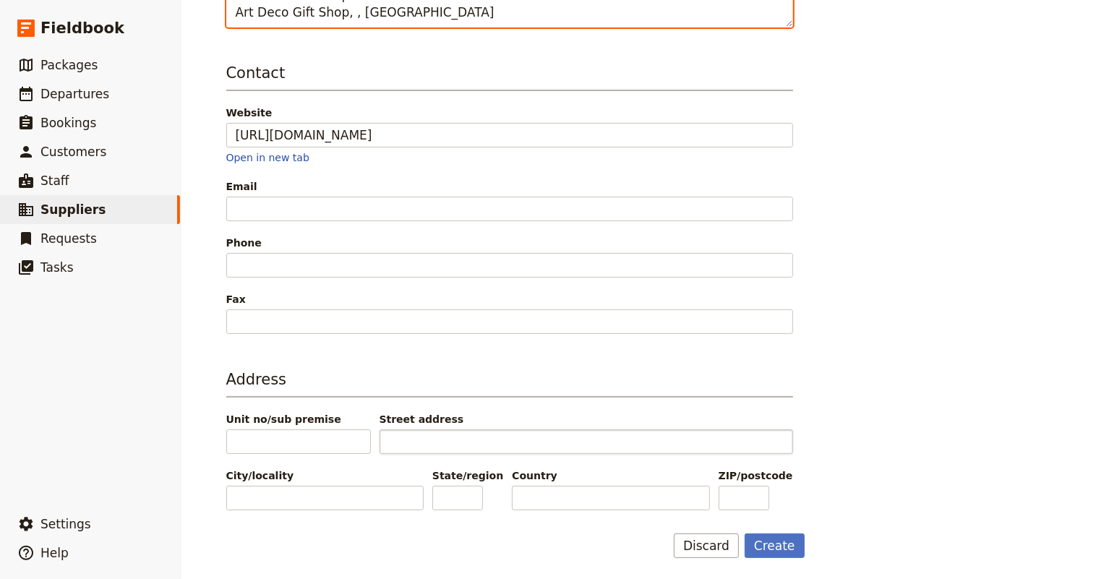
type textarea "Museum and space where George Neary will speak to group before the walking tour…"
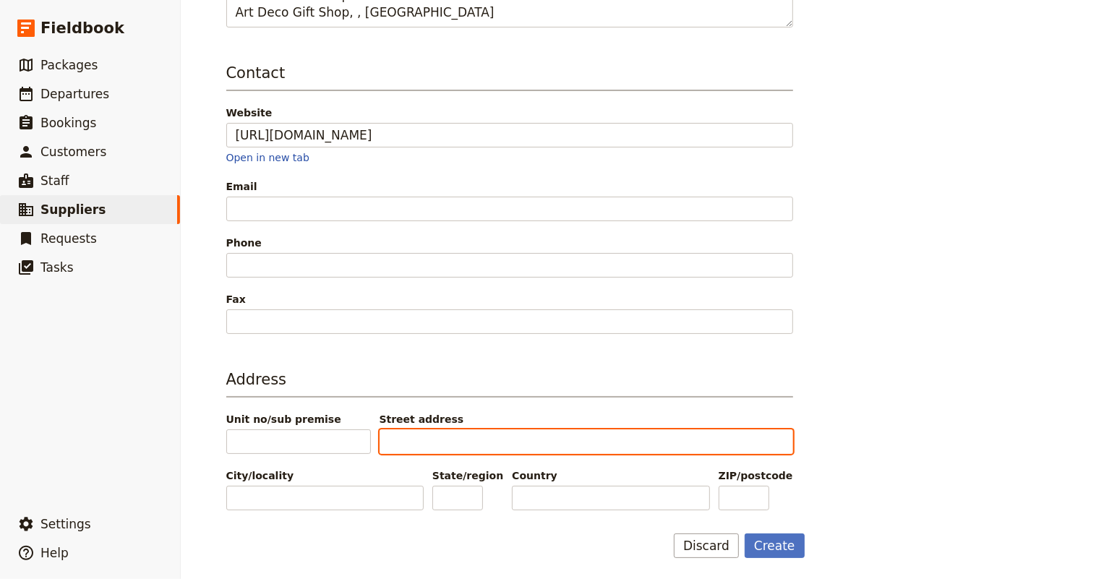
click at [423, 431] on input "Street address" at bounding box center [585, 441] width 413 height 25
paste input "1001 Ocean Dr"
type input "1001 Ocean Dr"
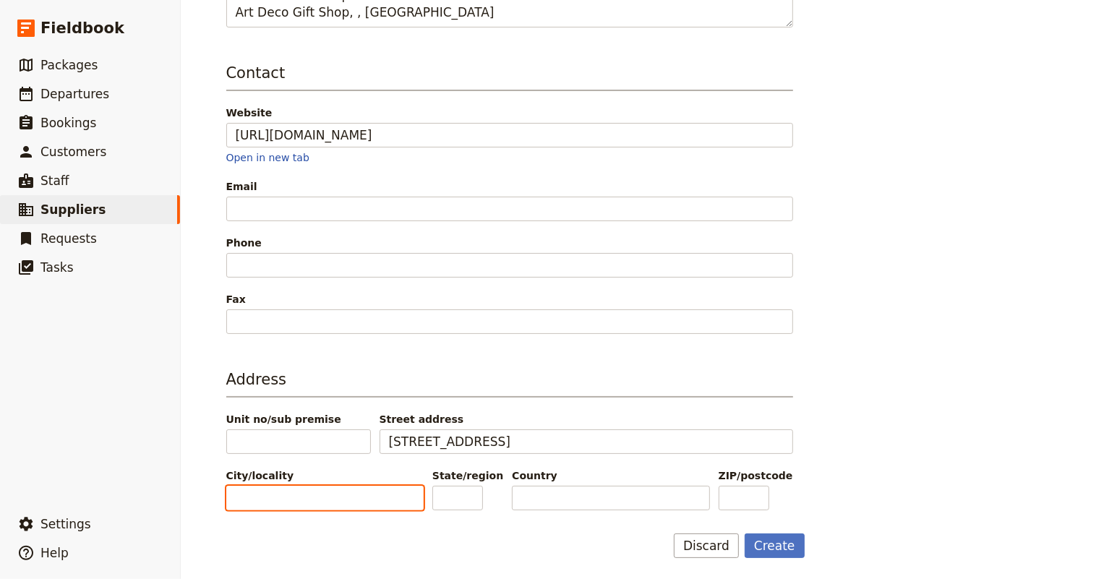
click at [330, 498] on input "City/locality" at bounding box center [324, 498] width 197 height 25
type input "<"
type input "Miami Beach"
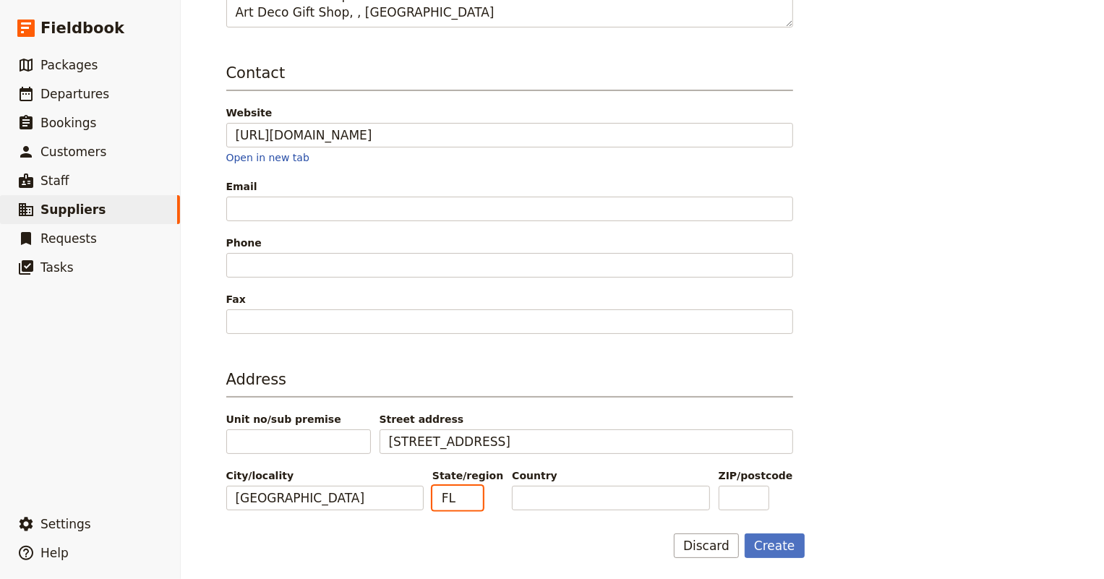
type input "FL"
type input "33139"
drag, startPoint x: 562, startPoint y: 491, endPoint x: 513, endPoint y: 493, distance: 48.4
click at [512, 490] on input "33139" at bounding box center [610, 498] width 197 height 25
type input "33139"
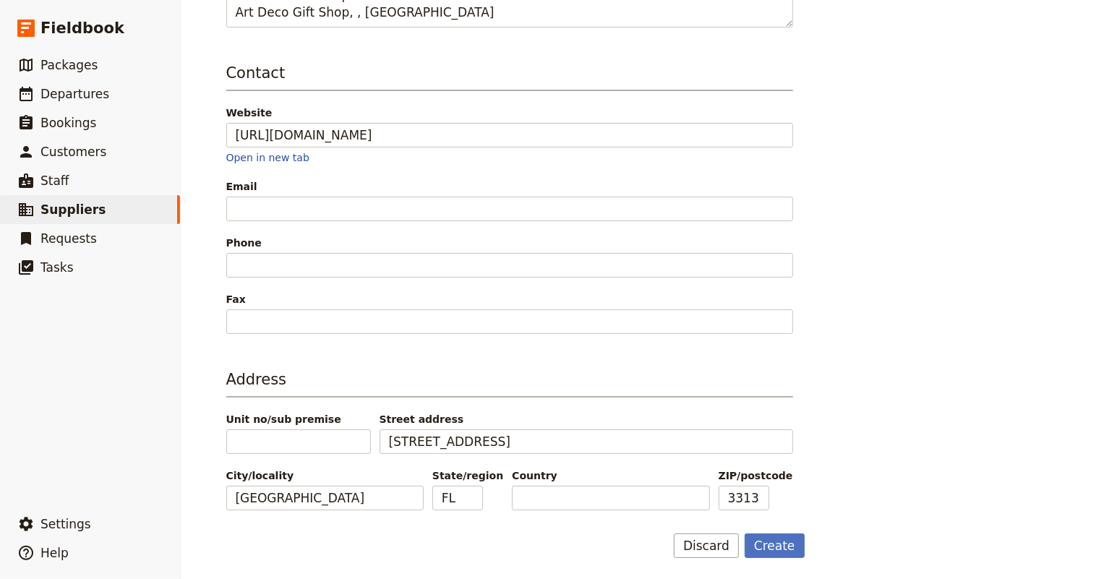
click at [647, 405] on div "Address Unit no/sub premise Street address 1001 Ocean Dr City/locality Miami Be…" at bounding box center [509, 440] width 567 height 142
click at [578, 497] on input "Country" at bounding box center [610, 498] width 197 height 25
type input "I"
type input "[GEOGRAPHIC_DATA]"
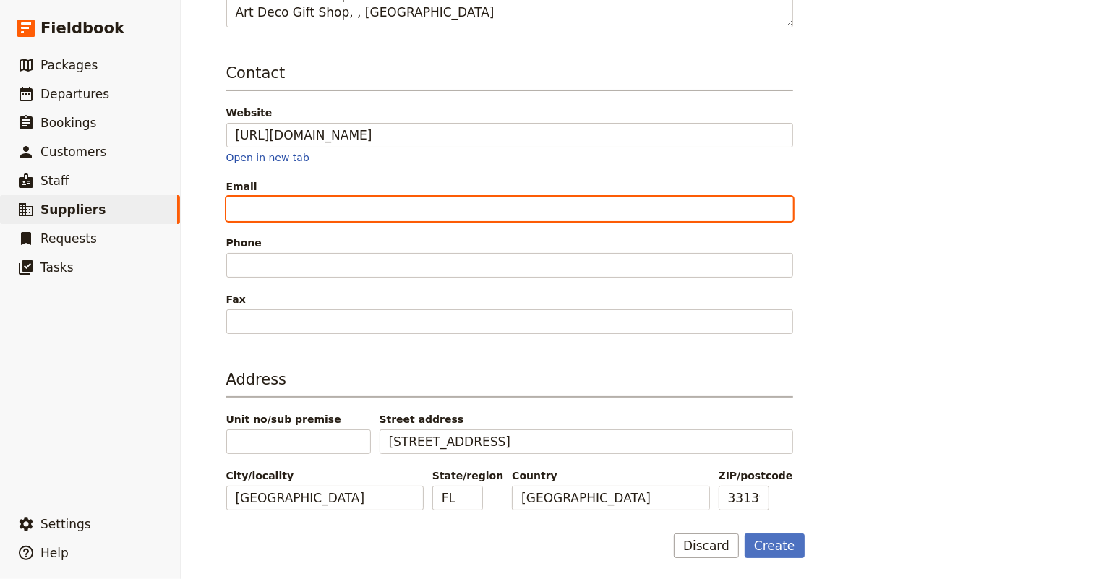
click at [280, 204] on input "Email" at bounding box center [509, 209] width 567 height 25
paste input "tours@mdpl.org"
type input "tours@mdpl.org"
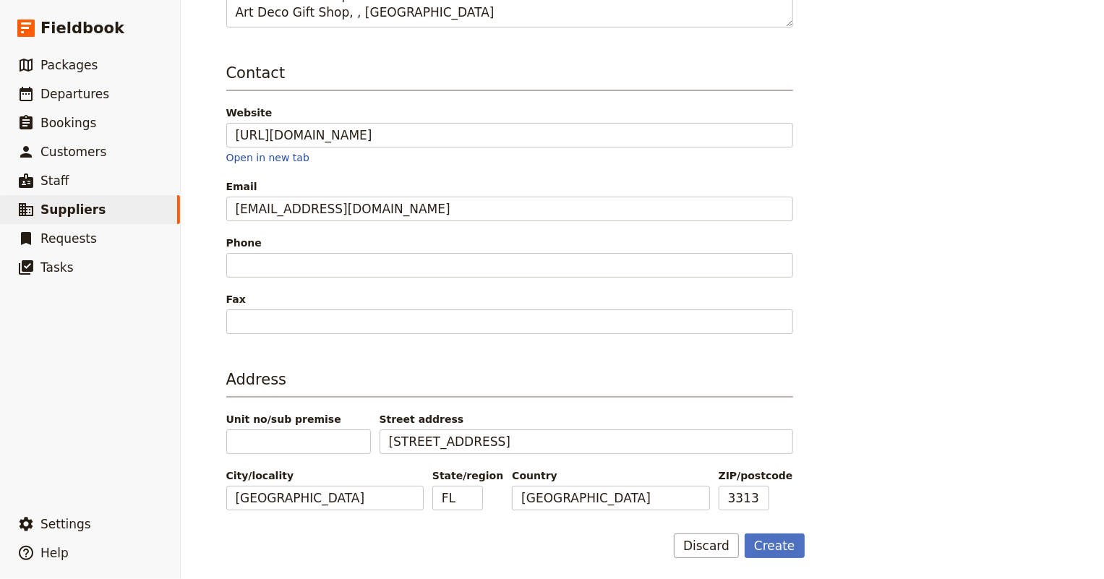
click at [898, 209] on div "Supplier information Name Miami Design Preservation League Status Active Inacti…" at bounding box center [642, 173] width 833 height 769
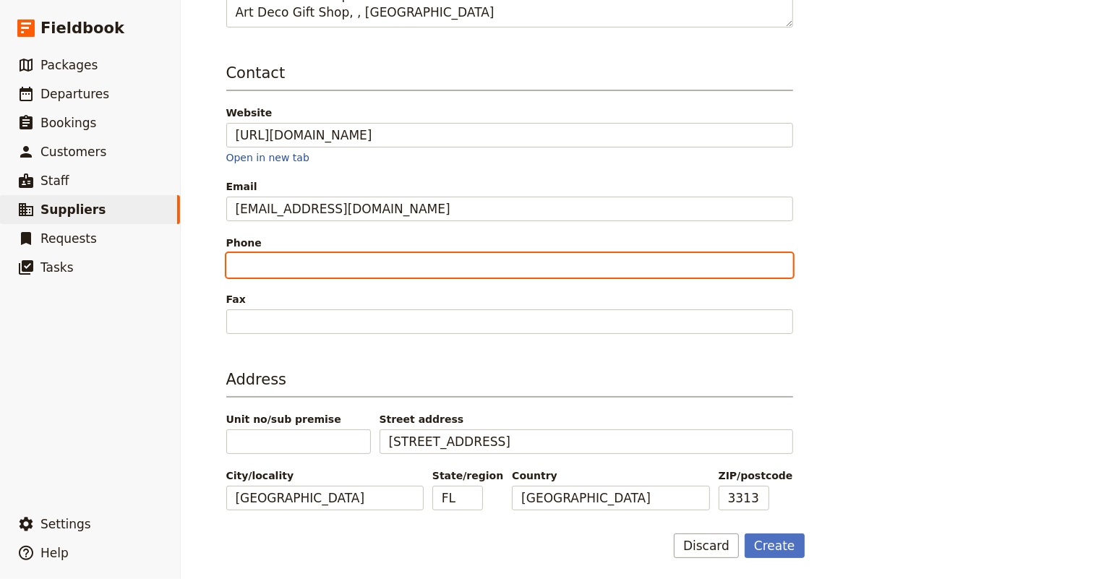
click at [298, 261] on input "Phone" at bounding box center [509, 265] width 567 height 25
paste input "512-423-6440"
type input "512-423-6440"
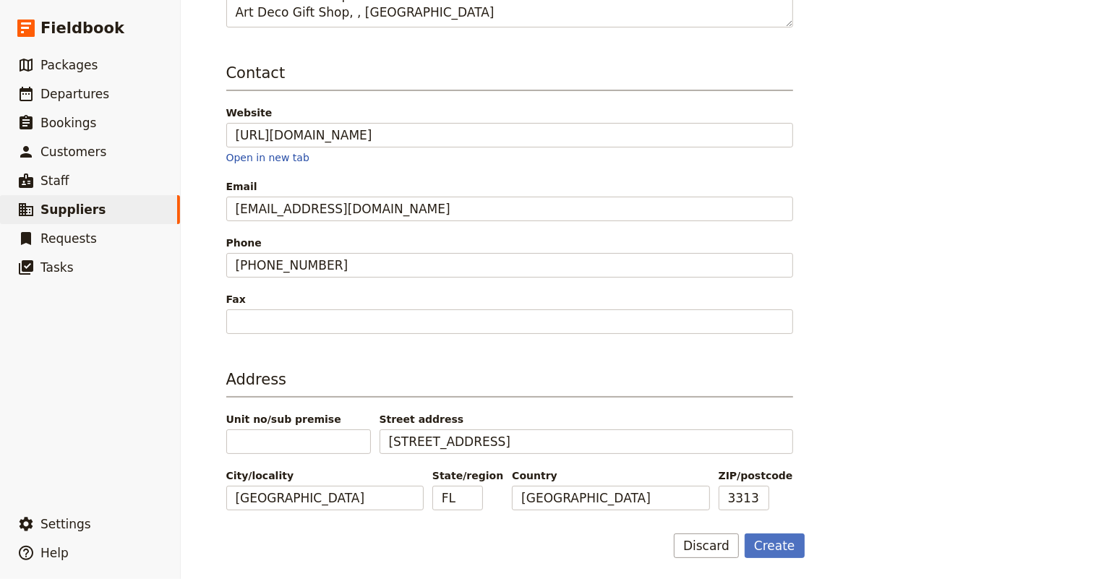
click at [209, 297] on main "New supplier Supplier information Name Miami Design Preservation League Status …" at bounding box center [642, 150] width 867 height 861
click at [766, 543] on button "Create" at bounding box center [774, 545] width 60 height 25
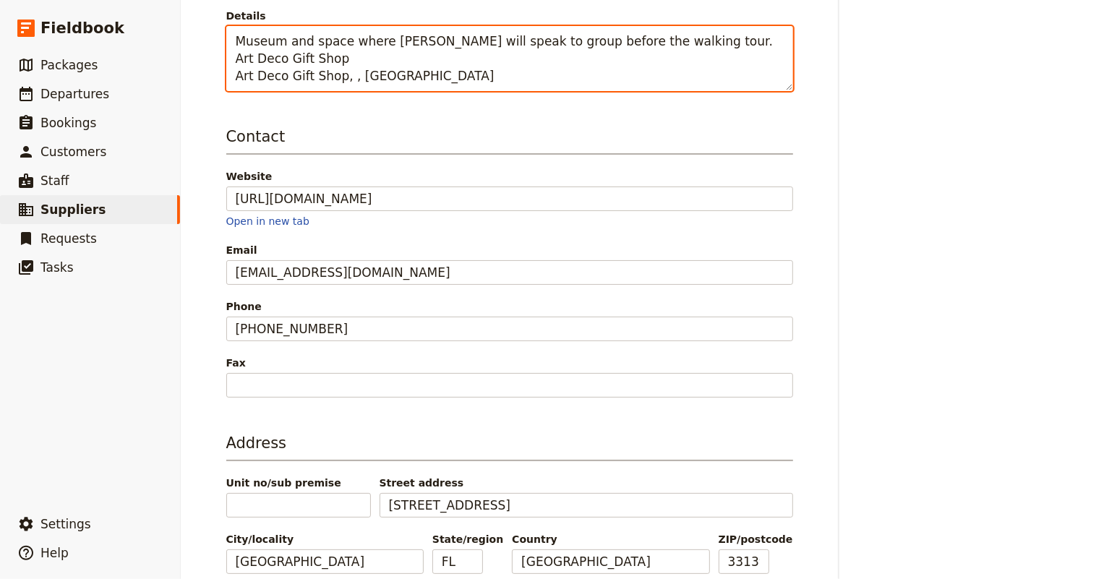
drag, startPoint x: 480, startPoint y: 78, endPoint x: 223, endPoint y: 59, distance: 257.3
click at [226, 59] on textarea "Museum and space where George Neary will speak to group before the walking tour…" at bounding box center [509, 58] width 567 height 65
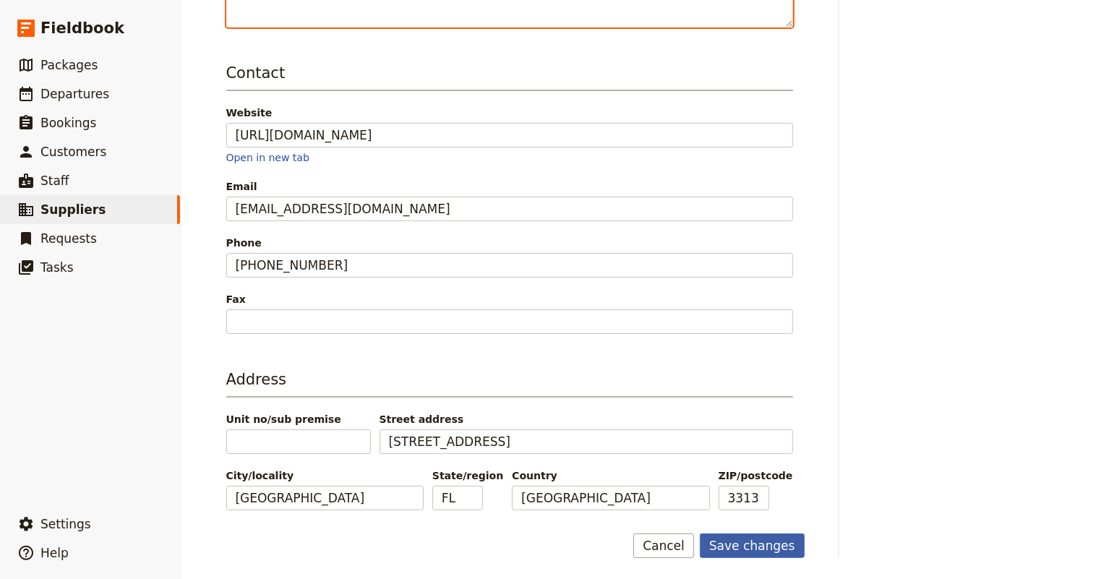
type textarea "Museum and space where George Neary will speak to group before the walking tour."
click at [768, 544] on button "Save changes" at bounding box center [752, 545] width 105 height 25
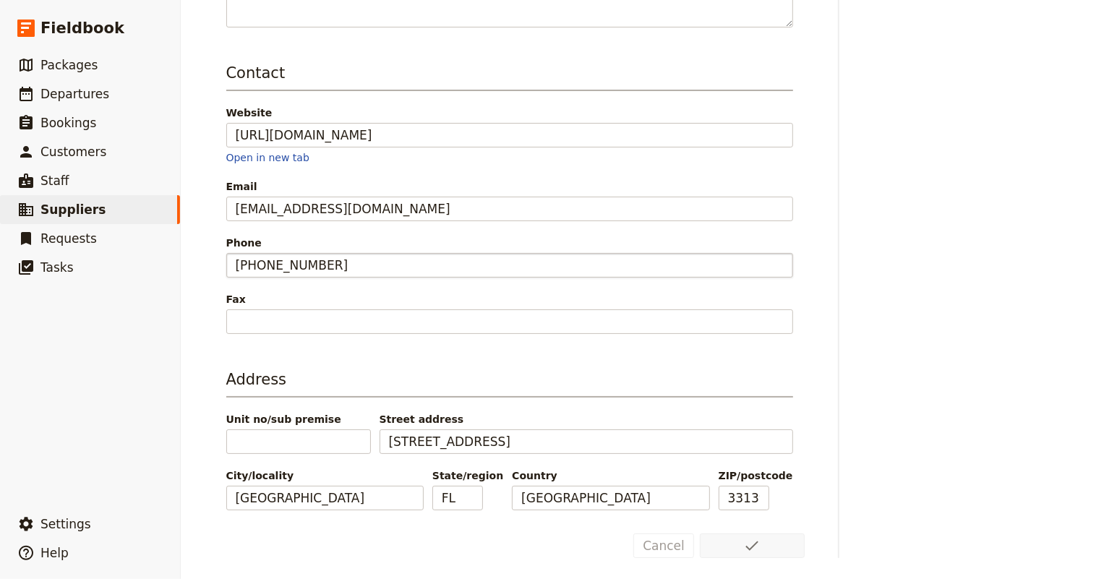
scroll to position [0, 0]
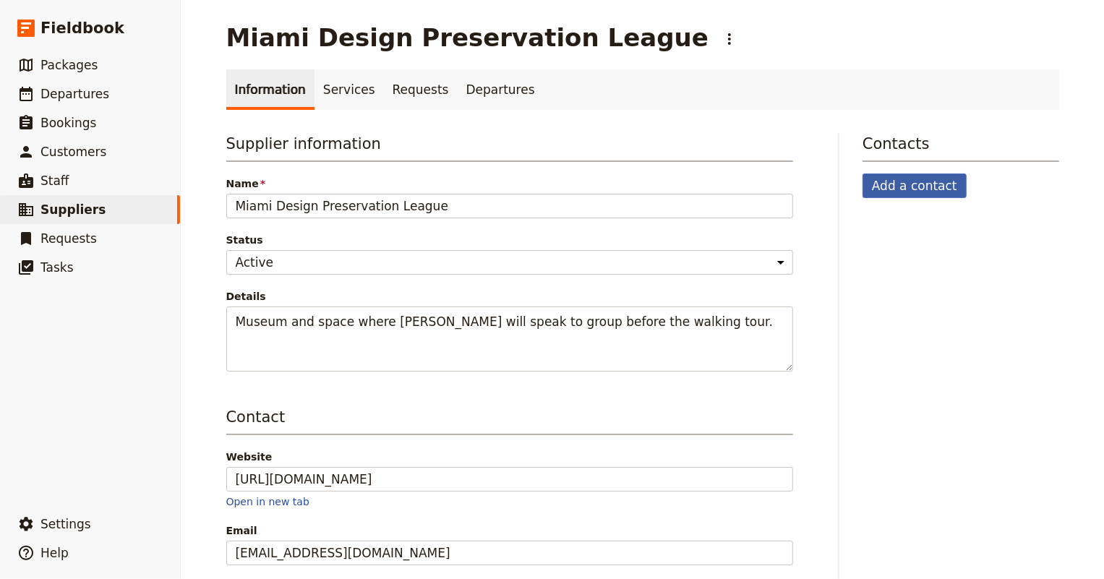
click at [901, 177] on button "Add a contact" at bounding box center [914, 185] width 104 height 25
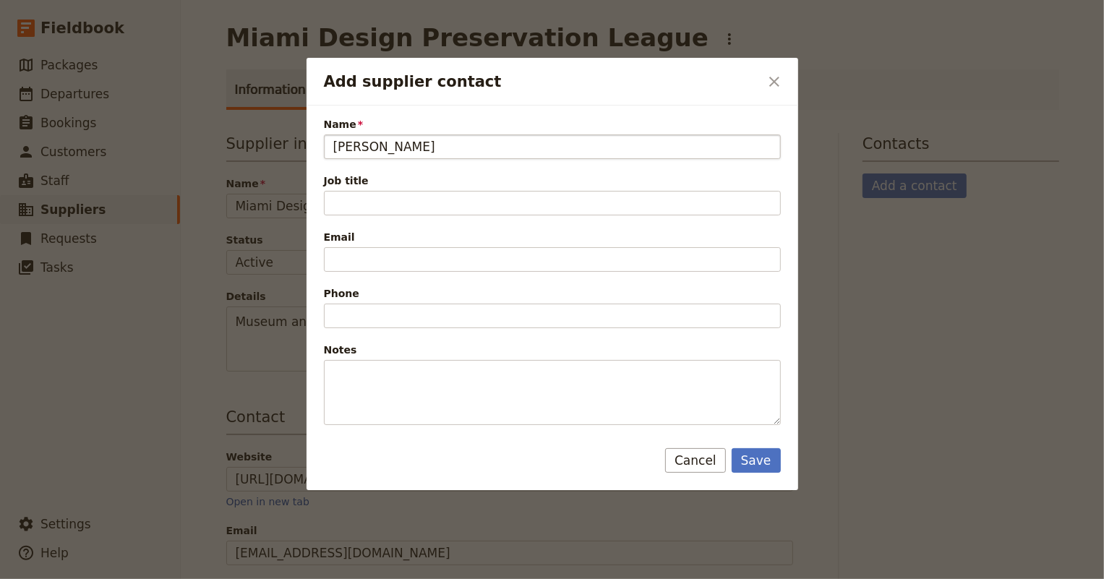
type input "George Neary"
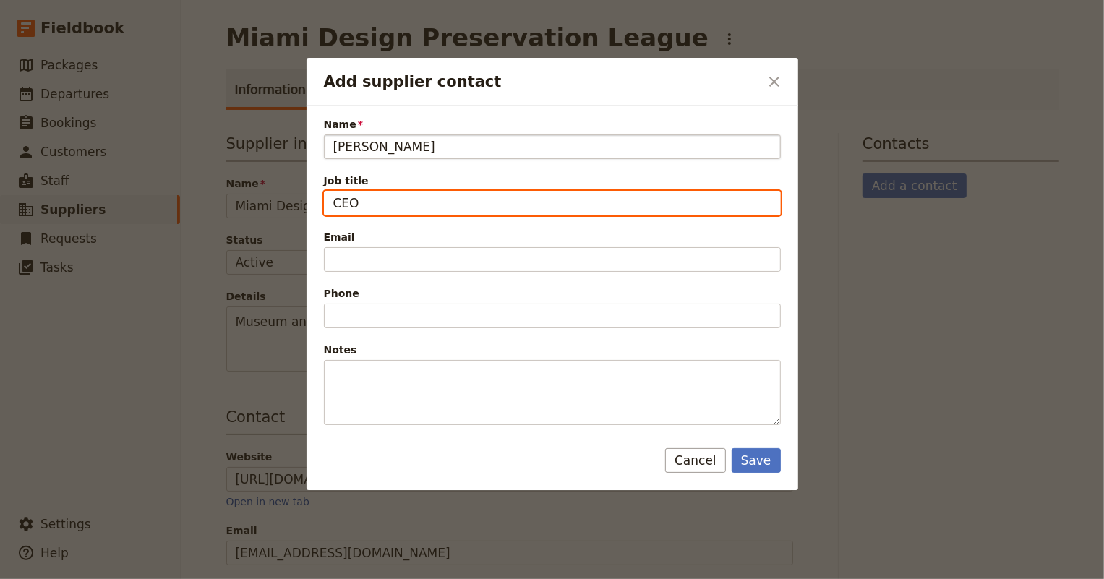
type input "CEO"
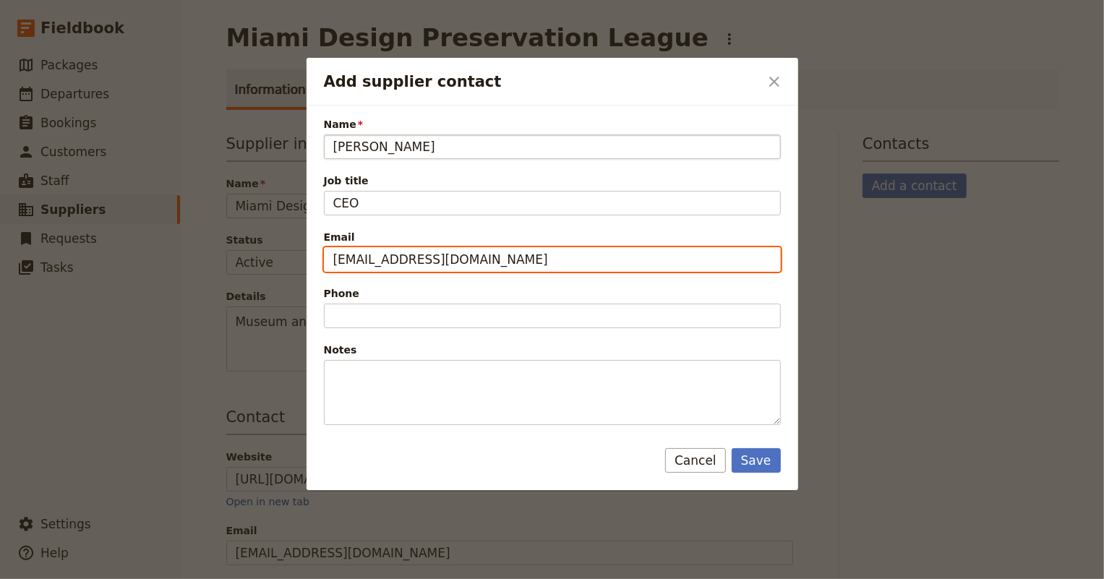
type input "Geonear@gmail.com"
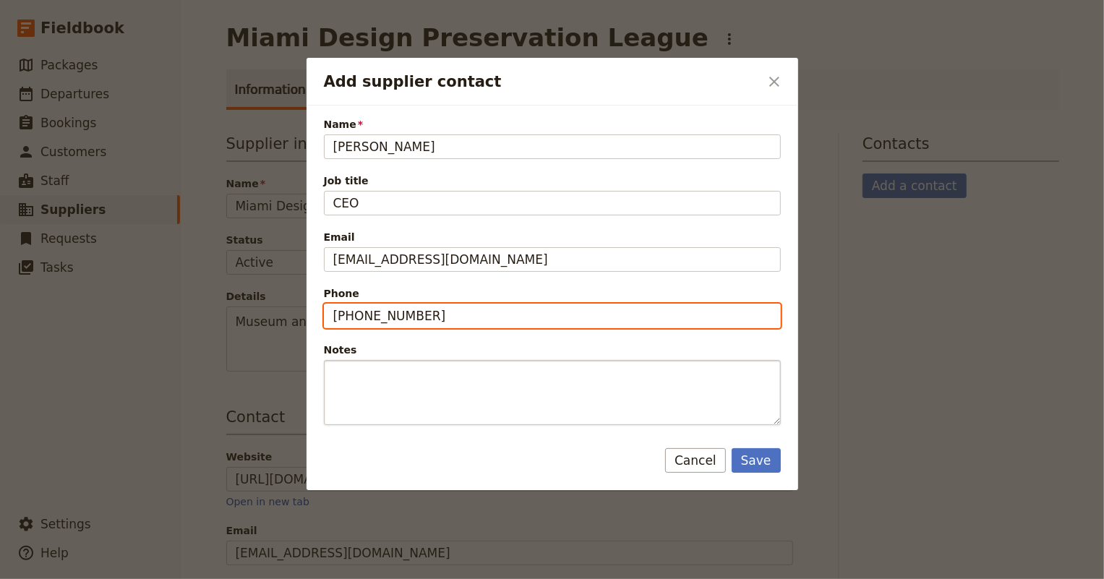
type input "305-282-3972"
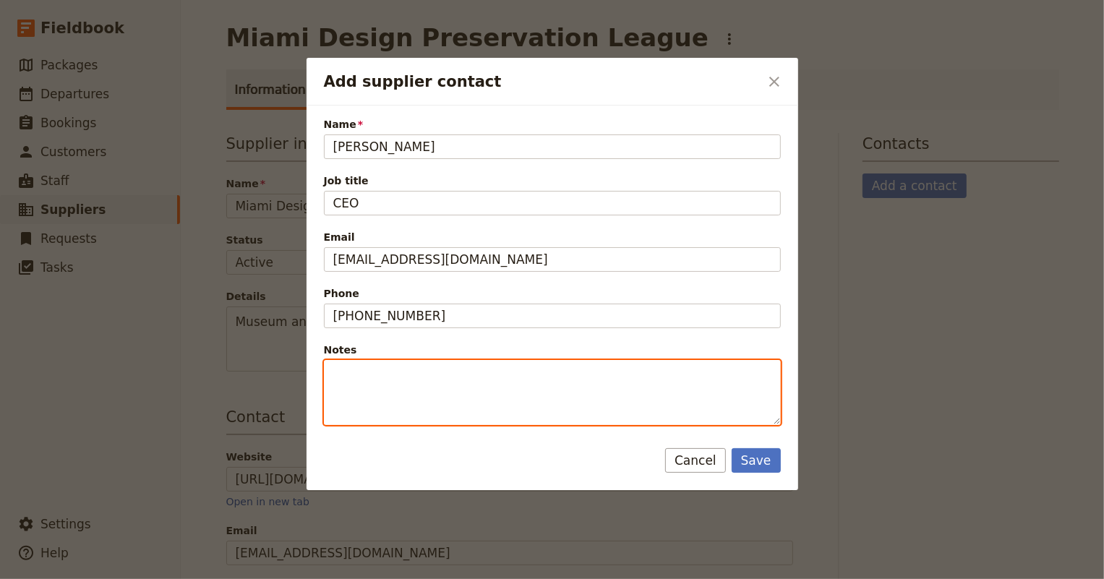
click at [409, 393] on textarea "Notes" at bounding box center [552, 392] width 457 height 65
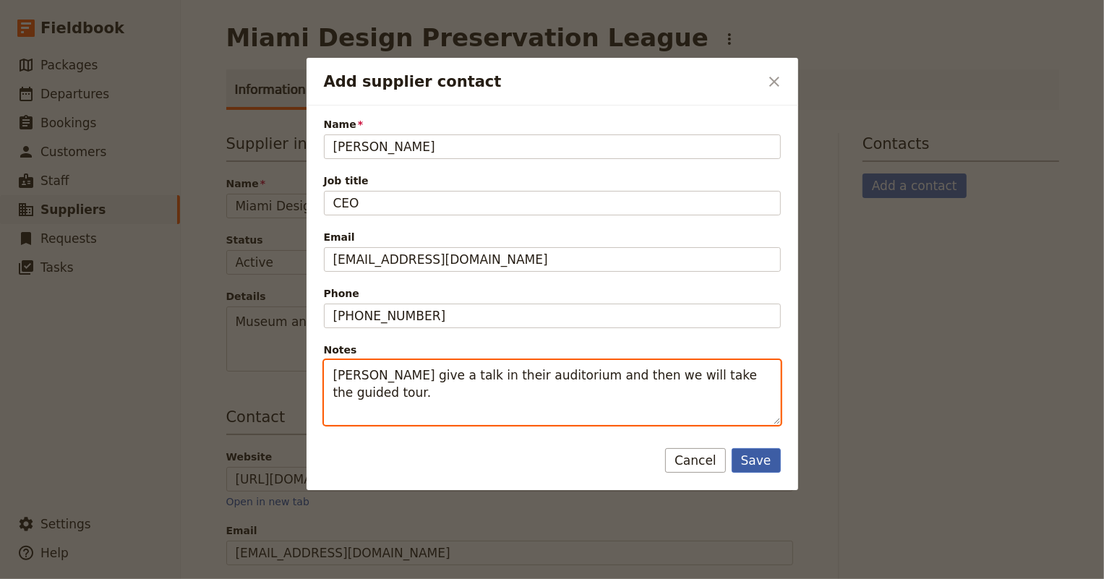
type textarea "George will give a talk in their auditorium and then we will take the guided to…"
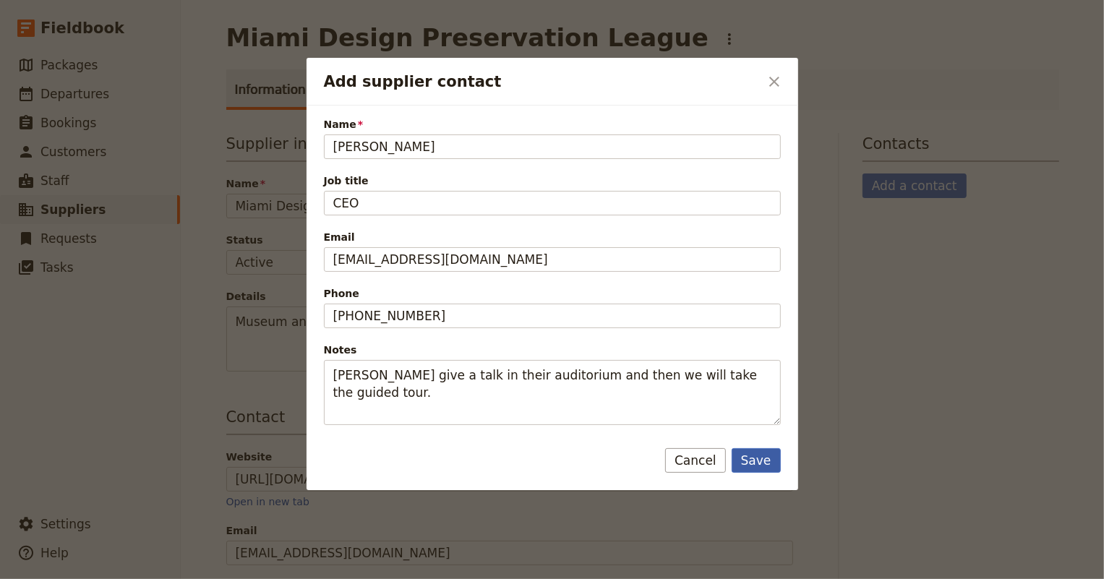
click at [755, 453] on button "Save" at bounding box center [755, 460] width 49 height 25
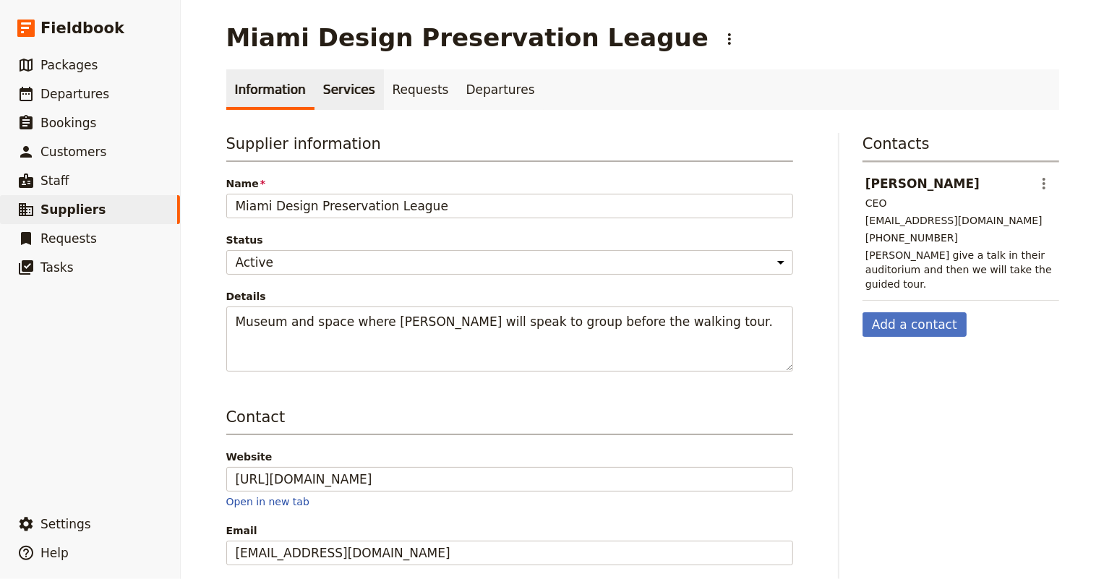
click at [323, 94] on link "Services" at bounding box center [348, 89] width 69 height 40
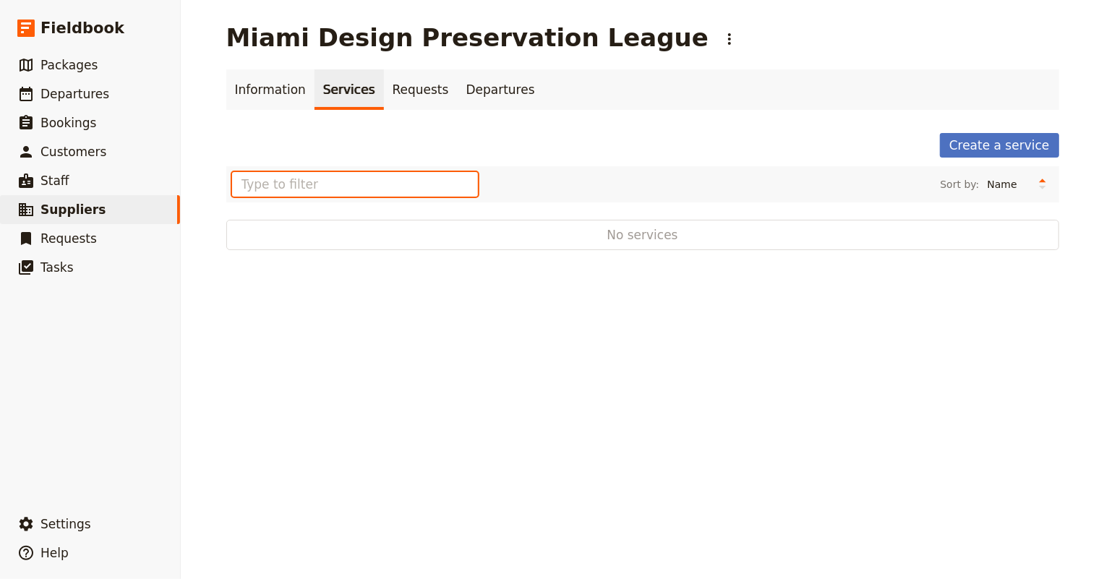
click at [310, 189] on input "text" at bounding box center [355, 184] width 246 height 25
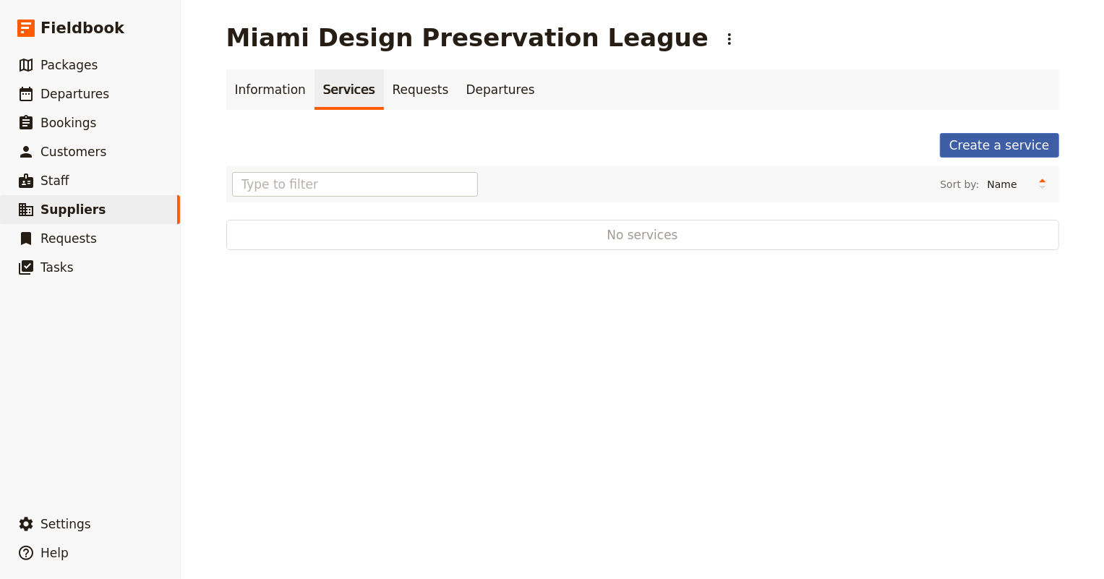
click at [987, 145] on link "Create a service" at bounding box center [999, 145] width 119 height 25
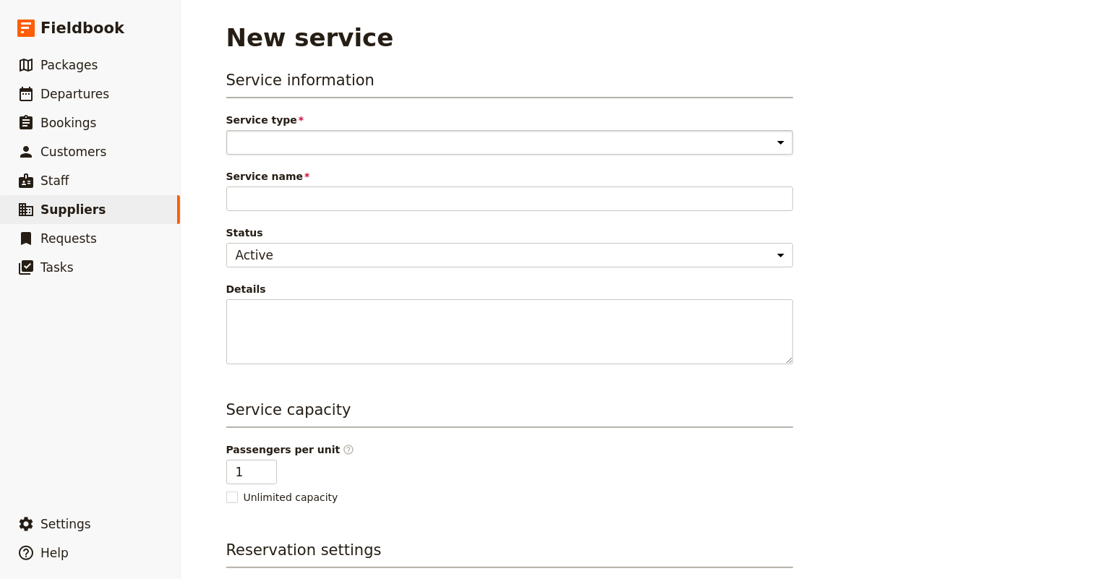
click at [400, 133] on select "Accommodation Activity Transport Flight Food and beverage Other" at bounding box center [509, 142] width 567 height 25
select select "ActivityService"
click at [226, 130] on select "Accommodation Activity Transport Flight Food and beverage Other" at bounding box center [509, 142] width 567 height 25
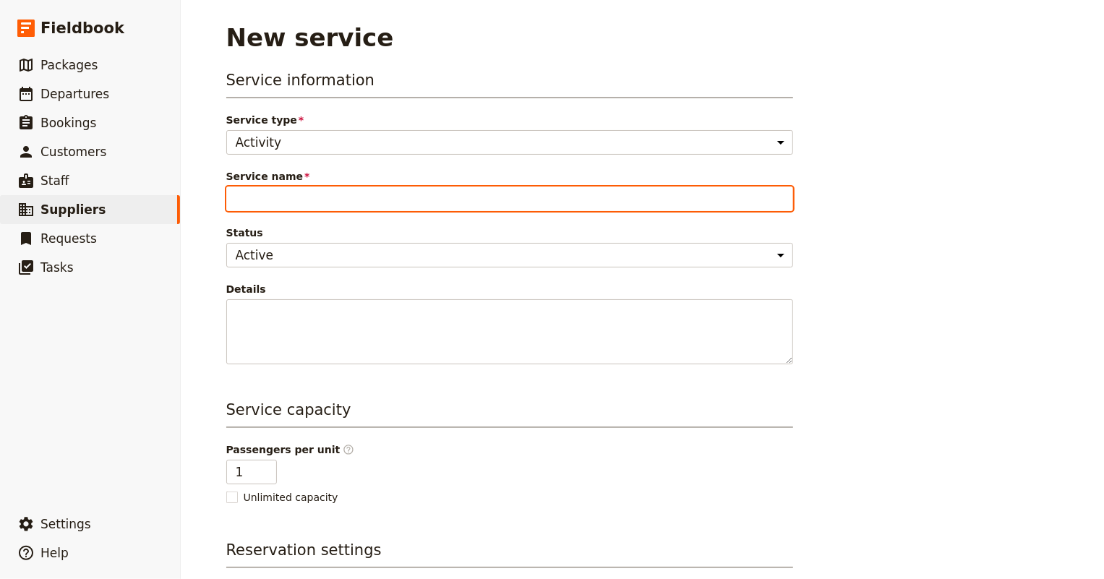
click at [370, 205] on input "Service name" at bounding box center [509, 198] width 567 height 25
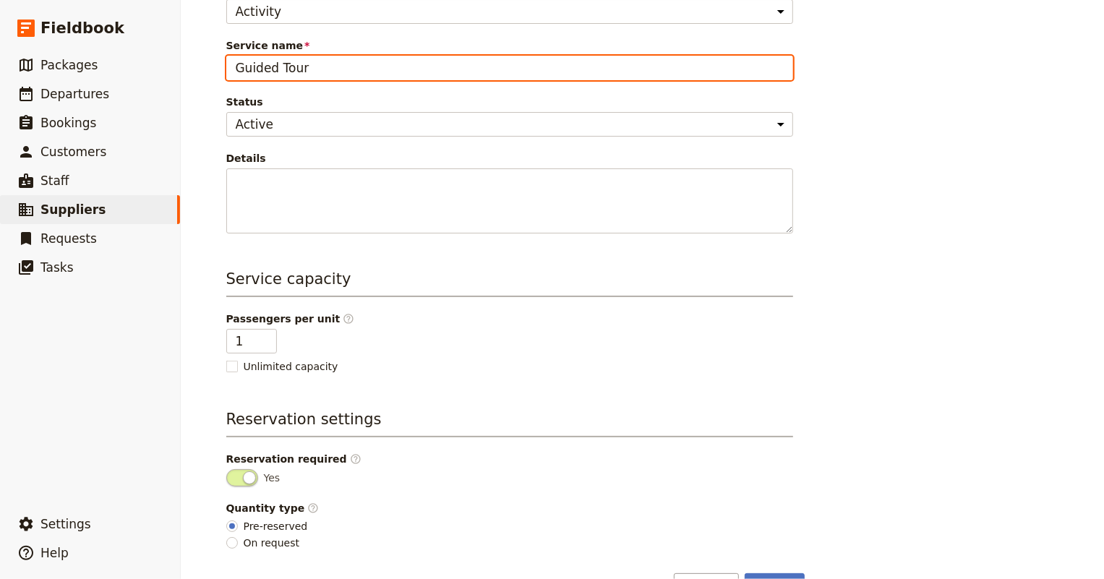
scroll to position [171, 0]
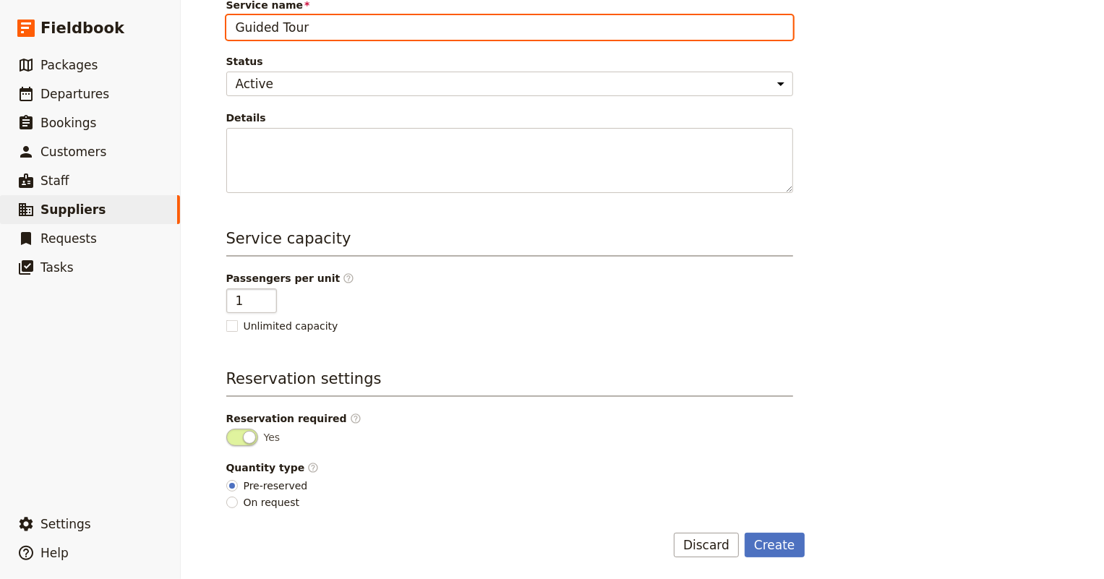
type input "Guided Tour"
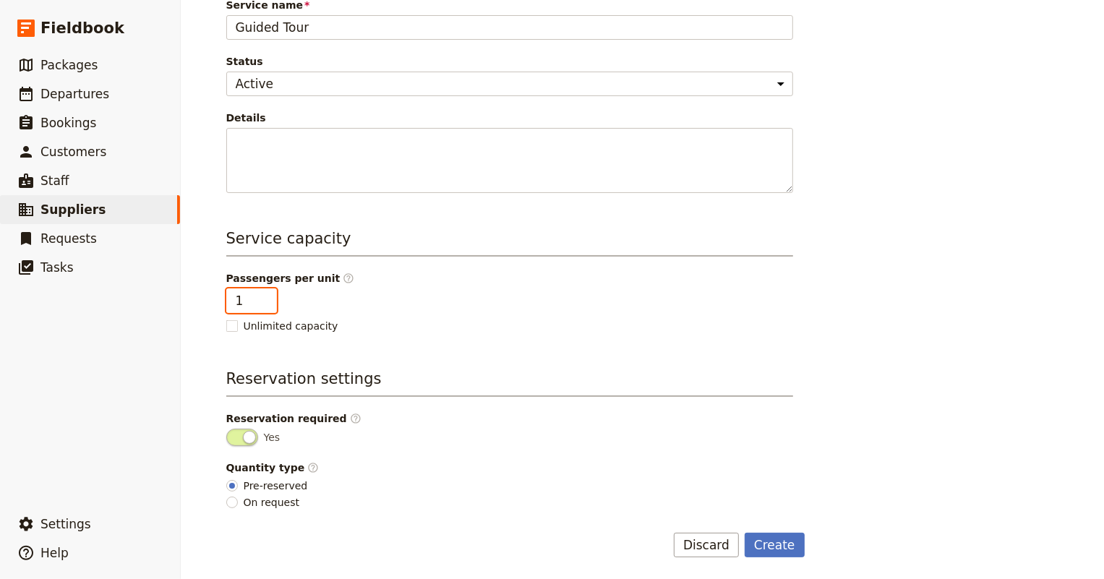
click at [242, 304] on input "1" at bounding box center [251, 300] width 51 height 25
drag, startPoint x: 238, startPoint y: 301, endPoint x: 219, endPoint y: 301, distance: 19.5
click at [225, 301] on div "Service information Service type Accommodation Activity Transport Flight Food a…" at bounding box center [514, 204] width 578 height 614
type input "20"
click at [361, 355] on div "Service information Service type Accommodation Activity Transport Flight Food a…" at bounding box center [509, 203] width 567 height 611
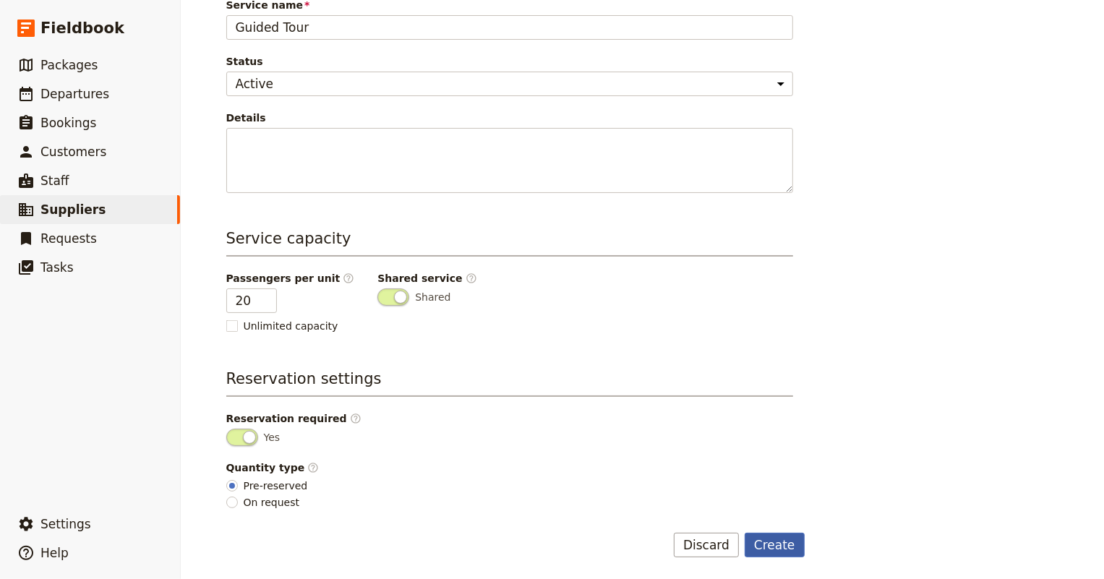
click at [773, 545] on button "Create" at bounding box center [774, 545] width 60 height 25
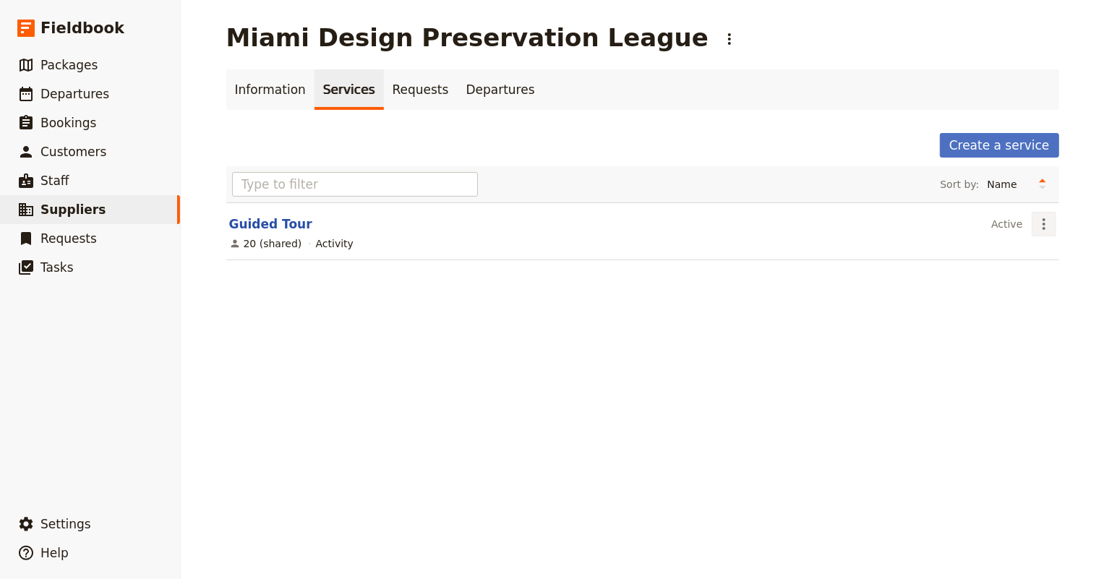
click at [1035, 228] on icon "Actions" at bounding box center [1043, 223] width 17 height 17
click at [387, 92] on link "Requests" at bounding box center [421, 89] width 74 height 40
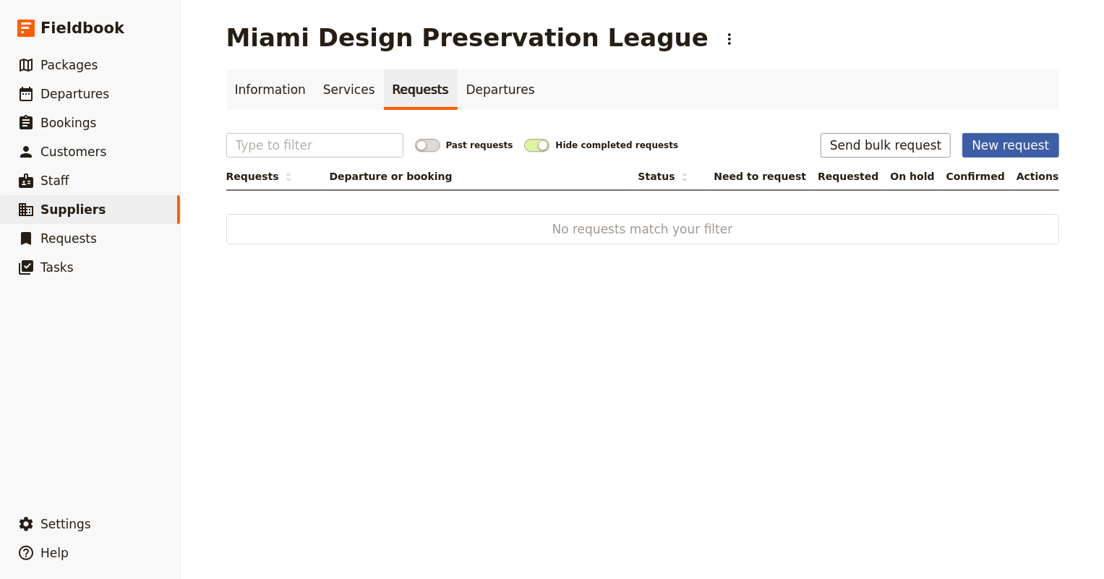
click at [1008, 145] on button "New request" at bounding box center [1010, 145] width 96 height 25
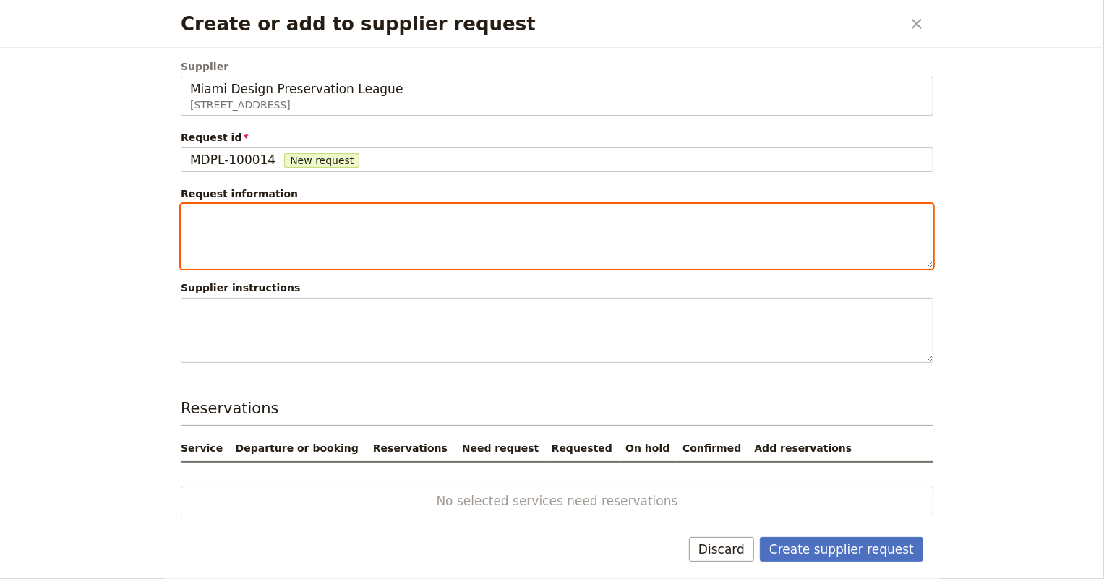
click at [418, 217] on textarea "Create or add to supplier request" at bounding box center [557, 236] width 752 height 65
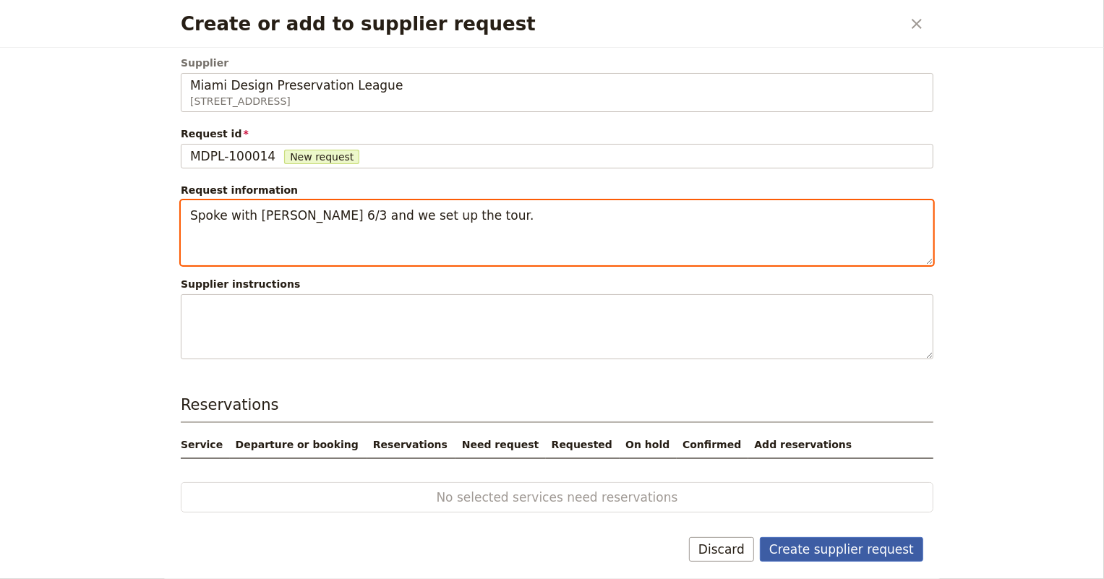
type textarea "Spoke with George 6/3 and we set up the tour."
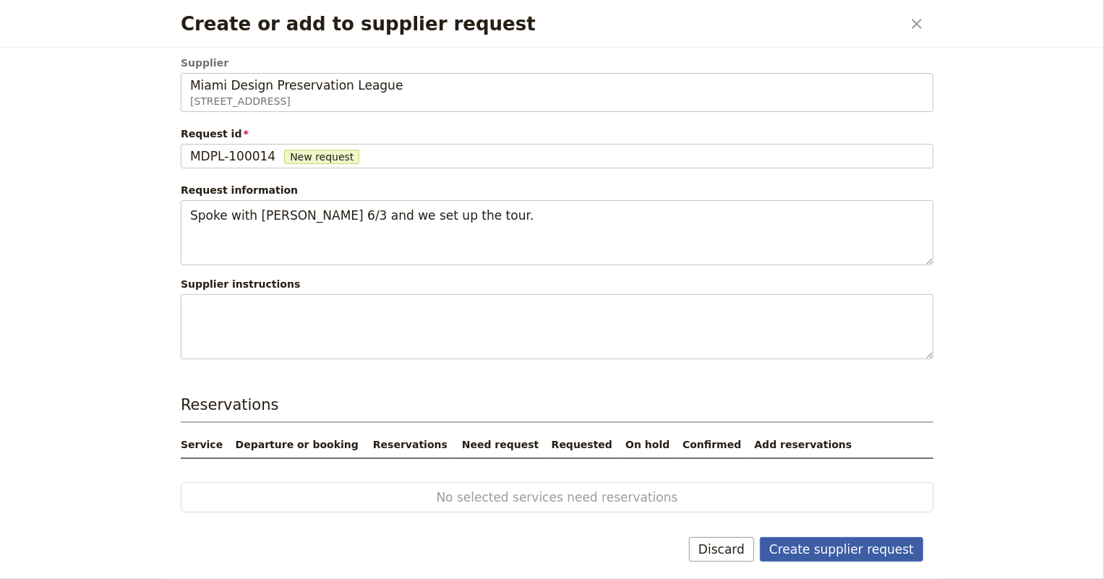
click at [867, 543] on button "Create supplier request" at bounding box center [841, 549] width 163 height 25
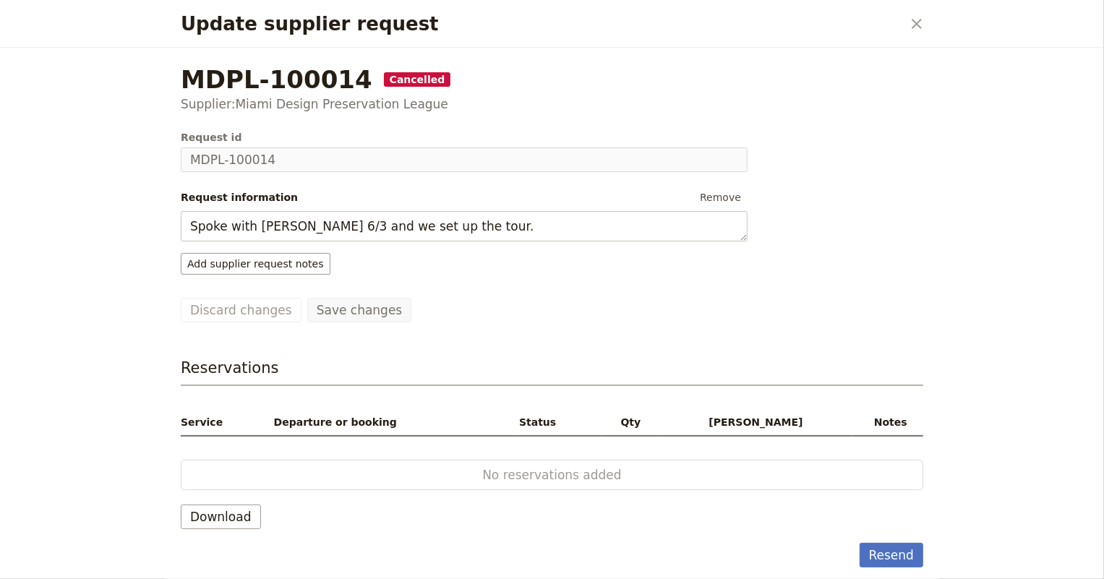
click at [384, 81] on span "Cancelled" at bounding box center [417, 79] width 67 height 14
click at [892, 557] on button "Resend" at bounding box center [891, 555] width 64 height 25
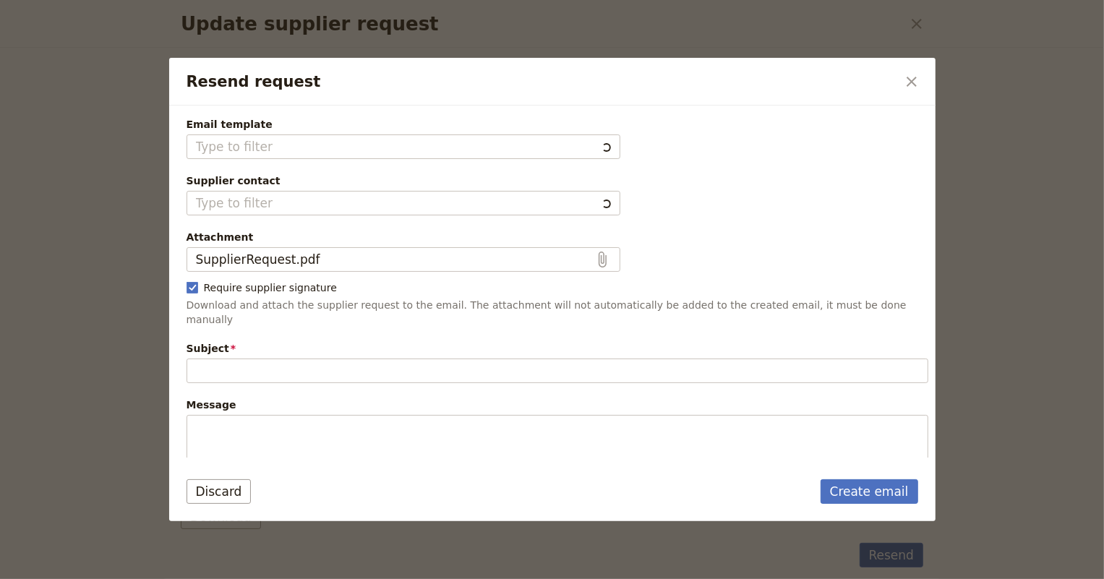
type input "Follow up on previous reservation request"
type textarea "Hi Miami Design Preservation League I am writing to follow up on the previous r…"
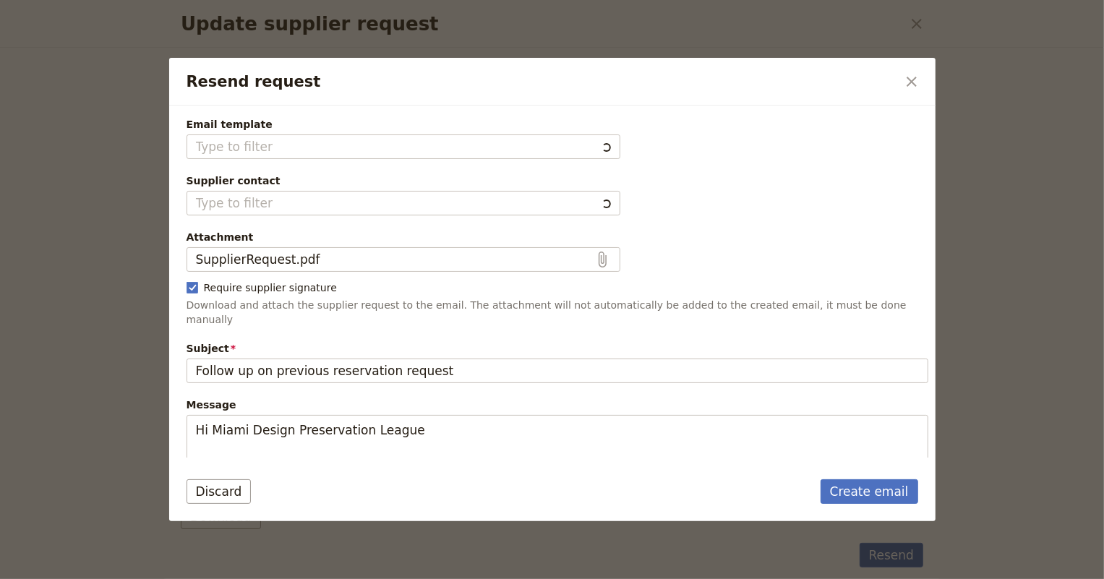
type input "Fieldbook default template"
type input "Miami Design Preservation League"
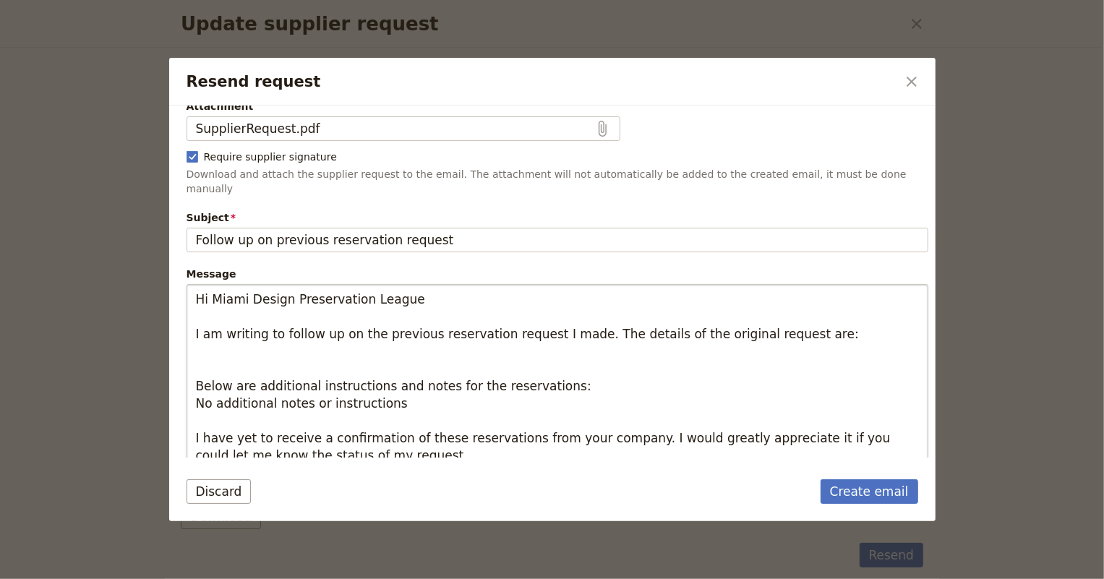
scroll to position [181, 0]
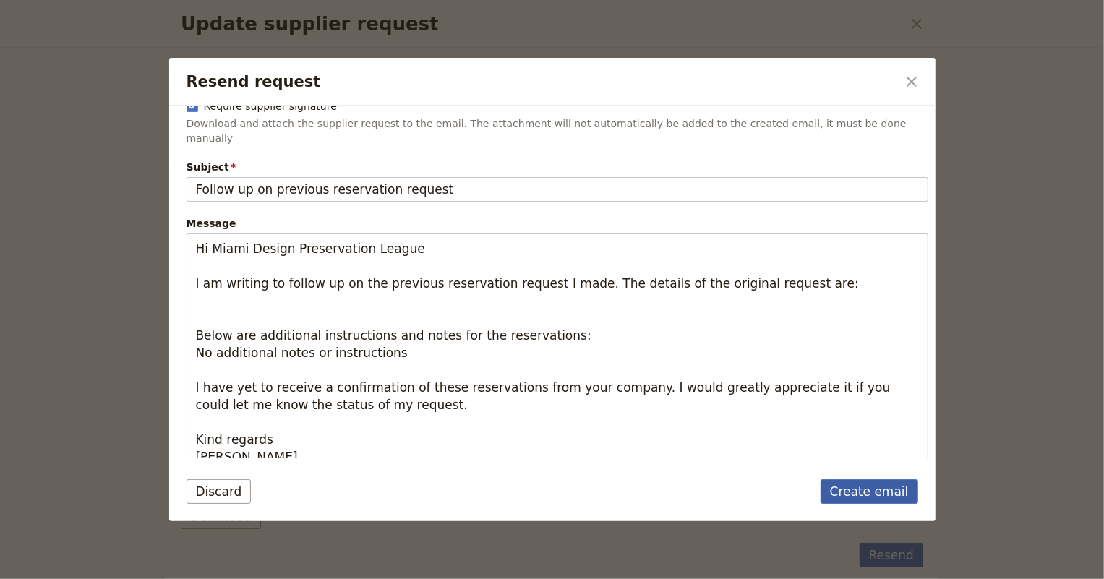
click at [878, 491] on link "Create email" at bounding box center [869, 491] width 98 height 25
click at [907, 85] on icon "Close dialog" at bounding box center [911, 82] width 10 height 10
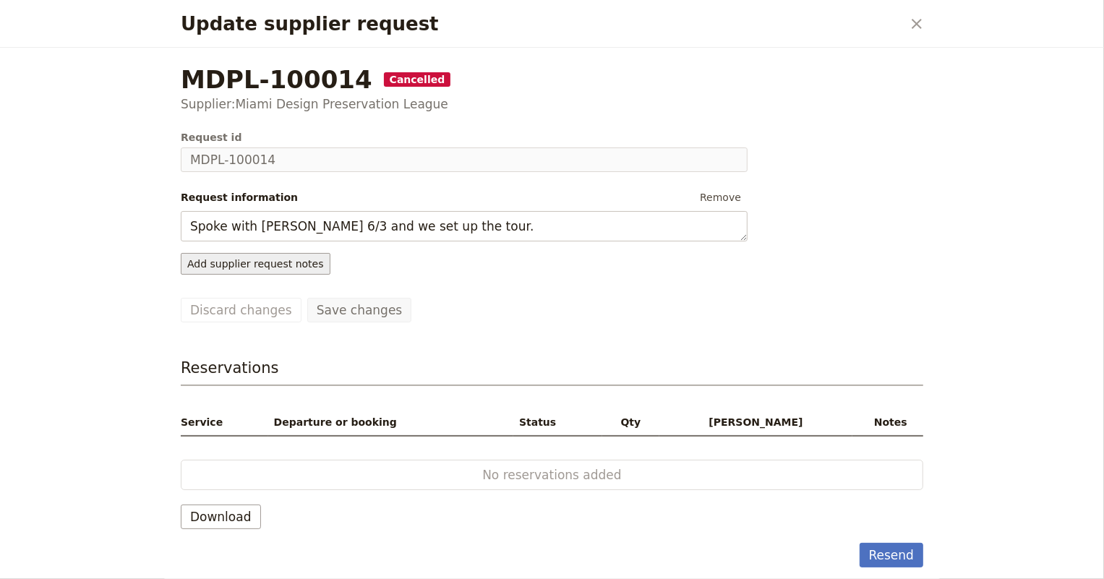
click at [242, 264] on button "Add supplier request notes" at bounding box center [256, 264] width 150 height 22
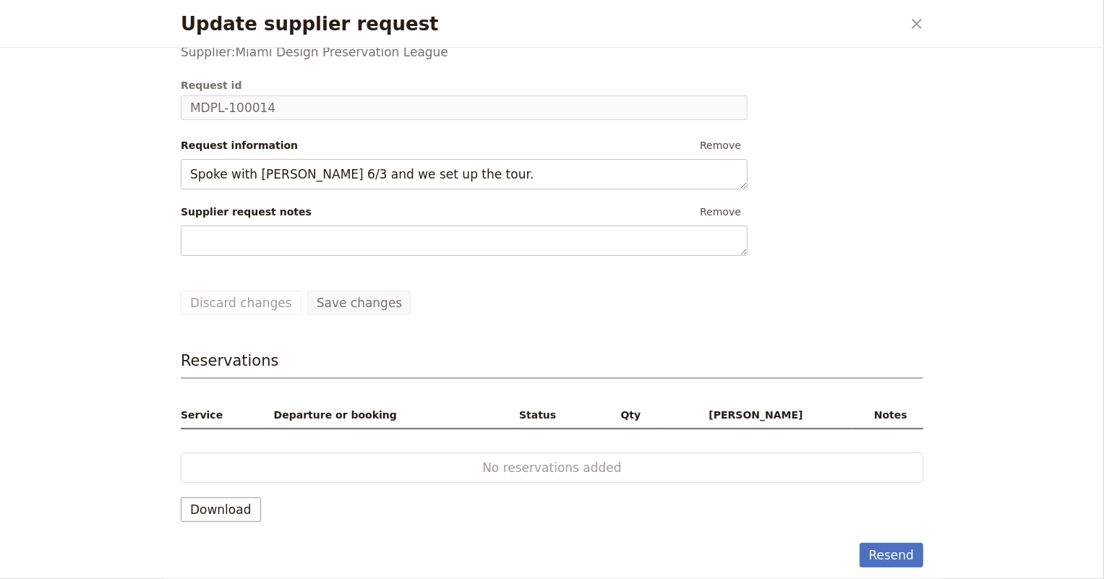
scroll to position [7, 0]
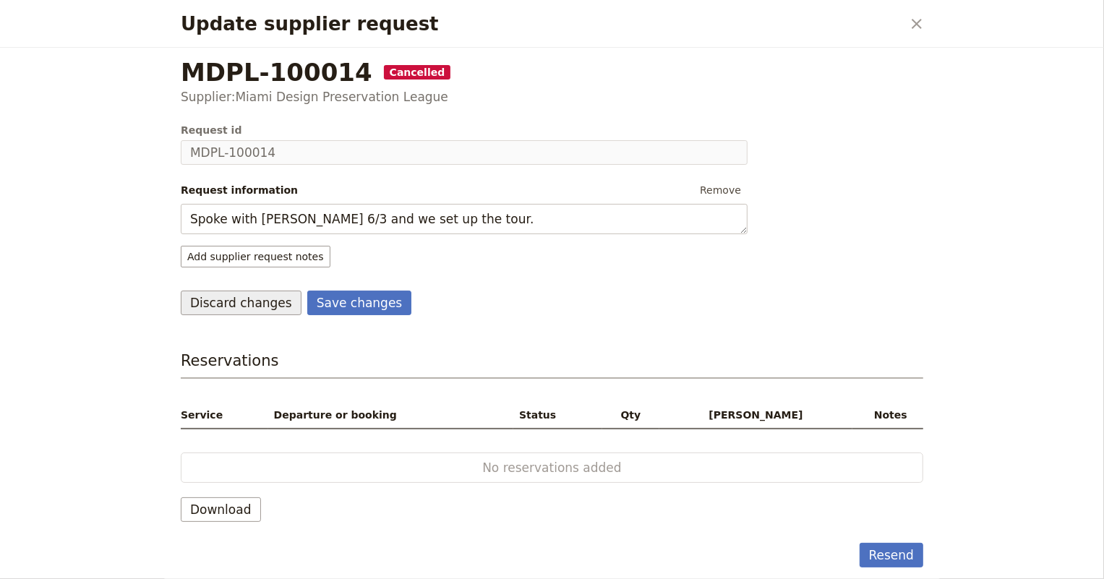
click at [215, 308] on button "Discard changes" at bounding box center [241, 303] width 121 height 25
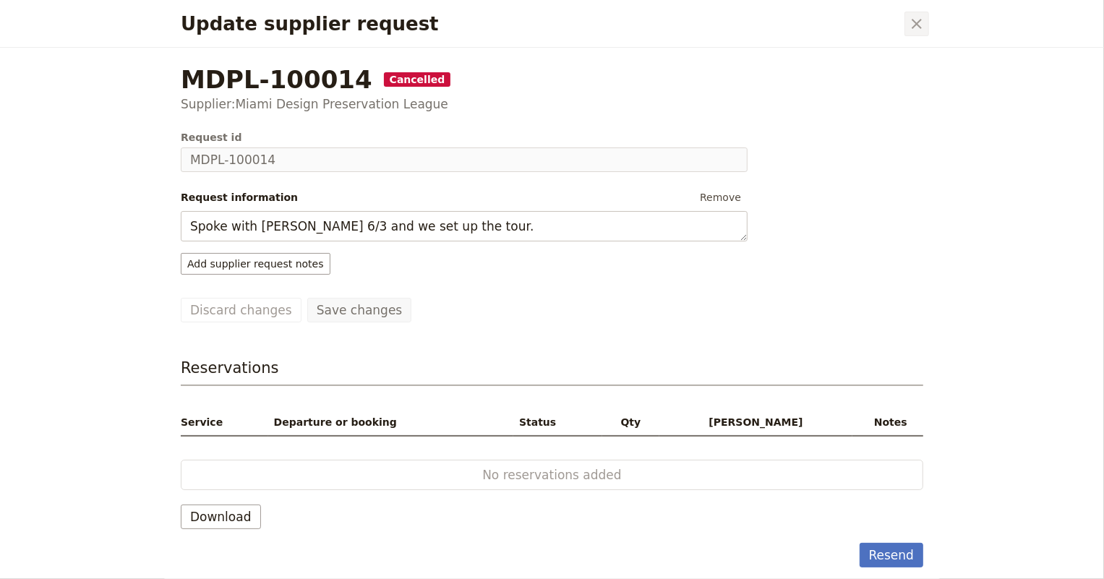
click at [919, 23] on icon "Close dialog" at bounding box center [916, 23] width 17 height 17
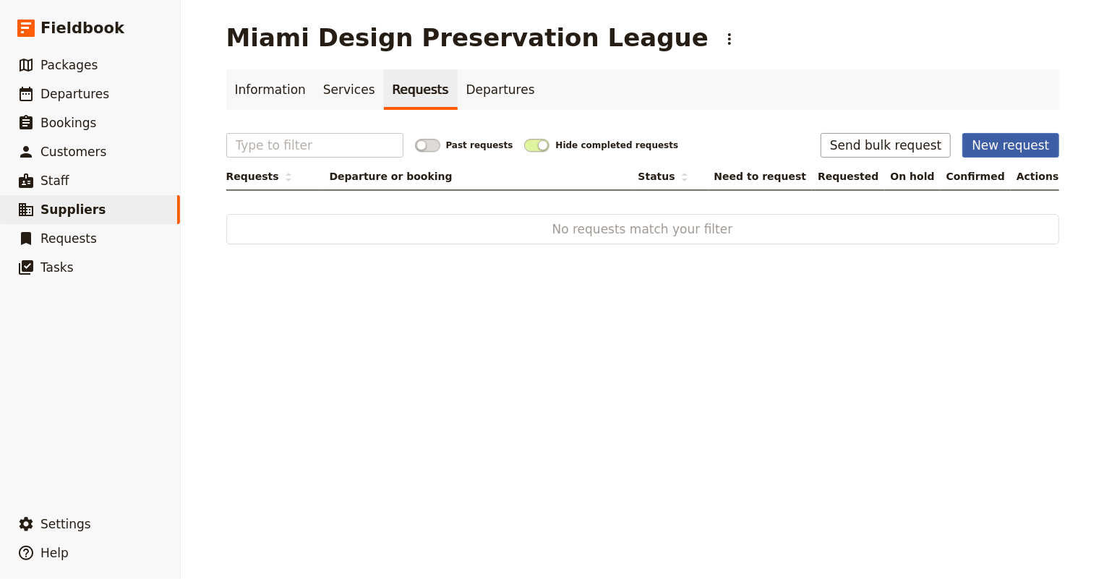
click at [1008, 145] on button "New request" at bounding box center [1010, 145] width 96 height 25
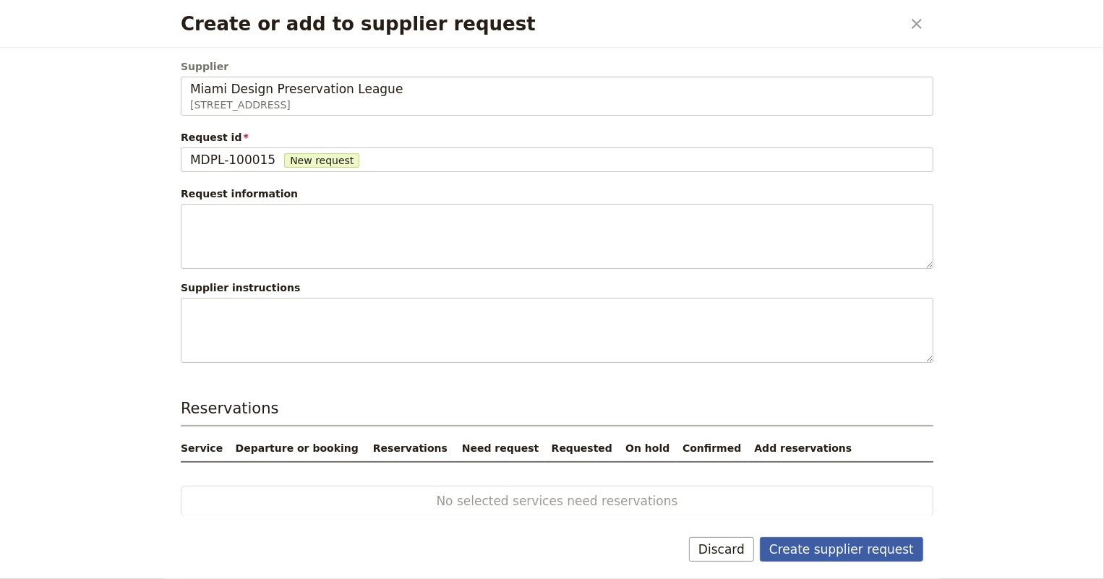
click at [807, 549] on button "Create supplier request" at bounding box center [841, 549] width 163 height 25
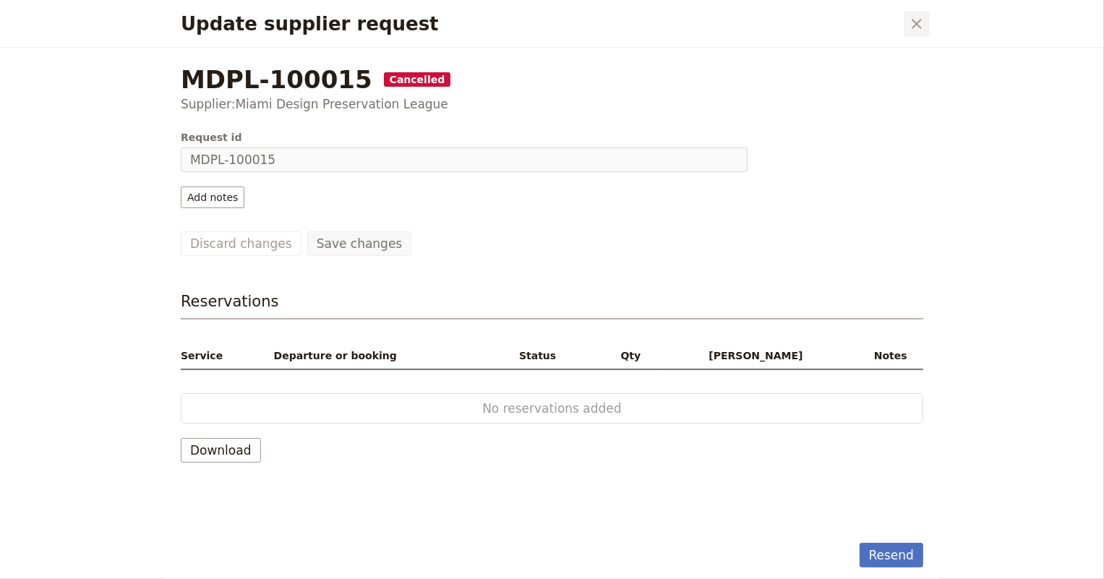
click at [914, 20] on icon "Close dialog" at bounding box center [916, 23] width 17 height 17
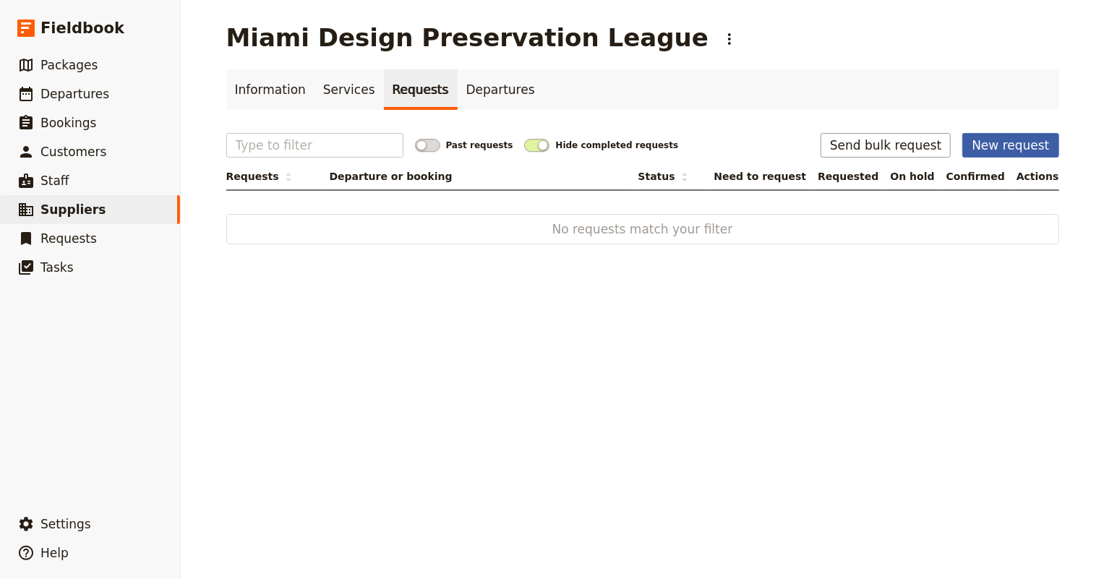
click at [1024, 144] on button "New request" at bounding box center [1010, 145] width 96 height 25
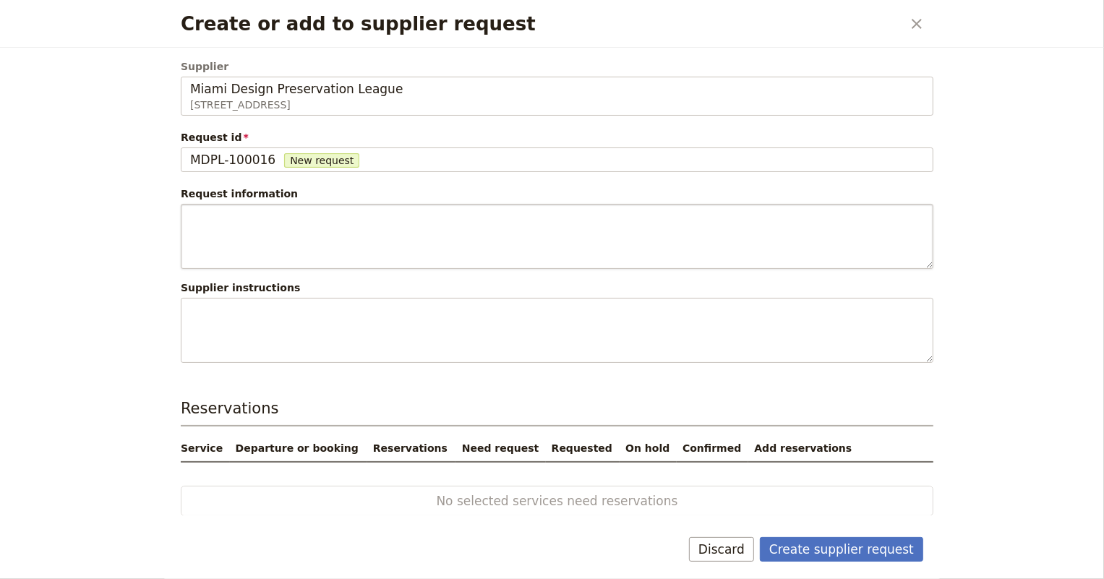
scroll to position [4, 0]
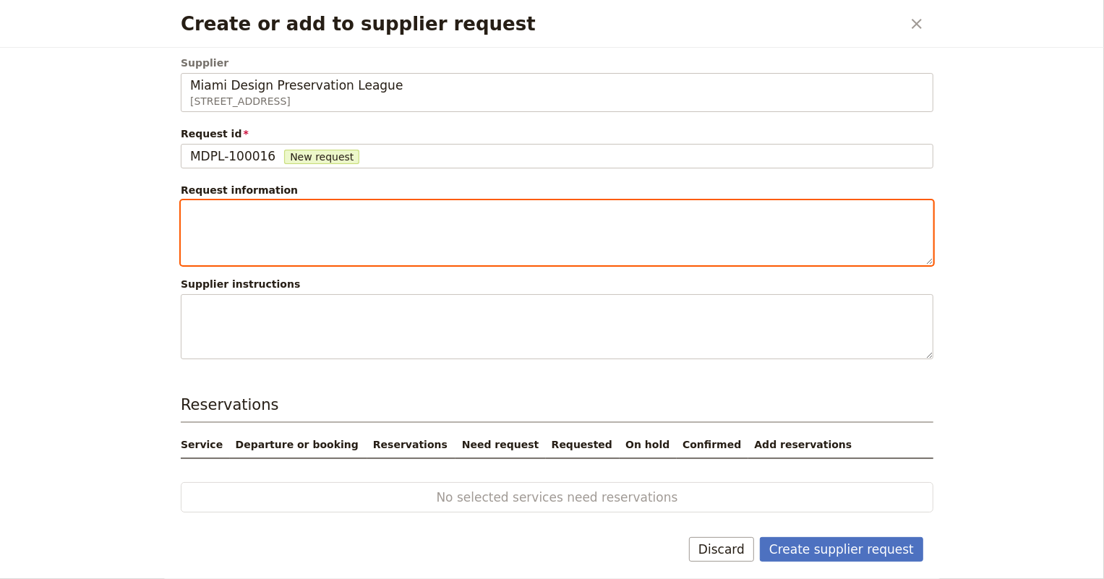
click at [343, 227] on textarea "Create or add to supplier request" at bounding box center [557, 232] width 752 height 65
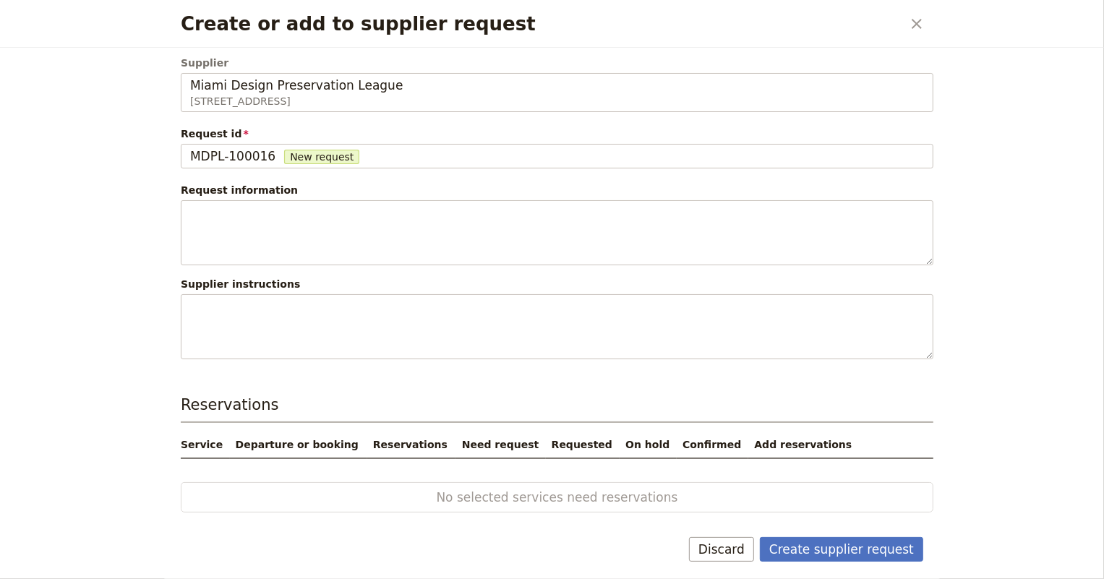
click at [189, 445] on th "Service" at bounding box center [205, 444] width 49 height 27
click at [886, 561] on button "Create supplier request" at bounding box center [841, 549] width 163 height 25
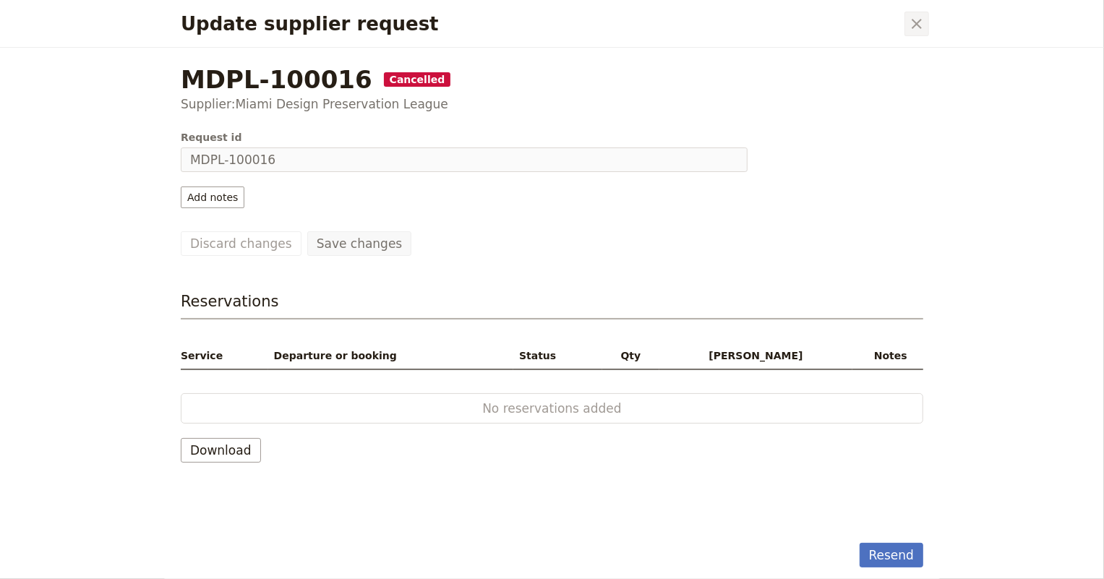
click at [915, 23] on icon "Close dialog" at bounding box center [916, 23] width 17 height 17
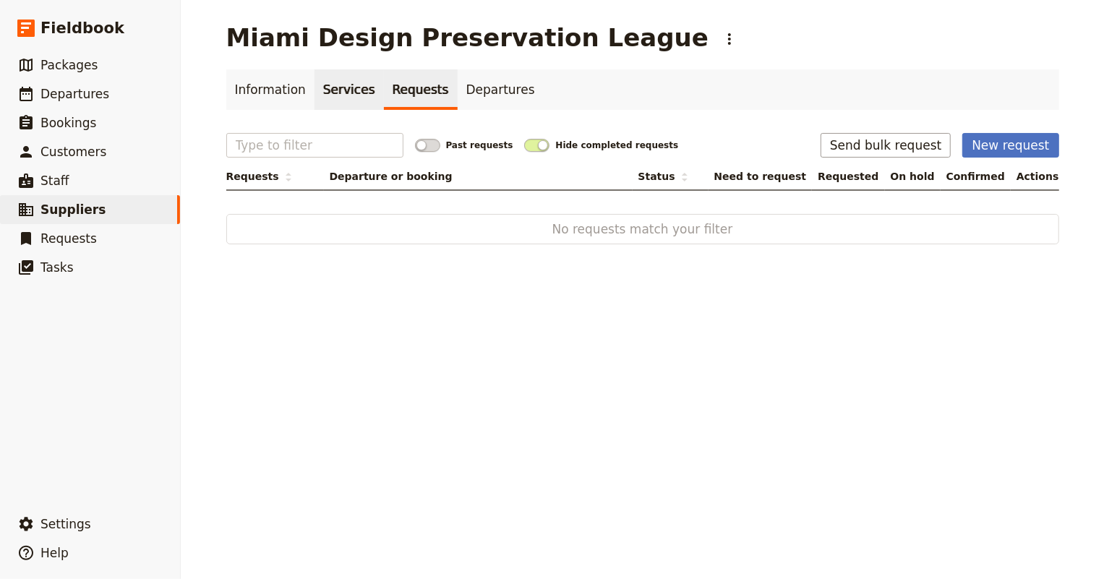
click at [332, 93] on link "Services" at bounding box center [348, 89] width 69 height 40
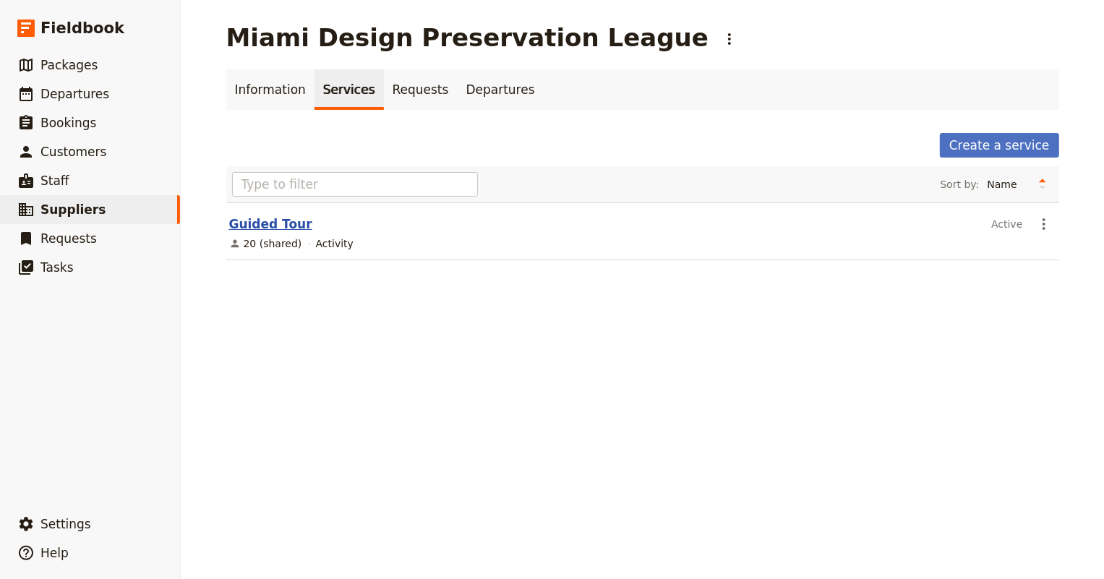
click at [262, 222] on link "Guided Tour" at bounding box center [270, 224] width 83 height 14
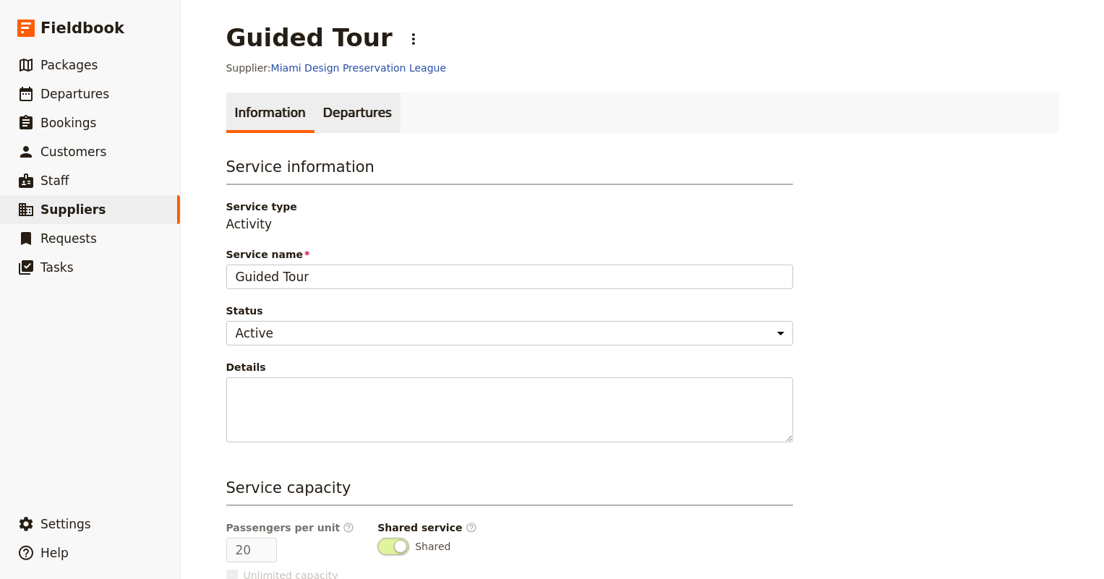
click at [356, 109] on link "Departures" at bounding box center [357, 113] width 86 height 40
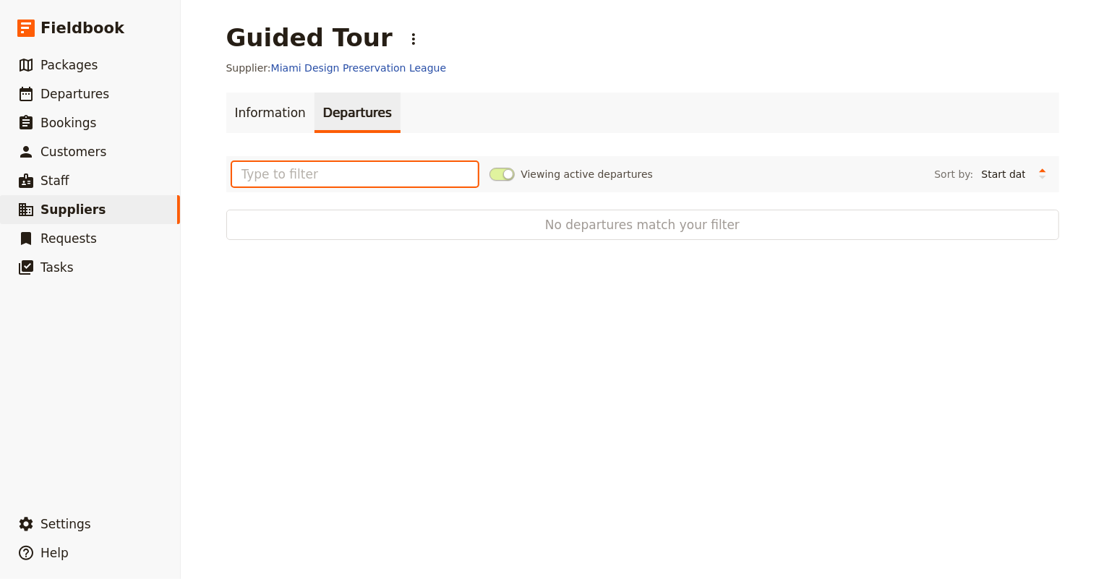
click at [360, 170] on input "text" at bounding box center [355, 174] width 246 height 25
type input "art deco"
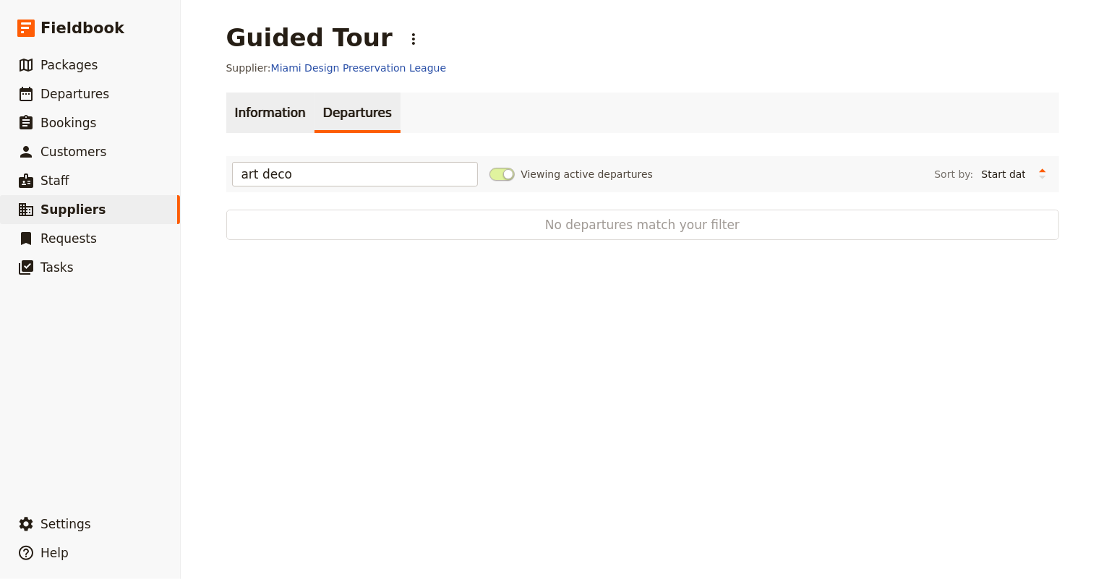
click at [260, 109] on link "Information" at bounding box center [270, 113] width 88 height 40
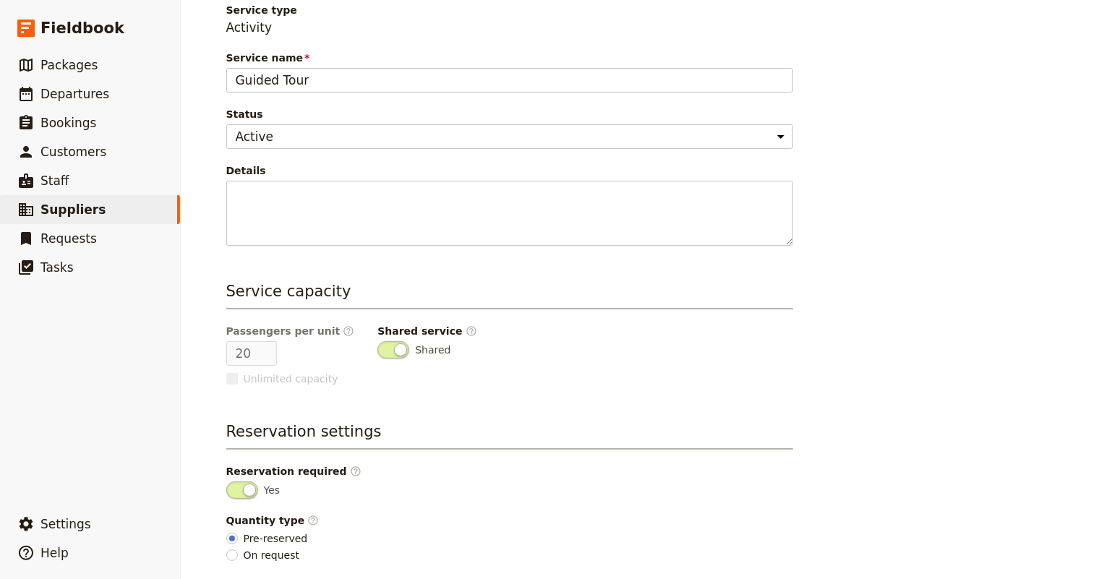
scroll to position [249, 0]
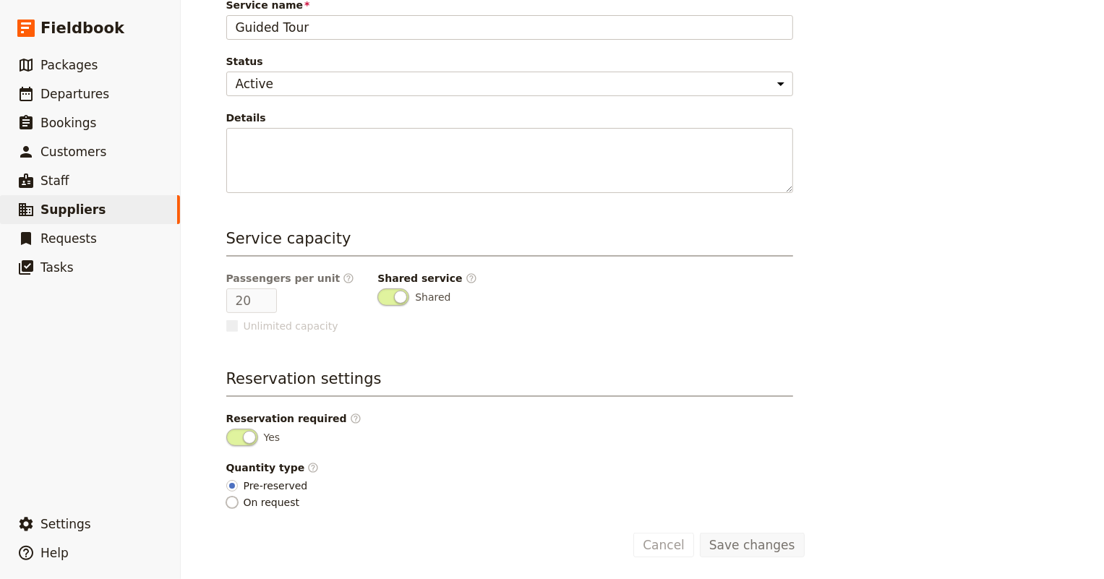
click at [226, 499] on input "On request" at bounding box center [232, 503] width 12 height 12
radio input "true"
click at [768, 546] on button "Save changes" at bounding box center [752, 545] width 105 height 25
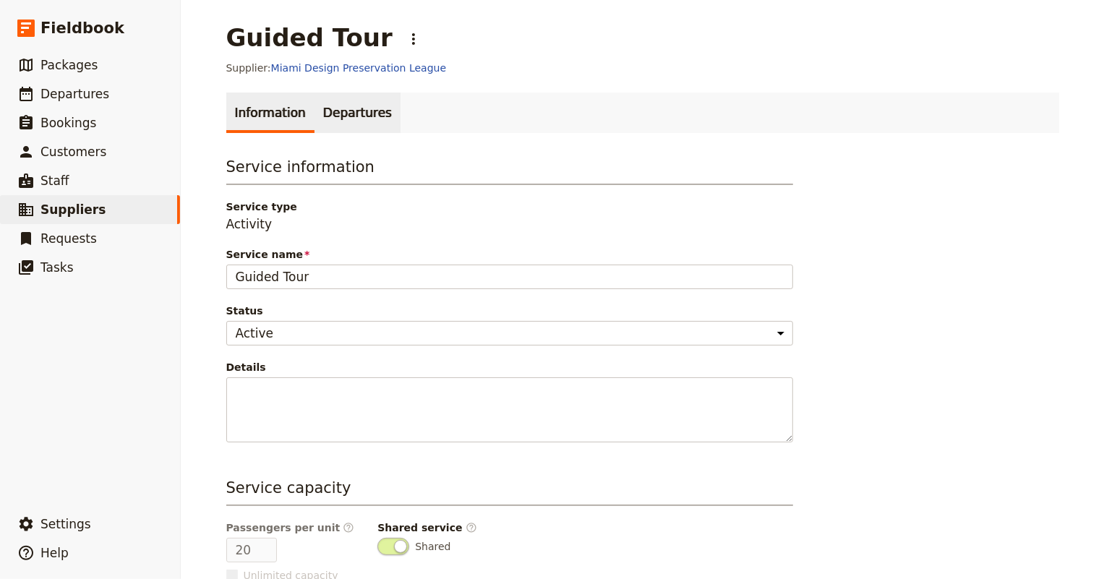
click at [335, 107] on link "Departures" at bounding box center [357, 113] width 86 height 40
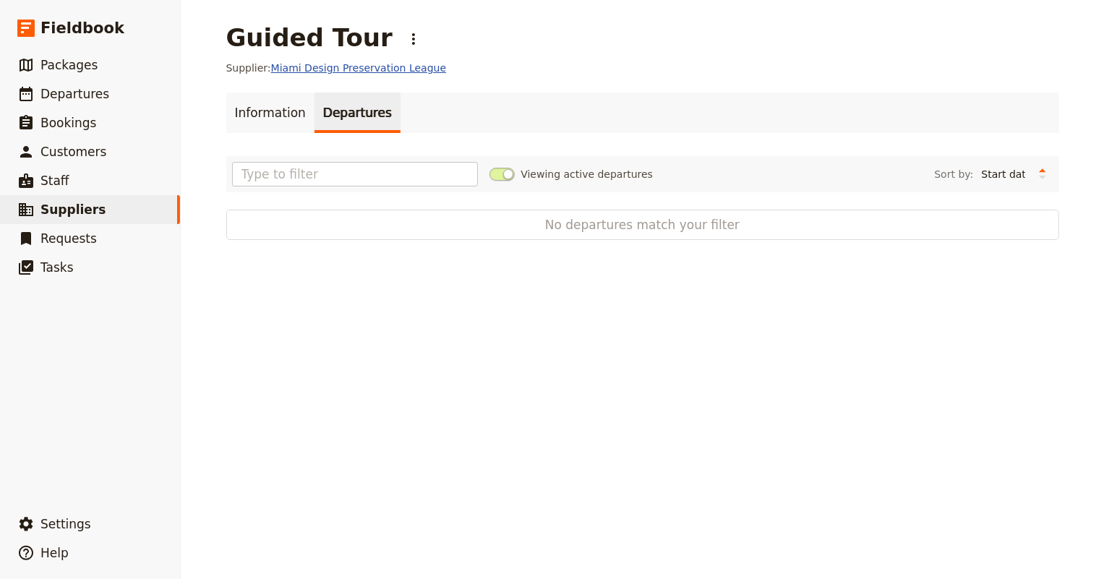
click at [279, 64] on link "Miami Design Preservation League" at bounding box center [358, 68] width 175 height 12
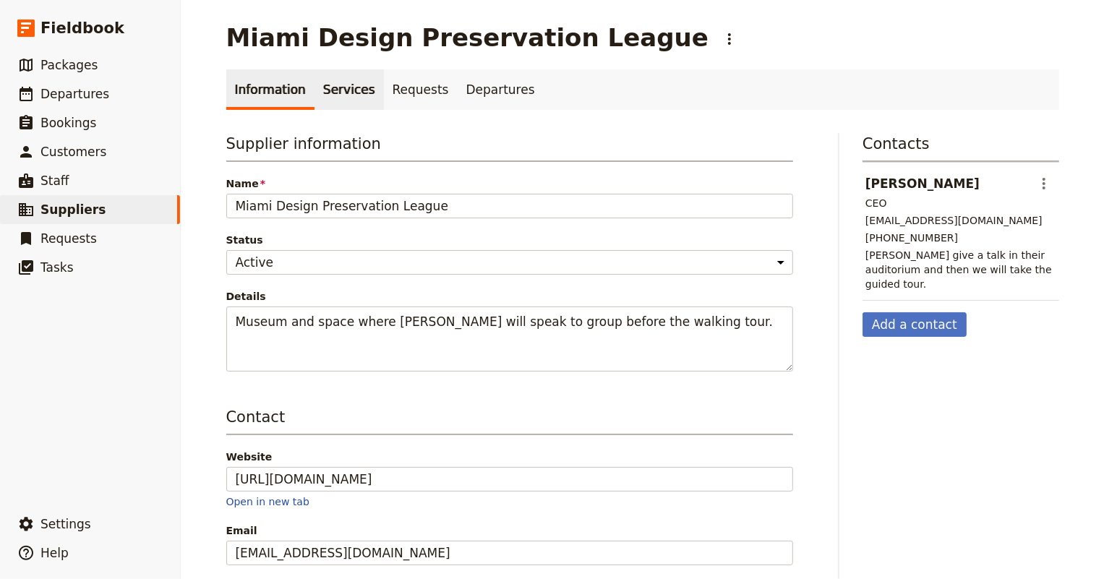
click at [321, 90] on link "Services" at bounding box center [348, 89] width 69 height 40
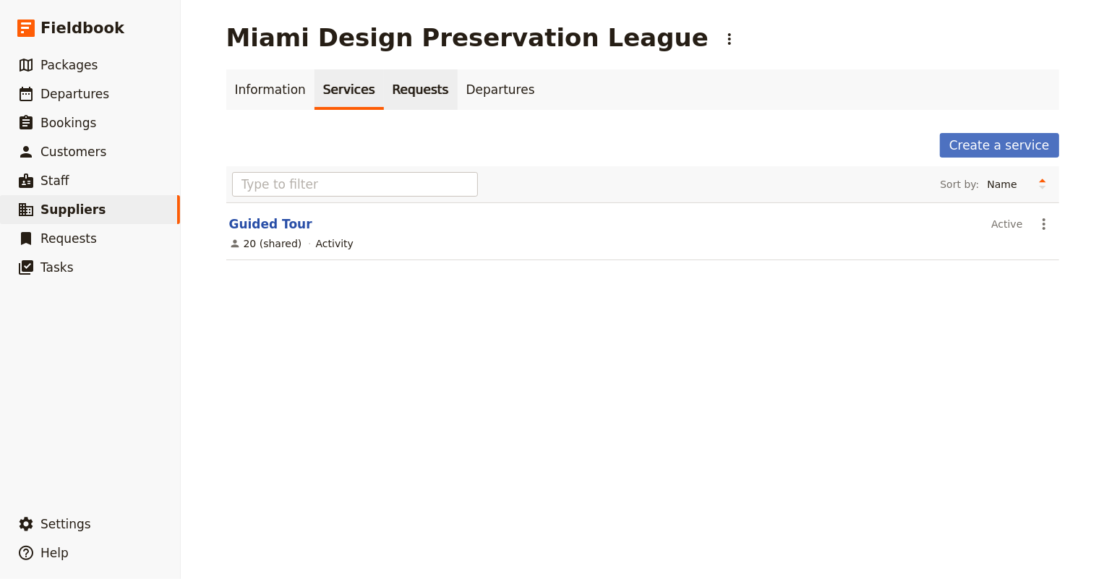
click at [402, 93] on link "Requests" at bounding box center [421, 89] width 74 height 40
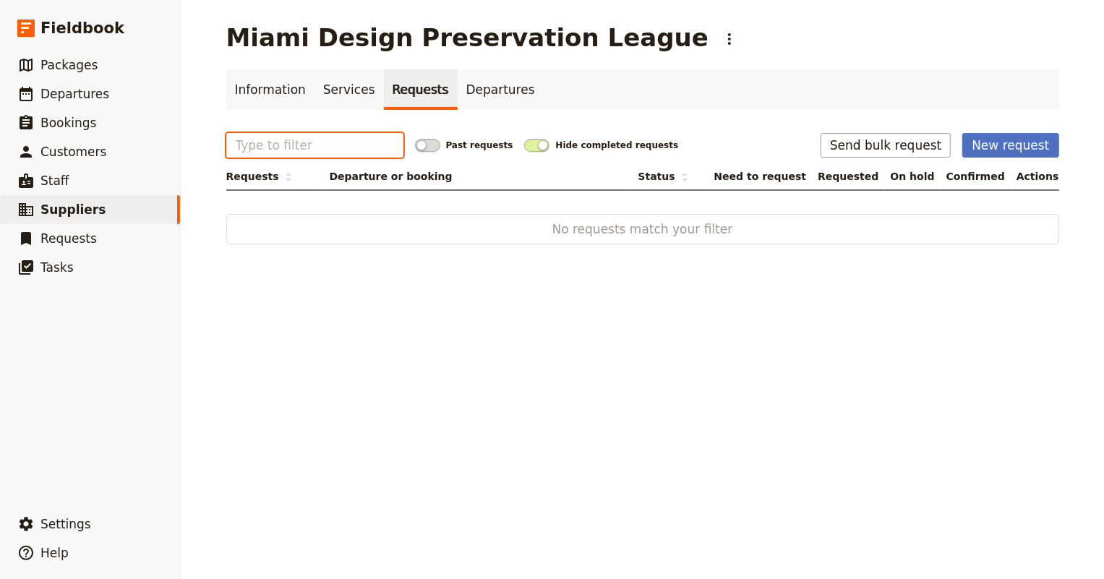
click at [310, 152] on input "text" at bounding box center [314, 145] width 177 height 25
type input "g"
click at [67, 221] on link "​ Suppliers" at bounding box center [90, 209] width 180 height 29
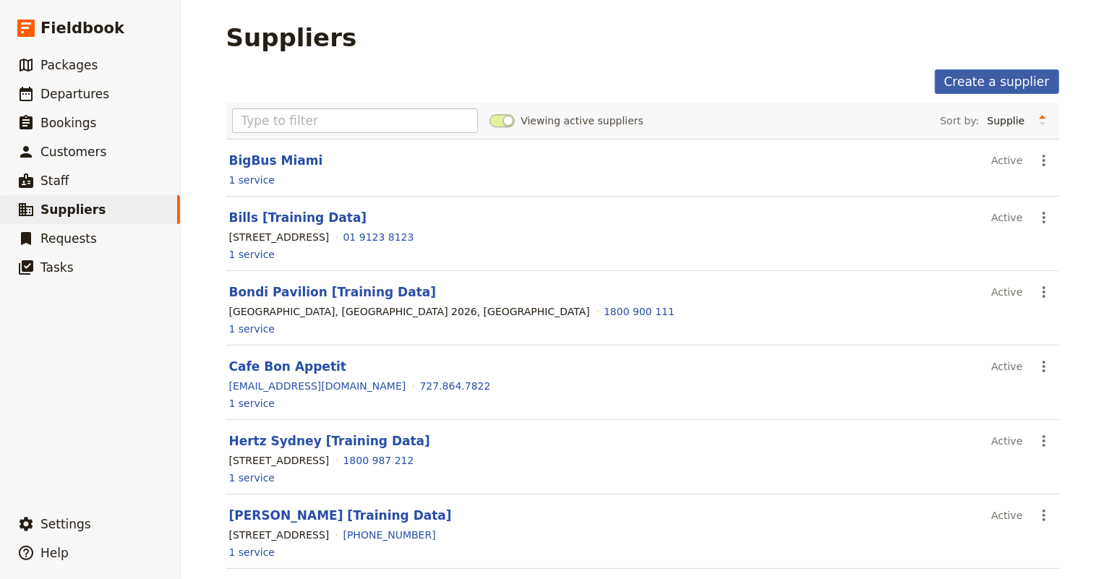
click at [1024, 76] on link "Create a supplier" at bounding box center [996, 81] width 124 height 25
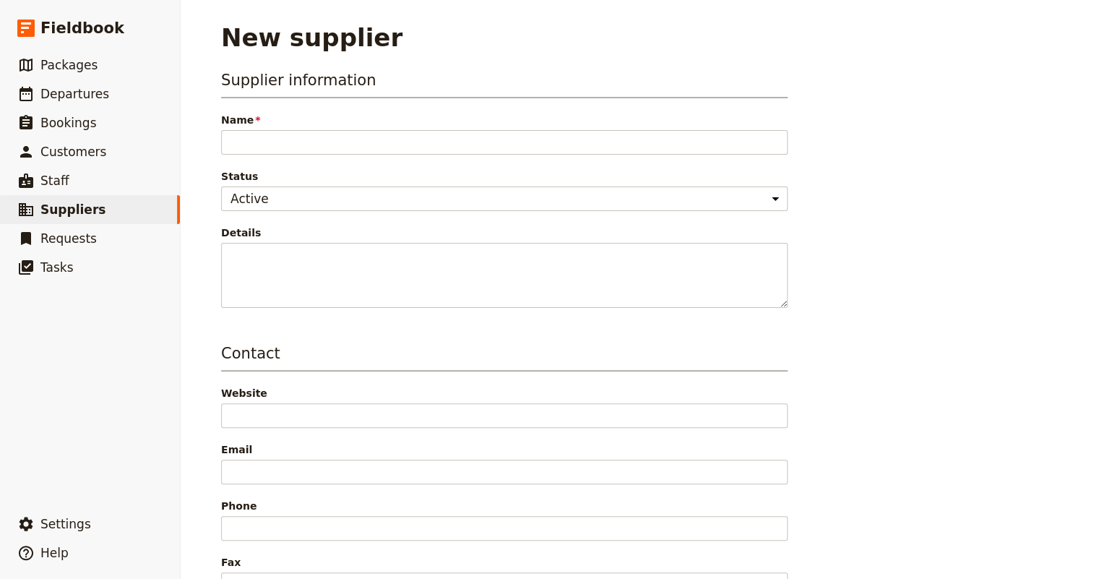
click at [754, 58] on main "New supplier Supplier information Name Status Active Inactive Details Contact W…" at bounding box center [637, 422] width 867 height 844
click at [64, 207] on span "Suppliers" at bounding box center [72, 209] width 65 height 14
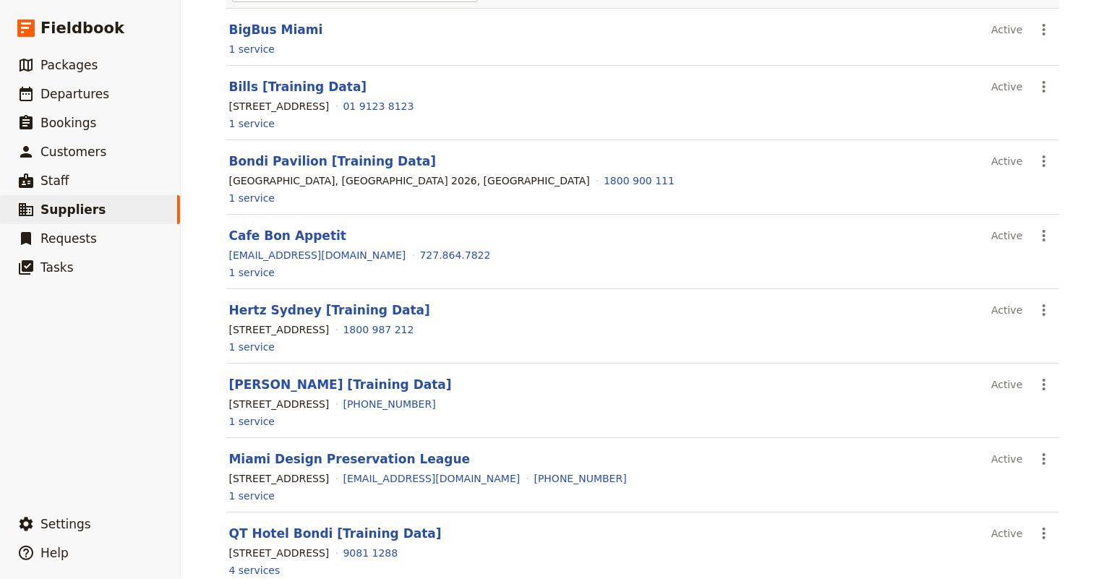
scroll to position [383, 0]
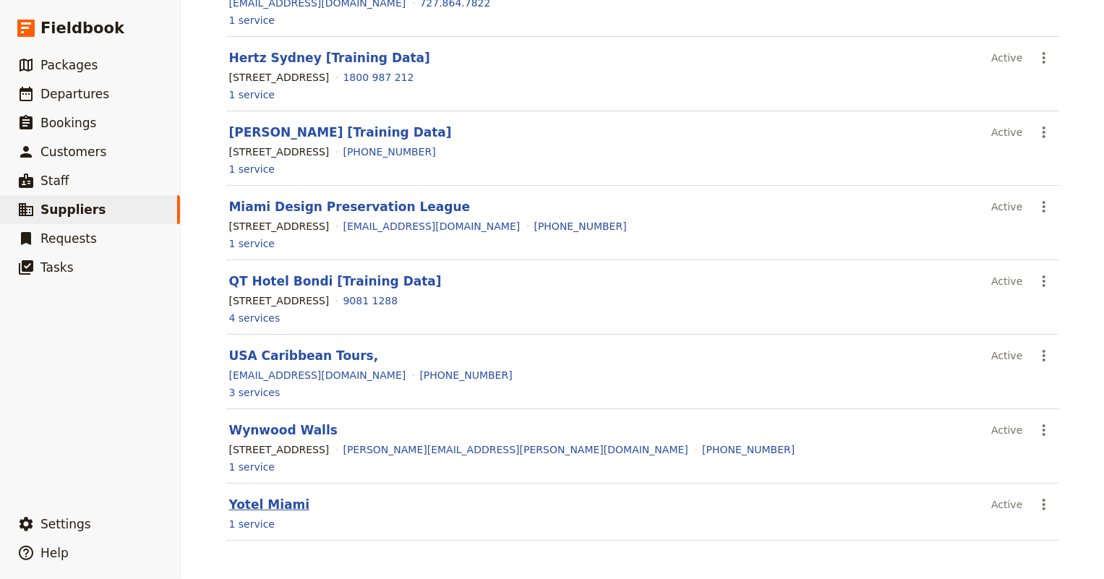
click at [265, 497] on link "Yotel Miami" at bounding box center [269, 504] width 81 height 14
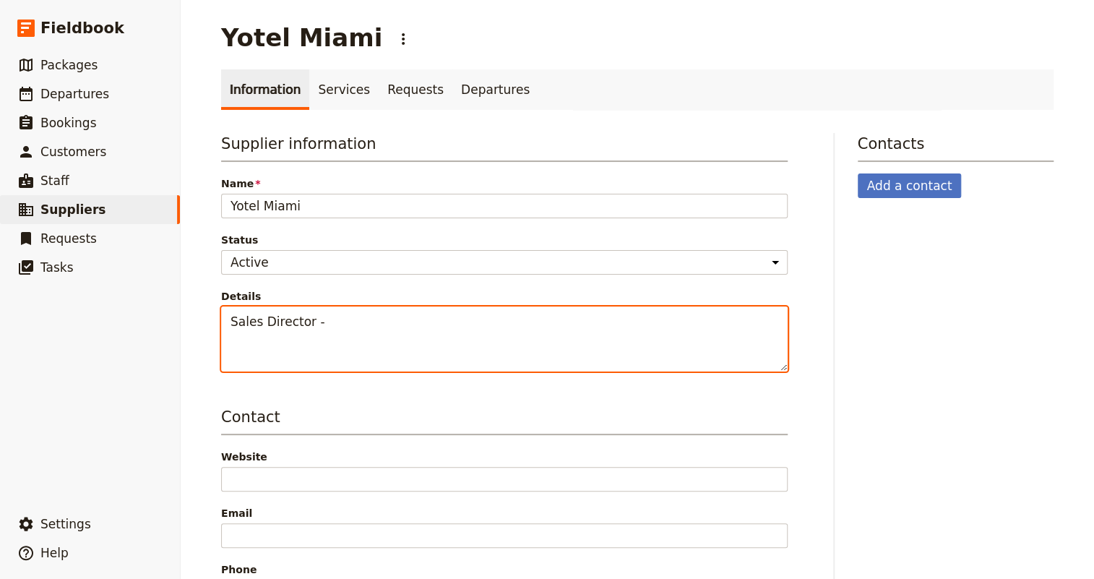
drag, startPoint x: 329, startPoint y: 311, endPoint x: 180, endPoint y: 301, distance: 149.2
click at [181, 301] on div "Yotel Miami ​ Information Services Requests Departures Supplier information Nam…" at bounding box center [638, 289] width 914 height 579
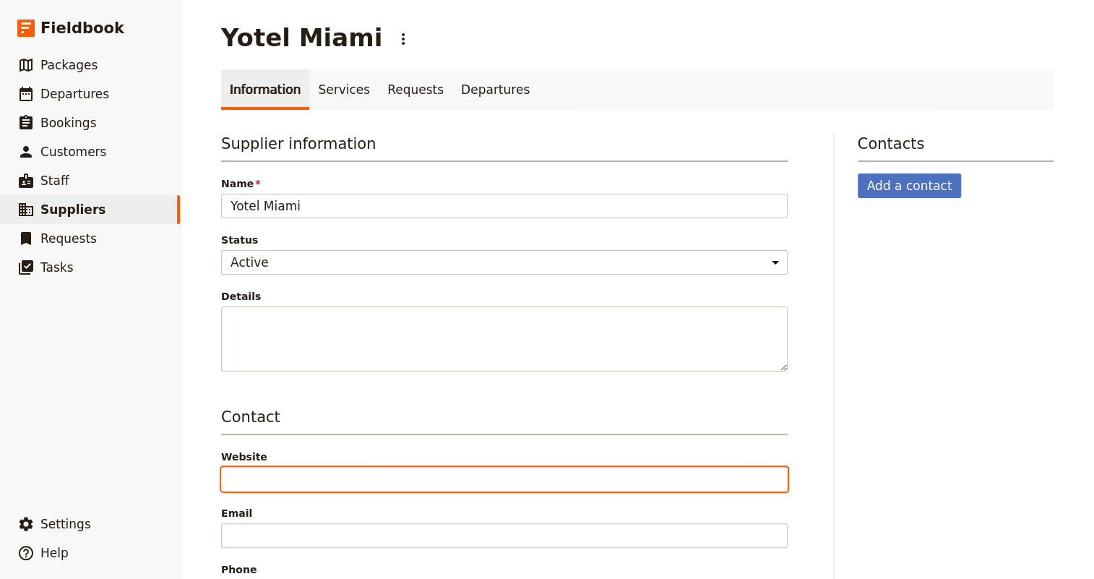
click at [271, 475] on input "Website" at bounding box center [504, 479] width 567 height 25
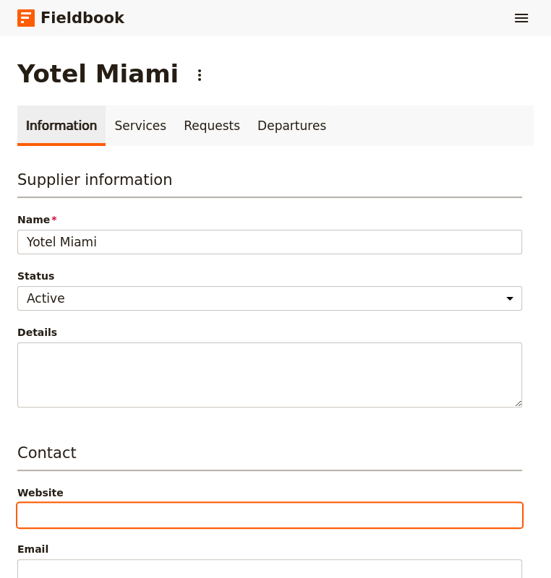
scroll to position [131, 0]
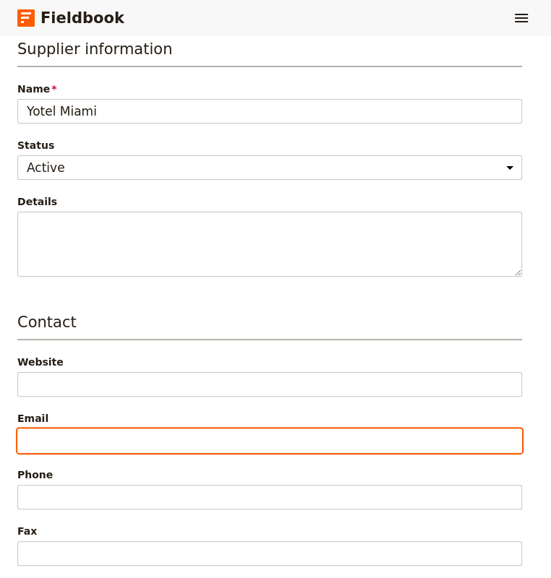
click at [80, 441] on input "Email" at bounding box center [269, 441] width 504 height 25
type input "S"
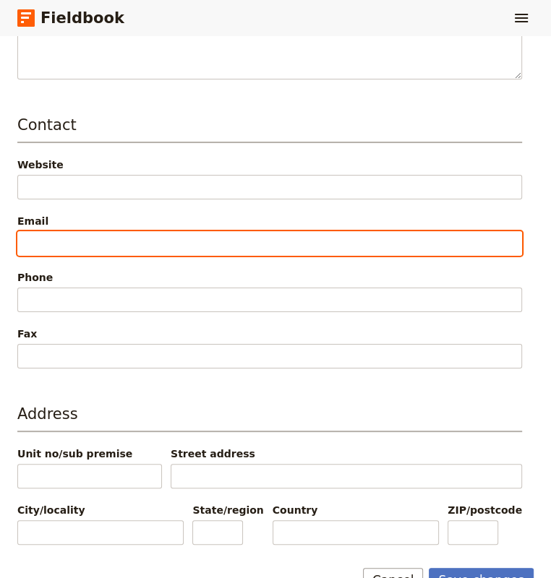
scroll to position [394, 0]
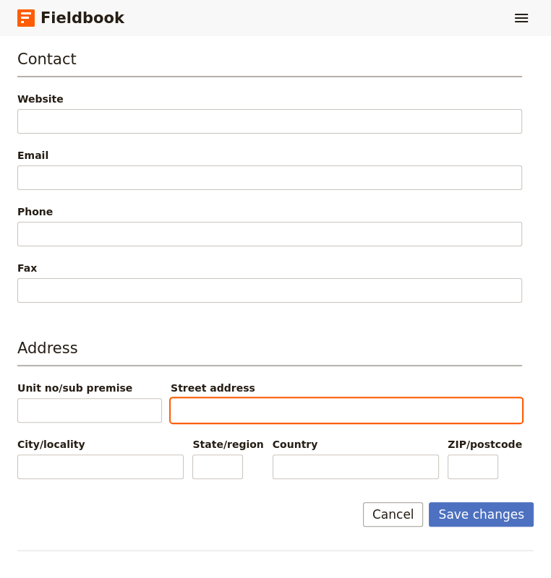
click at [207, 398] on input "Street address" at bounding box center [346, 410] width 351 height 25
type input "227 NE 2nd Street"
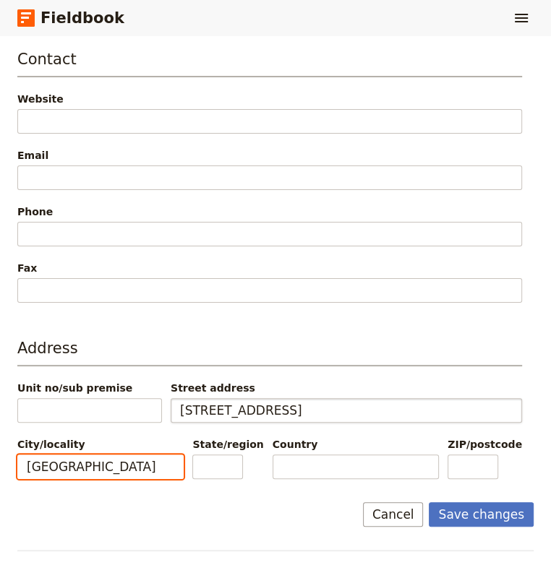
type input "[GEOGRAPHIC_DATA]"
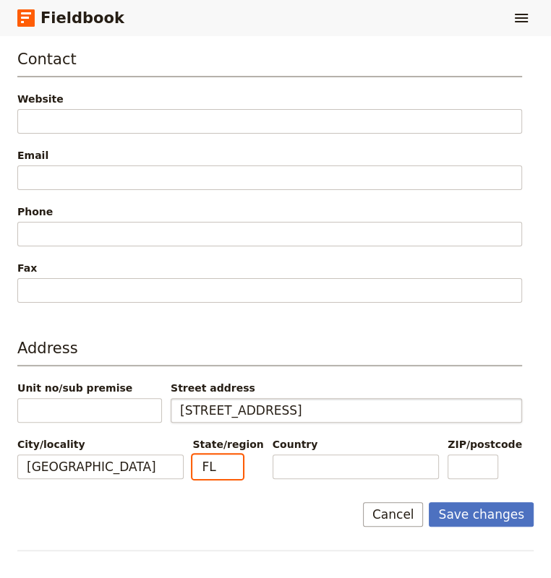
type input "FL"
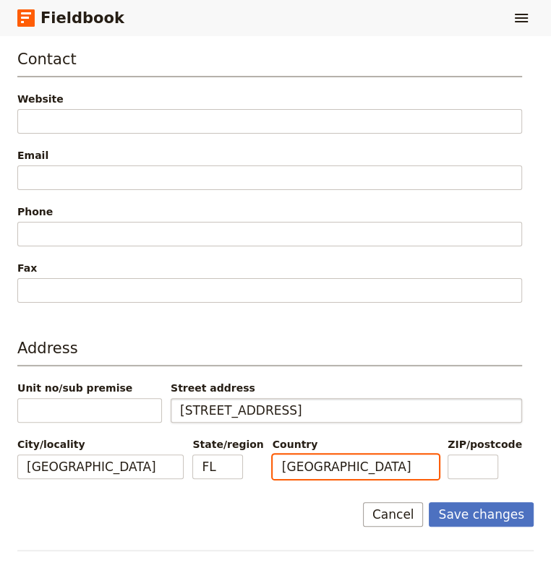
type input "[GEOGRAPHIC_DATA]"
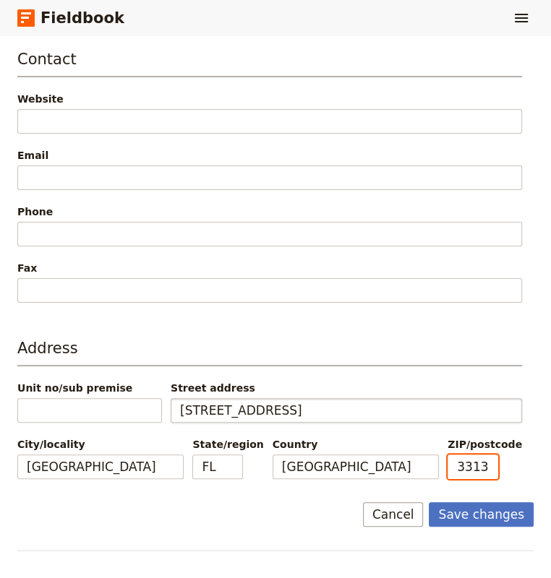
scroll to position [0, 0]
type input "33132"
click at [483, 504] on button "Save changes" at bounding box center [481, 514] width 105 height 25
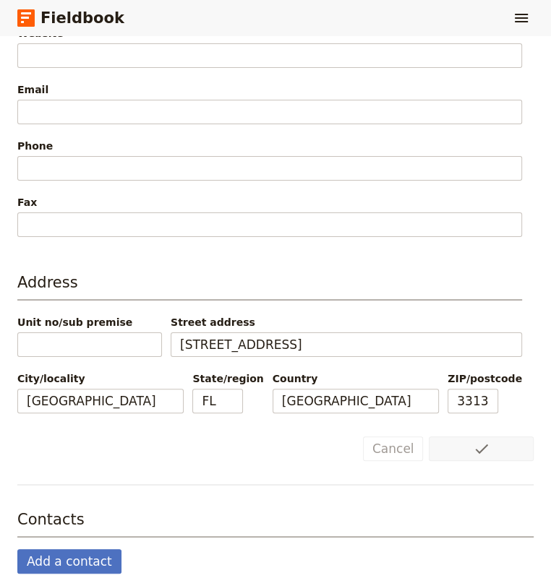
scroll to position [476, 0]
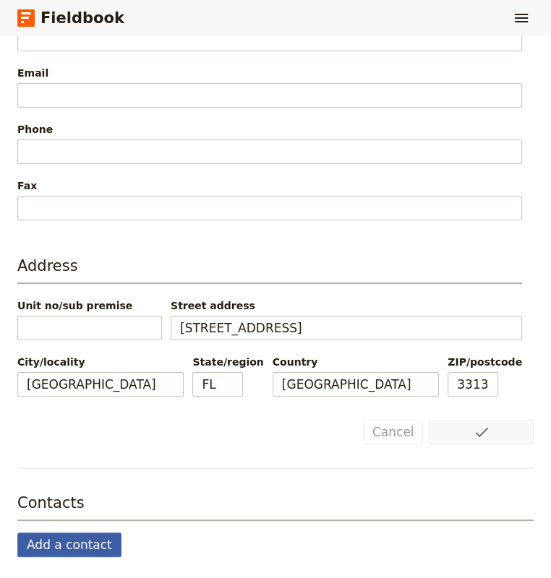
click at [79, 540] on button "Add a contact" at bounding box center [69, 545] width 104 height 25
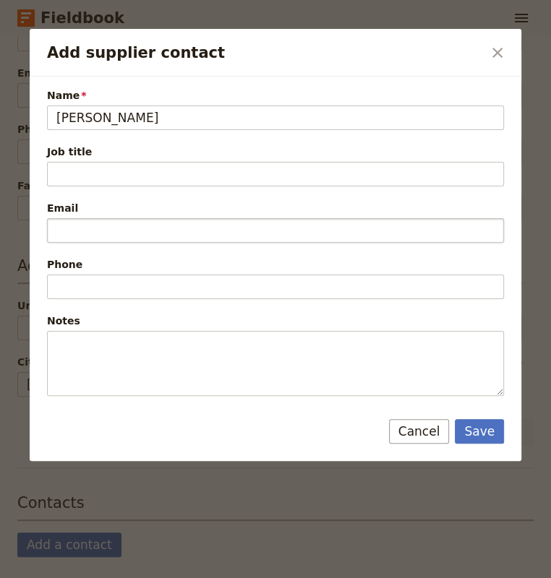
type input "Simona Fargnoli"
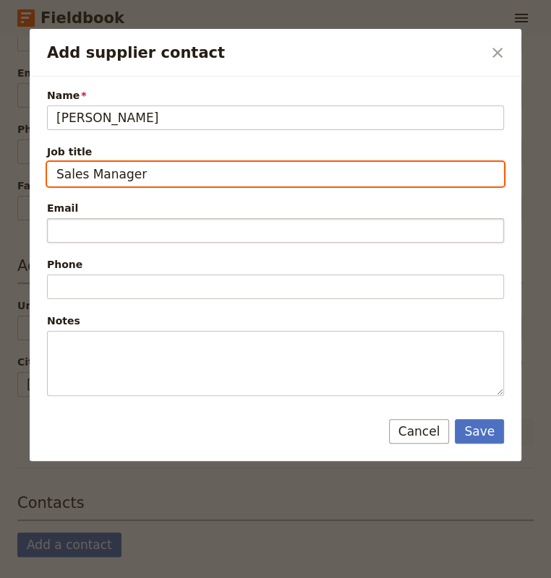
type input "Sales Manager"
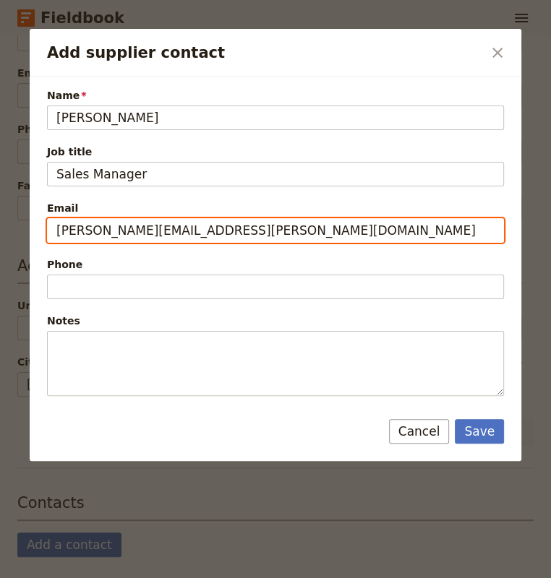
type input "Simona.Fargnoli@yotel.com"
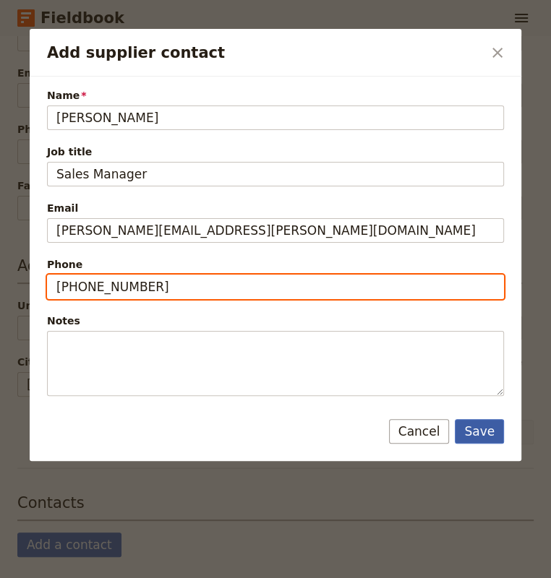
type input "786-785-5715"
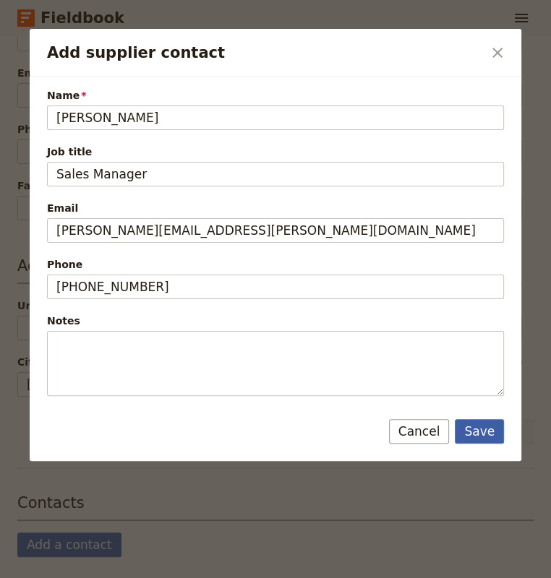
click at [489, 429] on button "Save" at bounding box center [479, 431] width 49 height 25
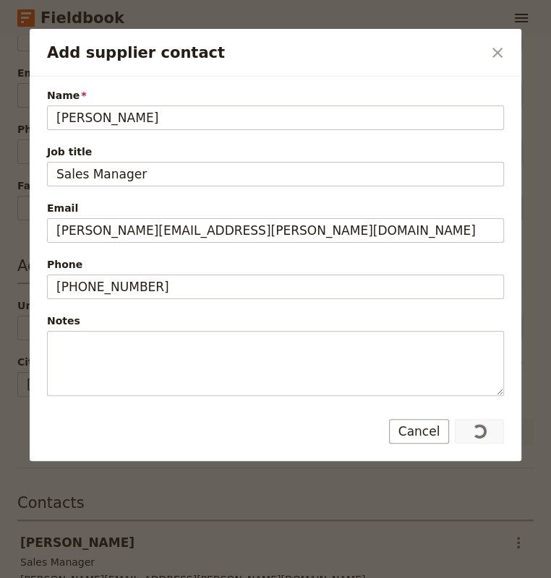
scroll to position [571, 0]
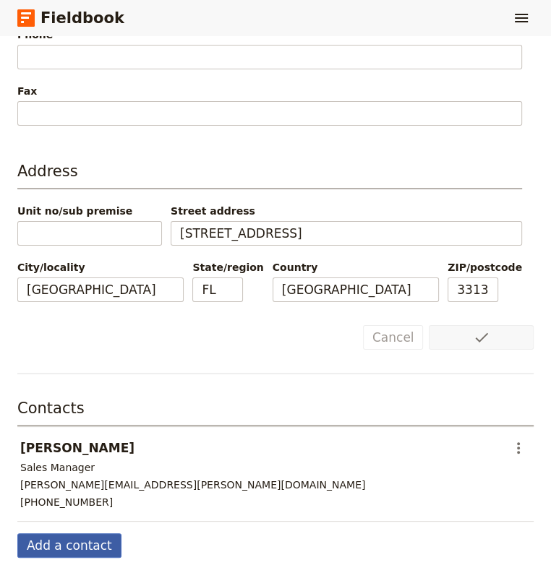
click at [66, 541] on button "Add a contact" at bounding box center [69, 545] width 104 height 25
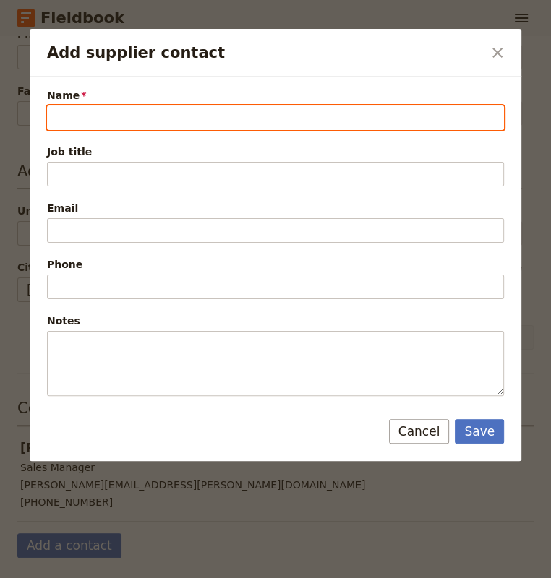
click at [103, 112] on input "Name" at bounding box center [275, 118] width 457 height 25
paste input "Zhanel Nurkhalieva"
type input "Zhanel Nurkhalieva"
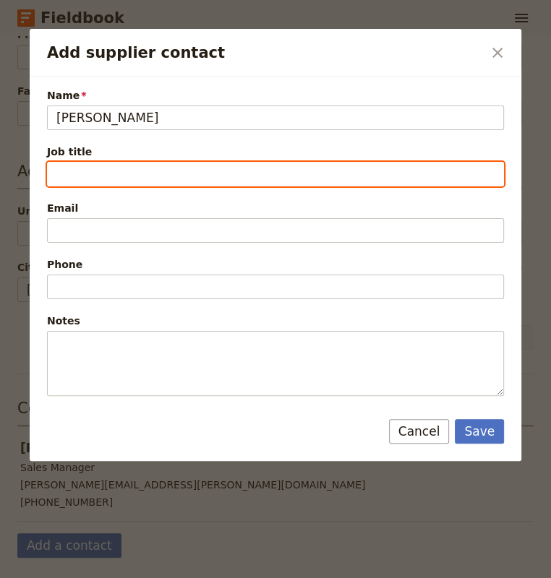
click at [65, 168] on input "Job title" at bounding box center [275, 174] width 457 height 25
type input "Sales Coordinator"
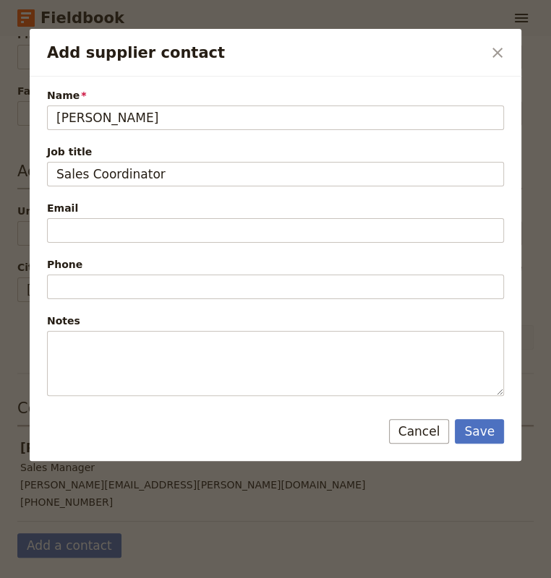
click at [125, 213] on html "Fieldbook ​ ​ Fieldbook ​ ​ Packages ​ Departures ​ Bookings ​ Customers ​ Staf…" at bounding box center [275, 347] width 551 height 694
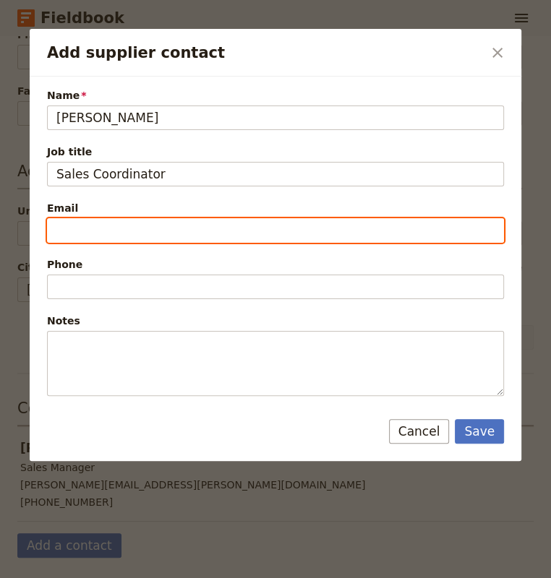
click at [120, 229] on input "Email" at bounding box center [275, 230] width 457 height 25
paste input "mailto:zhanel.nurkhalieva@yotel.com"
click at [93, 226] on input "mailto:zhanel.nurkhalieva@yotel.com" at bounding box center [275, 230] width 457 height 25
type input "zhanel.nurkhalieva@yotel.com"
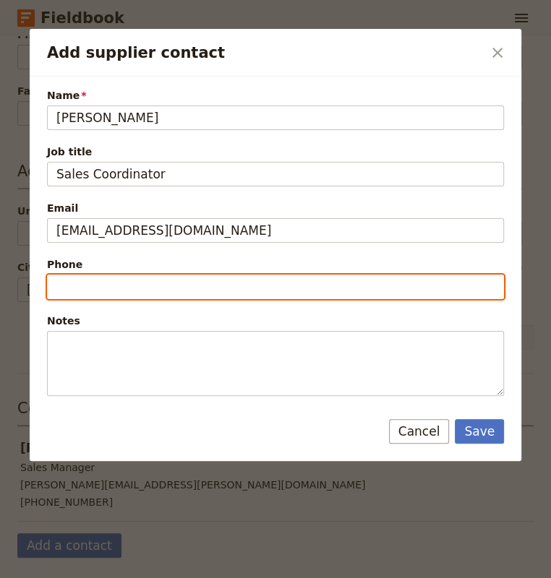
click at [79, 289] on input "Phone" at bounding box center [275, 287] width 457 height 25
paste input "786-785-5721"
type input "786-785-5721"
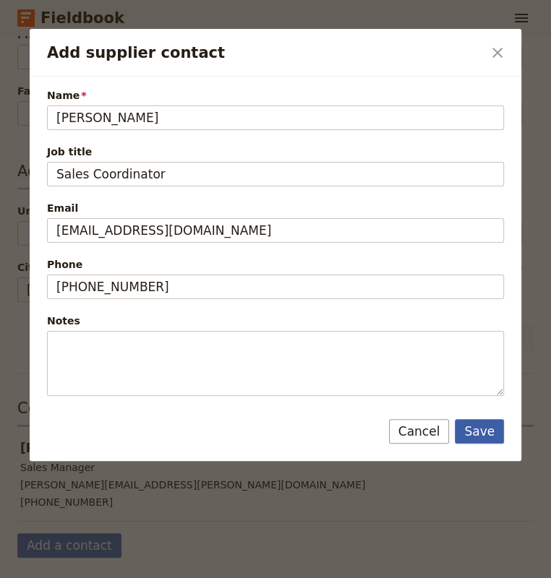
click at [479, 424] on button "Save" at bounding box center [479, 431] width 49 height 25
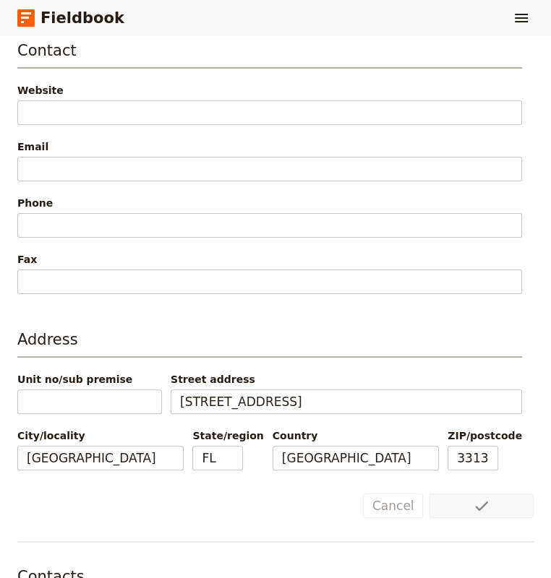
scroll to position [337, 0]
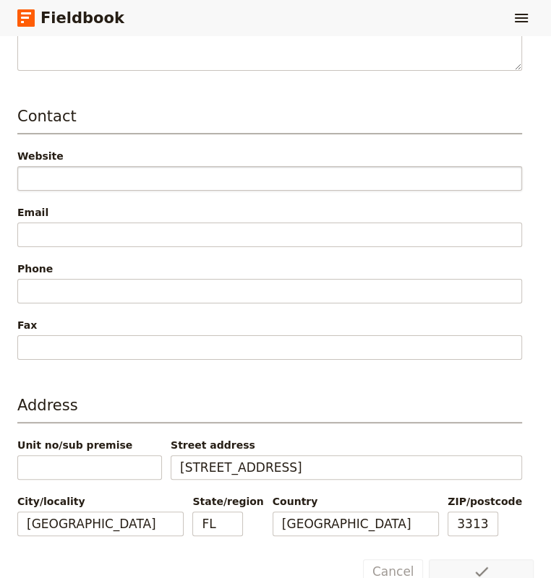
click at [59, 167] on div "Website" at bounding box center [269, 170] width 504 height 42
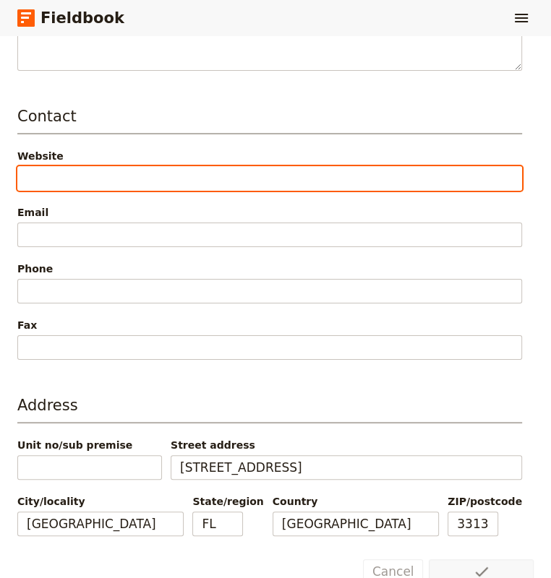
click at [58, 171] on input "Website" at bounding box center [269, 178] width 504 height 25
paste input "https://www.yotel.com/"
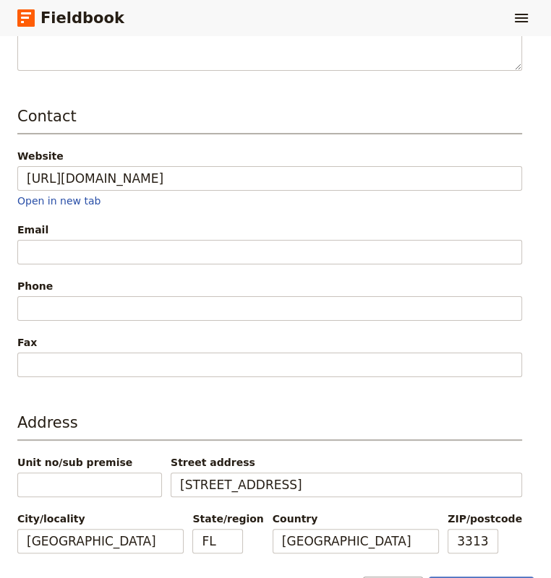
type input "https://www.yotel.com"
click at [180, 208] on div "Contact Website https://www.yotel.com Open in new tab Email Phone Fax" at bounding box center [269, 242] width 504 height 272
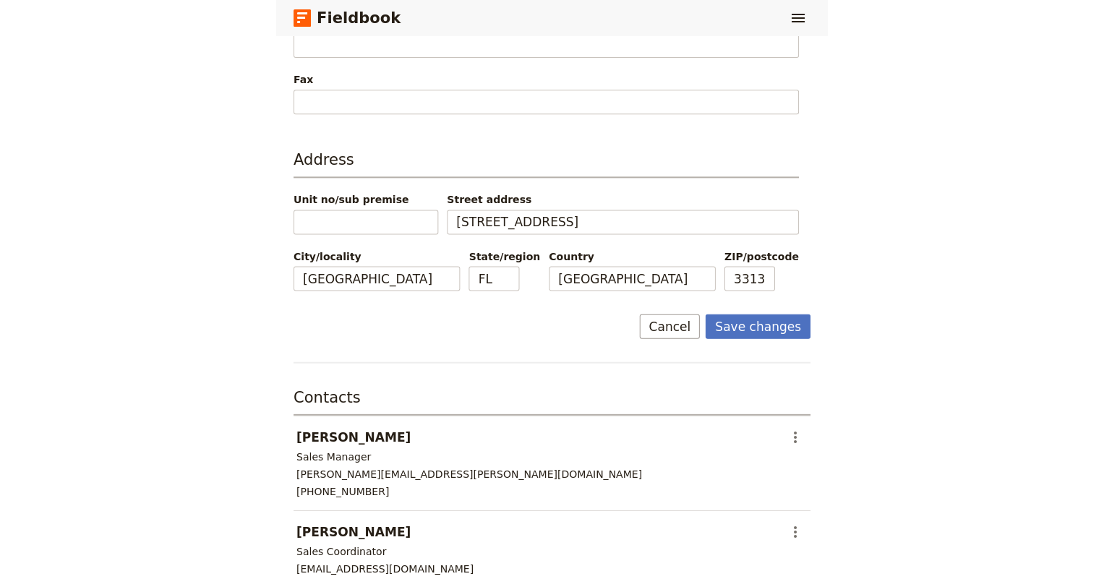
scroll to position [682, 0]
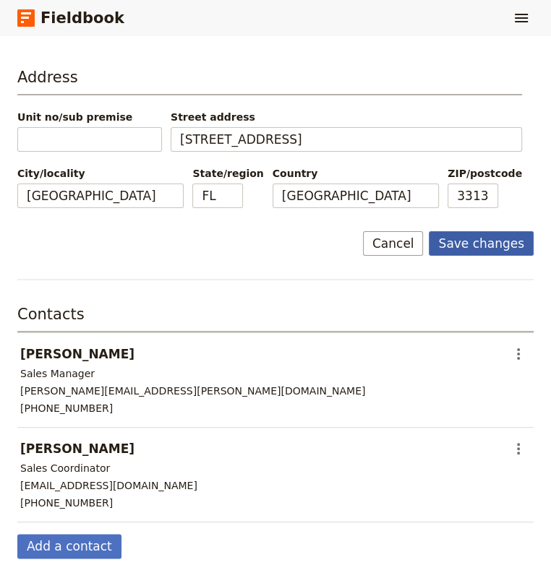
click at [476, 240] on button "Save changes" at bounding box center [481, 243] width 105 height 25
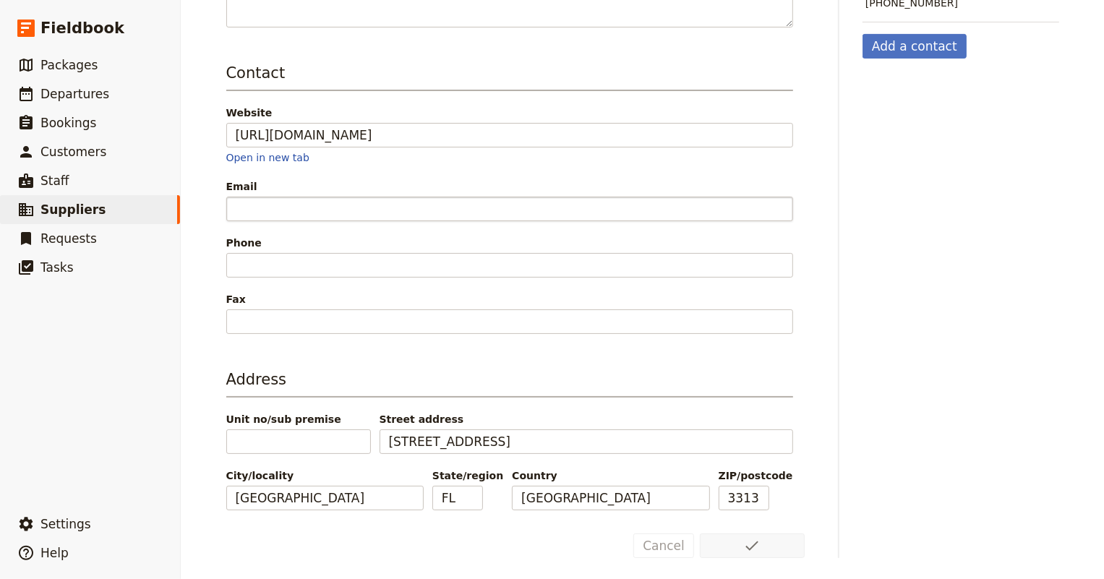
scroll to position [0, 0]
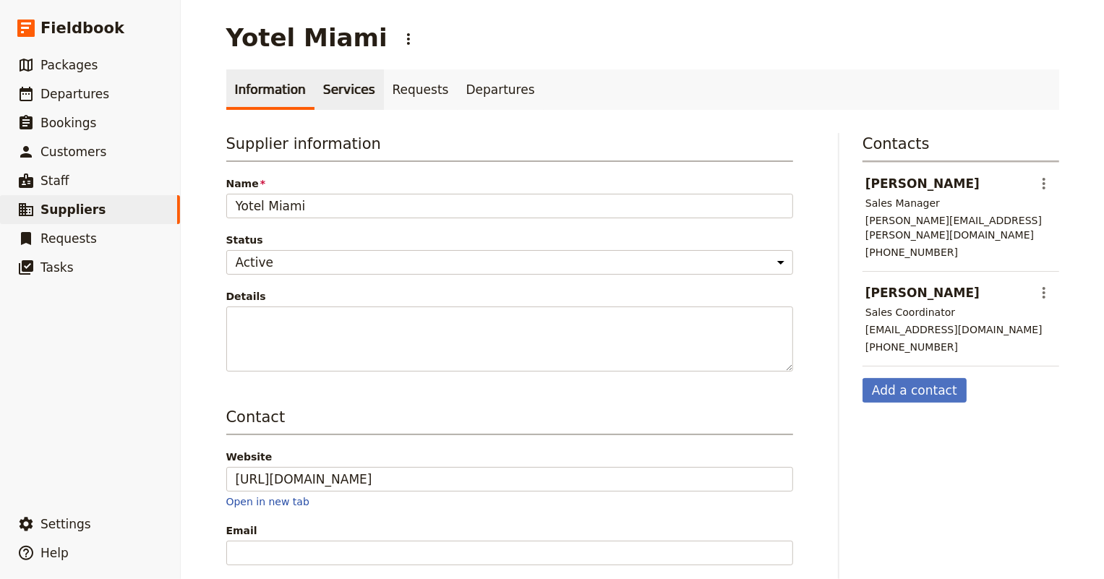
click at [339, 89] on link "Services" at bounding box center [348, 89] width 69 height 40
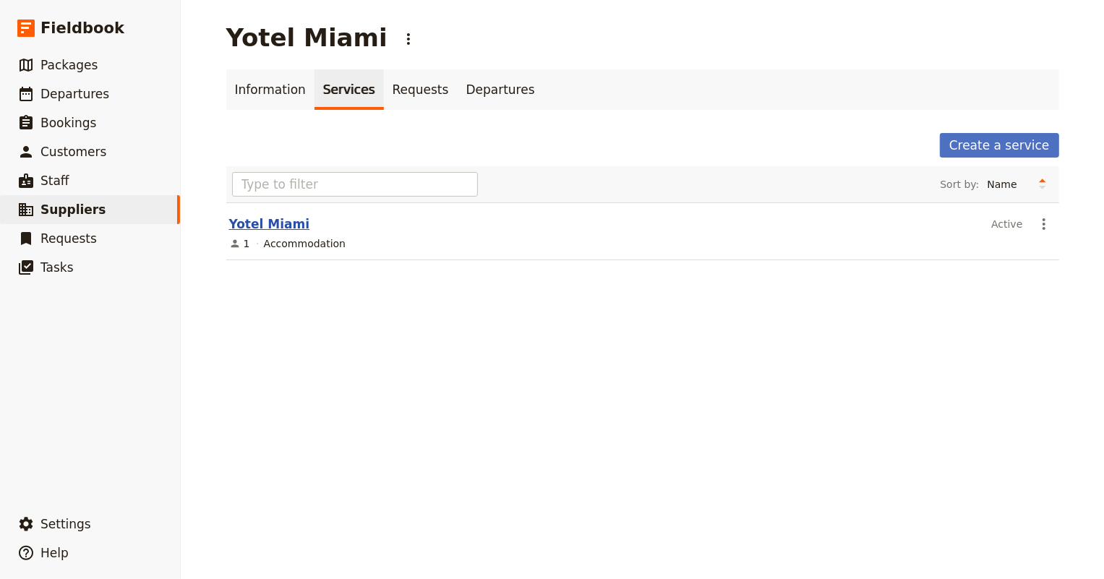
click at [249, 227] on link "Yotel Miami" at bounding box center [269, 224] width 81 height 14
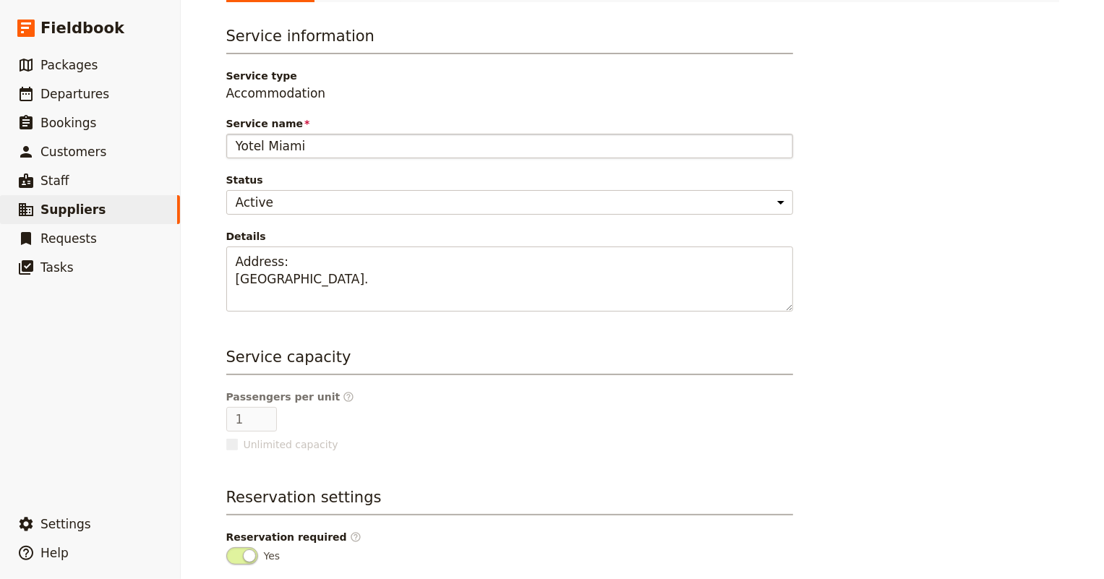
scroll to position [249, 0]
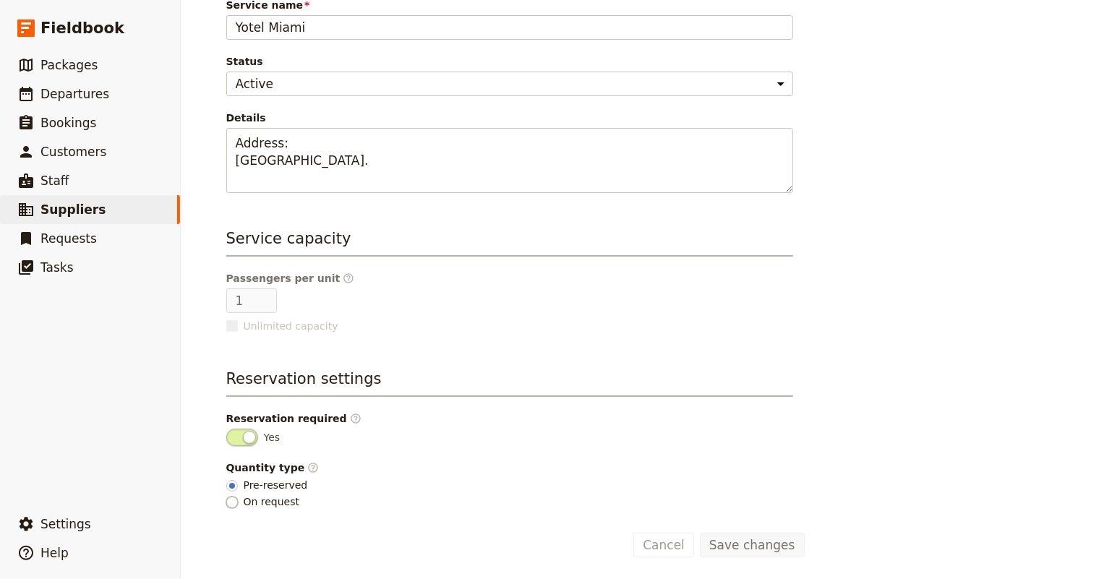
click at [226, 497] on input "On request" at bounding box center [232, 503] width 12 height 12
radio input "true"
click at [756, 539] on button "Save changes" at bounding box center [752, 545] width 105 height 25
click at [457, 332] on div "Service information Service type Accommodation Service name Yotel Miami Status …" at bounding box center [509, 208] width 567 height 603
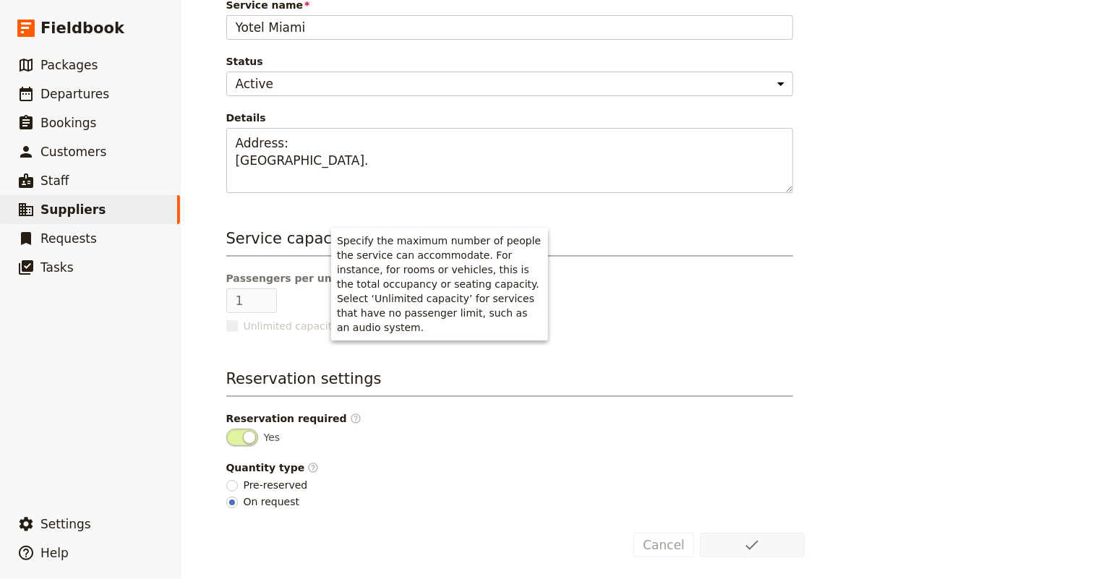
click at [343, 272] on icon at bounding box center [349, 278] width 12 height 12
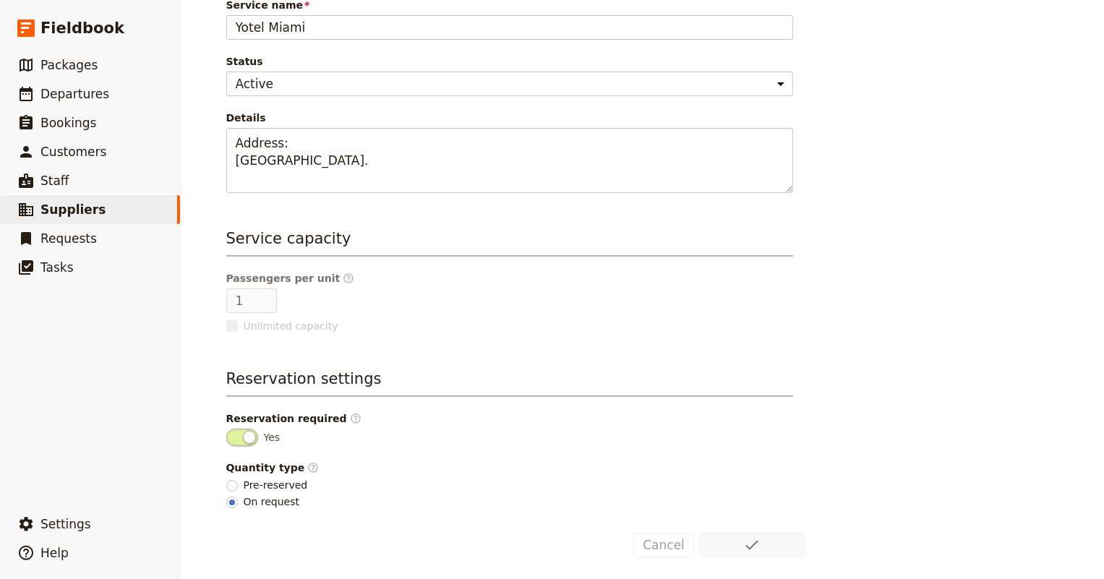
scroll to position [0, 0]
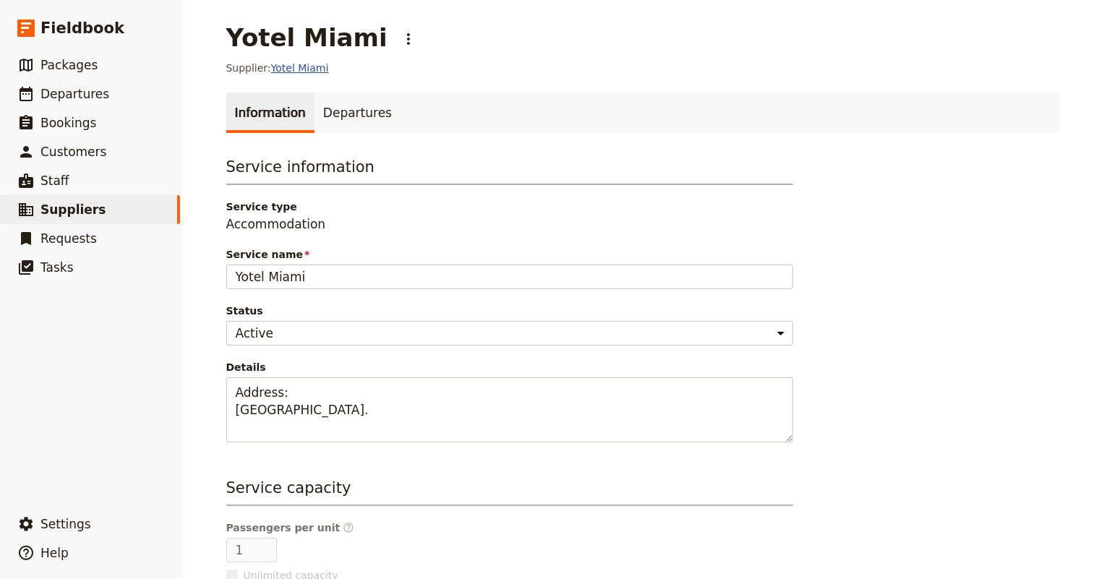
click at [282, 66] on link "Yotel Miami" at bounding box center [300, 68] width 58 height 12
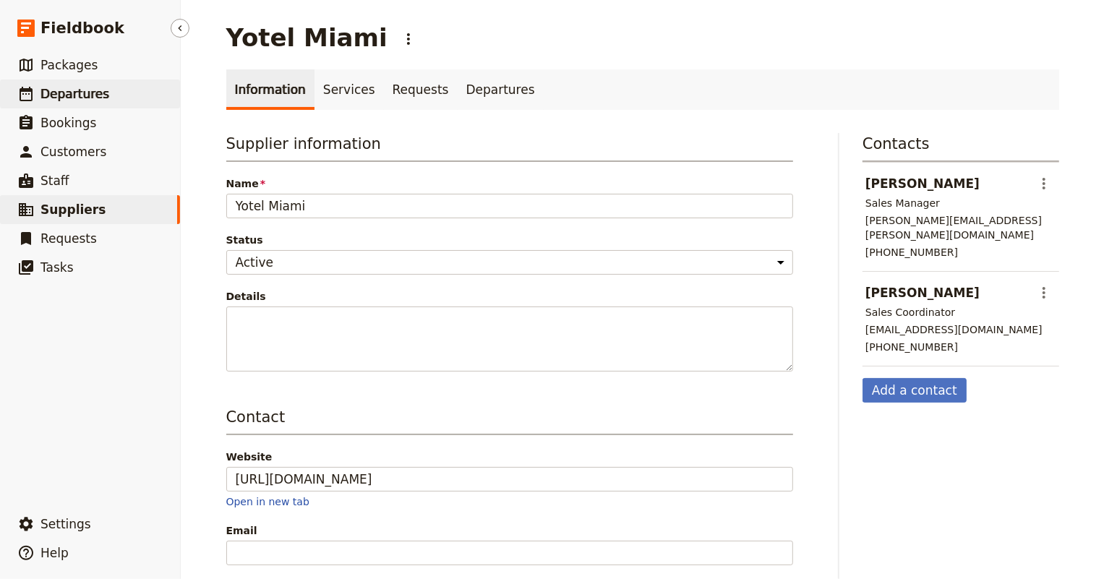
click at [56, 87] on span "Departures" at bounding box center [74, 94] width 69 height 14
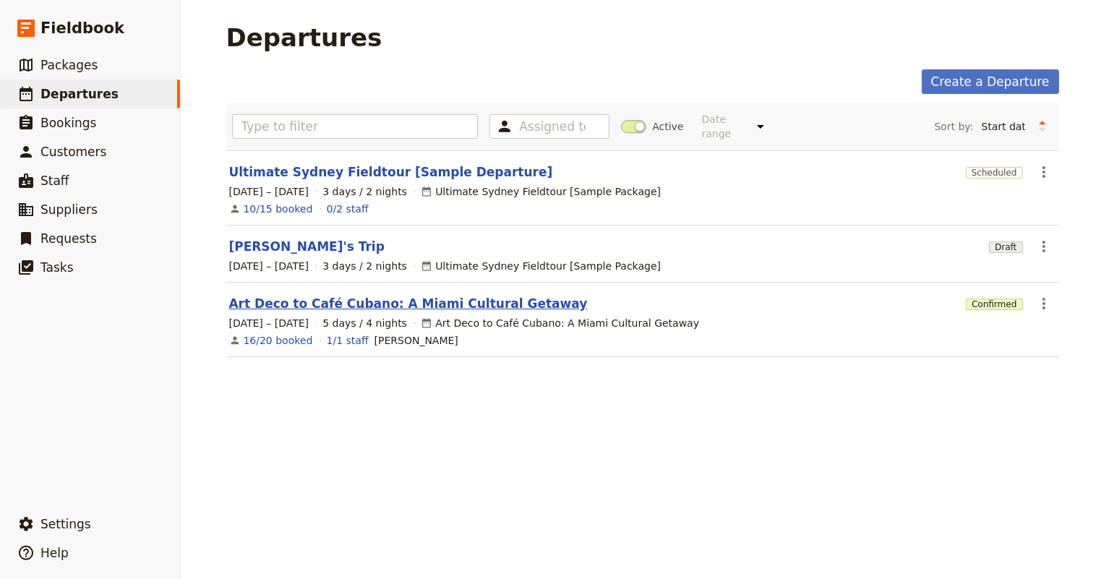
click at [446, 296] on link "Art Deco to Café Cubano: A Miami Cultural Getaway" at bounding box center [408, 303] width 358 height 17
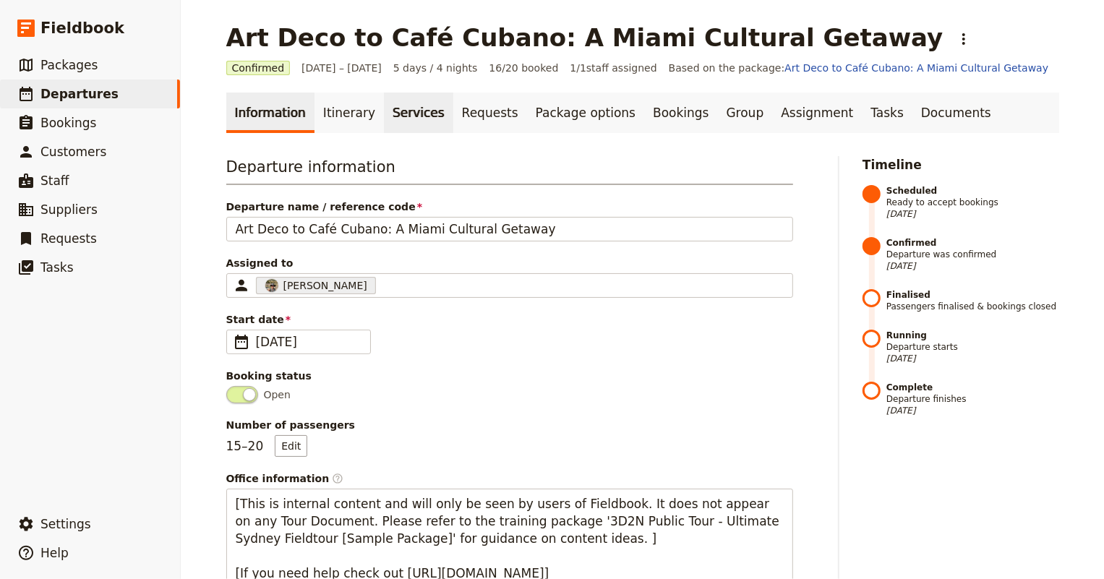
click at [391, 116] on link "Services" at bounding box center [418, 113] width 69 height 40
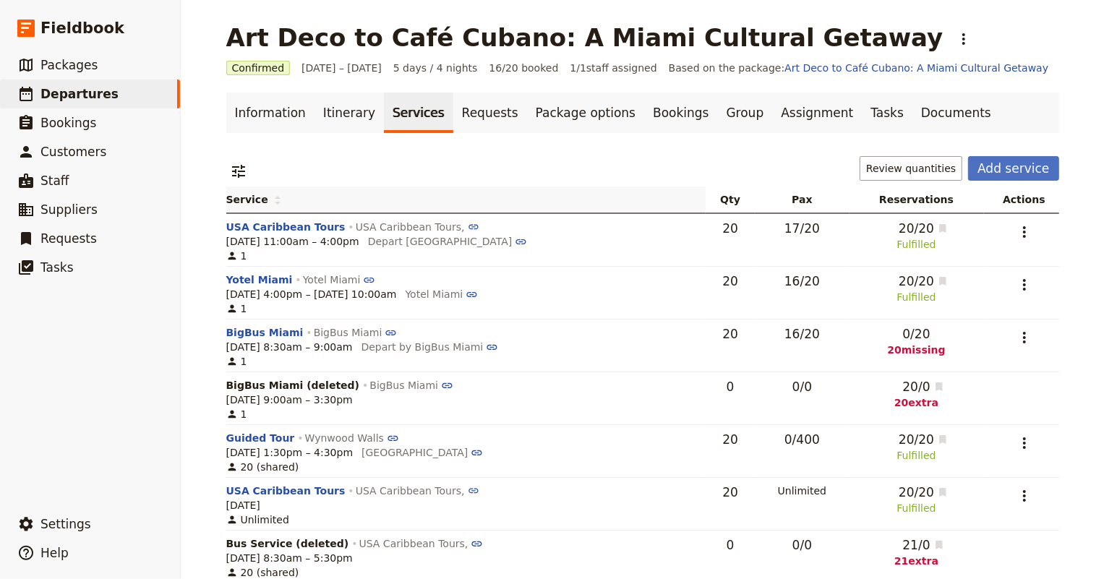
click at [246, 202] on span "Service" at bounding box center [253, 199] width 55 height 14
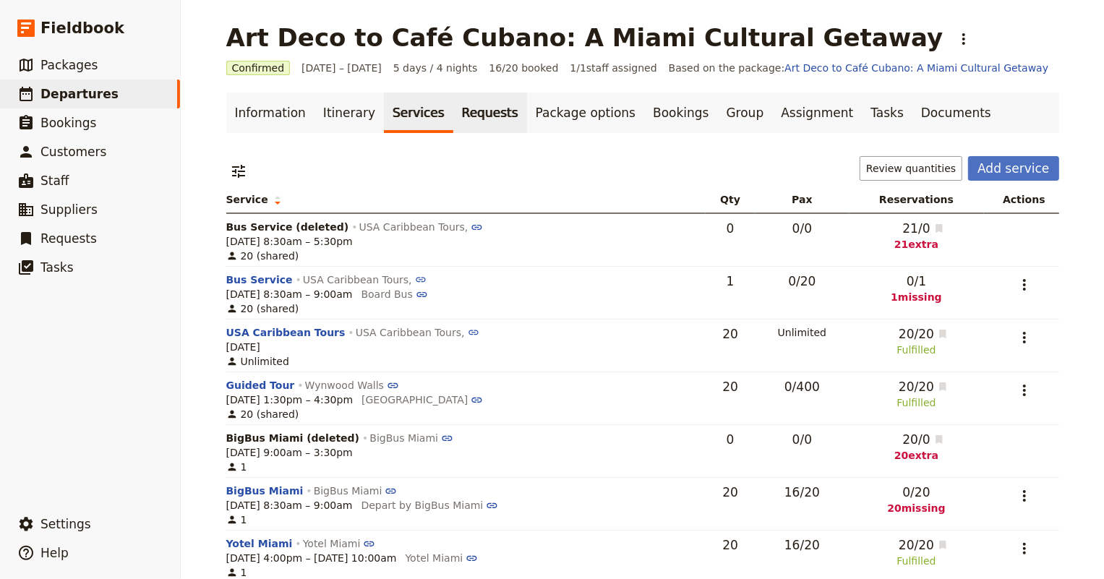
click at [453, 105] on link "Requests" at bounding box center [490, 113] width 74 height 40
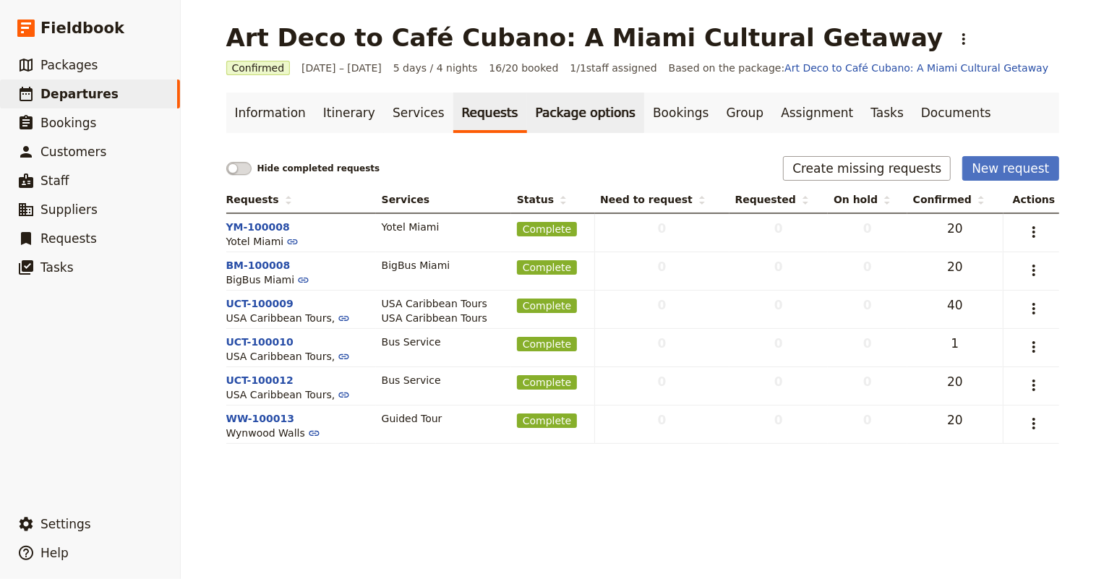
click at [552, 111] on link "Package options" at bounding box center [585, 113] width 117 height 40
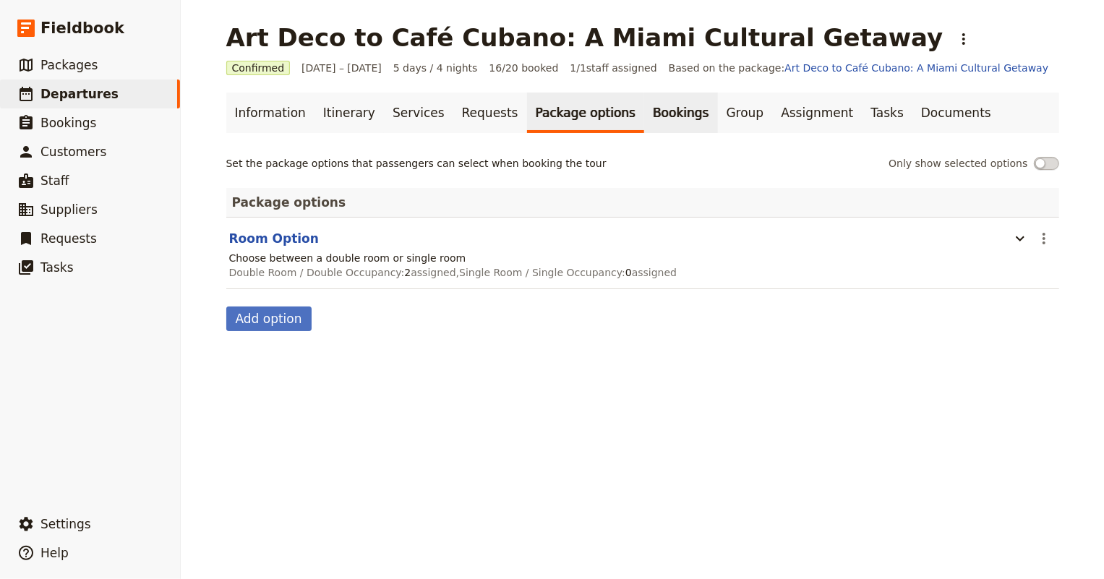
click at [644, 116] on link "Bookings" at bounding box center [680, 113] width 73 height 40
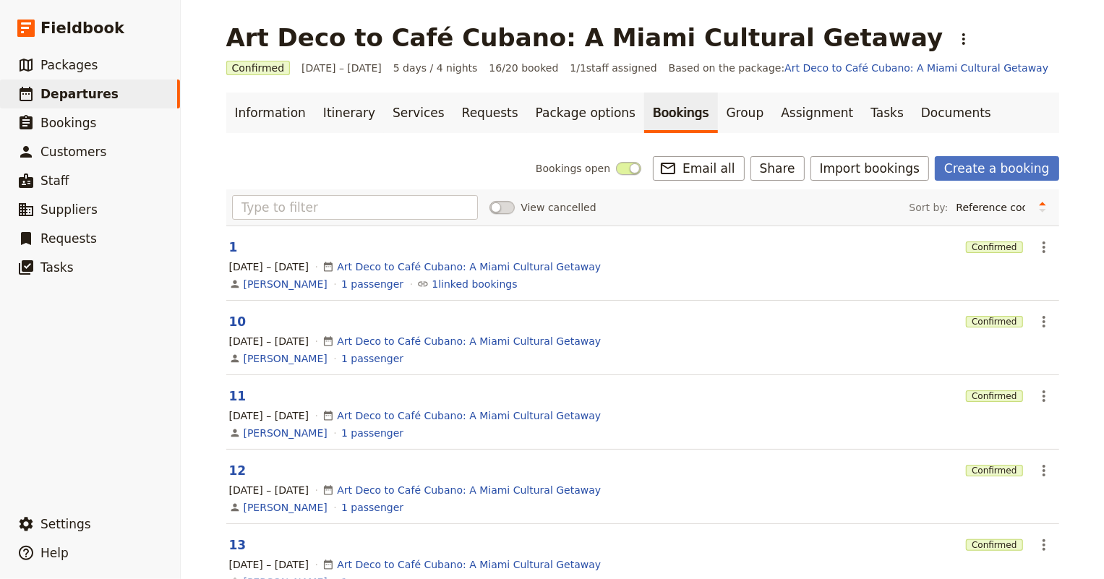
click at [236, 287] on div "[PERSON_NAME]" at bounding box center [278, 284] width 98 height 14
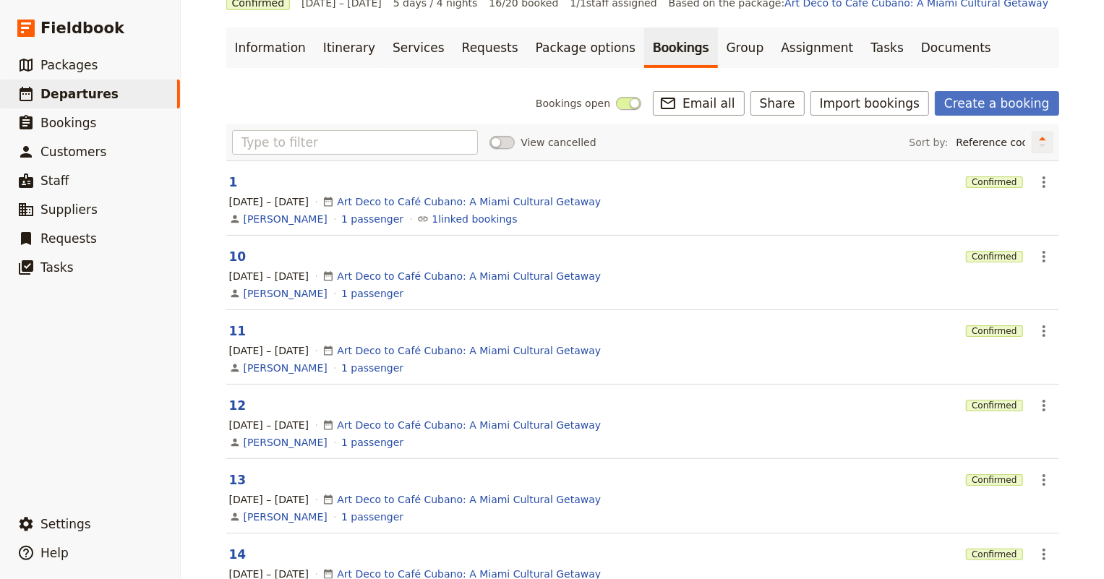
click at [1039, 138] on icon "Change sort direction" at bounding box center [1042, 139] width 7 height 4
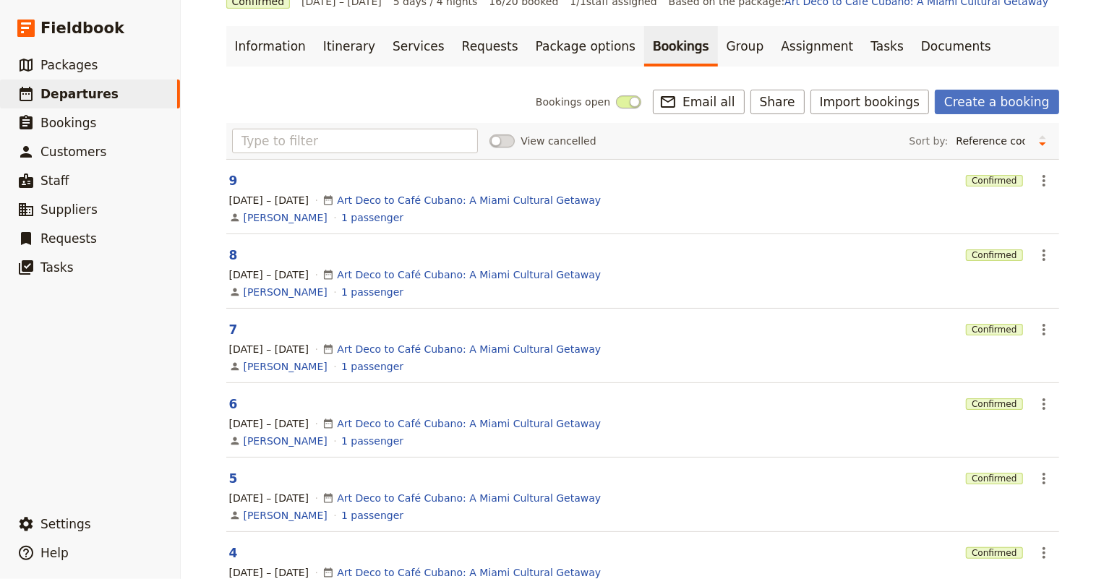
scroll to position [0, 0]
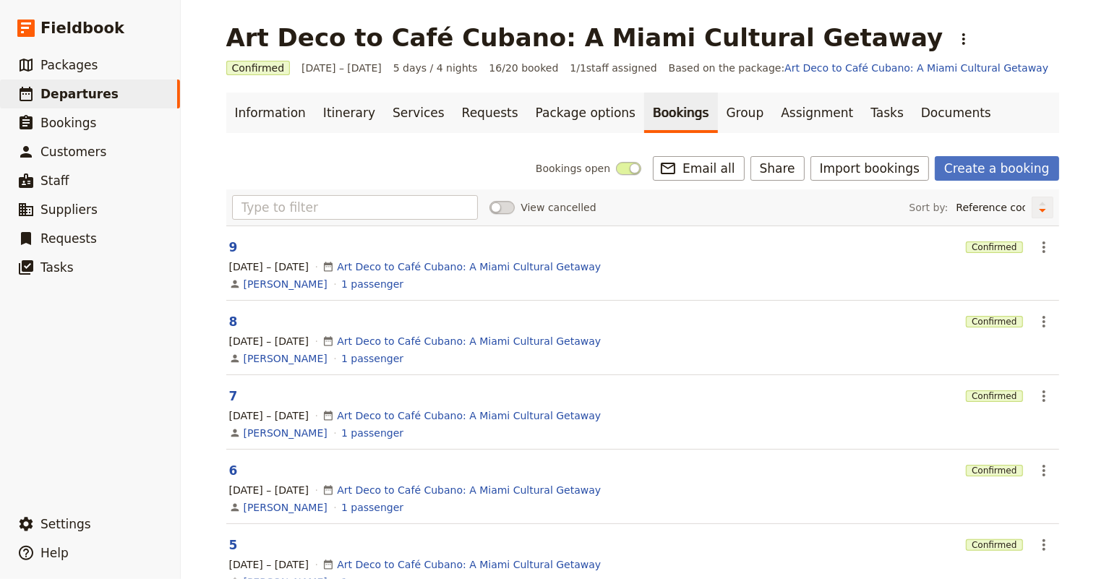
click at [1038, 208] on icon "Change sort direction" at bounding box center [1042, 207] width 9 height 14
click at [1007, 206] on select "Reference code Contact Status PAX Most recently updated Most recently created" at bounding box center [991, 208] width 82 height 22
click at [976, 197] on select "Reference code Contact Status PAX Most recently updated Most recently created" at bounding box center [991, 208] width 82 height 22
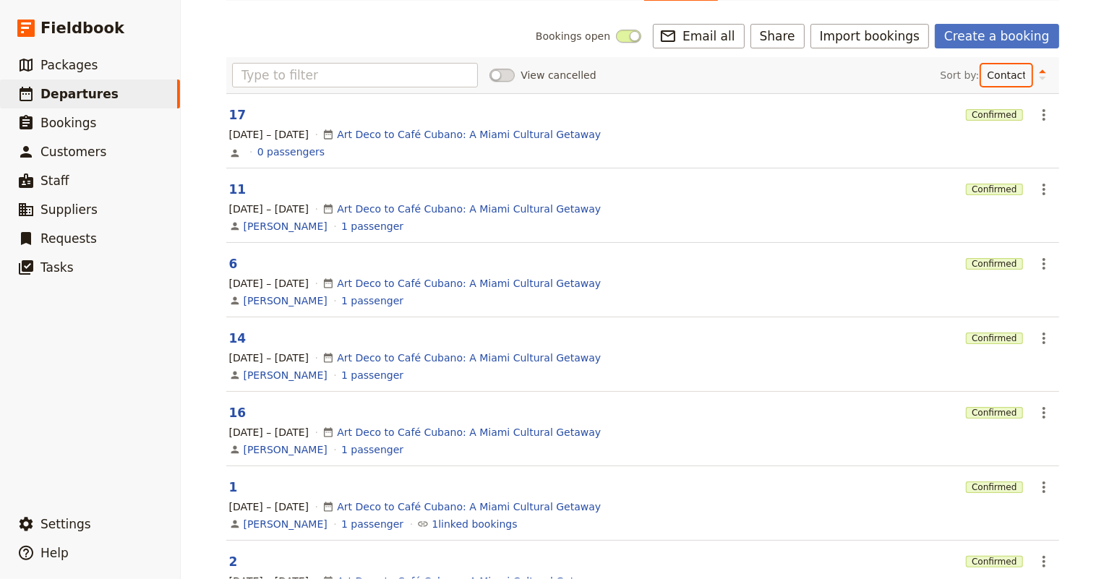
scroll to position [1, 0]
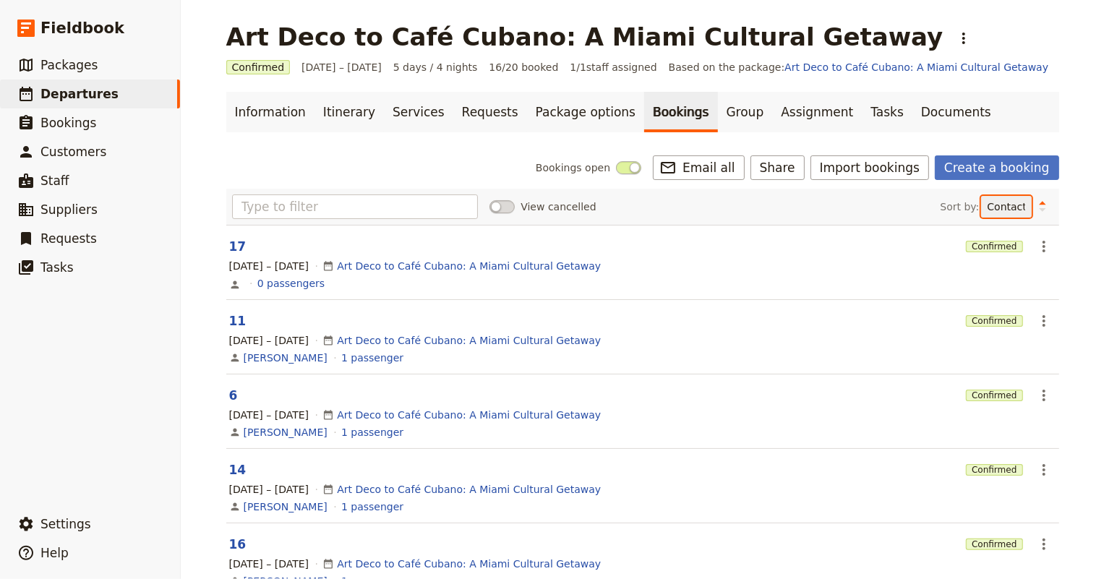
click at [1013, 205] on select "Reference code Contact Status PAX Most recently updated Most recently created" at bounding box center [1006, 207] width 51 height 22
click at [981, 196] on select "Reference code Contact Status PAX Most recently updated Most recently created" at bounding box center [1006, 207] width 51 height 22
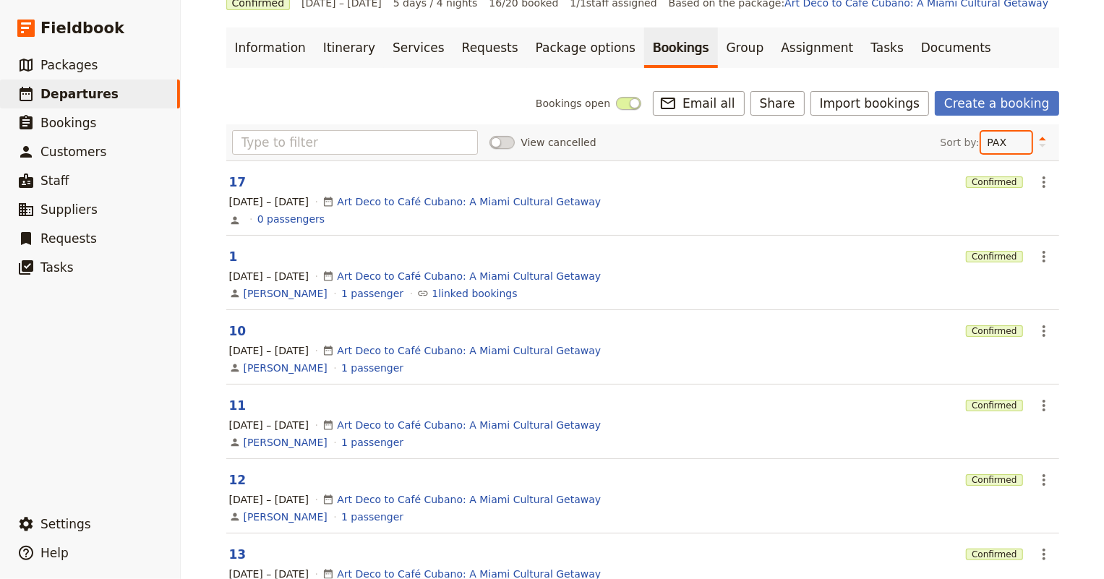
scroll to position [0, 0]
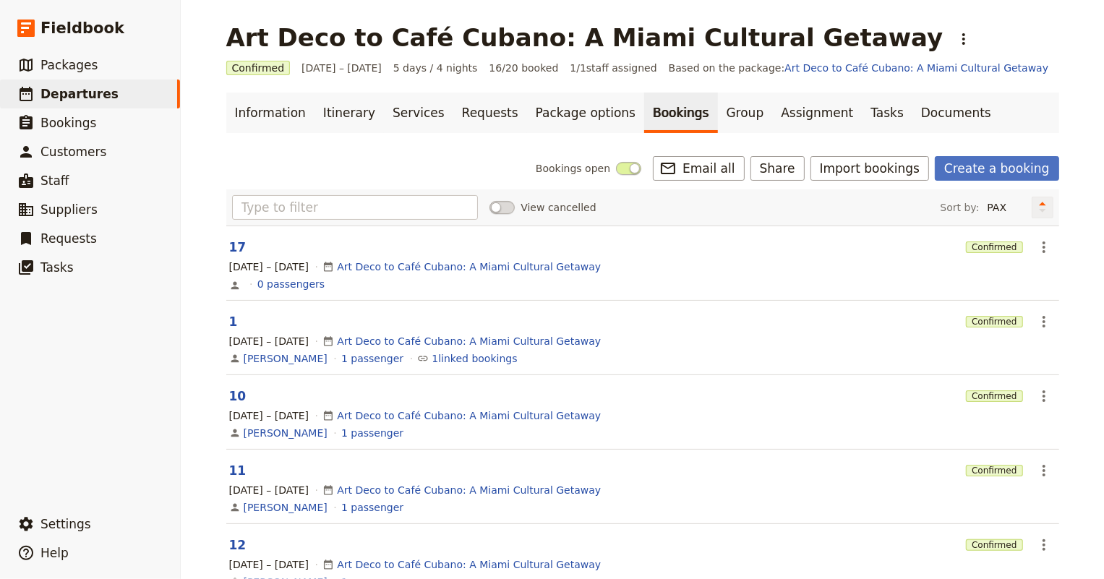
click at [1038, 201] on icon "Change sort direction" at bounding box center [1042, 207] width 9 height 14
click at [990, 210] on select "Reference code Contact Status PAX Most recently updated Most recently created" at bounding box center [1006, 208] width 51 height 22
click at [981, 197] on select "Reference code Contact Status PAX Most recently updated Most recently created" at bounding box center [1006, 208] width 51 height 22
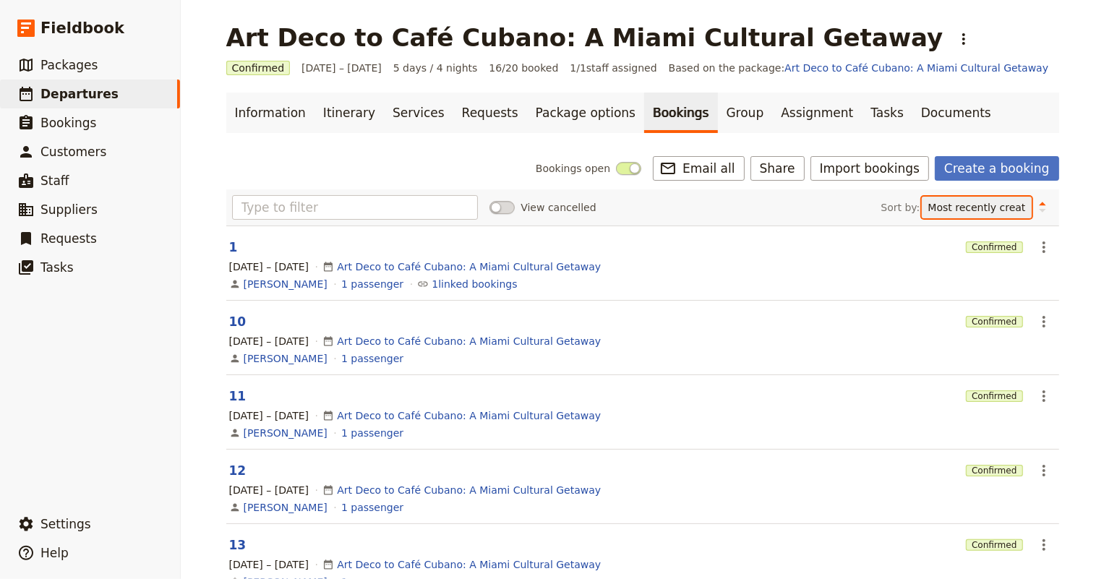
click at [992, 210] on select "Reference code Contact Status PAX Most recently updated Most recently created" at bounding box center [976, 208] width 110 height 22
select select "REFERENCE_CODE"
click at [945, 197] on select "Reference code Contact Status PAX Most recently updated Most recently created" at bounding box center [976, 208] width 110 height 22
click at [1038, 208] on icon "Change sort direction" at bounding box center [1042, 207] width 9 height 14
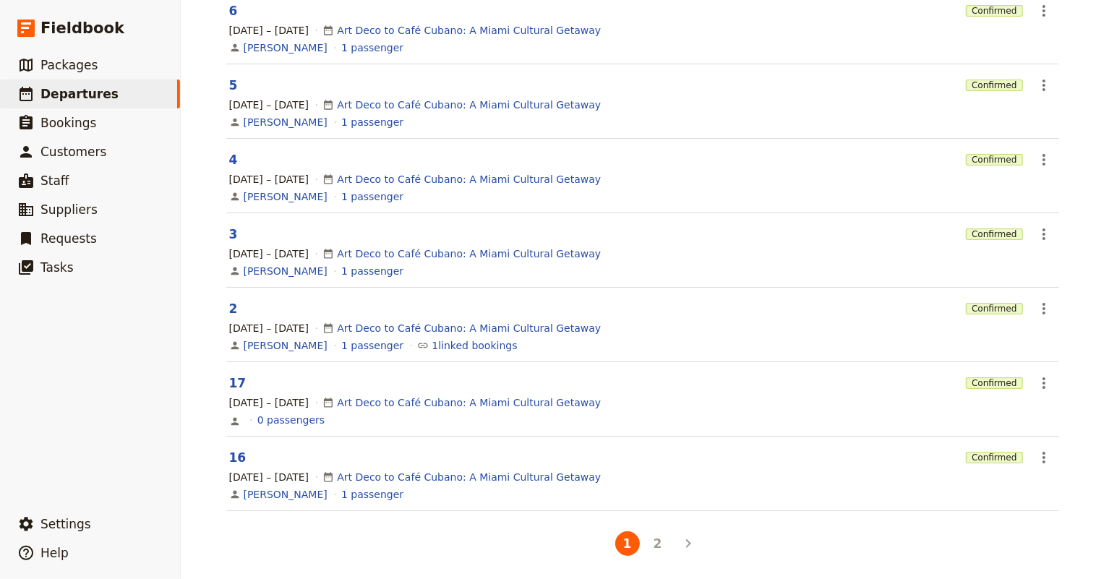
scroll to position [461, 0]
click at [1035, 382] on icon "Actions" at bounding box center [1043, 381] width 17 height 17
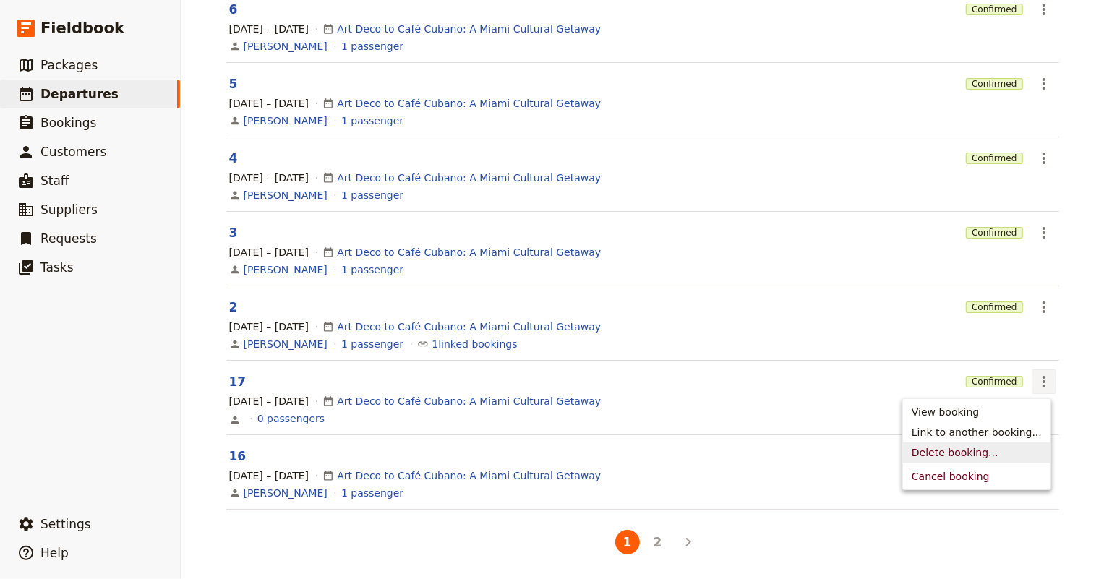
click at [967, 452] on span "Delete booking..." at bounding box center [954, 452] width 87 height 14
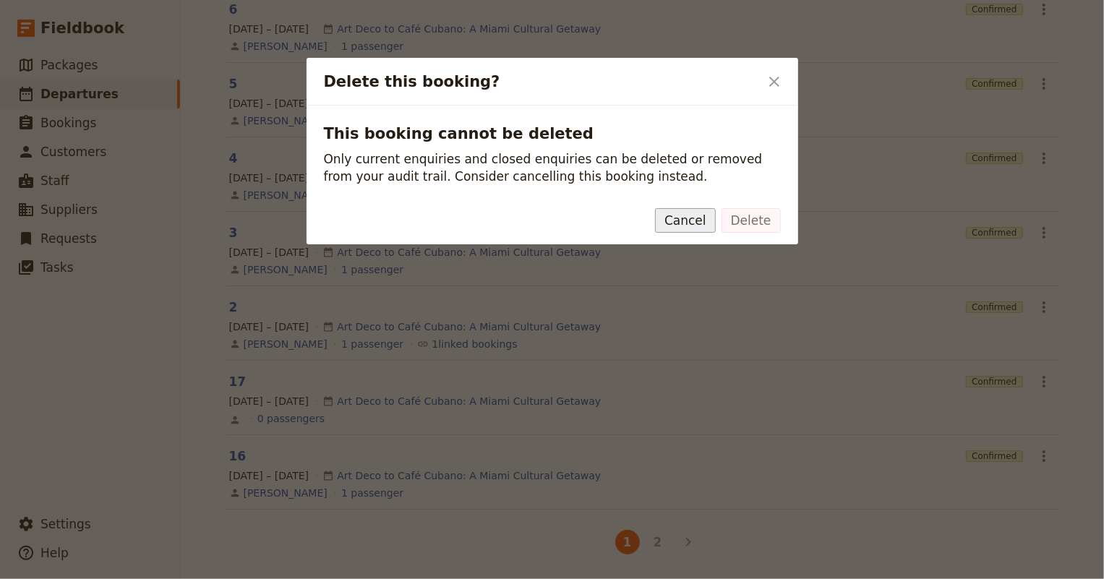
click at [681, 214] on button "Cancel" at bounding box center [685, 220] width 61 height 25
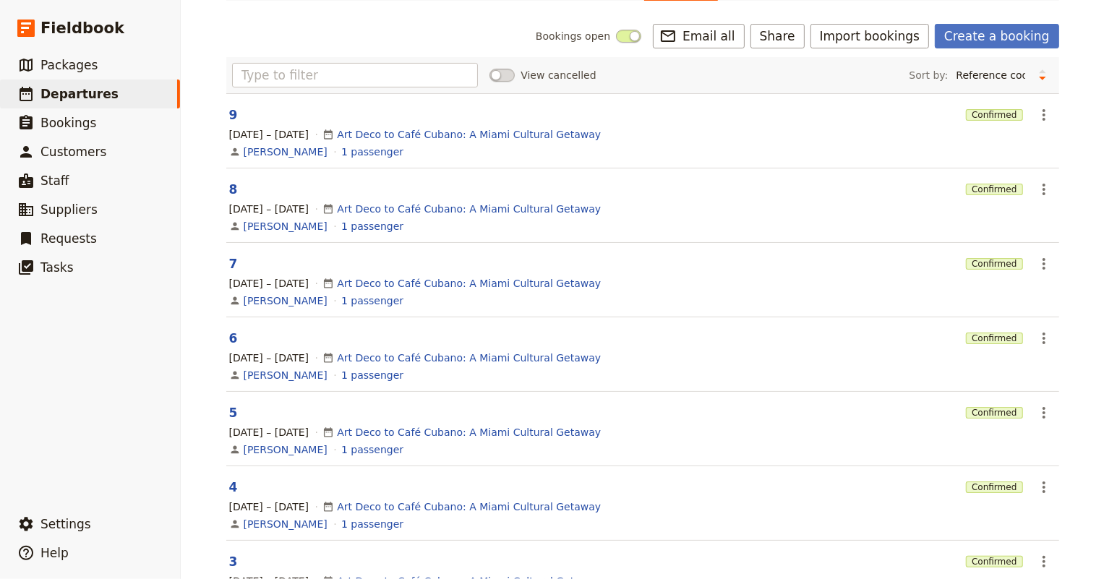
scroll to position [0, 0]
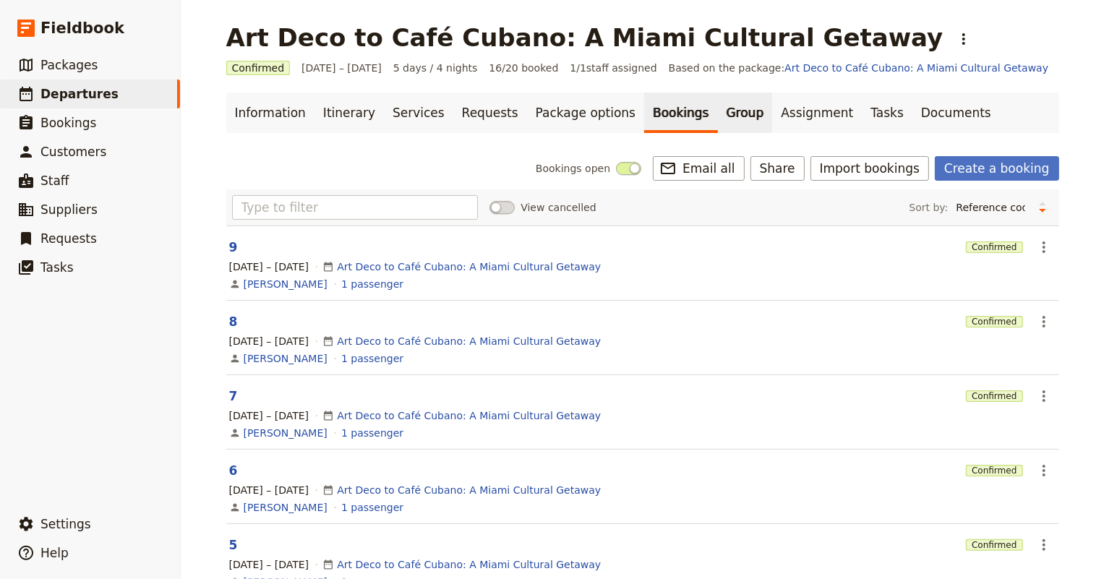
click at [718, 105] on link "Group" at bounding box center [745, 113] width 55 height 40
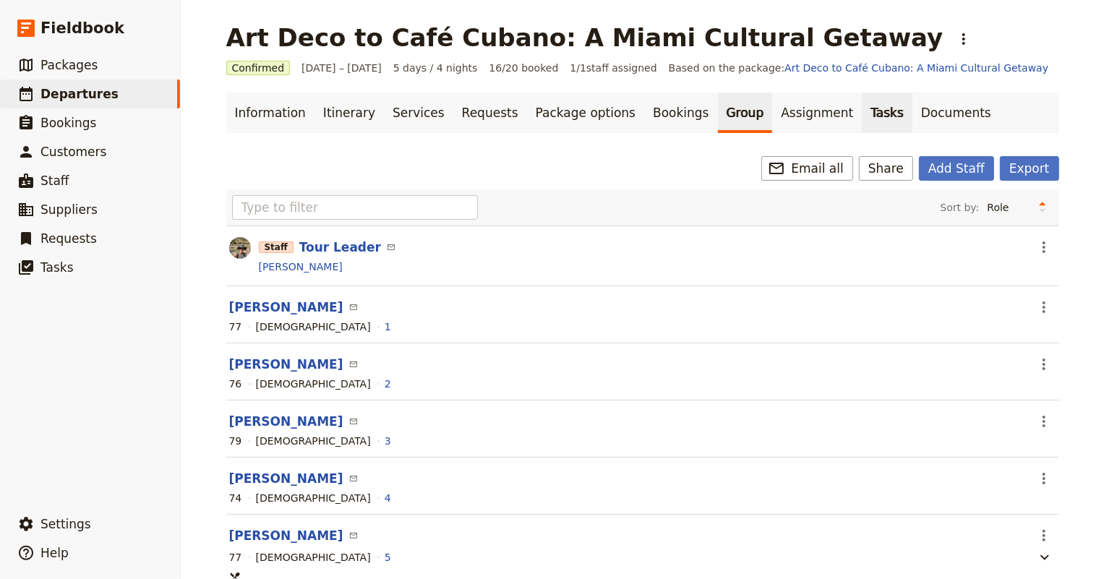
click at [861, 111] on link "Tasks" at bounding box center [886, 113] width 51 height 40
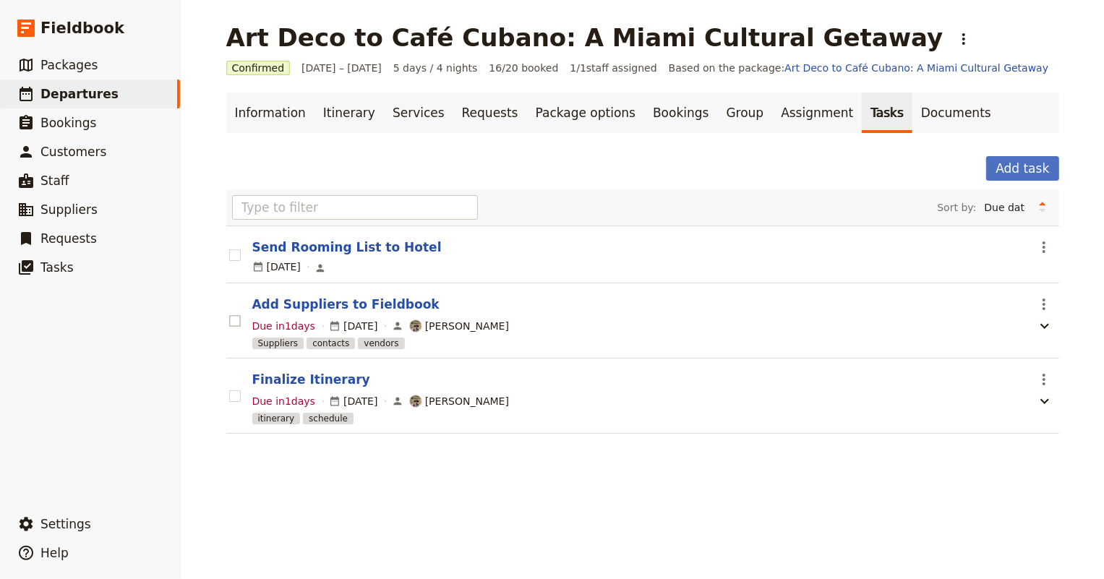
click at [229, 317] on rect at bounding box center [234, 320] width 11 height 11
click at [228, 314] on input "checkbox" at bounding box center [228, 313] width 1 height 1
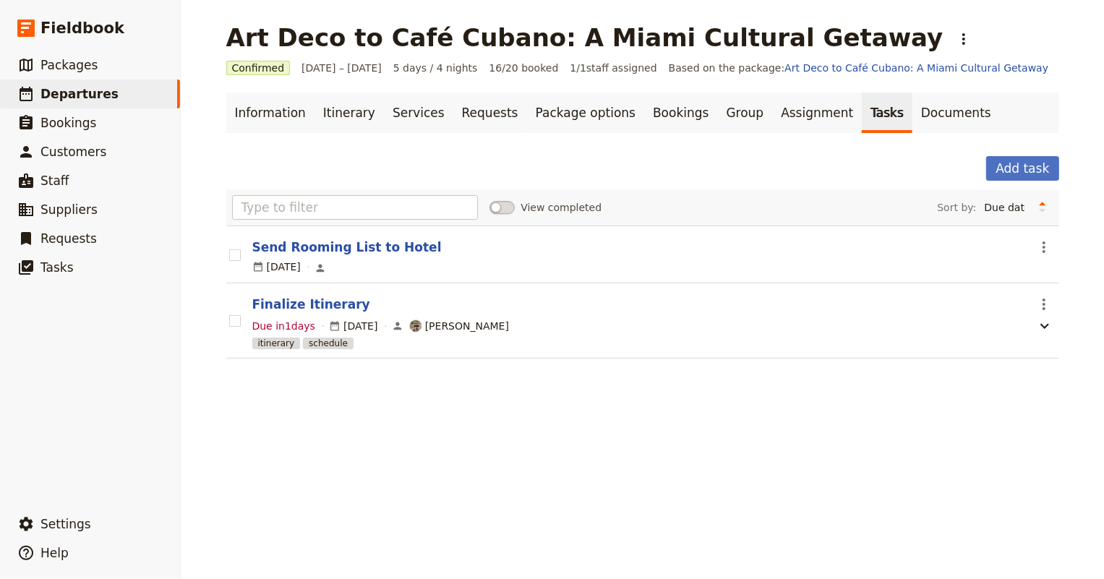
click at [334, 156] on div "Add task" at bounding box center [642, 168] width 833 height 25
click at [328, 110] on link "Itinerary" at bounding box center [348, 113] width 69 height 40
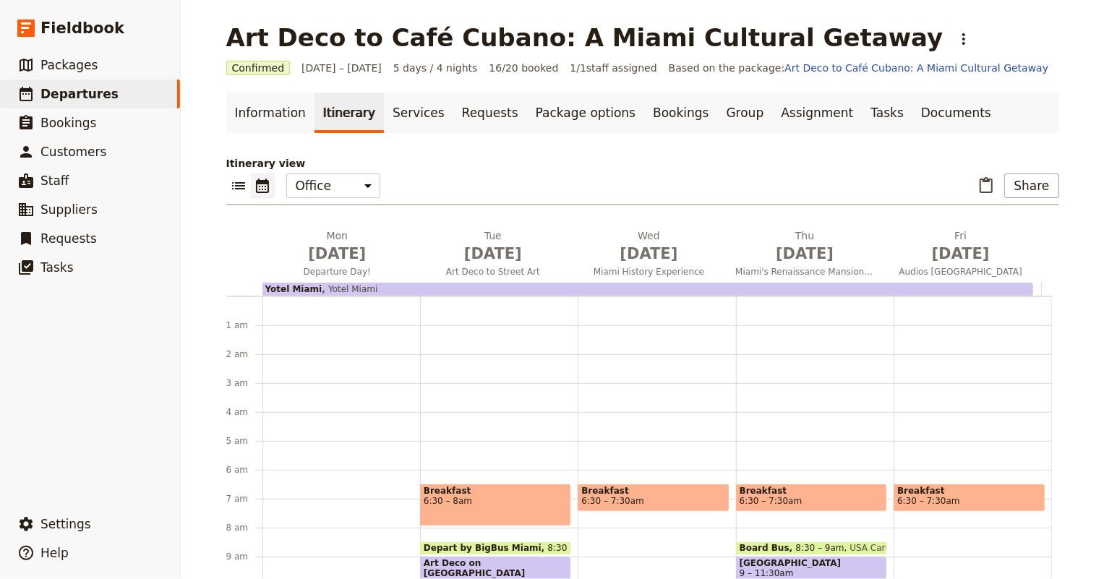
scroll to position [173, 0]
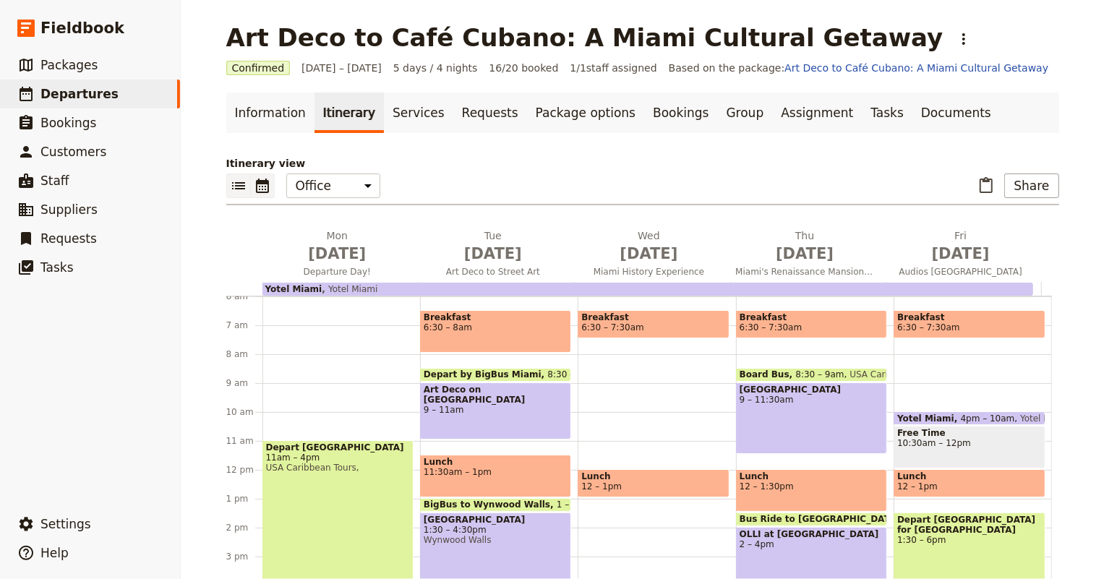
click at [230, 186] on icon "List view" at bounding box center [238, 185] width 17 height 17
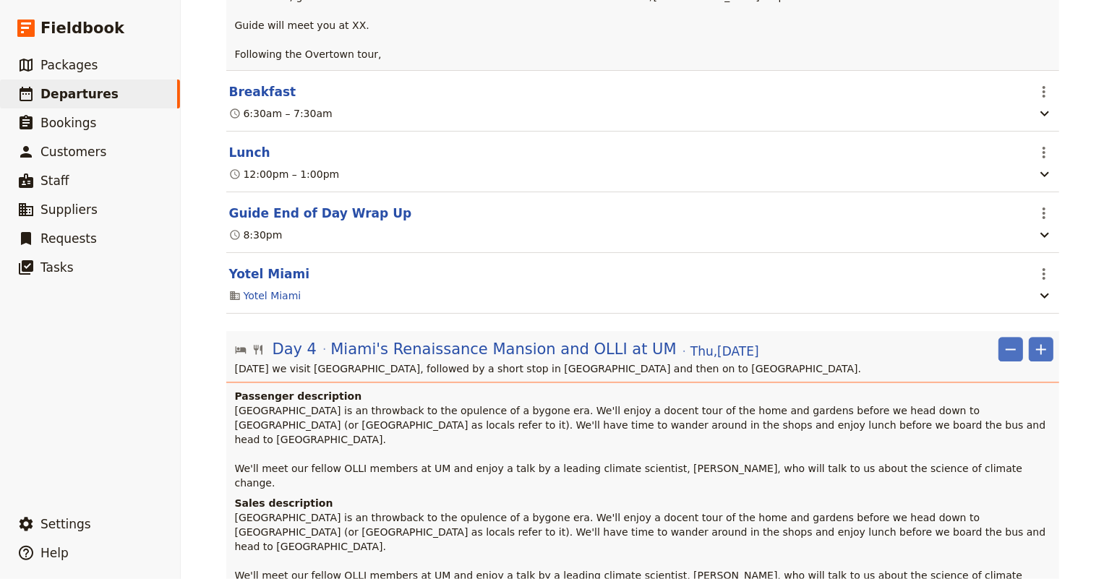
scroll to position [2233, 0]
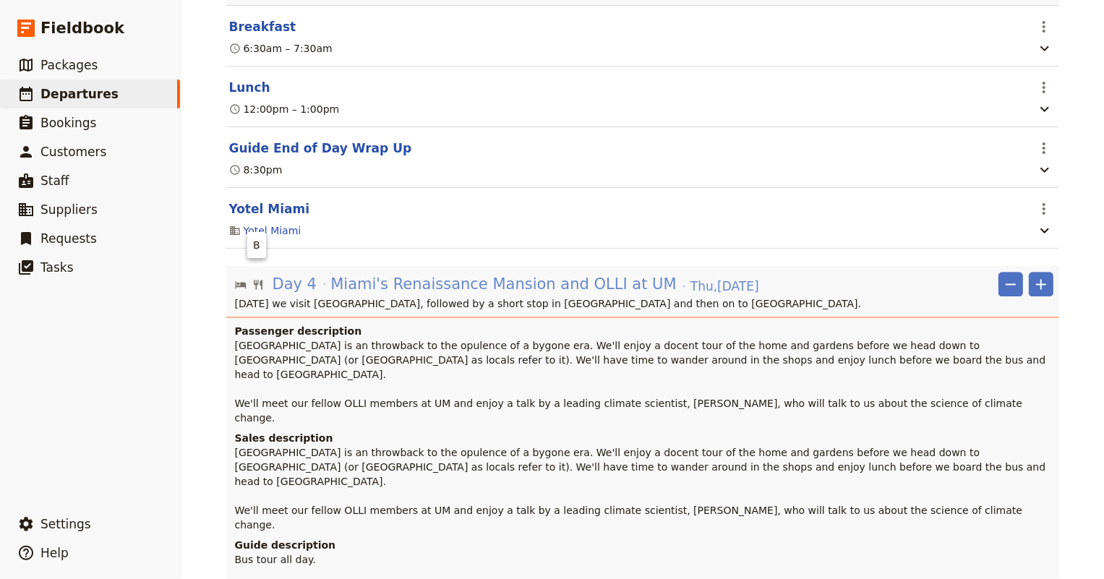
click at [252, 279] on icon "Edit day information" at bounding box center [258, 285] width 12 height 12
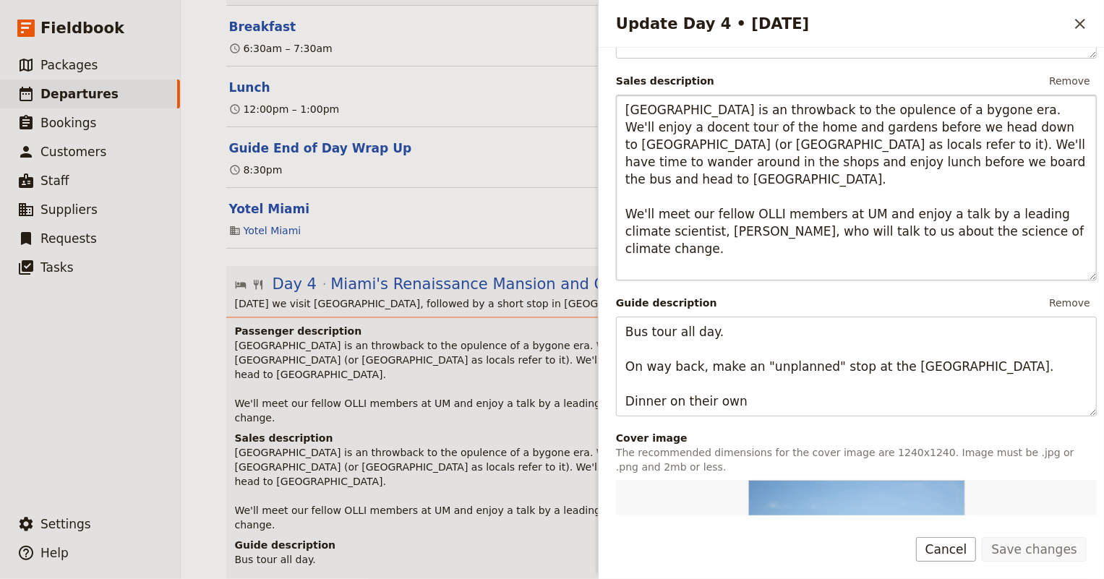
scroll to position [460, 0]
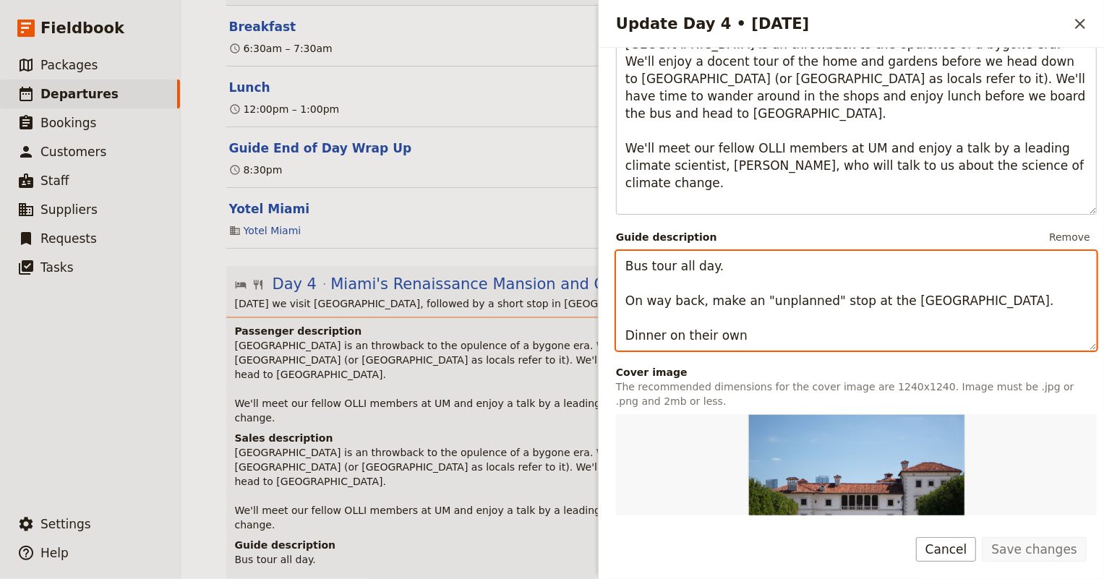
drag, startPoint x: 746, startPoint y: 339, endPoint x: 610, endPoint y: 328, distance: 136.3
click at [610, 327] on div "Day title Miami's Renaissance Mansion and OLLI at UM Departure start Departure …" at bounding box center [850, 282] width 505 height 468
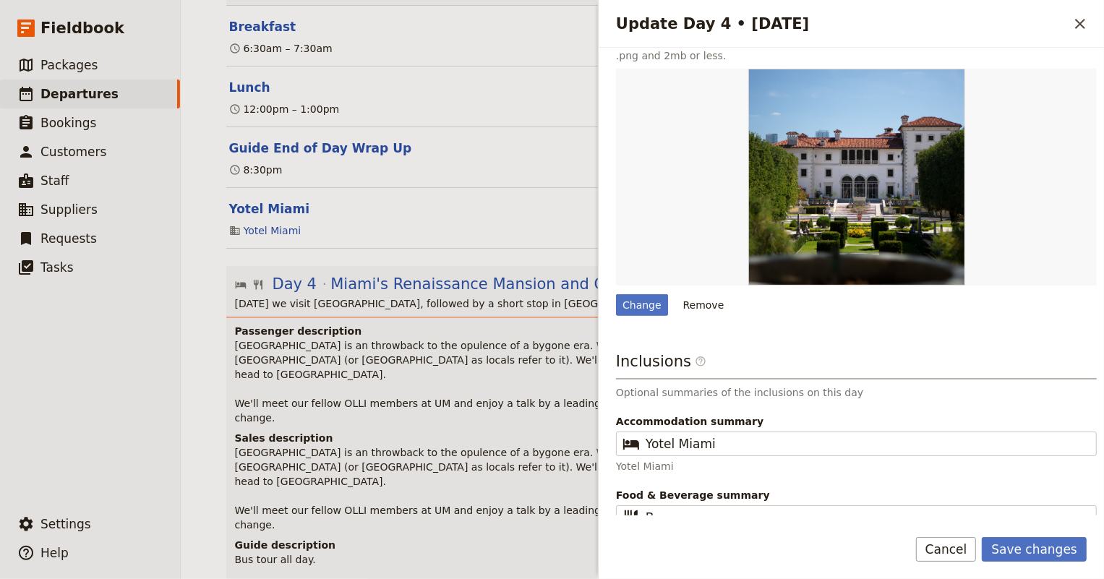
scroll to position [802, 0]
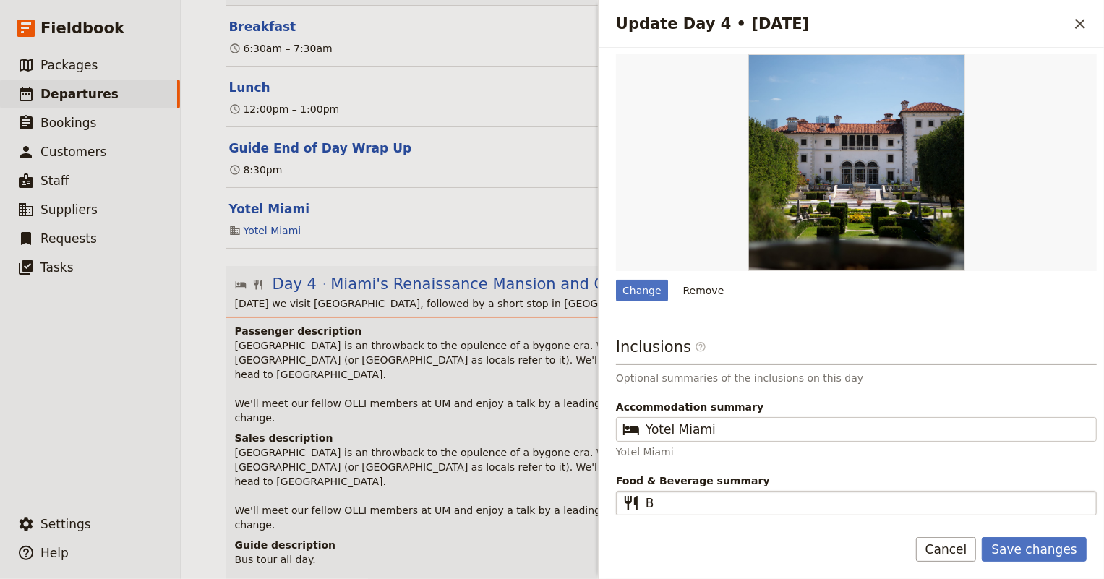
type textarea "Bus tour all day. On way back, make an "unplanned" stop at the Biltmore Hotel."
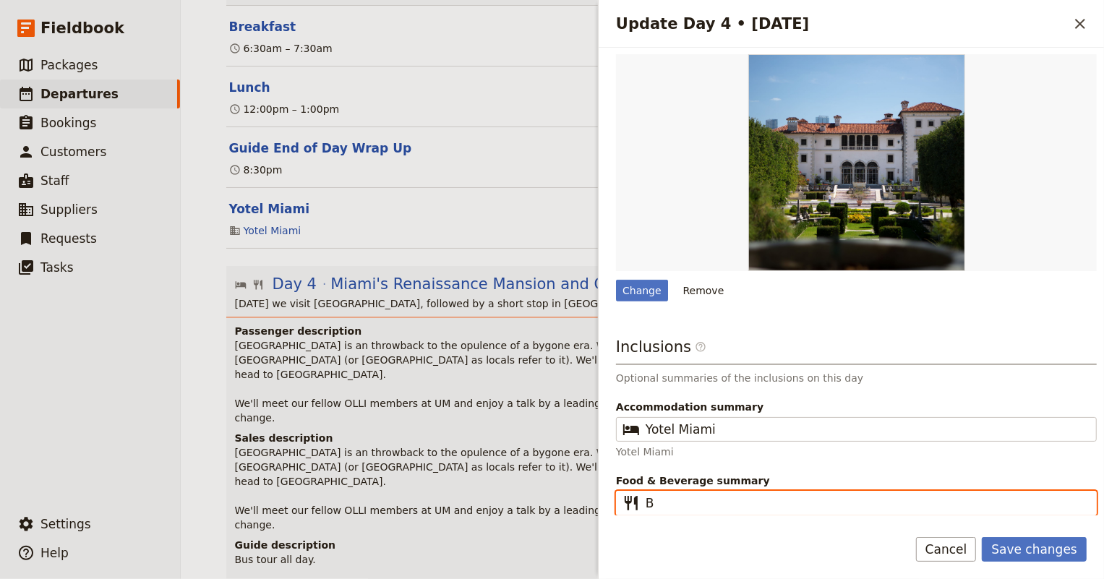
click at [665, 497] on input "B" at bounding box center [866, 502] width 442 height 17
type input "B, D"
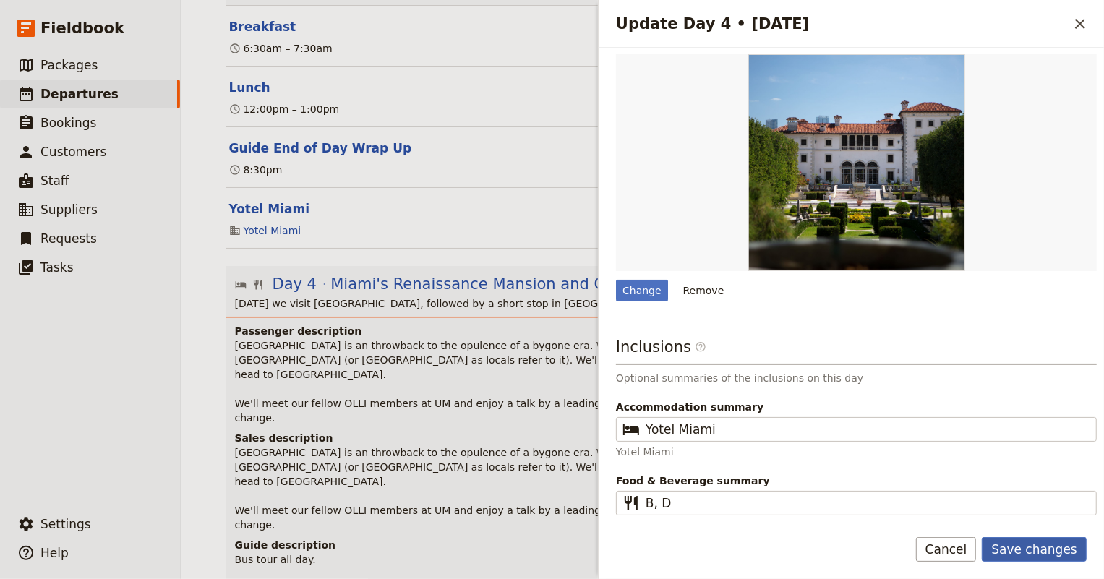
click at [1025, 546] on button "Save changes" at bounding box center [1033, 549] width 105 height 25
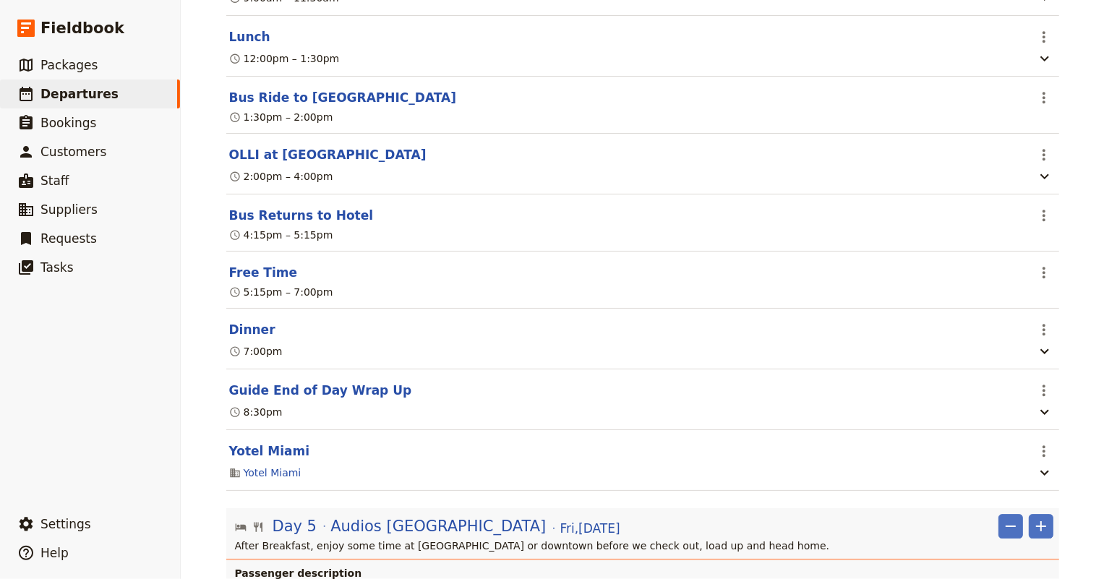
scroll to position [3087, 0]
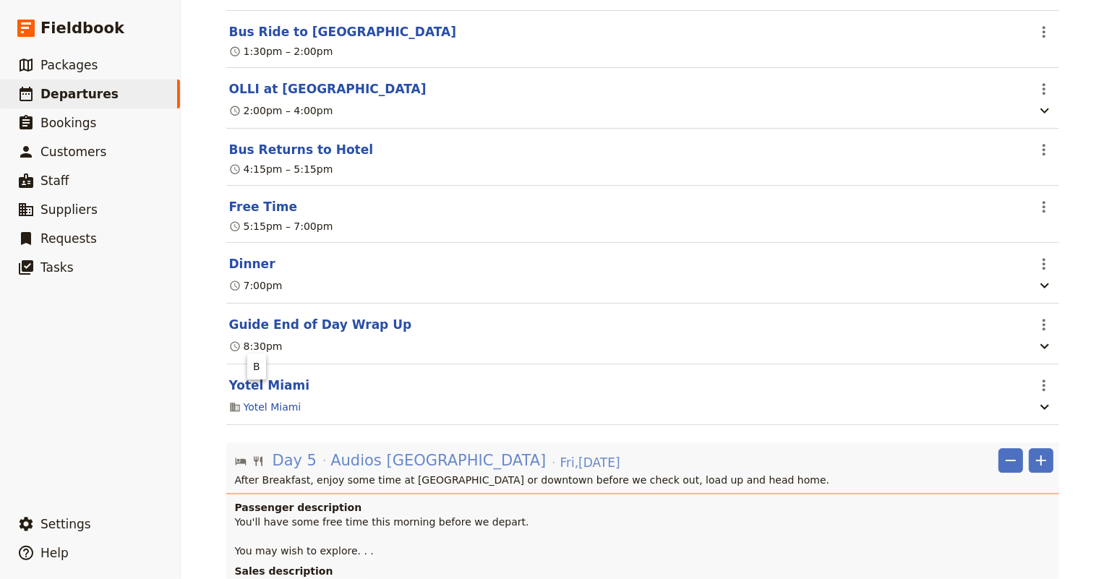
click at [254, 456] on icon "Edit day information" at bounding box center [258, 460] width 9 height 9
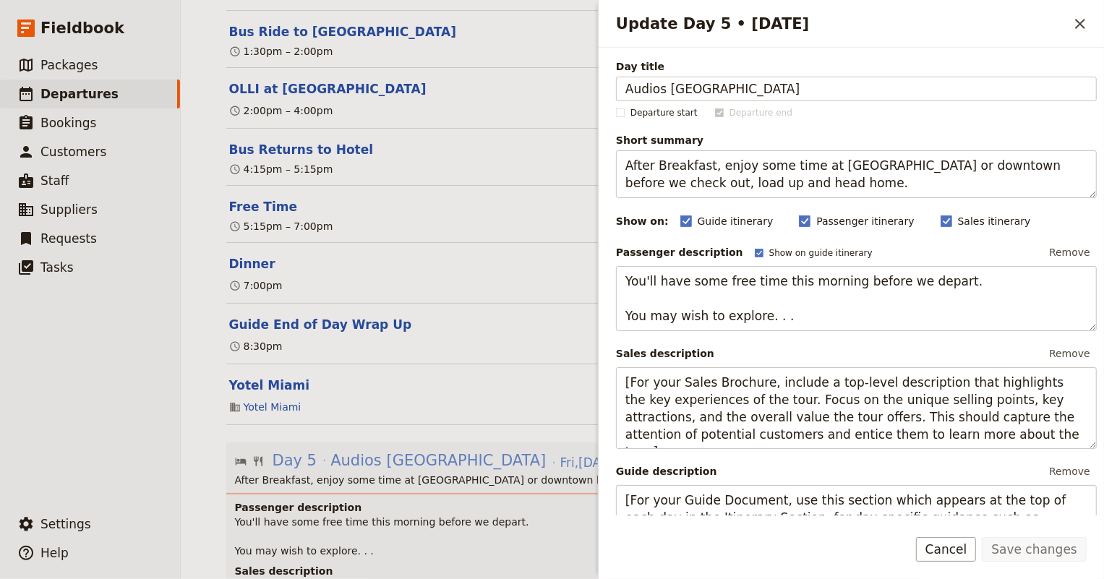
click at [254, 456] on icon "Edit day information" at bounding box center [258, 460] width 9 height 9
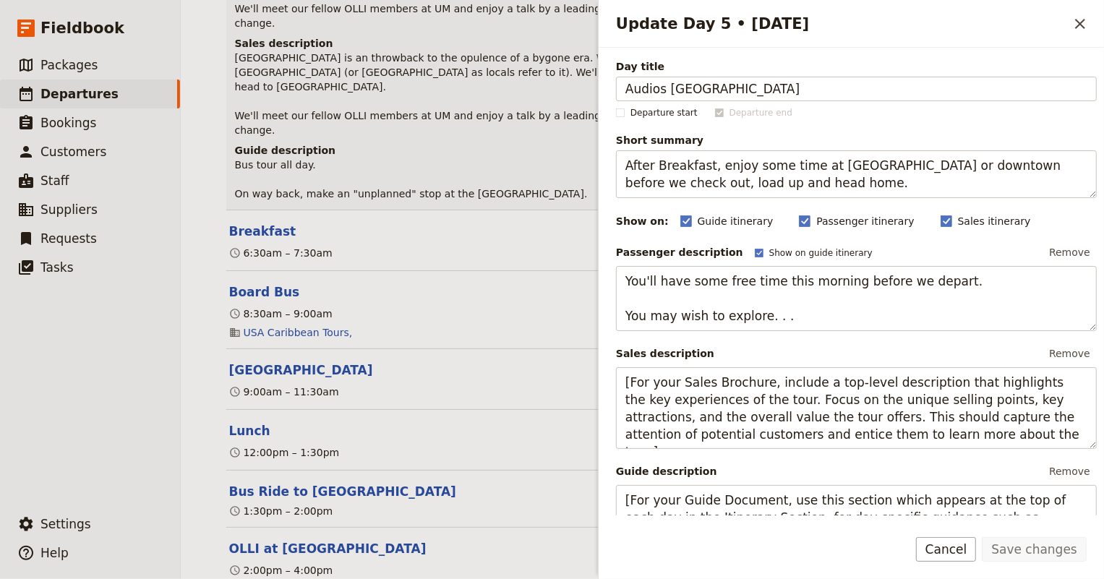
scroll to position [2168, 0]
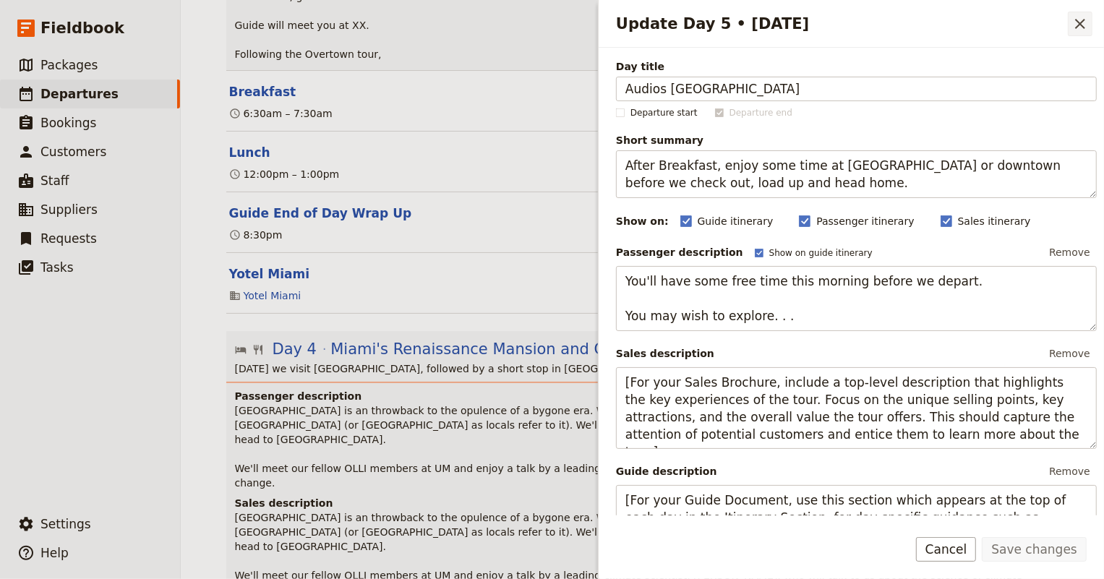
click at [1074, 18] on icon "Close drawer" at bounding box center [1079, 23] width 17 height 17
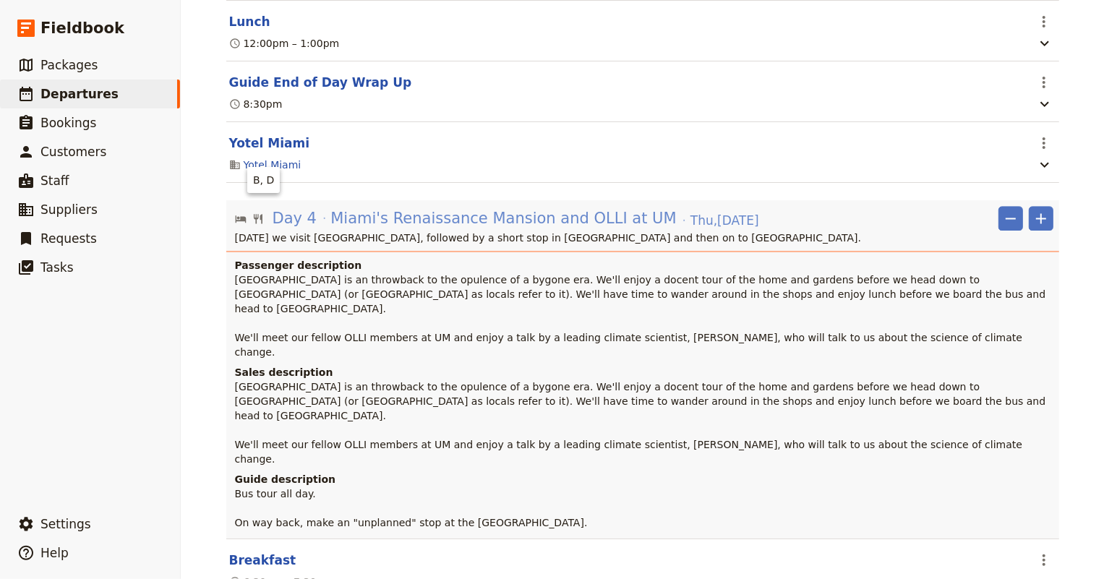
scroll to position [2365, 0]
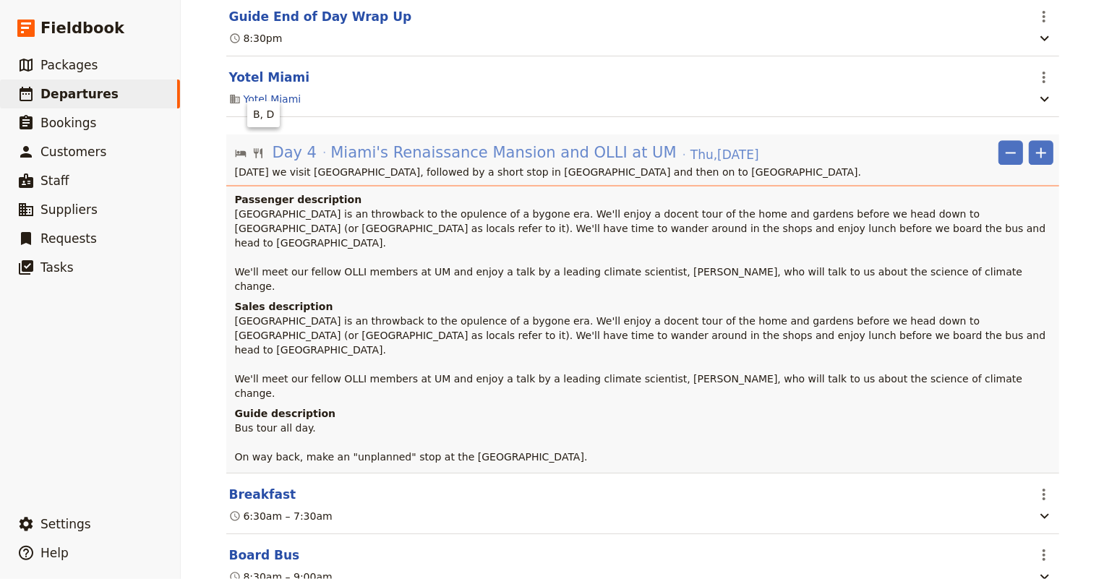
click at [252, 147] on icon "Edit day information" at bounding box center [258, 153] width 12 height 12
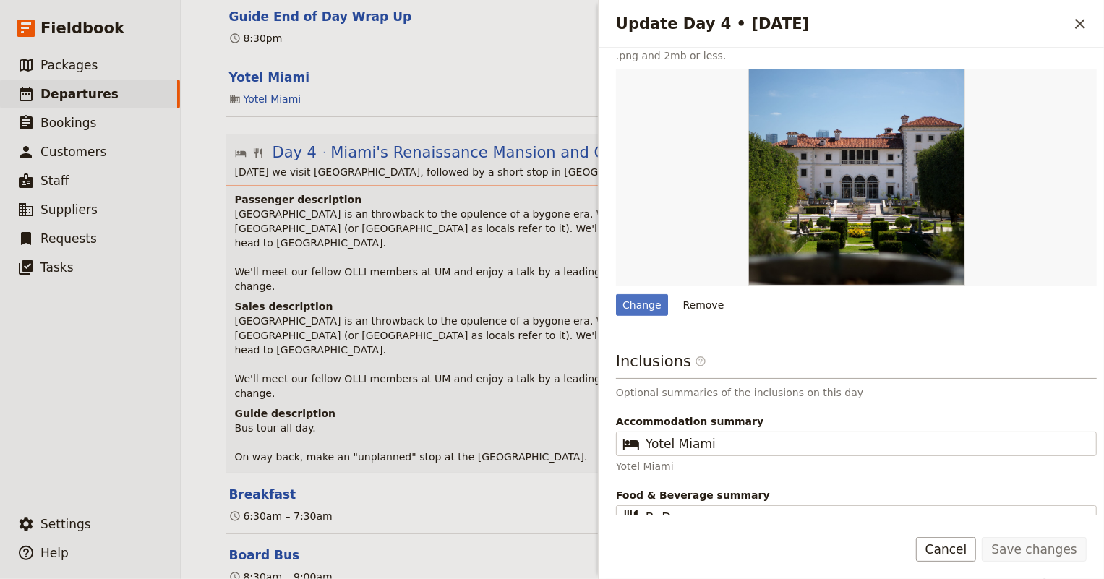
scroll to position [802, 0]
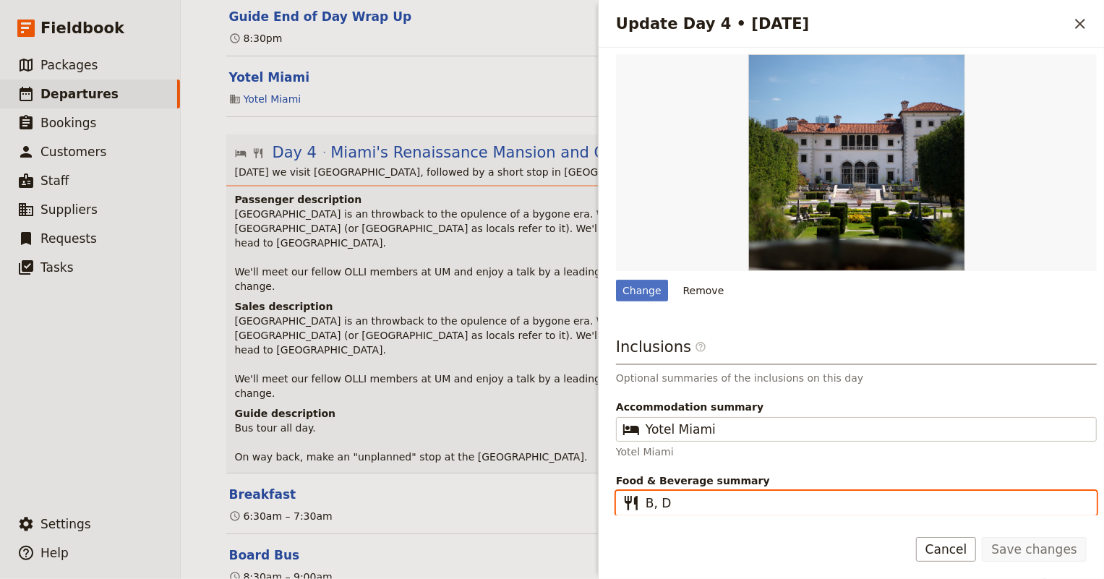
click at [658, 499] on input "B, D" at bounding box center [866, 502] width 442 height 17
type input "B,L,D"
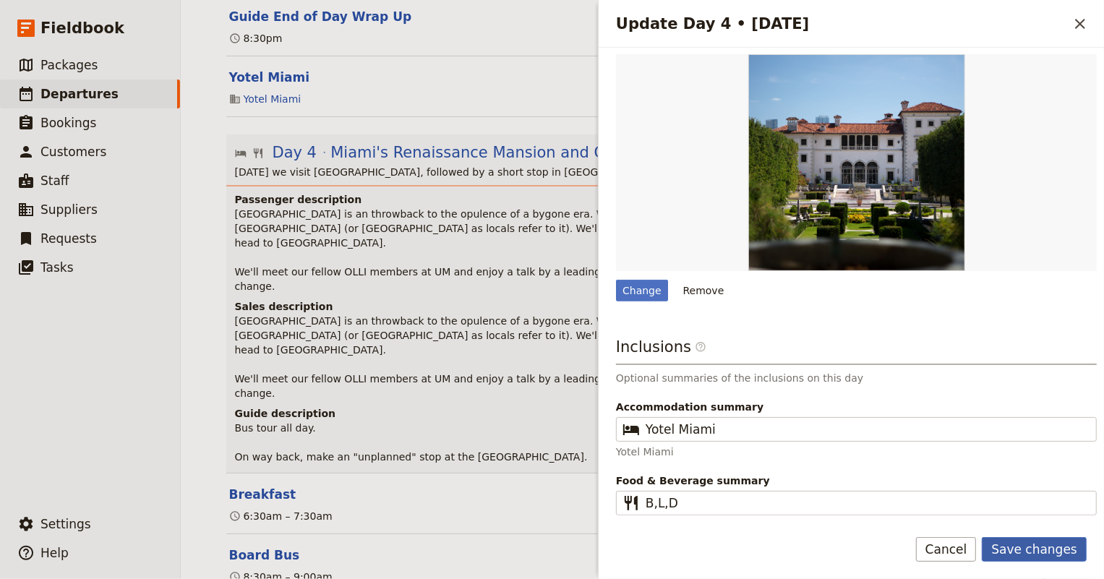
click at [1050, 547] on button "Save changes" at bounding box center [1033, 549] width 105 height 25
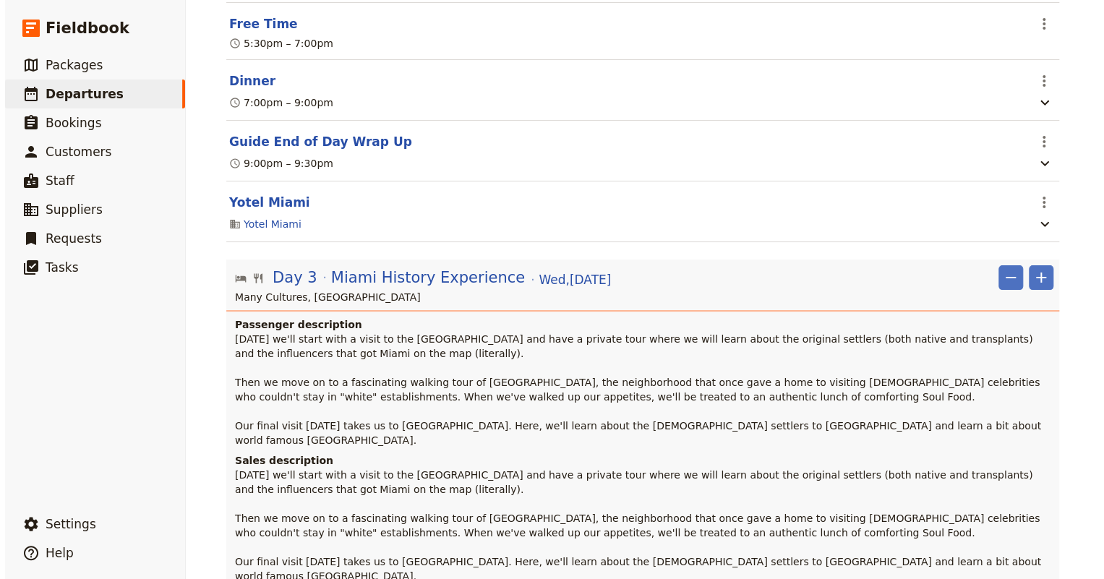
scroll to position [1642, 0]
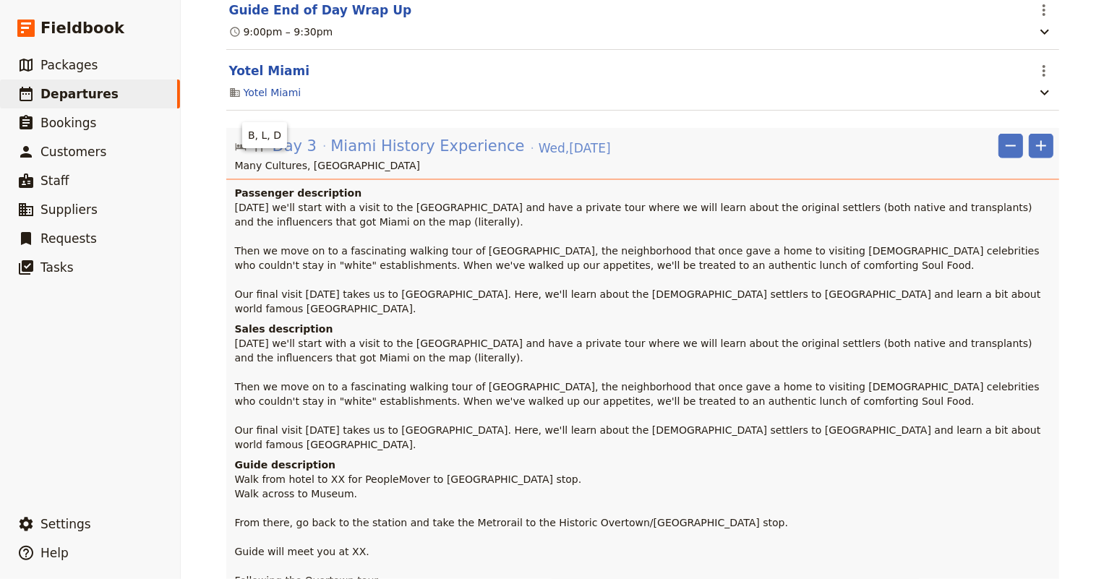
click at [252, 141] on icon "Edit day information" at bounding box center [258, 147] width 12 height 12
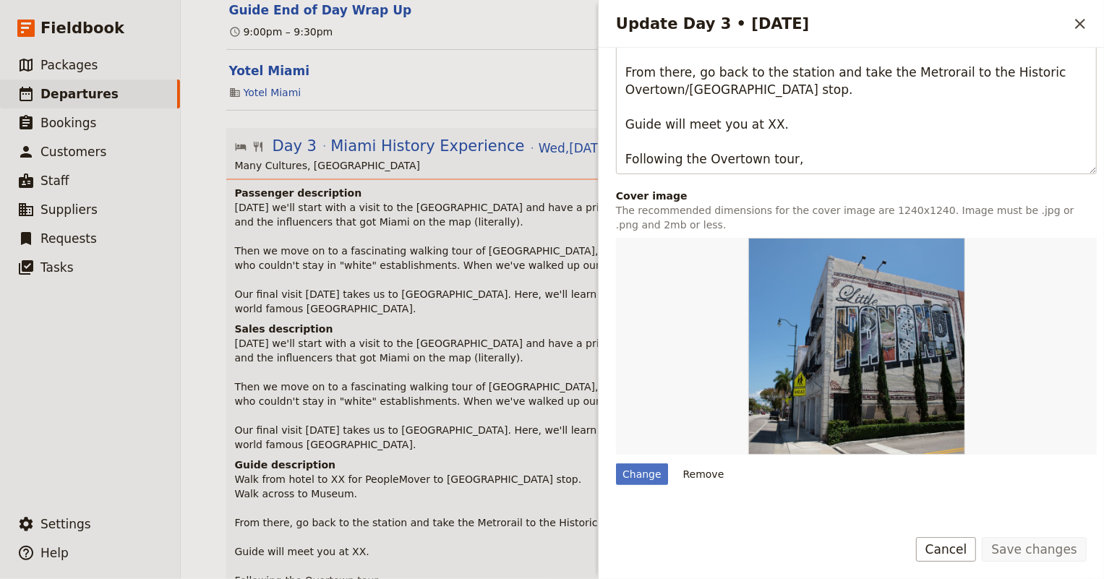
scroll to position [906, 0]
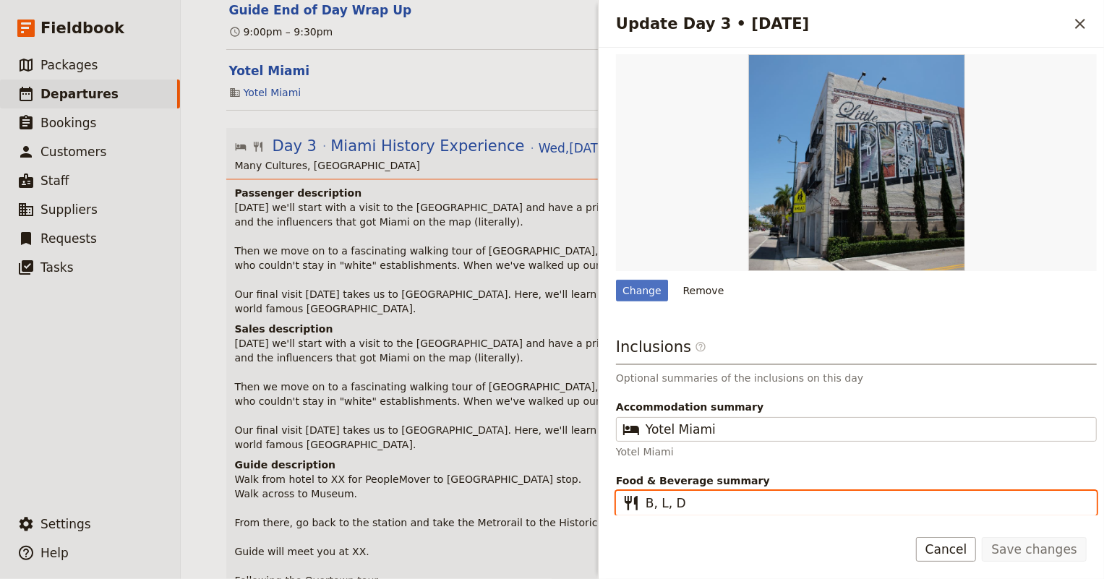
click at [709, 497] on input "B, L, D" at bounding box center [866, 502] width 442 height 17
type input "B, L"
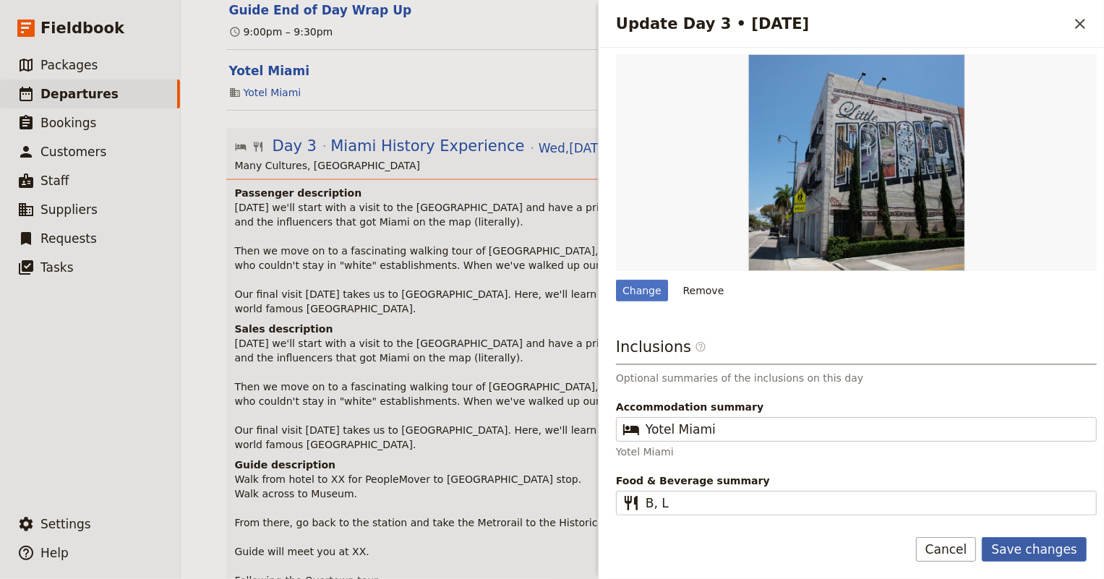
click at [1037, 542] on button "Save changes" at bounding box center [1033, 549] width 105 height 25
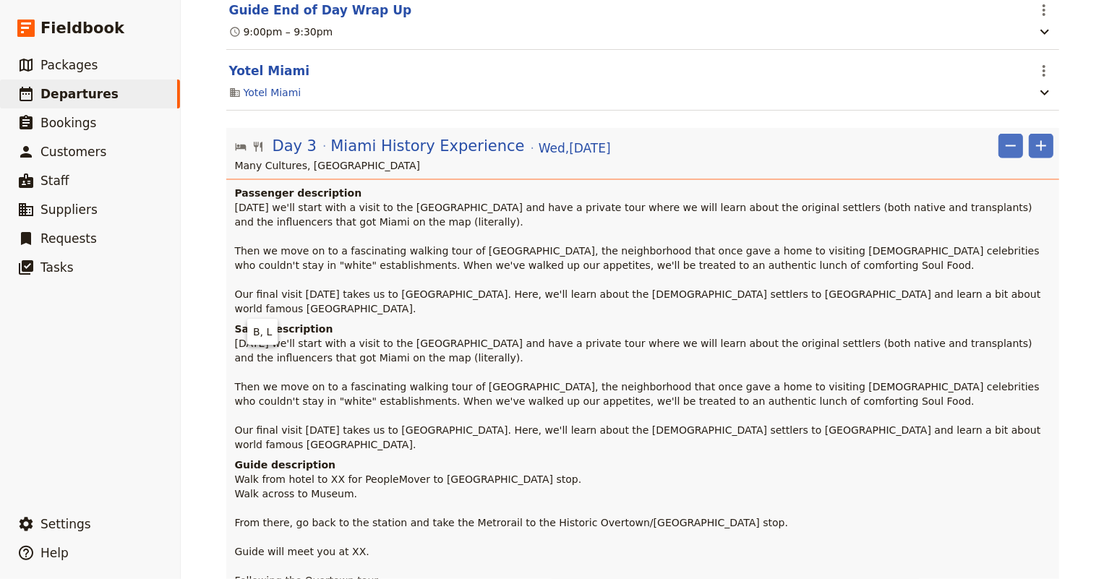
scroll to position [1182, 0]
